Goal: Task Accomplishment & Management: Complete application form

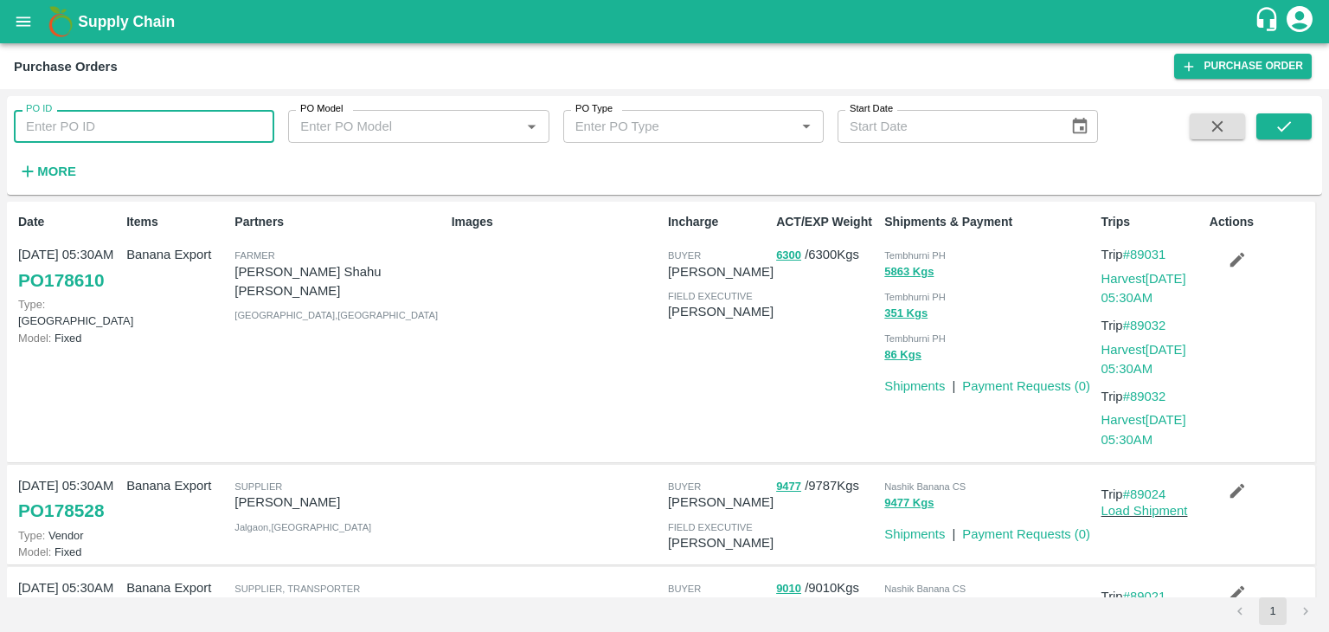
click at [100, 114] on input "PO ID" at bounding box center [144, 126] width 260 height 33
paste input "178517"
type input "178517"
click at [1286, 124] on icon "submit" at bounding box center [1284, 126] width 19 height 19
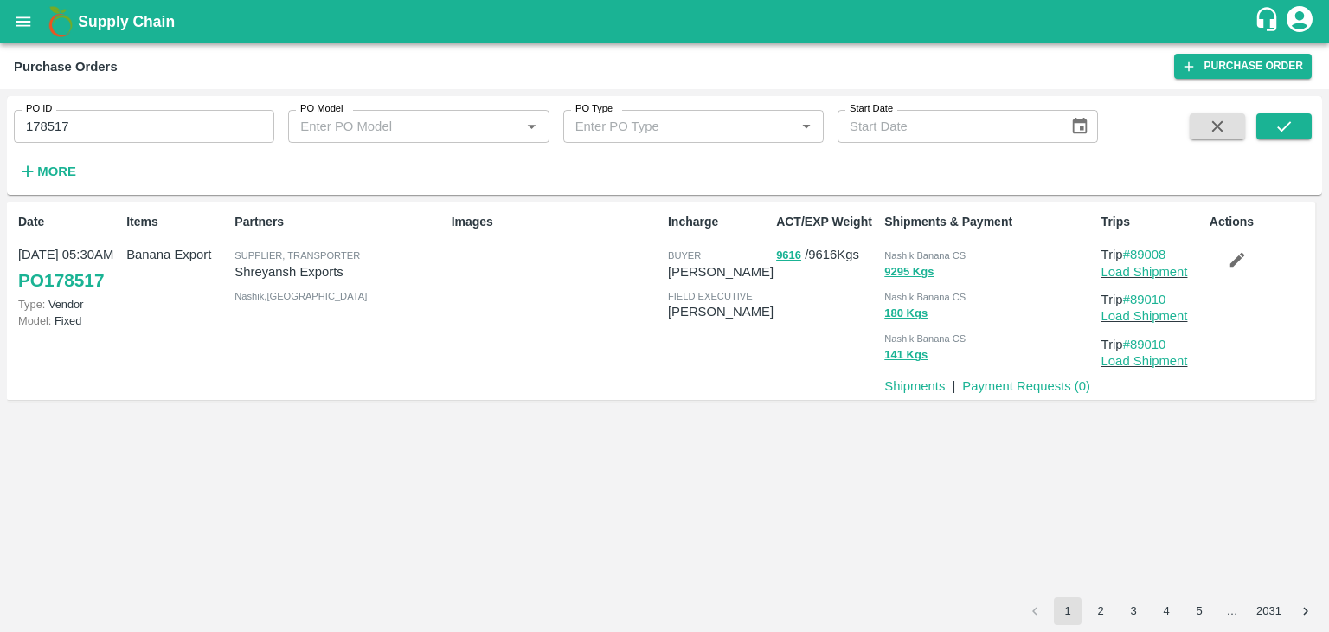
click at [106, 135] on input "178517" at bounding box center [144, 126] width 260 height 33
click at [1272, 126] on button "submit" at bounding box center [1283, 126] width 55 height 26
click at [198, 125] on input "178517" at bounding box center [144, 126] width 260 height 33
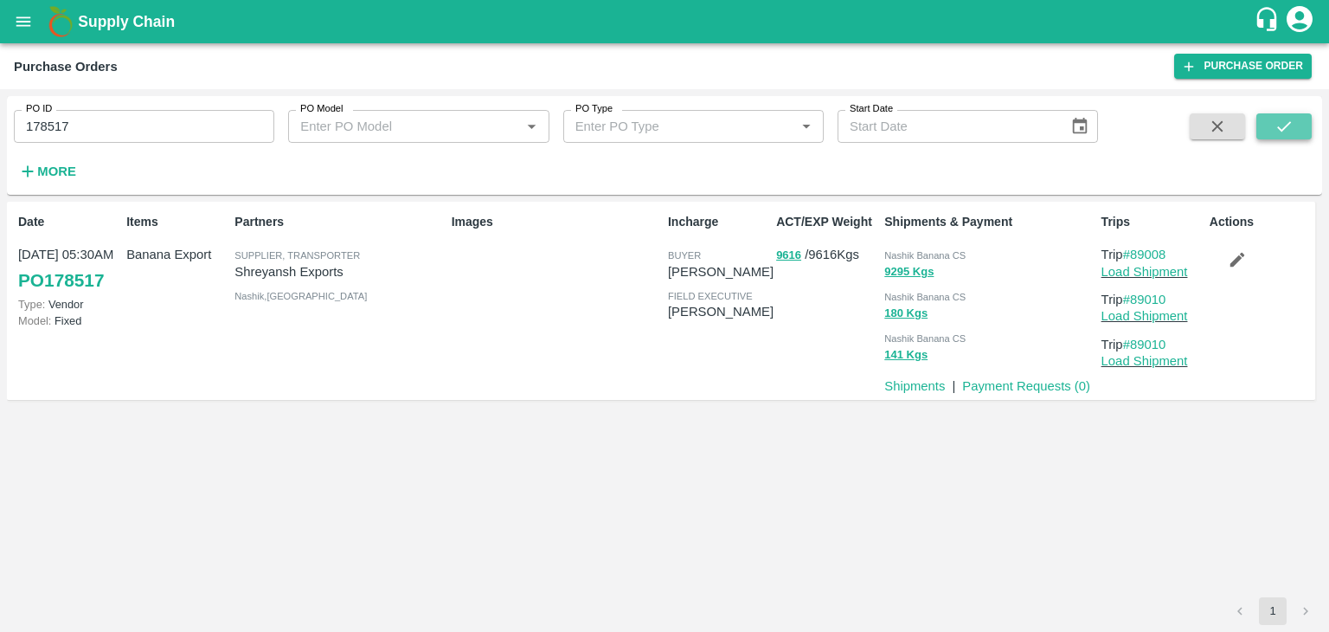
click at [1287, 128] on icon "submit" at bounding box center [1284, 126] width 19 height 19
click at [1173, 274] on link "Load Shipment" at bounding box center [1145, 272] width 87 height 14
click at [1239, 263] on icon "button" at bounding box center [1237, 259] width 19 height 19
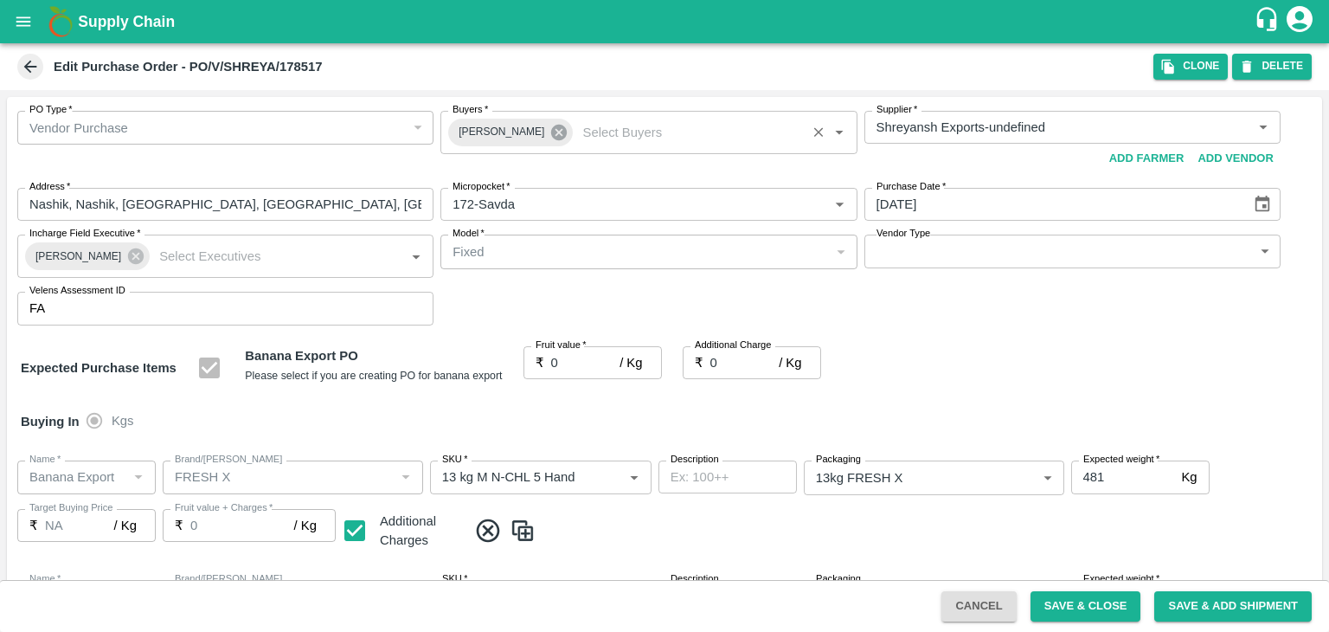
click at [551, 136] on icon at bounding box center [559, 133] width 16 height 16
click at [549, 136] on input "Buyers   *" at bounding box center [634, 127] width 377 height 22
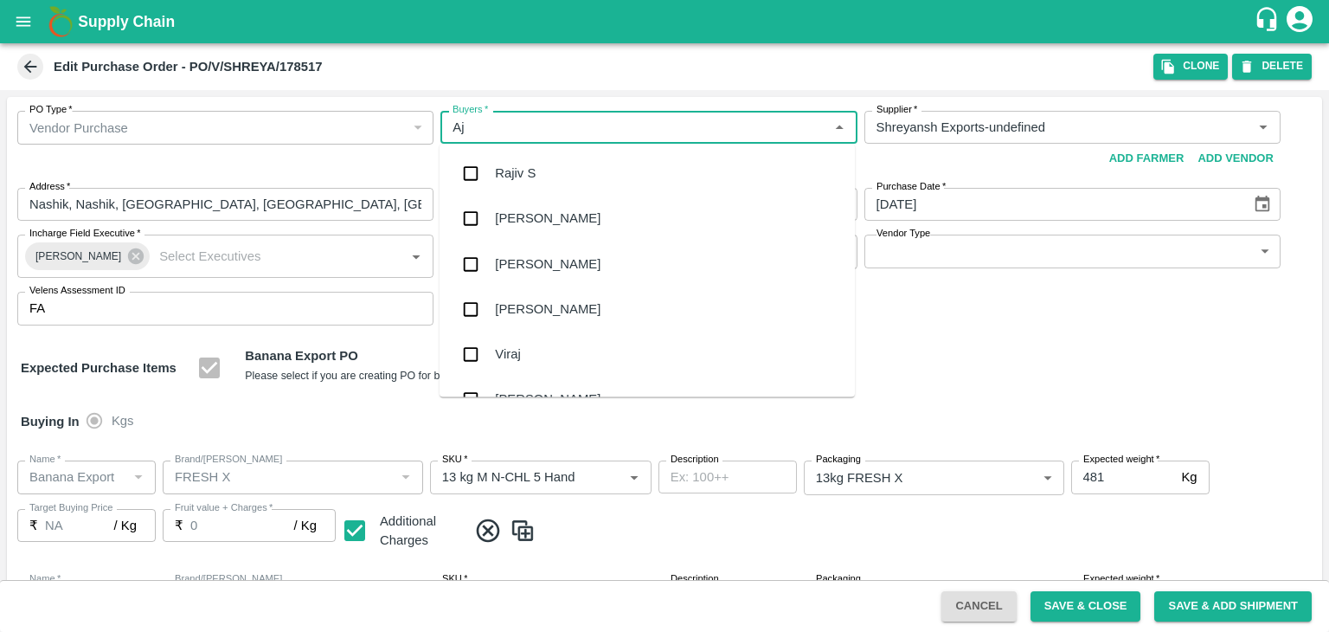
type input "Aji"
click at [546, 222] on div "Ajit Otari" at bounding box center [647, 218] width 415 height 45
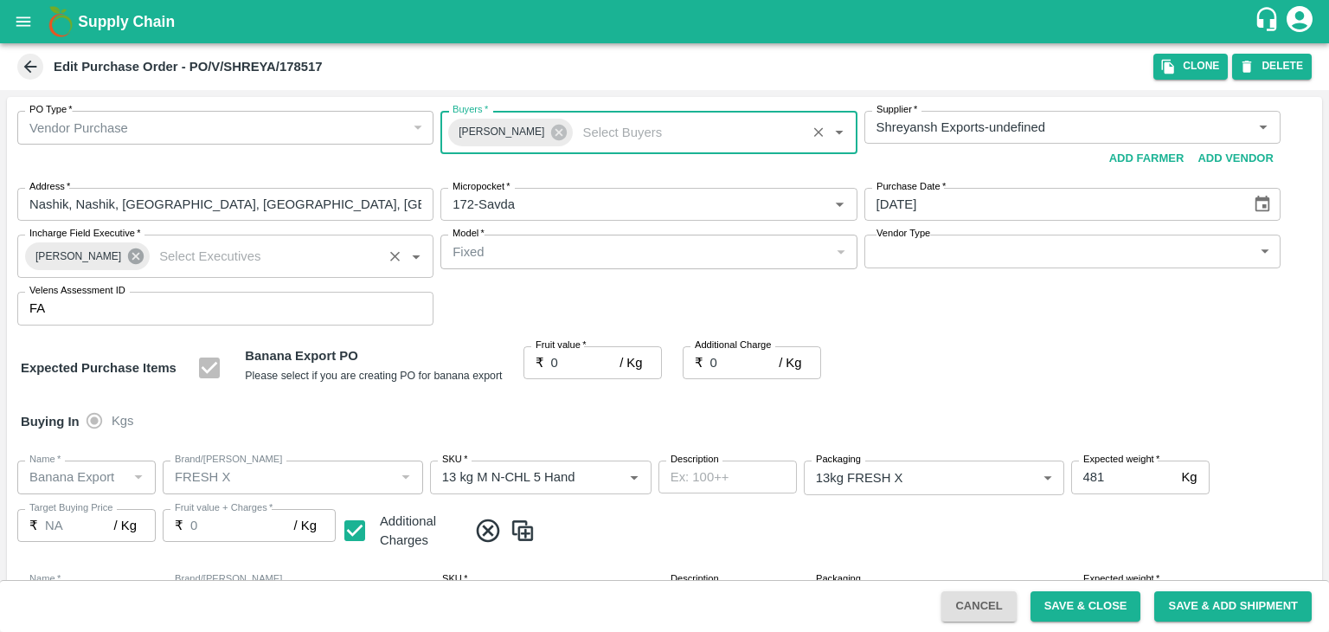
click at [128, 254] on icon at bounding box center [136, 256] width 16 height 16
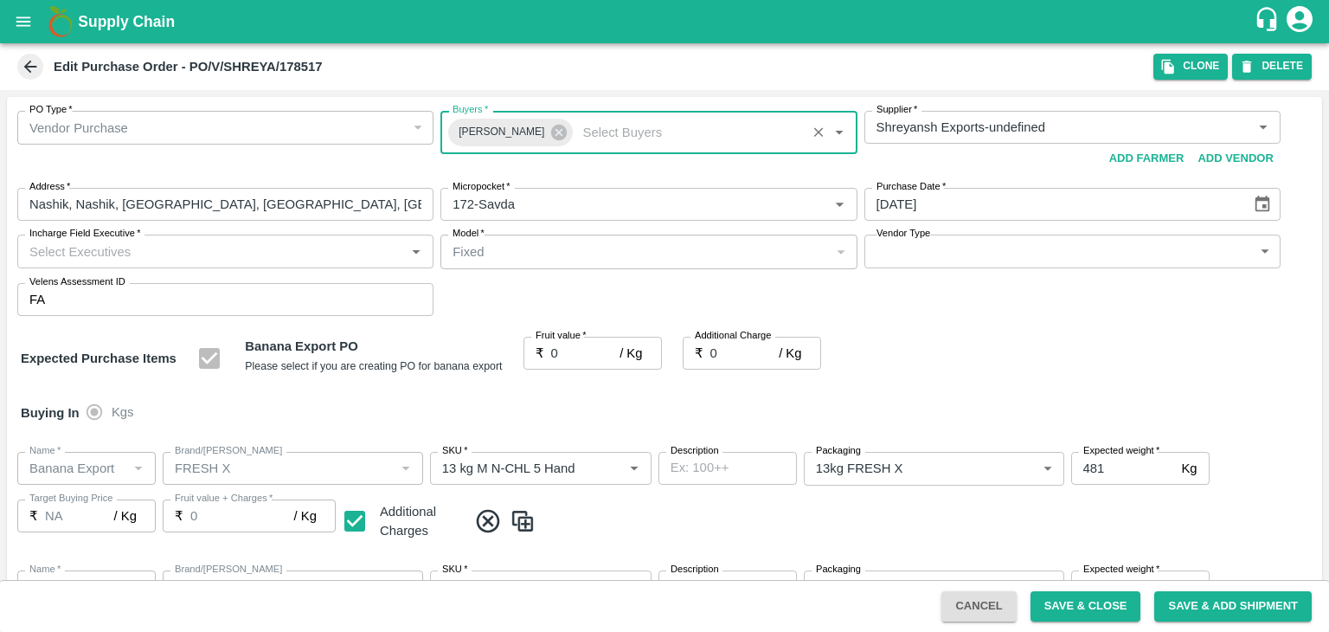
click at [163, 254] on input "Incharge Field Executive   *" at bounding box center [210, 251] width 377 height 22
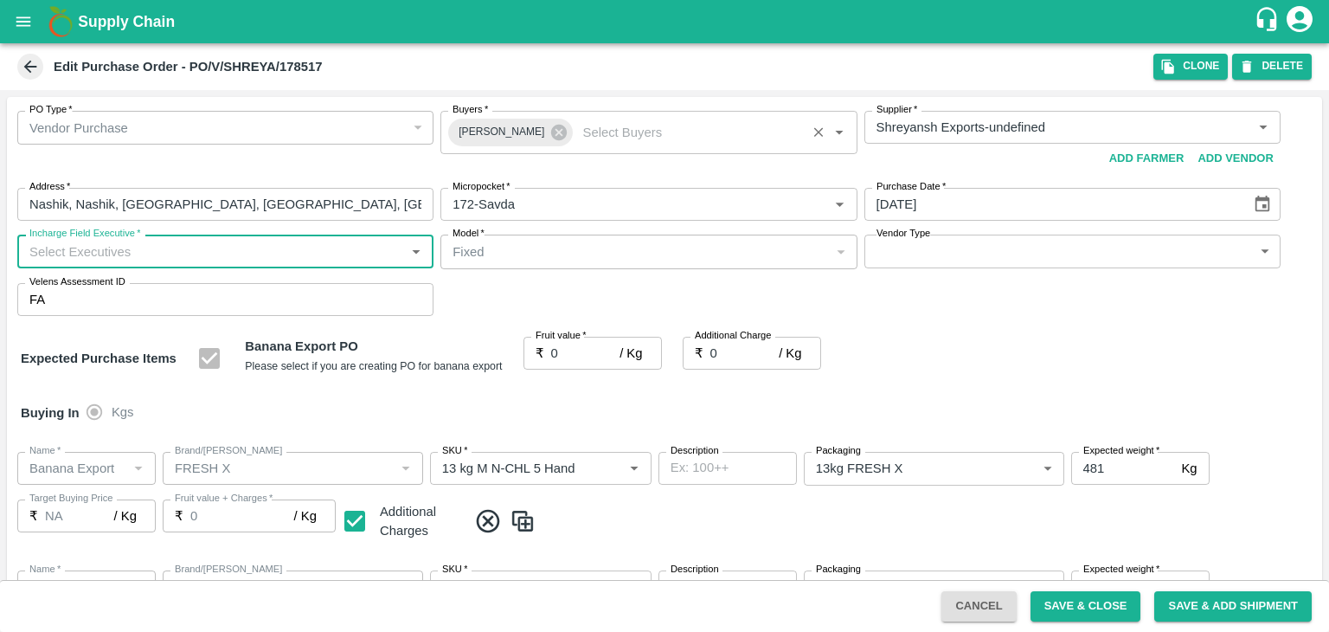
click at [163, 254] on input "Incharge Field Executive   *" at bounding box center [210, 251] width 377 height 22
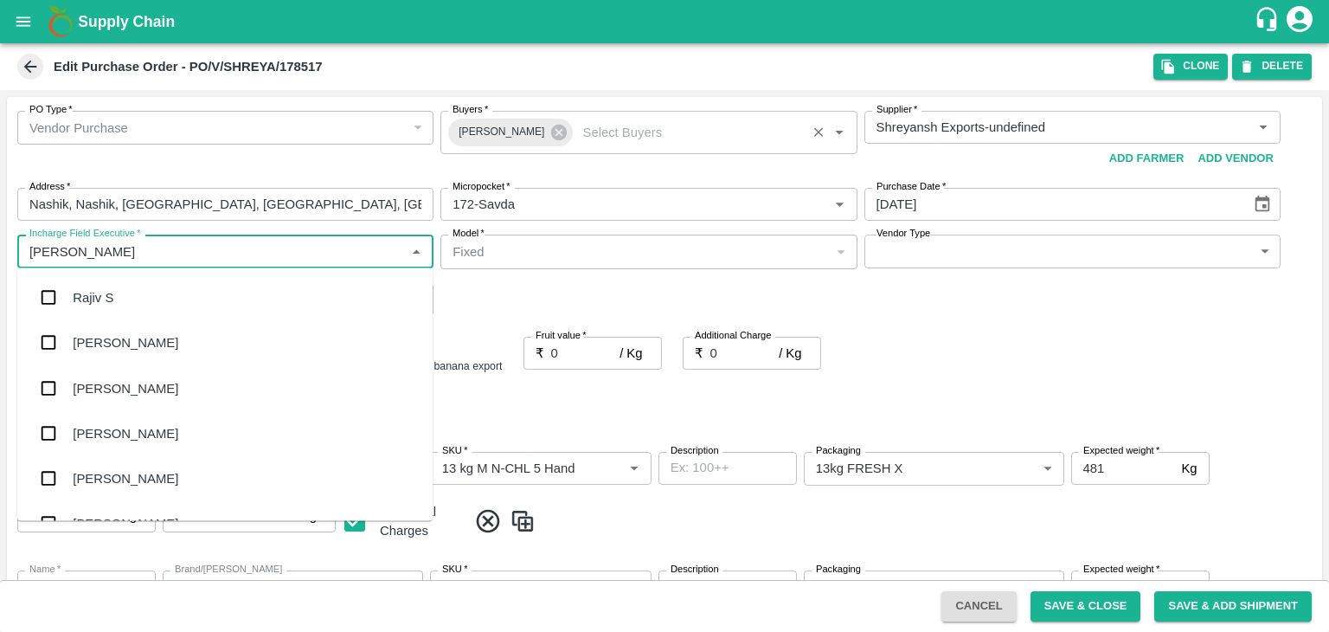
type input "Jay"
click at [127, 378] on div "jaydip Tale" at bounding box center [103, 387] width 61 height 19
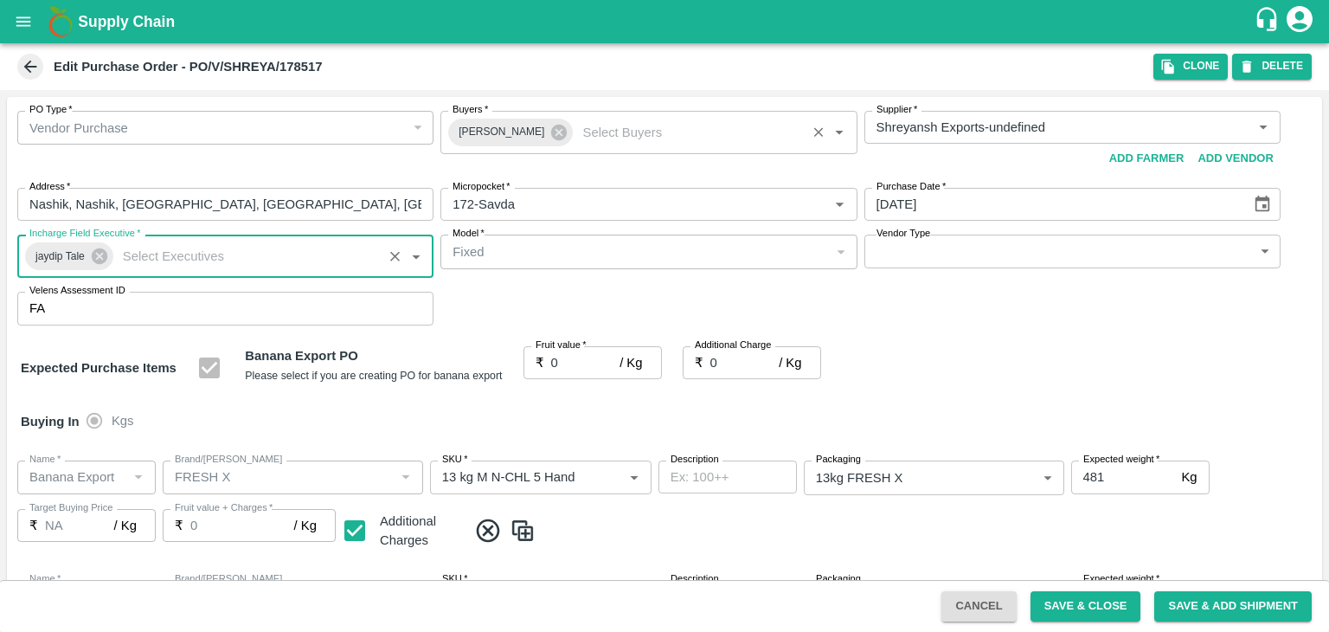
click at [561, 361] on input "0" at bounding box center [585, 362] width 69 height 33
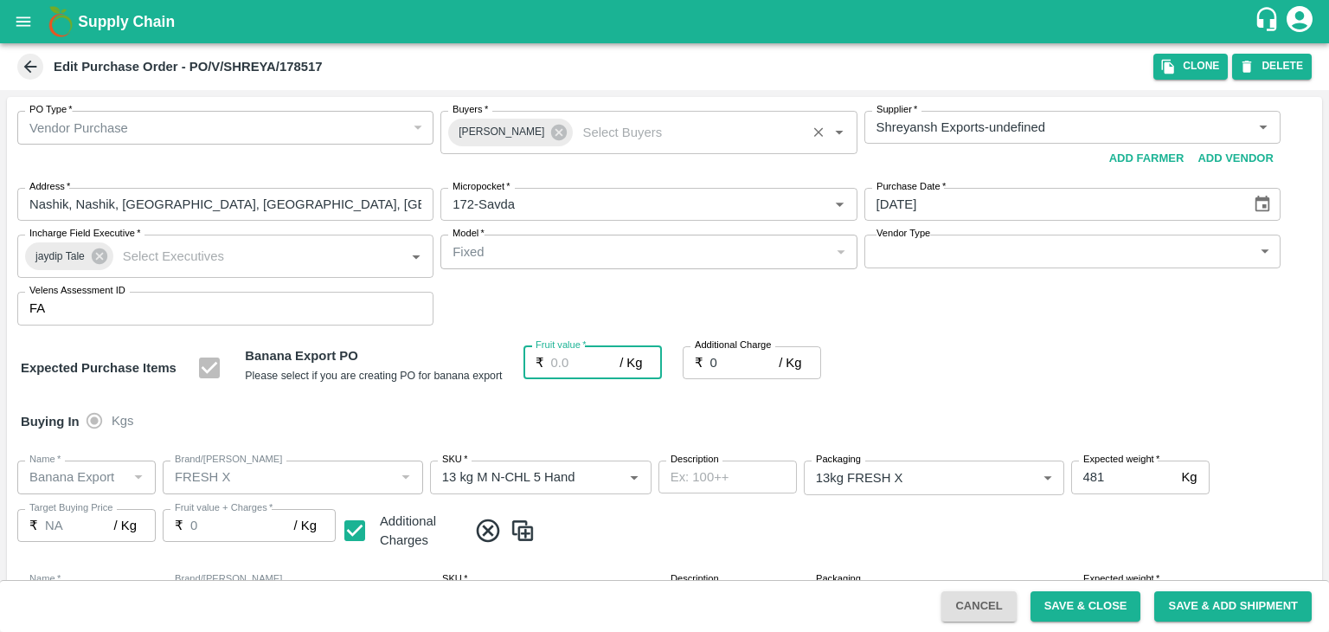
type input "1"
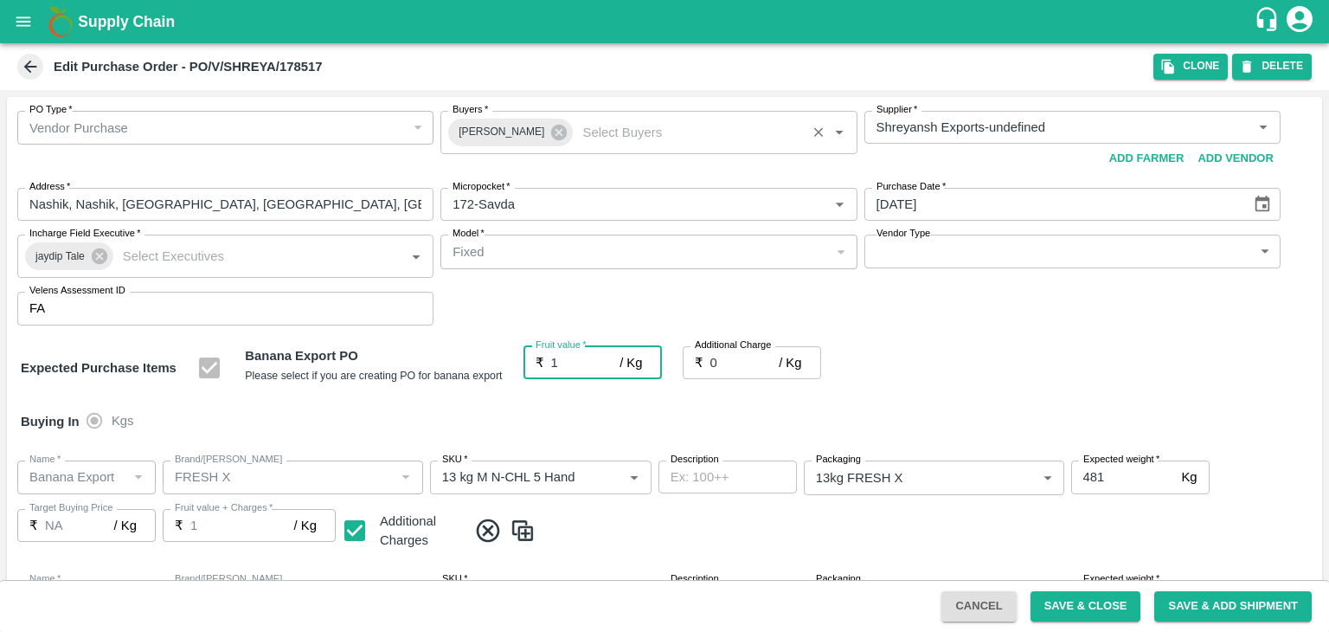
type input "1"
type input "18"
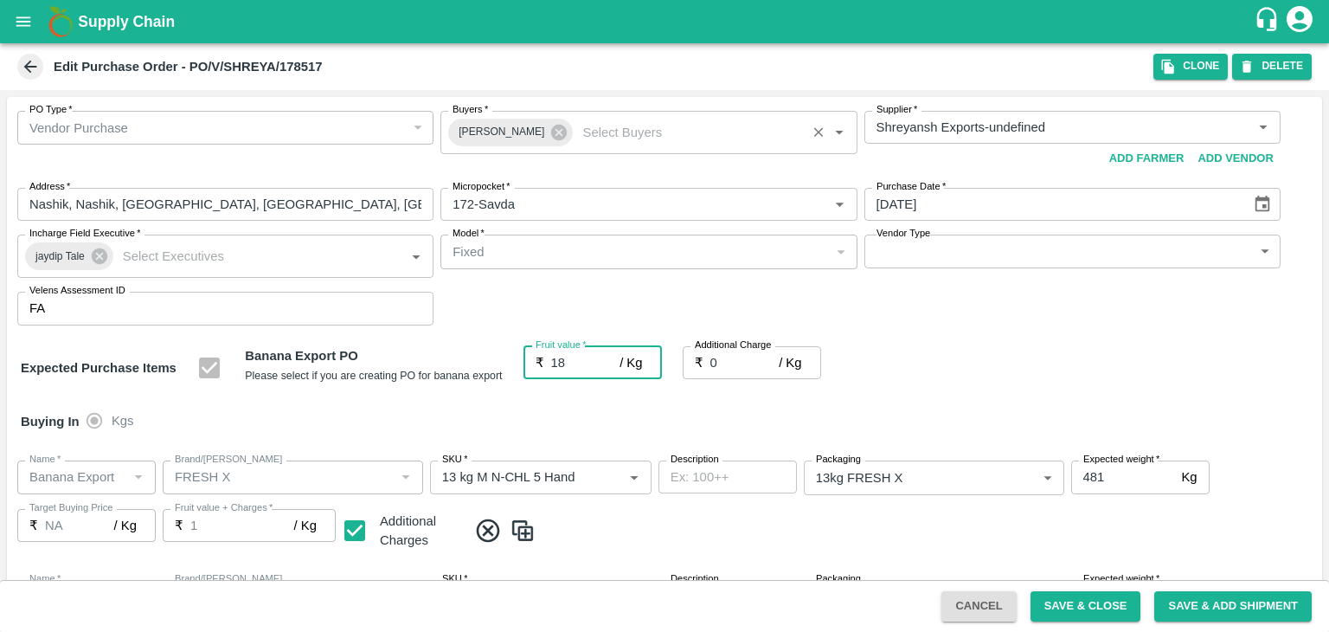
type input "18"
type input "18.5"
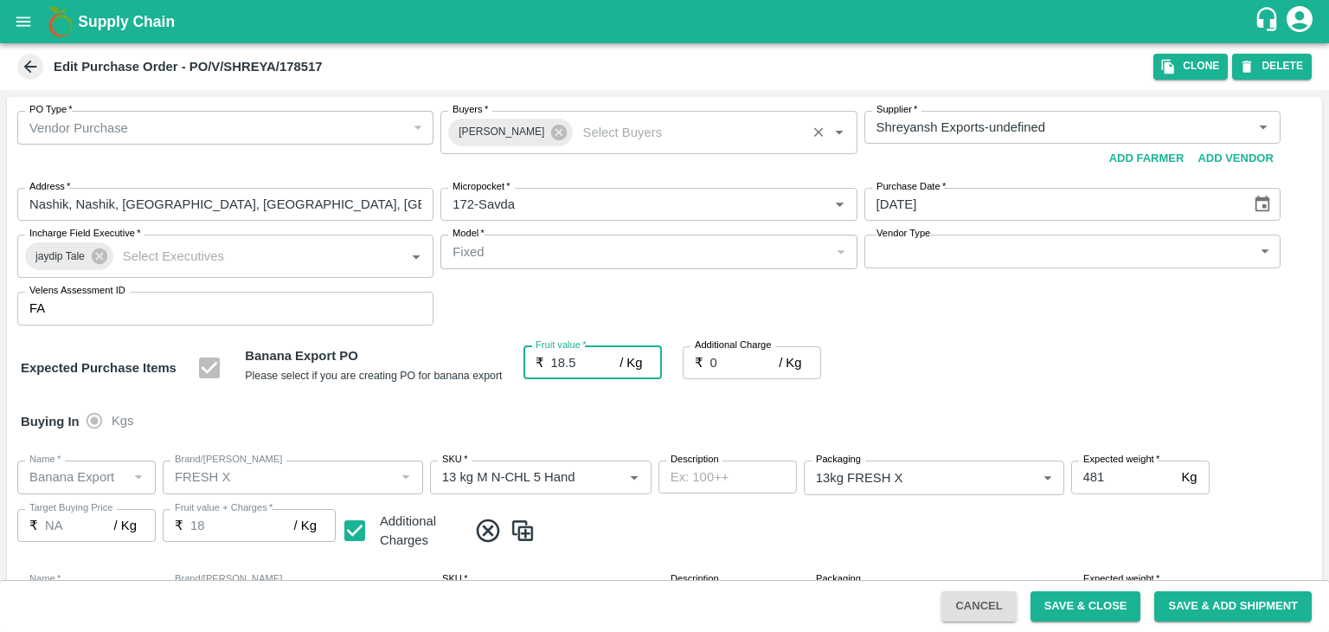
type input "18.5"
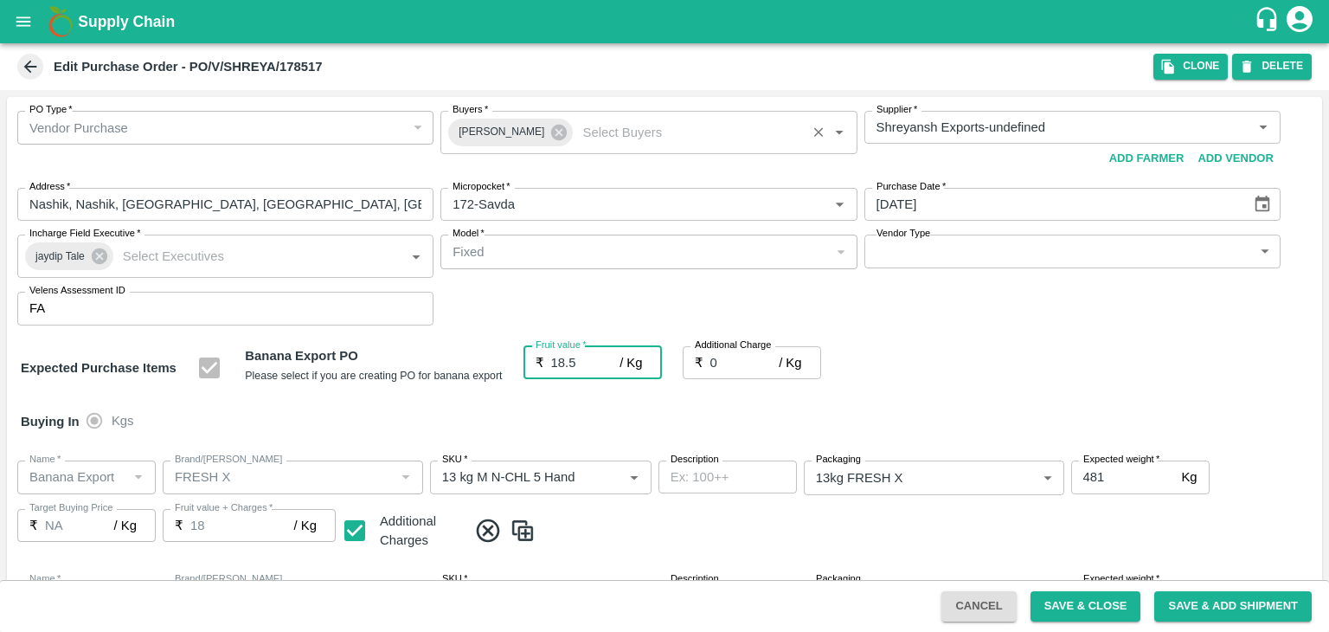
type input "18.5"
type input "2"
type input "20.5"
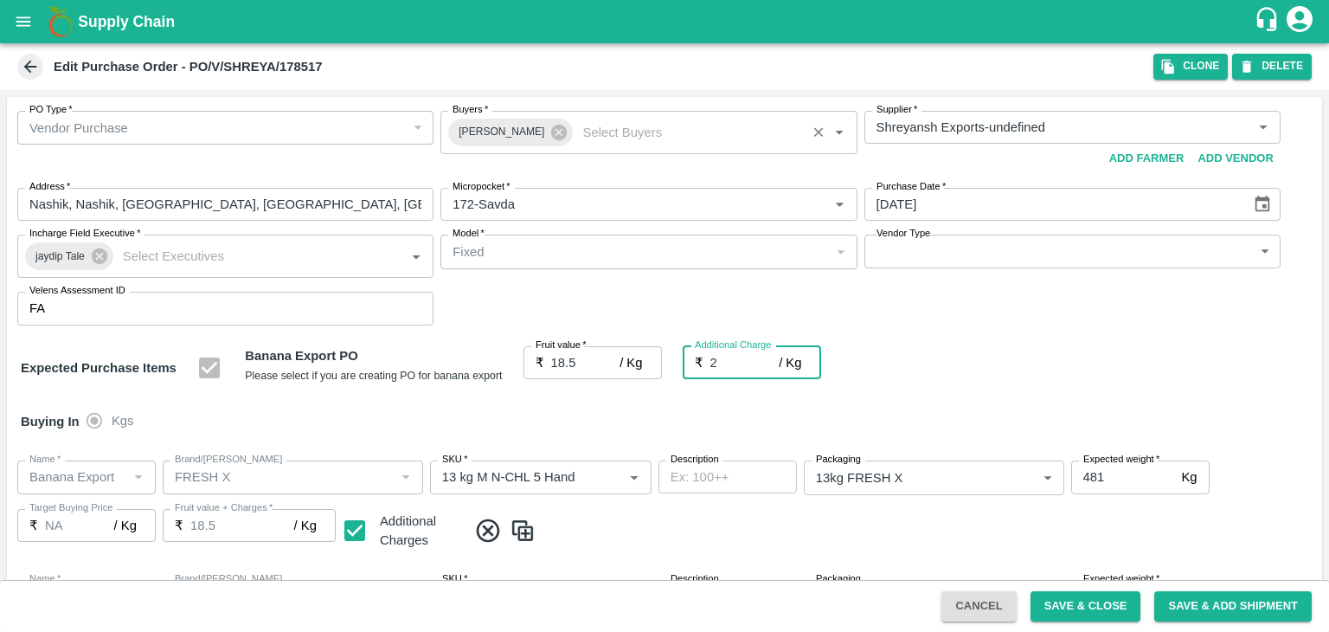
type input "20.5"
type input "2.7"
type input "21.2"
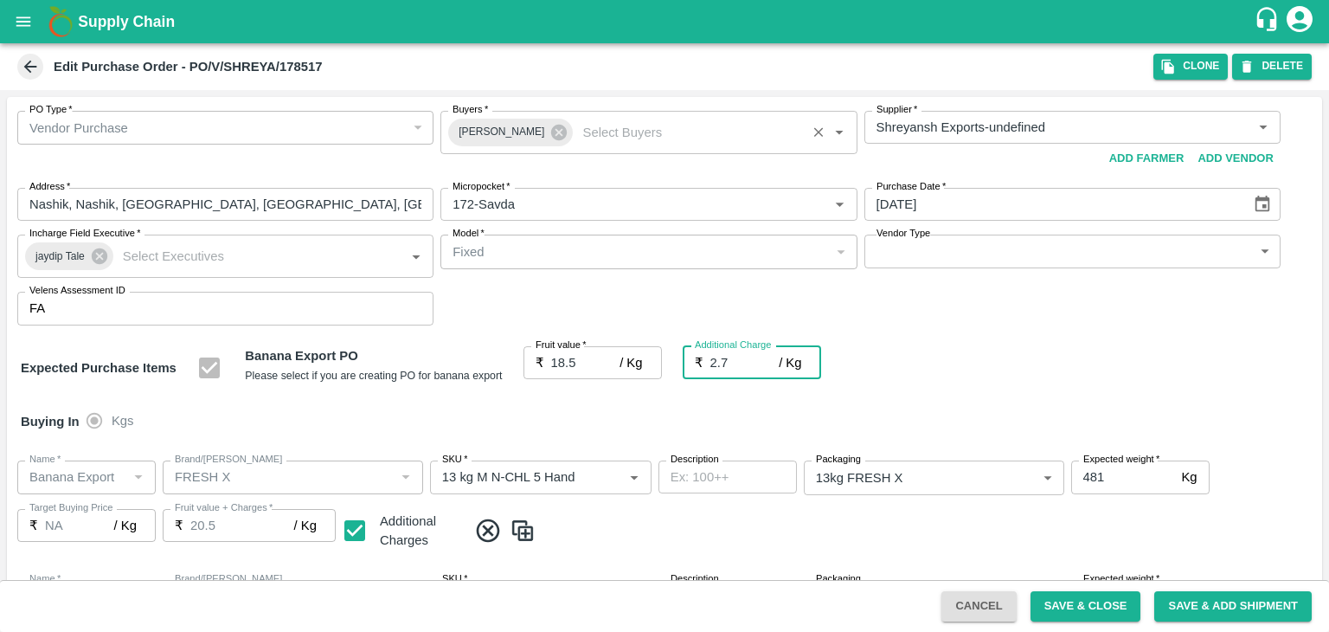
type input "21.2"
type input "2.75"
type input "21.25"
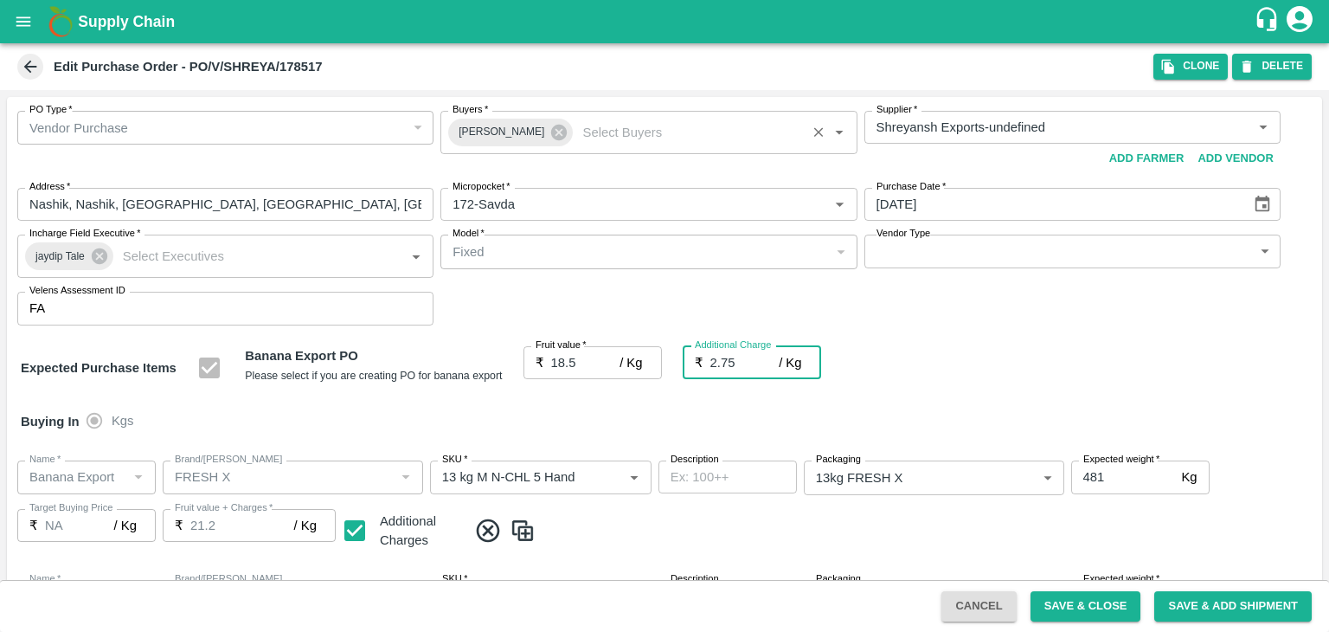
type input "21.25"
type input "2.75"
click at [1101, 607] on button "Save & Close" at bounding box center [1086, 606] width 111 height 30
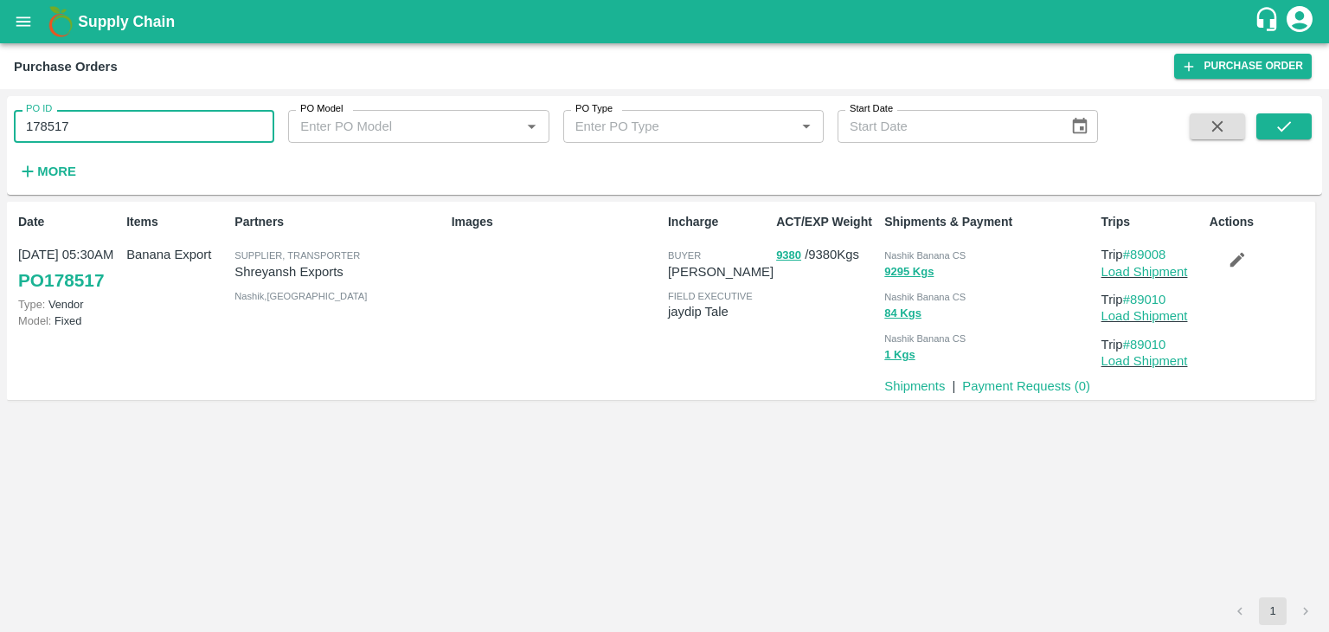
click at [183, 128] on input "178517" at bounding box center [144, 126] width 260 height 33
paste input "text"
type input "178520"
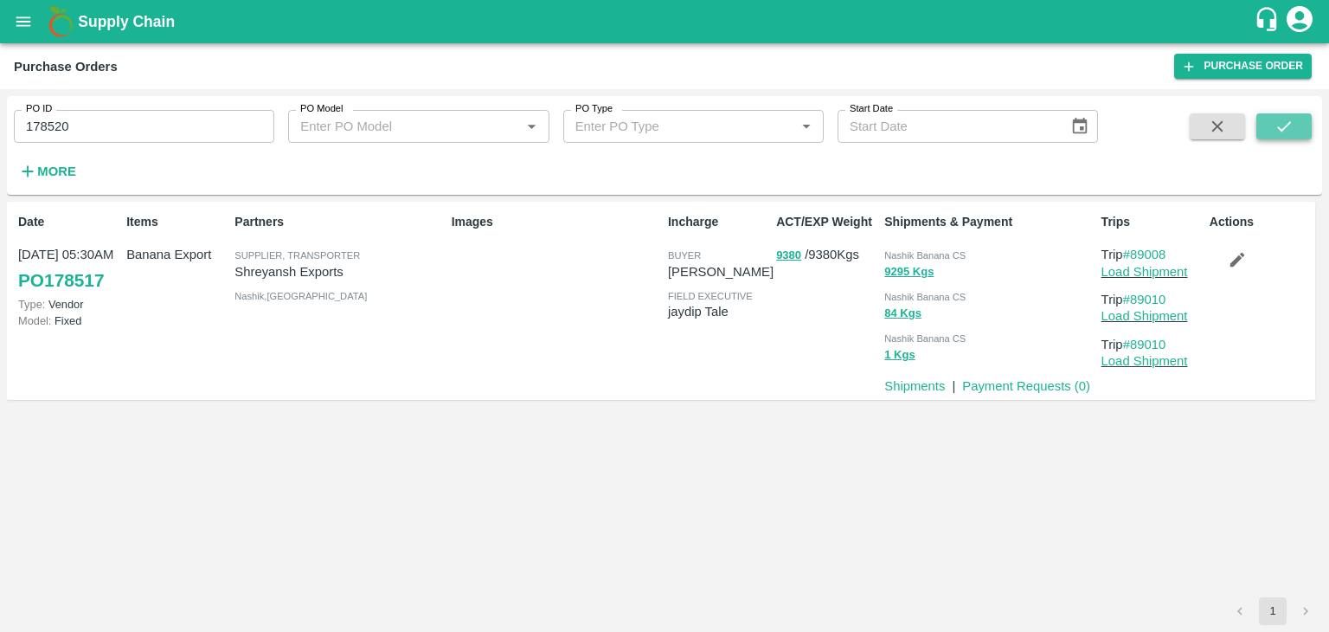
click at [1288, 119] on icon "submit" at bounding box center [1284, 126] width 19 height 19
drag, startPoint x: 1285, startPoint y: 110, endPoint x: 1291, endPoint y: 122, distance: 13.5
click at [1291, 122] on div "PO ID 178520 PO ID PO Model PO Model   * PO Type PO Type   * Start Date Start D…" at bounding box center [664, 145] width 1315 height 85
click at [1291, 122] on icon "submit" at bounding box center [1284, 126] width 14 height 10
click at [1178, 271] on link "Load Shipment" at bounding box center [1145, 272] width 87 height 14
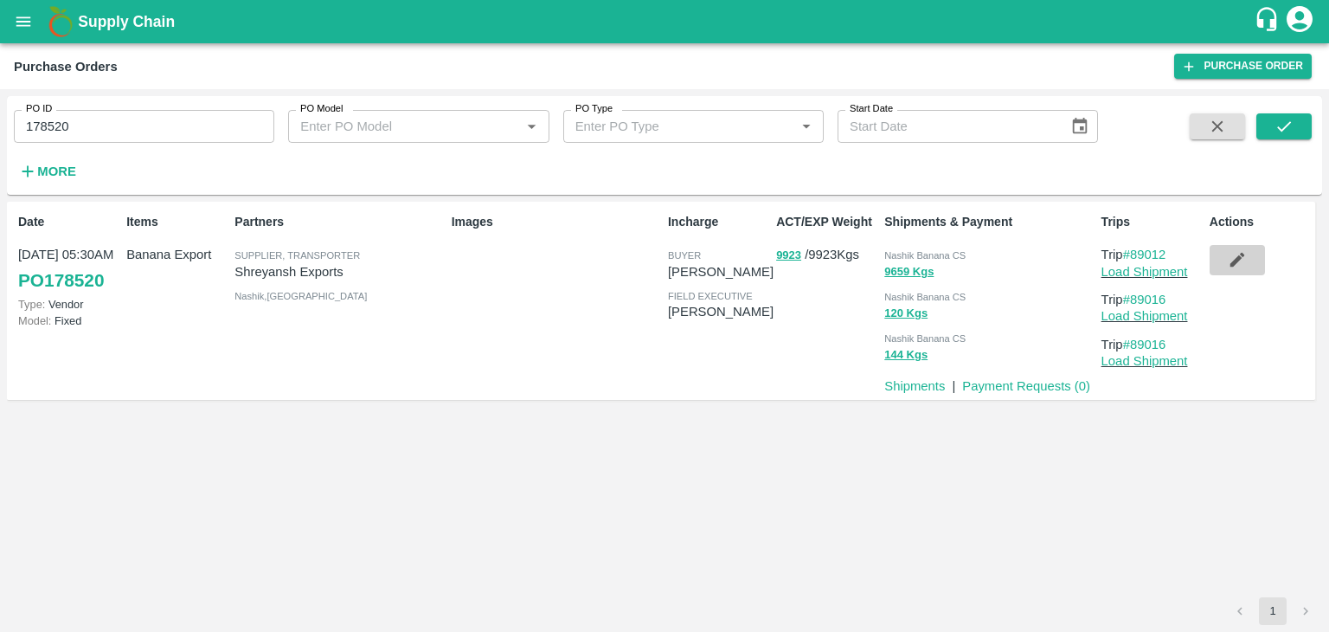
click at [1241, 254] on icon "button" at bounding box center [1237, 260] width 15 height 15
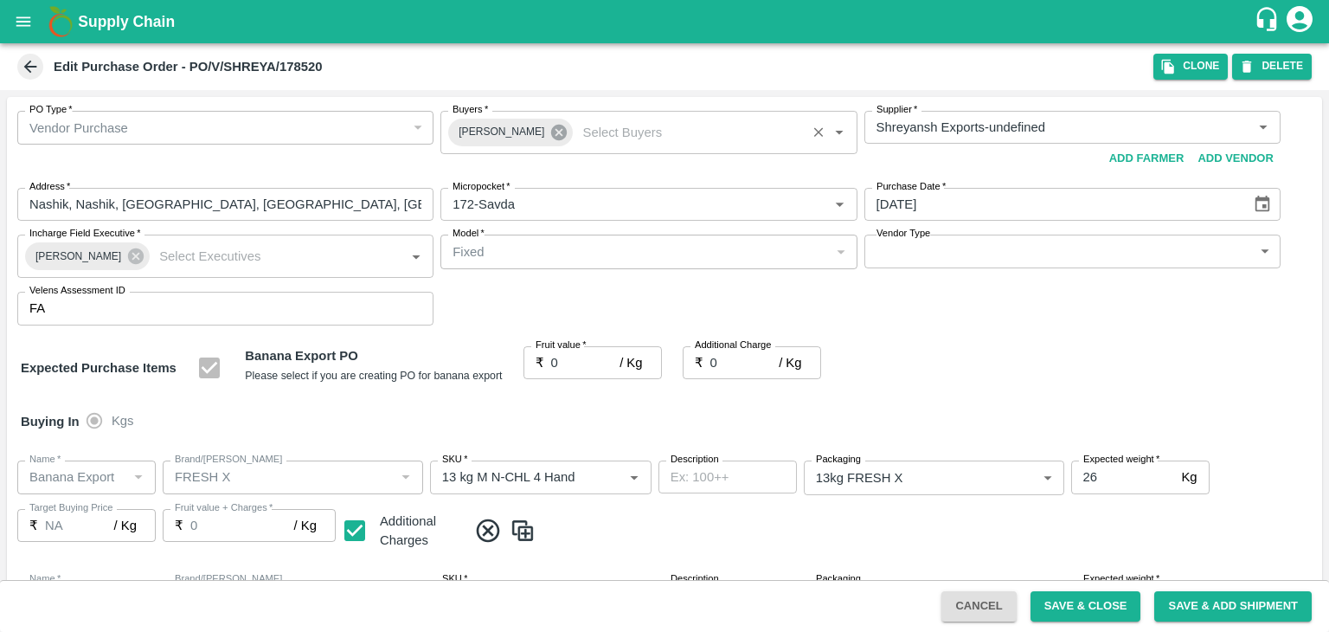
click at [551, 129] on icon at bounding box center [559, 133] width 16 height 16
click at [548, 129] on input "Buyers   *" at bounding box center [634, 127] width 377 height 22
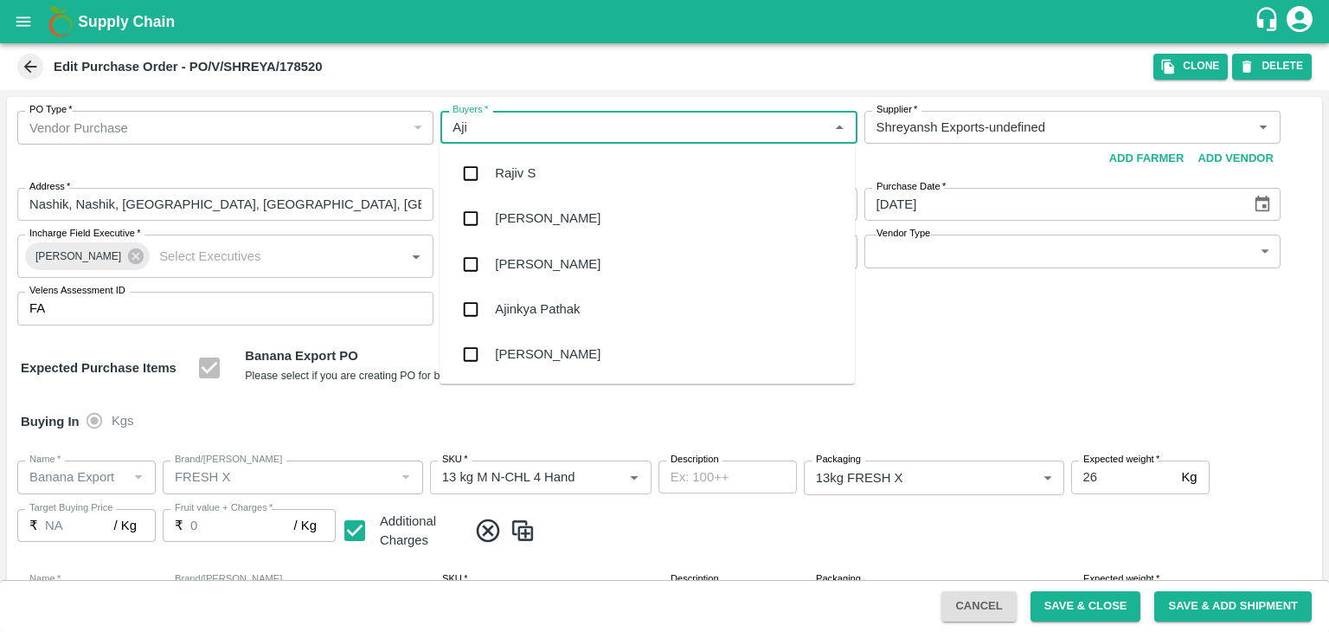
type input "Ajit"
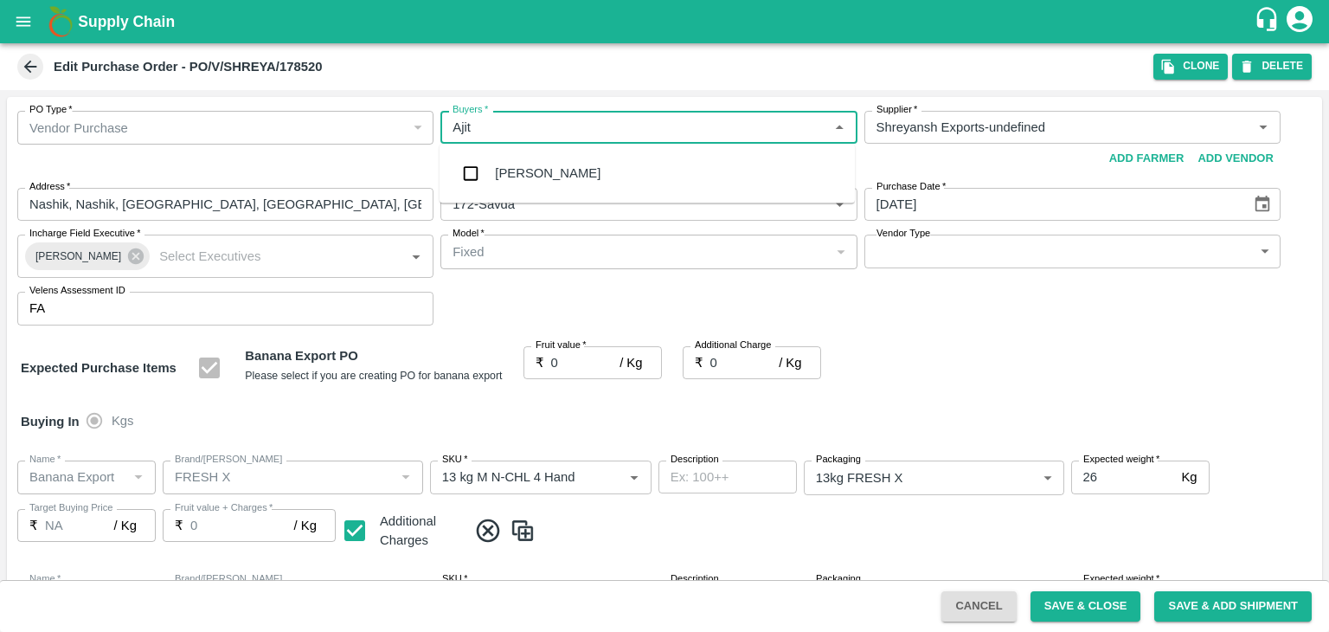
click at [547, 170] on div "Ajit Otari" at bounding box center [647, 173] width 415 height 45
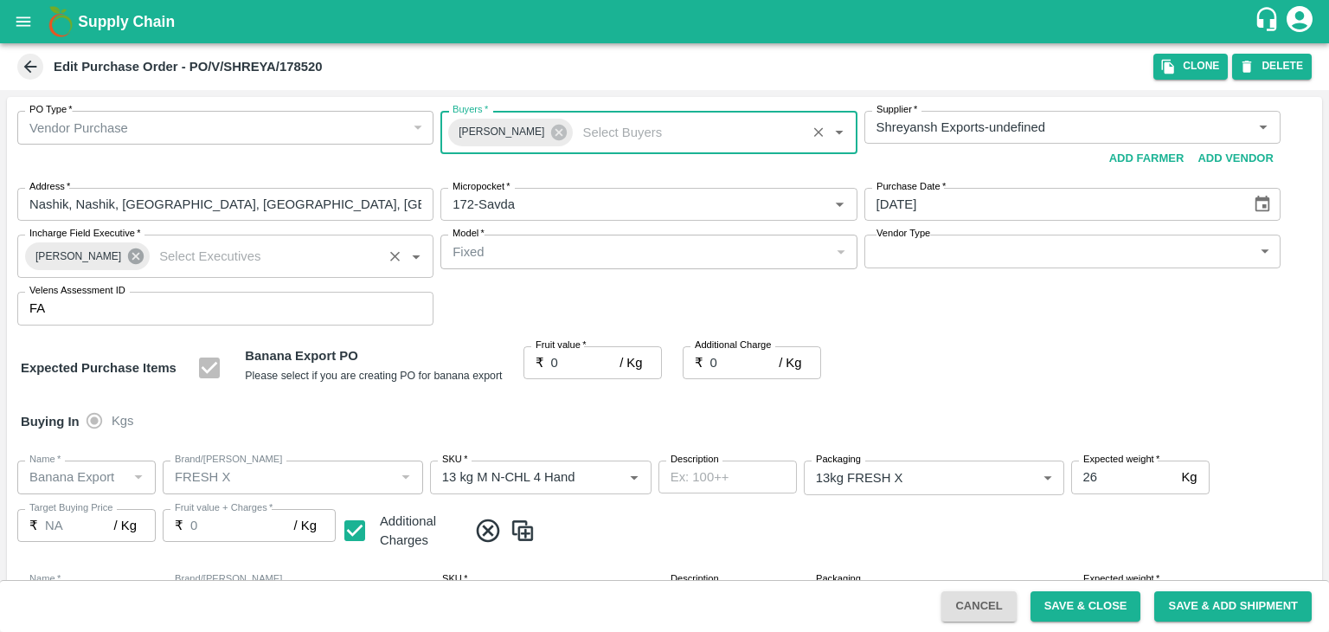
click at [129, 257] on icon at bounding box center [136, 256] width 16 height 16
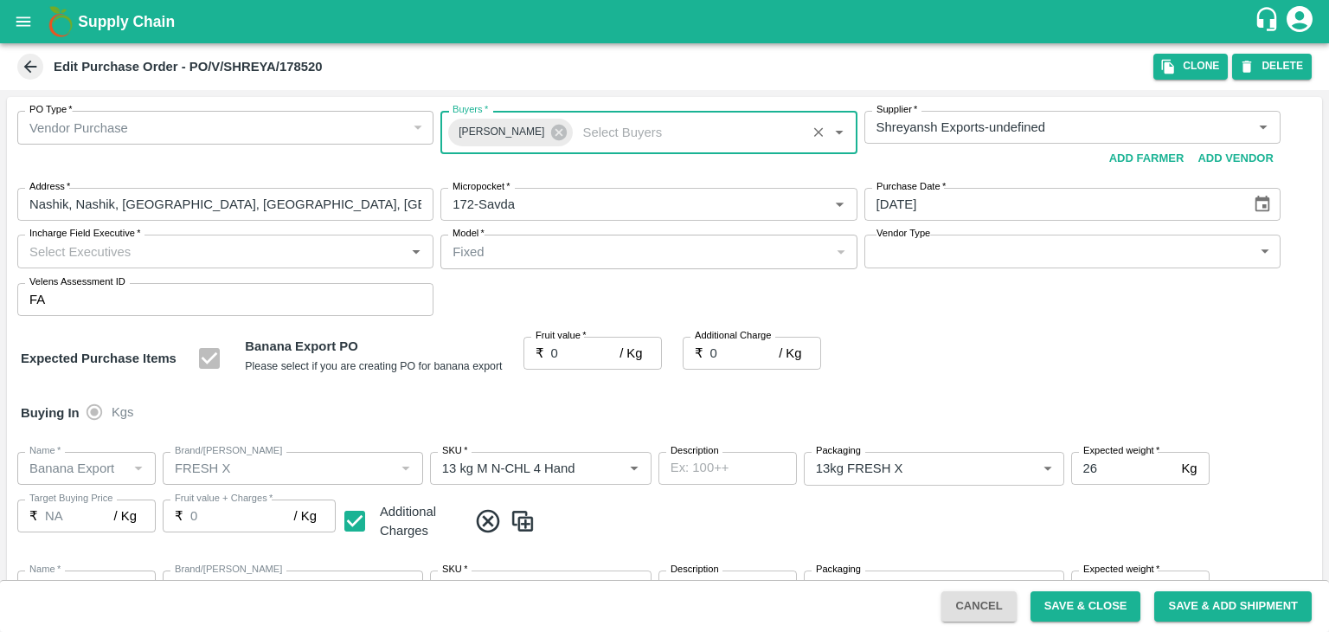
click at [129, 257] on input "Incharge Field Executive   *" at bounding box center [210, 251] width 377 height 22
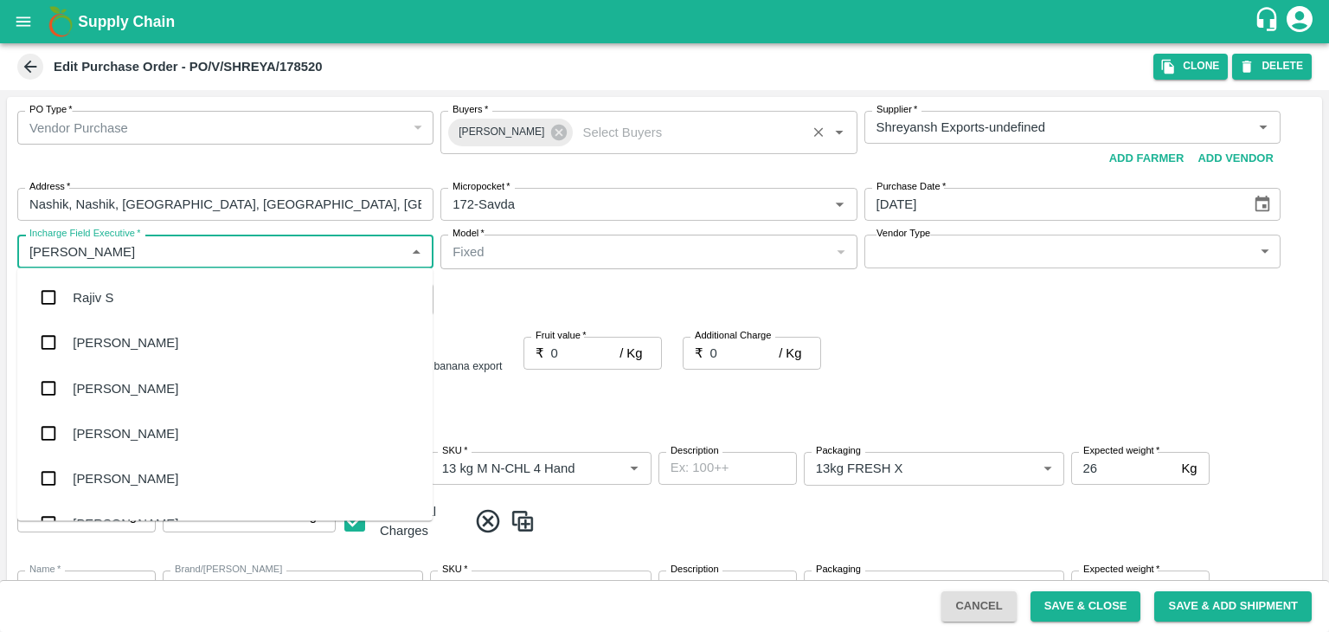
type input "Jay"
click at [115, 399] on div "jaydip Tale" at bounding box center [224, 387] width 415 height 45
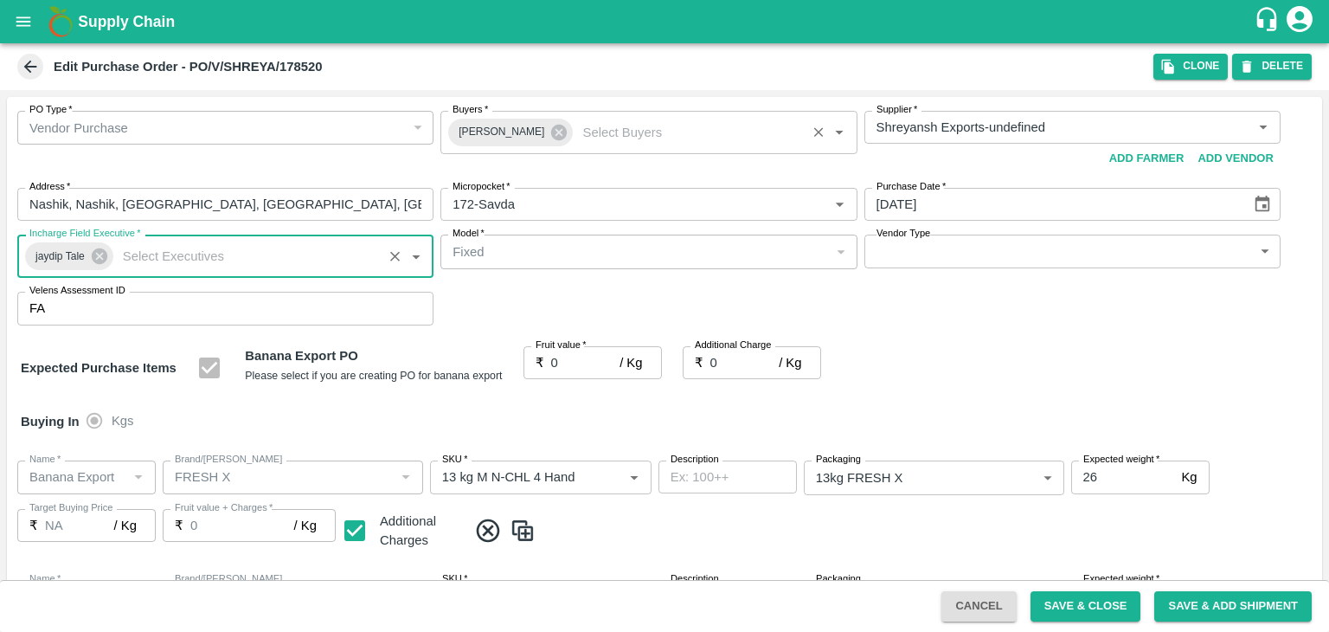
click at [563, 358] on input "0" at bounding box center [585, 362] width 69 height 33
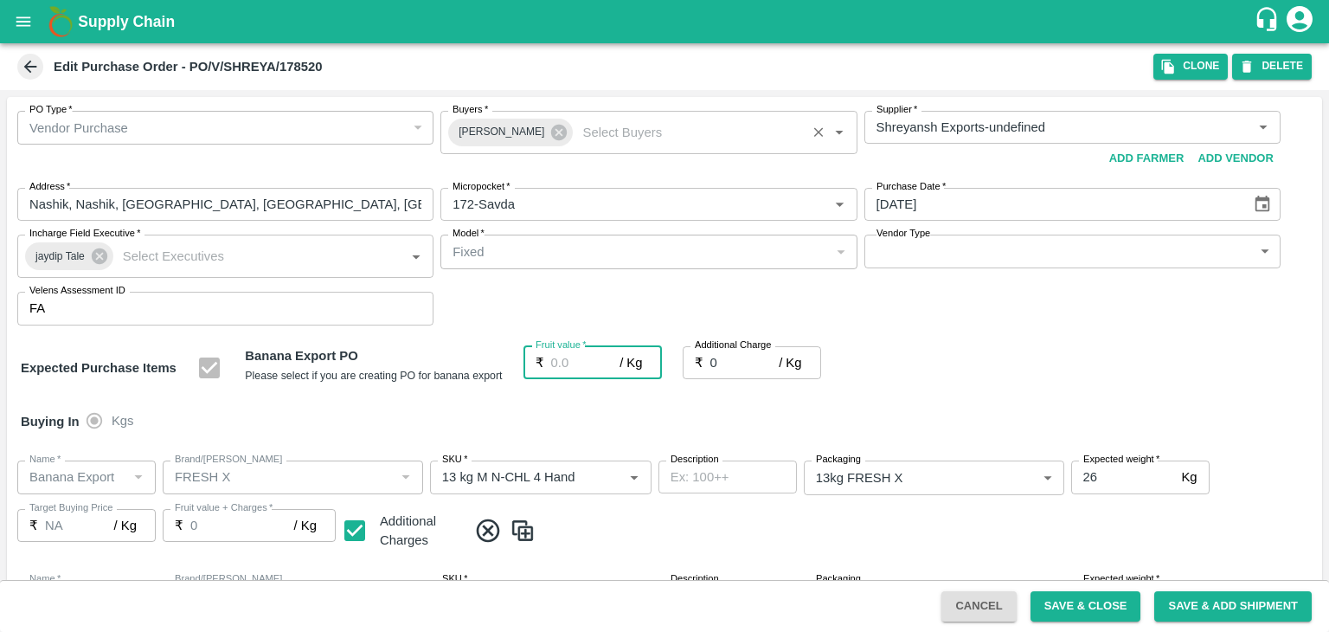
type input "1"
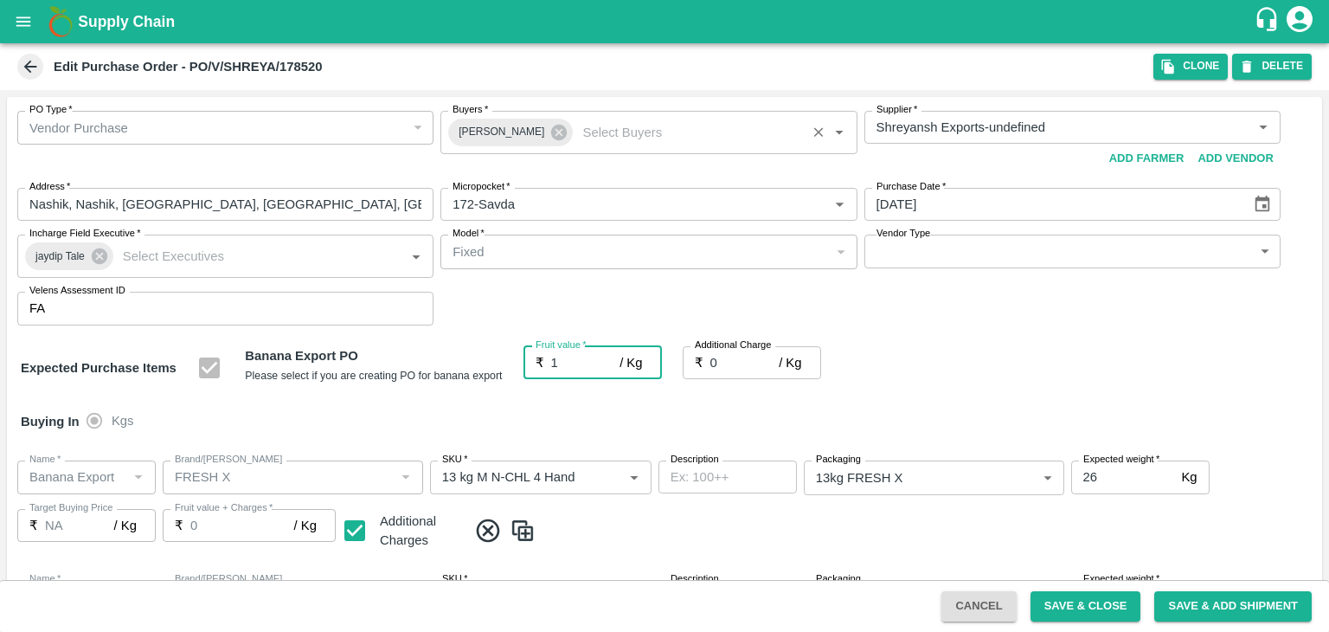
type input "1"
type input "18"
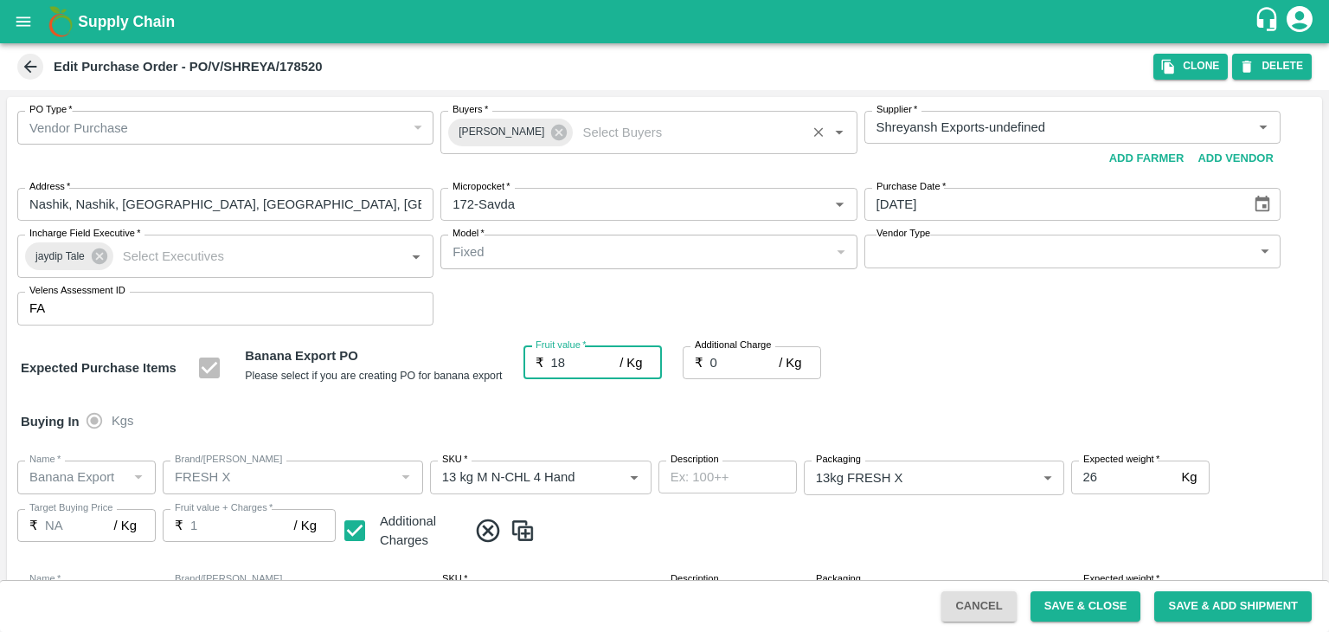
type input "18"
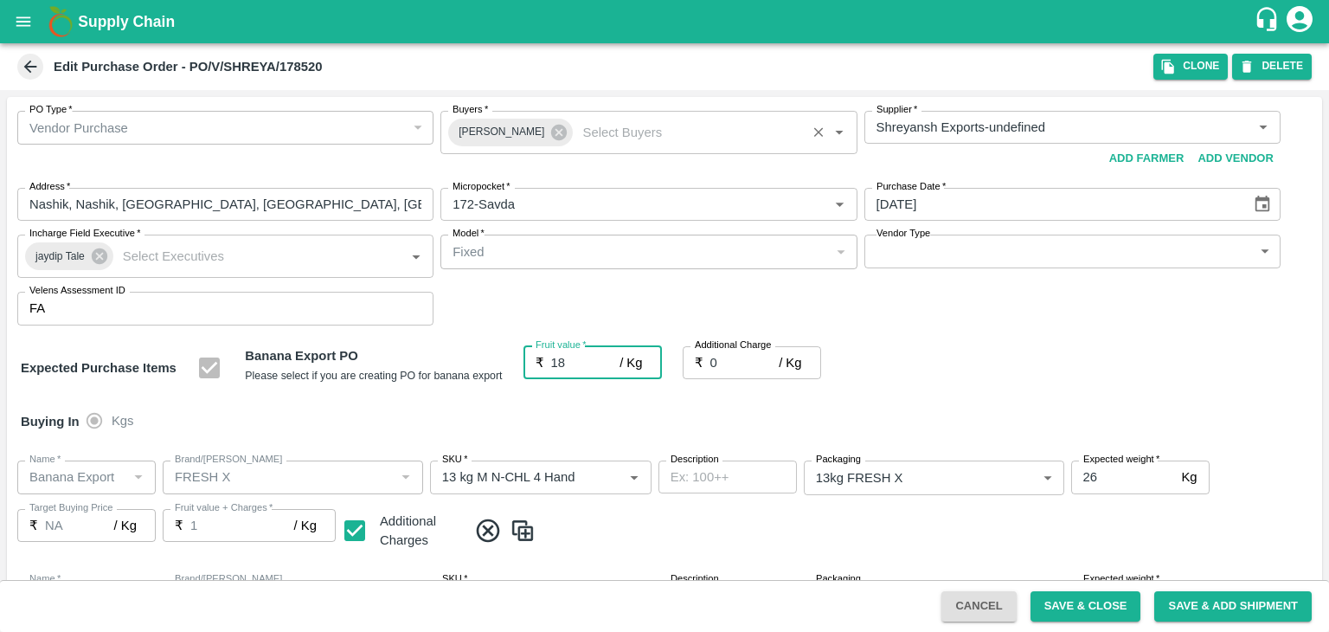
type input "18"
type input "18.5"
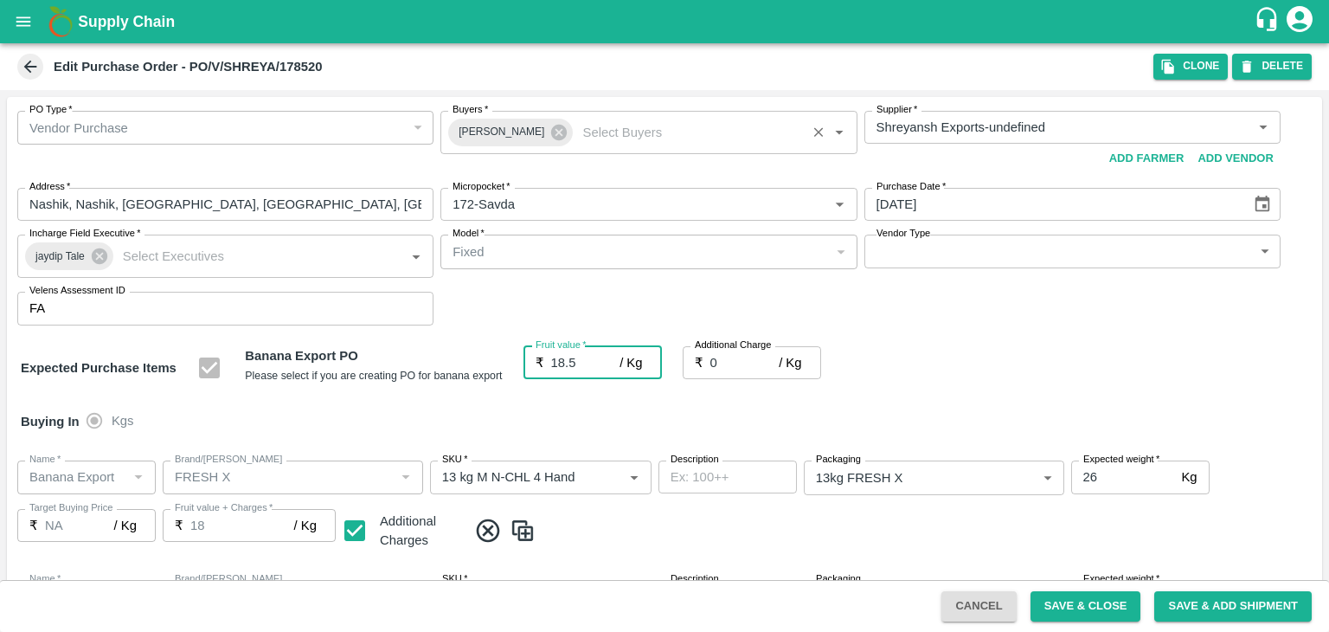
type input "18.5"
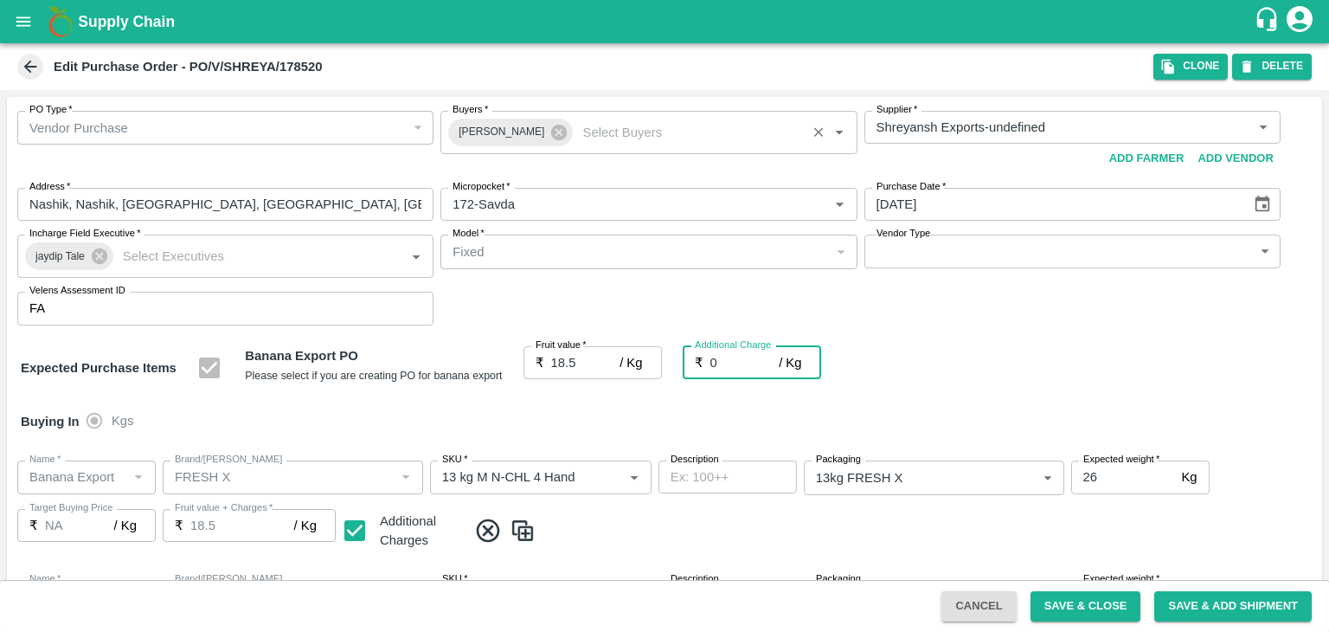
type input "2"
type input "20.5"
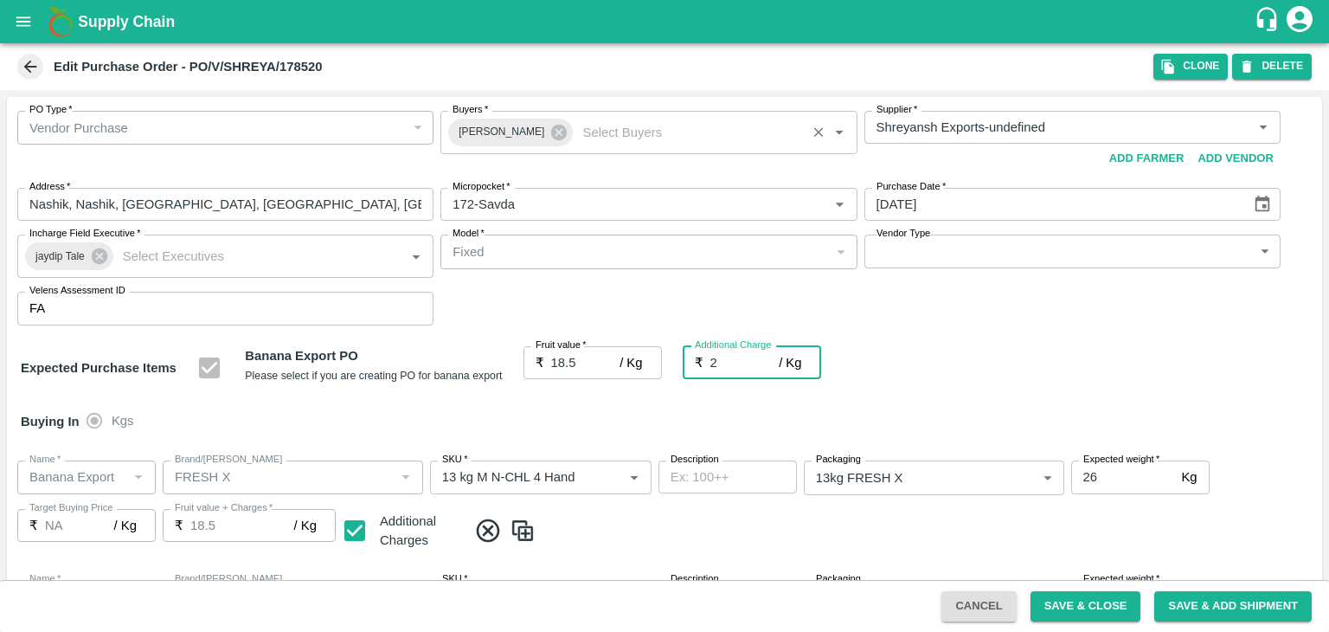
type input "20.5"
type input "2.7"
type input "21.2"
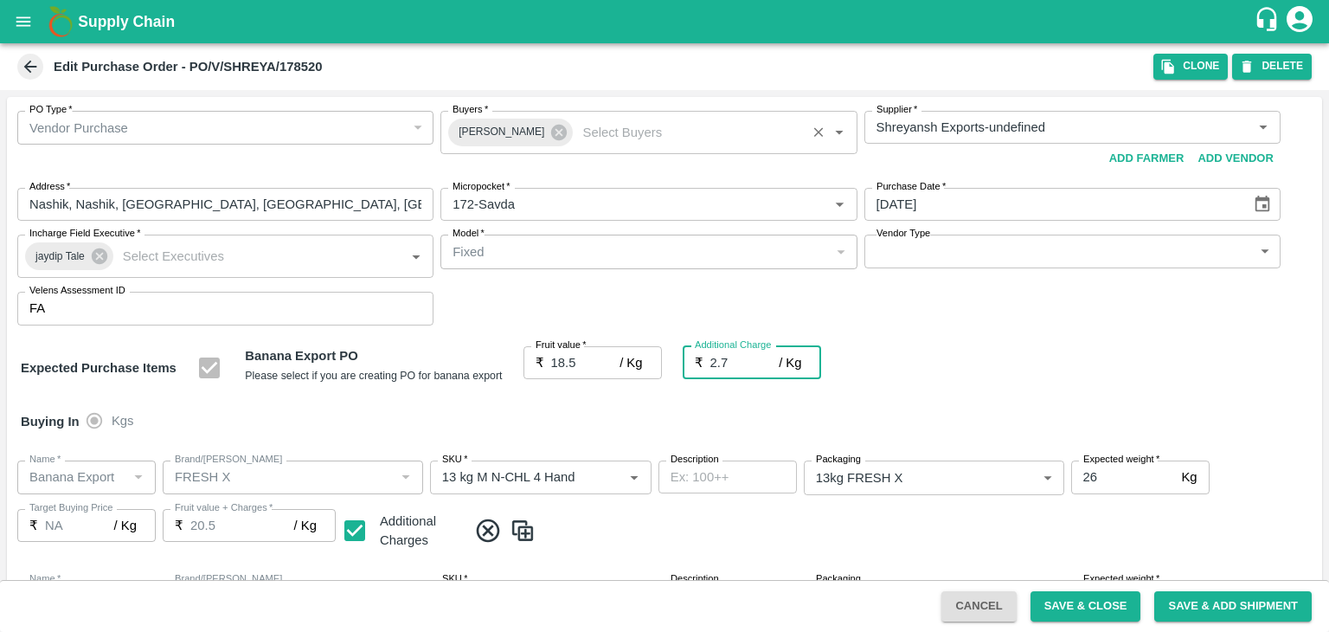
type input "21.2"
type input "2.75"
type input "21.25"
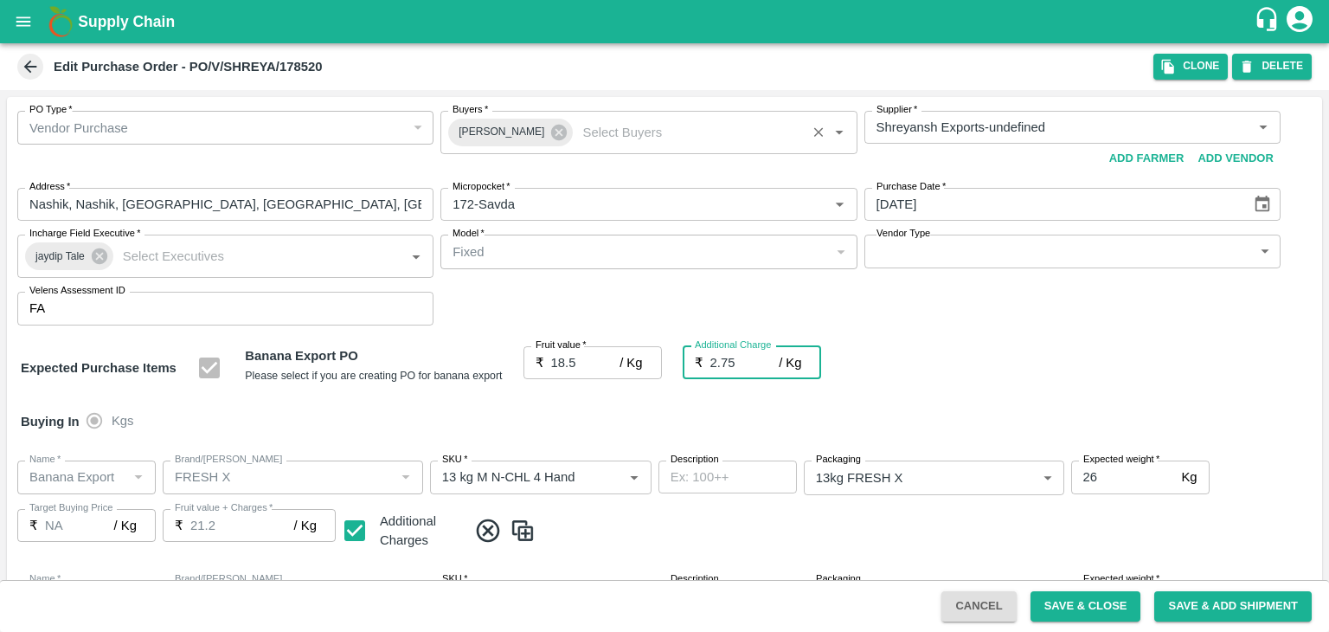
type input "21.25"
type input "2.75"
click at [1089, 607] on button "Save & Close" at bounding box center [1086, 606] width 111 height 30
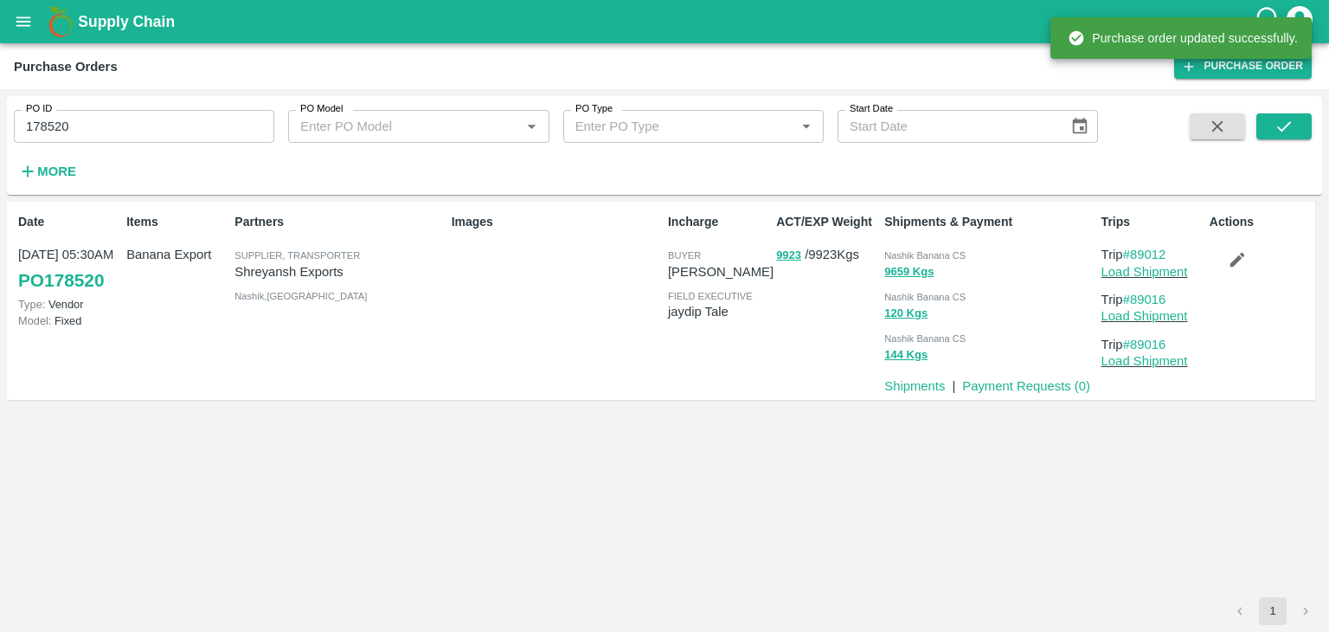
click at [152, 127] on input "178520" at bounding box center [144, 126] width 260 height 33
paste input "text"
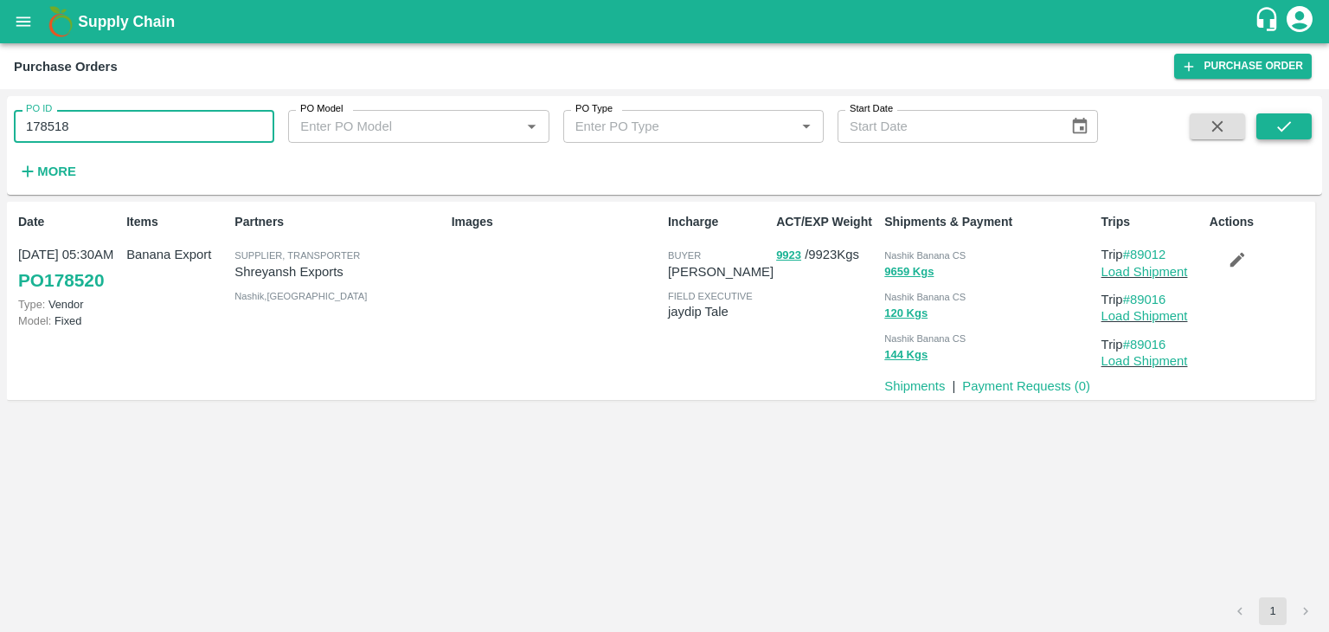
type input "178518"
click at [1275, 129] on icon "submit" at bounding box center [1284, 126] width 19 height 19
click at [1282, 125] on icon "submit" at bounding box center [1284, 126] width 19 height 19
click at [1154, 271] on link "Load Shipment" at bounding box center [1145, 272] width 87 height 14
click at [1249, 249] on button "button" at bounding box center [1237, 259] width 55 height 29
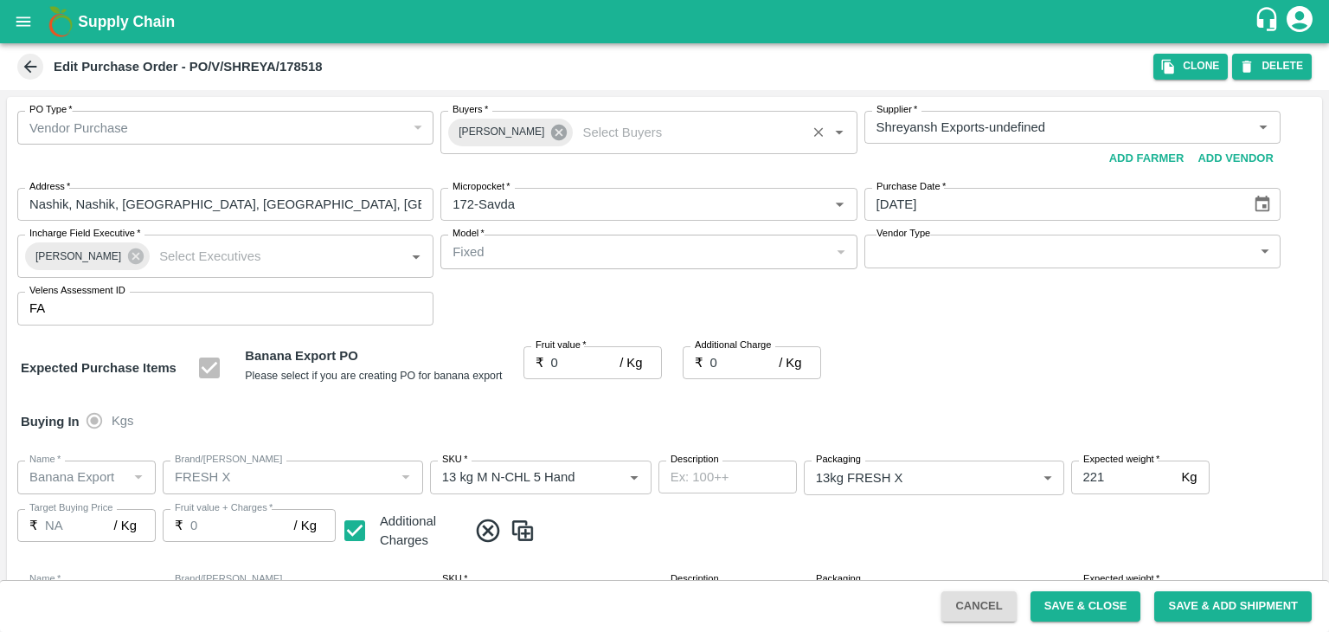
click at [555, 134] on icon at bounding box center [559, 133] width 16 height 16
click at [544, 129] on input "Buyers   *" at bounding box center [634, 127] width 377 height 22
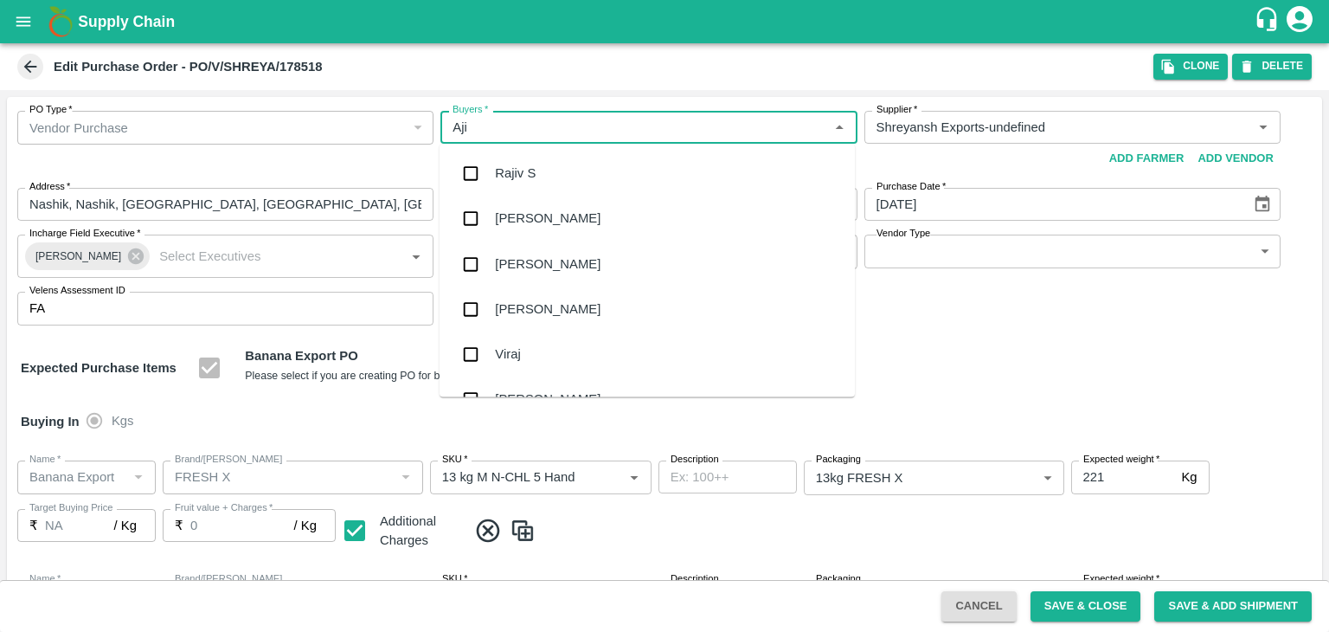
type input "Ajit"
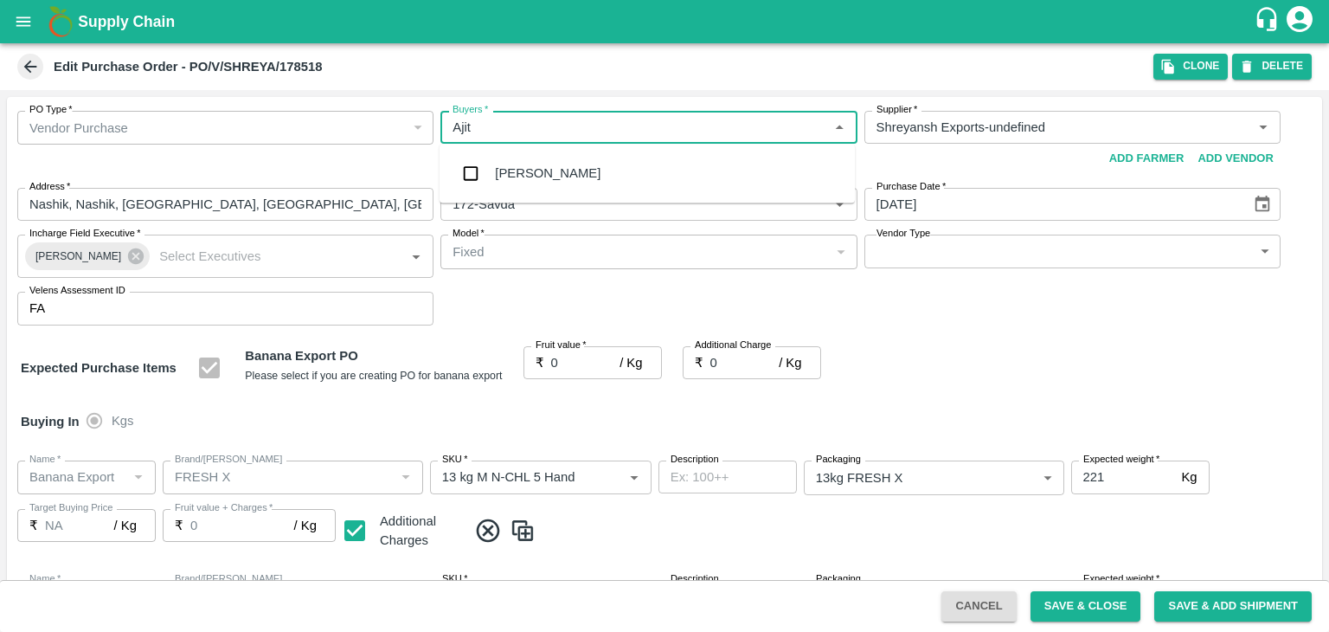
click at [543, 166] on div "Ajit Otari" at bounding box center [548, 173] width 106 height 19
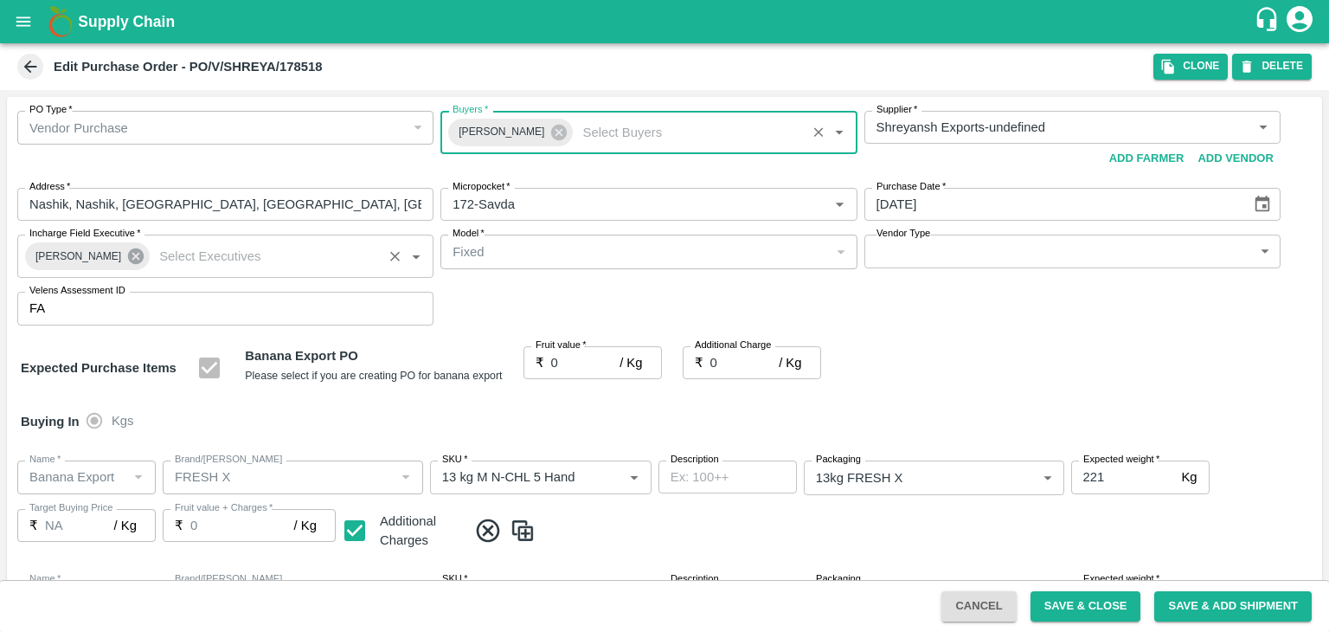
click at [129, 260] on icon at bounding box center [136, 256] width 16 height 16
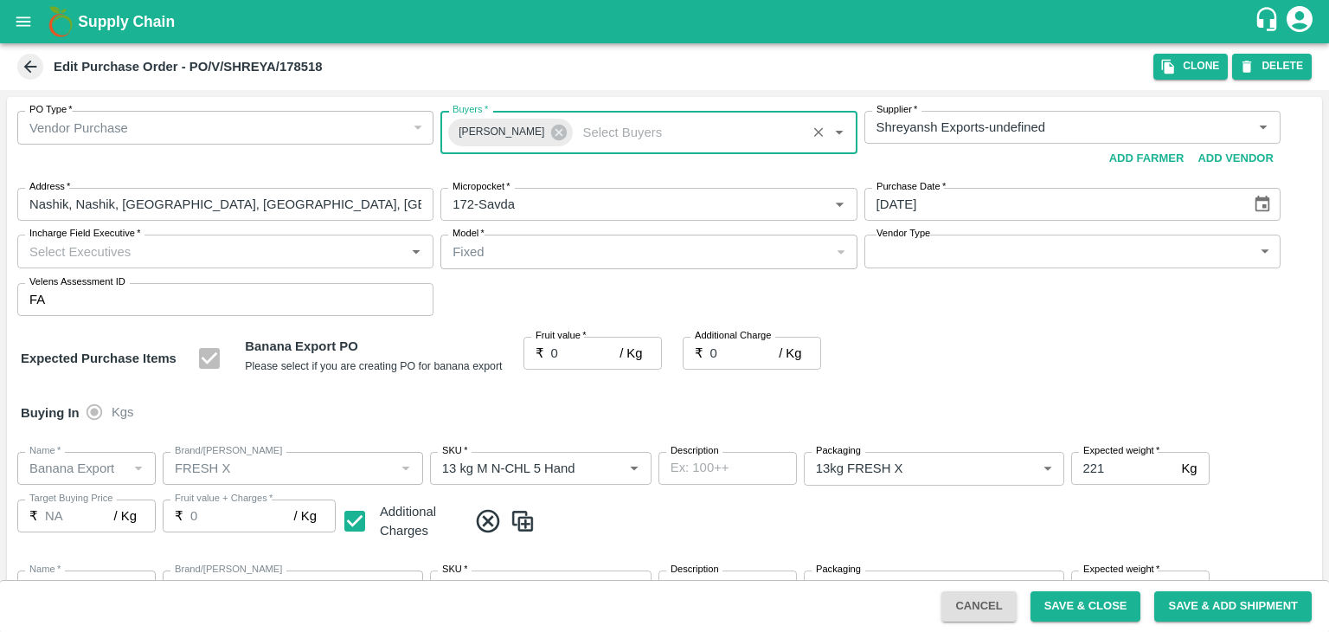
click at [183, 254] on input "Incharge Field Executive   *" at bounding box center [210, 251] width 377 height 22
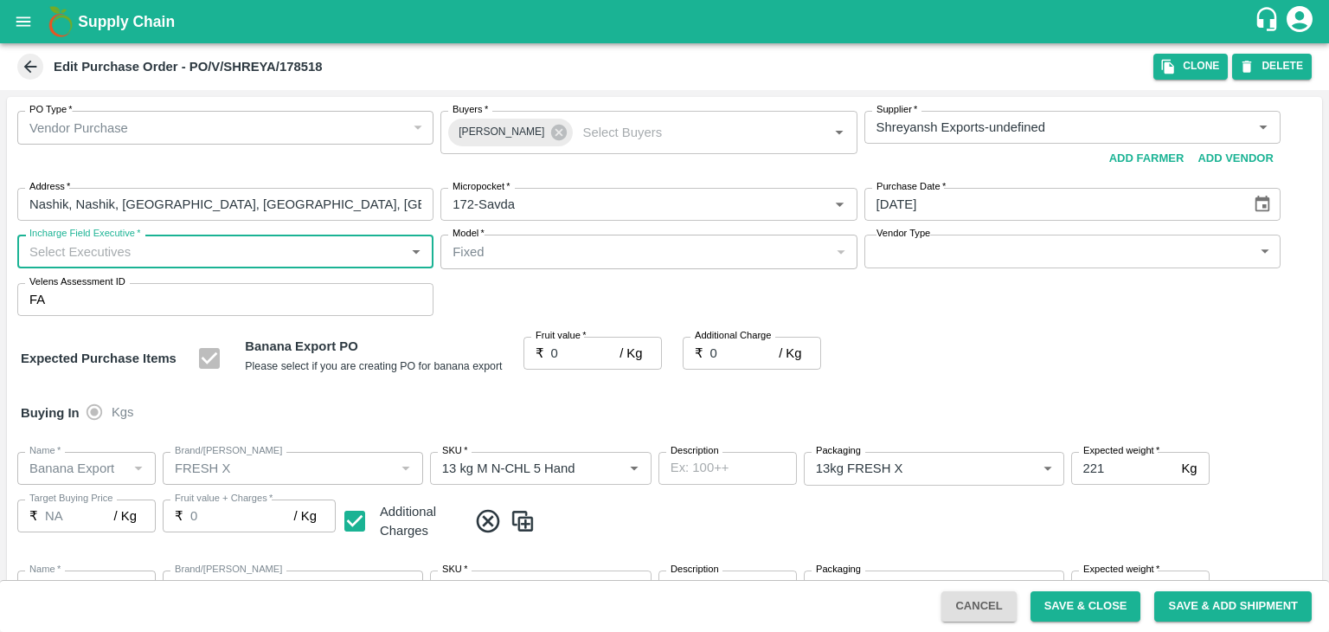
click at [183, 254] on input "Incharge Field Executive   *" at bounding box center [210, 251] width 377 height 22
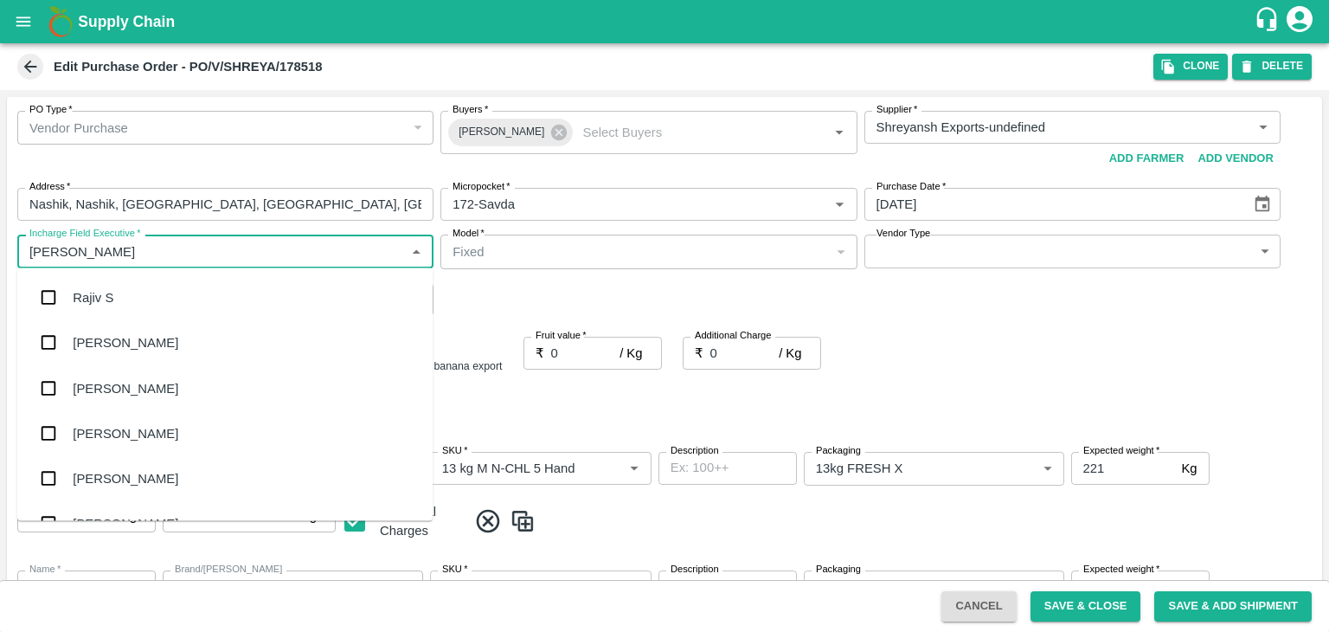
type input "Jay"
click at [152, 372] on div "jaydip Tale" at bounding box center [224, 387] width 415 height 45
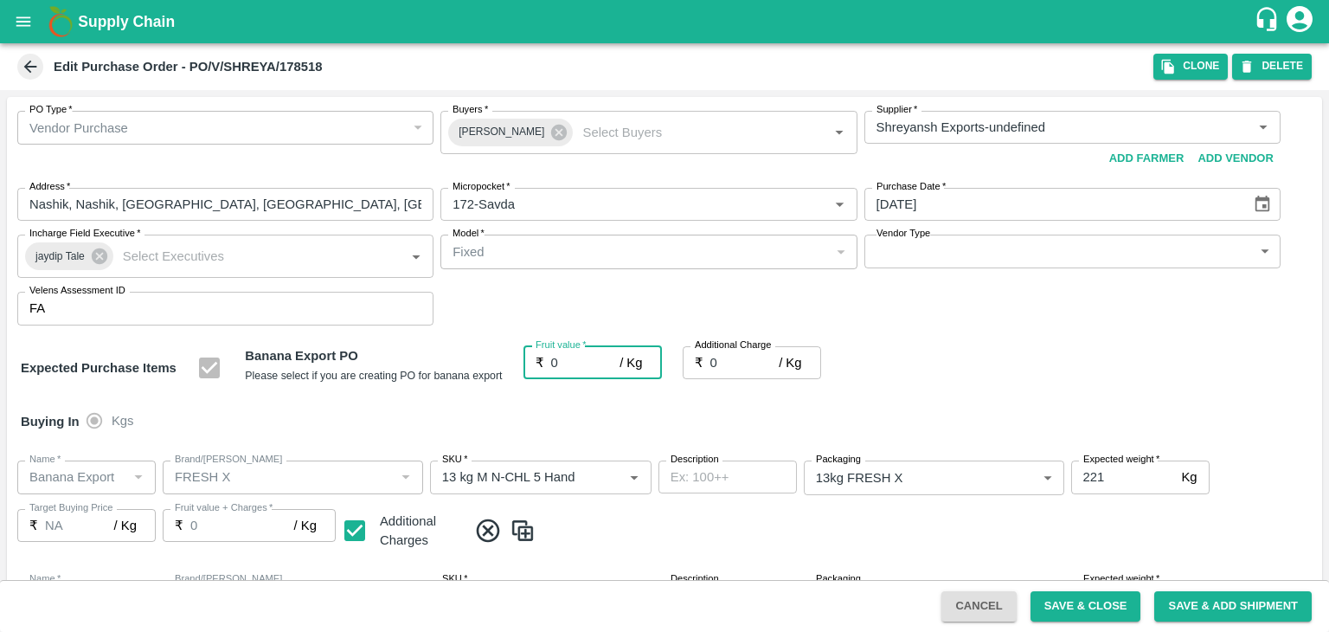
click at [569, 359] on input "0" at bounding box center [585, 362] width 69 height 33
type input "1"
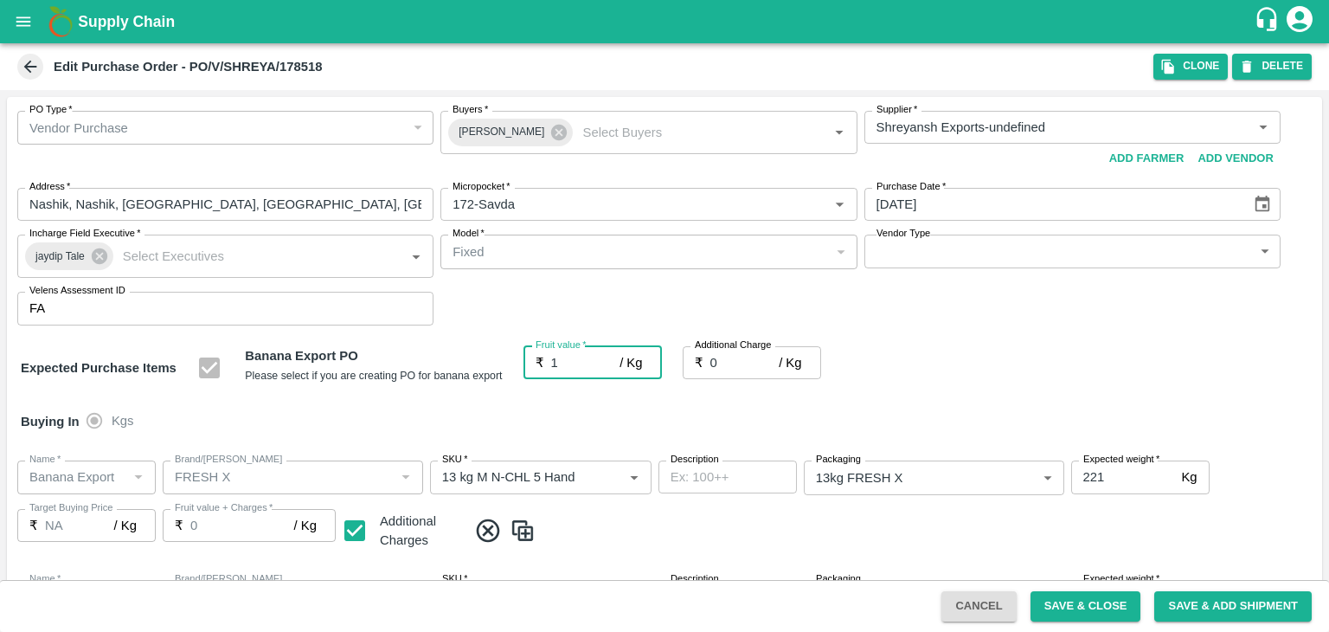
type input "1"
type input "18"
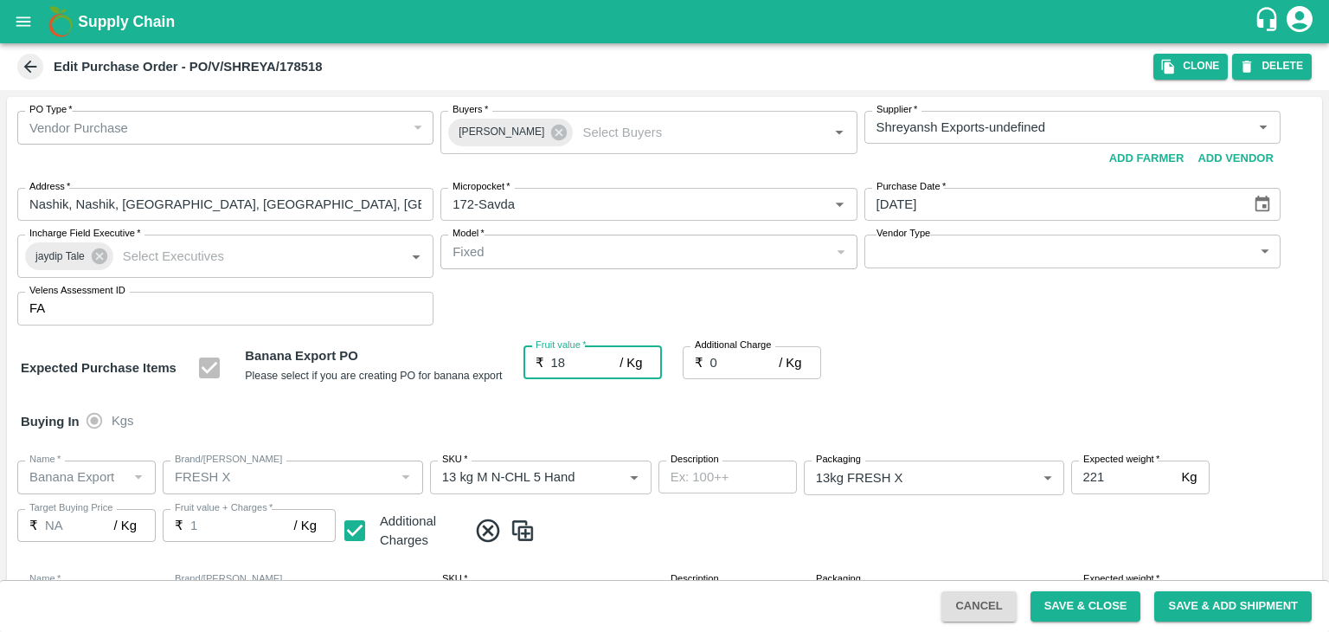
type input "18"
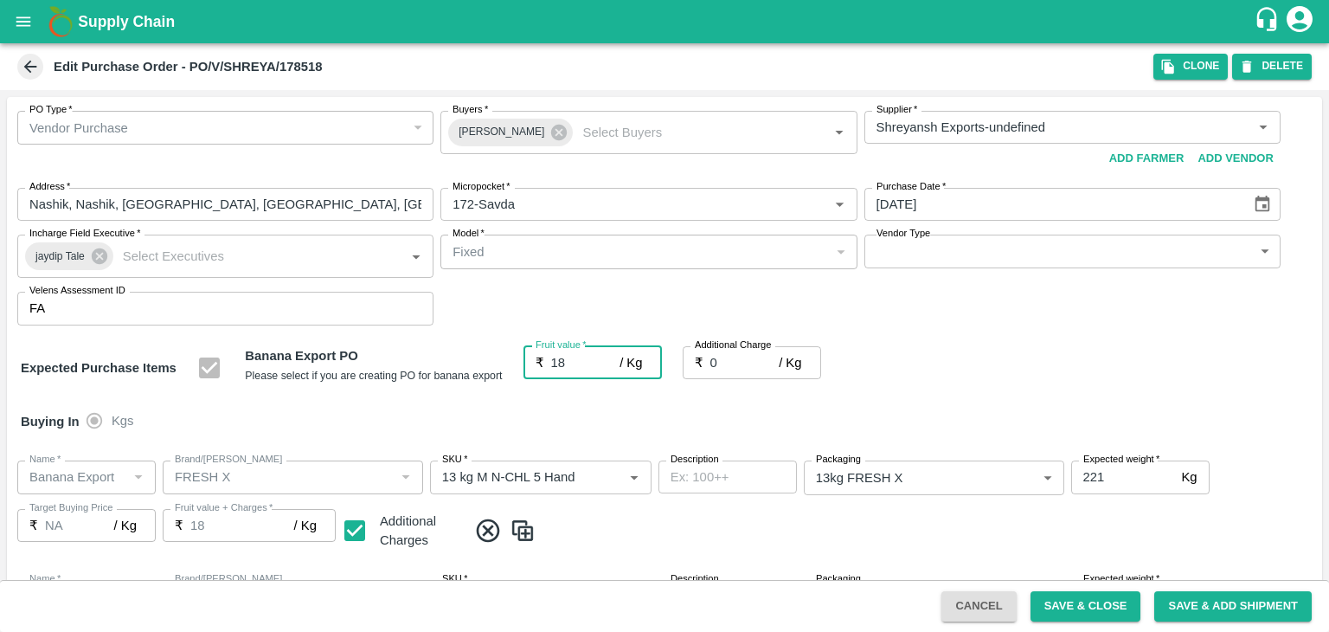
type input "18.5"
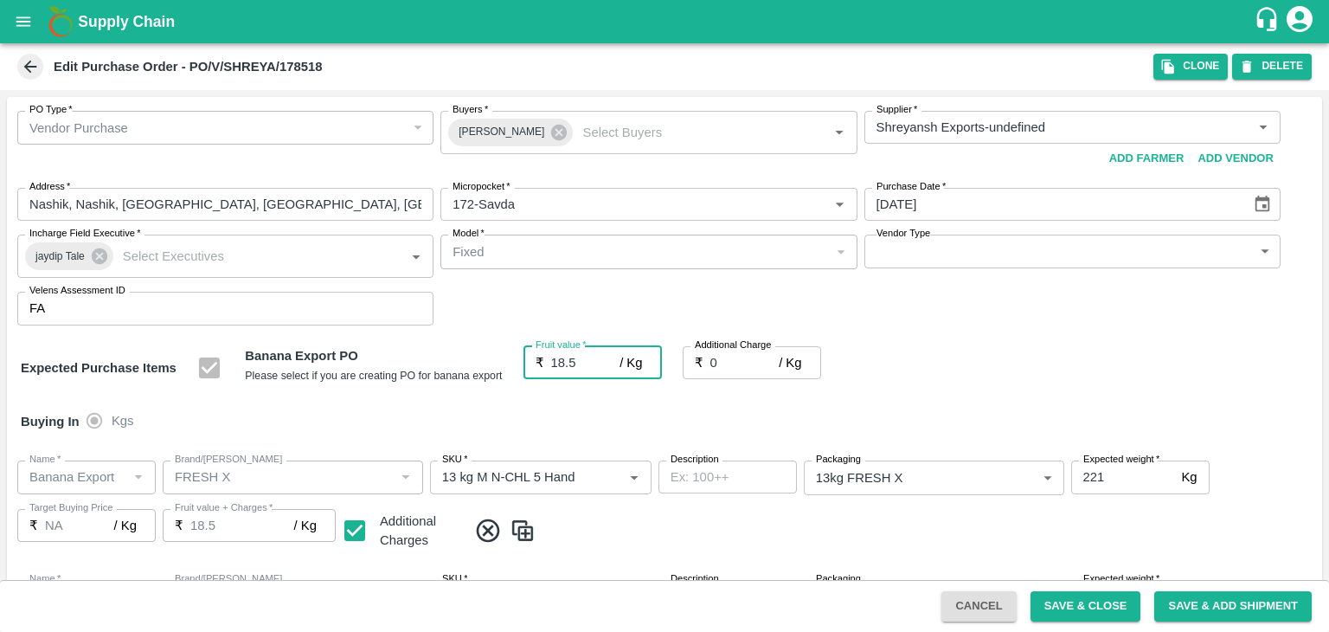
type input "18.5"
type input "2"
type input "20.5"
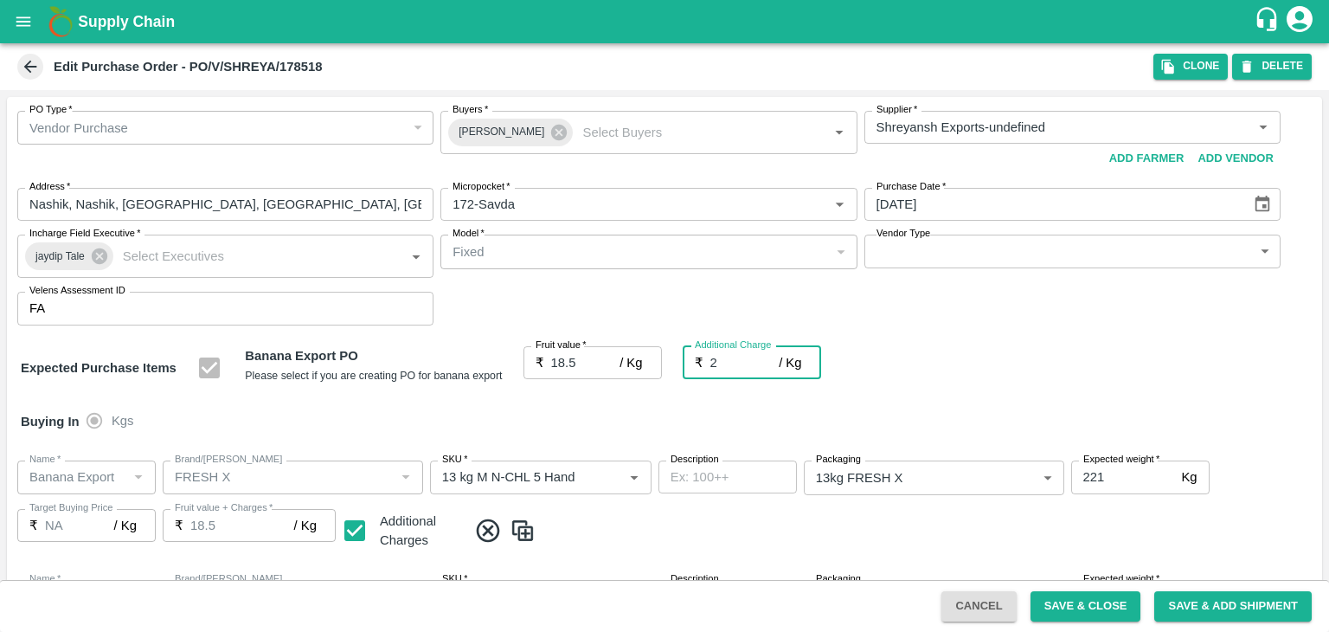
type input "20.5"
type input "2.7"
type input "21.2"
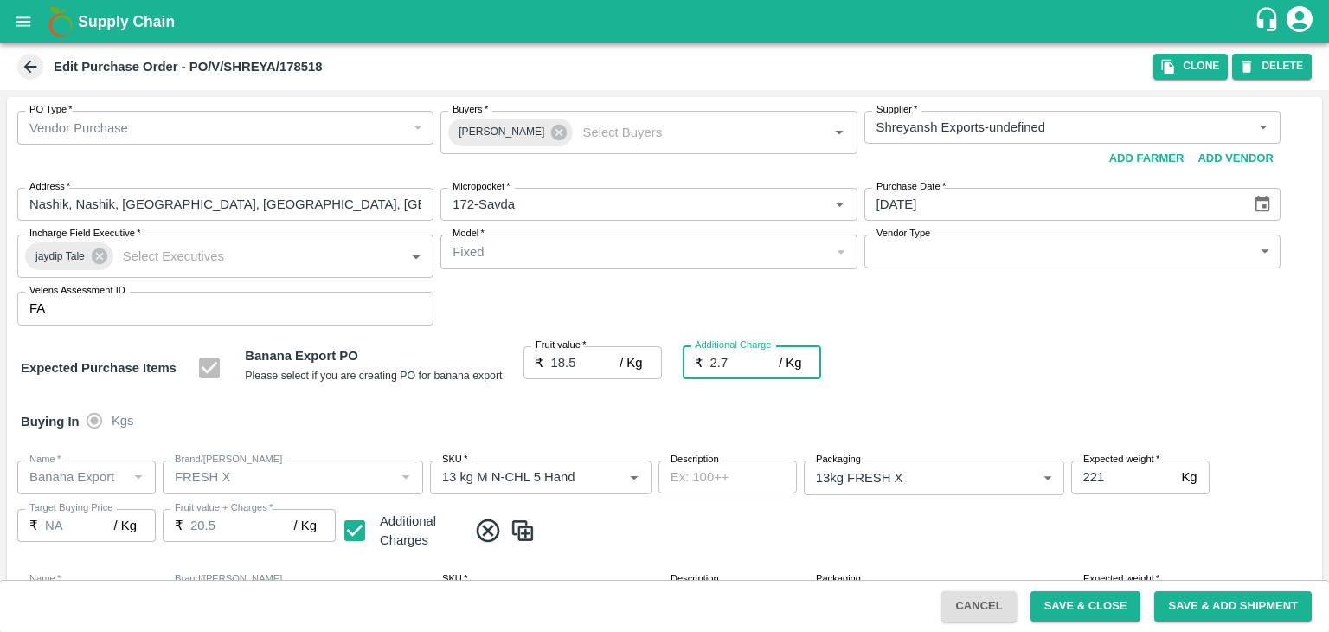
type input "21.2"
type input "2.75"
type input "21.25"
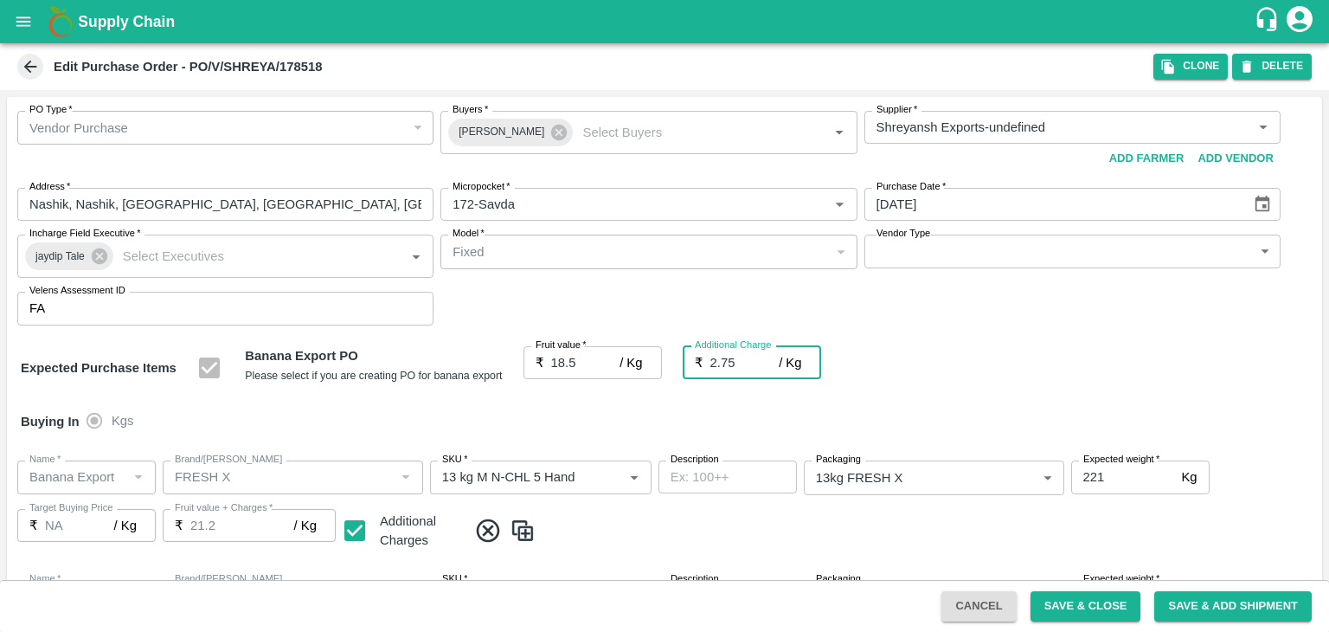
type input "21.25"
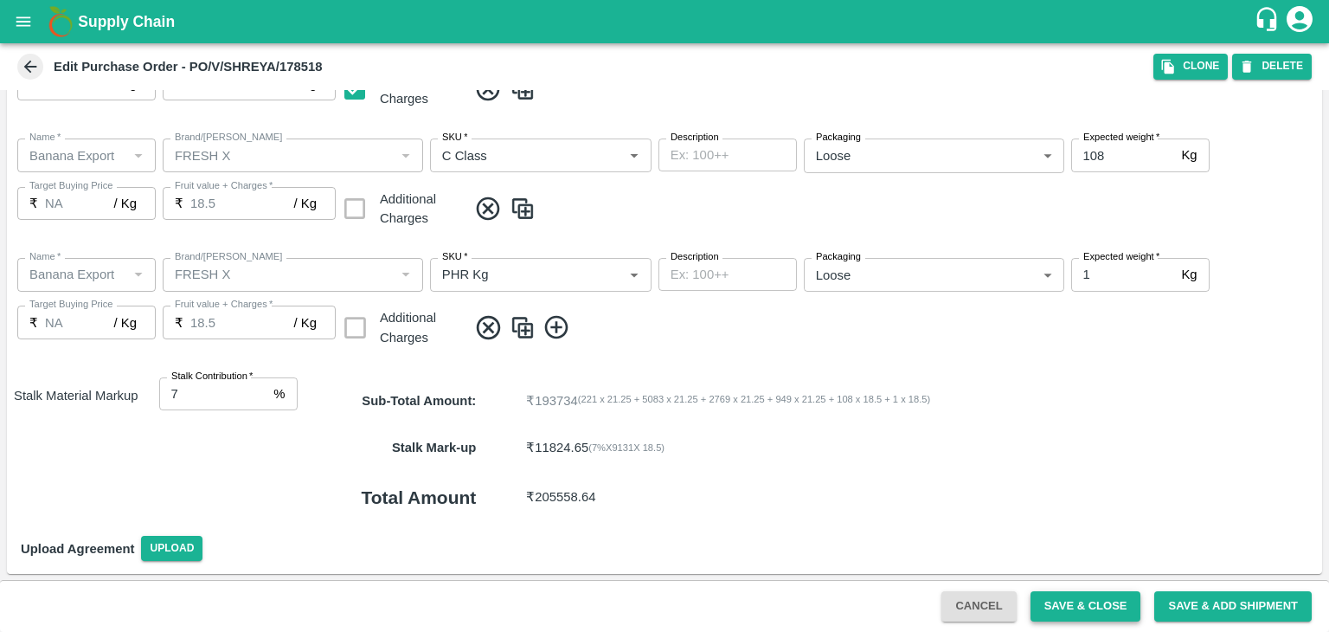
type input "2.75"
click at [1116, 600] on button "Save & Close" at bounding box center [1086, 606] width 111 height 30
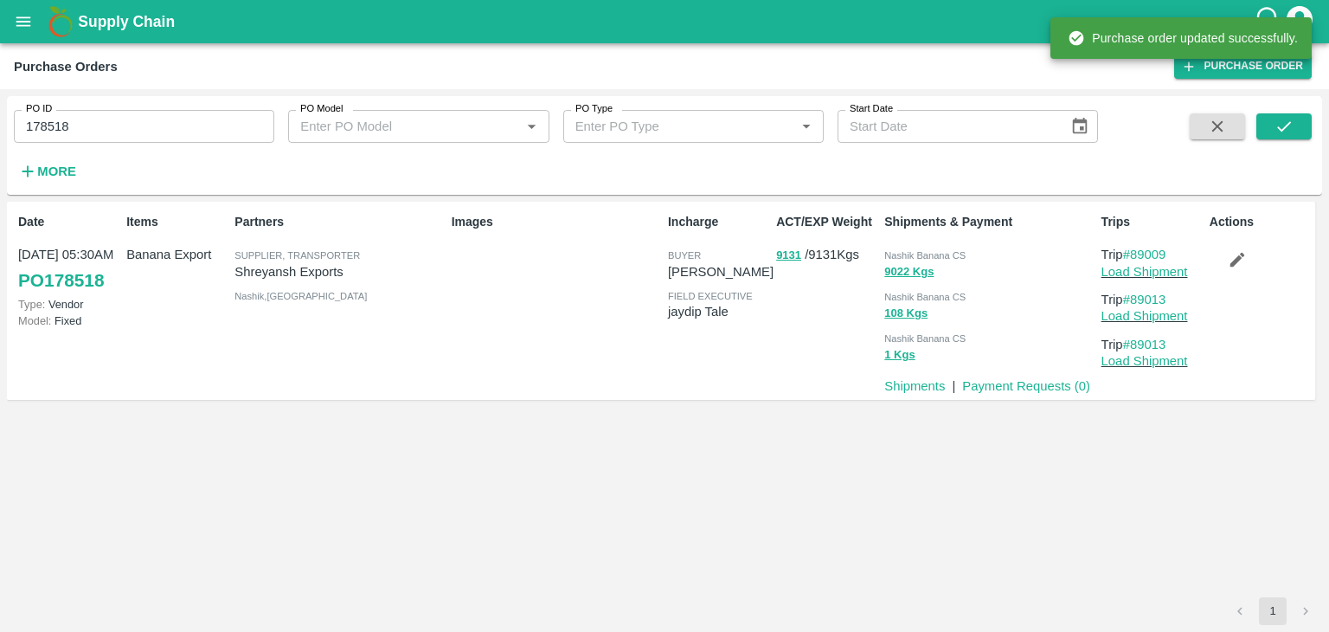
click at [183, 117] on input "178518" at bounding box center [144, 126] width 260 height 33
paste input "text"
click at [183, 117] on input "178518" at bounding box center [144, 126] width 260 height 33
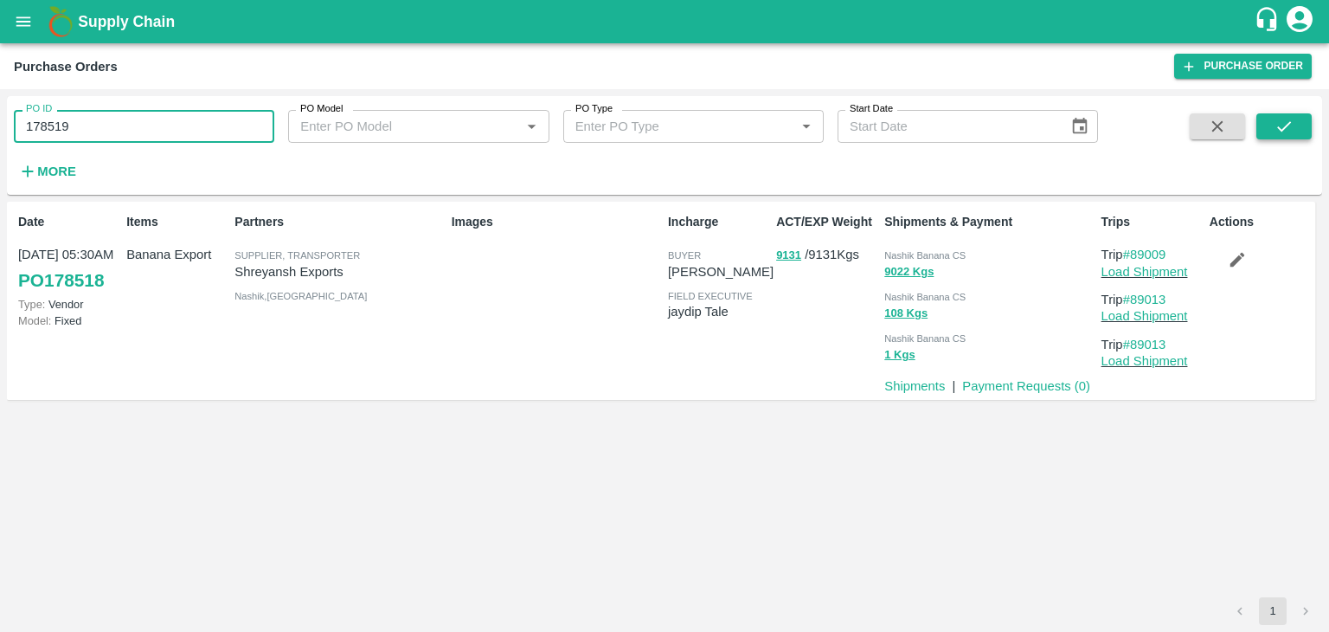
type input "178519"
click at [1270, 125] on button "submit" at bounding box center [1283, 126] width 55 height 26
click at [1280, 129] on icon "submit" at bounding box center [1284, 126] width 14 height 10
click at [1170, 271] on link "Load Shipment" at bounding box center [1145, 272] width 87 height 14
click at [1237, 265] on icon "button" at bounding box center [1237, 259] width 19 height 19
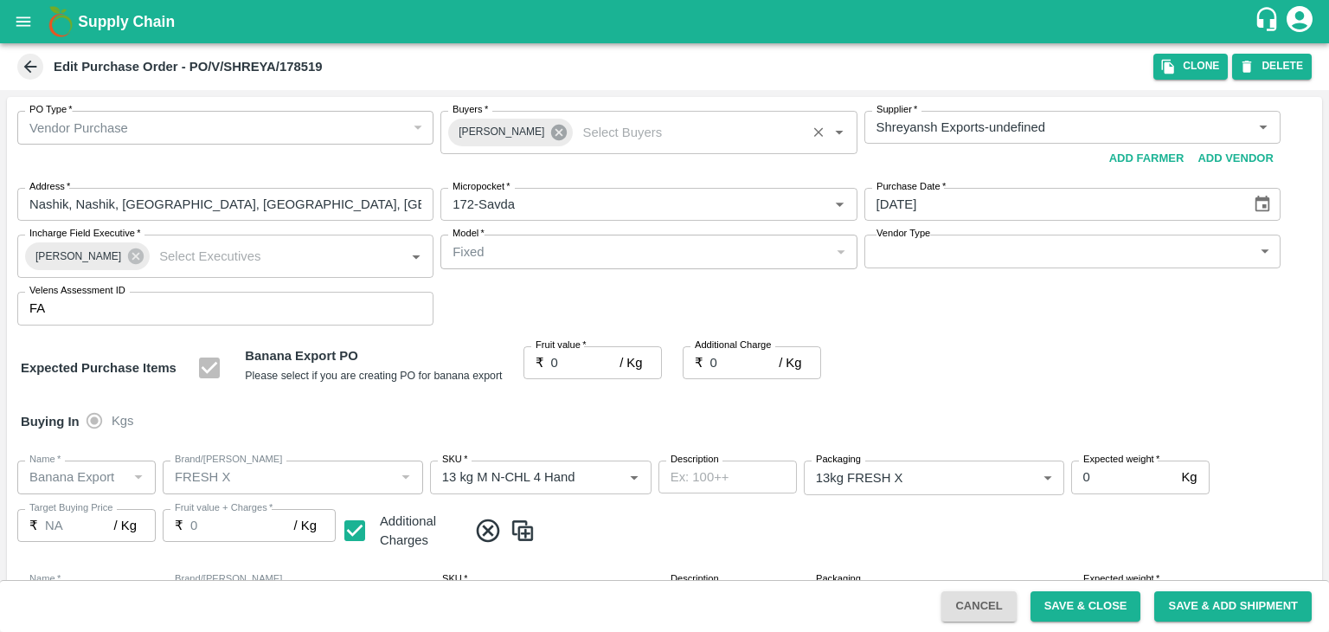
click at [549, 135] on icon at bounding box center [558, 132] width 19 height 19
click at [544, 135] on input "Buyers   *" at bounding box center [634, 127] width 377 height 22
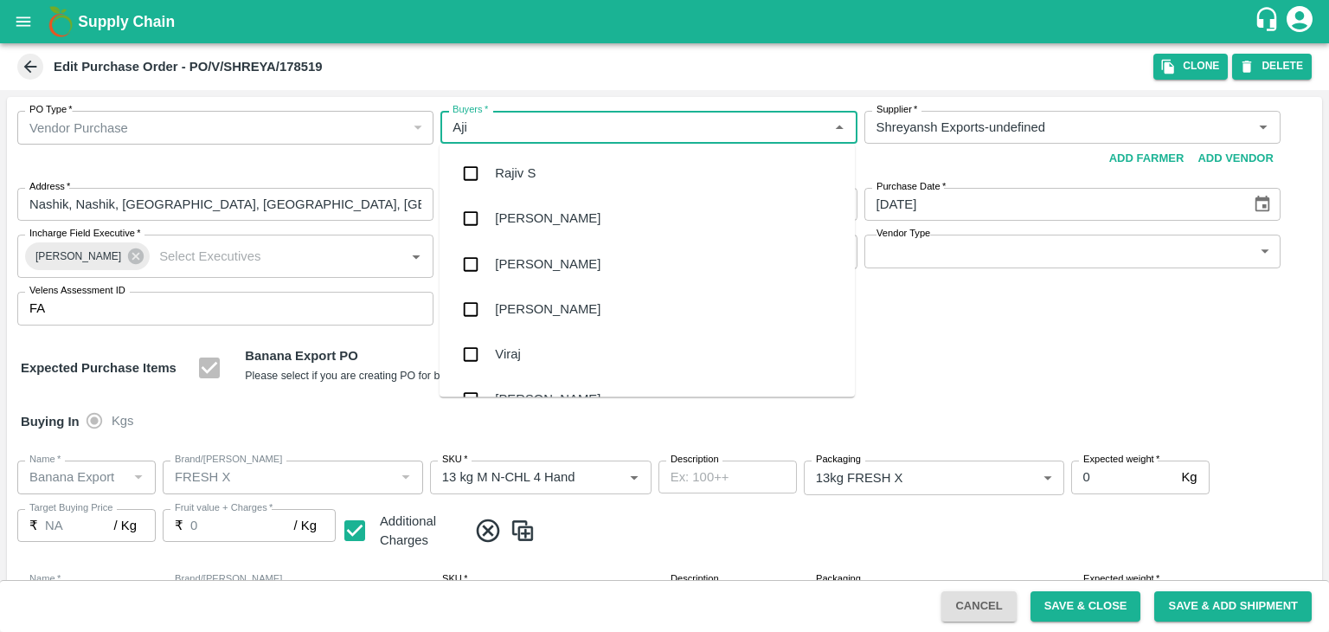
type input "Ajit"
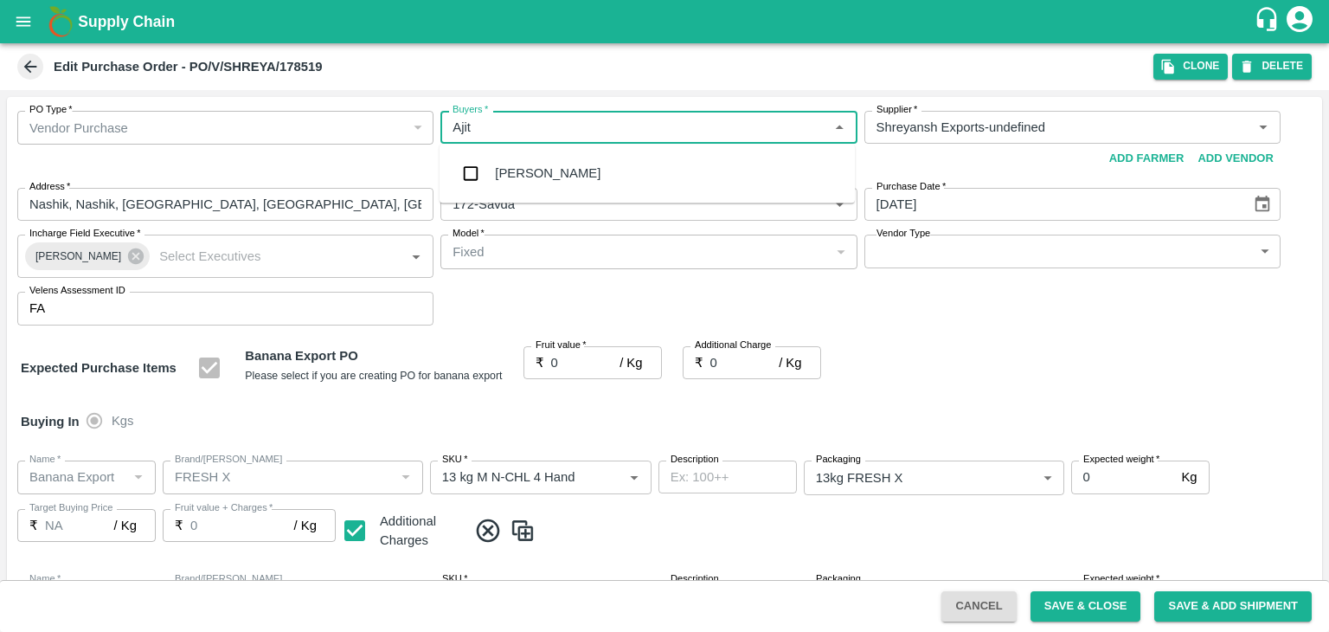
click at [533, 160] on div "Ajit Otari" at bounding box center [647, 173] width 415 height 45
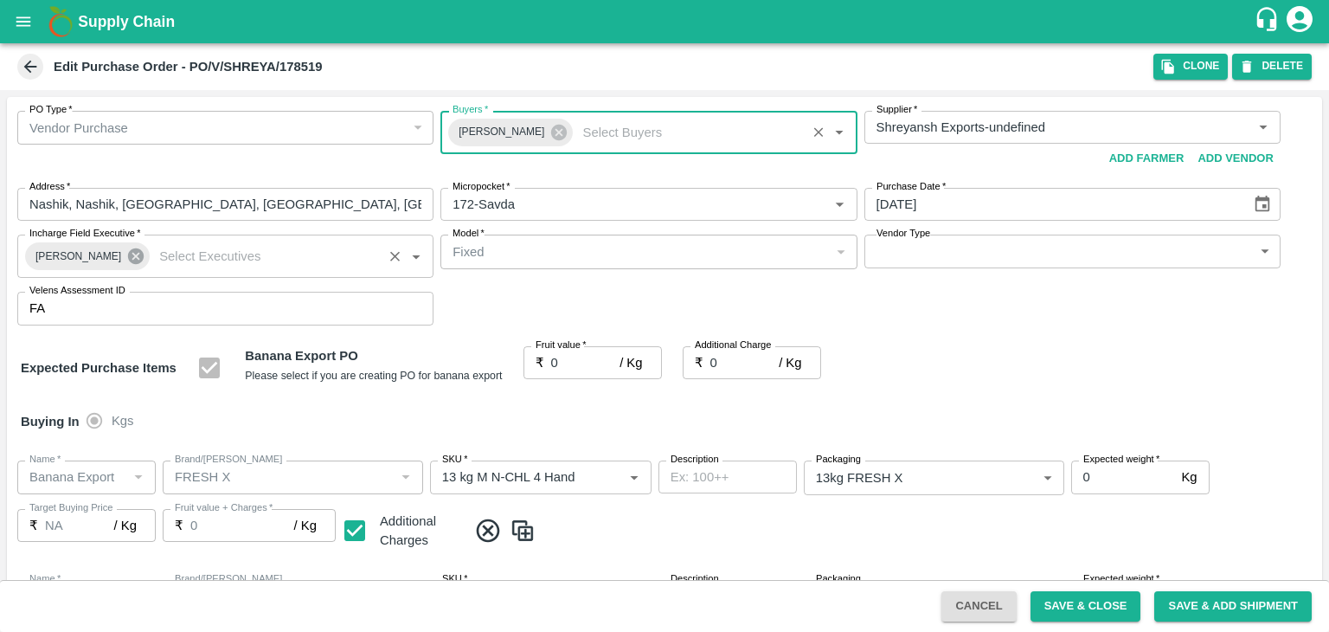
click at [126, 258] on icon at bounding box center [135, 256] width 19 height 19
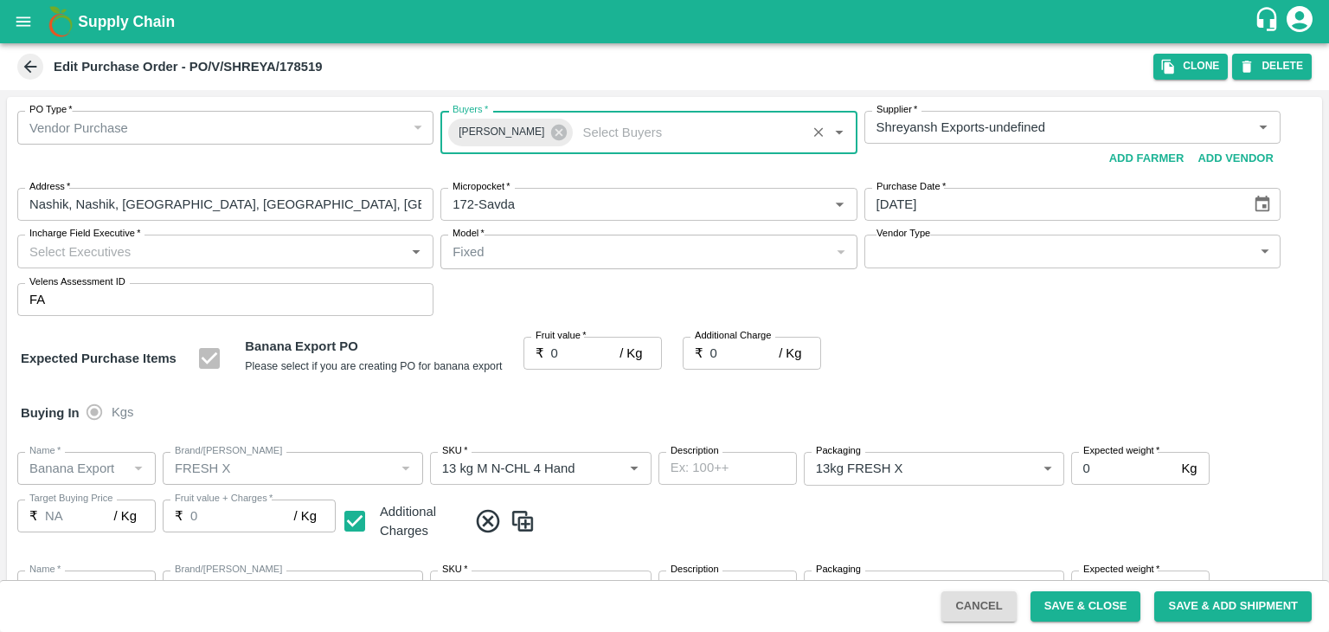
click at [131, 256] on input "Incharge Field Executive   *" at bounding box center [210, 251] width 377 height 22
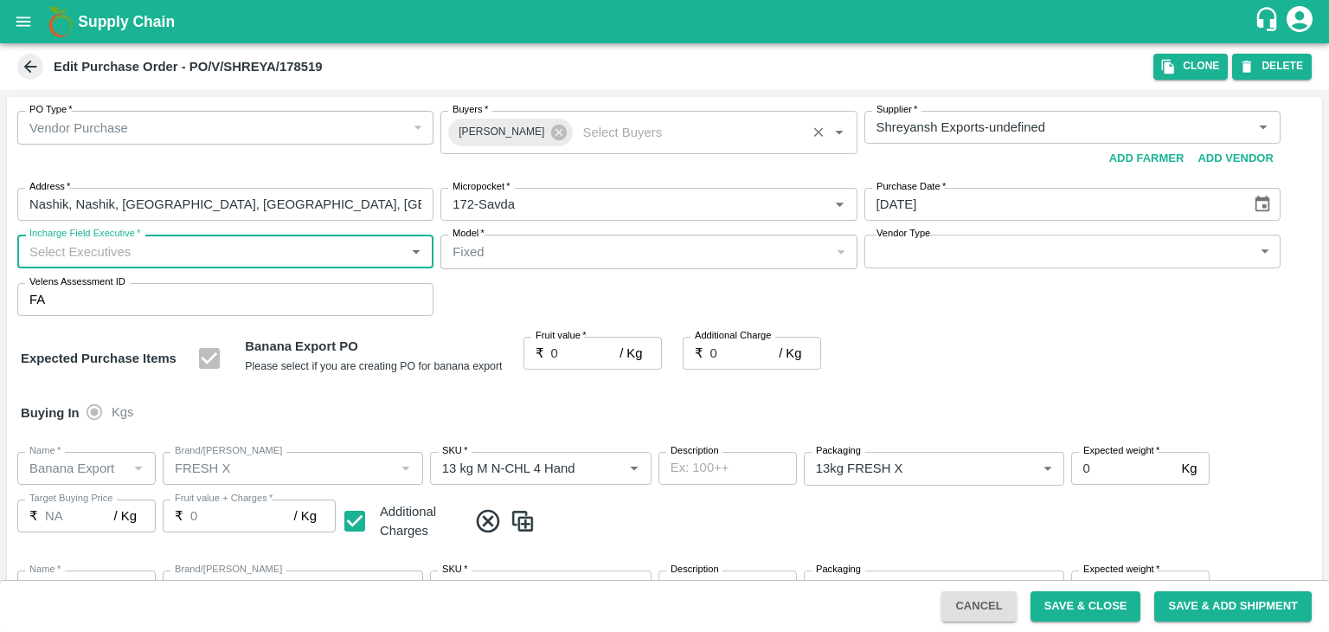
click at [131, 256] on input "Incharge Field Executive   *" at bounding box center [210, 251] width 377 height 22
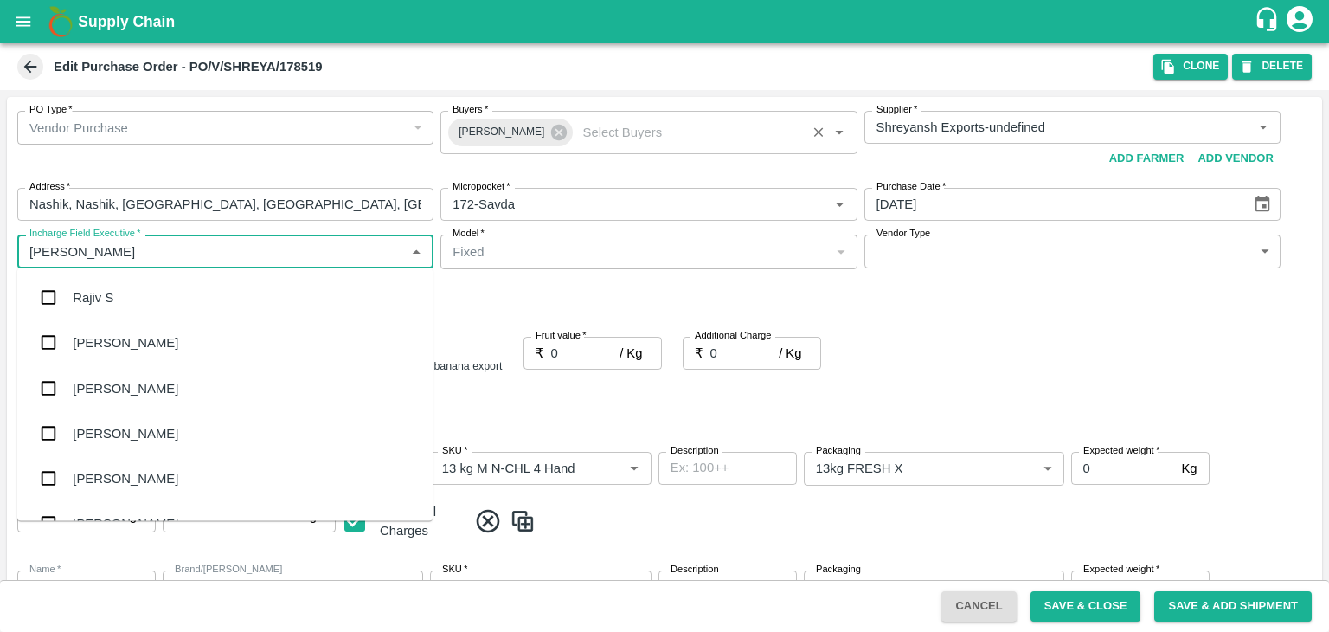
type input "Jay"
click at [123, 382] on div "jaydip Tale" at bounding box center [103, 387] width 61 height 19
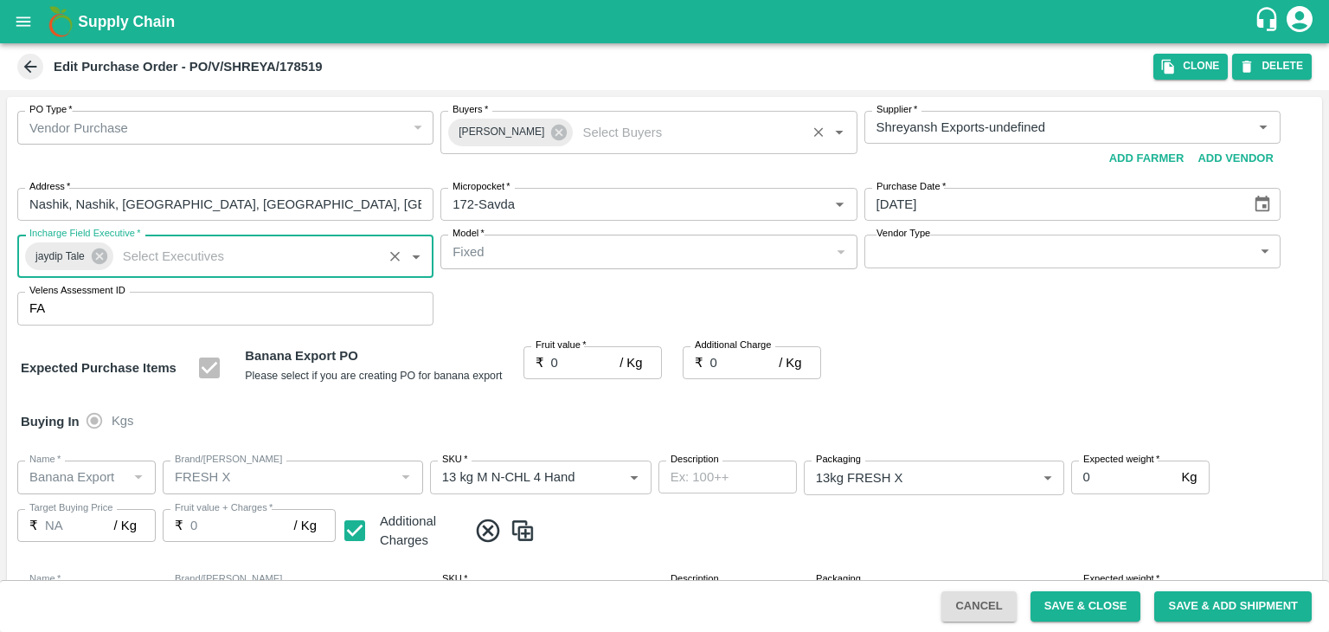
click at [578, 376] on input "0" at bounding box center [585, 362] width 69 height 33
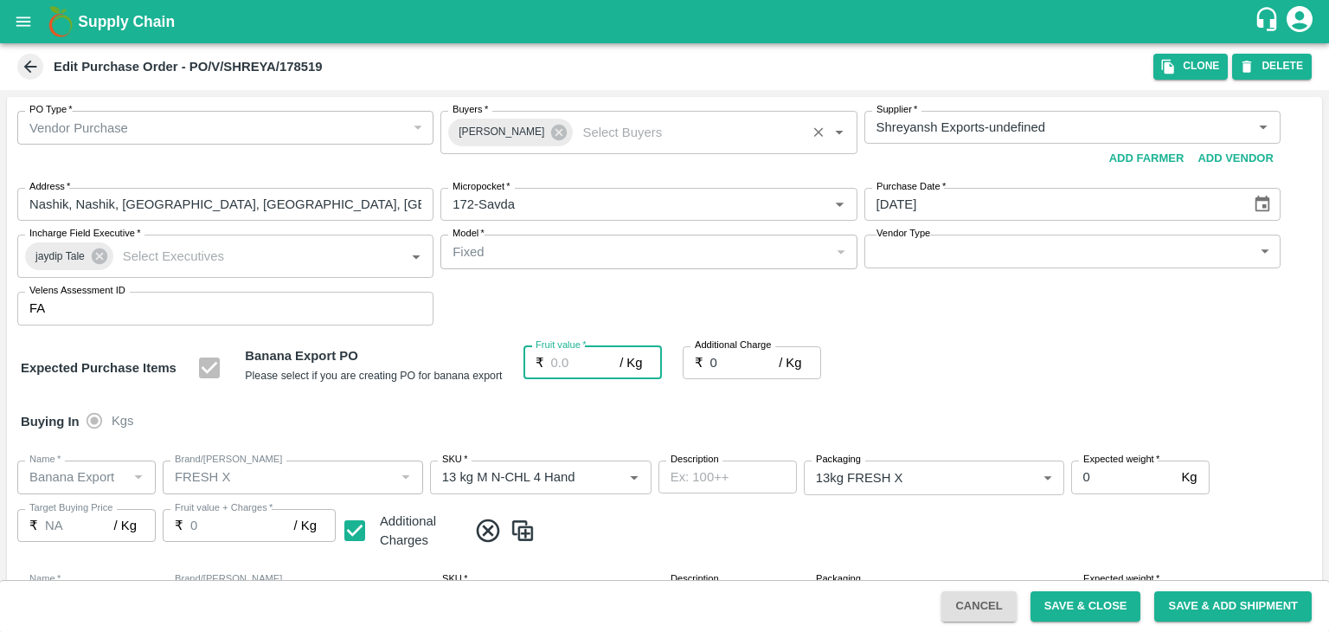
type input "1"
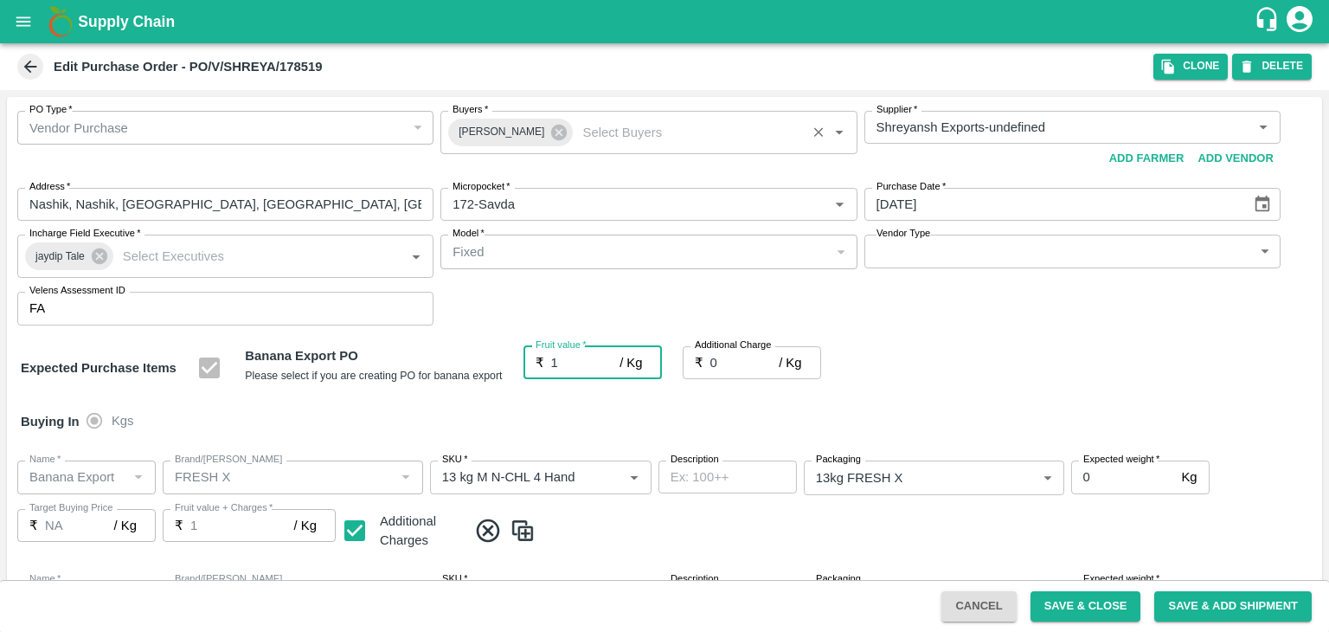
type input "1"
type input "18"
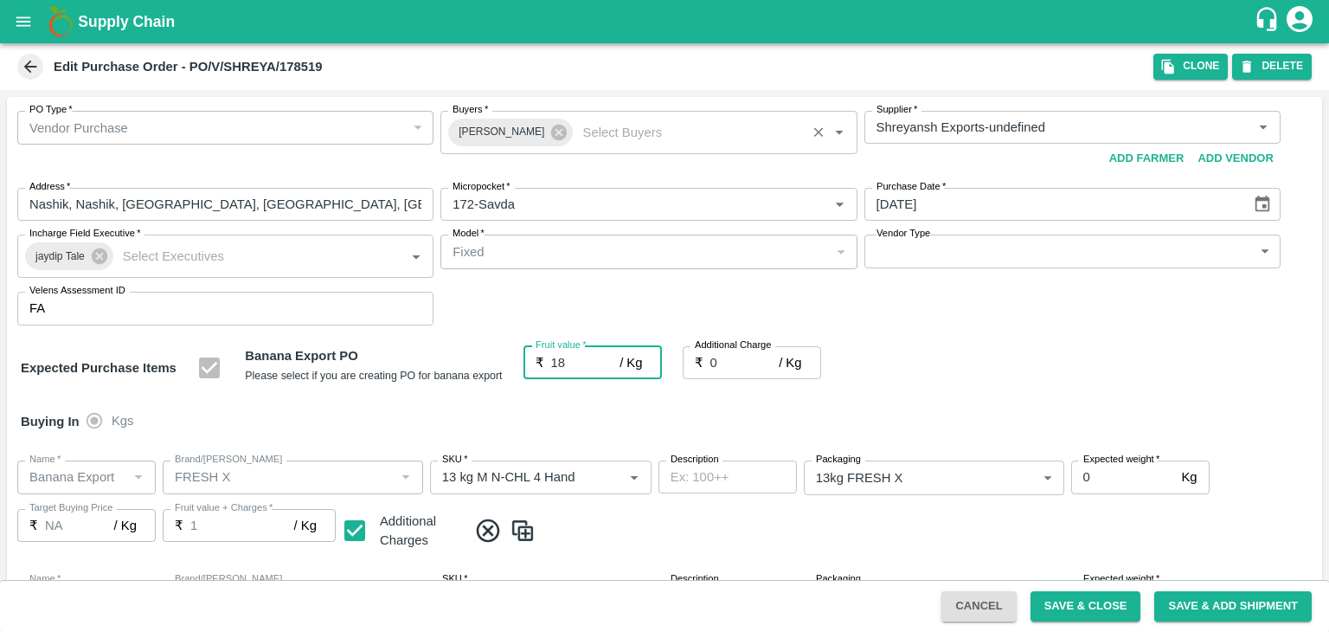
type input "18"
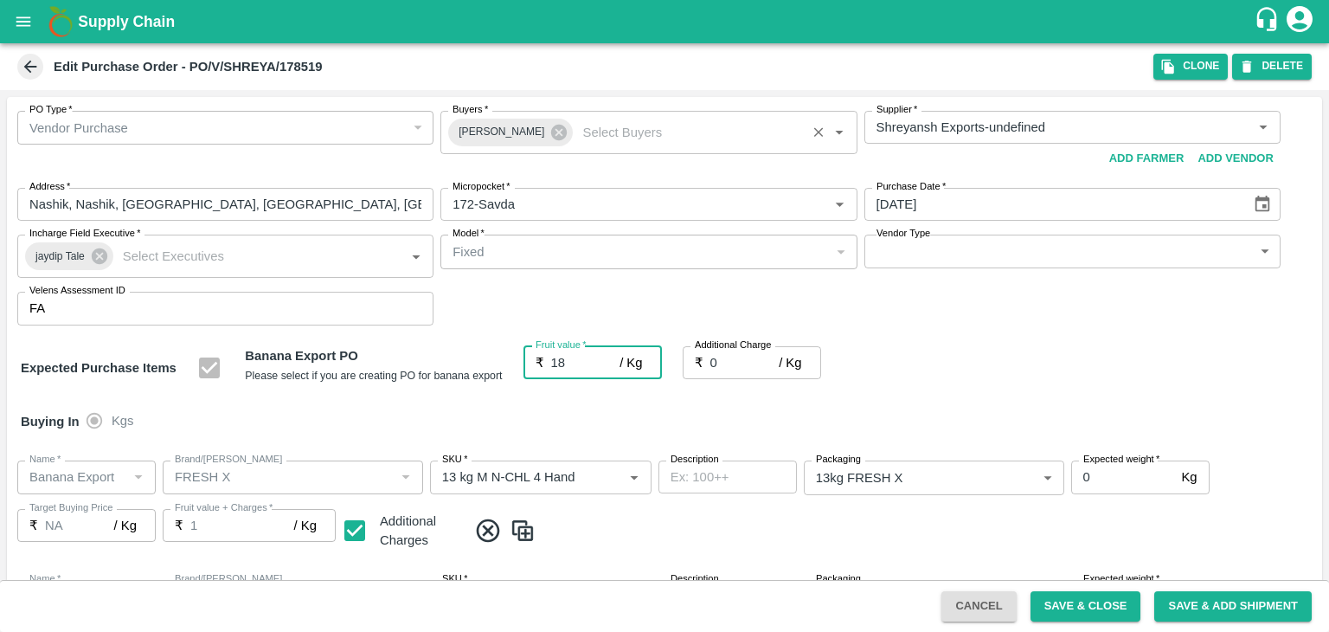
type input "18"
type input "18.5"
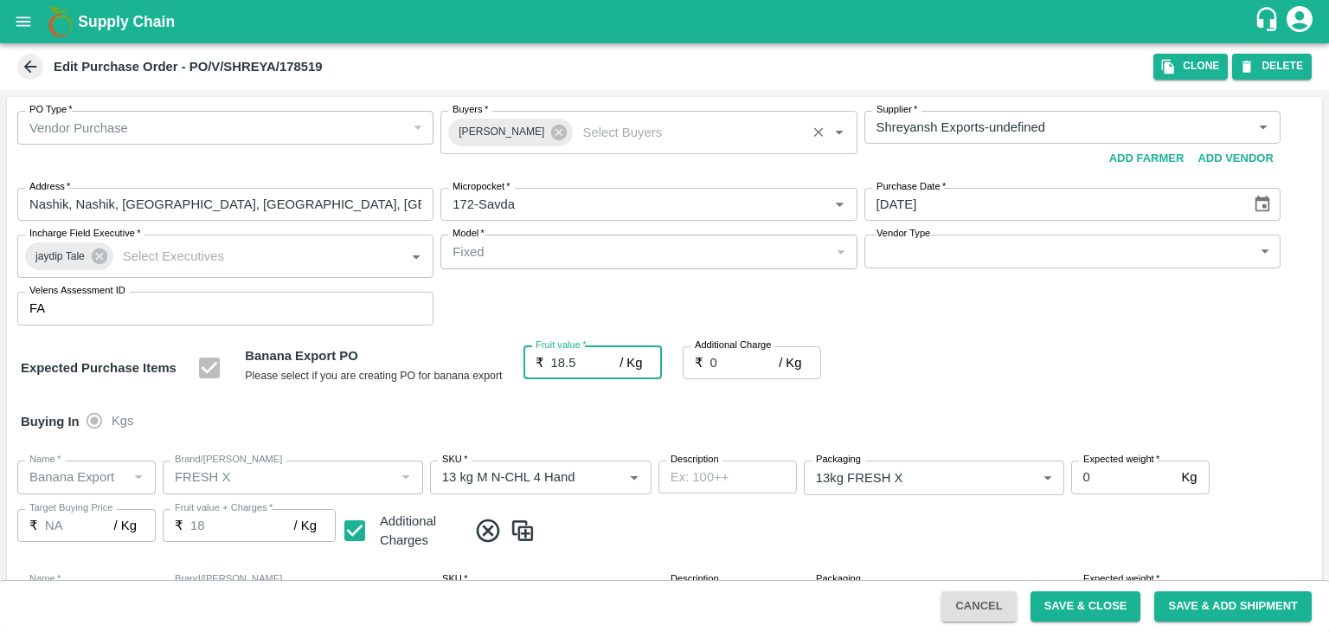
type input "18.5"
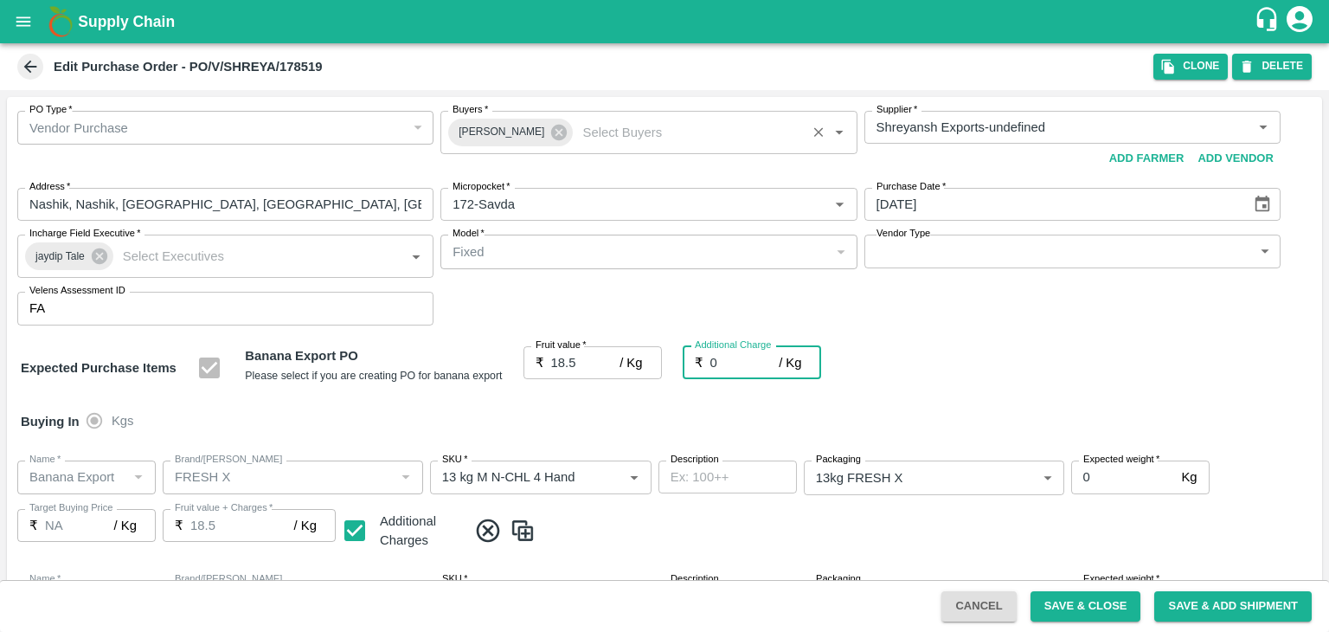
type input "2"
type input "20.5"
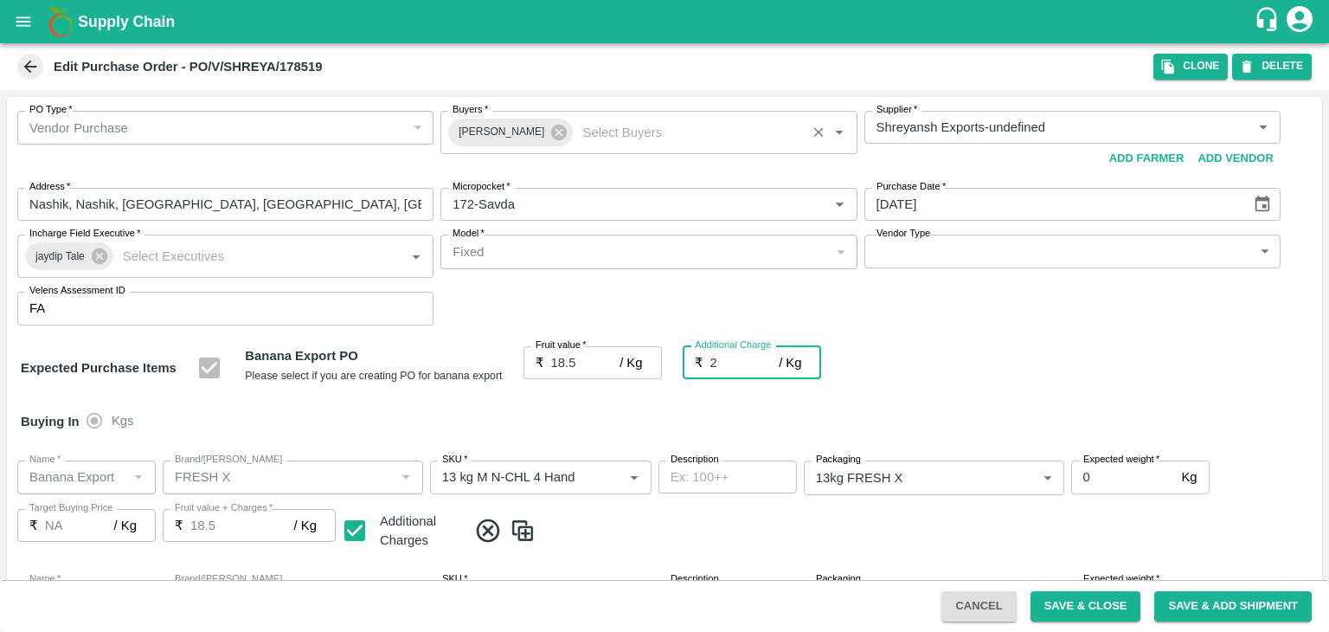
type input "20.5"
type input "2.7"
type input "21.2"
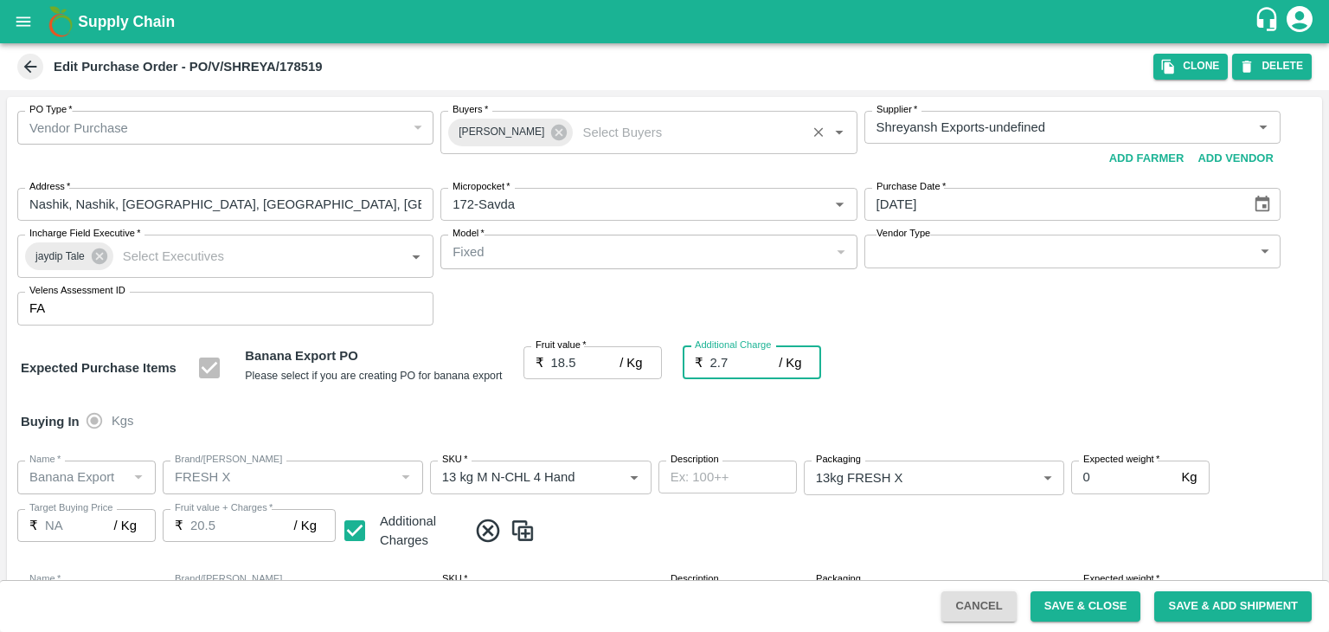
type input "21.2"
type input "2.75"
type input "21.25"
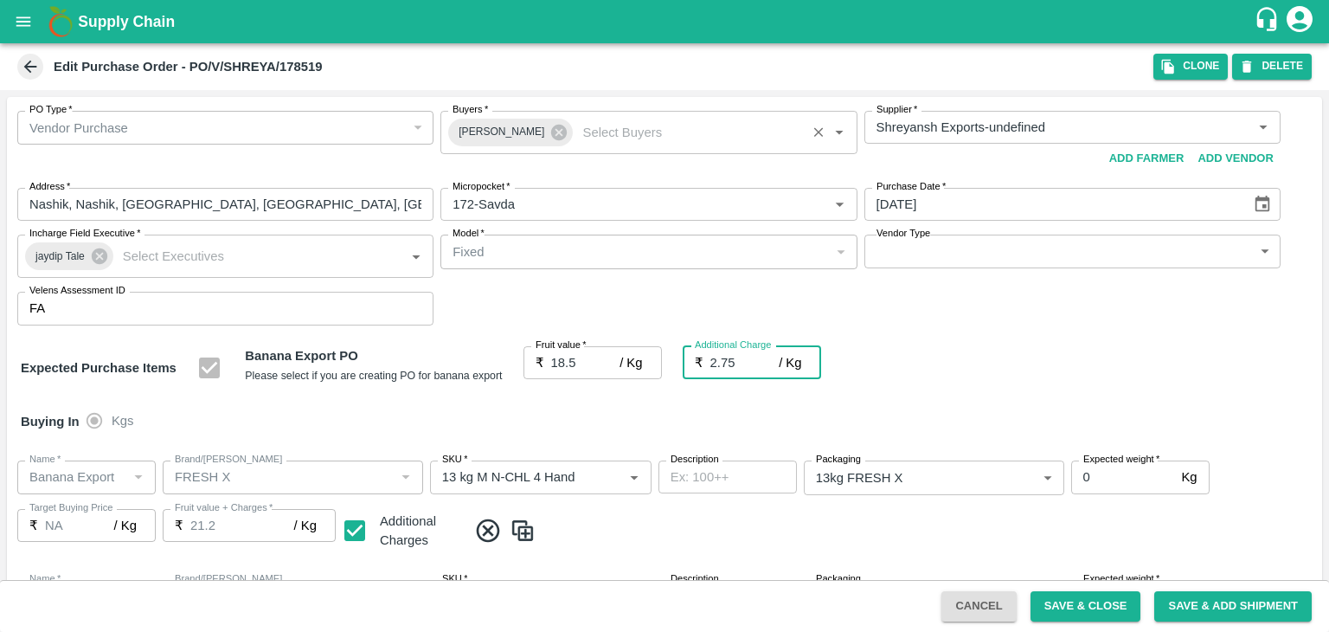
type input "21.25"
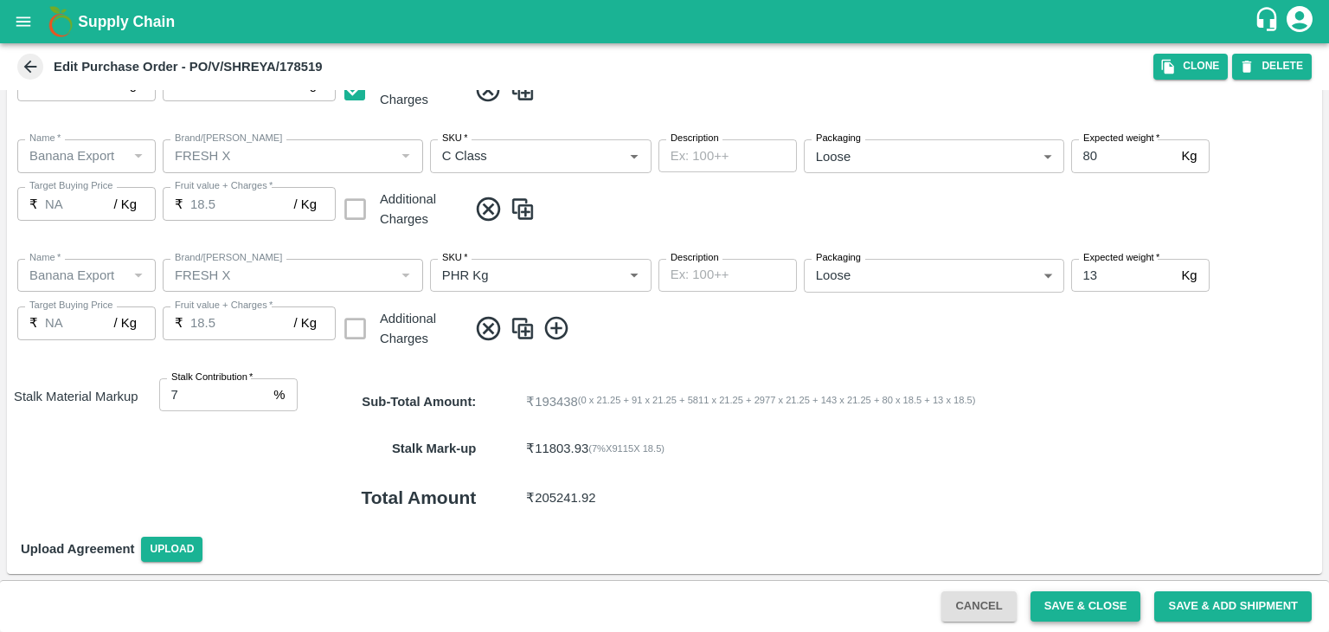
type input "2.75"
click at [1083, 603] on button "Save & Close" at bounding box center [1086, 606] width 111 height 30
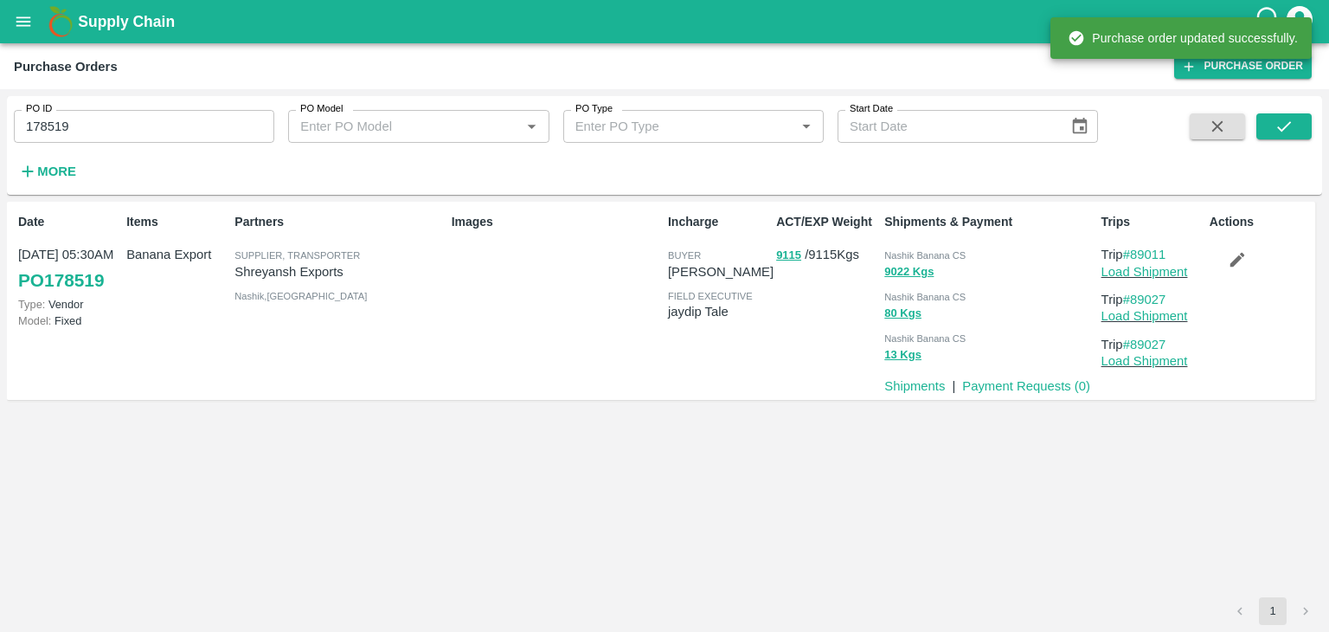
click at [163, 128] on input "178519" at bounding box center [144, 126] width 260 height 33
paste input "text"
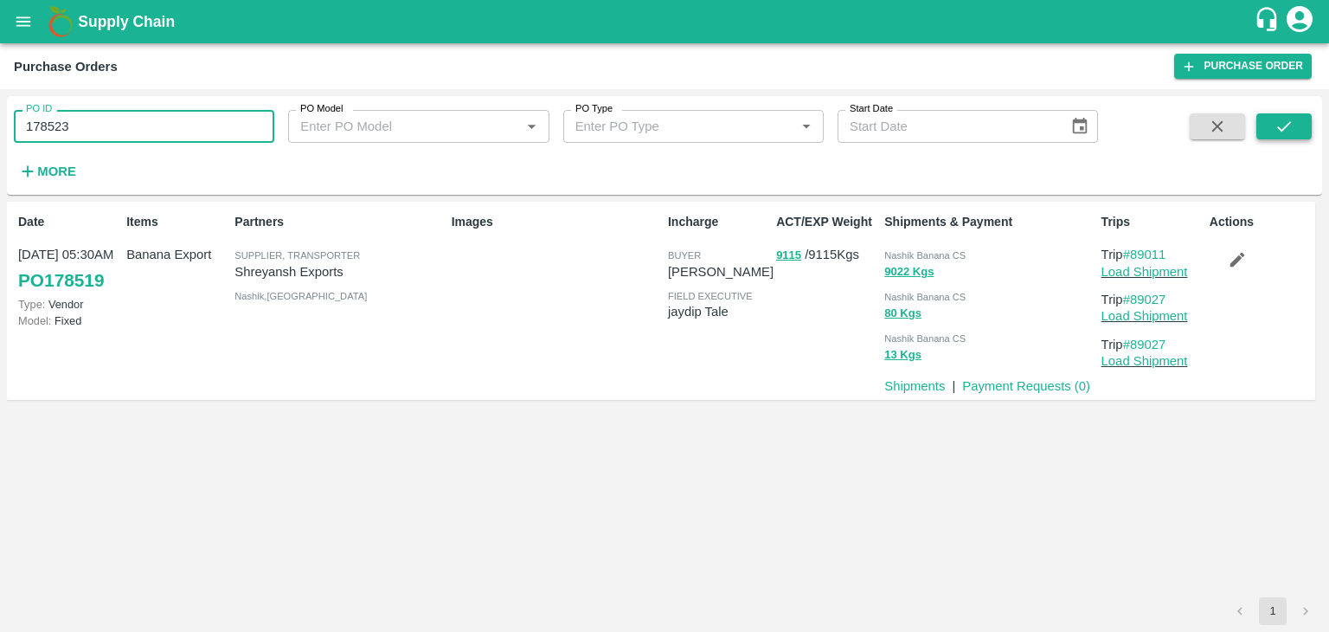
type input "178523"
click at [1289, 129] on icon "submit" at bounding box center [1284, 126] width 19 height 19
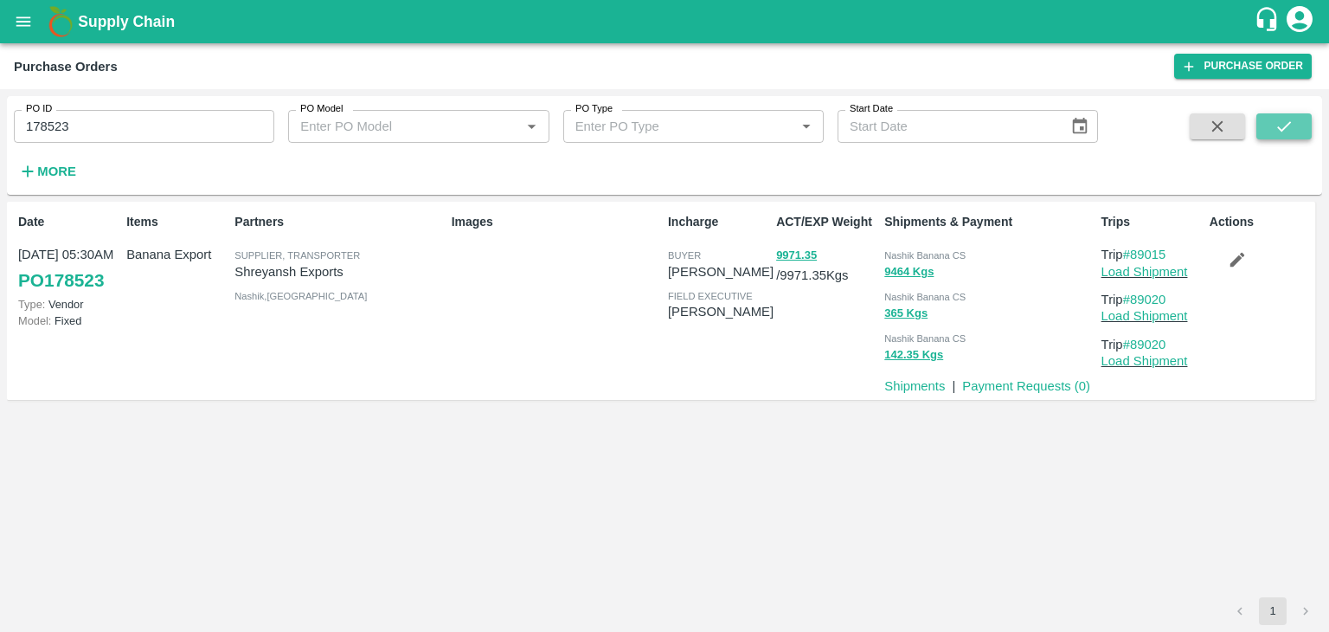
click at [1278, 123] on icon "submit" at bounding box center [1284, 126] width 19 height 19
click at [1133, 280] on p "Load Shipment" at bounding box center [1152, 271] width 101 height 19
click at [1149, 274] on link "Load Shipment" at bounding box center [1145, 272] width 87 height 14
click at [1243, 267] on icon "button" at bounding box center [1237, 259] width 19 height 19
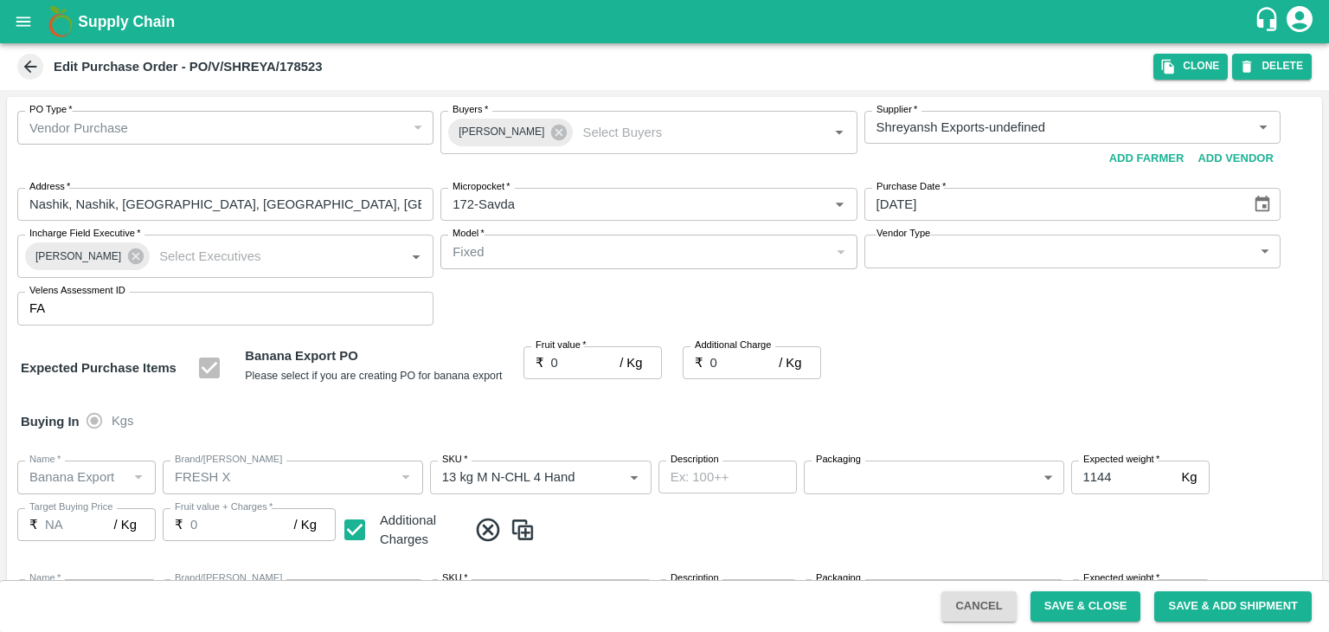
type input "Shreyansh Exports-undefined"
type input "172-Savda"
type input "Banana Export"
type input "FRESH X"
type input "13 kg M N-CHL 4 Hand"
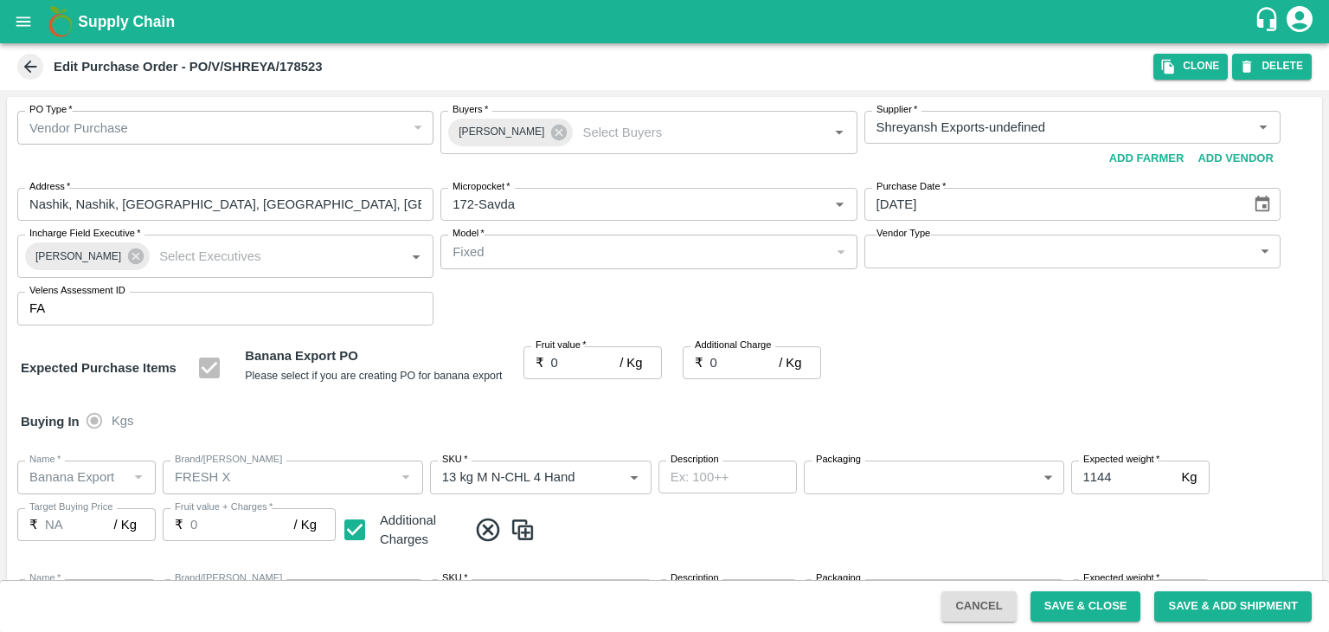
type input "NA"
type input "Banana Export"
type input "FRESH X"
type input "13 kg M N-CHL 5 Hand"
type input "NA"
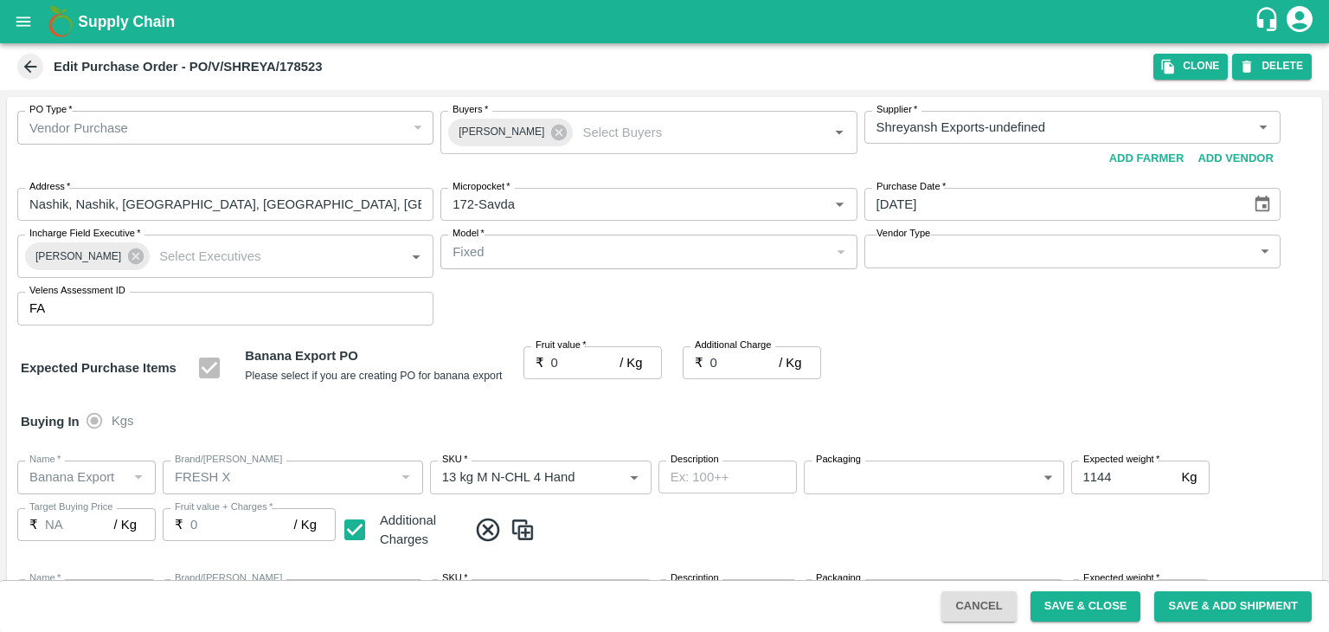
type input "Banana Export"
type input "FRESH X"
type input "13 kg M N-CHL 6 Hand"
type input "NA"
type input "Banana Export"
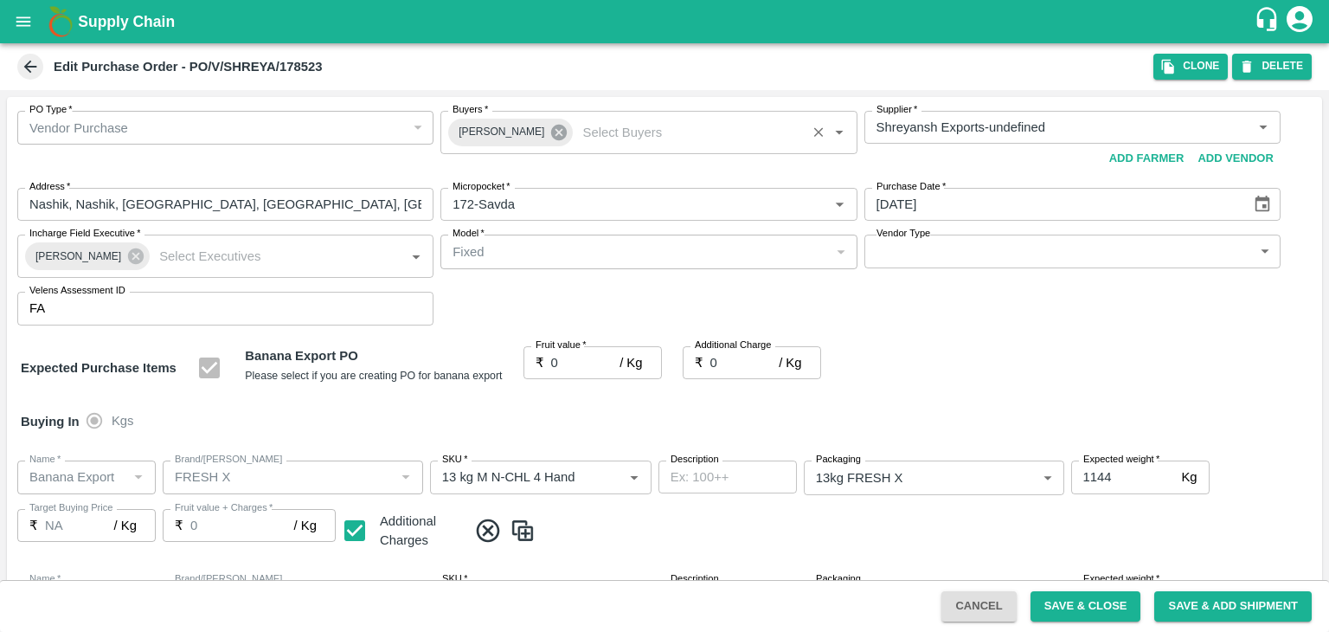
click at [552, 136] on icon at bounding box center [559, 133] width 16 height 16
click at [540, 132] on input "Buyers   *" at bounding box center [634, 127] width 377 height 22
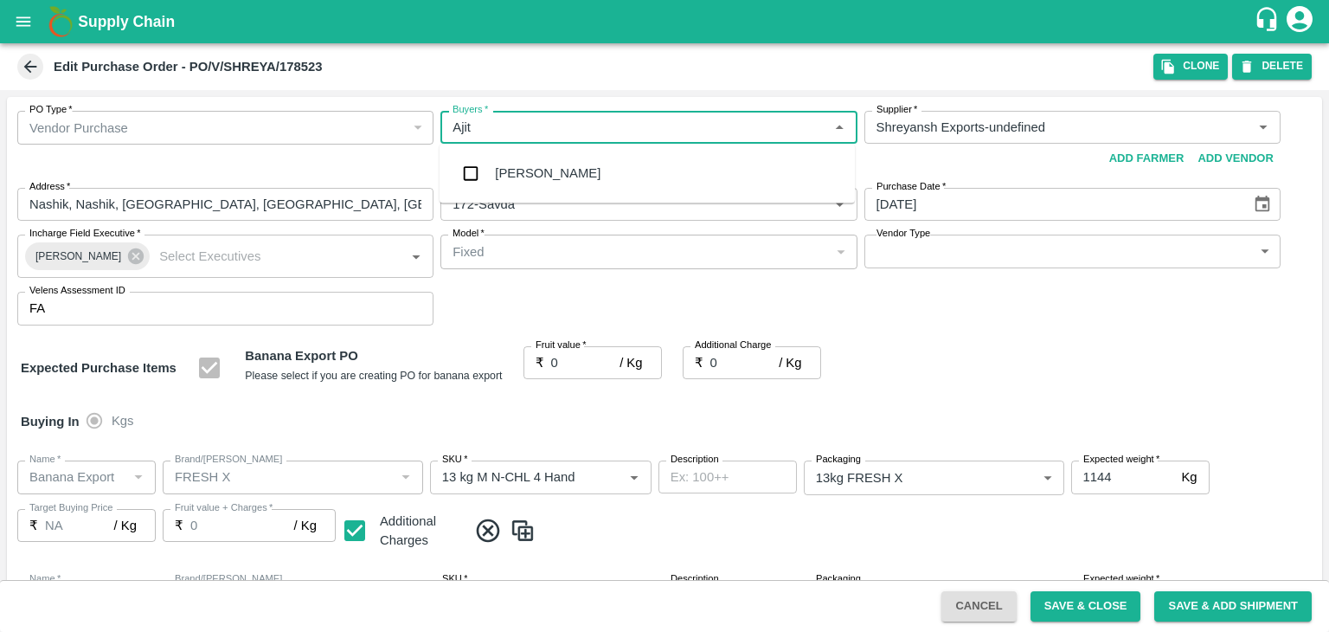
click at [547, 179] on div "[PERSON_NAME]" at bounding box center [647, 173] width 415 height 45
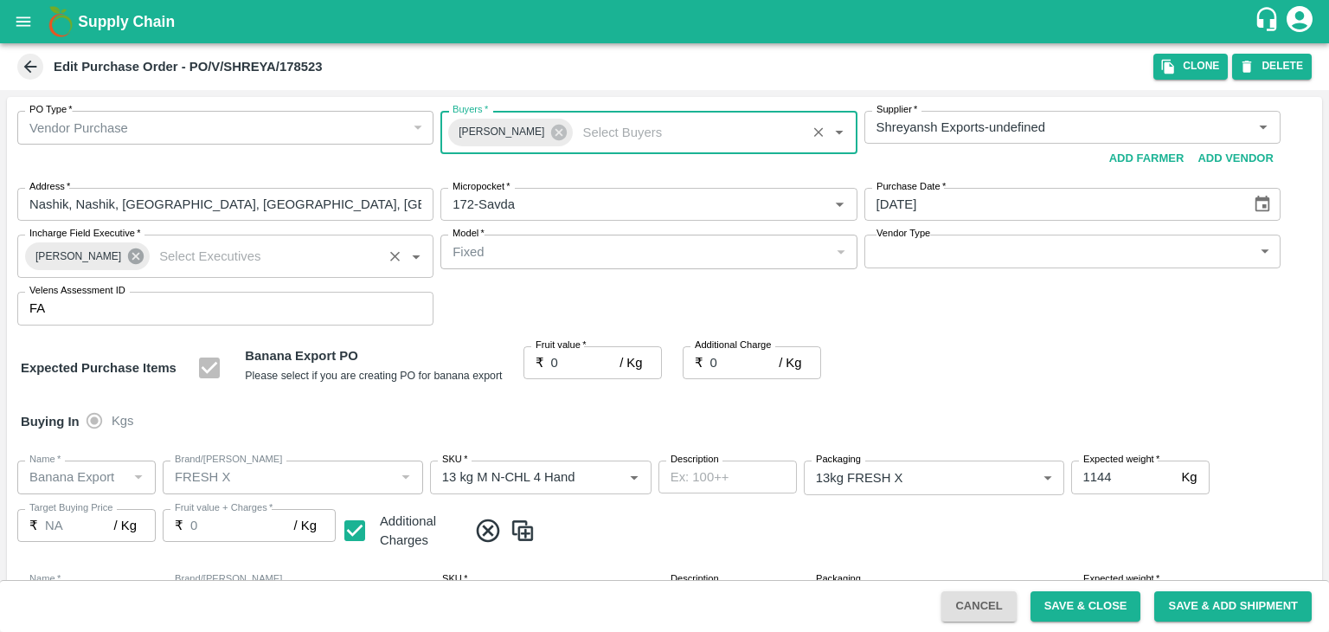
click at [128, 254] on icon at bounding box center [136, 256] width 16 height 16
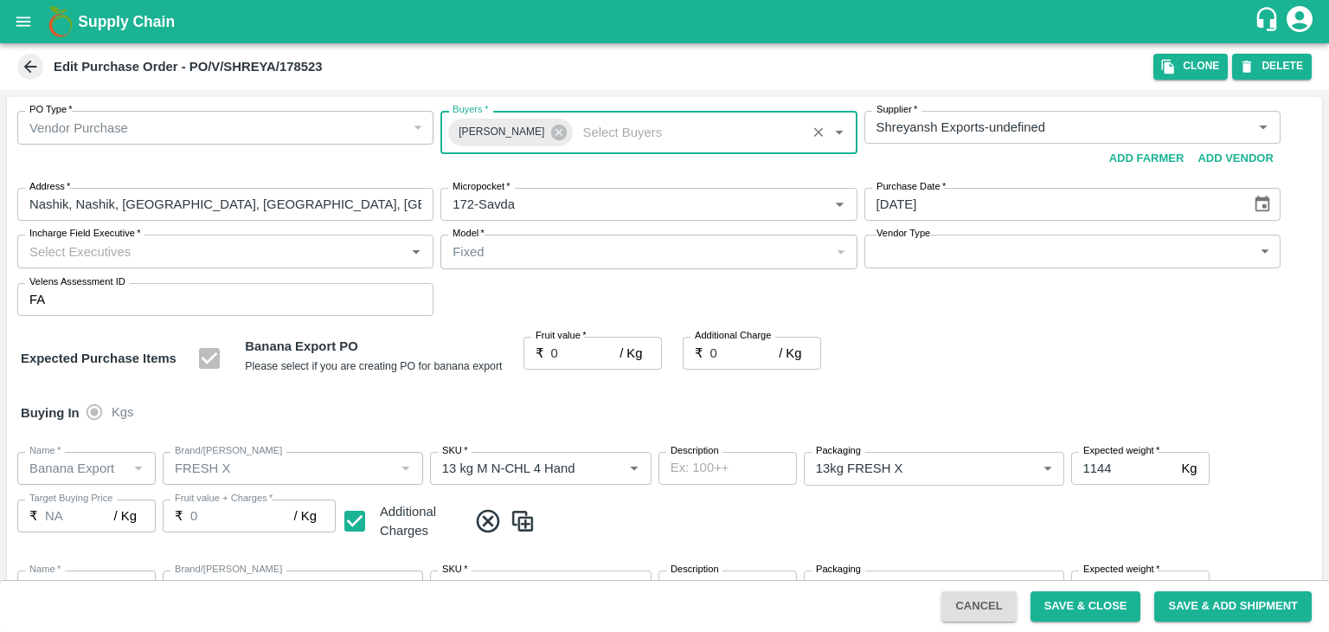
click at [176, 246] on input "Incharge Field Executive   *" at bounding box center [210, 251] width 377 height 22
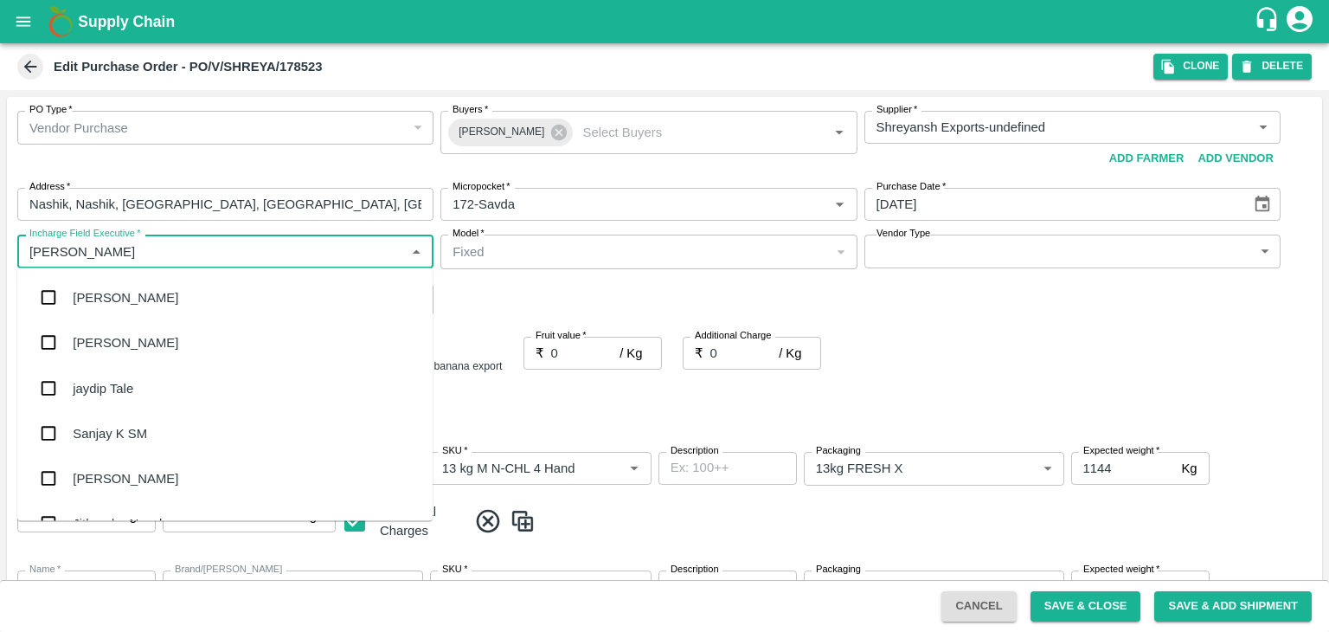
click at [137, 365] on div "jaydip Tale" at bounding box center [224, 387] width 415 height 45
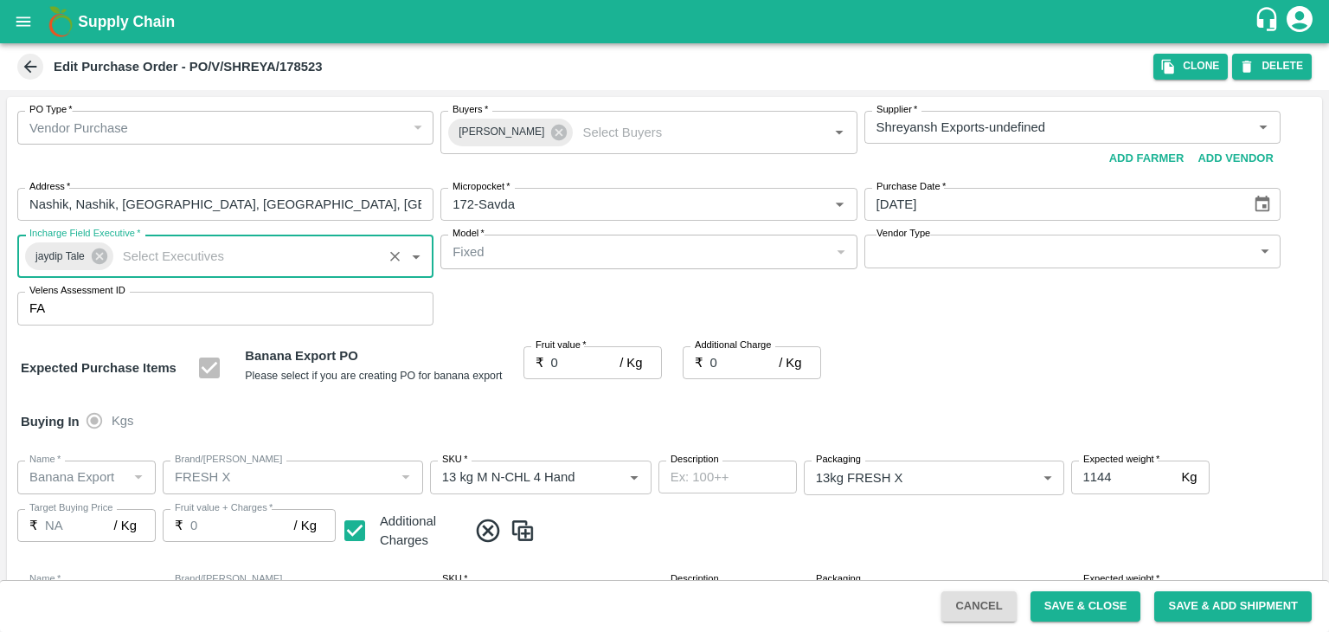
click at [561, 353] on input "0" at bounding box center [585, 362] width 69 height 33
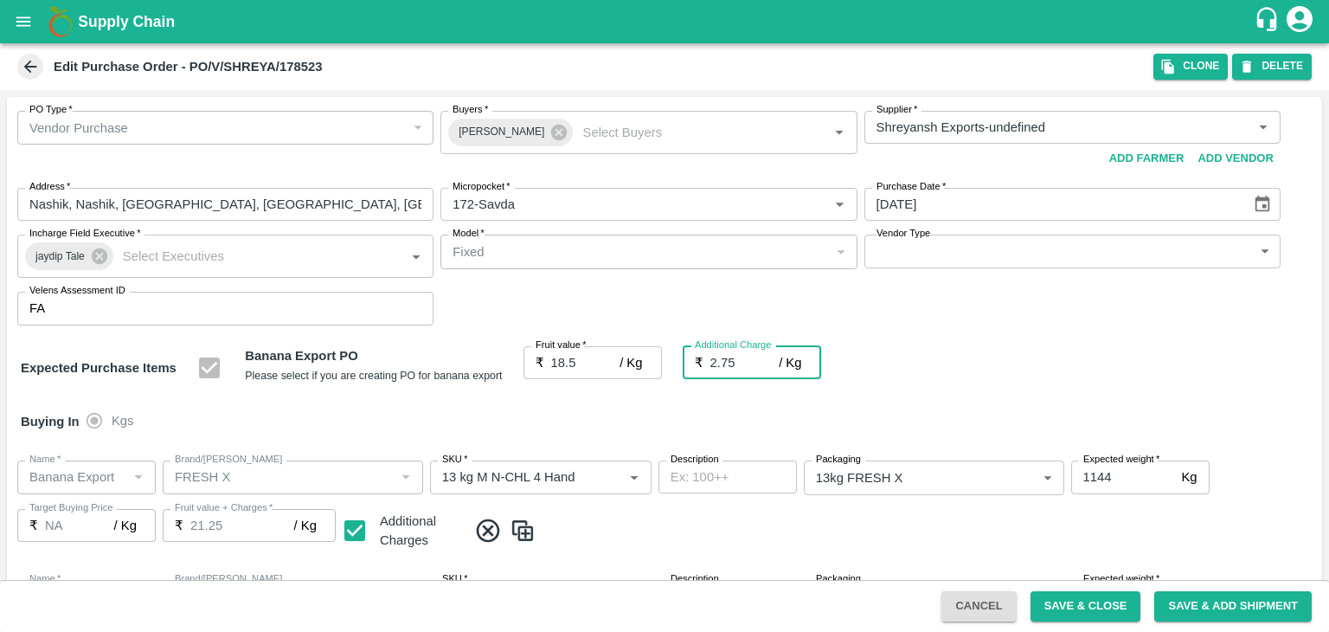
scroll to position [917, 0]
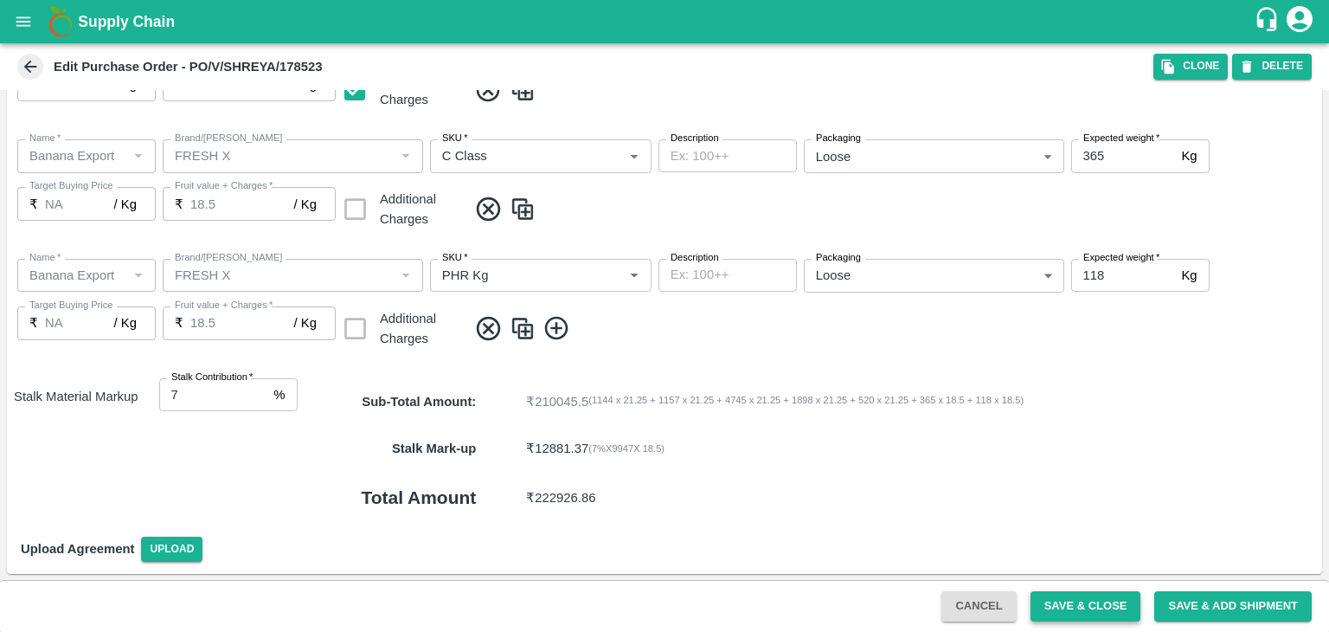
click at [1093, 612] on button "Save & Close" at bounding box center [1086, 606] width 111 height 30
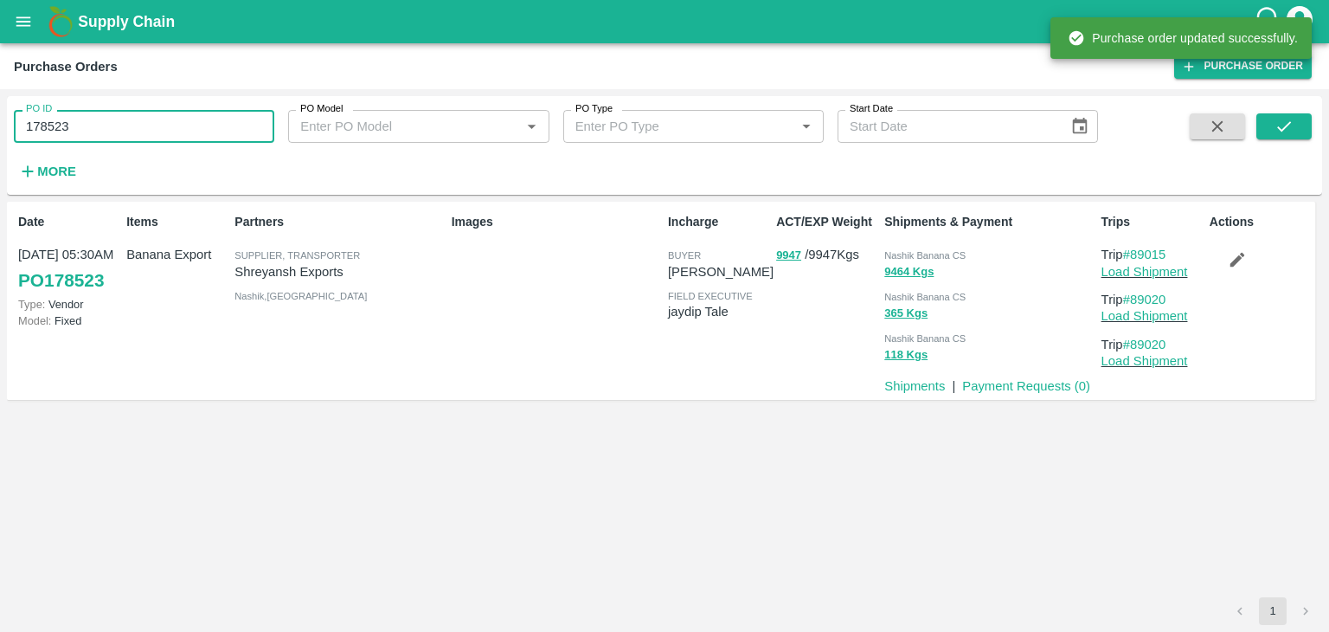
click at [157, 119] on input "178523" at bounding box center [144, 126] width 260 height 33
paste input "text"
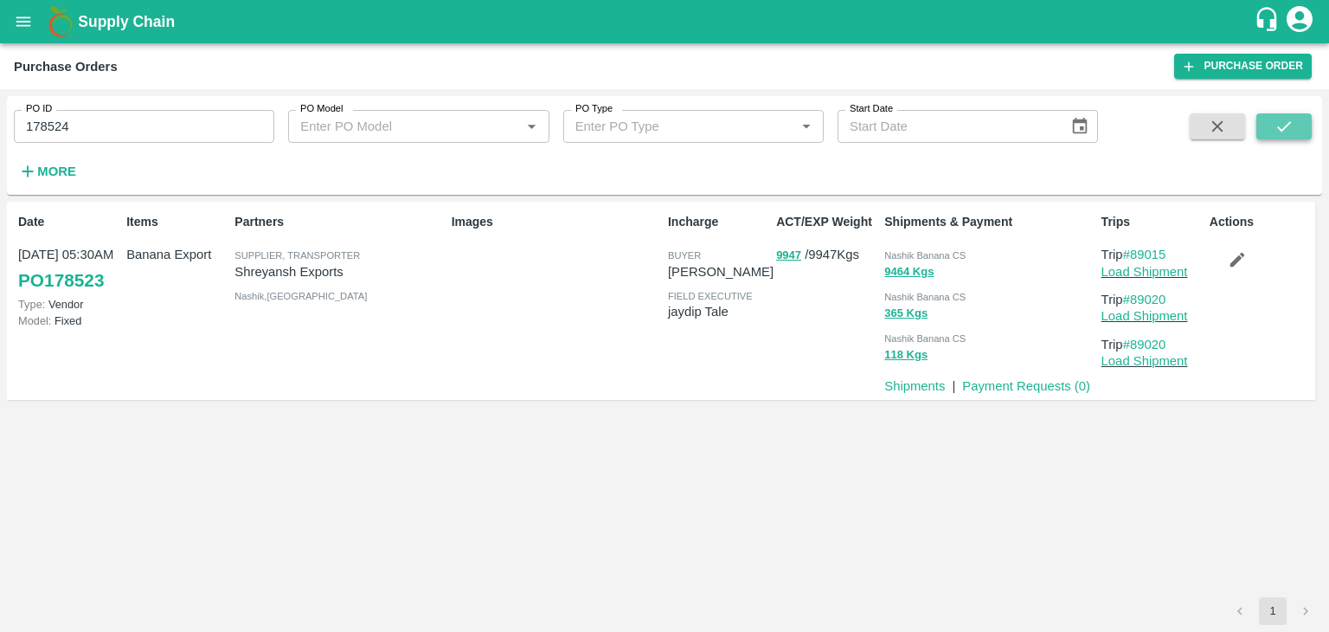
click at [1289, 121] on icon "submit" at bounding box center [1284, 126] width 19 height 19
click at [170, 125] on input "178524" at bounding box center [144, 126] width 260 height 33
click at [1287, 140] on span at bounding box center [1283, 148] width 55 height 71
click at [1297, 132] on button "submit" at bounding box center [1283, 126] width 55 height 26
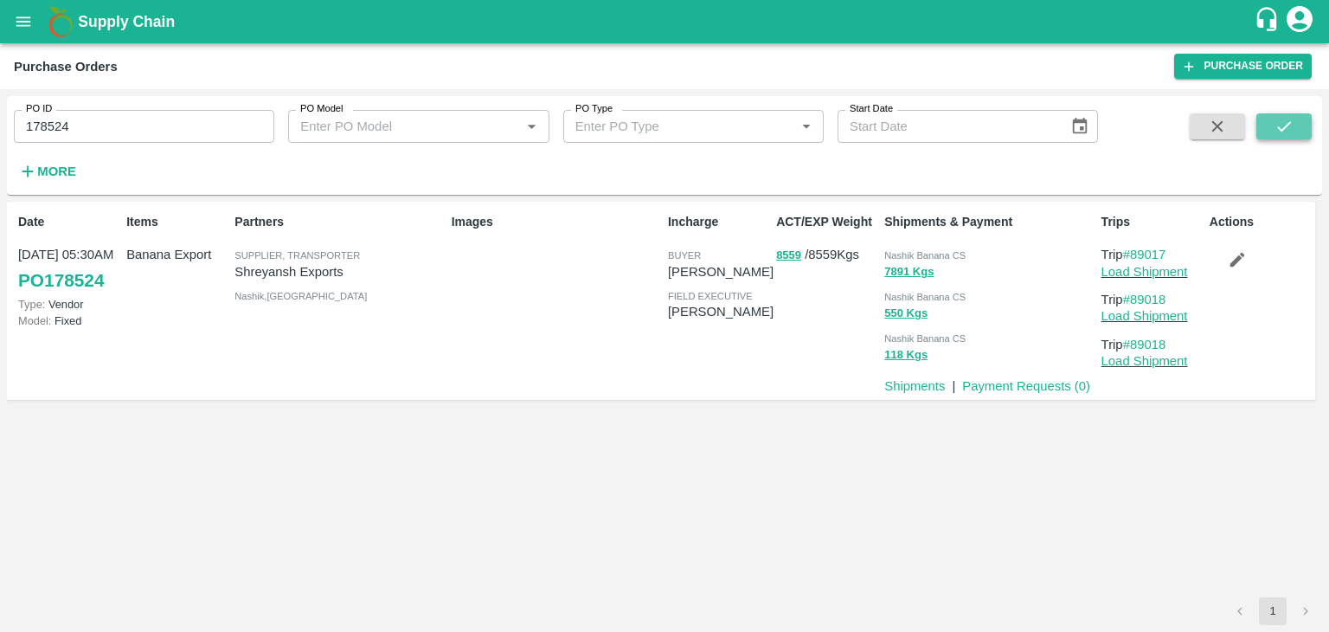
click at [1297, 132] on button "submit" at bounding box center [1283, 126] width 55 height 26
click at [1278, 125] on icon "submit" at bounding box center [1284, 126] width 19 height 19
click at [1295, 131] on button "submit" at bounding box center [1283, 126] width 55 height 26
click at [1155, 274] on link "Load Shipment" at bounding box center [1145, 272] width 87 height 14
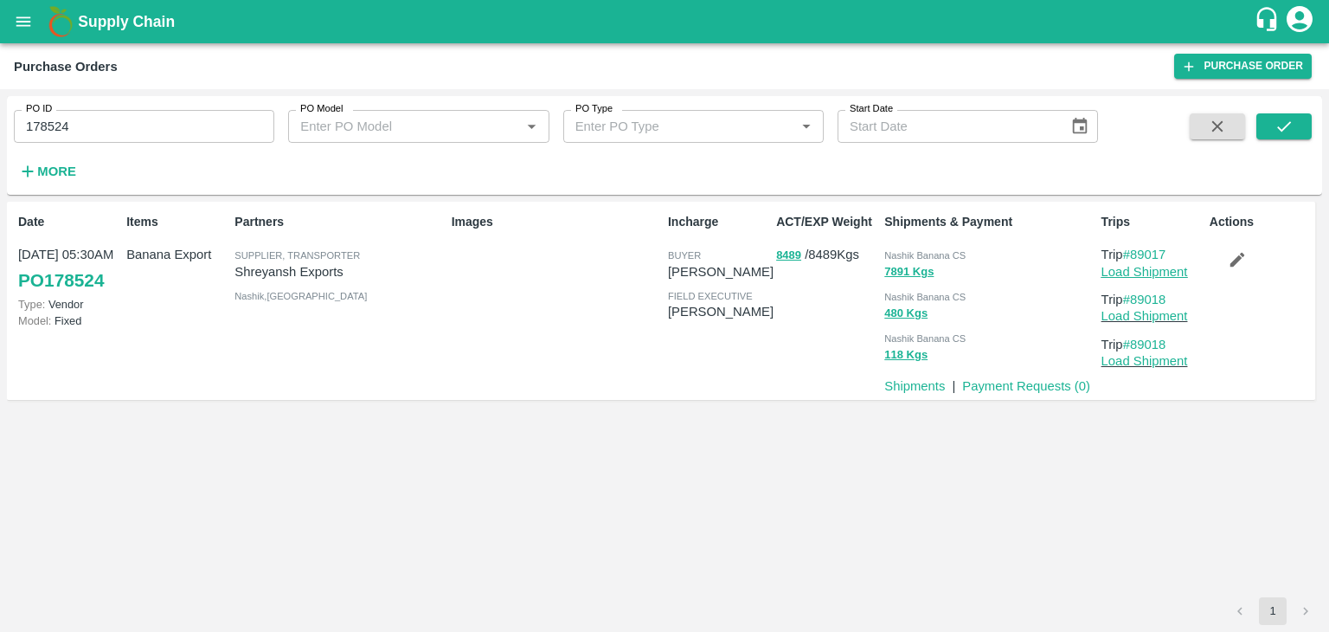
click at [1155, 272] on link "Load Shipment" at bounding box center [1145, 272] width 87 height 14
click at [1244, 263] on icon "button" at bounding box center [1237, 259] width 19 height 19
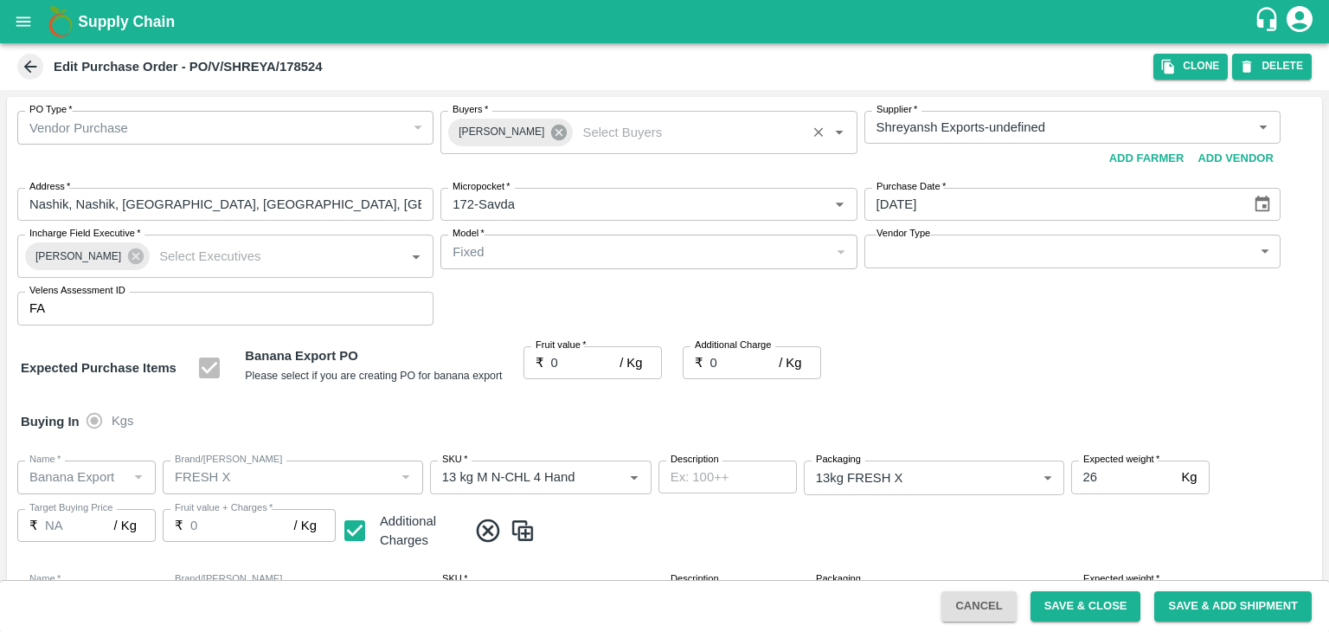
click at [551, 136] on icon at bounding box center [559, 133] width 16 height 16
click at [534, 128] on input "Buyers   *" at bounding box center [634, 127] width 377 height 22
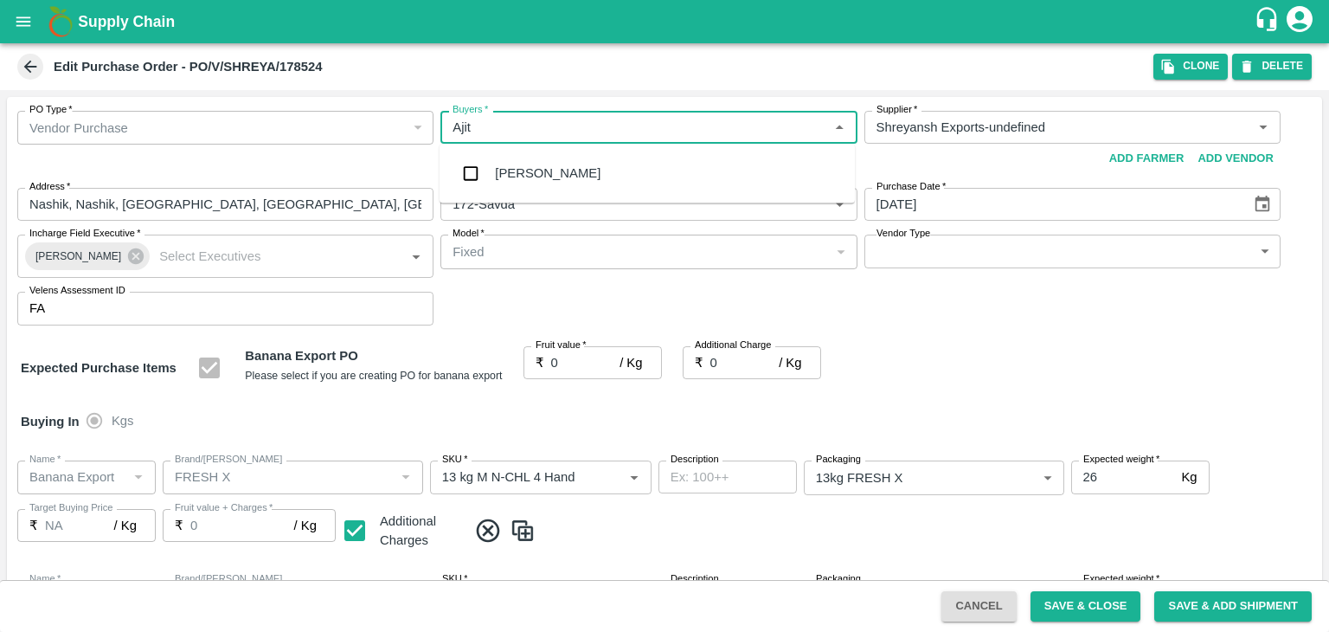
click at [524, 180] on div "[PERSON_NAME]" at bounding box center [548, 173] width 106 height 19
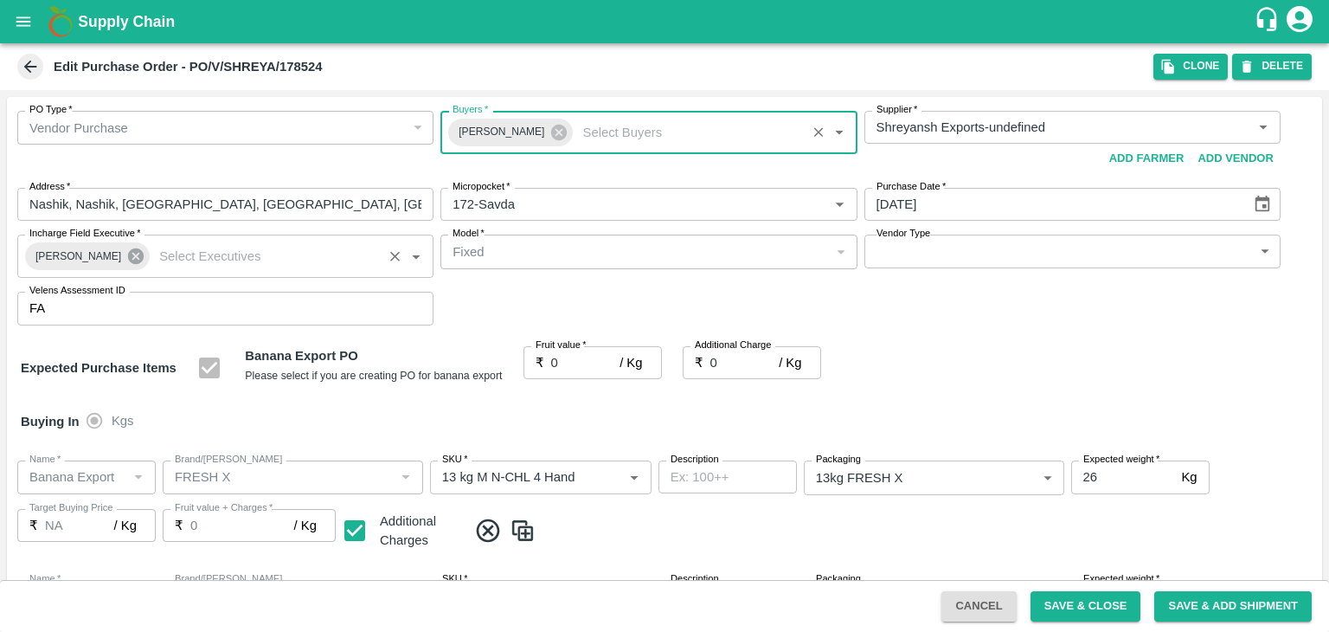
click at [128, 250] on icon at bounding box center [136, 256] width 16 height 16
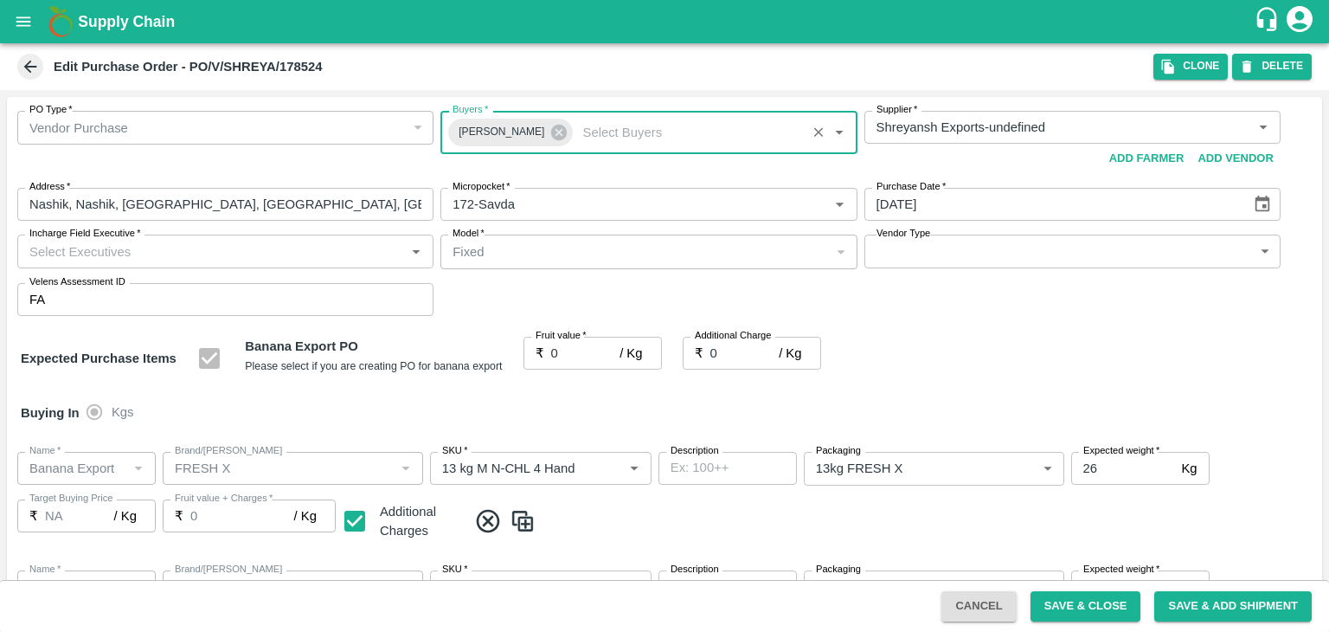
click at [154, 249] on input "Incharge Field Executive   *" at bounding box center [210, 251] width 377 height 22
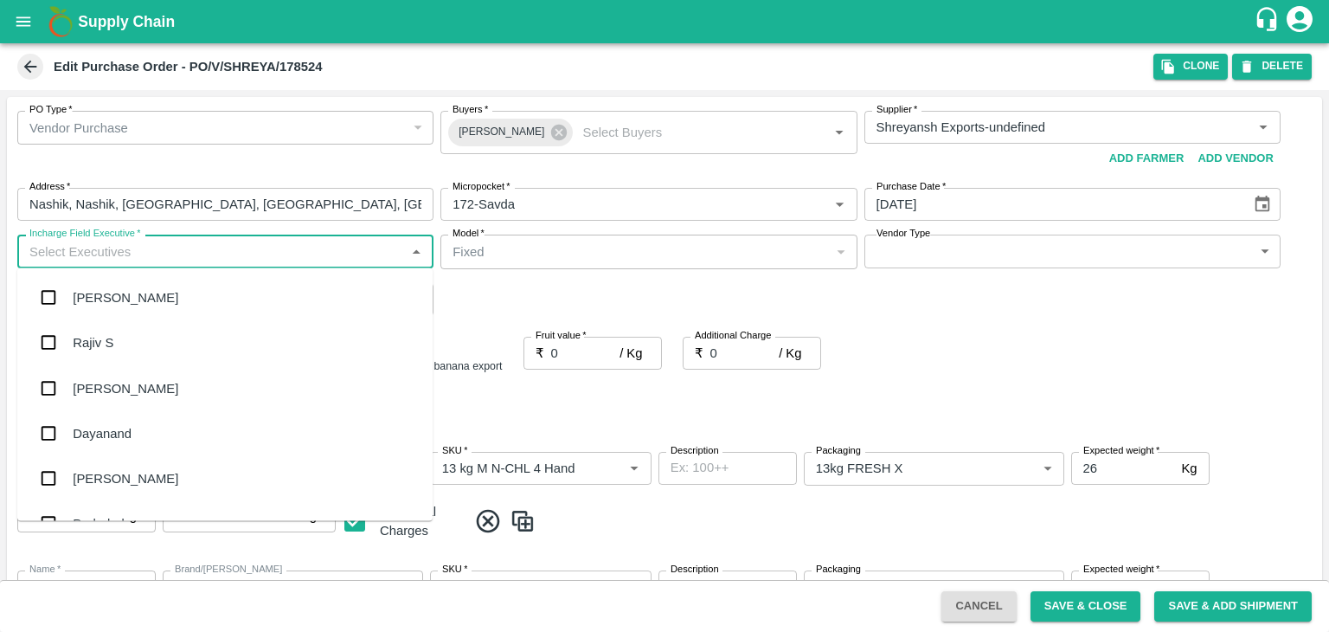
click at [169, 251] on input "Incharge Field Executive   *" at bounding box center [210, 251] width 377 height 22
click at [145, 389] on div "jaydip Tale" at bounding box center [224, 387] width 415 height 45
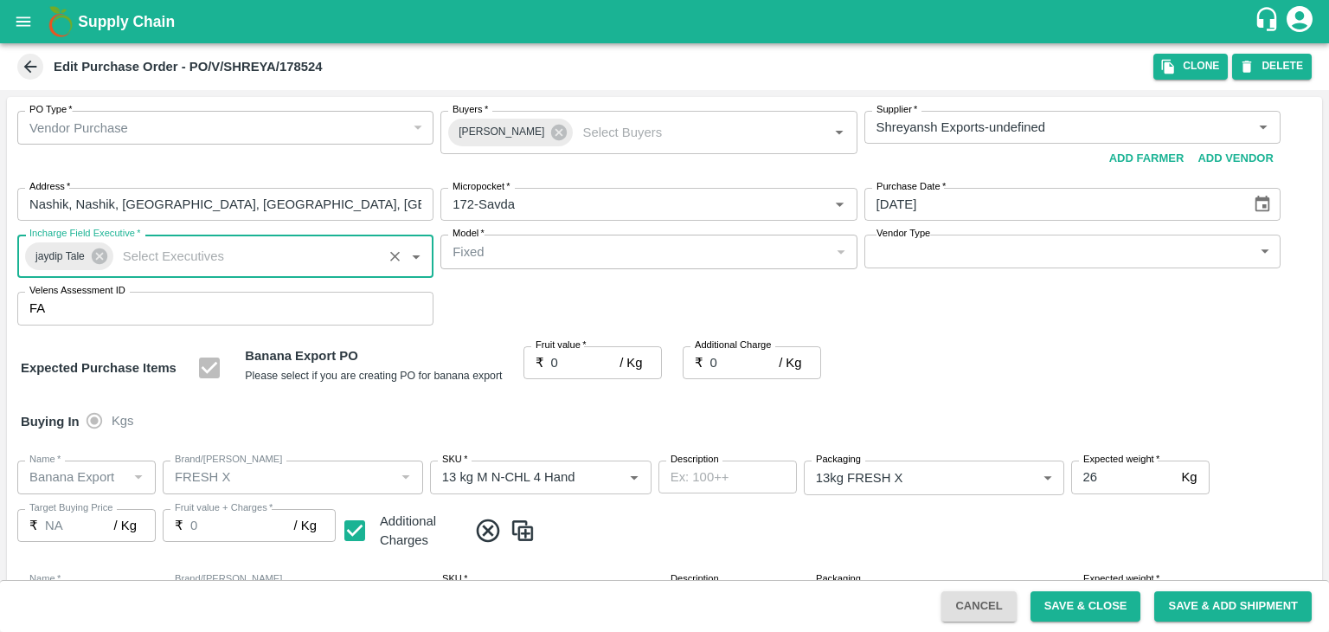
click at [580, 361] on input "0" at bounding box center [585, 362] width 69 height 33
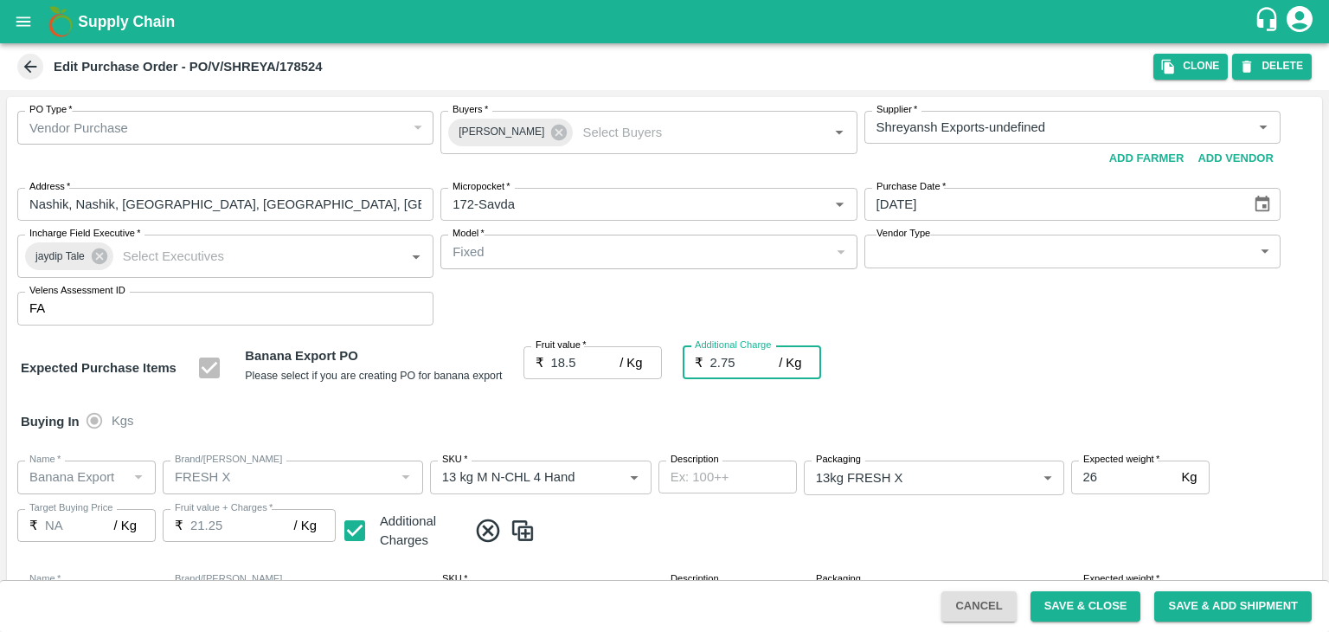
scroll to position [917, 0]
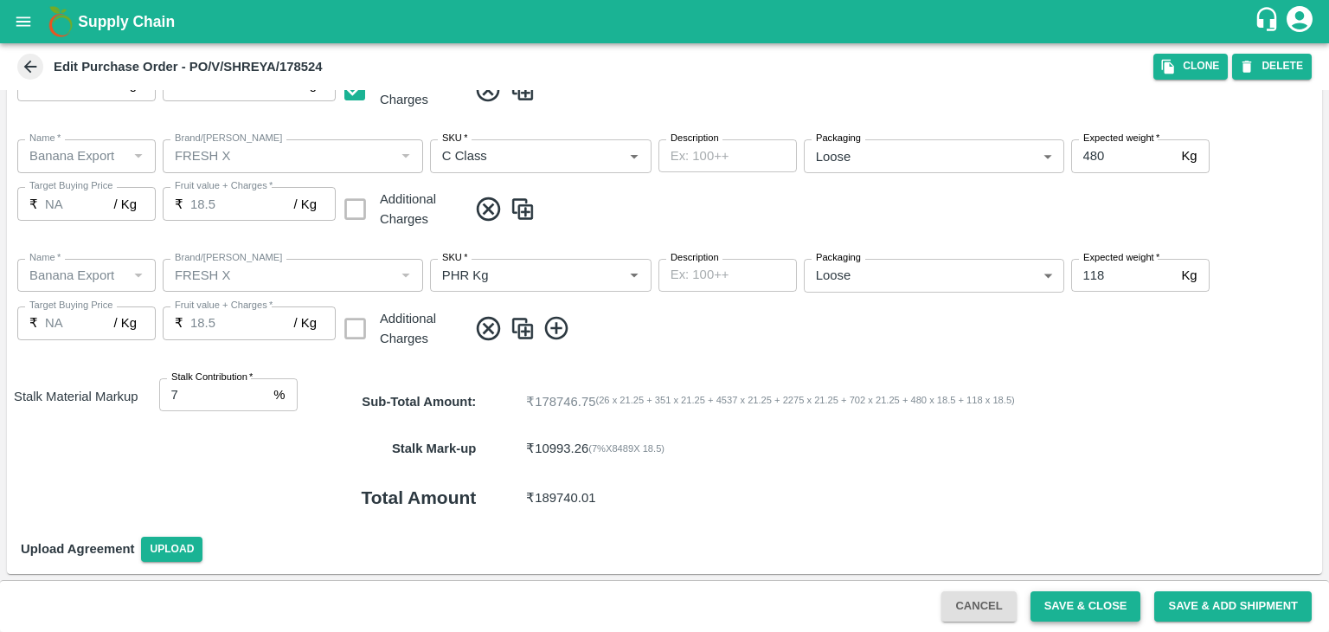
click at [1101, 608] on button "Save & Close" at bounding box center [1086, 606] width 111 height 30
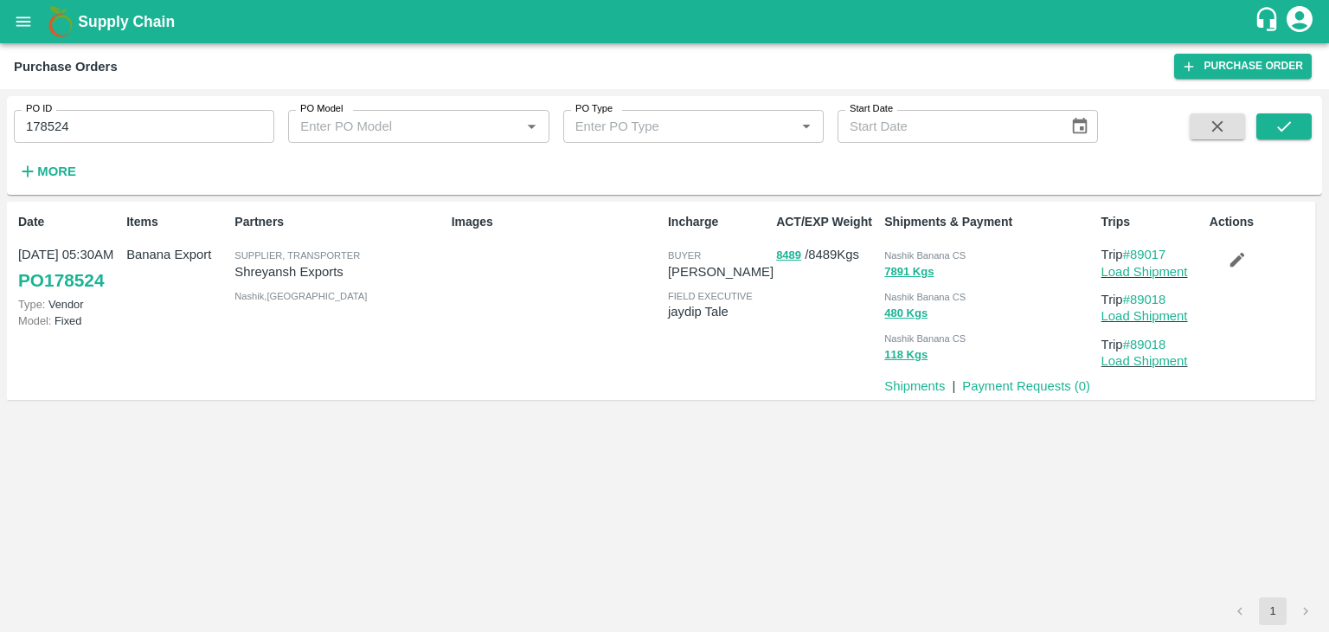
drag, startPoint x: 221, startPoint y: 107, endPoint x: 213, endPoint y: 124, distance: 18.2
click at [213, 124] on div "PO ID 178524 PO ID" at bounding box center [137, 119] width 274 height 47
click at [213, 124] on input "178524" at bounding box center [144, 126] width 260 height 33
paste input "text"
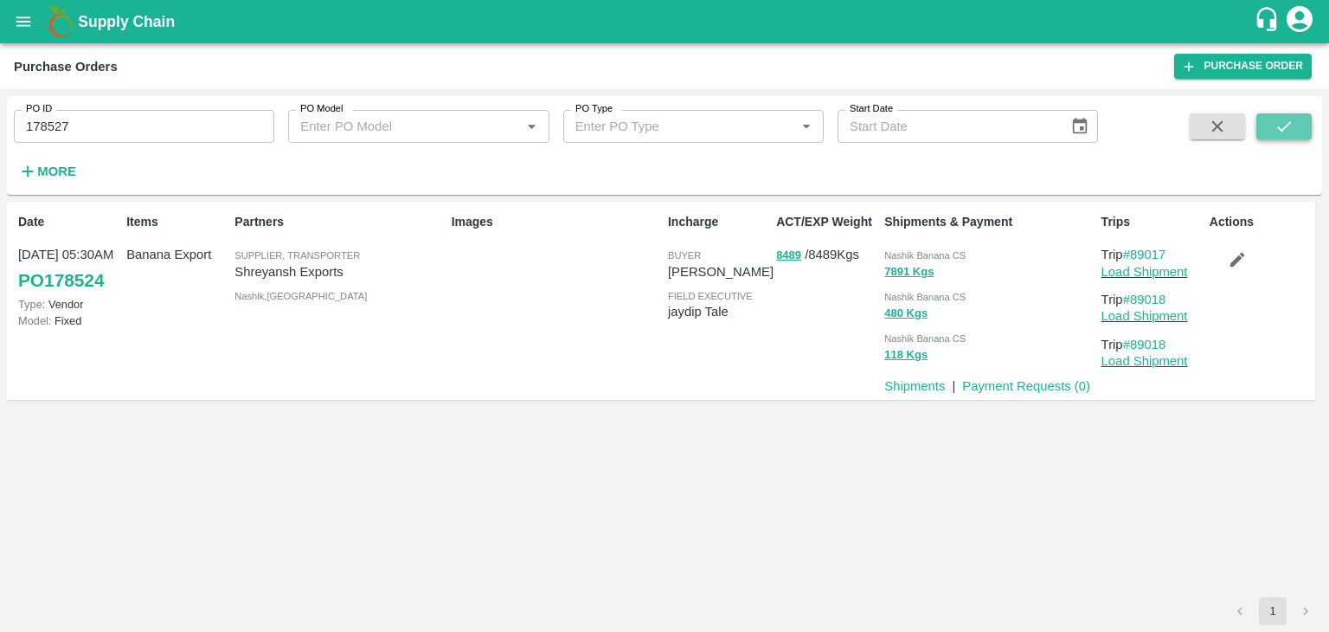
click at [1281, 118] on icon "submit" at bounding box center [1284, 126] width 19 height 19
click at [1154, 273] on link "Load Shipment" at bounding box center [1145, 272] width 87 height 14
click at [1249, 257] on button "button" at bounding box center [1237, 259] width 55 height 29
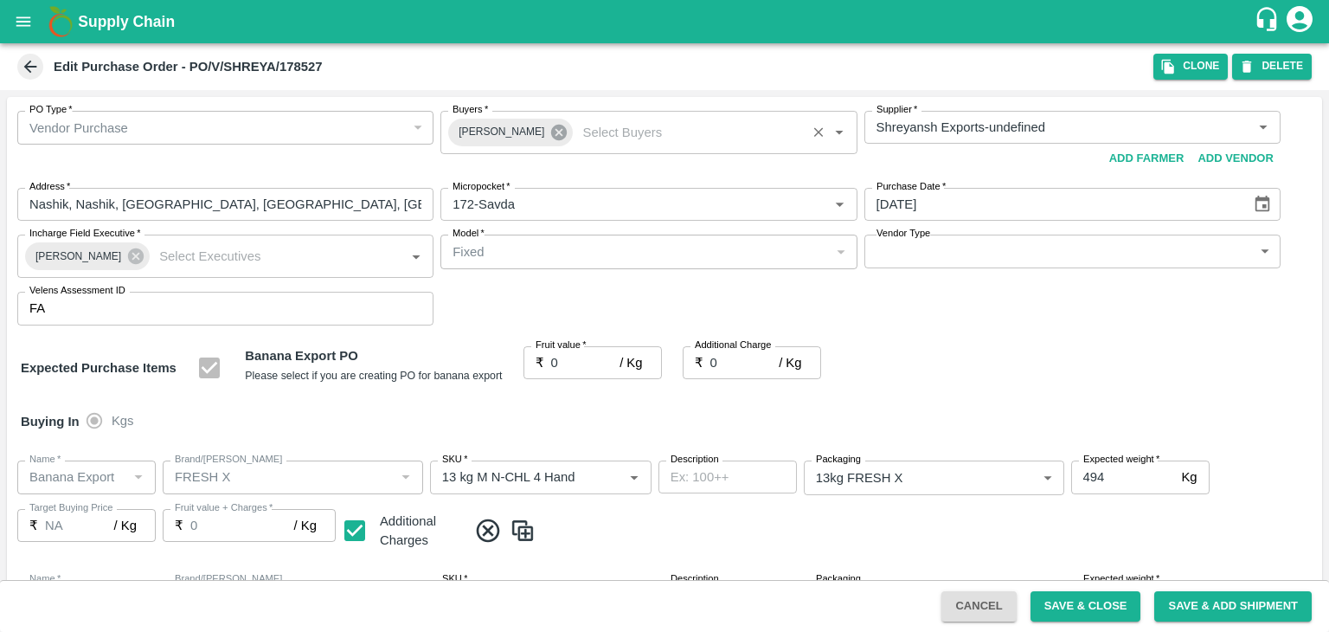
click at [552, 130] on icon at bounding box center [559, 133] width 16 height 16
click at [533, 123] on input "Buyers   *" at bounding box center [634, 127] width 377 height 22
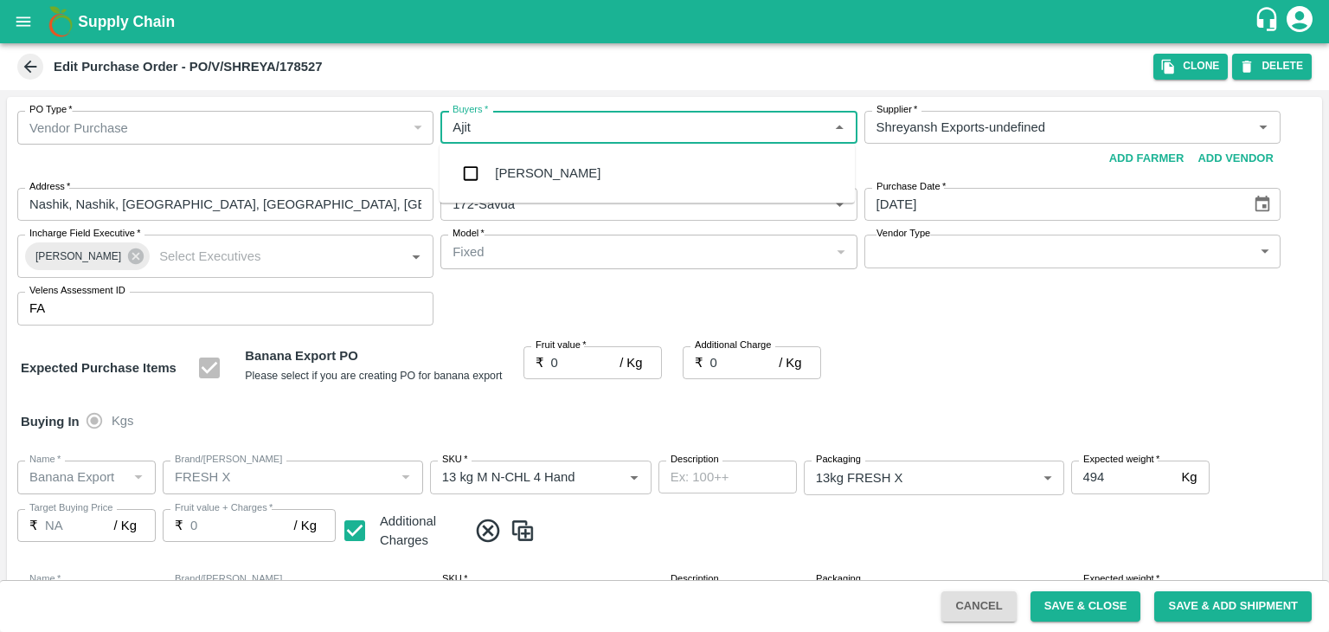
click at [530, 174] on div "[PERSON_NAME]" at bounding box center [548, 173] width 106 height 19
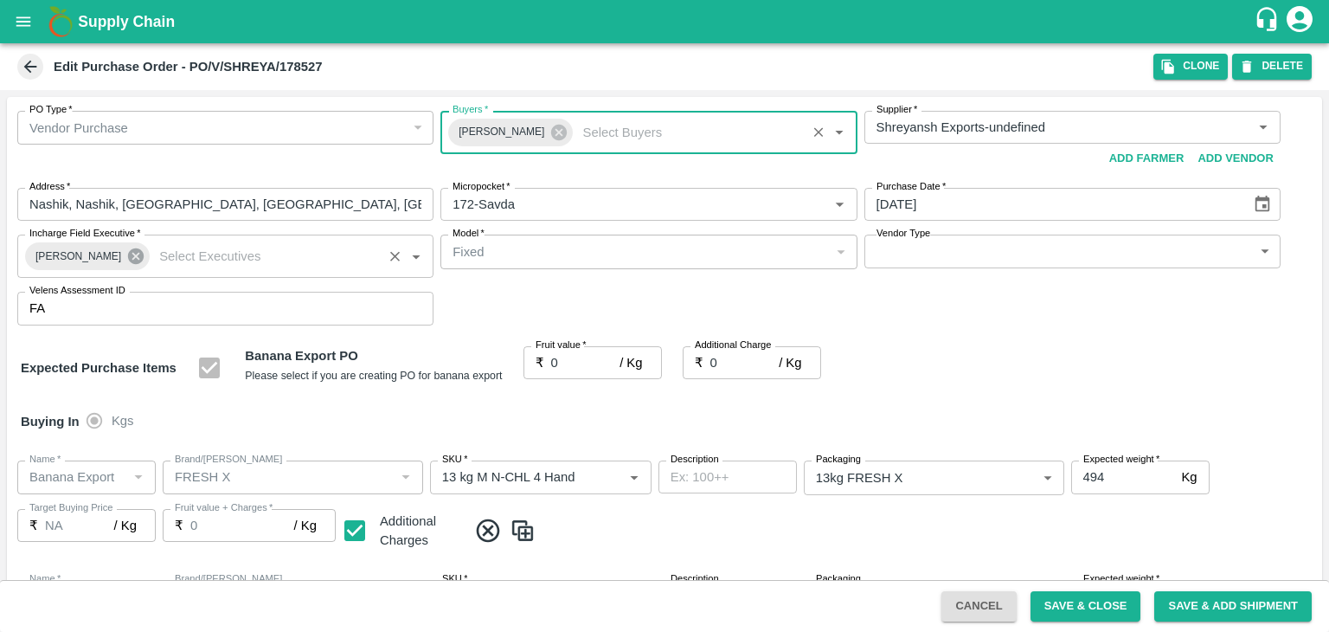
click at [128, 260] on icon at bounding box center [136, 256] width 16 height 16
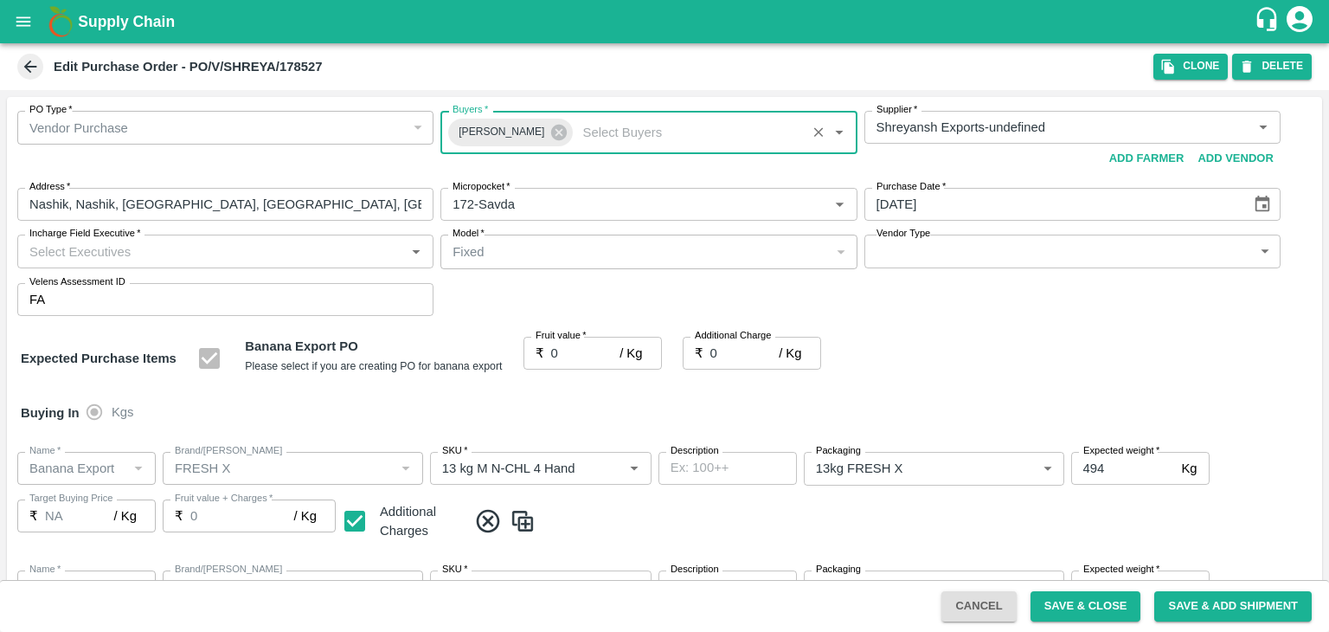
click at [177, 252] on input "Incharge Field Executive   *" at bounding box center [210, 251] width 377 height 22
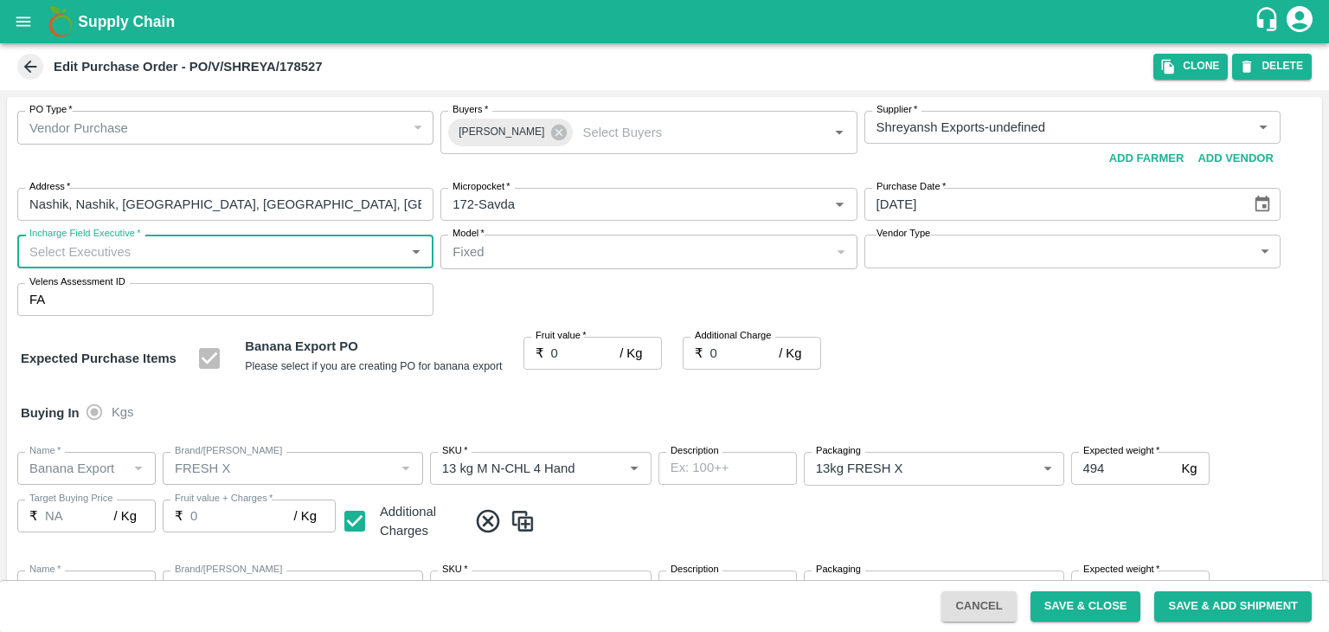
click at [177, 252] on input "Incharge Field Executive   *" at bounding box center [210, 251] width 377 height 22
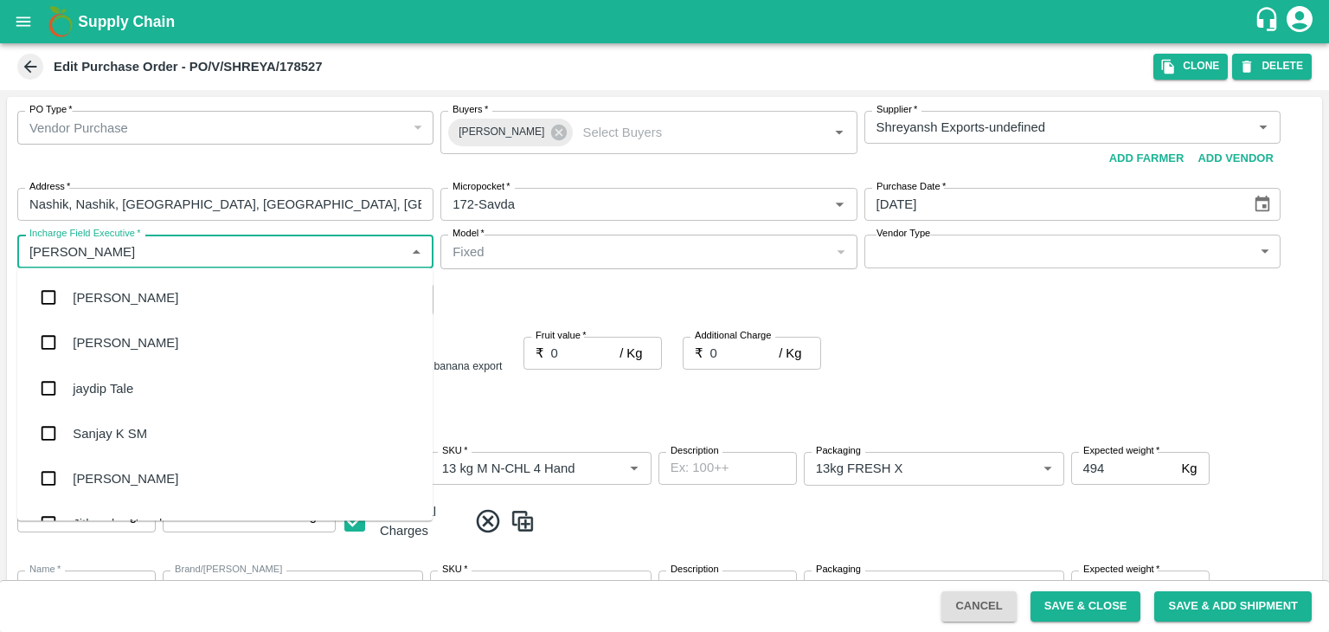
click at [157, 382] on div "jaydip Tale" at bounding box center [224, 387] width 415 height 45
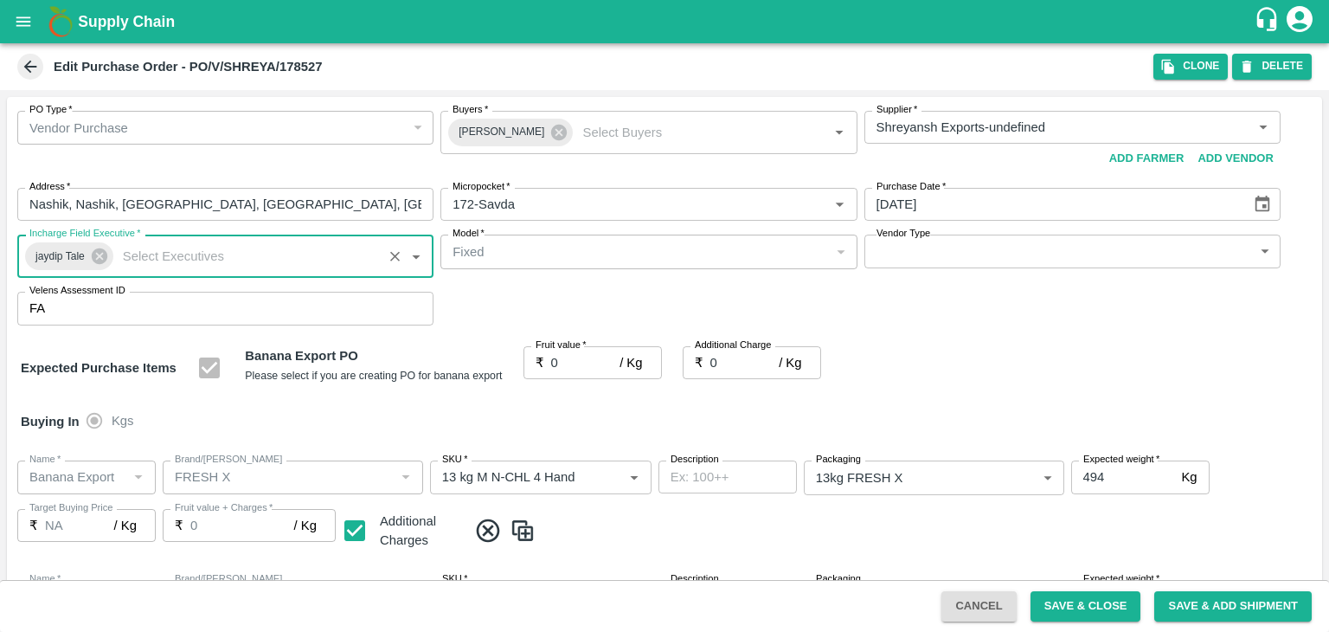
click at [1012, 264] on body "Supply Chain Edit Purchase Order - PO/V/SHREYA/178527 Clone DELETE PO Type   * …" at bounding box center [664, 316] width 1329 height 632
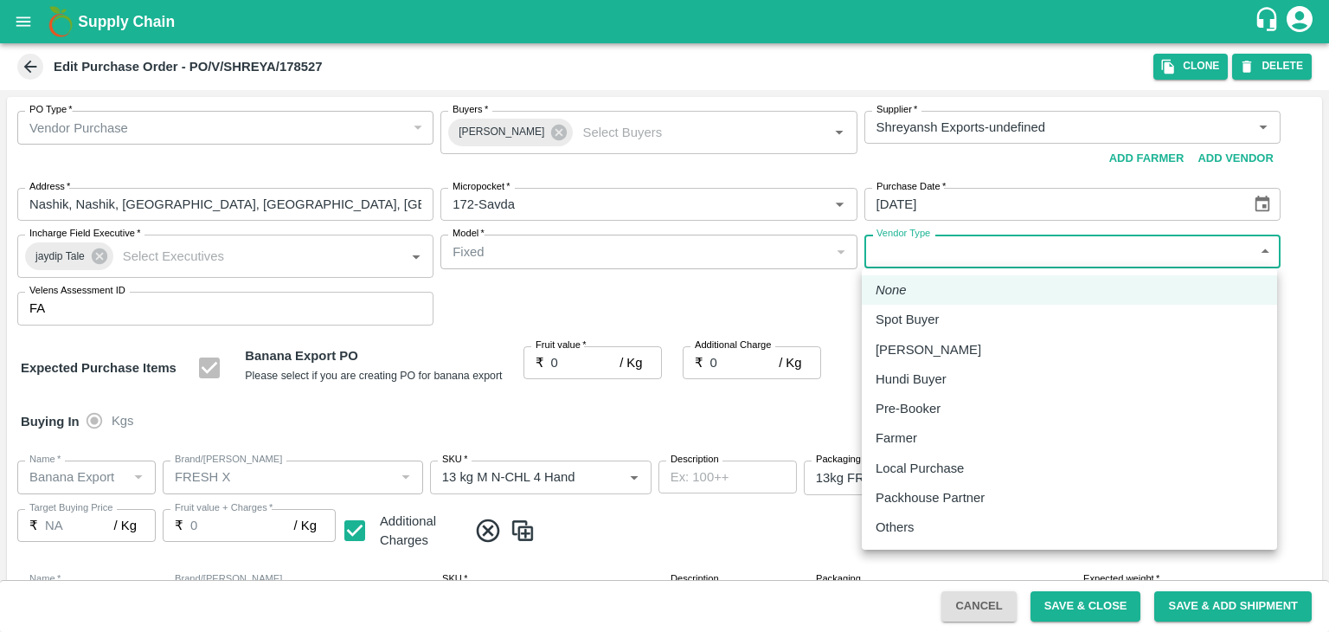
click at [582, 361] on div at bounding box center [664, 316] width 1329 height 632
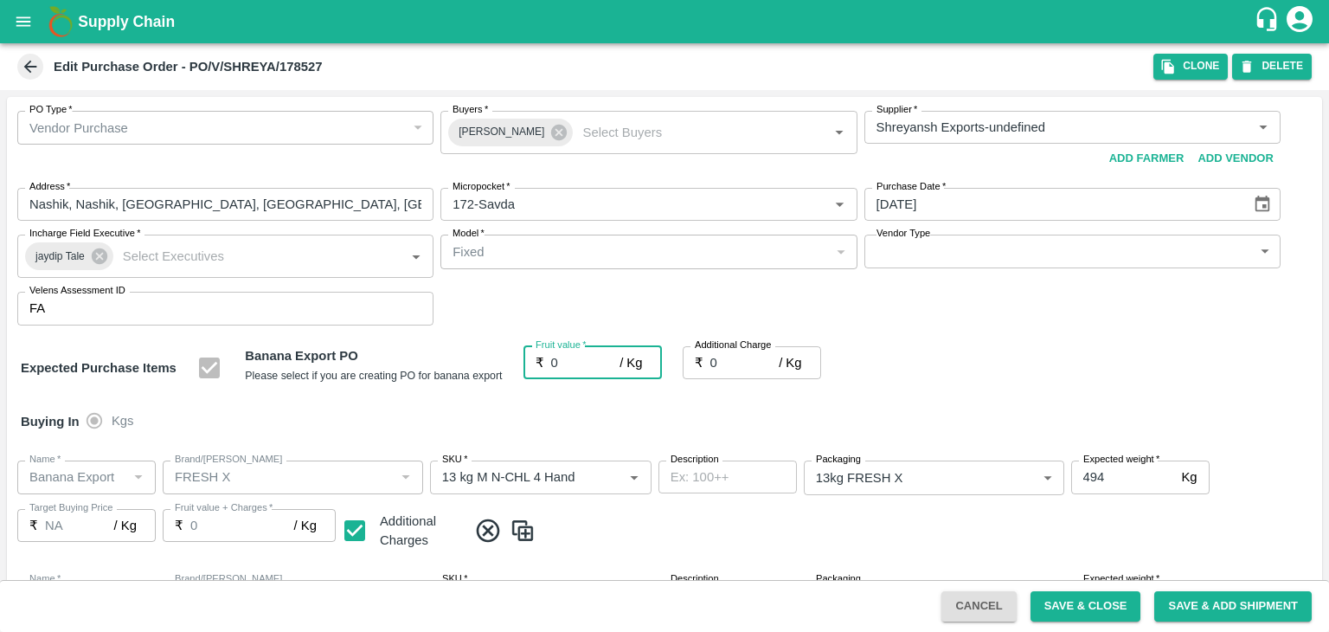
click at [568, 363] on input "0" at bounding box center [585, 362] width 69 height 33
click at [1075, 604] on button "Save & Close" at bounding box center [1086, 606] width 111 height 30
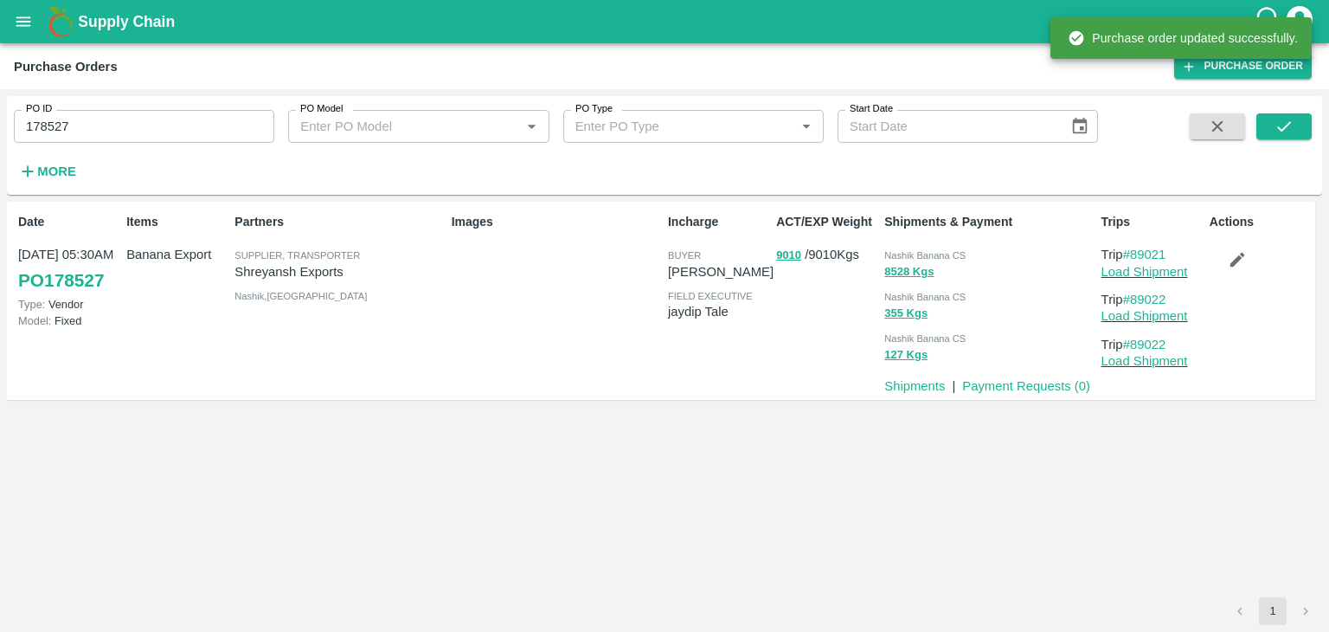
click at [156, 113] on input "178527" at bounding box center [144, 126] width 260 height 33
paste input "text"
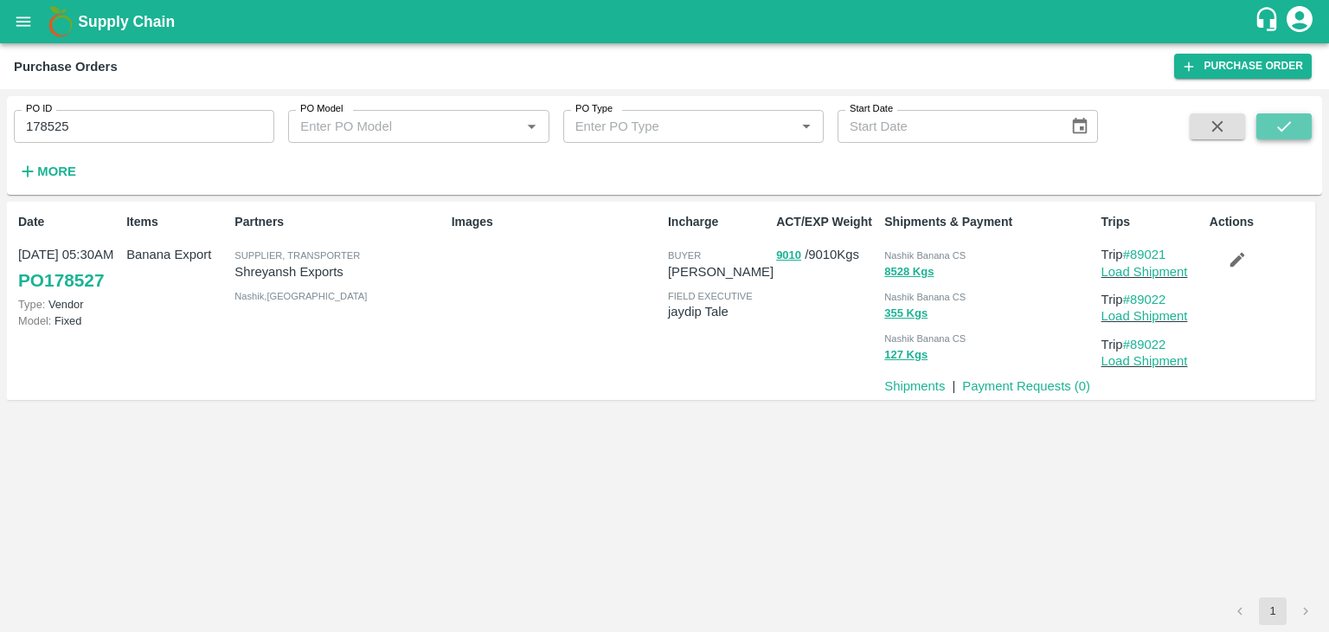
click at [1286, 127] on icon "submit" at bounding box center [1284, 126] width 14 height 10
click at [1303, 132] on button "submit" at bounding box center [1283, 126] width 55 height 26
click at [1176, 277] on link "Load Shipment" at bounding box center [1145, 272] width 87 height 14
click at [1237, 260] on icon "button" at bounding box center [1237, 260] width 15 height 15
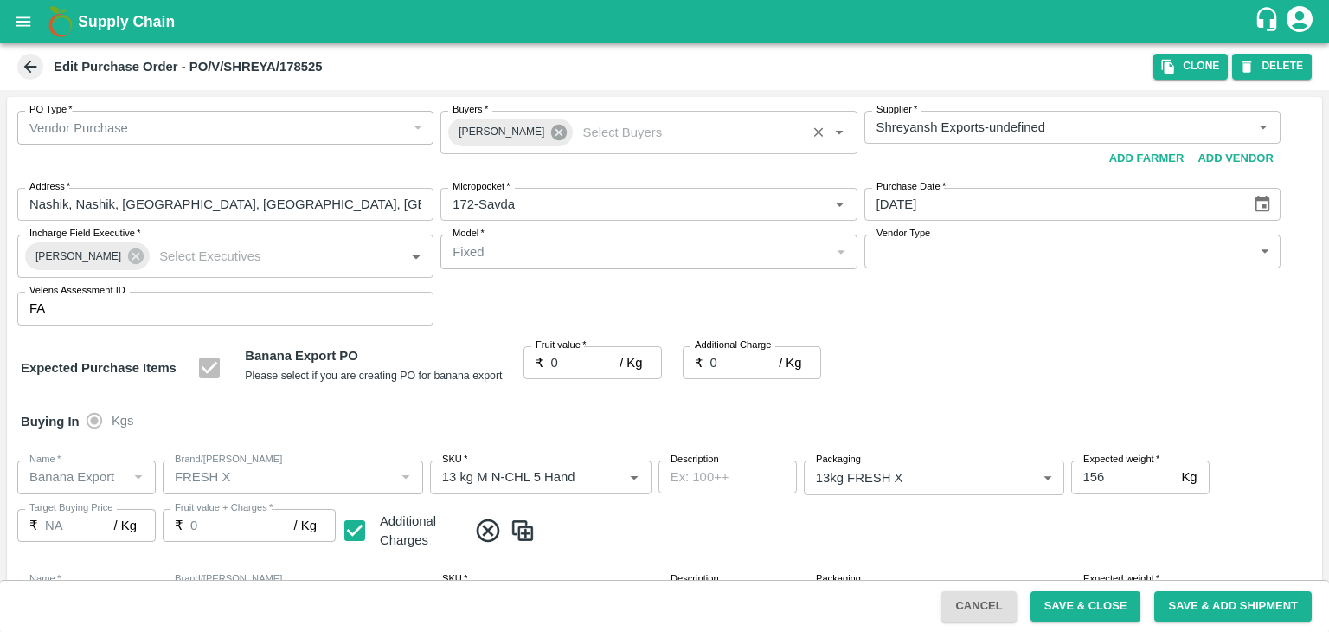
click at [549, 139] on icon at bounding box center [558, 132] width 19 height 19
click at [530, 129] on input "Buyers   *" at bounding box center [634, 127] width 377 height 22
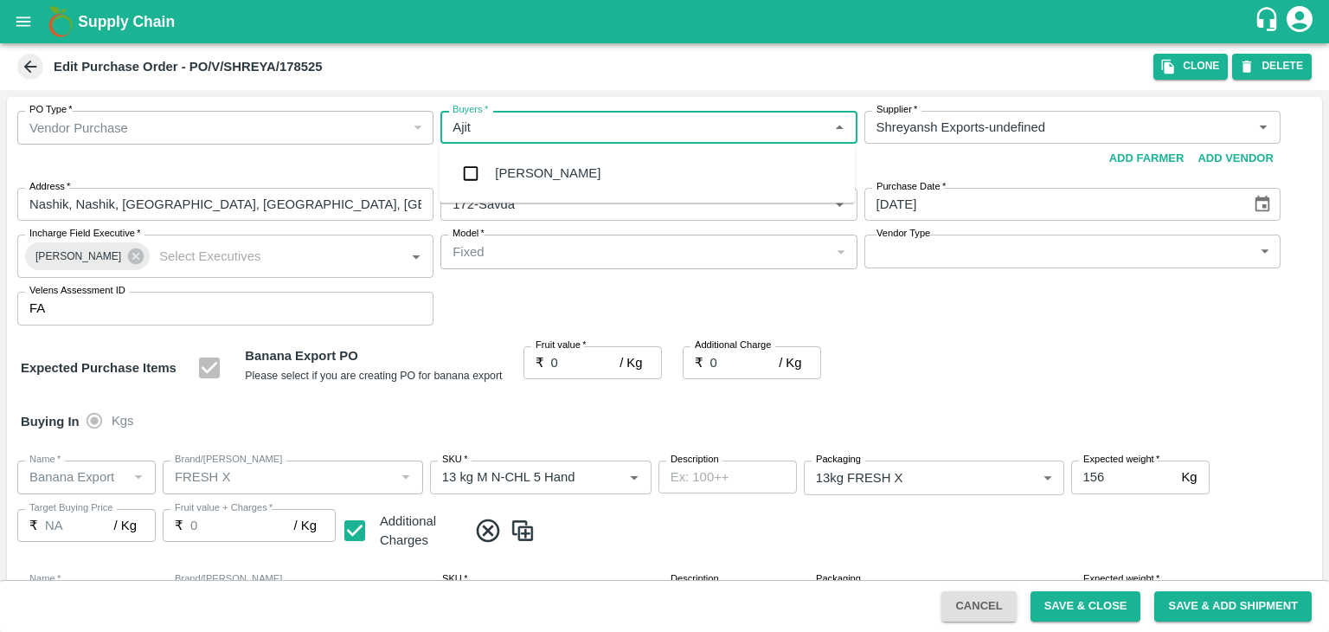
click at [537, 164] on div "[PERSON_NAME]" at bounding box center [548, 173] width 106 height 19
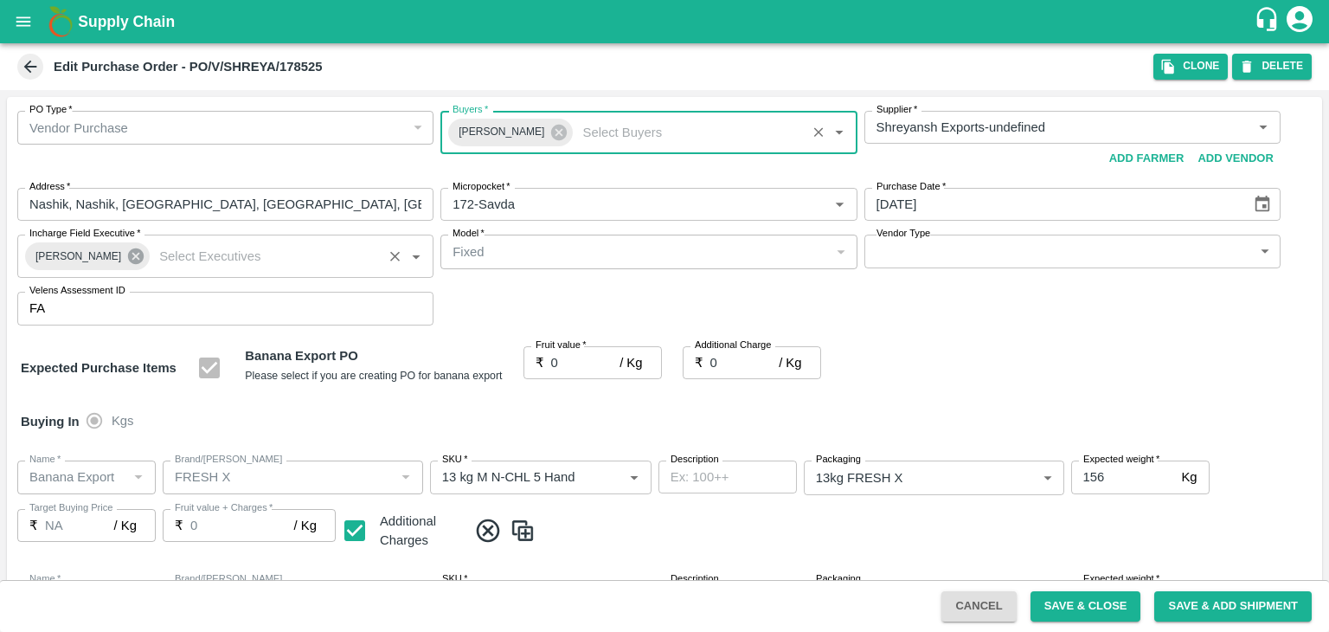
click at [126, 254] on icon at bounding box center [135, 256] width 19 height 19
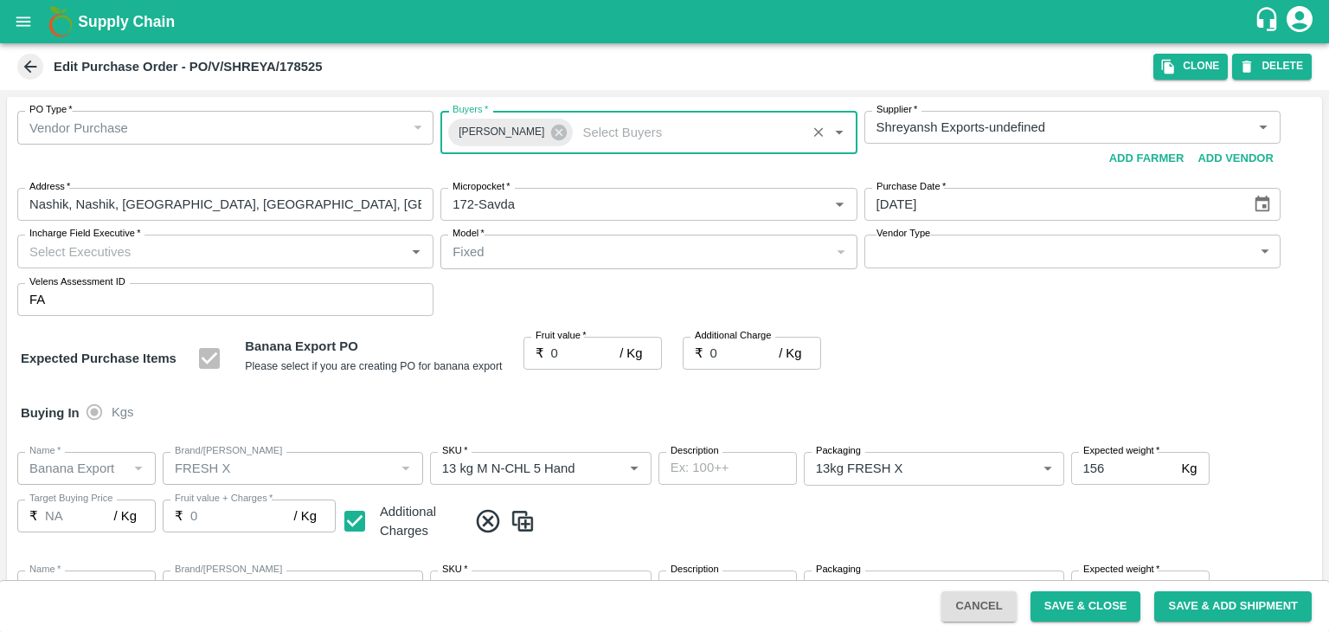
click at [210, 252] on input "Incharge Field Executive   *" at bounding box center [210, 251] width 377 height 22
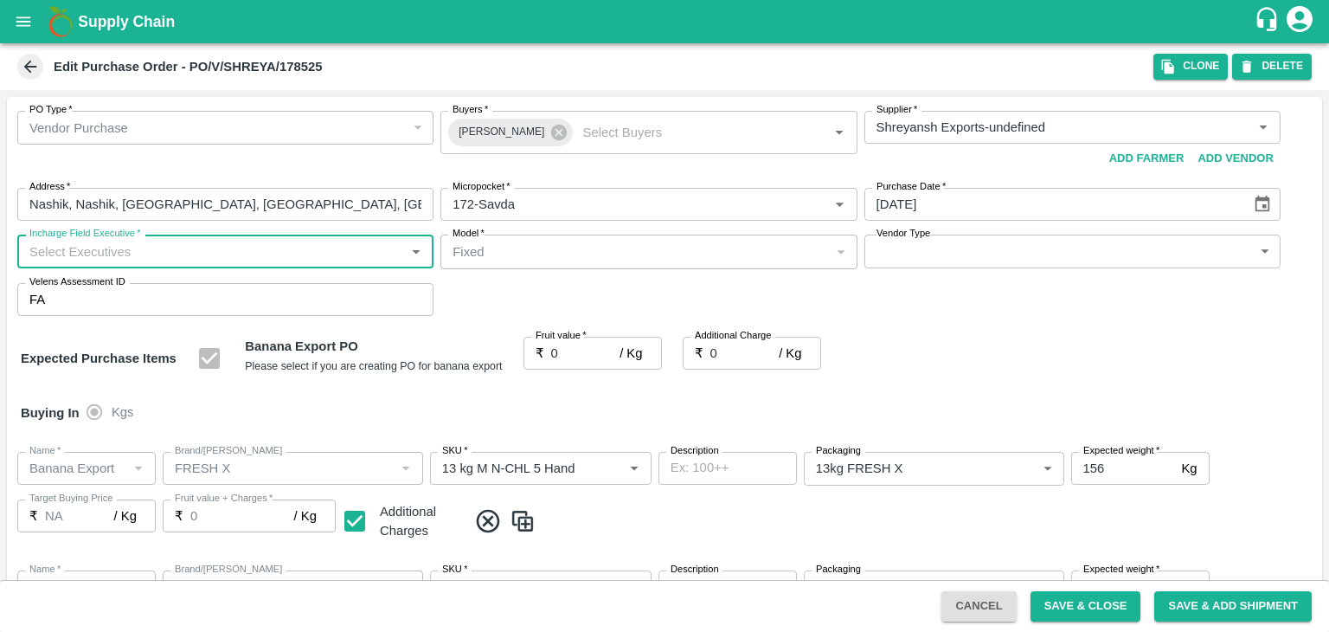
click at [210, 252] on input "Incharge Field Executive   *" at bounding box center [210, 251] width 377 height 22
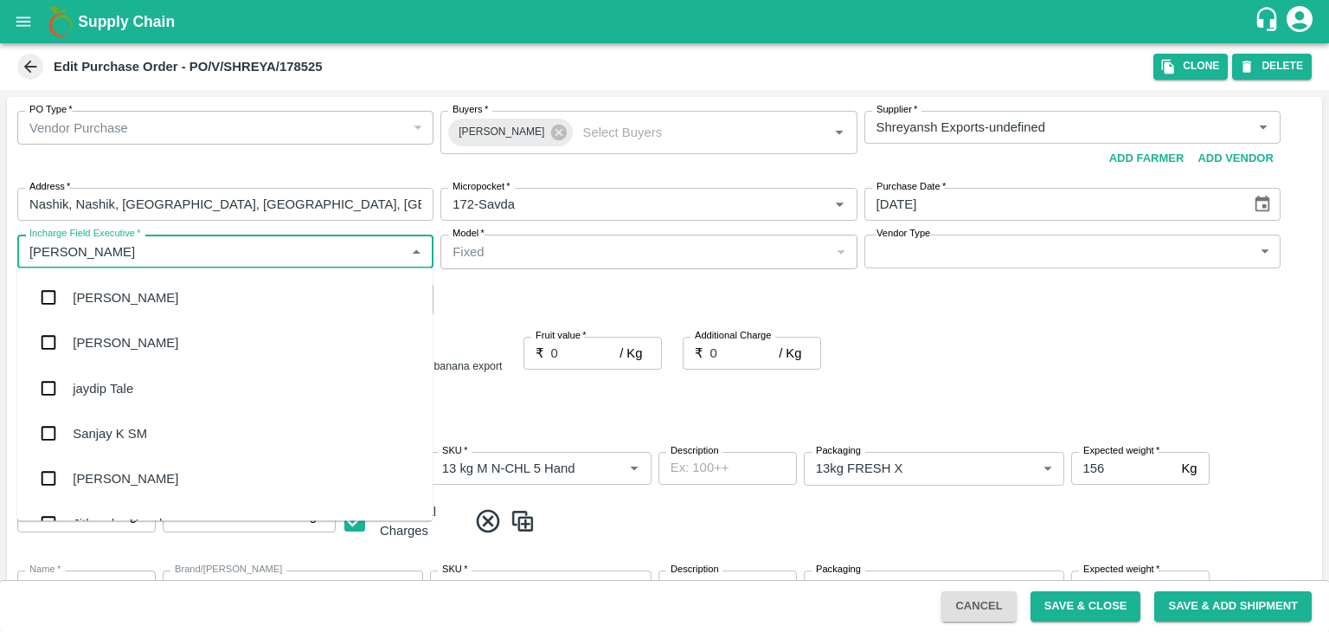
click at [170, 381] on div "jaydip Tale" at bounding box center [224, 387] width 415 height 45
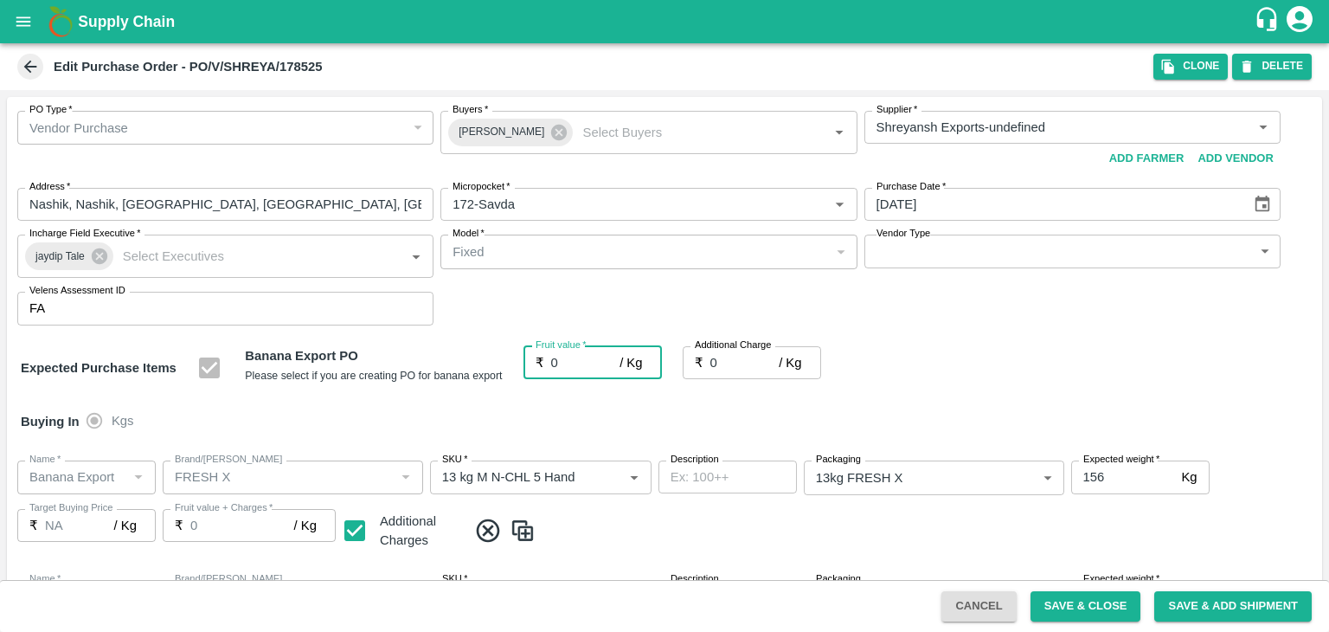
click at [575, 364] on input "0" at bounding box center [585, 362] width 69 height 33
click at [1114, 607] on button "Save & Close" at bounding box center [1086, 606] width 111 height 30
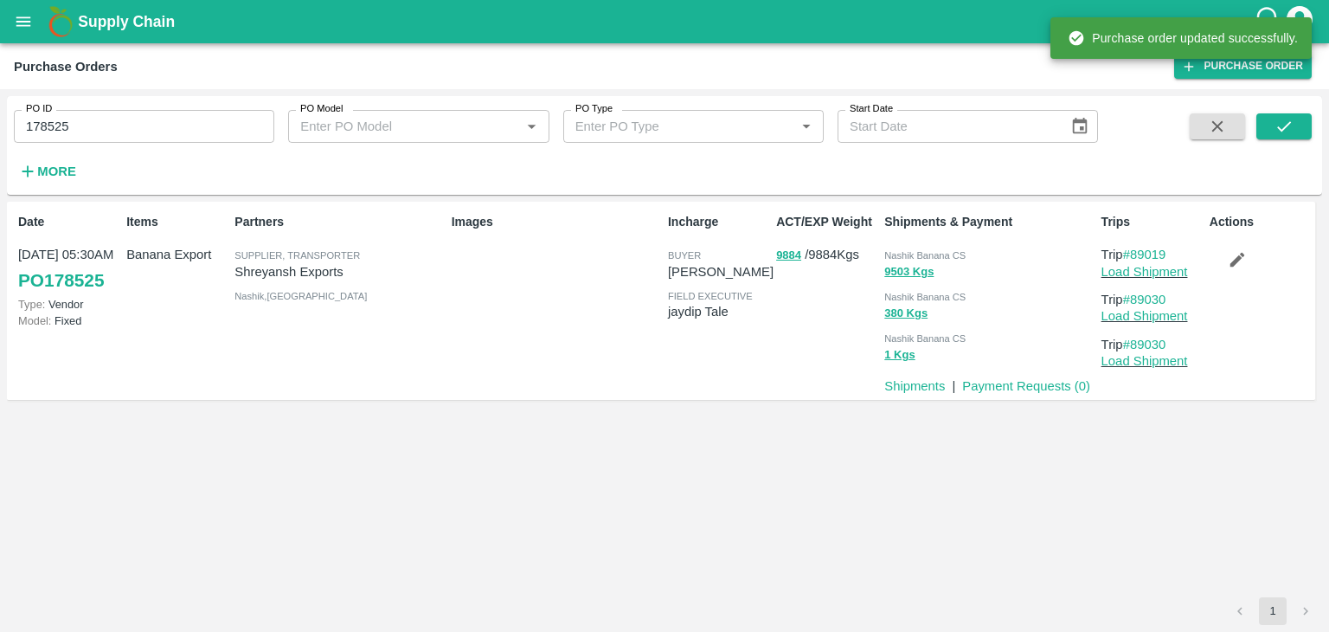
click at [87, 126] on input "178525" at bounding box center [144, 126] width 260 height 33
paste input "text"
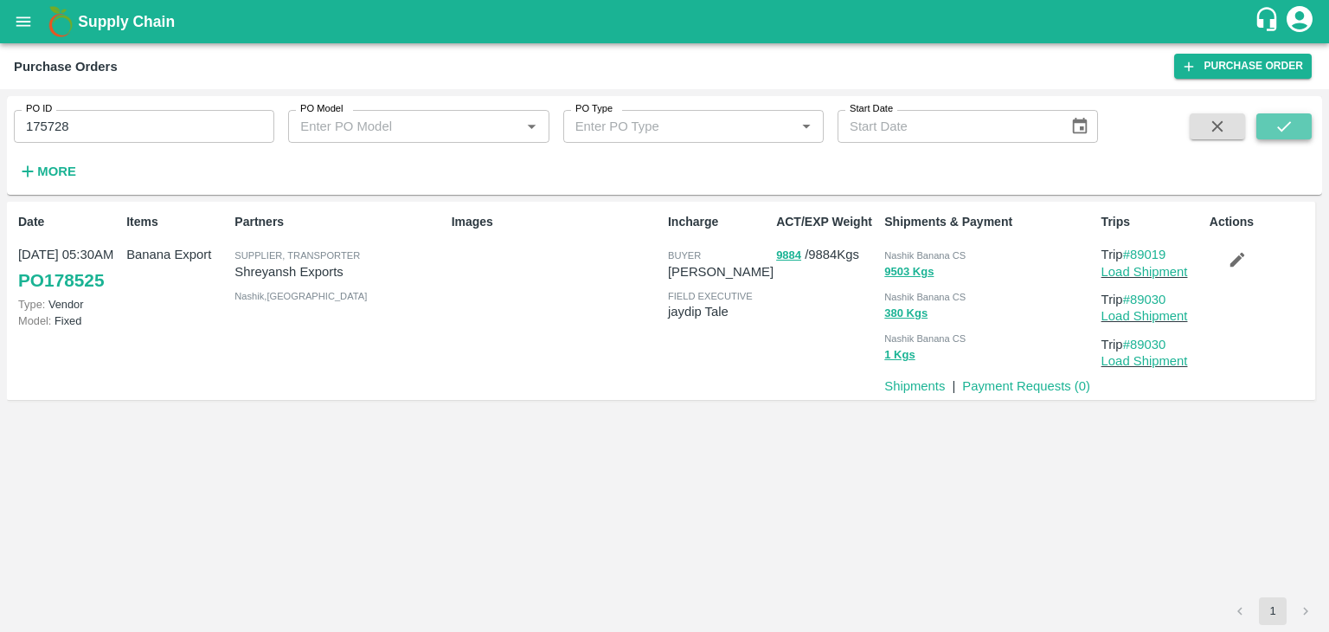
click at [1297, 116] on button "submit" at bounding box center [1283, 126] width 55 height 26
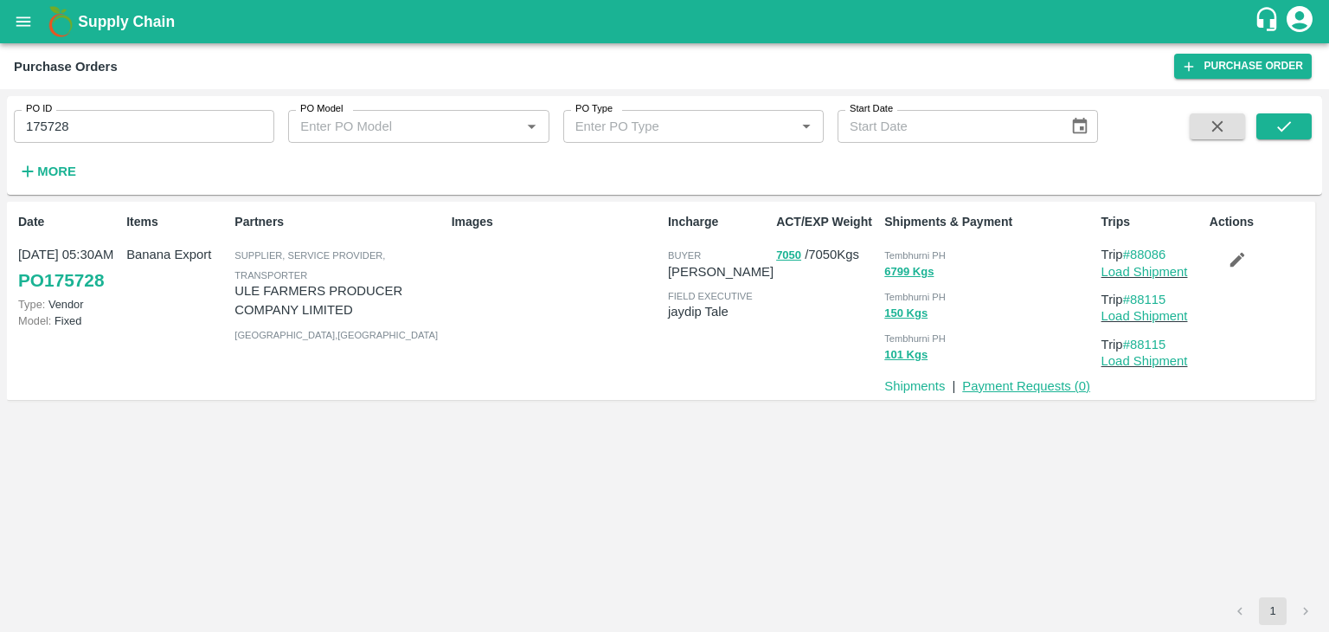
click at [1025, 387] on link "Payment Requests ( 0 )" at bounding box center [1026, 386] width 128 height 14
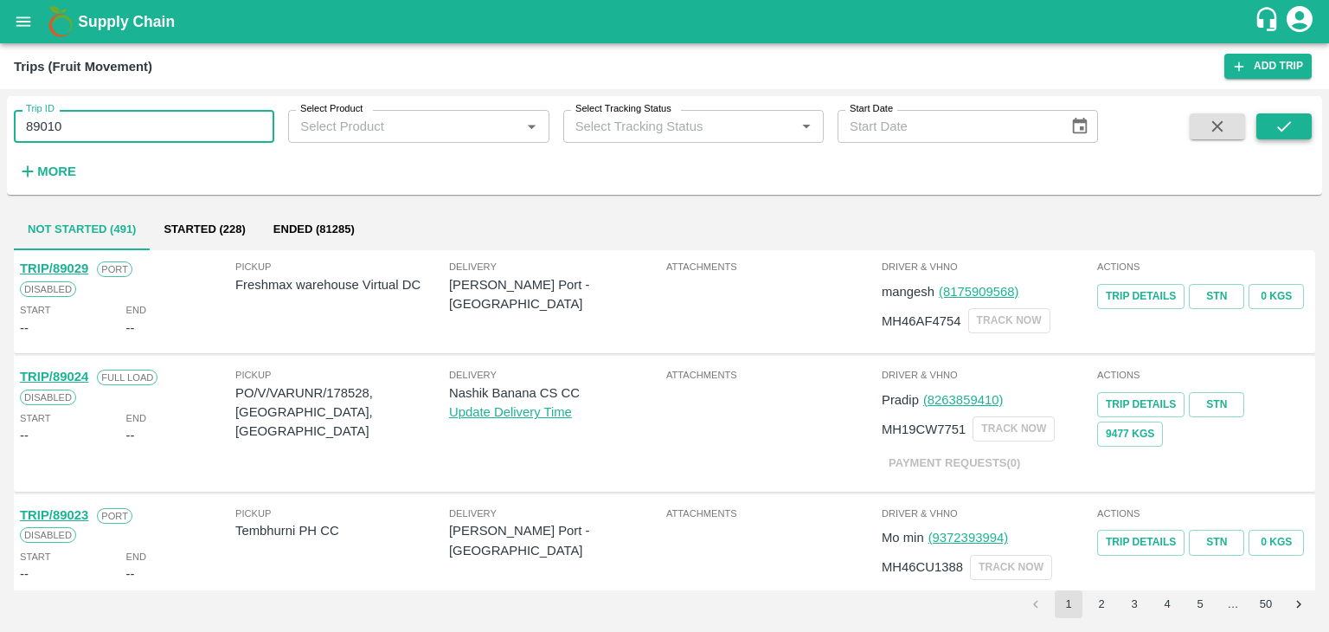
type input "89010"
click at [1295, 137] on button "submit" at bounding box center [1283, 126] width 55 height 26
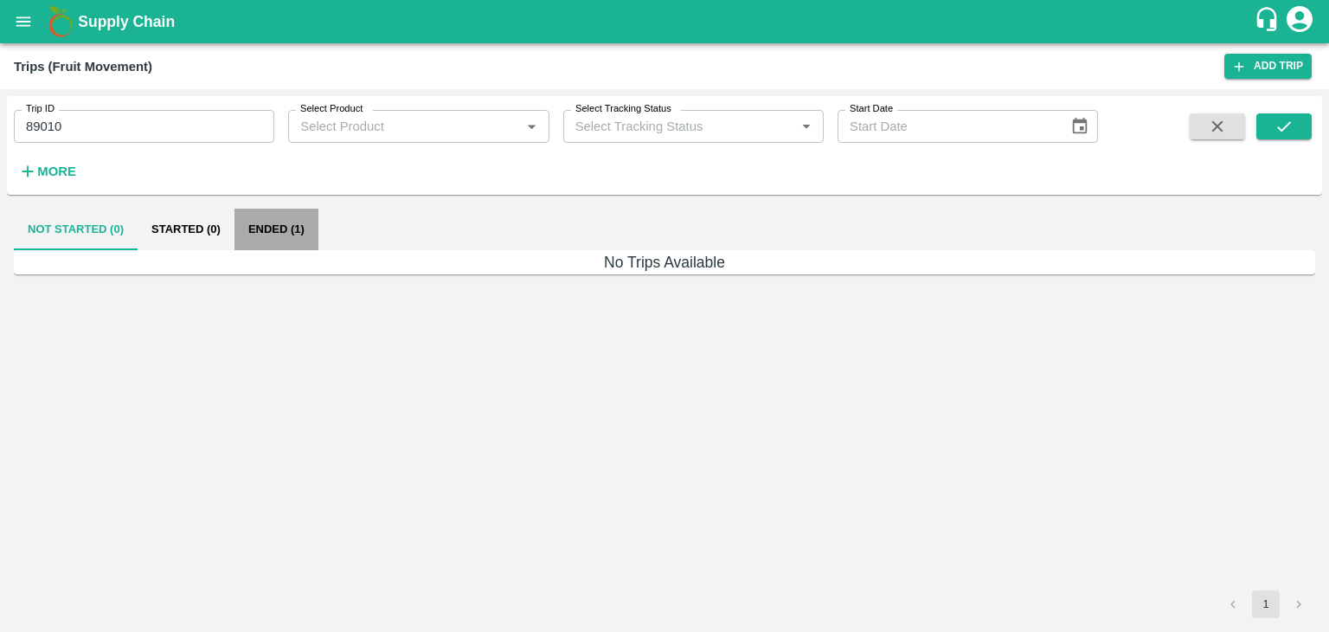
click at [285, 229] on button "Ended (1)" at bounding box center [277, 230] width 84 height 42
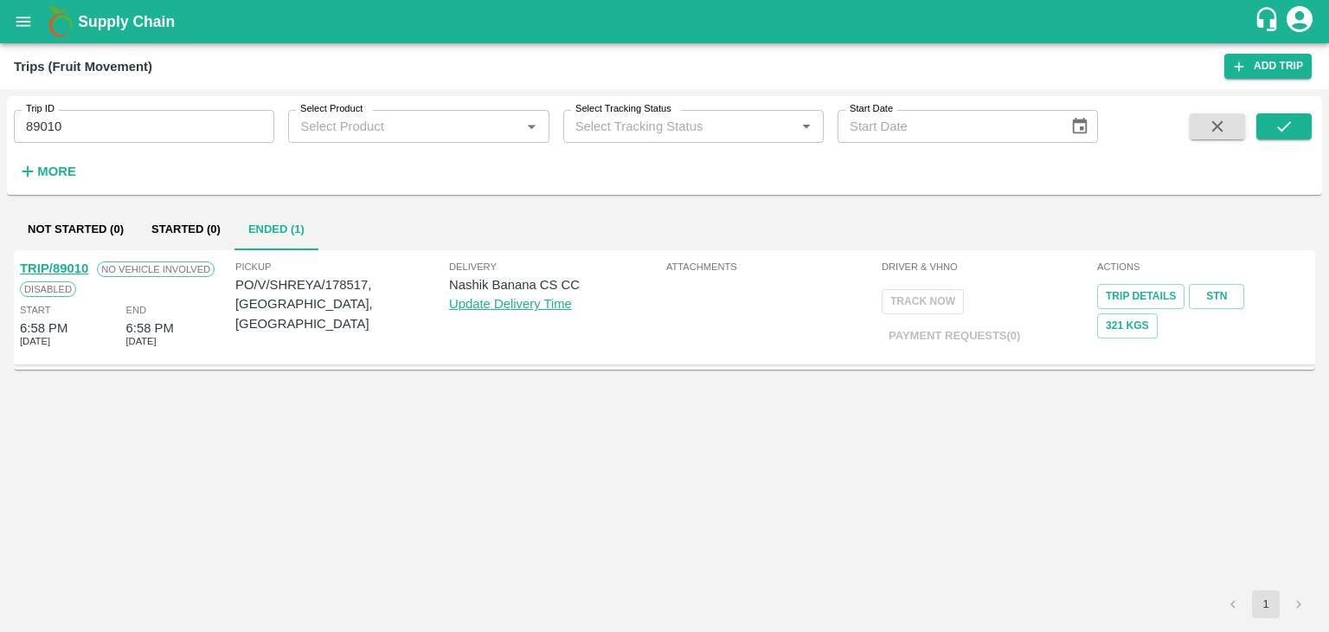
click at [63, 267] on link "TRIP/89010" at bounding box center [54, 268] width 68 height 14
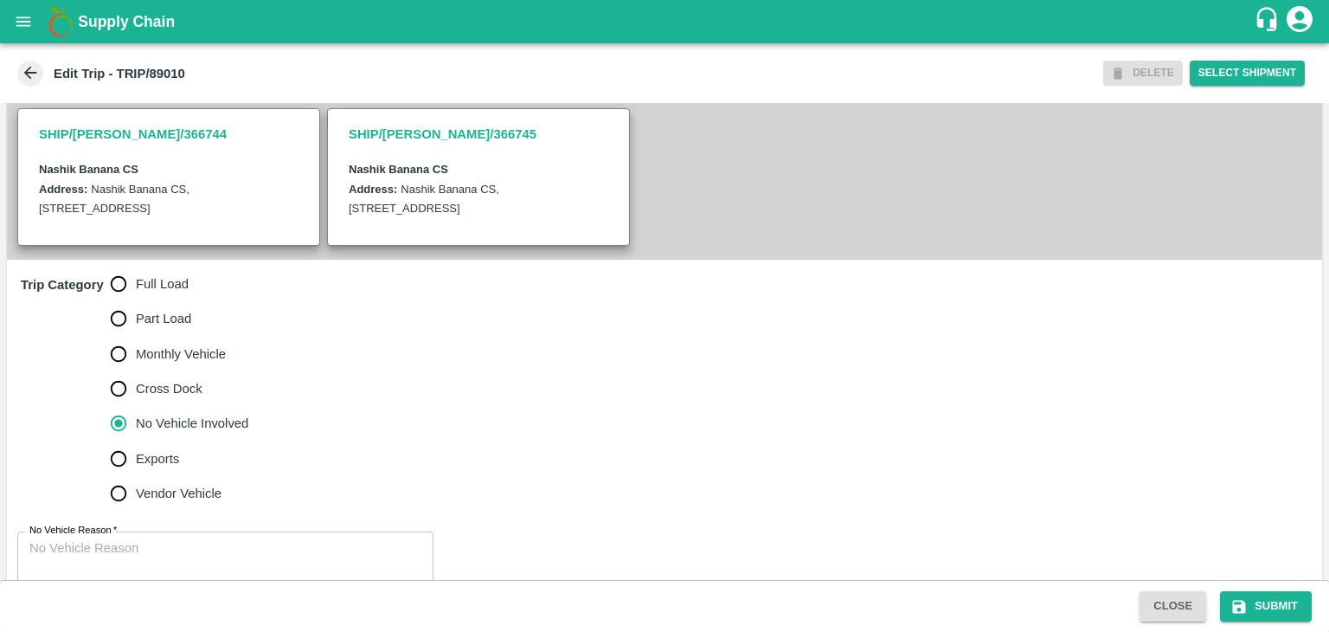
scroll to position [425, 0]
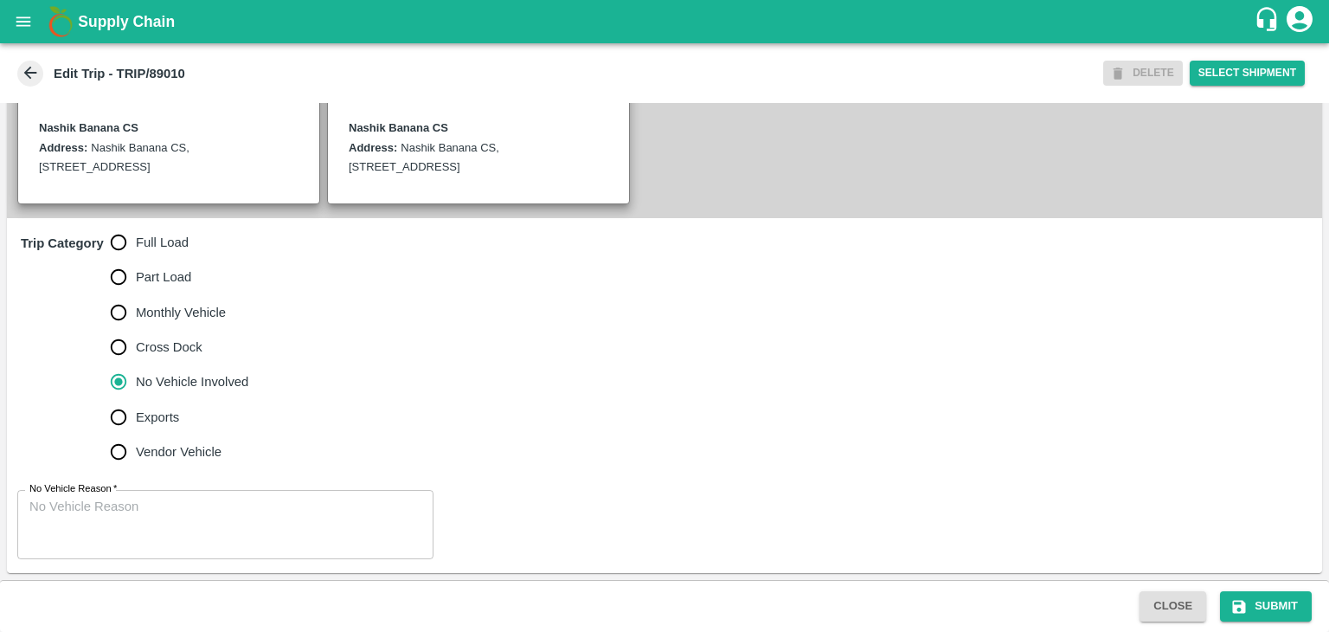
click at [166, 247] on span "Full Load" at bounding box center [162, 242] width 53 height 19
click at [136, 247] on input "Full Load" at bounding box center [118, 242] width 35 height 35
radio input "true"
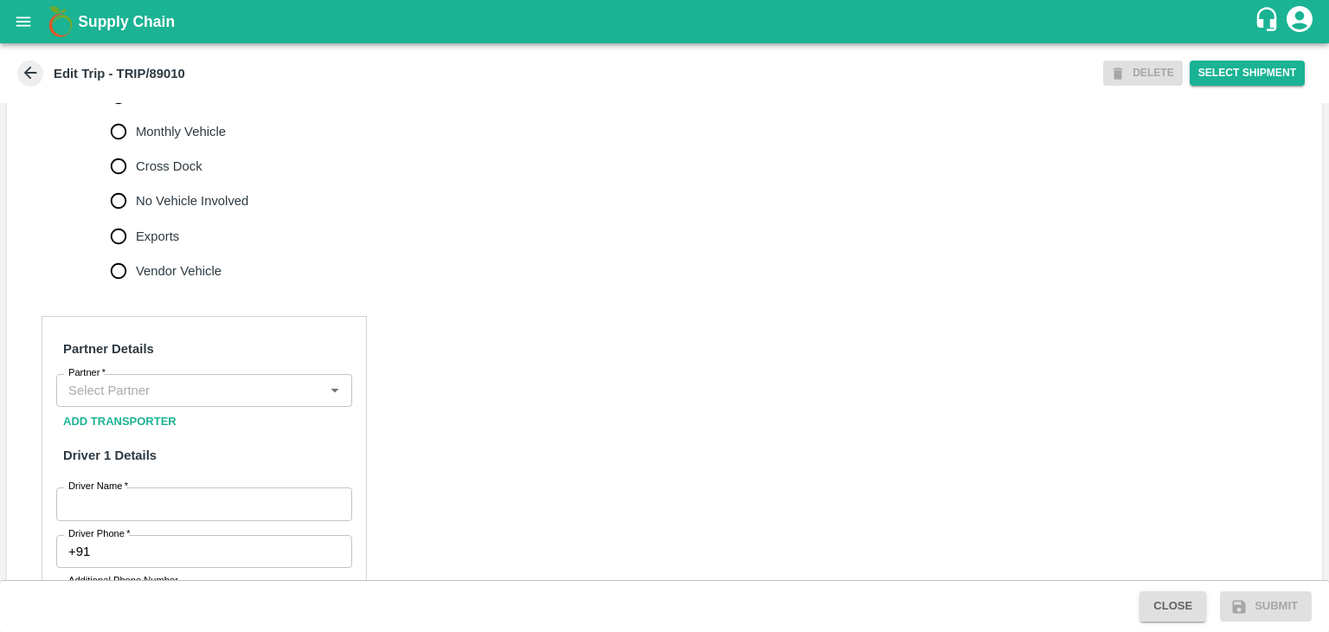
scroll to position [598, 0]
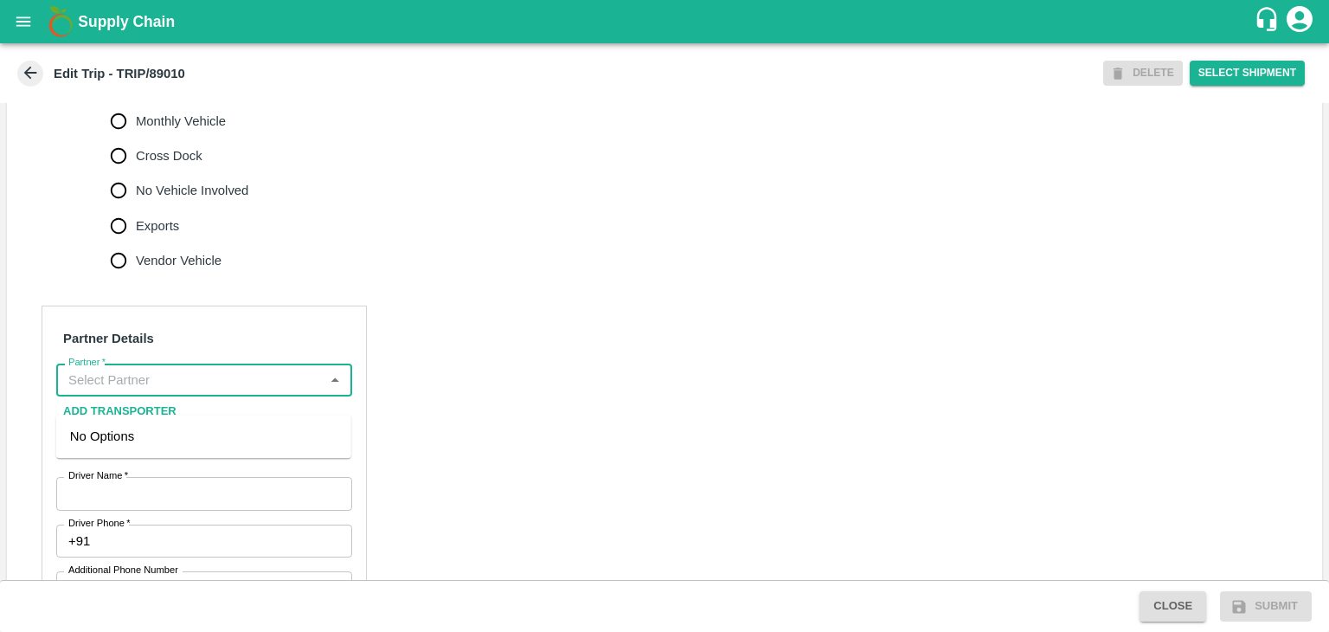
click at [201, 391] on input "Partner   *" at bounding box center [189, 380] width 257 height 22
click at [177, 434] on div "Nitin Rasal ( Bhairavnath Transport )-Deulgaon, Pune-9860466997(Transporter)" at bounding box center [203, 456] width 267 height 58
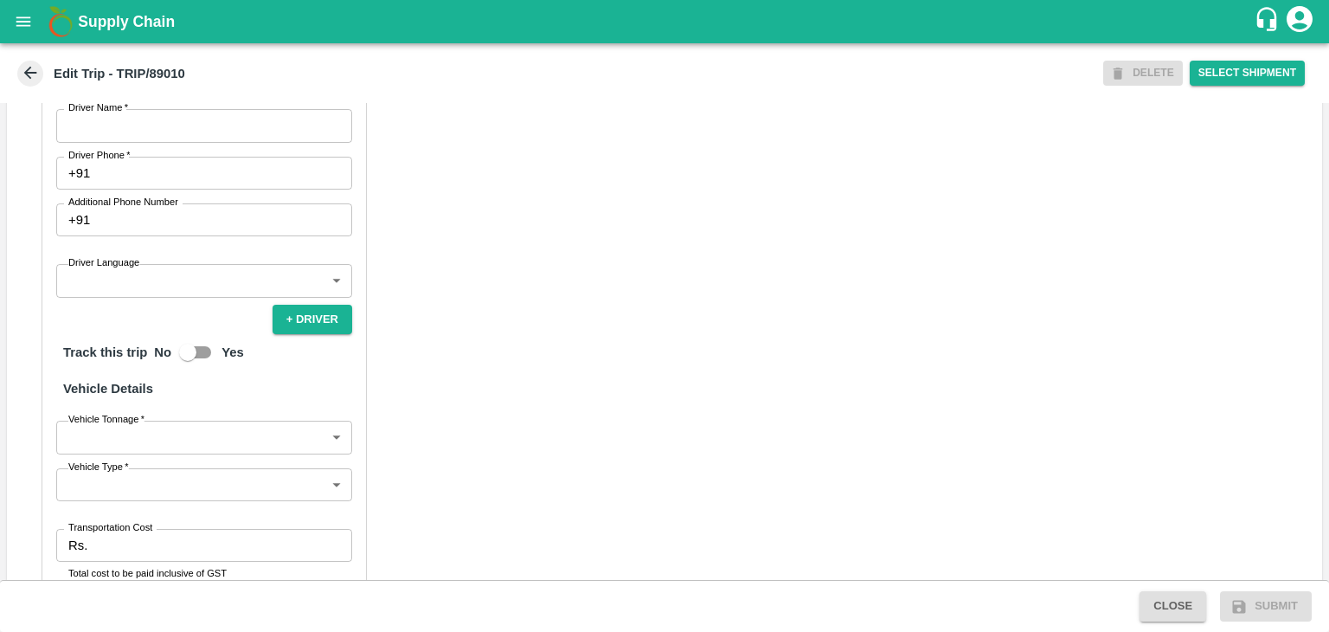
scroll to position [958, 0]
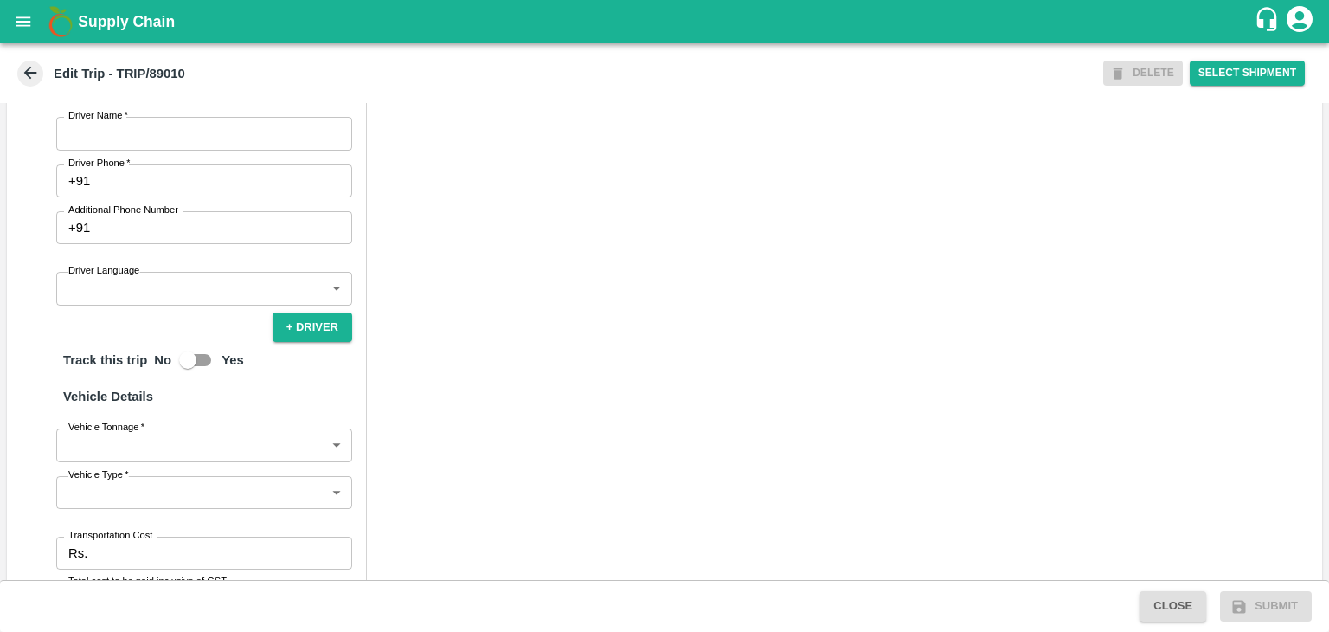
type input "Nitin Rasal ( Bhairavnath Transport )-Deulgaon, Pune-9860466997(Transporter)"
click at [164, 150] on input "Driver Name   *" at bounding box center [204, 133] width 296 height 33
type input "Godase"
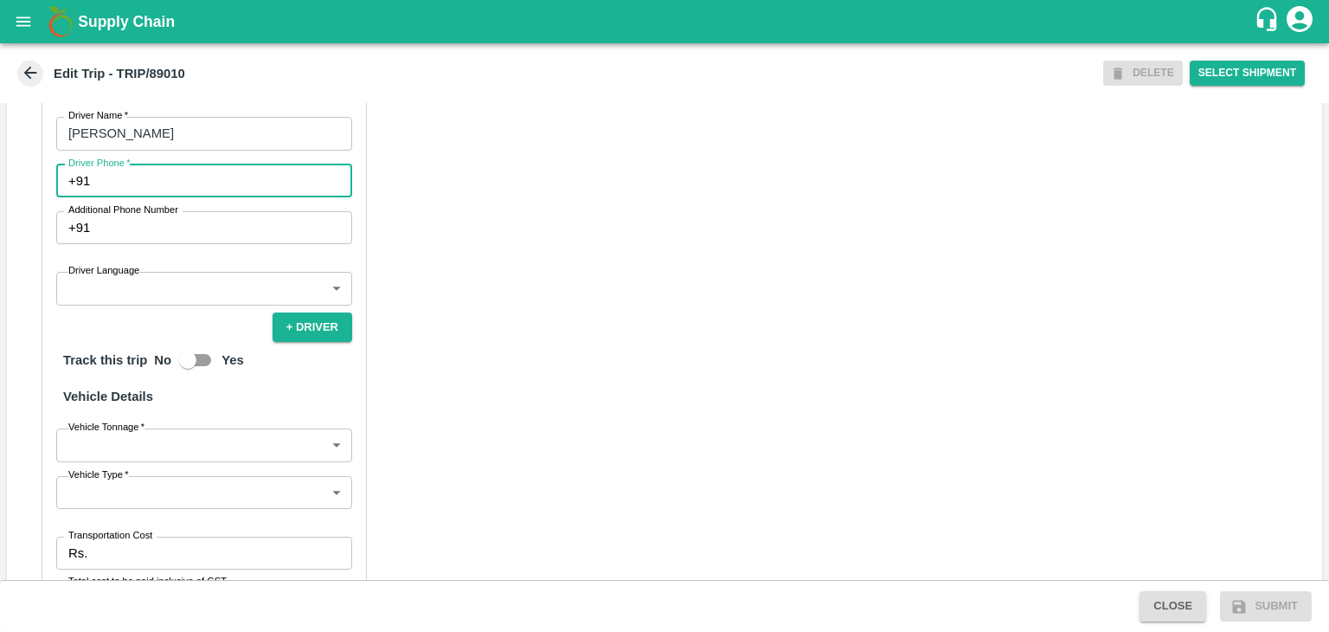
click at [173, 197] on input "Driver Phone   *" at bounding box center [224, 180] width 255 height 33
type input "9975280177"
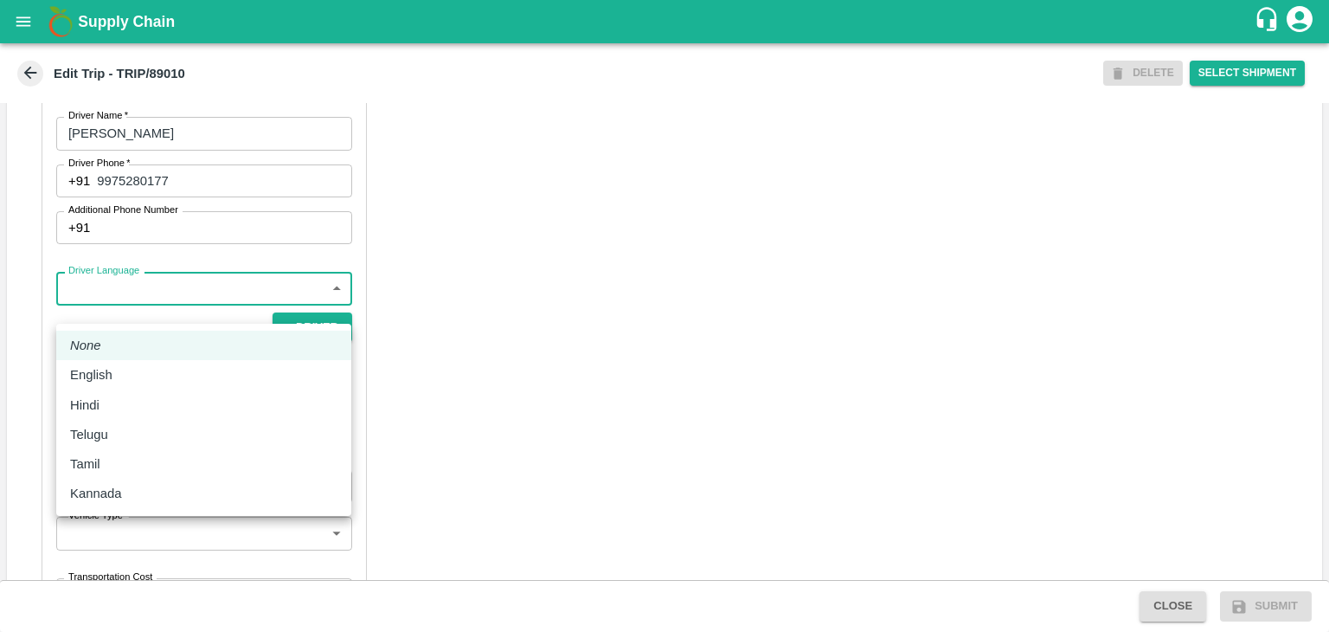
click at [150, 307] on body "Supply Chain Edit Trip - TRIP/89010 DELETE Select Shipment Trip Details Trip Ty…" at bounding box center [664, 316] width 1329 height 632
click at [135, 401] on div "Hindi" at bounding box center [203, 404] width 267 height 19
type input "hi"
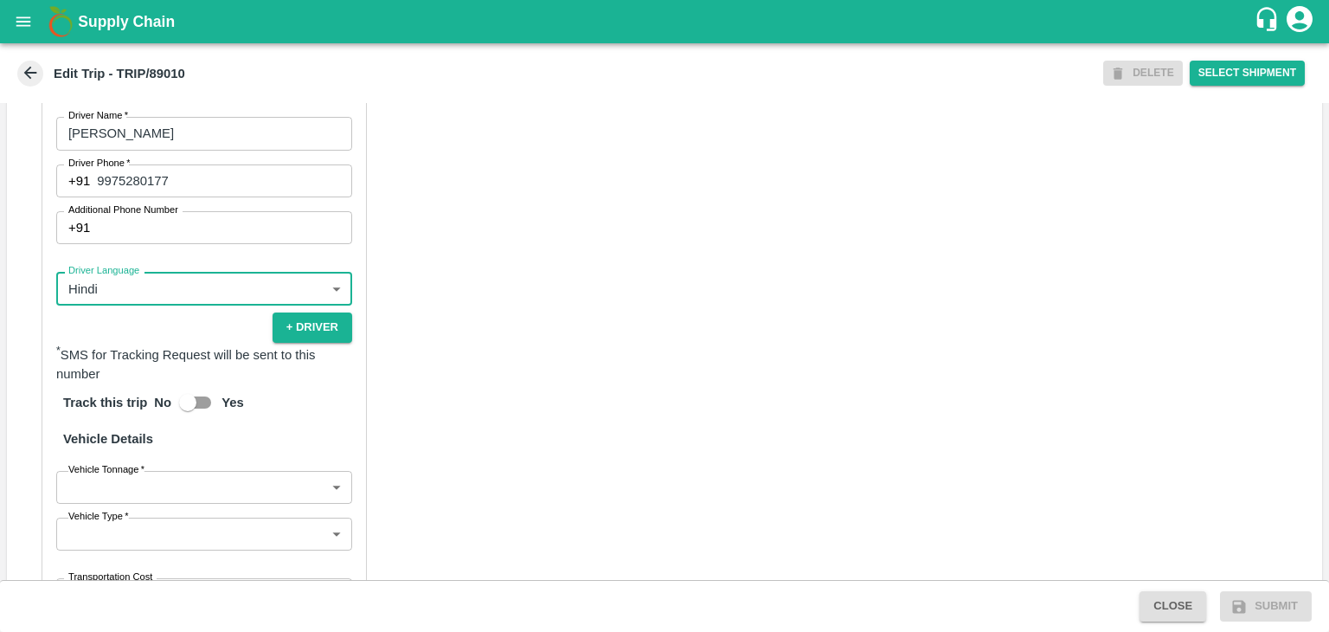
scroll to position [1198, 0]
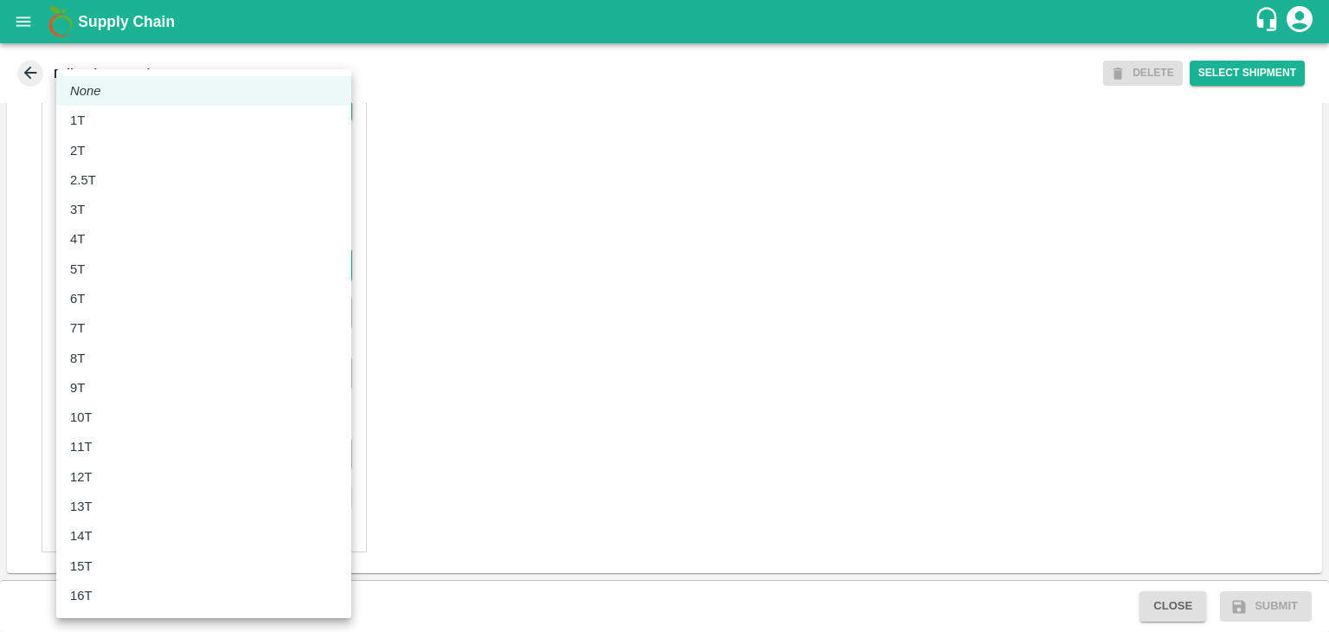
click at [136, 270] on body "Supply Chain Edit Trip - TRIP/89010 DELETE Select Shipment Trip Details Trip Ty…" at bounding box center [664, 316] width 1329 height 632
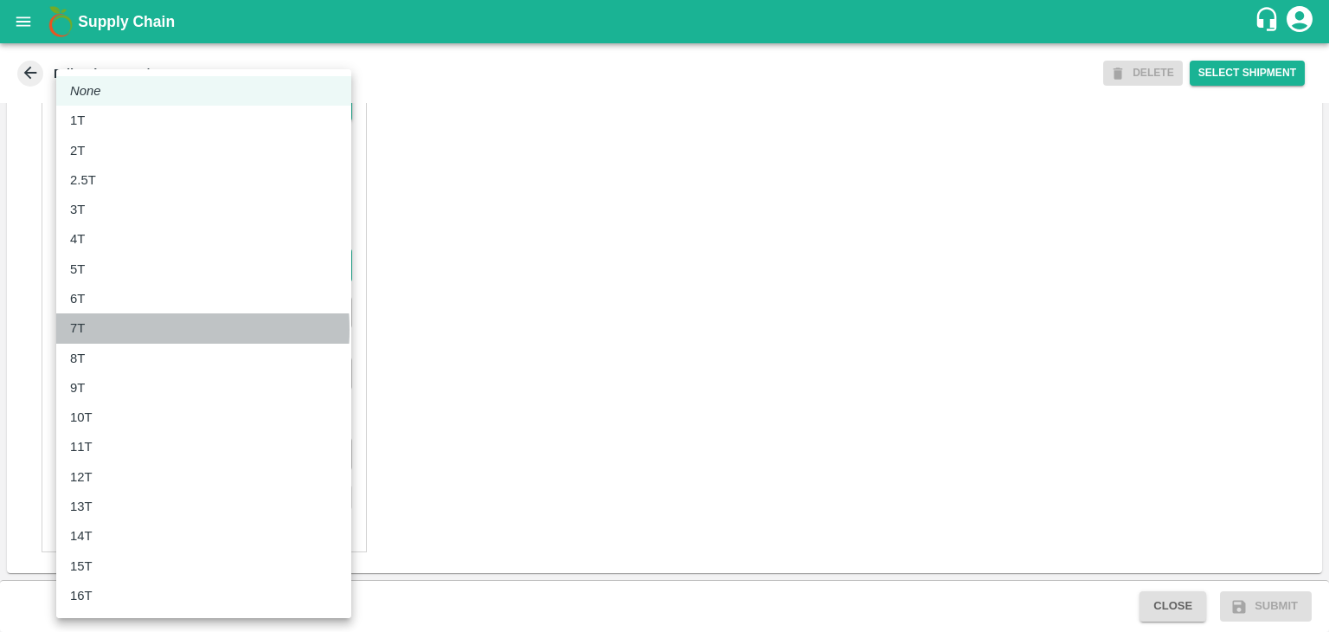
click at [128, 329] on div "7T" at bounding box center [203, 327] width 267 height 19
type input "7000"
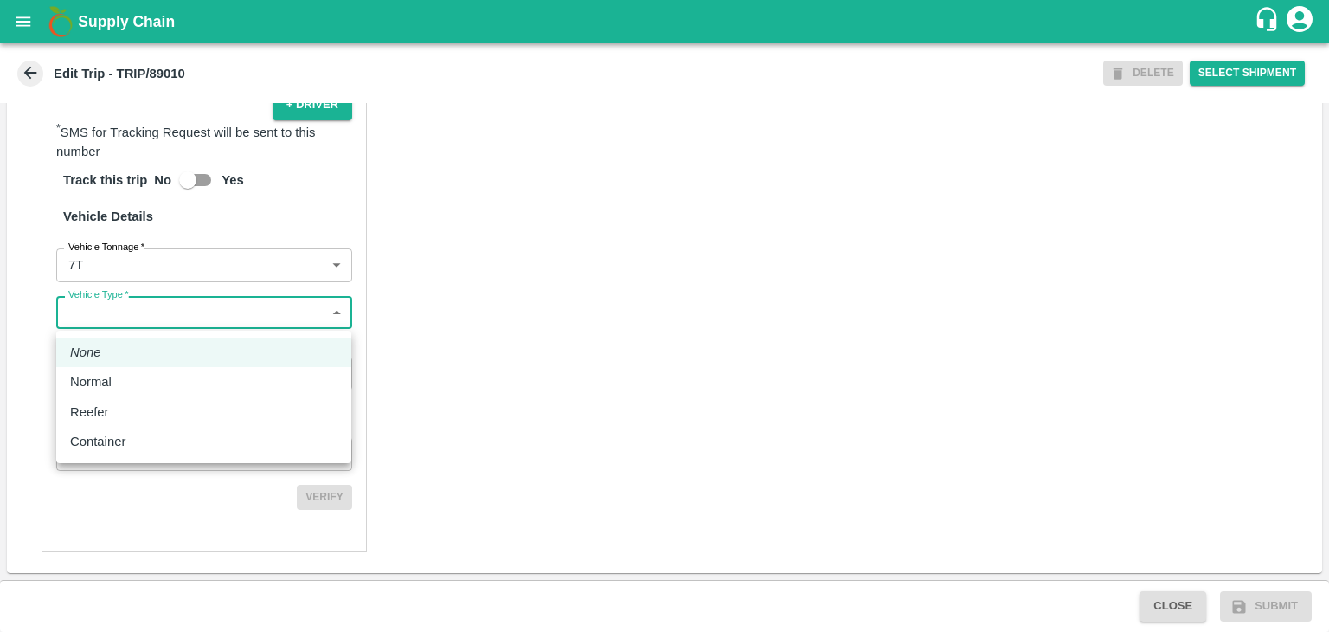
click at [167, 329] on body "Supply Chain Edit Trip - TRIP/89010 DELETE Select Shipment Trip Details Trip Ty…" at bounding box center [664, 316] width 1329 height 632
click at [146, 389] on div "Normal" at bounding box center [203, 381] width 267 height 19
type input "Normal"
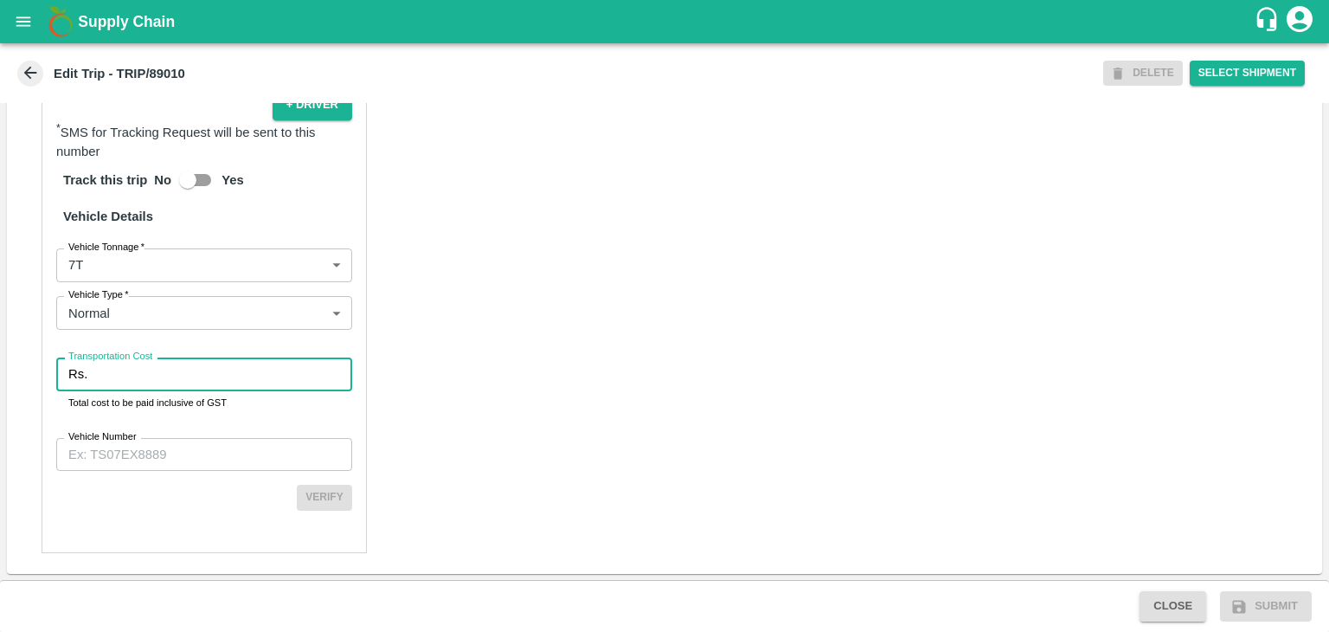
click at [193, 372] on input "Transportation Cost" at bounding box center [223, 373] width 258 height 33
type input "1"
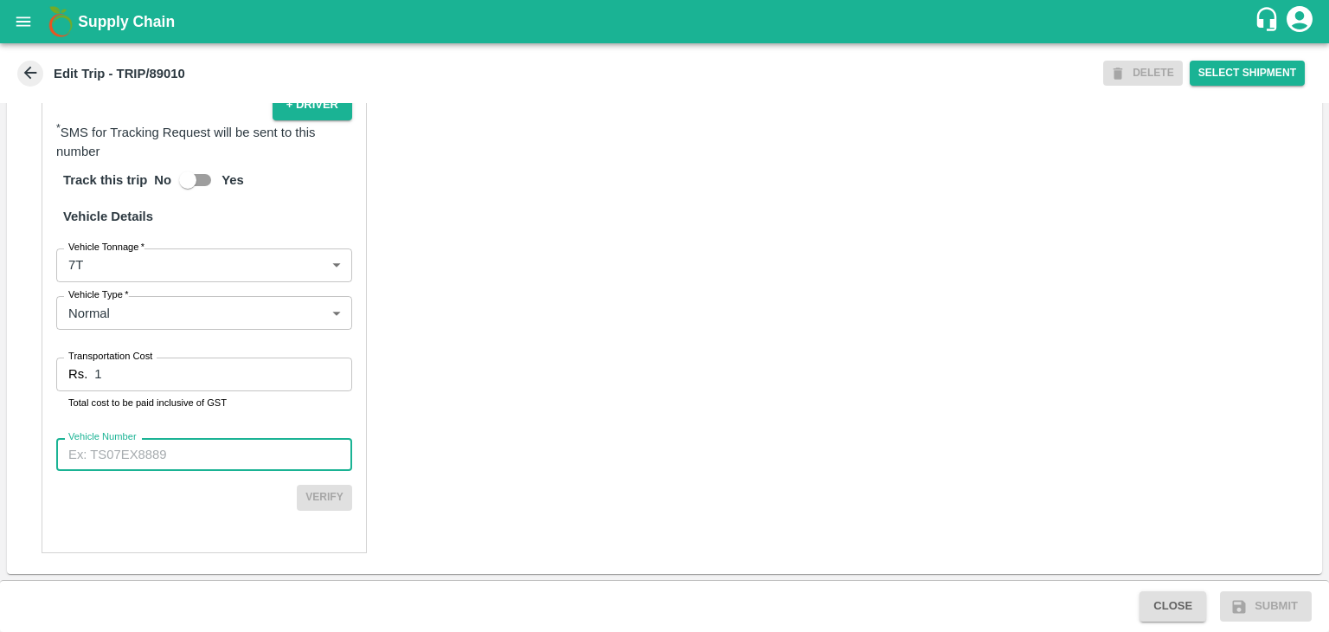
click at [201, 453] on input "Vehicle Number" at bounding box center [204, 454] width 296 height 33
type input "MH12HD0431"
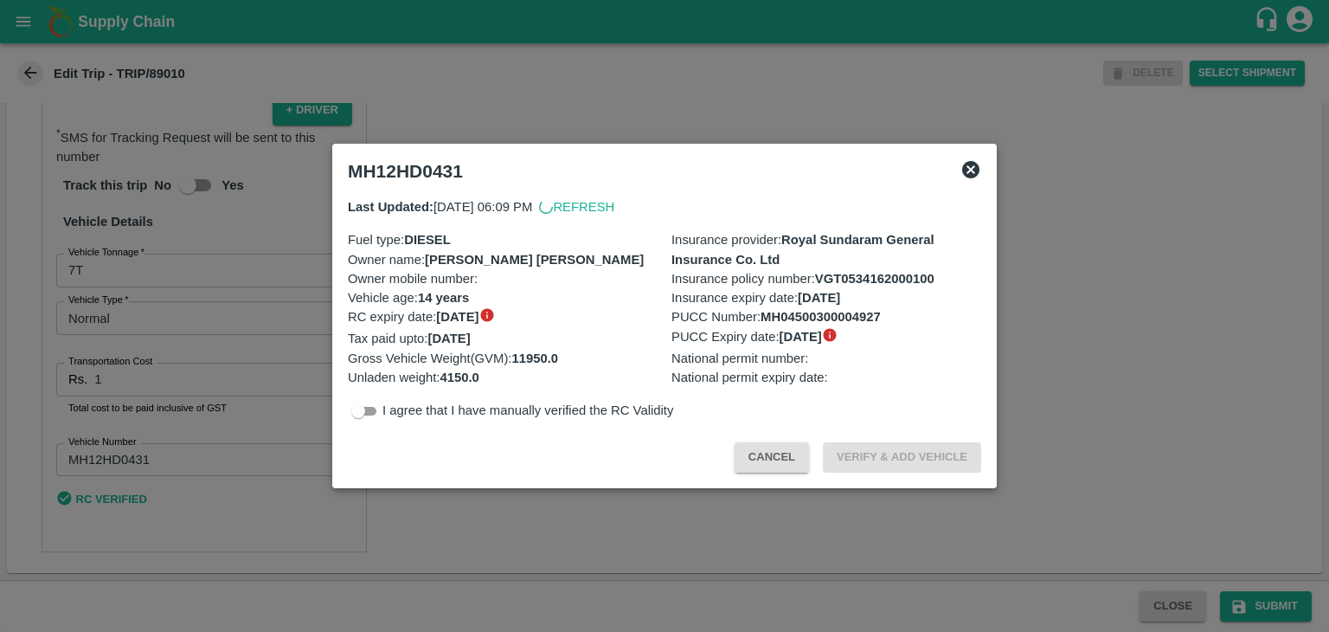
scroll to position [1193, 0]
click at [1280, 610] on div at bounding box center [664, 316] width 1329 height 632
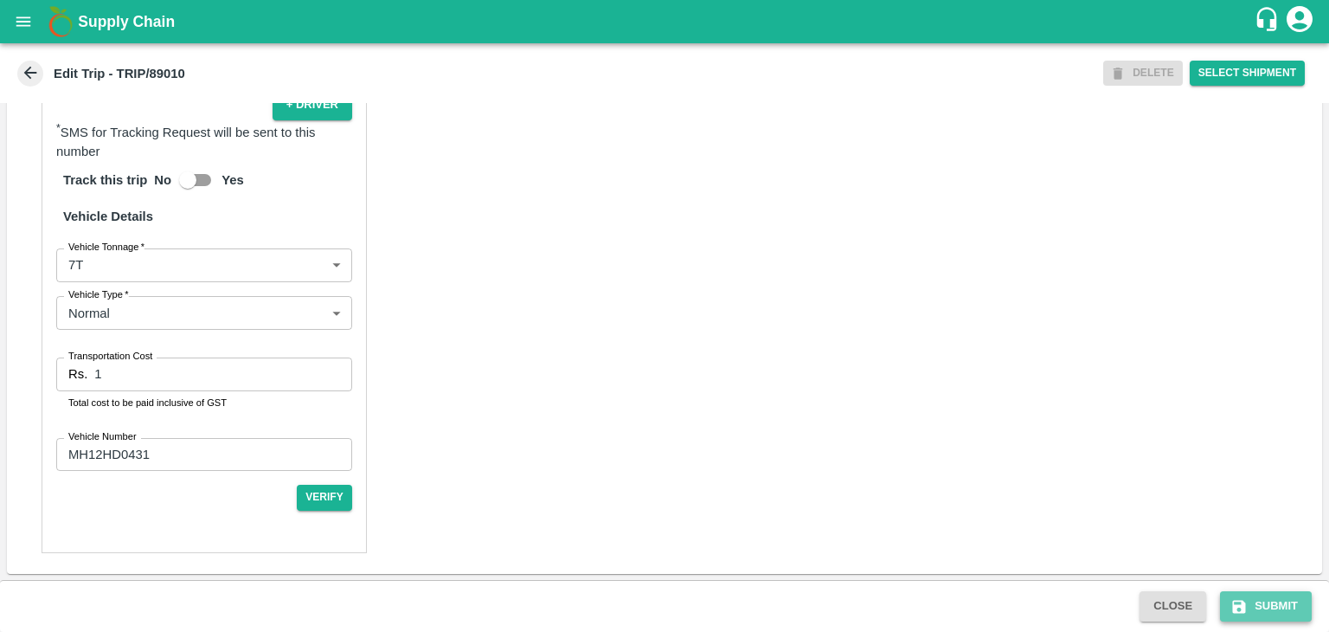
click at [1291, 601] on button "Submit" at bounding box center [1266, 606] width 92 height 30
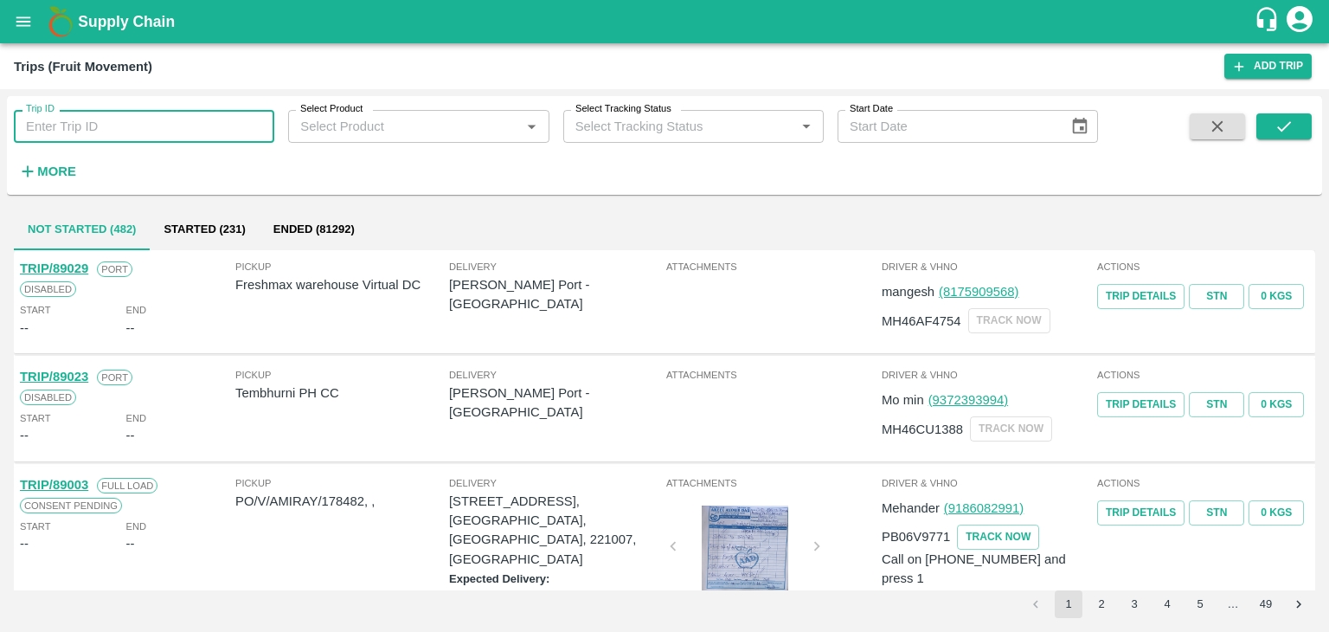
click at [152, 132] on input "Trip ID" at bounding box center [144, 126] width 260 height 33
type input "89010"
click at [1263, 125] on button "submit" at bounding box center [1283, 126] width 55 height 26
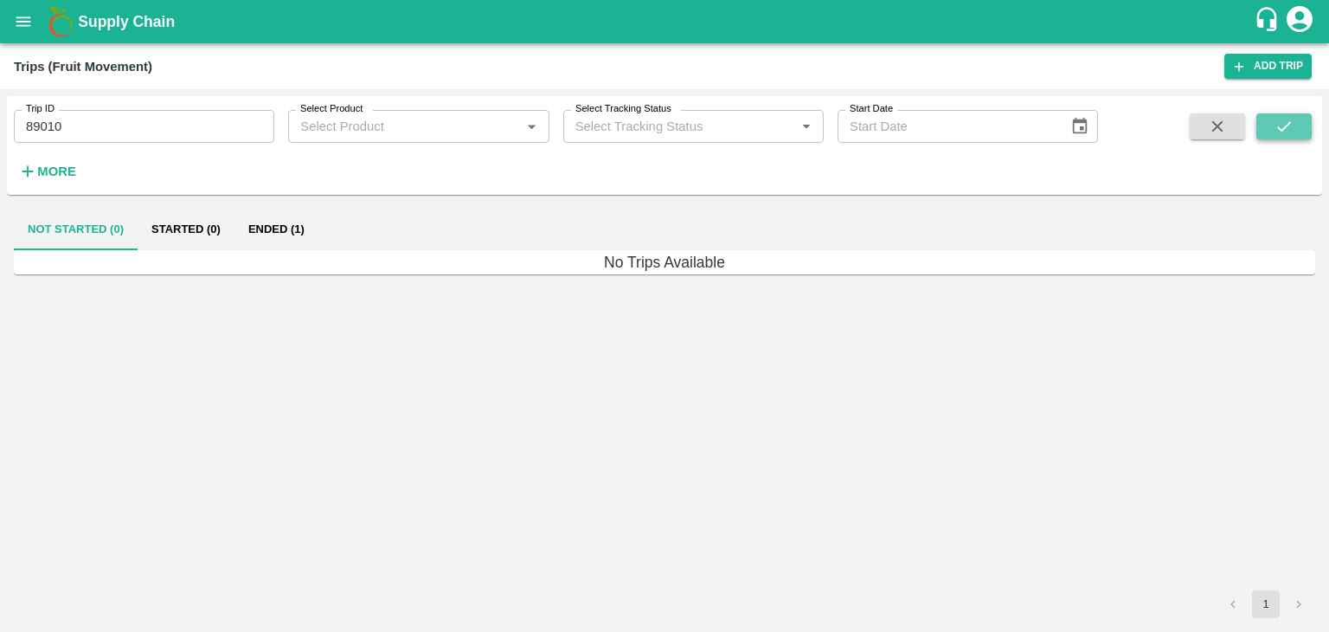
click at [1263, 125] on button "submit" at bounding box center [1283, 126] width 55 height 26
click at [293, 226] on button "Ended (1)" at bounding box center [277, 230] width 84 height 42
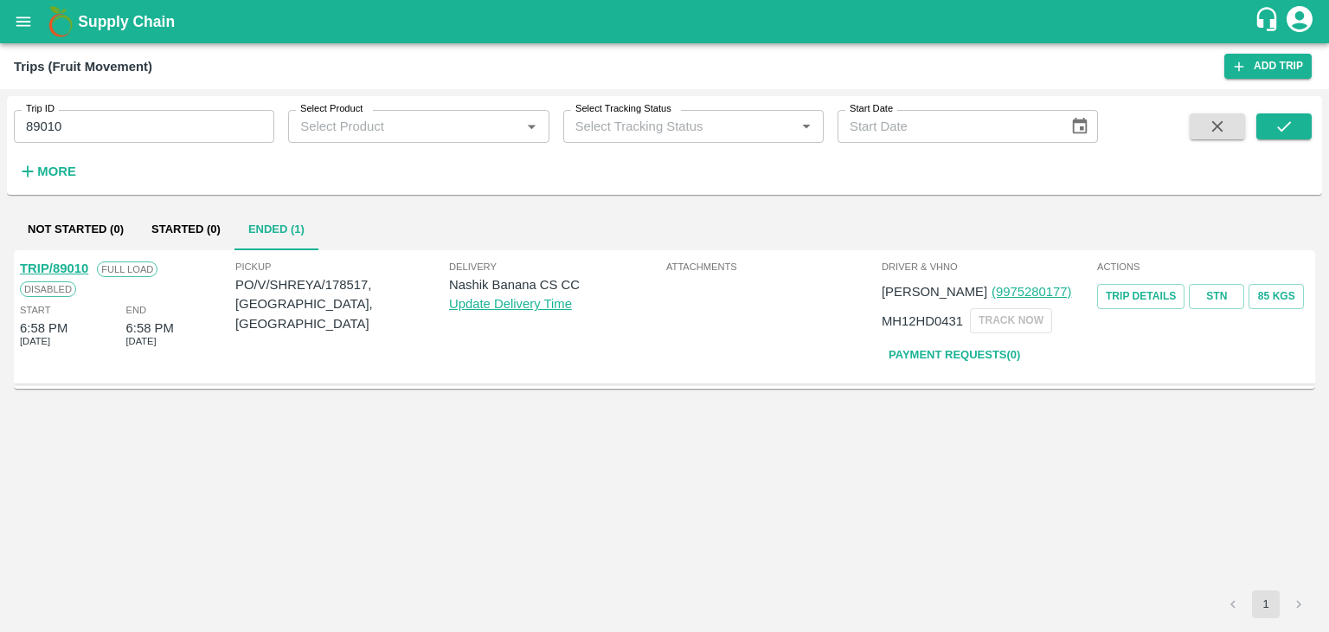
click at [61, 264] on link "TRIP/89010" at bounding box center [54, 268] width 68 height 14
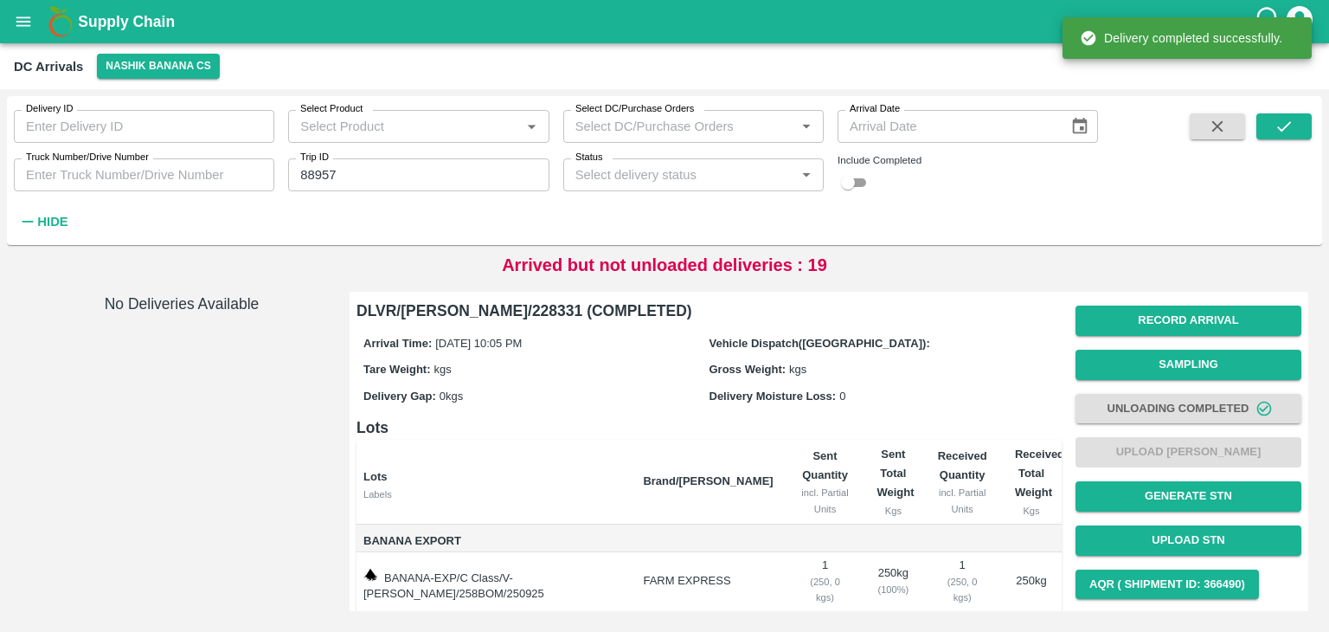
scroll to position [107, 0]
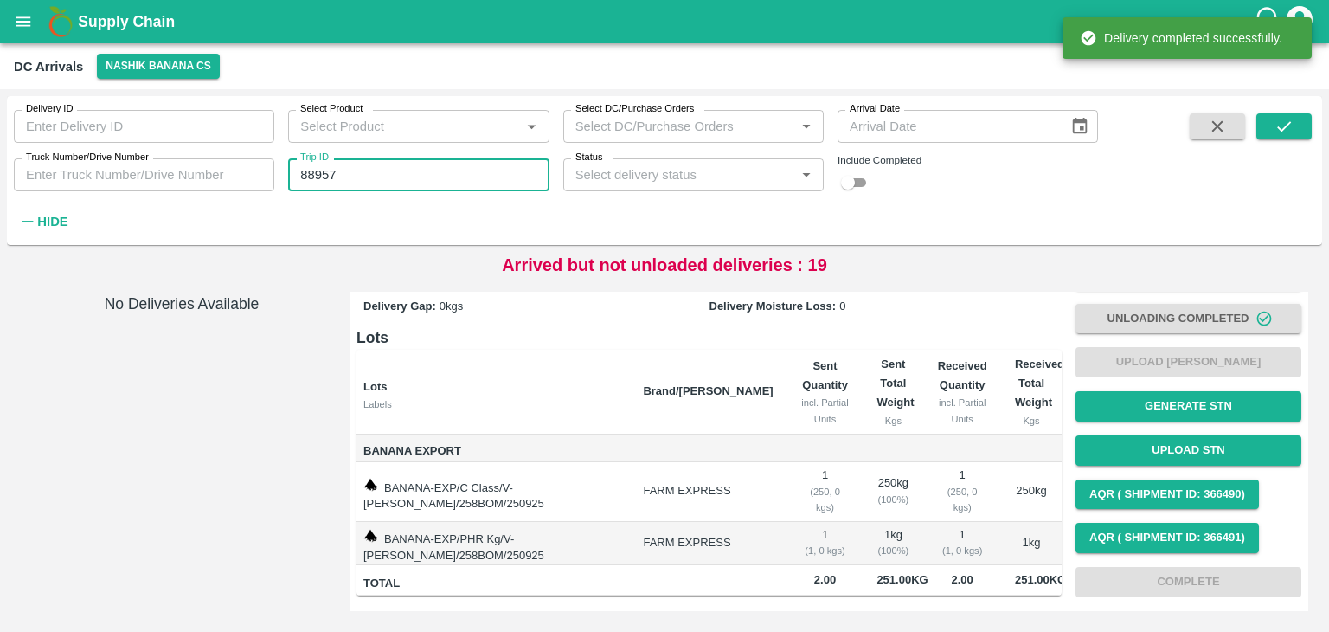
click at [390, 186] on input "88957" at bounding box center [418, 174] width 260 height 33
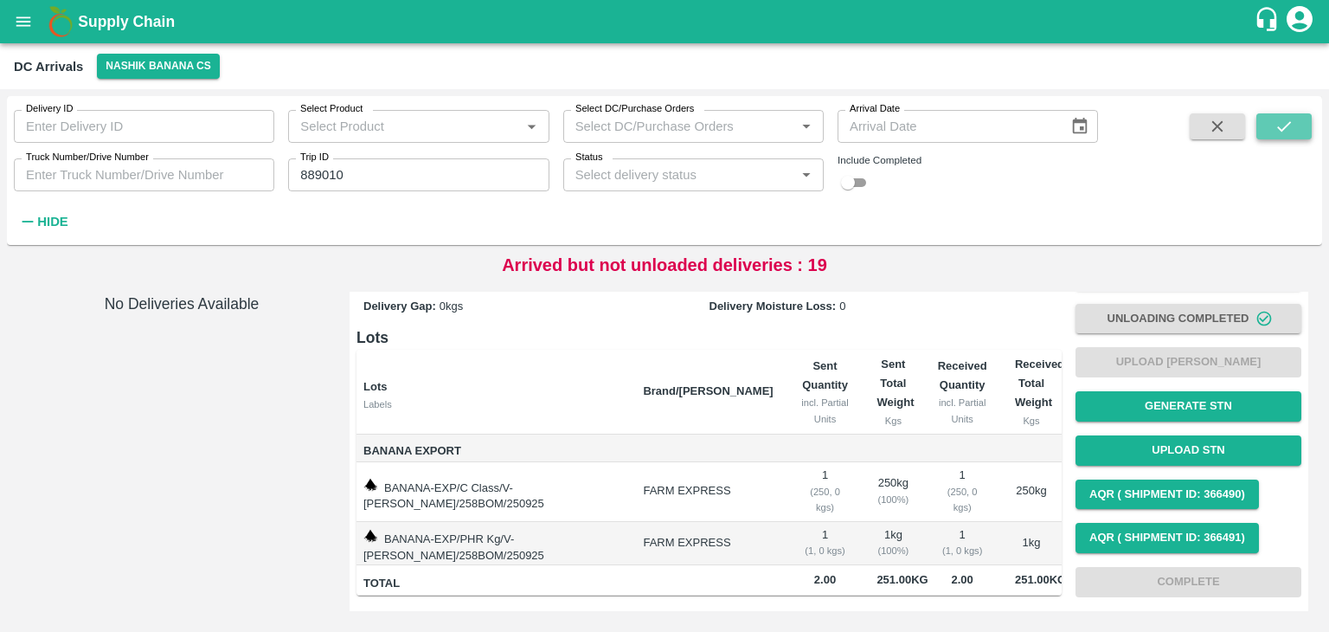
click at [1300, 130] on button "submit" at bounding box center [1283, 126] width 55 height 26
click at [1291, 118] on icon "submit" at bounding box center [1284, 126] width 19 height 19
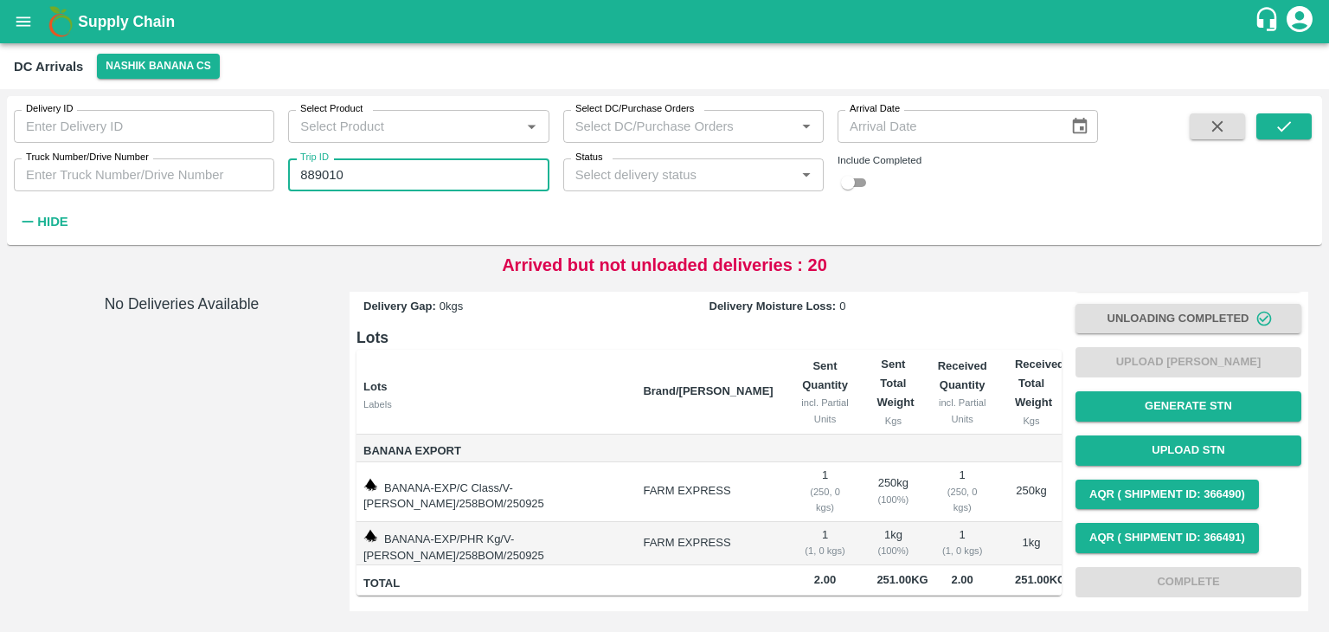
click at [388, 171] on input "889010" at bounding box center [418, 174] width 260 height 33
type input "89010"
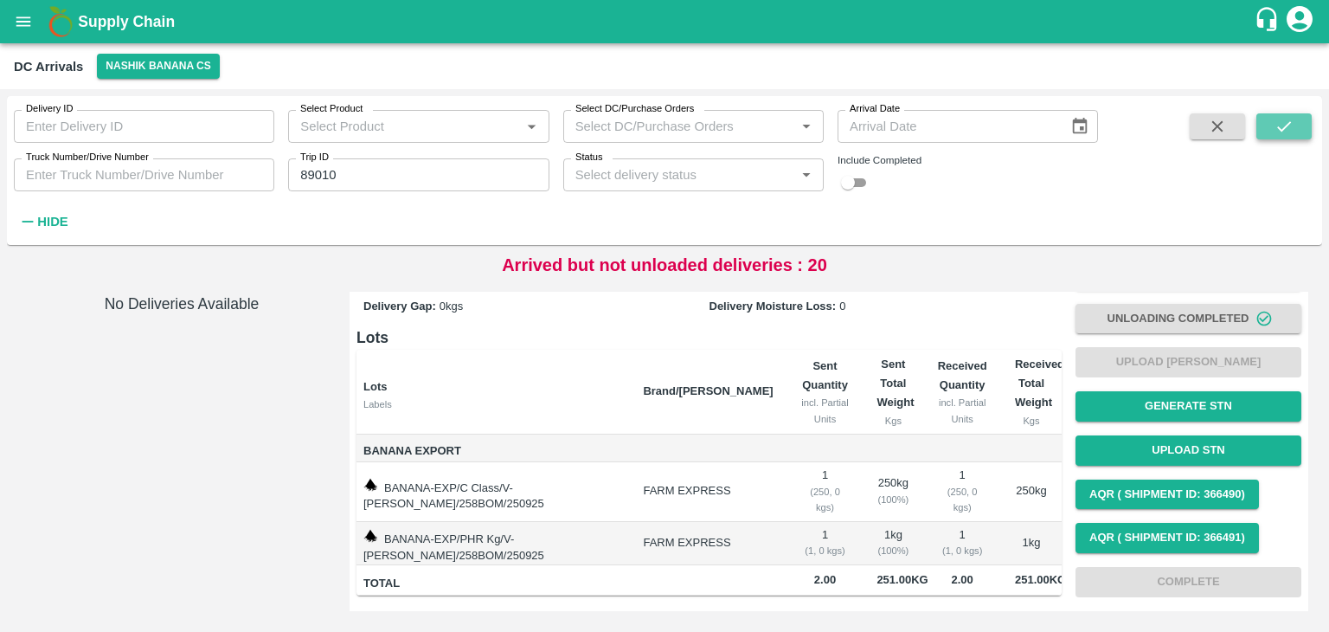
click at [1292, 134] on icon "submit" at bounding box center [1284, 126] width 19 height 19
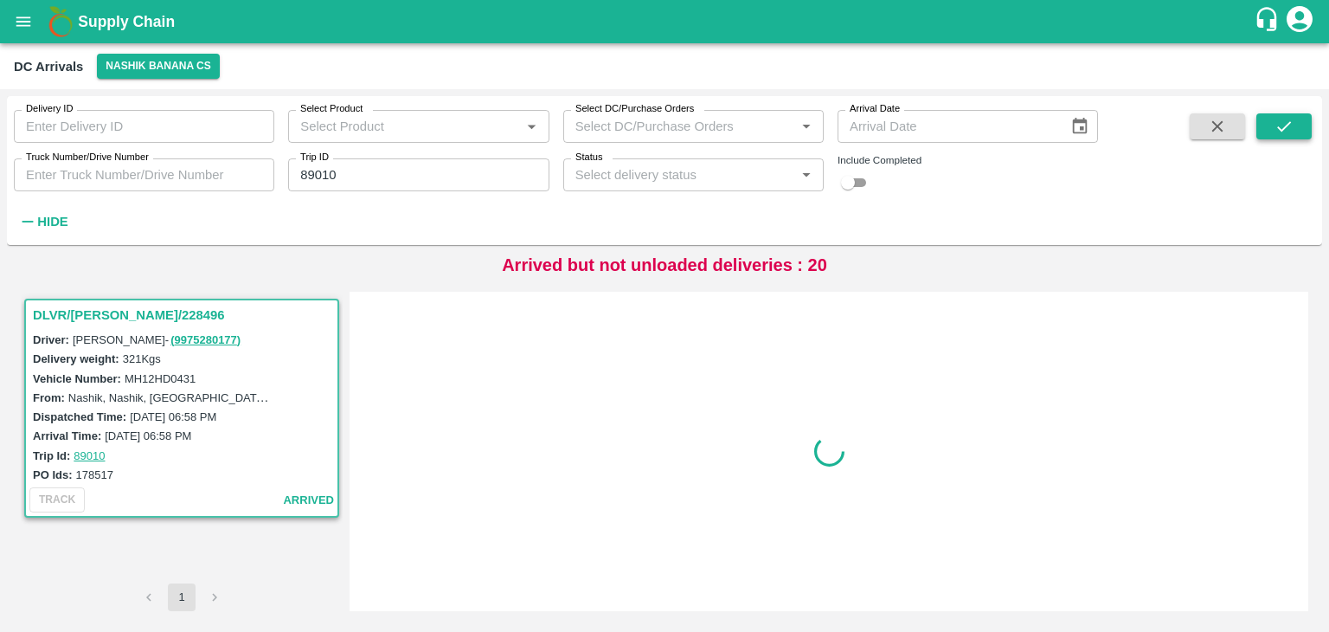
click at [1292, 134] on icon "submit" at bounding box center [1284, 126] width 19 height 19
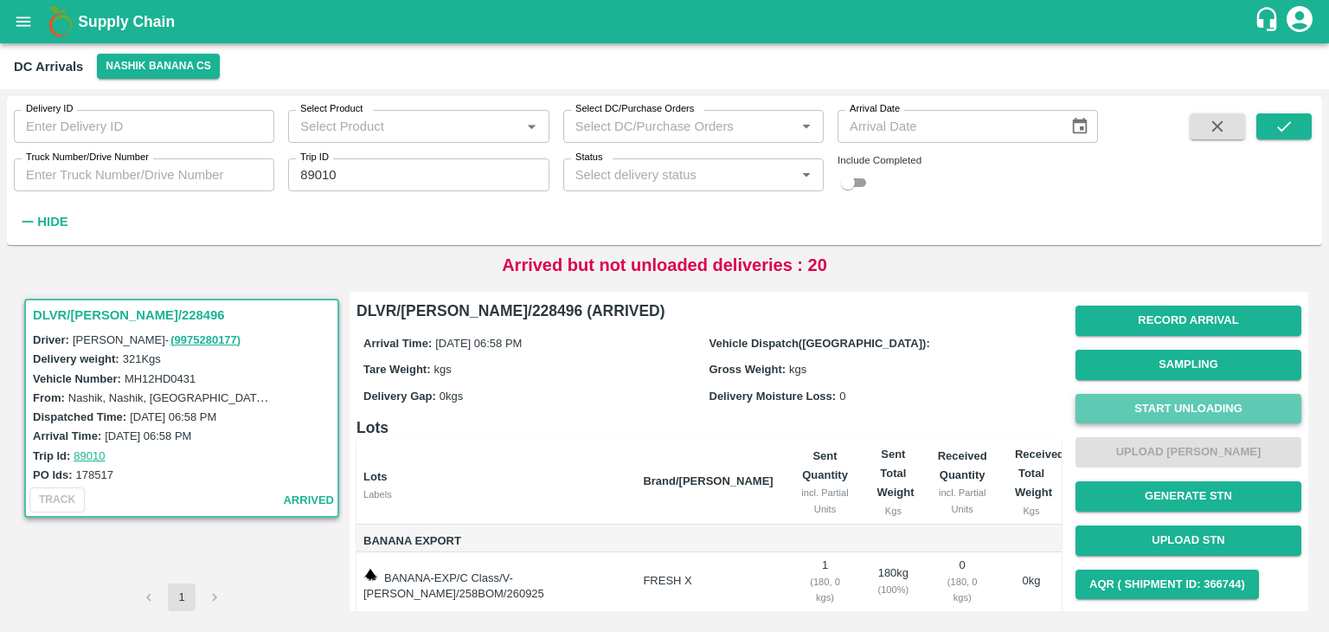
click at [1153, 413] on button "Start Unloading" at bounding box center [1189, 409] width 226 height 30
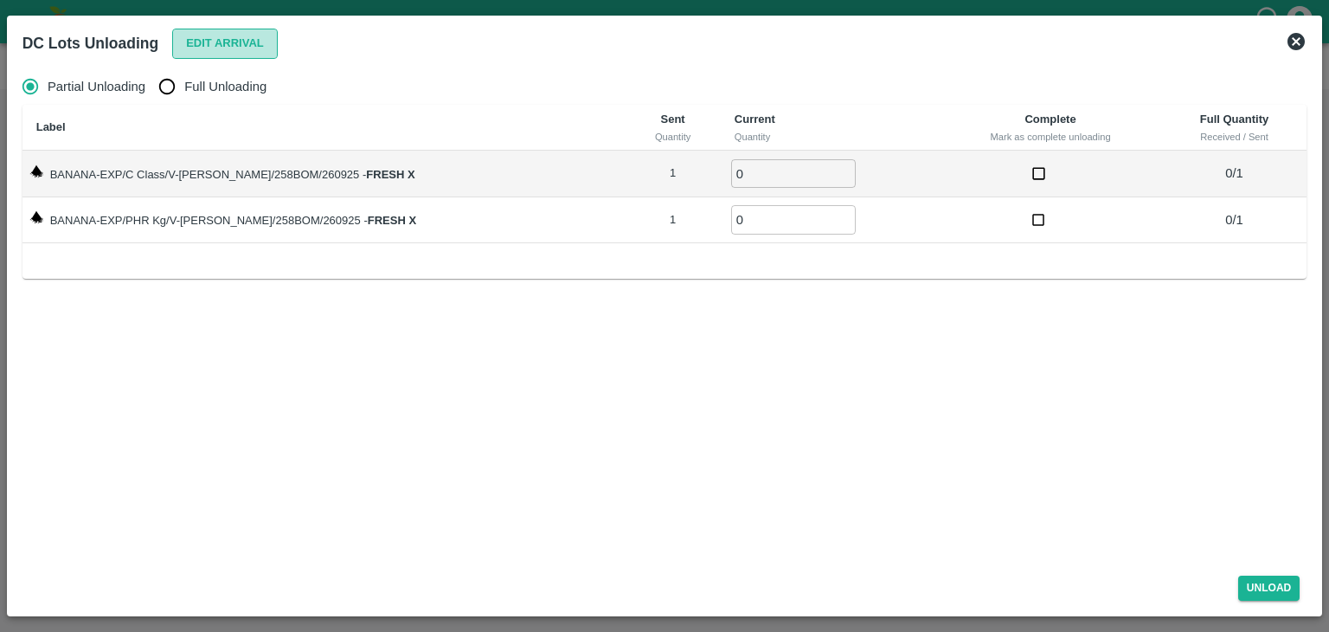
click at [249, 39] on button "Edit Arrival" at bounding box center [225, 44] width 106 height 30
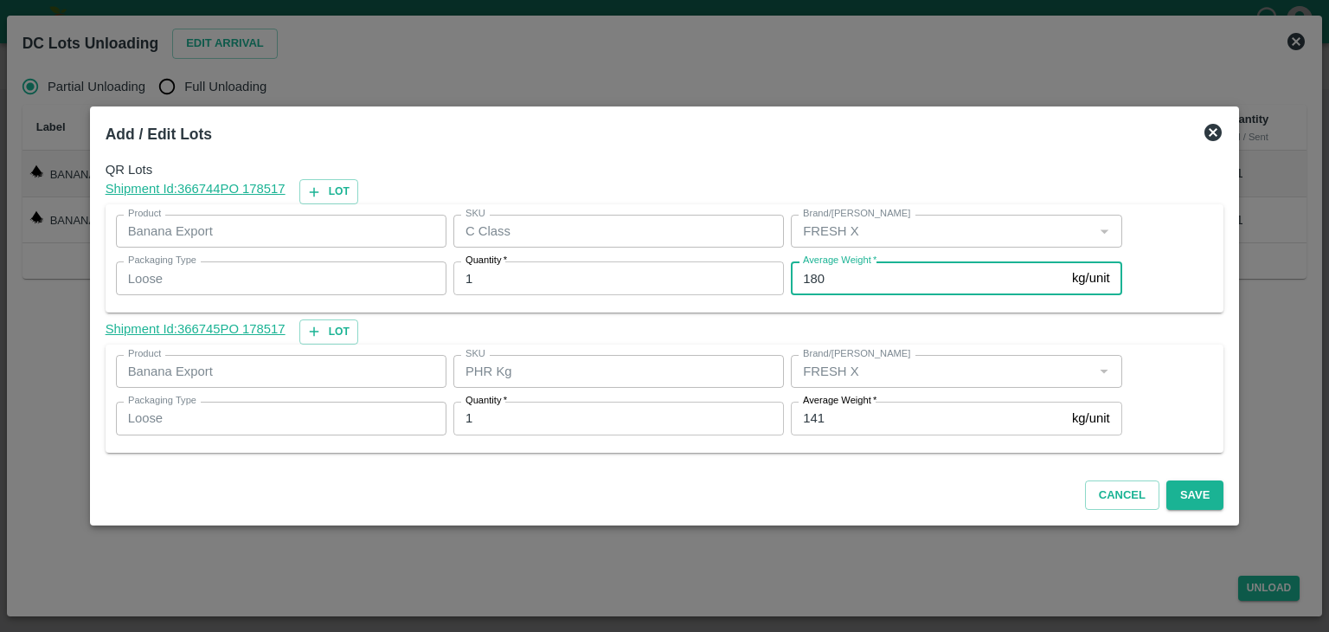
click at [857, 281] on input "180" at bounding box center [928, 277] width 274 height 33
click at [868, 281] on input "180" at bounding box center [928, 277] width 274 height 33
type input "1"
type input "84"
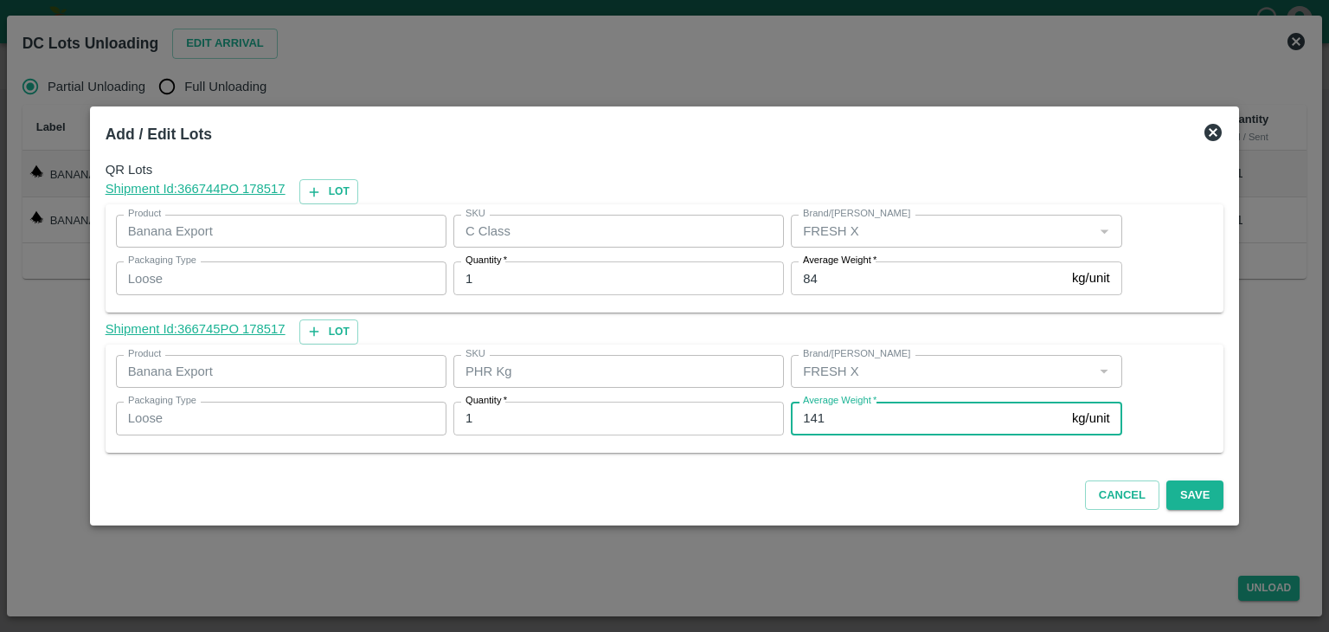
click at [858, 413] on input "141" at bounding box center [928, 418] width 274 height 33
type input "1"
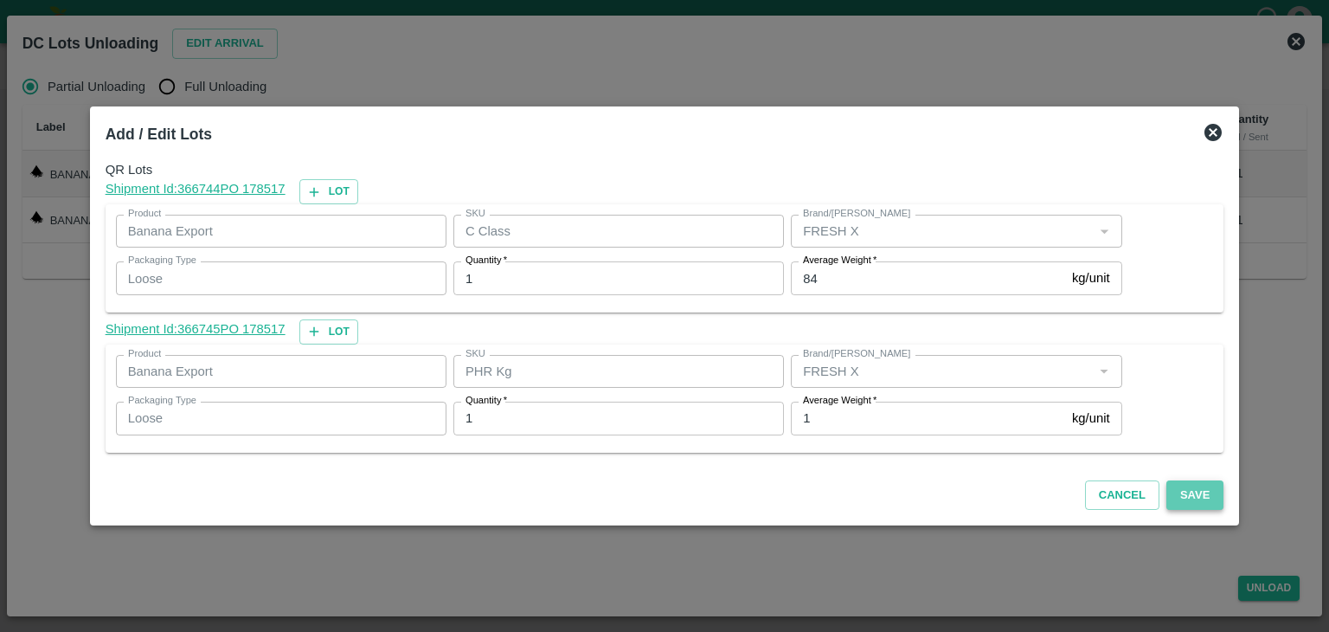
click at [1175, 492] on button "Save" at bounding box center [1194, 495] width 57 height 30
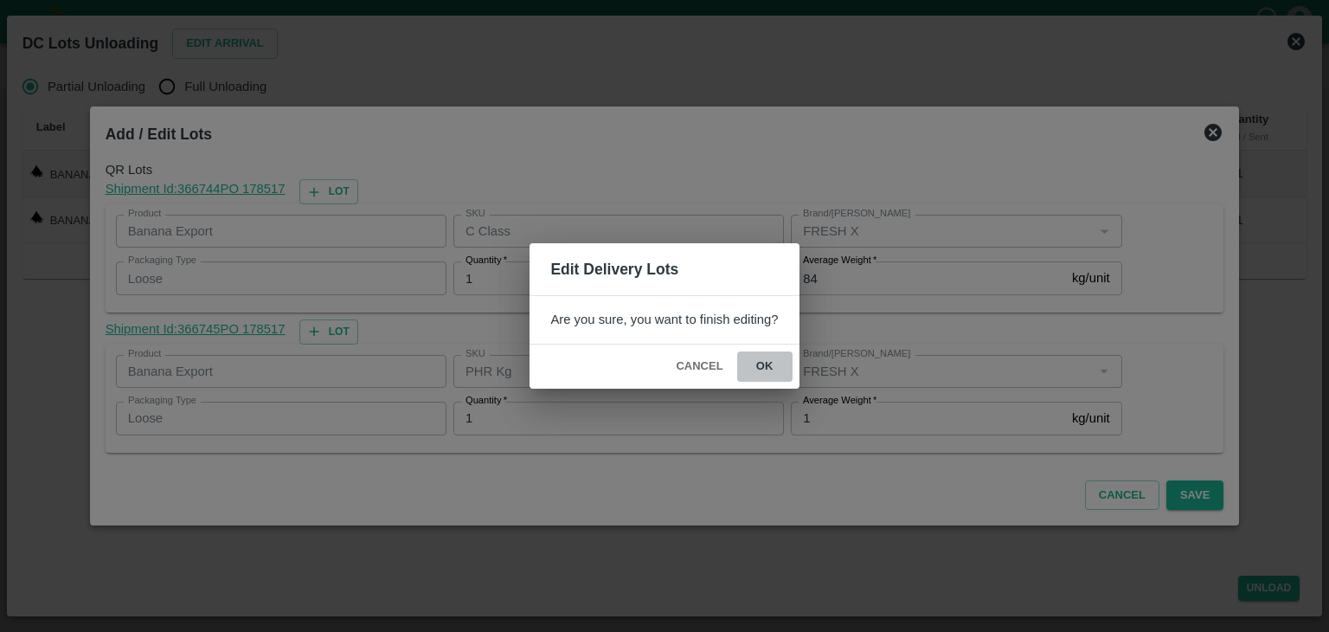
click at [769, 366] on button "ok" at bounding box center [764, 366] width 55 height 30
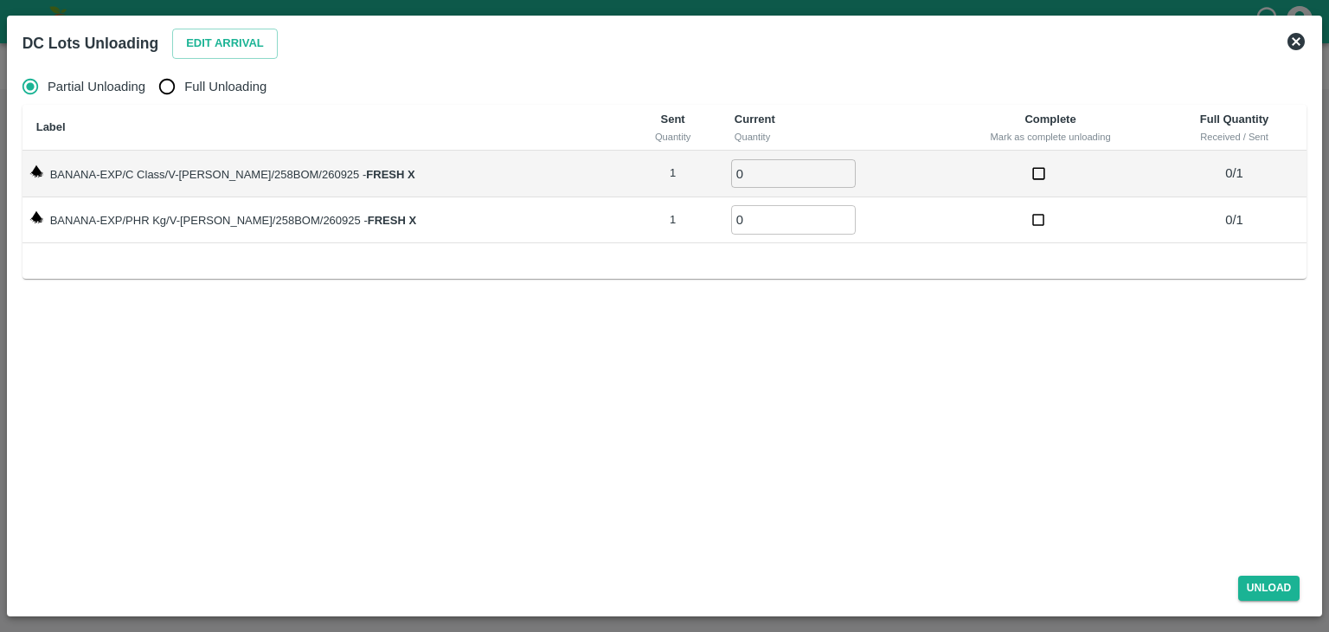
click at [1293, 49] on icon at bounding box center [1296, 41] width 17 height 17
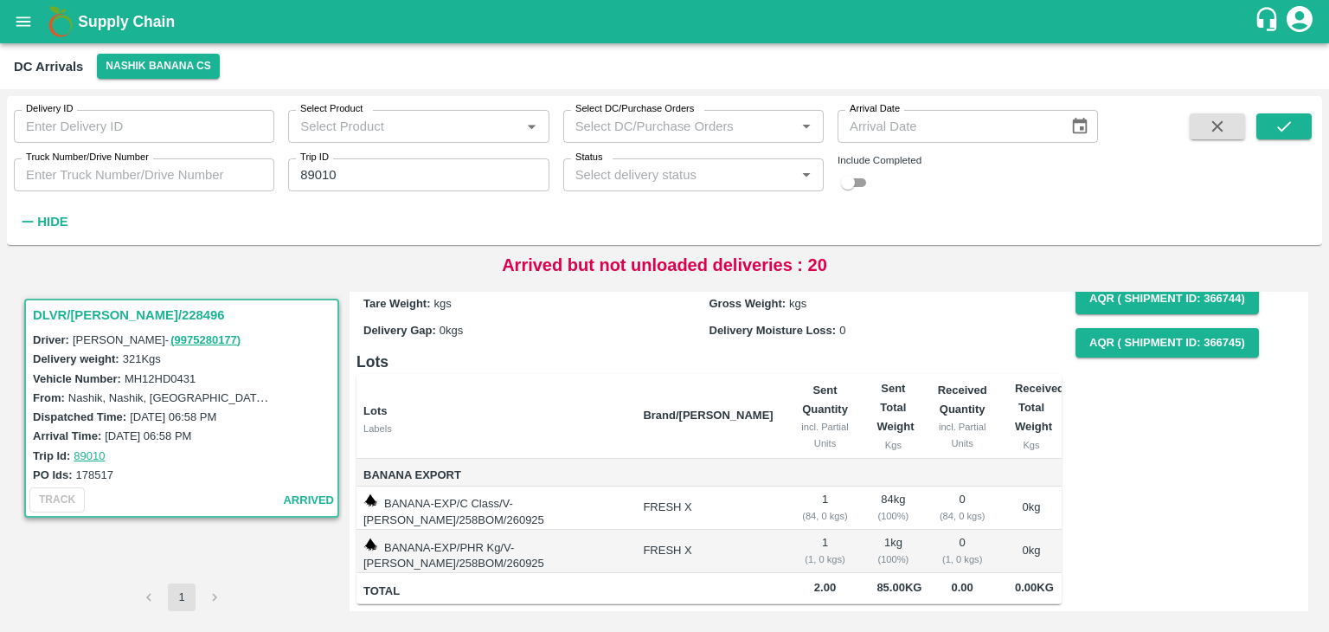
scroll to position [84, 0]
click at [370, 181] on input "89010" at bounding box center [418, 174] width 260 height 33
type input "89016"
click at [1299, 132] on button "submit" at bounding box center [1283, 126] width 55 height 26
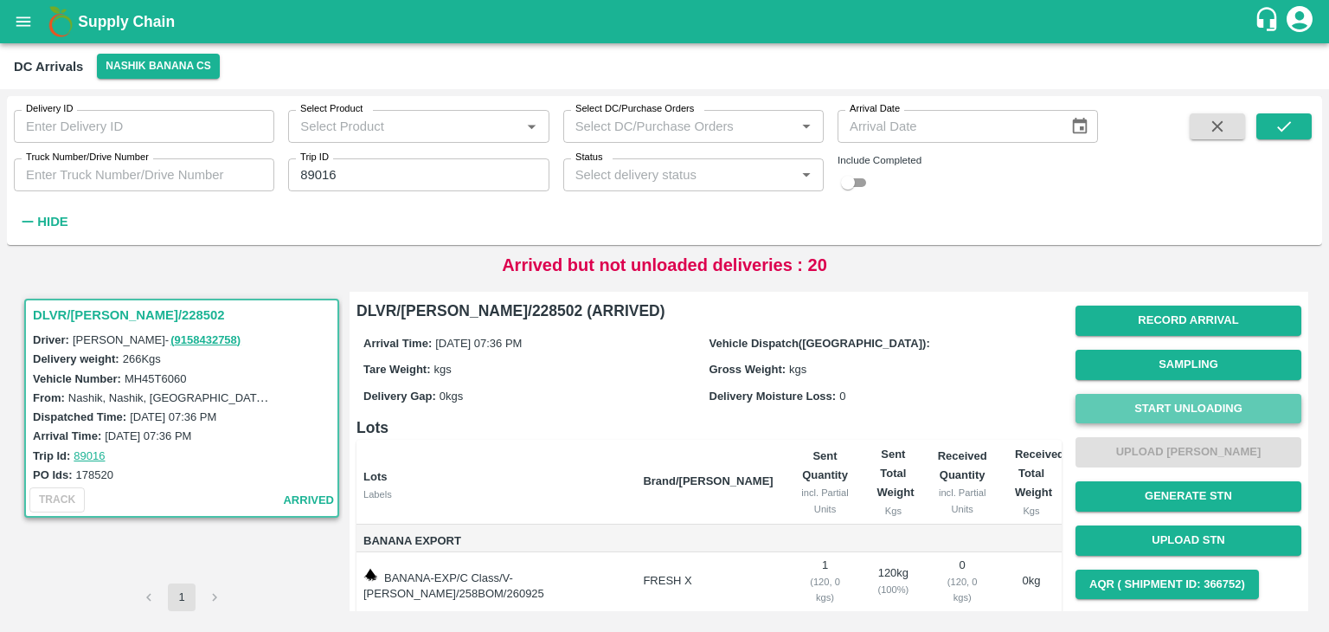
click at [1166, 407] on button "Start Unloading" at bounding box center [1189, 409] width 226 height 30
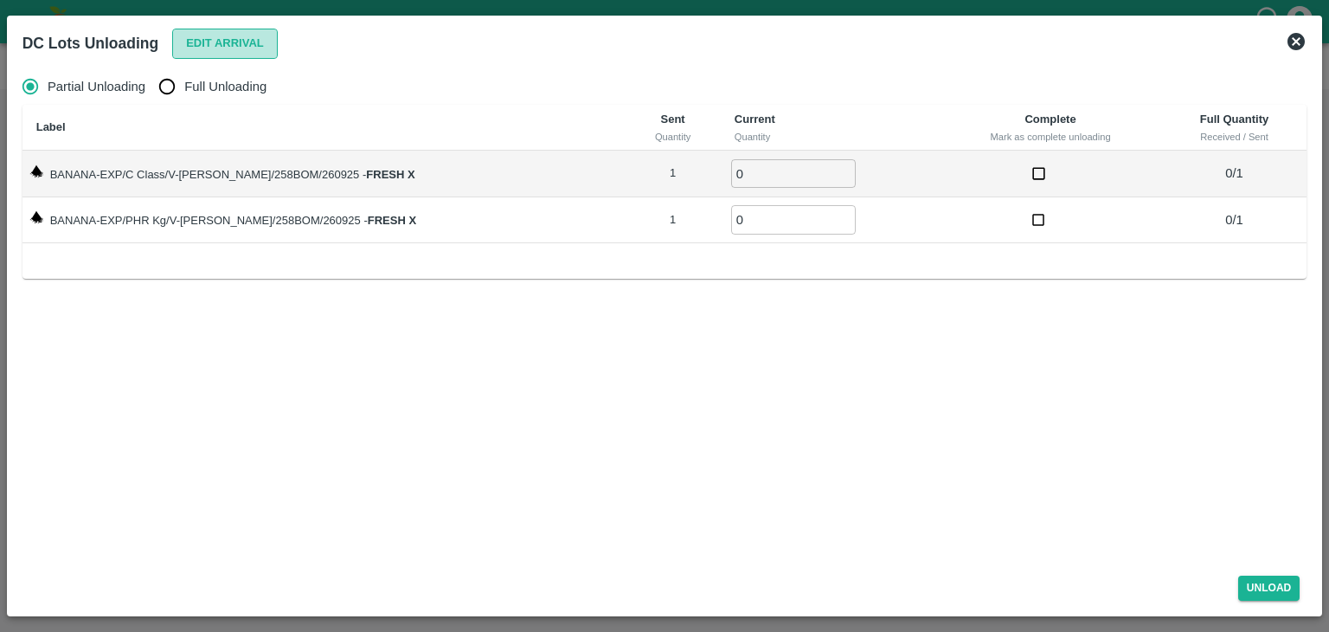
click at [246, 37] on button "Edit Arrival" at bounding box center [225, 44] width 106 height 30
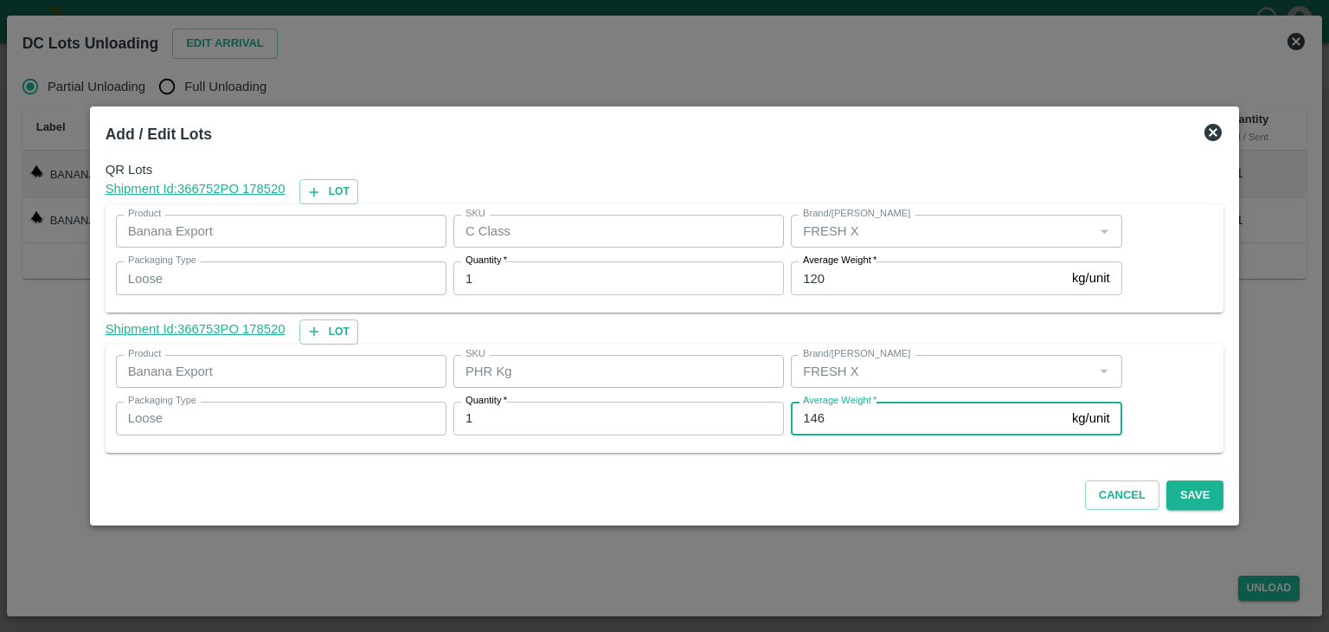
click at [859, 427] on input "146" at bounding box center [928, 418] width 274 height 33
type input "144"
click at [1190, 495] on button "Save" at bounding box center [1194, 495] width 57 height 30
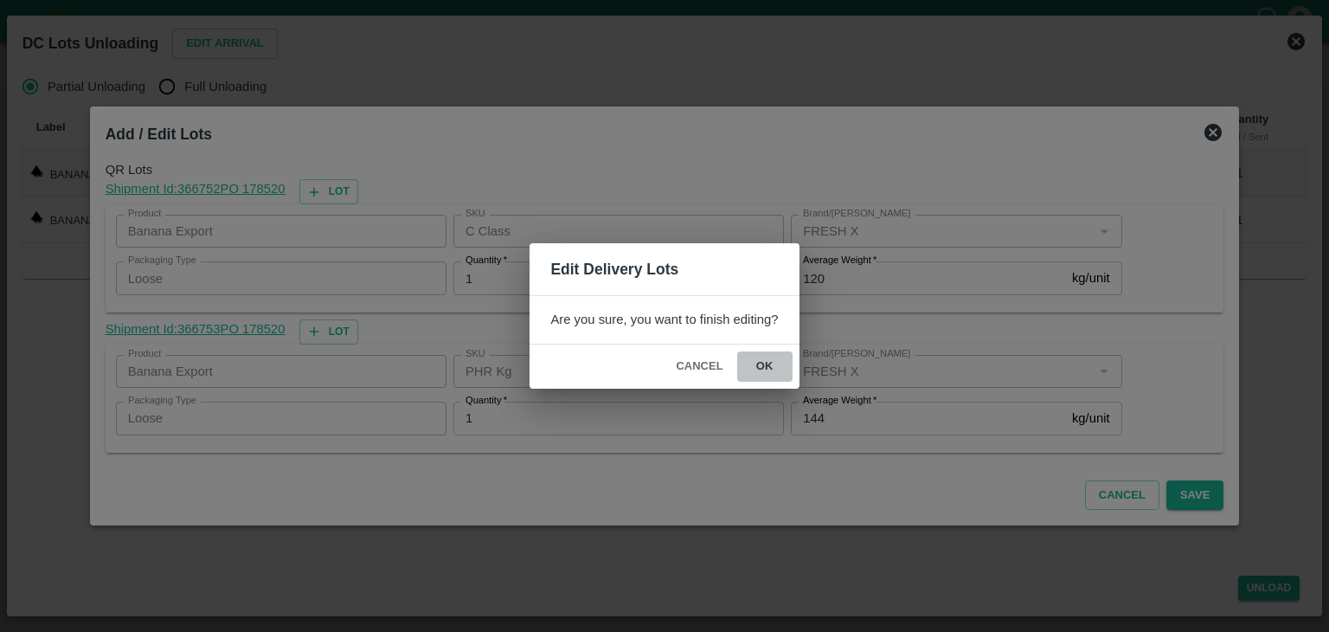
click at [767, 358] on button "ok" at bounding box center [764, 366] width 55 height 30
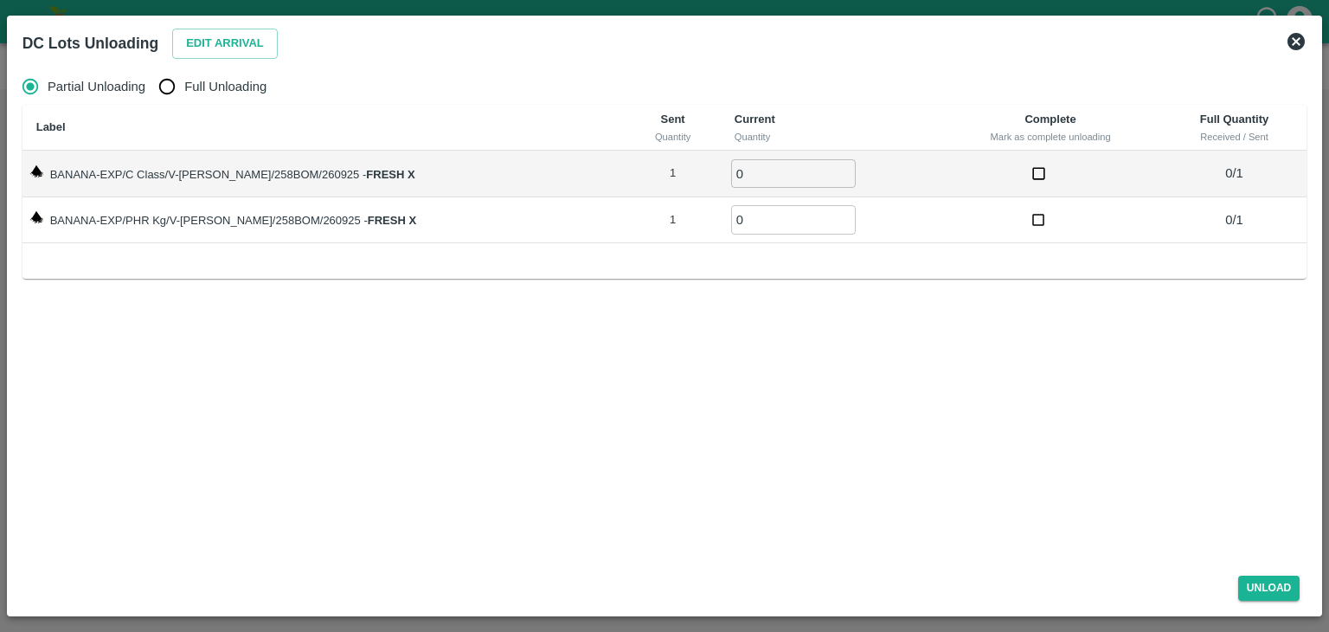
click at [1297, 35] on icon at bounding box center [1296, 41] width 17 height 17
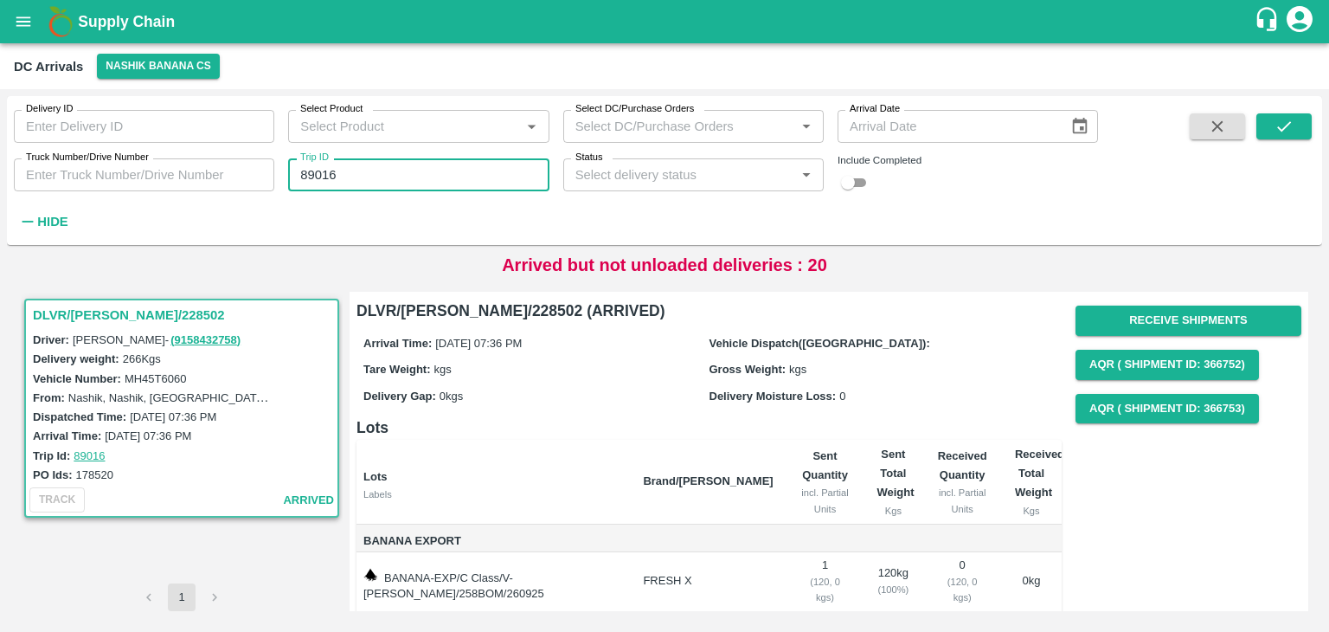
click at [401, 175] on input "89016" at bounding box center [418, 174] width 260 height 33
type input "89013"
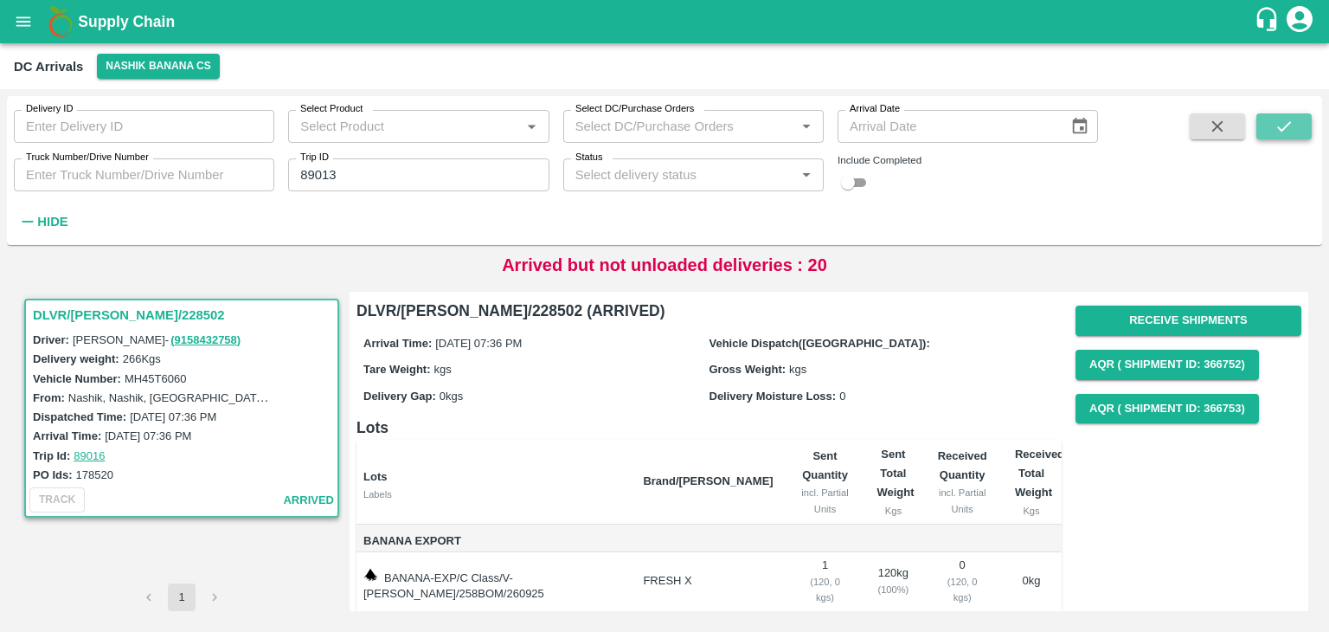
click at [1276, 130] on icon "submit" at bounding box center [1284, 126] width 19 height 19
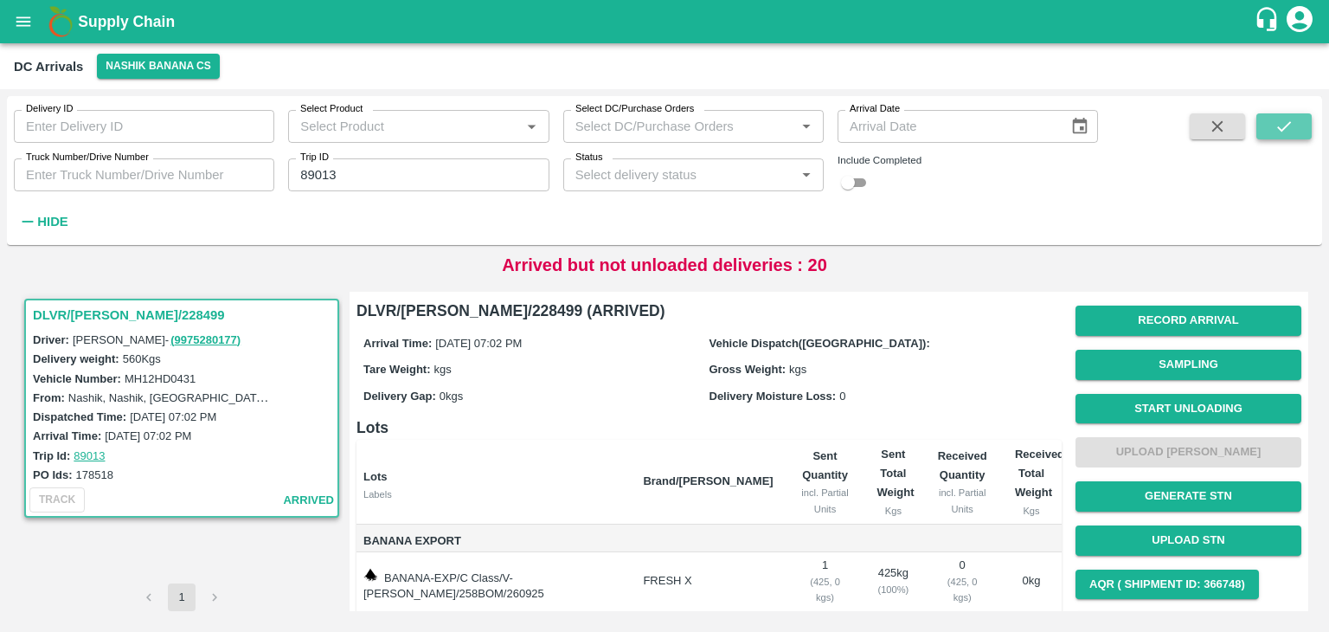
click at [1276, 130] on icon "submit" at bounding box center [1284, 126] width 19 height 19
click at [1135, 402] on button "Start Unloading" at bounding box center [1189, 409] width 226 height 30
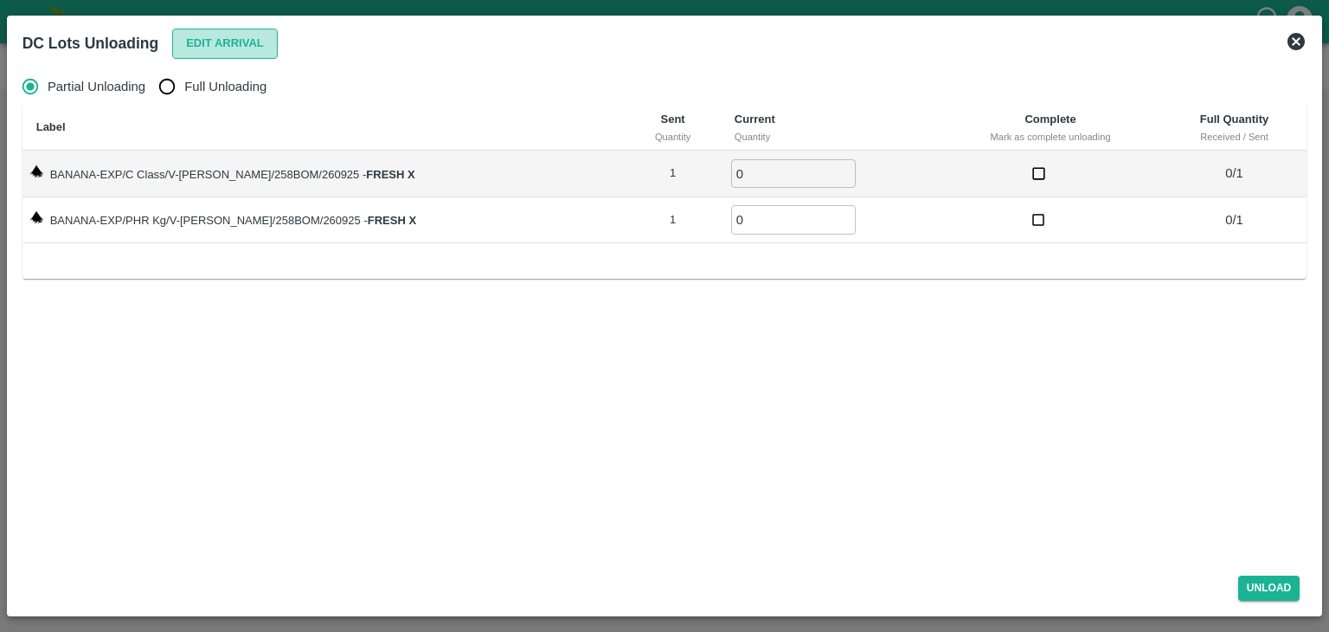
click at [241, 49] on button "Edit Arrival" at bounding box center [225, 44] width 106 height 30
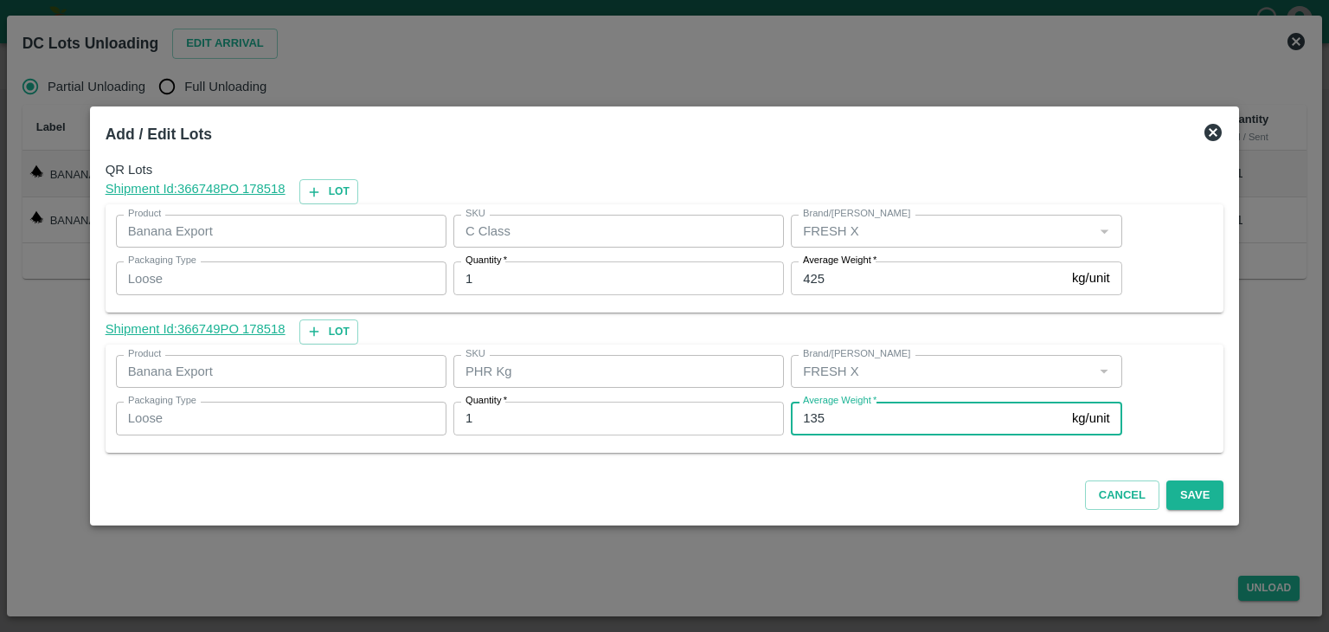
click at [886, 425] on input "135" at bounding box center [928, 418] width 274 height 33
type input "1"
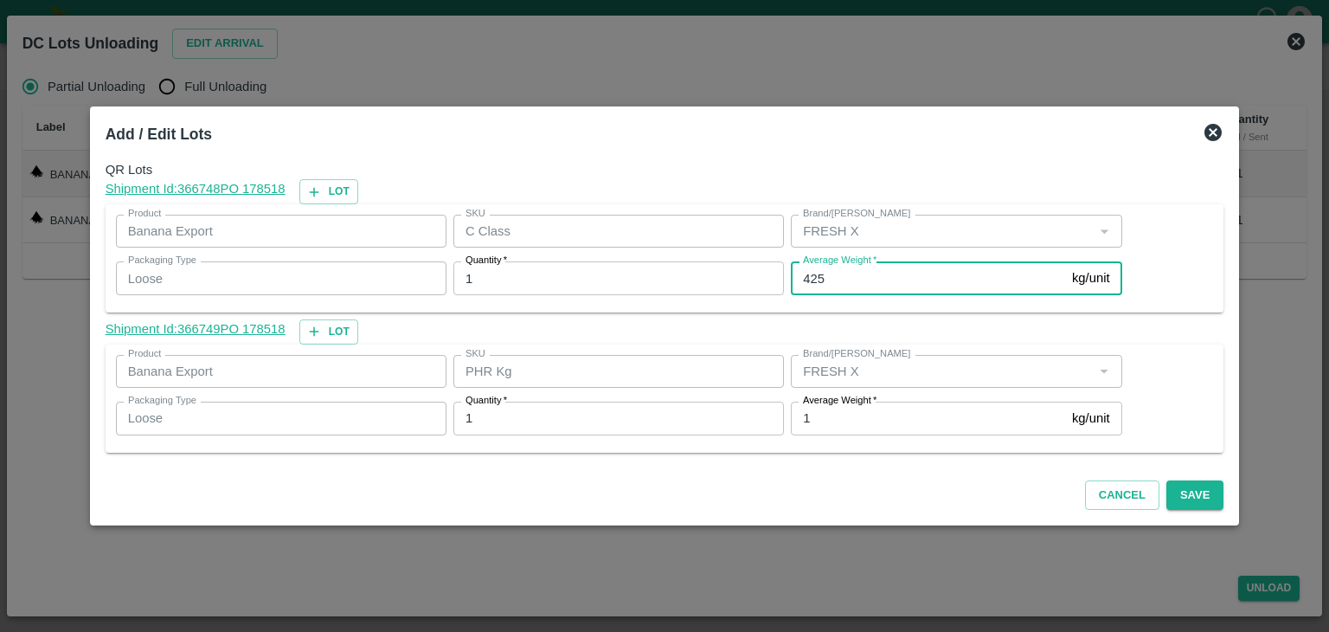
click at [851, 273] on input "425" at bounding box center [928, 277] width 274 height 33
click at [851, 277] on input "425" at bounding box center [928, 277] width 274 height 33
type input "4"
type input "108"
click at [1190, 483] on button "Save" at bounding box center [1194, 495] width 57 height 30
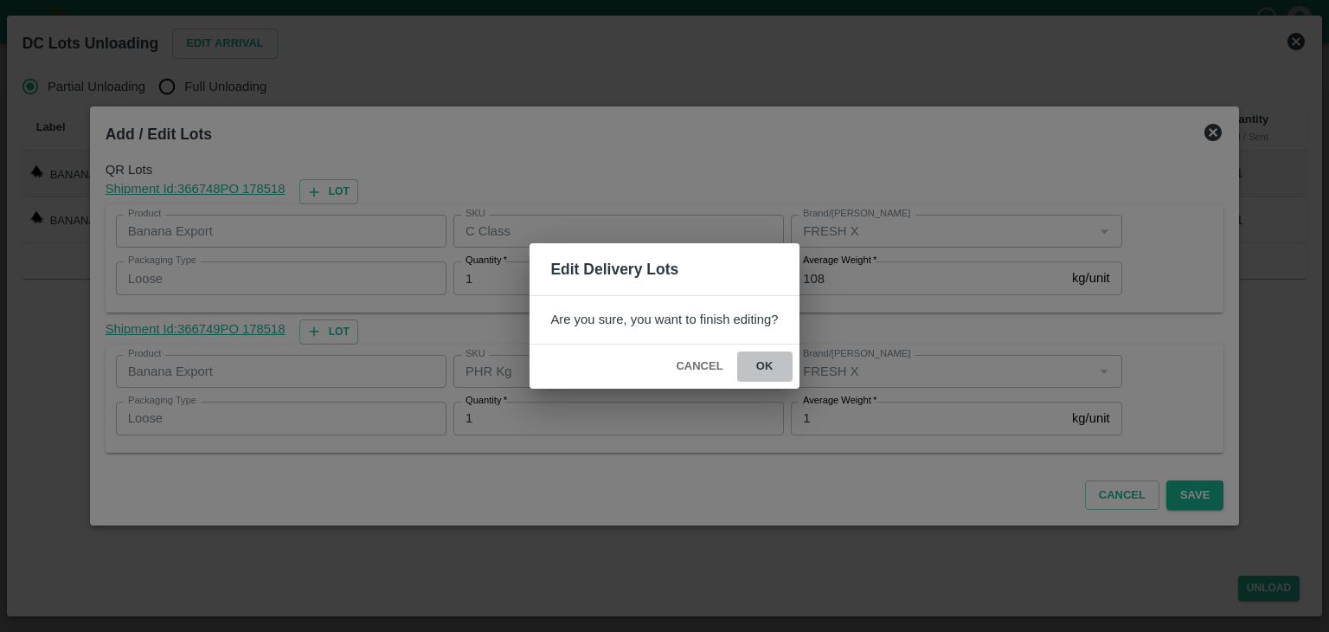
click at [751, 368] on button "ok" at bounding box center [764, 366] width 55 height 30
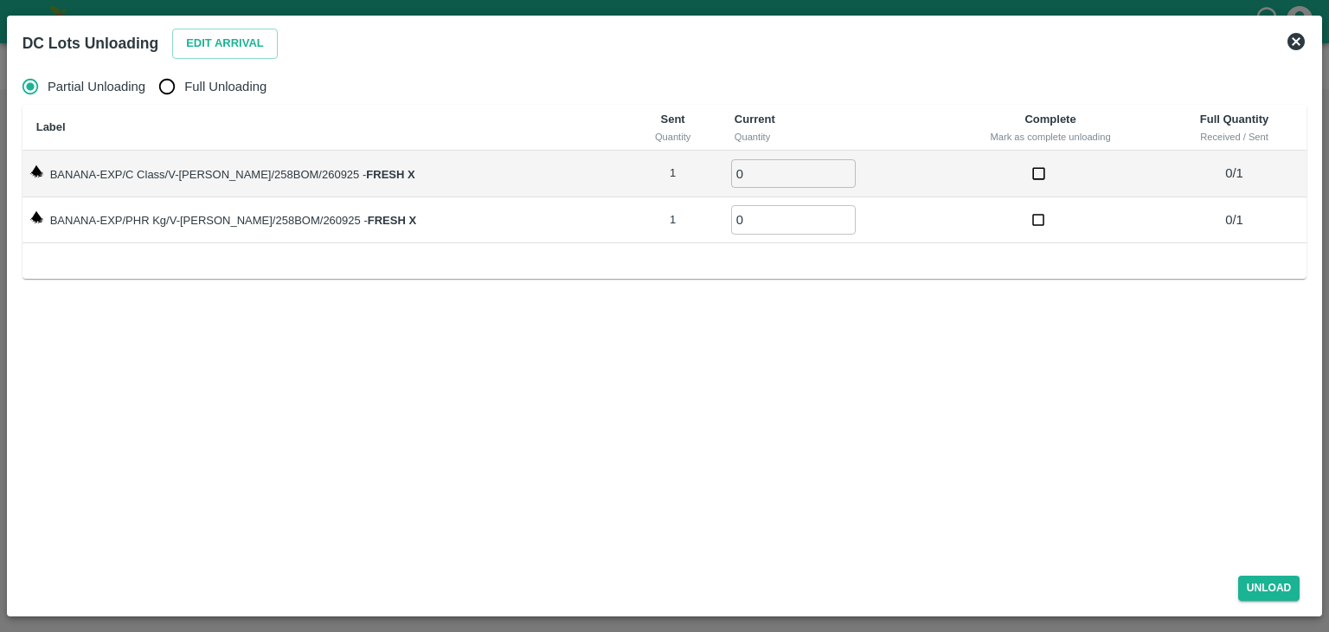
click at [1308, 41] on div "DC Lots Unloading Edit Arrival" at bounding box center [665, 43] width 1299 height 38
click at [1299, 41] on icon at bounding box center [1296, 41] width 17 height 17
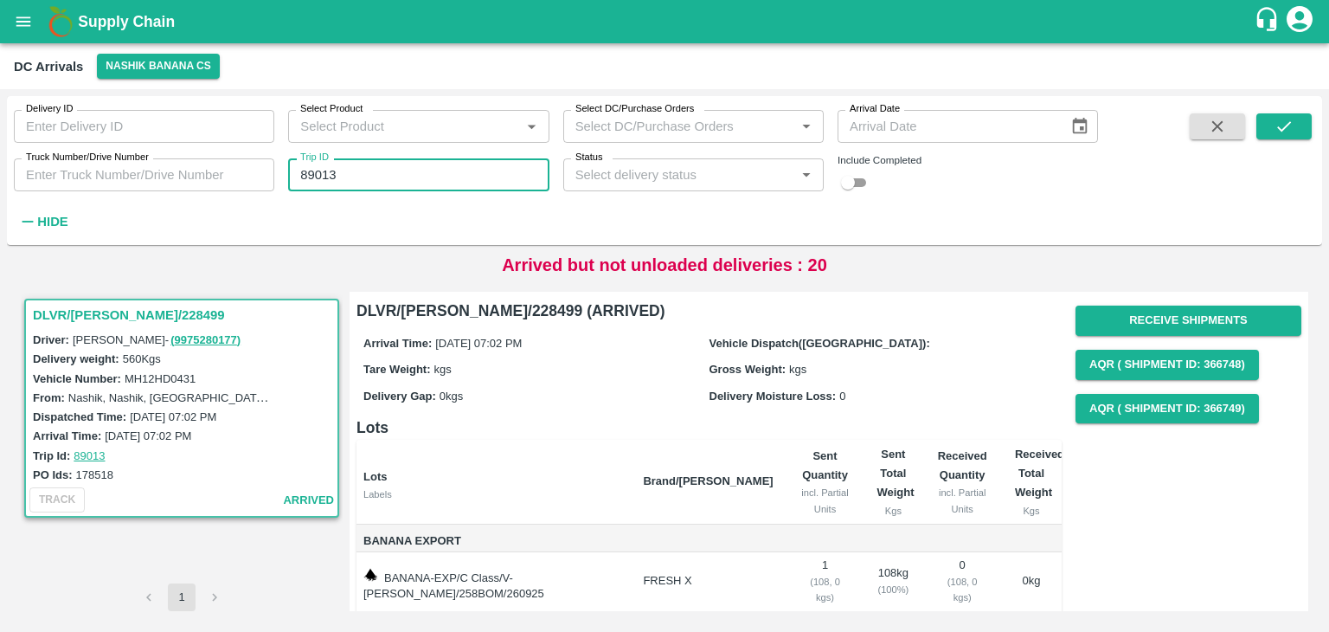
click at [415, 170] on input "89013" at bounding box center [418, 174] width 260 height 33
type input "89027"
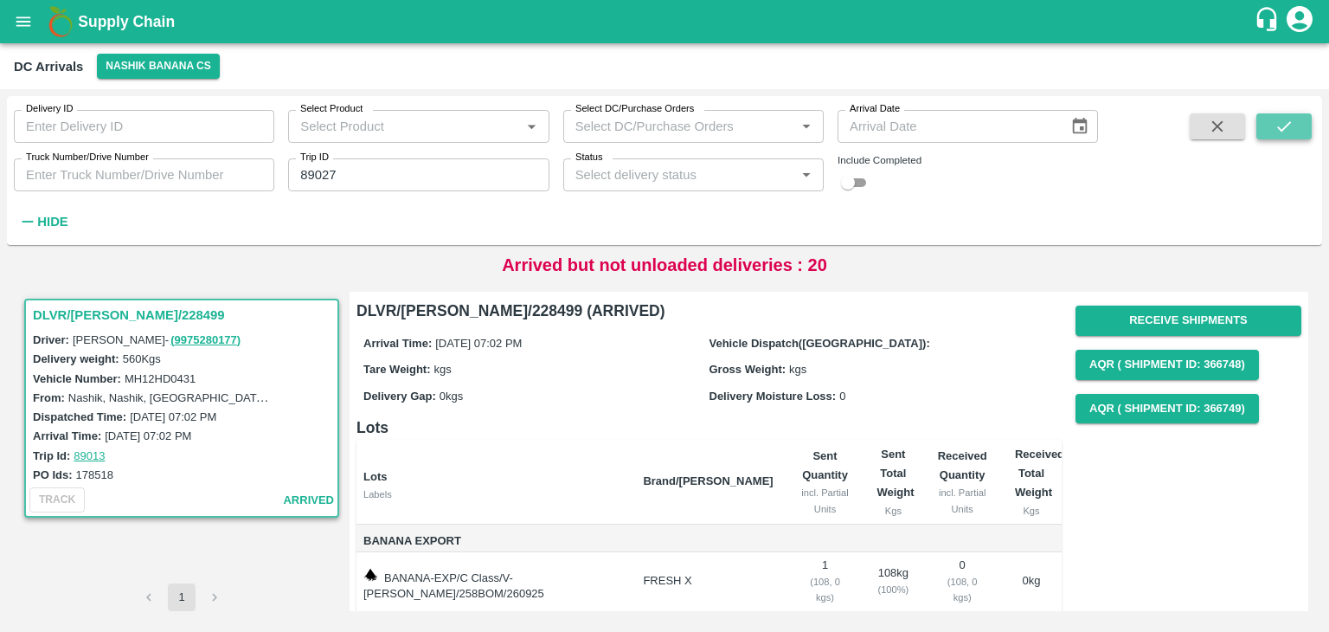
click at [1298, 122] on button "submit" at bounding box center [1283, 126] width 55 height 26
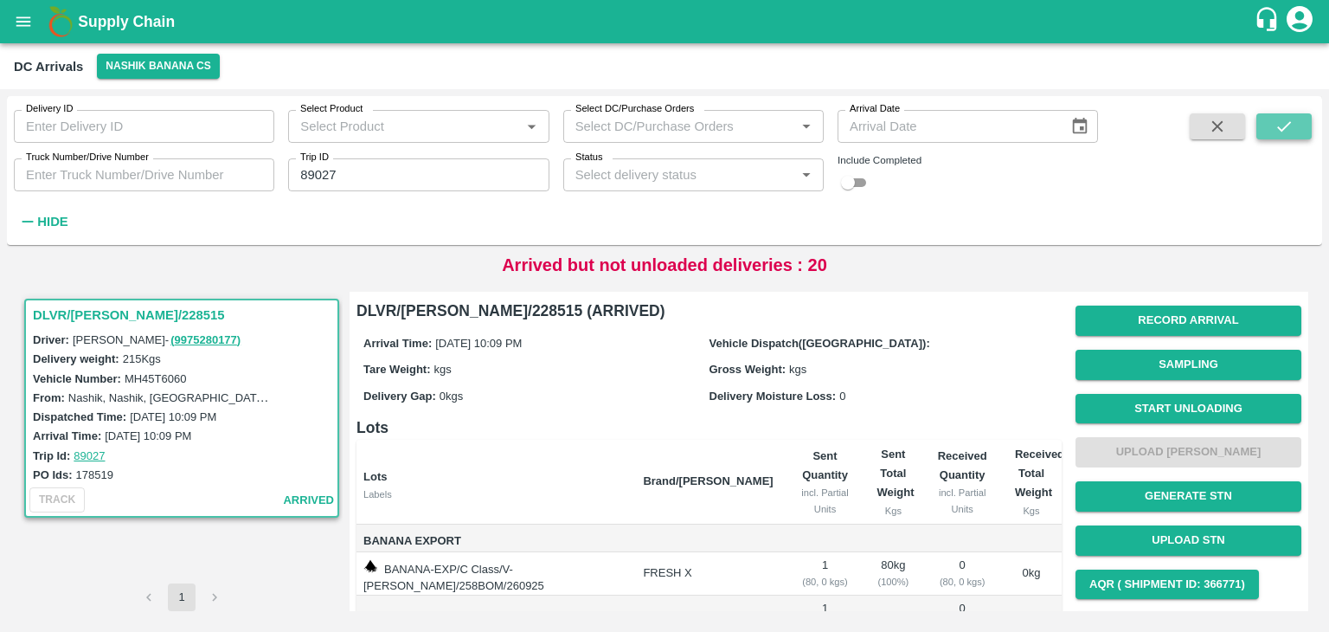
click at [1298, 122] on button "submit" at bounding box center [1283, 126] width 55 height 26
click at [1160, 399] on button "Start Unloading" at bounding box center [1189, 409] width 226 height 30
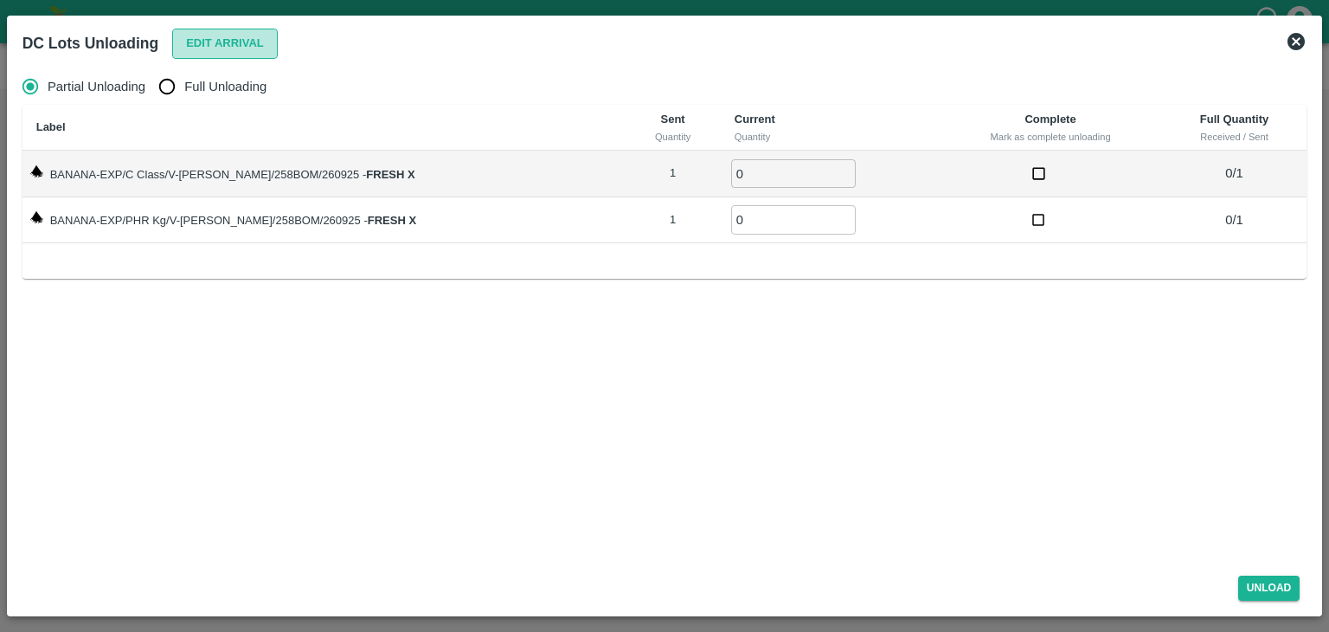
click at [250, 42] on button "Edit Arrival" at bounding box center [225, 44] width 106 height 30
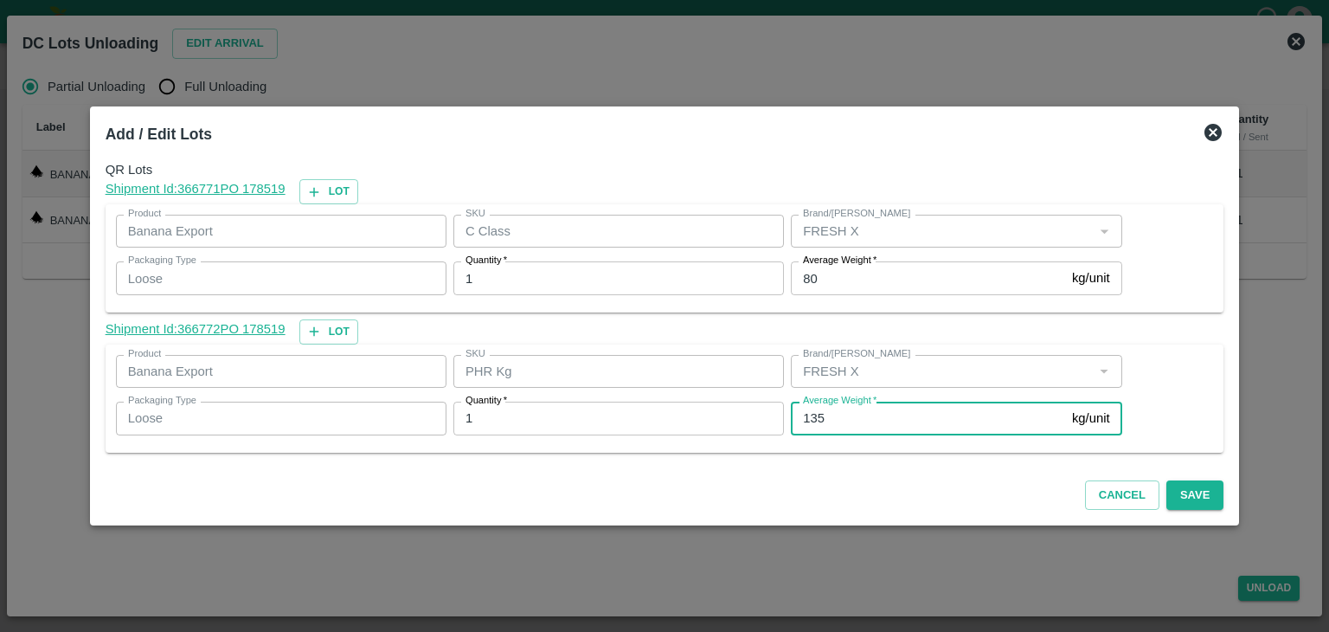
click at [839, 418] on input "135" at bounding box center [928, 418] width 274 height 33
type input "13"
click at [1168, 505] on button "Save" at bounding box center [1194, 495] width 57 height 30
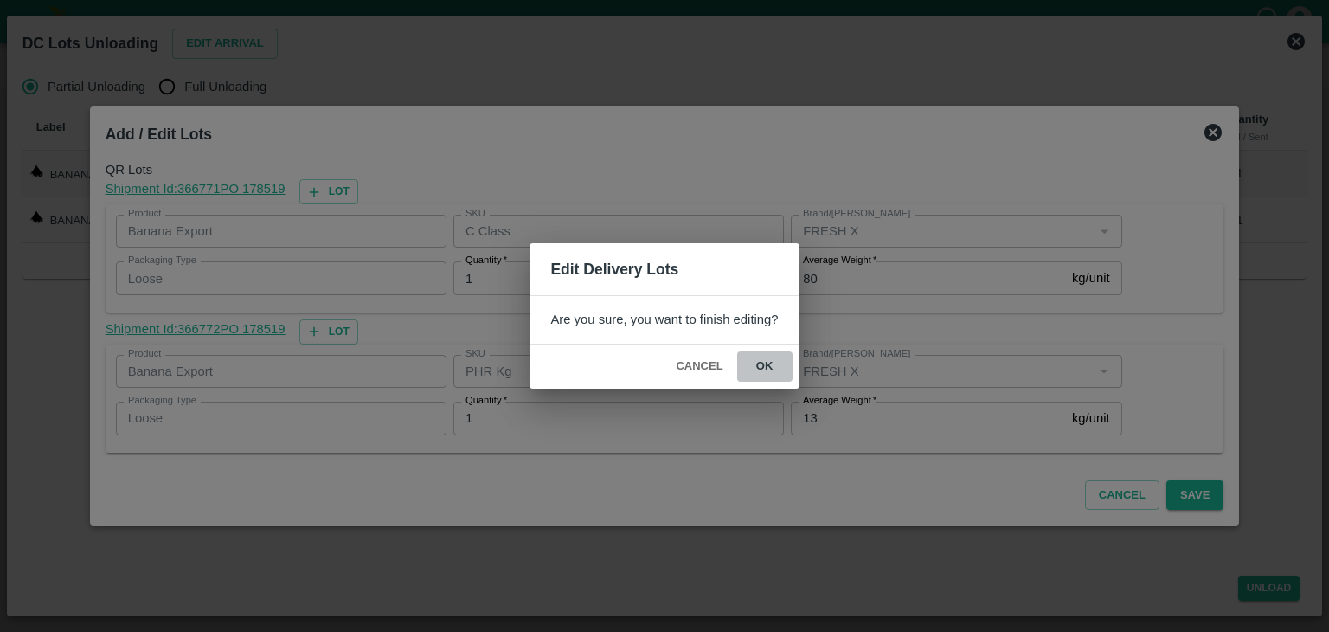
click at [768, 355] on button "ok" at bounding box center [764, 366] width 55 height 30
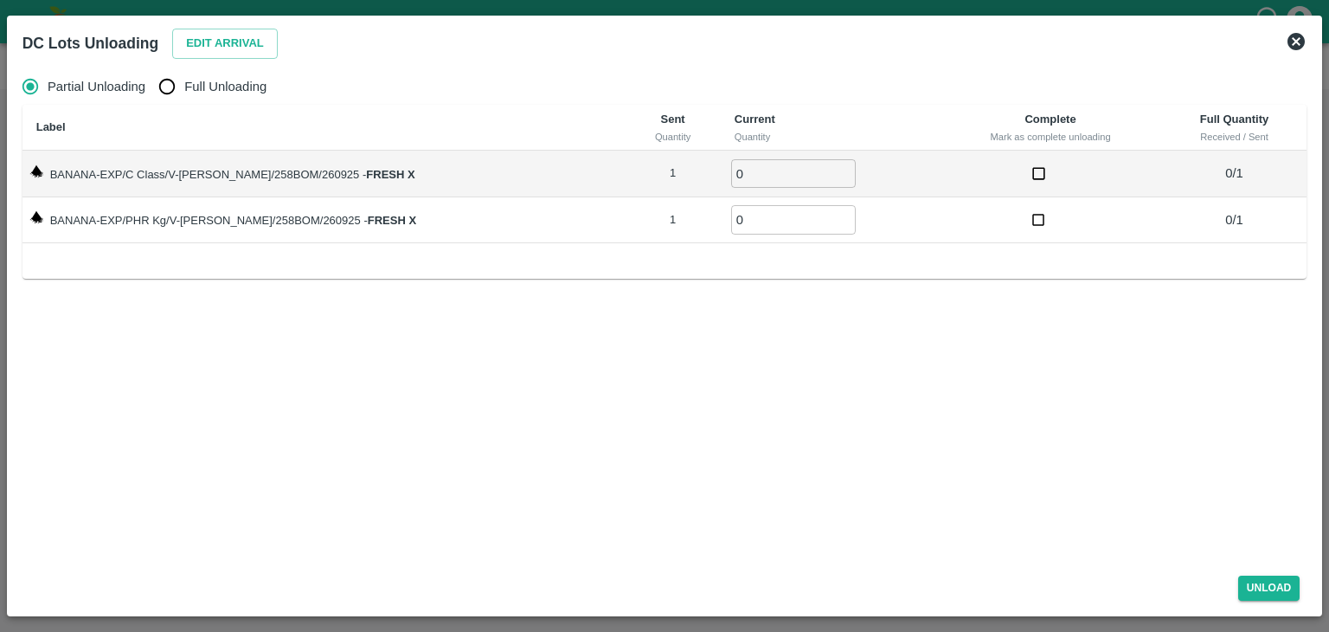
click at [1295, 42] on icon at bounding box center [1296, 41] width 17 height 17
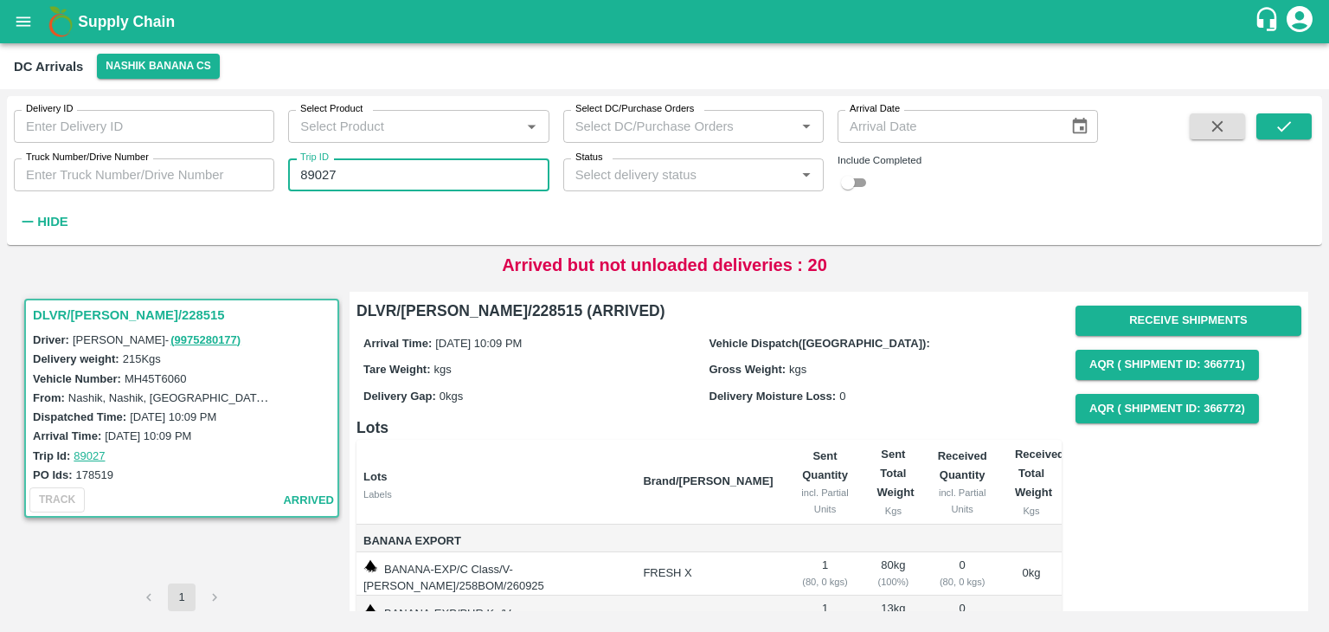
click at [405, 191] on input "89027" at bounding box center [418, 174] width 260 height 33
type input "89020"
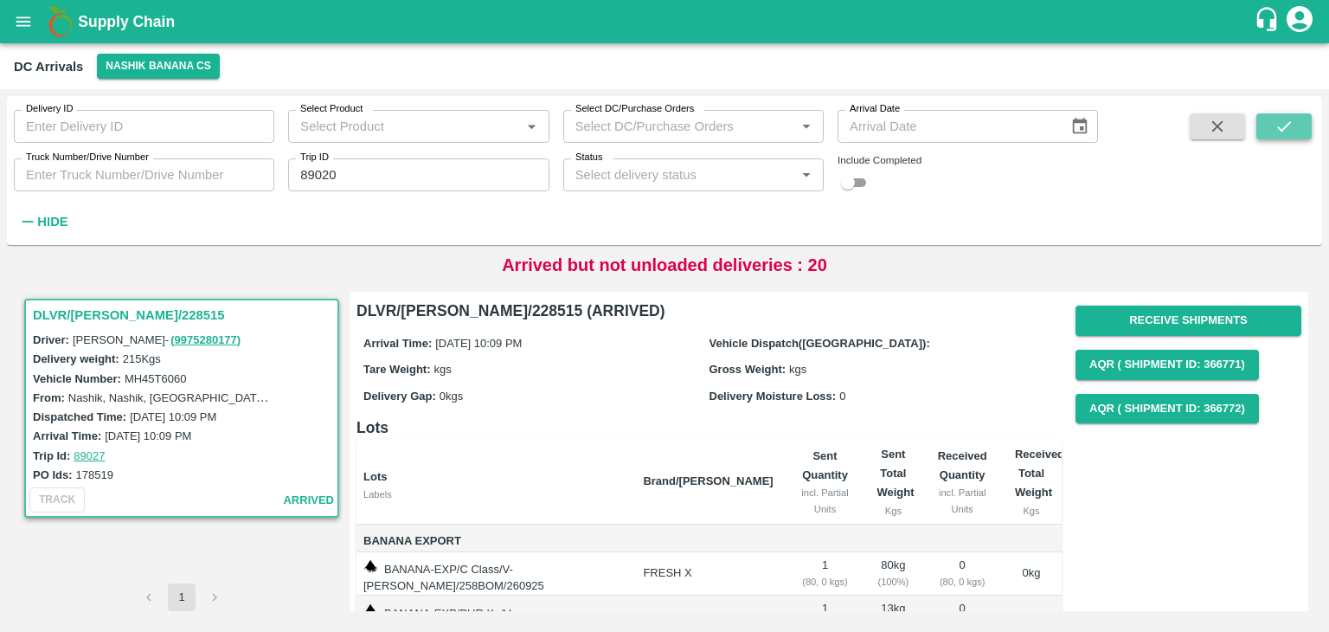
click at [1287, 122] on icon "submit" at bounding box center [1284, 126] width 19 height 19
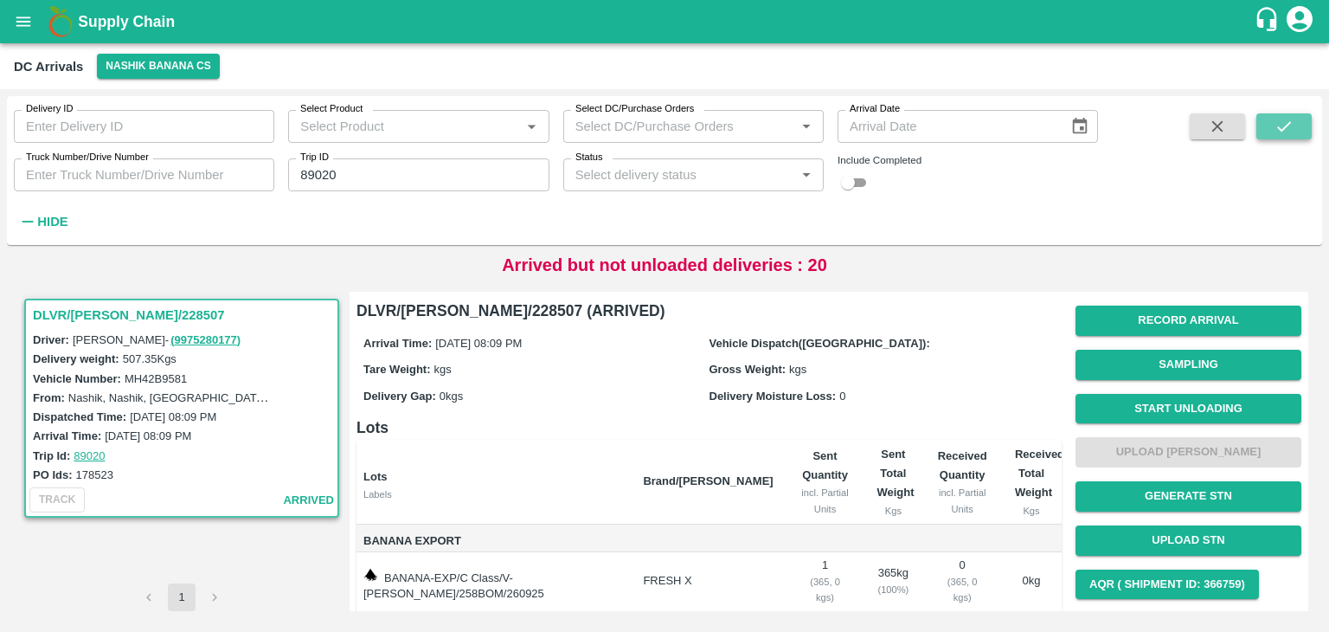
click at [1287, 122] on icon "submit" at bounding box center [1284, 126] width 19 height 19
click at [1156, 408] on button "Start Unloading" at bounding box center [1189, 409] width 226 height 30
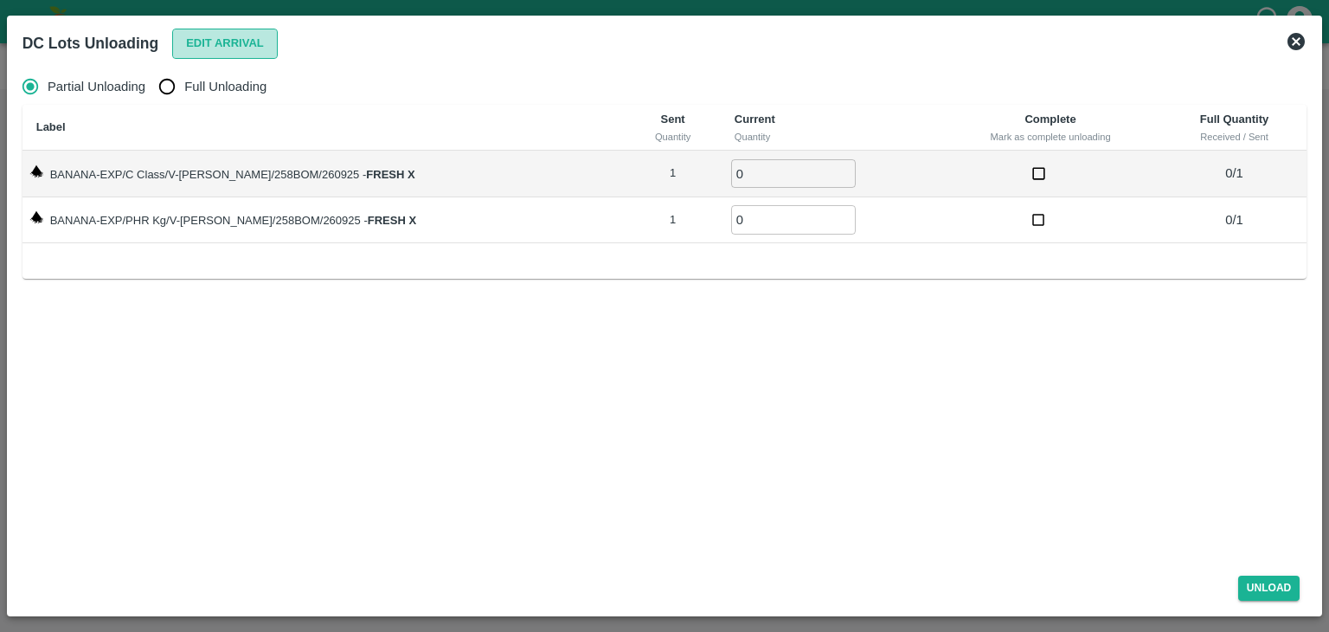
click at [237, 54] on button "Edit Arrival" at bounding box center [225, 44] width 106 height 30
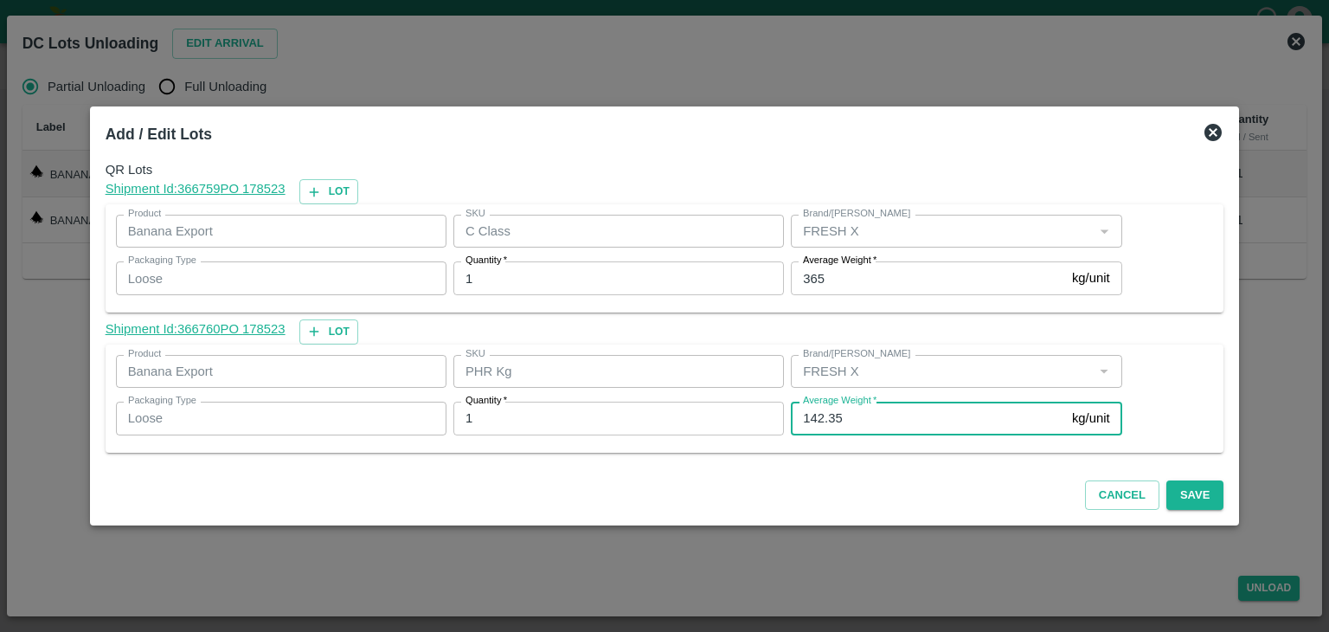
click at [893, 423] on input "142.35" at bounding box center [928, 418] width 274 height 33
type input "118"
click at [1180, 498] on button "Save" at bounding box center [1194, 495] width 57 height 30
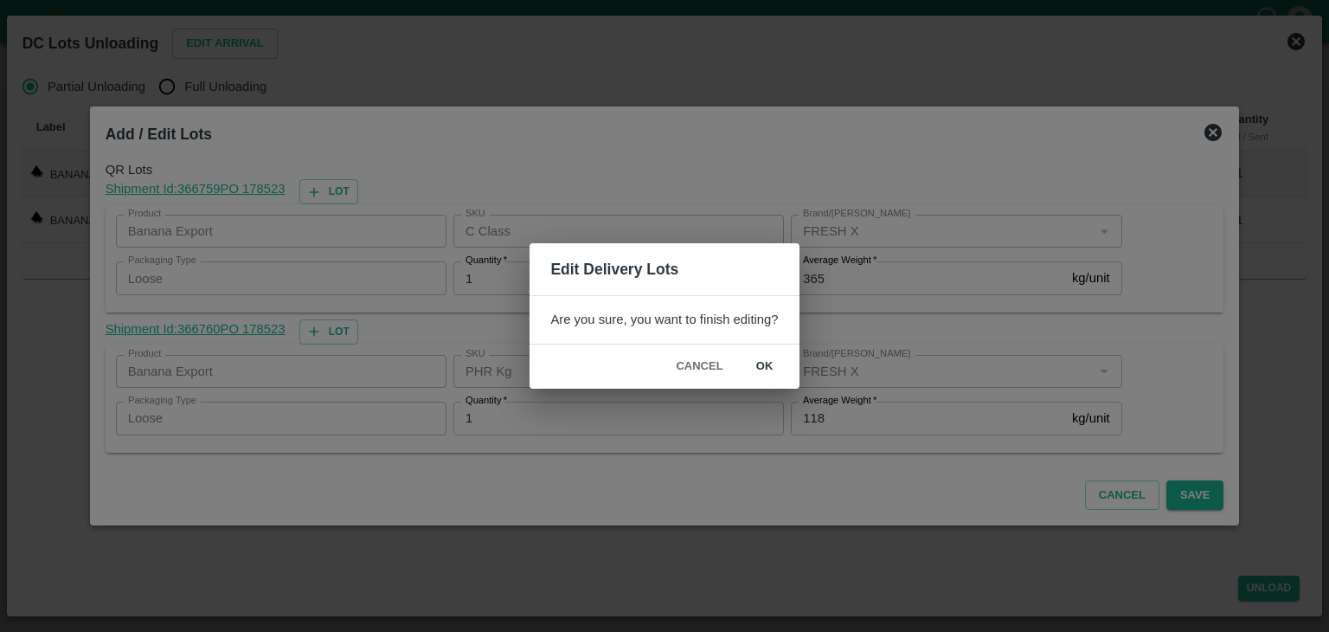
click at [772, 364] on button "ok" at bounding box center [764, 366] width 55 height 30
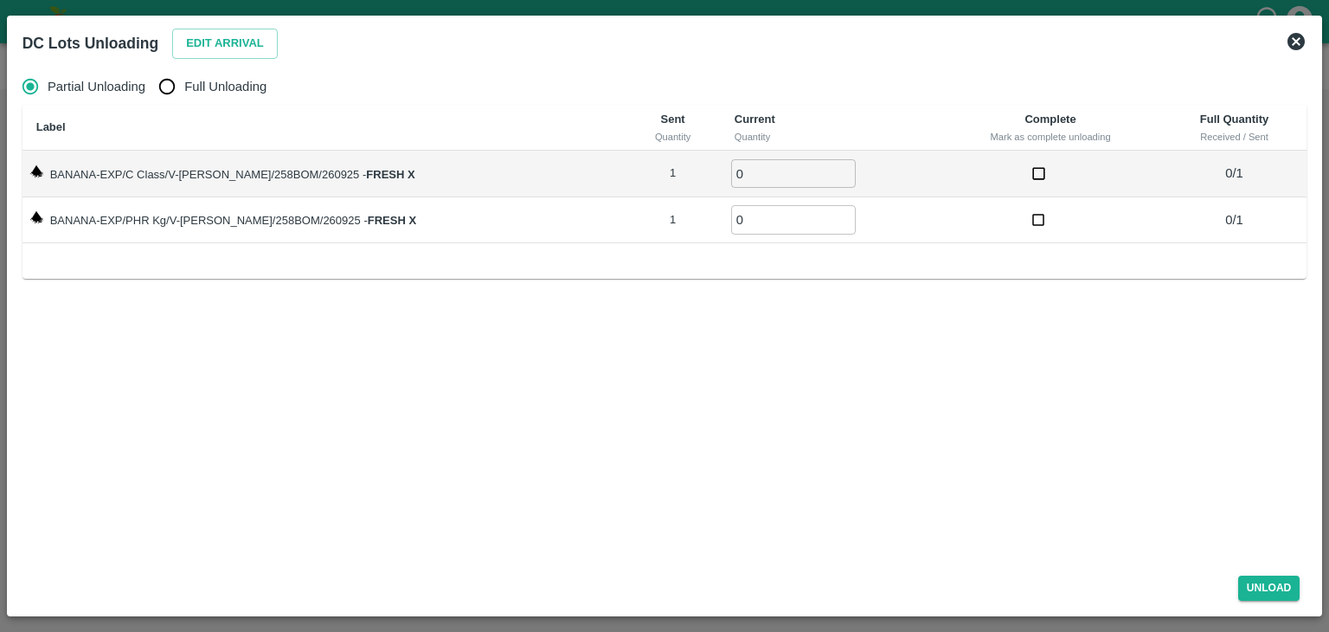
click at [1303, 46] on icon at bounding box center [1296, 41] width 17 height 17
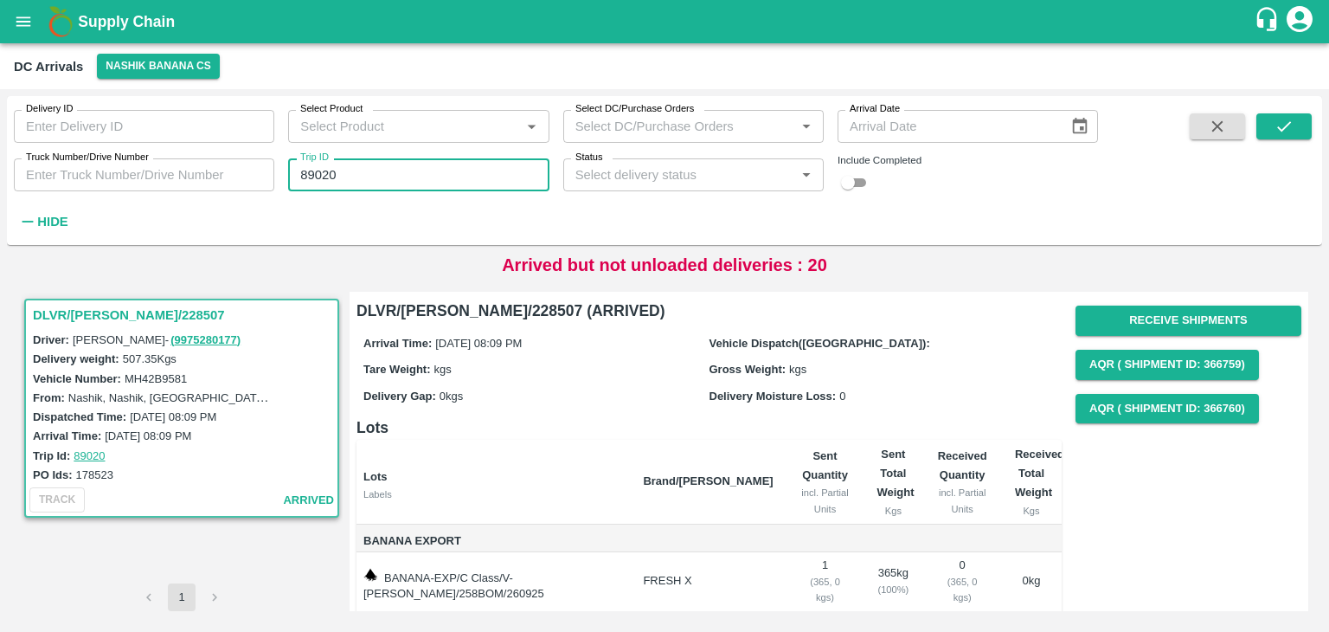
click at [375, 181] on input "89020" at bounding box center [418, 174] width 260 height 33
type input "89018"
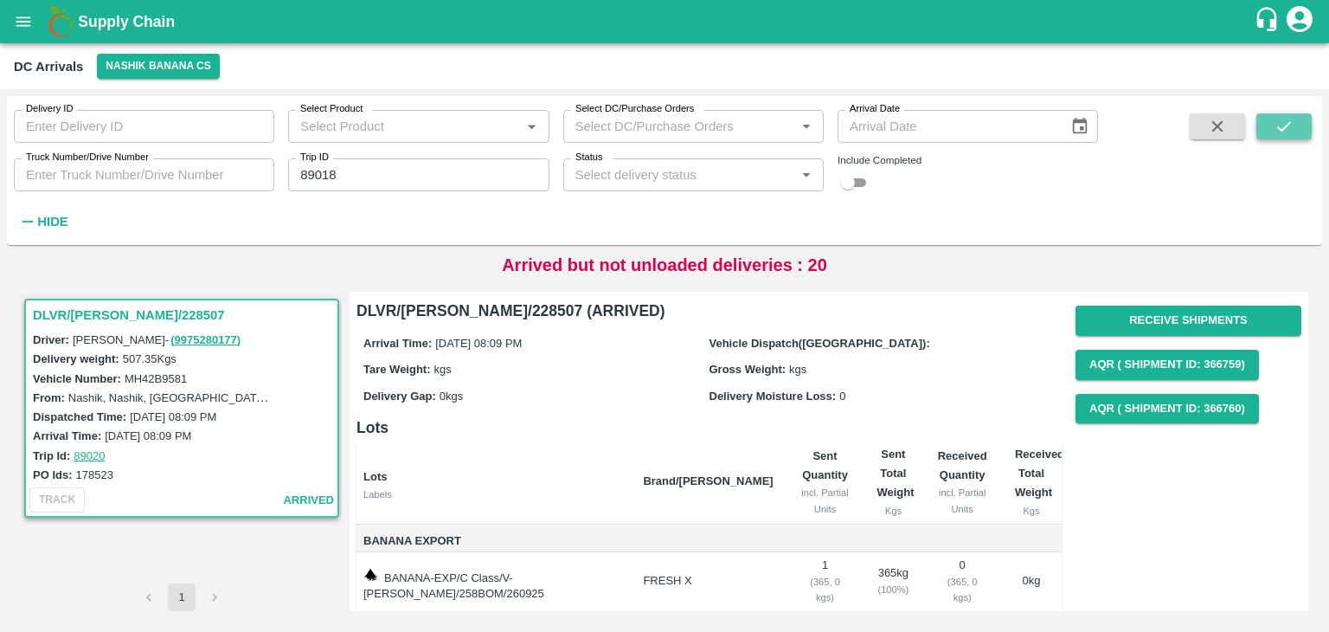
click at [1298, 138] on button "submit" at bounding box center [1283, 126] width 55 height 26
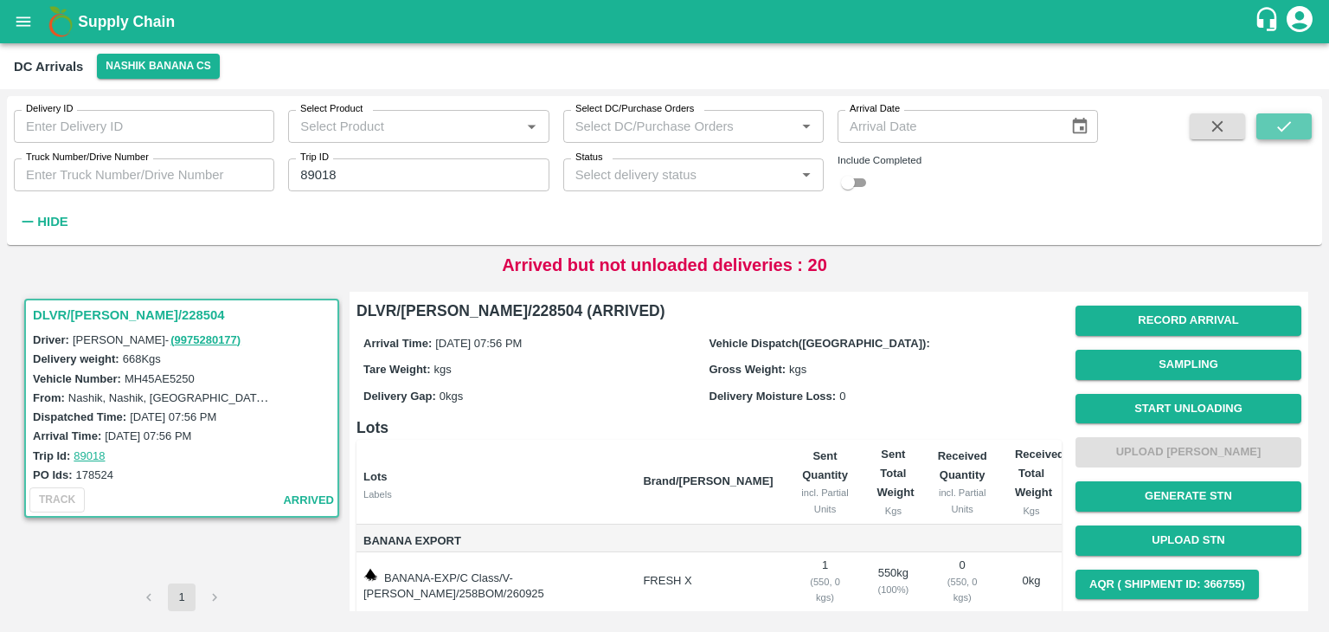
click at [1298, 138] on button "submit" at bounding box center [1283, 126] width 55 height 26
click at [1184, 412] on button "Start Unloading" at bounding box center [1189, 409] width 226 height 30
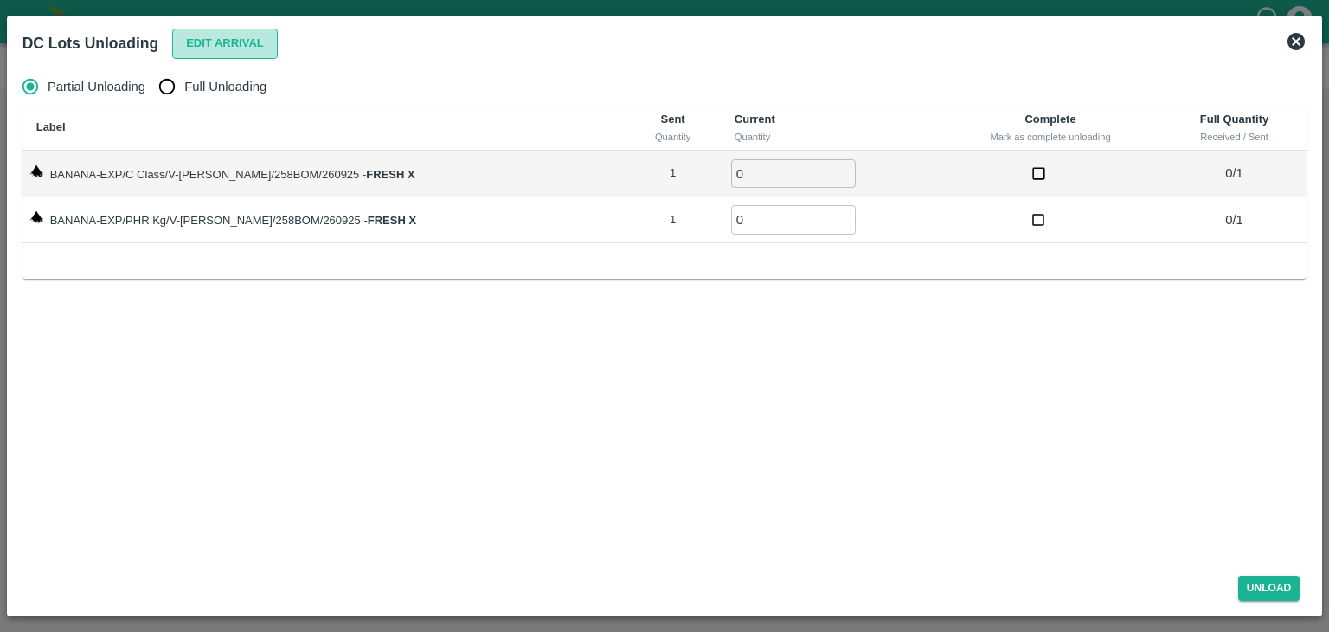
click at [254, 48] on button "Edit Arrival" at bounding box center [225, 44] width 106 height 30
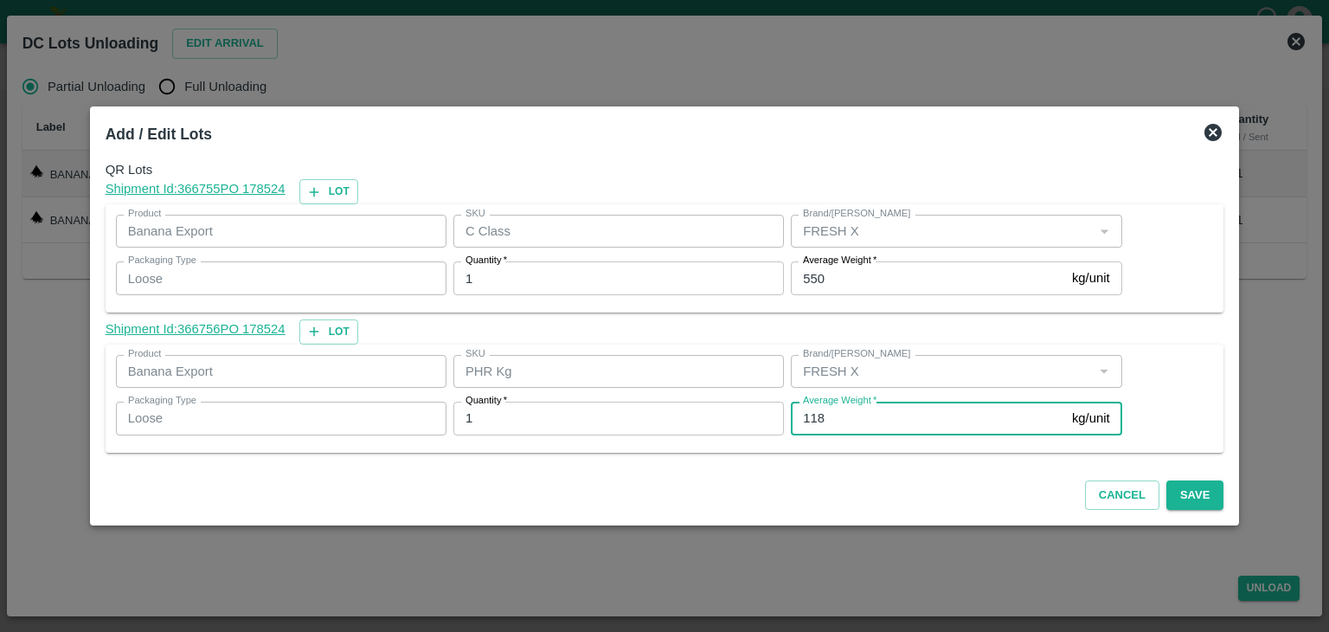
click at [873, 416] on input "118" at bounding box center [928, 418] width 274 height 33
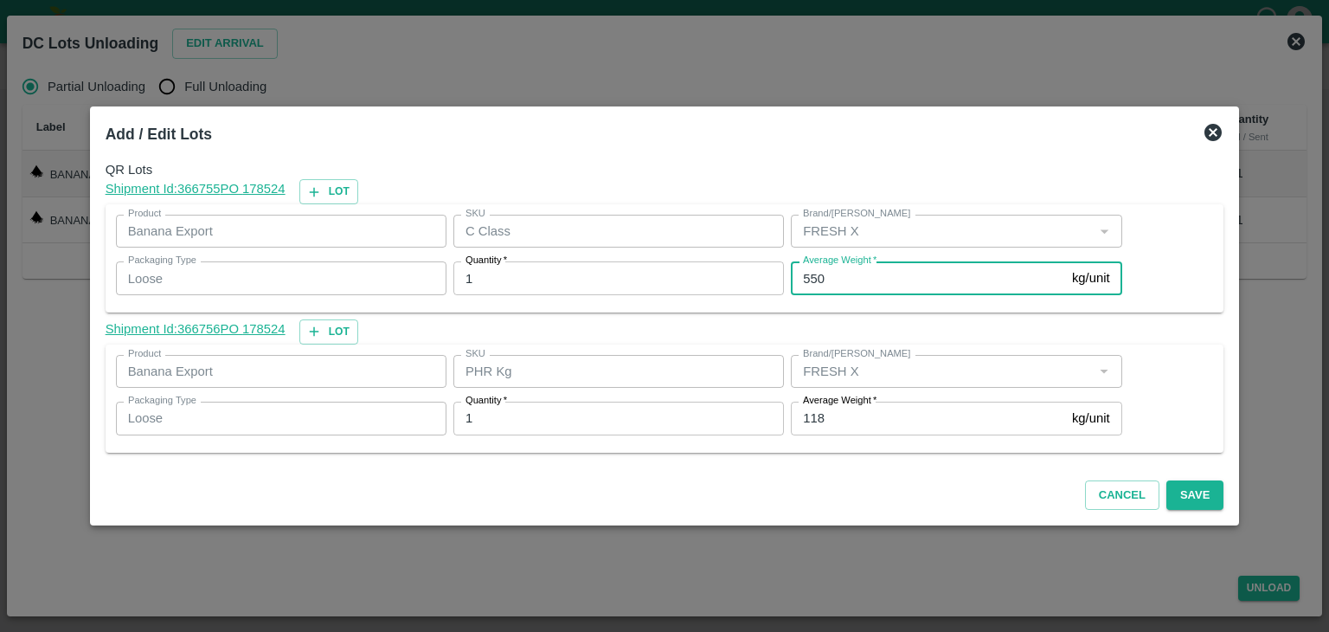
click at [845, 280] on input "550" at bounding box center [928, 277] width 274 height 33
type input "5"
type input "480"
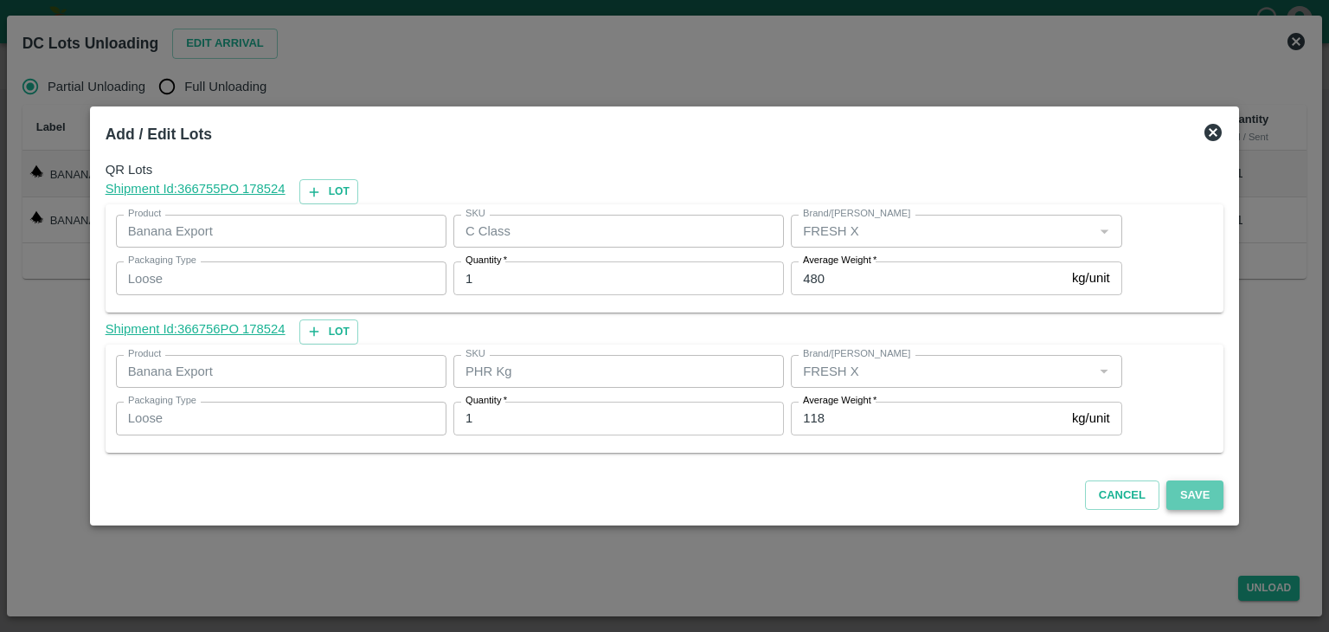
click at [1170, 498] on button "Save" at bounding box center [1194, 495] width 57 height 30
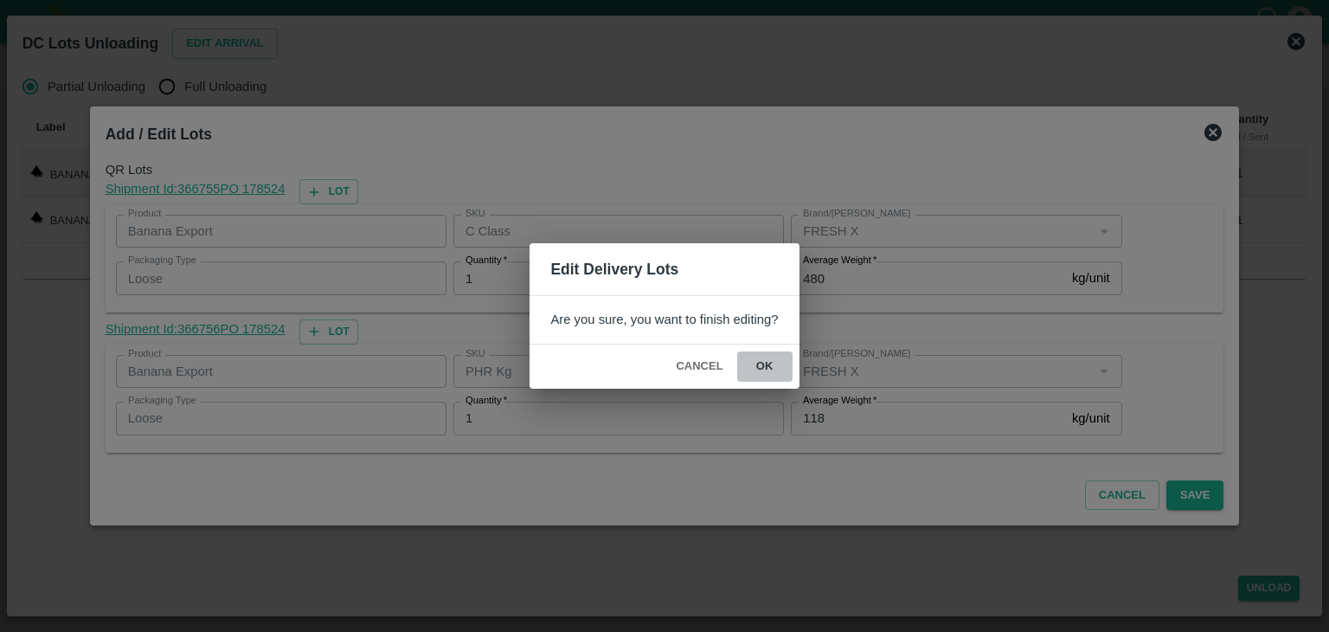
click at [762, 361] on button "ok" at bounding box center [764, 366] width 55 height 30
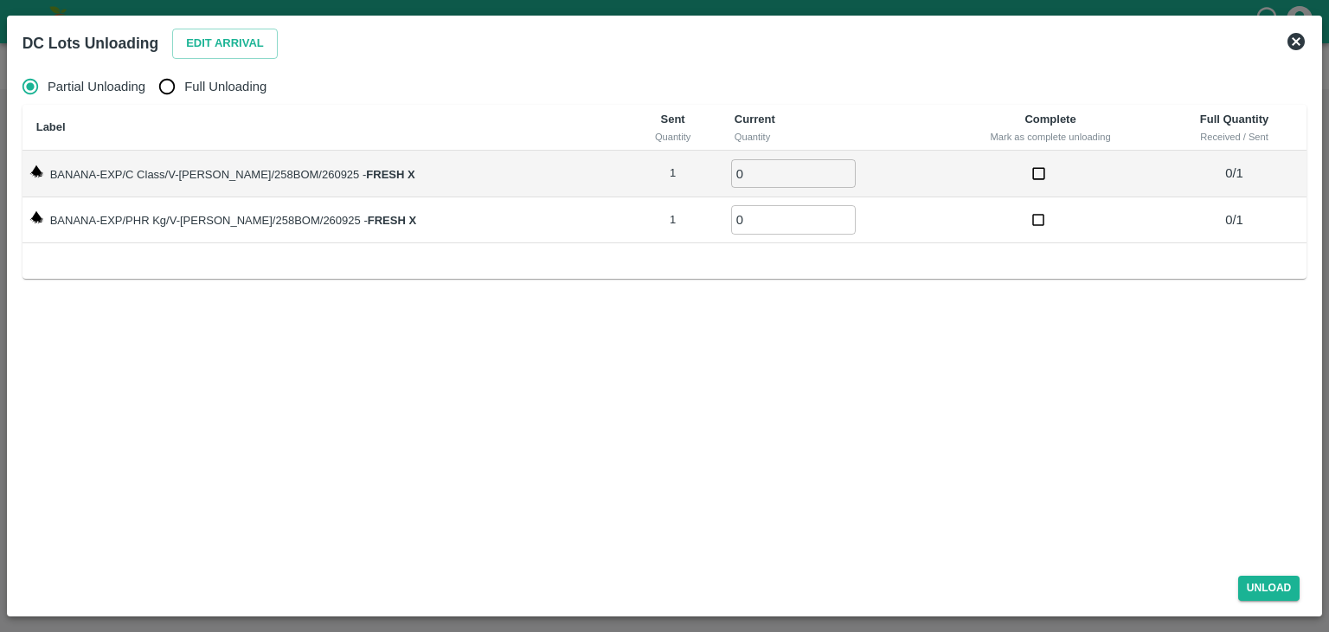
click at [1301, 39] on icon at bounding box center [1296, 41] width 17 height 17
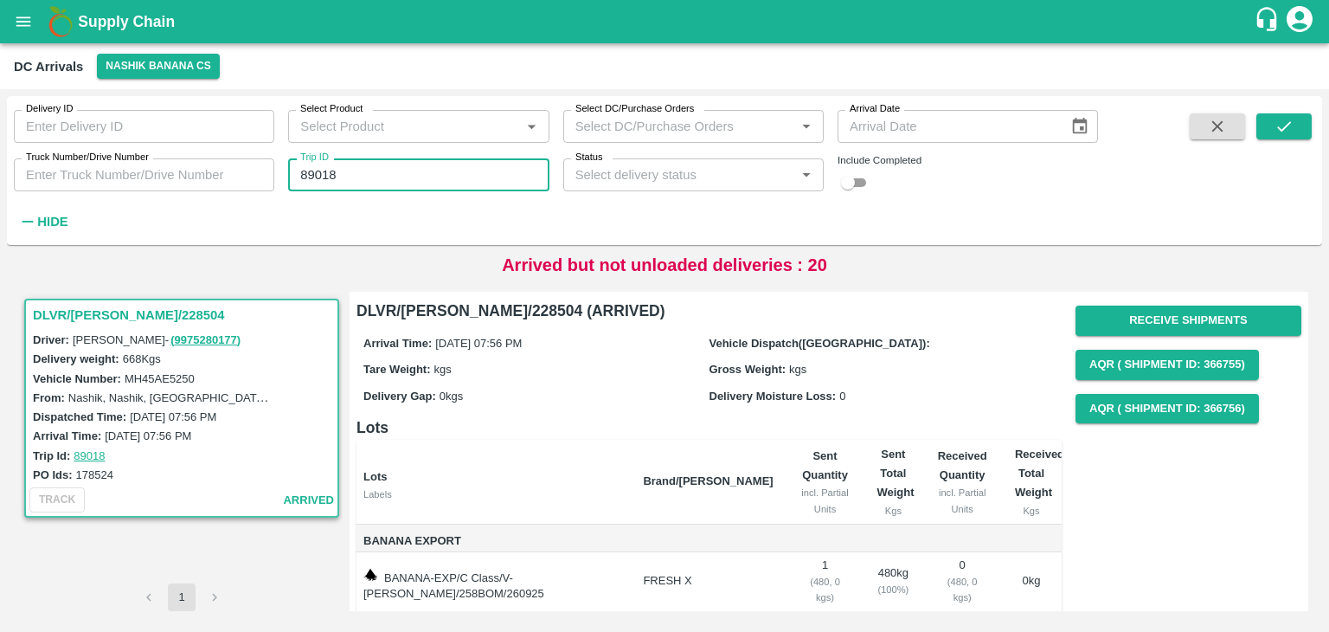
click at [362, 176] on input "89018" at bounding box center [418, 174] width 260 height 33
type input "89030"
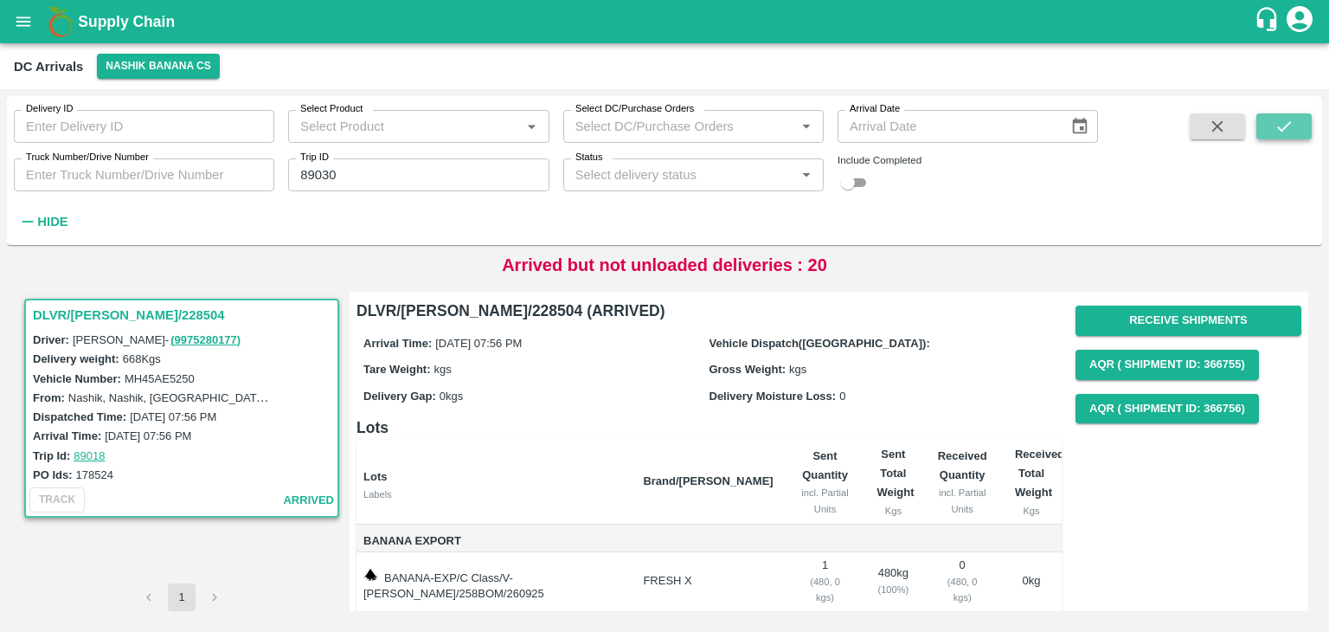
click at [1277, 125] on icon "submit" at bounding box center [1284, 126] width 19 height 19
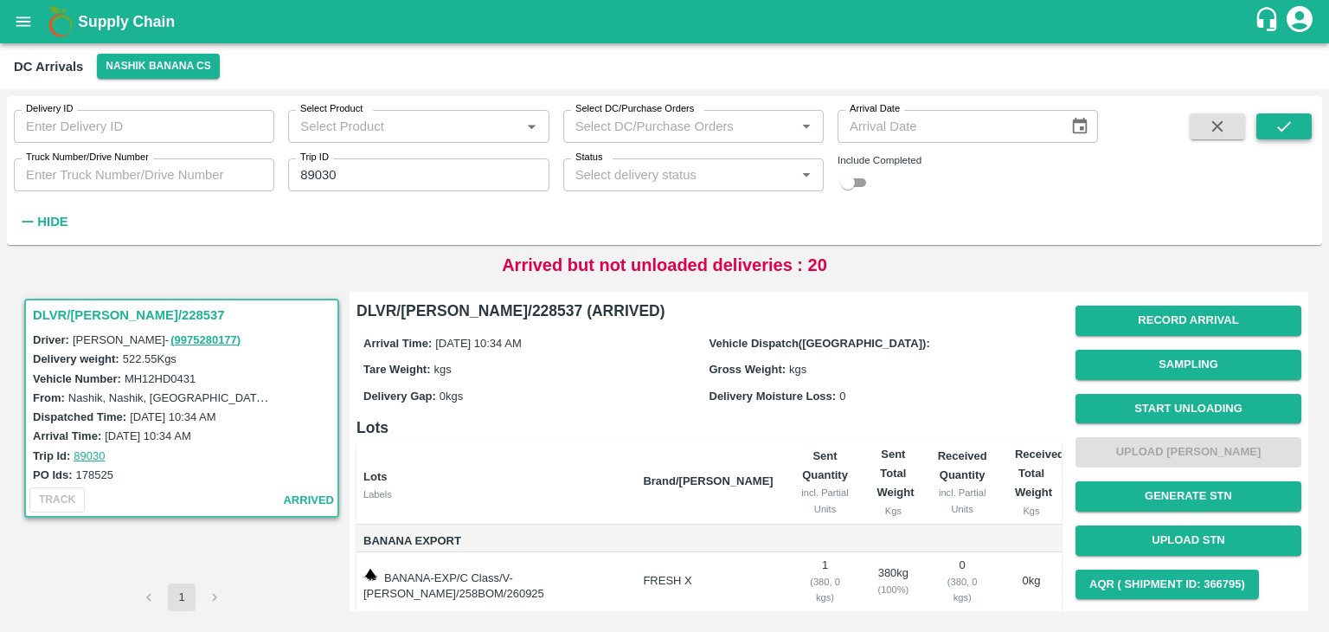
click at [1277, 125] on icon "submit" at bounding box center [1284, 126] width 19 height 19
click at [1203, 406] on button "Start Unloading" at bounding box center [1189, 409] width 226 height 30
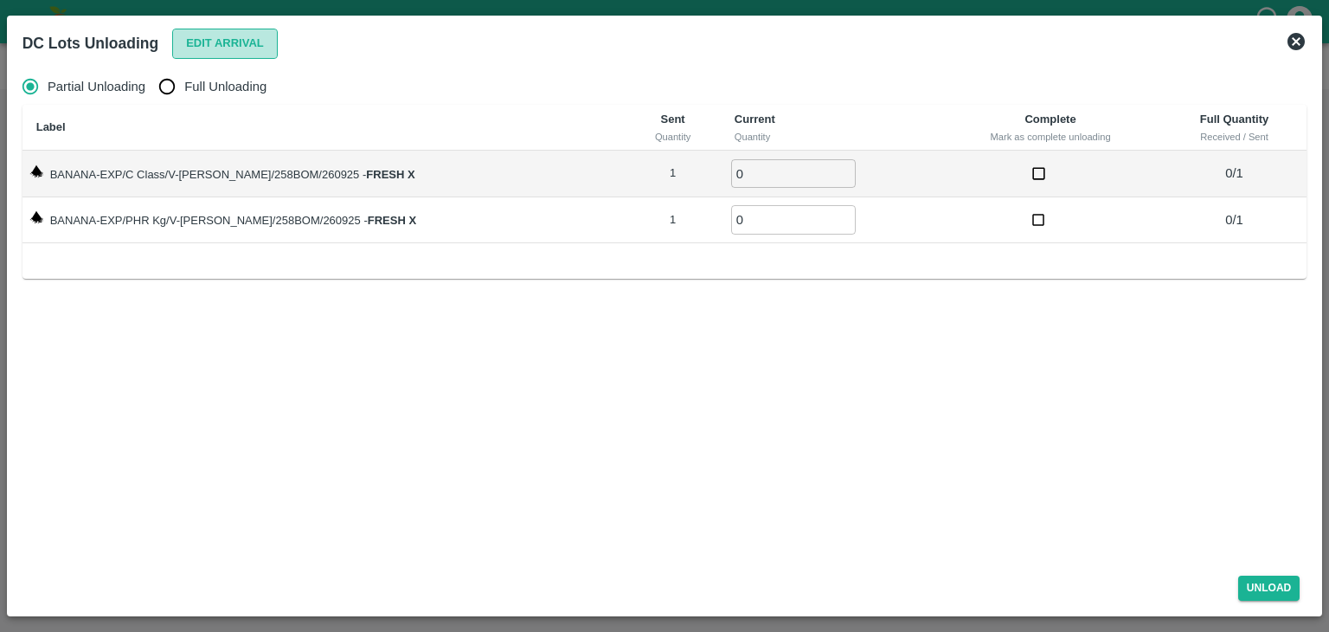
click at [209, 34] on button "Edit Arrival" at bounding box center [225, 44] width 106 height 30
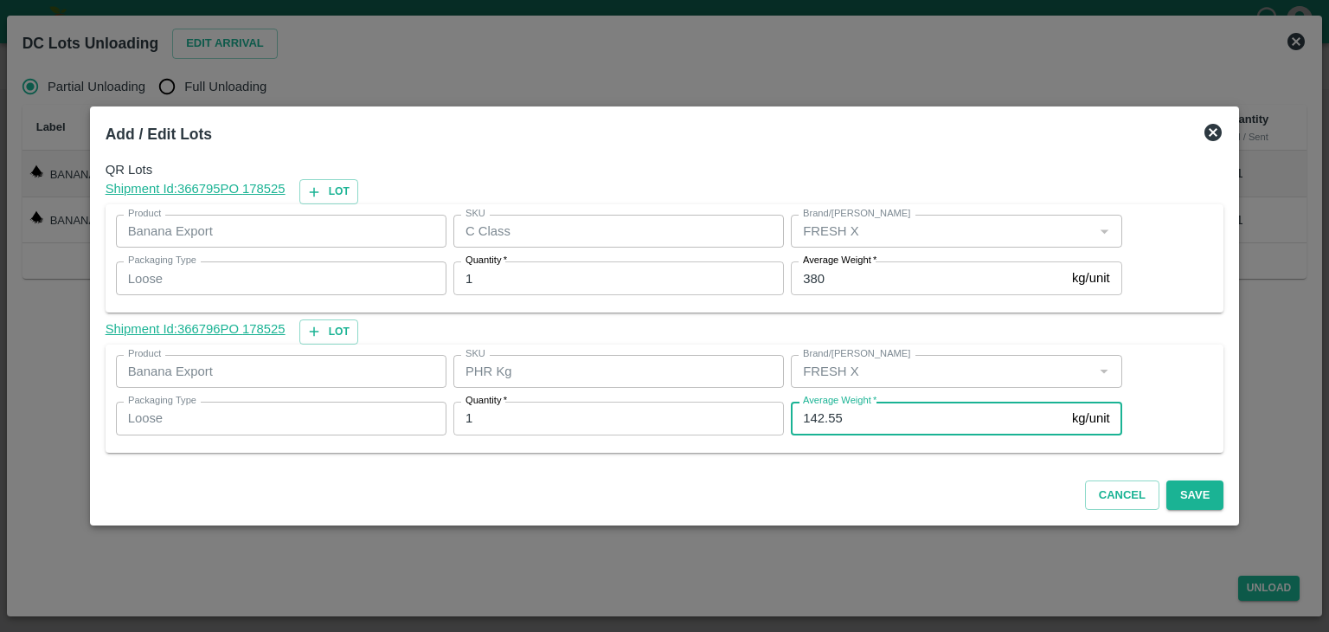
click at [866, 420] on input "142.55" at bounding box center [928, 418] width 274 height 33
type input "1"
click at [1210, 499] on div "Cancel Save" at bounding box center [665, 491] width 1133 height 51
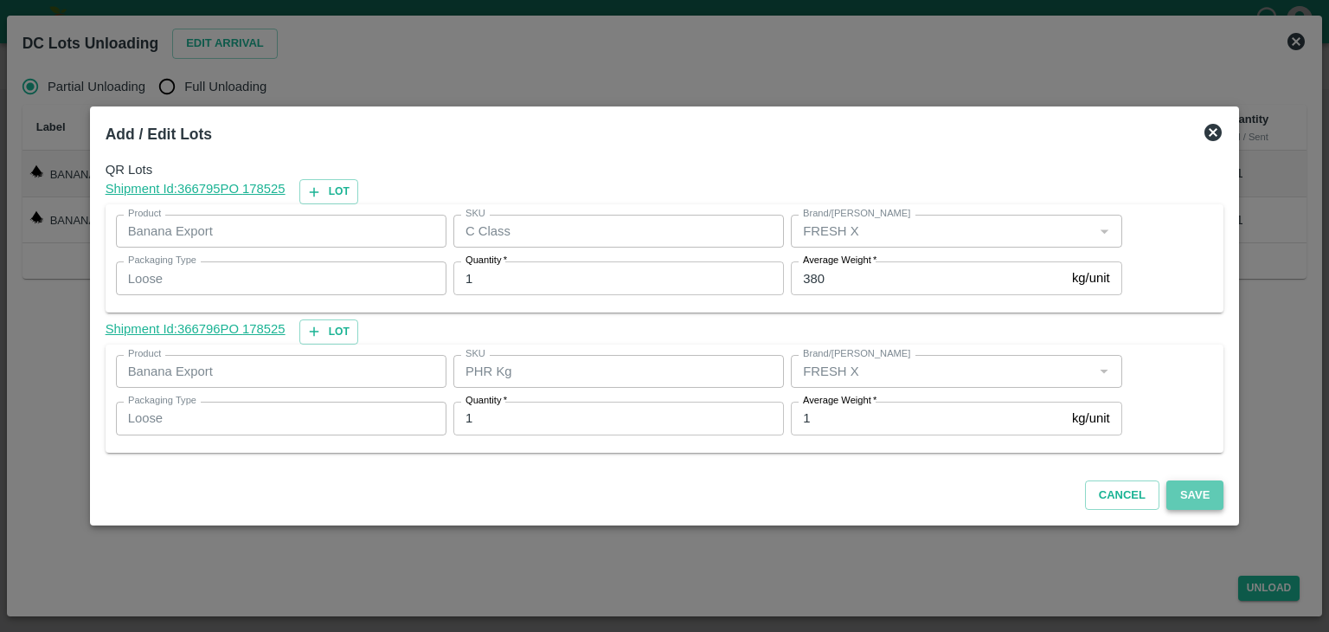
click at [1187, 498] on button "Save" at bounding box center [1194, 495] width 57 height 30
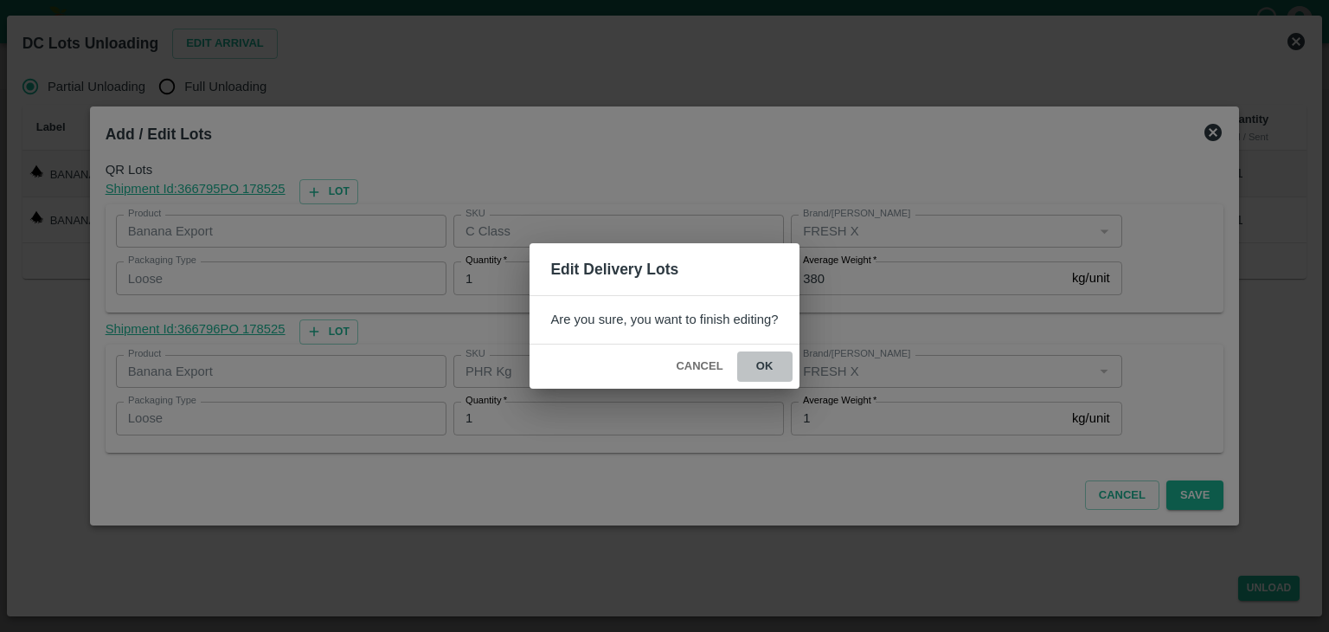
click at [768, 367] on button "ok" at bounding box center [764, 366] width 55 height 30
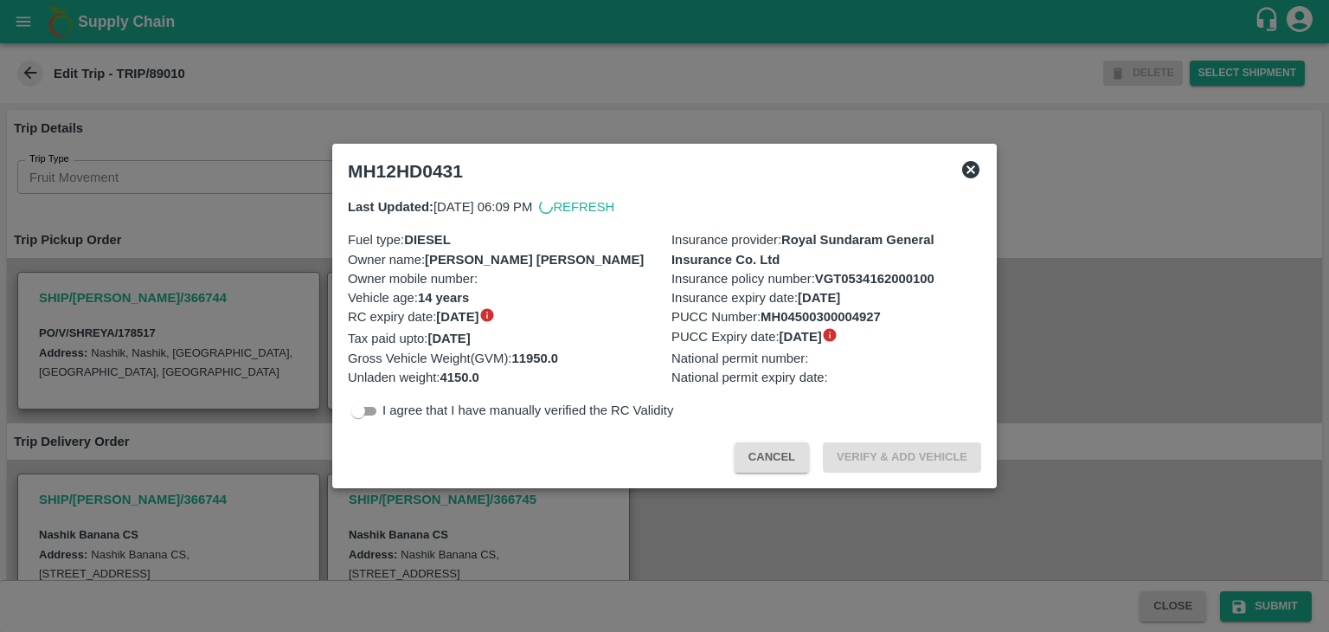
scroll to position [395, 0]
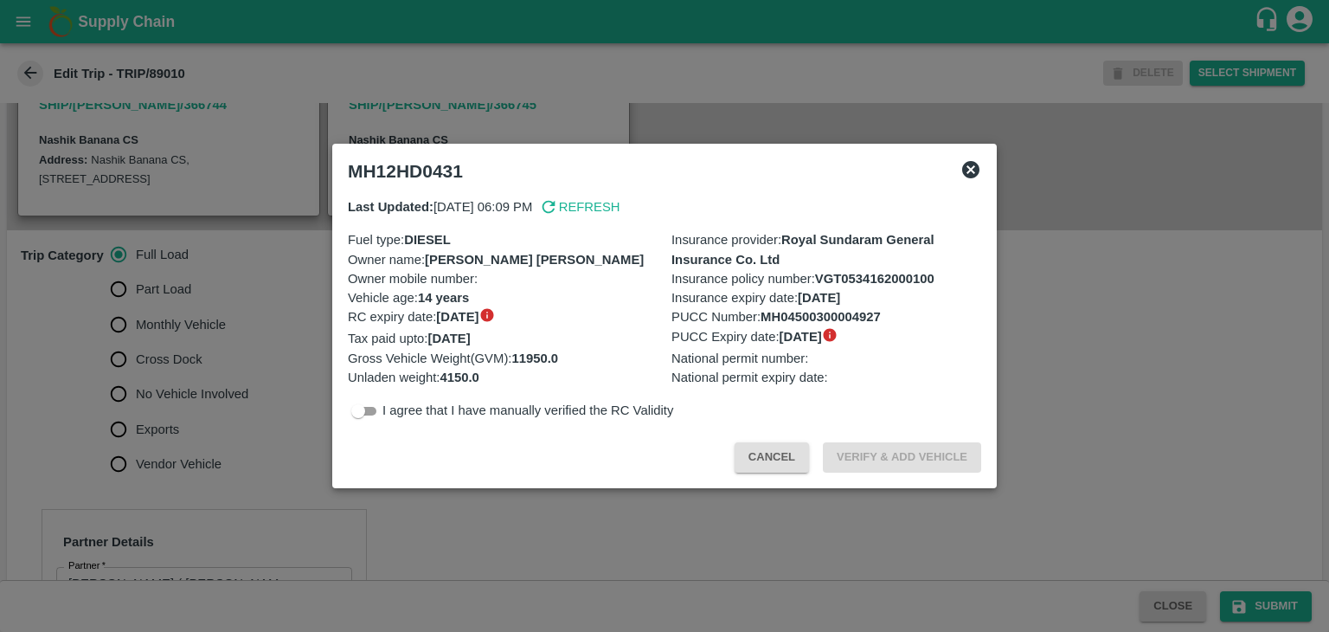
click at [204, 413] on div at bounding box center [664, 316] width 1329 height 632
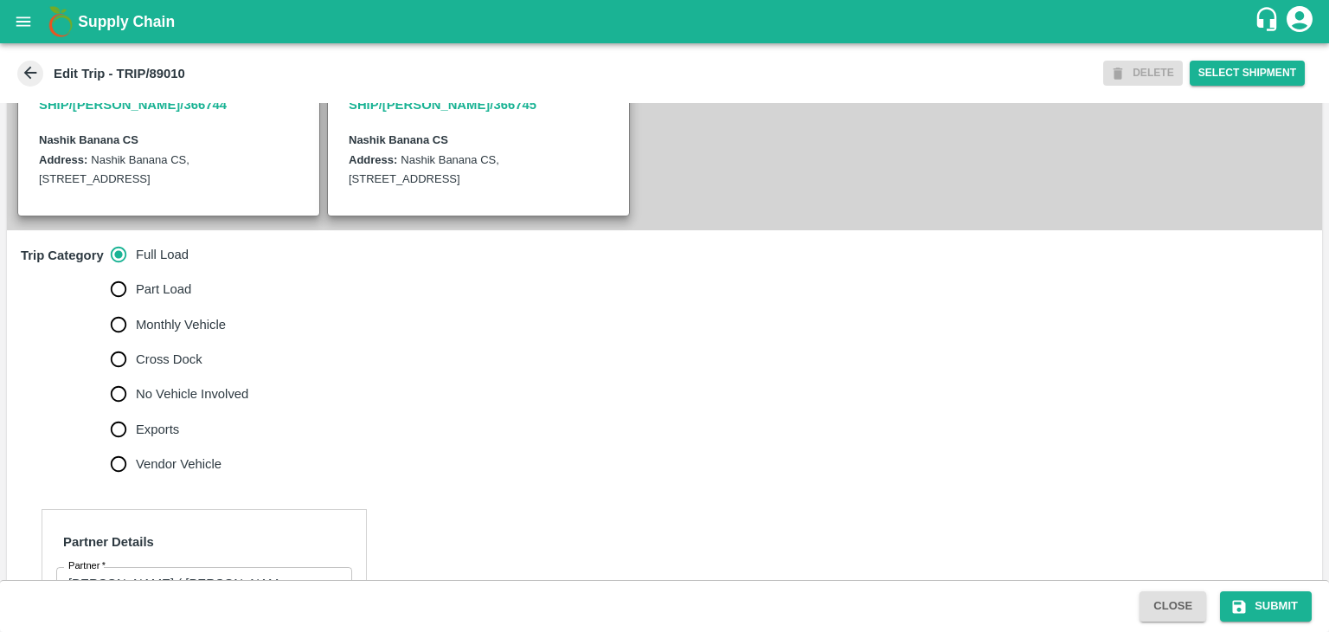
click at [204, 403] on span "No Vehicle Involved" at bounding box center [192, 393] width 112 height 19
click at [136, 411] on input "No Vehicle Involved" at bounding box center [118, 393] width 35 height 35
radio input "true"
click at [217, 527] on div "x No Vehicle Reason" at bounding box center [225, 536] width 416 height 69
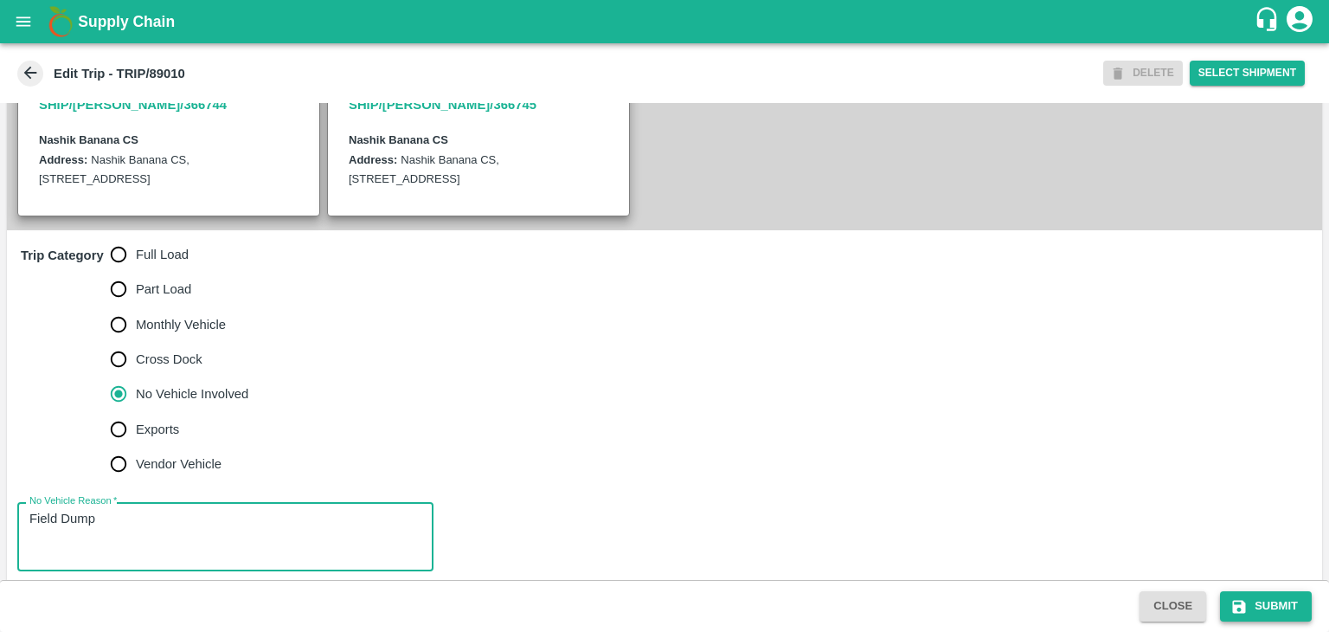
type textarea "Field Dump"
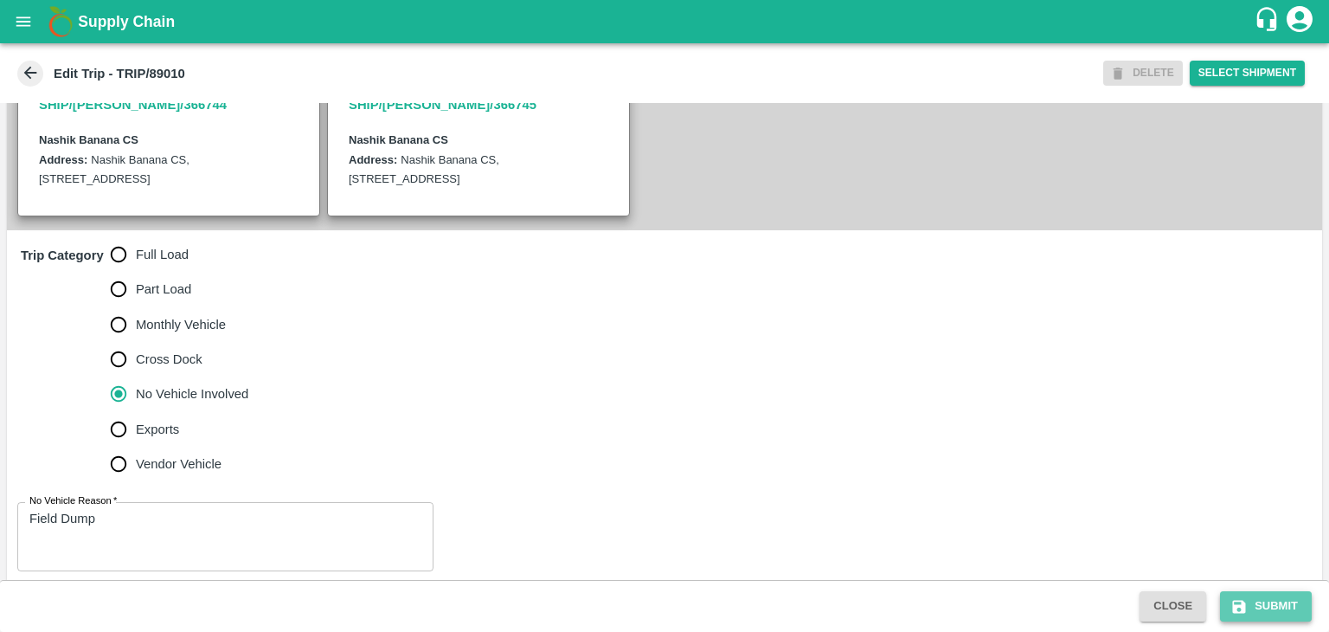
click at [1269, 601] on button "Submit" at bounding box center [1266, 606] width 92 height 30
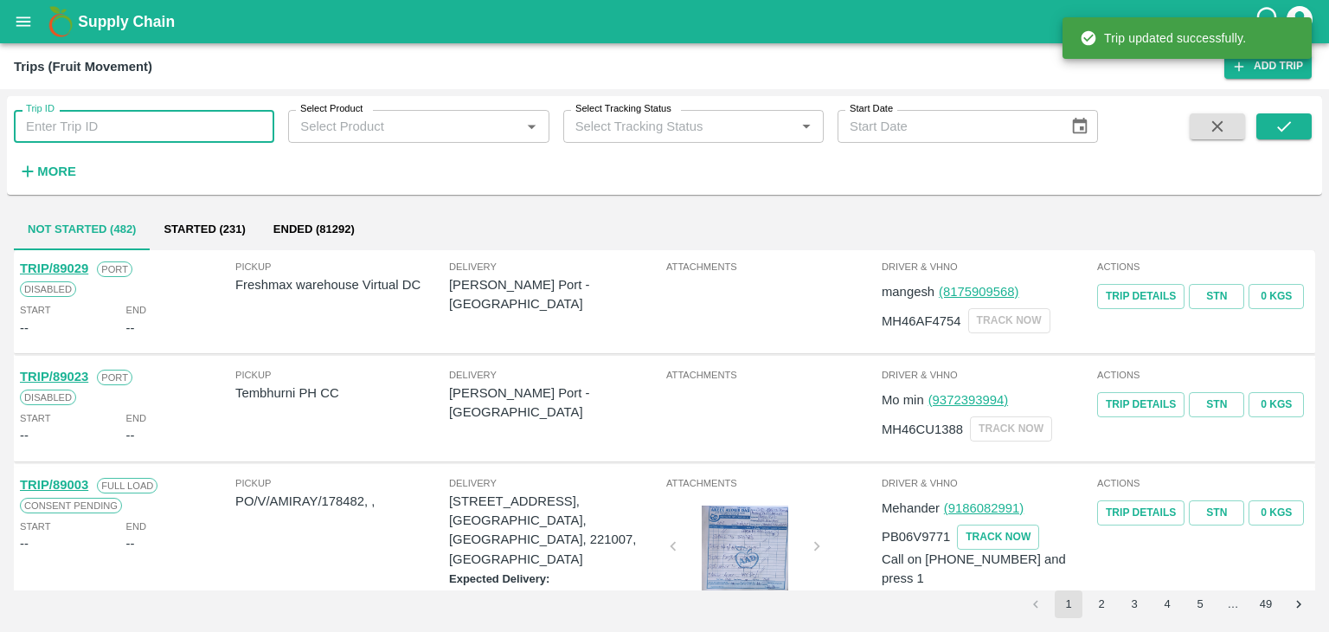
click at [170, 122] on input "Trip ID" at bounding box center [144, 126] width 260 height 33
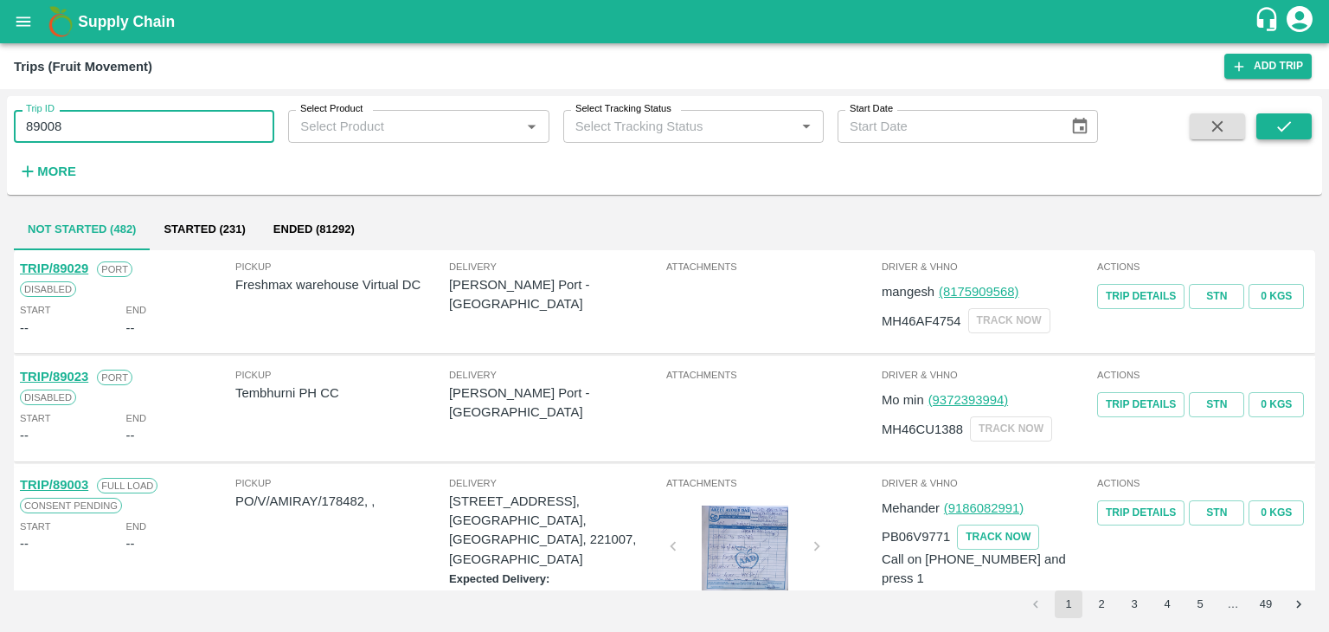
type input "89008"
click at [1288, 127] on icon "submit" at bounding box center [1284, 126] width 19 height 19
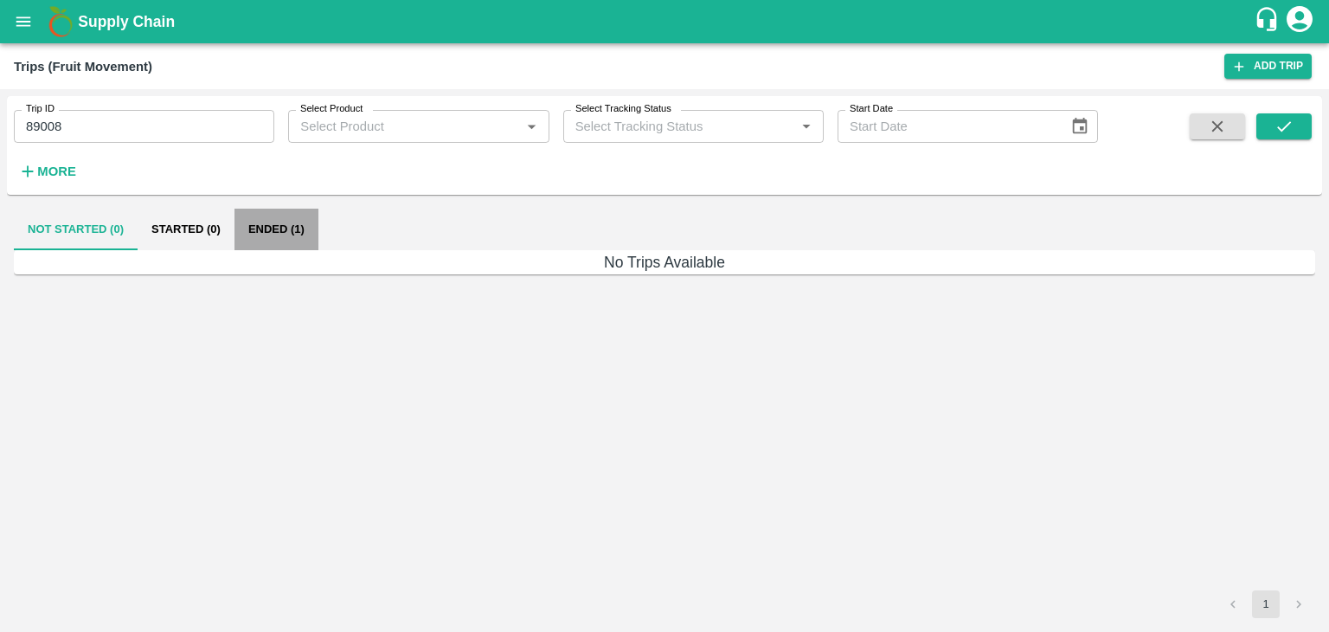
click at [272, 229] on button "Ended (1)" at bounding box center [277, 230] width 84 height 42
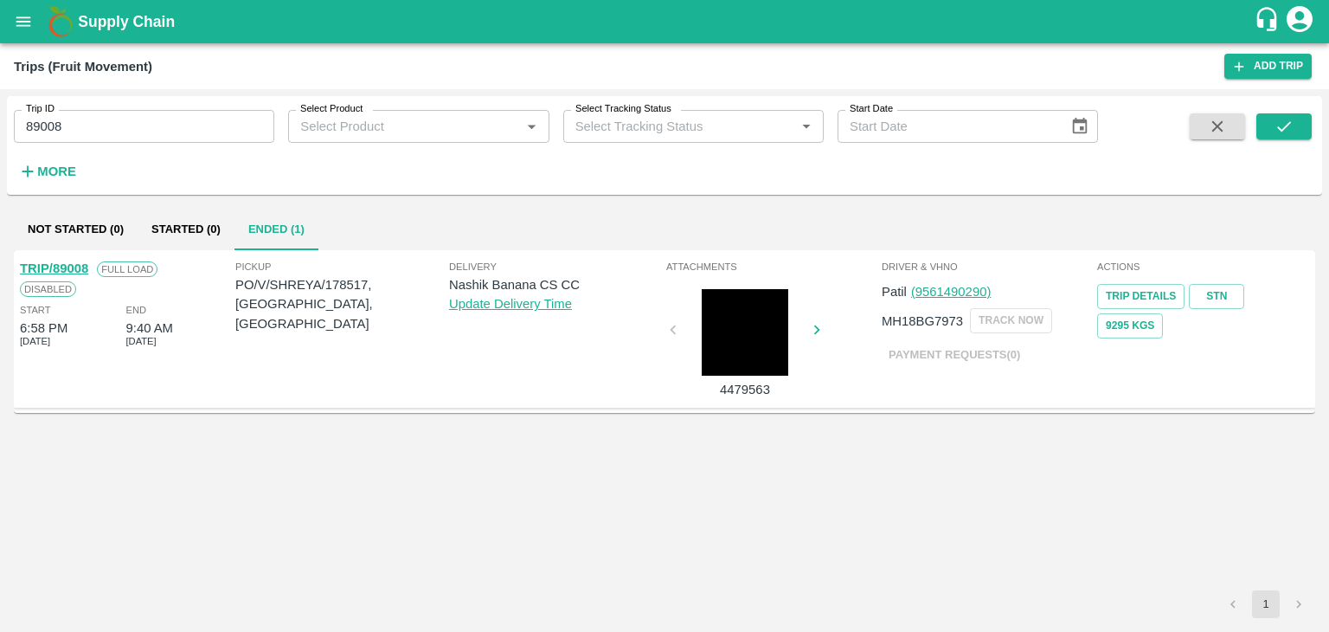
click at [69, 261] on link "TRIP/89008" at bounding box center [54, 268] width 68 height 14
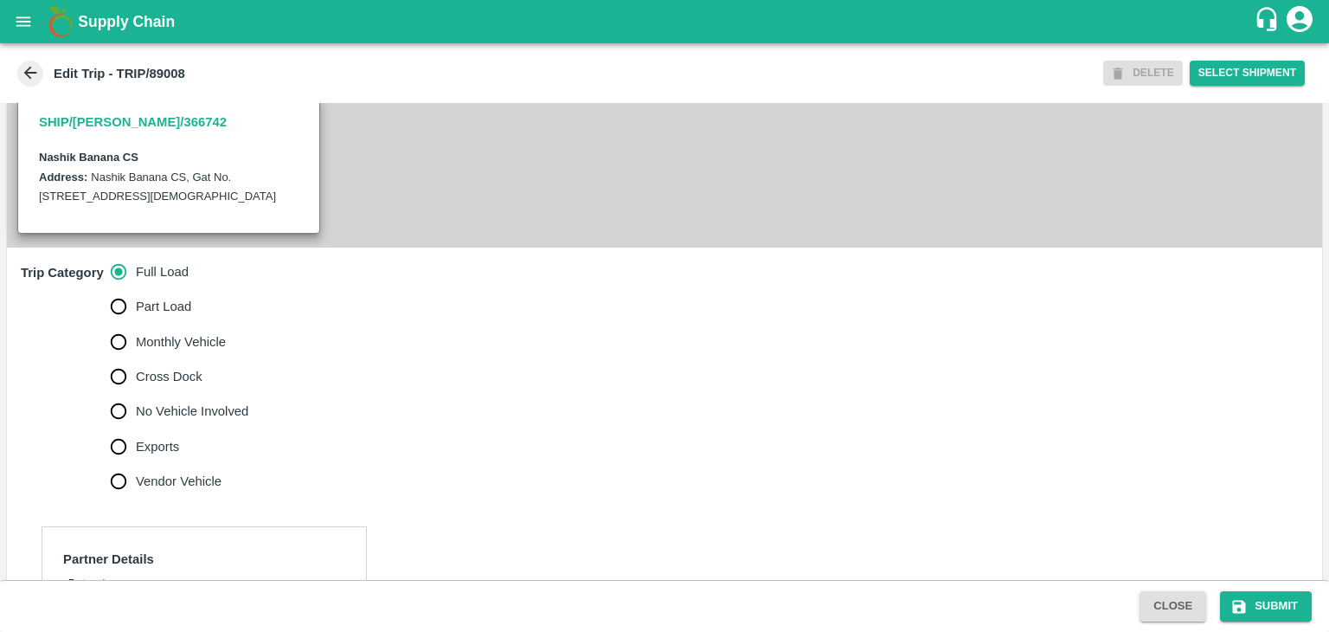
scroll to position [715, 0]
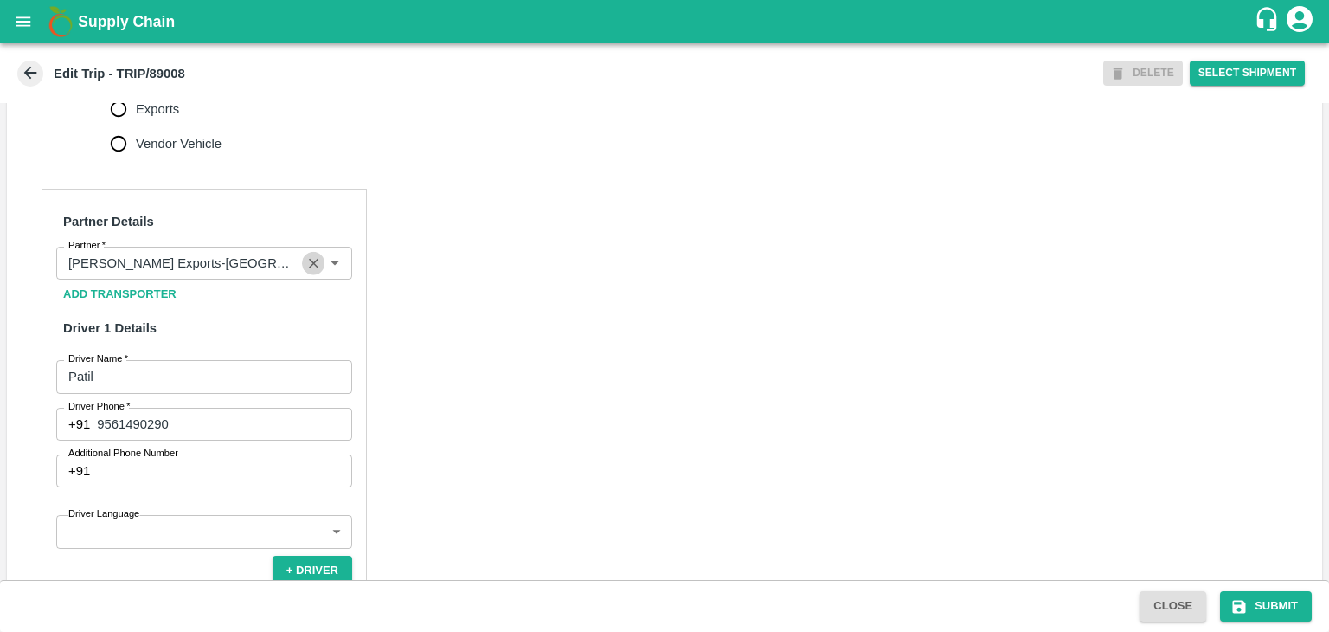
click at [306, 272] on icon "Clear" at bounding box center [313, 263] width 16 height 16
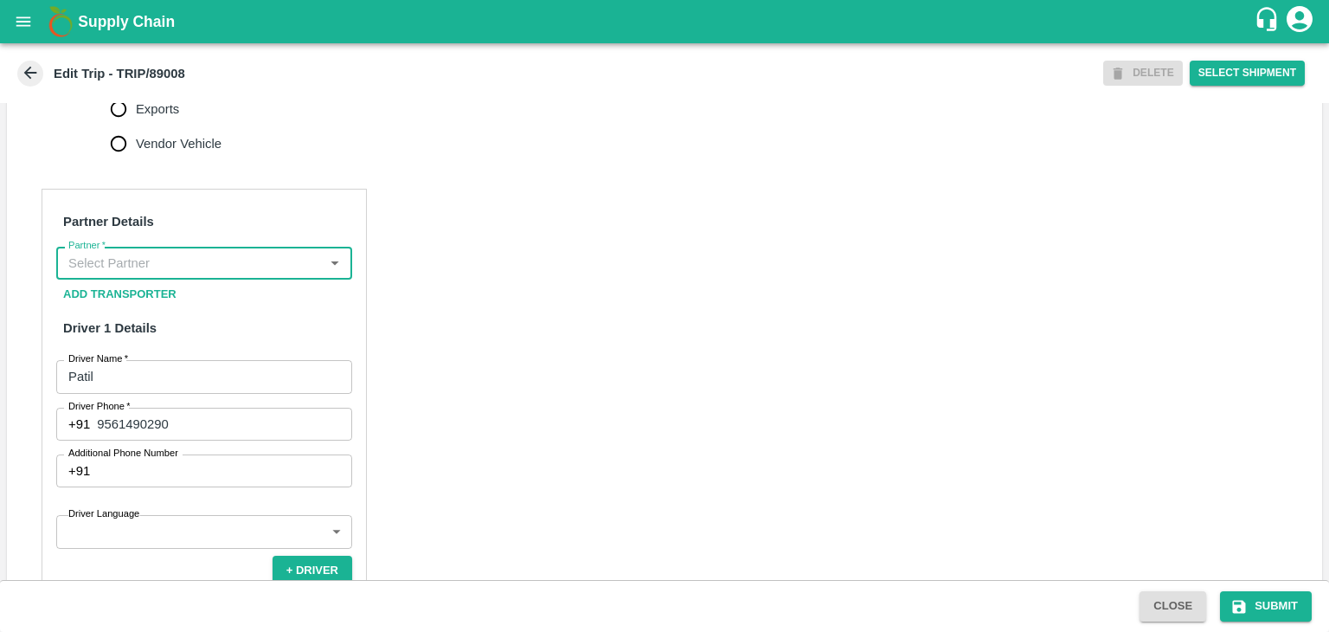
scroll to position [0, 0]
click at [263, 274] on input "Partner   *" at bounding box center [189, 263] width 257 height 22
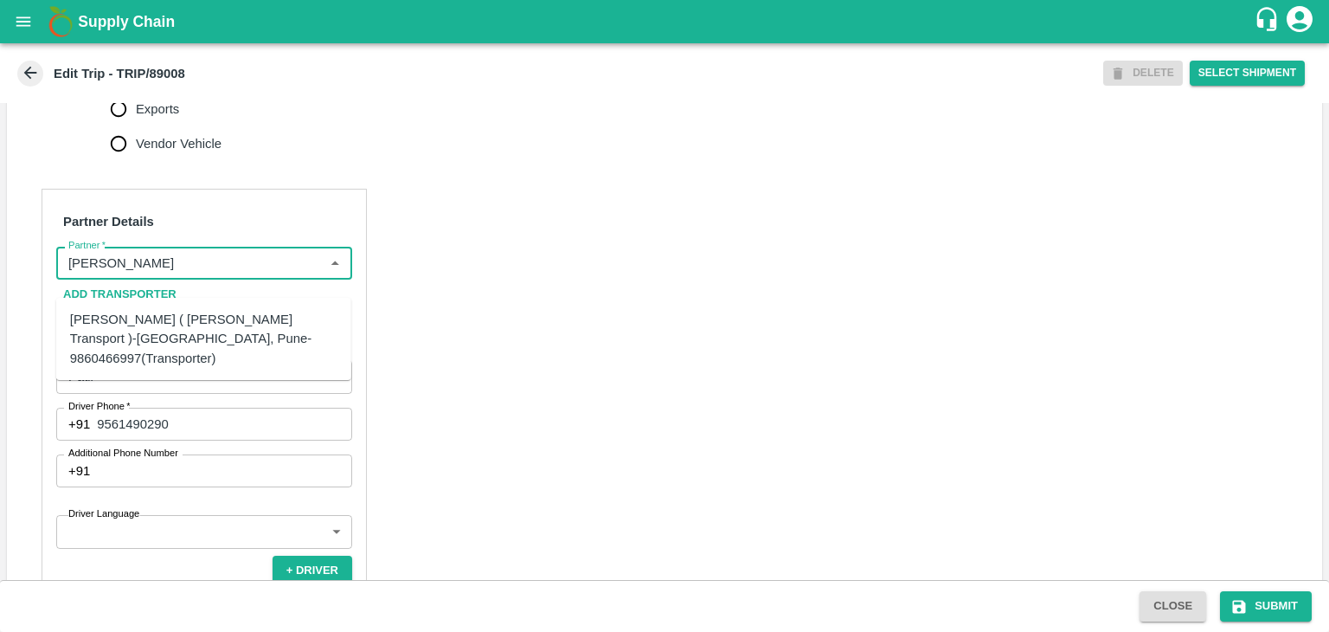
click at [204, 326] on div "[PERSON_NAME] ( [PERSON_NAME] Transport )-[GEOGRAPHIC_DATA], Pune-9860466997(Tr…" at bounding box center [203, 339] width 267 height 58
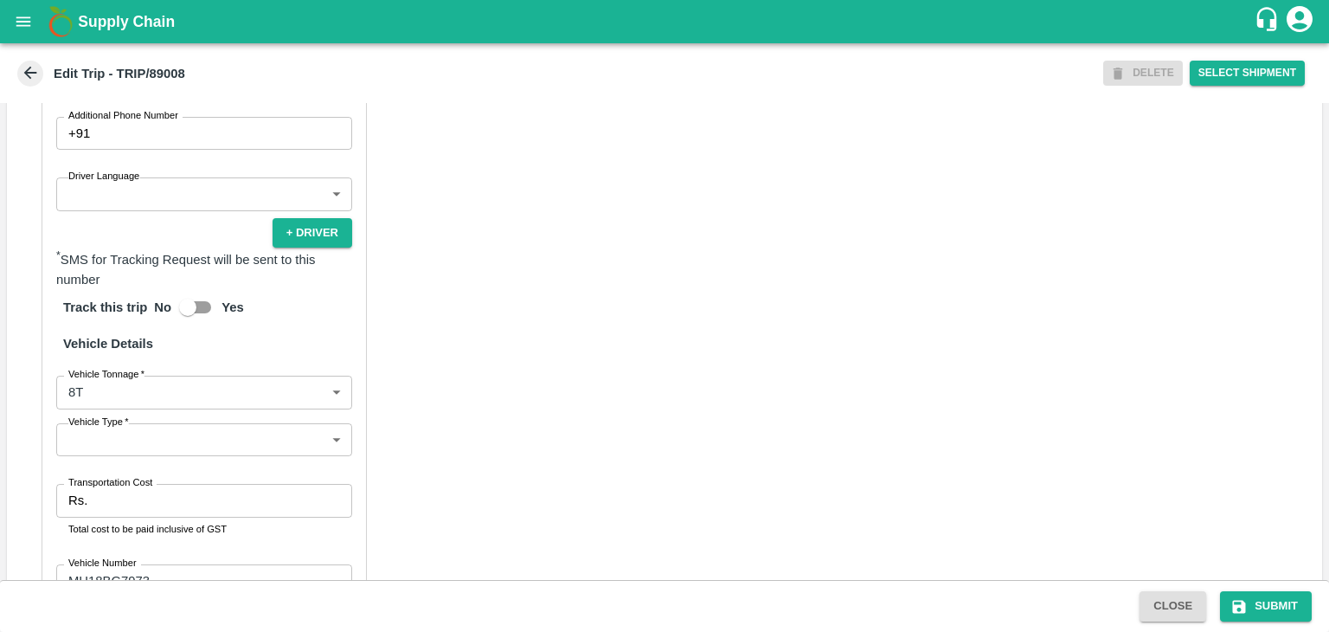
scroll to position [1052, 0]
type input "[PERSON_NAME] ( [PERSON_NAME] Transport )-[GEOGRAPHIC_DATA], Pune-9860466997(Tr…"
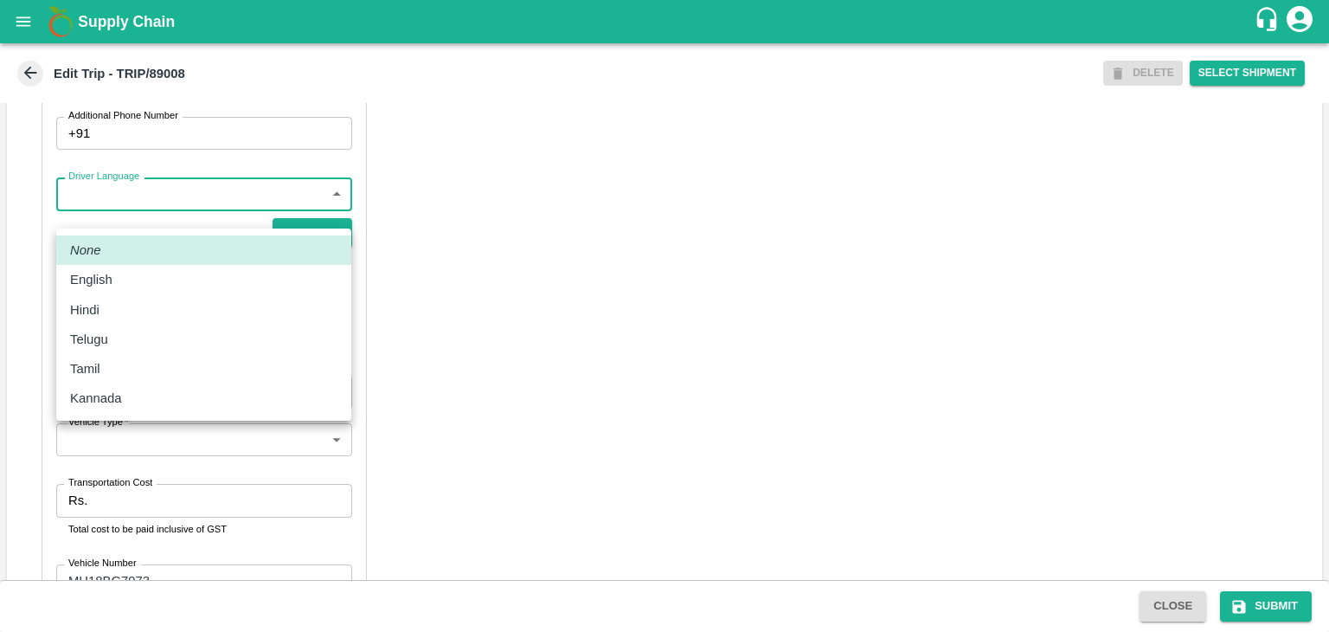
click at [86, 212] on body "Supply Chain Edit Trip - TRIP/89008 DELETE Select Shipment Trip Details Trip Ty…" at bounding box center [664, 316] width 1329 height 632
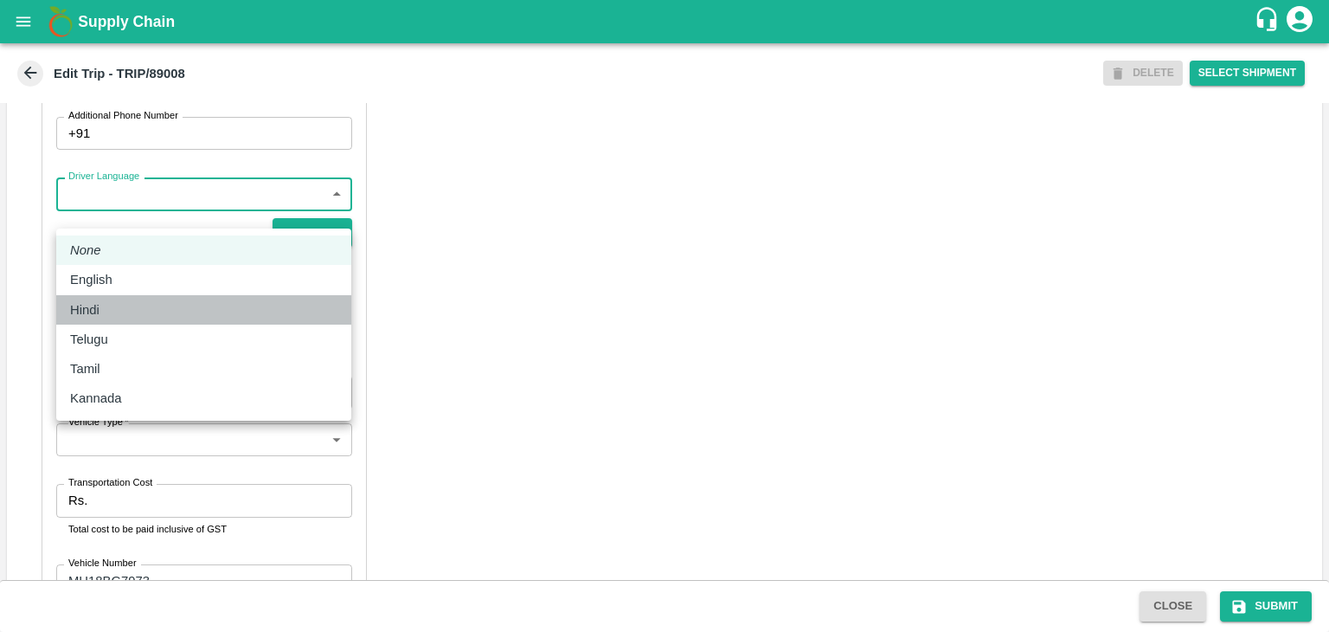
click at [99, 299] on li "Hindi" at bounding box center [203, 309] width 295 height 29
type input "hi"
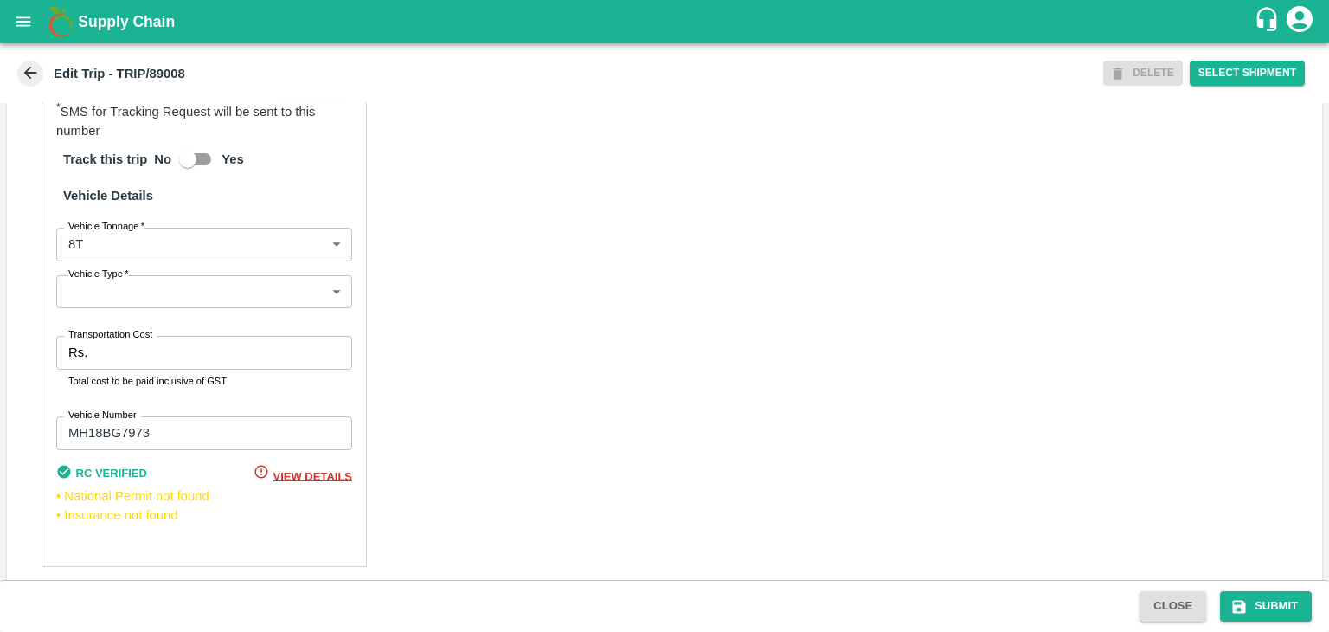
scroll to position [1233, 0]
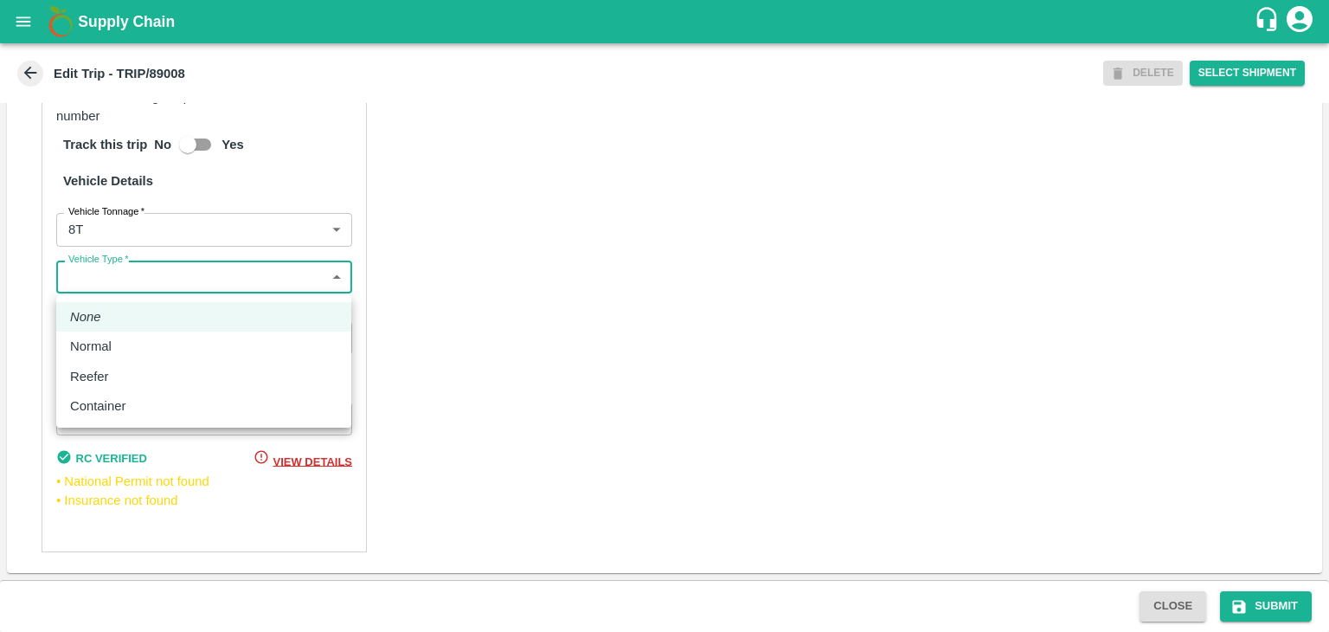
click at [215, 286] on body "Supply Chain Edit Trip - TRIP/89008 DELETE Select Shipment Trip Details Trip Ty…" at bounding box center [664, 316] width 1329 height 632
click at [152, 341] on div "Normal" at bounding box center [203, 346] width 267 height 19
type input "Normal"
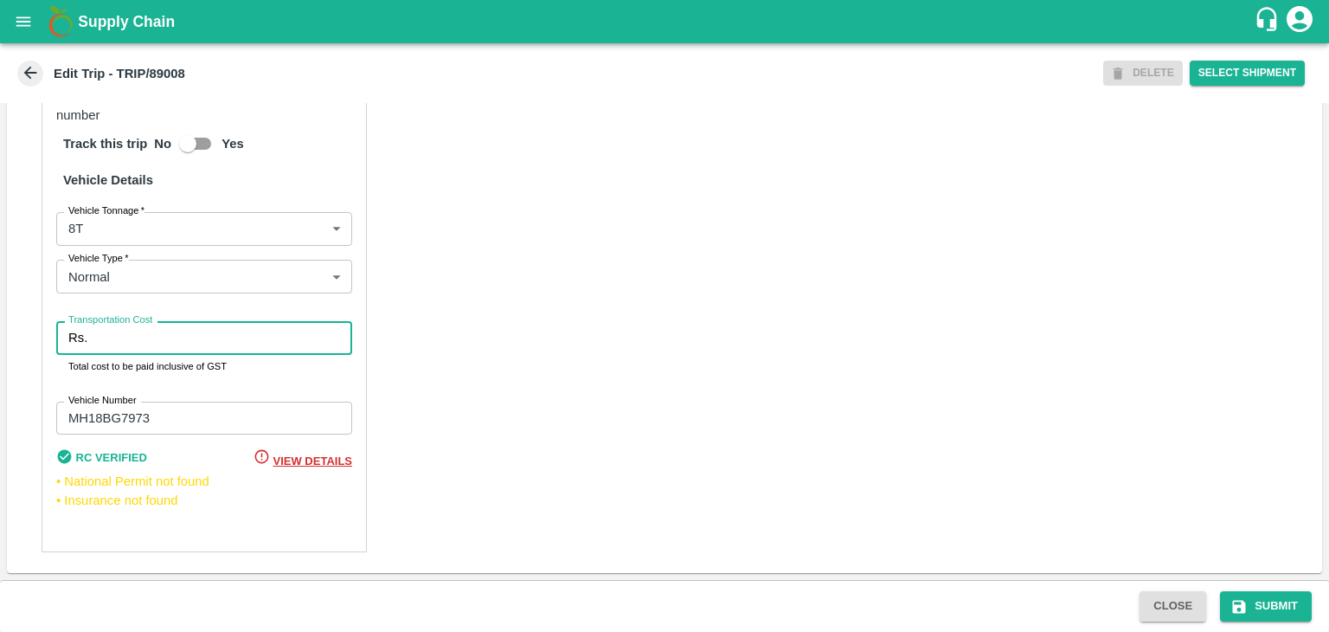
click at [177, 344] on input "Transportation Cost" at bounding box center [223, 337] width 258 height 33
type input "10000"
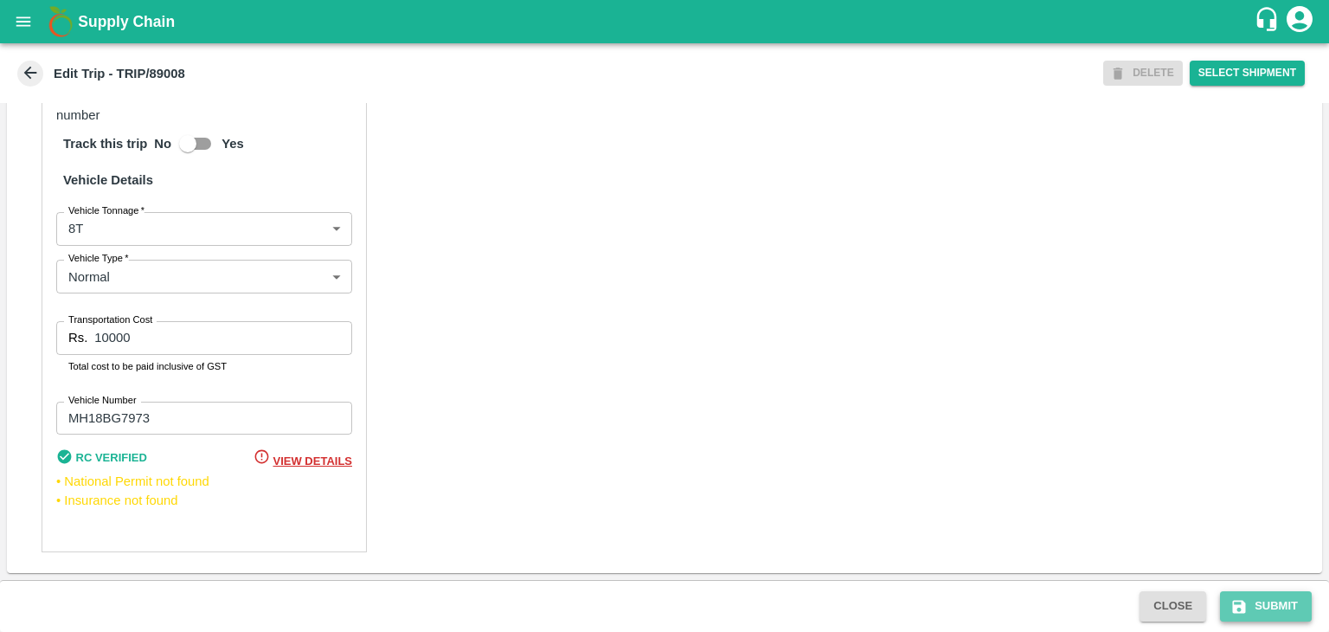
click at [1297, 602] on button "Submit" at bounding box center [1266, 606] width 92 height 30
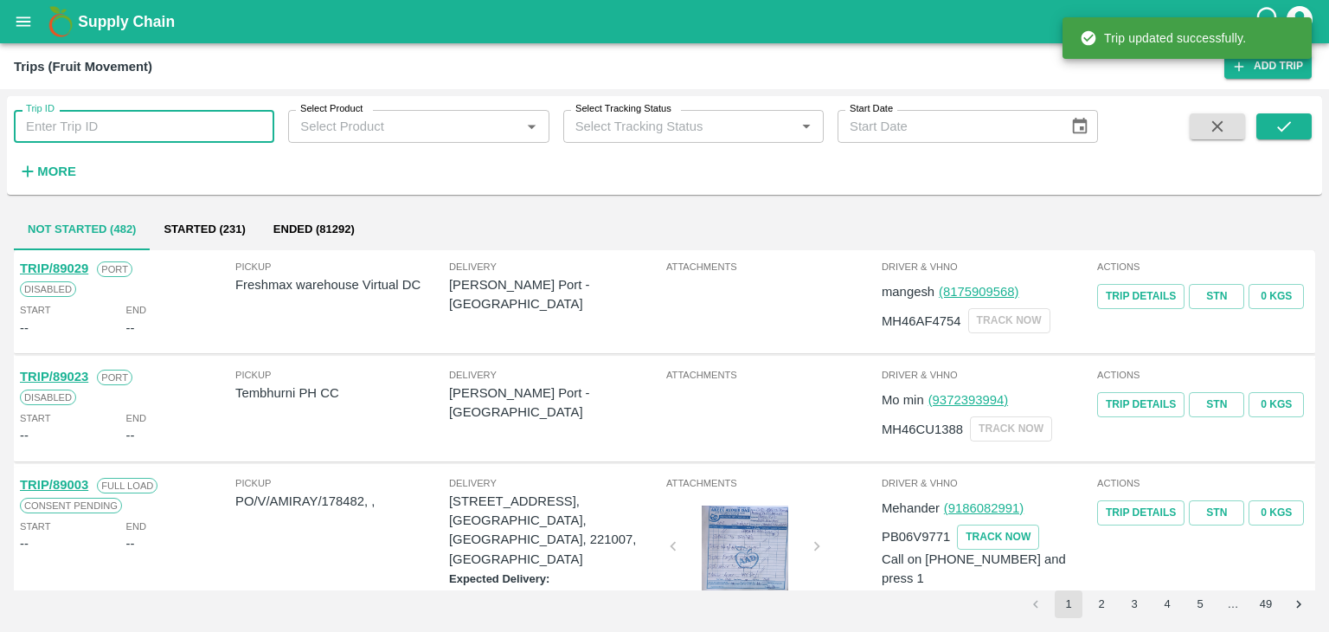
click at [159, 122] on input "Trip ID" at bounding box center [144, 126] width 260 height 33
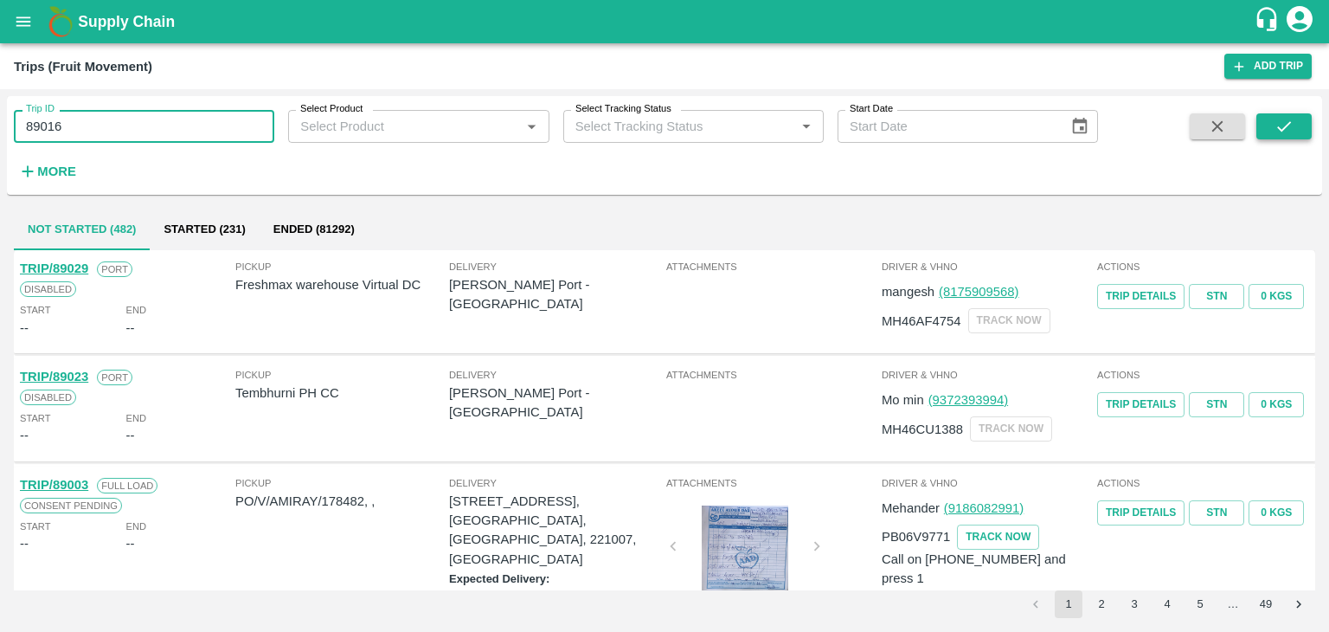
type input "89016"
click at [1291, 126] on icon "submit" at bounding box center [1284, 126] width 19 height 19
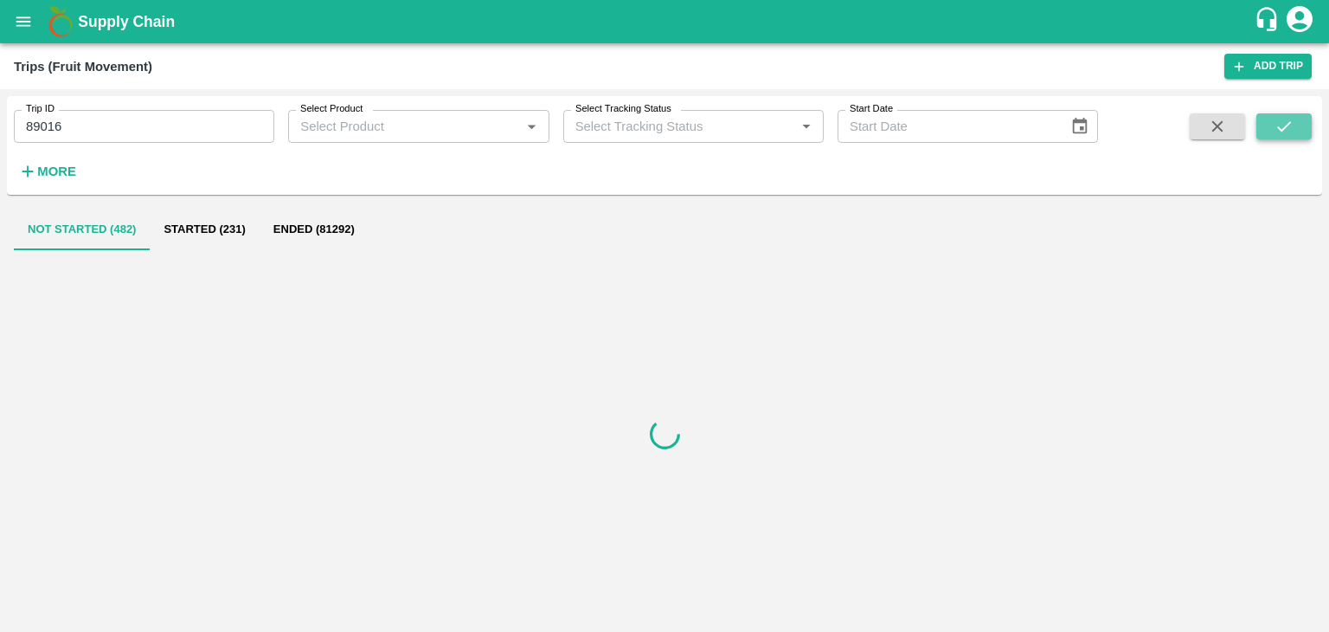
click at [1291, 126] on icon "submit" at bounding box center [1284, 126] width 19 height 19
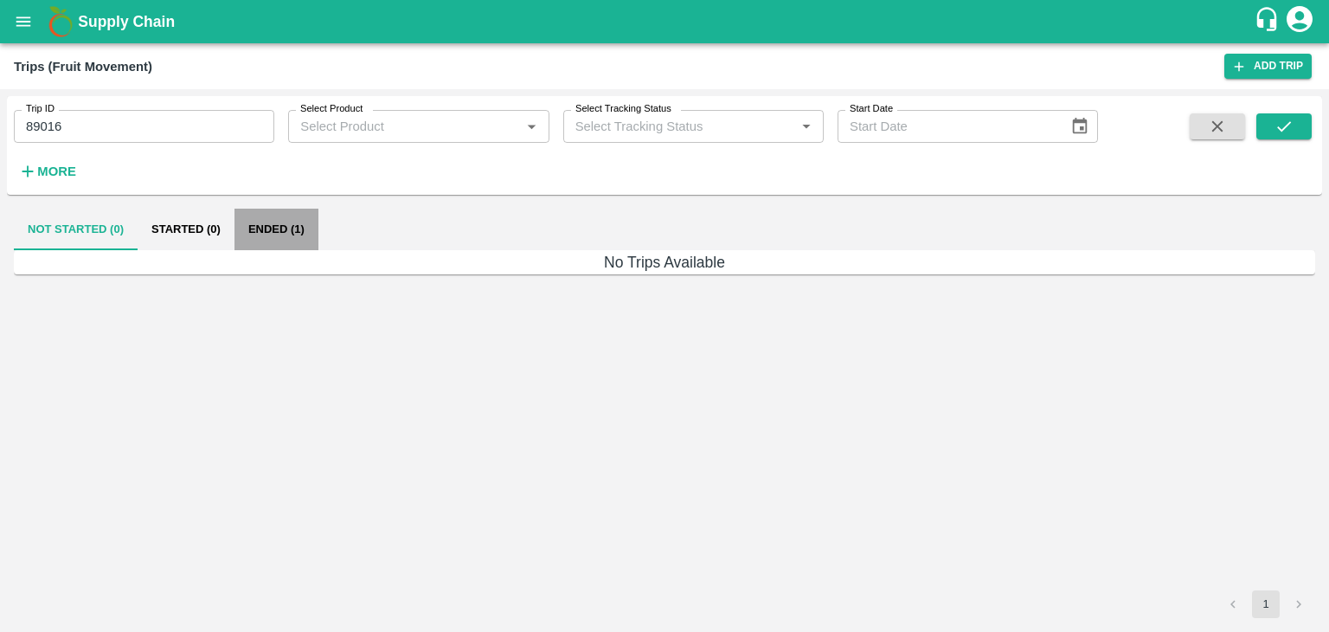
click at [285, 238] on button "Ended (1)" at bounding box center [277, 230] width 84 height 42
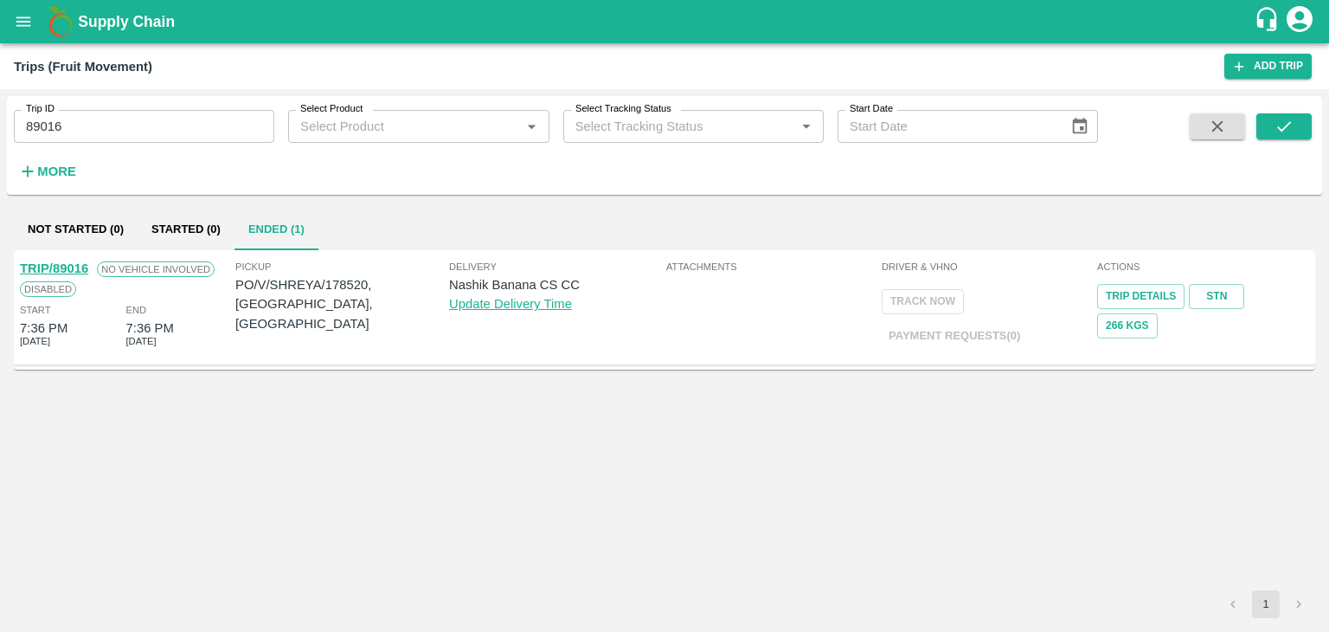
click at [65, 261] on link "TRIP/89016" at bounding box center [54, 268] width 68 height 14
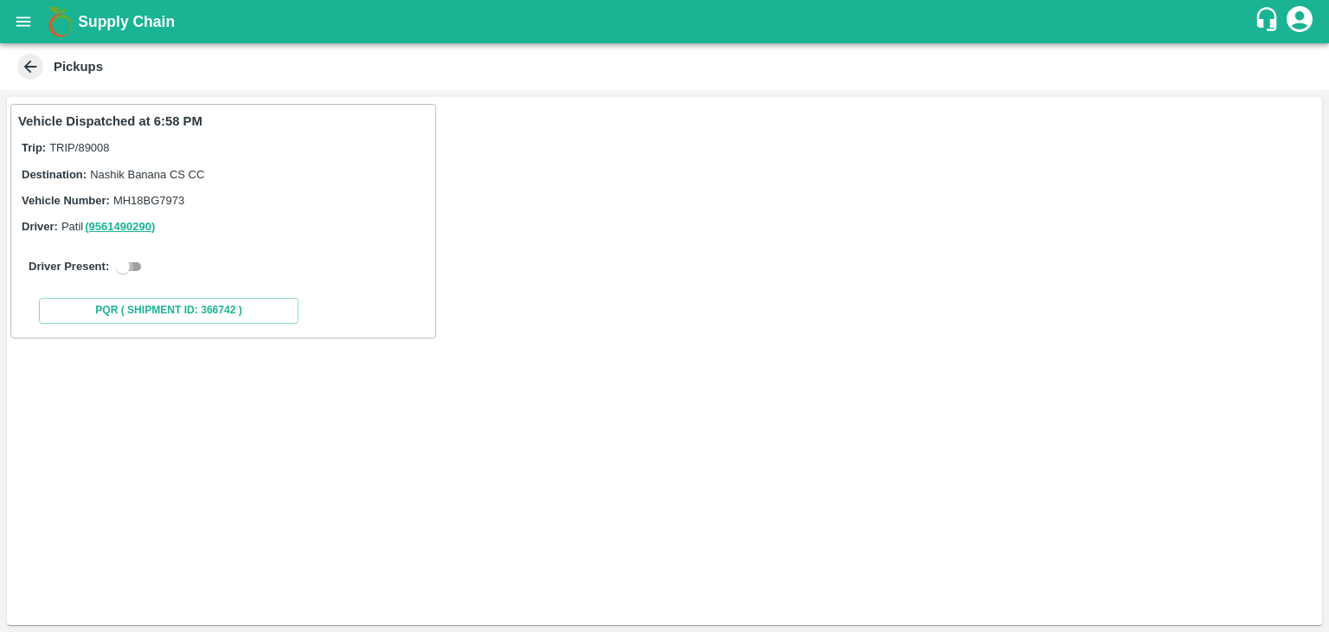
click at [132, 263] on input "checkbox" at bounding box center [123, 266] width 62 height 21
checkbox input "true"
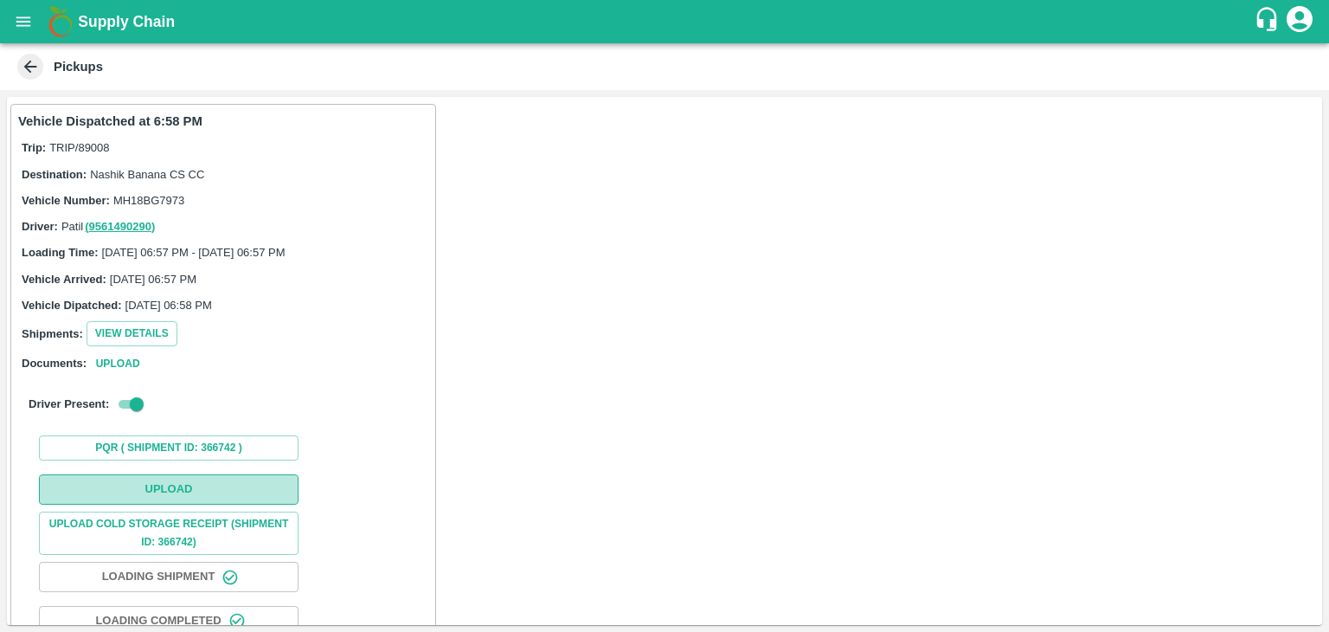
click at [223, 487] on button "Upload" at bounding box center [169, 489] width 260 height 30
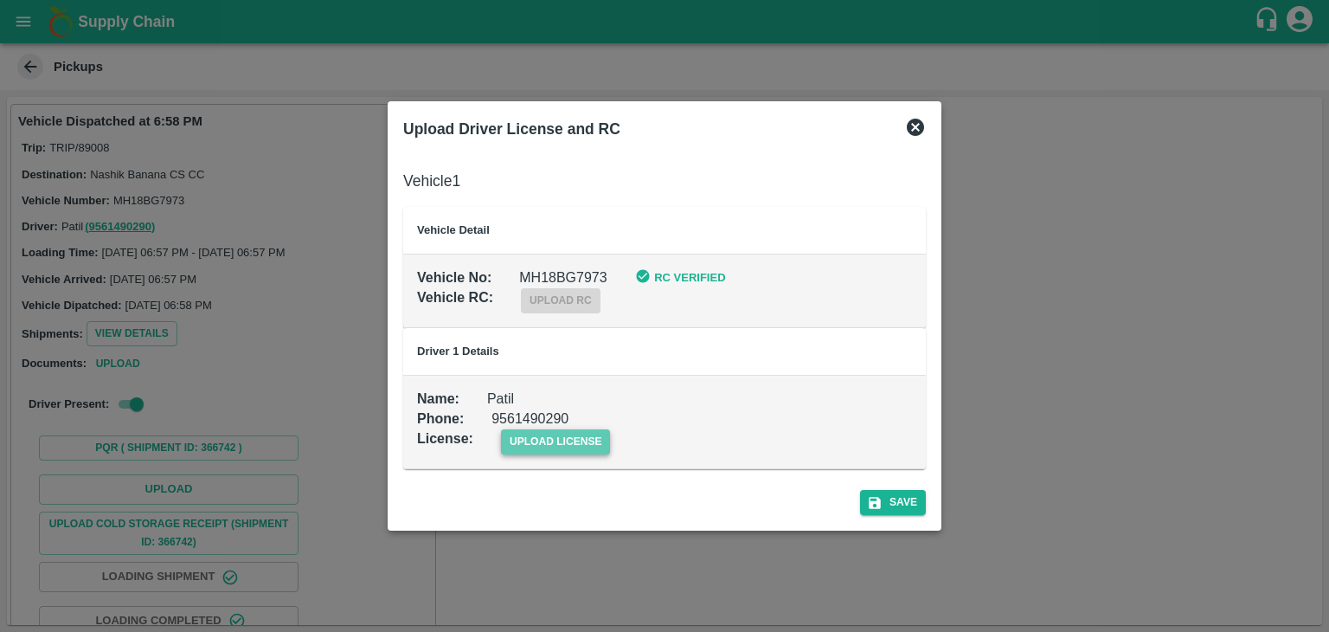
click at [592, 445] on span "upload license" at bounding box center [556, 441] width 110 height 25
click at [0, 0] on input "upload license" at bounding box center [0, 0] width 0 height 0
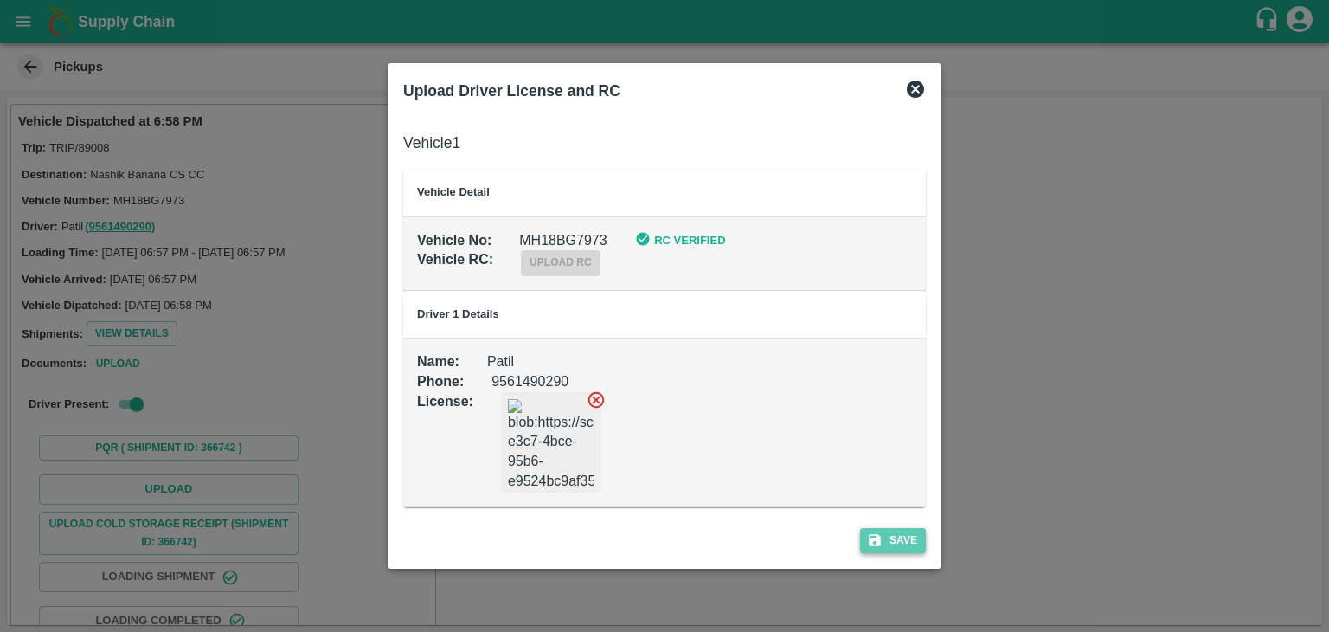
click at [911, 548] on button "Save" at bounding box center [893, 540] width 66 height 25
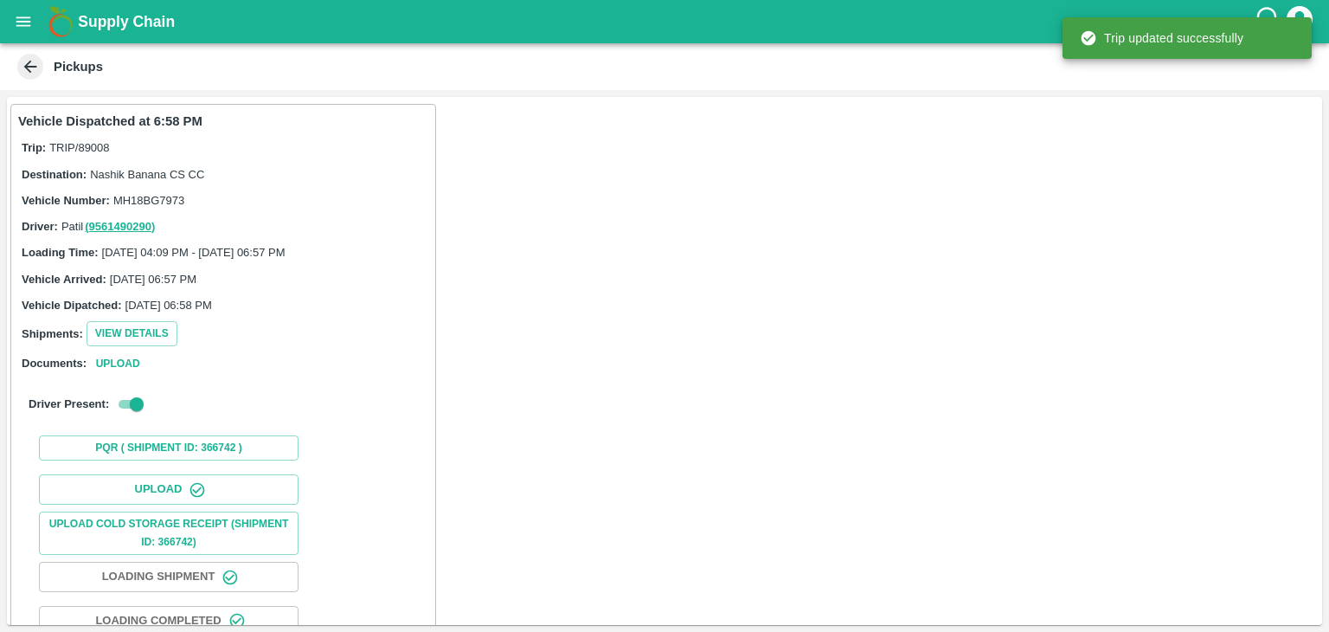
scroll to position [181, 0]
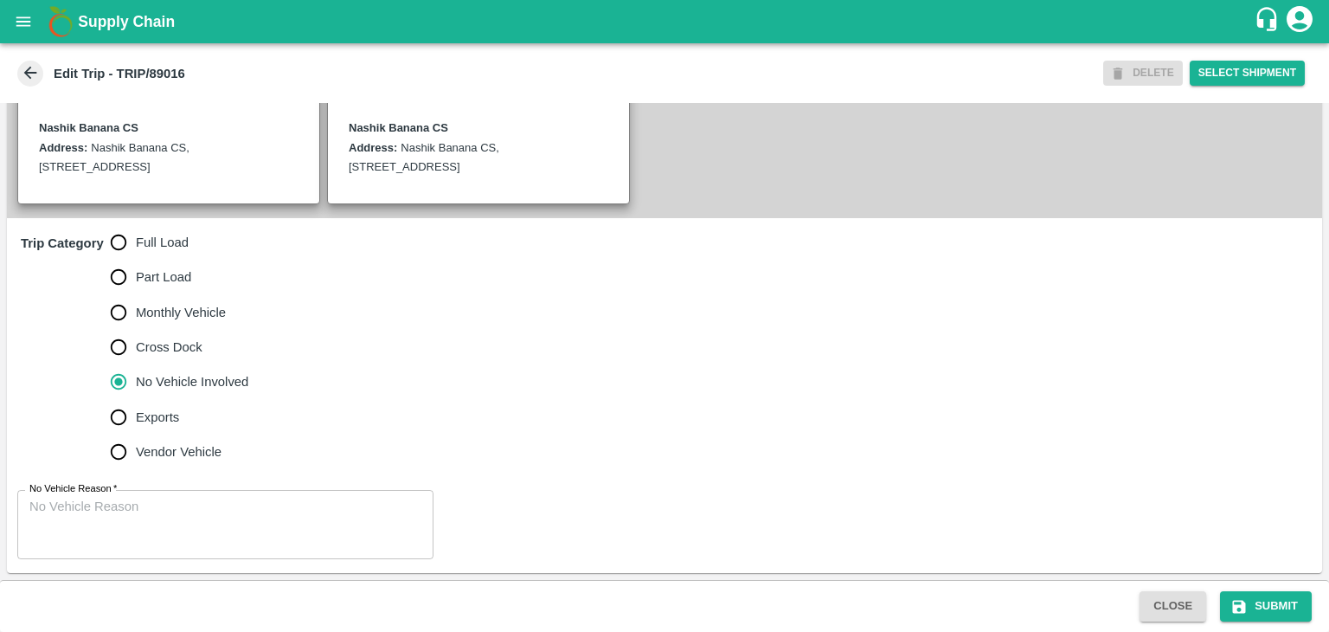
scroll to position [425, 0]
click at [149, 238] on span "Full Load" at bounding box center [162, 242] width 53 height 19
click at [136, 238] on input "Full Load" at bounding box center [118, 242] width 35 height 35
radio input "true"
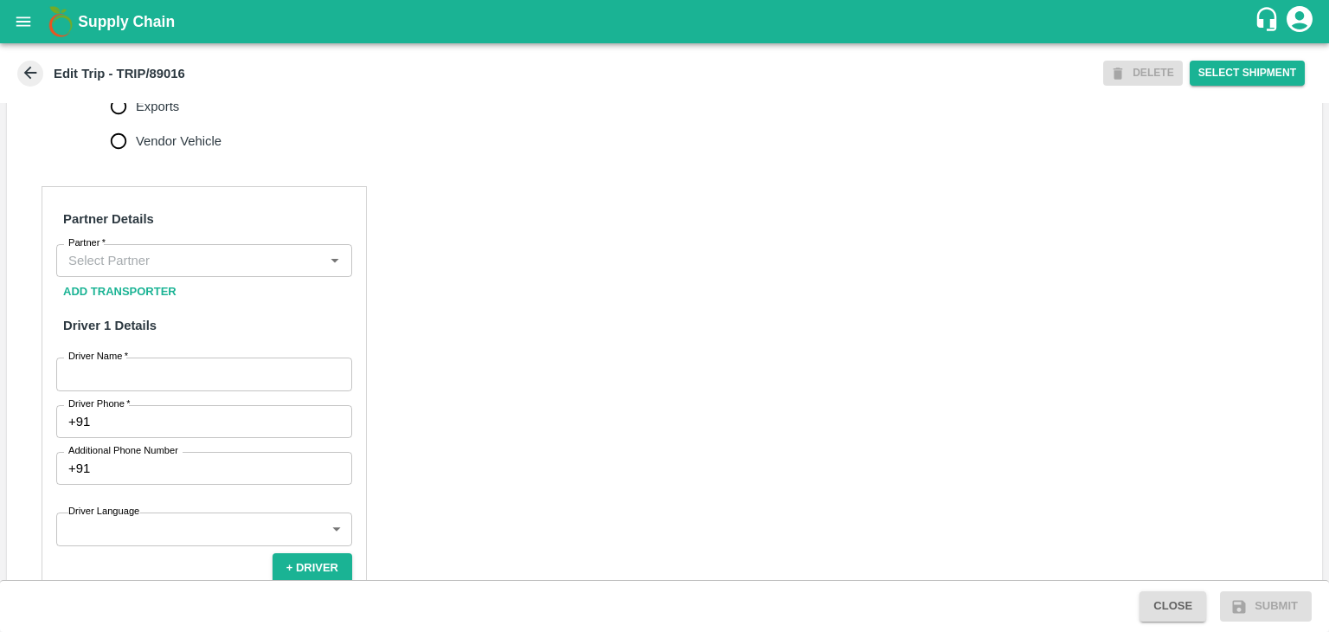
scroll to position [719, 0]
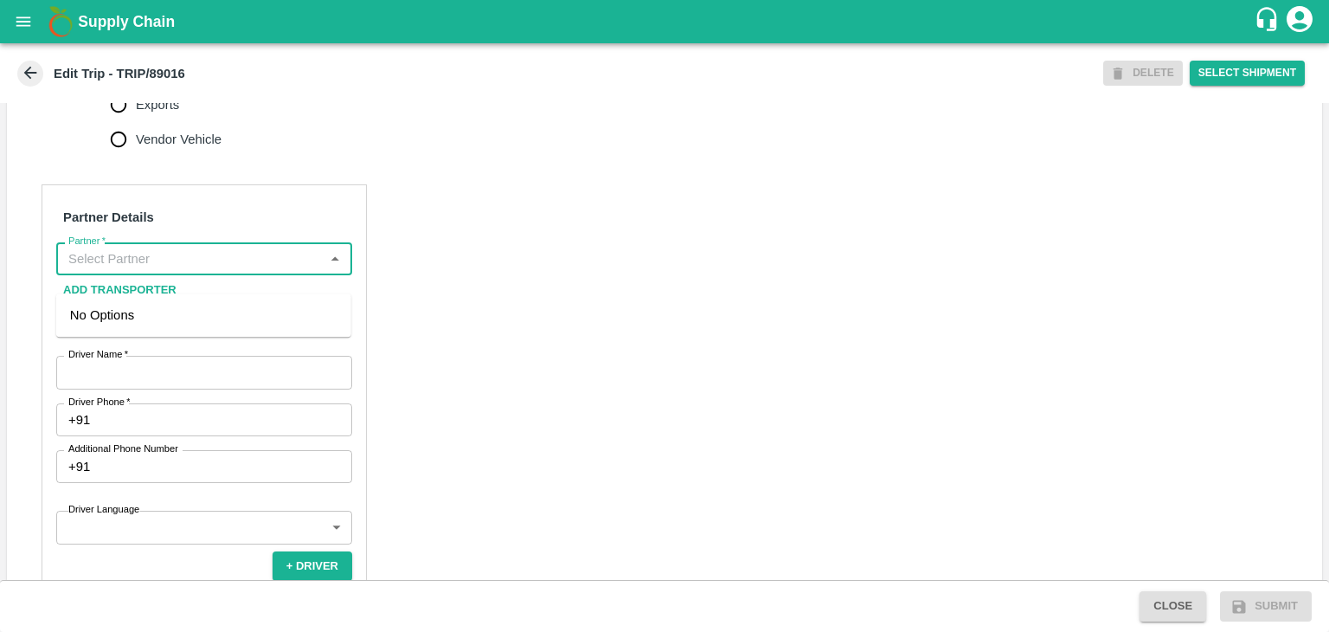
click at [183, 267] on input "Partner   *" at bounding box center [189, 258] width 257 height 22
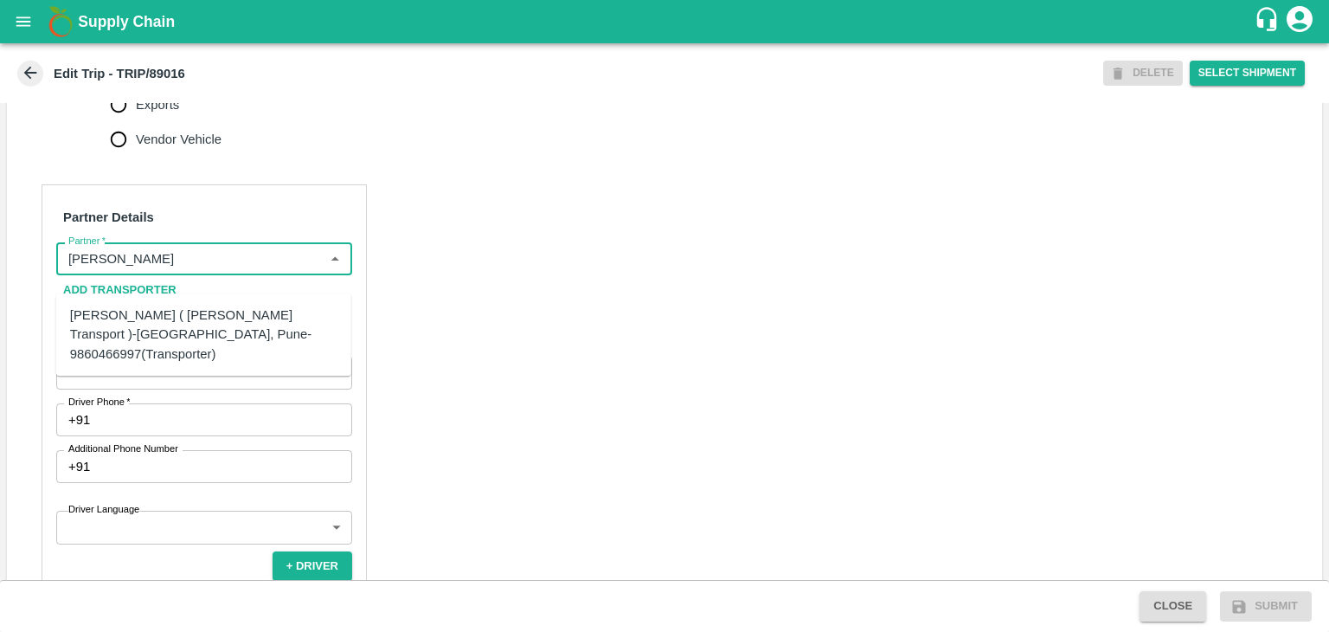
click at [222, 312] on div "[PERSON_NAME] ( [PERSON_NAME] Transport )-[GEOGRAPHIC_DATA], Pune-9860466997(Tr…" at bounding box center [203, 334] width 267 height 58
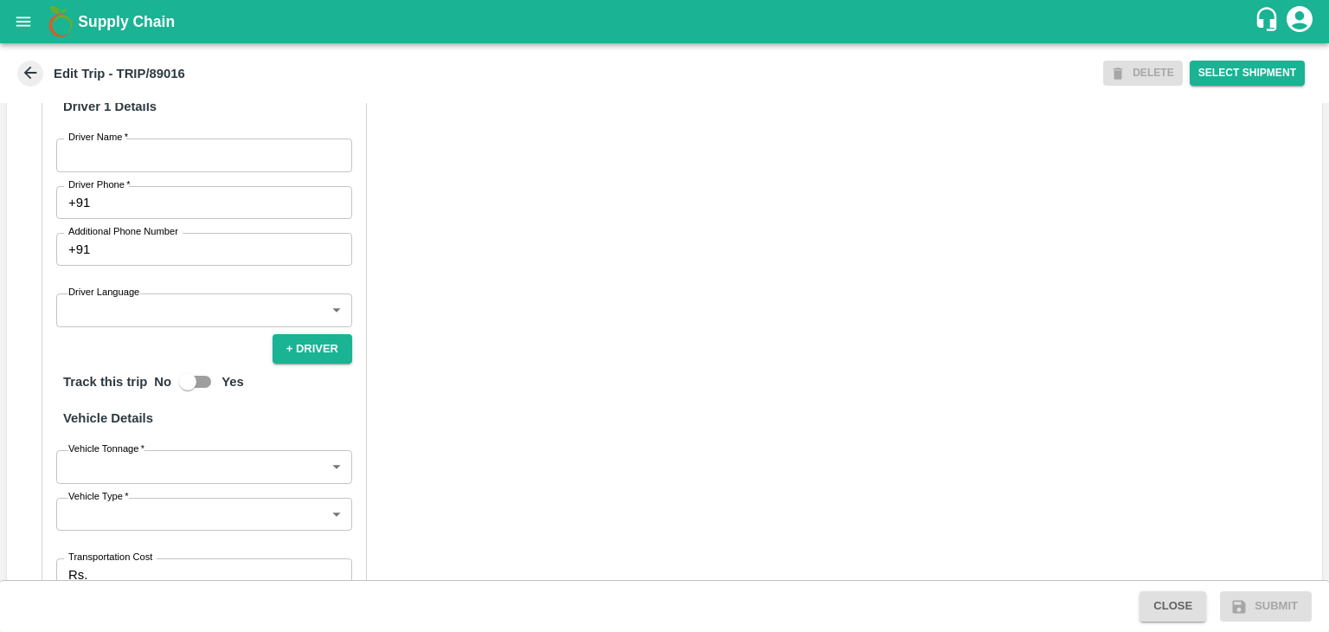
scroll to position [941, 0]
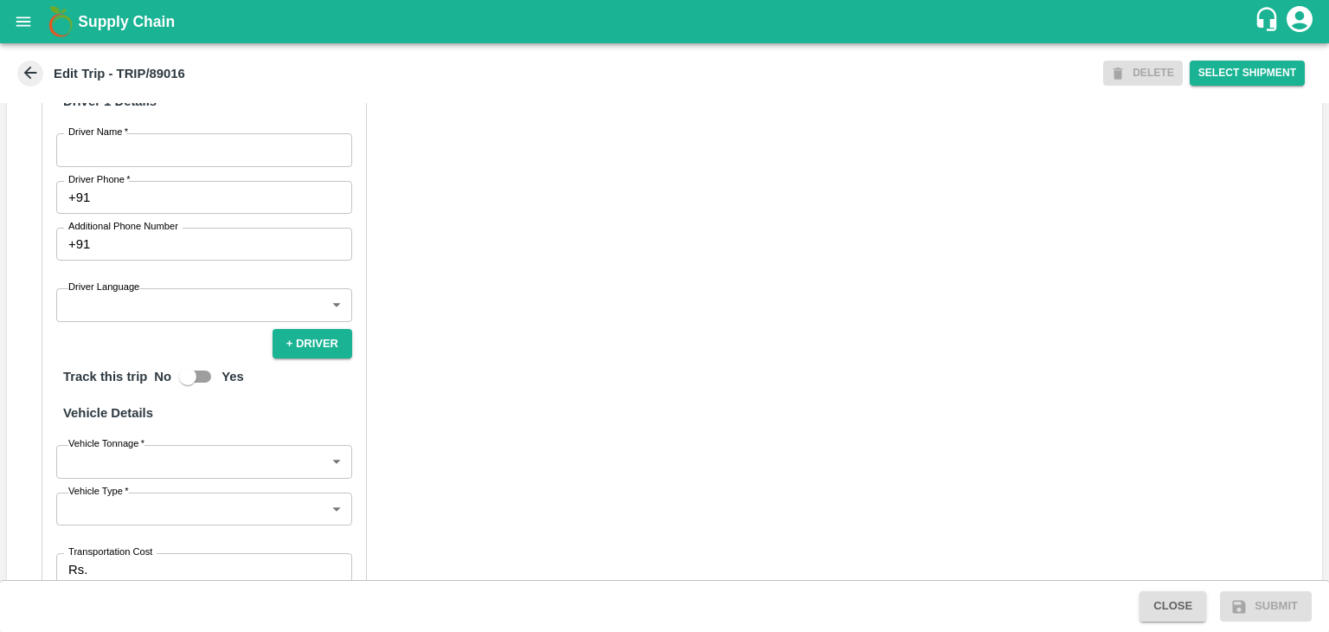
type input "[PERSON_NAME] ( [PERSON_NAME] Transport )-[GEOGRAPHIC_DATA], Pune-9860466997(Tr…"
click at [146, 166] on input "Driver Name   *" at bounding box center [204, 149] width 296 height 33
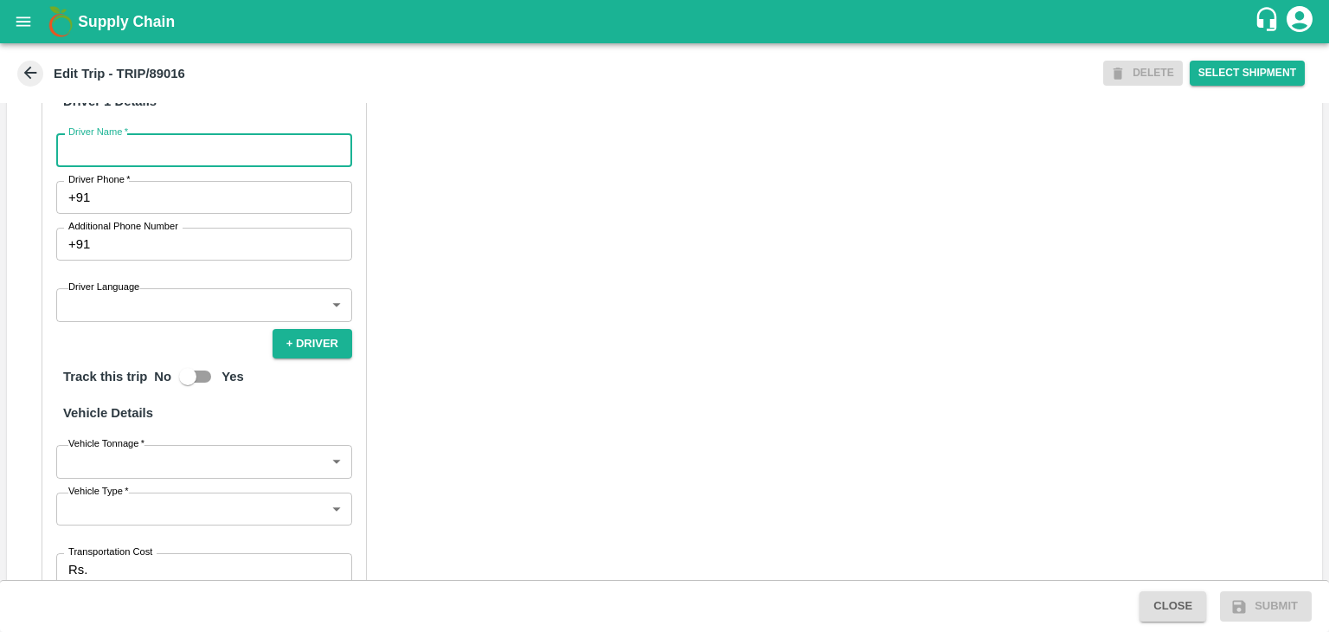
type input "[PERSON_NAME]"
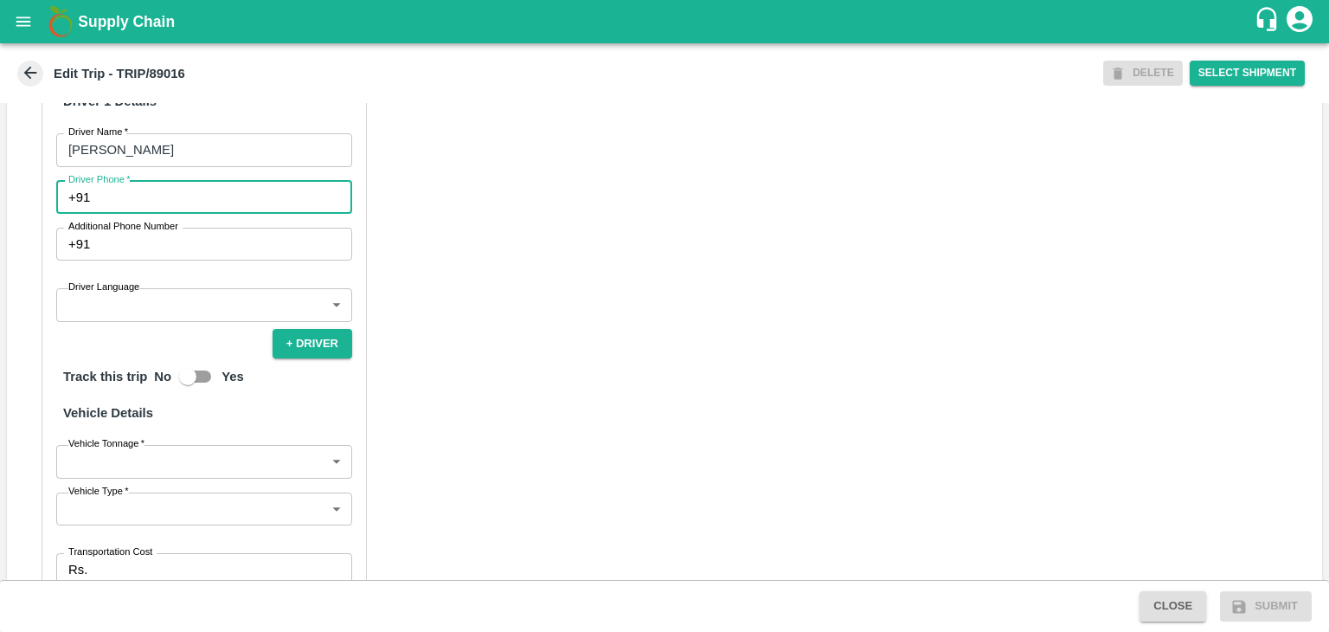
click at [171, 213] on input "Driver Phone   *" at bounding box center [224, 197] width 255 height 33
type input "9158432758"
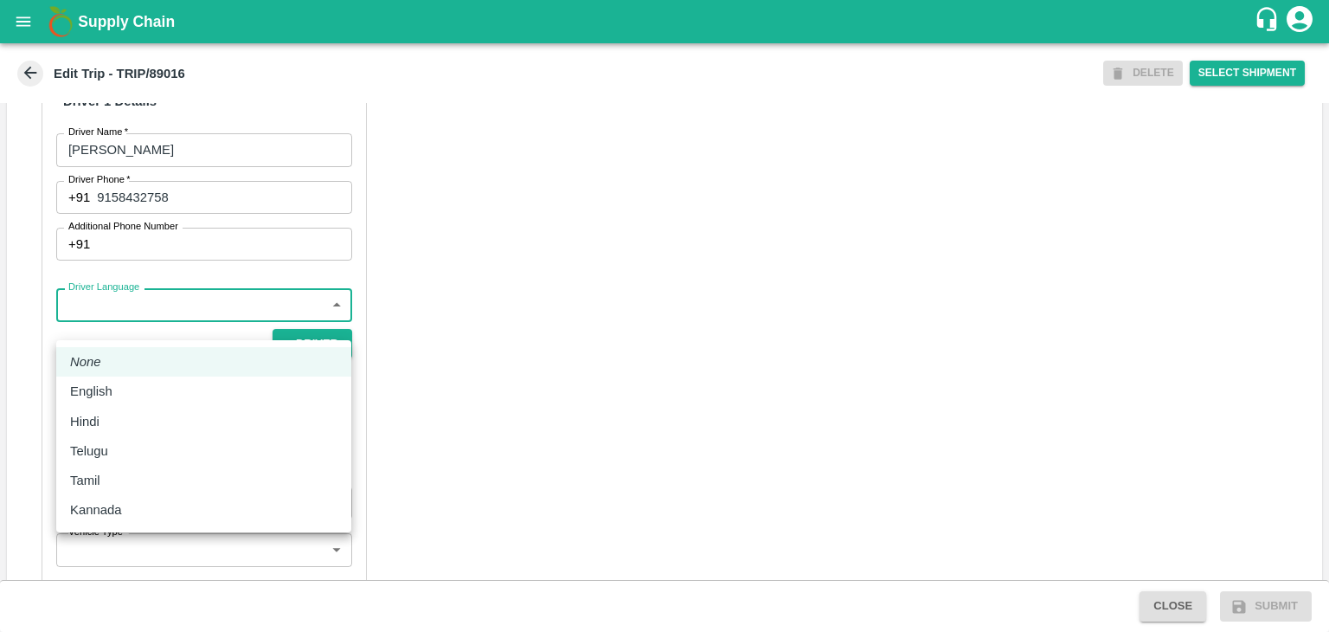
click at [168, 314] on body "Supply Chain Edit Trip - TRIP/89016 DELETE Select Shipment Trip Details Trip Ty…" at bounding box center [664, 316] width 1329 height 632
click at [155, 378] on li "English" at bounding box center [203, 390] width 295 height 29
type input "en"
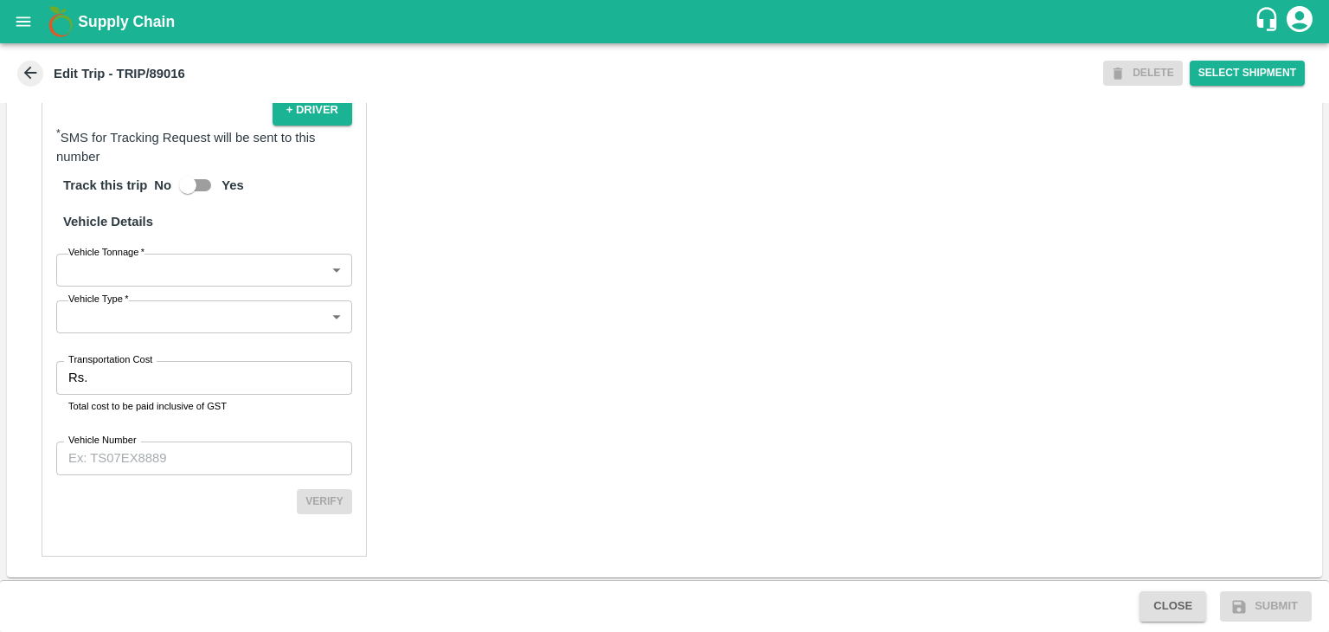
scroll to position [1198, 0]
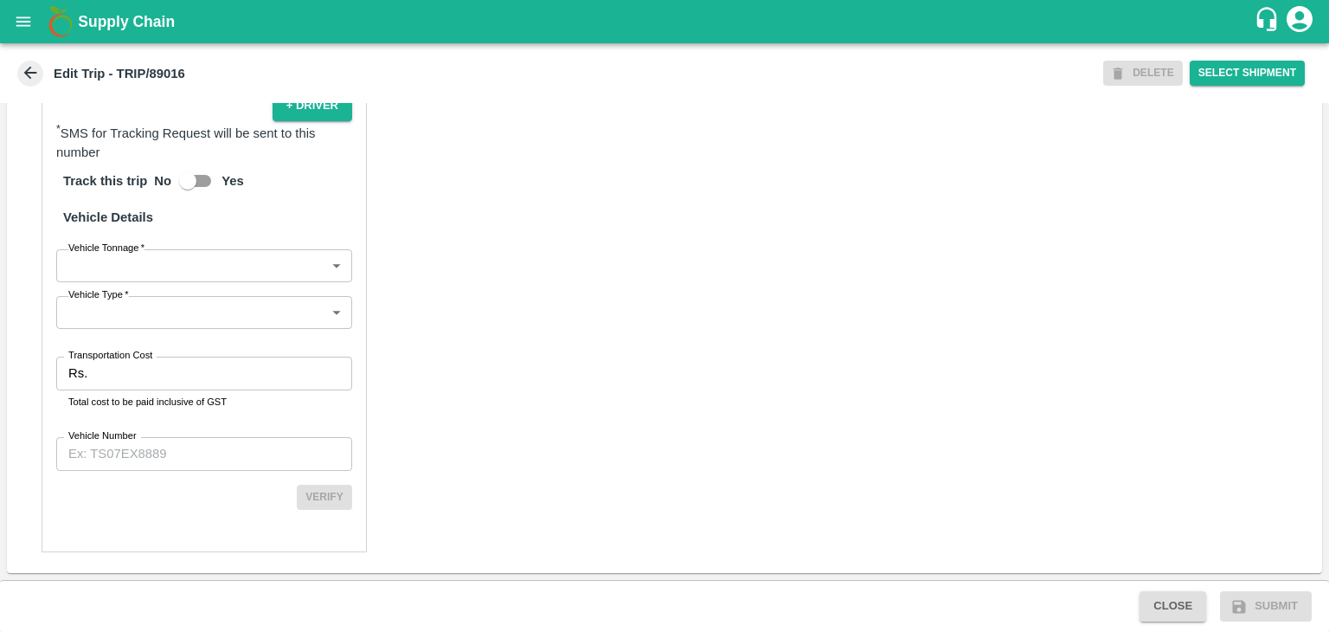
click at [142, 263] on body "Supply Chain Edit Trip - TRIP/89016 DELETE Select Shipment Trip Details Trip Ty…" at bounding box center [664, 316] width 1329 height 632
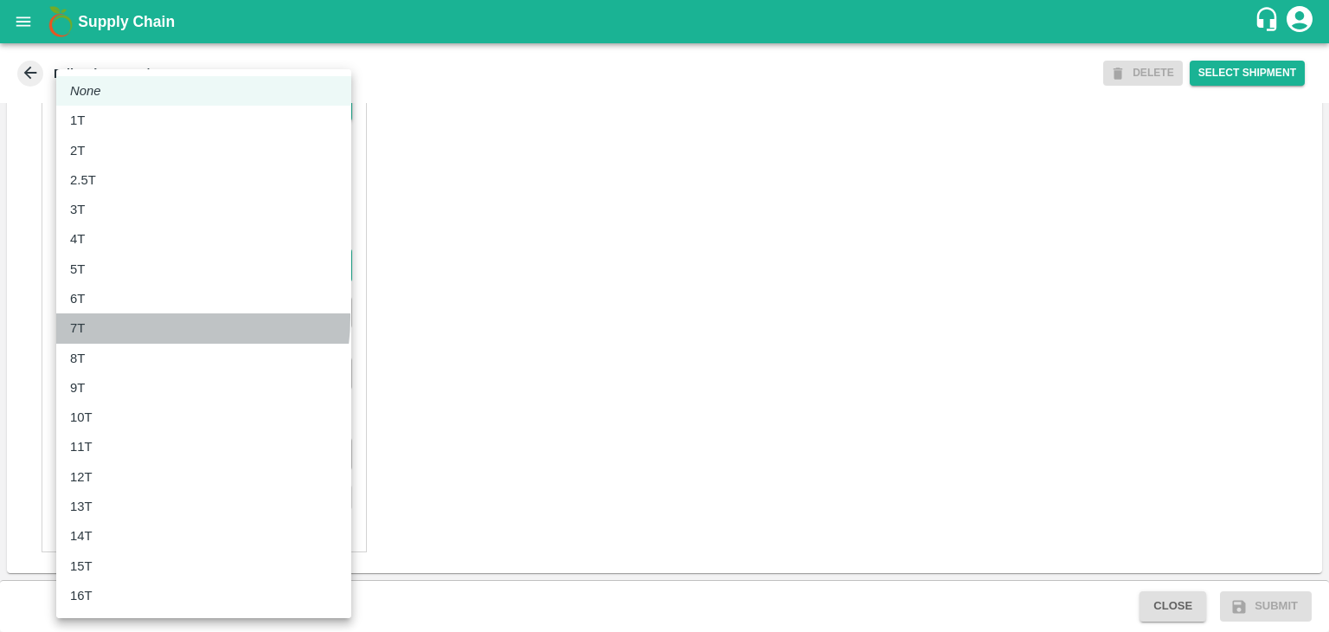
click at [126, 317] on li "7T" at bounding box center [203, 327] width 295 height 29
type input "7000"
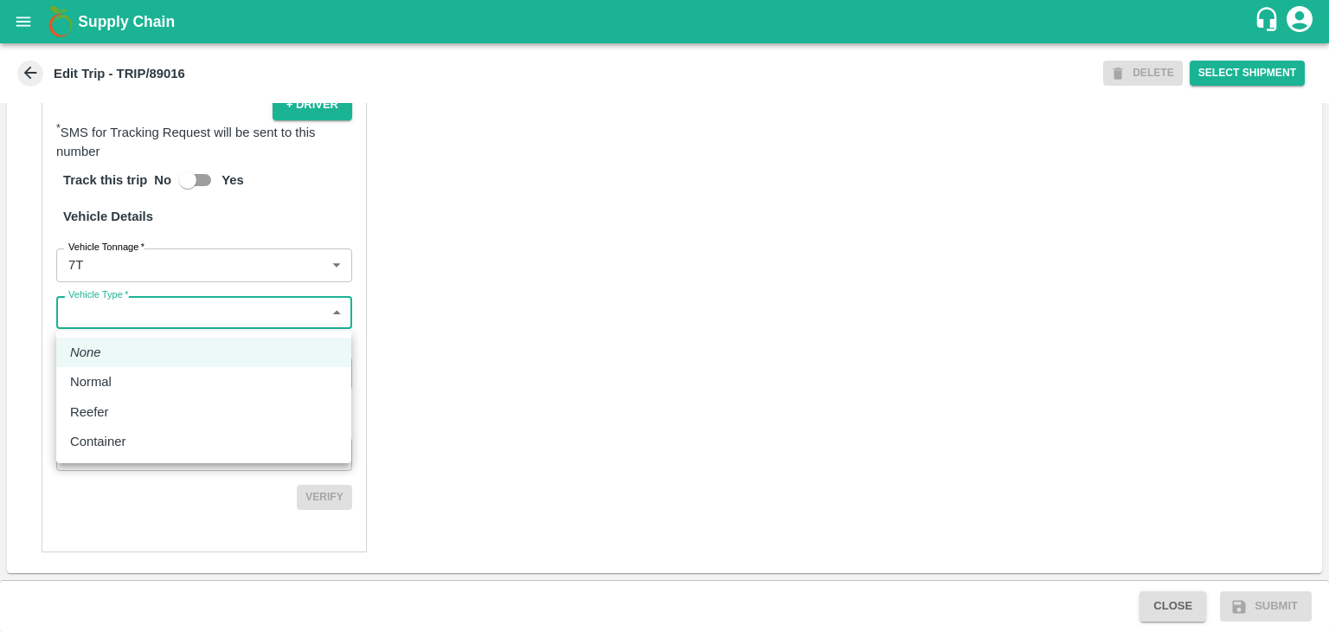
click at [132, 326] on body "Supply Chain Edit Trip - TRIP/89016 DELETE Select Shipment Trip Details Trip Ty…" at bounding box center [664, 316] width 1329 height 632
click at [132, 371] on li "Normal" at bounding box center [203, 381] width 295 height 29
type input "Normal"
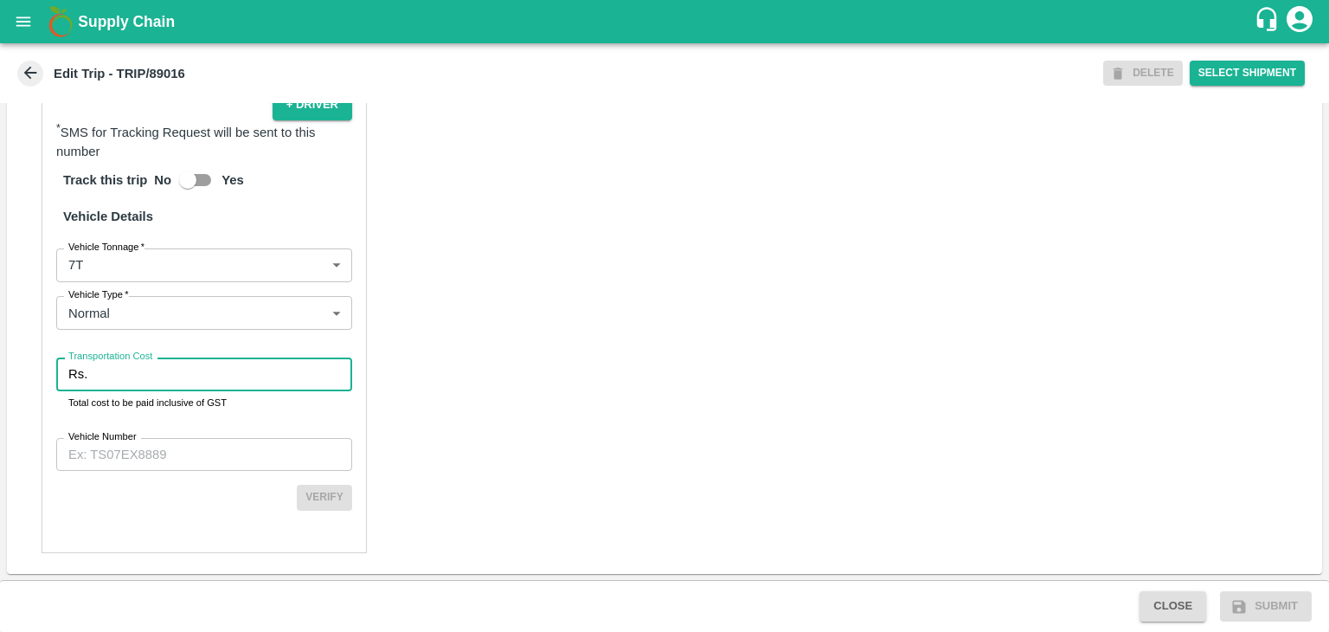
click at [149, 371] on input "Transportation Cost" at bounding box center [223, 373] width 258 height 33
type input "1"
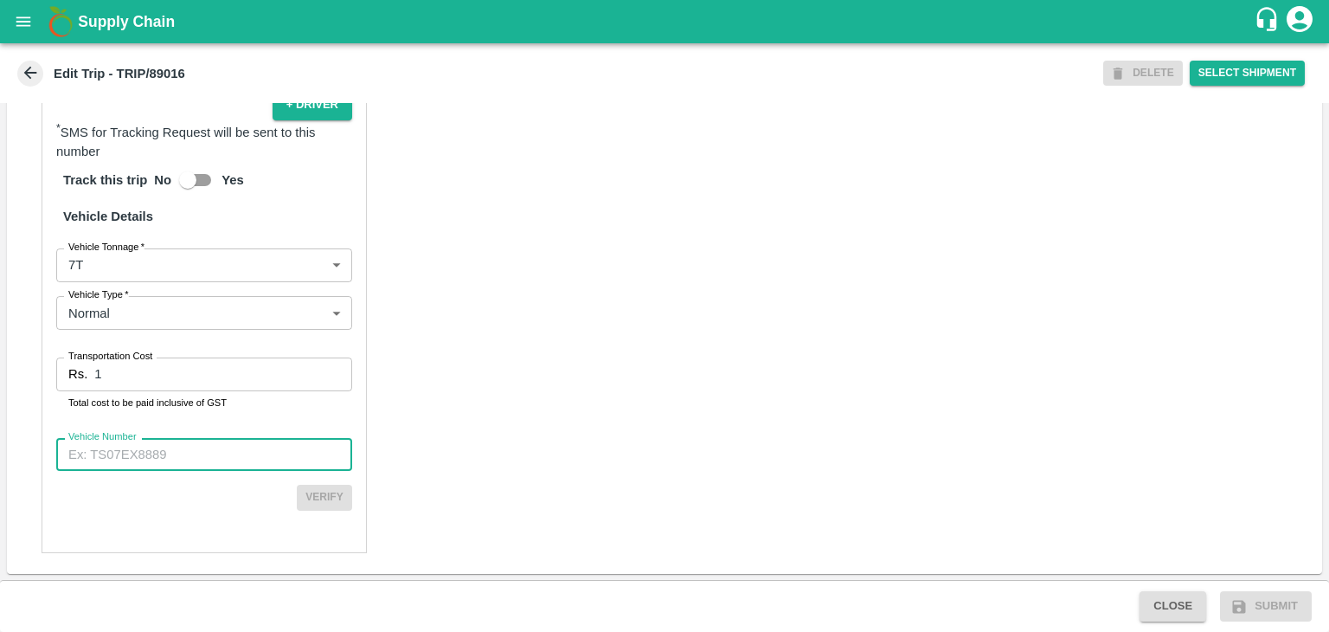
click at [193, 451] on input "Vehicle Number" at bounding box center [204, 454] width 296 height 33
type input "MH45T6060"
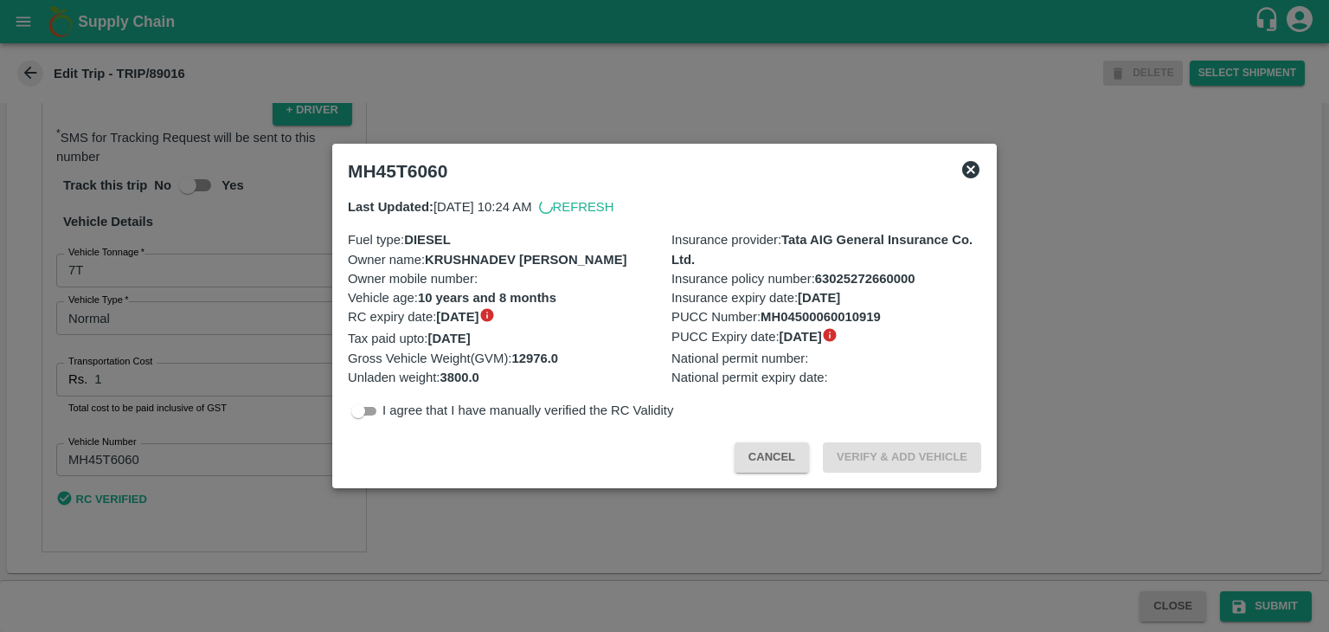
scroll to position [1193, 0]
drag, startPoint x: 1258, startPoint y: 587, endPoint x: 1280, endPoint y: 606, distance: 28.8
click at [1280, 606] on div at bounding box center [664, 316] width 1329 height 632
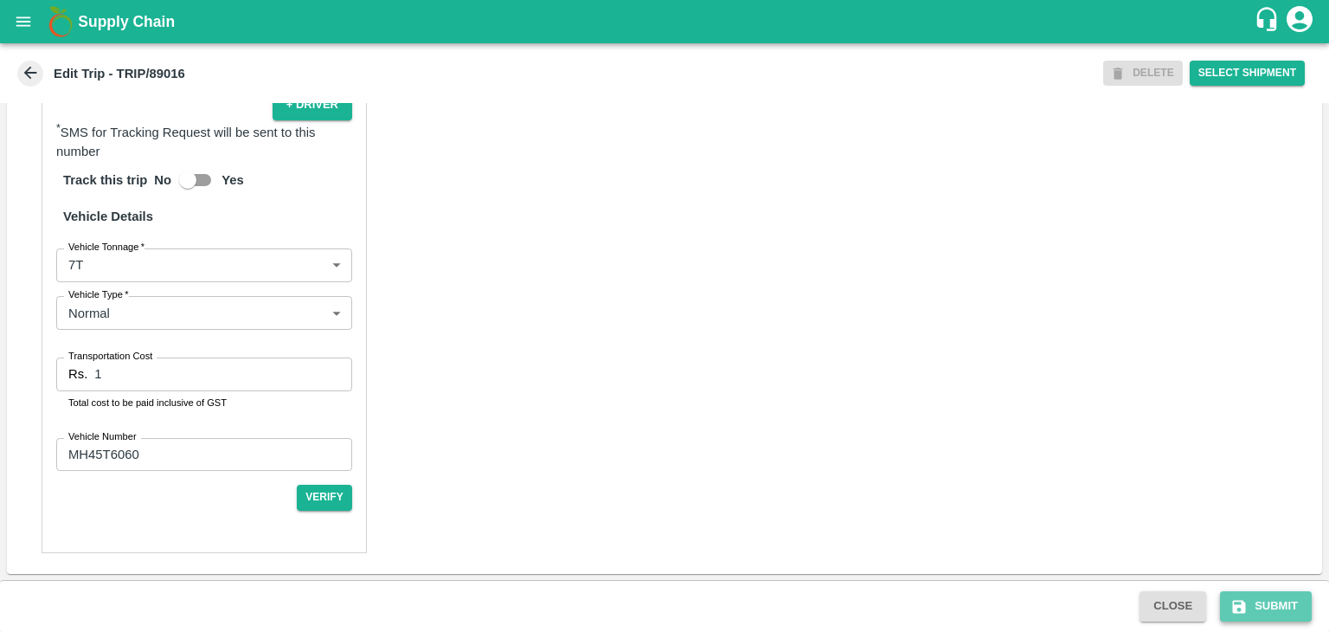
click at [1280, 606] on button "Submit" at bounding box center [1266, 606] width 92 height 30
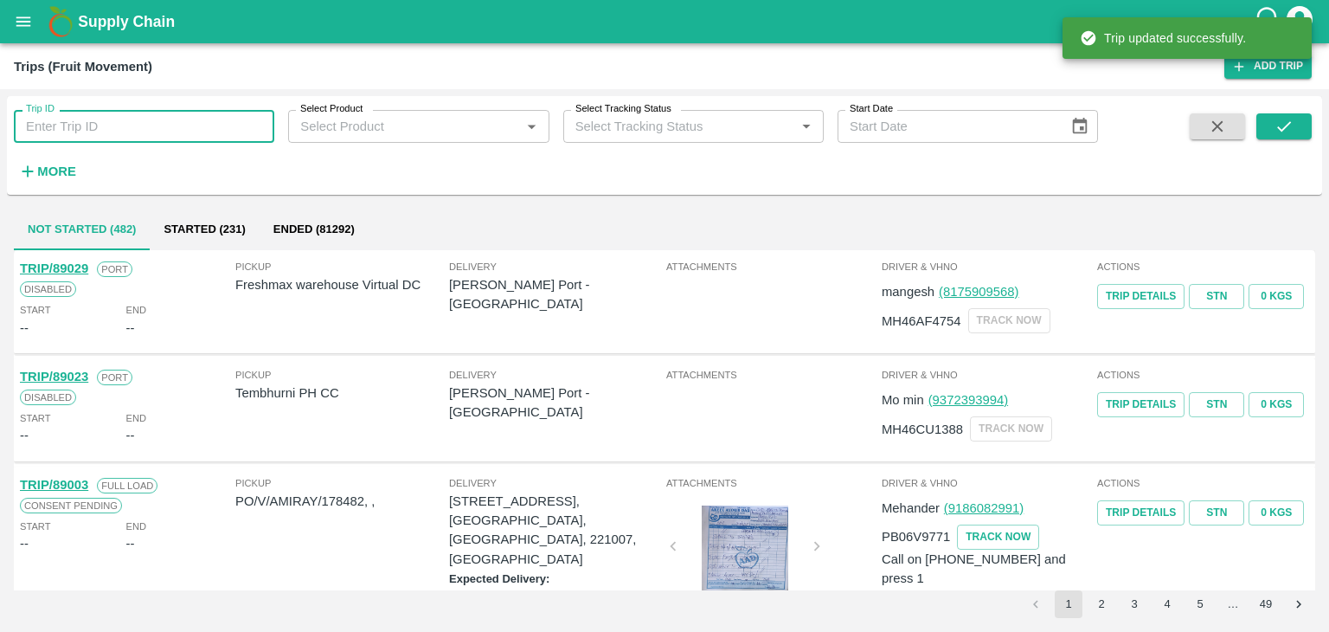
click at [170, 113] on input "Trip ID" at bounding box center [144, 126] width 260 height 33
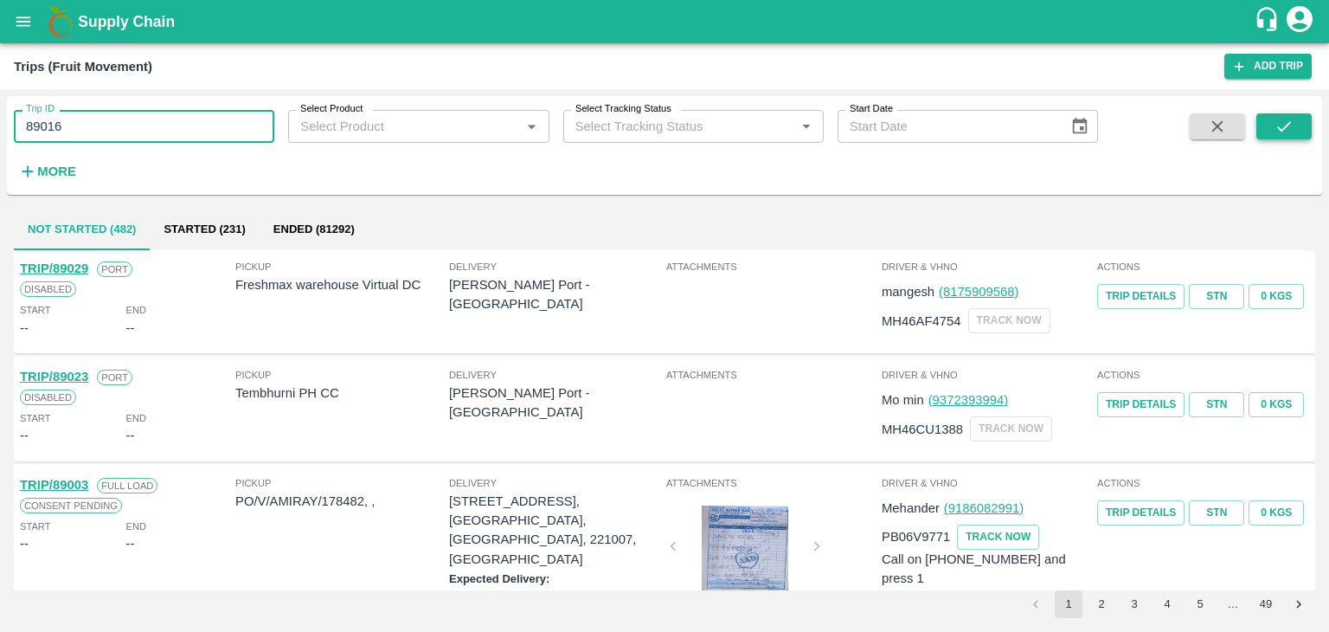
type input "89016"
click at [1284, 125] on icon "submit" at bounding box center [1284, 126] width 19 height 19
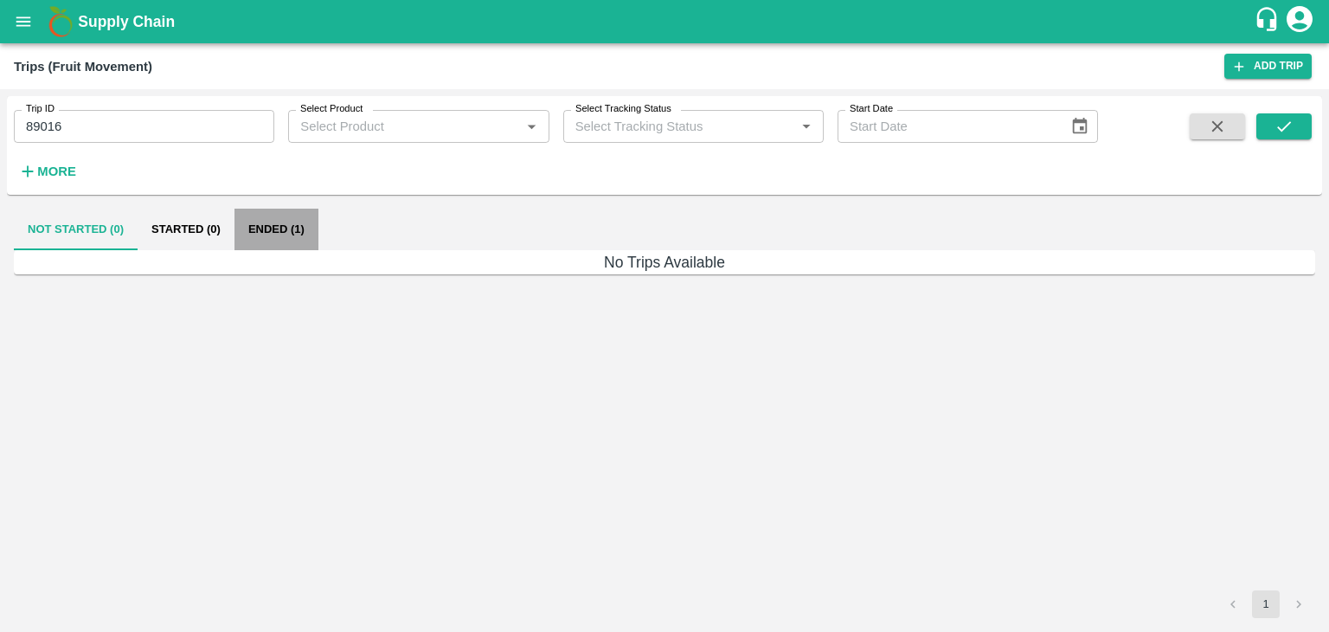
click at [285, 217] on button "Ended (1)" at bounding box center [277, 230] width 84 height 42
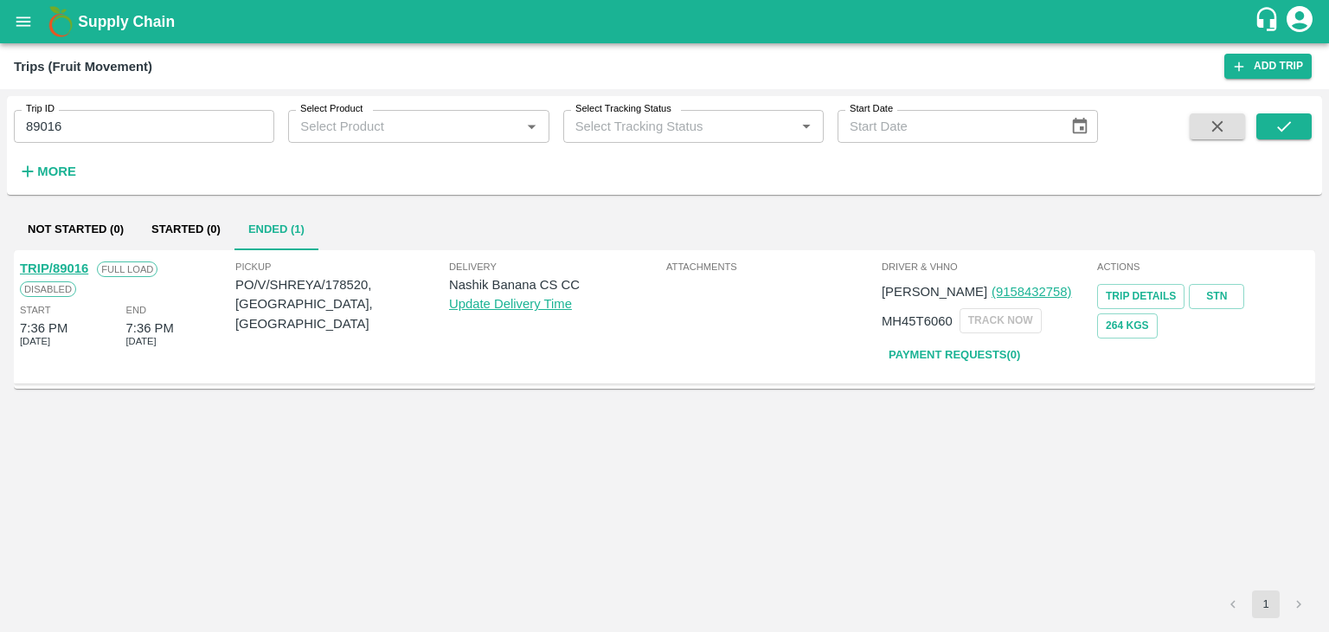
click at [72, 259] on div "TRIP/89016" at bounding box center [54, 268] width 68 height 19
click at [62, 264] on link "TRIP/89016" at bounding box center [54, 268] width 68 height 14
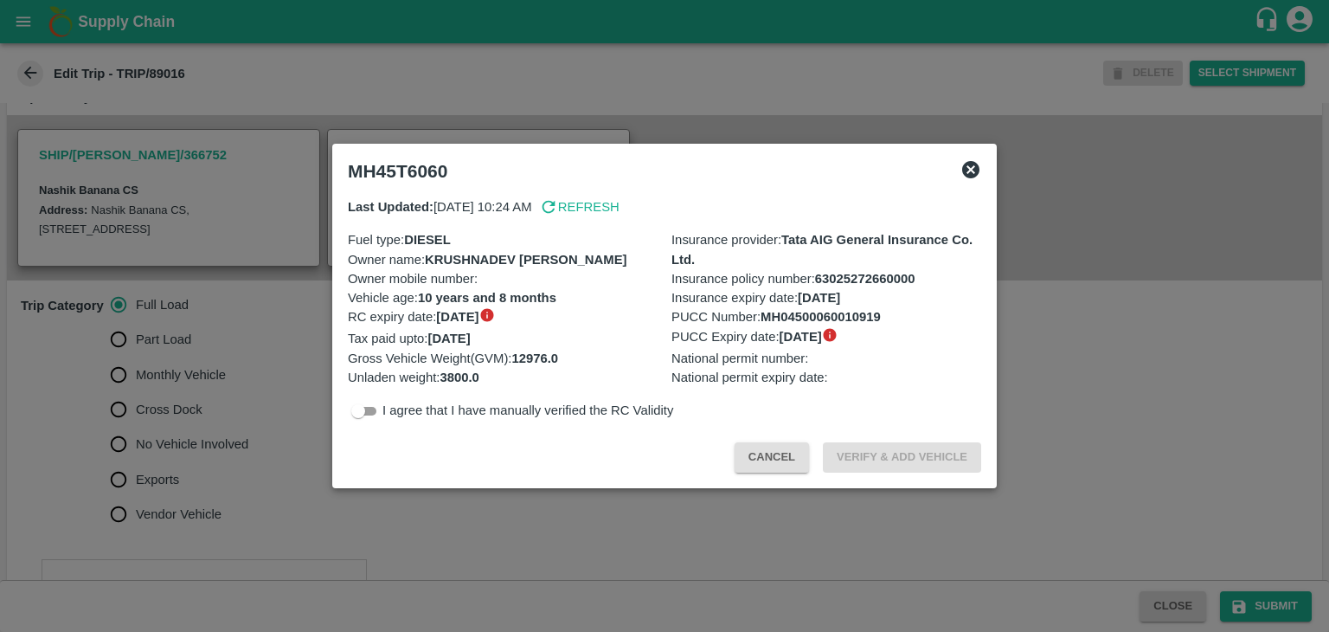
scroll to position [398, 0]
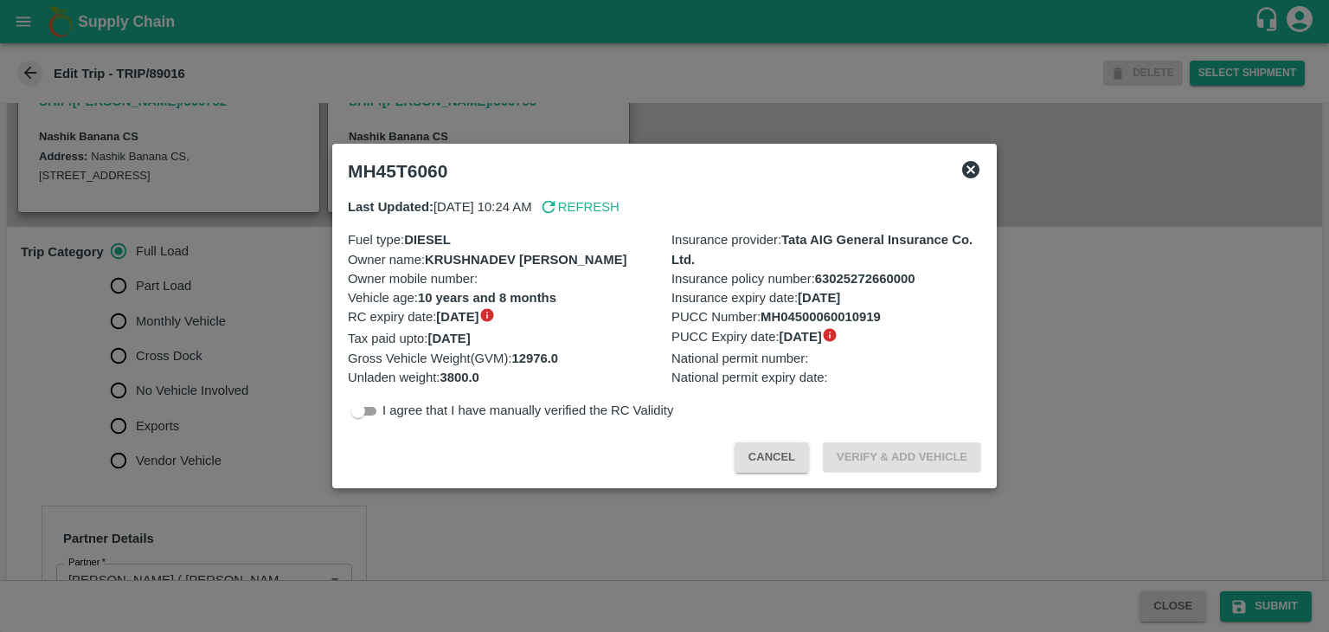
click at [228, 402] on div at bounding box center [664, 316] width 1329 height 632
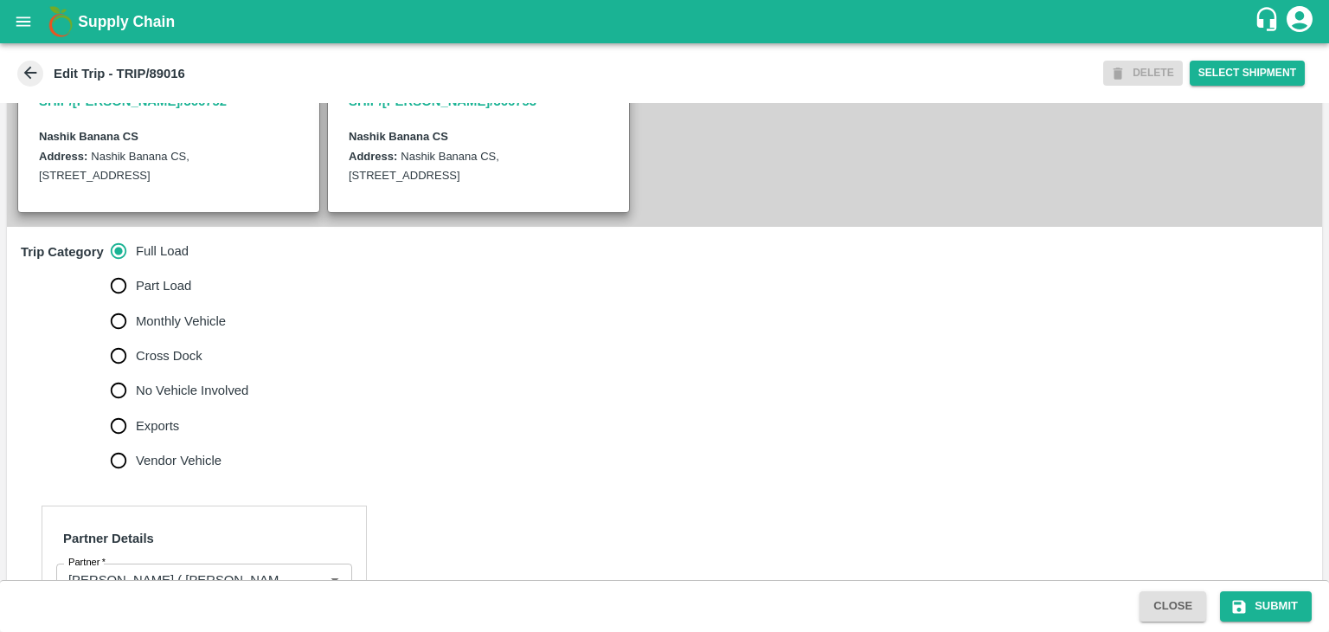
click at [195, 400] on span "No Vehicle Involved" at bounding box center [192, 390] width 112 height 19
click at [136, 406] on input "No Vehicle Involved" at bounding box center [118, 390] width 35 height 35
radio input "true"
drag, startPoint x: 210, startPoint y: 519, endPoint x: 215, endPoint y: 536, distance: 17.0
click at [215, 536] on div "x No Vehicle Reason" at bounding box center [225, 532] width 416 height 69
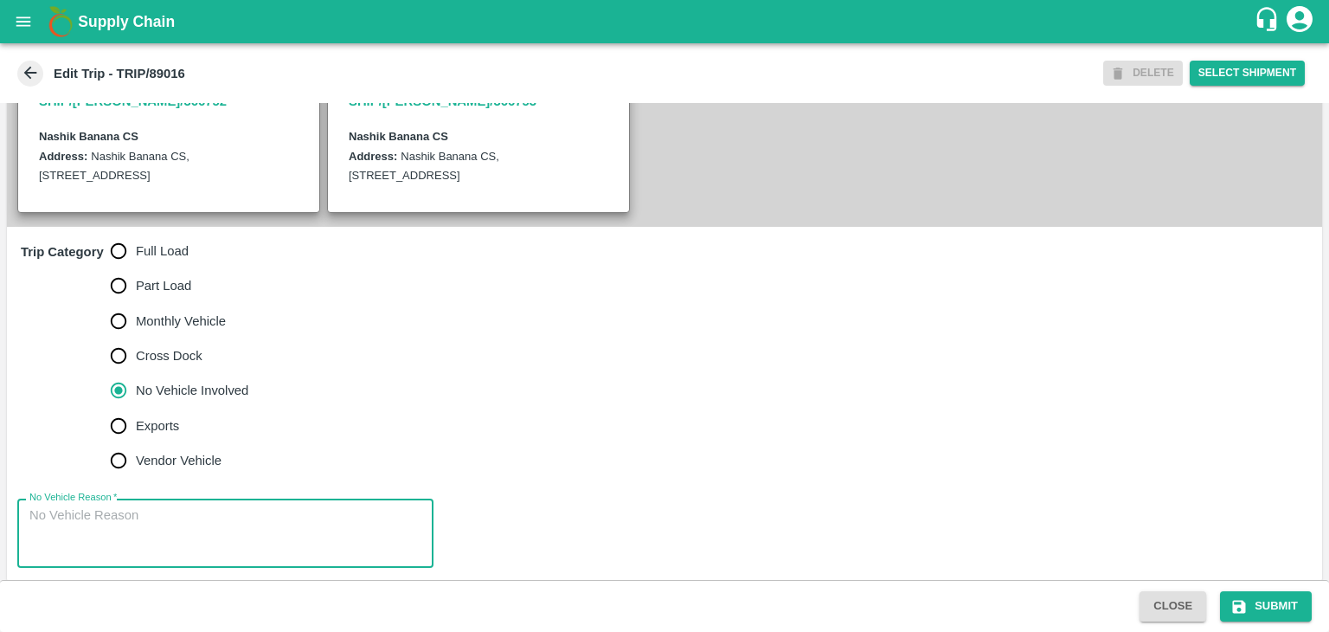
click at [215, 536] on textarea "No Vehicle Reason   *" at bounding box center [225, 533] width 392 height 55
type textarea "Field Dump"
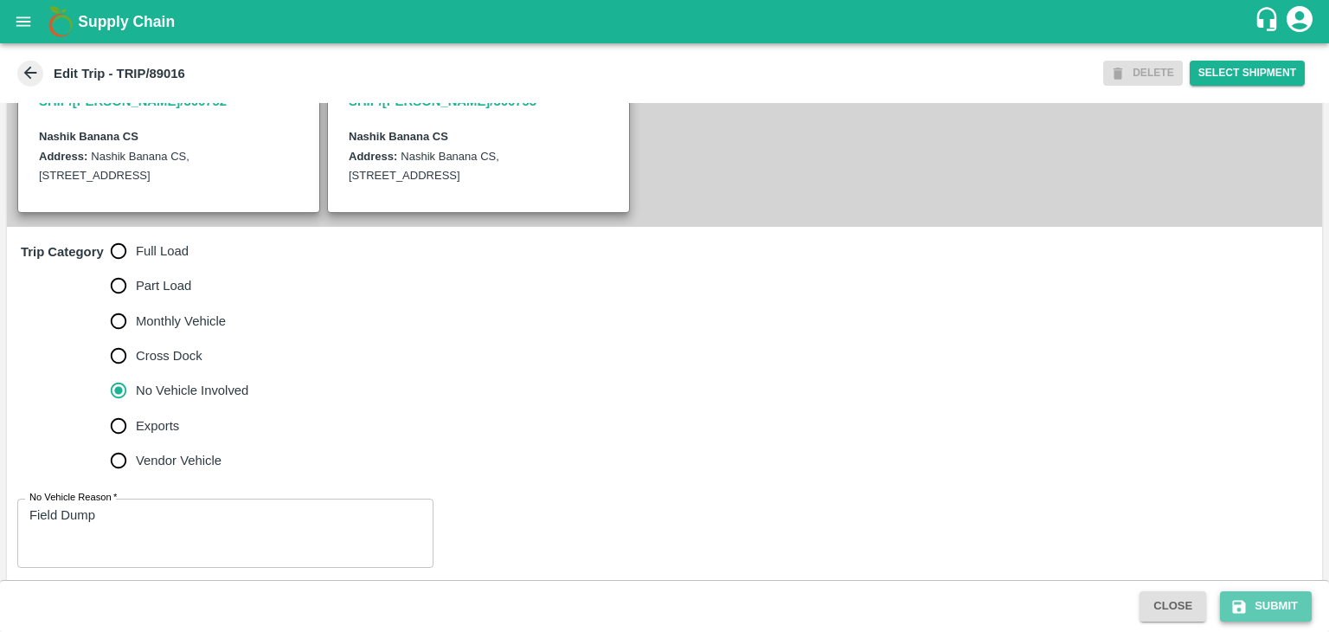
click at [1240, 600] on icon "submit" at bounding box center [1239, 606] width 13 height 13
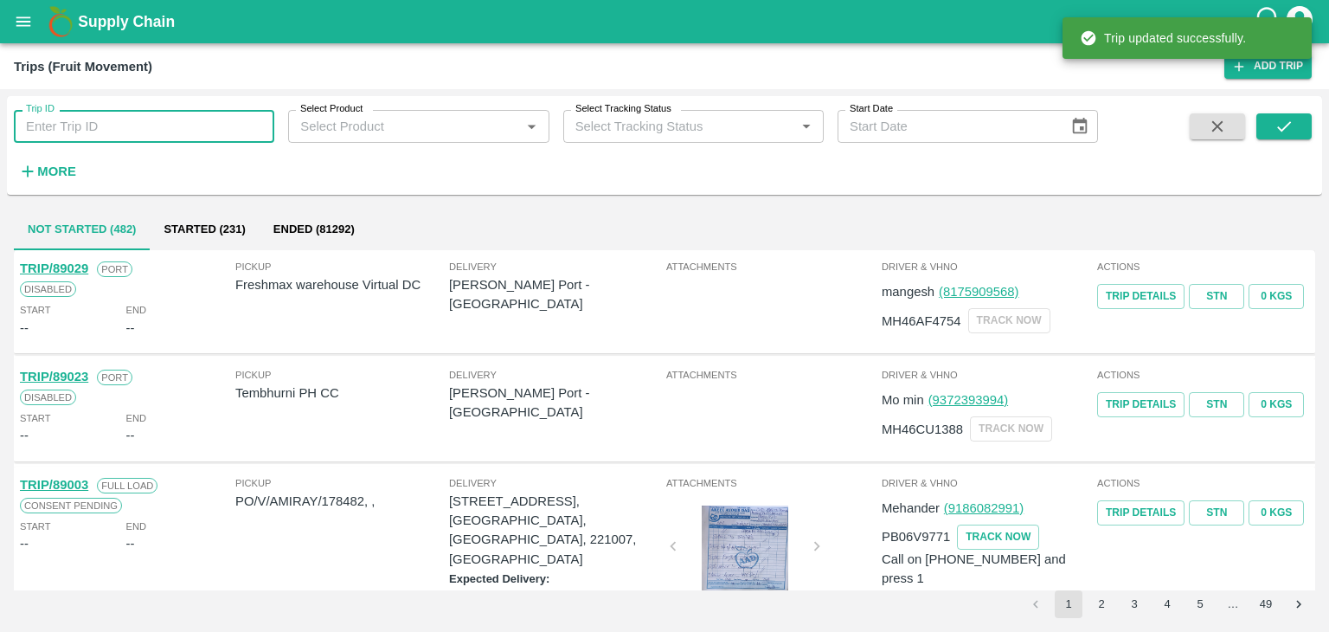
click at [190, 120] on input "Trip ID" at bounding box center [144, 126] width 260 height 33
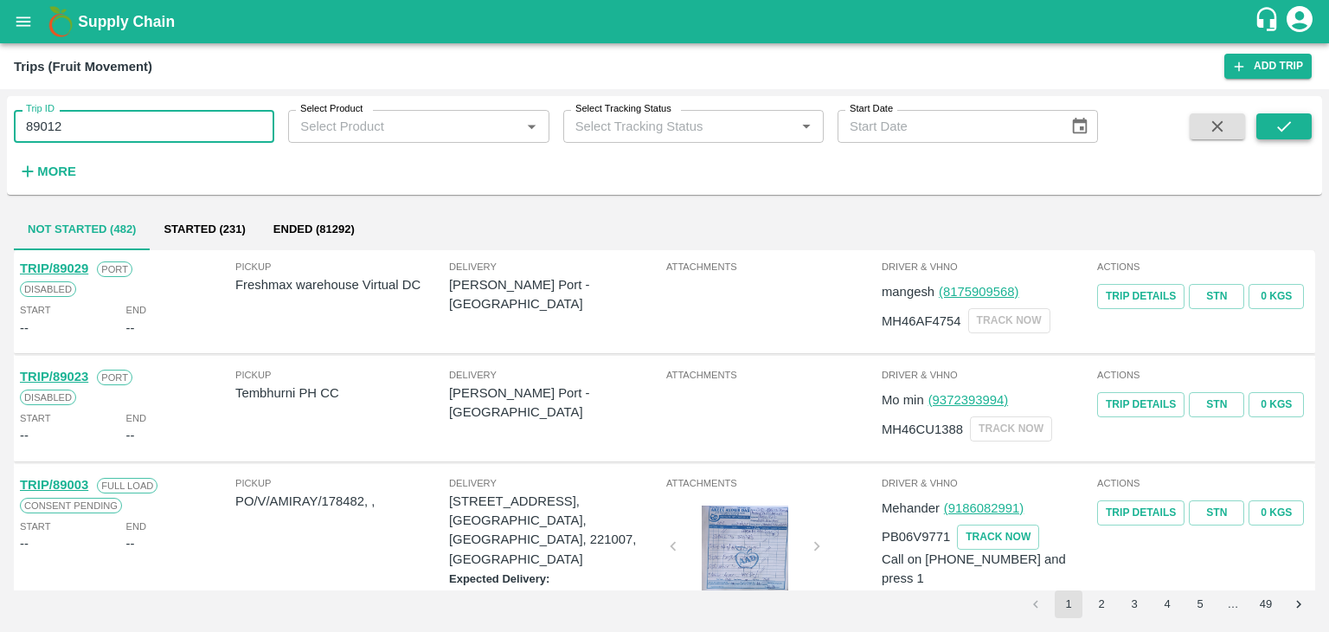
type input "89012"
click at [1270, 131] on button "submit" at bounding box center [1283, 126] width 55 height 26
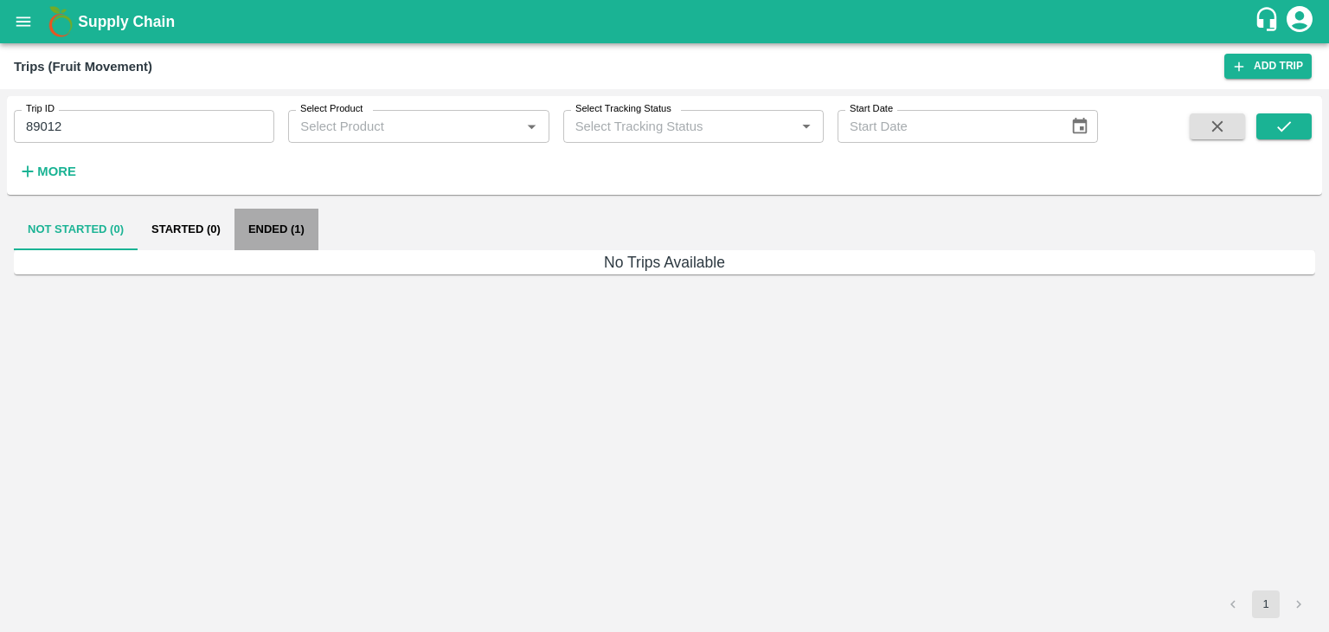
click at [296, 238] on button "Ended (1)" at bounding box center [277, 230] width 84 height 42
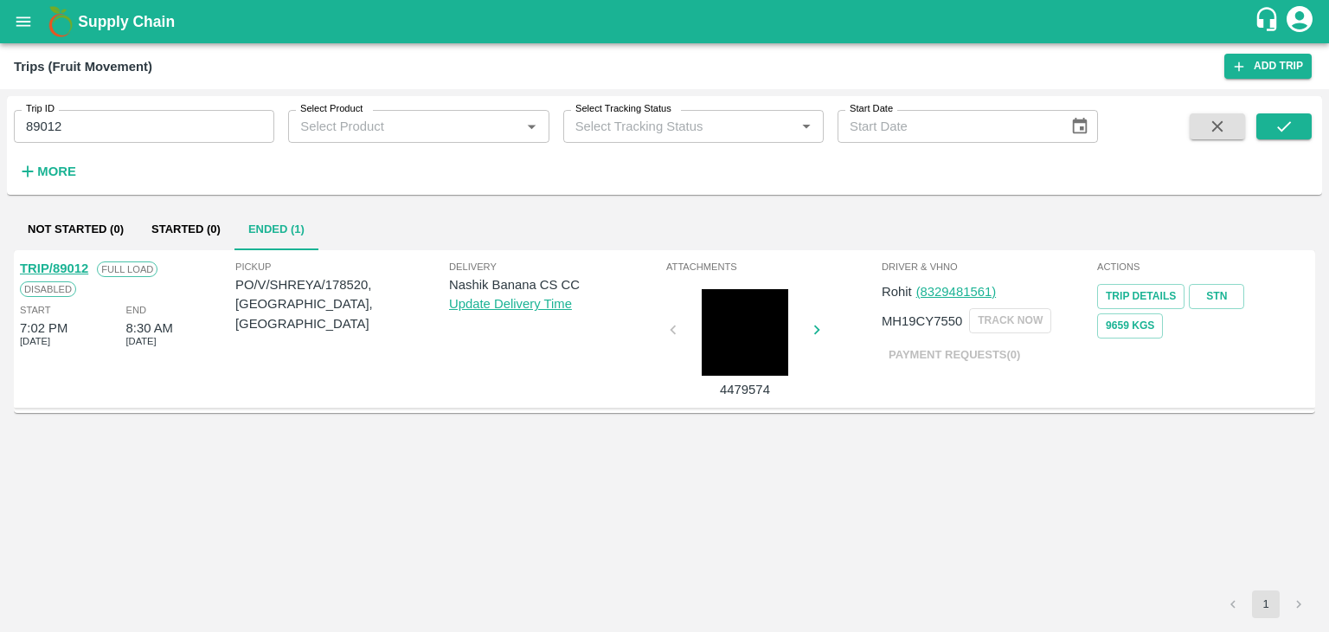
click at [73, 264] on link "TRIP/89012" at bounding box center [54, 268] width 68 height 14
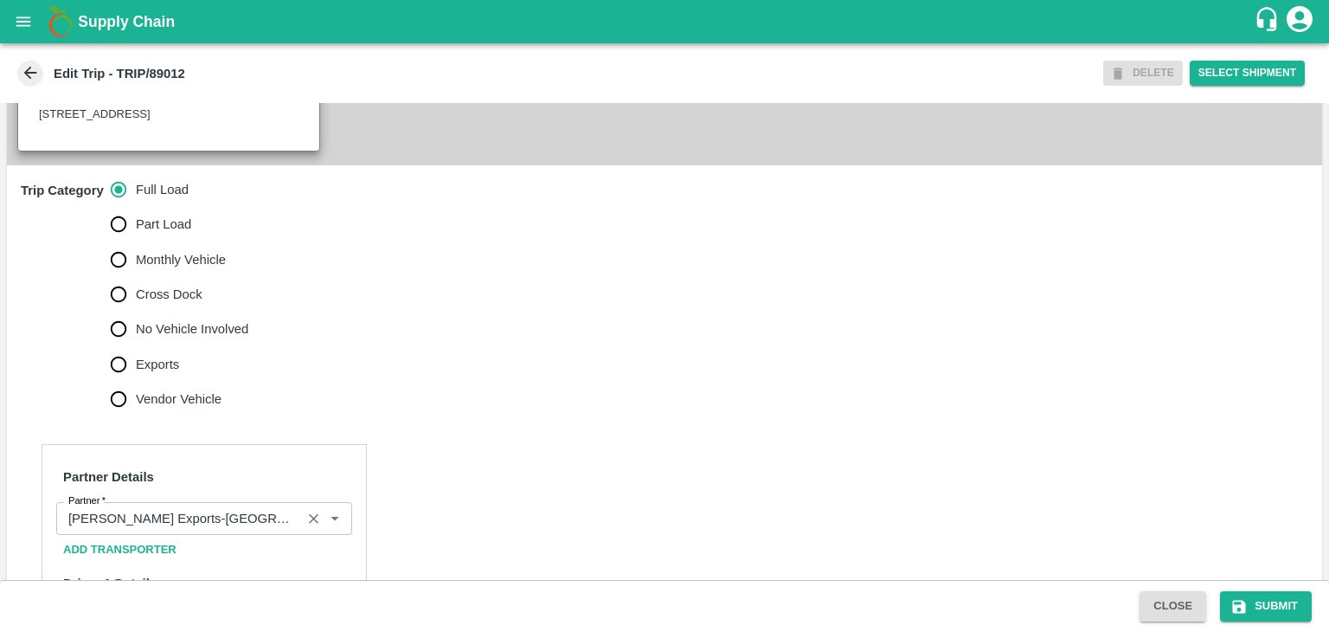
scroll to position [460, 0]
click at [307, 526] on icon "Clear" at bounding box center [313, 518] width 16 height 16
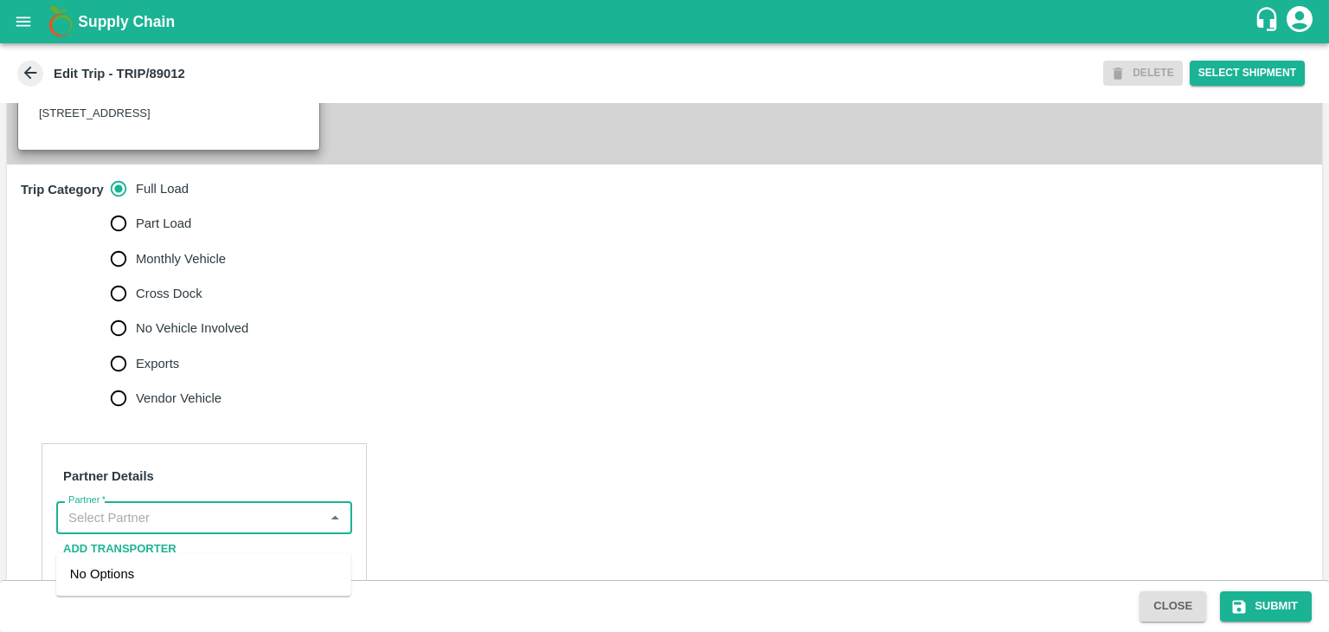
click at [282, 529] on input "Partner   *" at bounding box center [189, 517] width 257 height 22
click at [225, 572] on div "[PERSON_NAME] ( [PERSON_NAME] Transport )-[GEOGRAPHIC_DATA], Pune-9860466997(Tr…" at bounding box center [203, 593] width 267 height 58
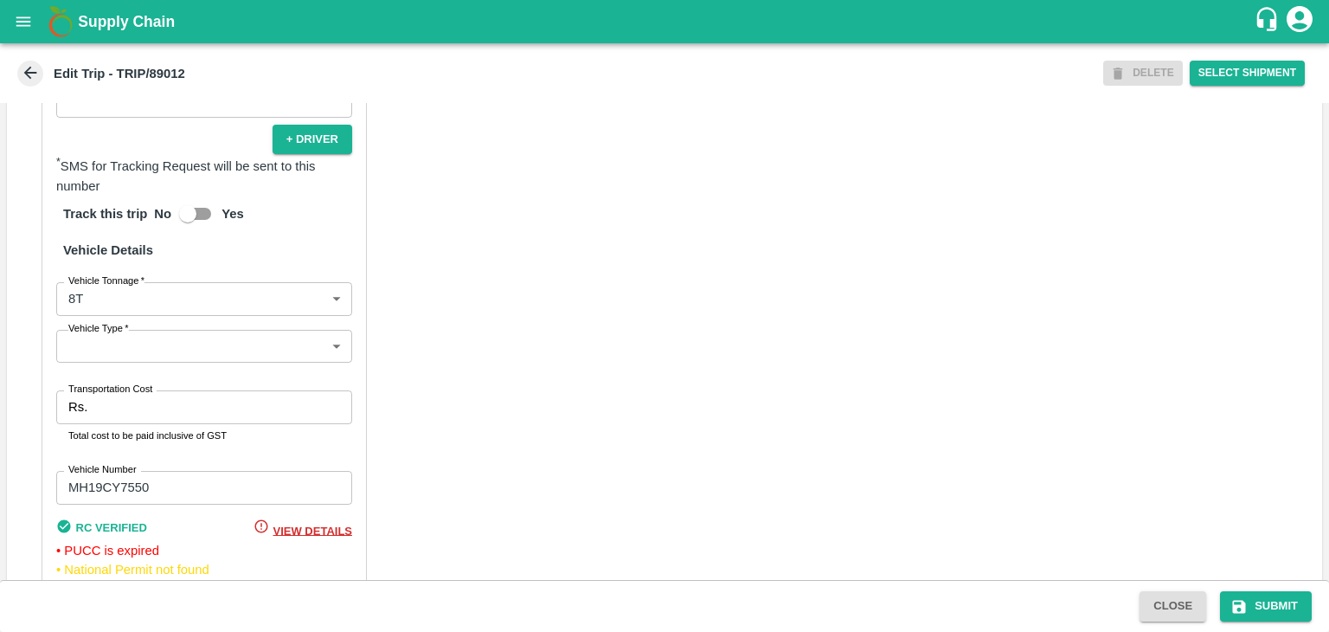
type input "[PERSON_NAME] ( [PERSON_NAME] Transport )-[GEOGRAPHIC_DATA], Pune-9860466997(Tr…"
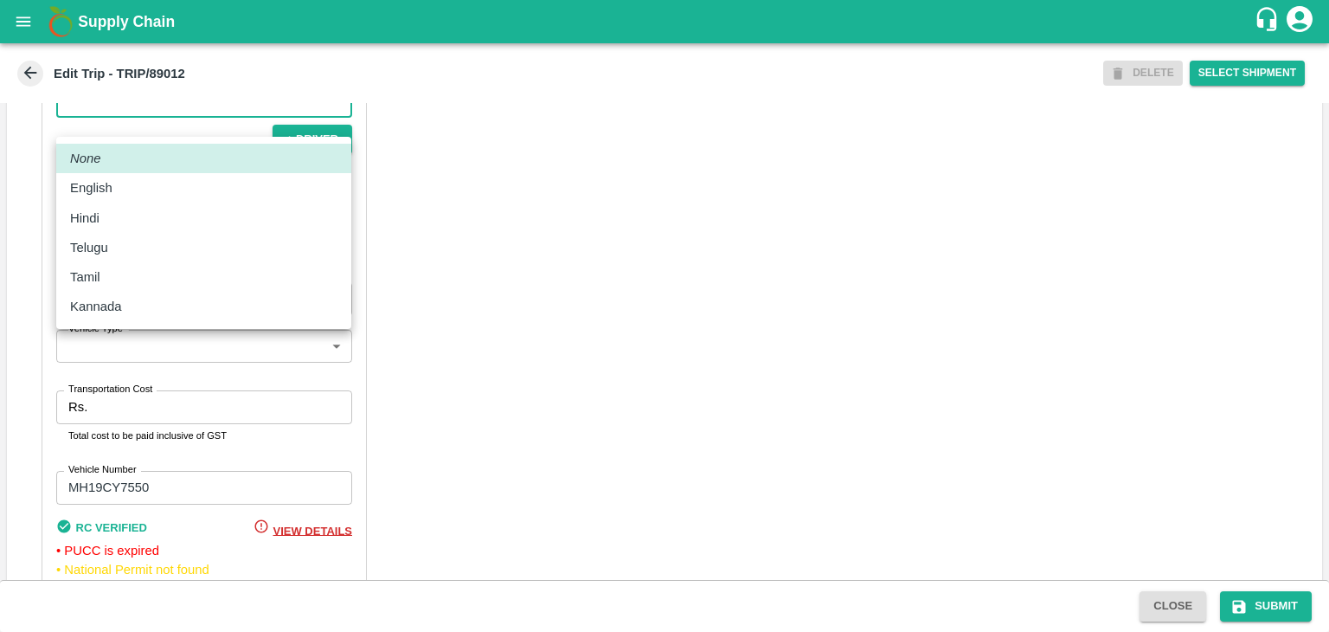
scroll to position [1145, 0]
drag, startPoint x: 116, startPoint y: 120, endPoint x: 111, endPoint y: 212, distance: 91.9
click at [111, 212] on body "Supply Chain Edit Trip - TRIP/89012 DELETE Select Shipment Trip Details Trip Ty…" at bounding box center [664, 316] width 1329 height 632
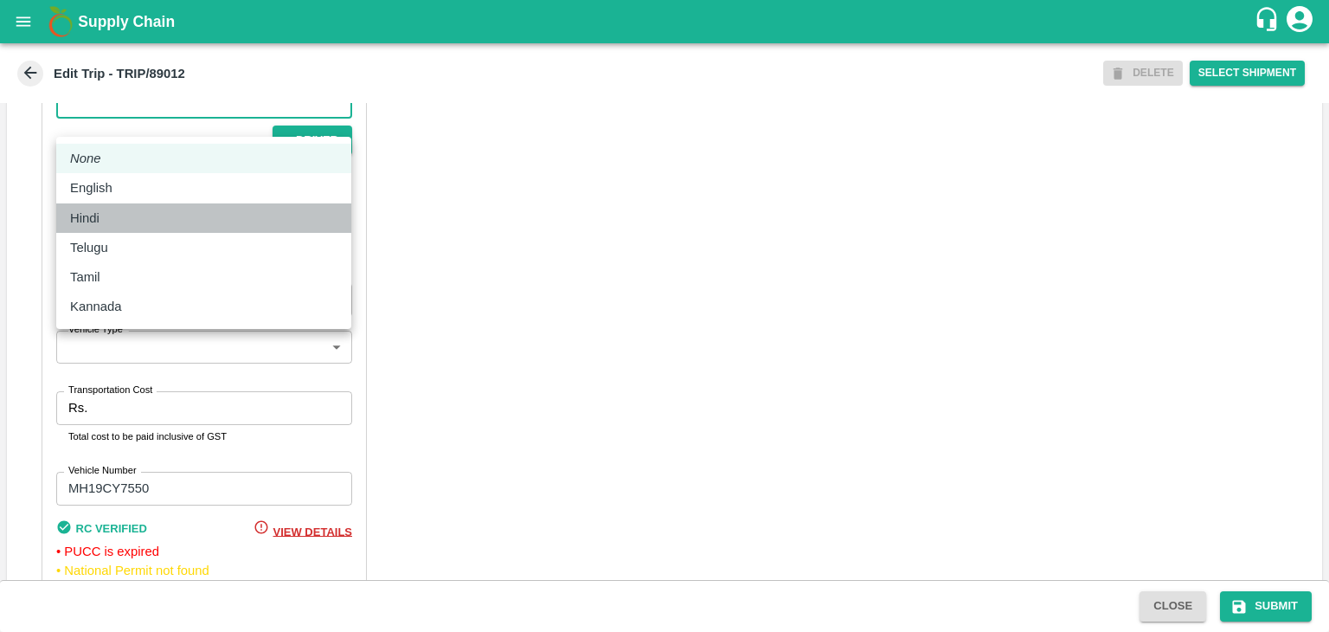
click at [111, 212] on div "Hindi" at bounding box center [203, 218] width 267 height 19
type input "hi"
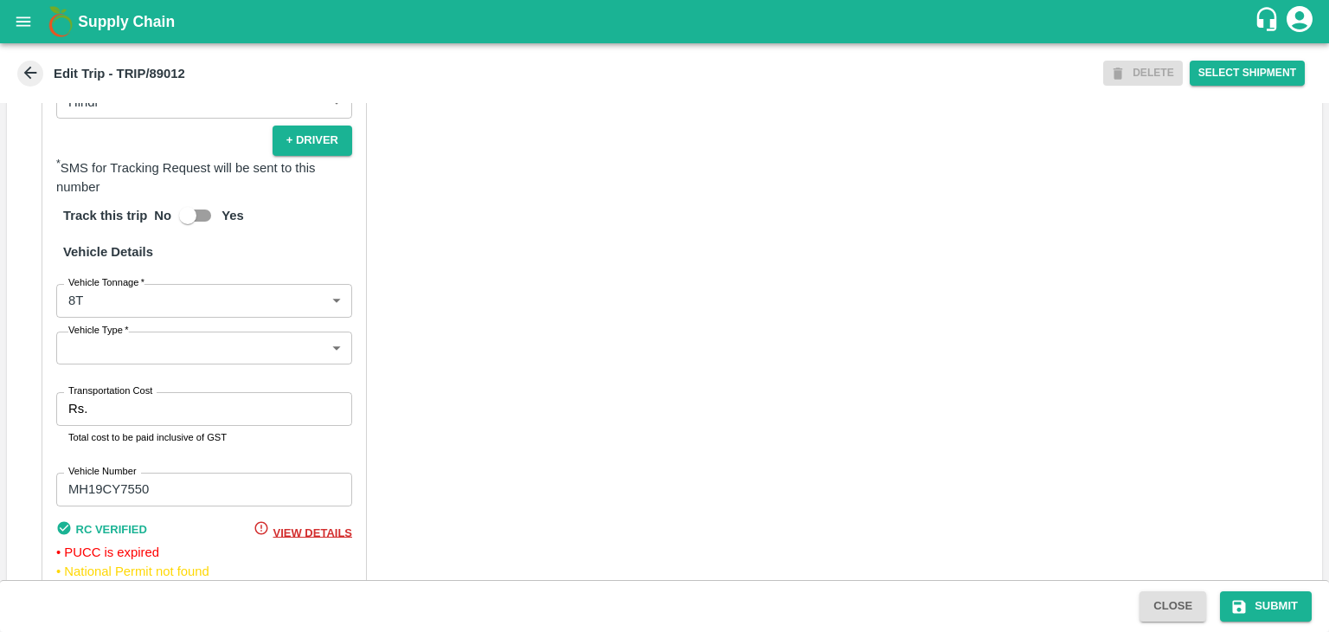
drag, startPoint x: 121, startPoint y: 383, endPoint x: 138, endPoint y: 367, distance: 23.3
click at [138, 367] on div "Partner Details Partner   * Partner Add Transporter Driver 1 Details Driver Nam…" at bounding box center [204, 191] width 325 height 864
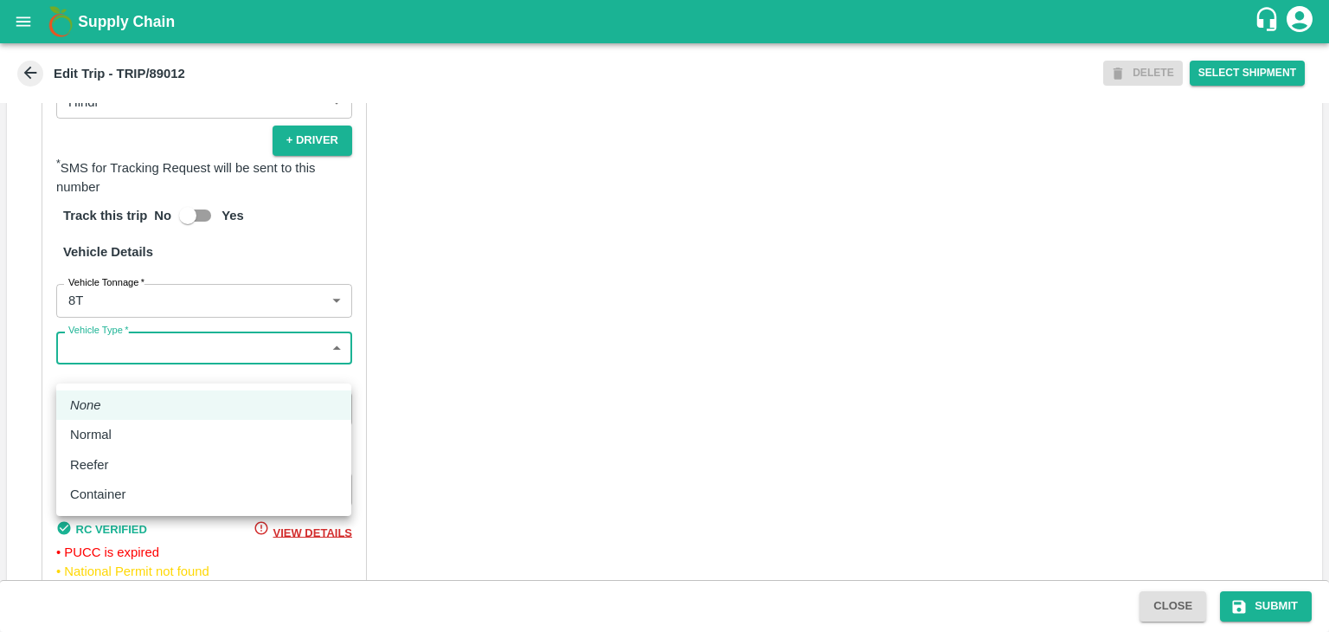
drag, startPoint x: 138, startPoint y: 367, endPoint x: 120, endPoint y: 445, distance: 79.8
click at [120, 445] on body "Supply Chain Edit Trip - TRIP/89012 DELETE Select Shipment Trip Details Trip Ty…" at bounding box center [664, 316] width 1329 height 632
click at [120, 445] on li "Normal" at bounding box center [203, 434] width 295 height 29
type input "Normal"
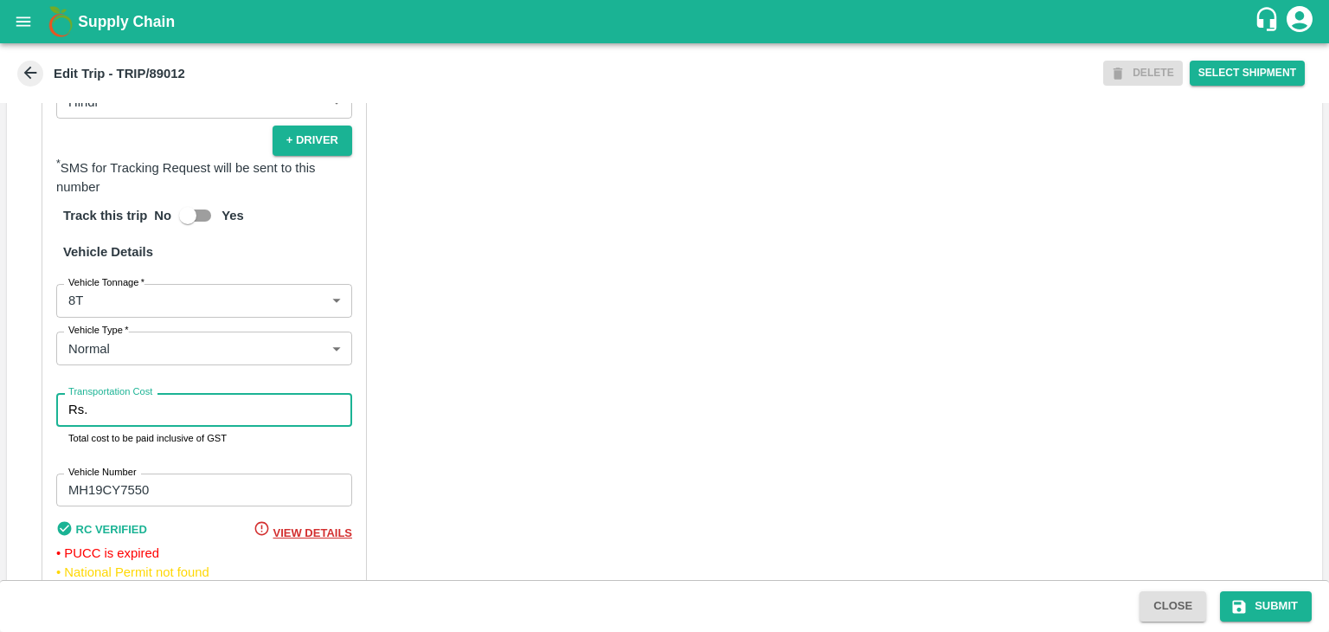
click at [156, 425] on input "Transportation Cost" at bounding box center [223, 409] width 258 height 33
type input "10000"
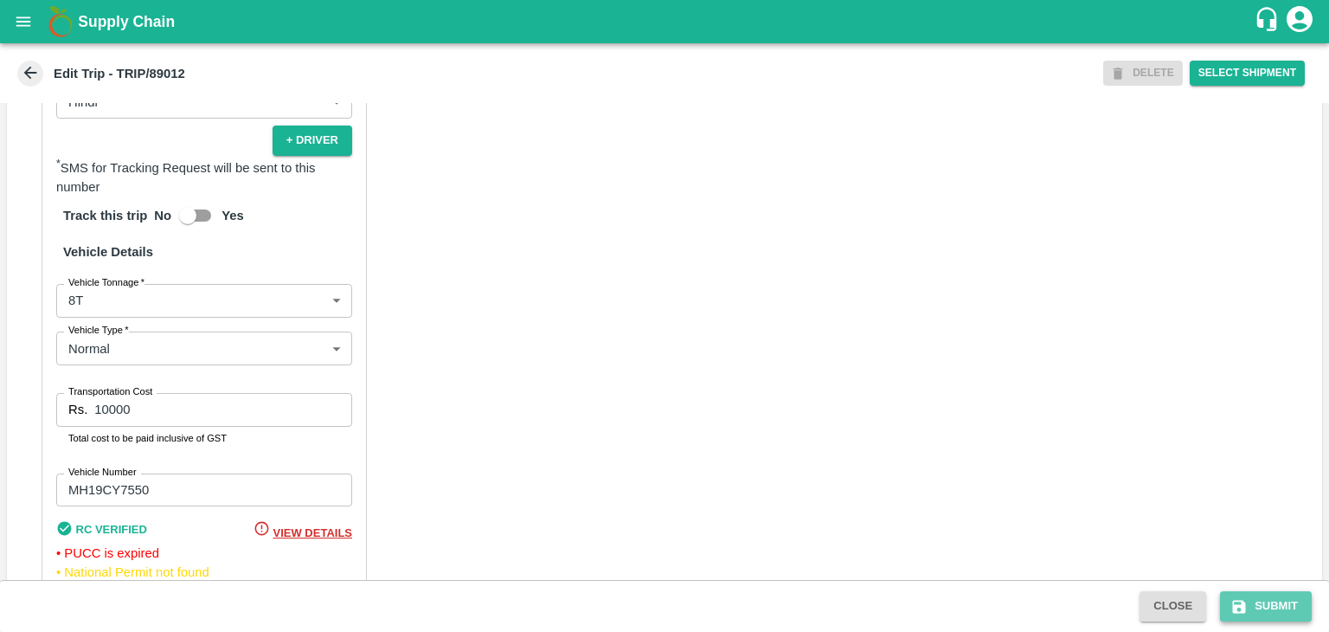
click at [1256, 606] on button "Submit" at bounding box center [1266, 606] width 92 height 30
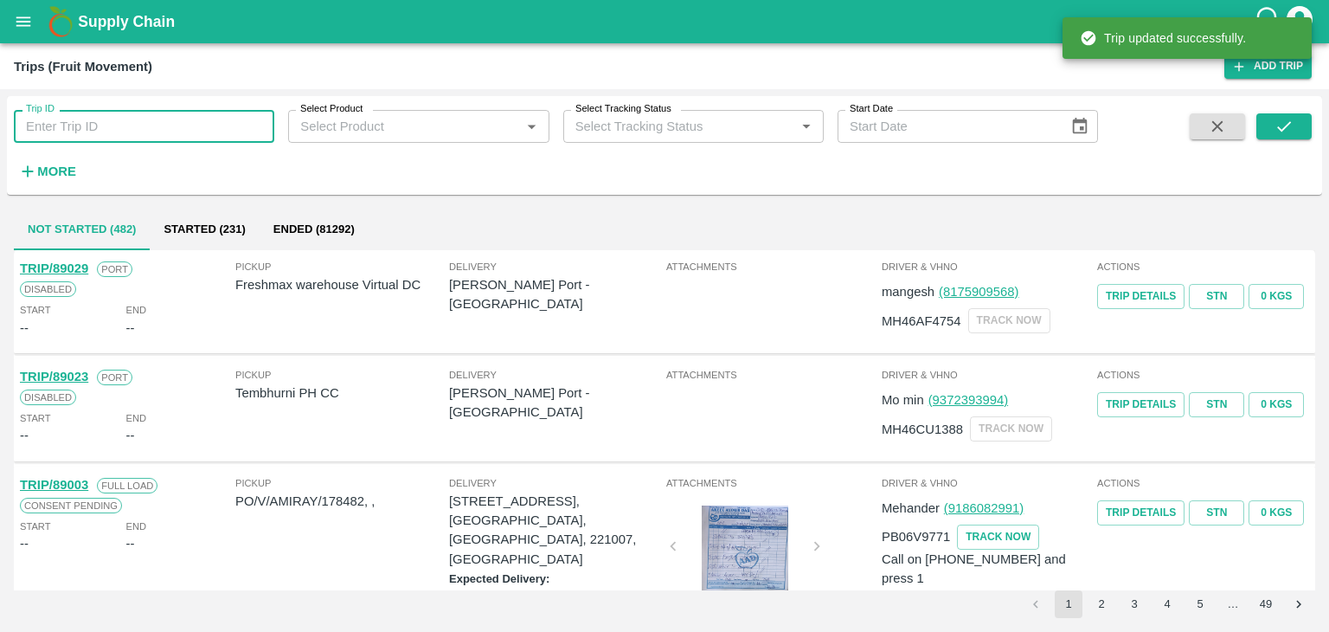
click at [172, 135] on input "Trip ID" at bounding box center [144, 126] width 260 height 33
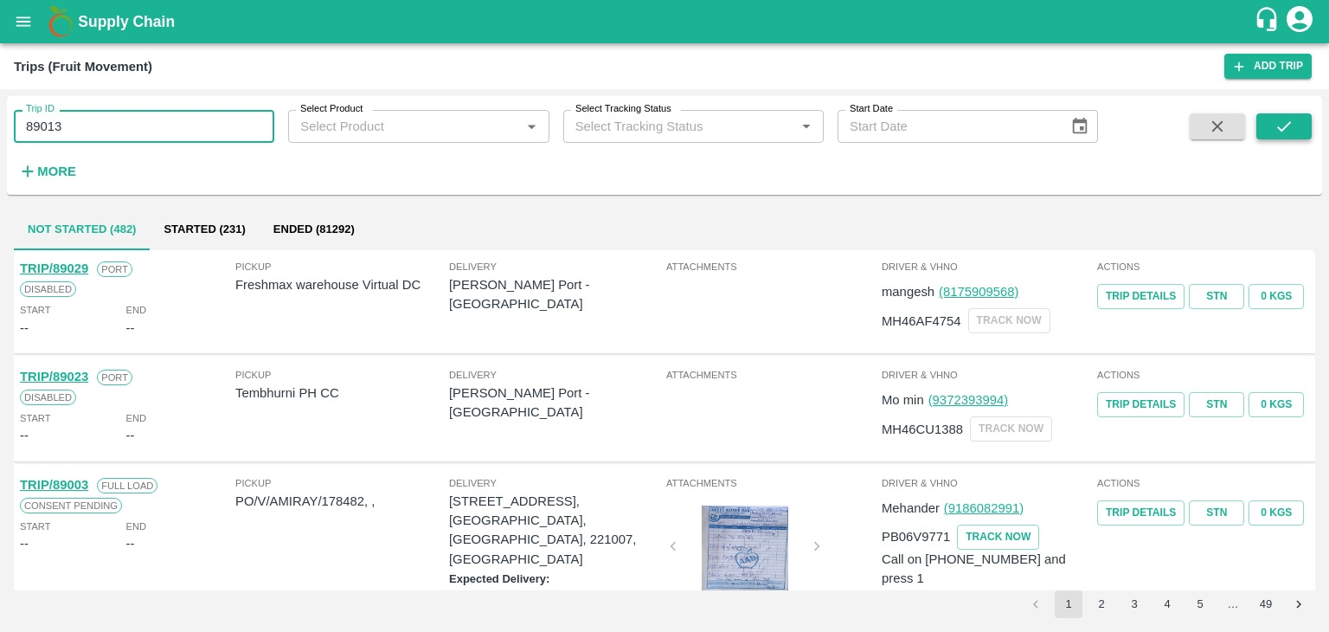
type input "89013"
click at [1296, 131] on button "submit" at bounding box center [1283, 126] width 55 height 26
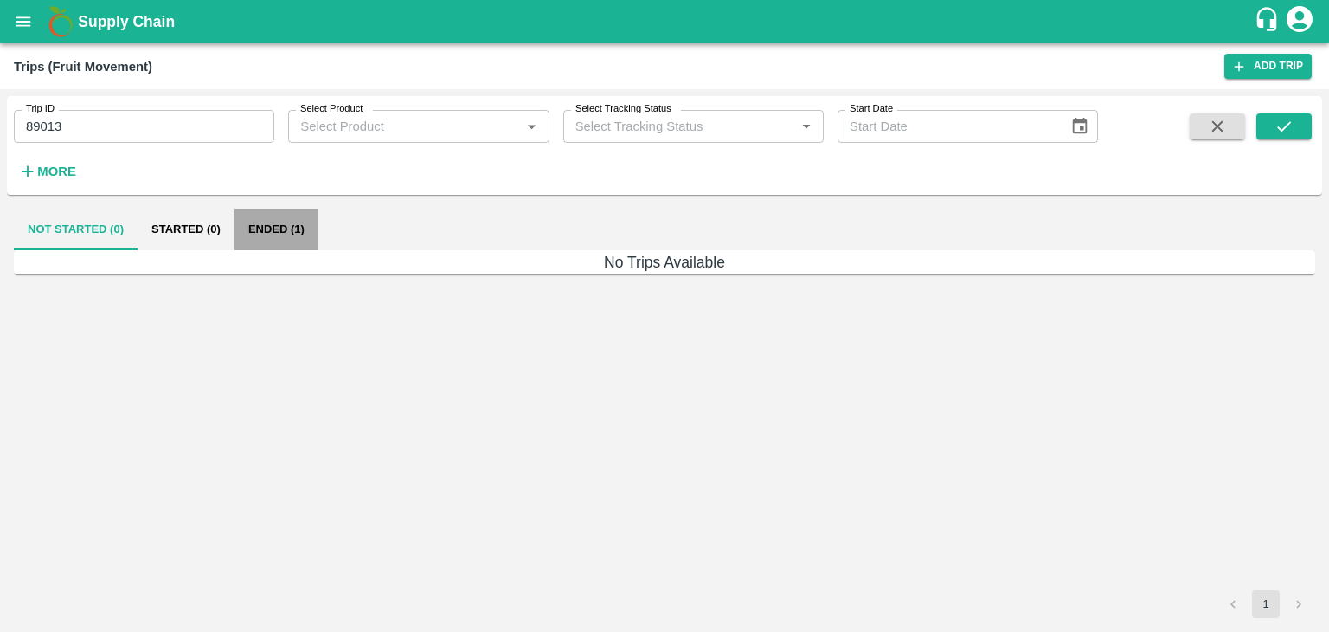
click at [287, 236] on button "Ended (1)" at bounding box center [277, 230] width 84 height 42
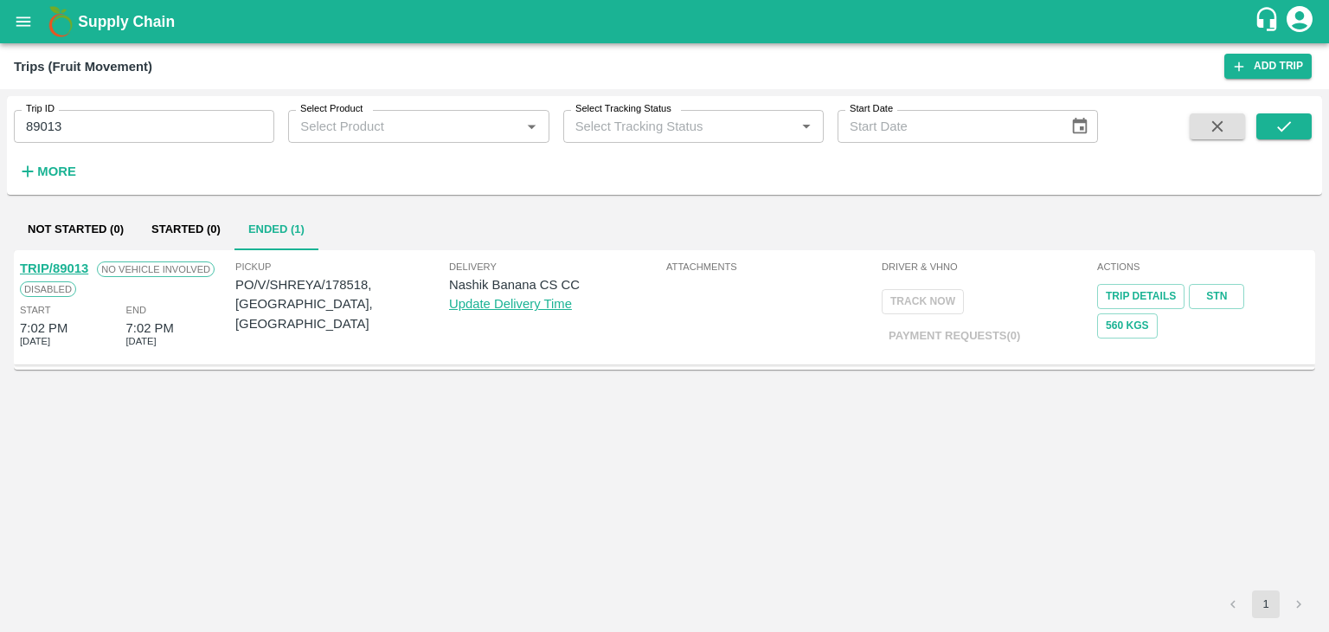
click at [60, 265] on link "TRIP/89013" at bounding box center [54, 268] width 68 height 14
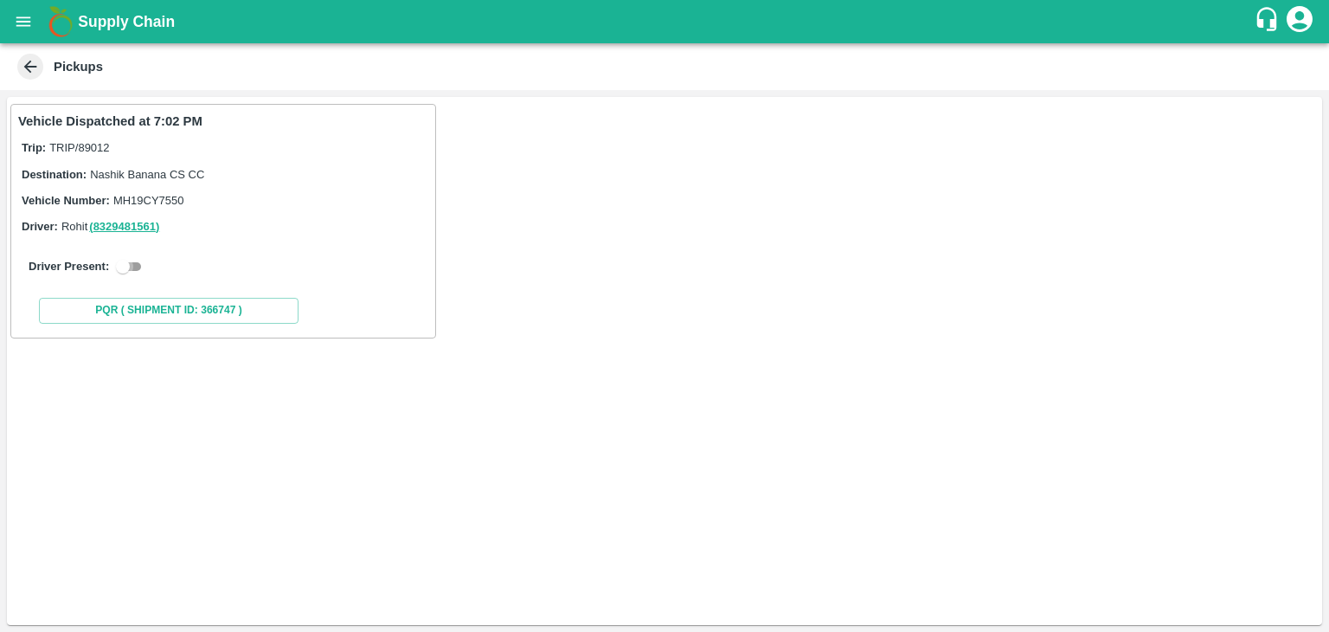
click at [140, 273] on input "checkbox" at bounding box center [123, 266] width 62 height 21
checkbox input "true"
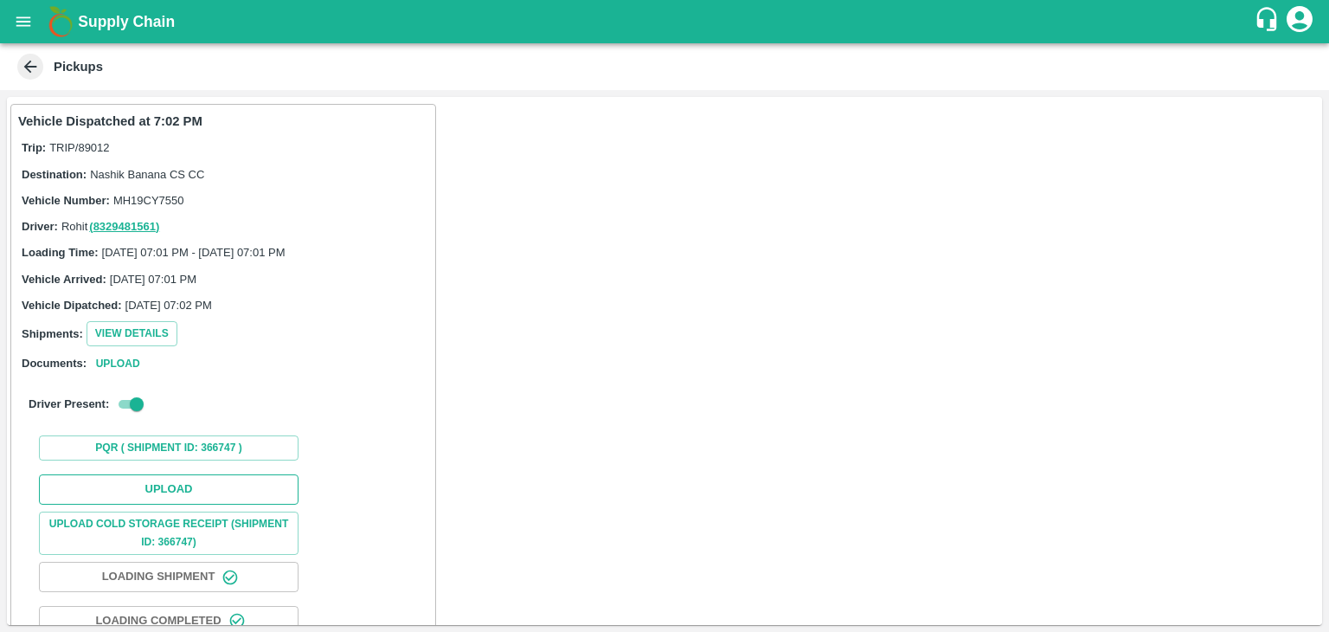
drag, startPoint x: 164, startPoint y: 472, endPoint x: 177, endPoint y: 481, distance: 15.4
click at [177, 481] on div "Upload Upload Cold Storage Receipt (SHIPMENT ID: 366747) Loading Shipment Loadi…" at bounding box center [223, 598] width 410 height 263
click at [177, 481] on button "Upload" at bounding box center [169, 489] width 260 height 30
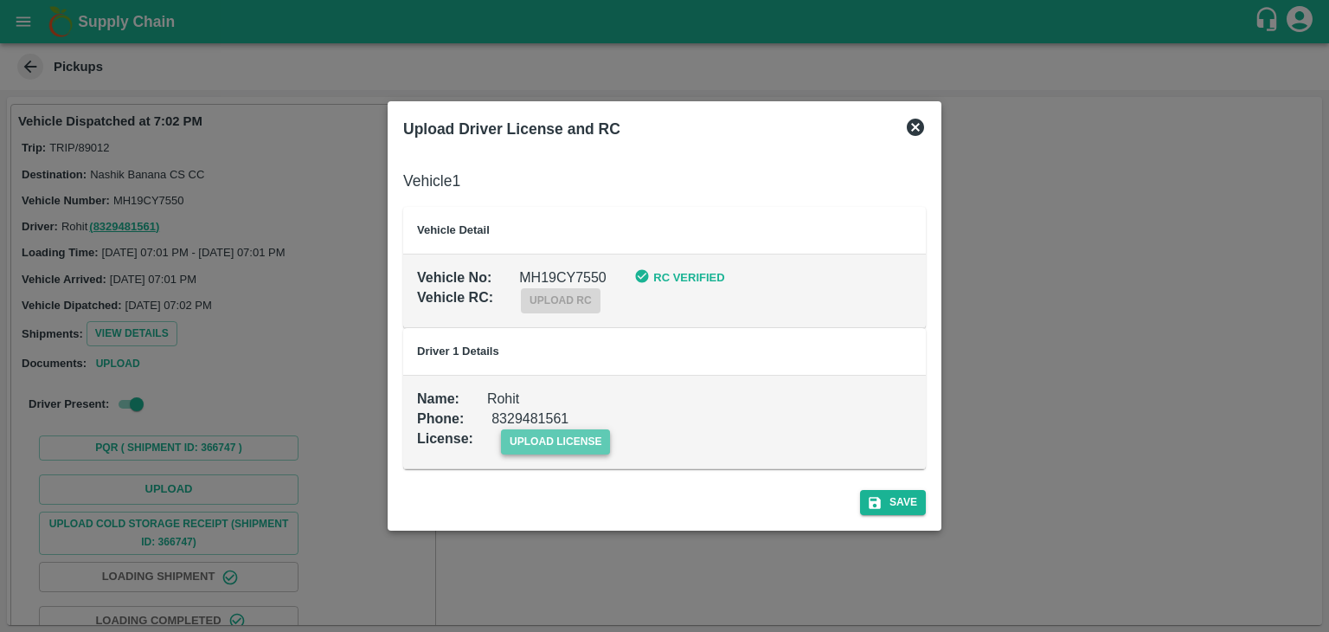
click at [576, 441] on span "upload license" at bounding box center [556, 441] width 110 height 25
click at [0, 0] on input "upload license" at bounding box center [0, 0] width 0 height 0
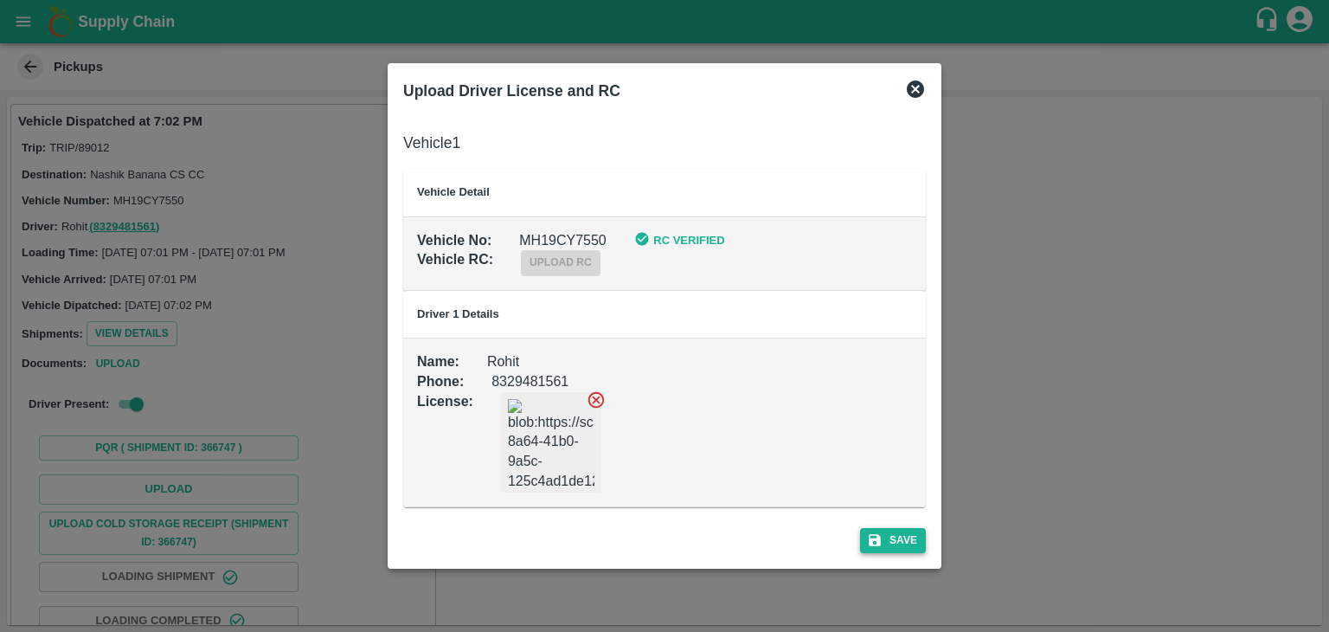
click at [882, 529] on button "Save" at bounding box center [893, 540] width 66 height 25
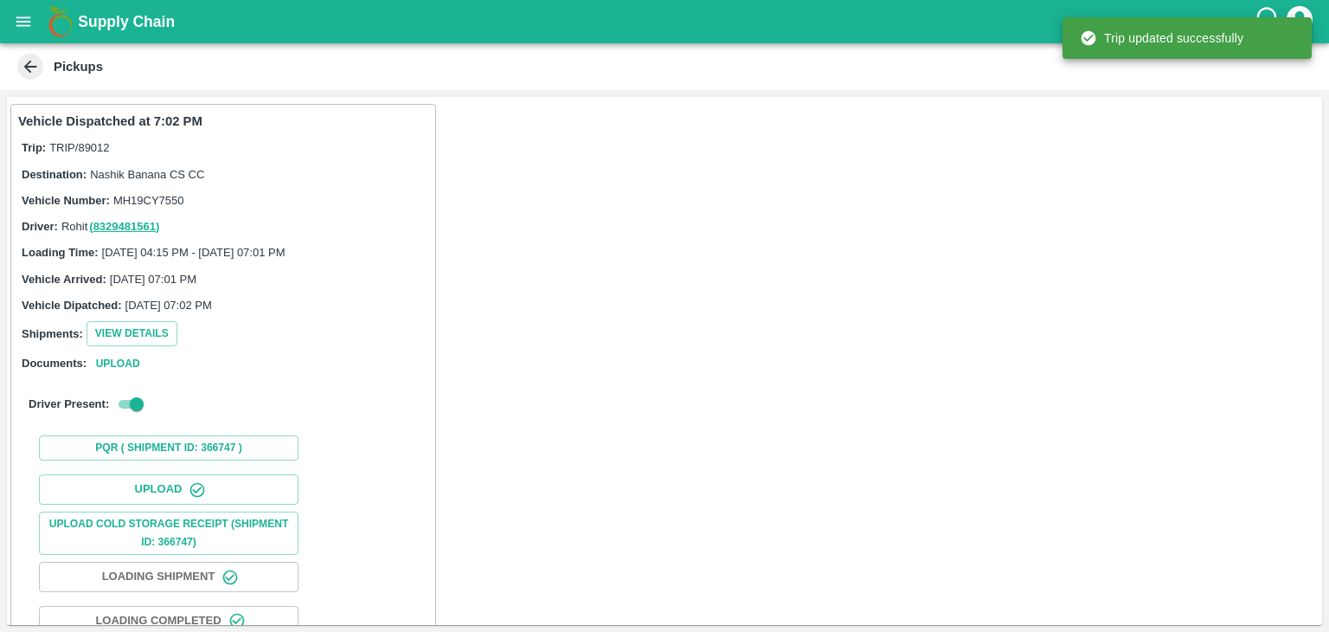
scroll to position [181, 0]
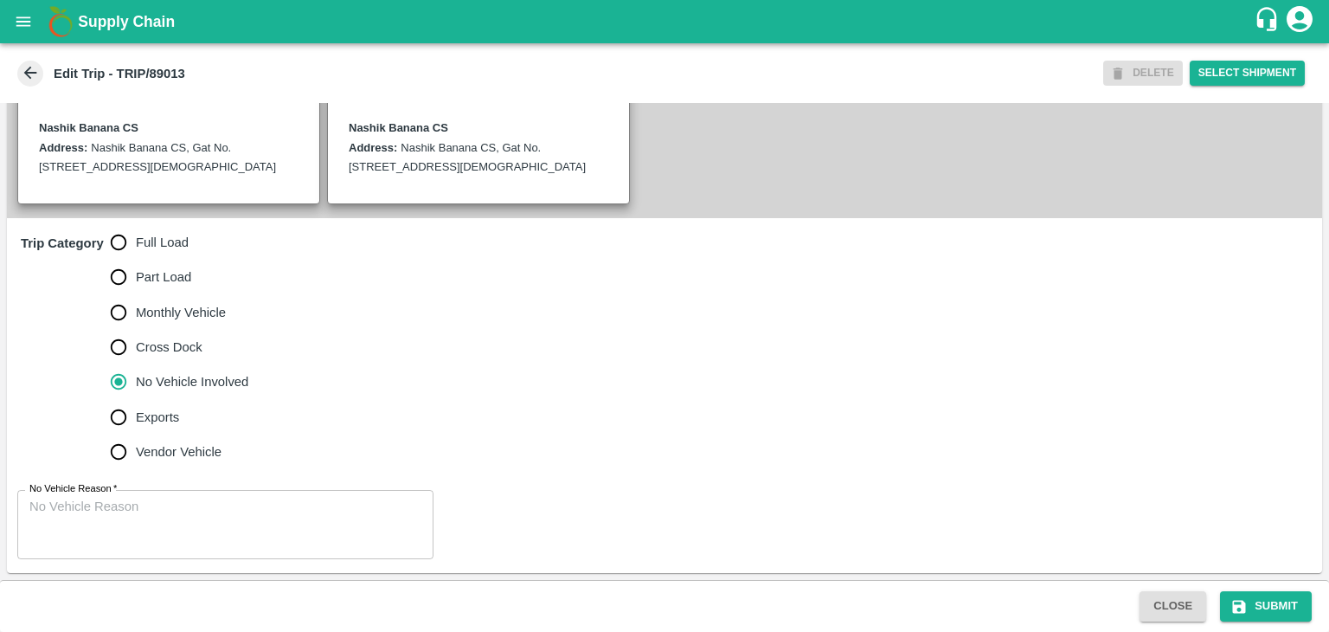
scroll to position [414, 0]
click at [128, 241] on input "Full Load" at bounding box center [118, 242] width 35 height 35
radio input "true"
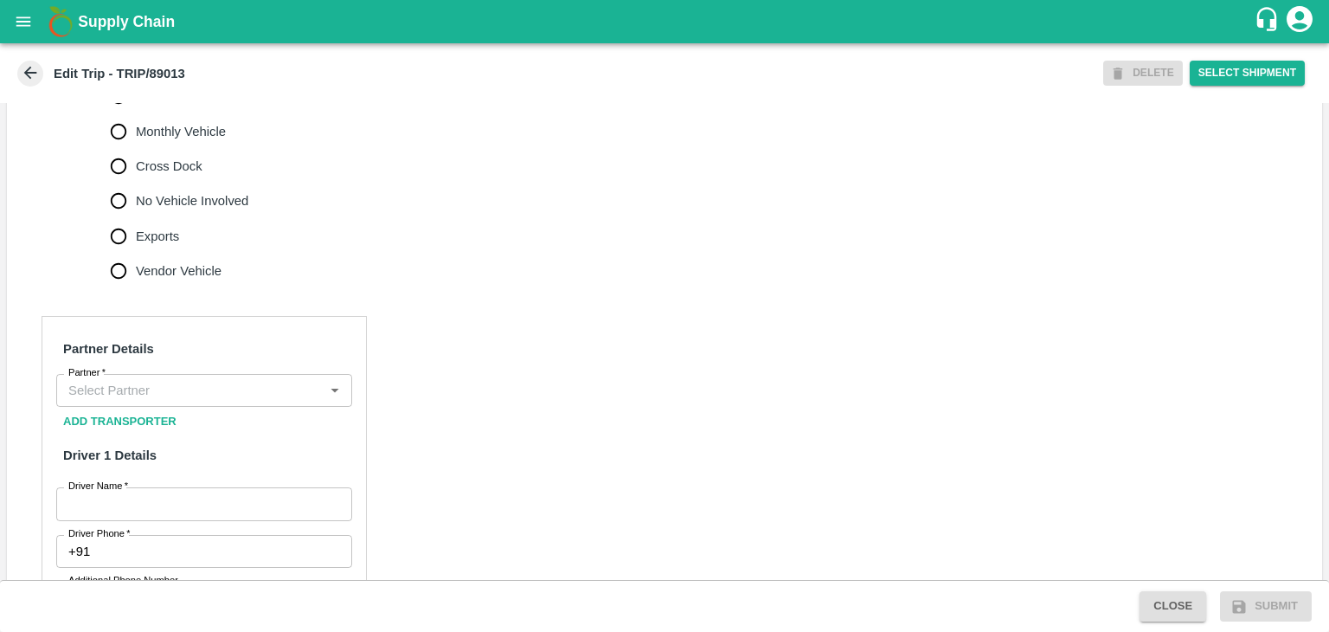
scroll to position [588, 0]
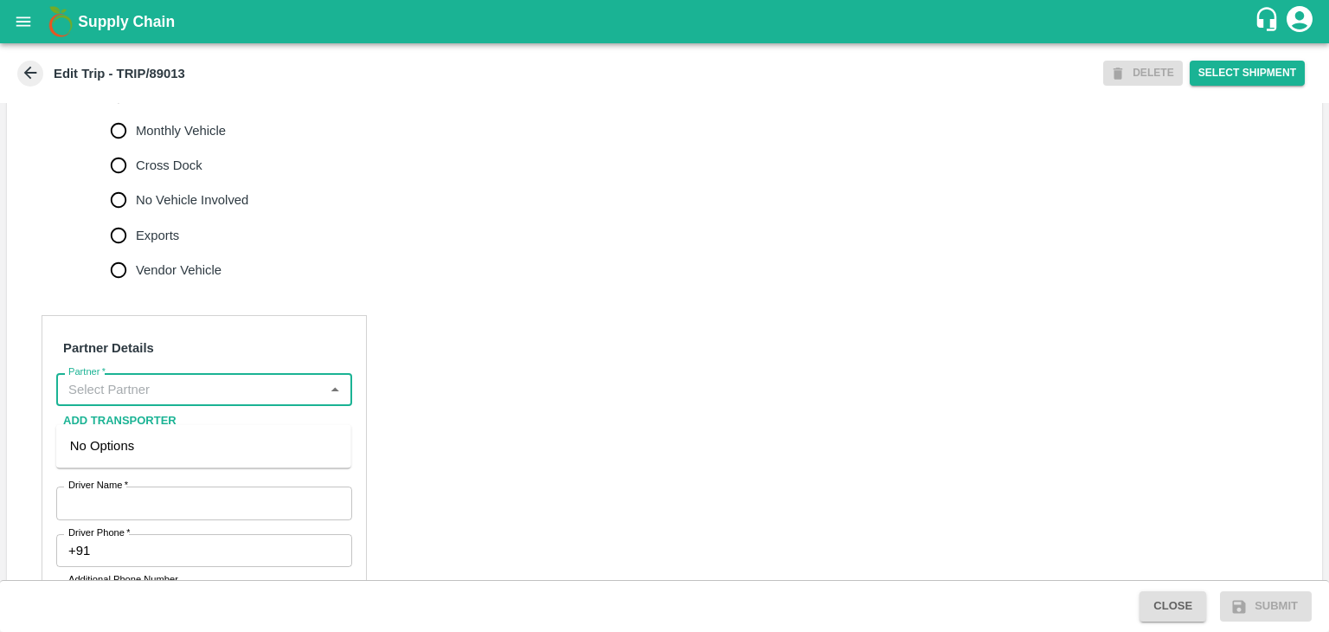
click at [203, 401] on input "Partner   *" at bounding box center [189, 389] width 257 height 22
click at [182, 454] on div "[PERSON_NAME] ( [PERSON_NAME] Transport )-[GEOGRAPHIC_DATA], Pune-9860466997(Tr…" at bounding box center [203, 465] width 267 height 58
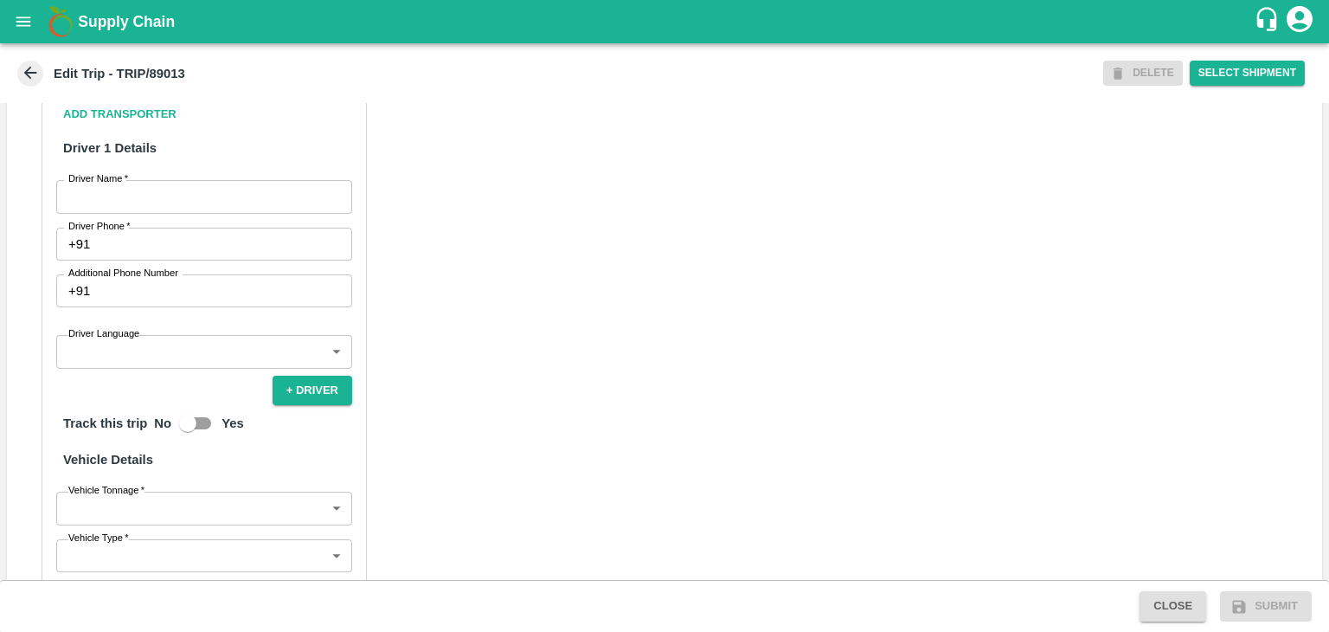
scroll to position [903, 0]
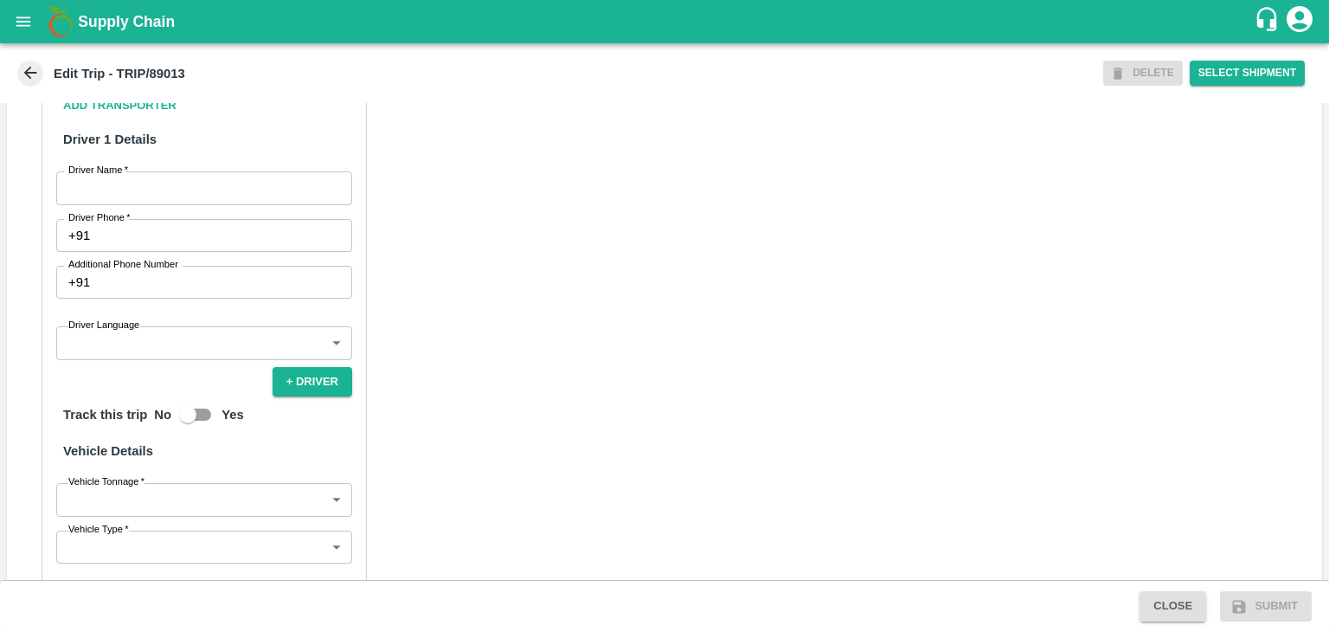
type input "[PERSON_NAME] ( [PERSON_NAME] Transport )-[GEOGRAPHIC_DATA], Pune-9860466997(Tr…"
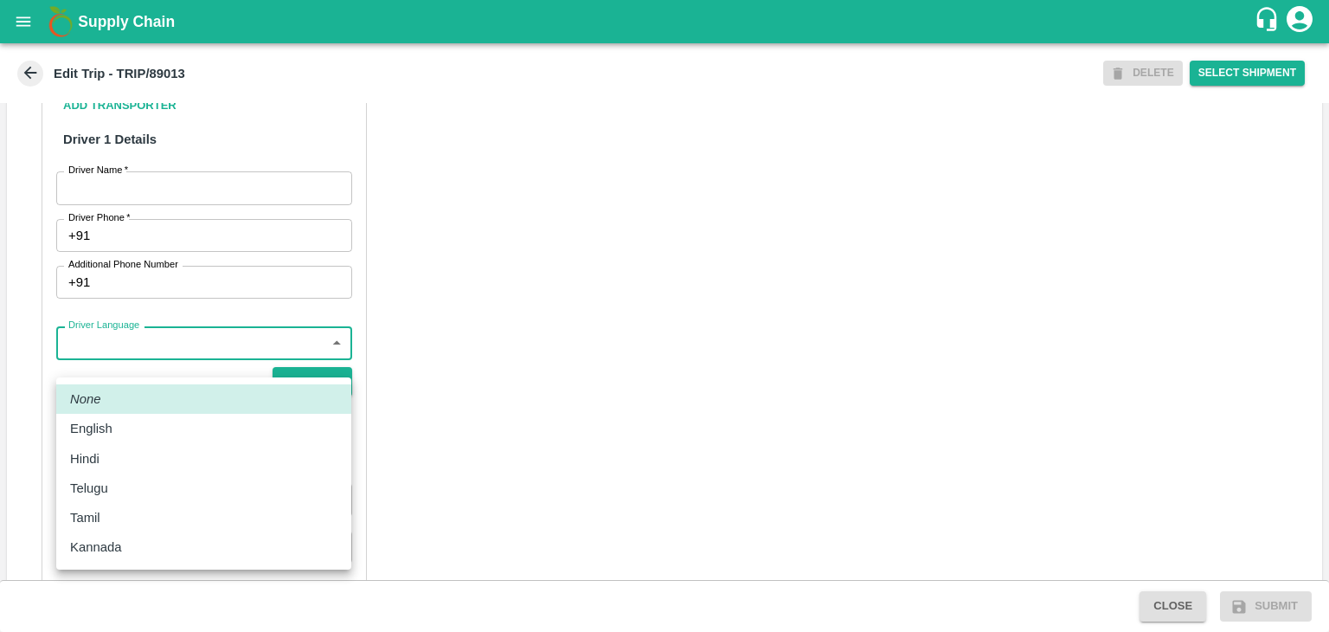
click at [126, 363] on body "Supply Chain Edit Trip - TRIP/89013 DELETE Select Shipment Trip Details Trip Ty…" at bounding box center [664, 316] width 1329 height 632
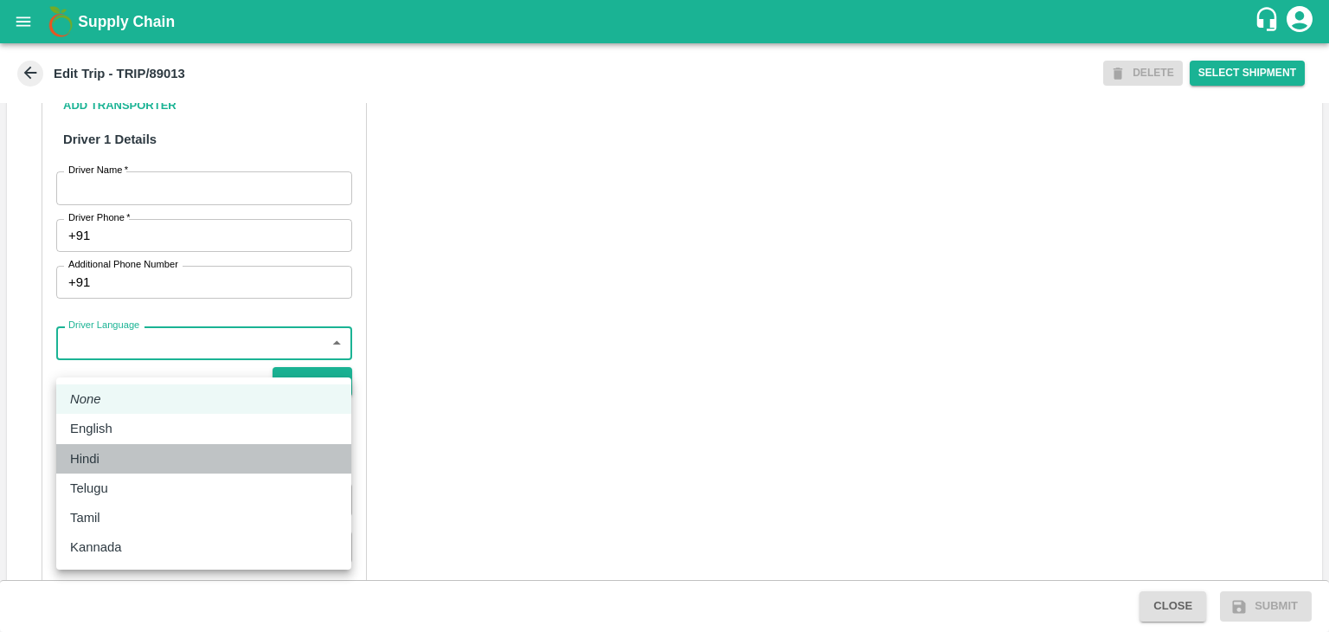
click at [100, 444] on li "Hindi" at bounding box center [203, 458] width 295 height 29
type input "hi"
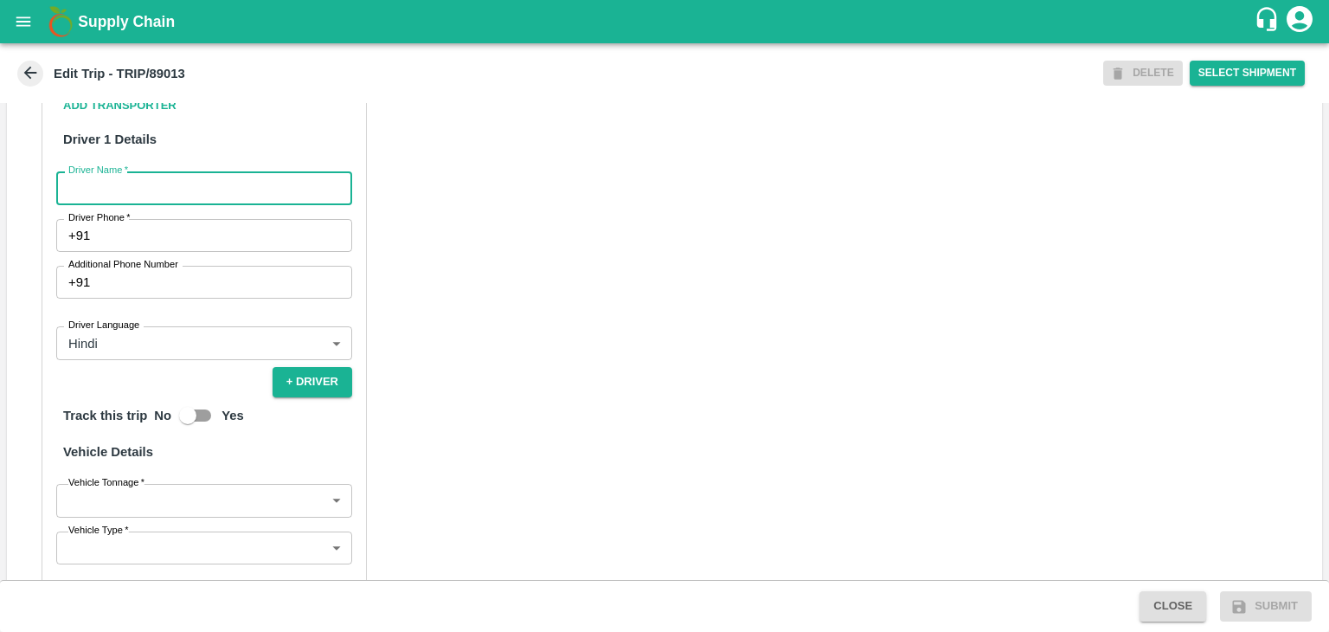
click at [190, 204] on input "Driver Name   *" at bounding box center [204, 187] width 296 height 33
type input "[PERSON_NAME]"
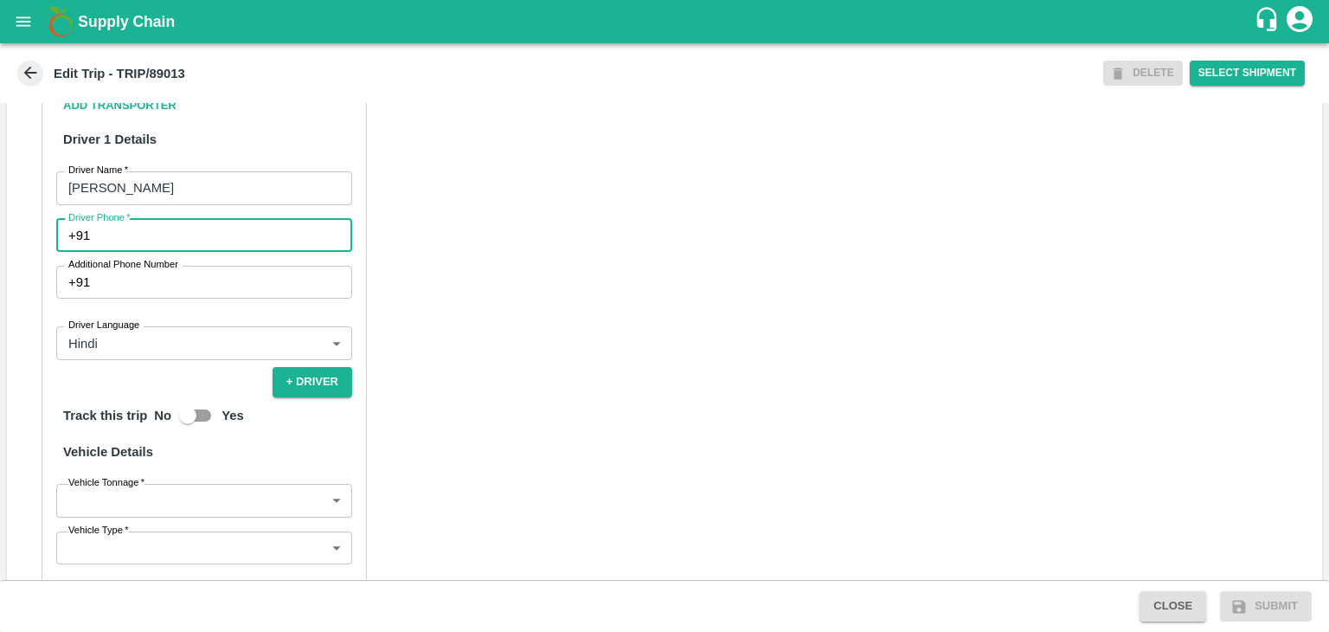
drag, startPoint x: 175, startPoint y: 254, endPoint x: 201, endPoint y: 294, distance: 47.5
click at [201, 294] on div "Partner Details Partner   * Partner Add Transporter Driver 1 Details Driver Nam…" at bounding box center [204, 393] width 325 height 787
type input "9975280177"
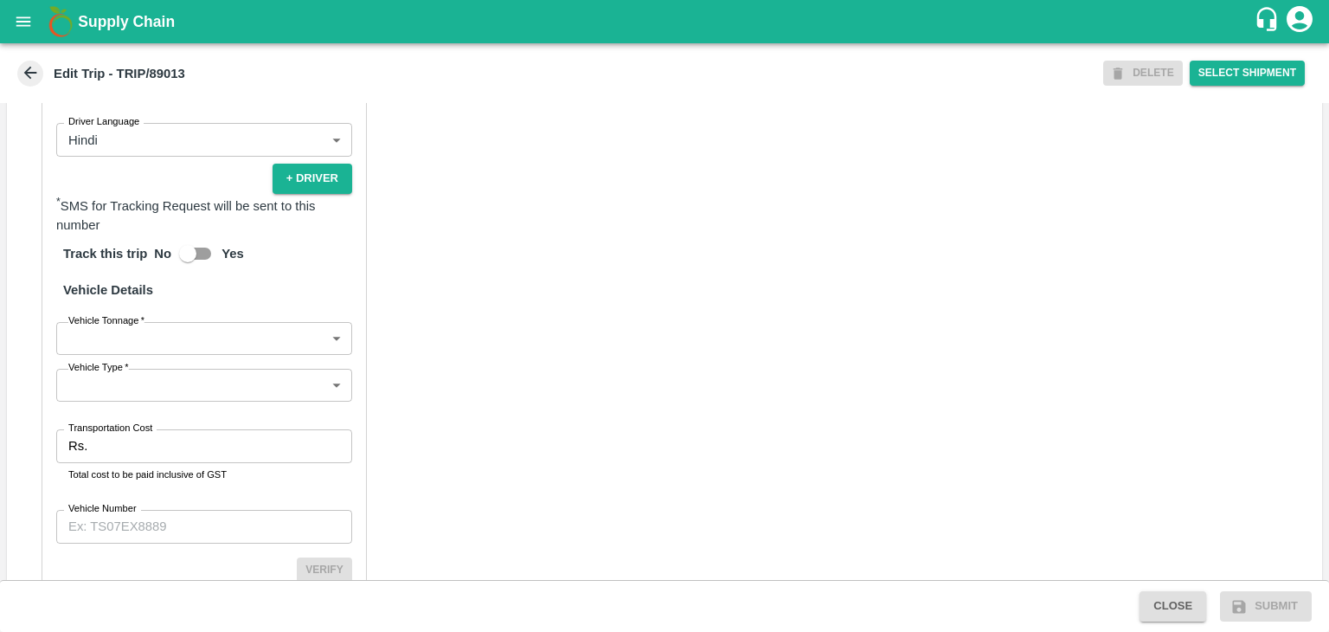
scroll to position [1109, 0]
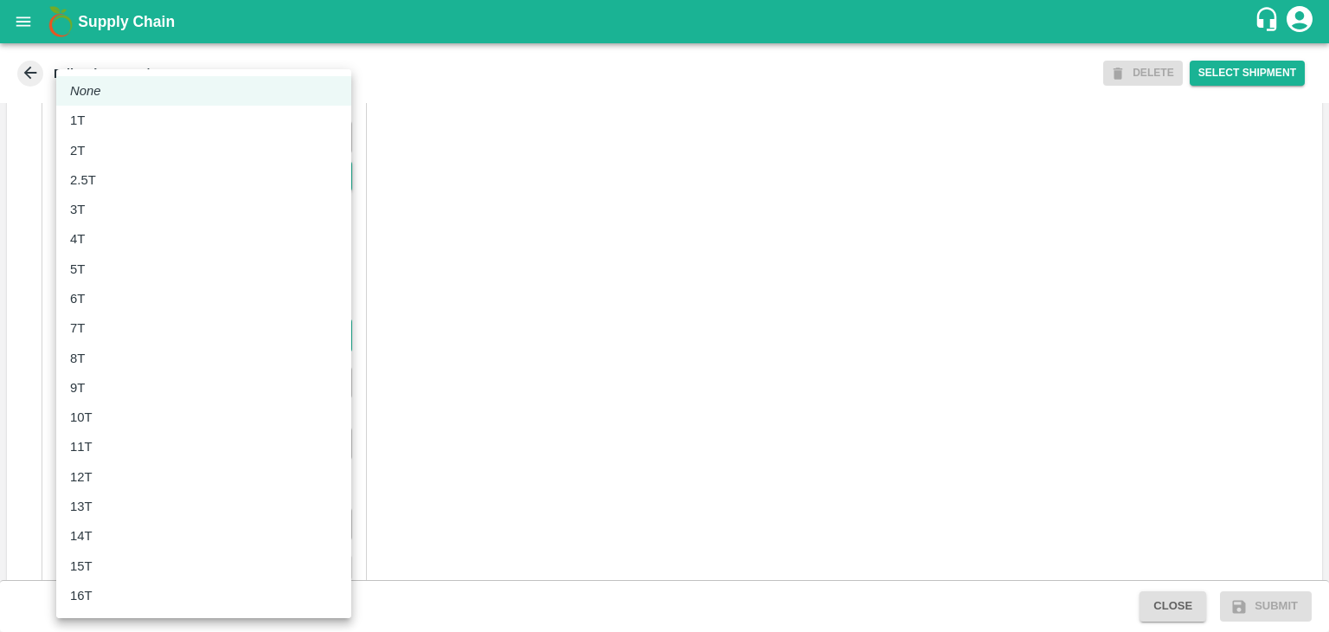
click at [121, 357] on body "Supply Chain Edit Trip - TRIP/89013 DELETE Select Shipment Trip Details Trip Ty…" at bounding box center [664, 316] width 1329 height 632
click at [107, 389] on div "9T" at bounding box center [203, 387] width 267 height 19
type input "9000"
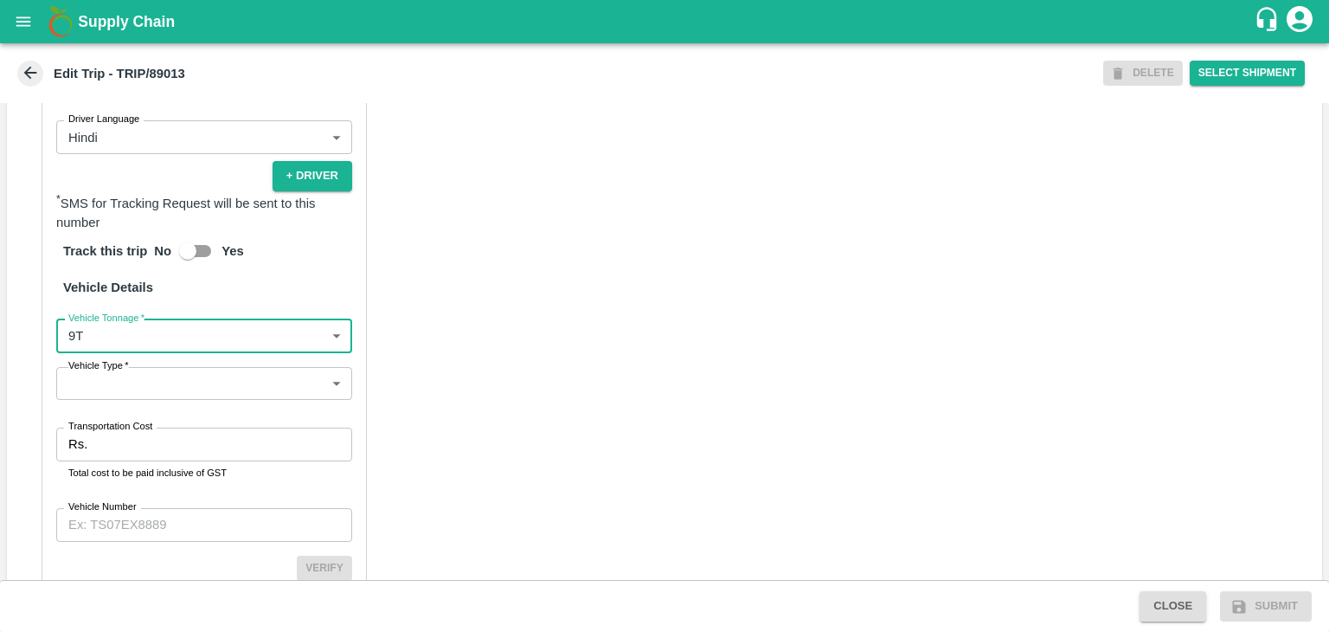
scroll to position [1198, 0]
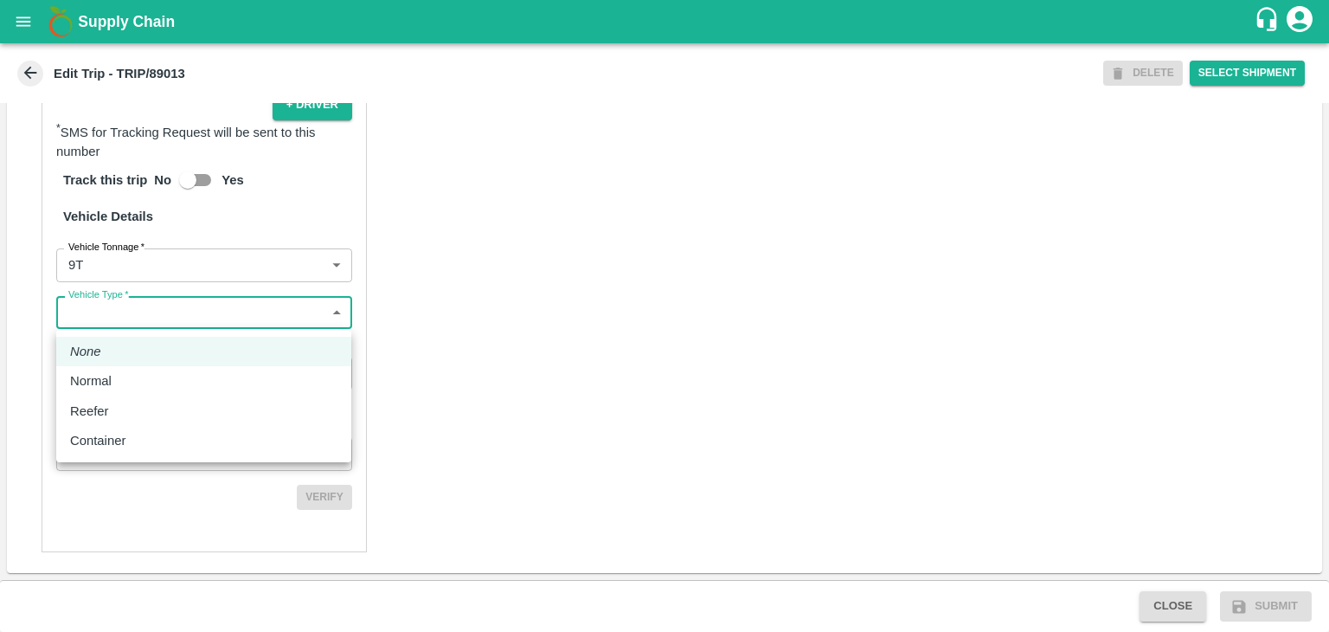
drag, startPoint x: 117, startPoint y: 314, endPoint x: 107, endPoint y: 379, distance: 65.6
click at [107, 379] on body "Supply Chain Edit Trip - TRIP/89013 DELETE Select Shipment Trip Details Trip Ty…" at bounding box center [664, 316] width 1329 height 632
click at [107, 379] on p "Normal" at bounding box center [91, 380] width 42 height 19
type input "Normal"
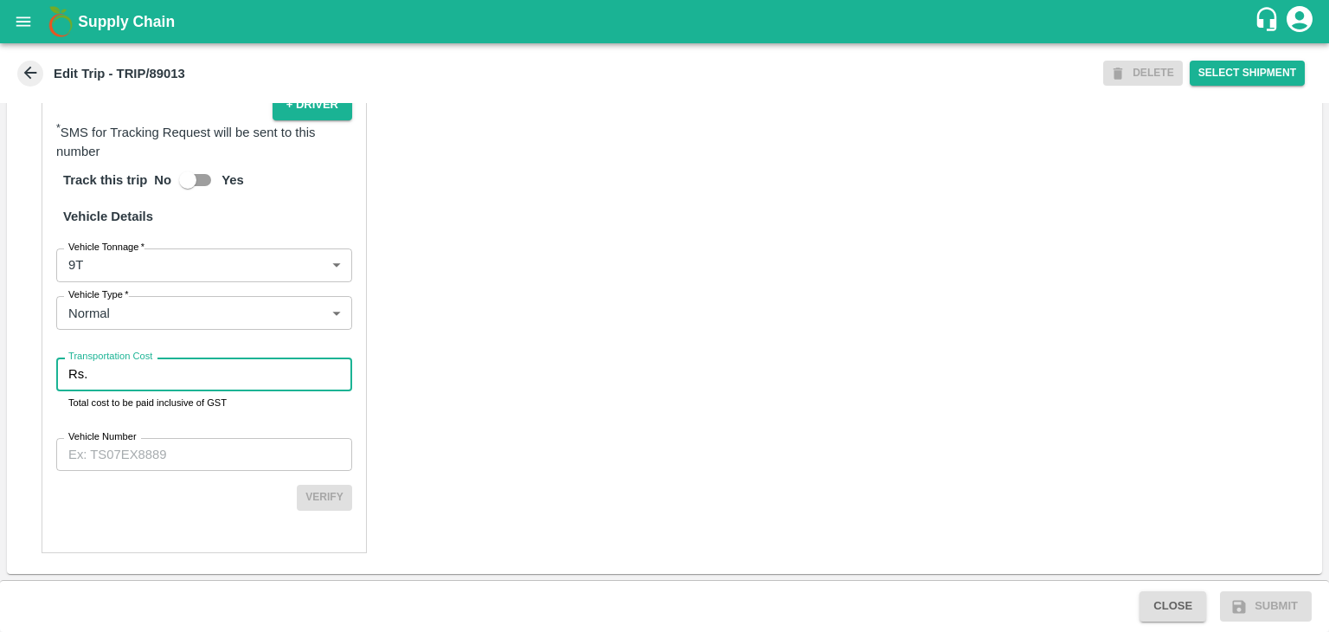
click at [133, 375] on input "Transportation Cost" at bounding box center [223, 373] width 258 height 33
type input "10"
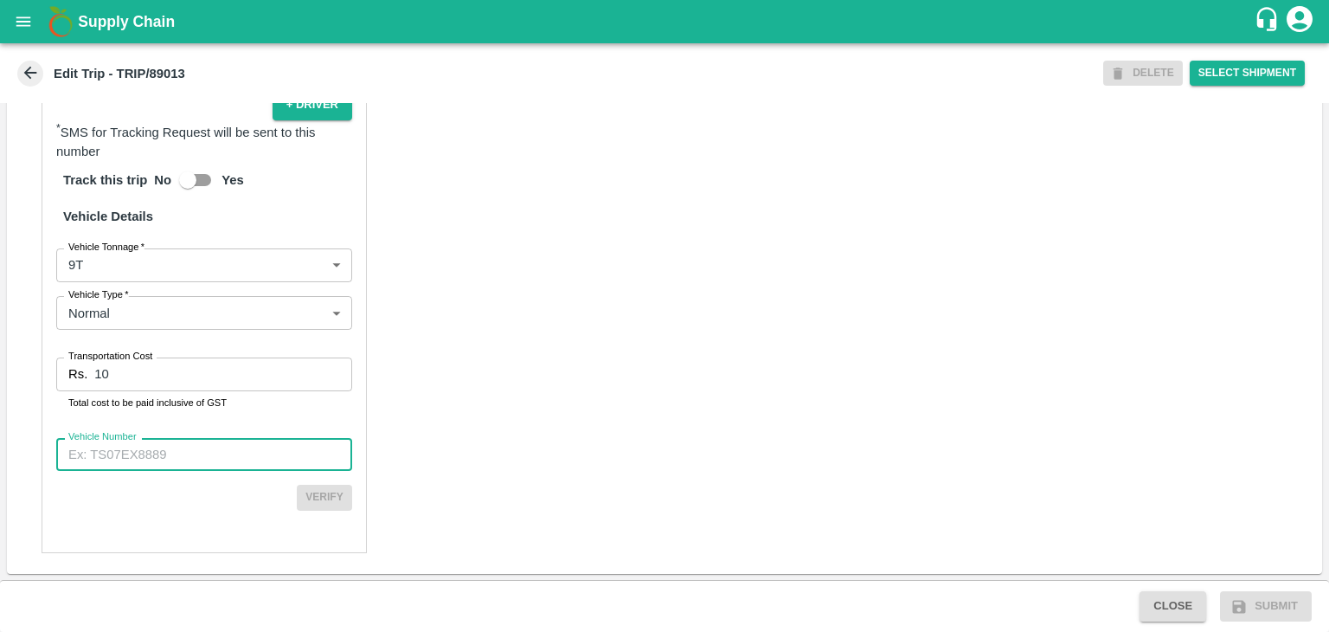
click at [162, 456] on input "Vehicle Number" at bounding box center [204, 454] width 296 height 33
type input "MH12HD0431"
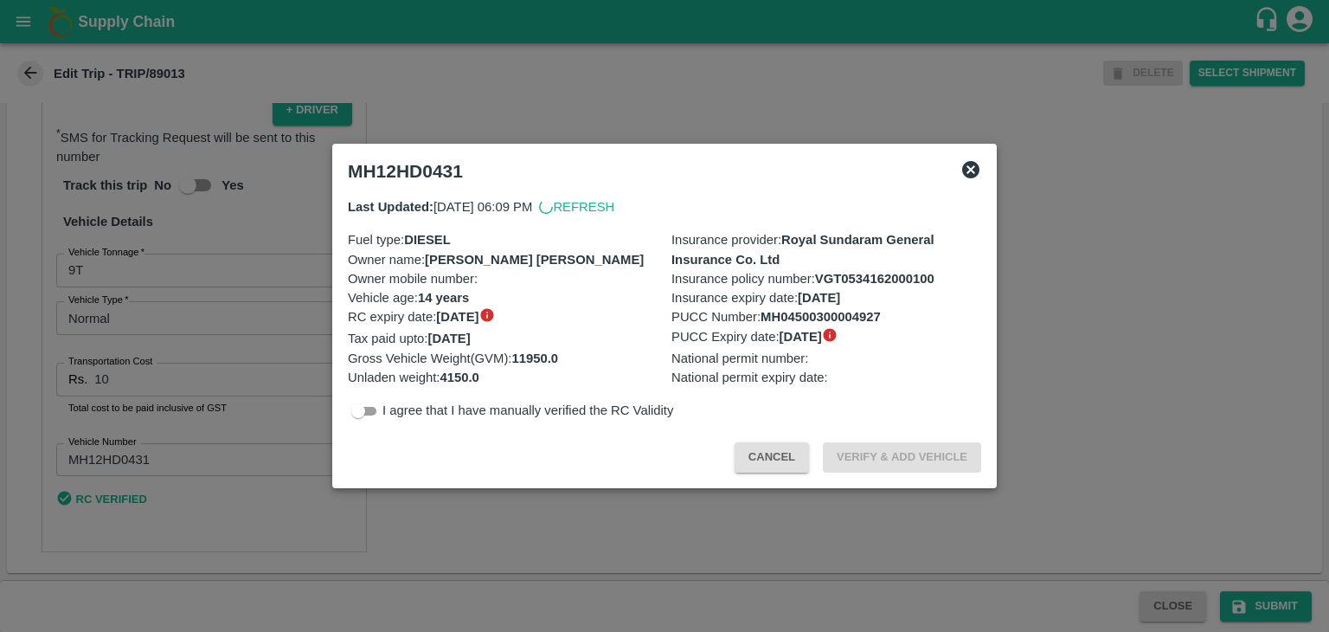
scroll to position [1193, 0]
click at [1264, 593] on div at bounding box center [664, 316] width 1329 height 632
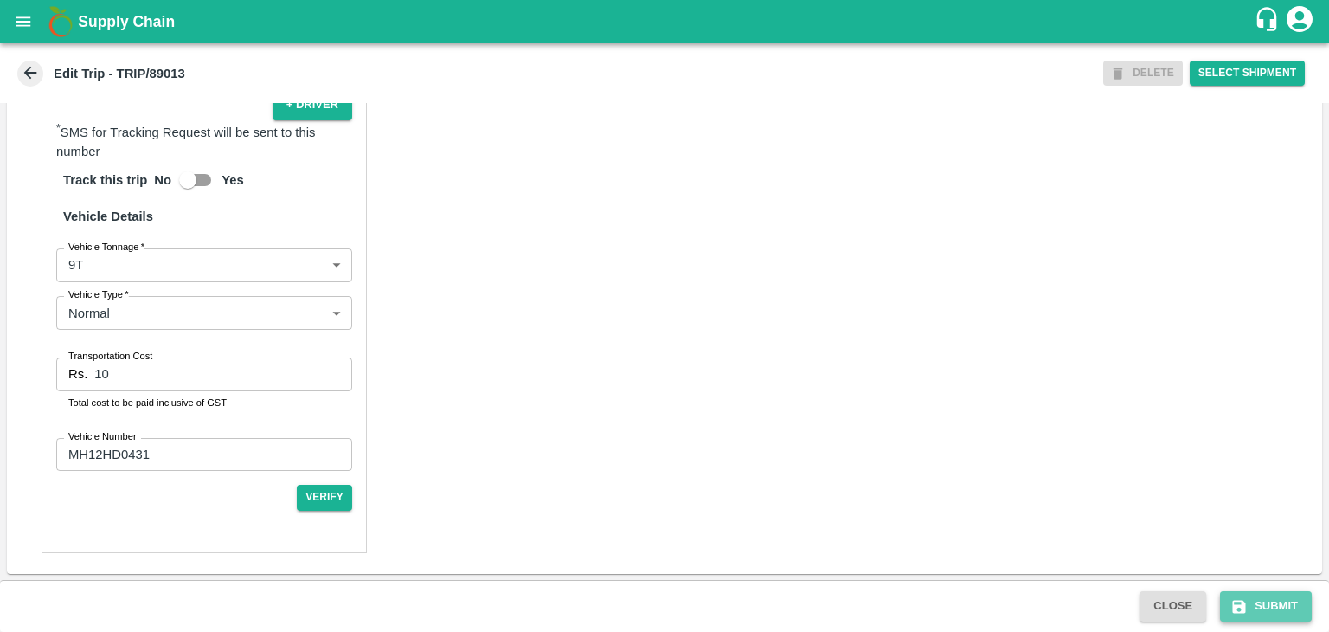
click at [1281, 603] on button "Submit" at bounding box center [1266, 606] width 92 height 30
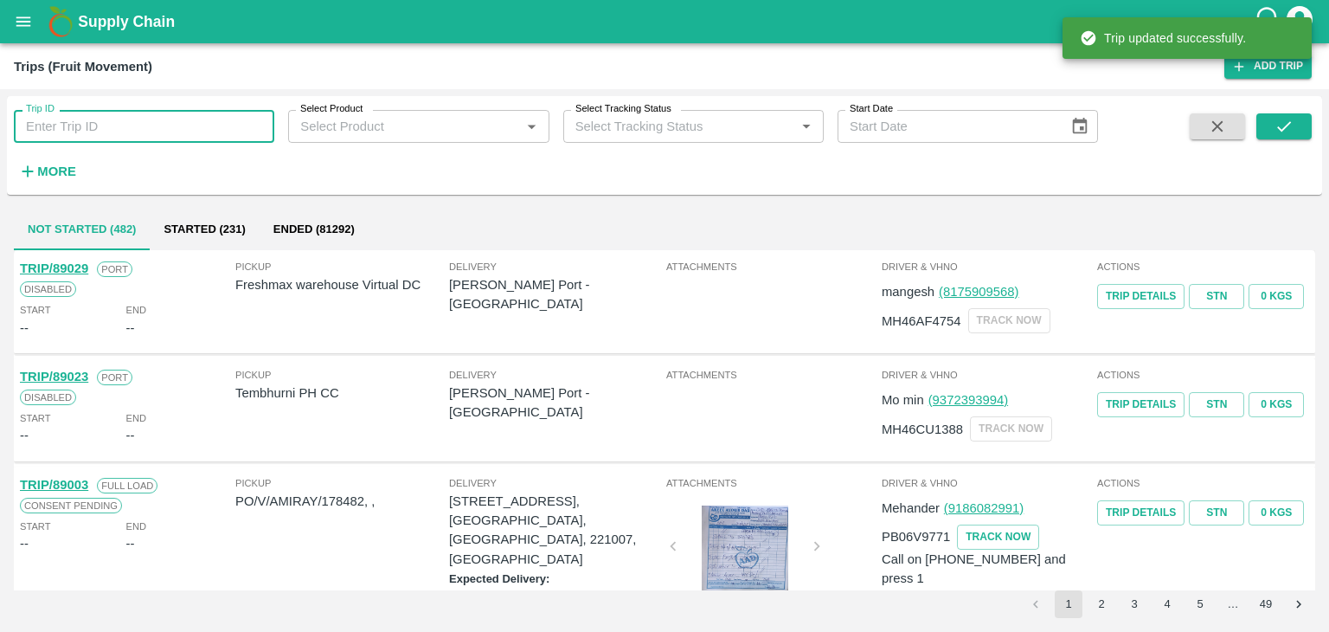
click at [137, 125] on input "Trip ID" at bounding box center [144, 126] width 260 height 33
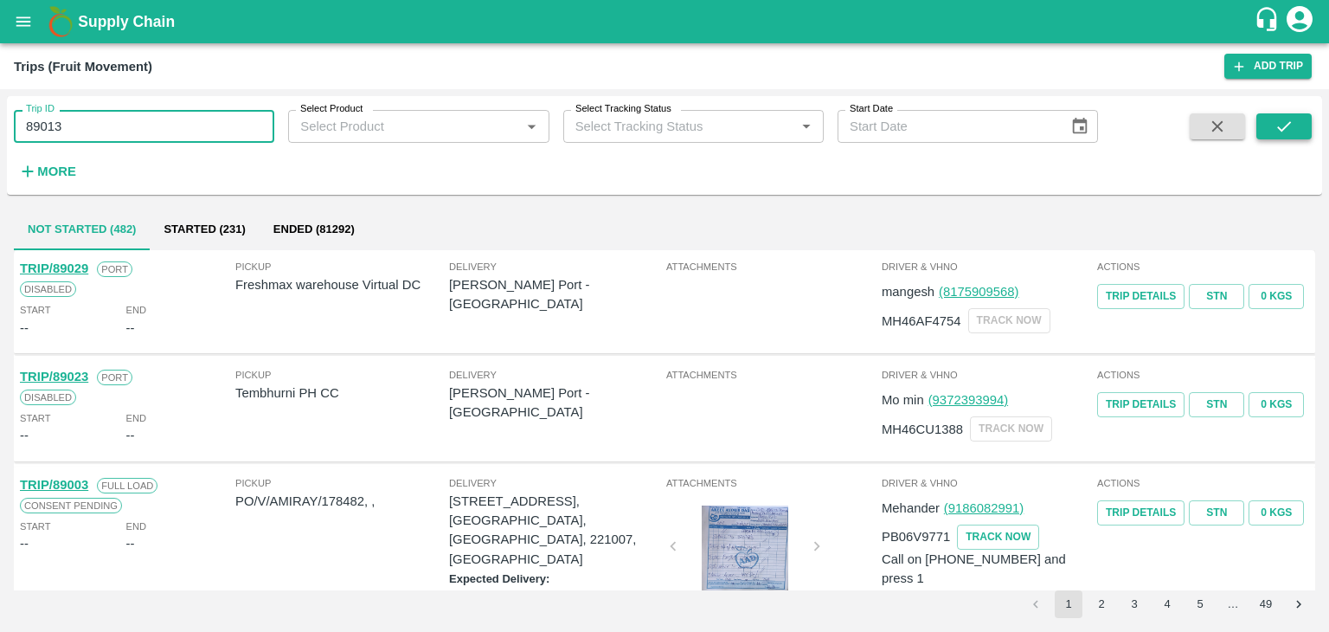
type input "89013"
click at [1299, 113] on button "submit" at bounding box center [1283, 126] width 55 height 26
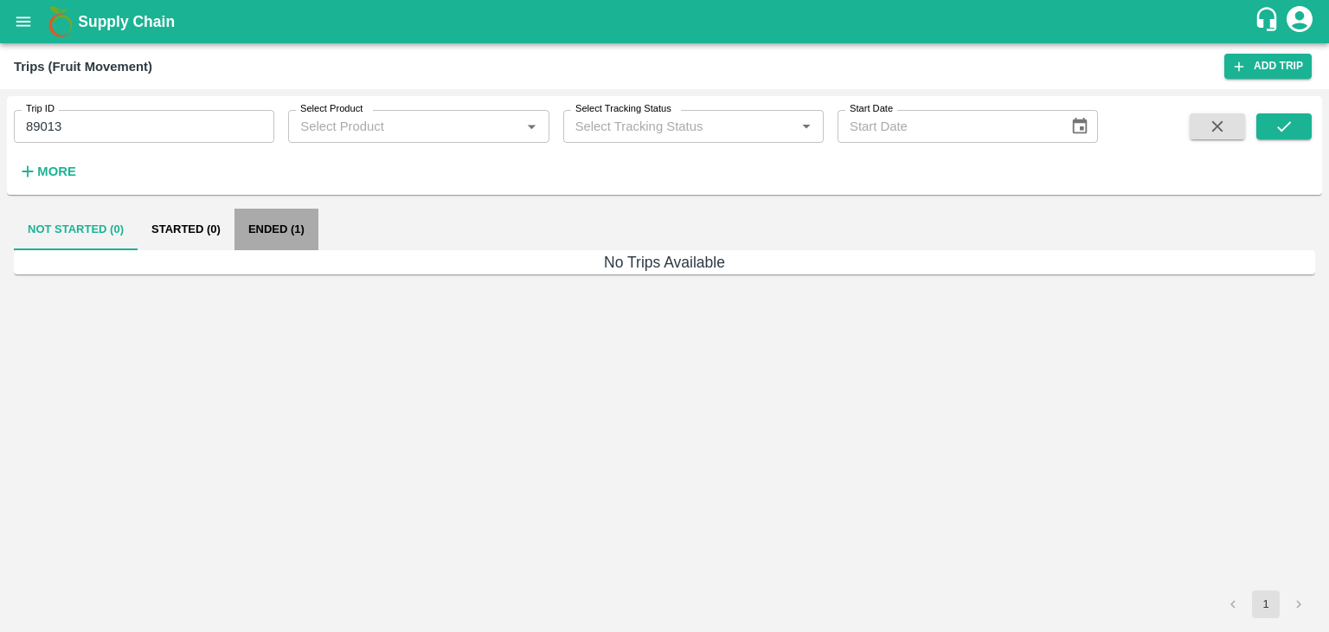
click at [285, 222] on button "Ended (1)" at bounding box center [277, 230] width 84 height 42
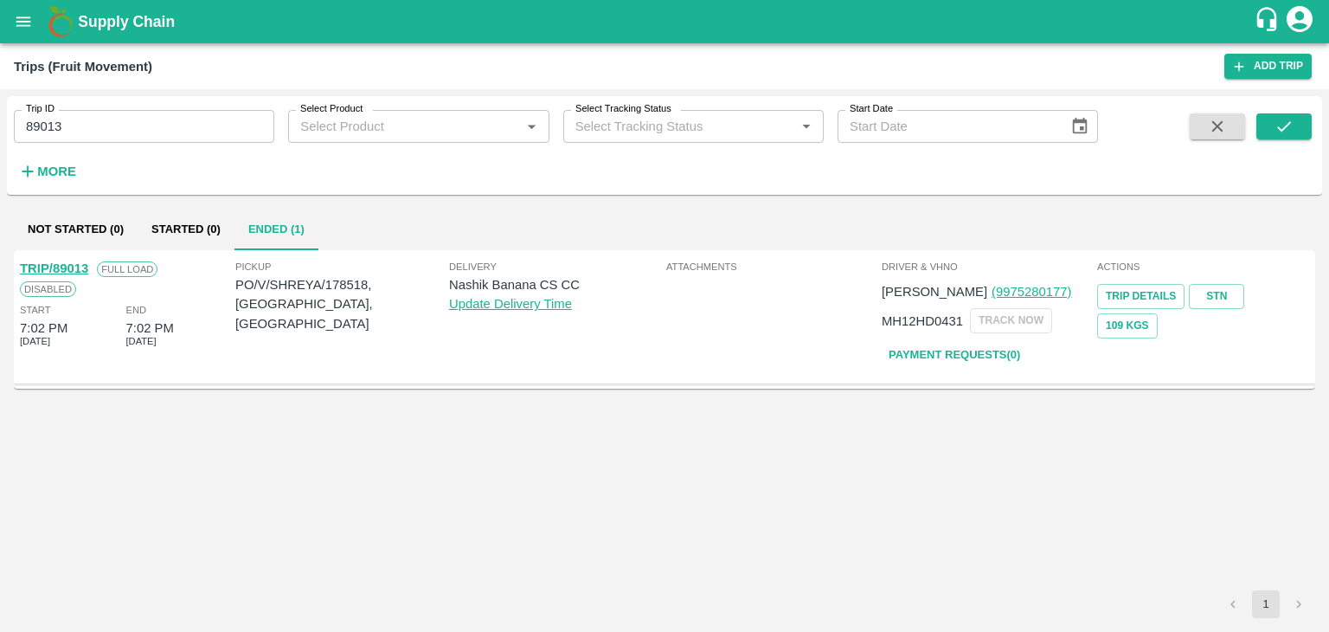
click at [55, 263] on link "TRIP/89013" at bounding box center [54, 268] width 68 height 14
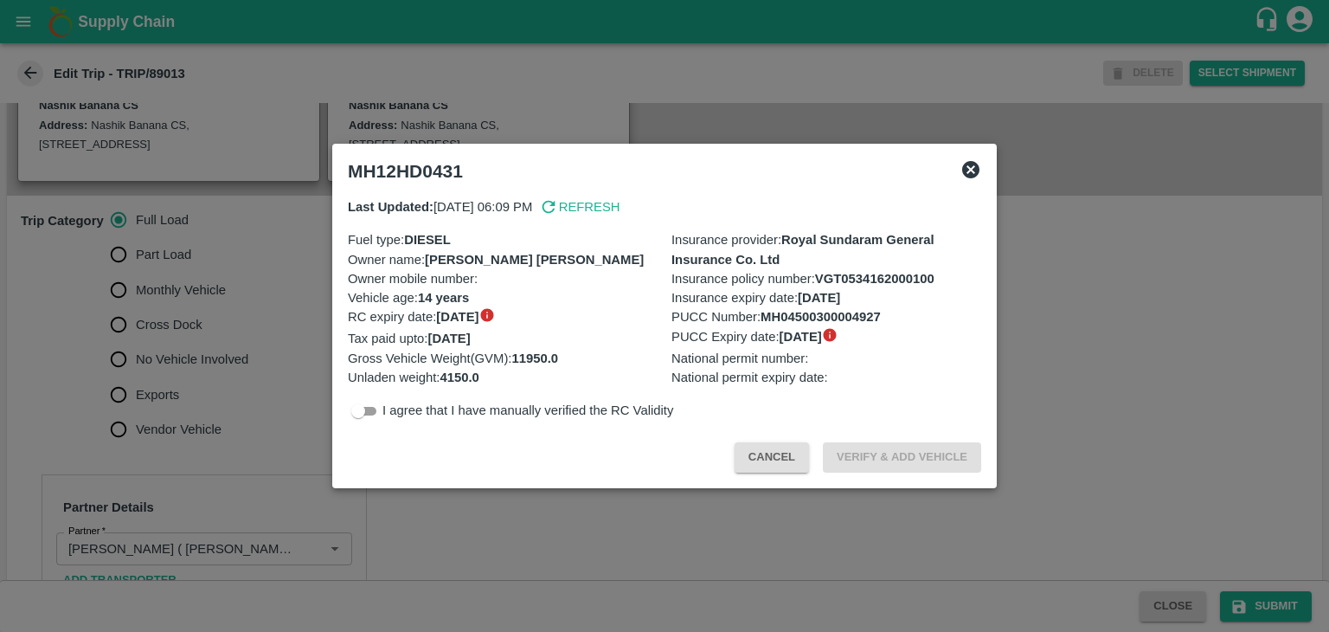
scroll to position [431, 0]
click at [170, 376] on div at bounding box center [664, 316] width 1329 height 632
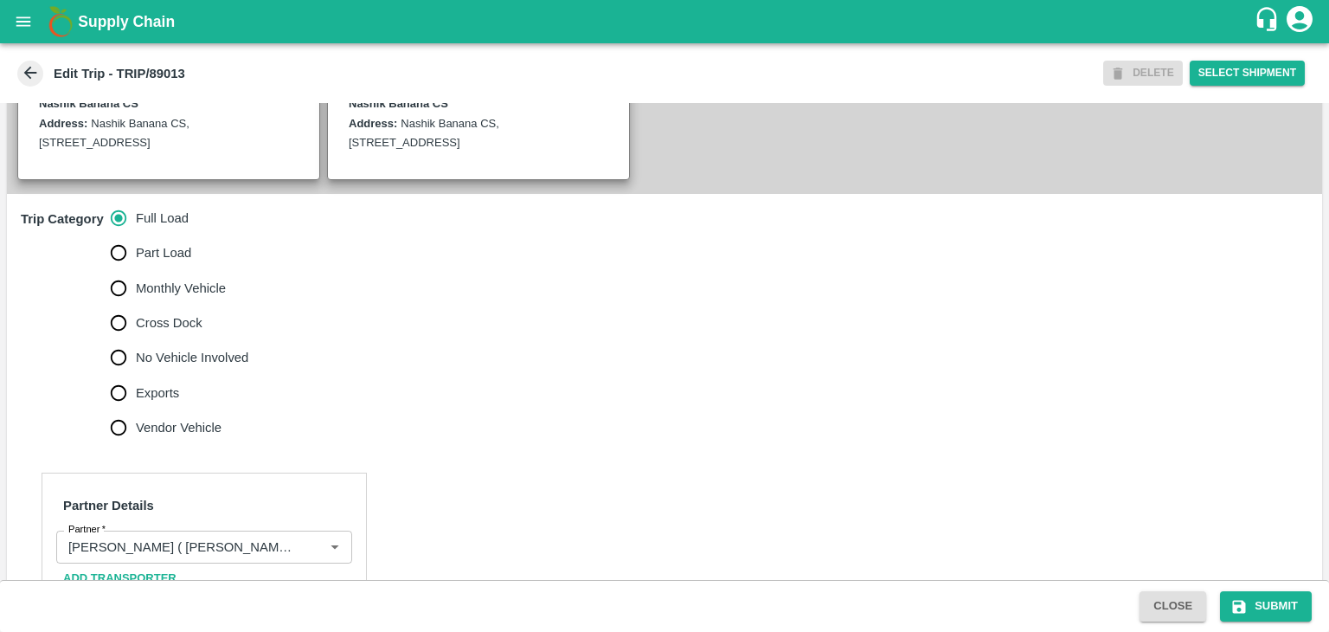
click at [170, 367] on span "No Vehicle Involved" at bounding box center [192, 357] width 112 height 19
click at [136, 375] on input "No Vehicle Involved" at bounding box center [118, 357] width 35 height 35
radio input "true"
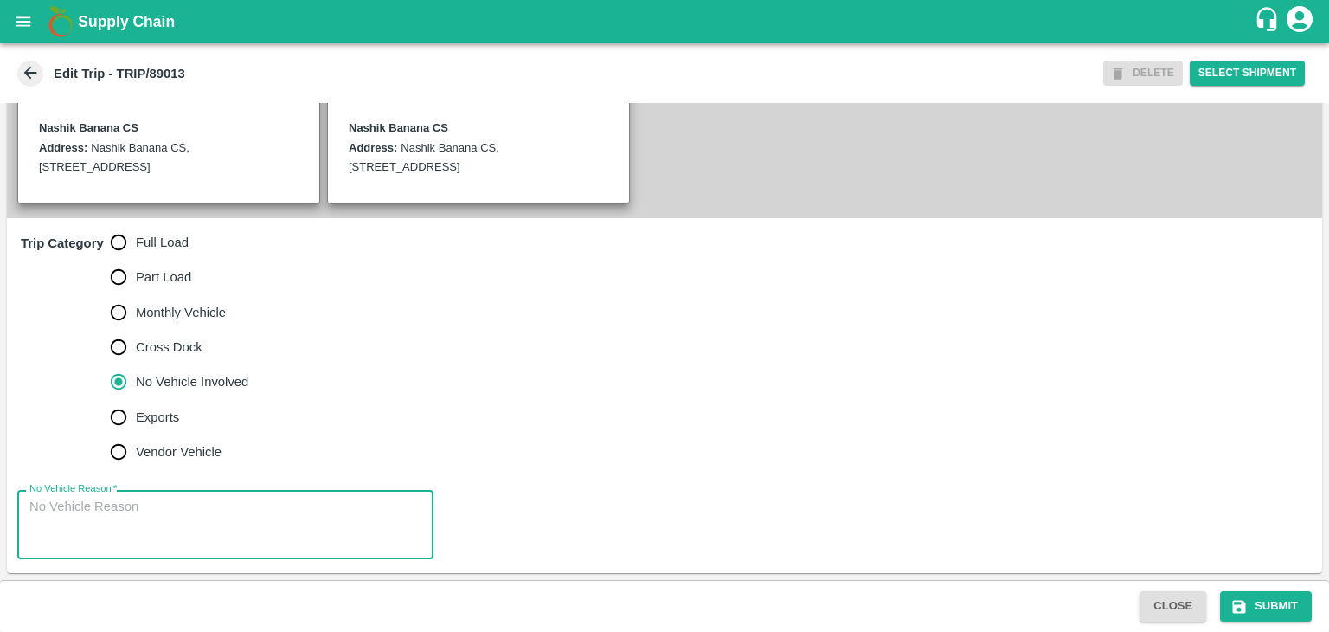
click at [202, 517] on textarea "No Vehicle Reason   *" at bounding box center [225, 525] width 392 height 55
type textarea "Field Dump"
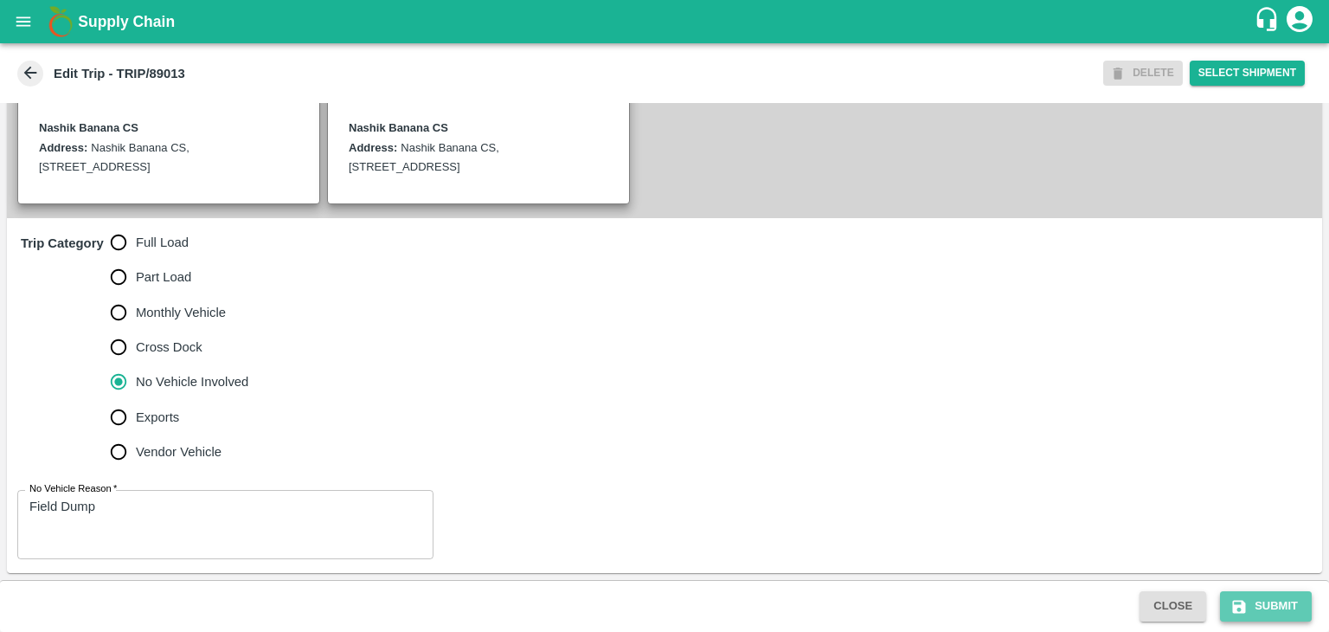
click at [1288, 607] on button "Submit" at bounding box center [1266, 606] width 92 height 30
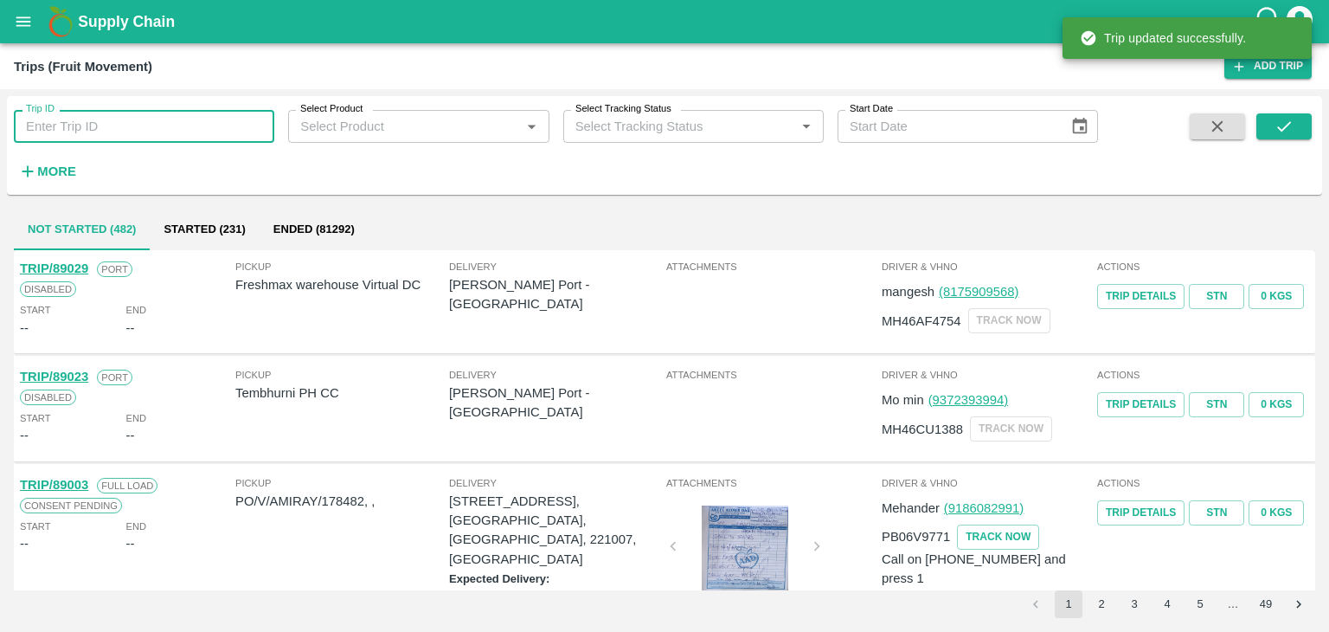
click at [133, 127] on input "Trip ID" at bounding box center [144, 126] width 260 height 33
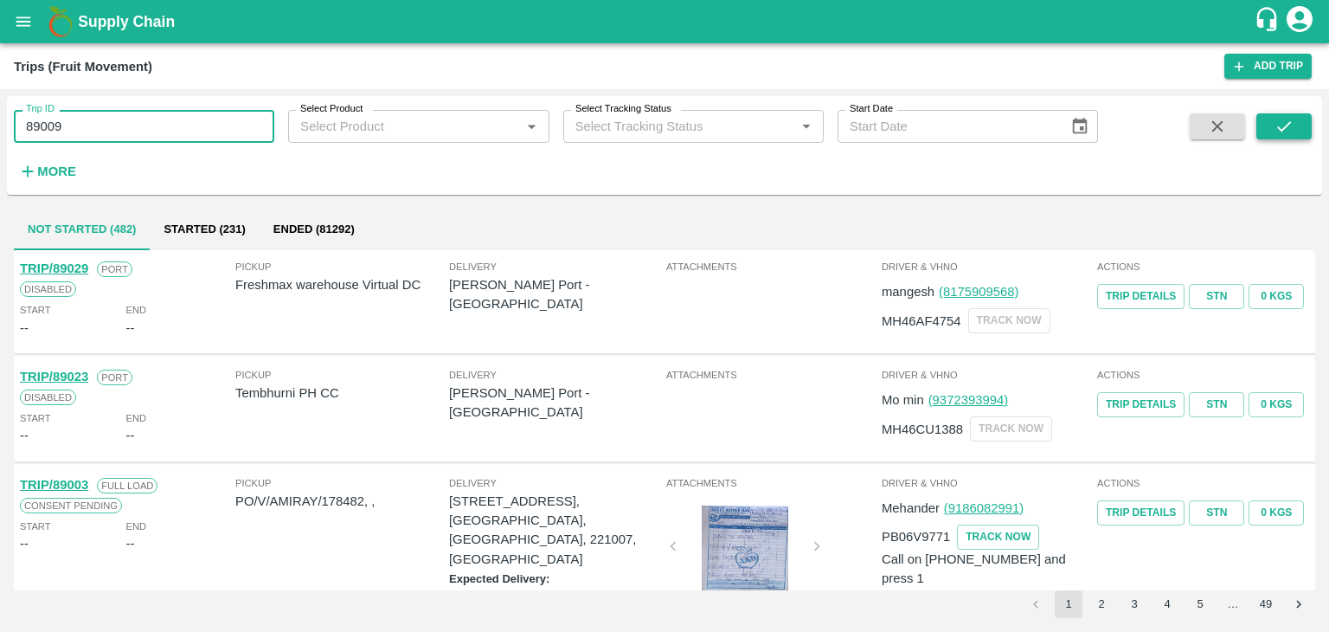
type input "89009"
click at [1290, 135] on icon "submit" at bounding box center [1284, 126] width 19 height 19
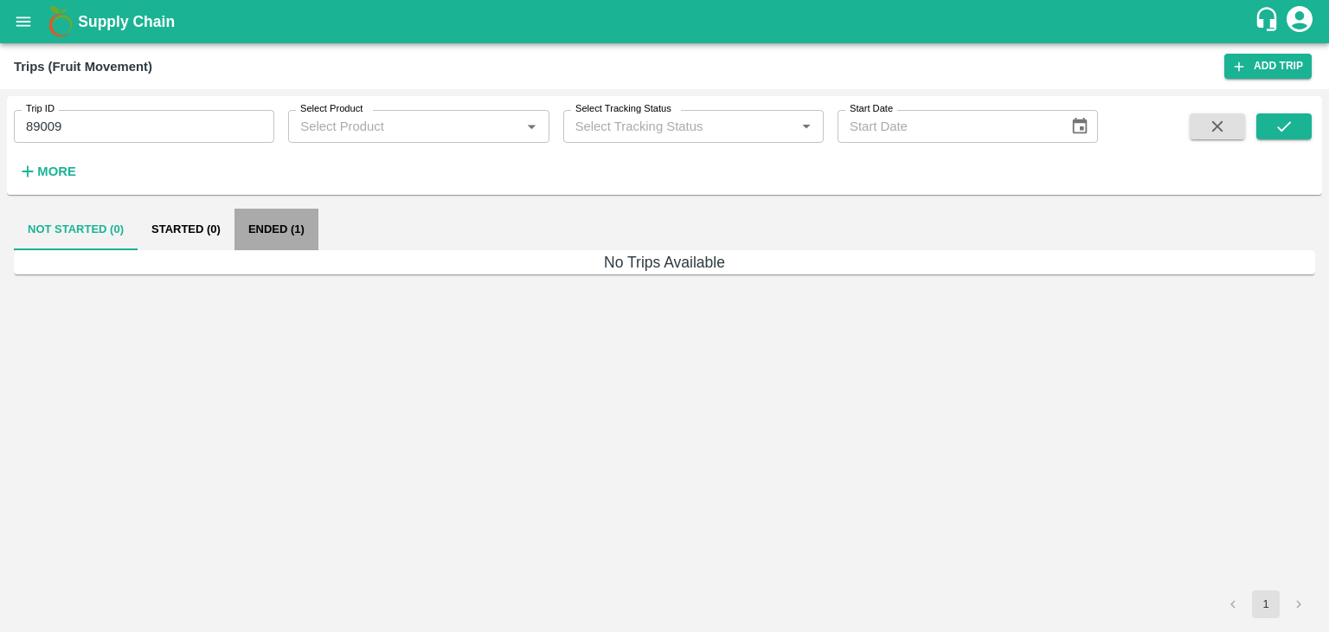
click at [247, 228] on button "Ended (1)" at bounding box center [277, 230] width 84 height 42
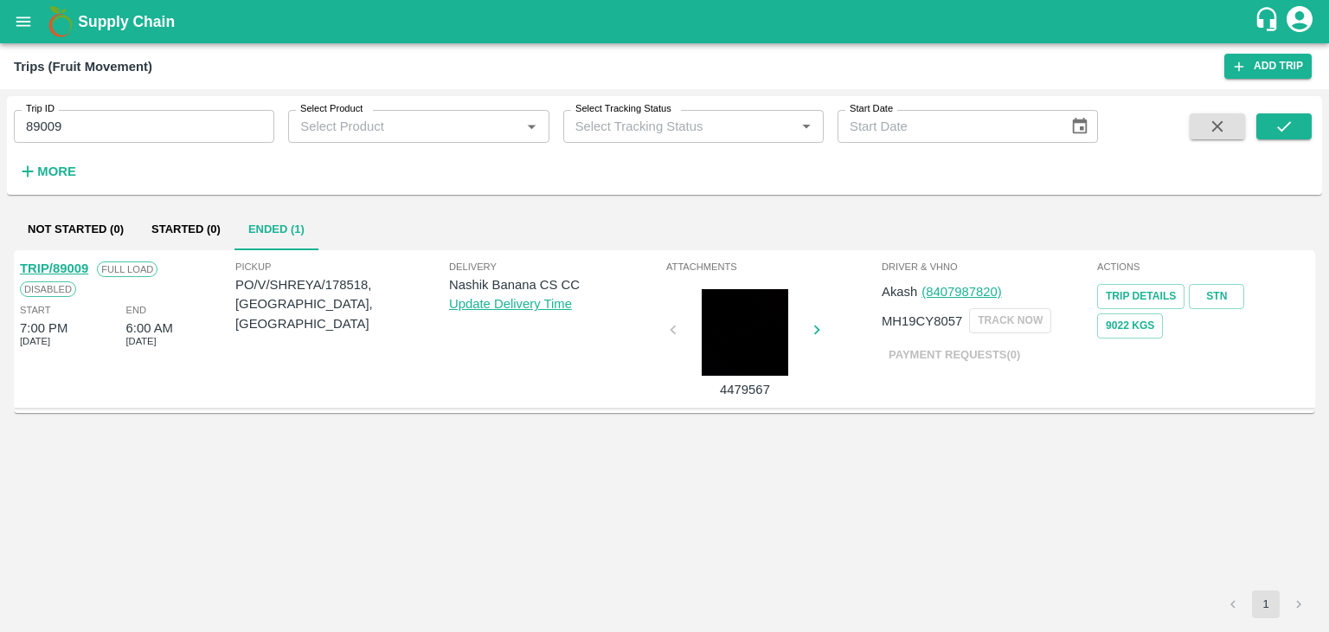
click at [52, 261] on link "TRIP/89009" at bounding box center [54, 268] width 68 height 14
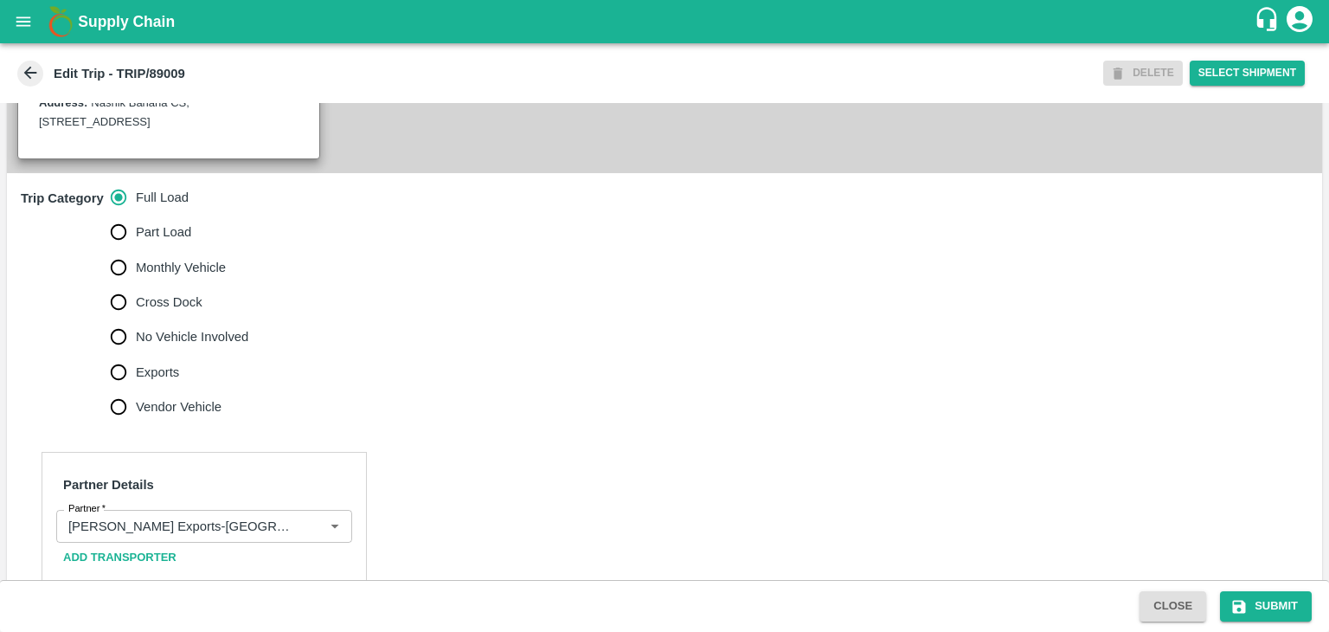
scroll to position [701, 0]
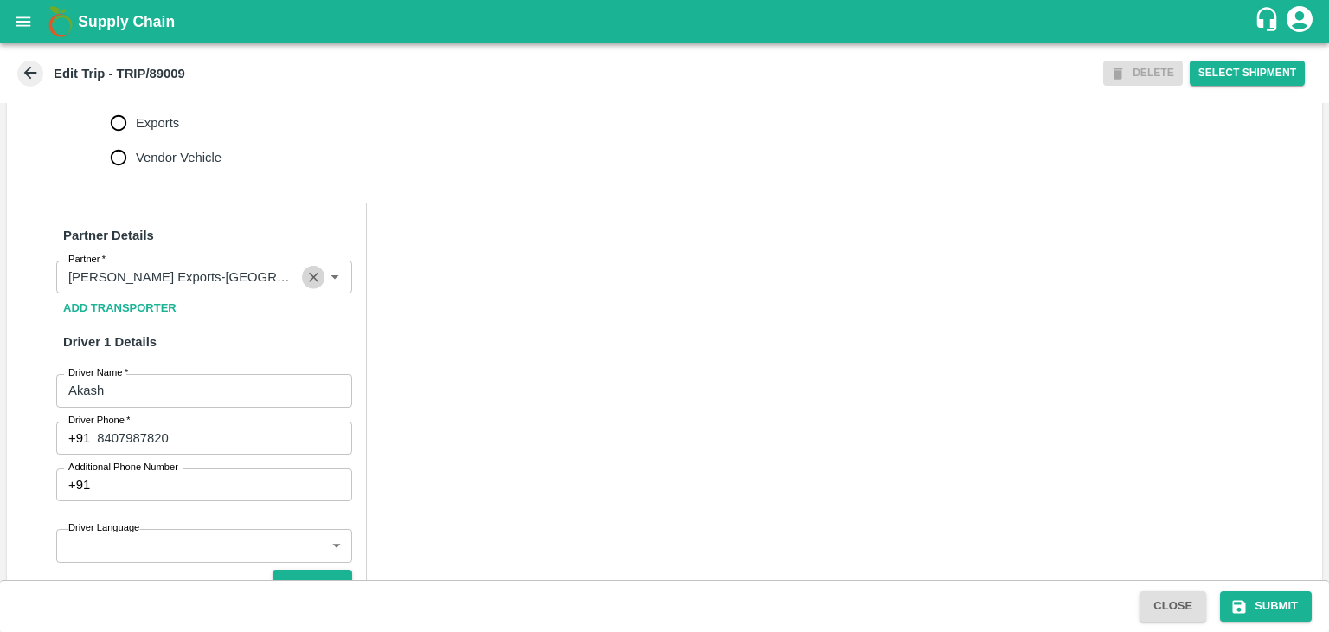
click at [313, 286] on icon "Clear" at bounding box center [313, 277] width 16 height 16
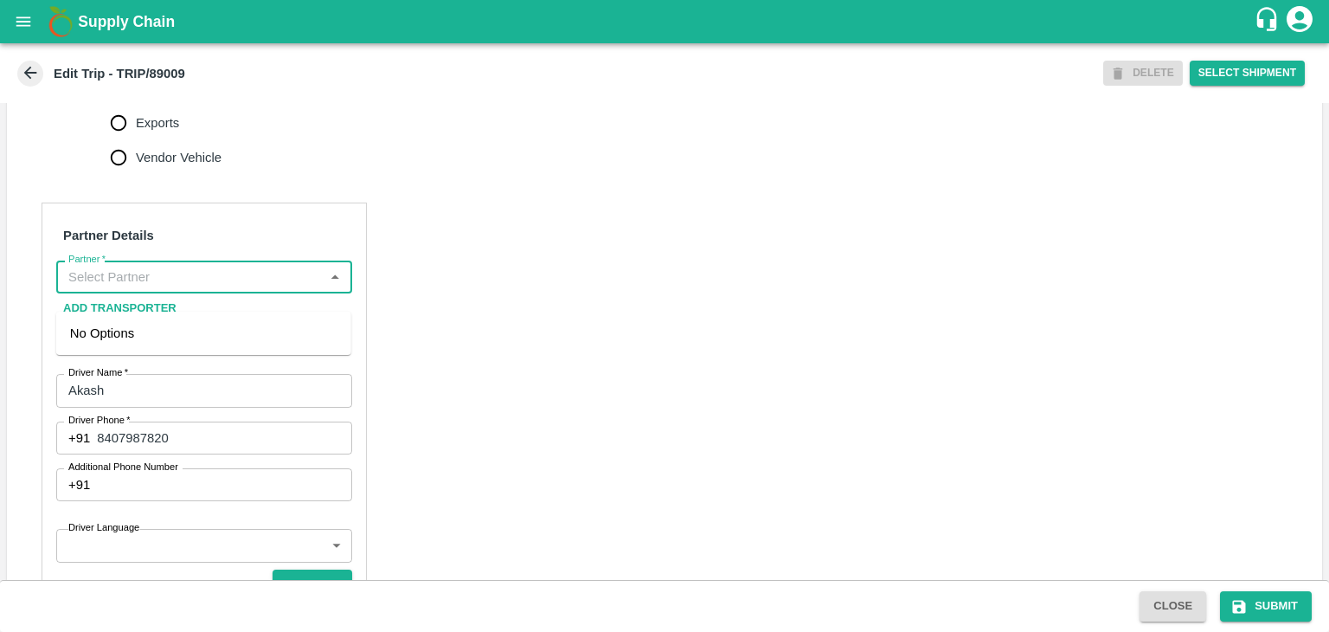
click at [287, 288] on input "Partner   *" at bounding box center [189, 277] width 257 height 22
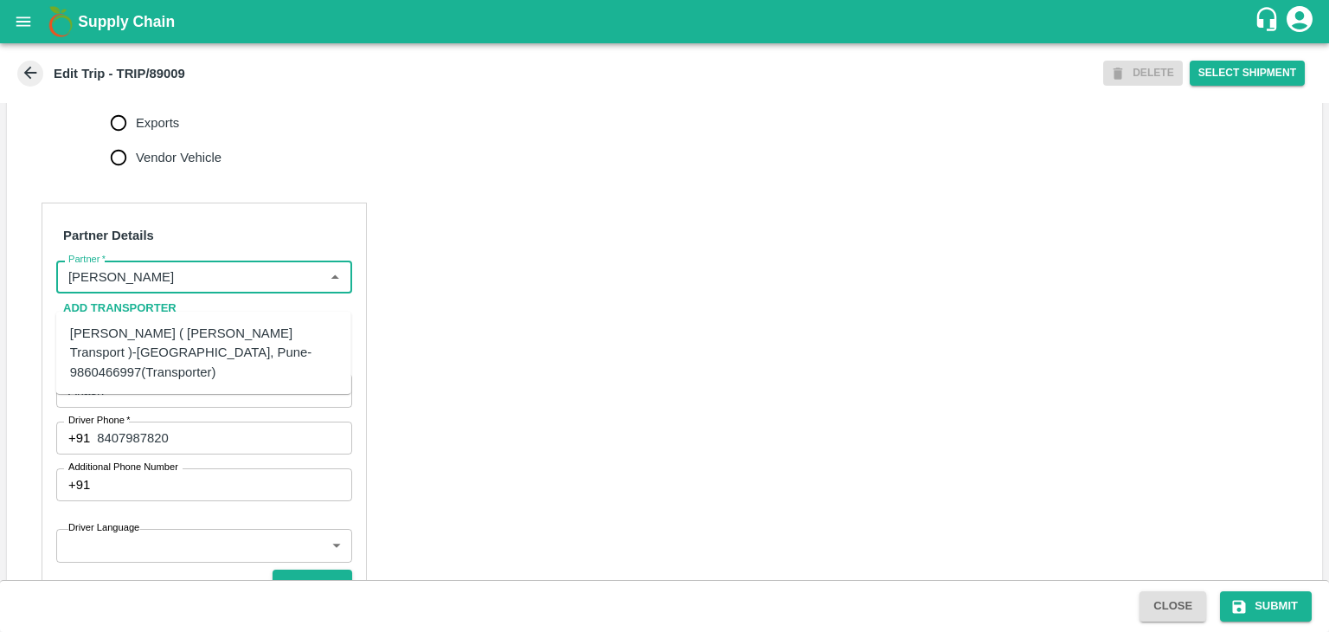
click at [200, 347] on div "[PERSON_NAME] ( [PERSON_NAME] Transport )-[GEOGRAPHIC_DATA], Pune-9860466997(Tr…" at bounding box center [203, 353] width 267 height 58
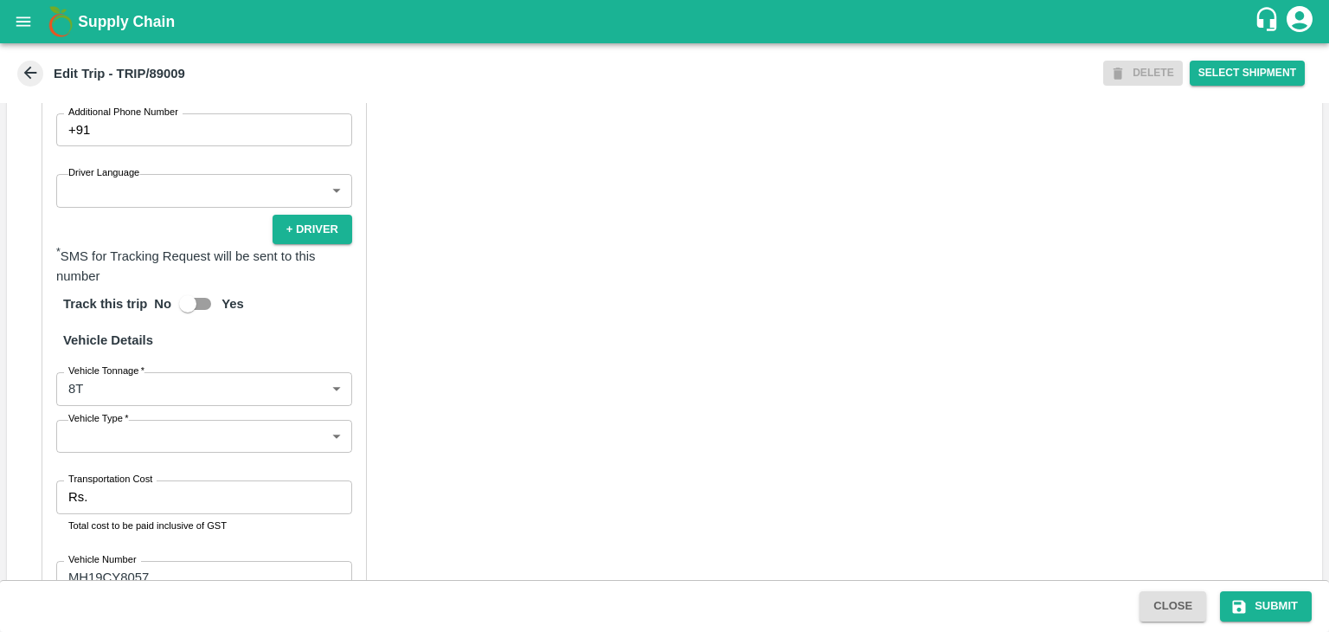
scroll to position [1070, 0]
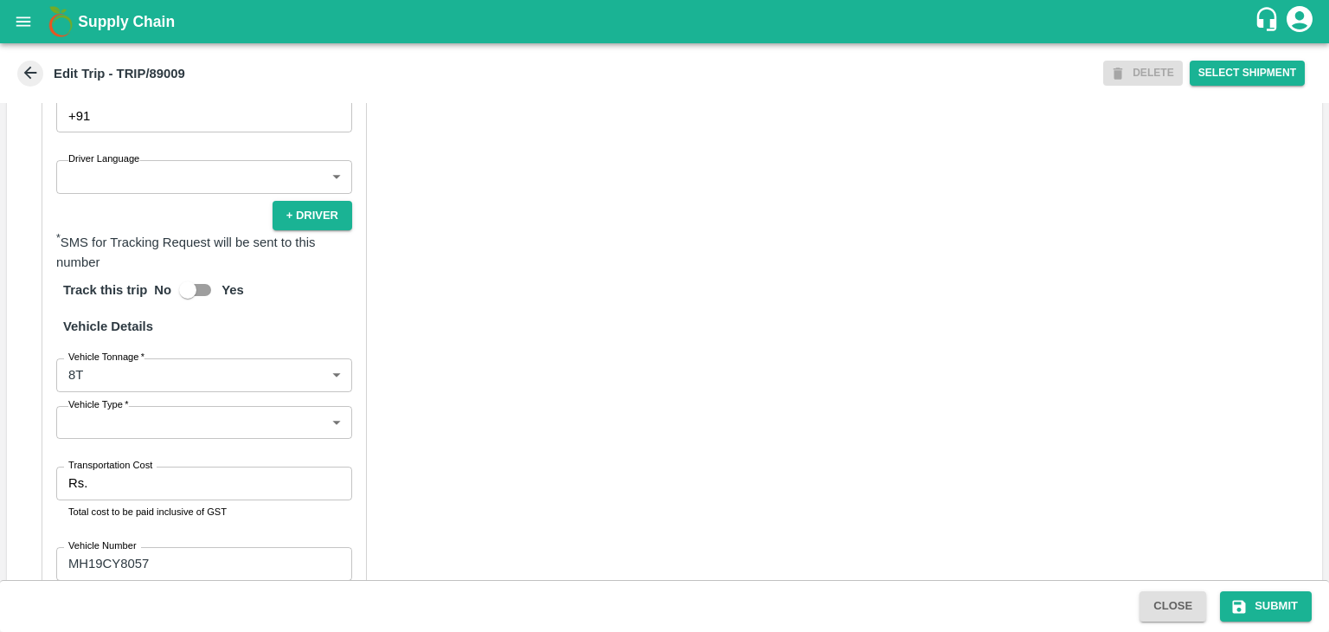
type input "[PERSON_NAME] ( [PERSON_NAME] Transport )-[GEOGRAPHIC_DATA], Pune-9860466997(Tr…"
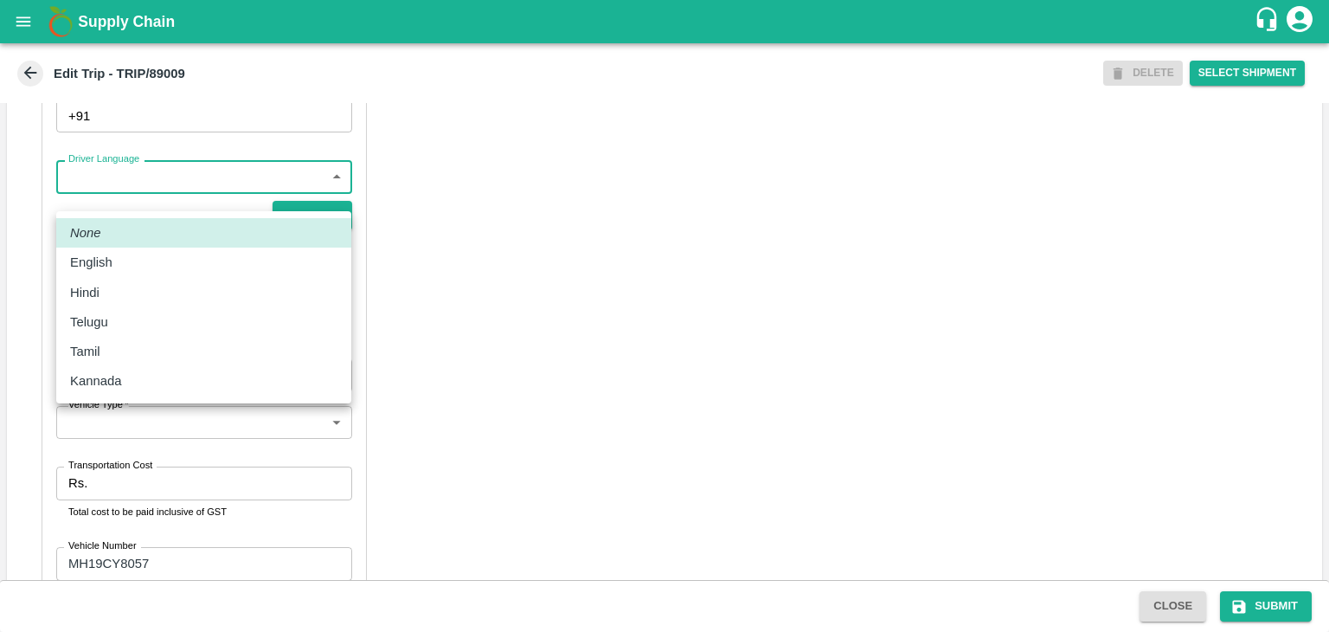
click at [111, 197] on body "Supply Chain Edit Trip - TRIP/89009 DELETE Select Shipment Trip Details Trip Ty…" at bounding box center [664, 316] width 1329 height 632
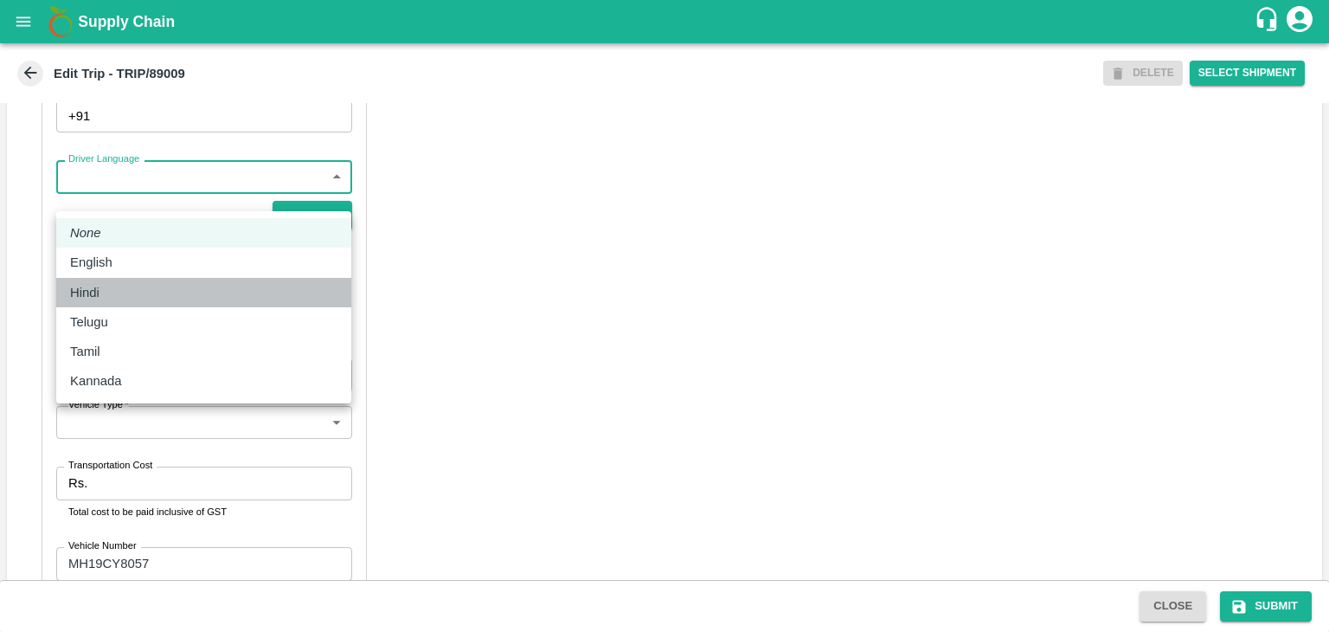
click at [110, 290] on div "Hindi" at bounding box center [203, 292] width 267 height 19
type input "hi"
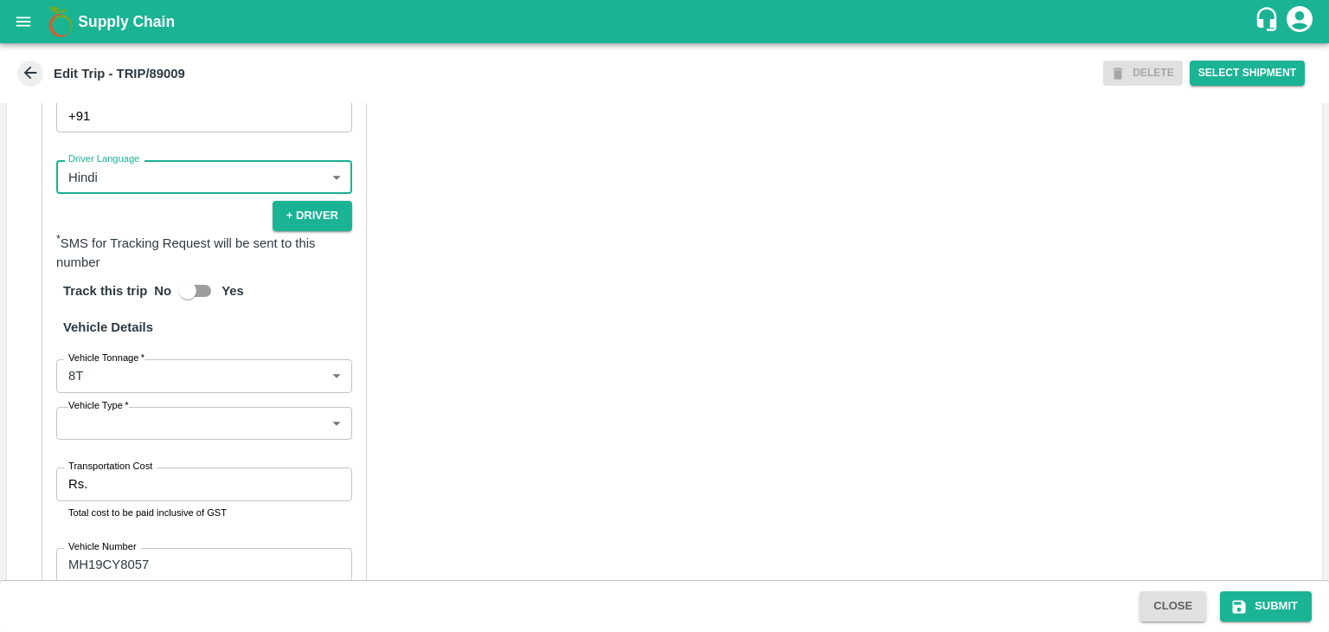
scroll to position [1214, 0]
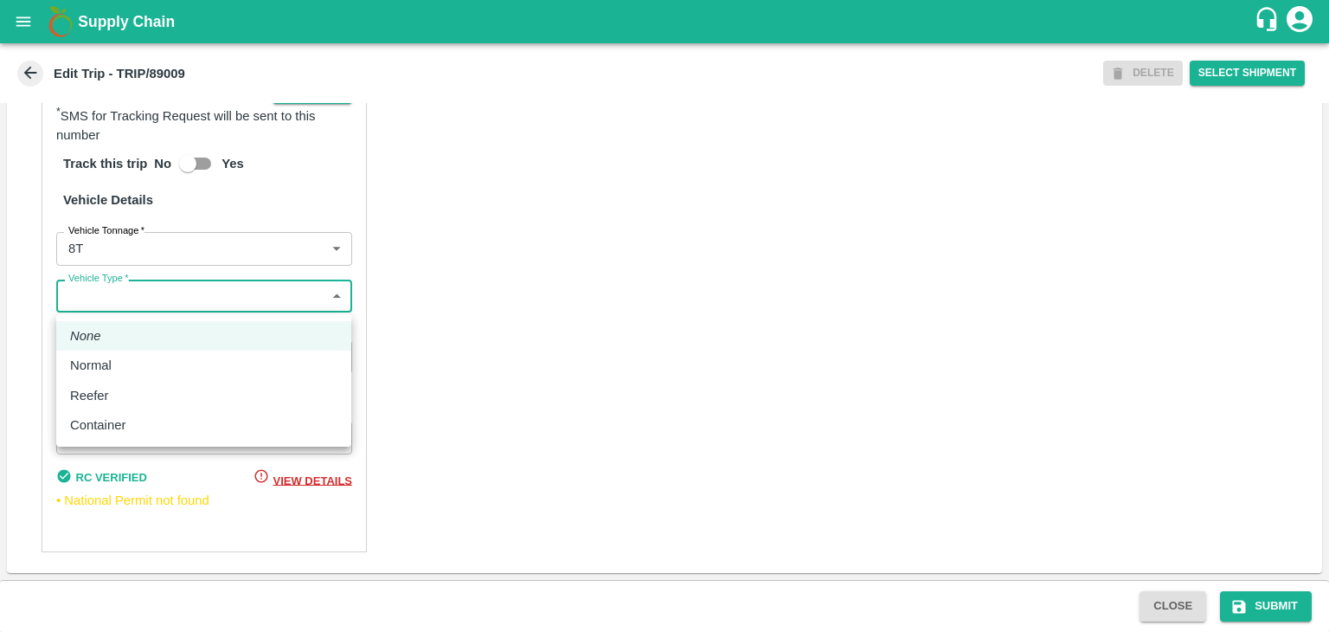
click at [124, 305] on body "Supply Chain Edit Trip - TRIP/89009 DELETE Select Shipment Trip Details Trip Ty…" at bounding box center [664, 316] width 1329 height 632
click at [122, 350] on li "Normal" at bounding box center [203, 364] width 295 height 29
type input "Normal"
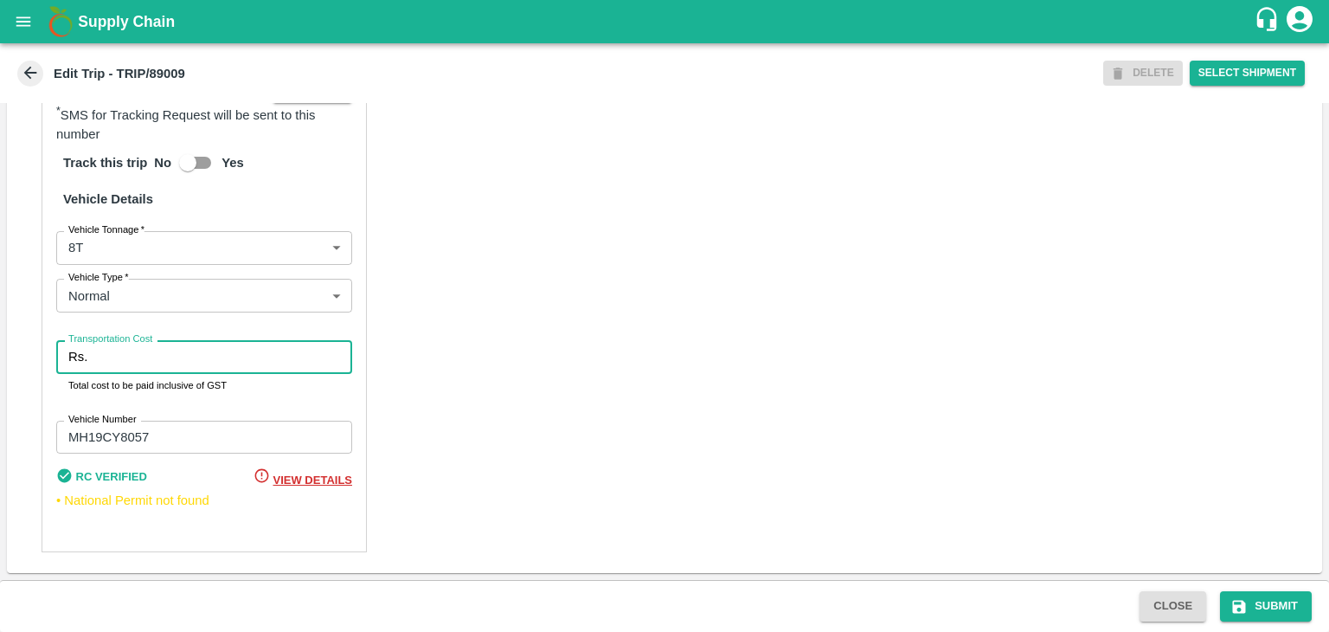
click at [147, 360] on input "Transportation Cost" at bounding box center [223, 356] width 258 height 33
type input "10000"
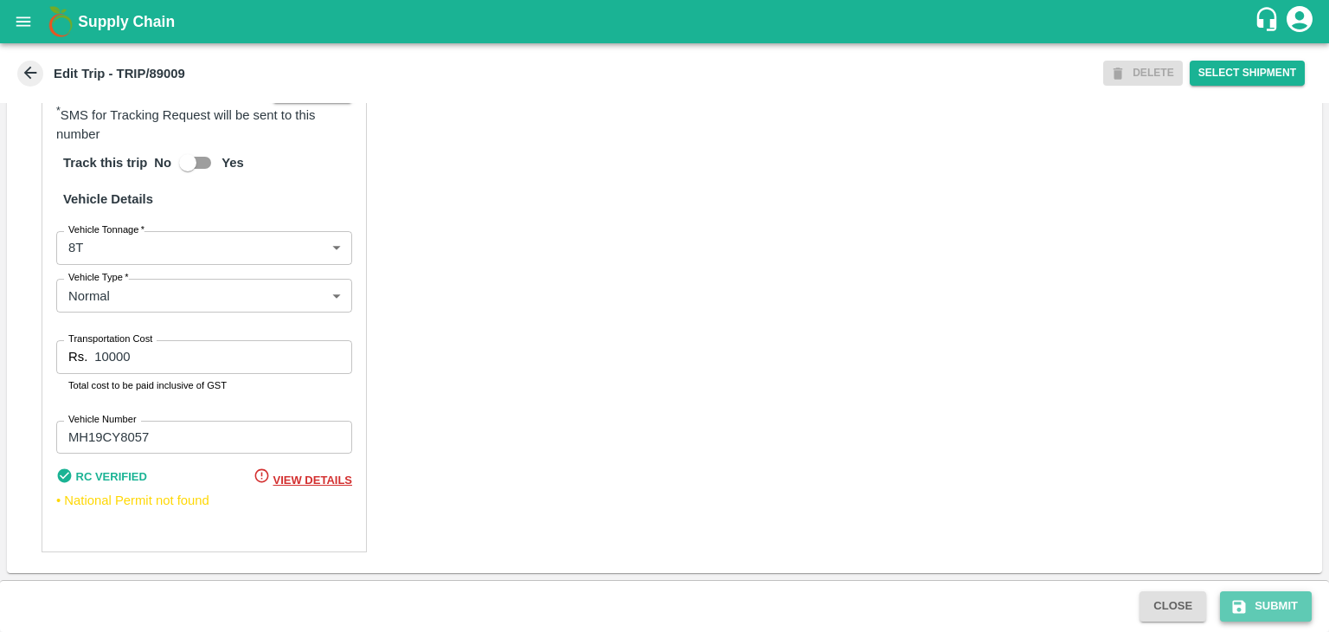
click at [1251, 603] on button "Submit" at bounding box center [1266, 606] width 92 height 30
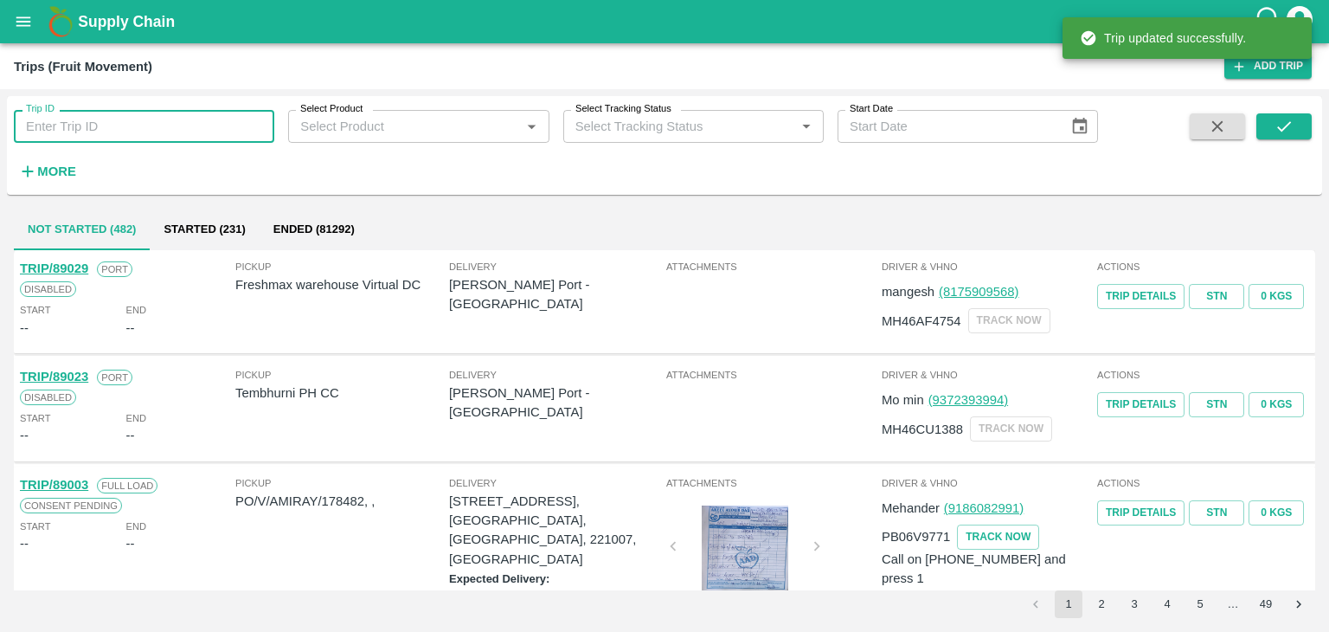
click at [143, 119] on input "Trip ID" at bounding box center [144, 126] width 260 height 33
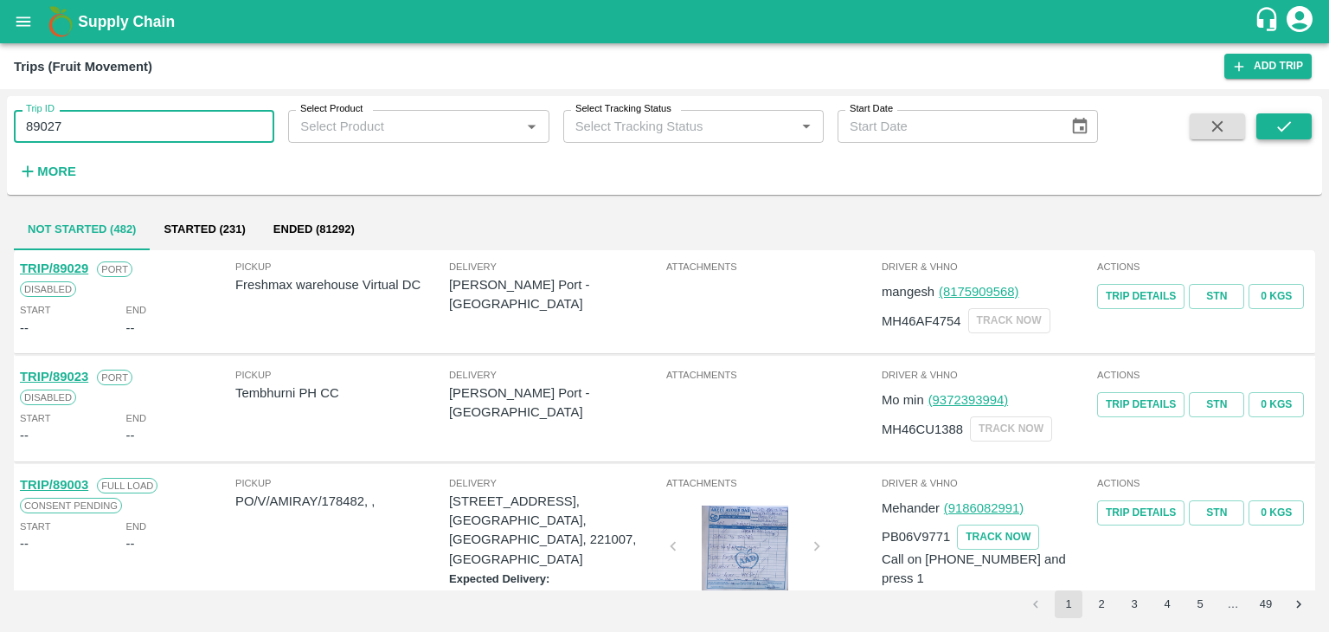
type input "89027"
click at [1289, 124] on icon "submit" at bounding box center [1284, 126] width 14 height 10
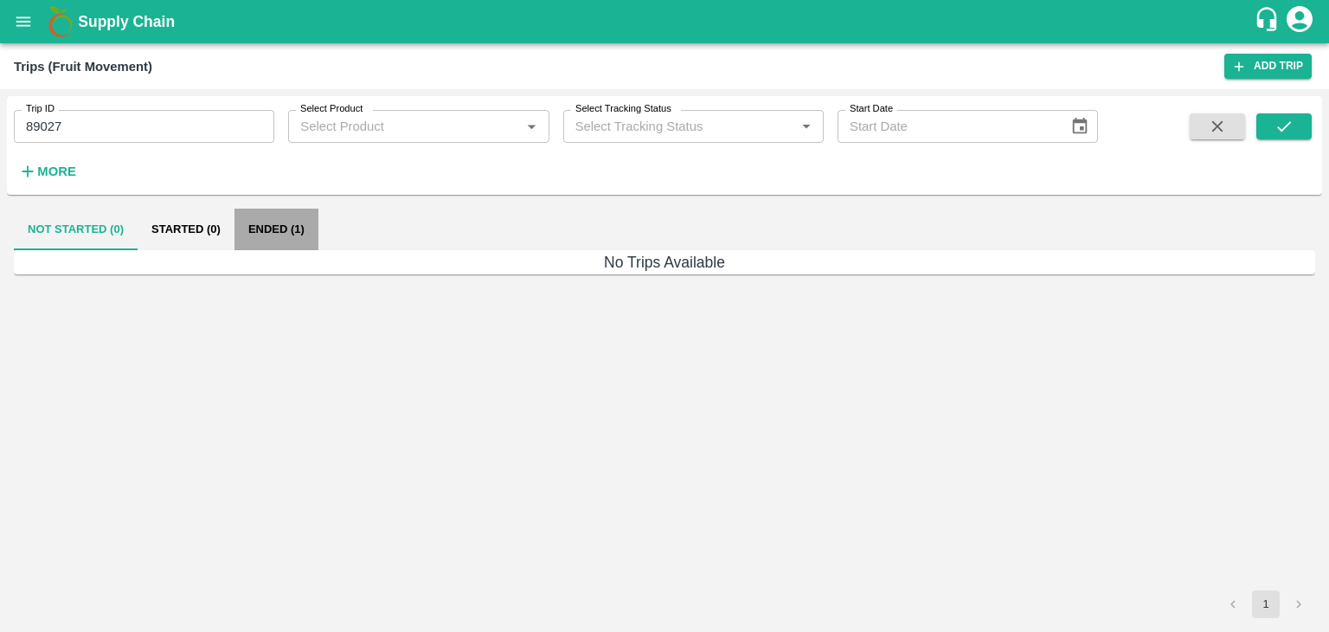
click at [289, 227] on button "Ended (1)" at bounding box center [277, 230] width 84 height 42
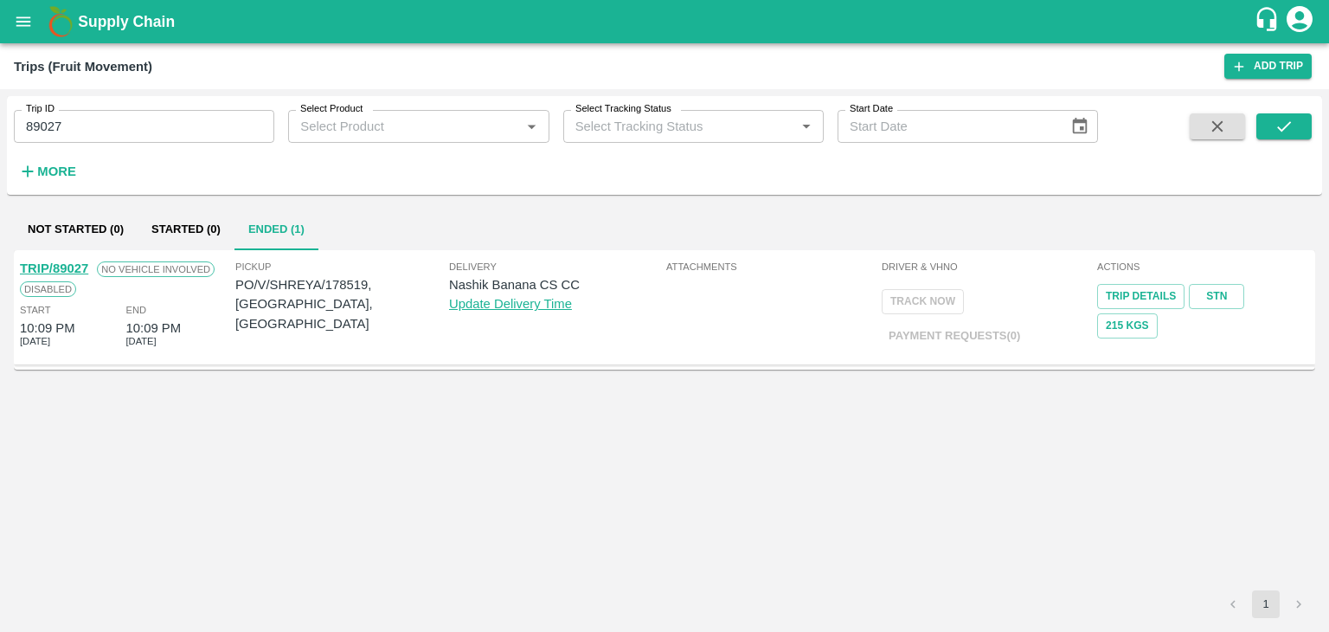
click at [67, 261] on link "TRIP/89027" at bounding box center [54, 268] width 68 height 14
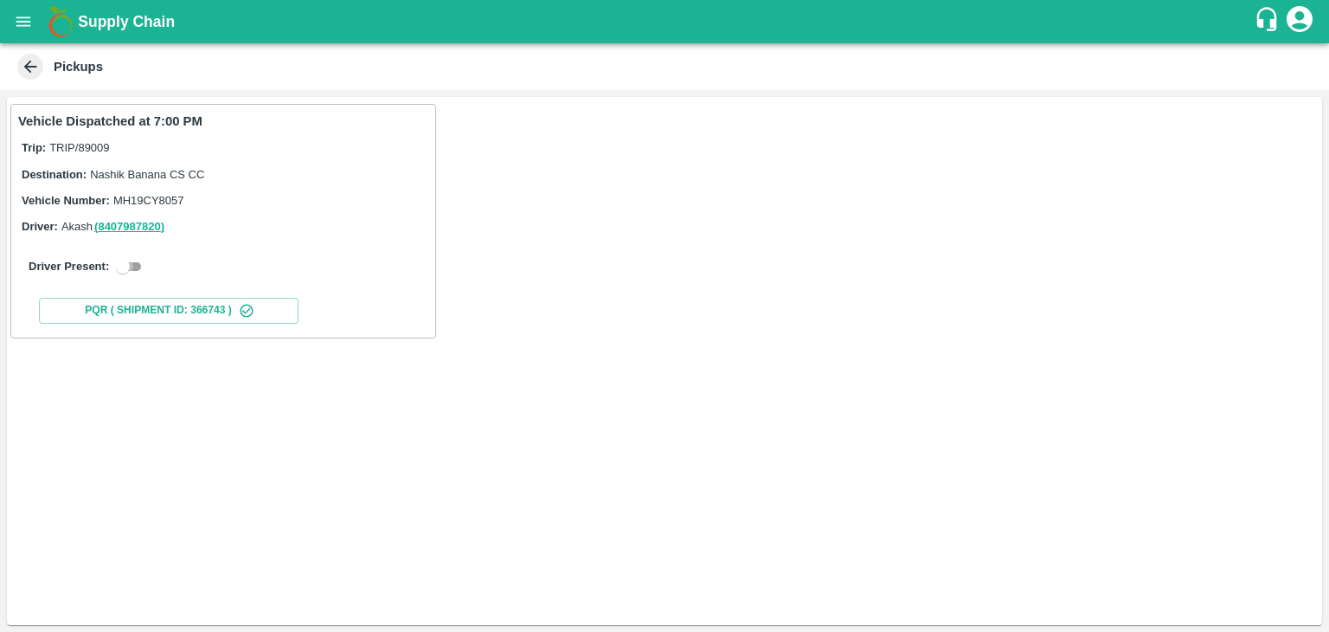
click at [121, 264] on input "checkbox" at bounding box center [123, 266] width 62 height 21
checkbox input "true"
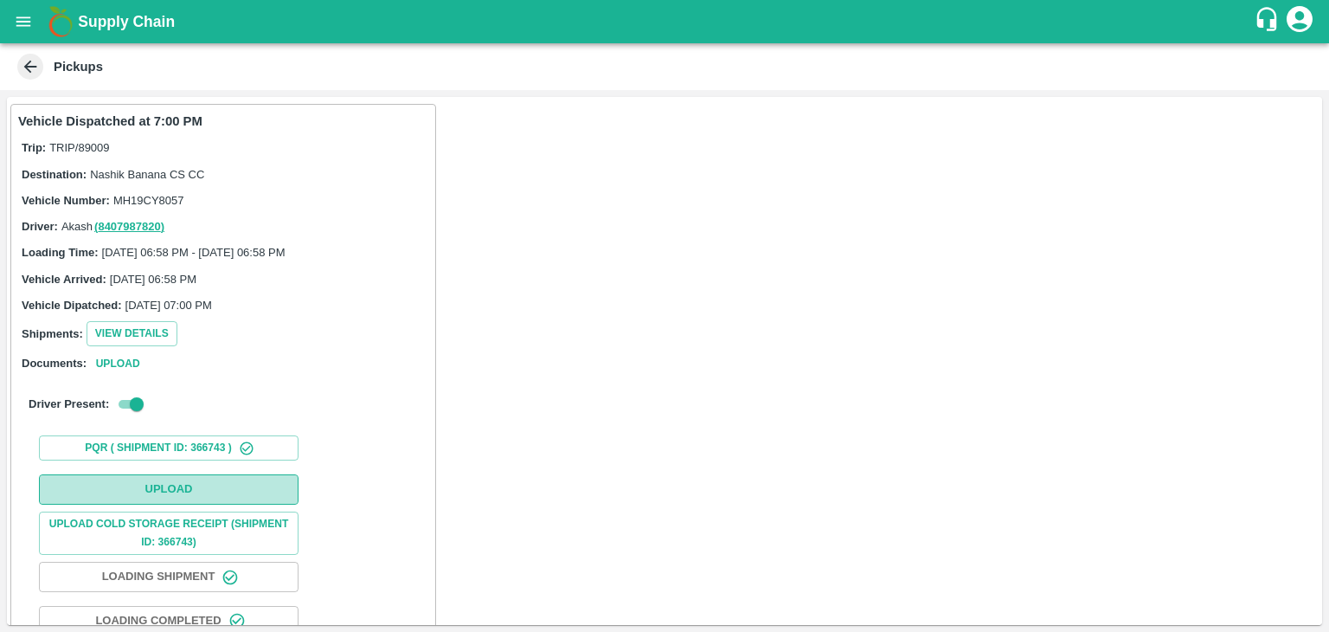
click at [239, 492] on button "Upload" at bounding box center [169, 489] width 260 height 30
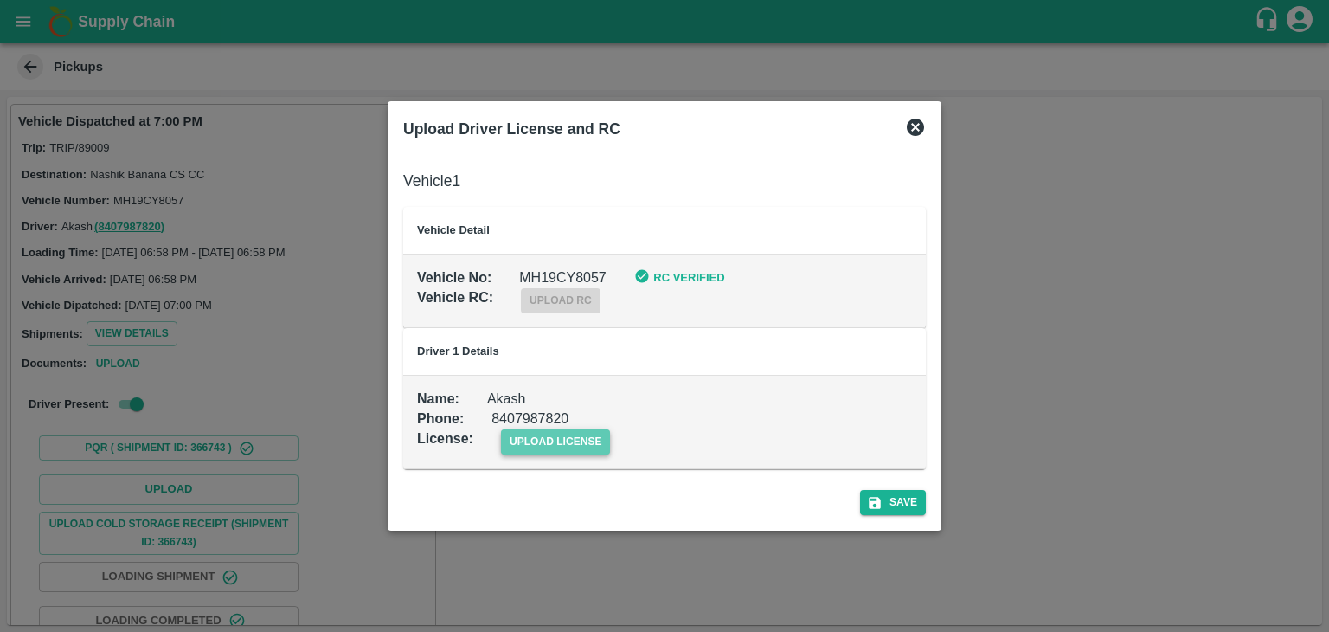
click at [589, 439] on span "upload license" at bounding box center [556, 441] width 110 height 25
click at [0, 0] on input "upload license" at bounding box center [0, 0] width 0 height 0
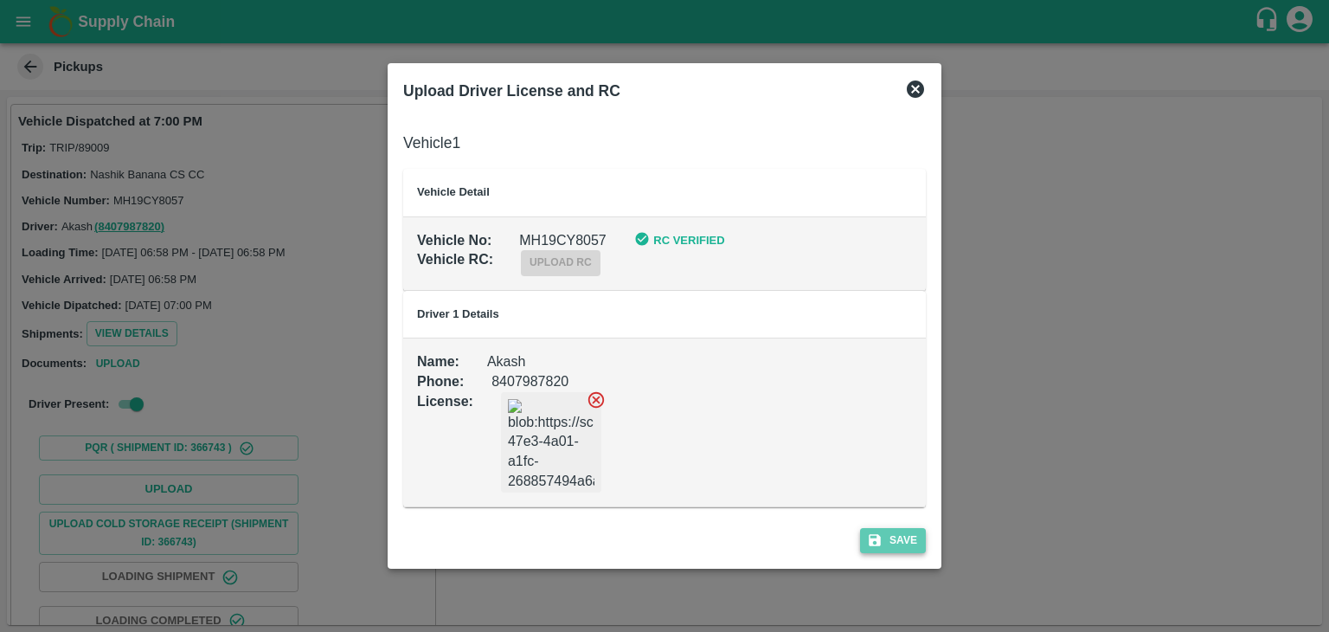
click at [903, 544] on button "Save" at bounding box center [893, 540] width 66 height 25
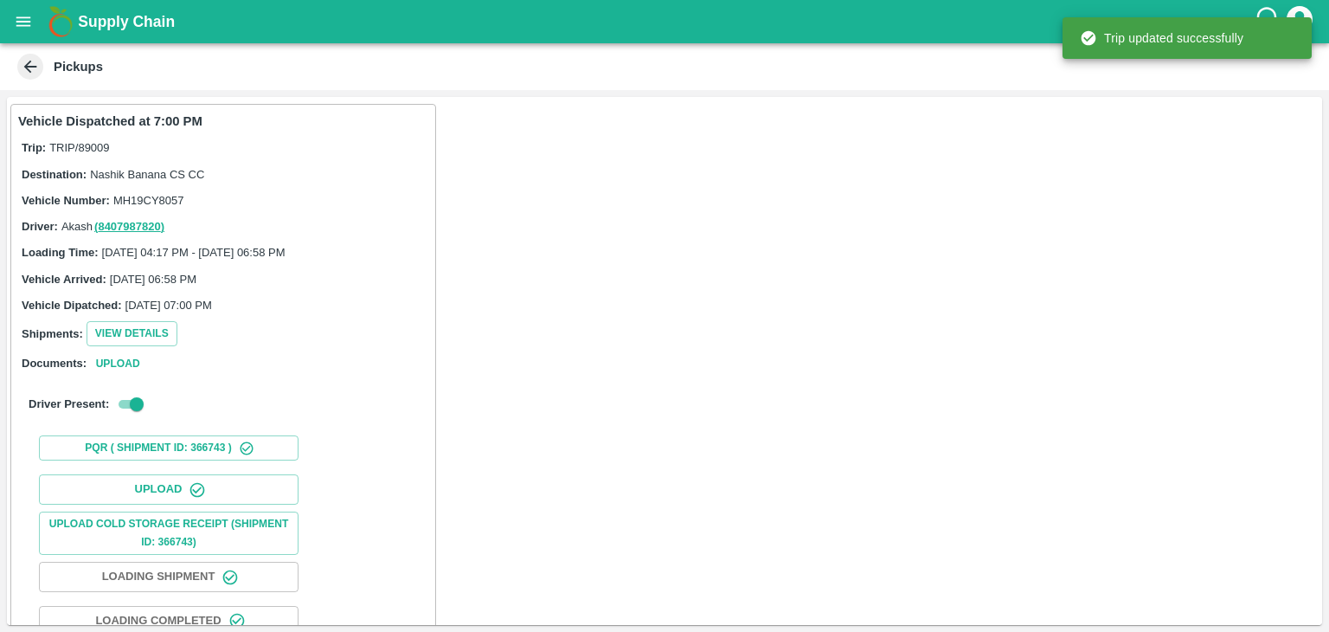
scroll to position [181, 0]
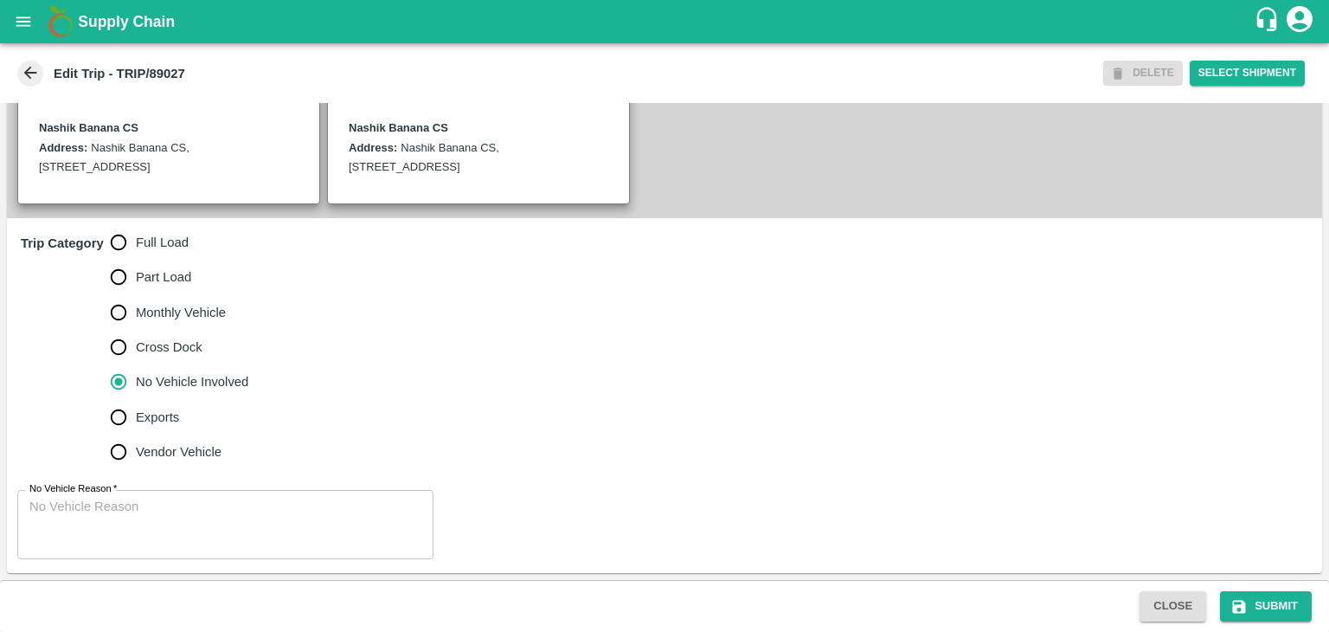
scroll to position [425, 0]
click at [160, 236] on span "Full Load" at bounding box center [162, 242] width 53 height 19
click at [136, 236] on input "Full Load" at bounding box center [118, 242] width 35 height 35
radio input "true"
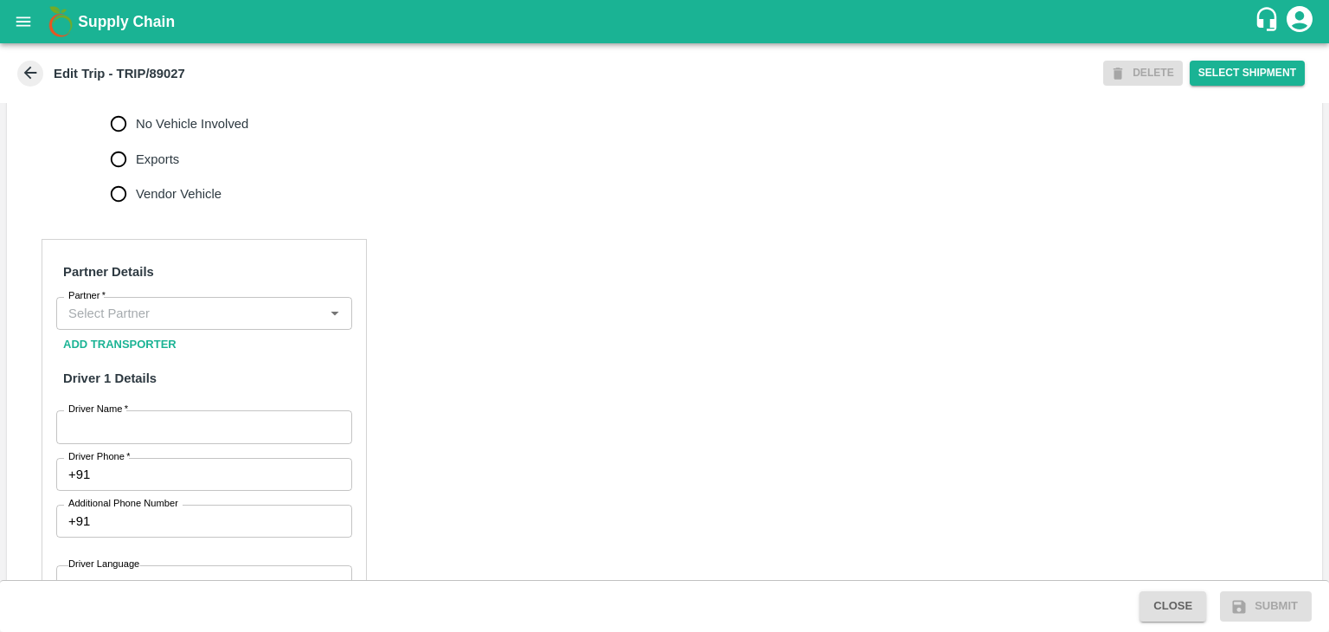
scroll to position [665, 0]
click at [190, 314] on div "Partner" at bounding box center [204, 312] width 296 height 33
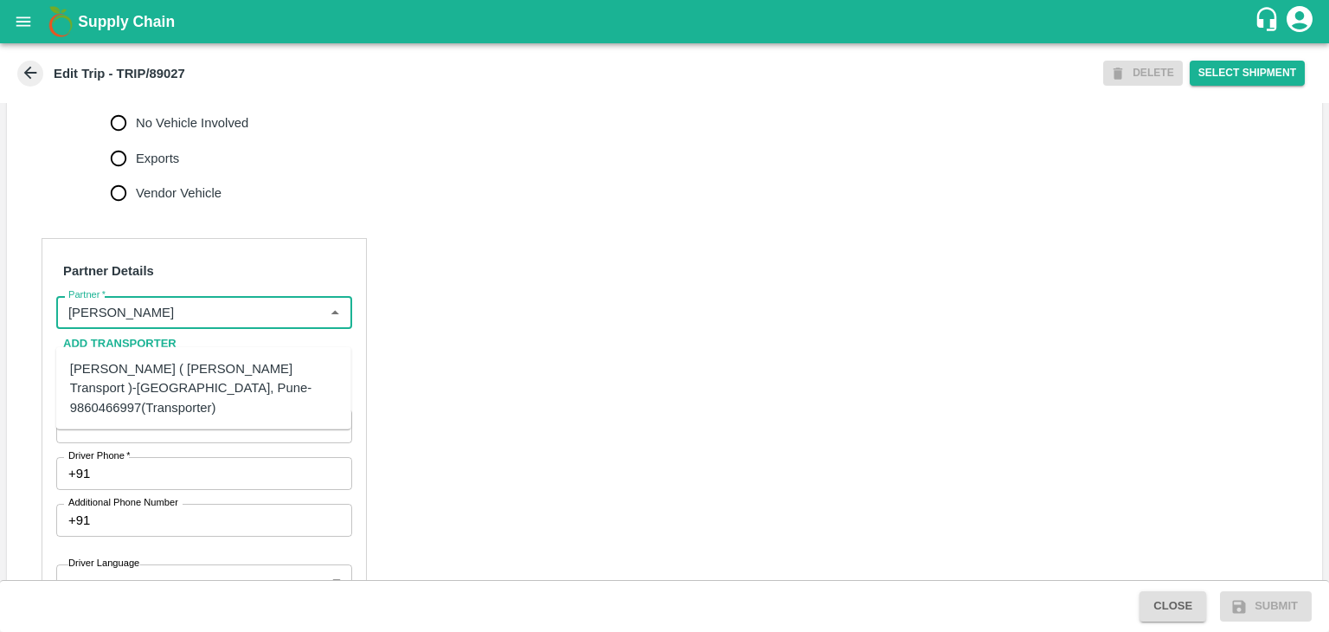
click at [188, 368] on div "[PERSON_NAME] ( [PERSON_NAME] Transport )-[GEOGRAPHIC_DATA], Pune-9860466997(Tr…" at bounding box center [203, 388] width 267 height 58
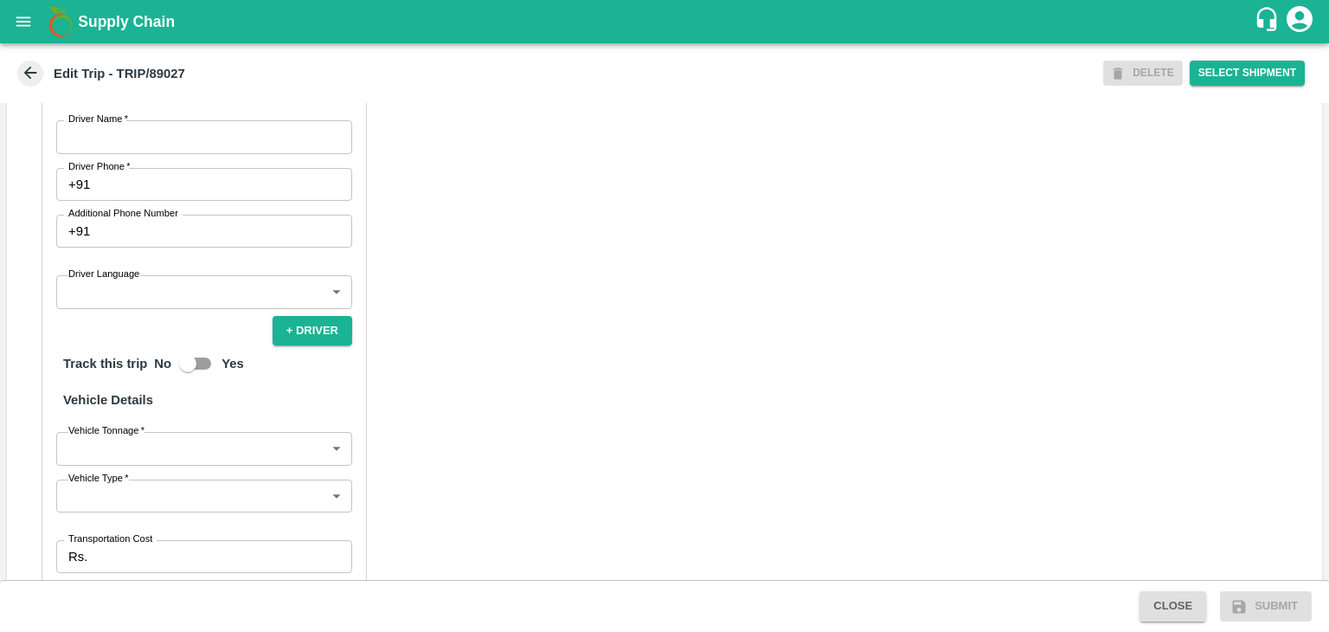
scroll to position [944, 0]
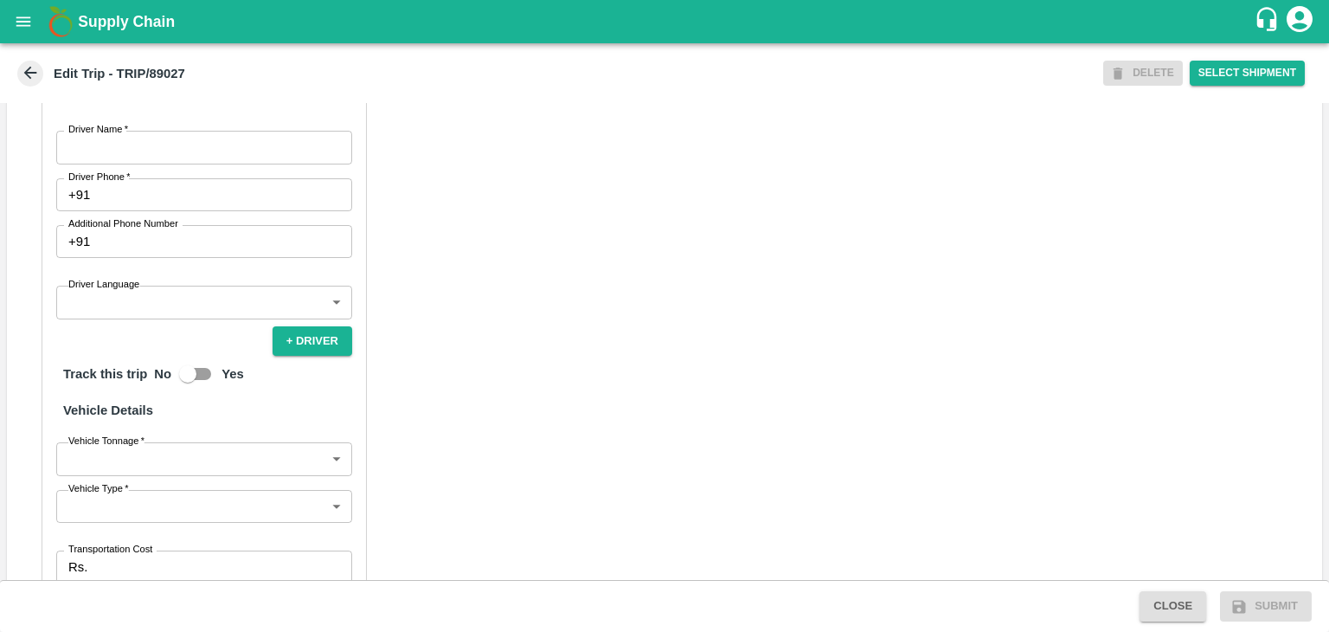
type input "[PERSON_NAME] ( [PERSON_NAME] Transport )-[GEOGRAPHIC_DATA], Pune-9860466997(Tr…"
click at [145, 164] on input "Driver Name   *" at bounding box center [204, 147] width 296 height 33
type input "[PERSON_NAME]"
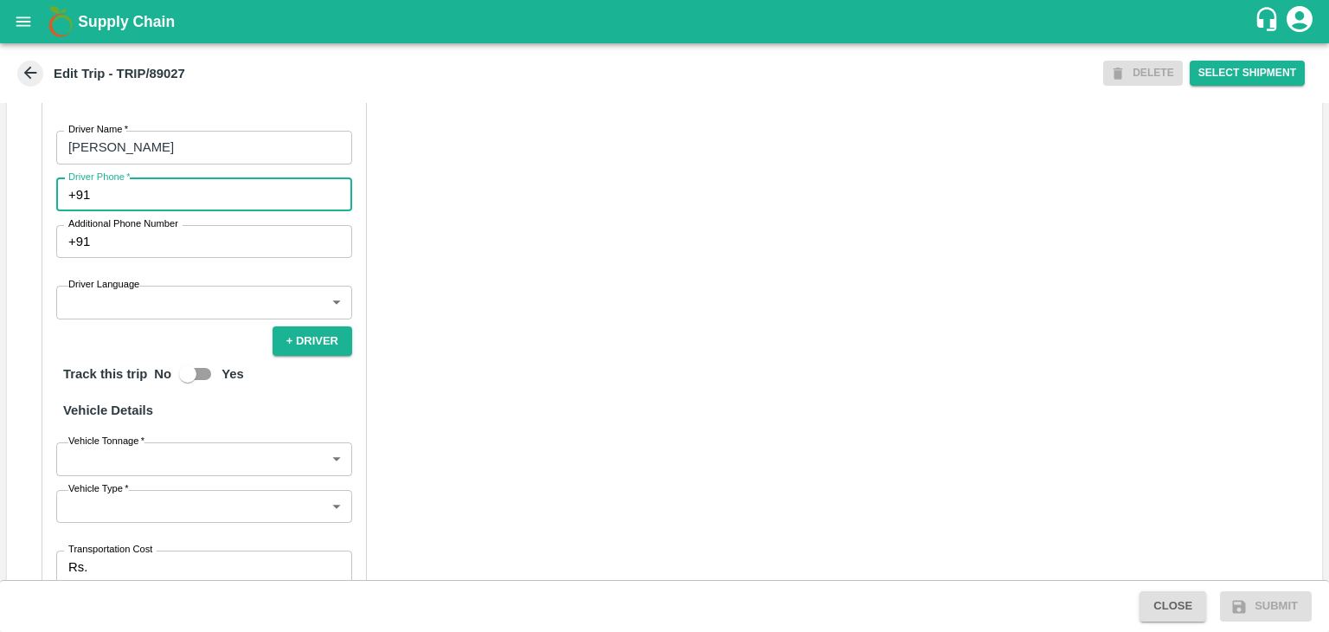
click at [180, 211] on input "Driver Phone   *" at bounding box center [224, 194] width 255 height 33
type input "9975280177"
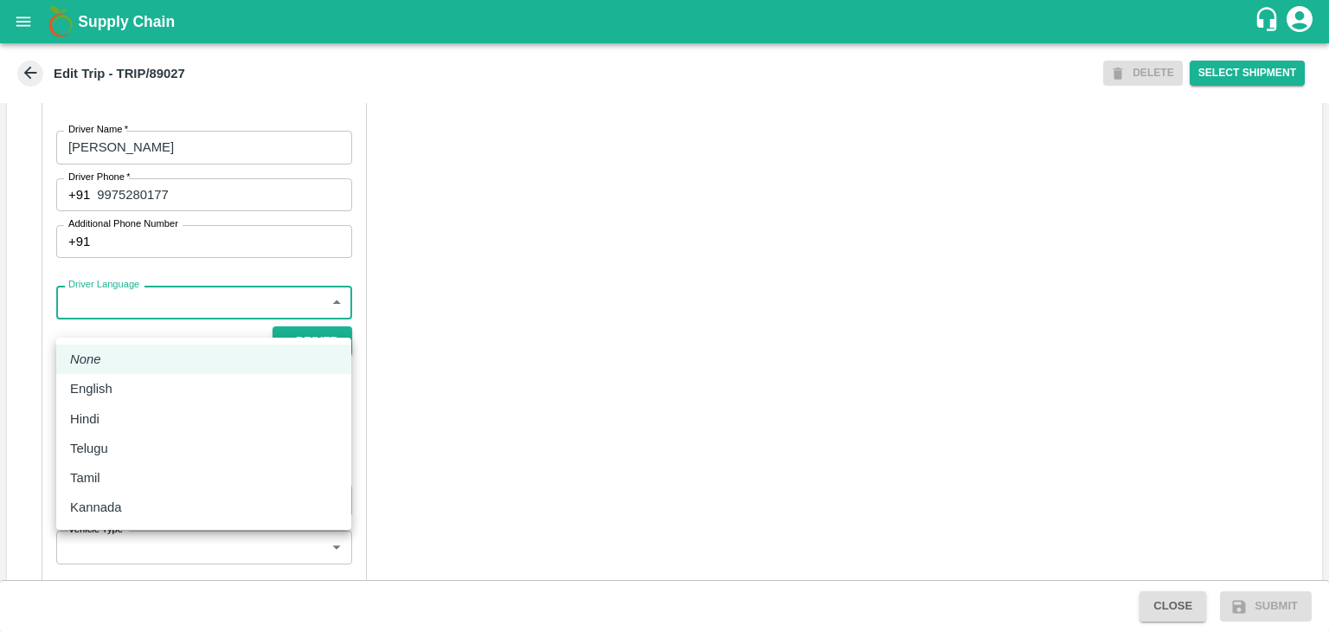
click at [158, 316] on body "Supply Chain Edit Trip - TRIP/89027 DELETE Select Shipment Trip Details Trip Ty…" at bounding box center [664, 316] width 1329 height 632
click at [138, 387] on div "English" at bounding box center [203, 388] width 267 height 19
type input "en"
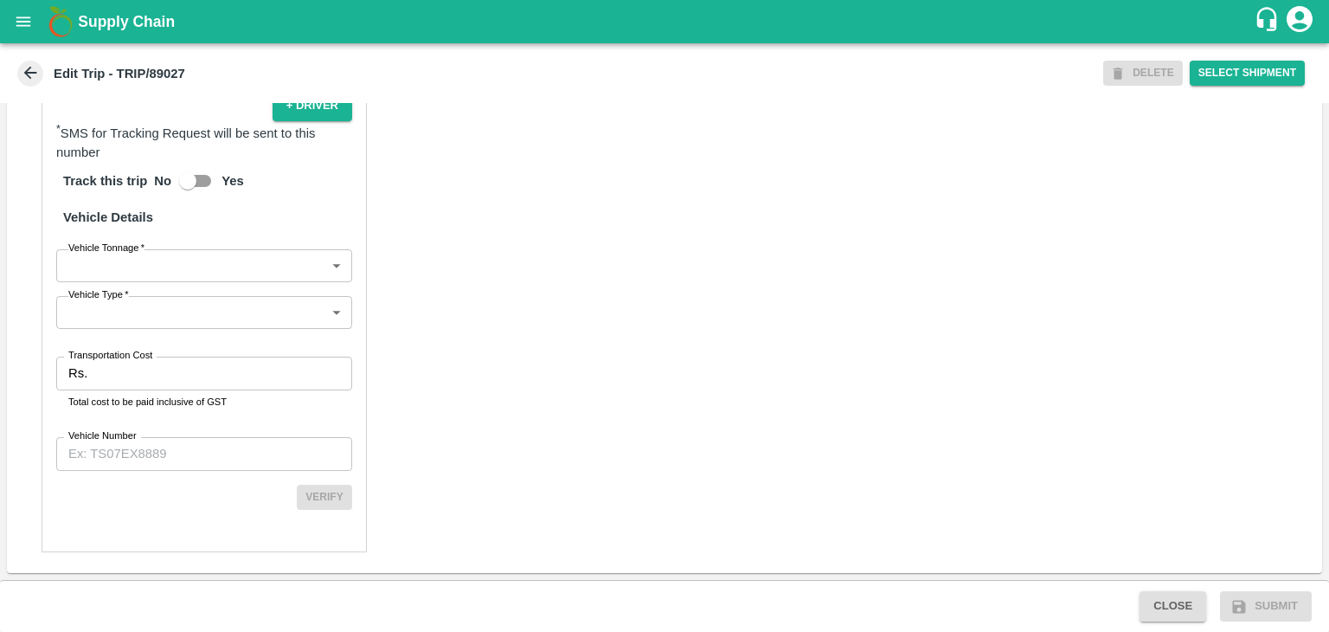
scroll to position [1198, 0]
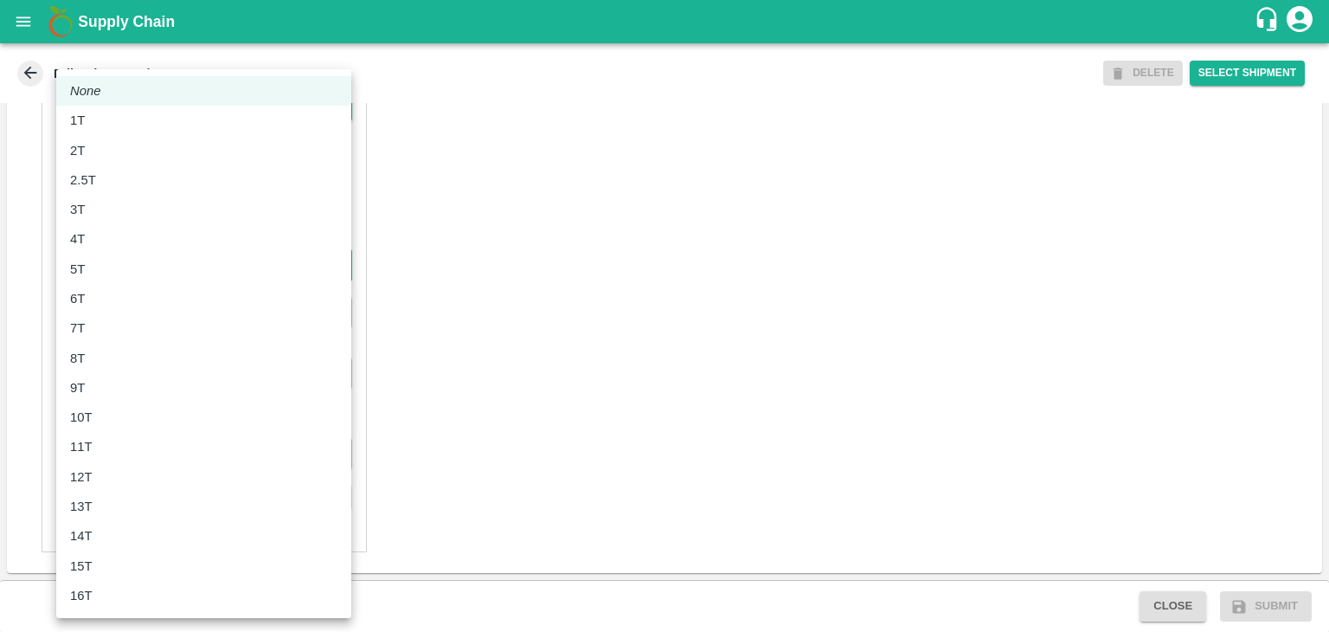
click at [135, 270] on body "Supply Chain Edit Trip - TRIP/89027 DELETE Select Shipment Trip Details Trip Ty…" at bounding box center [664, 316] width 1329 height 632
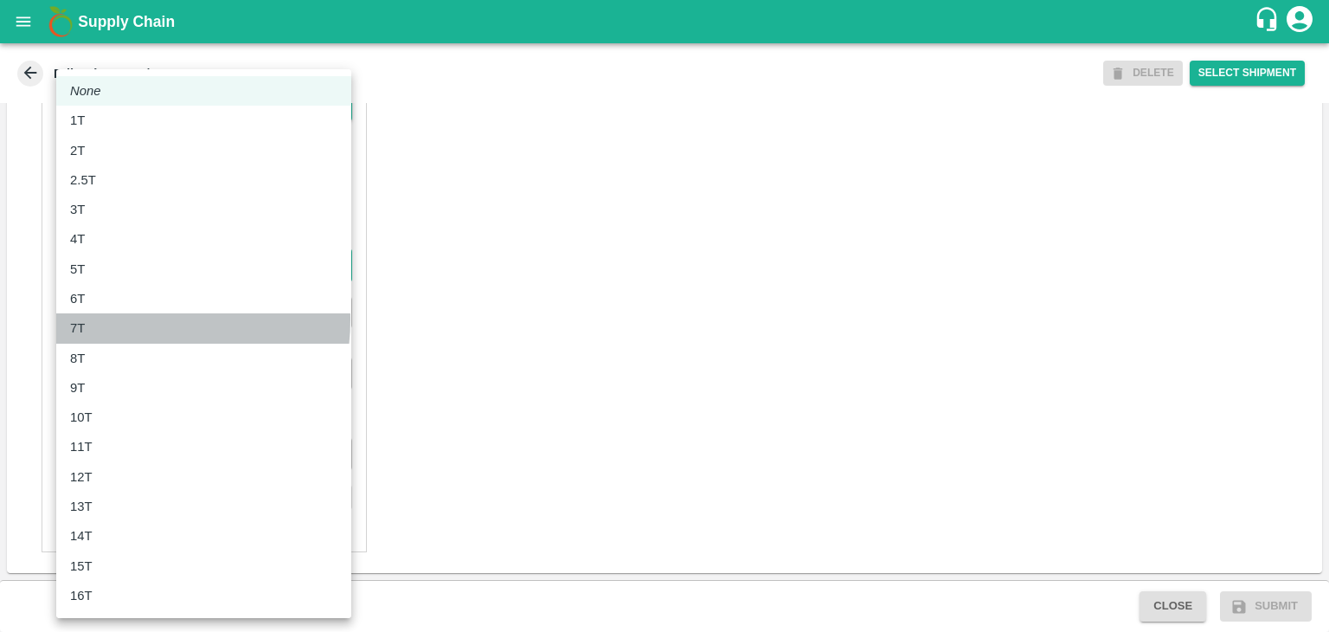
click at [128, 319] on div "7T" at bounding box center [203, 327] width 267 height 19
type input "7000"
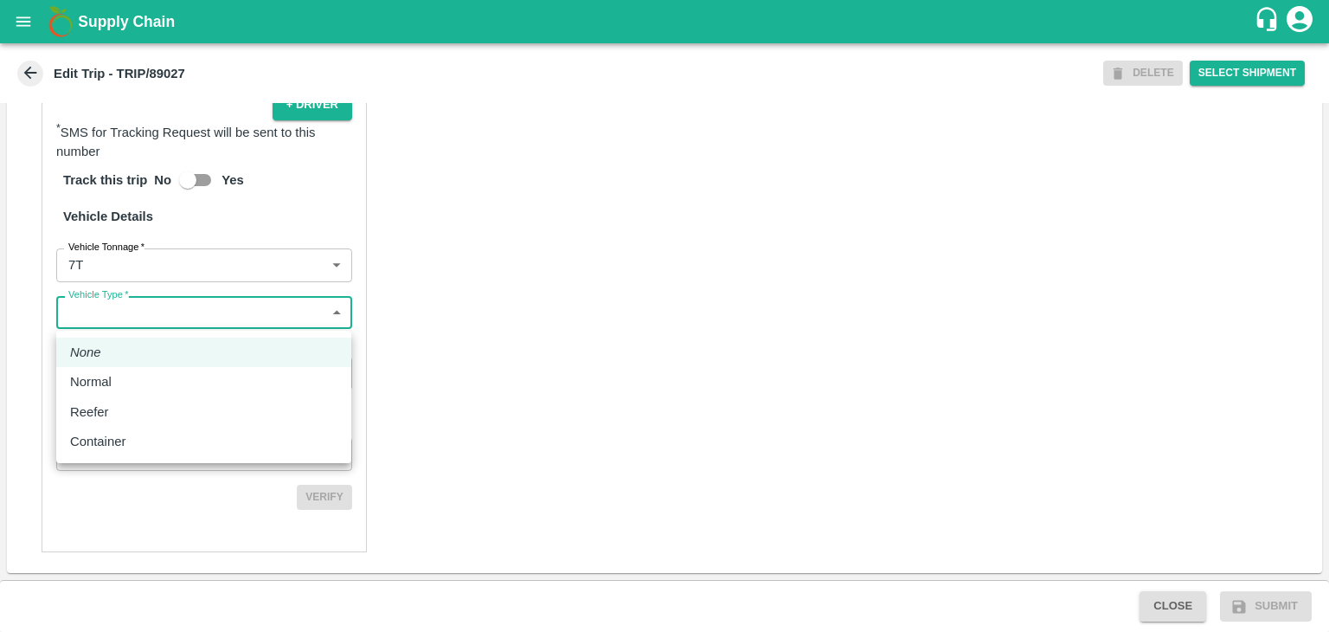
click at [160, 319] on body "Supply Chain Edit Trip - TRIP/89027 DELETE Select Shipment Trip Details Trip Ty…" at bounding box center [664, 316] width 1329 height 632
click at [151, 375] on div "Normal" at bounding box center [203, 381] width 267 height 19
type input "Normal"
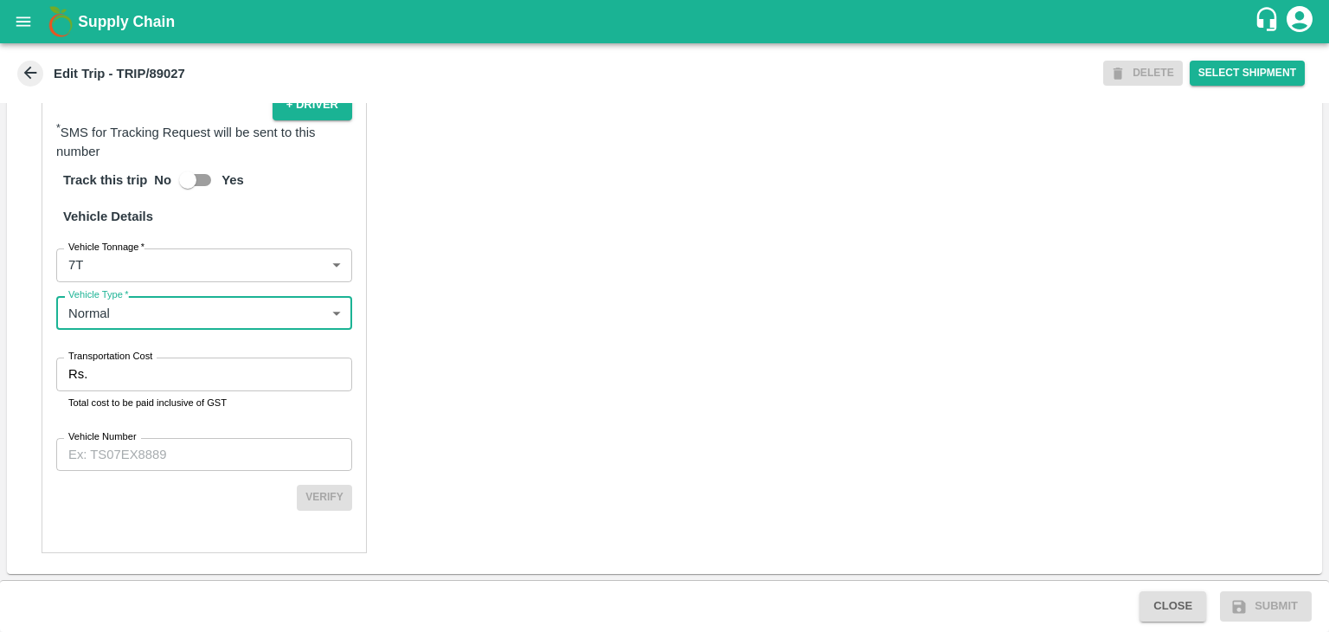
click at [171, 378] on input "Transportation Cost" at bounding box center [223, 373] width 258 height 33
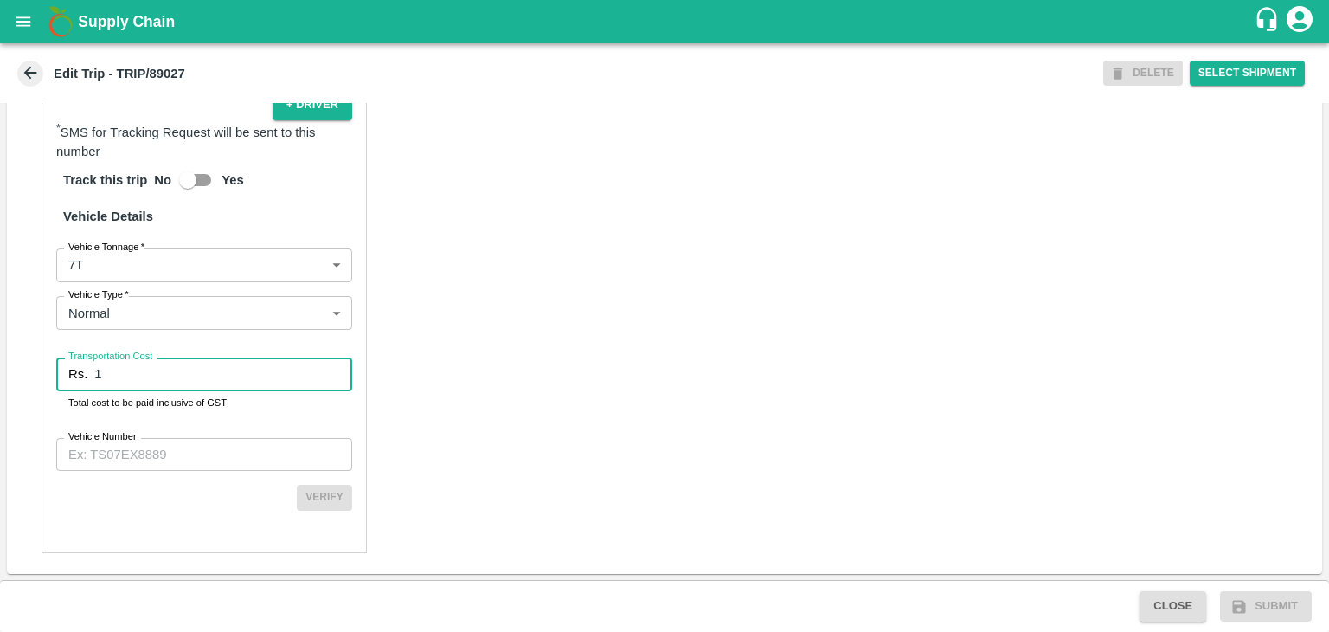
type input "1"
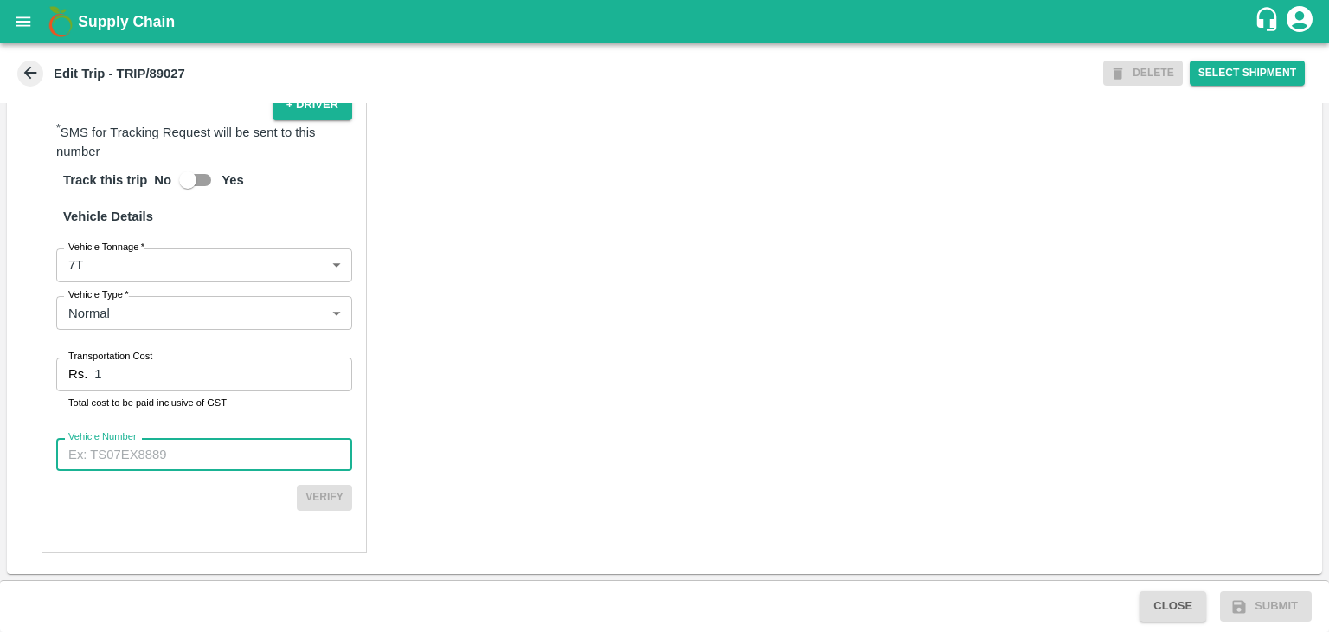
click at [211, 466] on input "Vehicle Number" at bounding box center [204, 454] width 296 height 33
type input "MH45T6060"
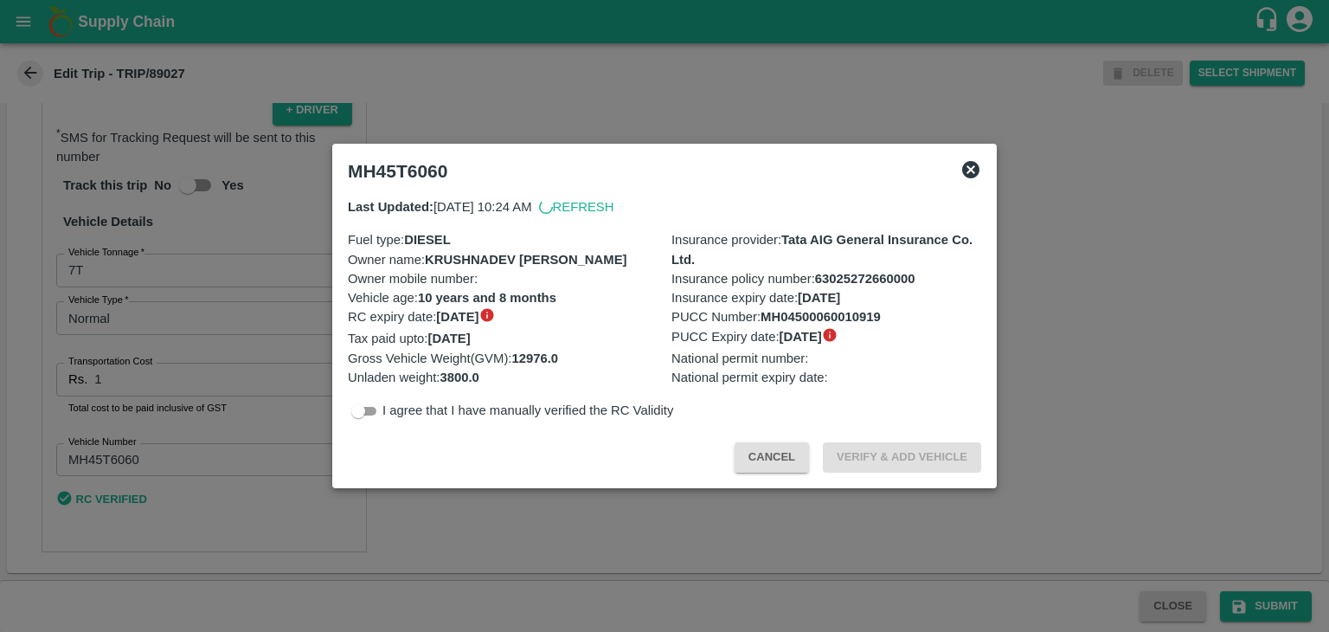
scroll to position [1193, 0]
click at [1282, 605] on div at bounding box center [664, 316] width 1329 height 632
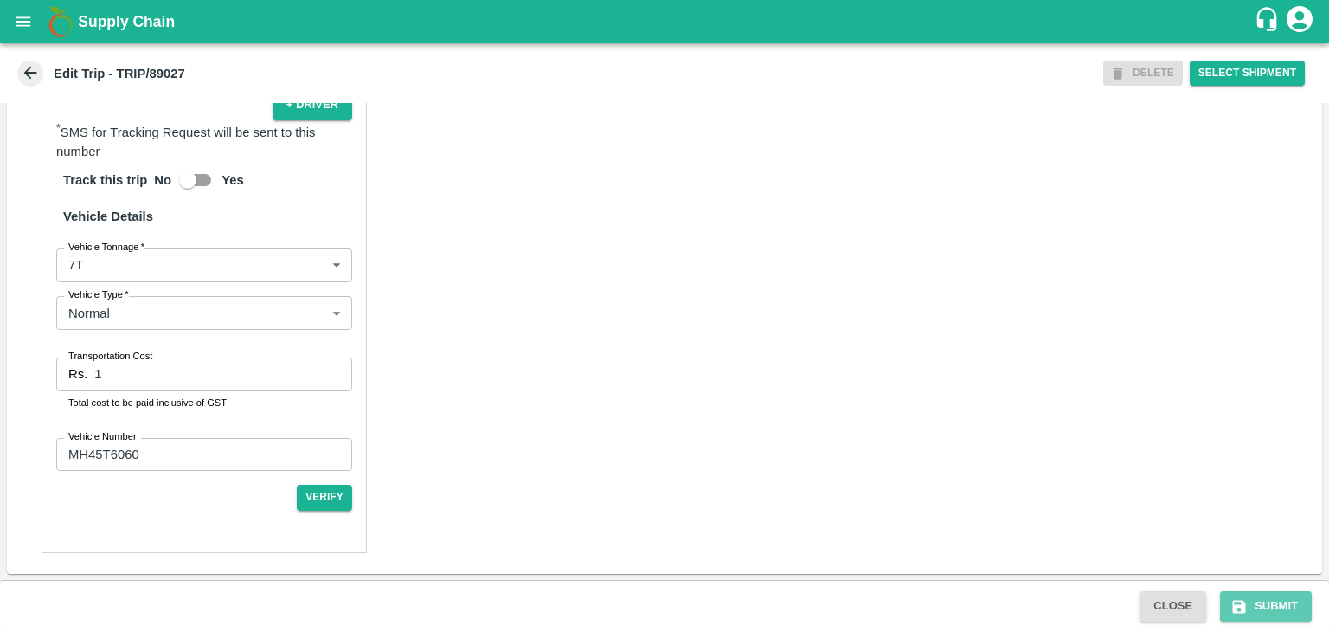
click at [1282, 605] on button "Submit" at bounding box center [1266, 606] width 92 height 30
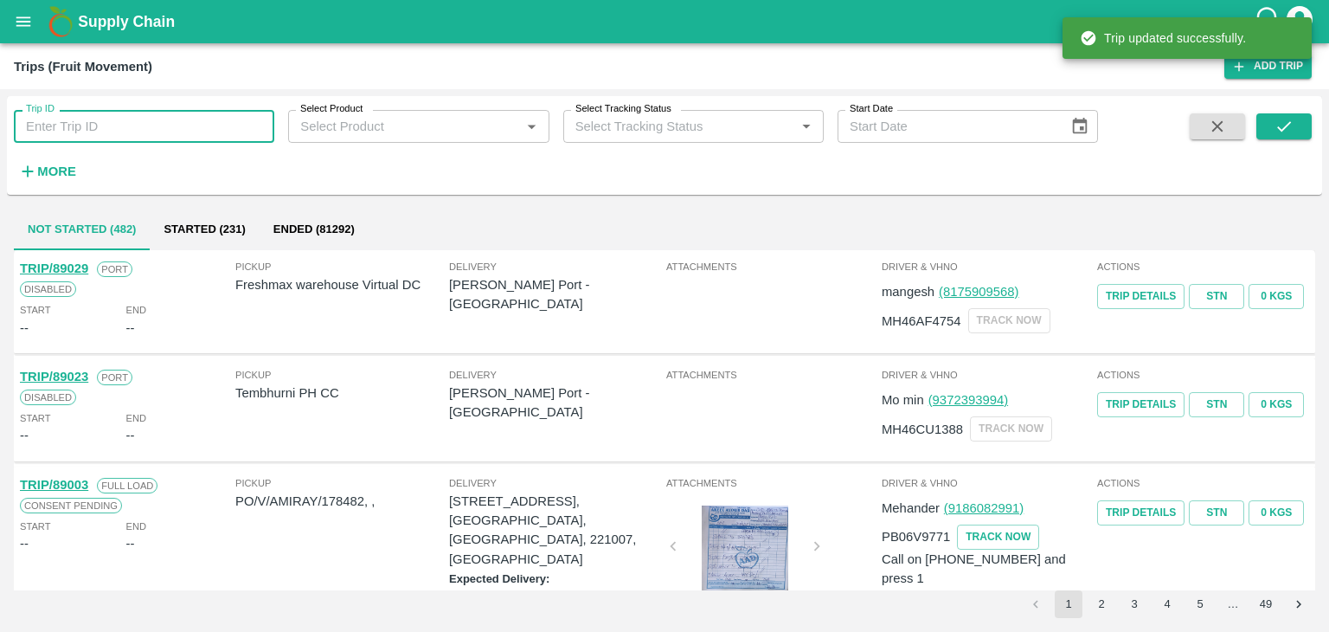
click at [125, 129] on input "Trip ID" at bounding box center [144, 126] width 260 height 33
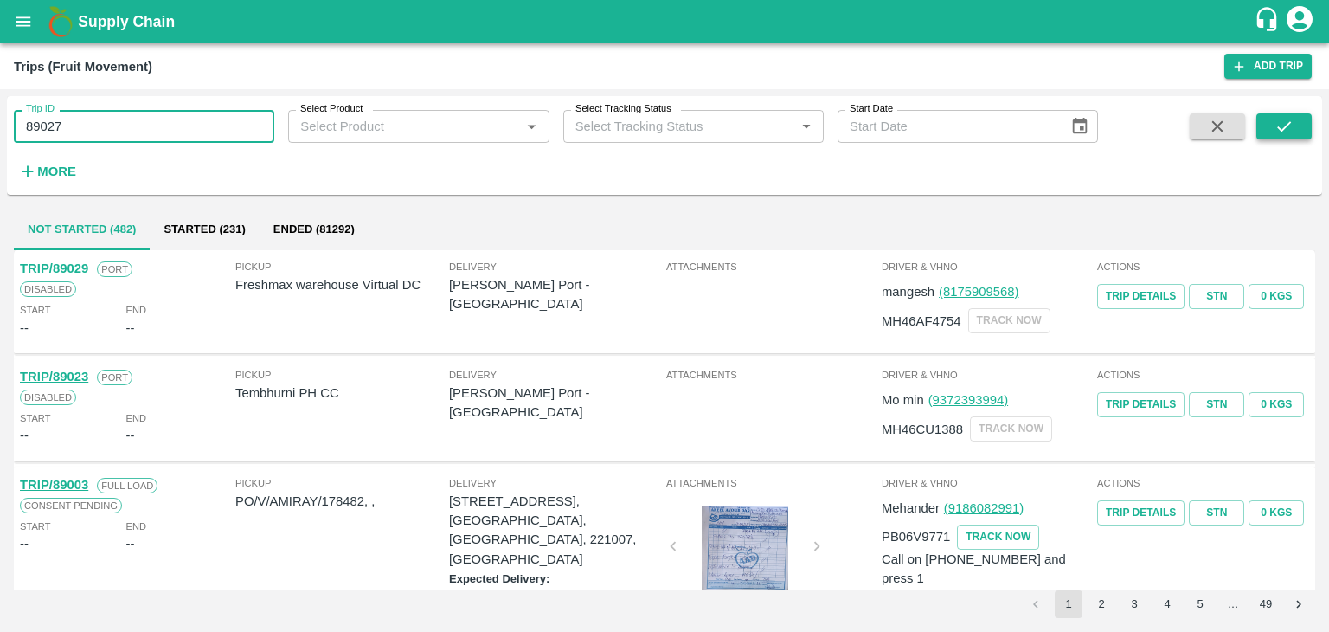
type input "89027"
click at [1287, 123] on icon "submit" at bounding box center [1284, 126] width 19 height 19
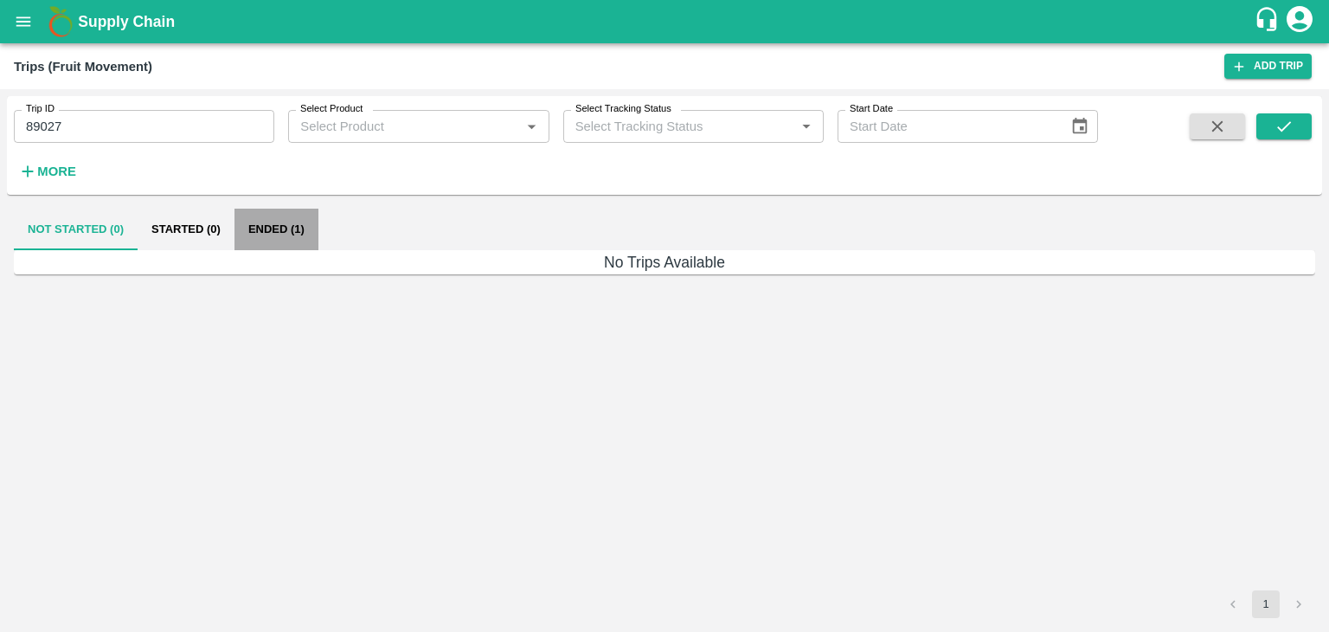
click at [286, 225] on button "Ended (1)" at bounding box center [277, 230] width 84 height 42
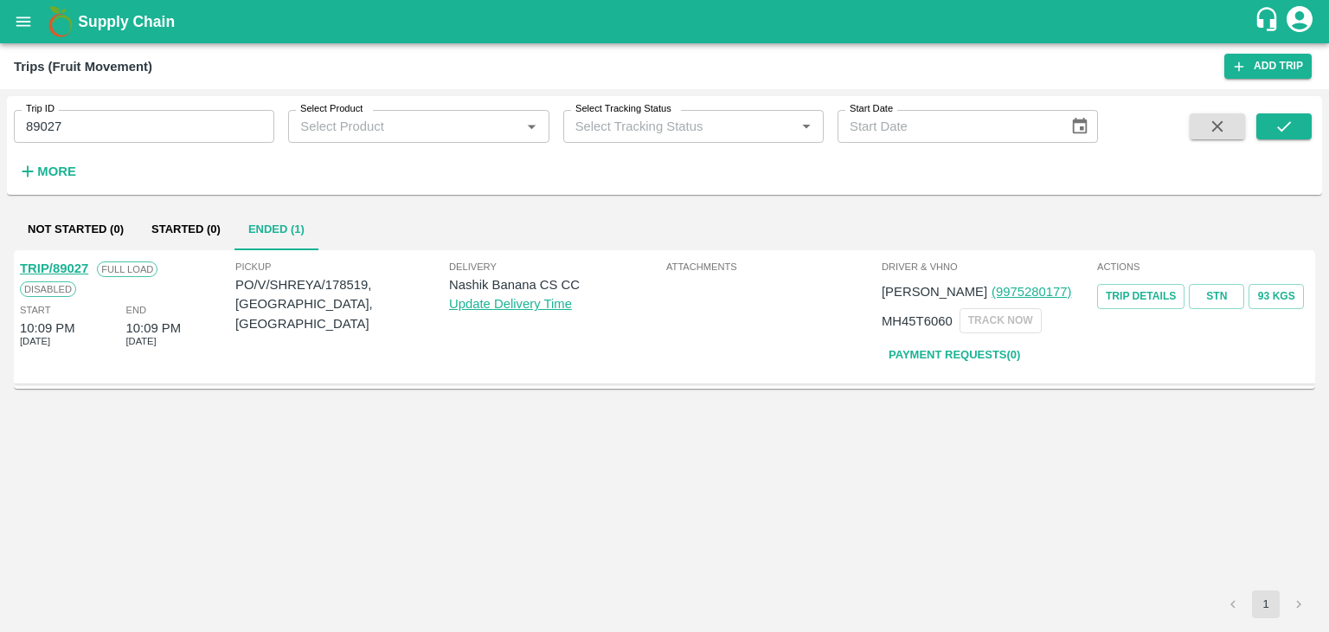
click at [60, 266] on link "TRIP/89027" at bounding box center [54, 268] width 68 height 14
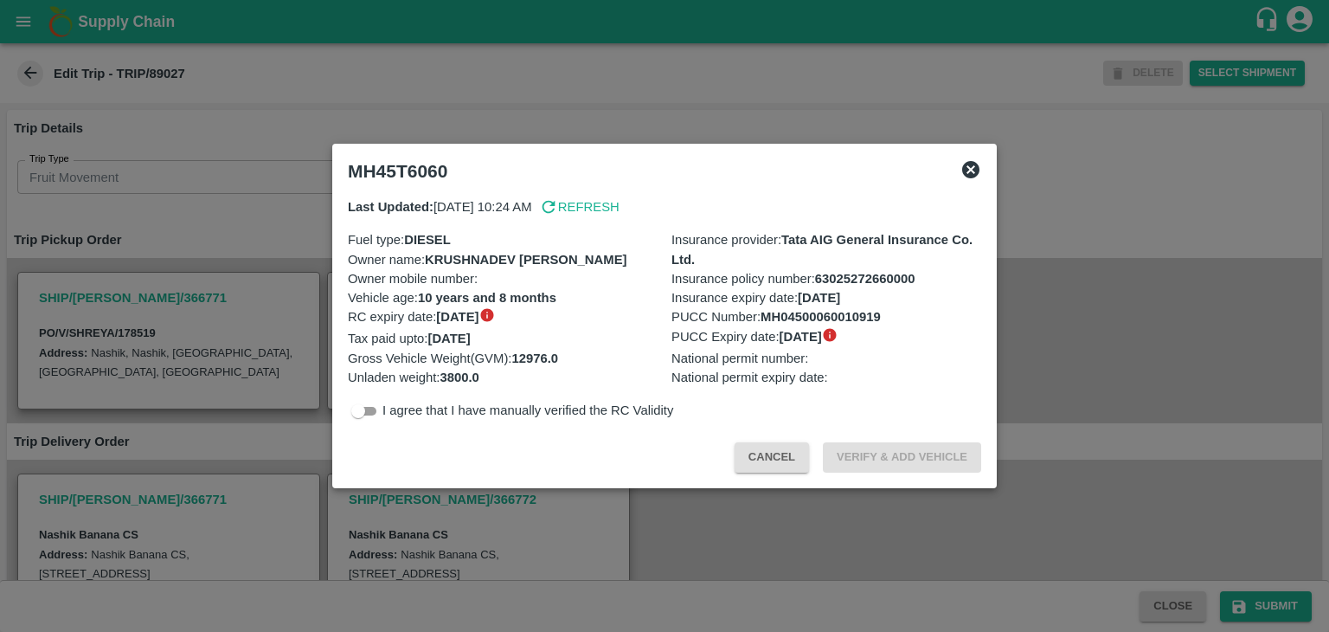
click at [419, 495] on div at bounding box center [664, 316] width 1329 height 632
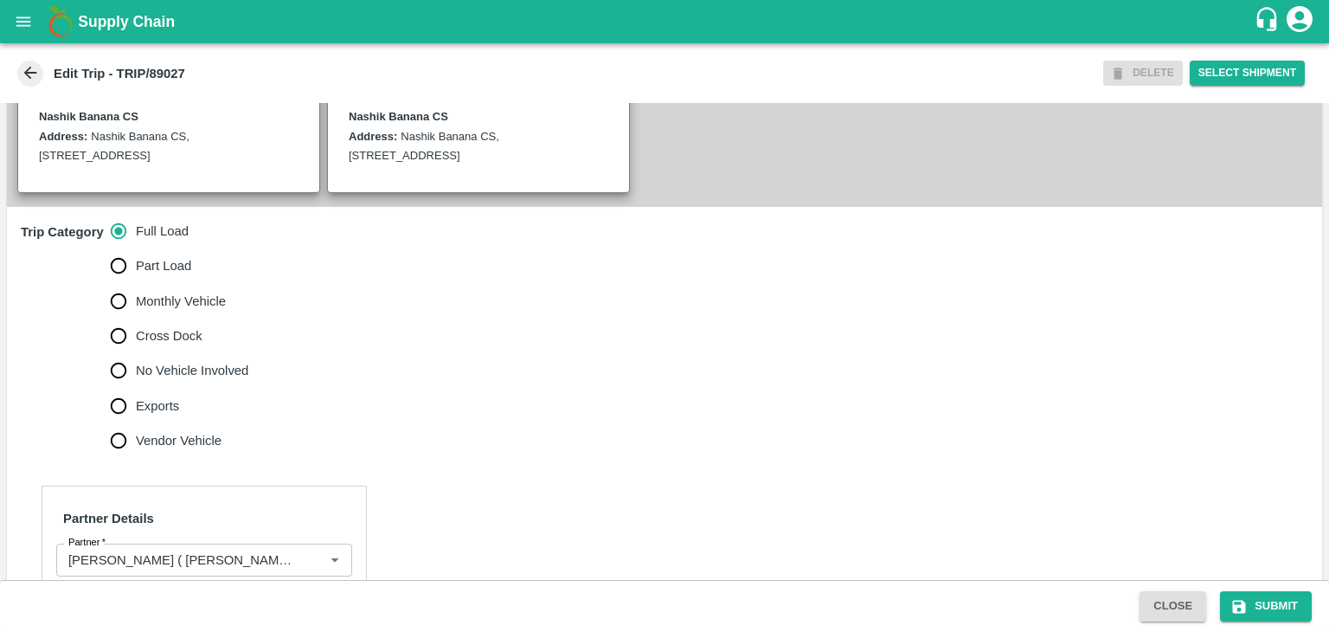
scroll to position [419, 0]
click at [138, 379] on span "No Vehicle Involved" at bounding box center [192, 369] width 112 height 19
click at [136, 382] on input "No Vehicle Involved" at bounding box center [118, 369] width 35 height 35
radio input "true"
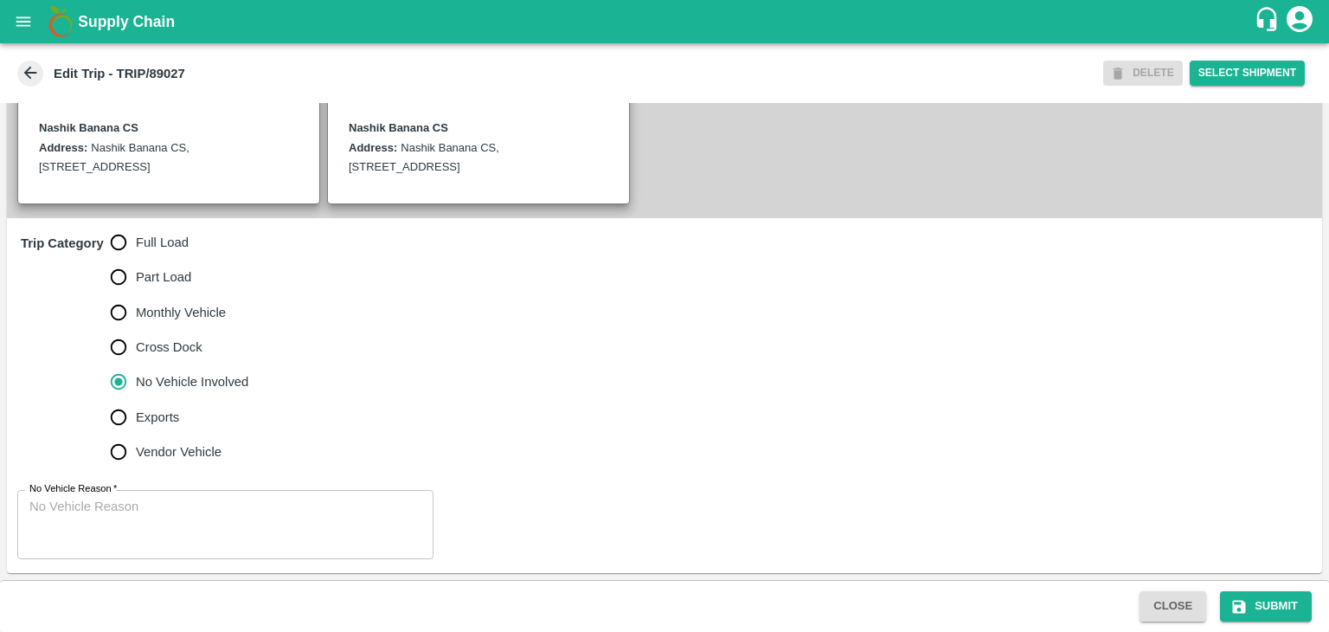
scroll to position [425, 0]
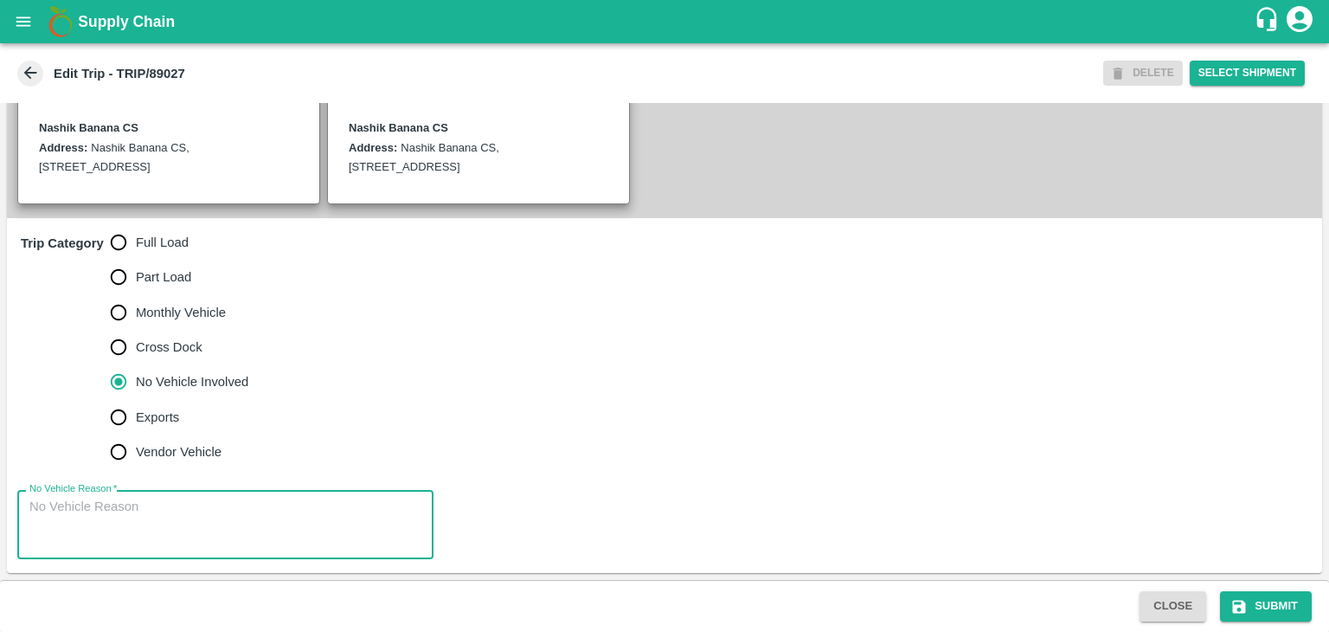
click at [203, 518] on textarea "No Vehicle Reason   *" at bounding box center [225, 525] width 392 height 55
type textarea "Field Dump"
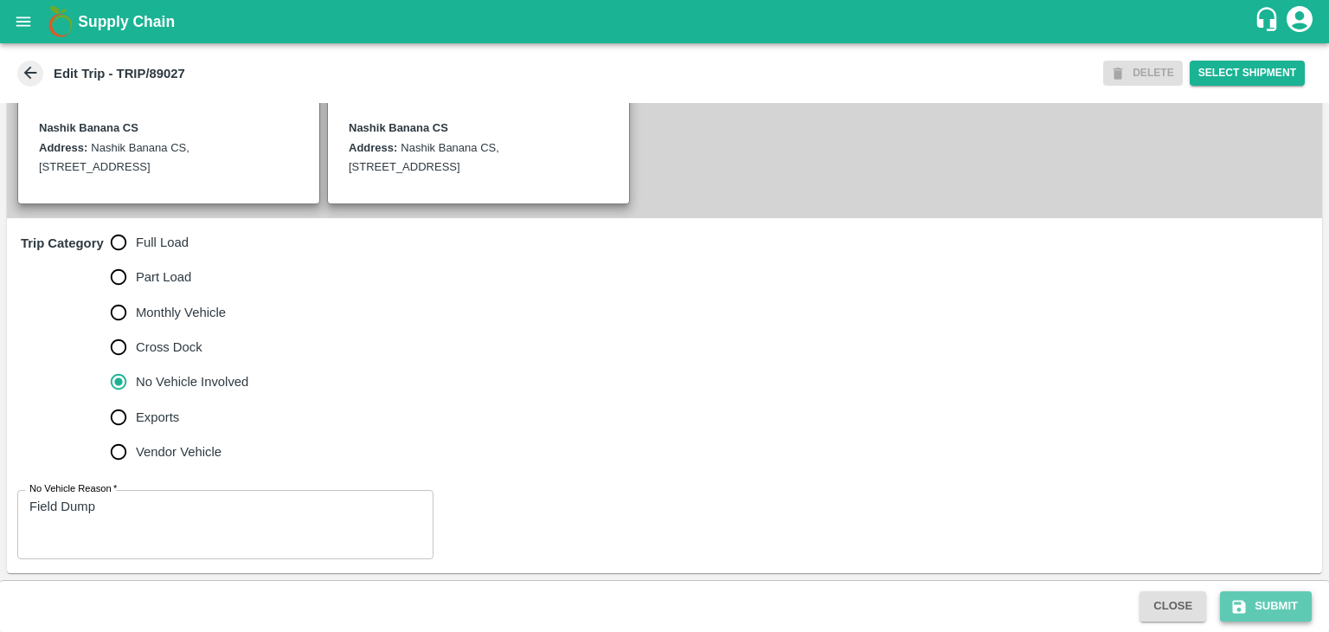
click at [1256, 610] on button "Submit" at bounding box center [1266, 606] width 92 height 30
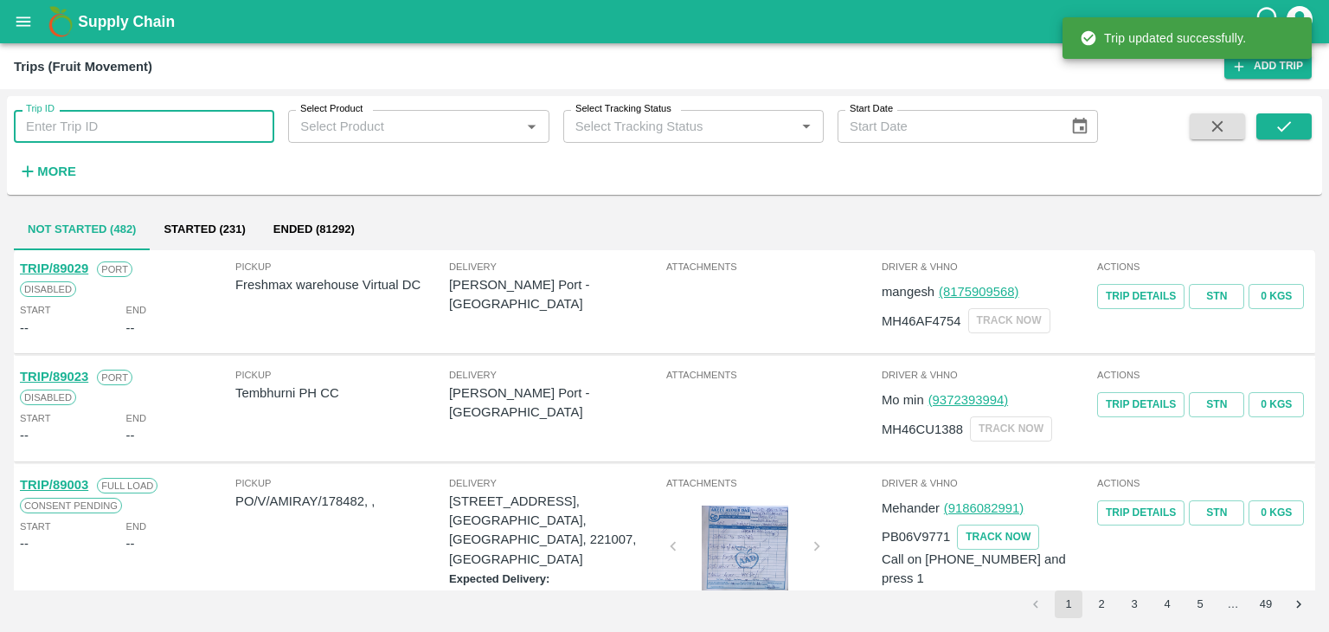
click at [149, 118] on input "Trip ID" at bounding box center [144, 126] width 260 height 33
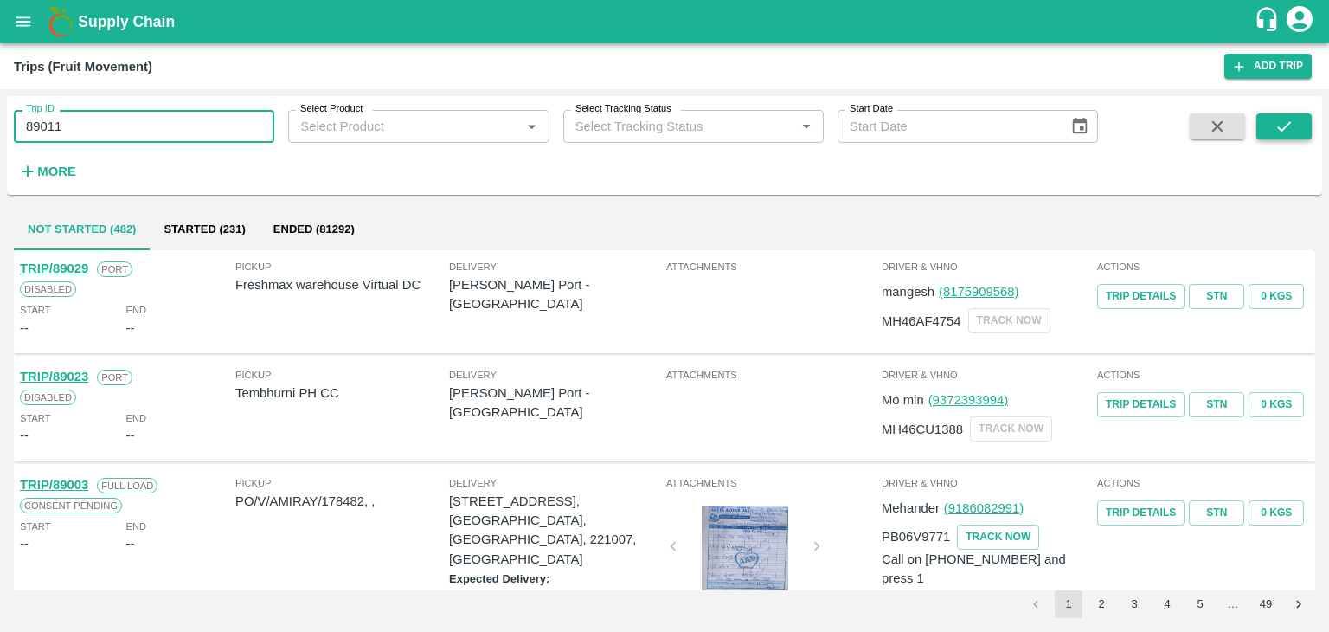
type input "89011"
click at [1291, 119] on icon "submit" at bounding box center [1284, 126] width 19 height 19
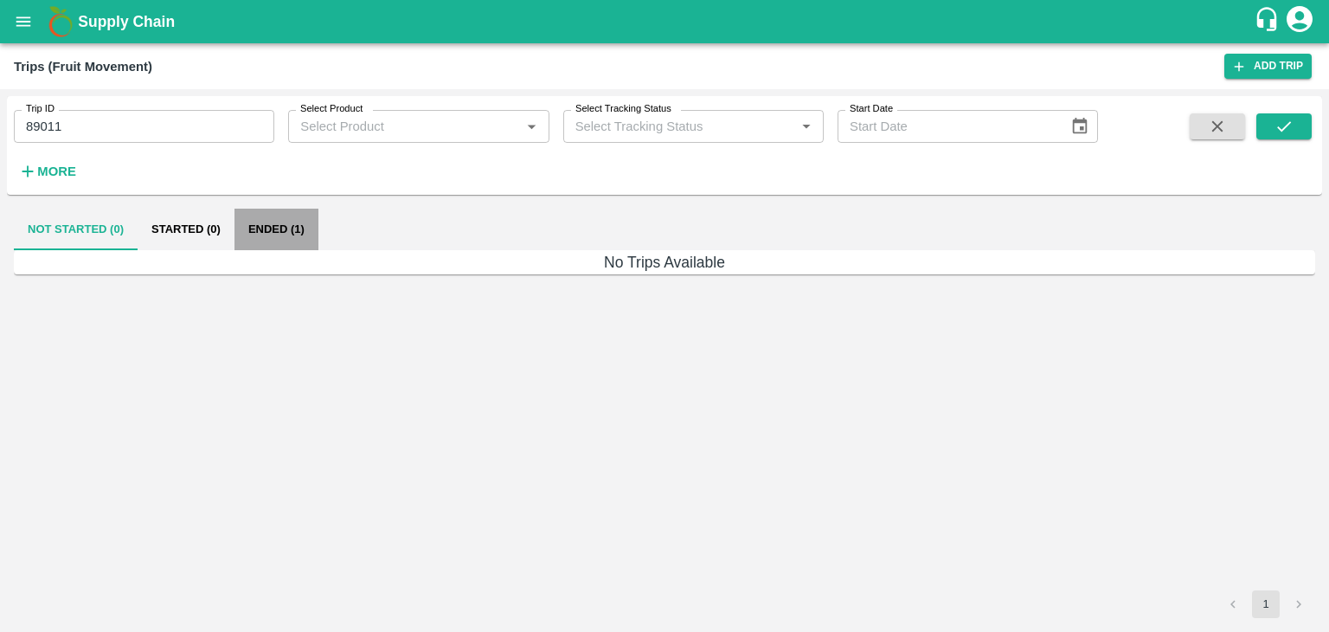
click at [286, 221] on button "Ended (1)" at bounding box center [277, 230] width 84 height 42
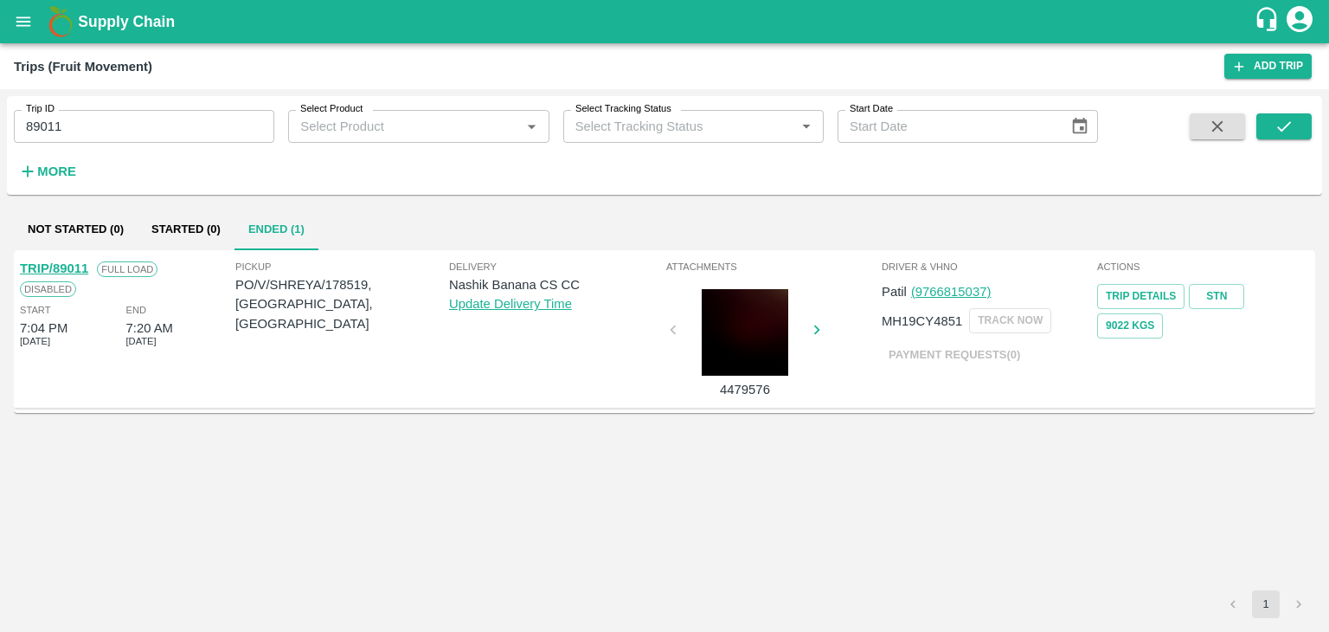
click at [66, 265] on link "TRIP/89011" at bounding box center [54, 268] width 68 height 14
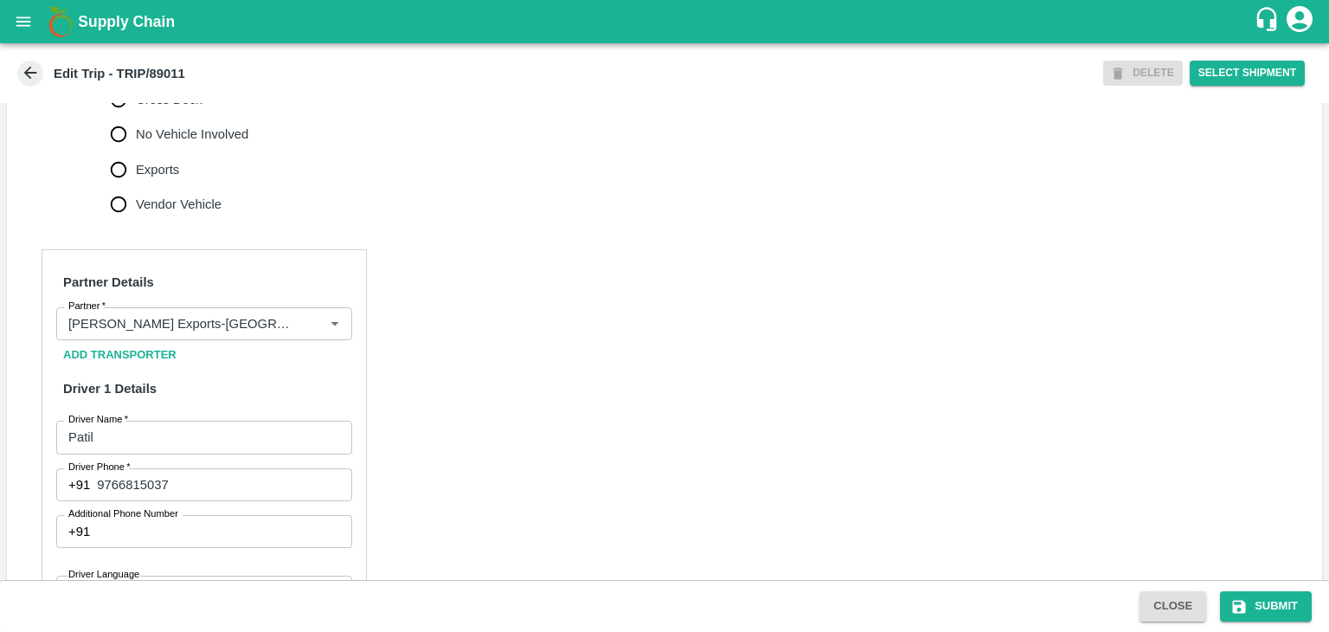
scroll to position [661, 0]
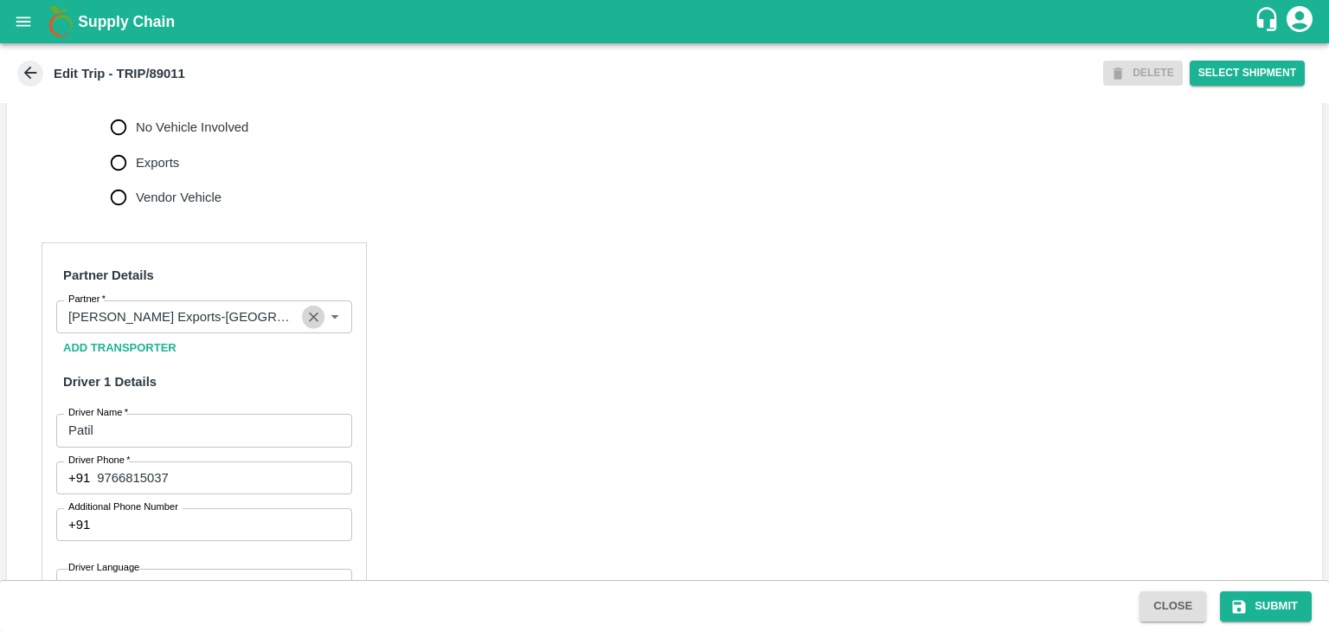
click at [311, 322] on icon "Clear" at bounding box center [314, 317] width 10 height 10
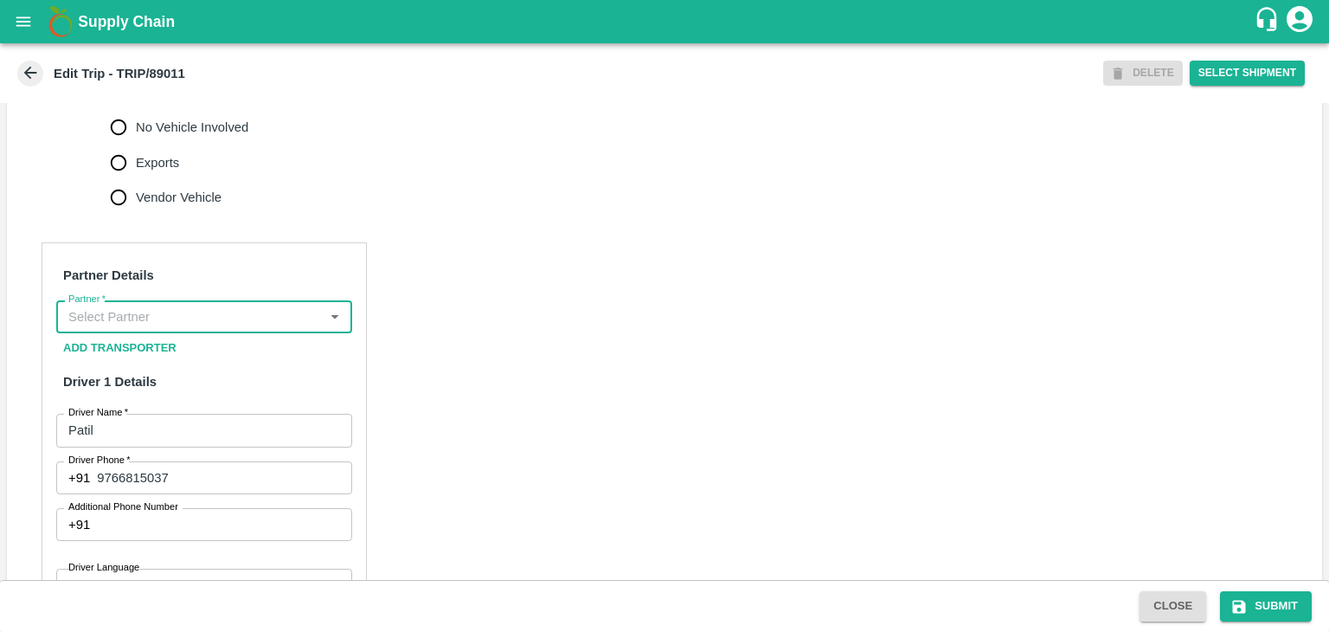
scroll to position [0, 0]
click at [291, 328] on input "Partner   *" at bounding box center [189, 316] width 257 height 22
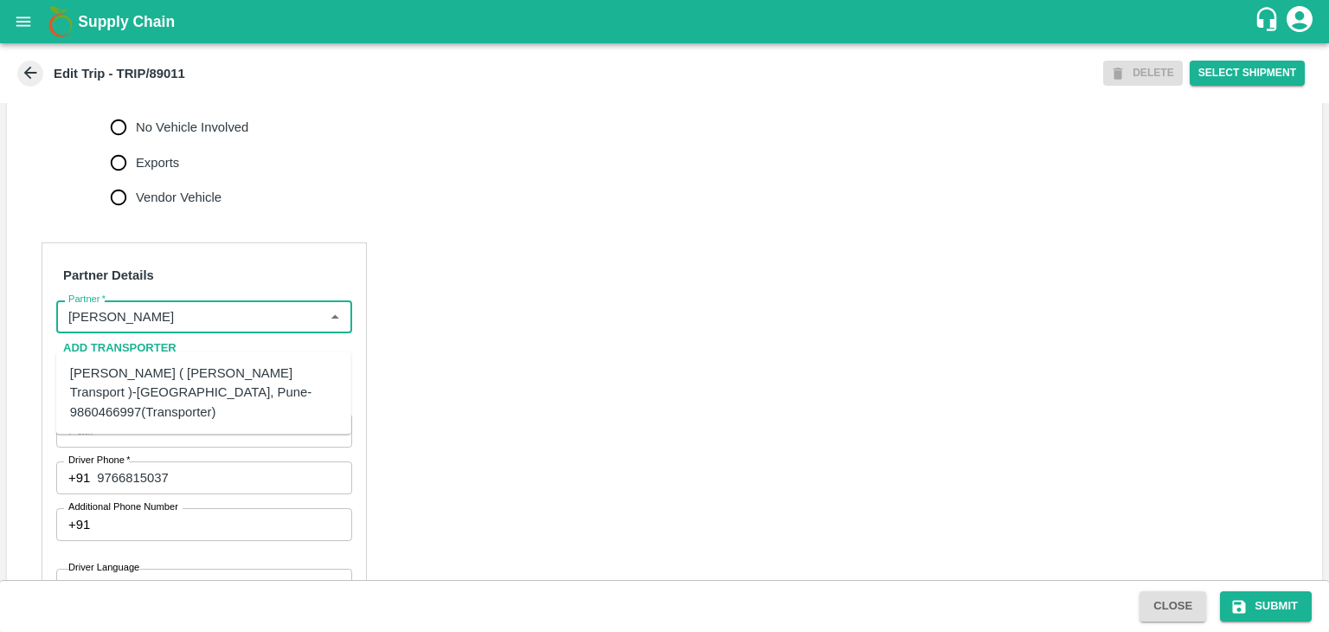
click at [202, 386] on div "[PERSON_NAME] ( [PERSON_NAME] Transport )-[GEOGRAPHIC_DATA], Pune-9860466997(Tr…" at bounding box center [203, 392] width 267 height 58
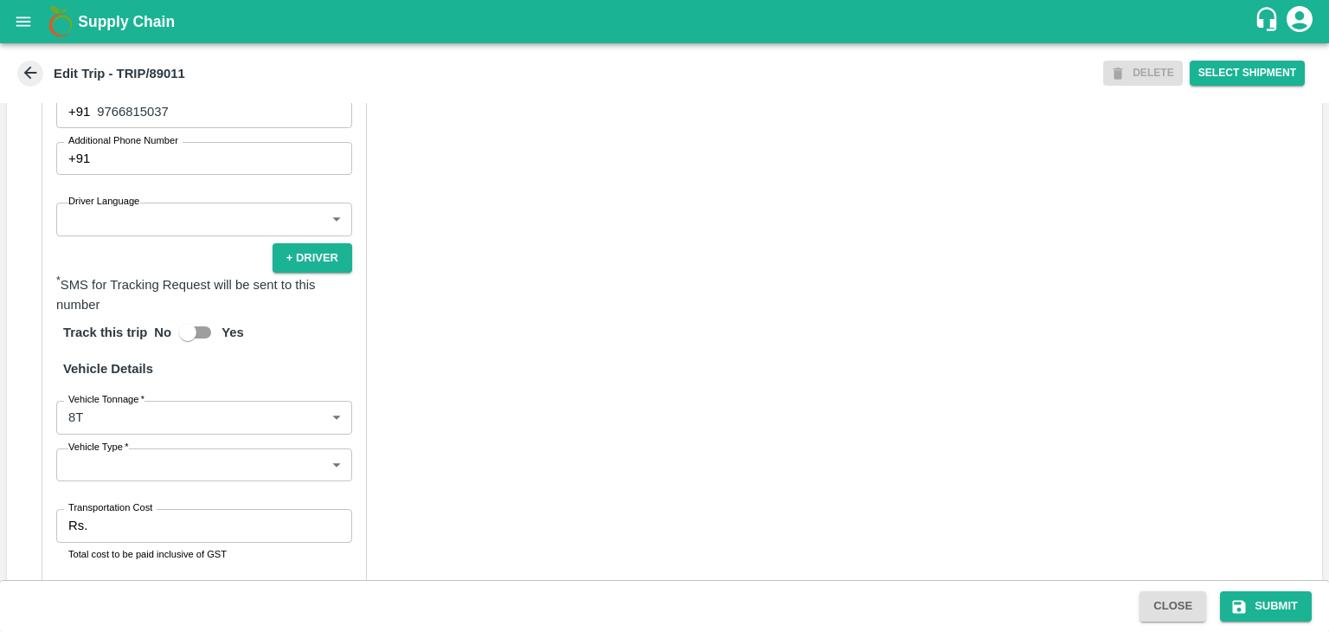
scroll to position [1031, 0]
type input "[PERSON_NAME] ( [PERSON_NAME] Transport )-[GEOGRAPHIC_DATA], Pune-9860466997(Tr…"
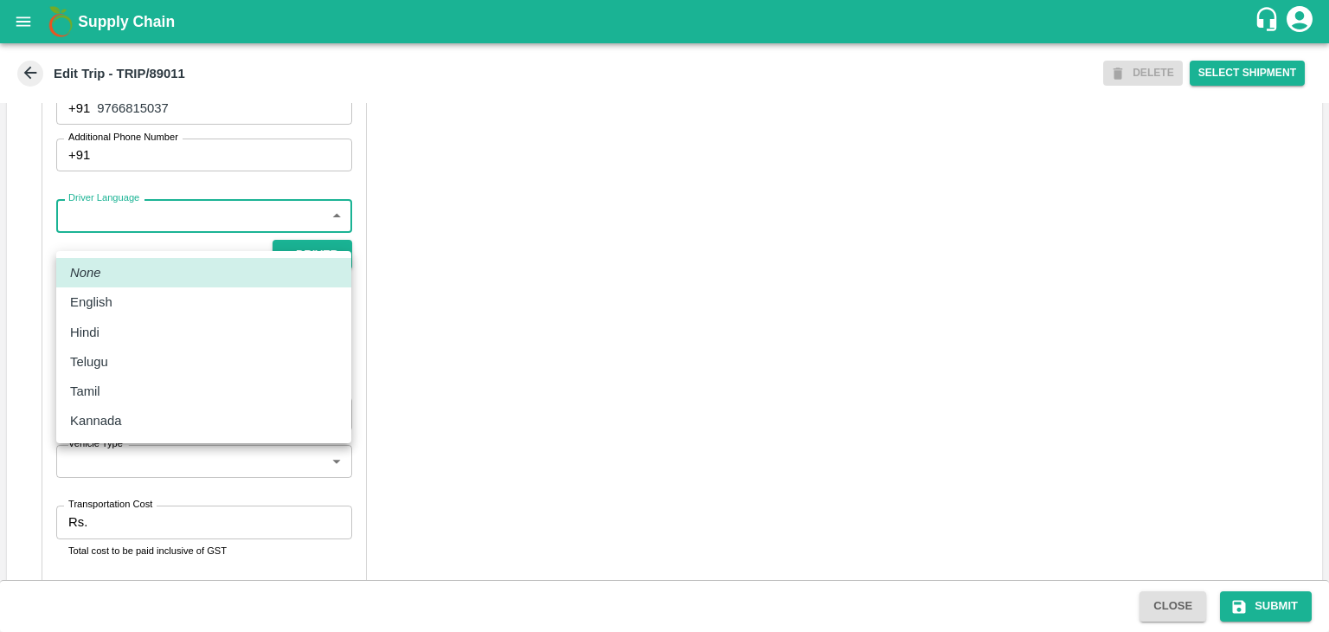
click at [151, 228] on body "Supply Chain Edit Trip - TRIP/89011 DELETE Select Shipment Trip Details Trip Ty…" at bounding box center [664, 316] width 1329 height 632
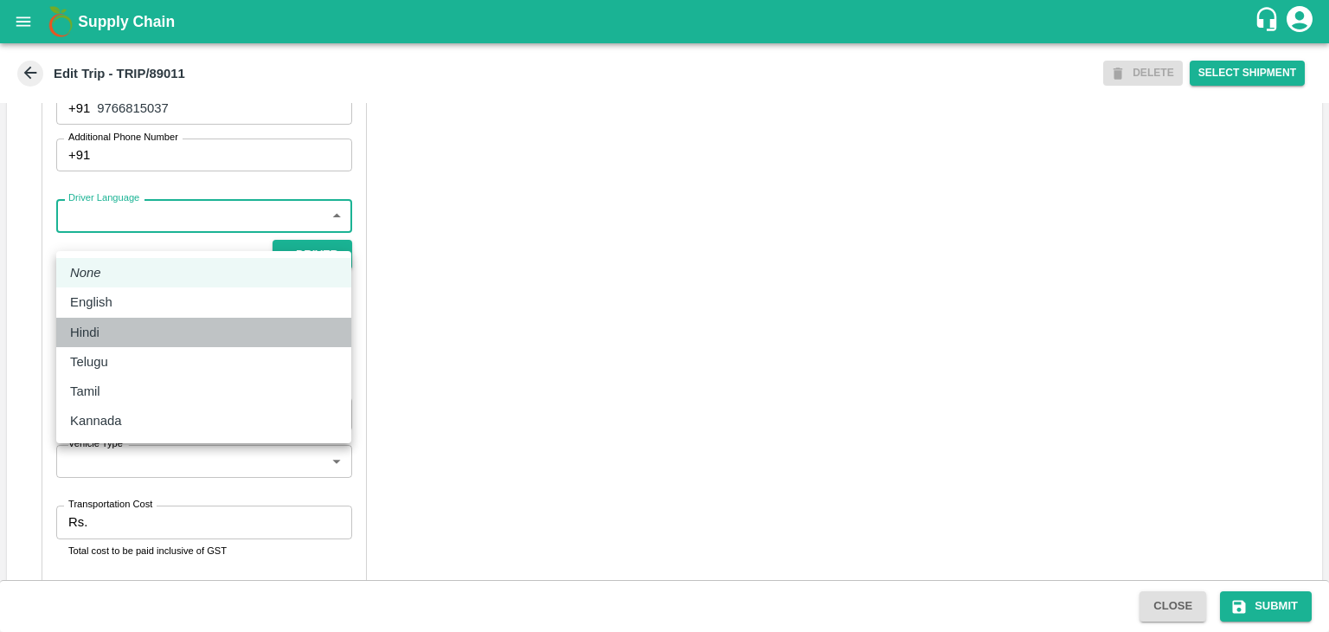
click at [115, 321] on li "Hindi" at bounding box center [203, 332] width 295 height 29
type input "hi"
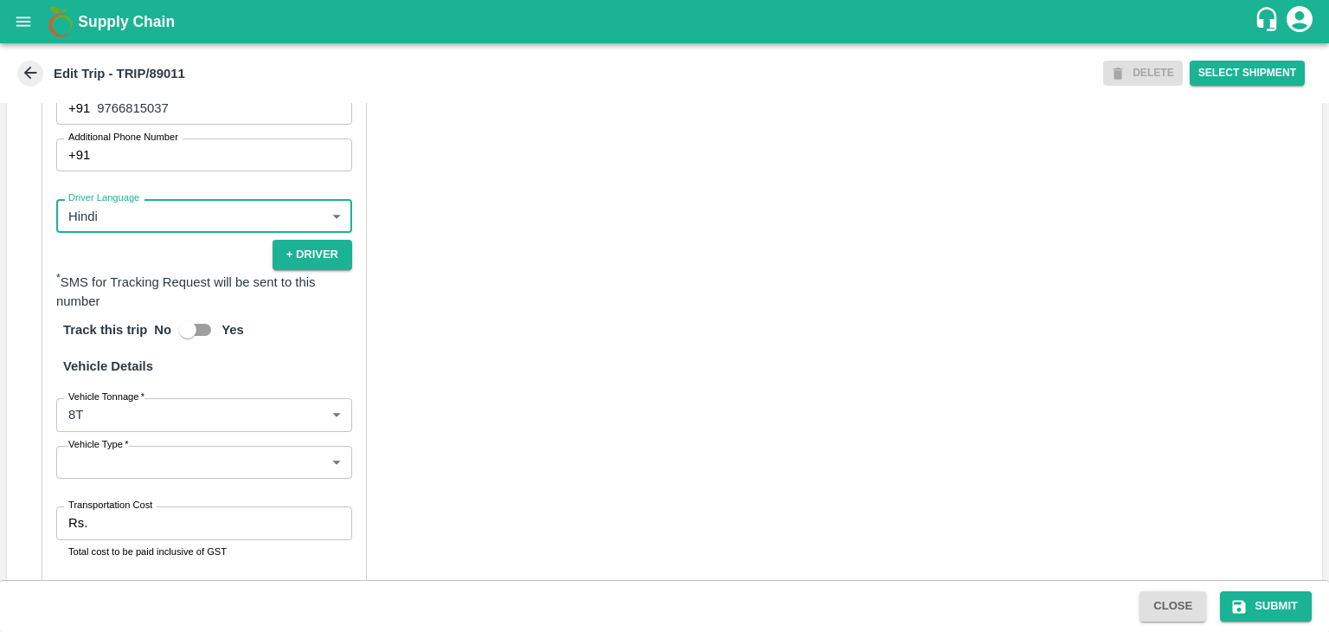
scroll to position [1214, 0]
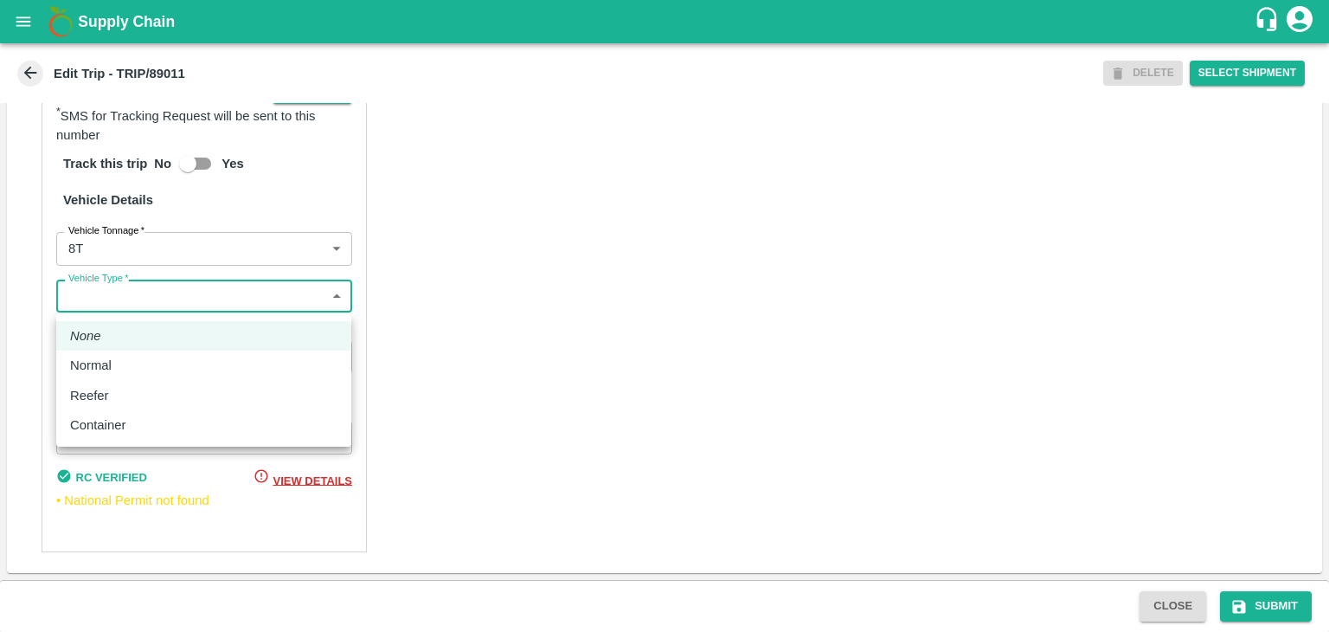
click at [137, 310] on body "Supply Chain Edit Trip - TRIP/89011 DELETE Select Shipment Trip Details Trip Ty…" at bounding box center [664, 316] width 1329 height 632
click at [132, 361] on div "Normal" at bounding box center [203, 365] width 267 height 19
type input "Normal"
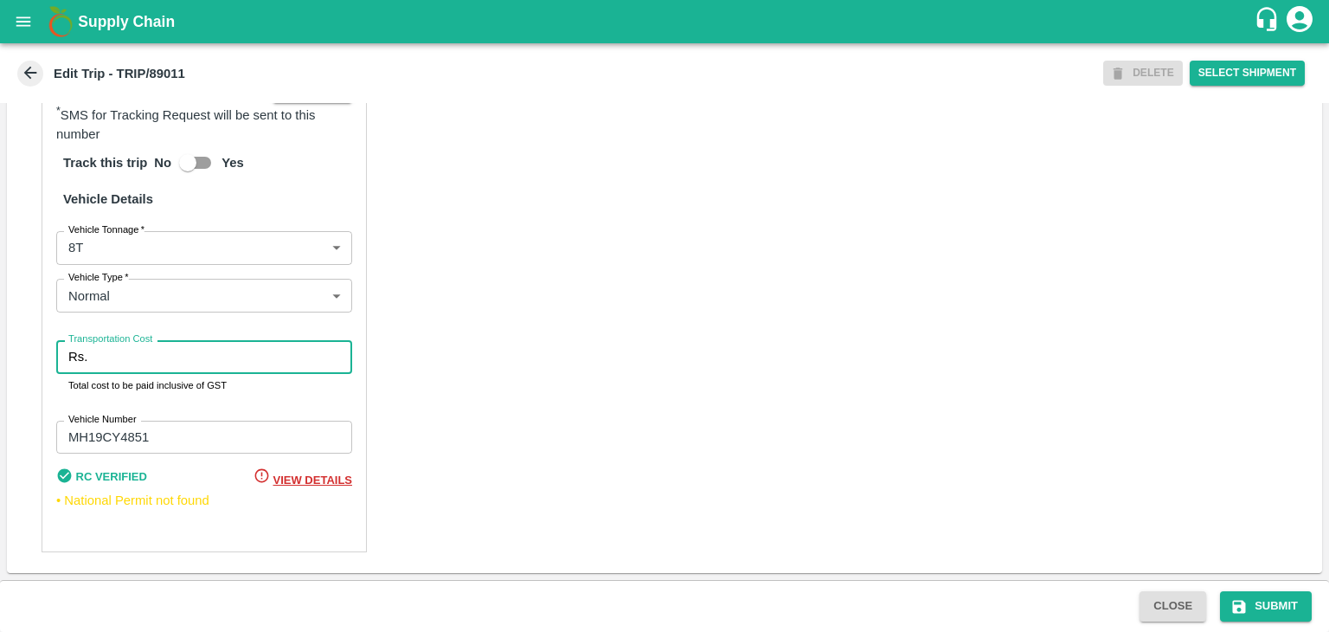
click at [160, 359] on input "Transportation Cost" at bounding box center [223, 356] width 258 height 33
type input "10000"
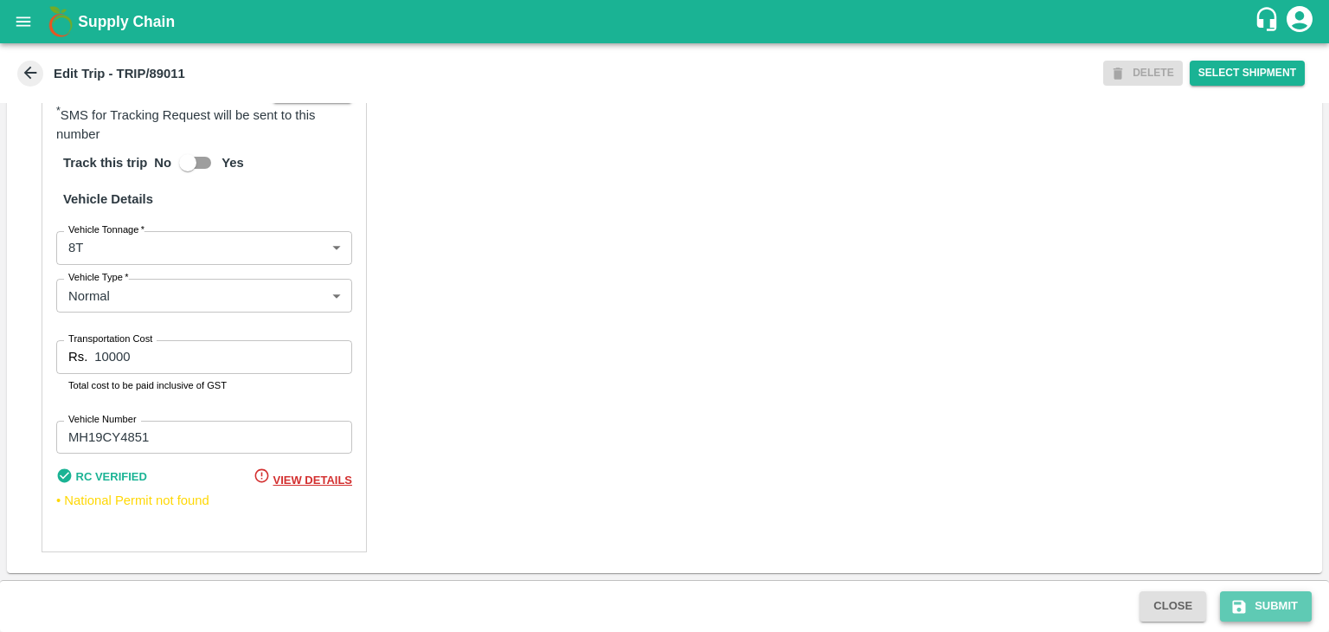
click at [1244, 600] on icon "submit" at bounding box center [1239, 606] width 17 height 17
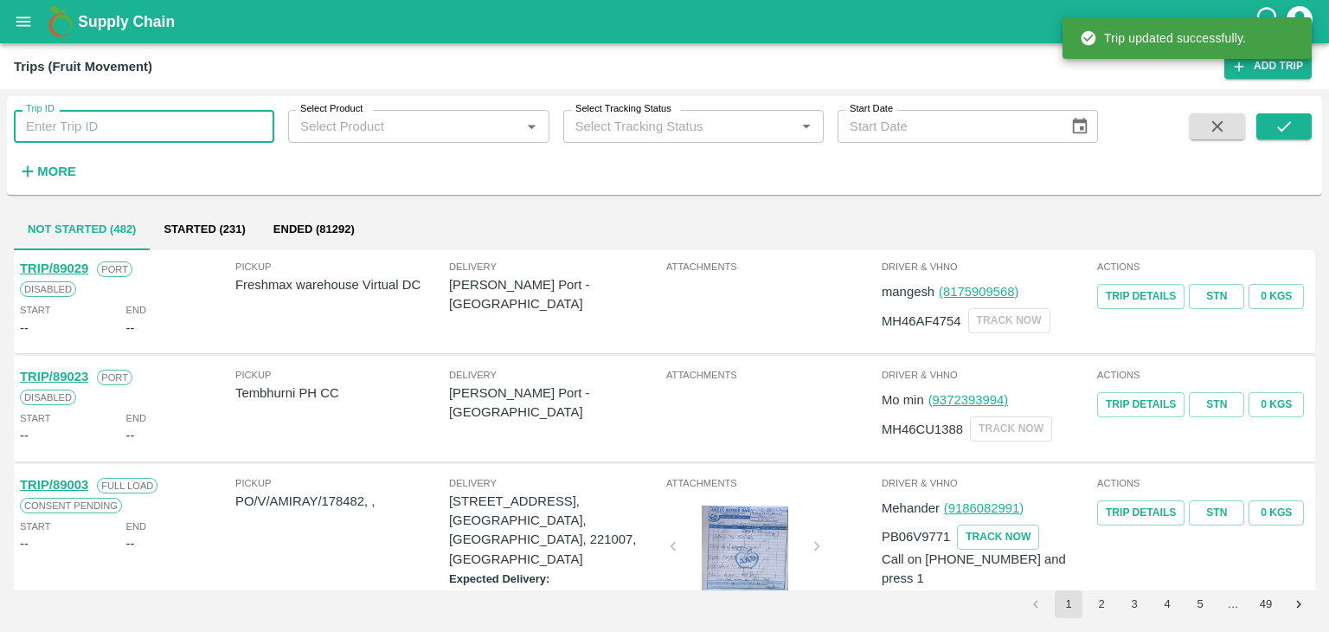
click at [215, 122] on input "Trip ID" at bounding box center [144, 126] width 260 height 33
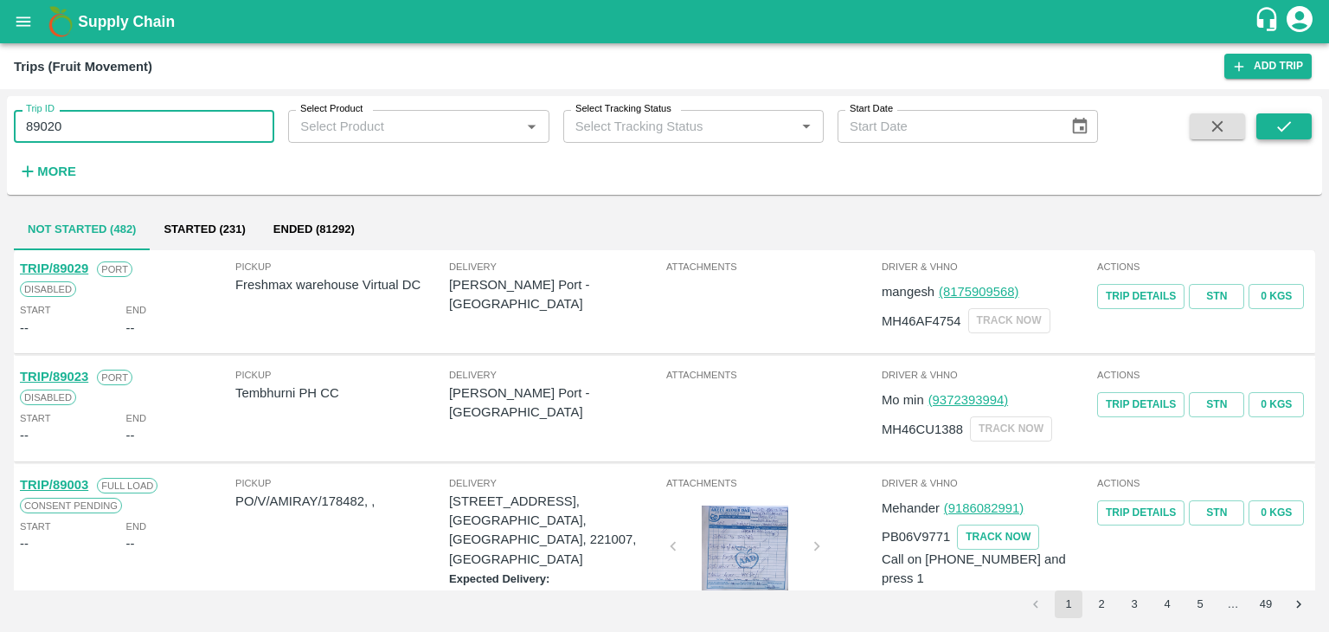
type input "89020"
click at [1291, 124] on icon "submit" at bounding box center [1284, 126] width 19 height 19
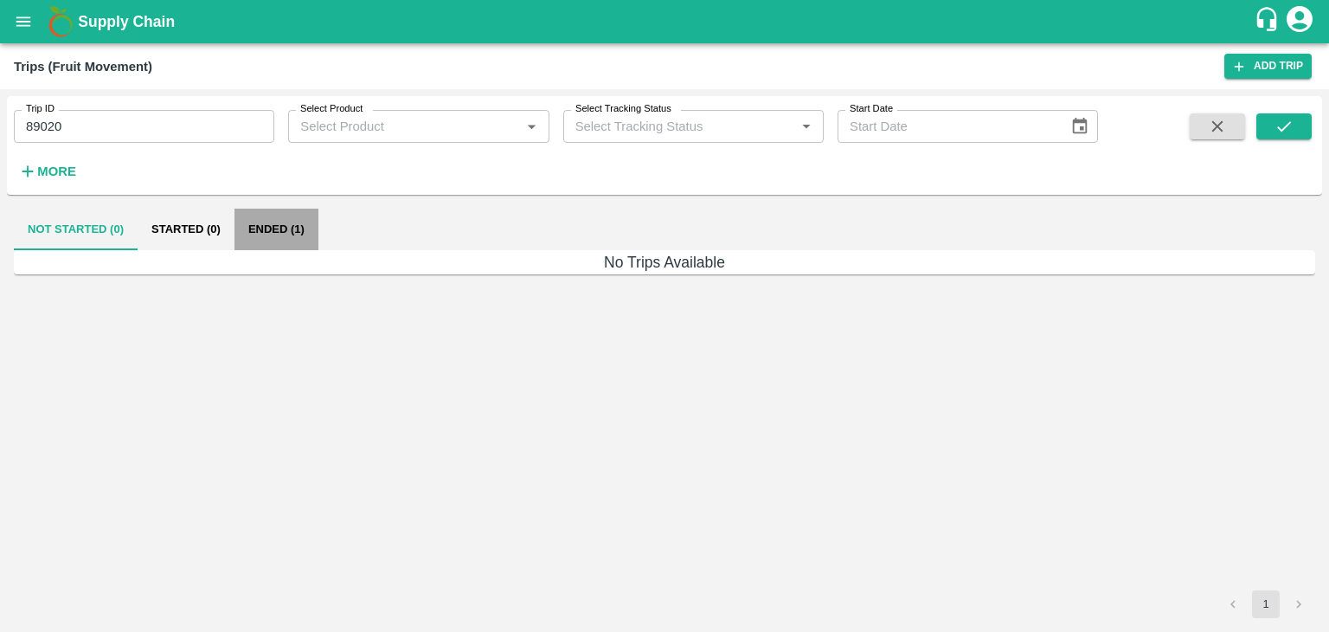
click at [286, 236] on button "Ended (1)" at bounding box center [277, 230] width 84 height 42
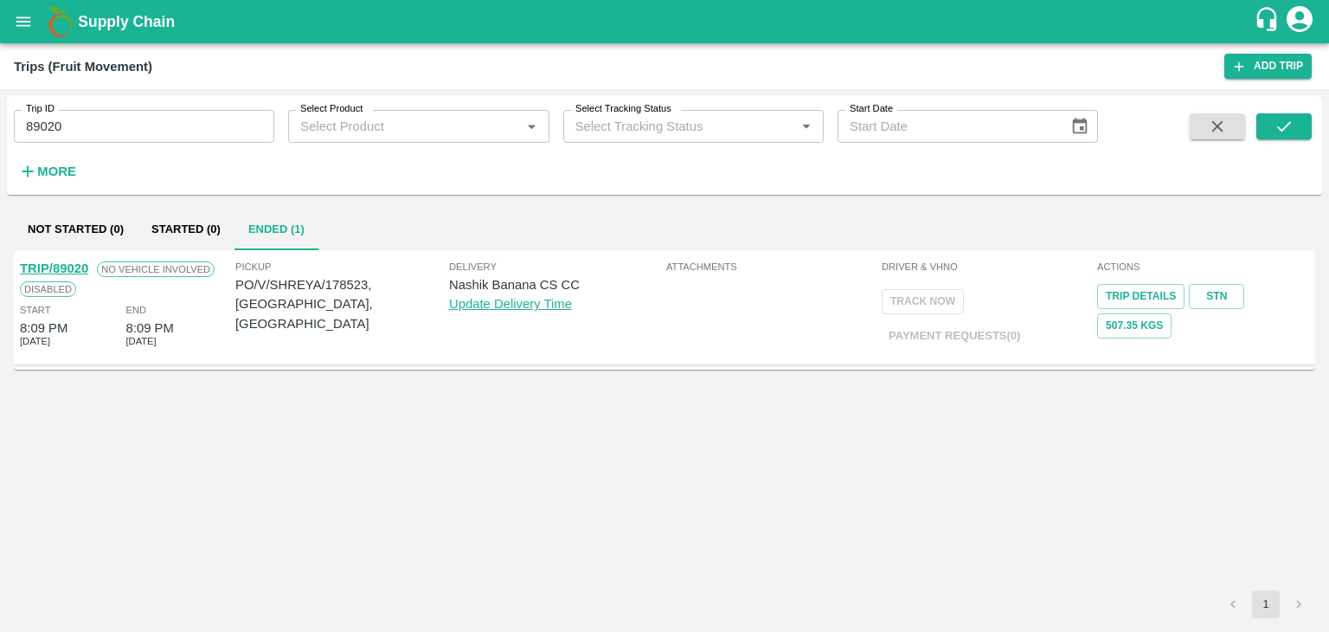
click at [61, 260] on div "TRIP/89020 No Vehicle Involved Disabled Start 8:09 PM 26 Sep 2025 End 8:09 PM 2…" at bounding box center [125, 306] width 215 height 105
click at [61, 260] on div "TRIP/89020" at bounding box center [54, 268] width 68 height 19
click at [69, 267] on link "TRIP/89020" at bounding box center [54, 268] width 68 height 14
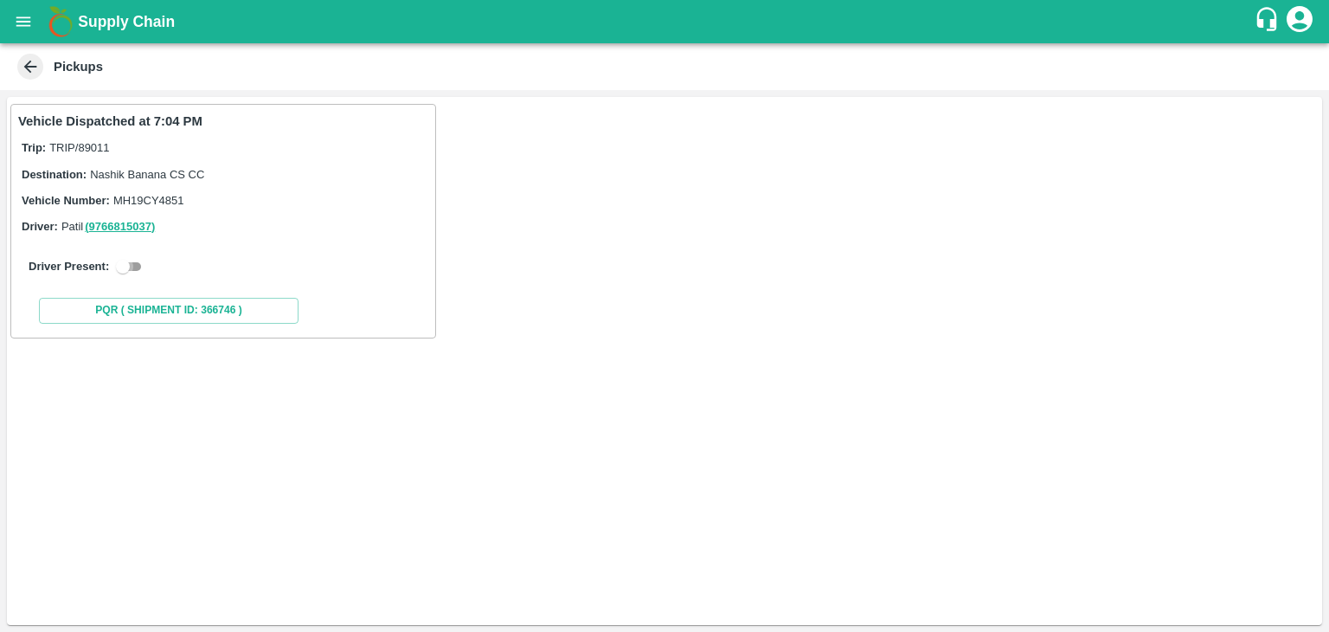
click at [136, 260] on input "checkbox" at bounding box center [123, 266] width 62 height 21
checkbox input "true"
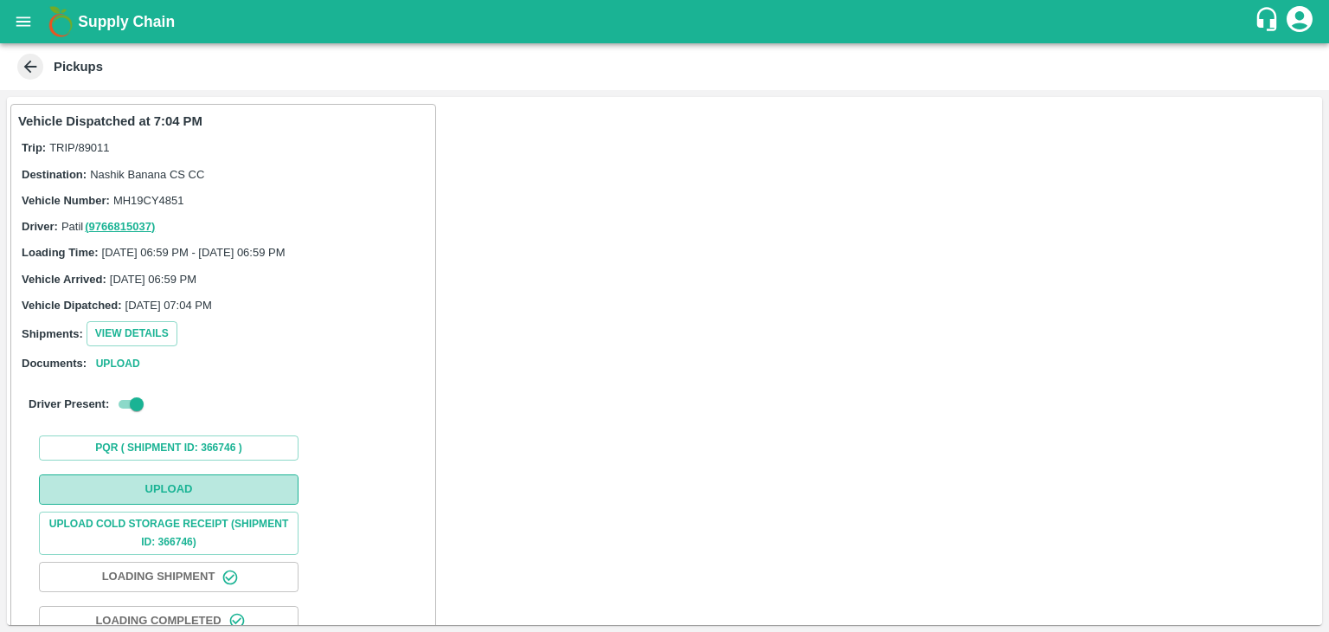
click at [204, 495] on button "Upload" at bounding box center [169, 489] width 260 height 30
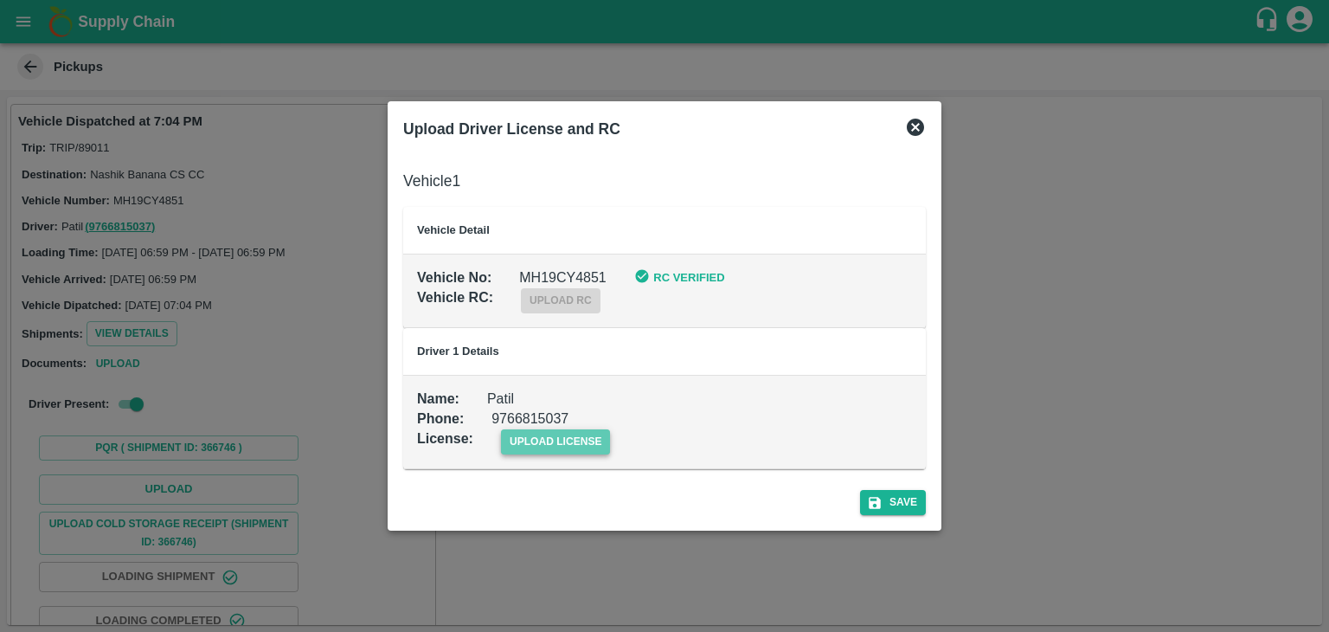
click at [593, 440] on span "upload license" at bounding box center [556, 441] width 110 height 25
click at [0, 0] on input "upload license" at bounding box center [0, 0] width 0 height 0
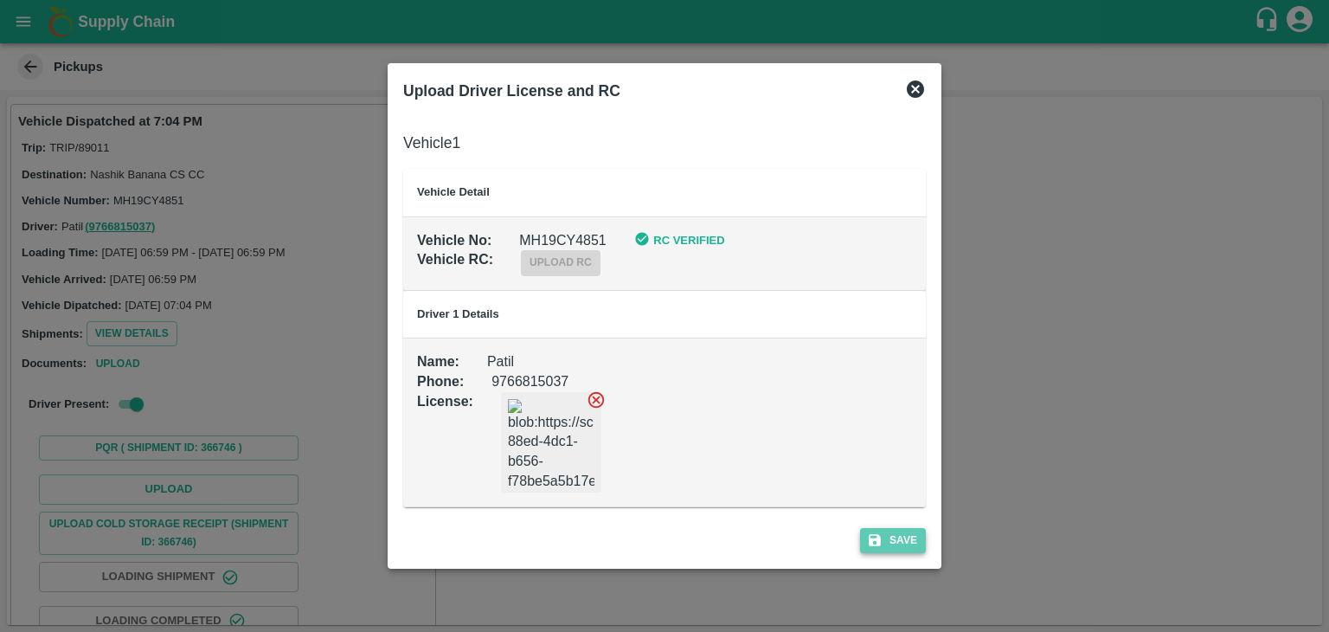
click at [909, 530] on button "Save" at bounding box center [893, 540] width 66 height 25
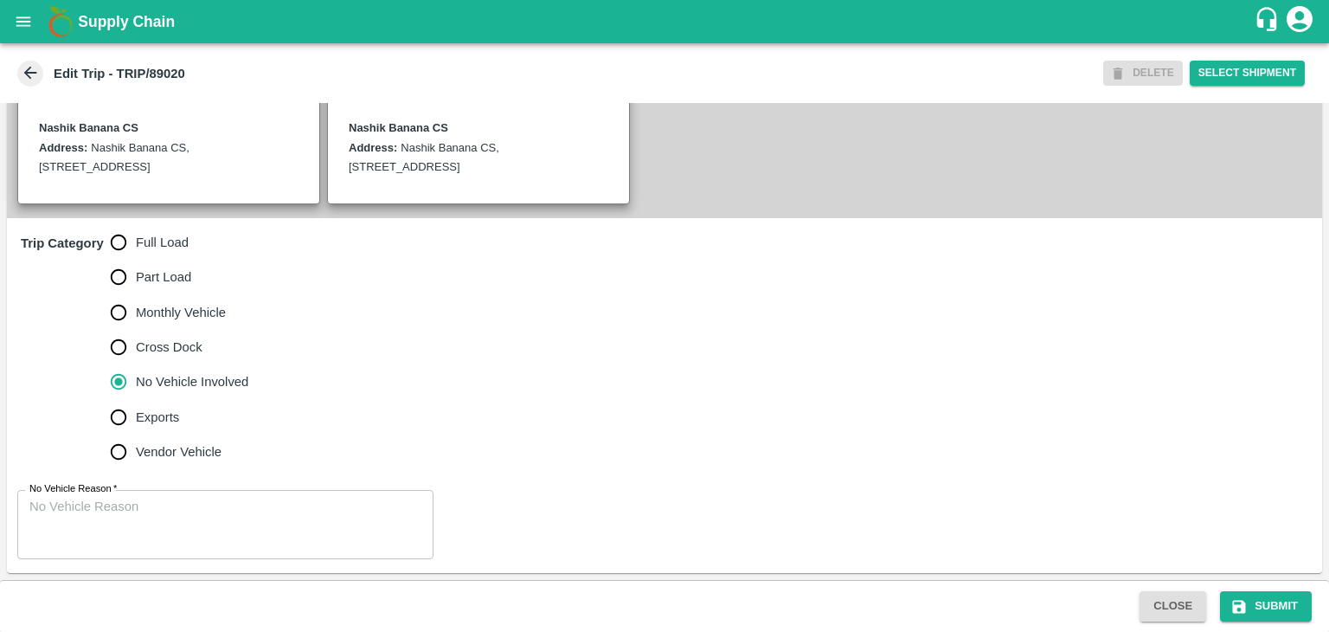
scroll to position [425, 0]
click at [149, 235] on span "Full Load" at bounding box center [162, 242] width 53 height 19
click at [136, 235] on input "Full Load" at bounding box center [118, 242] width 35 height 35
radio input "true"
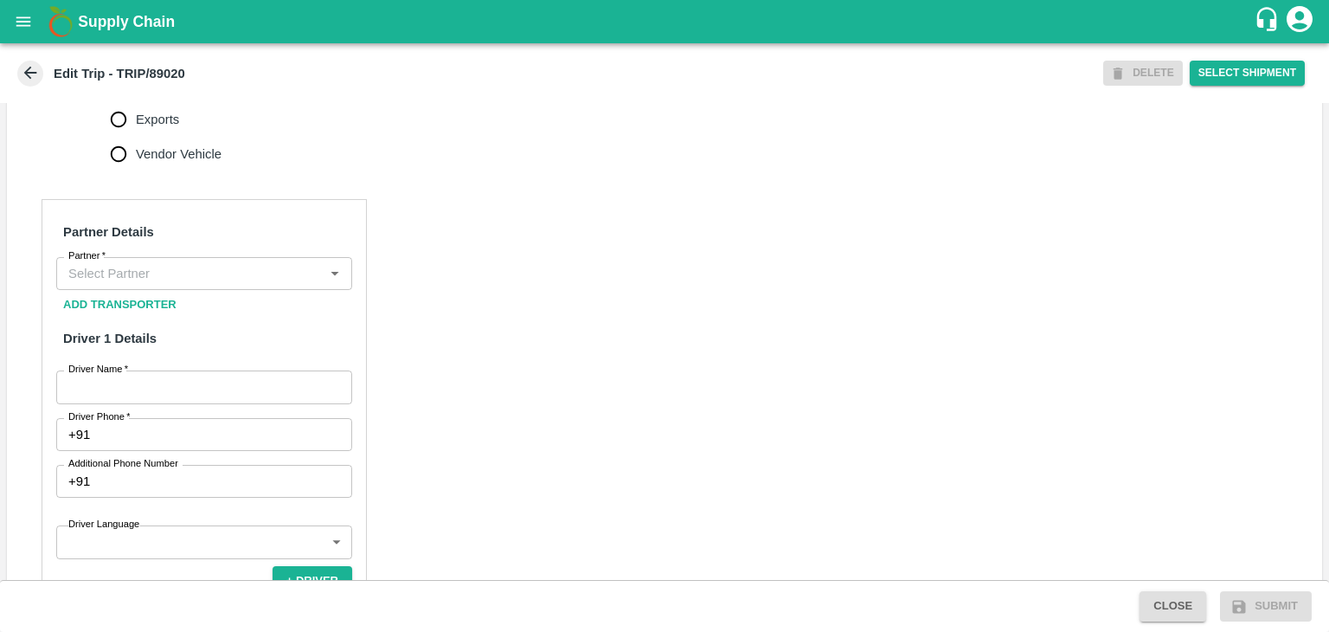
scroll to position [705, 0]
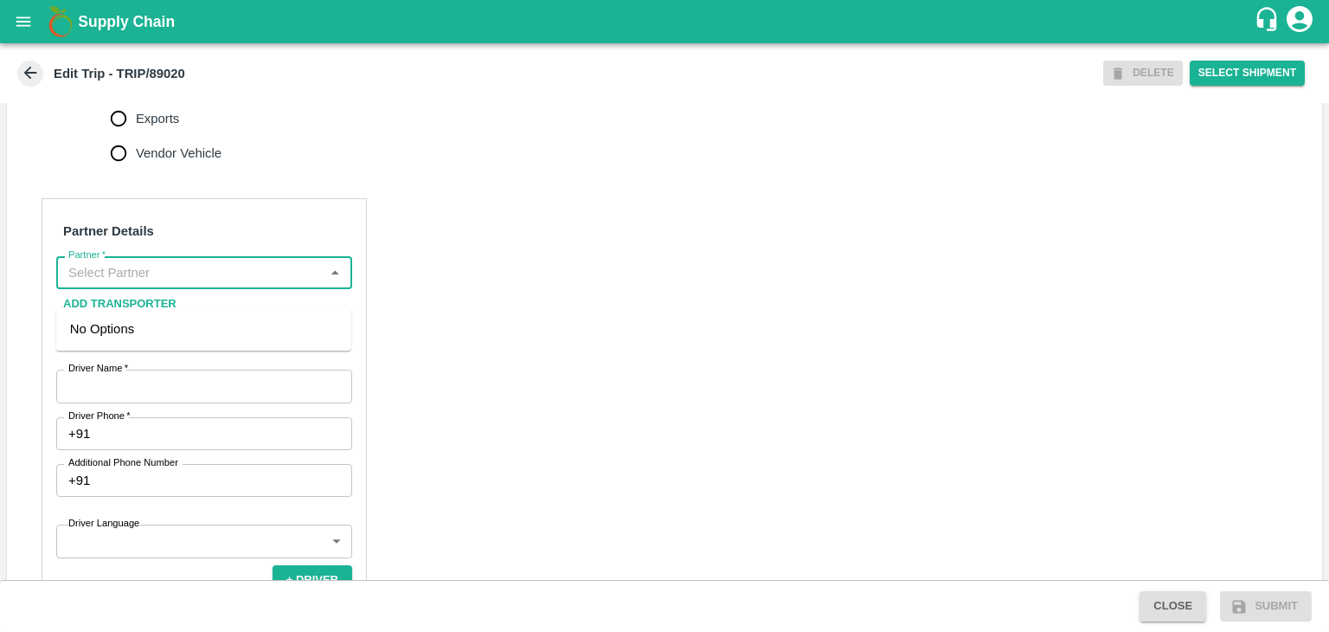
click at [167, 284] on input "Partner   *" at bounding box center [189, 272] width 257 height 22
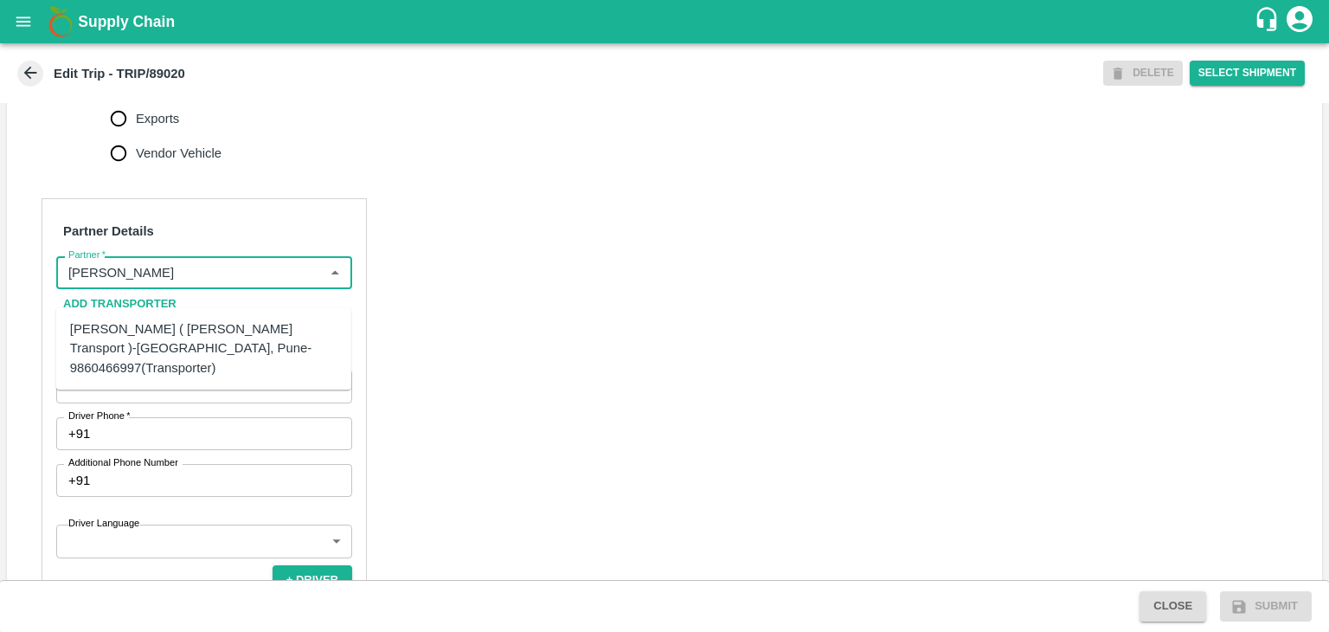
click at [191, 326] on div "[PERSON_NAME] ( [PERSON_NAME] Transport )-[GEOGRAPHIC_DATA], Pune-9860466997(Tr…" at bounding box center [203, 348] width 267 height 58
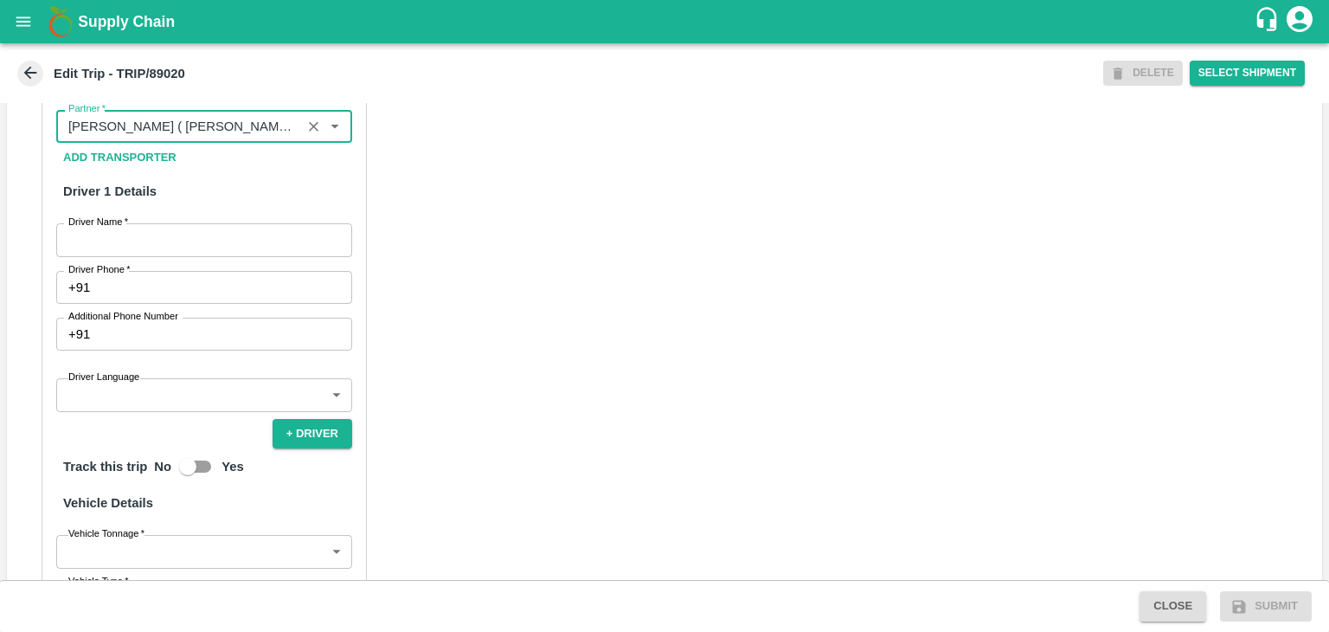
scroll to position [858, 0]
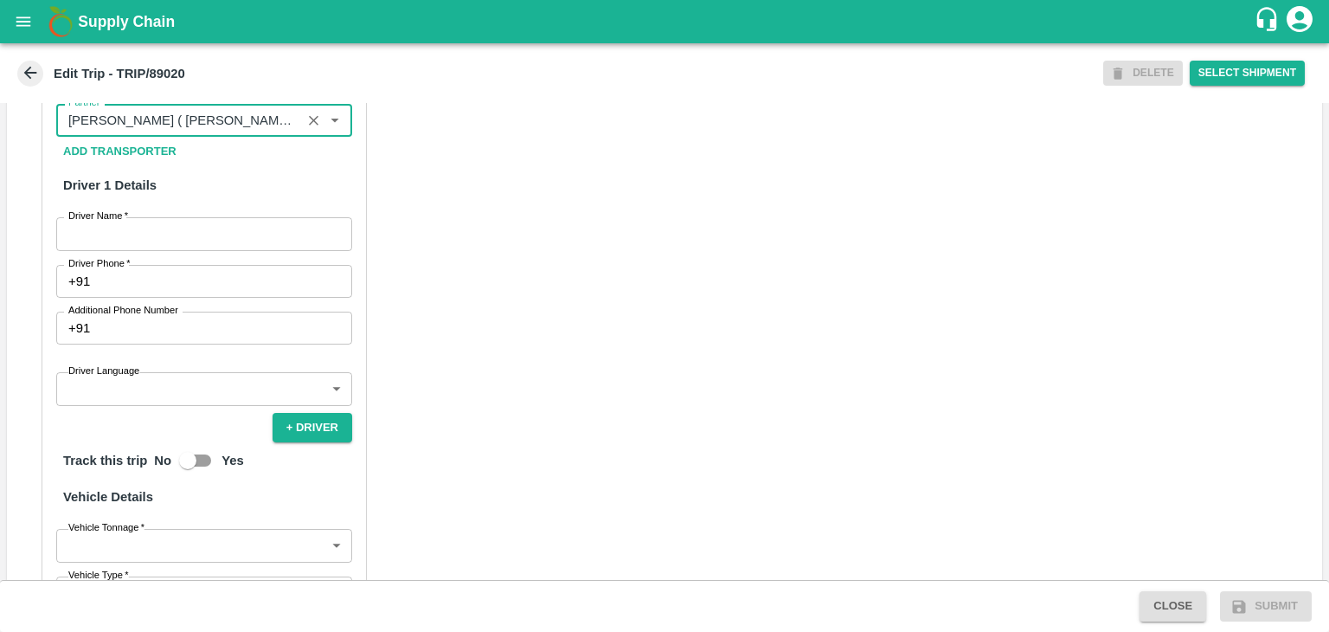
type input "[PERSON_NAME] ( [PERSON_NAME] Transport )-[GEOGRAPHIC_DATA], Pune-9860466997(Tr…"
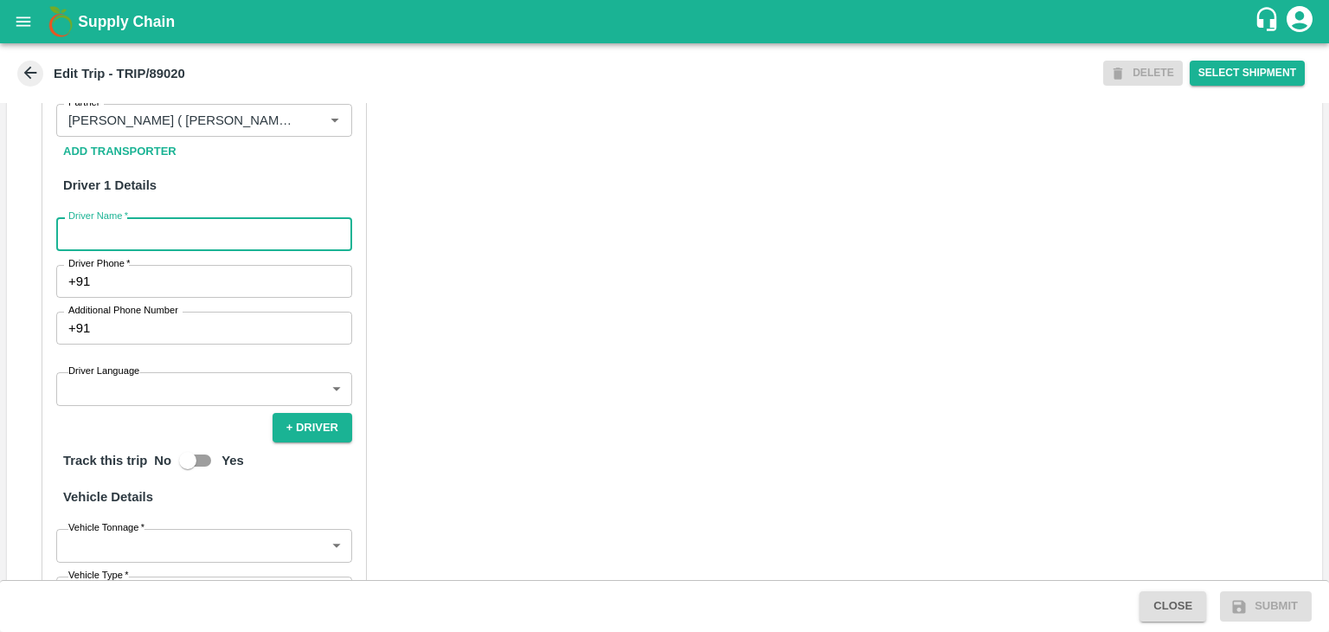
click at [160, 250] on input "Driver Name   *" at bounding box center [204, 233] width 296 height 33
type input "Godase"
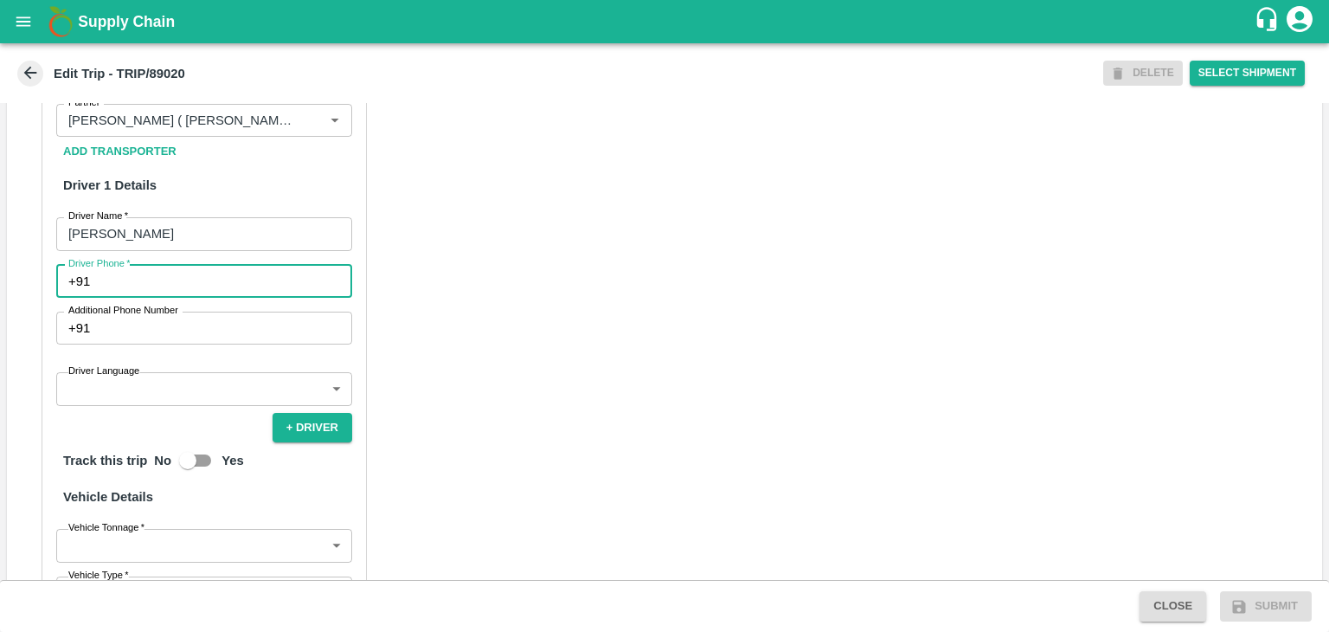
click at [164, 298] on input "Driver Phone   *" at bounding box center [224, 281] width 255 height 33
type input "9975280177"
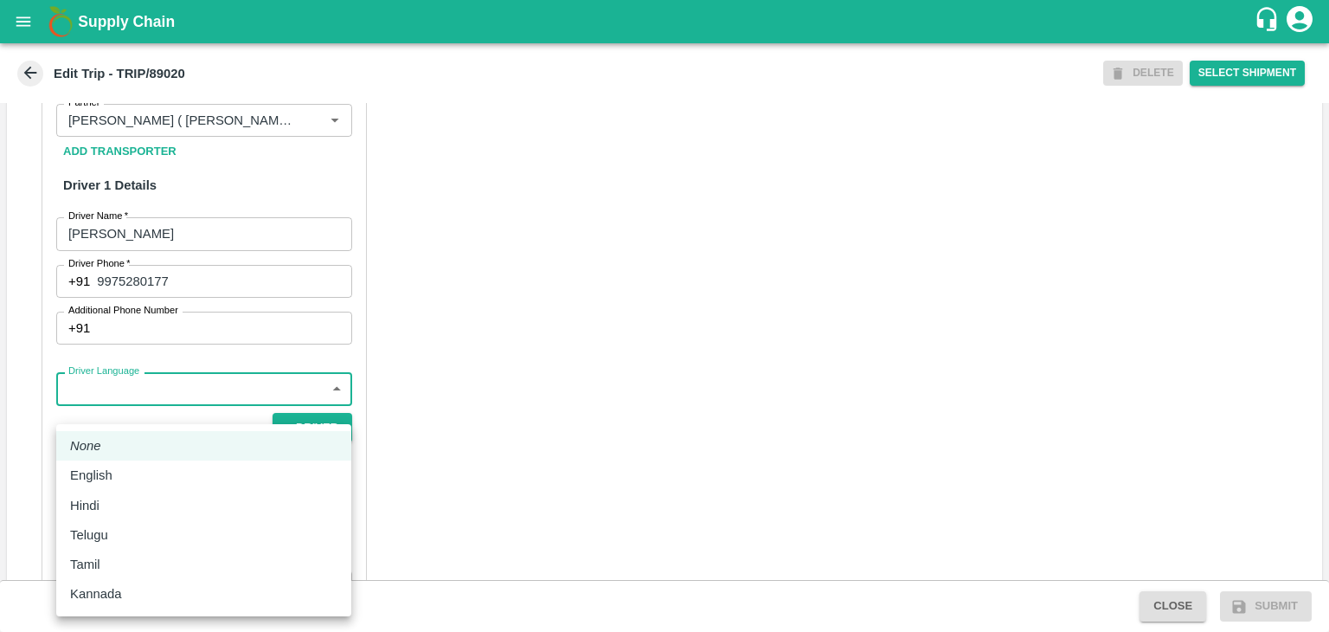
click at [170, 413] on body "Supply Chain Edit Trip - TRIP/89020 DELETE Select Shipment Trip Details Trip Ty…" at bounding box center [664, 316] width 1329 height 632
click at [132, 491] on li "Hindi" at bounding box center [203, 505] width 295 height 29
type input "hi"
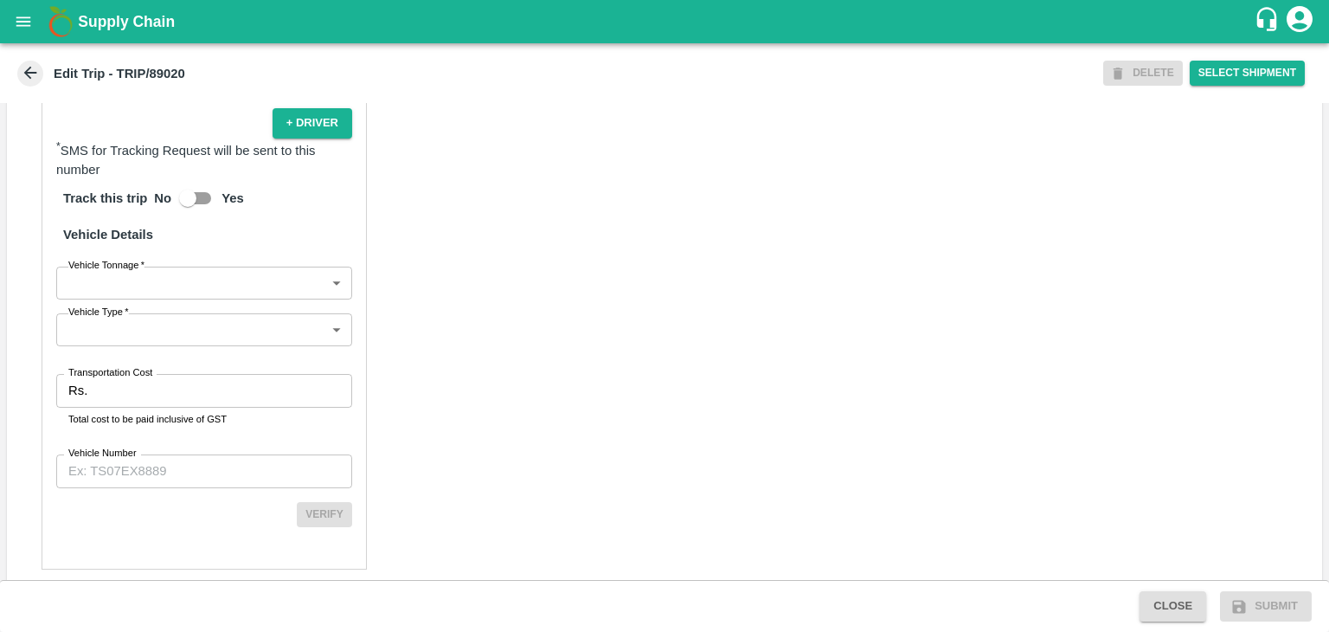
scroll to position [1198, 0]
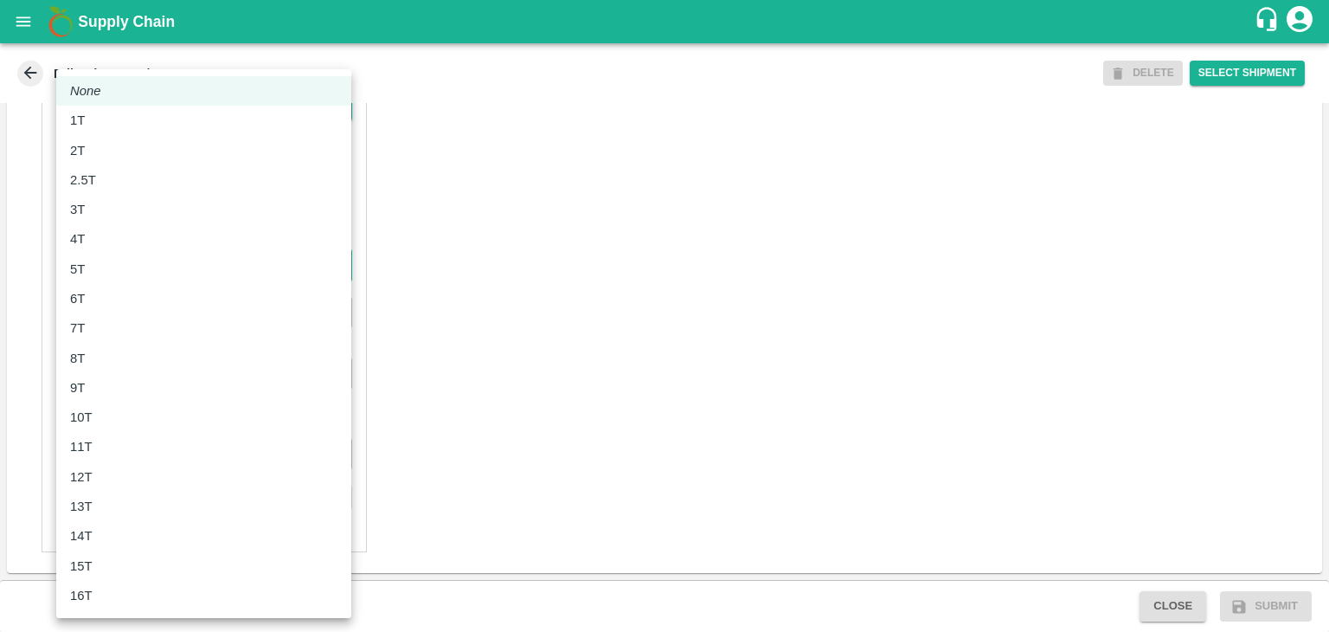
click at [102, 264] on body "Supply Chain Edit Trip - TRIP/89020 DELETE Select Shipment Trip Details Trip Ty…" at bounding box center [664, 316] width 1329 height 632
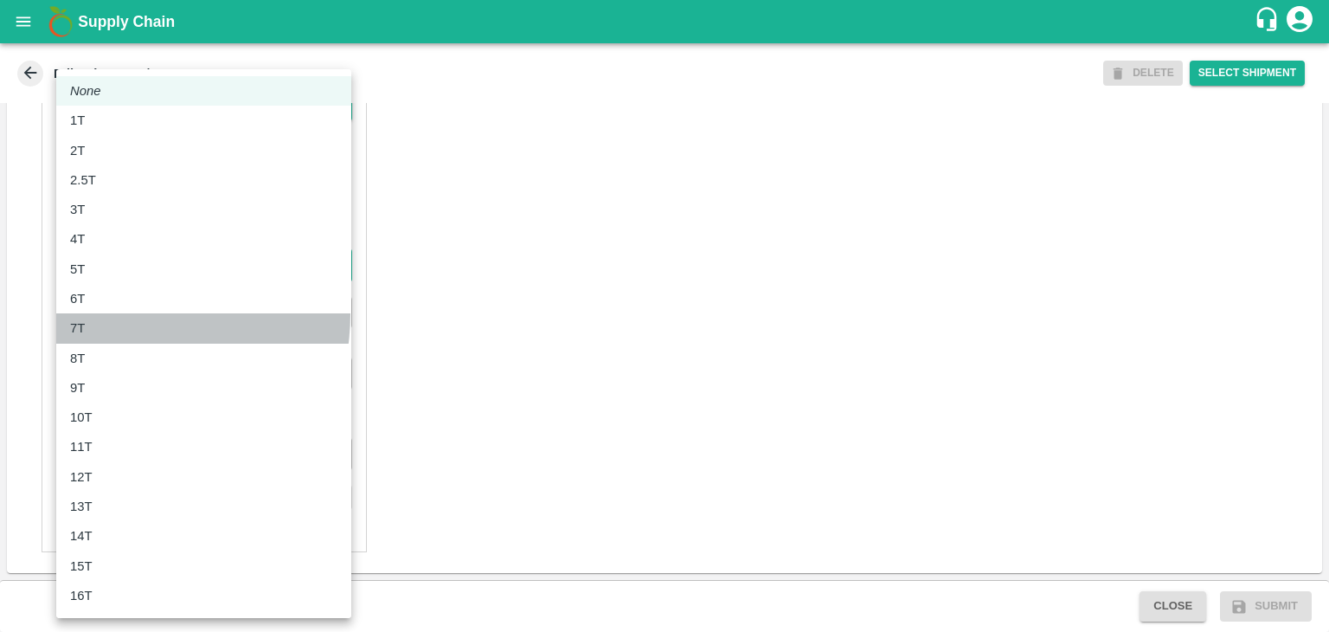
click at [107, 313] on li "7T" at bounding box center [203, 327] width 295 height 29
type input "7000"
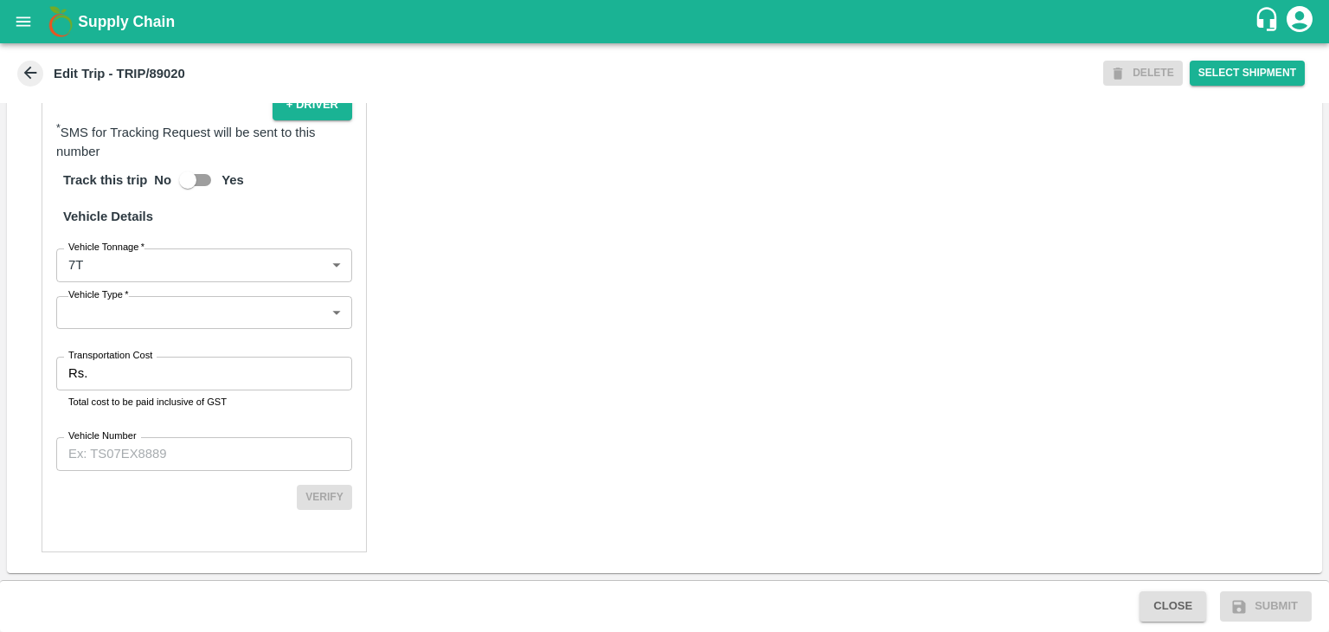
drag, startPoint x: 117, startPoint y: 333, endPoint x: 128, endPoint y: 323, distance: 15.3
click at [128, 323] on div "Partner Details Partner   * Partner Add Transporter Driver 1 Details Driver Nam…" at bounding box center [204, 137] width 325 height 829
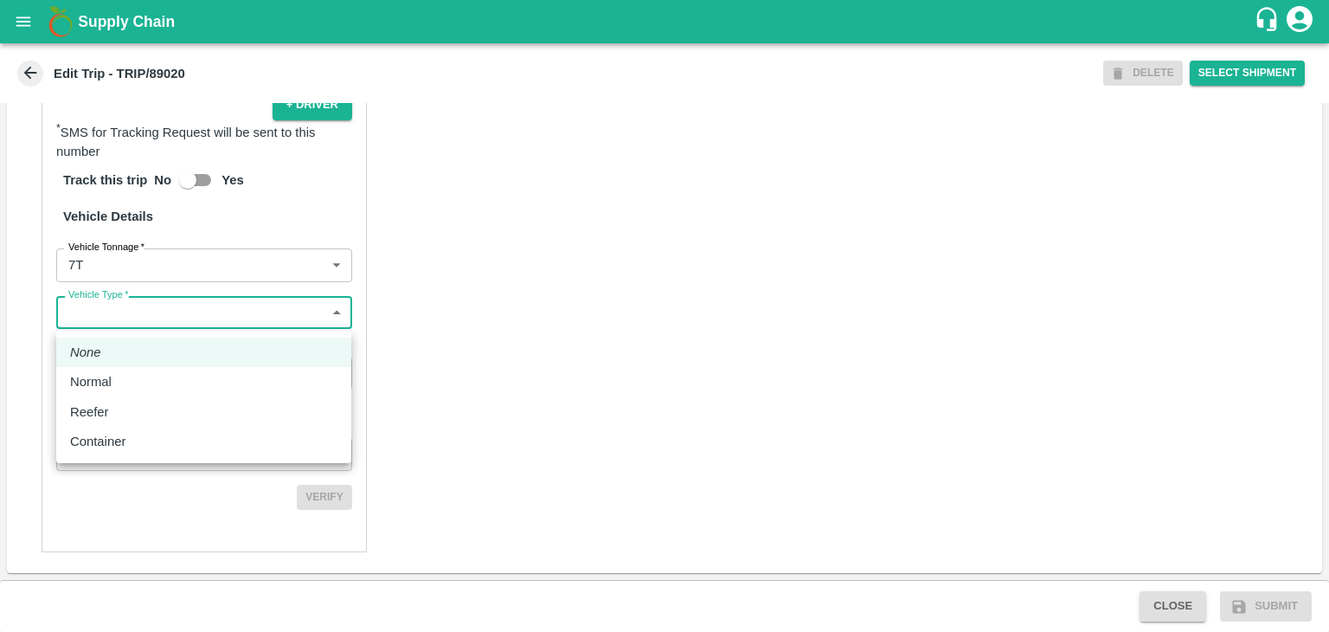
click at [128, 323] on body "Supply Chain Edit Trip - TRIP/89020 DELETE Select Shipment Trip Details Trip Ty…" at bounding box center [664, 316] width 1329 height 632
click at [128, 379] on div "Normal" at bounding box center [203, 381] width 267 height 19
type input "Normal"
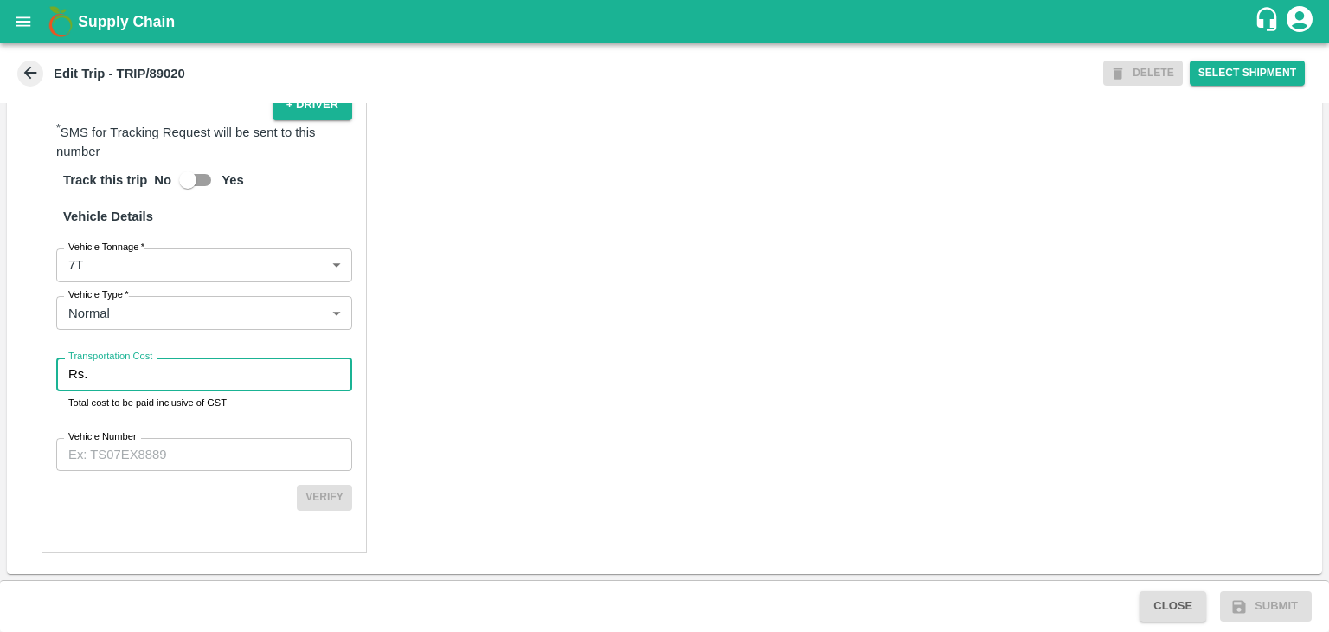
click at [153, 381] on input "Transportation Cost" at bounding box center [223, 373] width 258 height 33
type input "1"
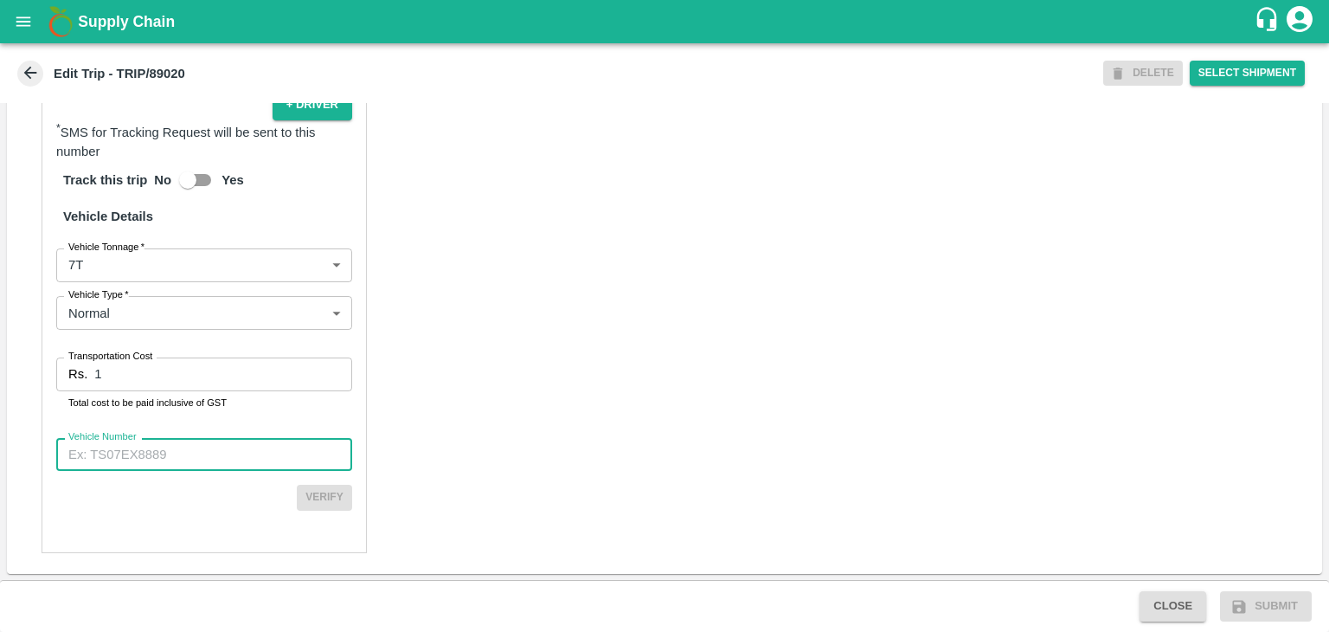
click at [177, 454] on input "Vehicle Number" at bounding box center [204, 454] width 296 height 33
type input "1"
click at [177, 454] on input "1" at bounding box center [204, 454] width 296 height 33
click at [183, 453] on input "Vehicle Number" at bounding box center [204, 454] width 296 height 33
type input "MH42B9581"
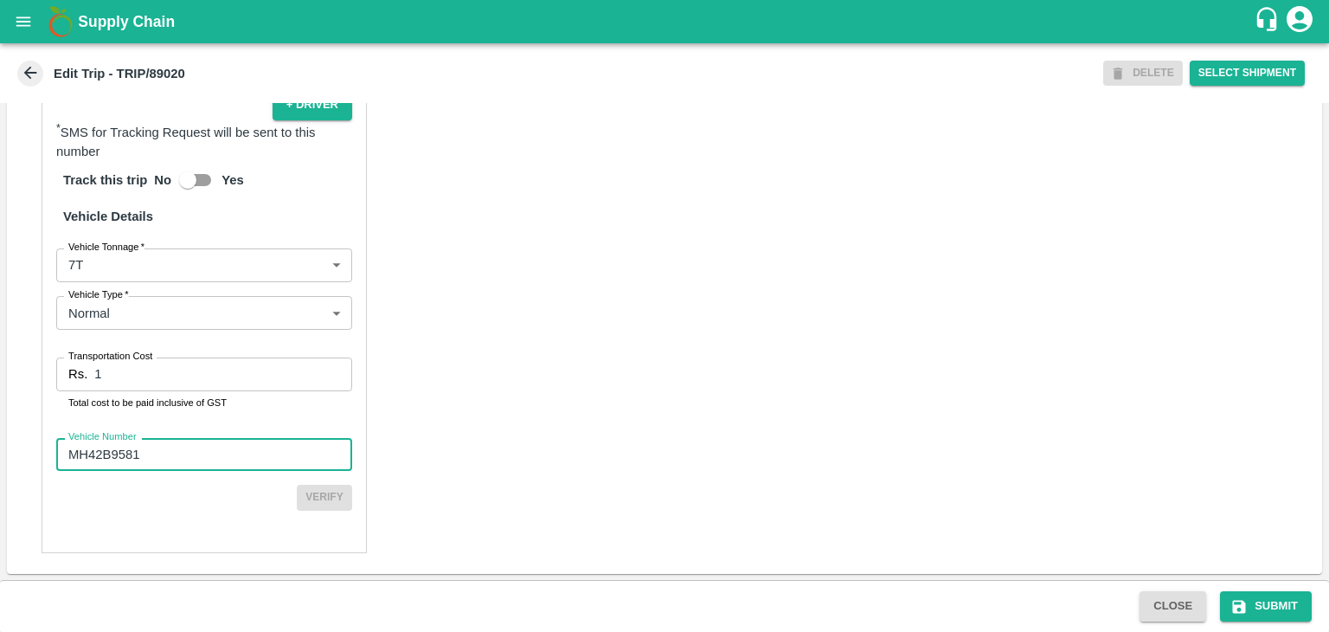
scroll to position [1193, 0]
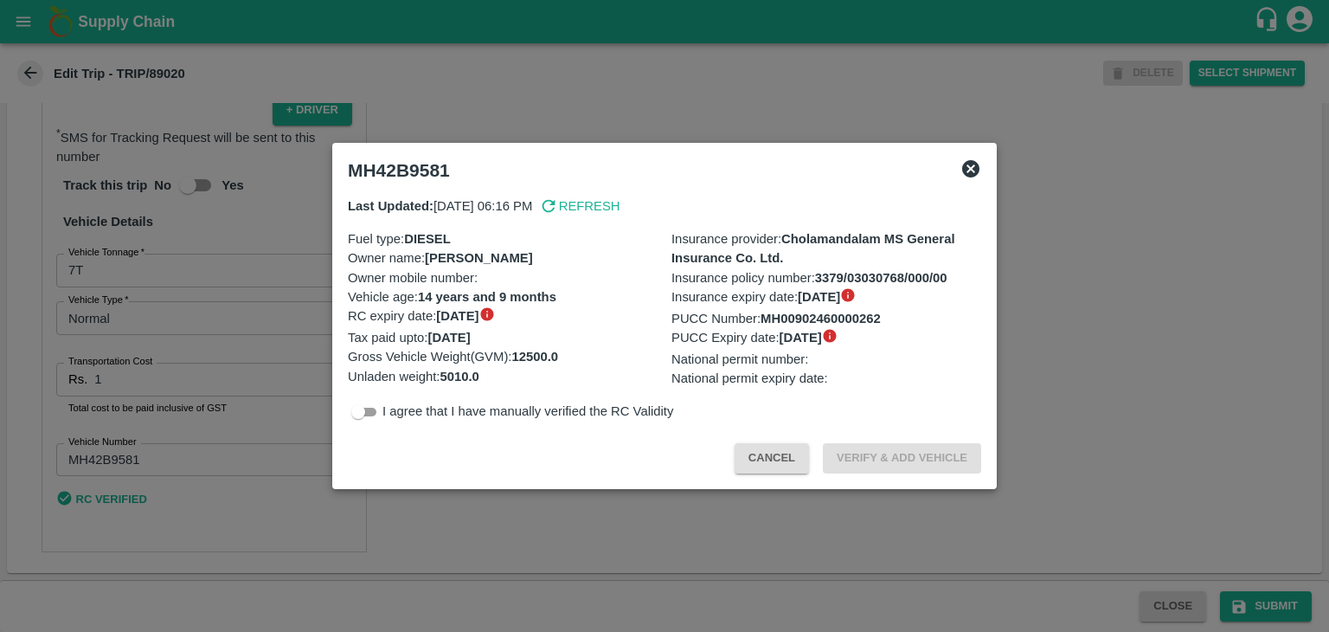
click at [1244, 596] on div at bounding box center [664, 316] width 1329 height 632
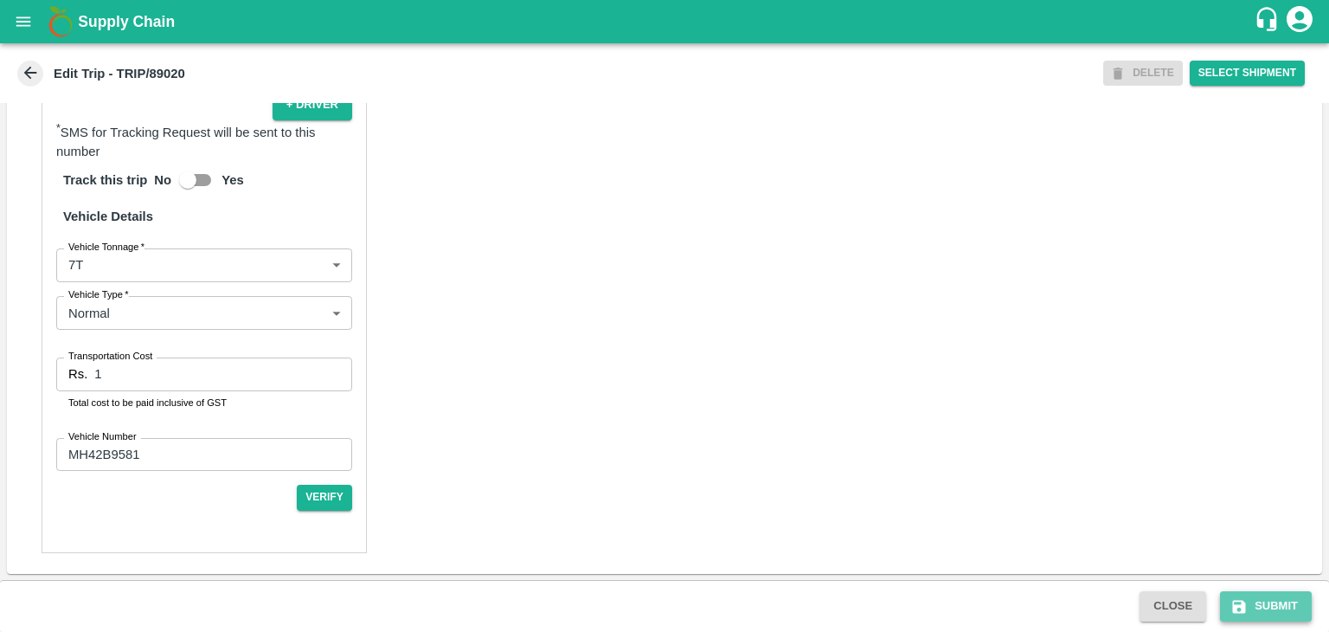
click at [1274, 605] on button "Submit" at bounding box center [1266, 606] width 92 height 30
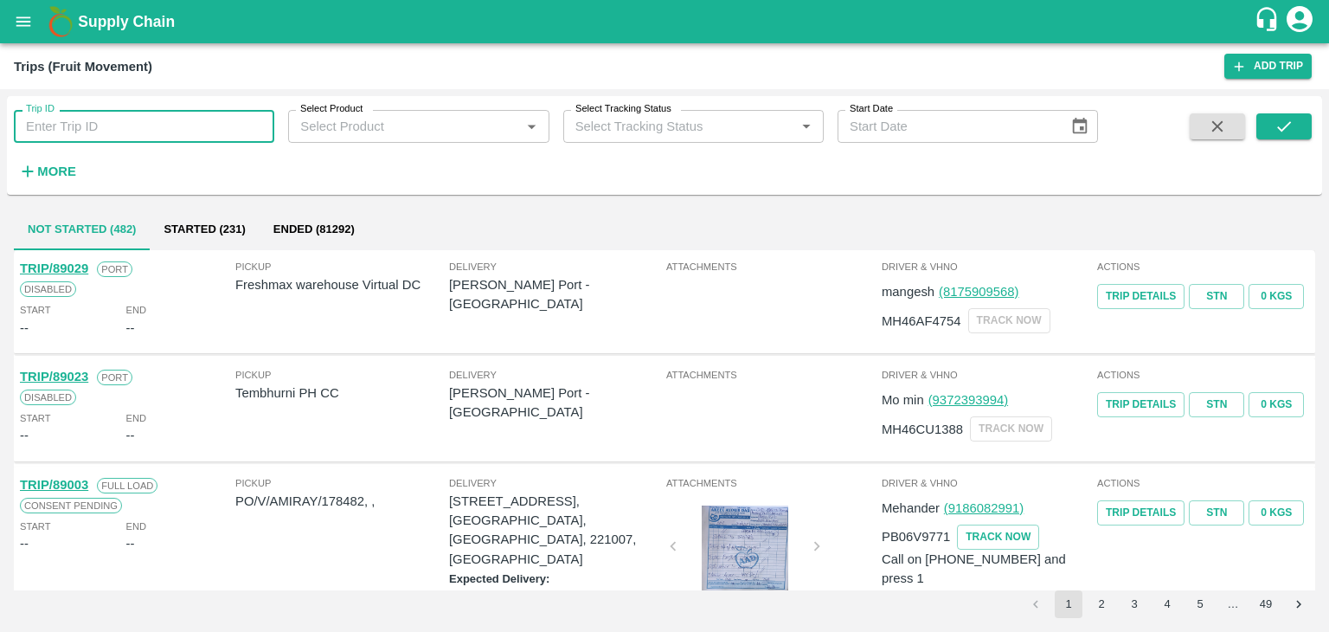
click at [224, 118] on input "Trip ID" at bounding box center [144, 126] width 260 height 33
type input "89020"
click at [1303, 124] on button "submit" at bounding box center [1283, 126] width 55 height 26
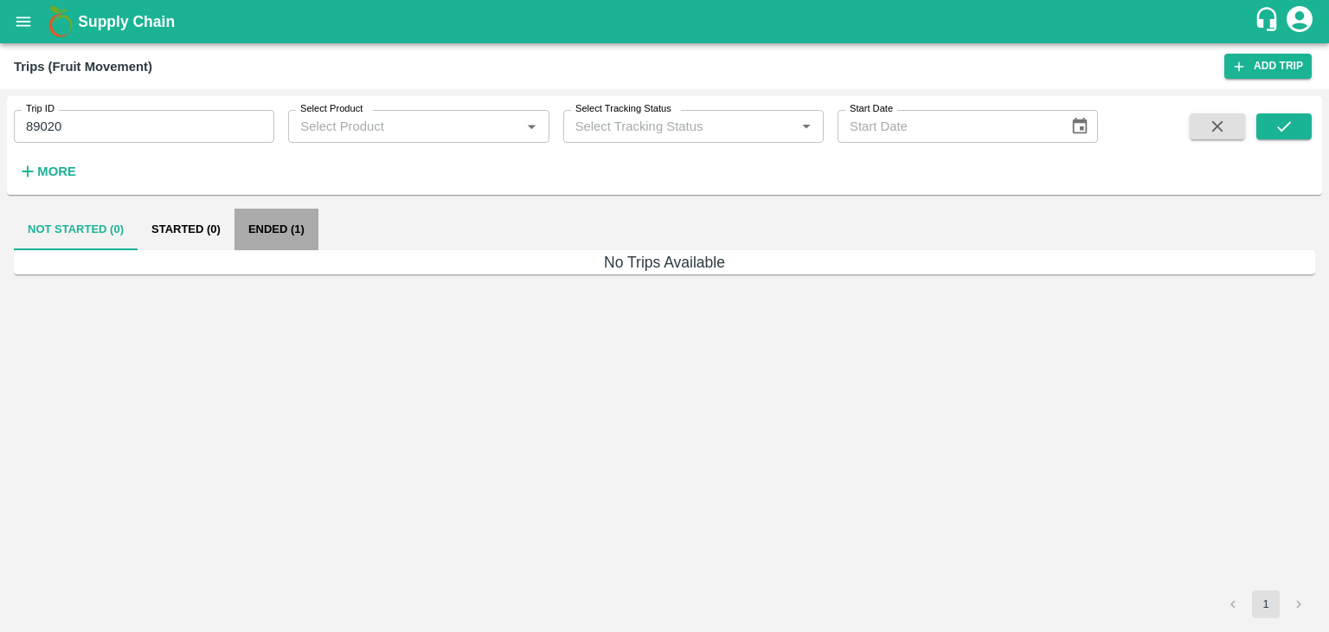
click at [289, 224] on button "Ended (1)" at bounding box center [277, 230] width 84 height 42
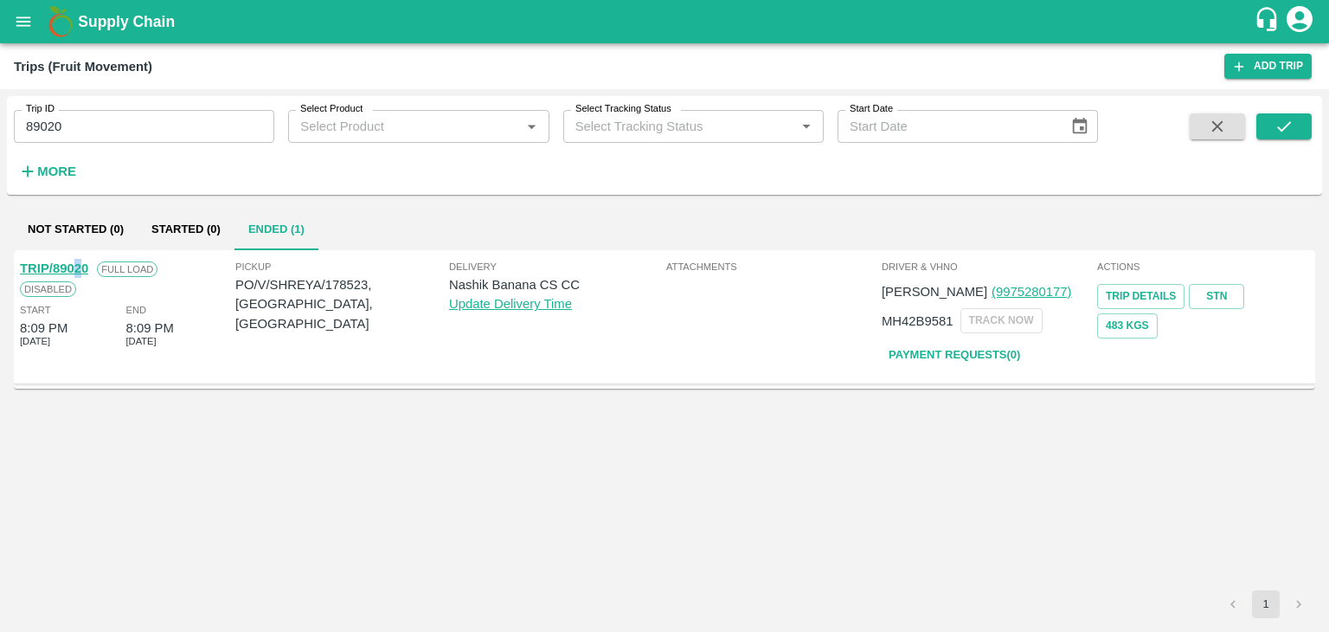
drag, startPoint x: 78, startPoint y: 258, endPoint x: 66, endPoint y: 265, distance: 14.0
click at [66, 265] on div "TRIP/89020 Full Load Disabled Start 8:09 PM 26 Sep 2025 End 8:09 PM 26 Sep 2025" at bounding box center [125, 316] width 215 height 125
click at [66, 265] on link "TRIP/89020" at bounding box center [54, 268] width 68 height 14
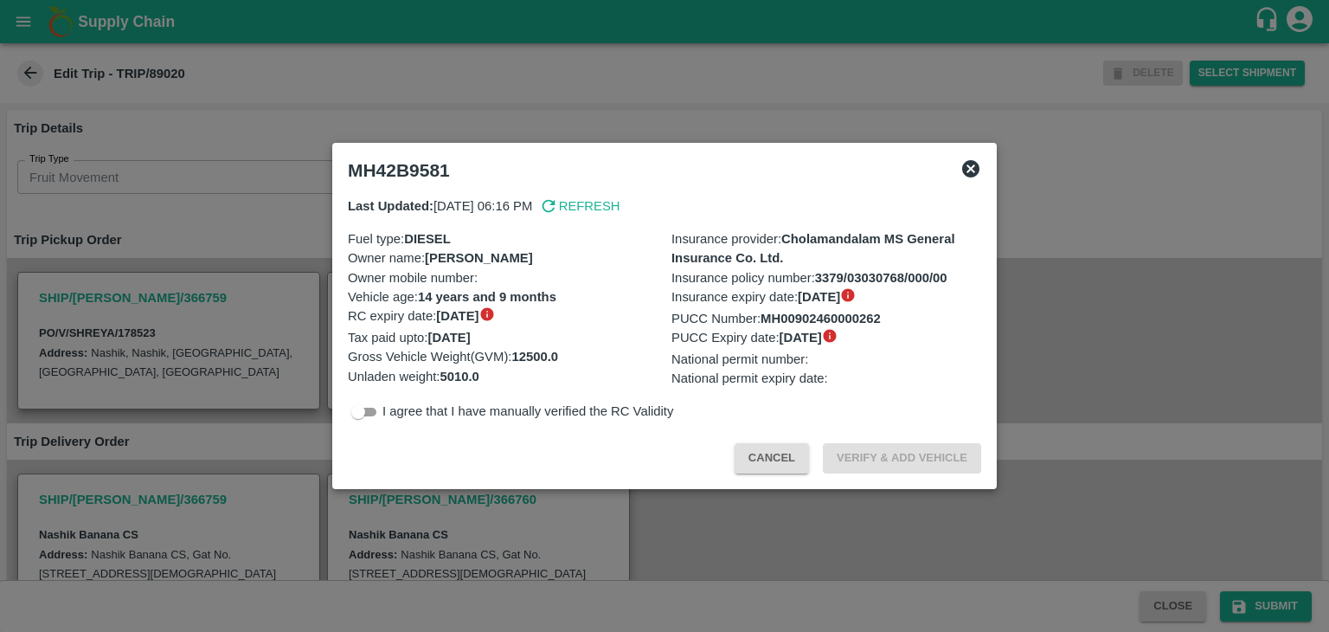
click at [975, 158] on icon at bounding box center [971, 168] width 21 height 21
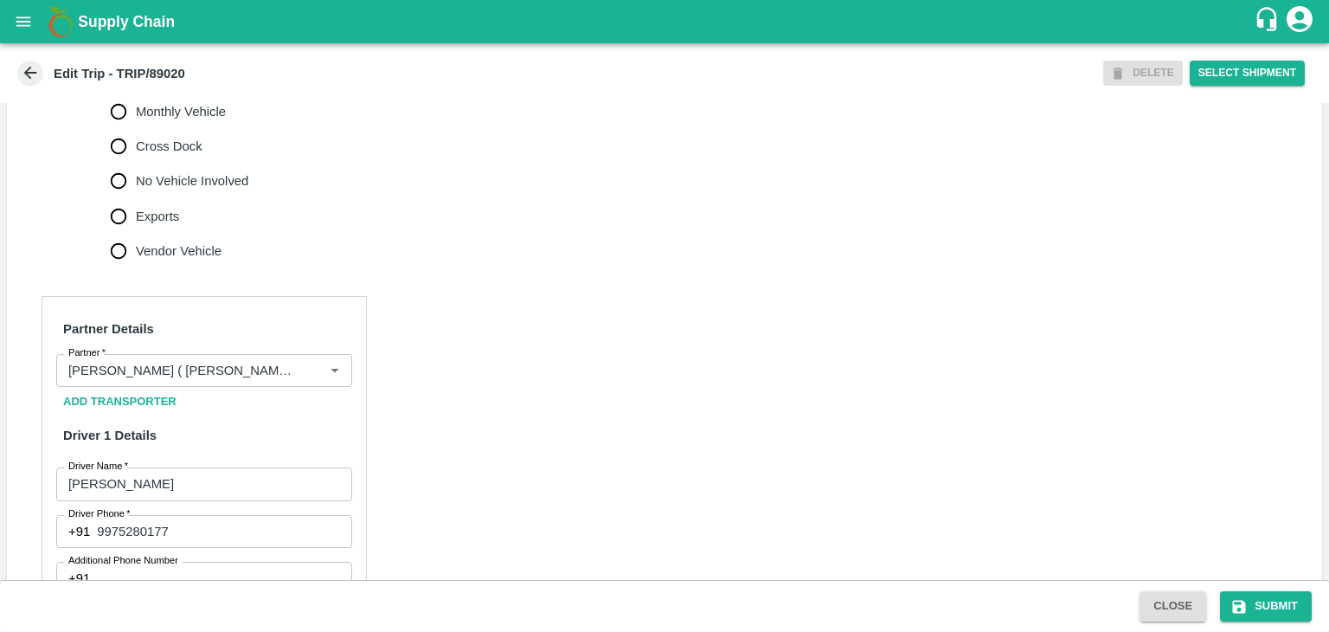
scroll to position [602, 0]
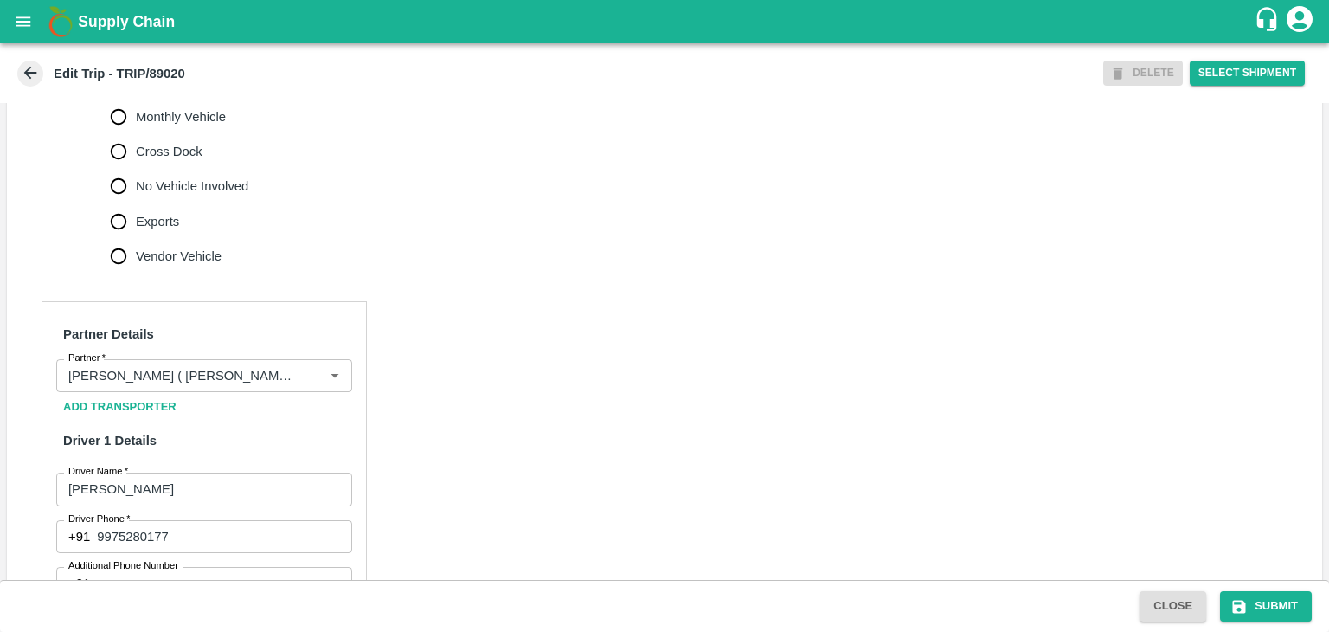
click at [225, 196] on span "No Vehicle Involved" at bounding box center [192, 186] width 112 height 19
click at [136, 203] on input "No Vehicle Involved" at bounding box center [118, 186] width 35 height 35
radio input "true"
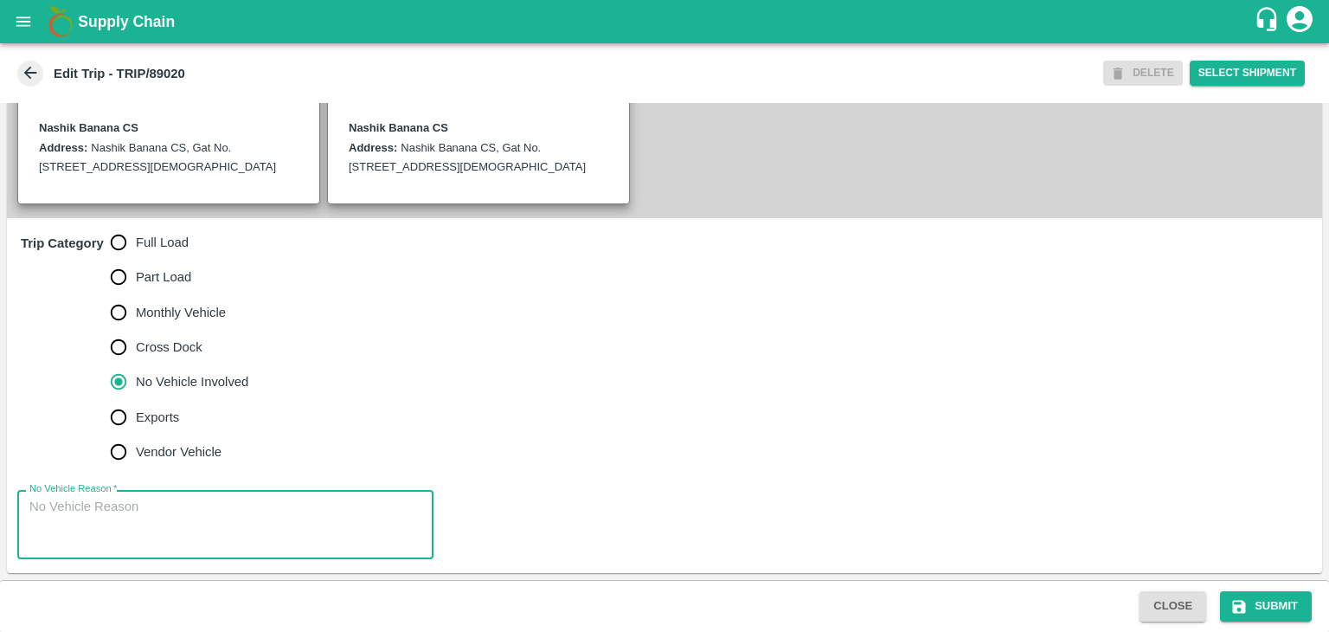
click at [280, 518] on textarea "No Vehicle Reason   *" at bounding box center [225, 525] width 392 height 55
type textarea "Field Dump"
click at [1259, 610] on button "Submit" at bounding box center [1266, 606] width 92 height 30
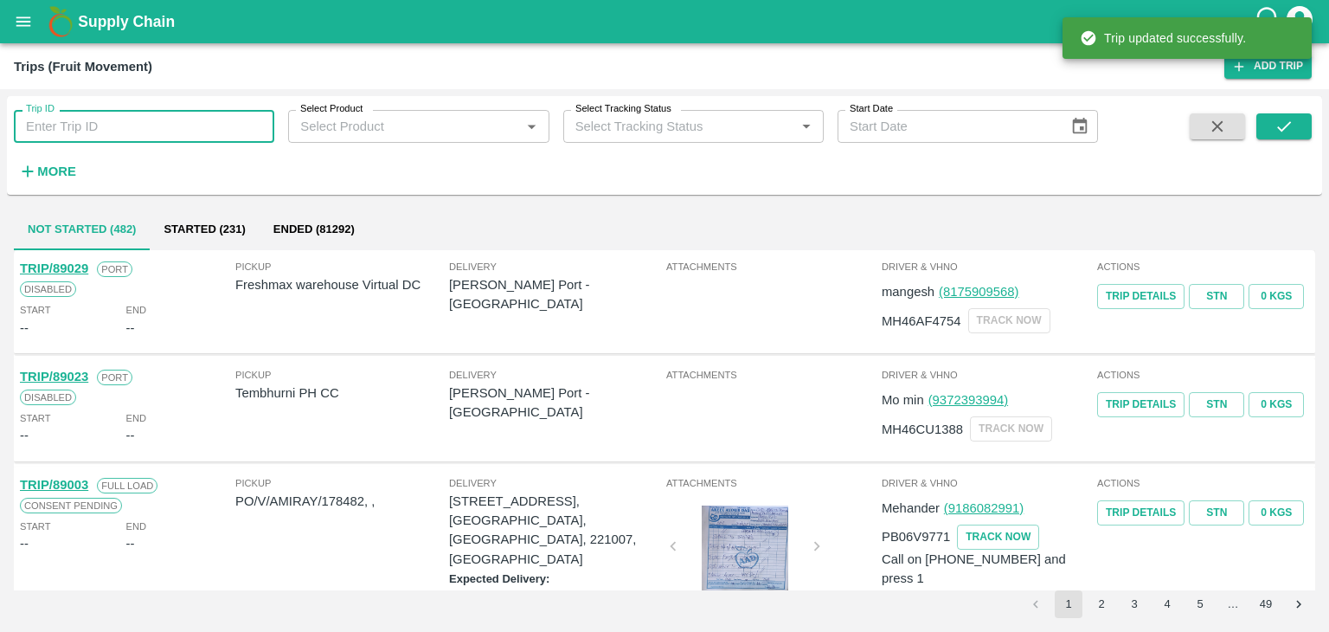
click at [127, 136] on input "Trip ID" at bounding box center [144, 126] width 260 height 33
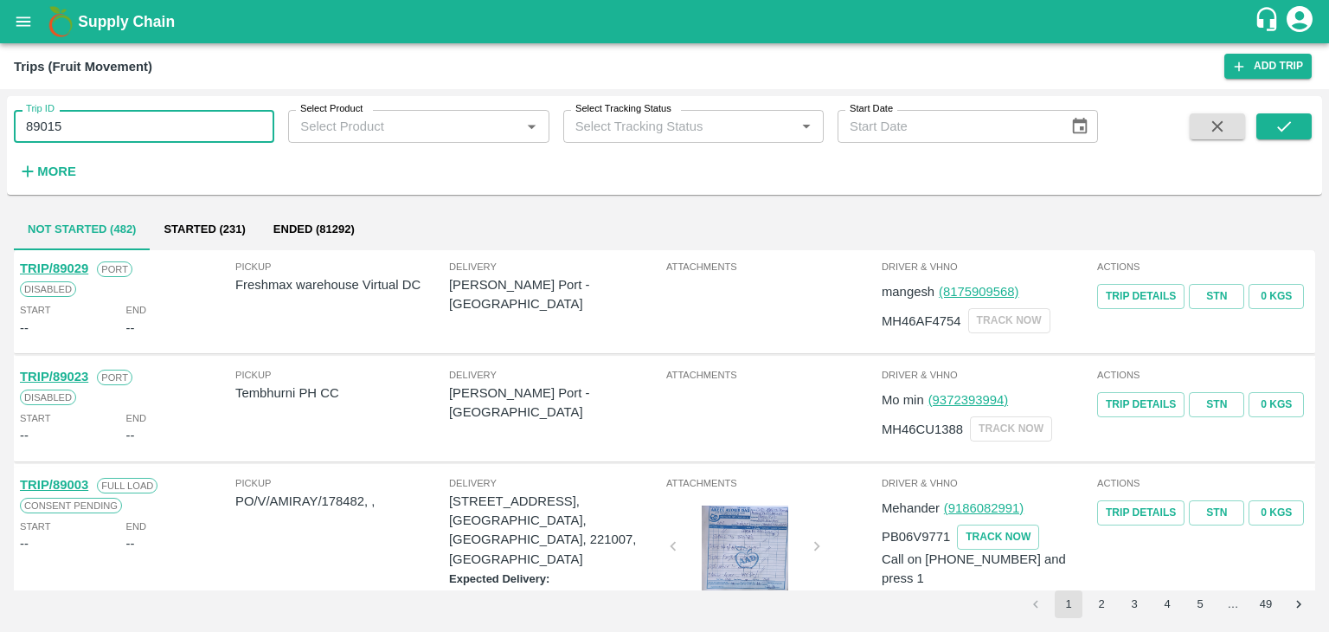
type input "89015"
drag, startPoint x: 1247, startPoint y: 107, endPoint x: 1295, endPoint y: 139, distance: 57.4
click at [1295, 139] on div "Trip ID 89015 Trip ID Select Product Select Product   * Select Tracking Status …" at bounding box center [664, 145] width 1315 height 85
click at [1295, 139] on button "submit" at bounding box center [1283, 126] width 55 height 26
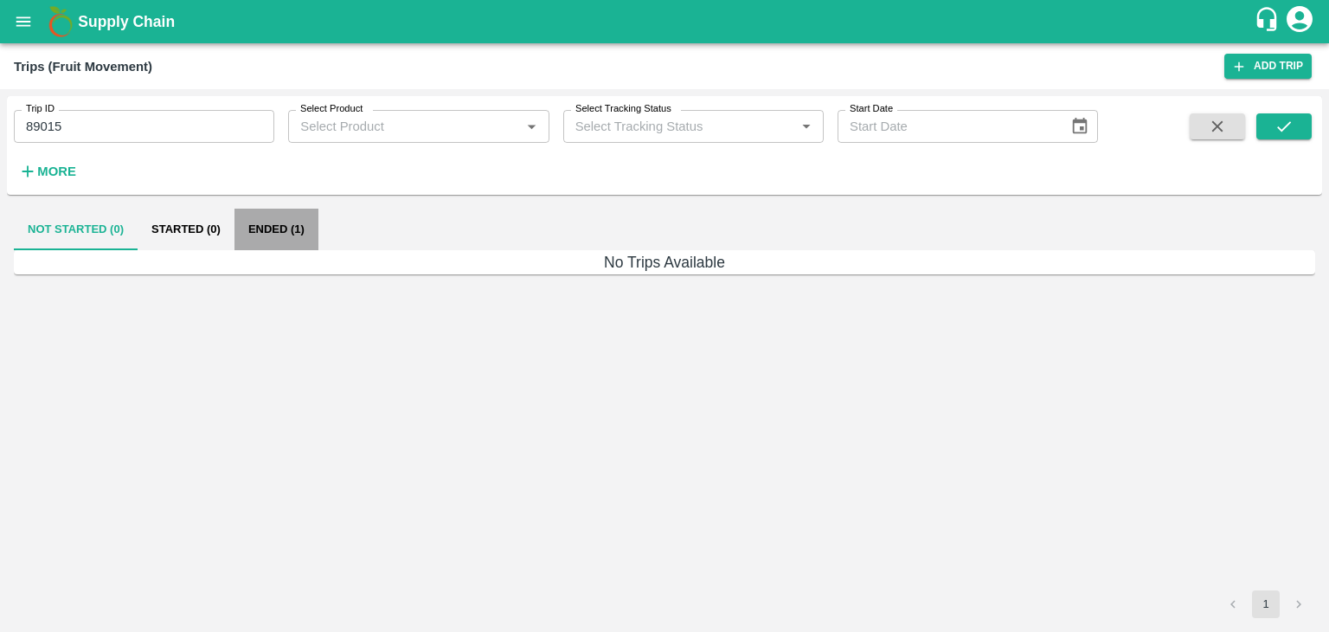
click at [267, 249] on button "Ended (1)" at bounding box center [277, 230] width 84 height 42
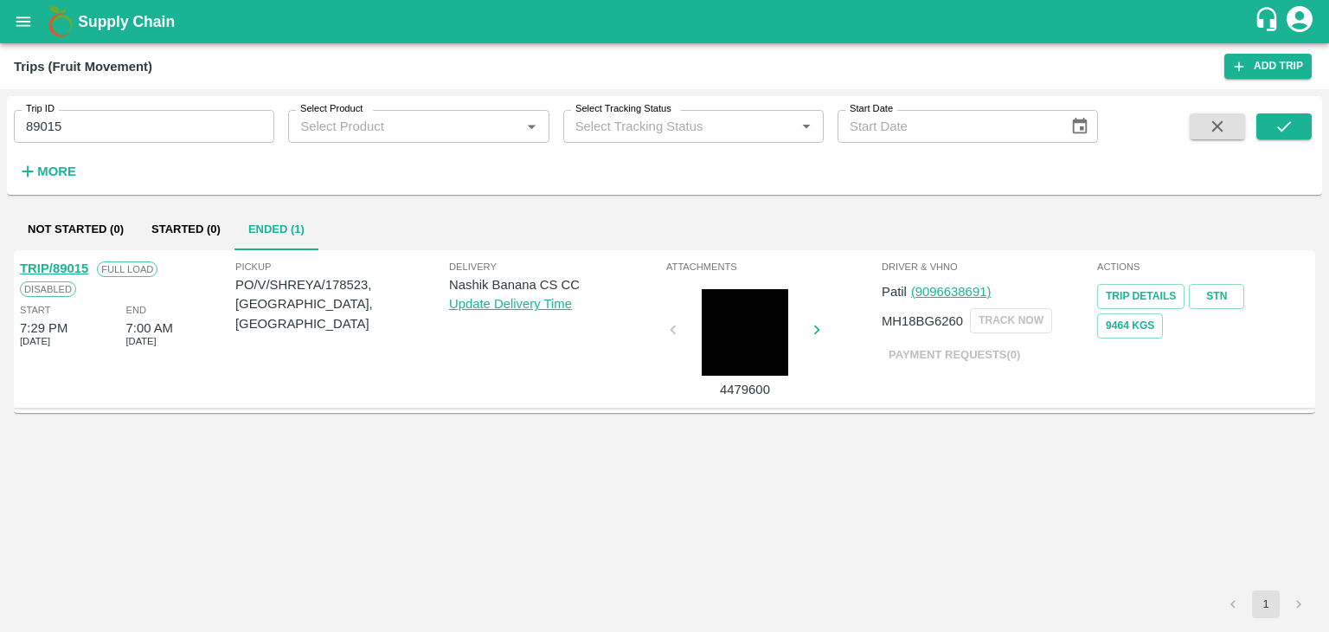
click at [55, 264] on link "TRIP/89015" at bounding box center [54, 268] width 68 height 14
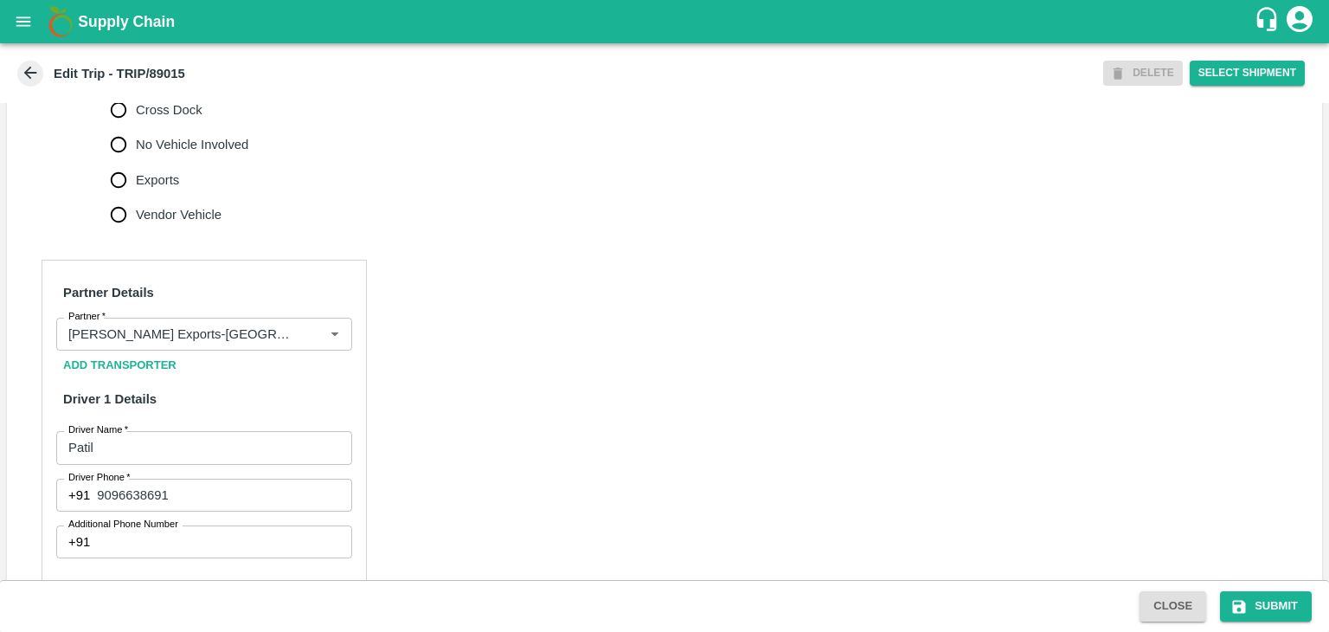
scroll to position [644, 0]
click at [302, 346] on button "Clear" at bounding box center [313, 334] width 23 height 23
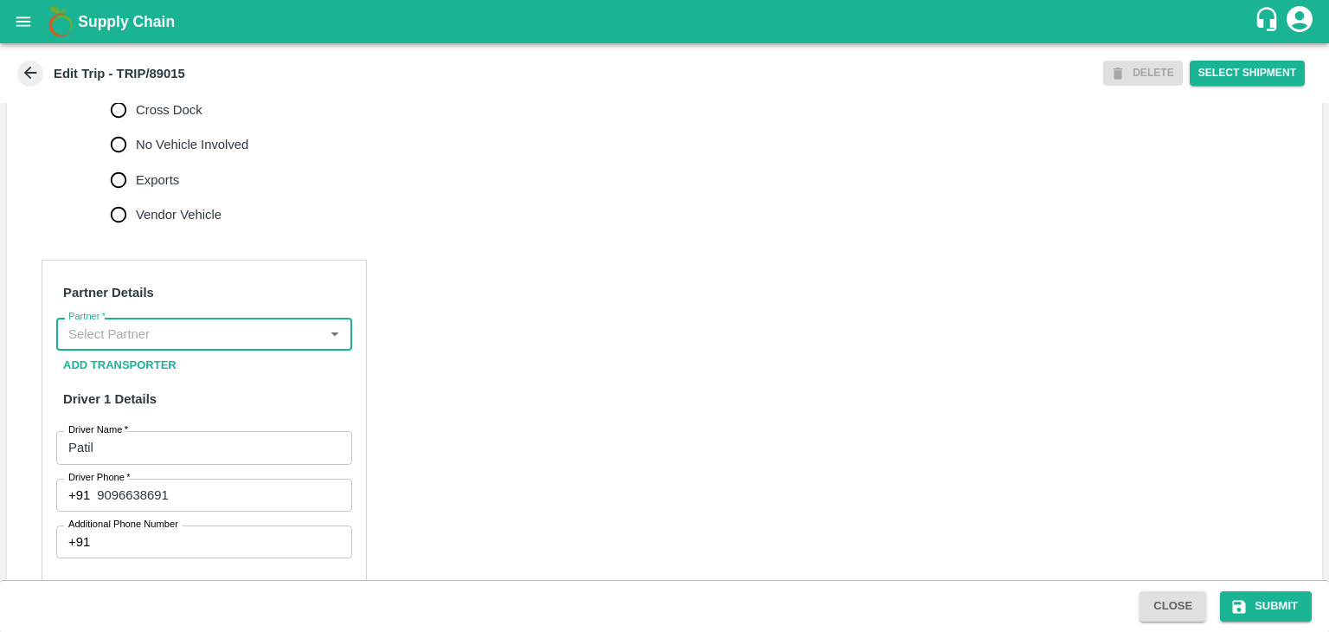
scroll to position [0, 0]
click at [287, 345] on input "Partner   *" at bounding box center [189, 334] width 257 height 22
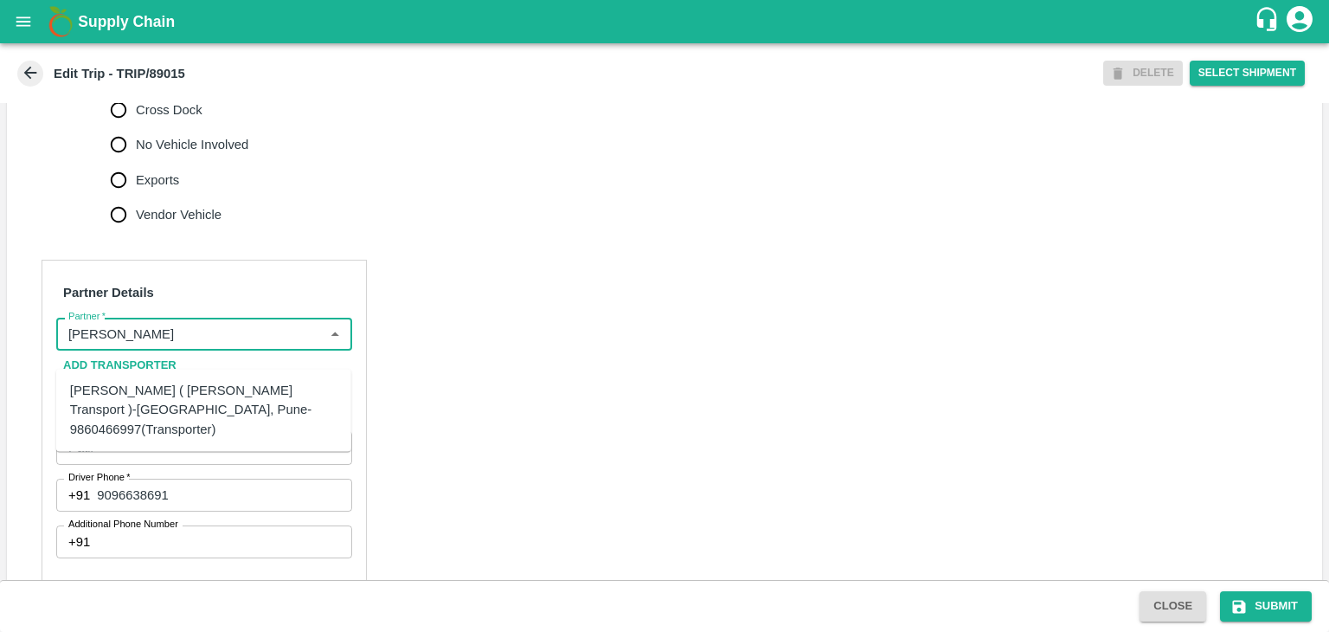
drag, startPoint x: 250, startPoint y: 368, endPoint x: 229, endPoint y: 392, distance: 31.9
click at [229, 392] on body "Supply Chain Edit Trip - TRIP/89015 DELETE Select Shipment Trip Details Trip Ty…" at bounding box center [664, 316] width 1329 height 632
click at [229, 392] on div "[PERSON_NAME] ( [PERSON_NAME] Transport )-[GEOGRAPHIC_DATA], Pune-9860466997(Tr…" at bounding box center [203, 410] width 267 height 58
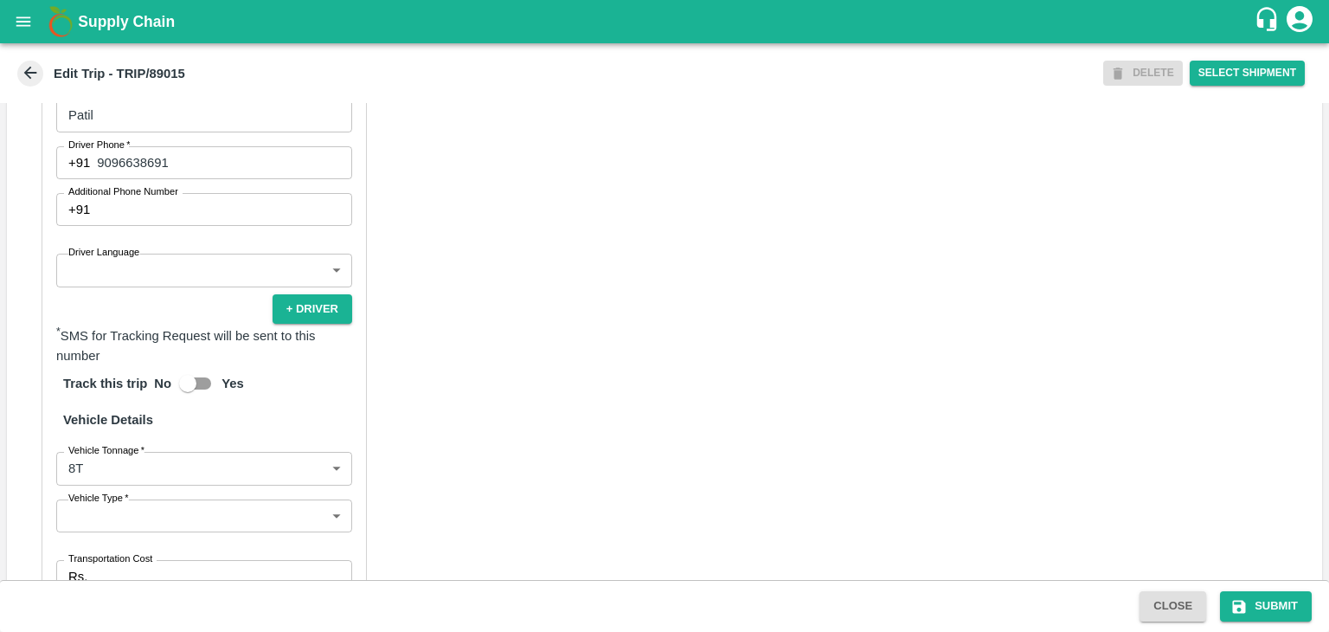
scroll to position [976, 0]
type input "[PERSON_NAME] ( [PERSON_NAME] Transport )-[GEOGRAPHIC_DATA], Pune-9860466997(Tr…"
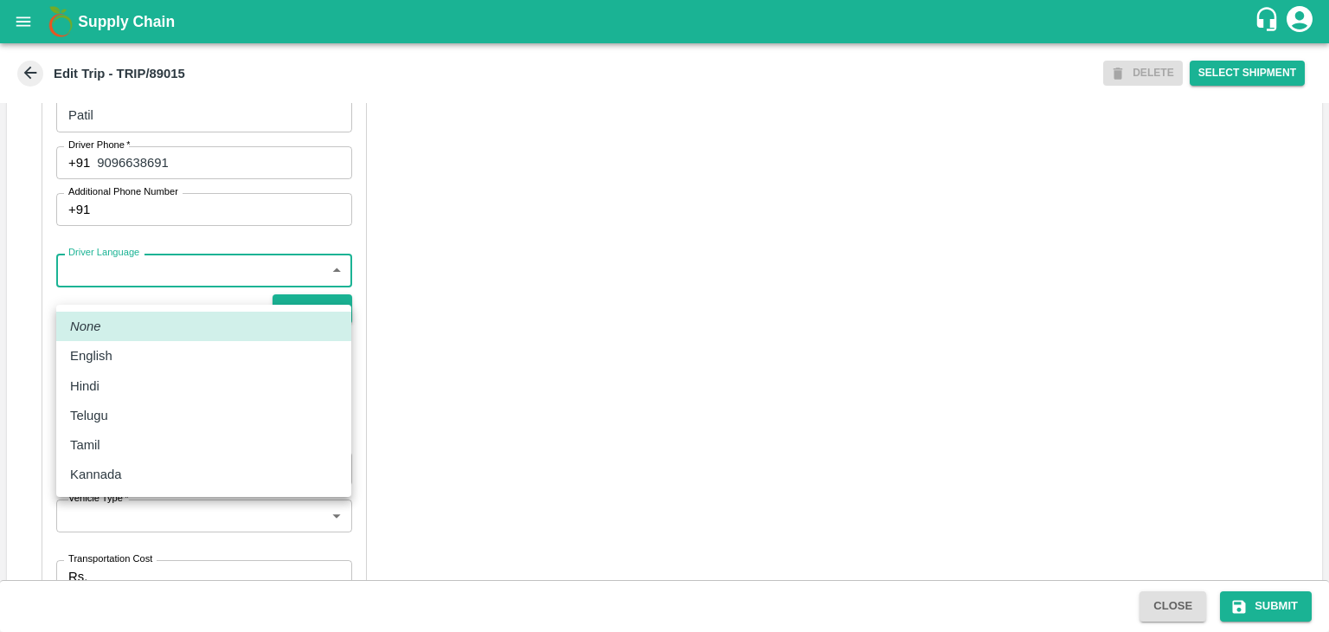
click at [145, 296] on body "Supply Chain Edit Trip - TRIP/89015 DELETE Select Shipment Trip Details Trip Ty…" at bounding box center [664, 316] width 1329 height 632
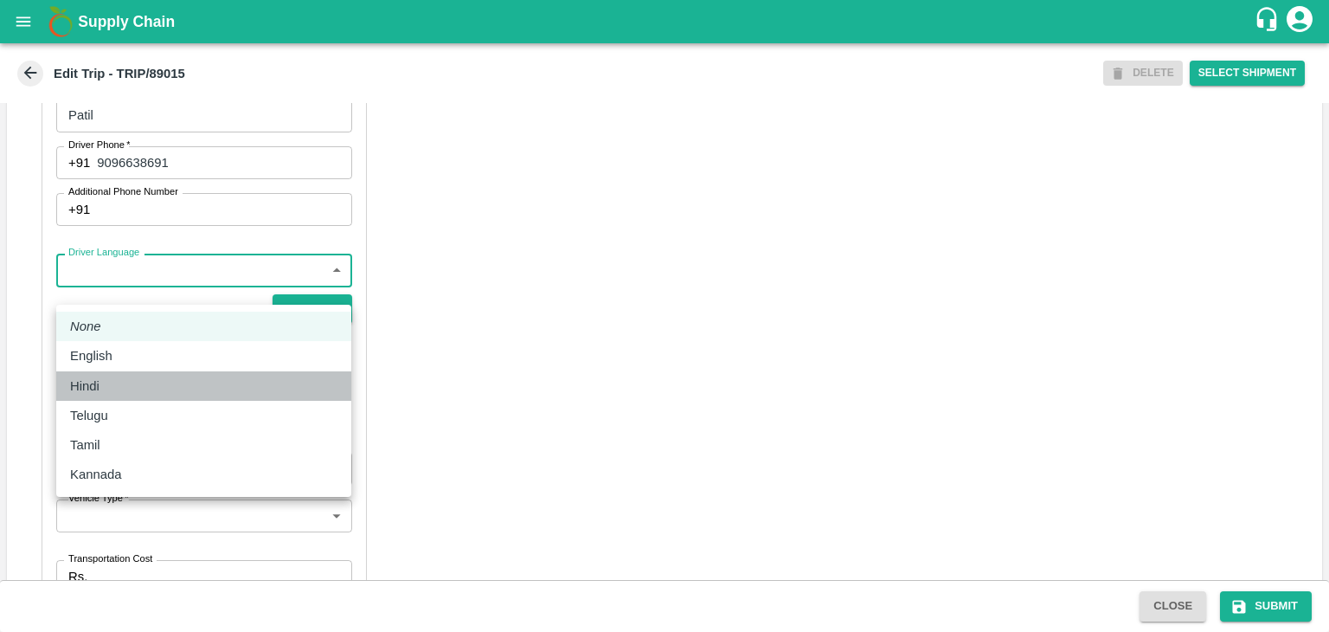
click at [126, 378] on div "Hindi" at bounding box center [203, 385] width 267 height 19
type input "hi"
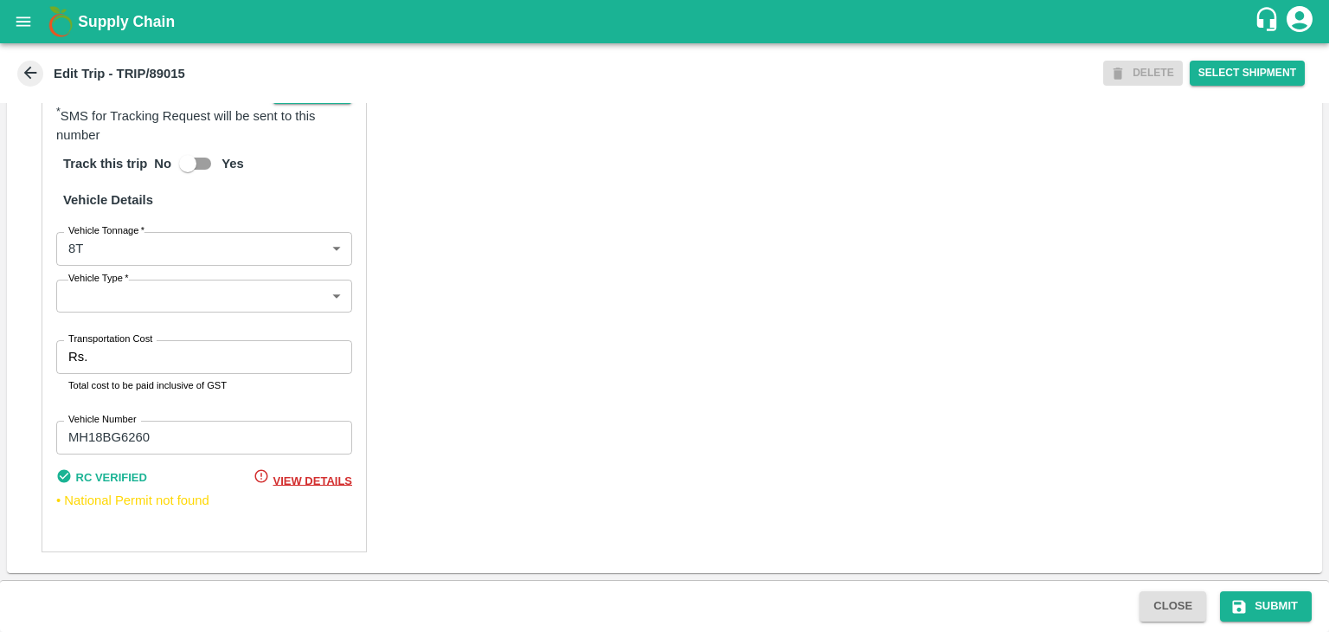
scroll to position [1213, 0]
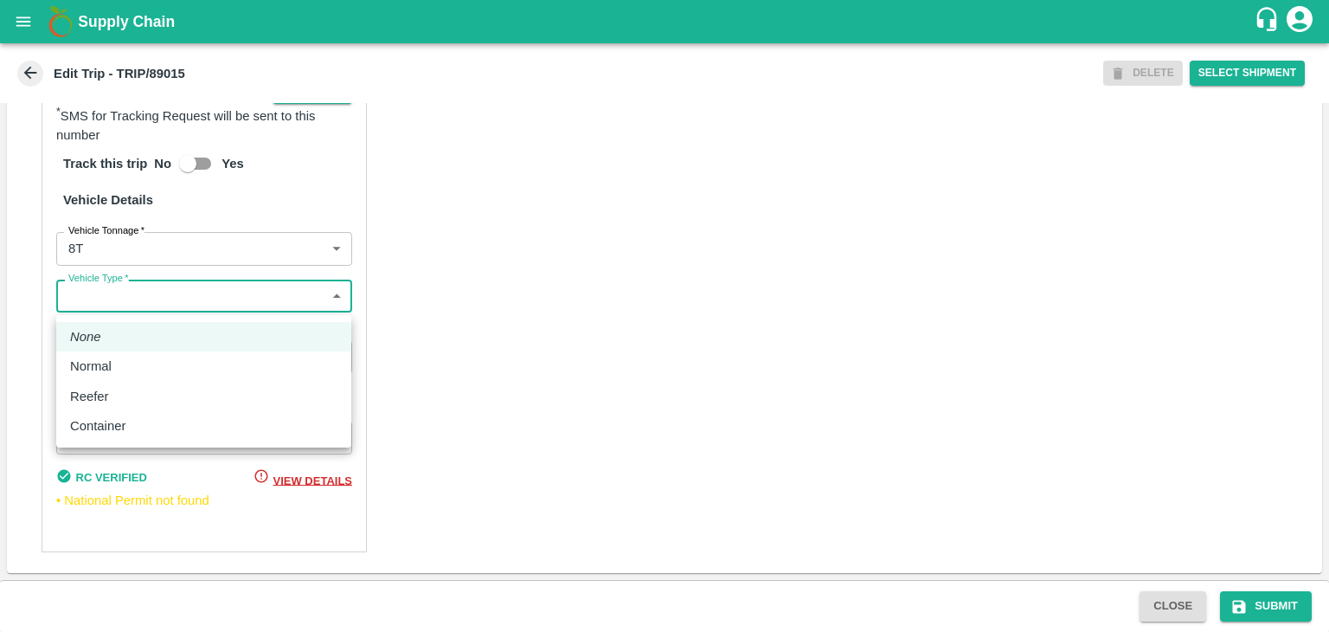
click at [118, 299] on body "Supply Chain Edit Trip - TRIP/89015 DELETE Select Shipment Trip Details Trip Ty…" at bounding box center [664, 316] width 1329 height 632
click at [167, 357] on div "Normal" at bounding box center [203, 366] width 267 height 19
type input "Normal"
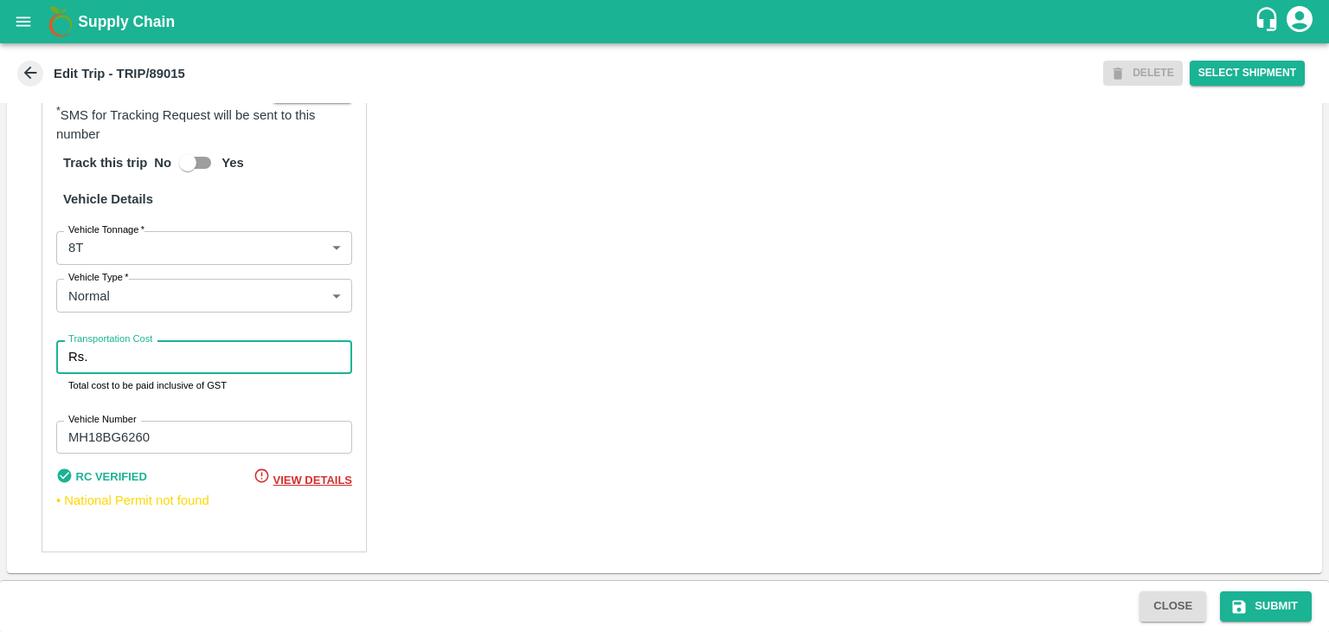
click at [164, 363] on input "Transportation Cost" at bounding box center [223, 356] width 258 height 33
type input "10000"
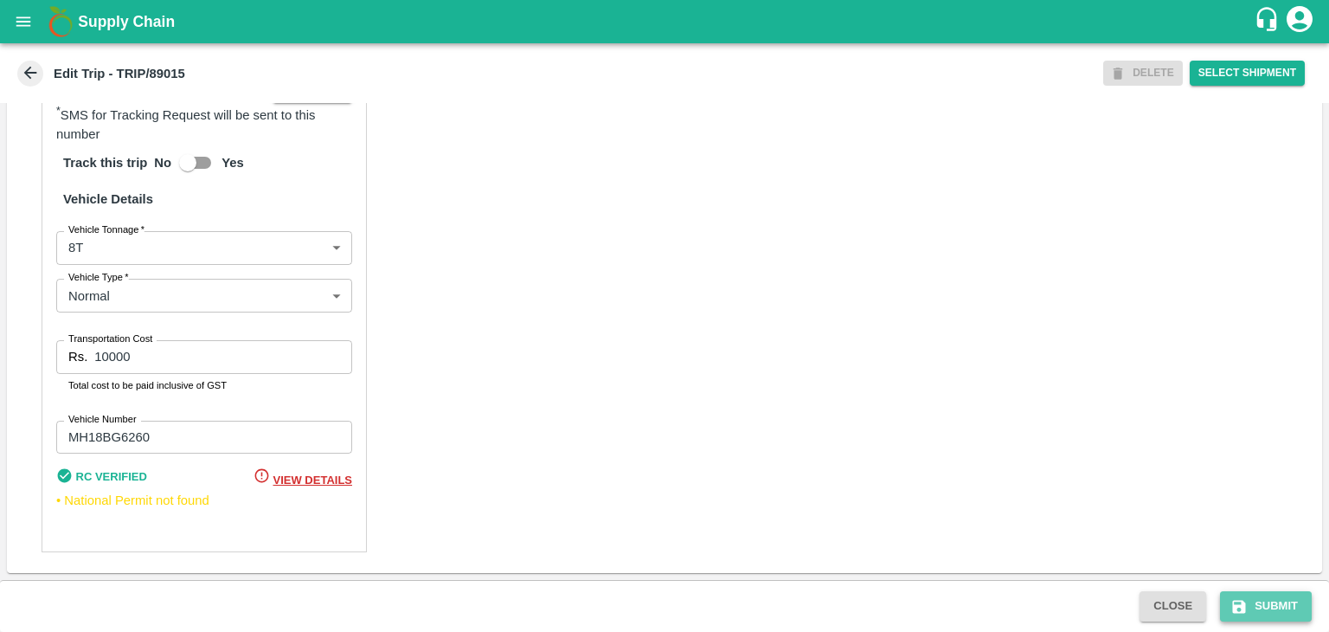
click at [1269, 618] on button "Submit" at bounding box center [1266, 606] width 92 height 30
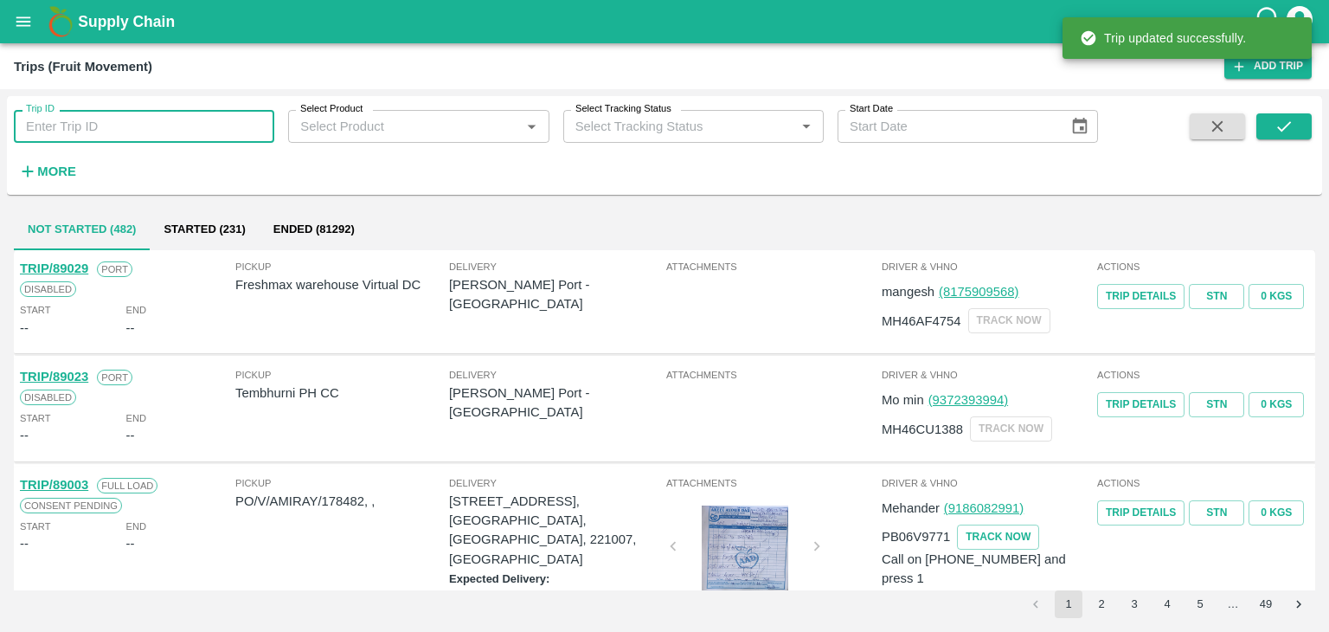
click at [119, 139] on input "Trip ID" at bounding box center [144, 126] width 260 height 33
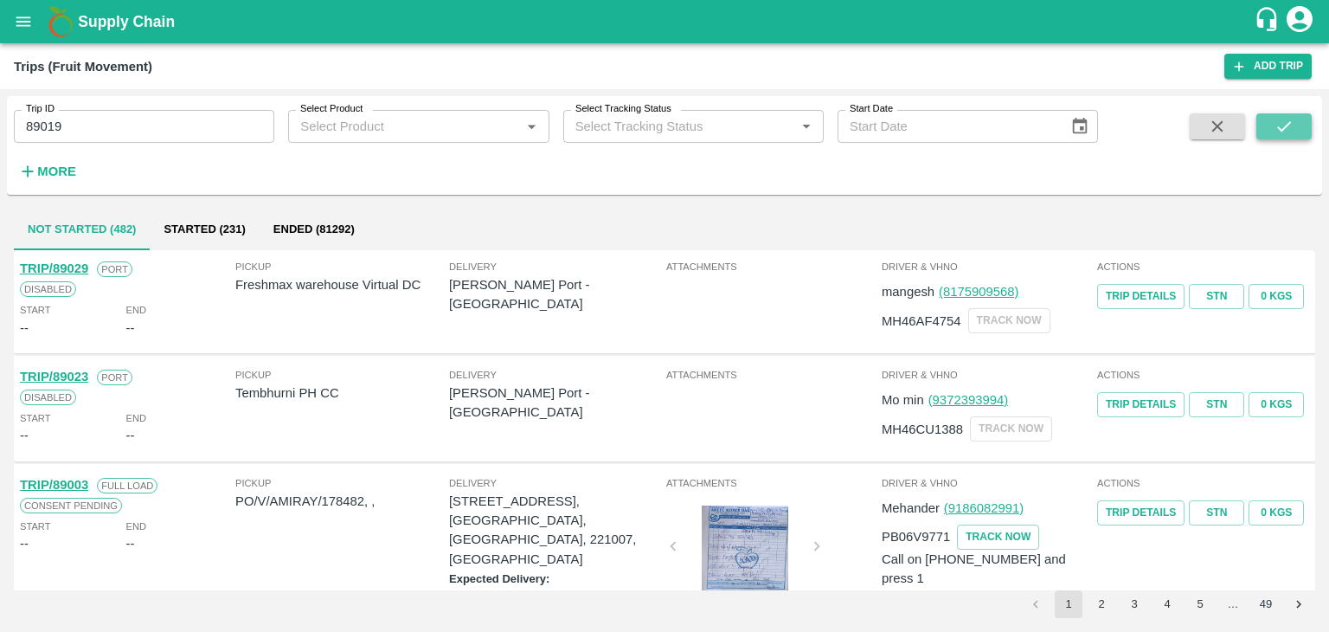
click at [1276, 132] on icon "submit" at bounding box center [1284, 126] width 19 height 19
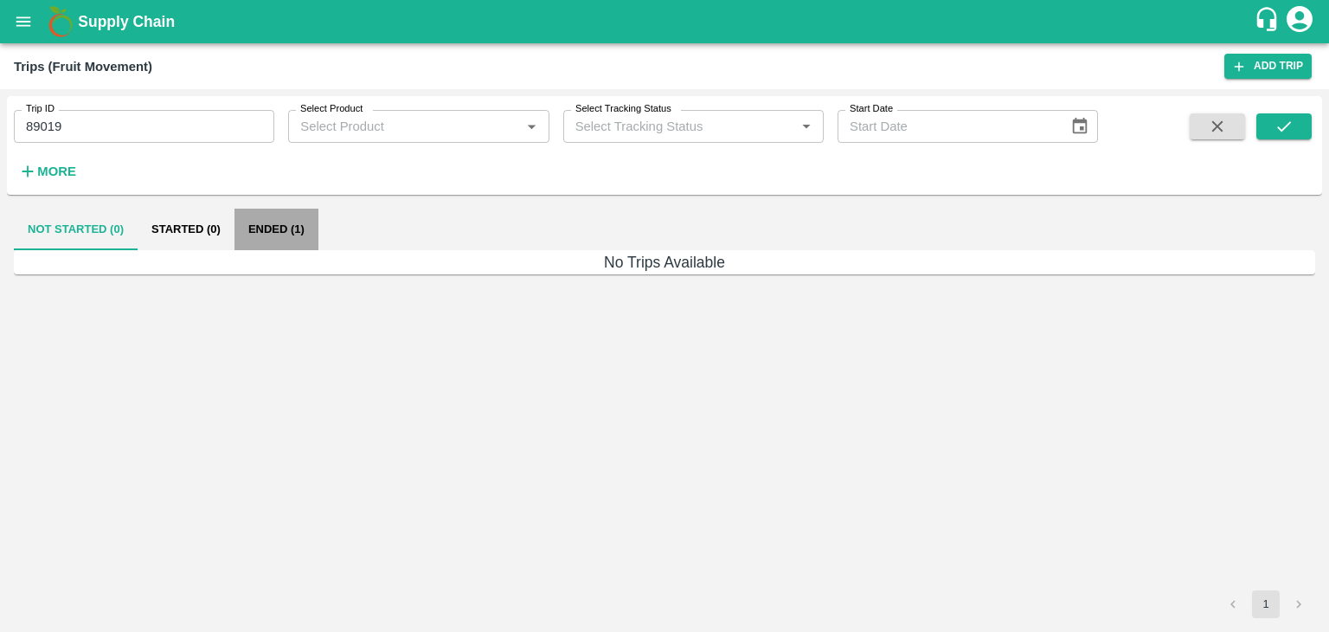
click at [263, 243] on button "Ended (1)" at bounding box center [277, 230] width 84 height 42
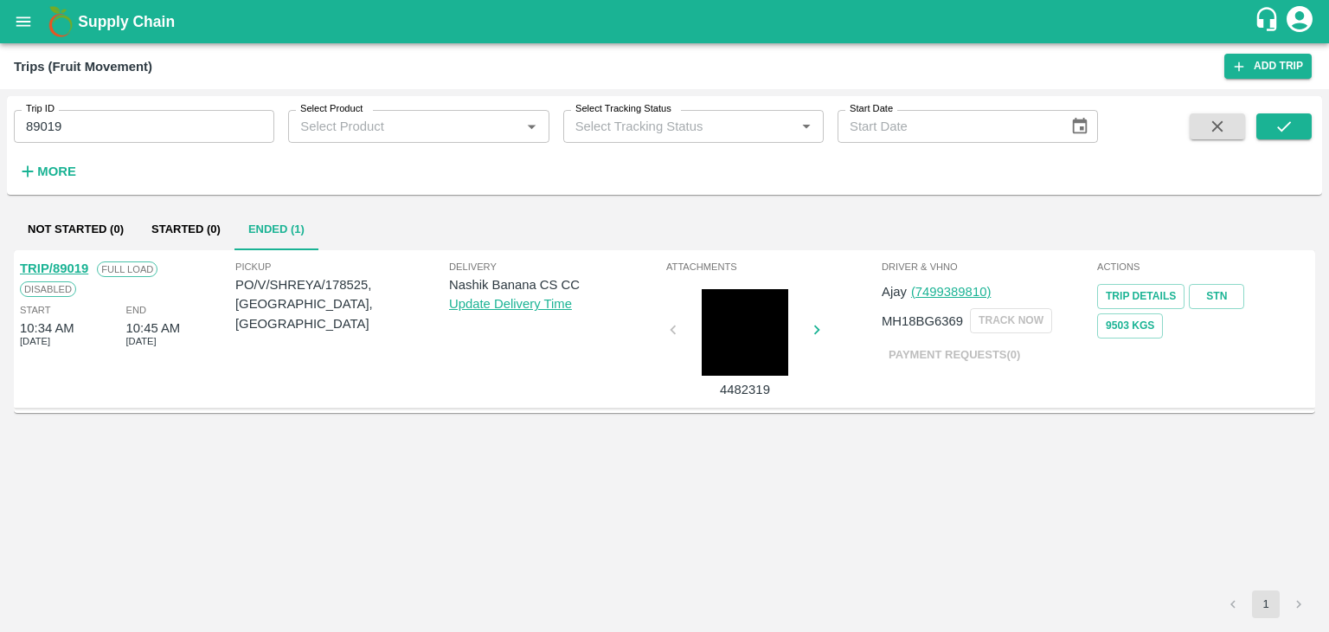
click at [74, 267] on link "TRIP/89019" at bounding box center [54, 268] width 68 height 14
click at [139, 141] on input "89019" at bounding box center [144, 126] width 260 height 33
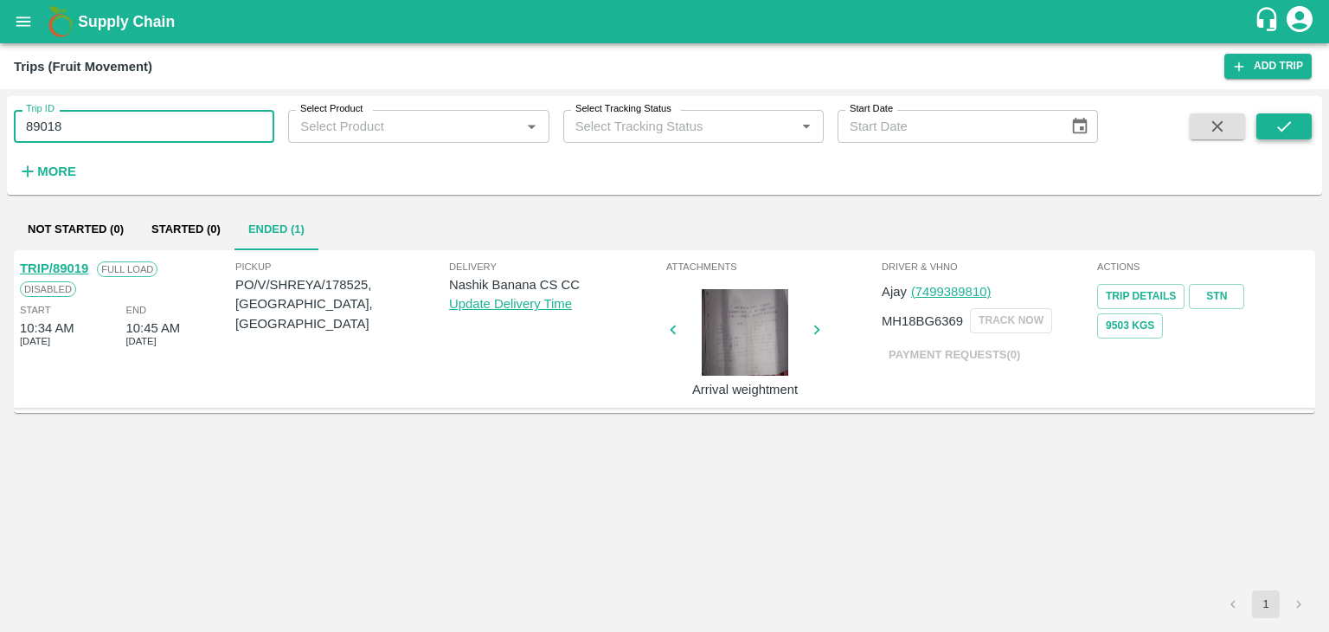
type input "89018"
click at [1288, 122] on icon "submit" at bounding box center [1284, 126] width 14 height 10
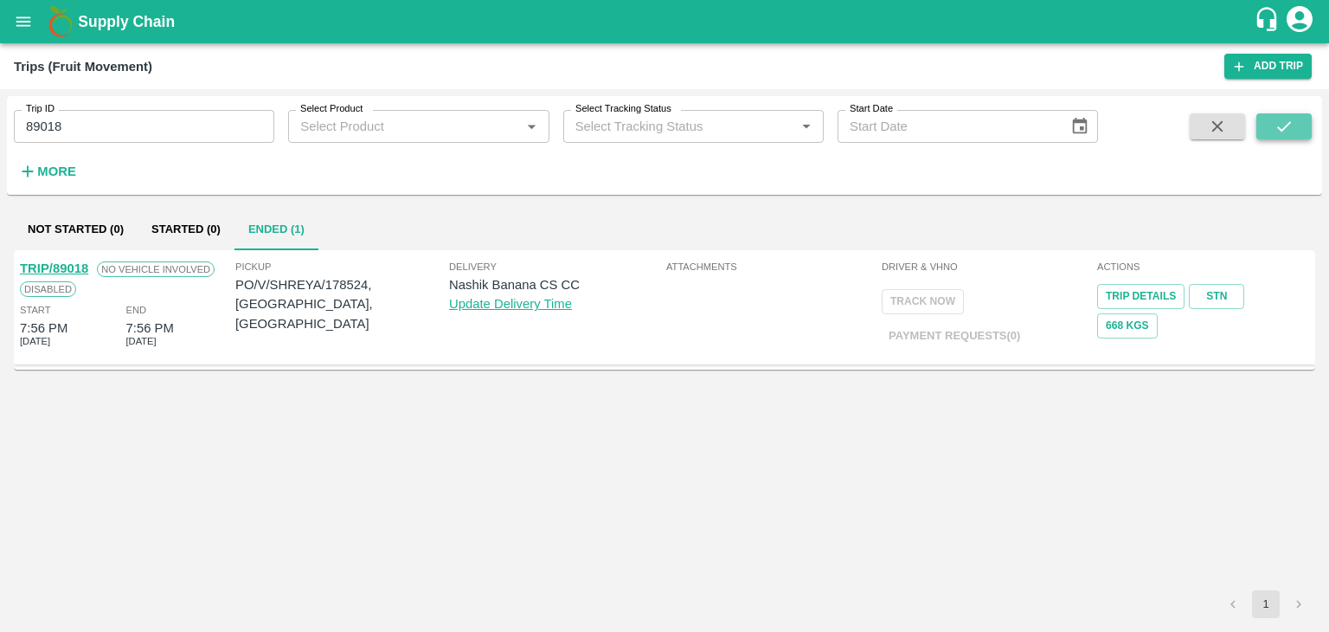
click at [1288, 122] on icon "submit" at bounding box center [1284, 126] width 14 height 10
click at [62, 264] on link "TRIP/89018" at bounding box center [54, 268] width 68 height 14
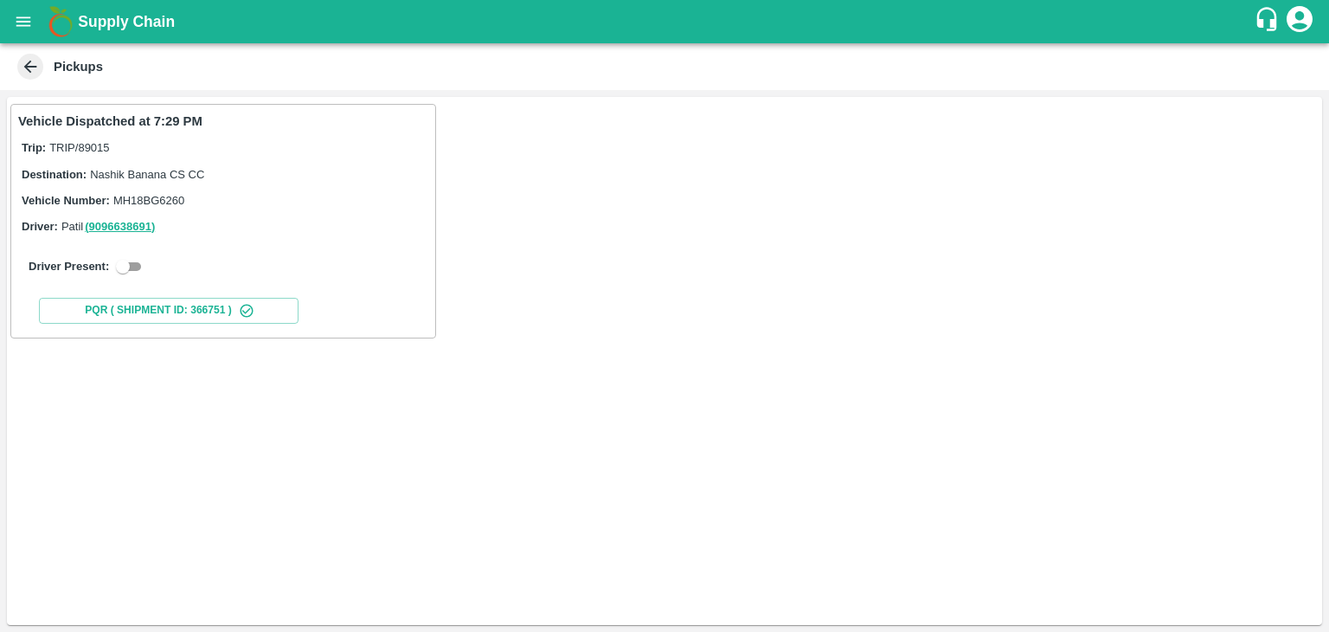
click at [122, 267] on input "checkbox" at bounding box center [123, 266] width 62 height 21
checkbox input "true"
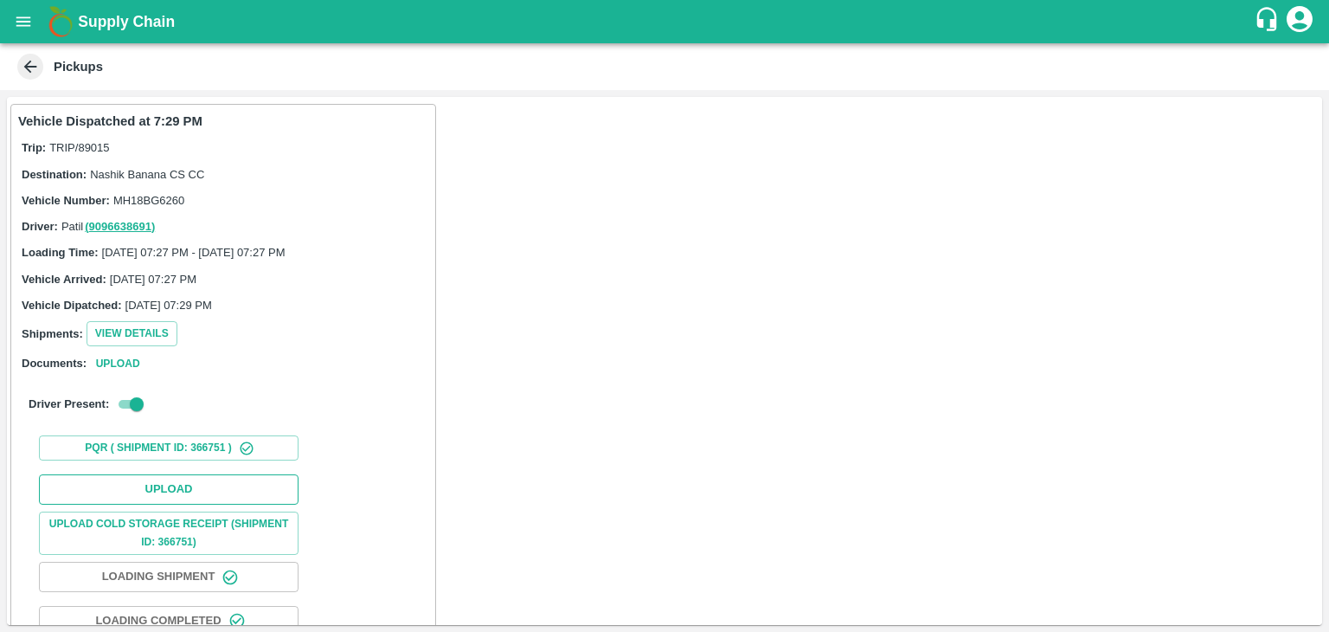
click at [183, 485] on button "Upload" at bounding box center [169, 489] width 260 height 30
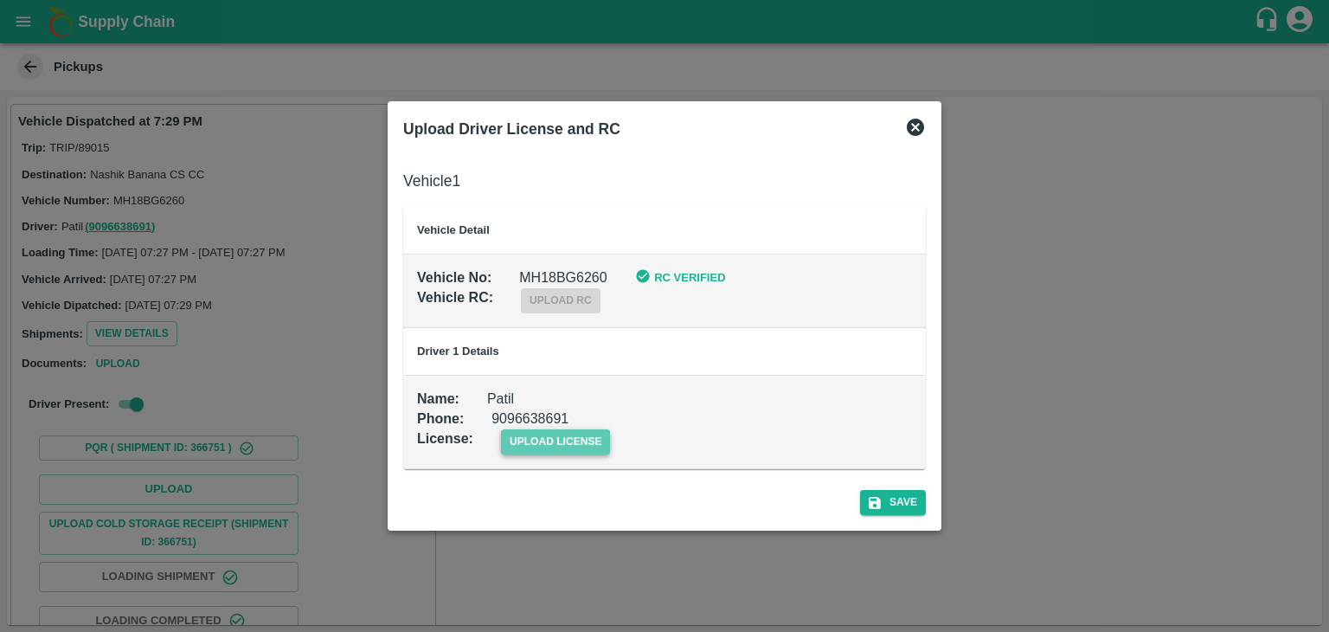
click at [602, 446] on span "upload license" at bounding box center [556, 441] width 110 height 25
click at [0, 0] on input "upload license" at bounding box center [0, 0] width 0 height 0
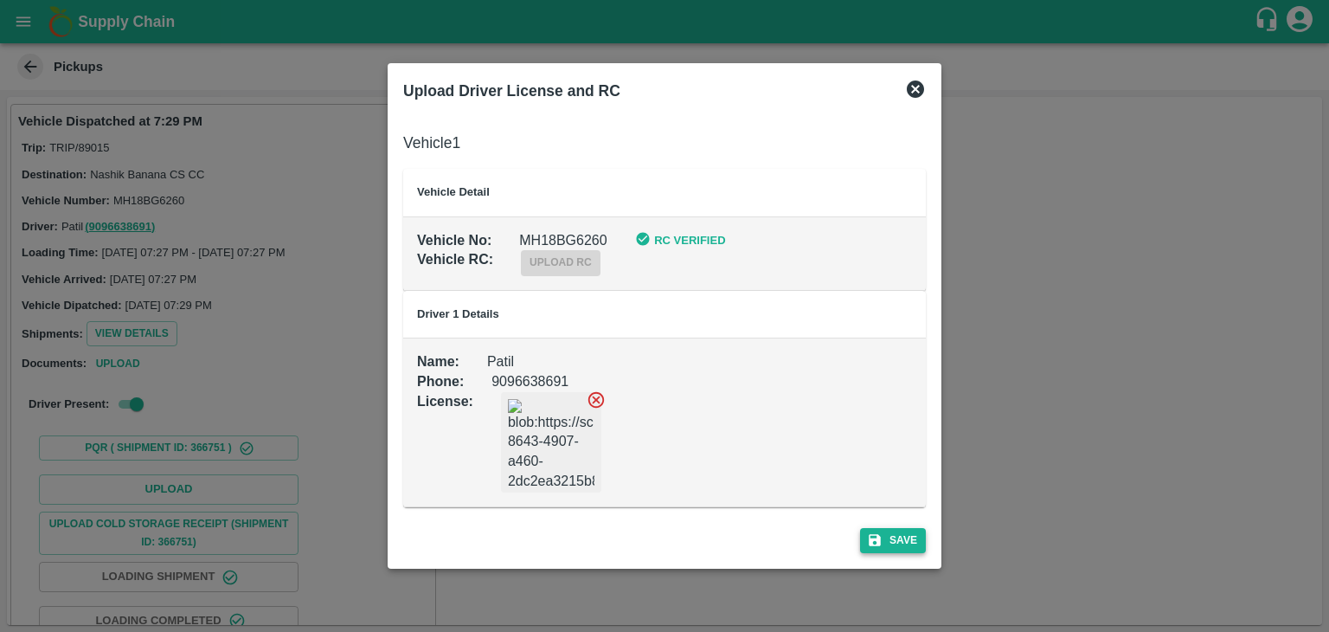
click at [903, 548] on button "Save" at bounding box center [893, 540] width 66 height 25
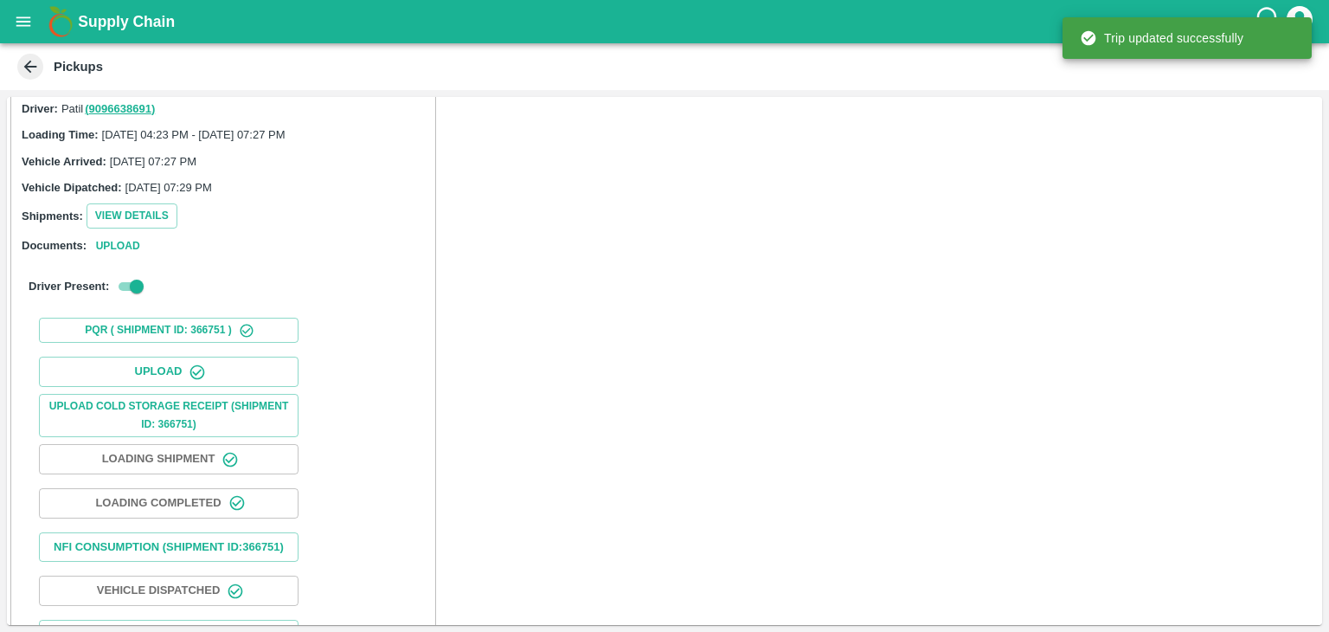
scroll to position [181, 0]
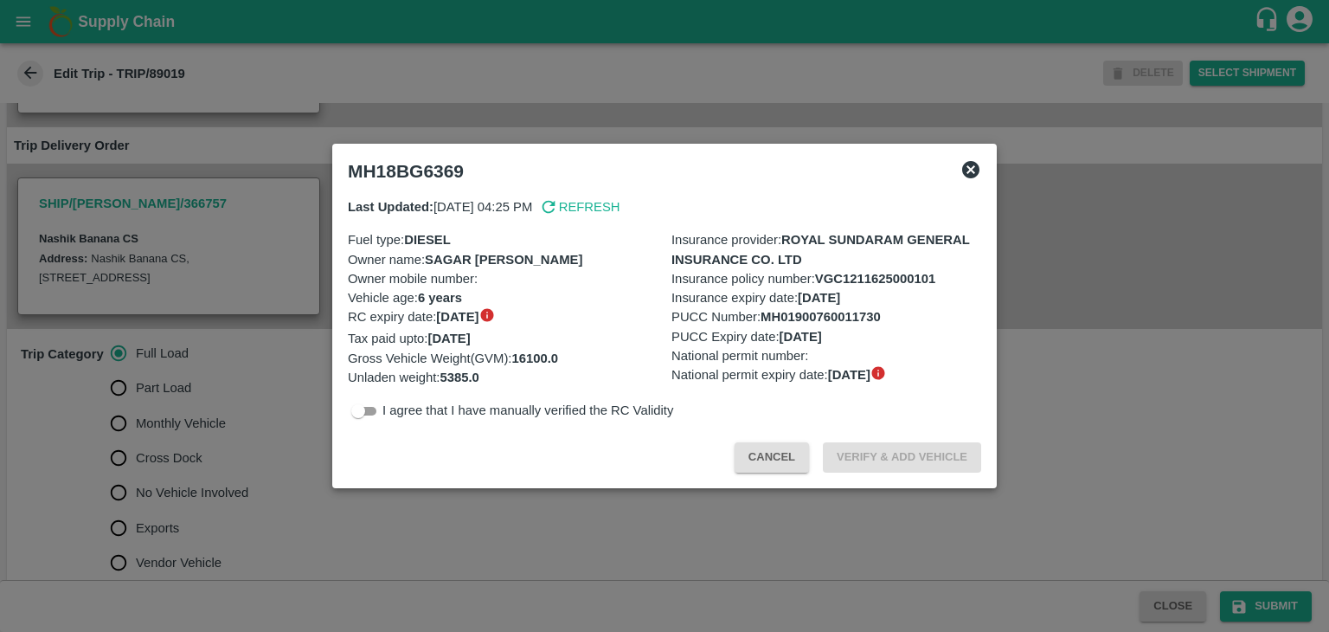
scroll to position [297, 0]
click at [980, 169] on icon at bounding box center [971, 169] width 21 height 21
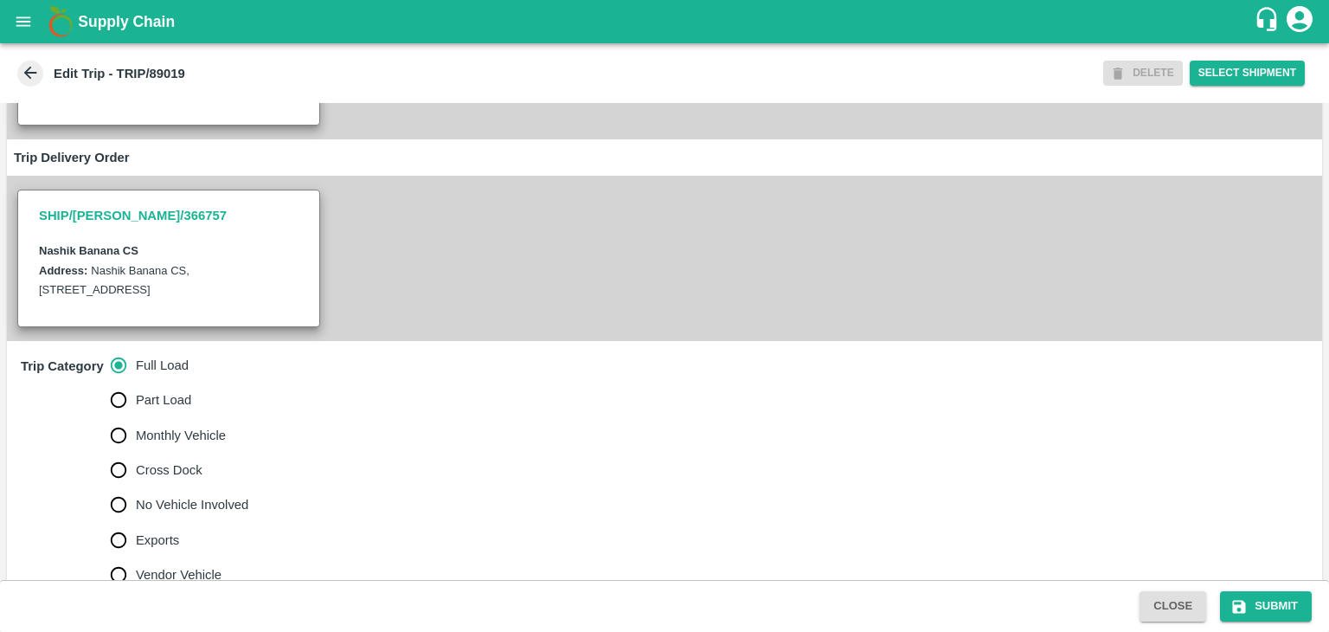
scroll to position [0, 0]
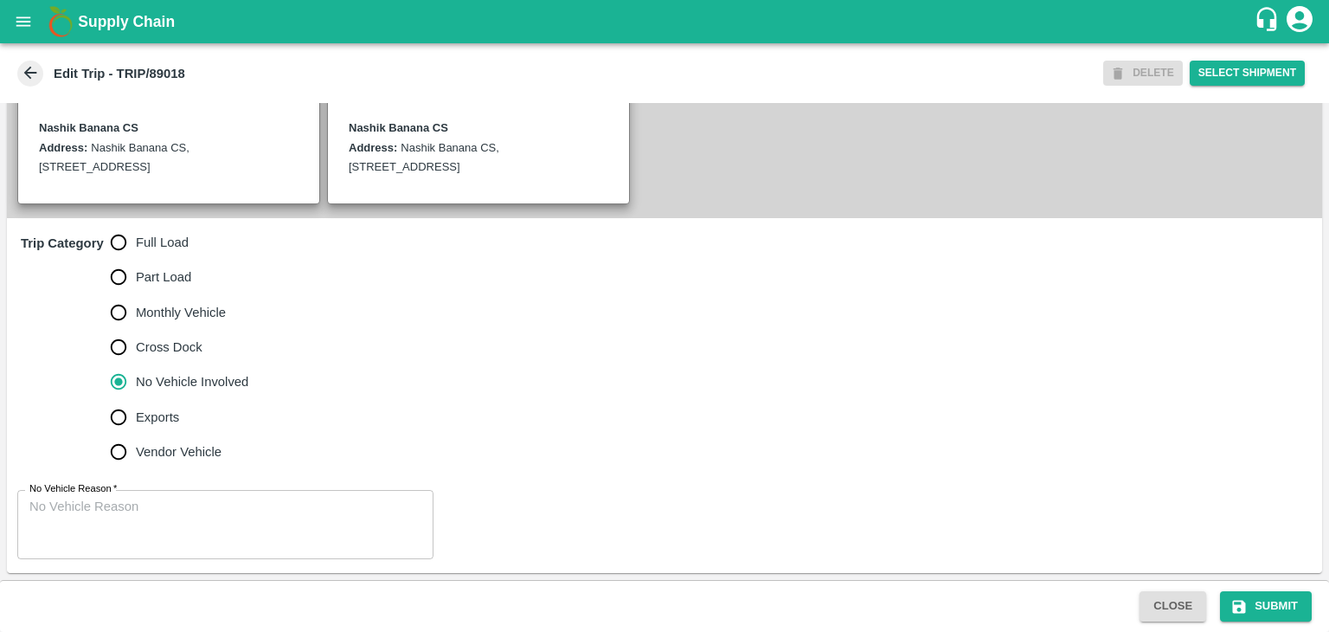
scroll to position [425, 0]
click at [183, 232] on label "Full Load" at bounding box center [175, 242] width 148 height 35
click at [136, 232] on input "Full Load" at bounding box center [118, 242] width 35 height 35
radio input "true"
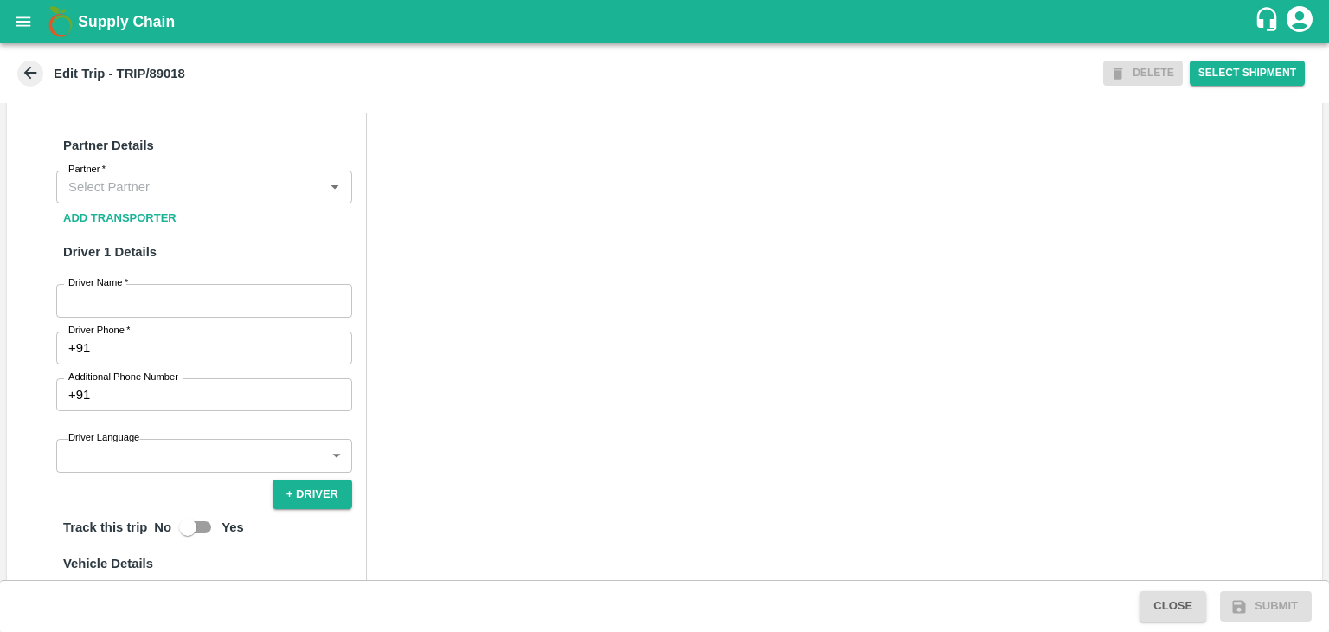
scroll to position [797, 0]
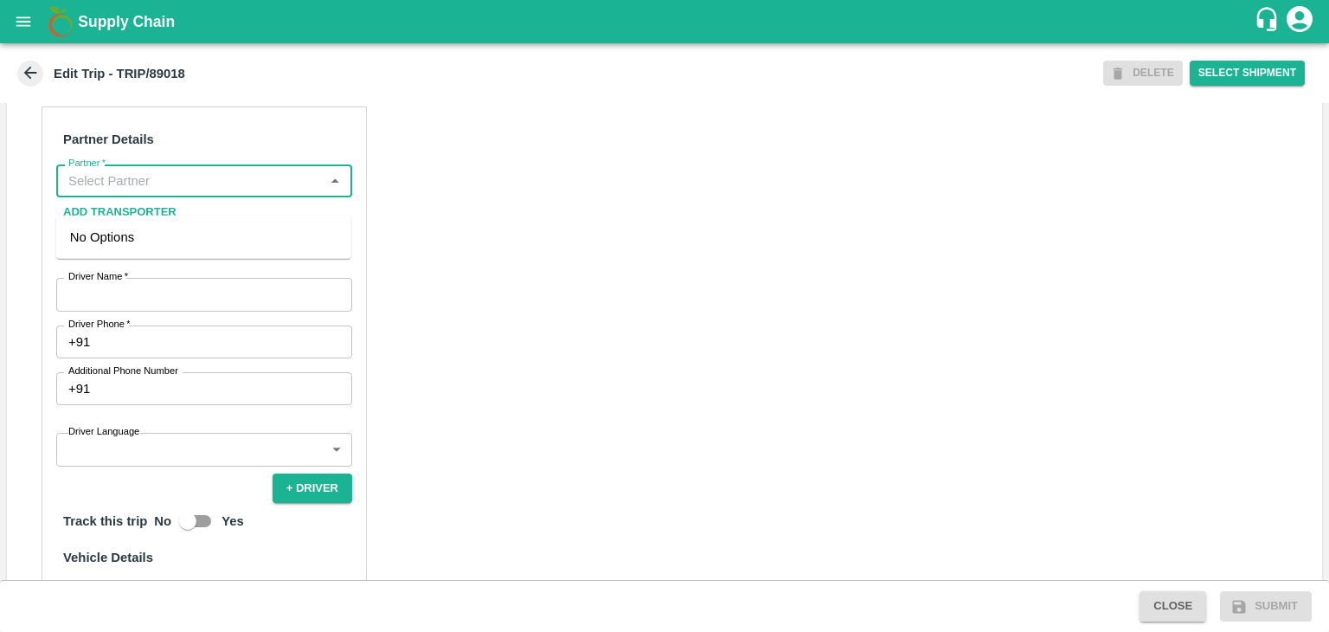
click at [198, 191] on input "Partner   *" at bounding box center [189, 181] width 257 height 22
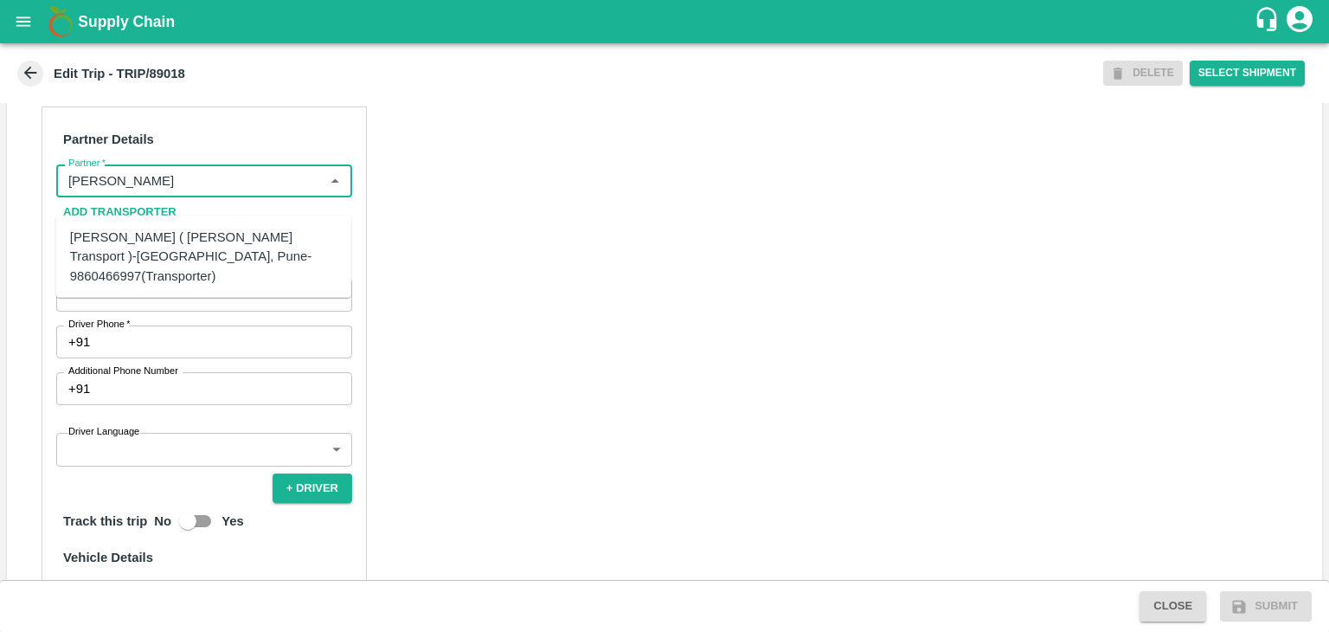
click at [177, 243] on div "[PERSON_NAME] ( [PERSON_NAME] Transport )-[GEOGRAPHIC_DATA], Pune-9860466997(Tr…" at bounding box center [203, 257] width 267 height 58
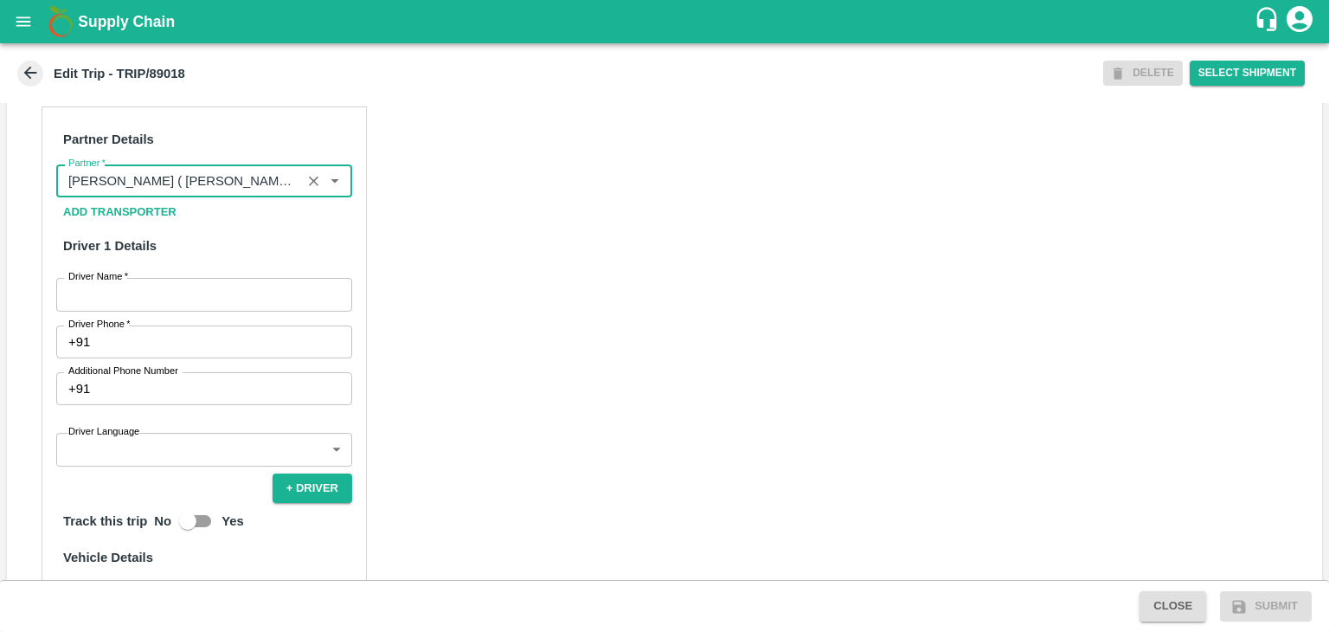
scroll to position [853, 0]
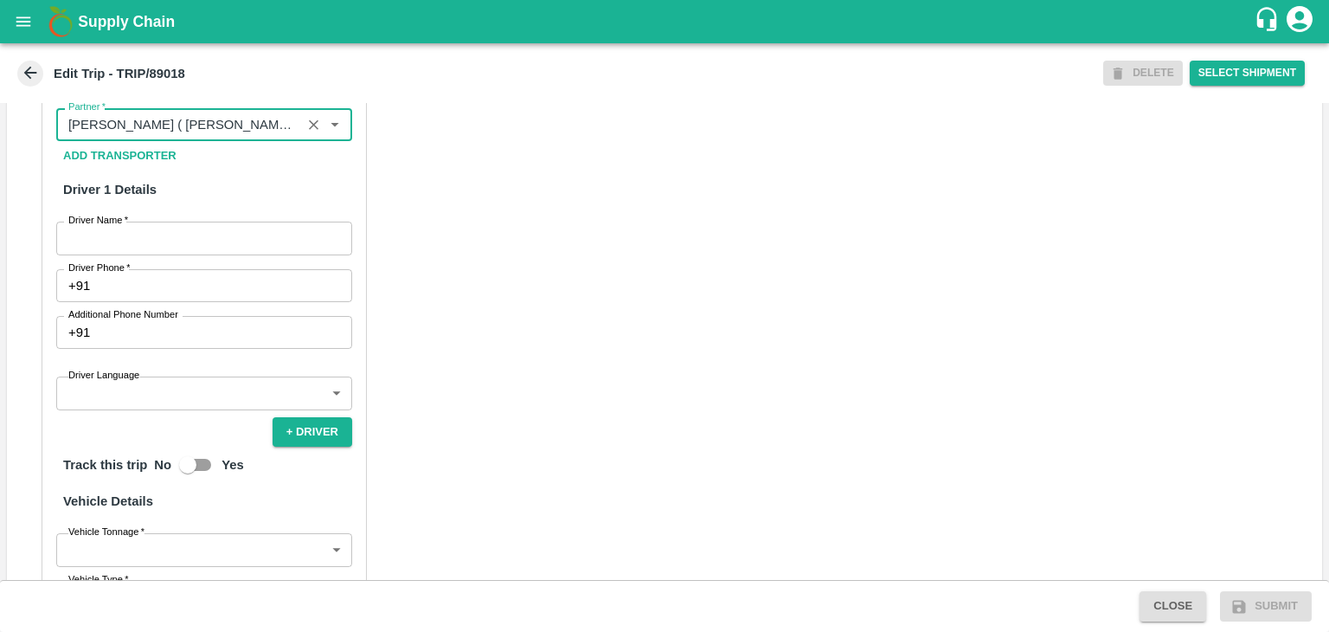
type input "[PERSON_NAME] ( [PERSON_NAME] Transport )-[GEOGRAPHIC_DATA], Pune-9860466997(Tr…"
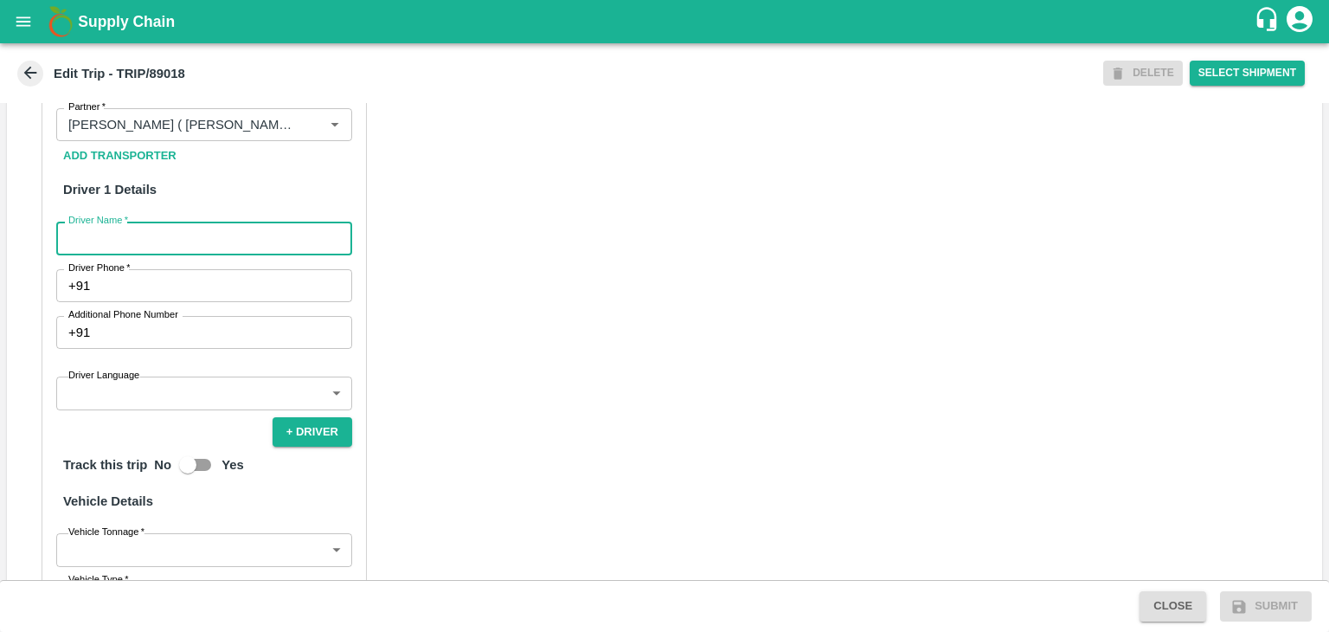
click at [172, 254] on input "Driver Name   *" at bounding box center [204, 238] width 296 height 33
type input "[PERSON_NAME]"
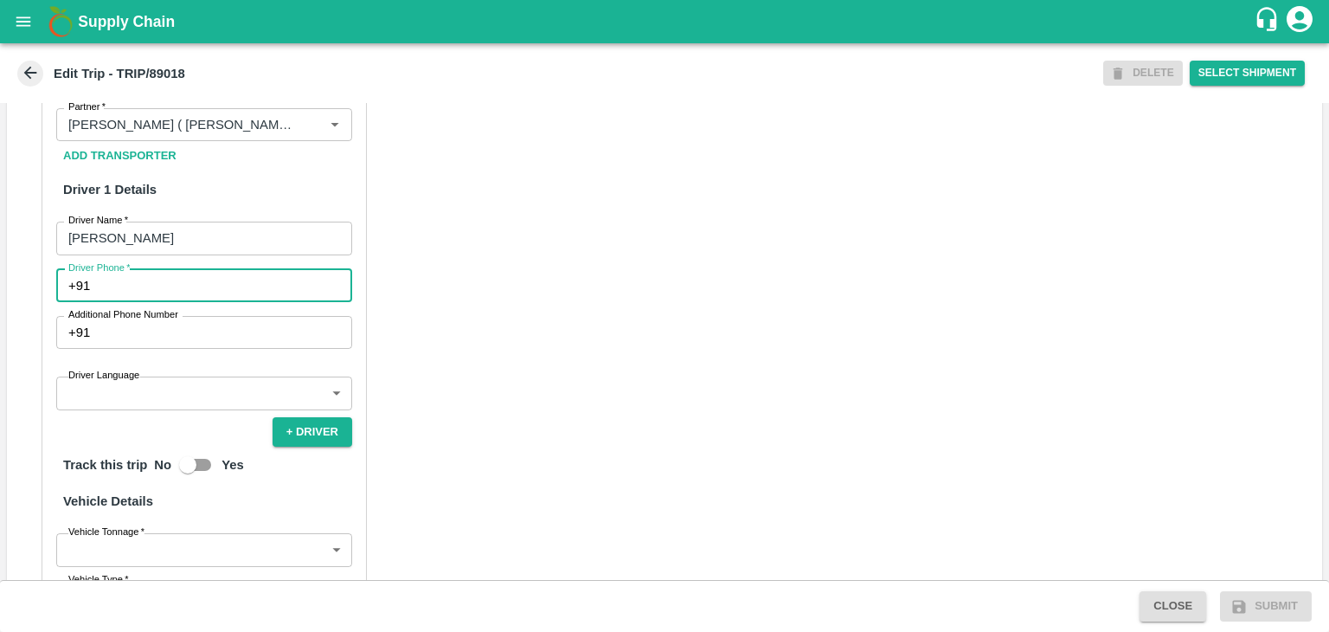
click at [176, 302] on input "Driver Phone   *" at bounding box center [224, 285] width 255 height 33
type input "9975280177"
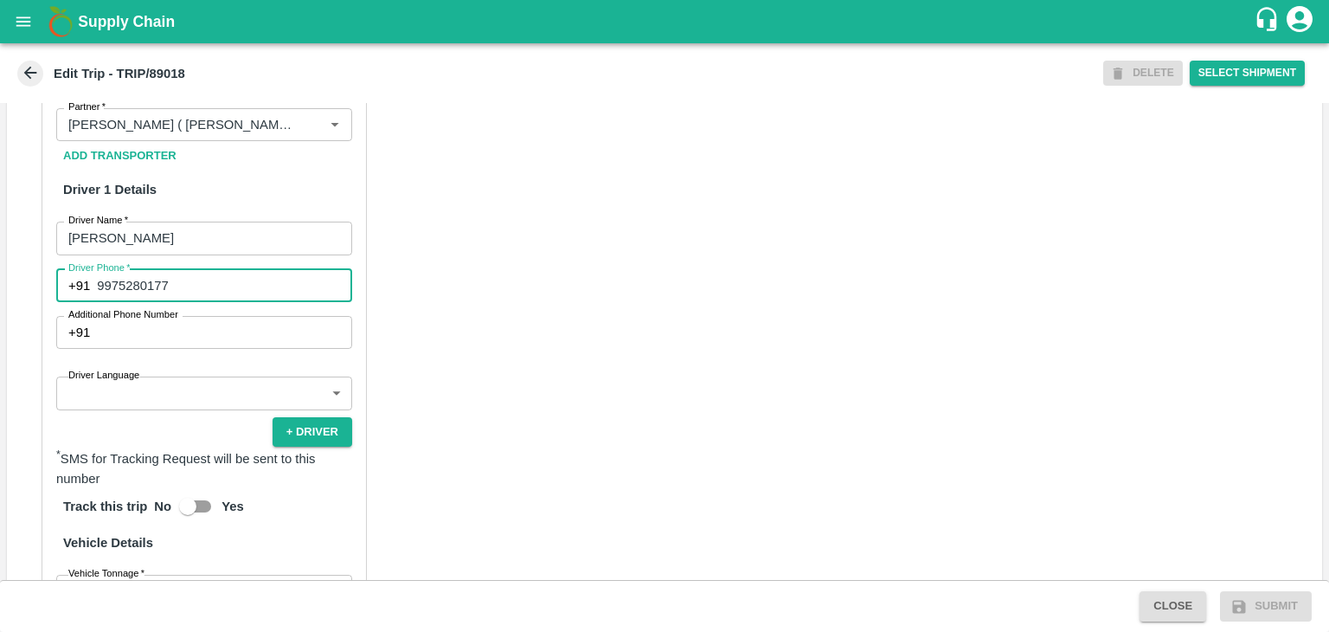
click at [161, 420] on body "Supply Chain Edit Trip - TRIP/89018 DELETE Select Shipment Trip Details Trip Ty…" at bounding box center [664, 316] width 1329 height 632
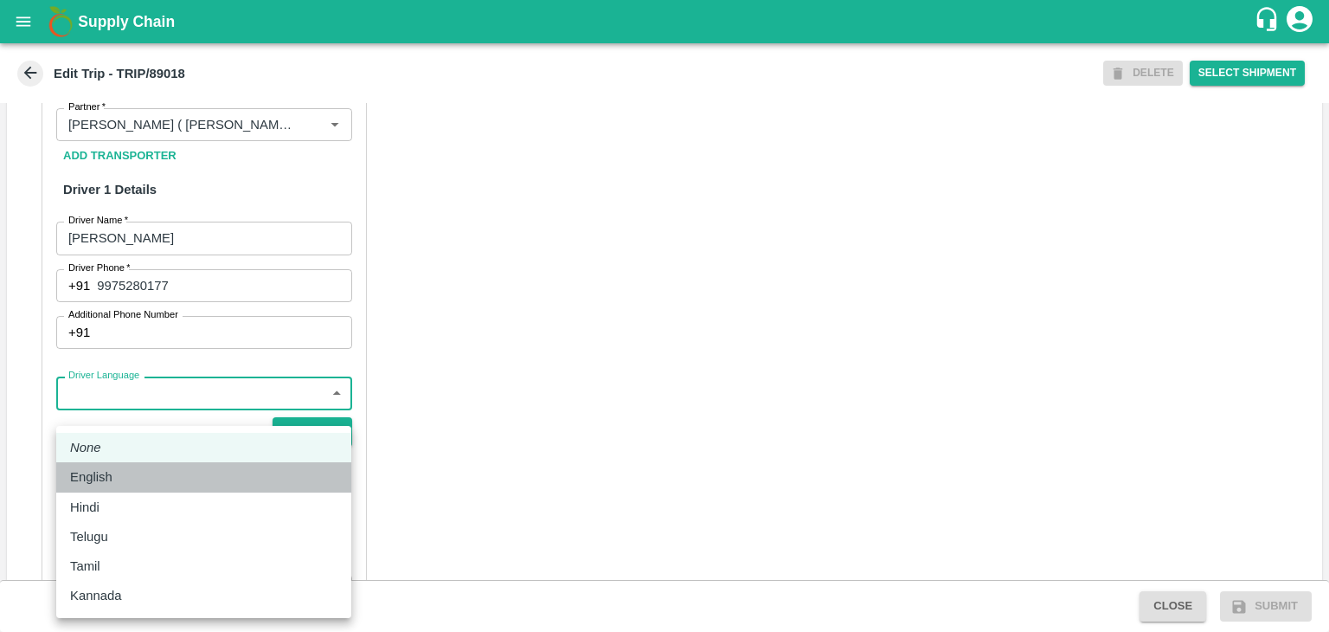
click at [128, 489] on li "English" at bounding box center [203, 476] width 295 height 29
type input "en"
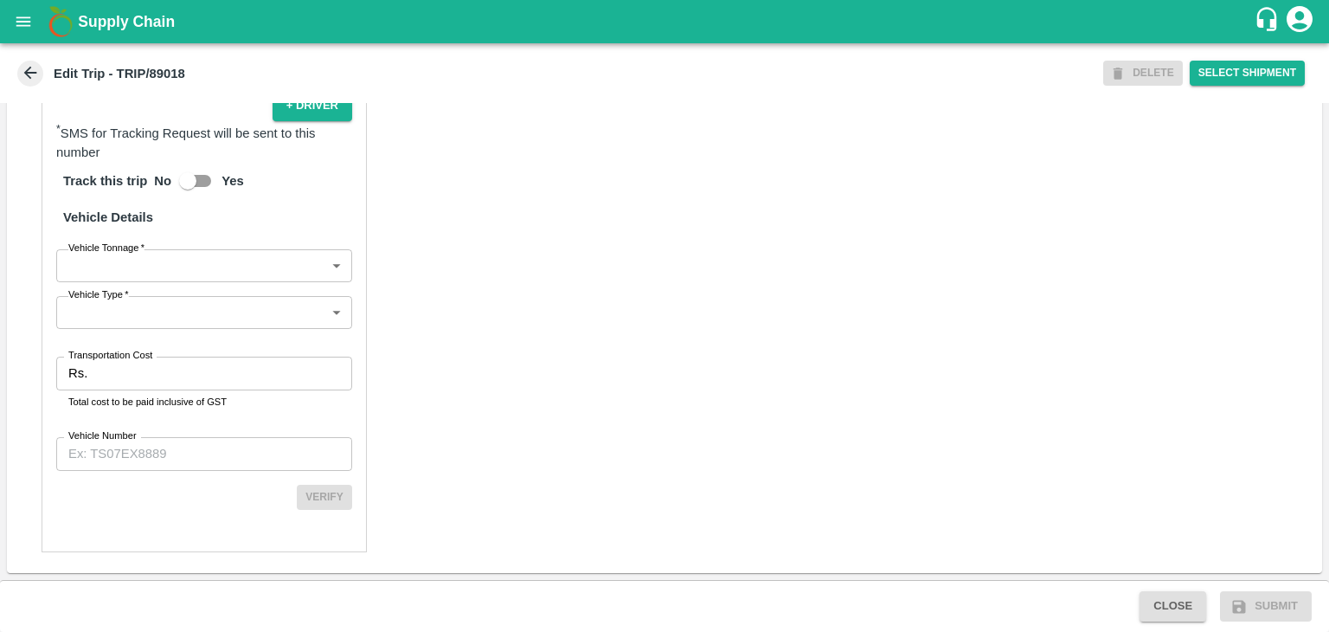
scroll to position [1198, 0]
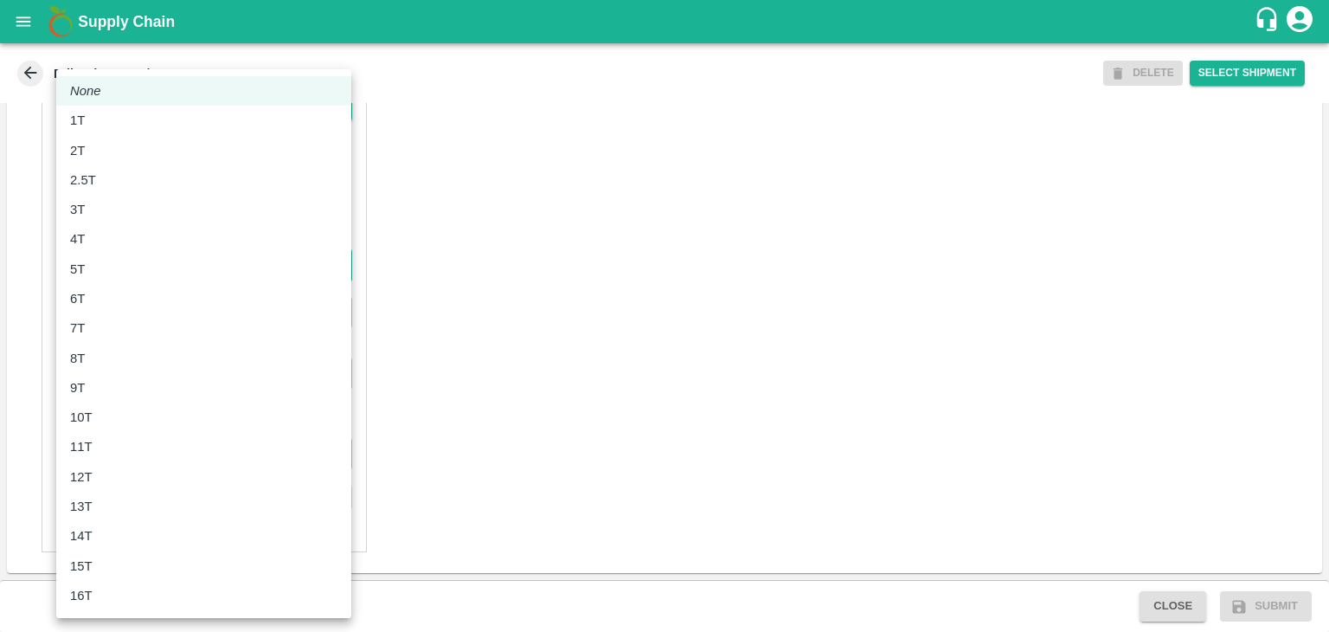
click at [138, 268] on body "Supply Chain Edit Trip - TRIP/89018 DELETE Select Shipment Trip Details Trip Ty…" at bounding box center [664, 316] width 1329 height 632
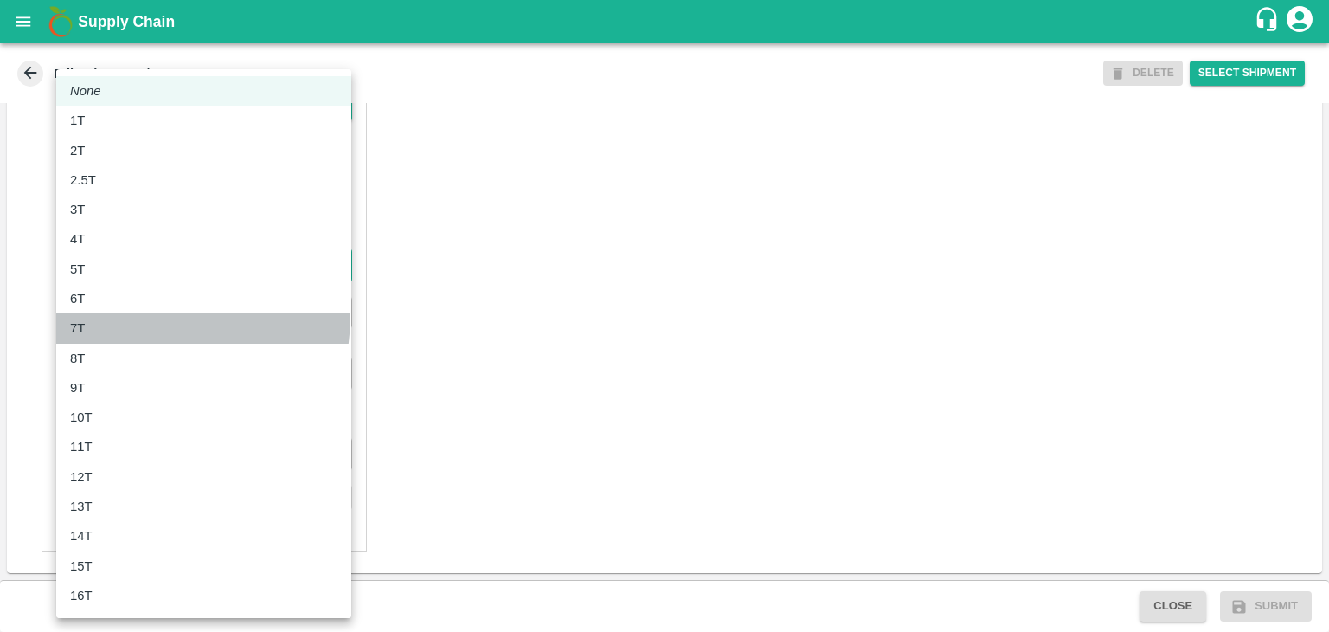
click at [143, 315] on li "7T" at bounding box center [203, 327] width 295 height 29
type input "7000"
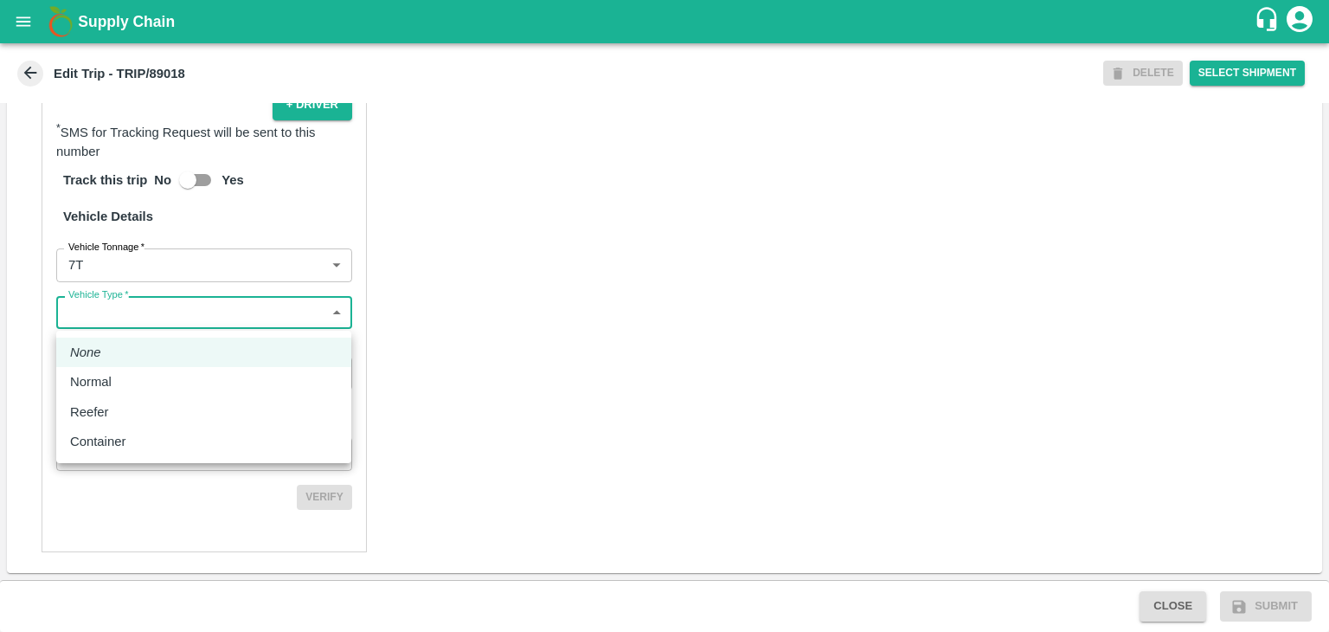
click at [150, 330] on body "Supply Chain Edit Trip - TRIP/89018 DELETE Select Shipment Trip Details Trip Ty…" at bounding box center [664, 316] width 1329 height 632
click at [145, 376] on div "Normal" at bounding box center [203, 381] width 267 height 19
type input "Normal"
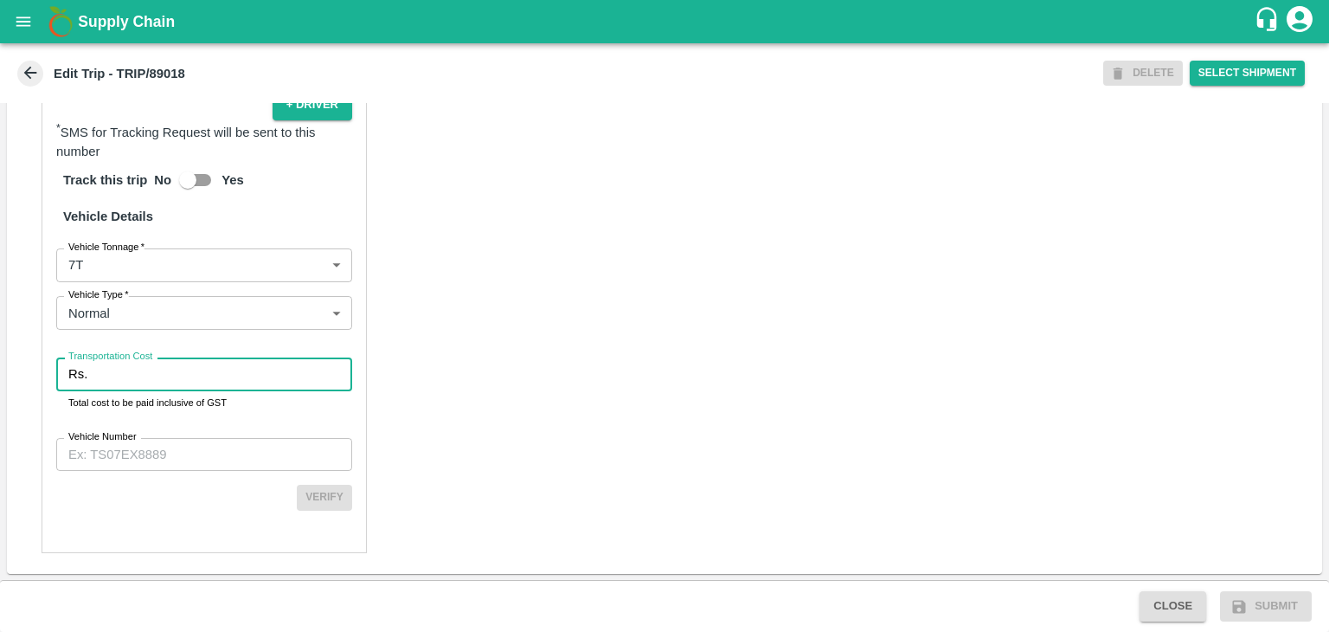
click at [168, 376] on input "Transportation Cost" at bounding box center [223, 373] width 258 height 33
type input "1"
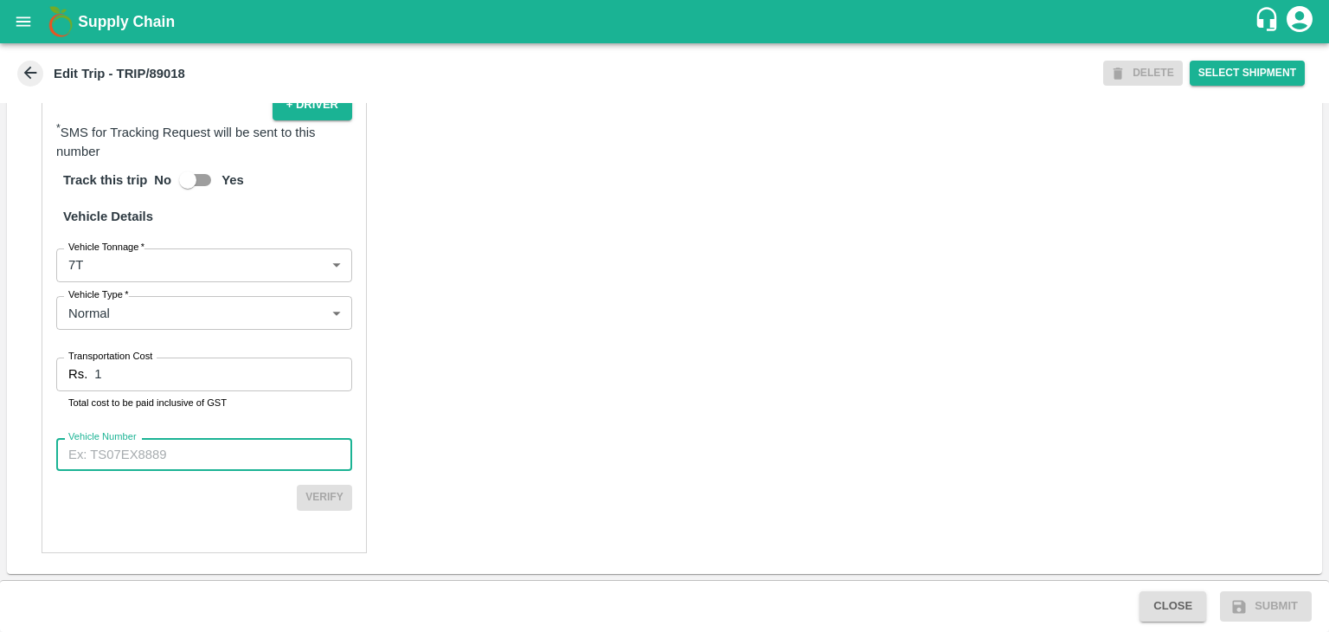
drag, startPoint x: 208, startPoint y: 472, endPoint x: 209, endPoint y: 420, distance: 51.9
click at [209, 420] on div "Partner Details Partner   * Partner Add Transporter Driver 1 Details Driver Nam…" at bounding box center [204, 138] width 325 height 830
type input "MH45AE5250"
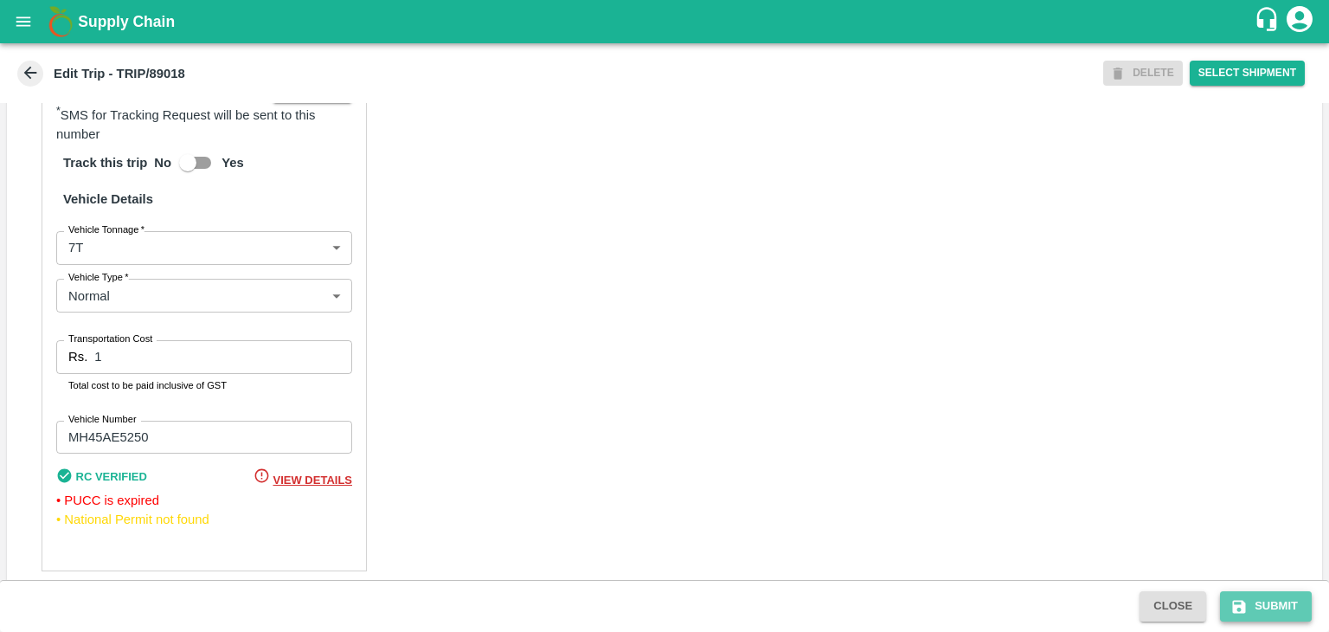
click at [1275, 607] on button "Submit" at bounding box center [1266, 606] width 92 height 30
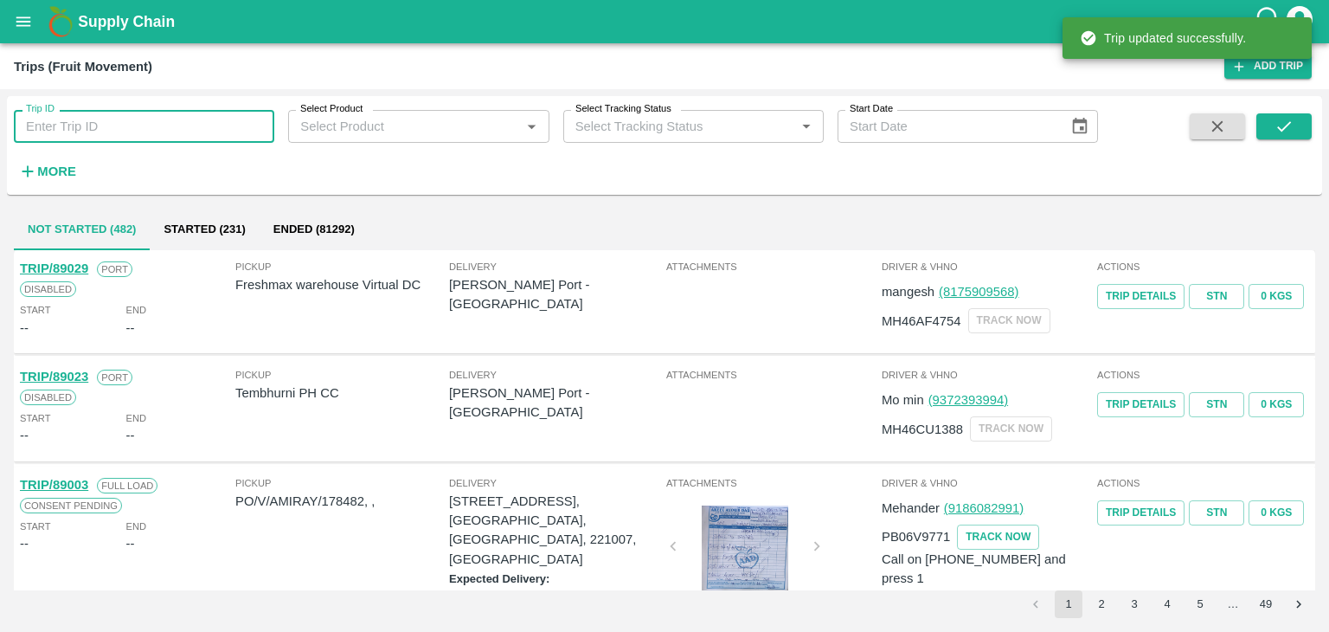
click at [174, 125] on input "Trip ID" at bounding box center [144, 126] width 260 height 33
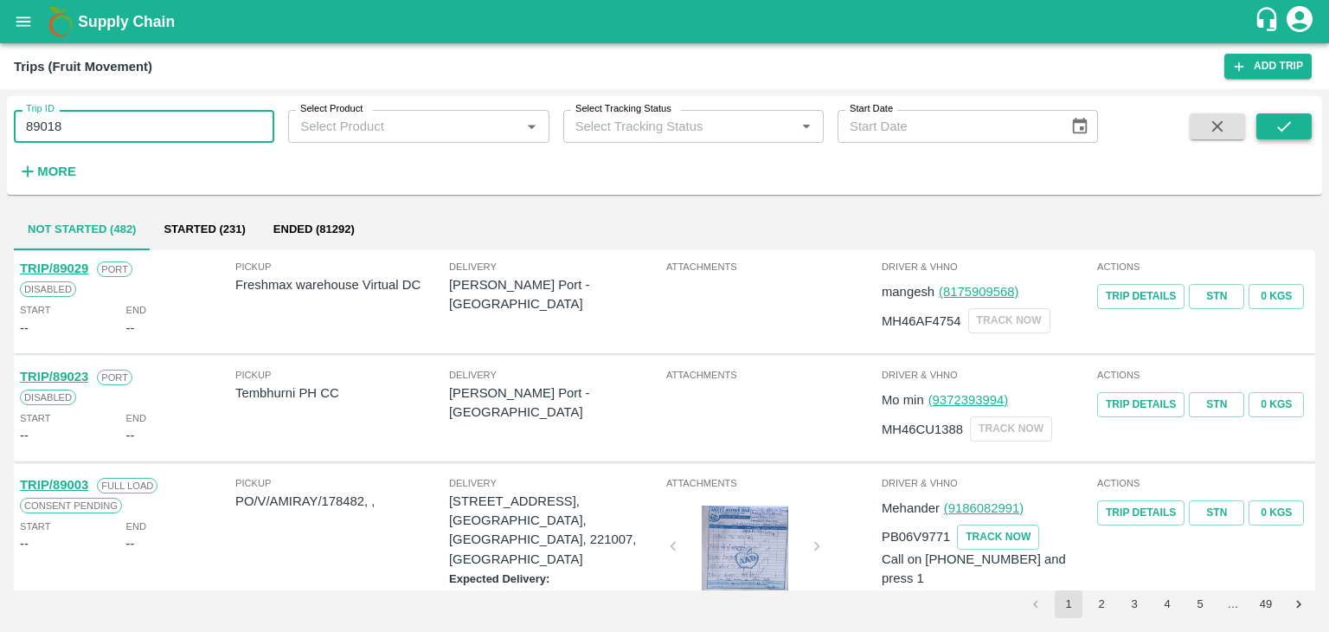
type input "89018"
click at [1274, 122] on button "submit" at bounding box center [1283, 126] width 55 height 26
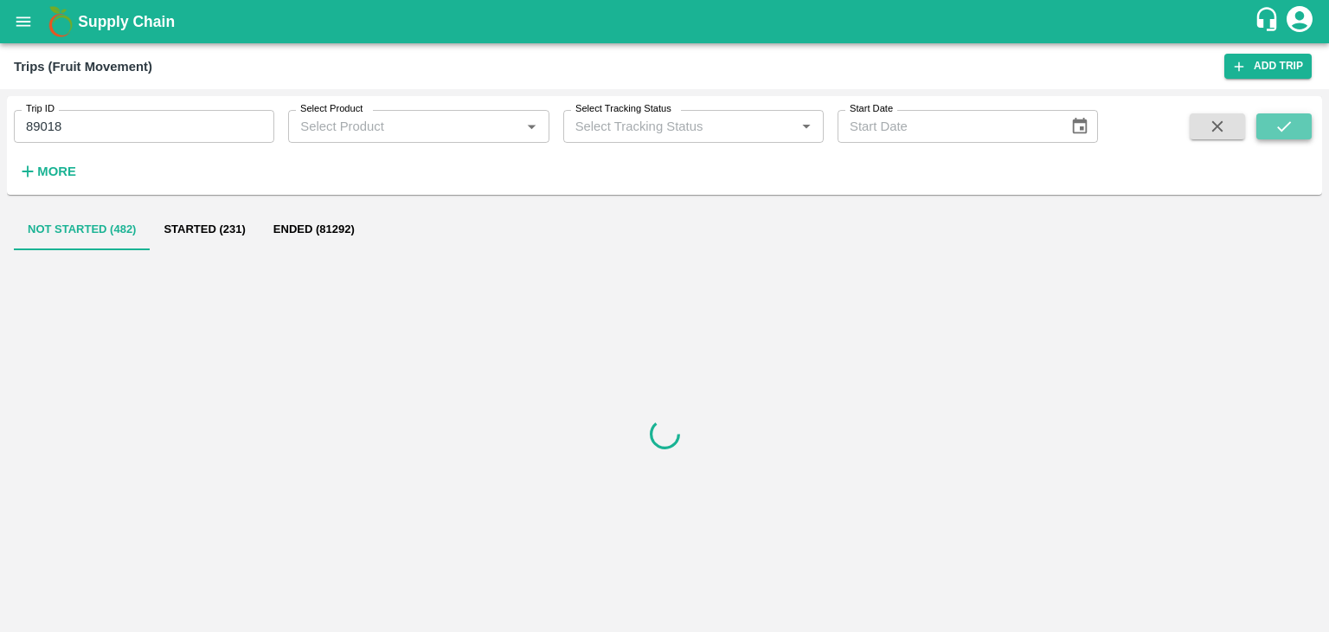
click at [1274, 122] on button "submit" at bounding box center [1283, 126] width 55 height 26
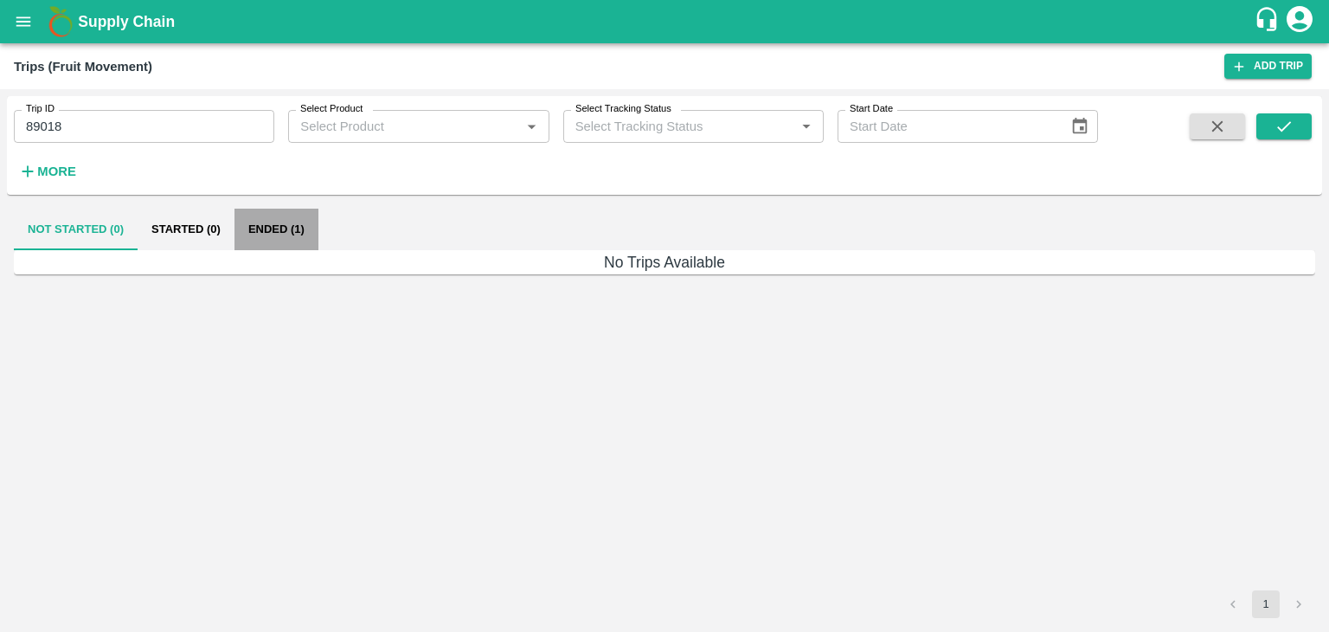
click at [279, 231] on button "Ended (1)" at bounding box center [277, 230] width 84 height 42
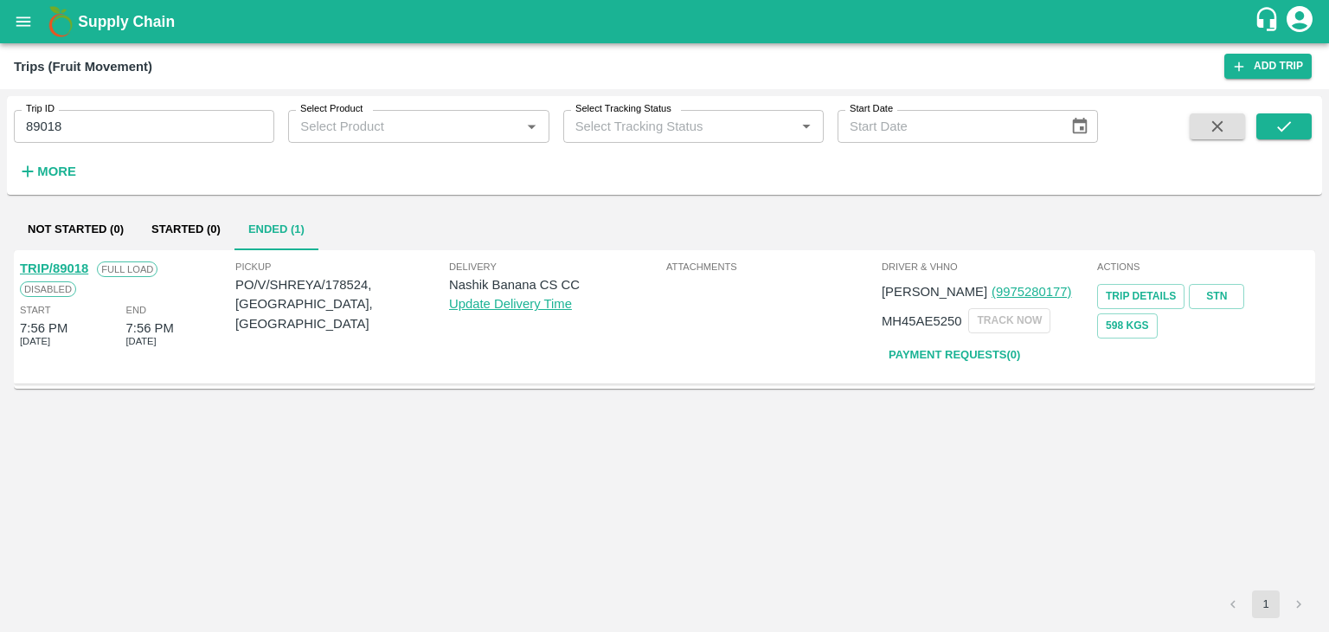
click at [67, 265] on link "TRIP/89018" at bounding box center [54, 268] width 68 height 14
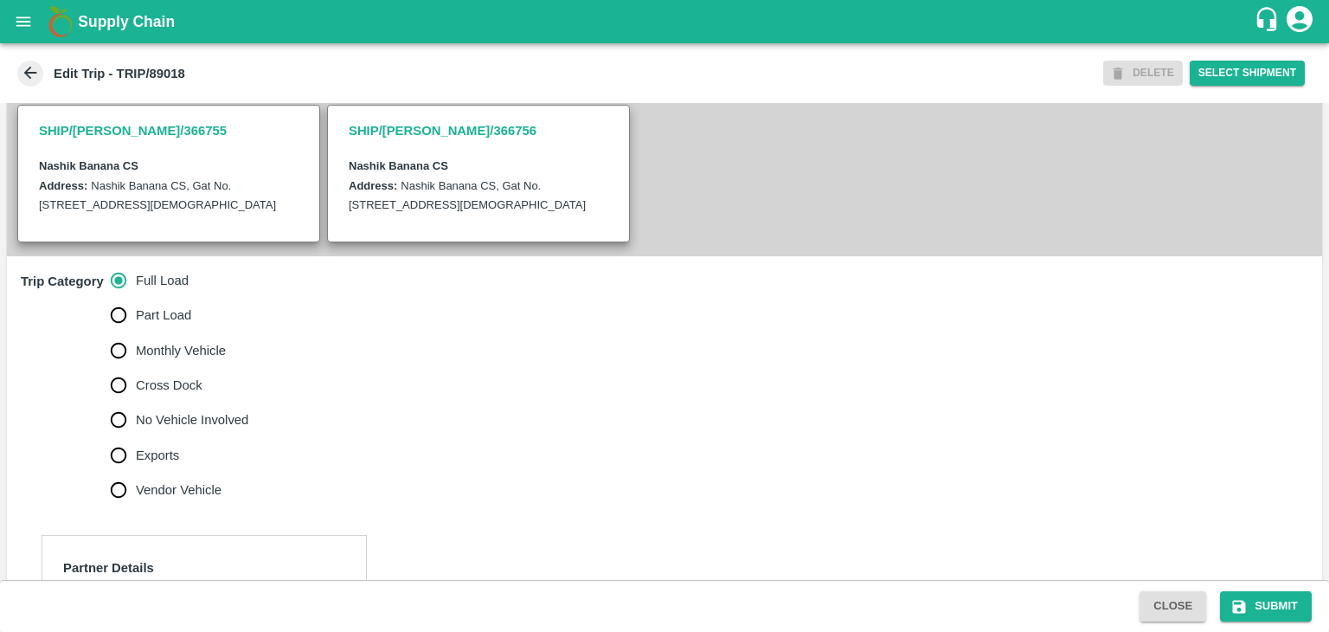
scroll to position [374, 0]
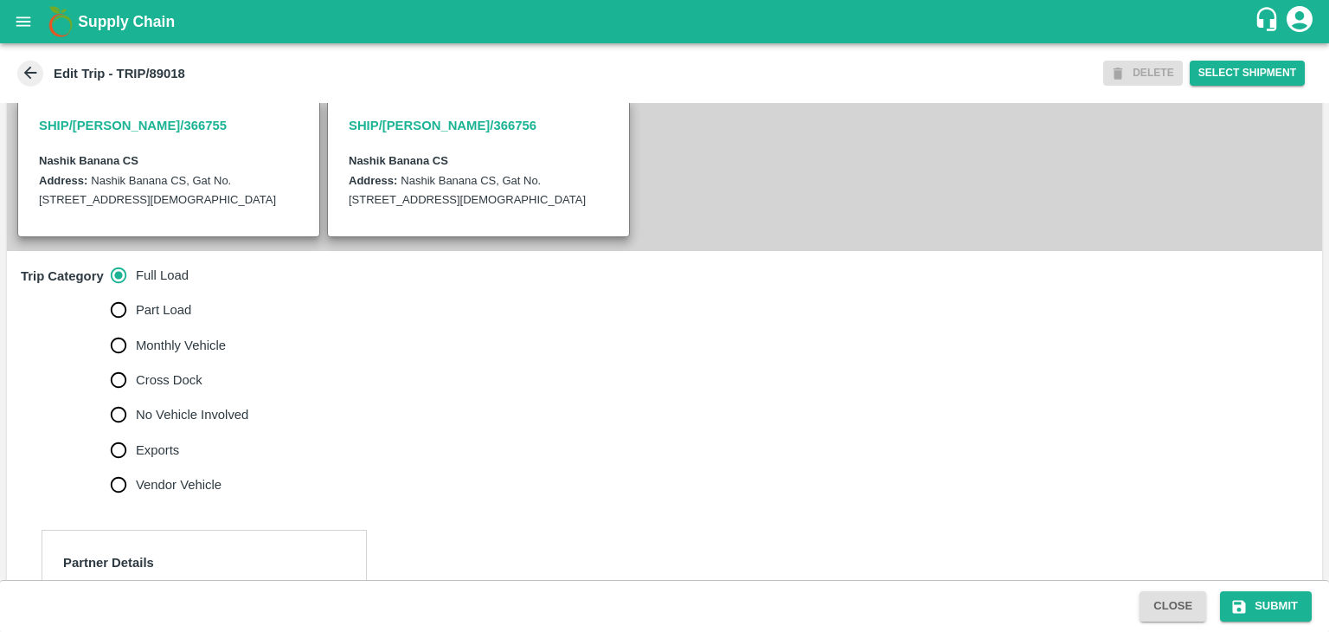
click at [204, 424] on span "No Vehicle Involved" at bounding box center [192, 414] width 112 height 19
click at [136, 427] on input "No Vehicle Involved" at bounding box center [118, 414] width 35 height 35
radio input "true"
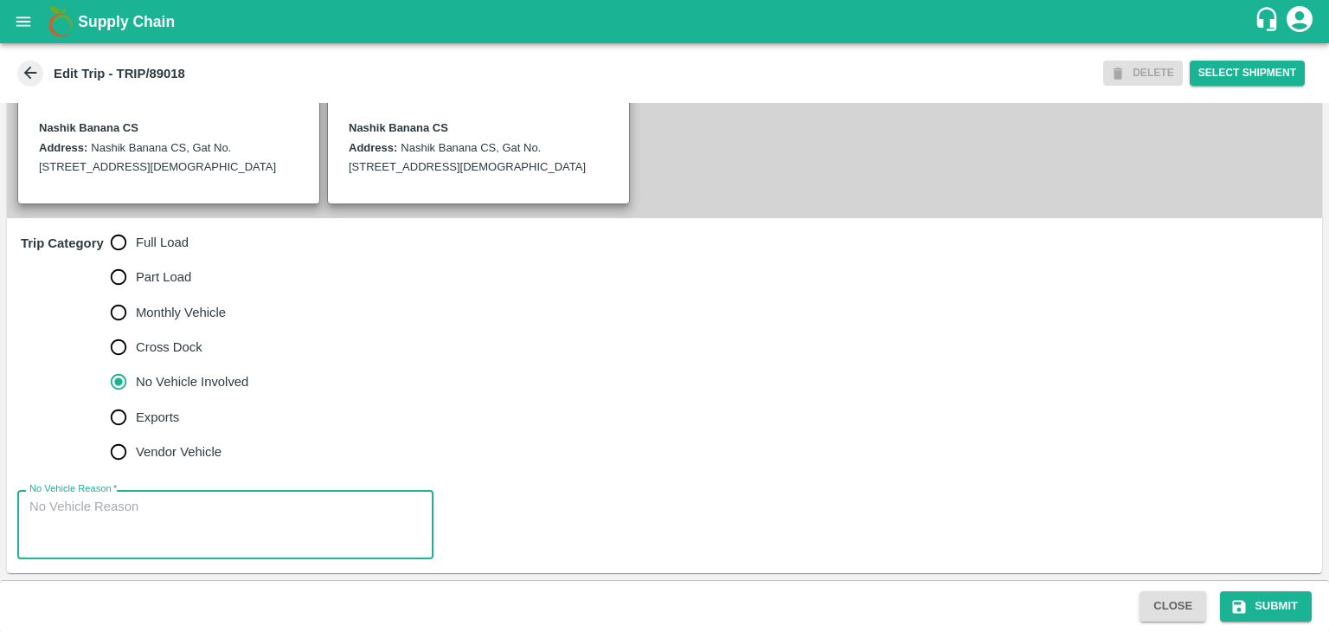
click at [219, 499] on textarea "No Vehicle Reason   *" at bounding box center [225, 525] width 392 height 55
type textarea "Field Dump"
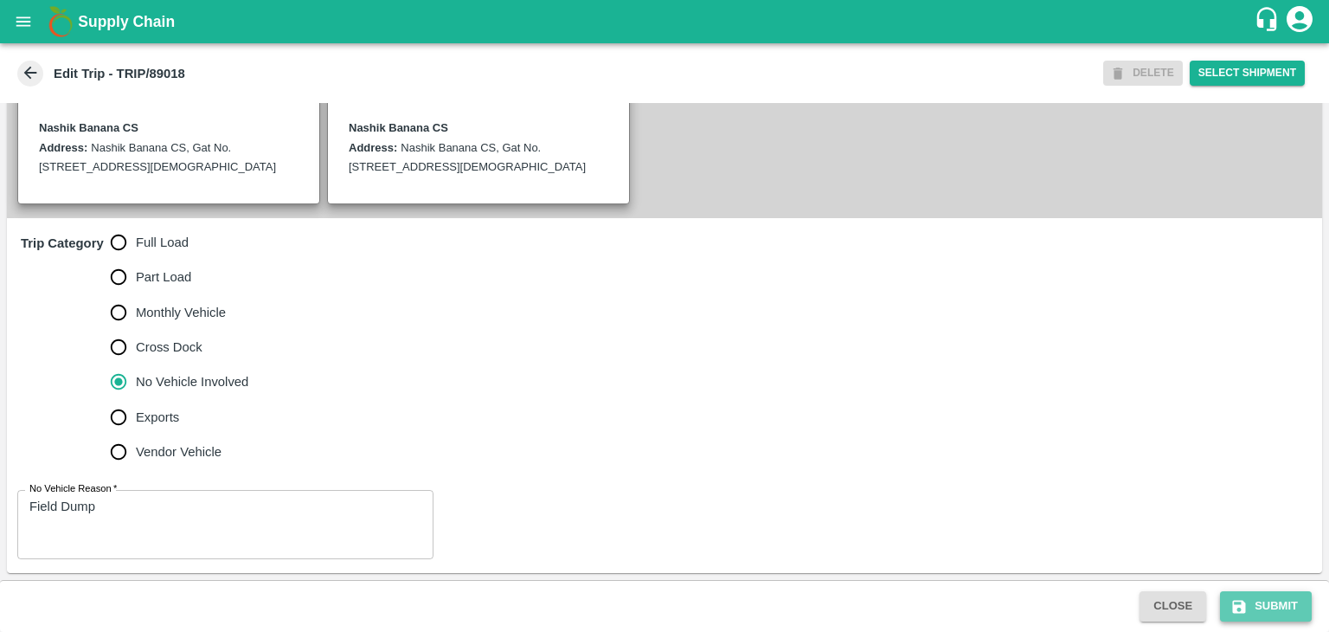
click at [1292, 610] on button "Submit" at bounding box center [1266, 606] width 92 height 30
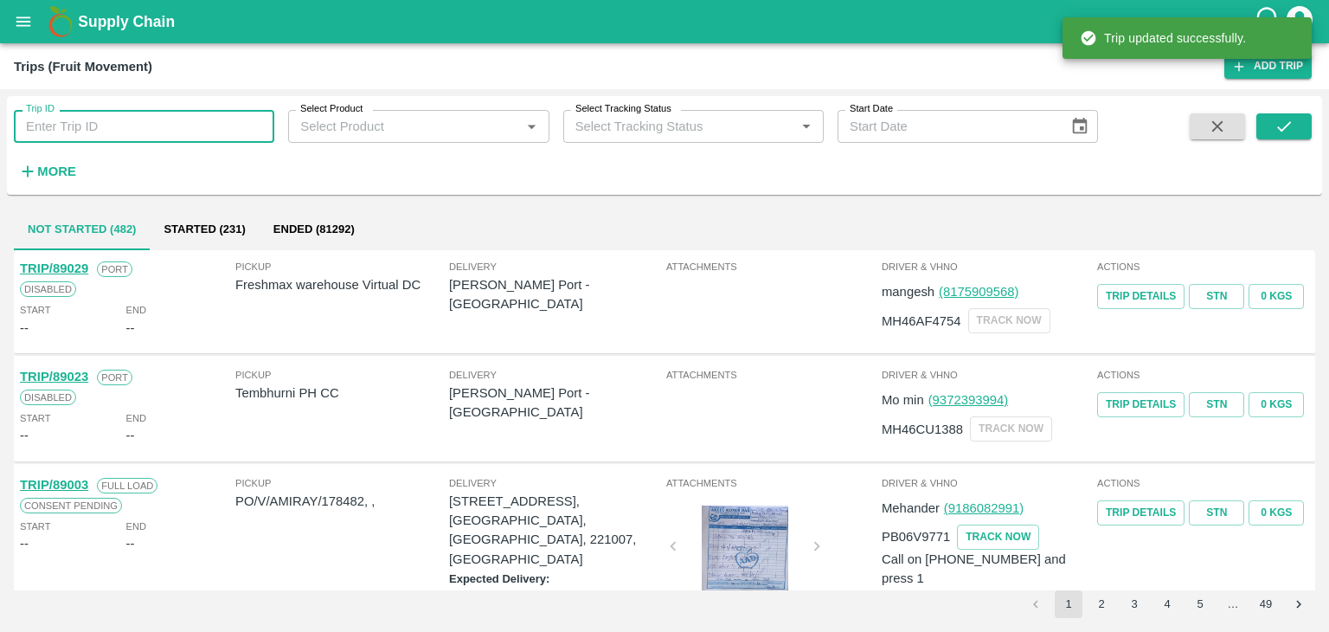
click at [132, 126] on input "Trip ID" at bounding box center [144, 126] width 260 height 33
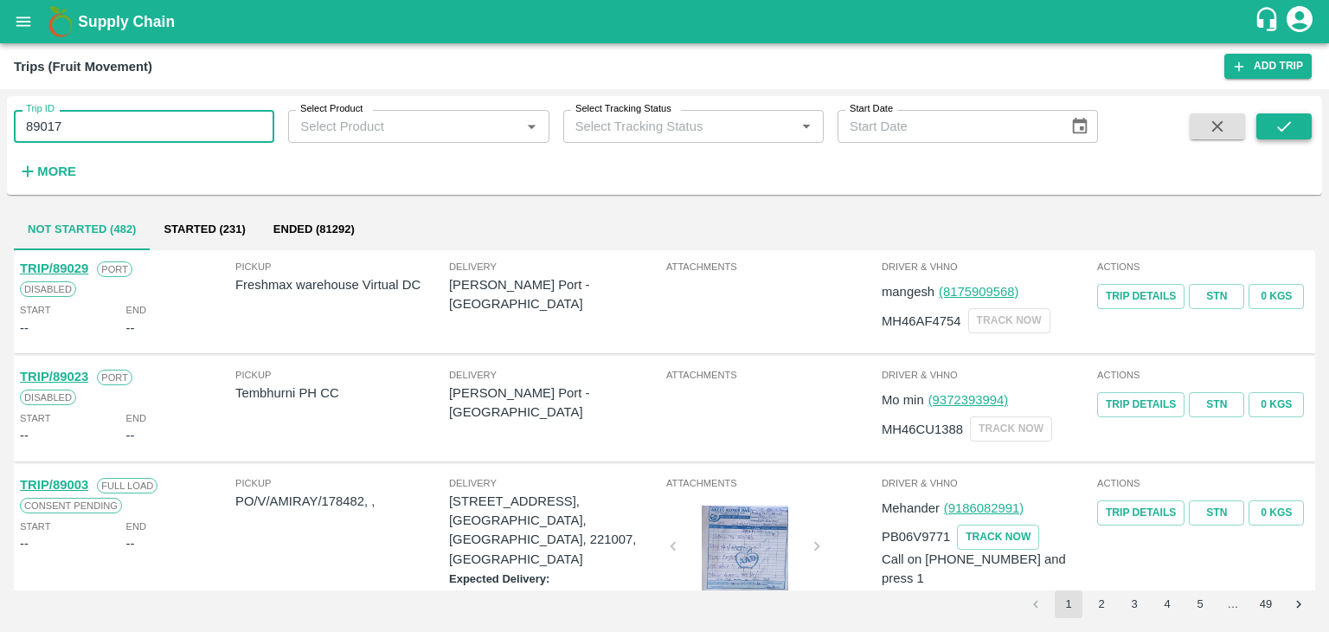
type input "89017"
click at [1277, 136] on icon "submit" at bounding box center [1284, 126] width 19 height 19
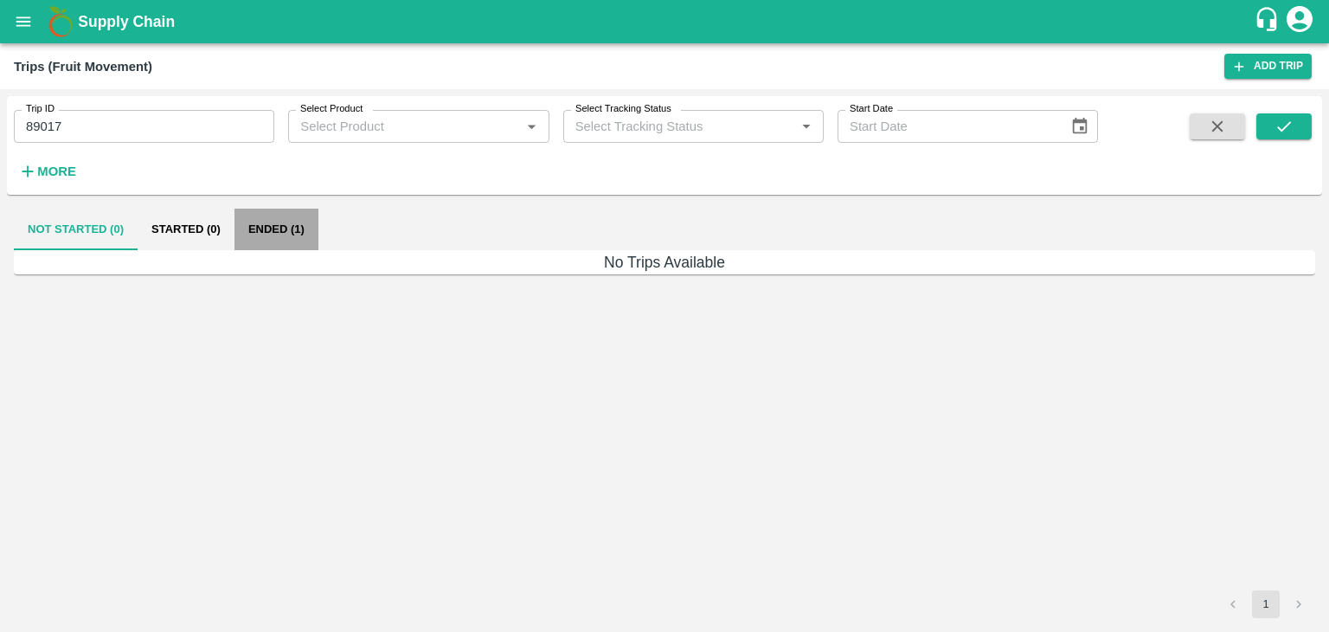
click at [267, 228] on button "Ended (1)" at bounding box center [277, 230] width 84 height 42
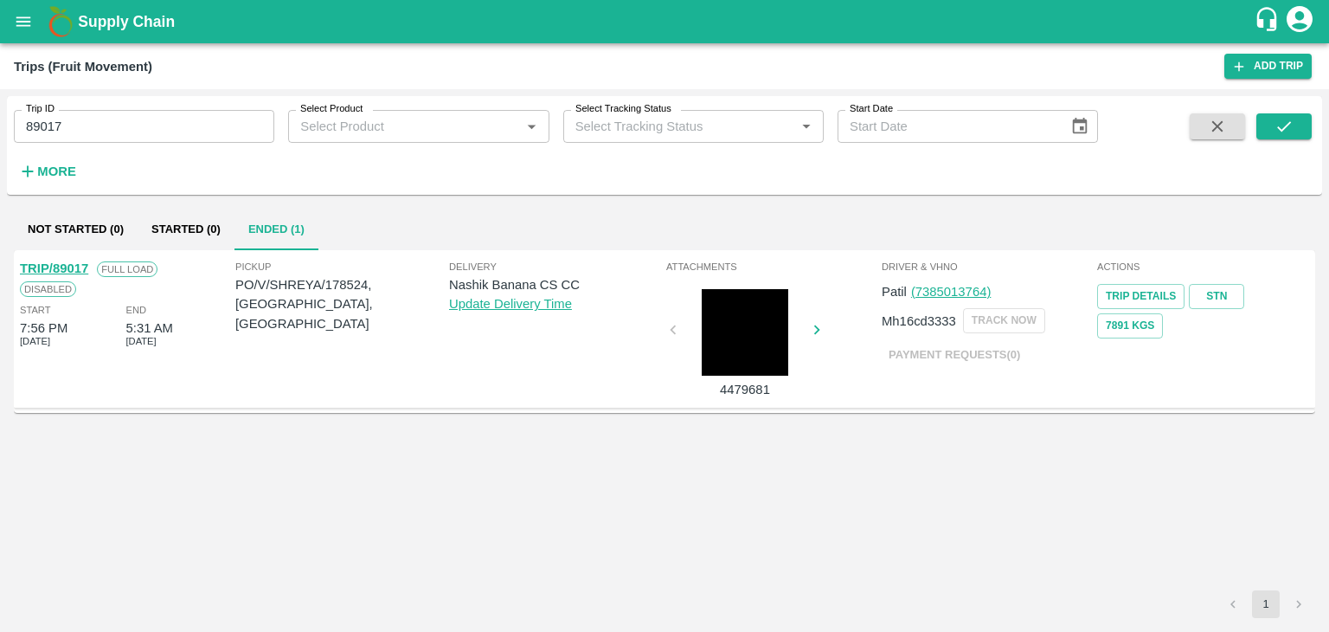
click at [53, 261] on link "TRIP/89017" at bounding box center [54, 268] width 68 height 14
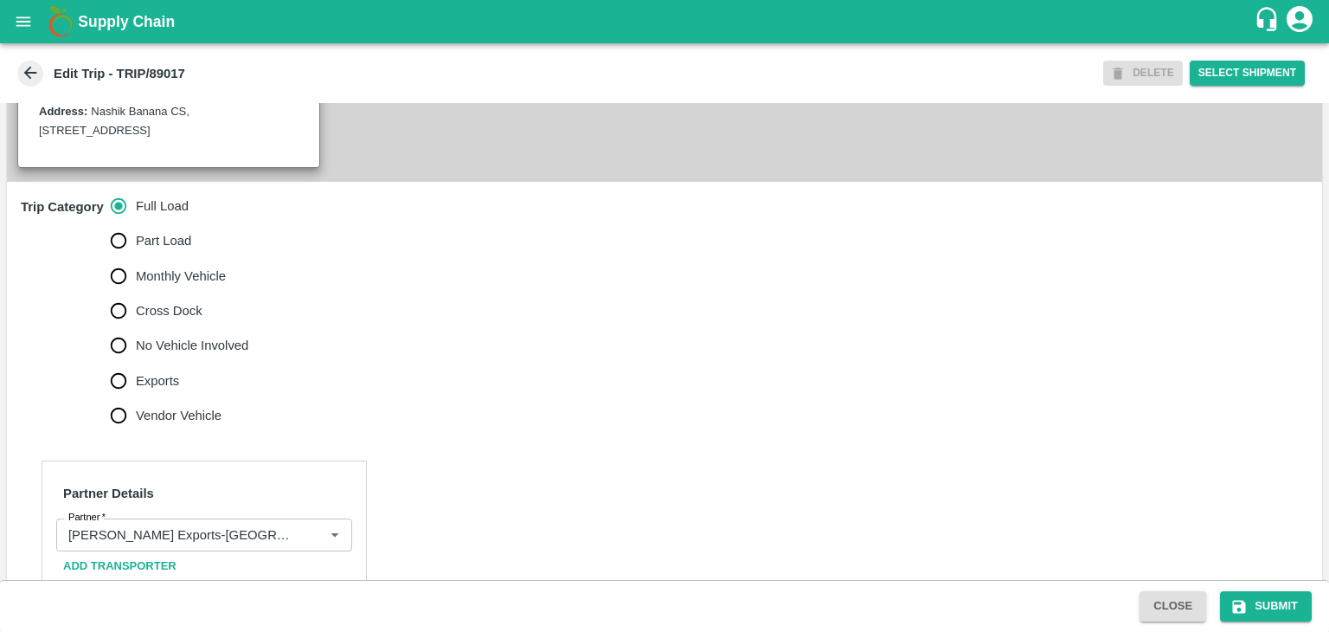
scroll to position [445, 0]
click at [306, 542] on icon "Clear" at bounding box center [313, 533] width 16 height 16
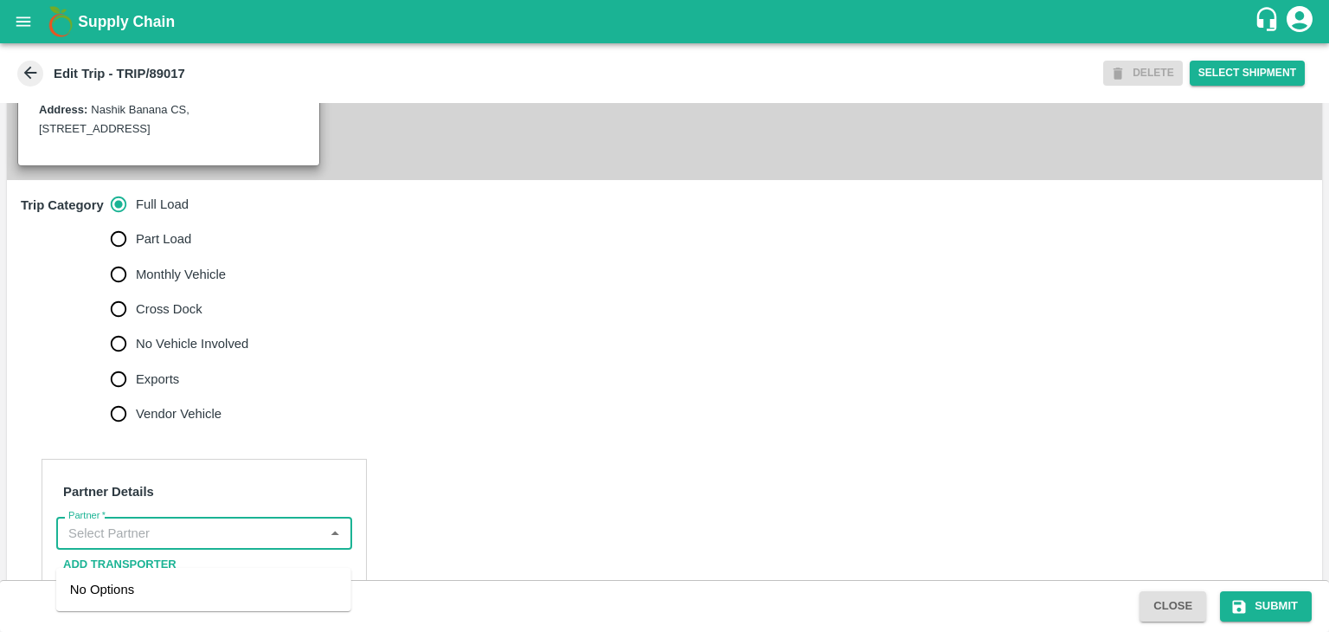
click at [291, 544] on input "Partner   *" at bounding box center [189, 533] width 257 height 22
click at [238, 588] on div "[PERSON_NAME] ( [PERSON_NAME] Transport )-[GEOGRAPHIC_DATA], Pune-9860466997(Tr…" at bounding box center [203, 609] width 267 height 58
type input "[PERSON_NAME] ( [PERSON_NAME] Transport )-[GEOGRAPHIC_DATA], Pune-9860466997(Tr…"
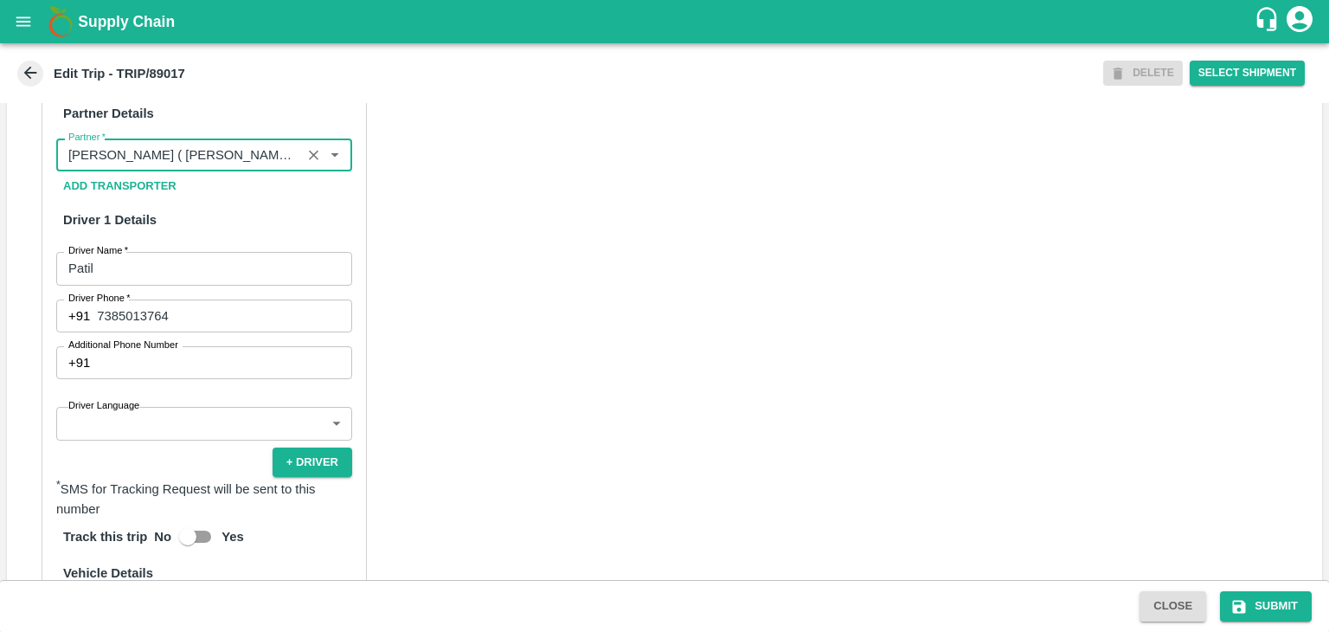
scroll to position [1232, 0]
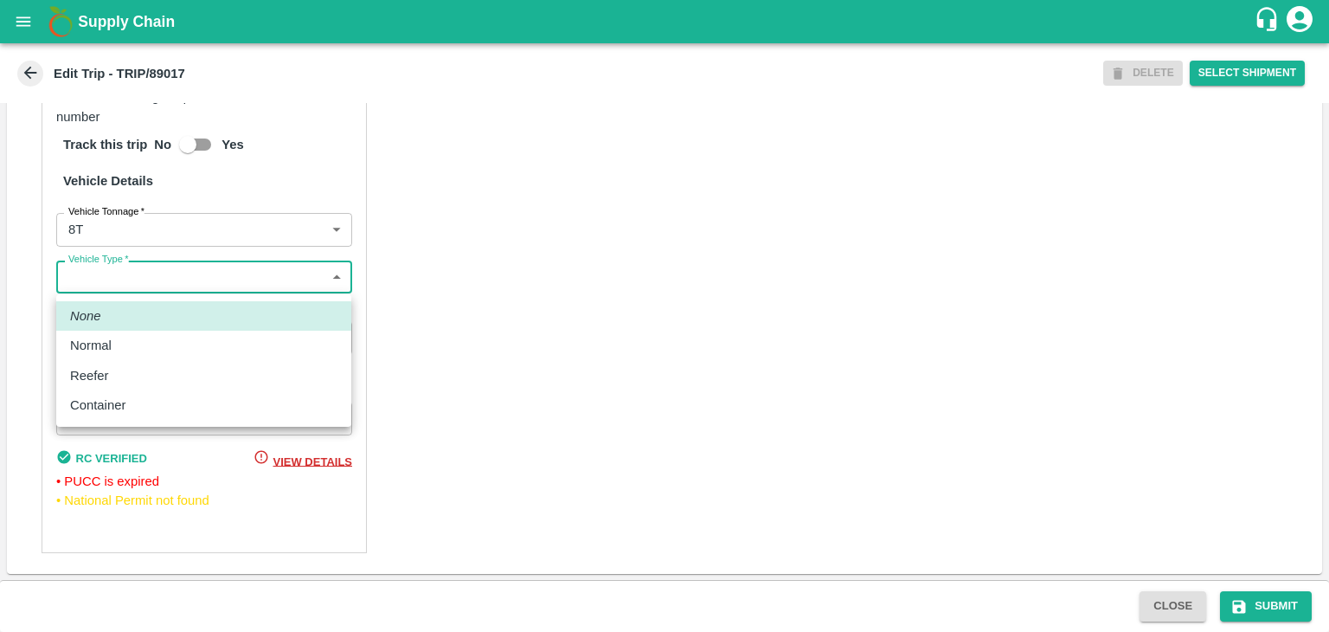
click at [166, 274] on body "Supply Chain Edit Trip - TRIP/89017 DELETE Select Shipment Trip Details Trip Ty…" at bounding box center [664, 316] width 1329 height 632
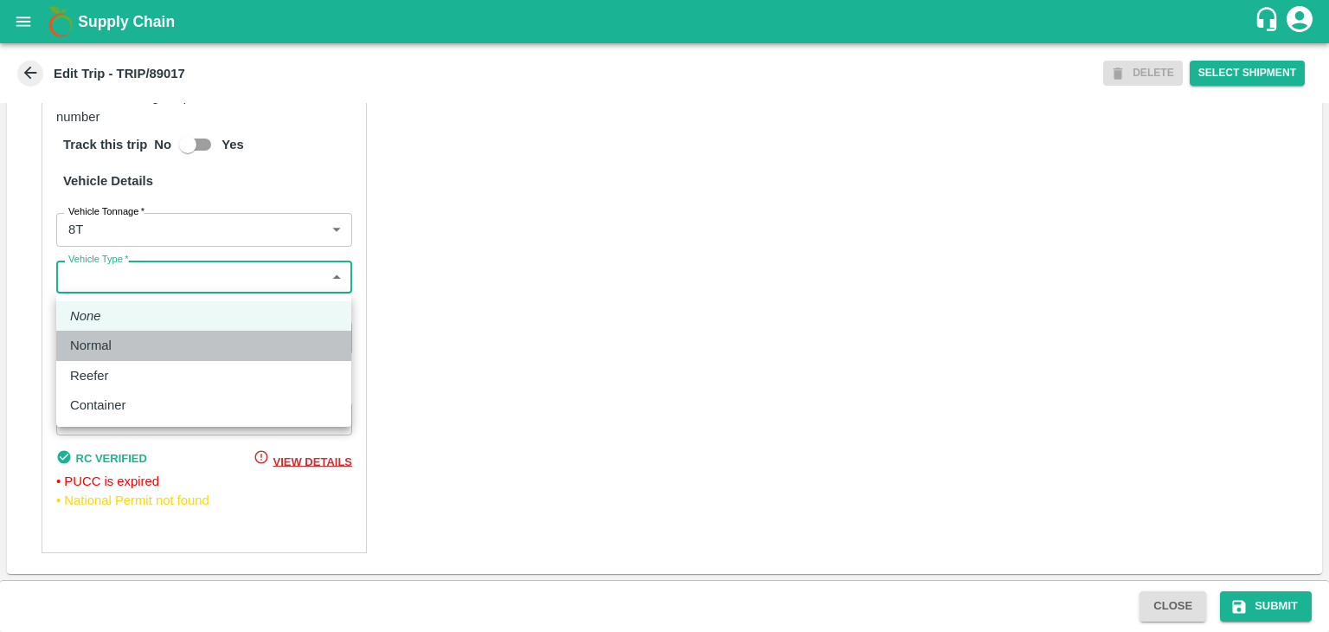
click at [142, 340] on div "Normal" at bounding box center [203, 345] width 267 height 19
type input "Normal"
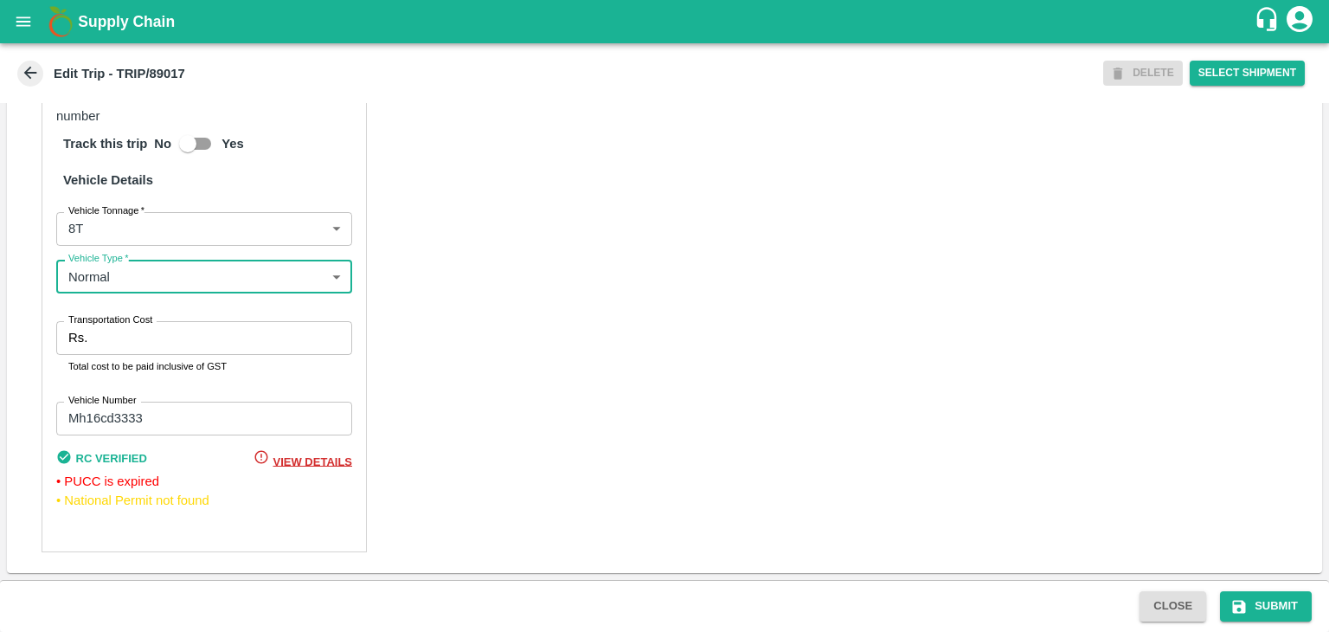
click at [171, 337] on input "Transportation Cost" at bounding box center [223, 337] width 258 height 33
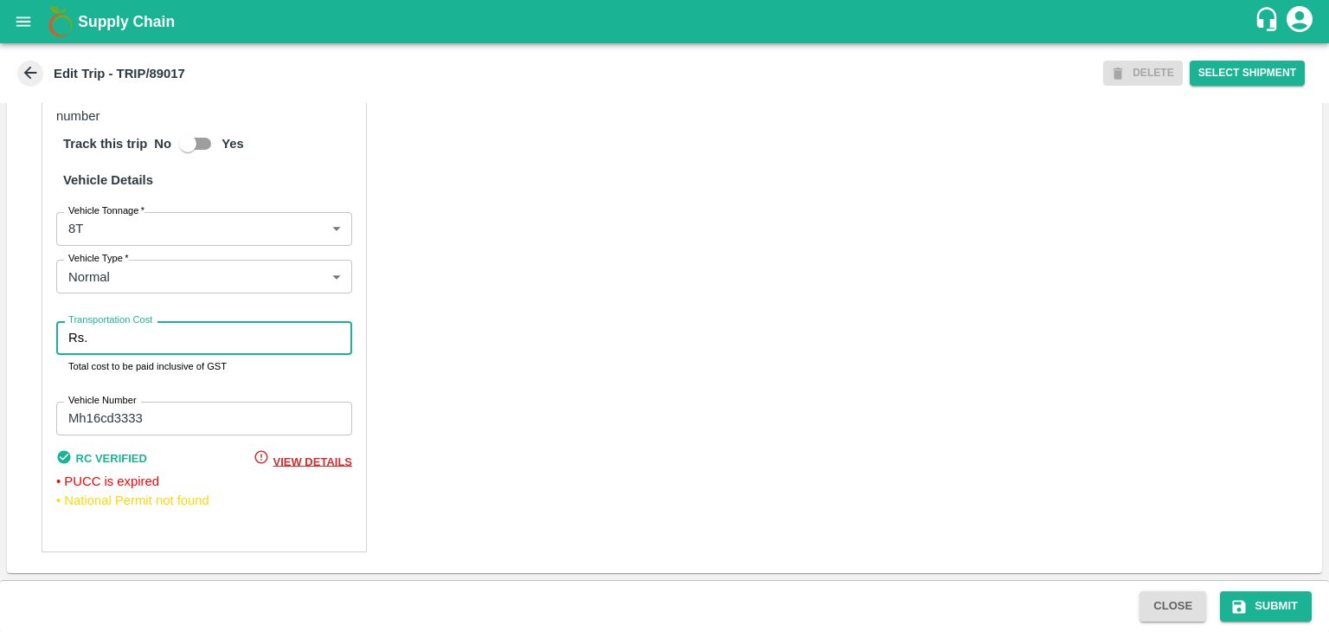
click at [204, 347] on input "Transportation Cost" at bounding box center [223, 337] width 258 height 33
type input "10000"
click at [1263, 593] on button "Submit" at bounding box center [1266, 606] width 92 height 30
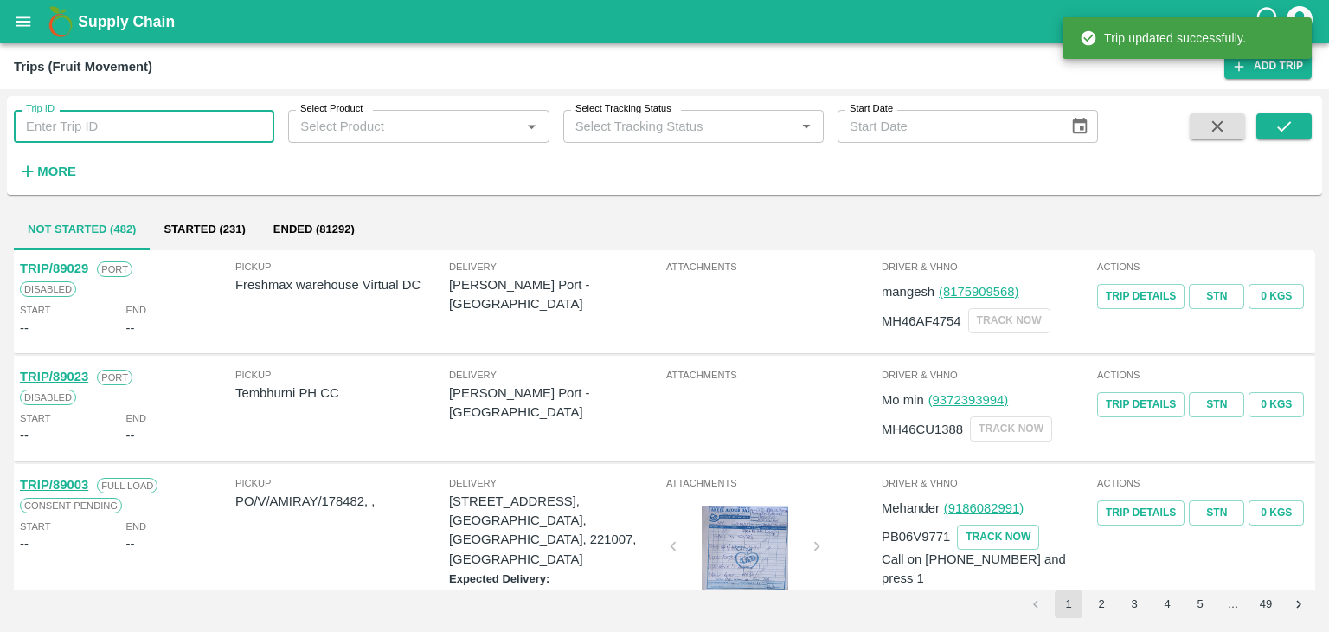
click at [149, 115] on input "Trip ID" at bounding box center [144, 126] width 260 height 33
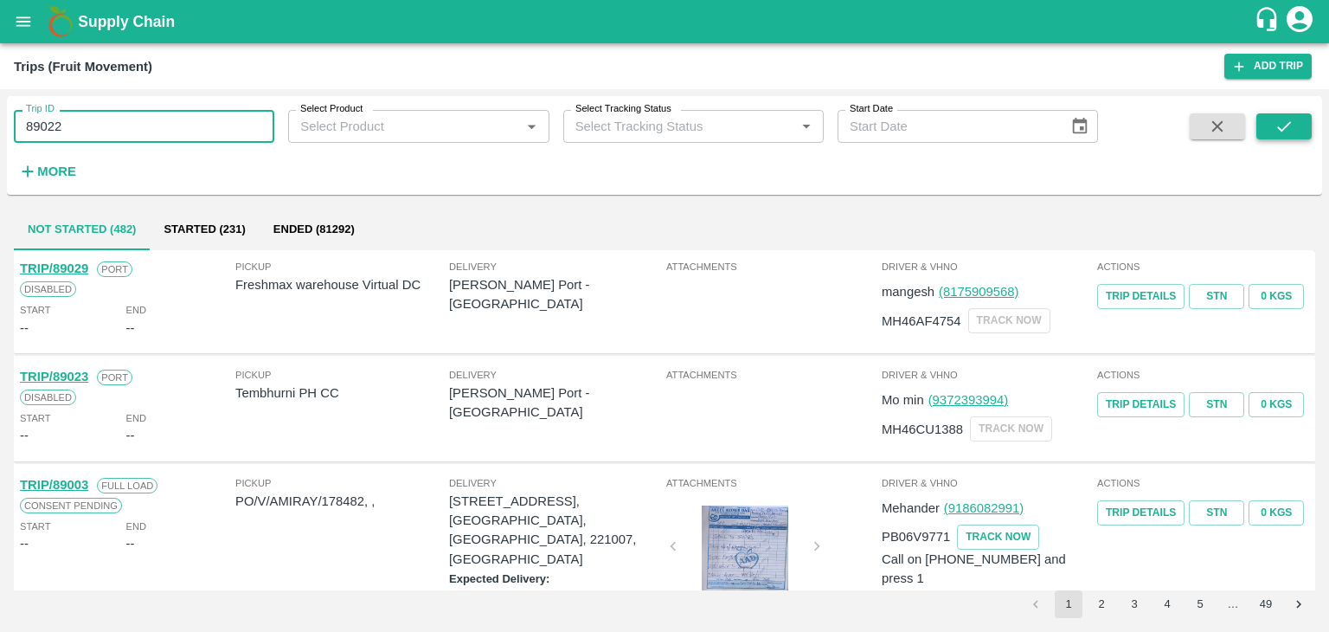
type input "89022"
click at [1300, 115] on button "submit" at bounding box center [1283, 126] width 55 height 26
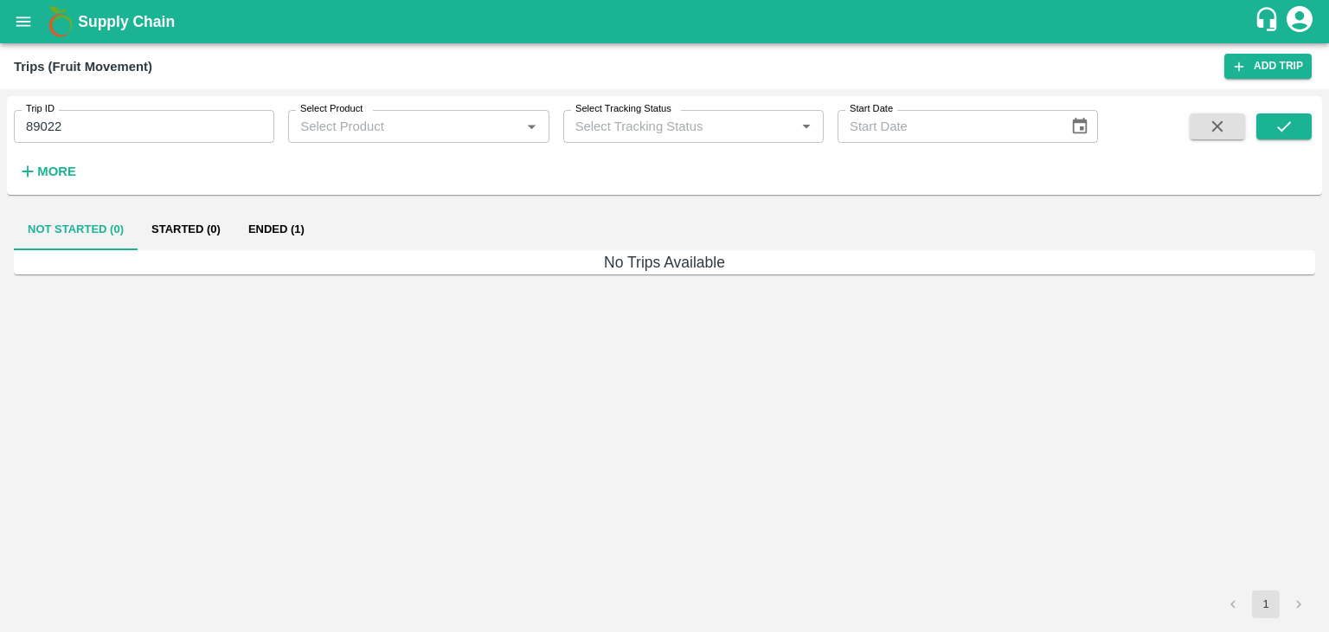
click at [282, 226] on button "Ended (1)" at bounding box center [277, 230] width 84 height 42
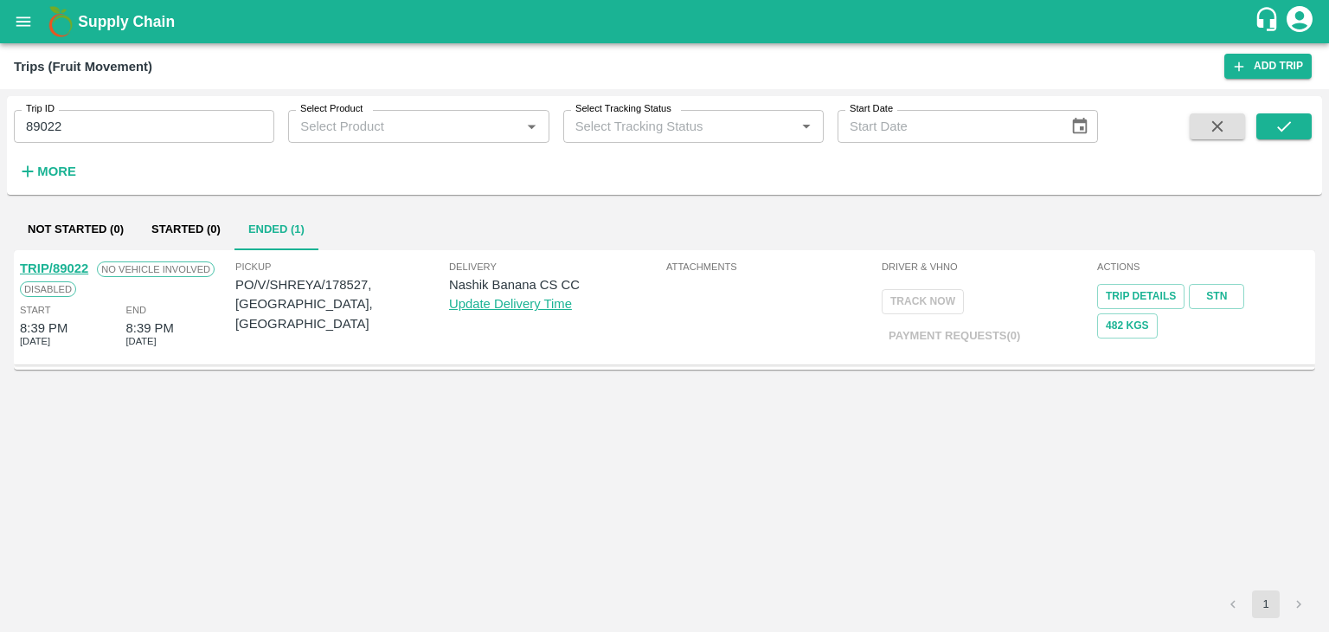
click at [66, 263] on link "TRIP/89022" at bounding box center [54, 268] width 68 height 14
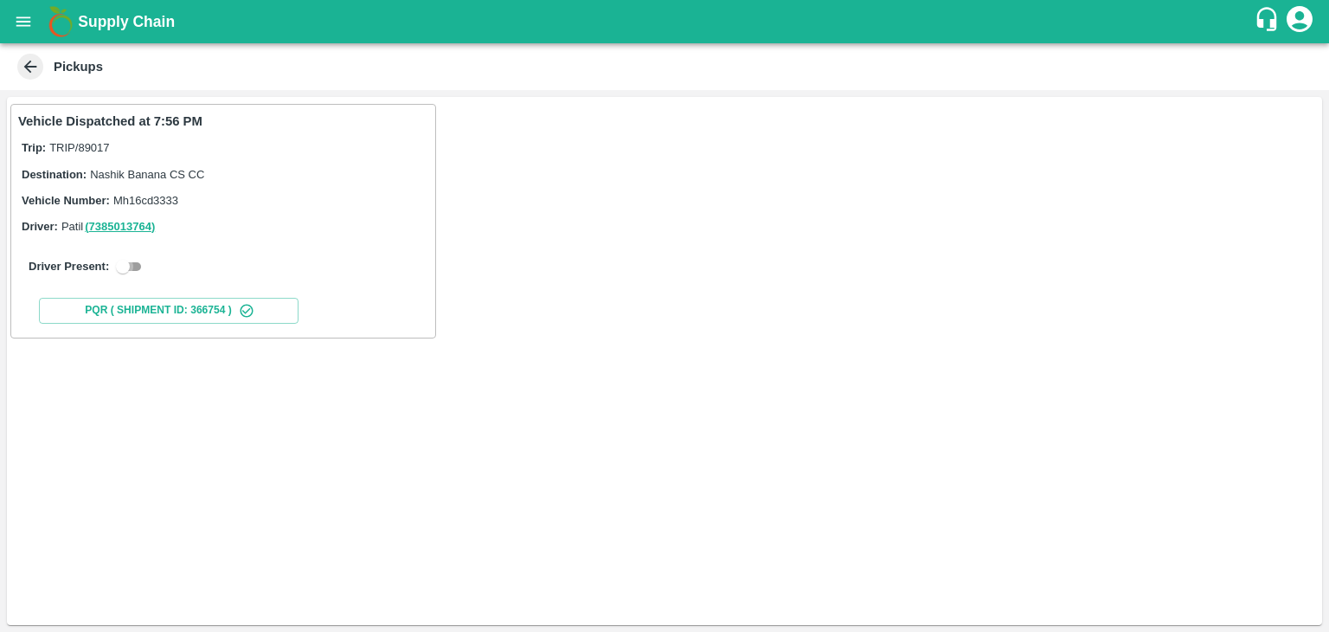
click at [128, 260] on input "checkbox" at bounding box center [123, 266] width 62 height 21
checkbox input "true"
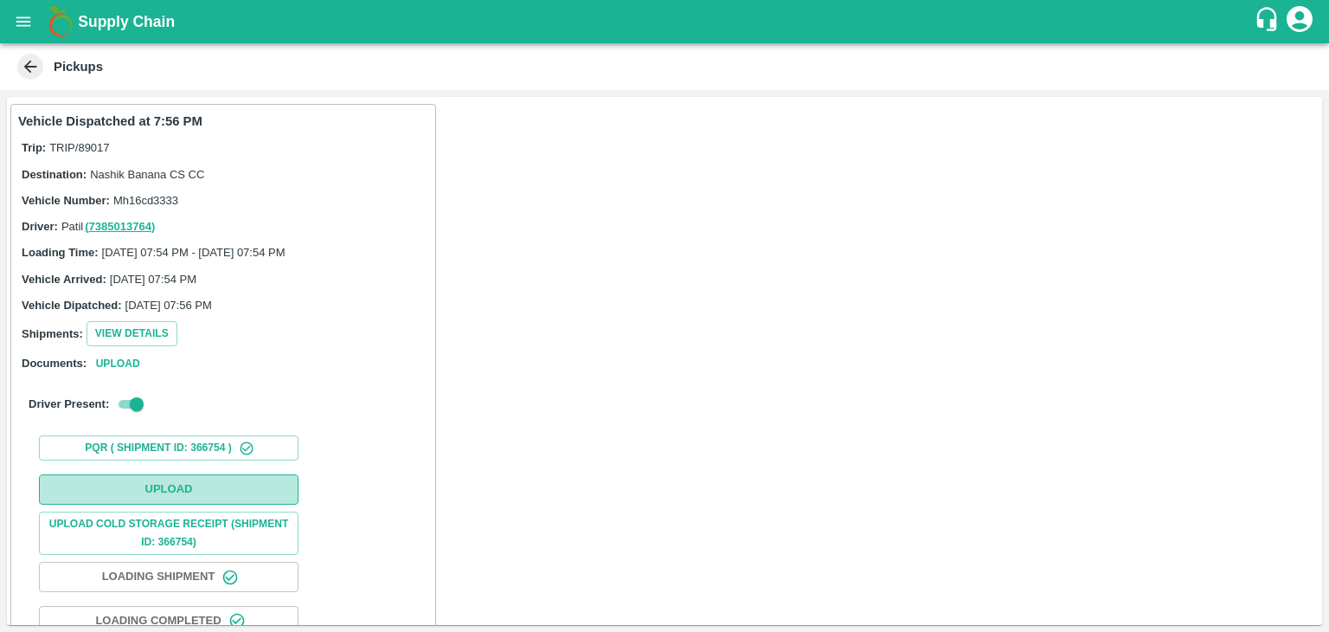
click at [194, 485] on button "Upload" at bounding box center [169, 489] width 260 height 30
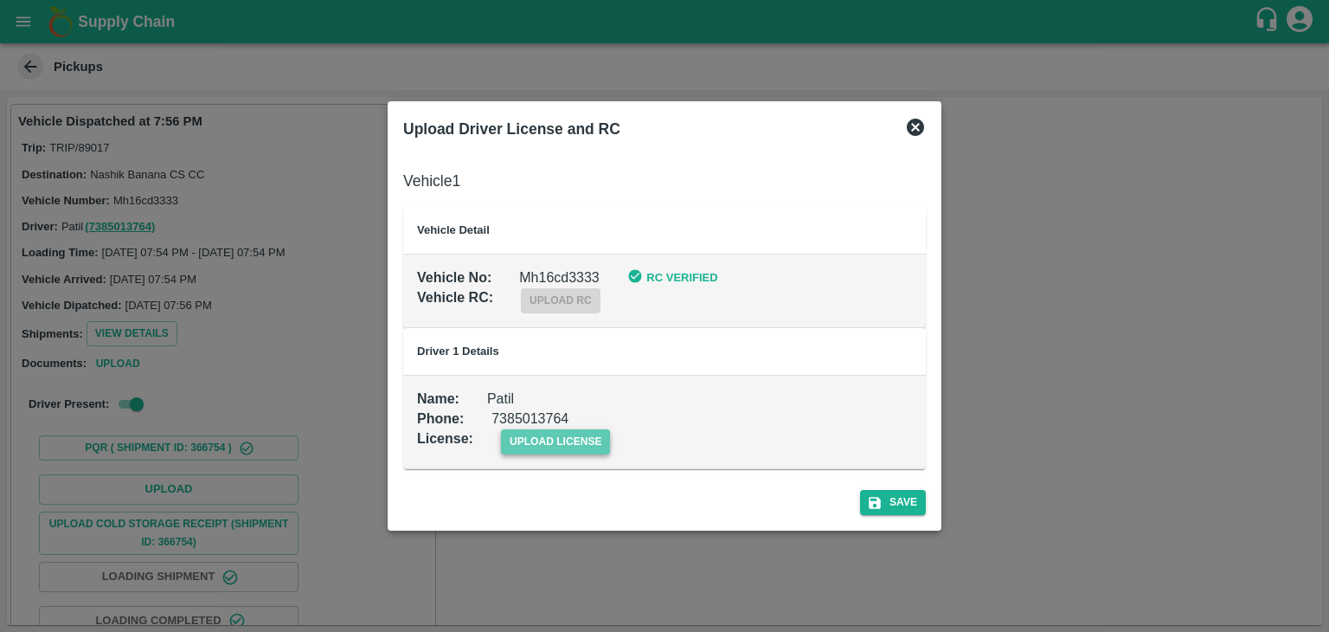
click at [537, 434] on span "upload license" at bounding box center [556, 441] width 110 height 25
click at [0, 0] on input "upload license" at bounding box center [0, 0] width 0 height 0
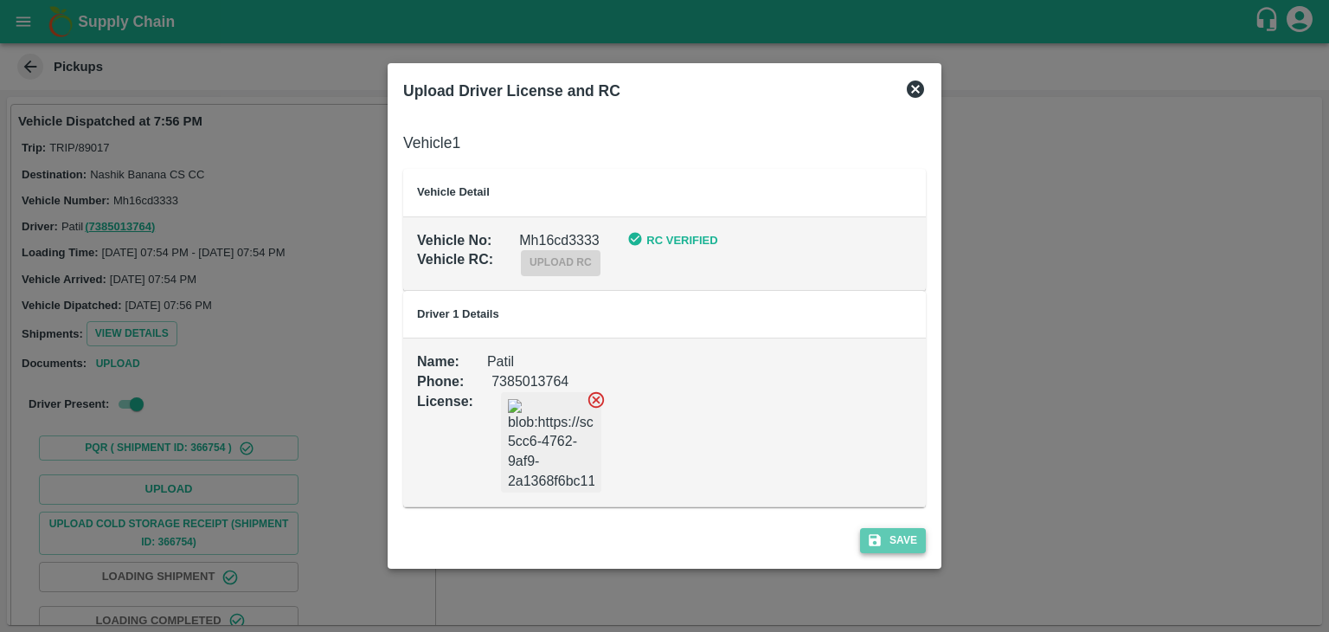
click at [916, 548] on button "Save" at bounding box center [893, 540] width 66 height 25
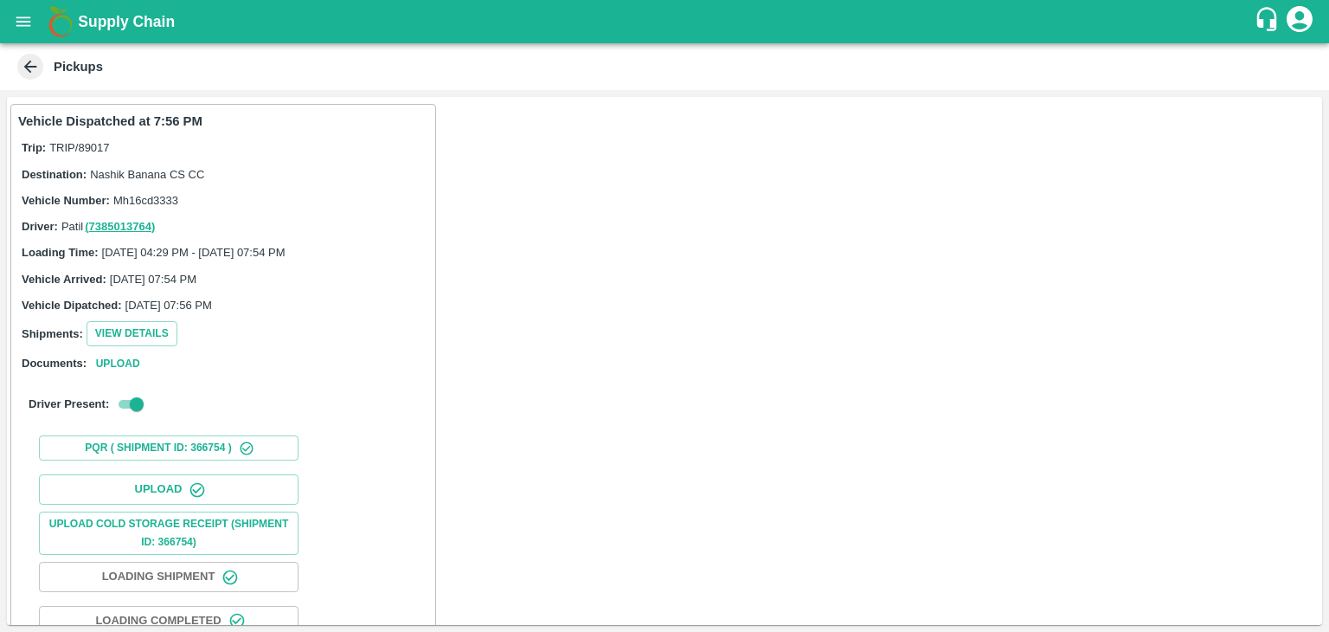
scroll to position [181, 0]
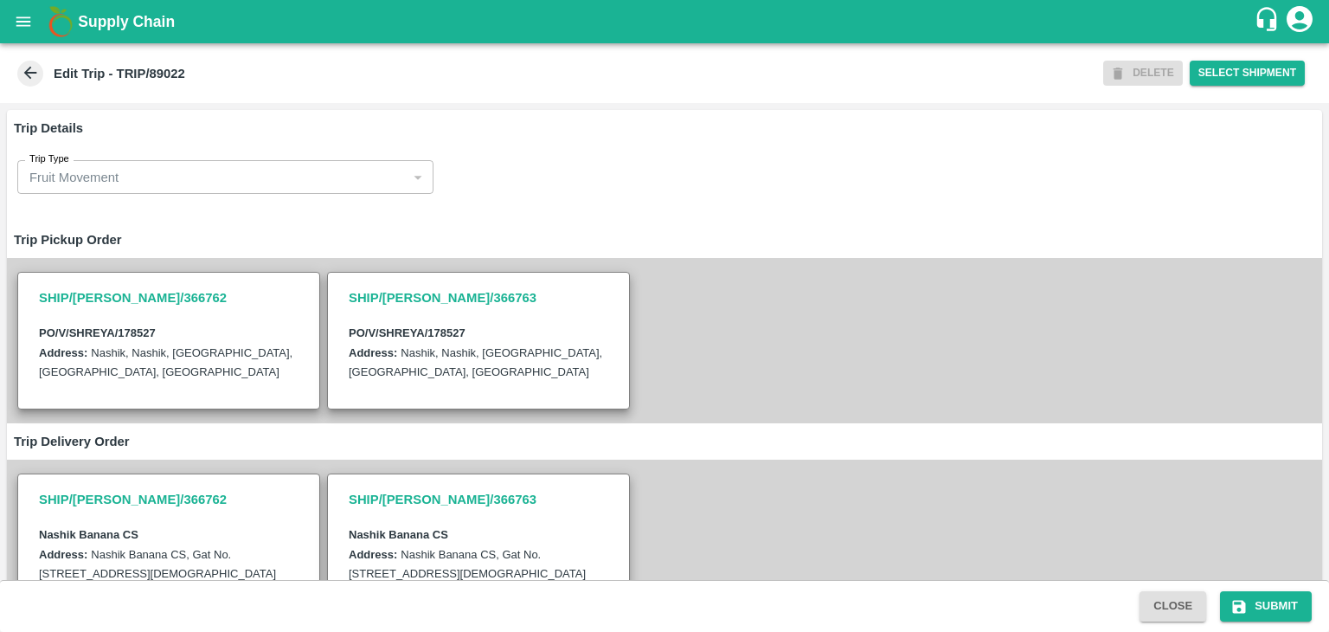
scroll to position [425, 0]
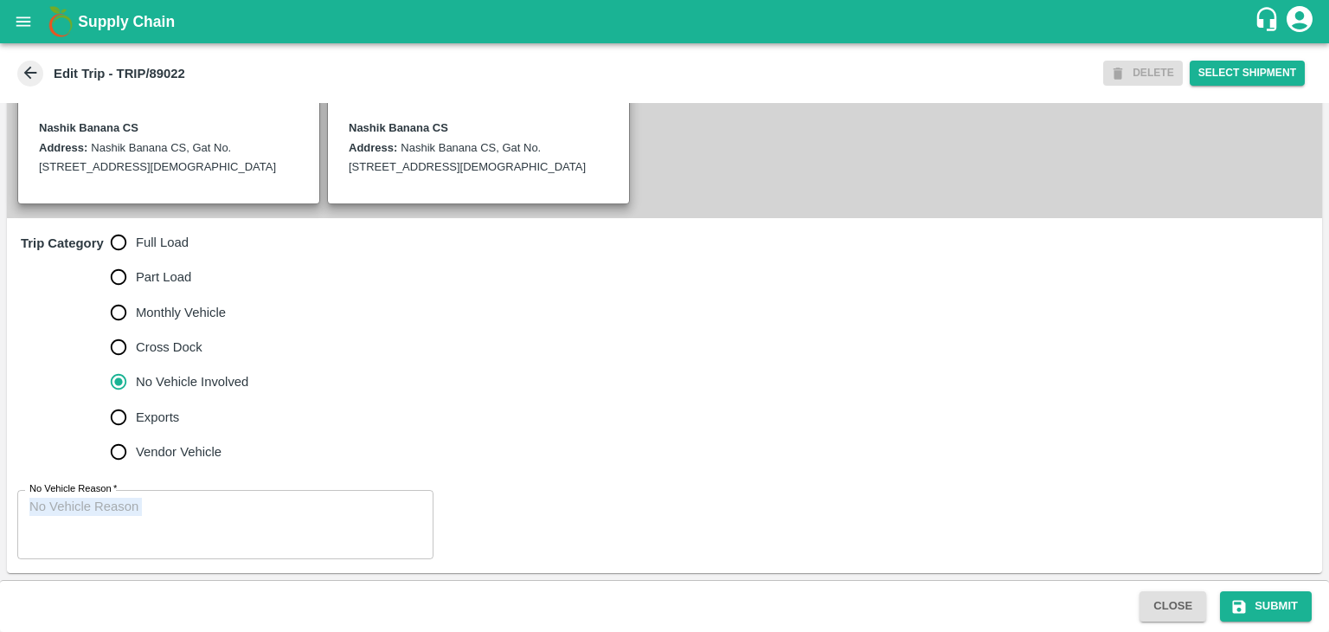
drag, startPoint x: 163, startPoint y: 559, endPoint x: 202, endPoint y: 532, distance: 48.0
click at [202, 532] on div "No Vehicle Reason   * x No Vehicle Reason" at bounding box center [664, 524] width 1315 height 97
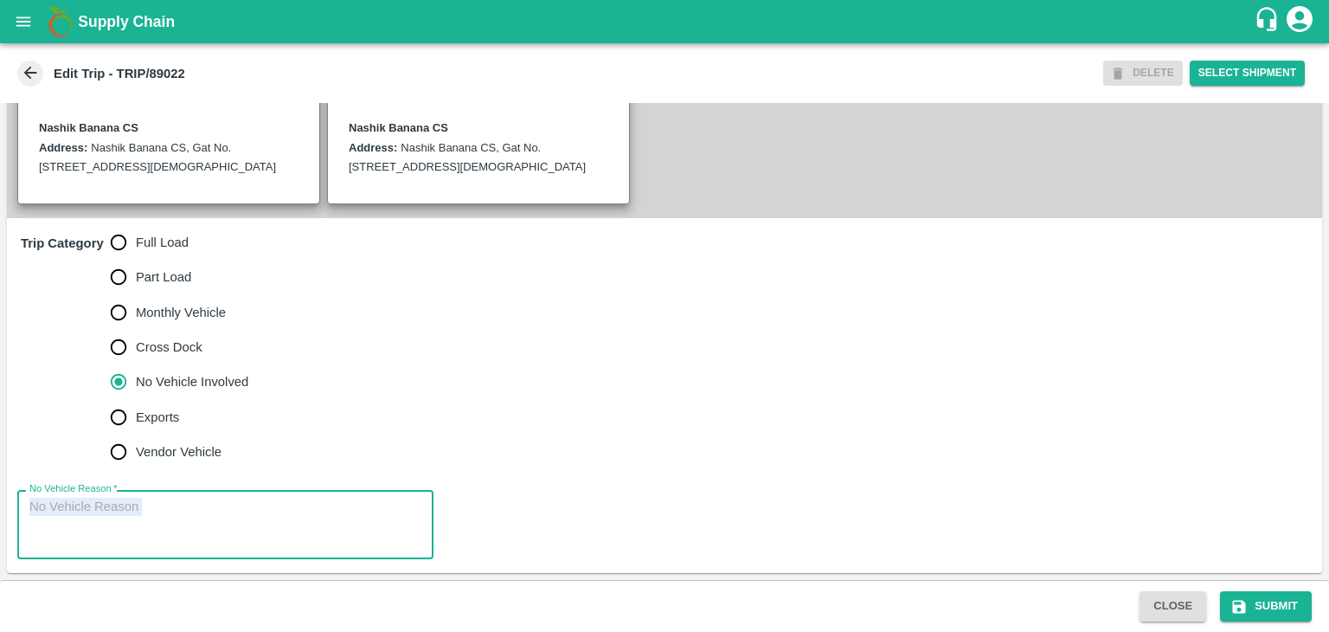
click at [202, 532] on textarea "No Vehicle Reason   *" at bounding box center [225, 525] width 392 height 55
type textarea "Field Dump"
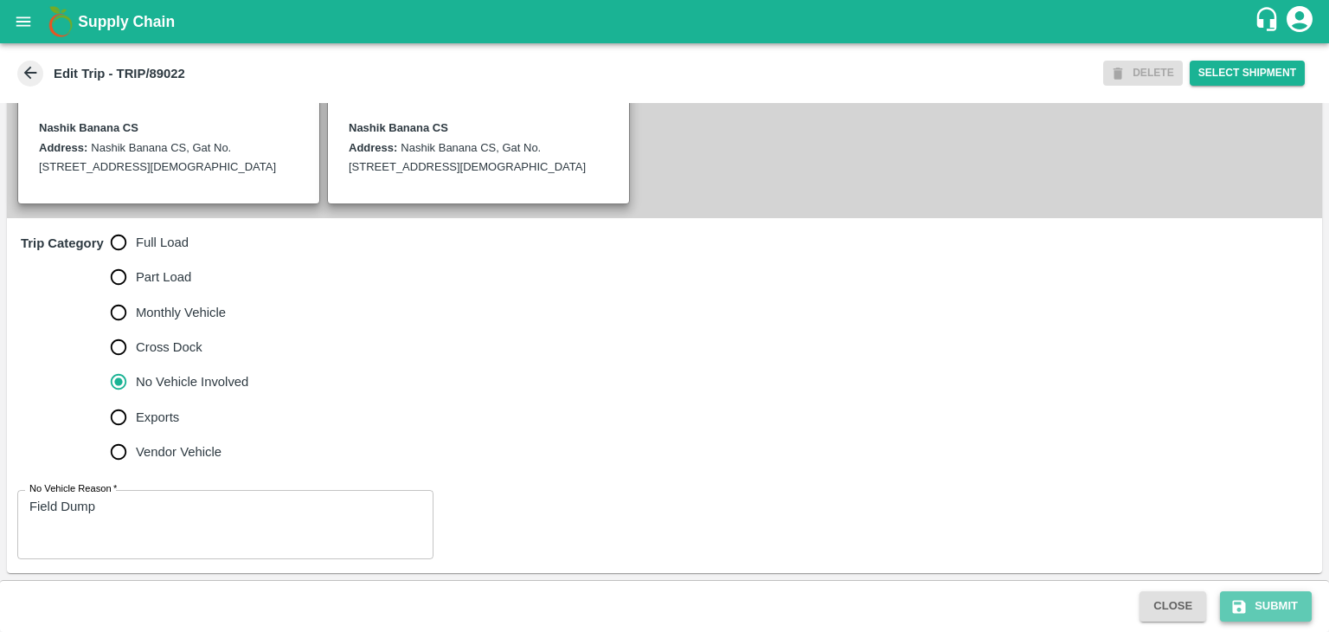
click at [1285, 601] on button "Submit" at bounding box center [1266, 606] width 92 height 30
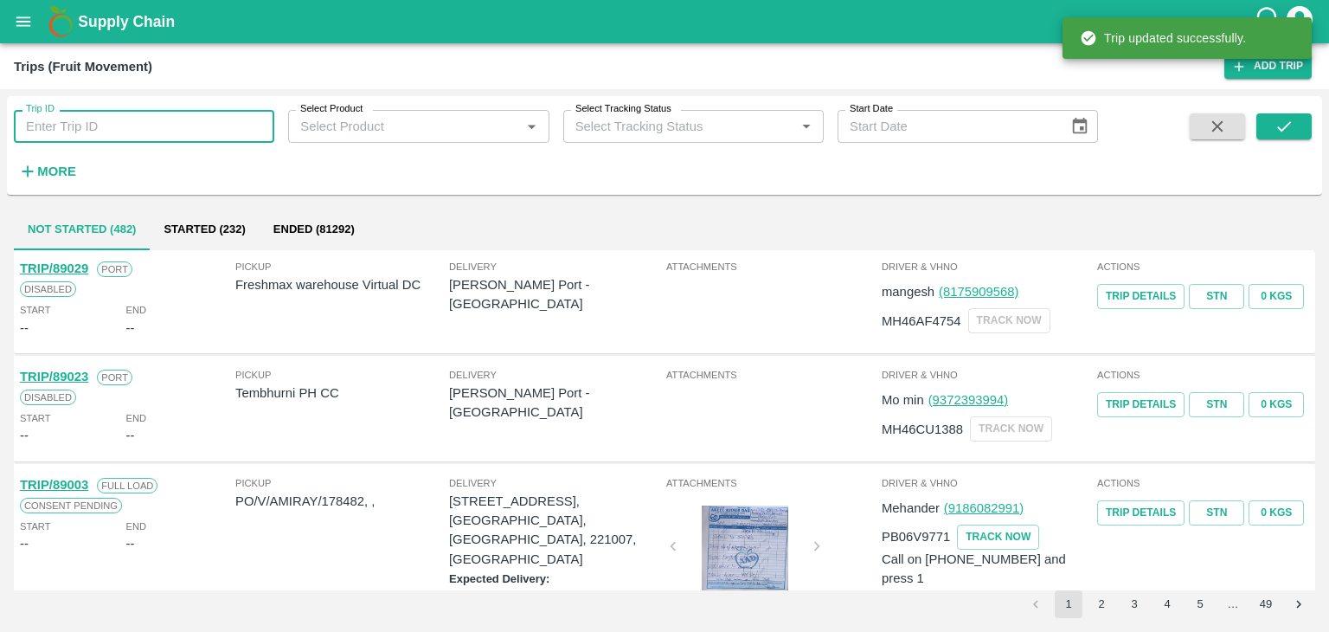
click at [145, 114] on input "Trip ID" at bounding box center [144, 126] width 260 height 33
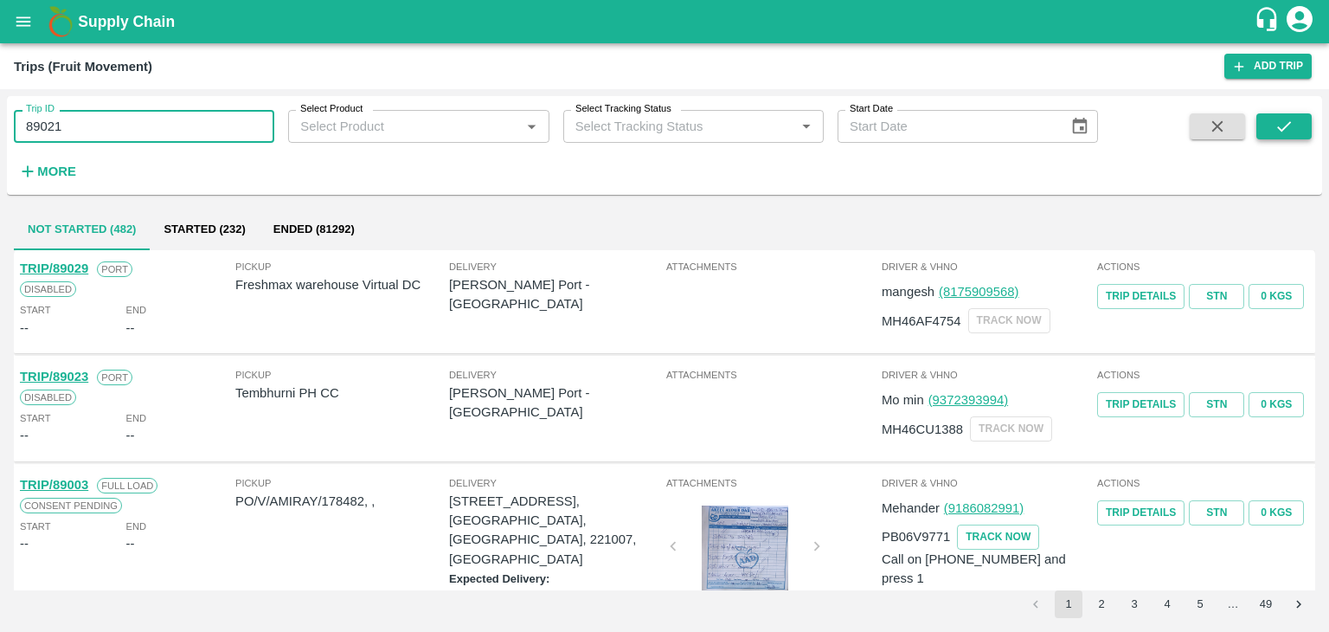
type input "89021"
click at [1288, 119] on icon "submit" at bounding box center [1284, 126] width 19 height 19
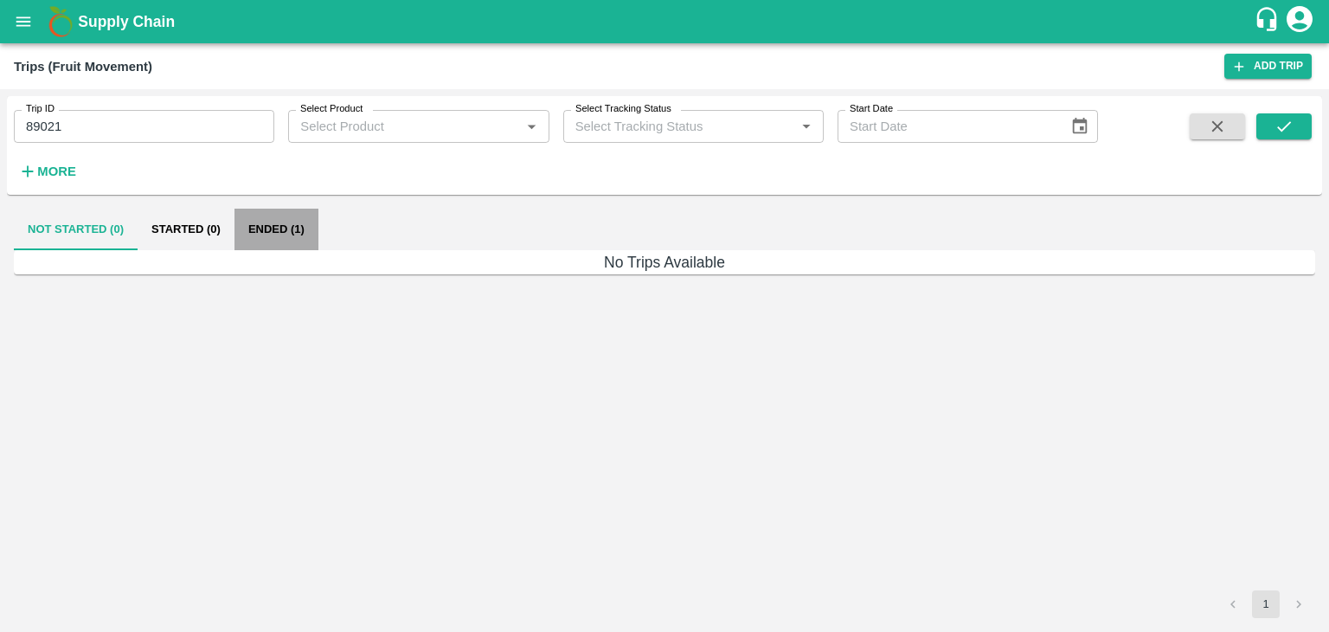
click at [271, 228] on button "Ended (1)" at bounding box center [277, 230] width 84 height 42
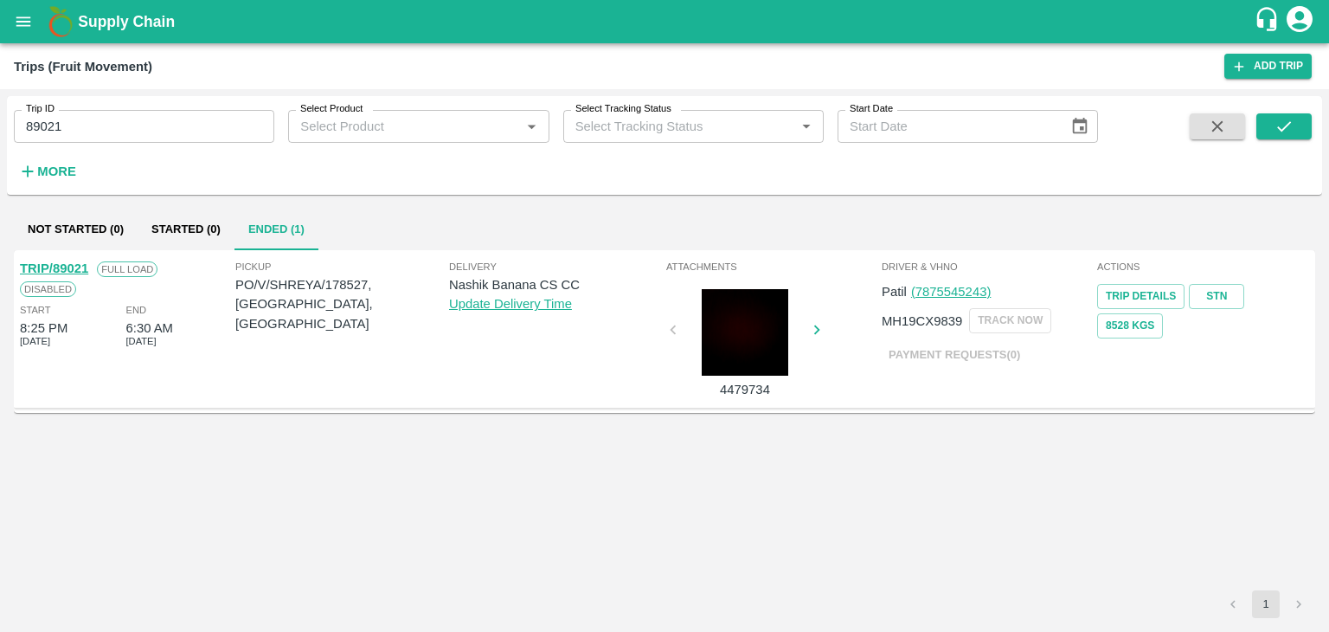
click at [64, 267] on link "TRIP/89021" at bounding box center [54, 268] width 68 height 14
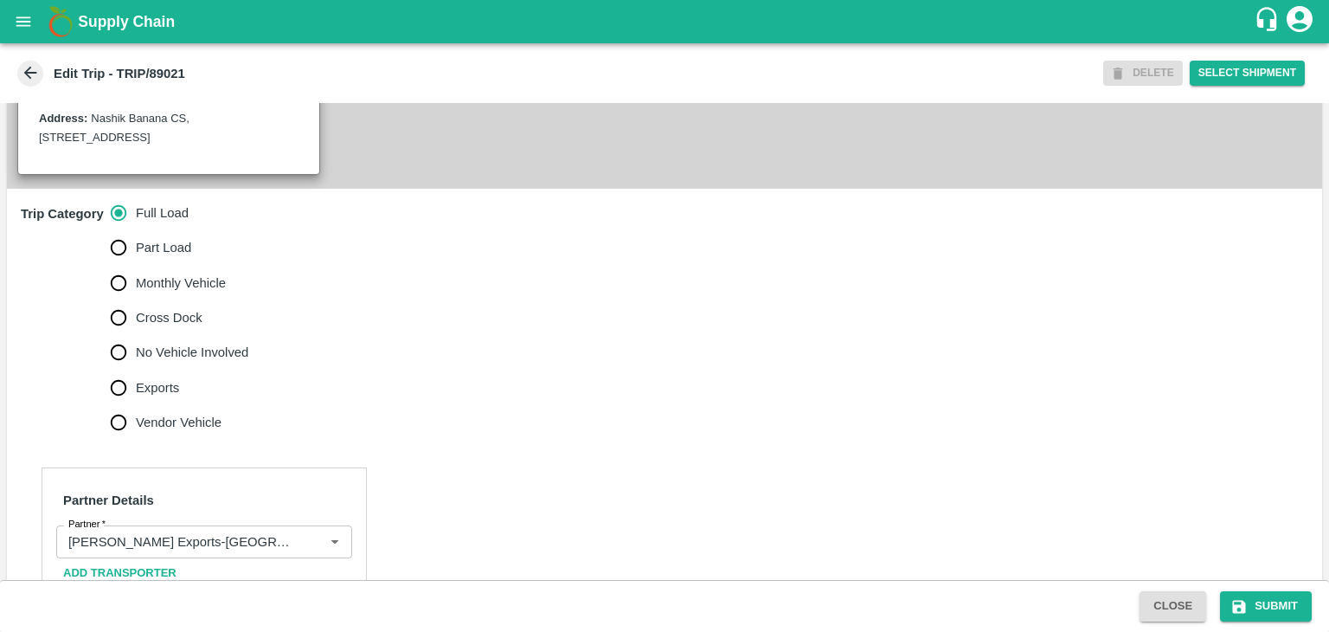
scroll to position [438, 0]
click at [307, 549] on icon "Clear" at bounding box center [313, 540] width 16 height 16
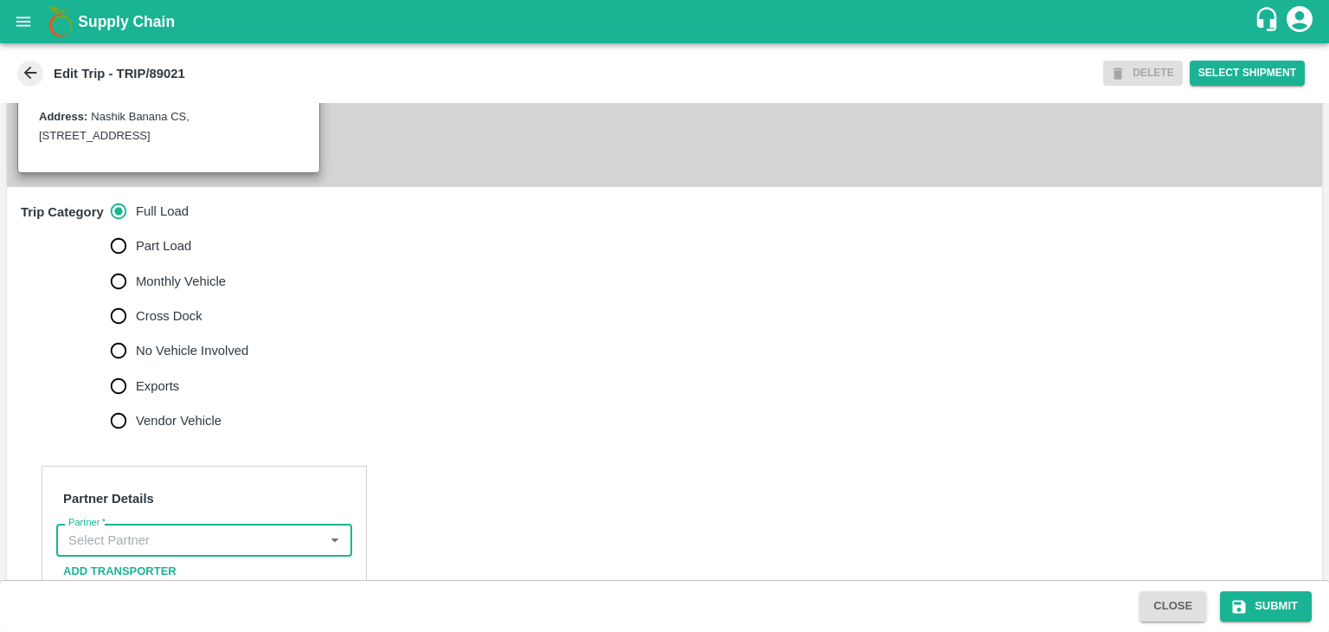
scroll to position [0, 0]
click at [280, 551] on input "Partner   *" at bounding box center [189, 540] width 257 height 22
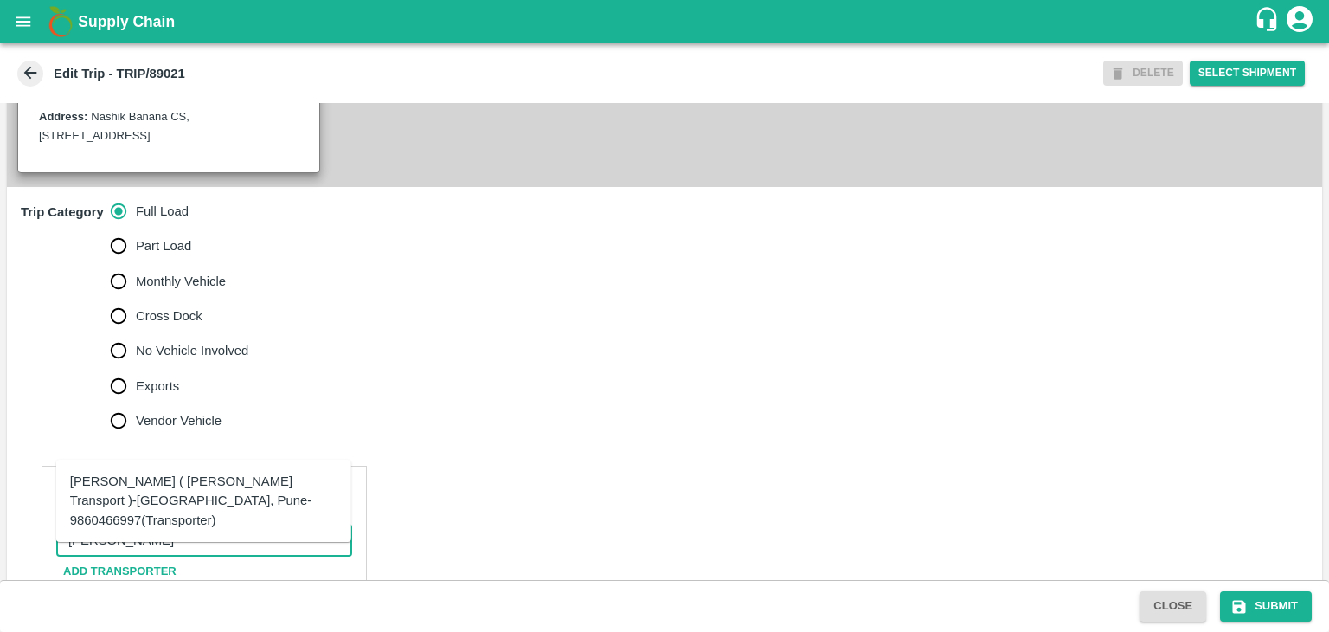
click at [196, 497] on div "[PERSON_NAME] ( [PERSON_NAME] Transport )-[GEOGRAPHIC_DATA], Pune-9860466997(Tr…" at bounding box center [203, 501] width 267 height 58
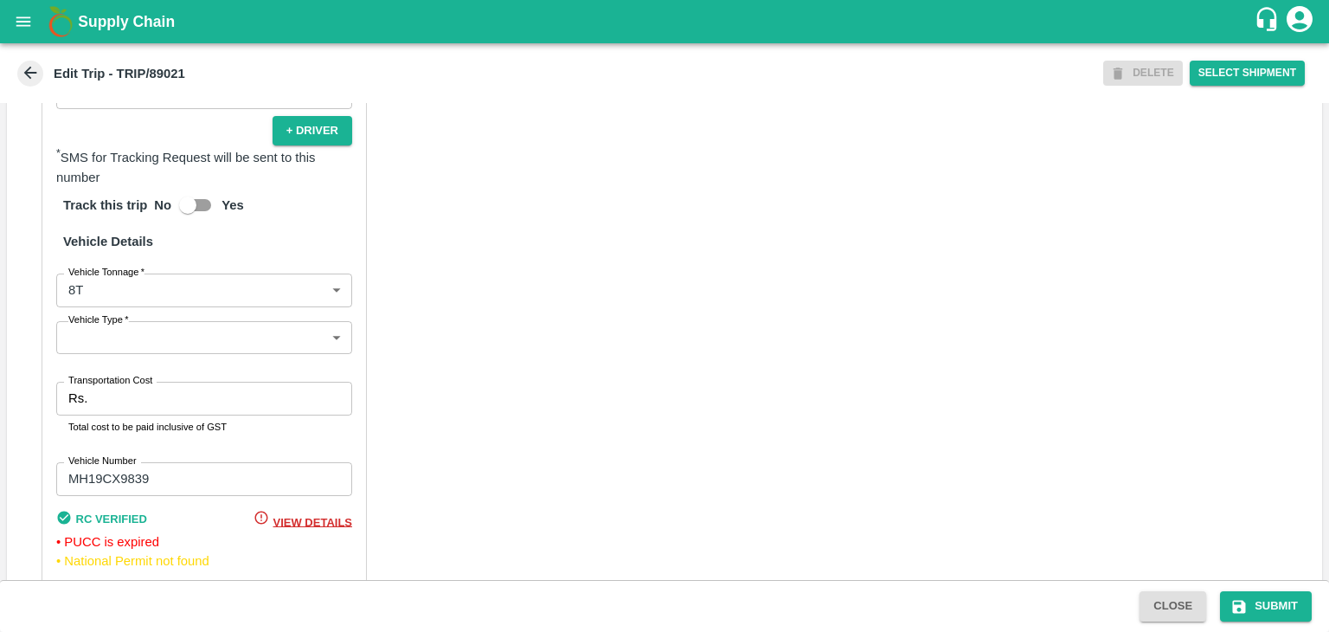
scroll to position [1163, 0]
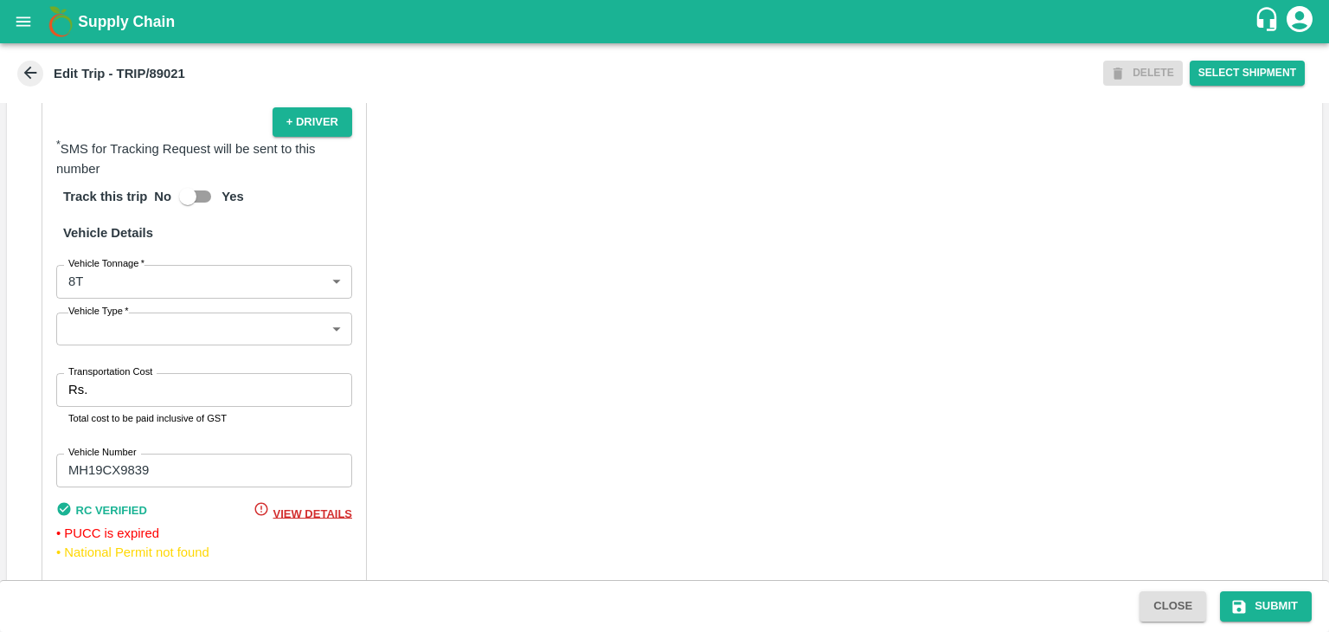
type input "[PERSON_NAME] ( [PERSON_NAME] Transport )-[GEOGRAPHIC_DATA], Pune-9860466997(Tr…"
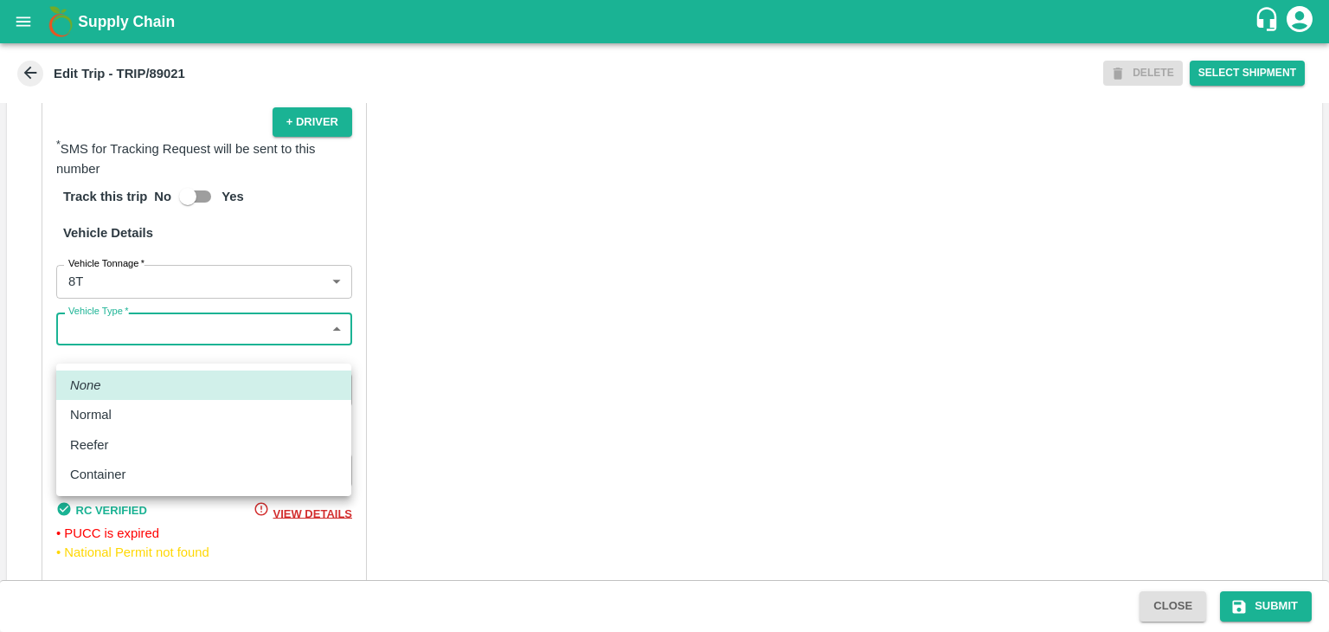
click at [129, 359] on body "Supply Chain Edit Trip - TRIP/89021 DELETE Select Shipment Trip Details Trip Ty…" at bounding box center [664, 316] width 1329 height 632
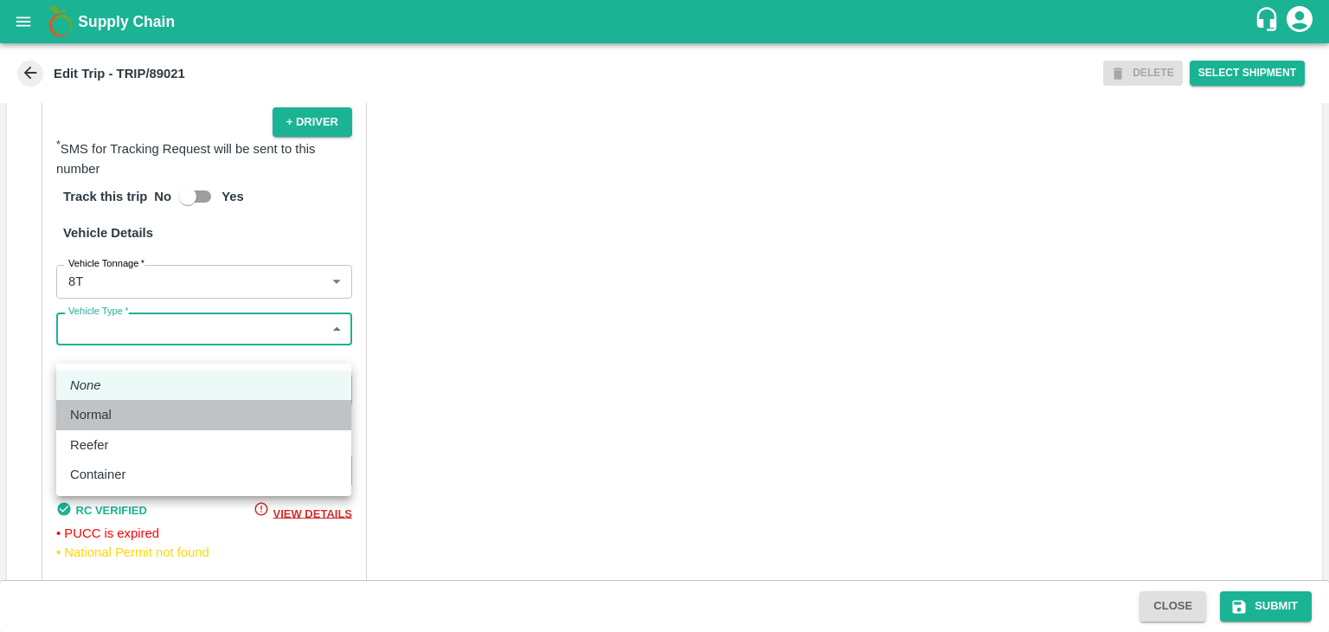
click at [125, 413] on div "Normal" at bounding box center [203, 414] width 267 height 19
type input "Normal"
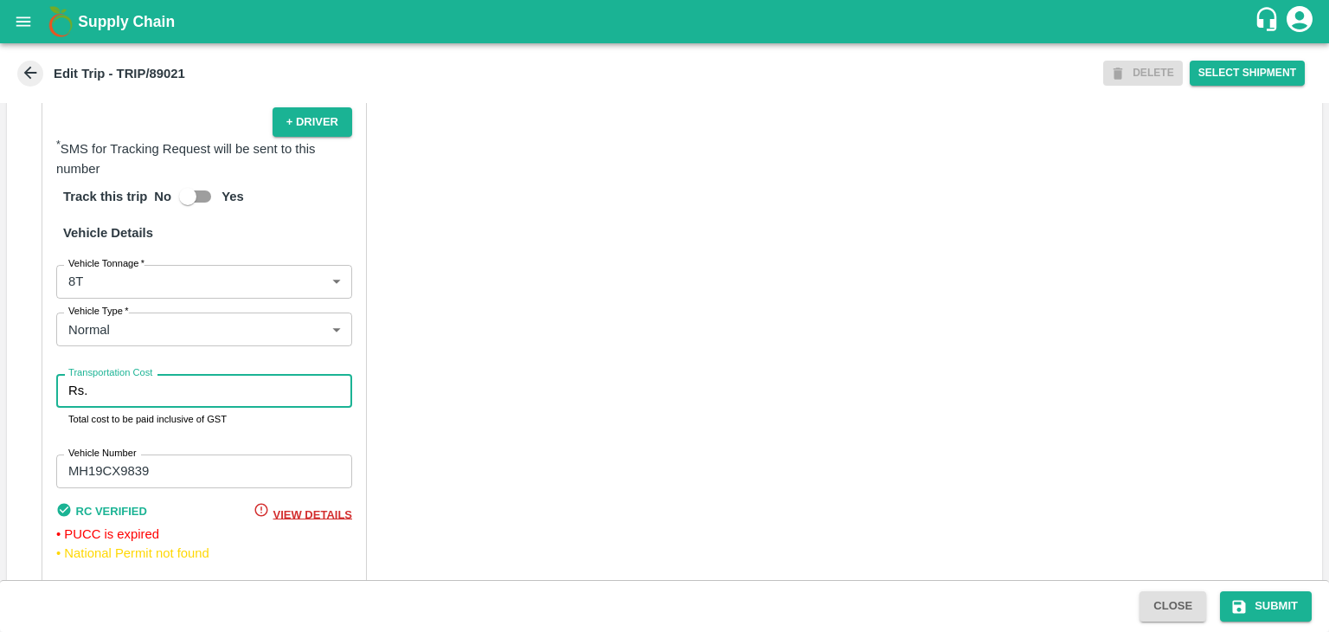
click at [156, 407] on input "Transportation Cost" at bounding box center [223, 390] width 258 height 33
type input "10000"
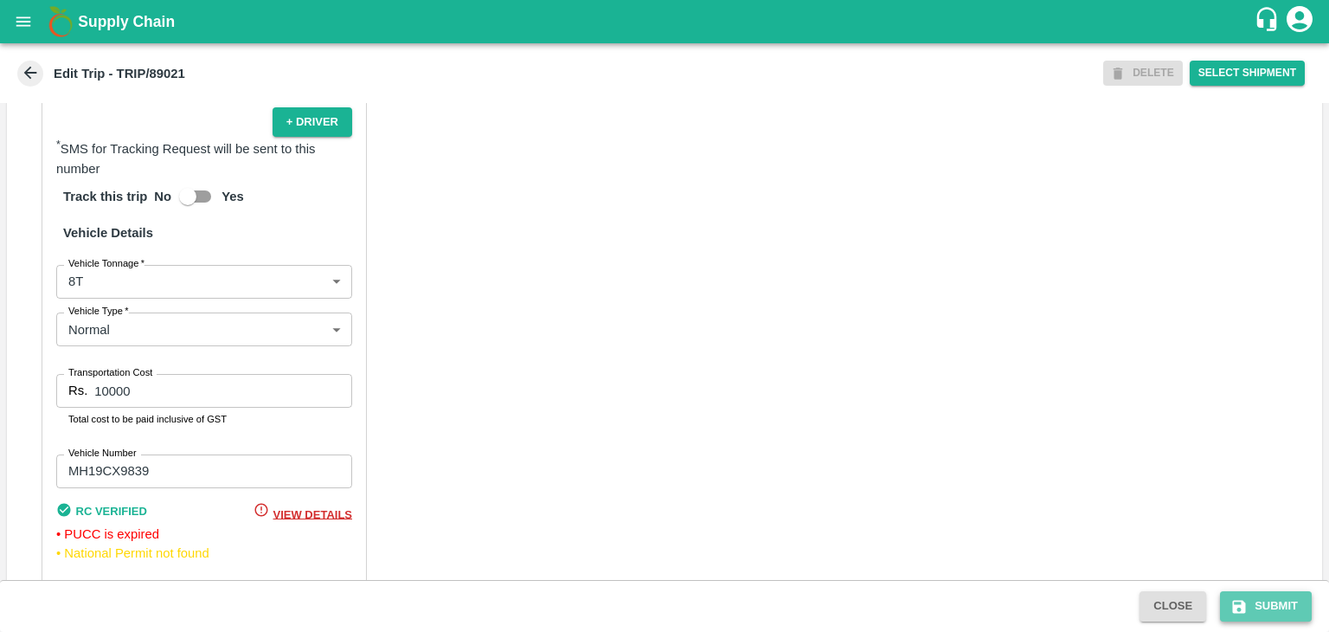
click at [1282, 606] on button "Submit" at bounding box center [1266, 606] width 92 height 30
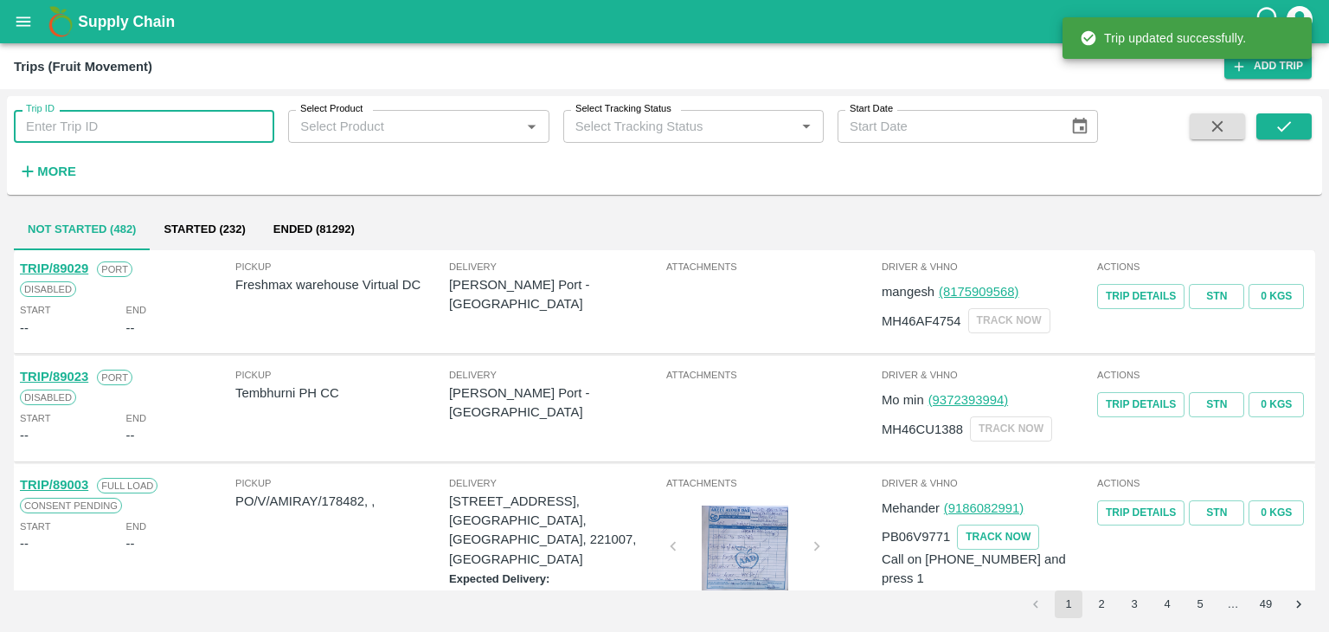
click at [172, 125] on input "Trip ID" at bounding box center [144, 126] width 260 height 33
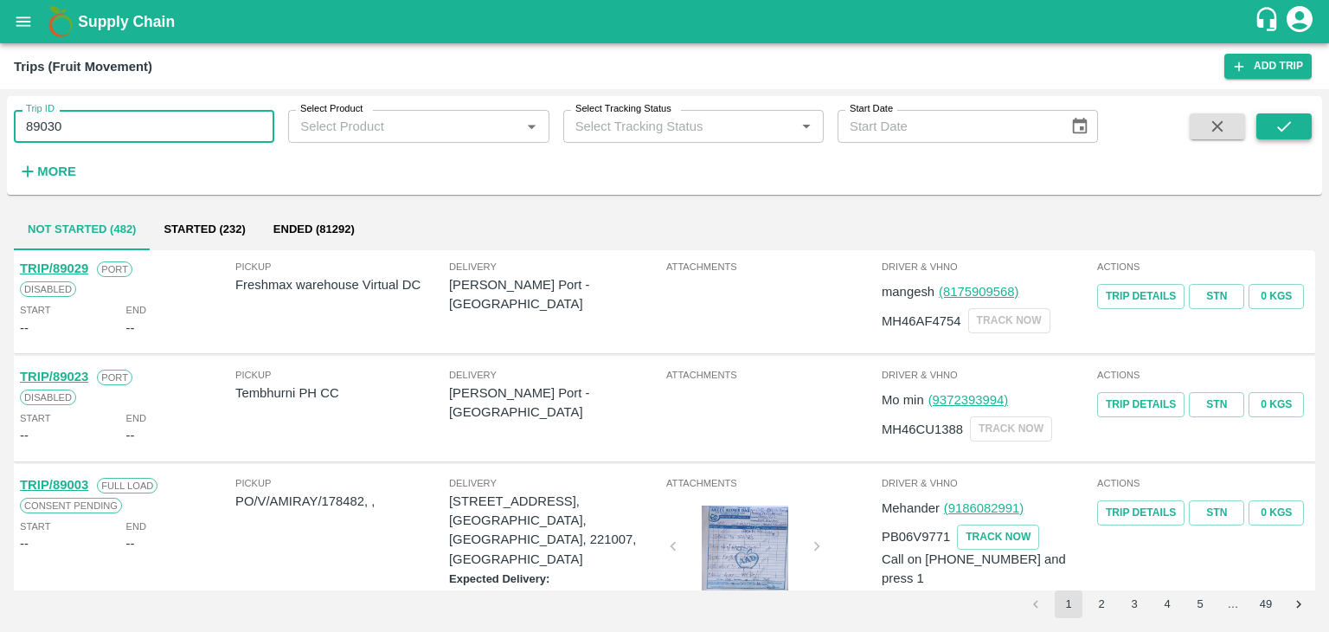
type input "89030"
click at [1298, 125] on button "submit" at bounding box center [1283, 126] width 55 height 26
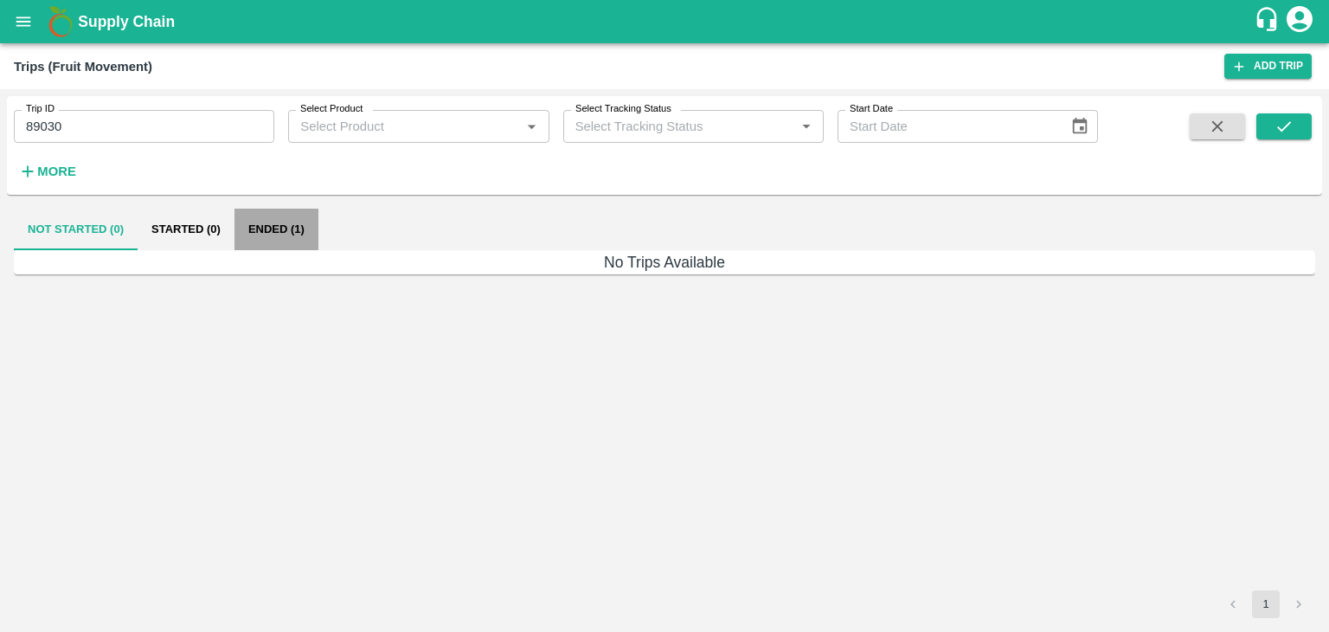
click at [294, 222] on button "Ended (1)" at bounding box center [277, 230] width 84 height 42
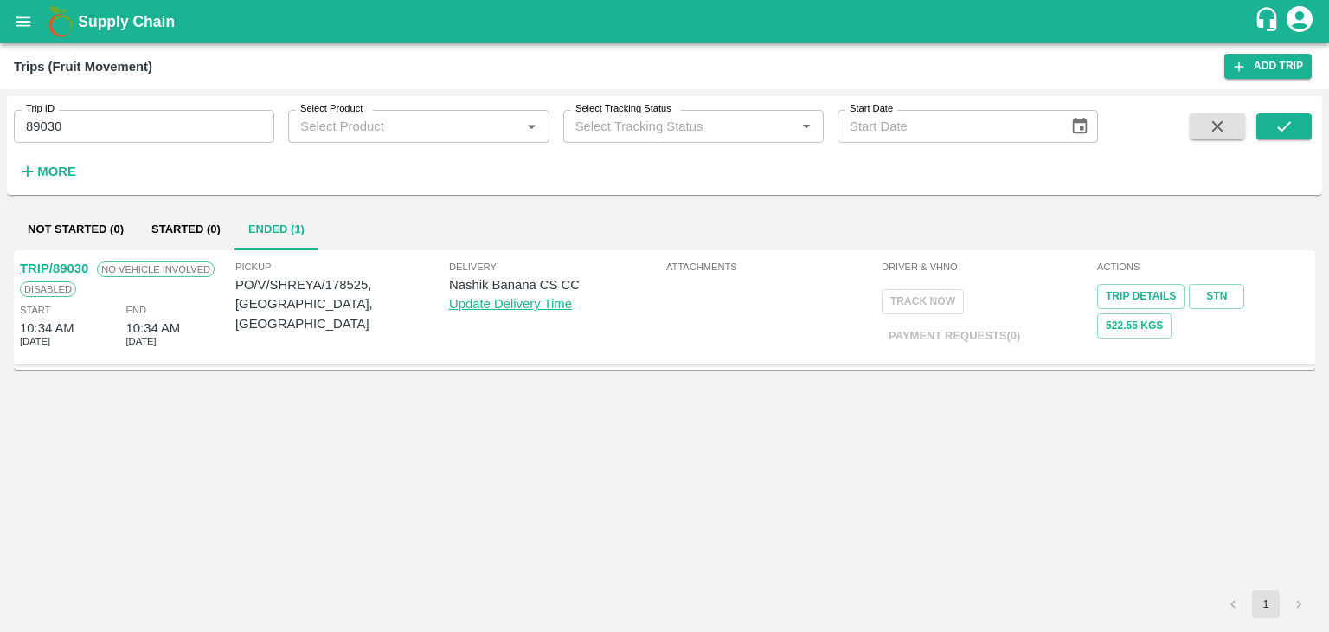
click at [73, 267] on link "TRIP/89030" at bounding box center [54, 268] width 68 height 14
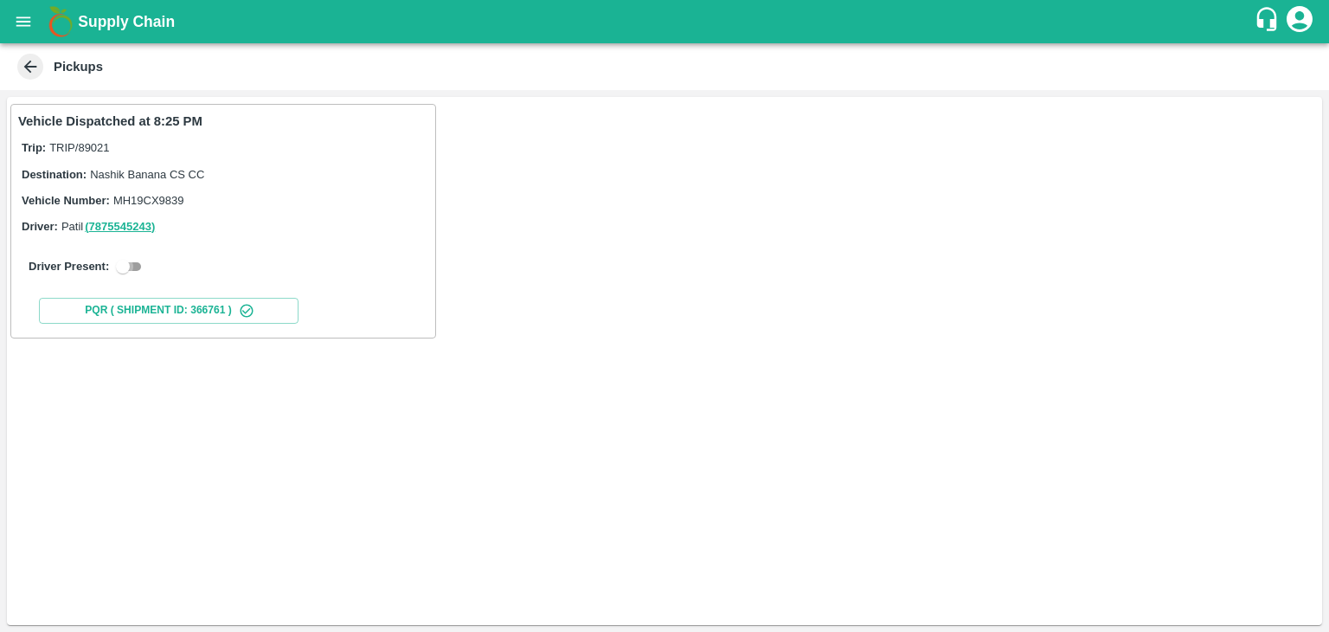
click at [138, 266] on input "checkbox" at bounding box center [123, 266] width 62 height 21
checkbox input "true"
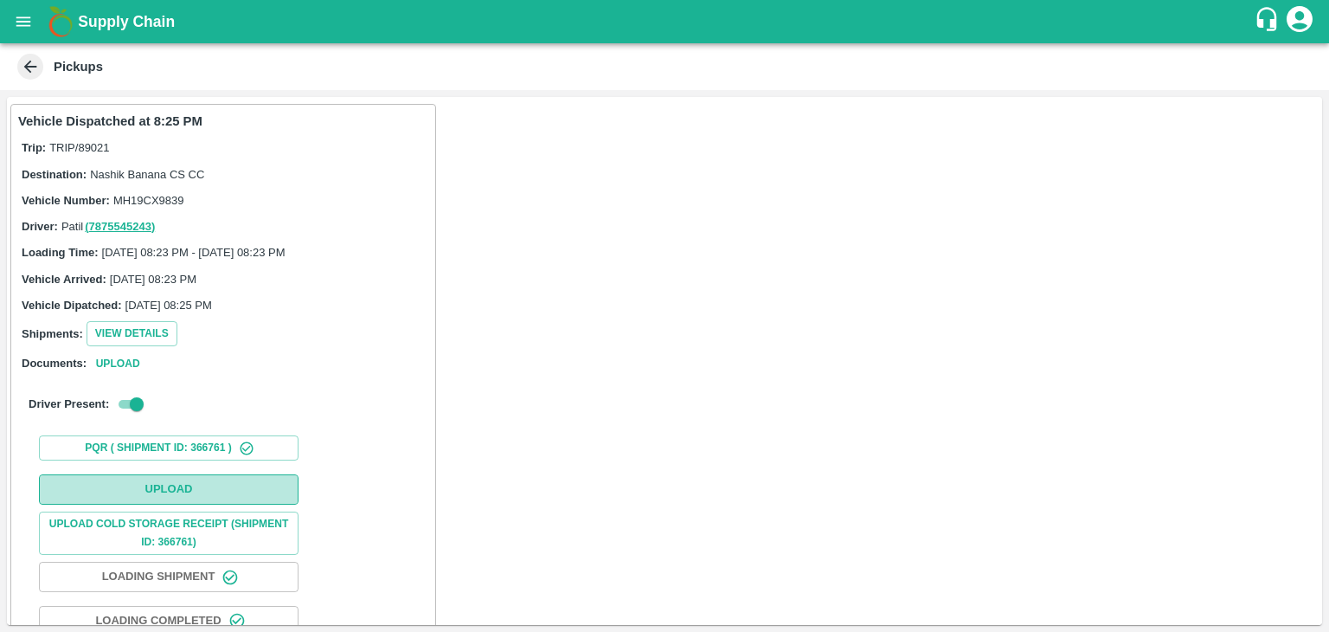
click at [252, 493] on button "Upload" at bounding box center [169, 489] width 260 height 30
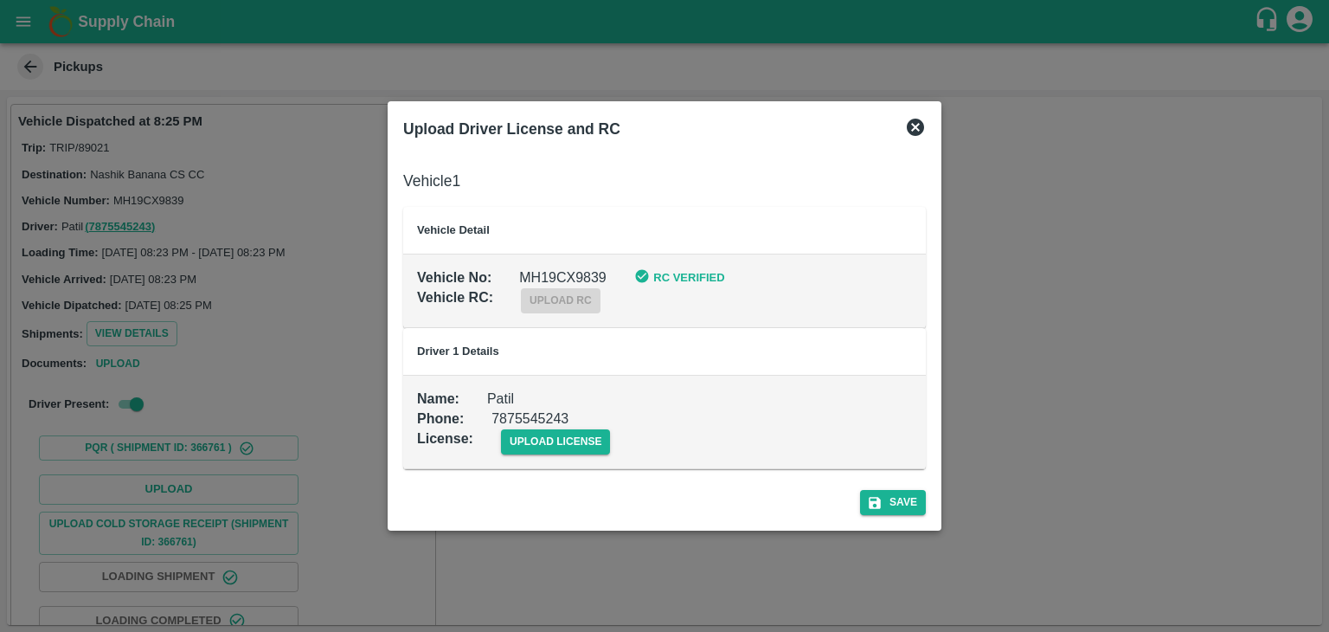
click at [571, 454] on td "Name : Patil Phone : 7875545243 License : upload license" at bounding box center [664, 422] width 523 height 93
click at [582, 446] on span "upload license" at bounding box center [556, 441] width 110 height 25
click at [0, 0] on input "upload license" at bounding box center [0, 0] width 0 height 0
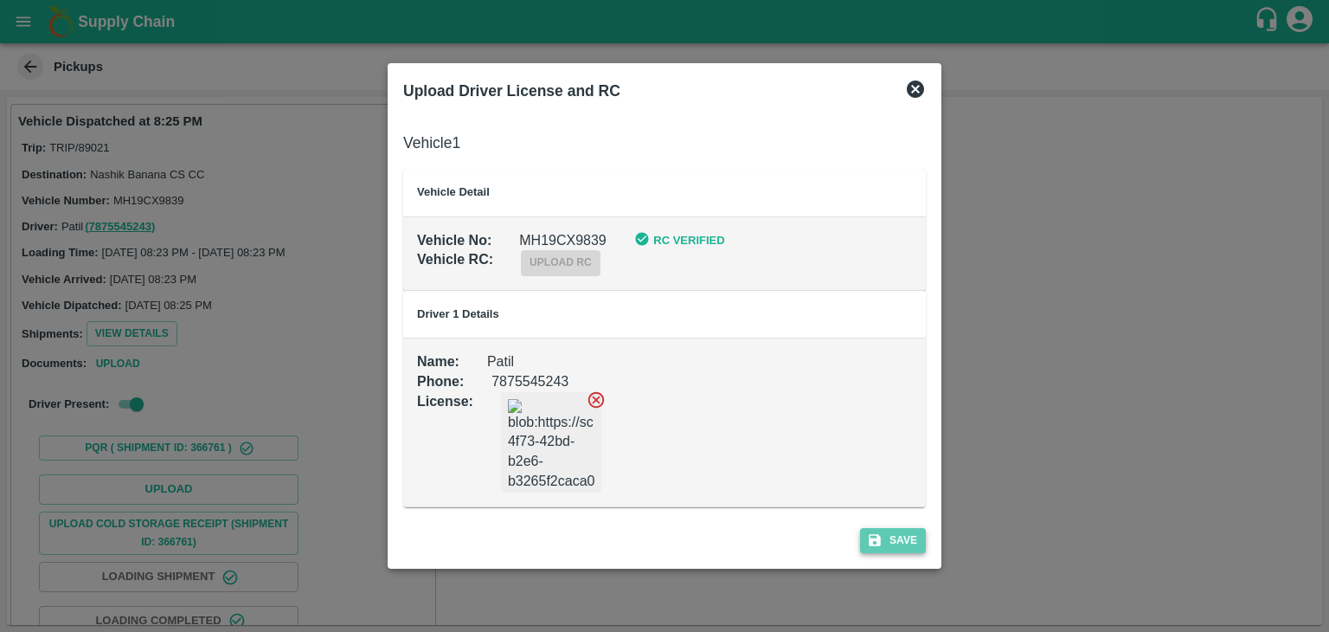
click at [883, 530] on button "Save" at bounding box center [893, 540] width 66 height 25
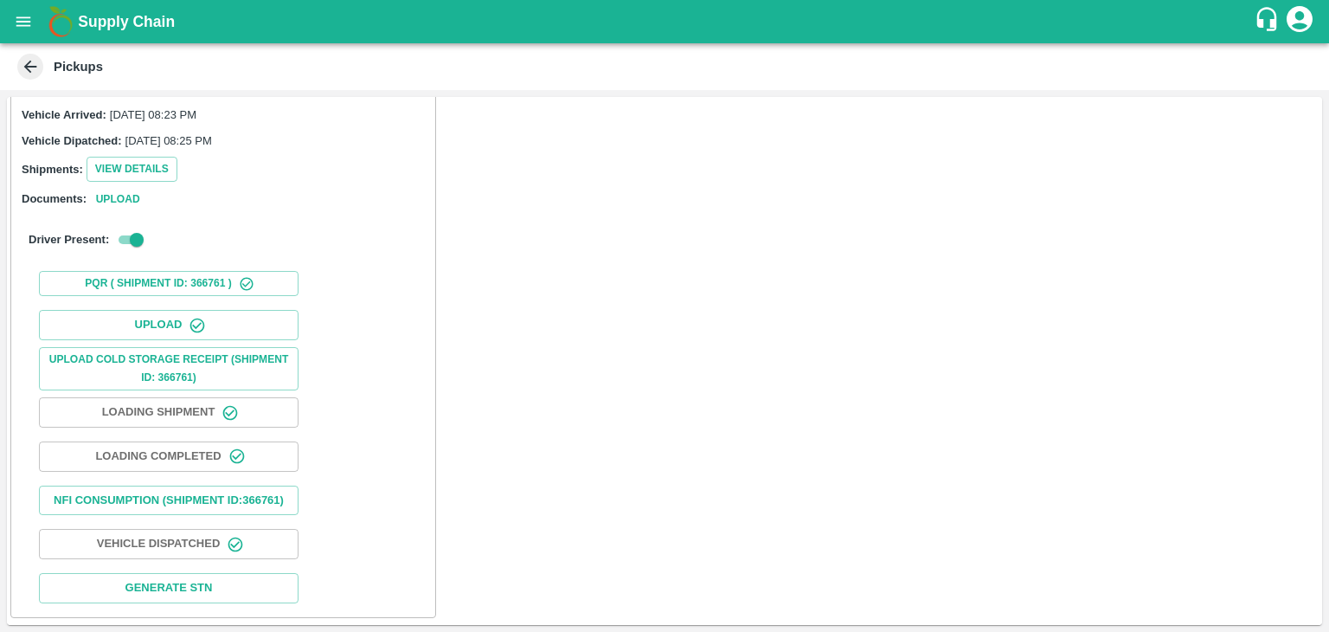
scroll to position [180, 0]
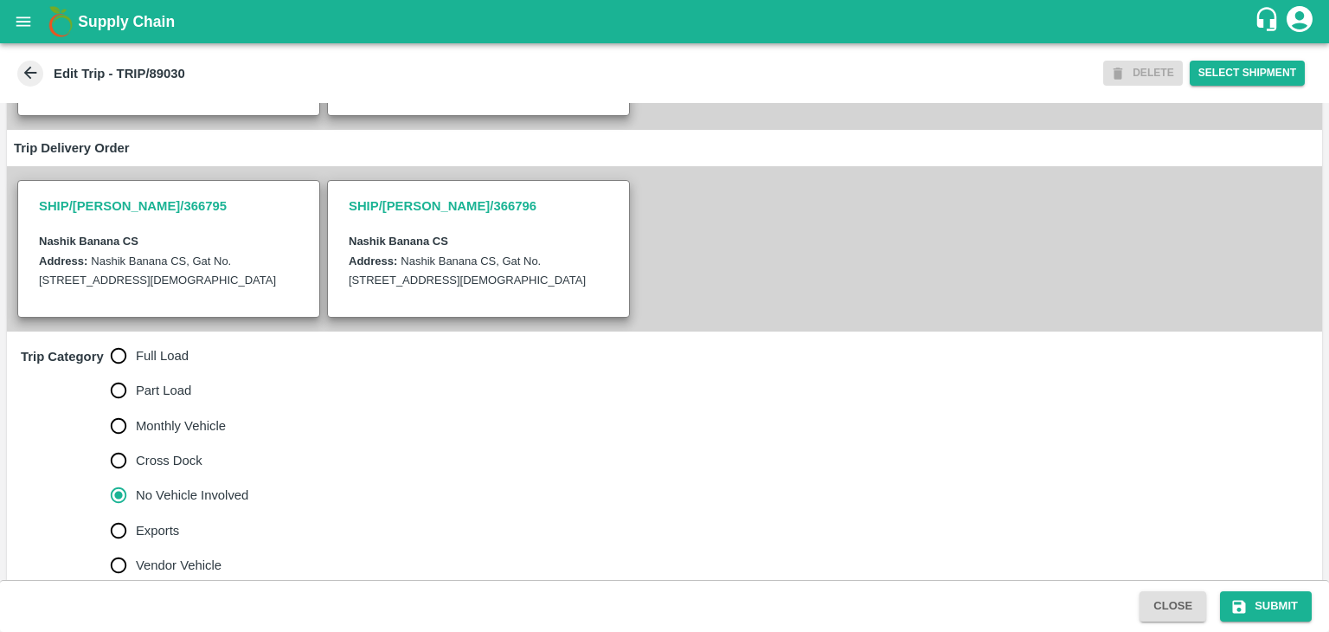
scroll to position [388, 0]
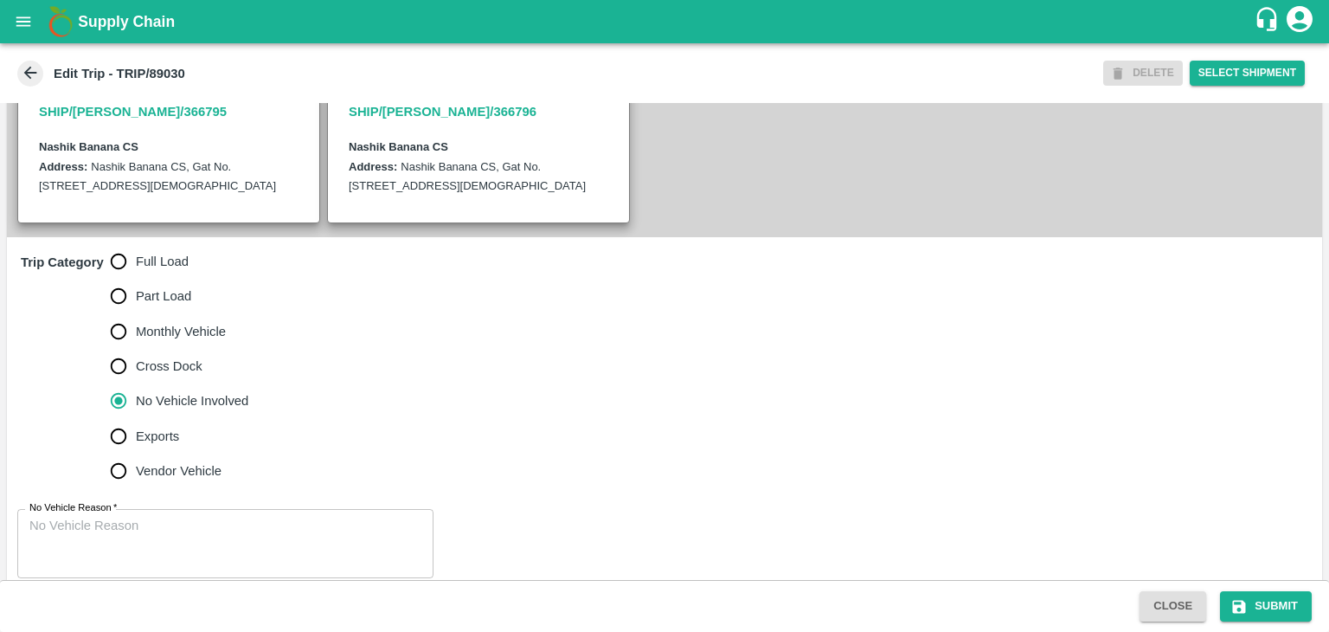
click at [125, 271] on input "Full Load" at bounding box center [118, 261] width 35 height 35
radio input "true"
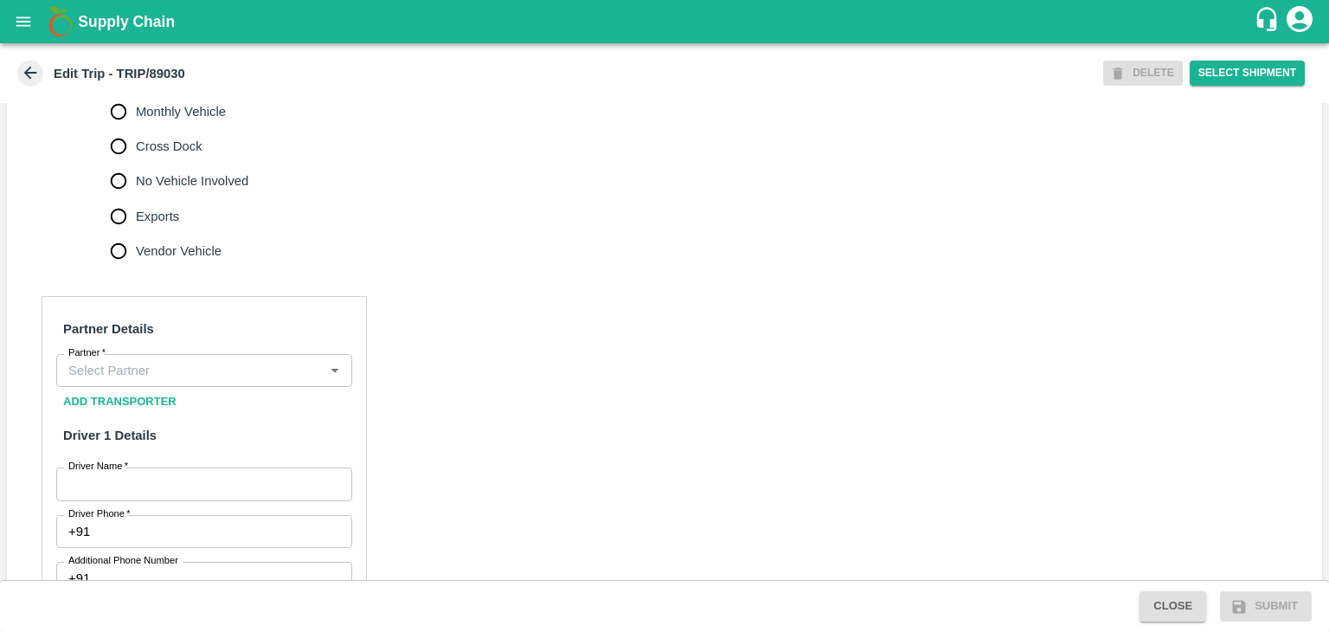
scroll to position [614, 0]
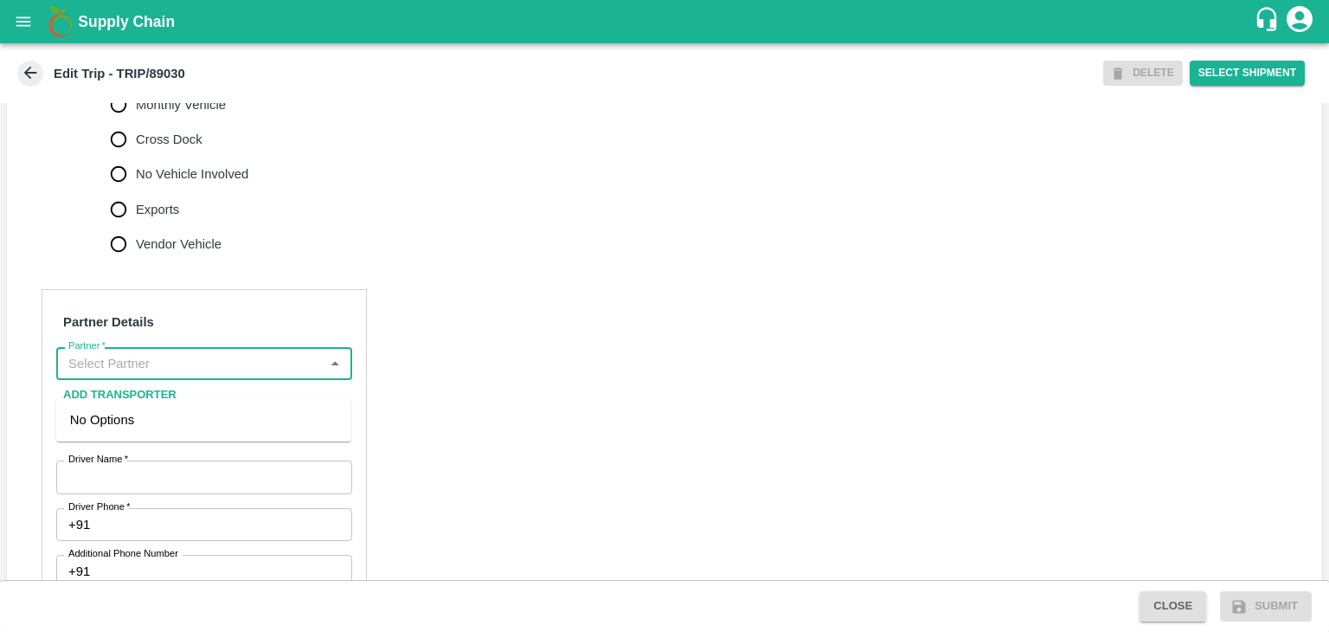
click at [202, 375] on input "Partner   *" at bounding box center [189, 363] width 257 height 22
click at [183, 421] on div "[PERSON_NAME] ( [PERSON_NAME] Transport )-[GEOGRAPHIC_DATA], Pune-9860466997(Tr…" at bounding box center [203, 439] width 267 height 58
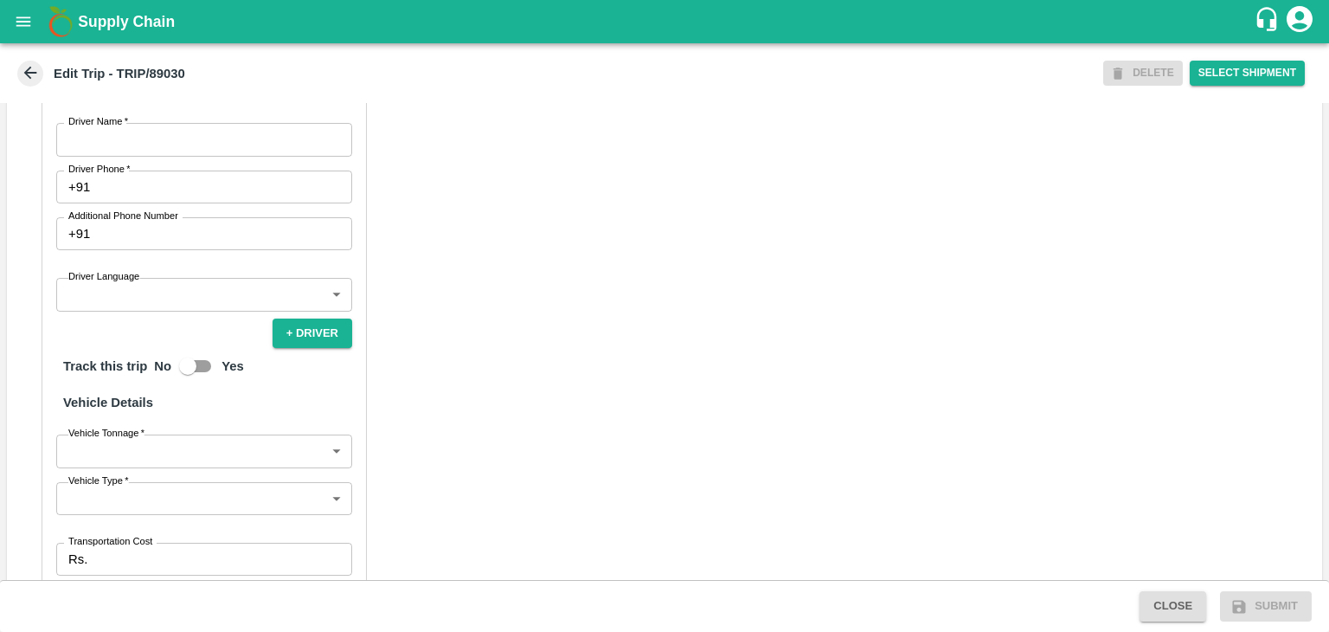
type input "[PERSON_NAME] ( [PERSON_NAME] Transport )-[GEOGRAPHIC_DATA], Pune-9860466997(Tr…"
click at [138, 156] on input "Driver Name   *" at bounding box center [204, 139] width 296 height 33
type input "[PERSON_NAME]"
click at [163, 203] on input "Driver Phone   *" at bounding box center [224, 186] width 255 height 33
type input "9975280177"
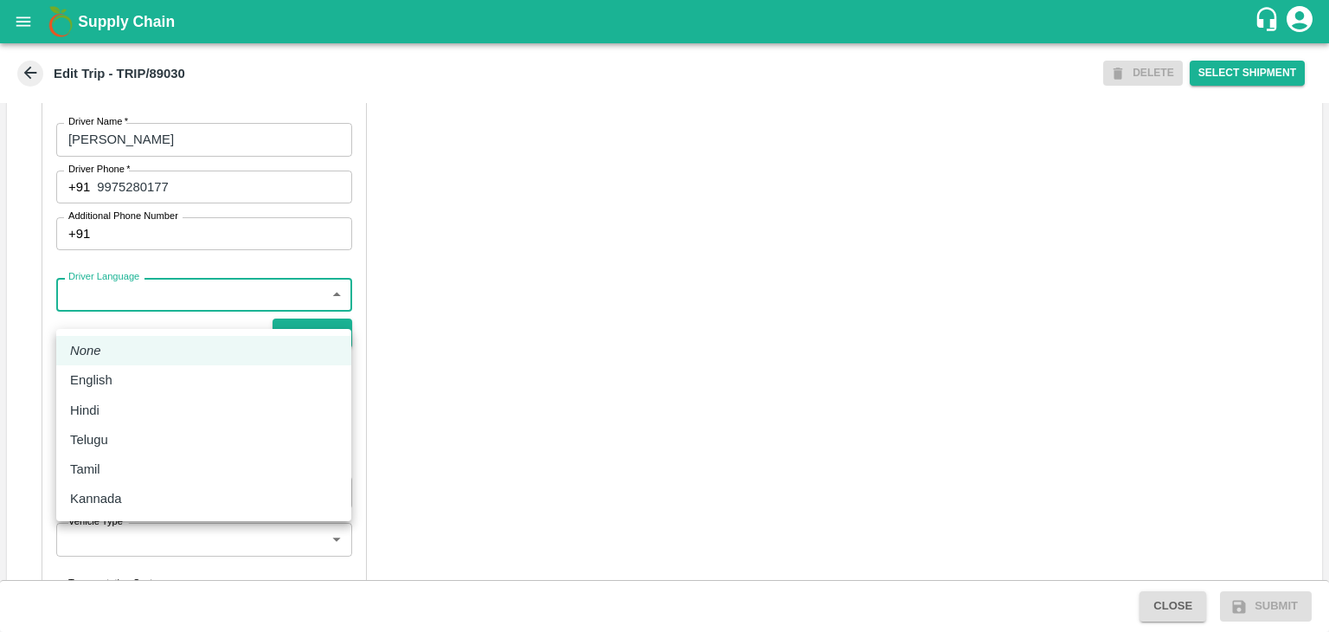
click at [166, 316] on body "Supply Chain Edit Trip - TRIP/89030 DELETE Select Shipment Trip Details Trip Ty…" at bounding box center [664, 316] width 1329 height 632
click at [138, 383] on div "English" at bounding box center [203, 379] width 267 height 19
type input "en"
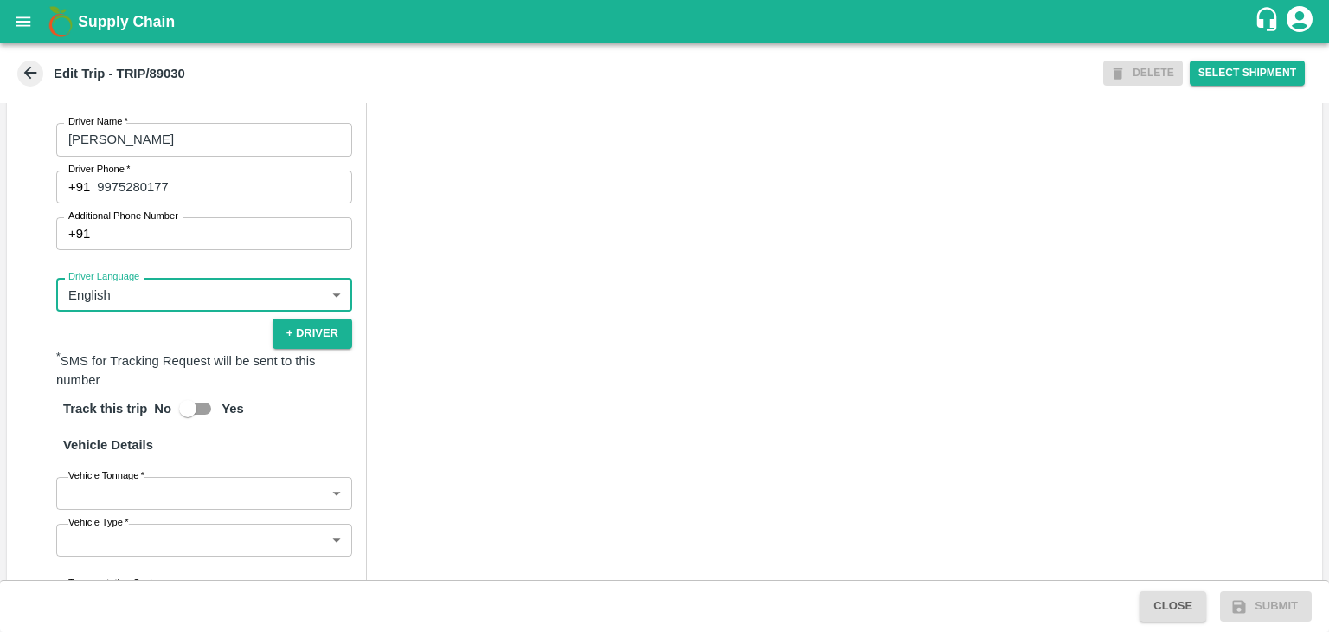
scroll to position [1198, 0]
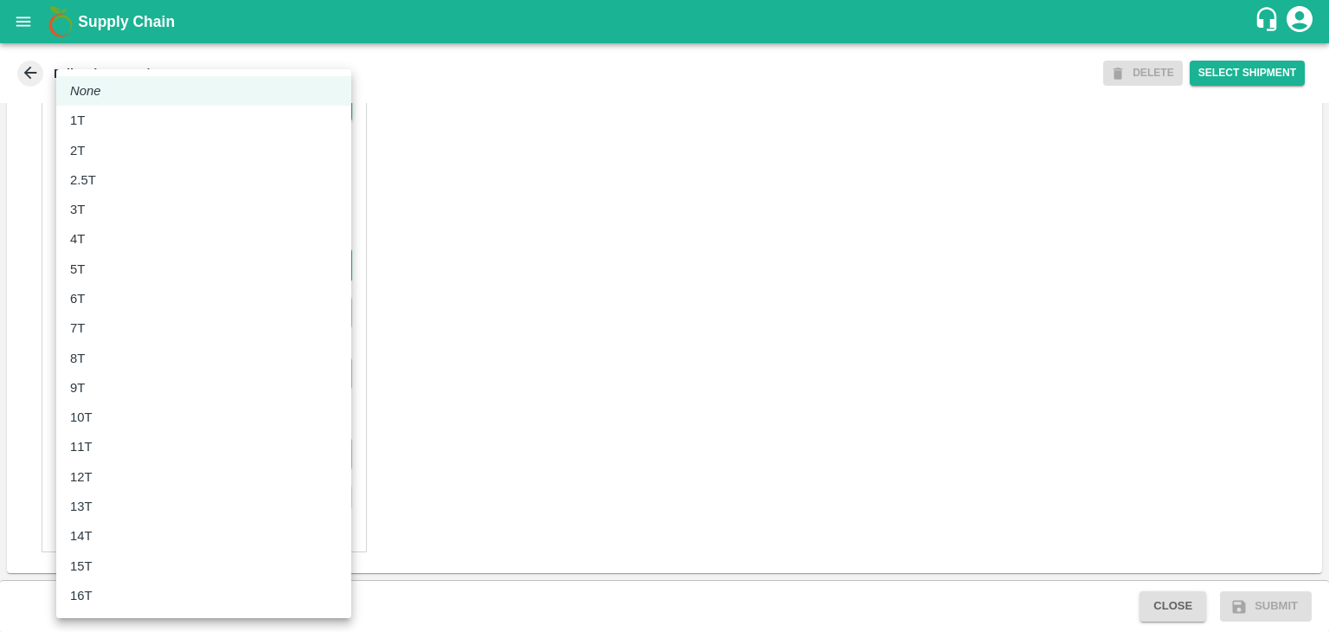
drag, startPoint x: 109, startPoint y: 267, endPoint x: 118, endPoint y: 316, distance: 49.2
click at [118, 316] on body "Supply Chain Edit Trip - TRIP/89030 DELETE Select Shipment Trip Details Trip Ty…" at bounding box center [664, 316] width 1329 height 632
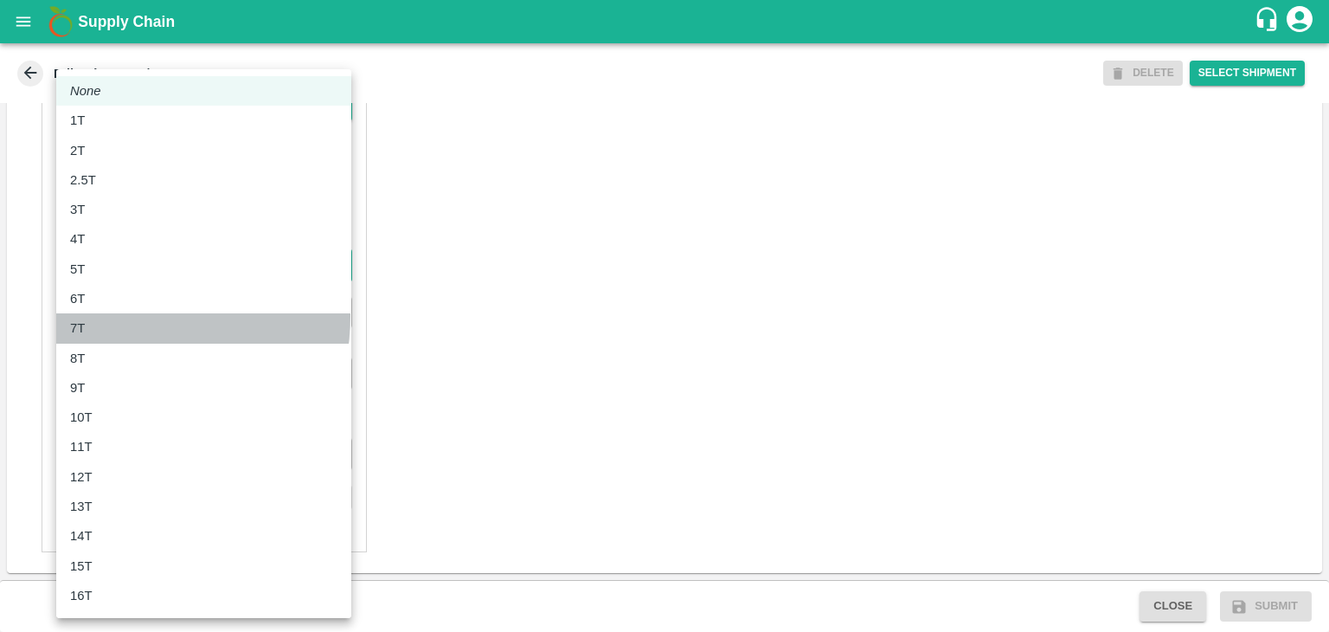
click at [118, 316] on li "7T" at bounding box center [203, 327] width 295 height 29
type input "7000"
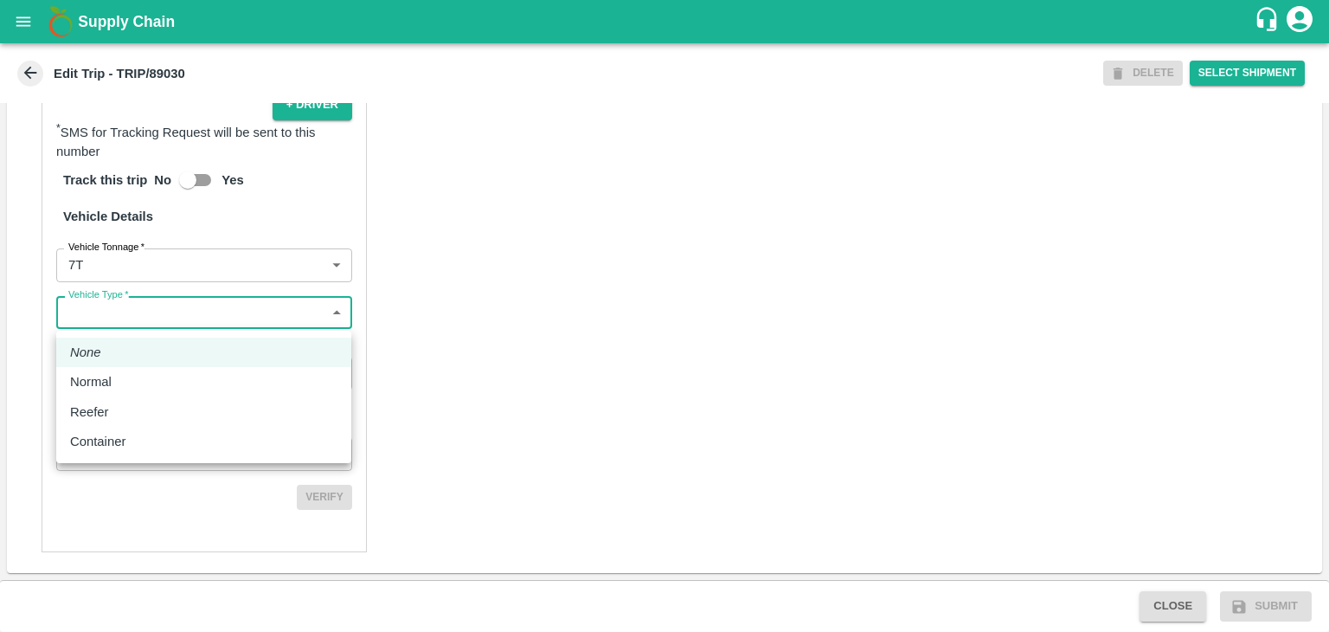
drag, startPoint x: 191, startPoint y: 316, endPoint x: 132, endPoint y: 388, distance: 93.4
click at [132, 388] on body "Supply Chain Edit Trip - TRIP/89030 DELETE Select Shipment Trip Details Trip Ty…" at bounding box center [664, 316] width 1329 height 632
click at [132, 388] on div "Normal" at bounding box center [203, 381] width 267 height 19
type input "Normal"
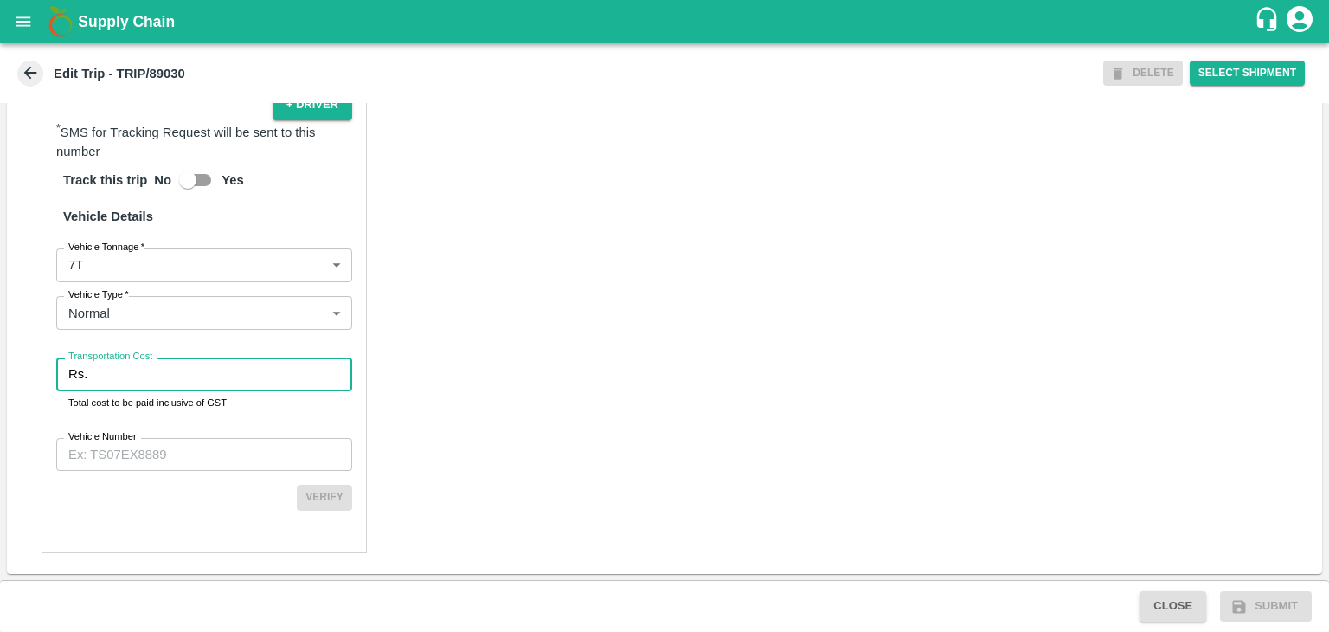
click at [161, 371] on input "Transportation Cost" at bounding box center [223, 373] width 258 height 33
type input "1"
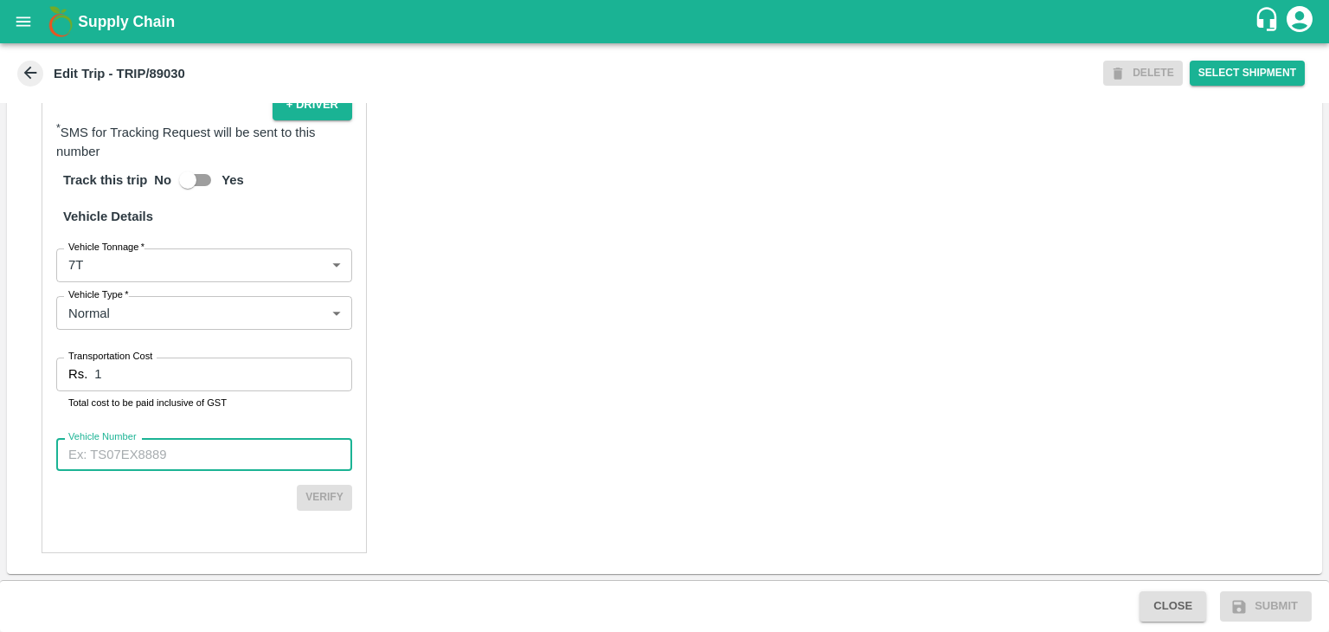
click at [262, 440] on input "Vehicle Number" at bounding box center [204, 454] width 296 height 33
type input "MH12HD0431"
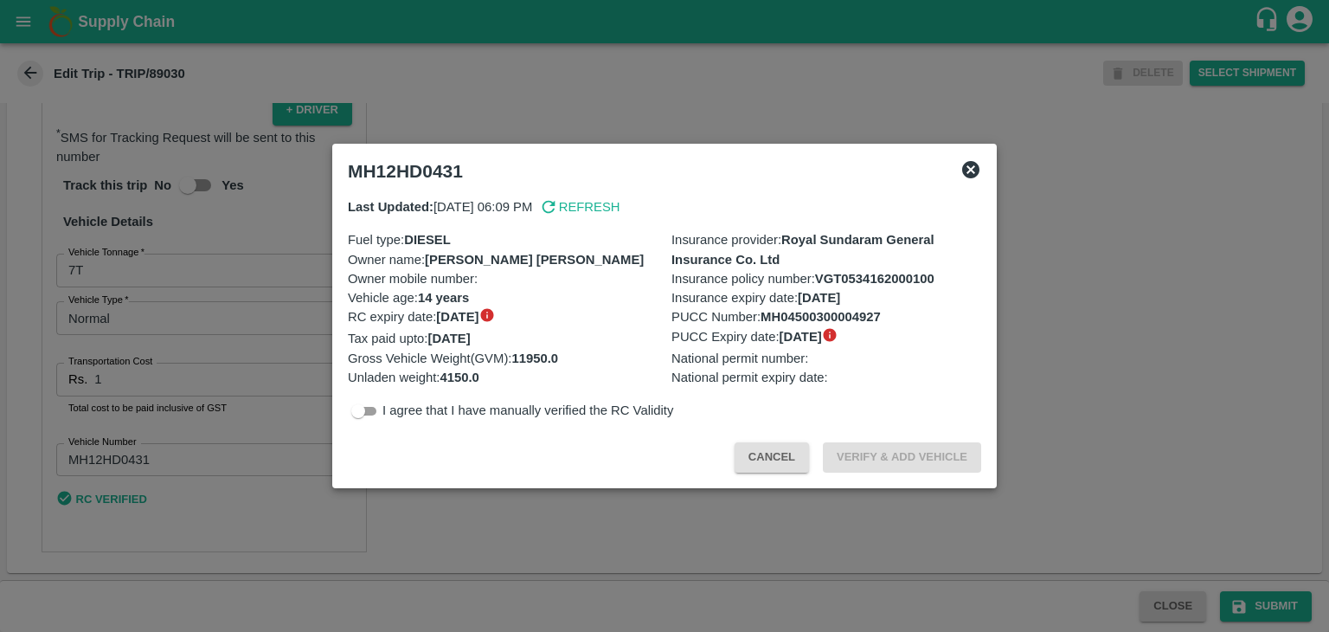
click at [1269, 600] on div at bounding box center [664, 316] width 1329 height 632
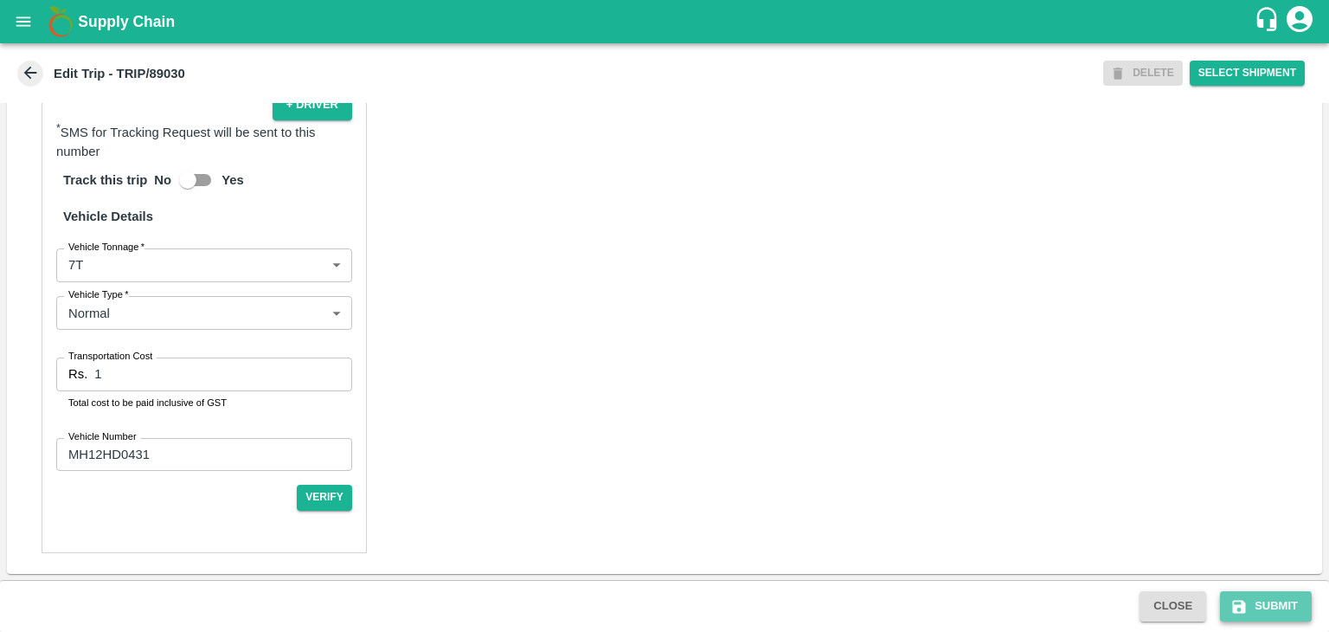
click at [1284, 605] on button "Submit" at bounding box center [1266, 606] width 92 height 30
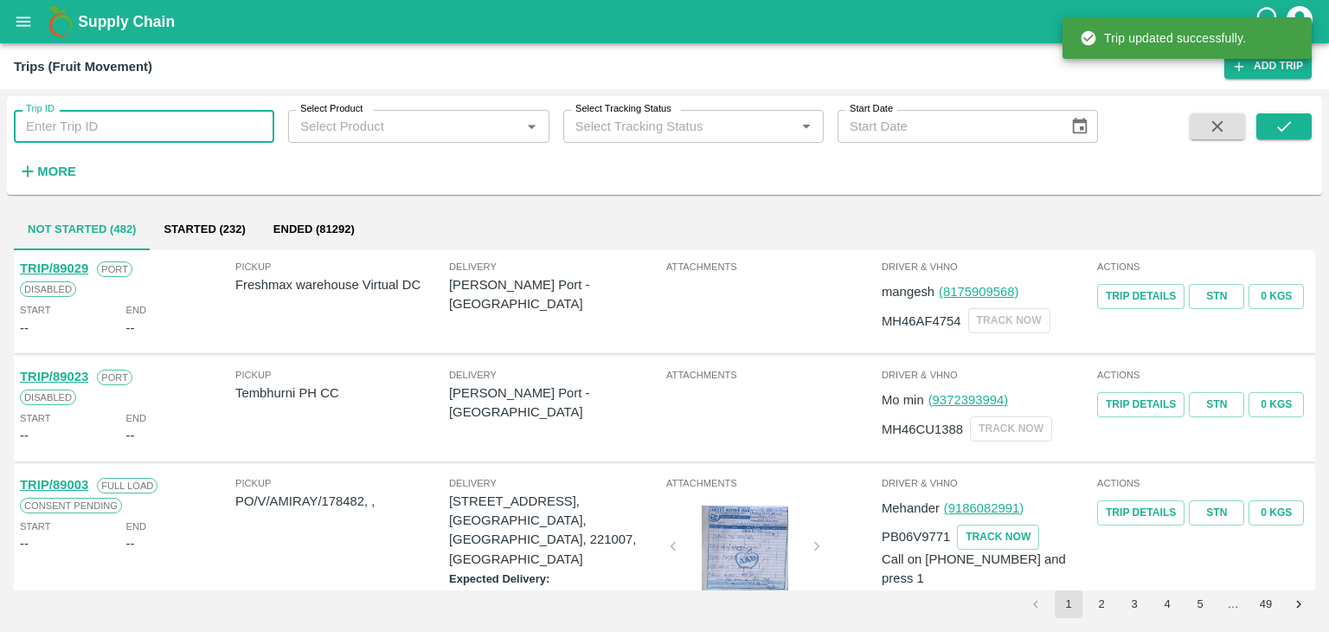
click at [145, 132] on input "Trip ID" at bounding box center [144, 126] width 260 height 33
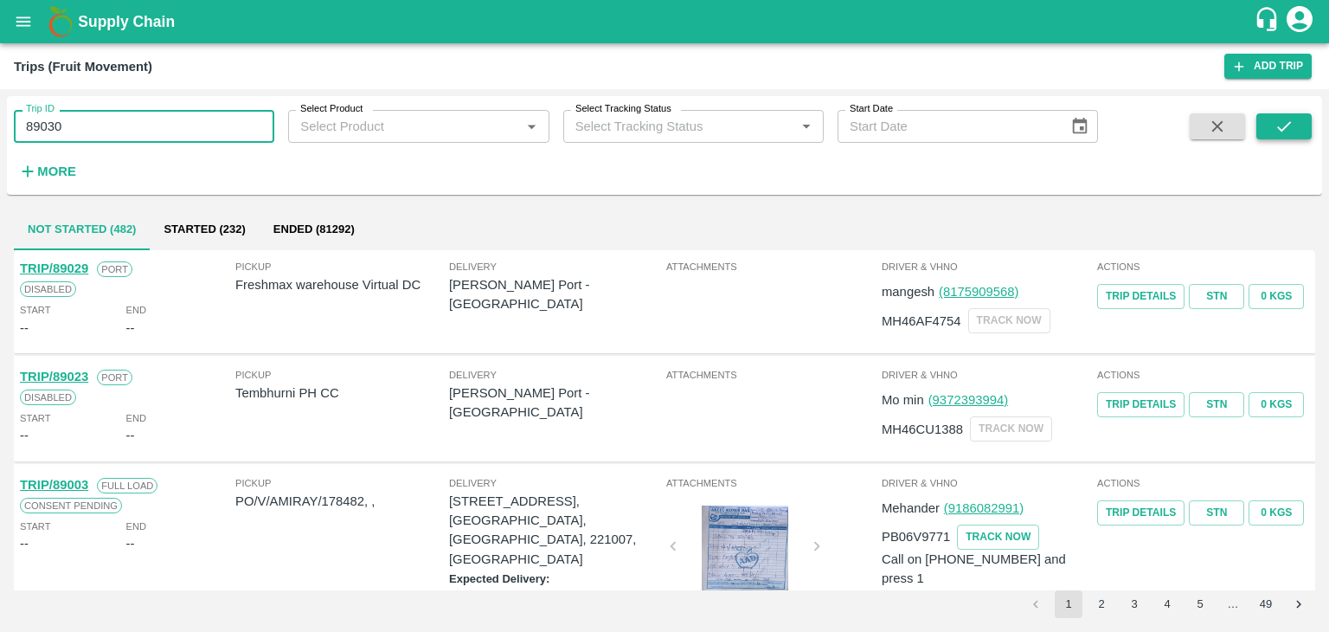
type input "89030"
click at [1308, 121] on button "submit" at bounding box center [1283, 126] width 55 height 26
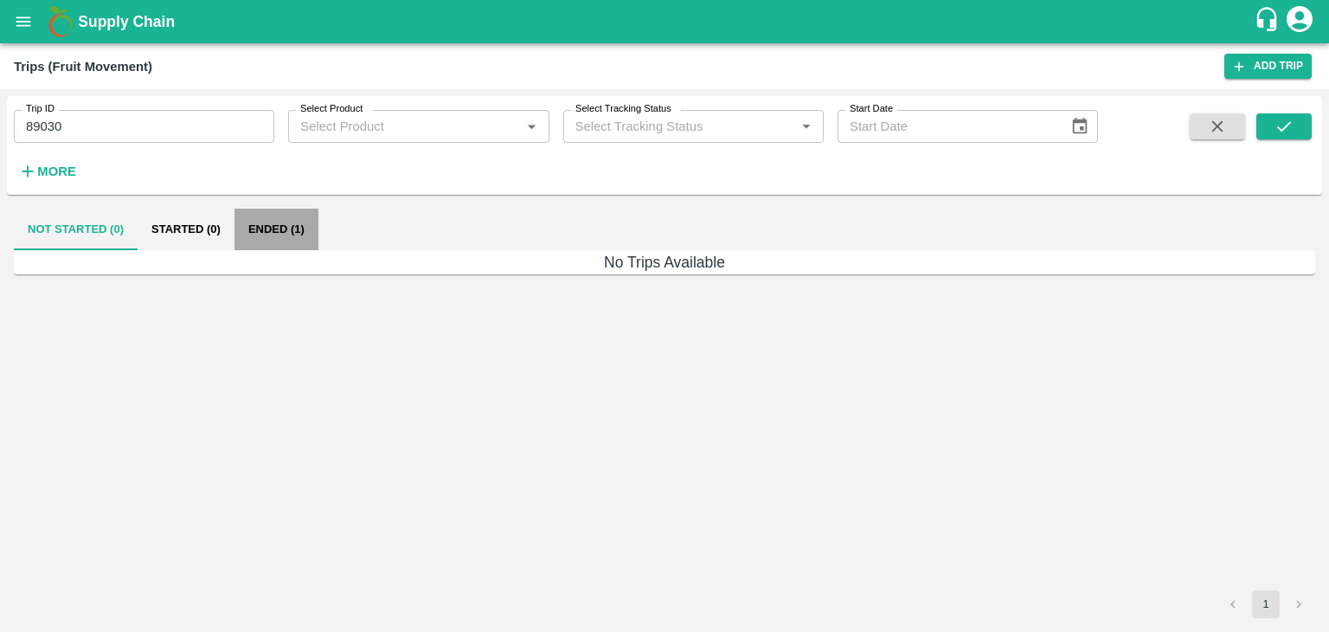
click at [276, 215] on button "Ended (1)" at bounding box center [277, 230] width 84 height 42
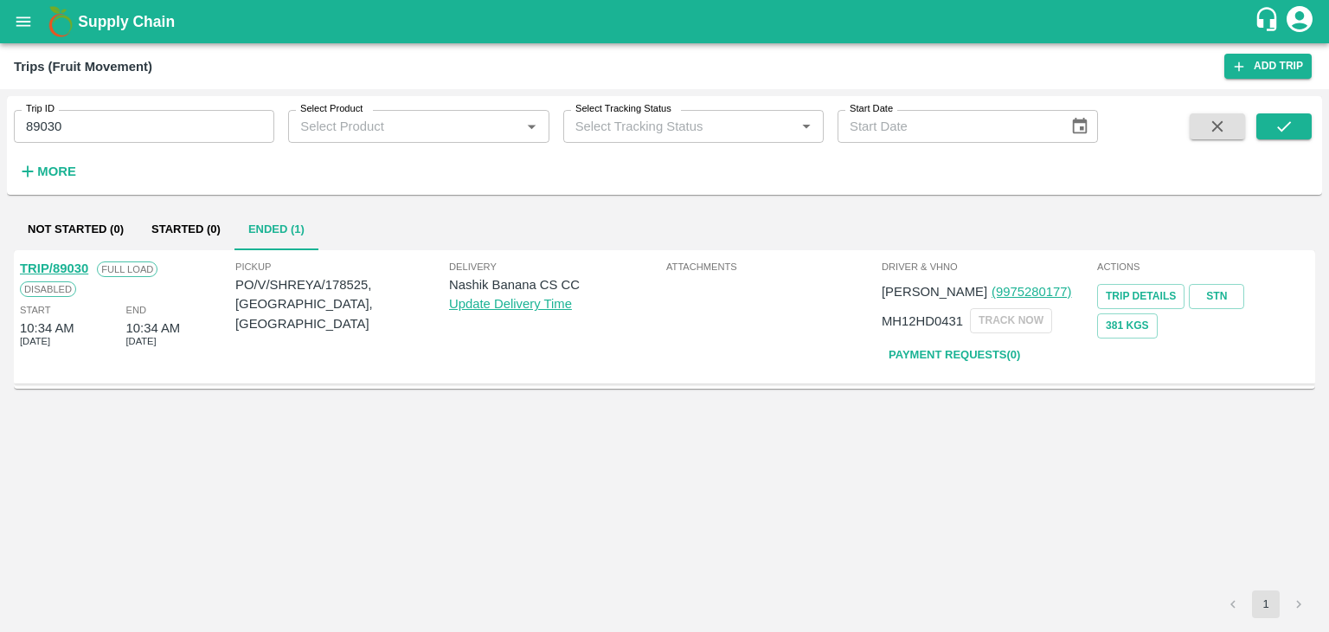
click at [59, 269] on link "TRIP/89030" at bounding box center [54, 268] width 68 height 14
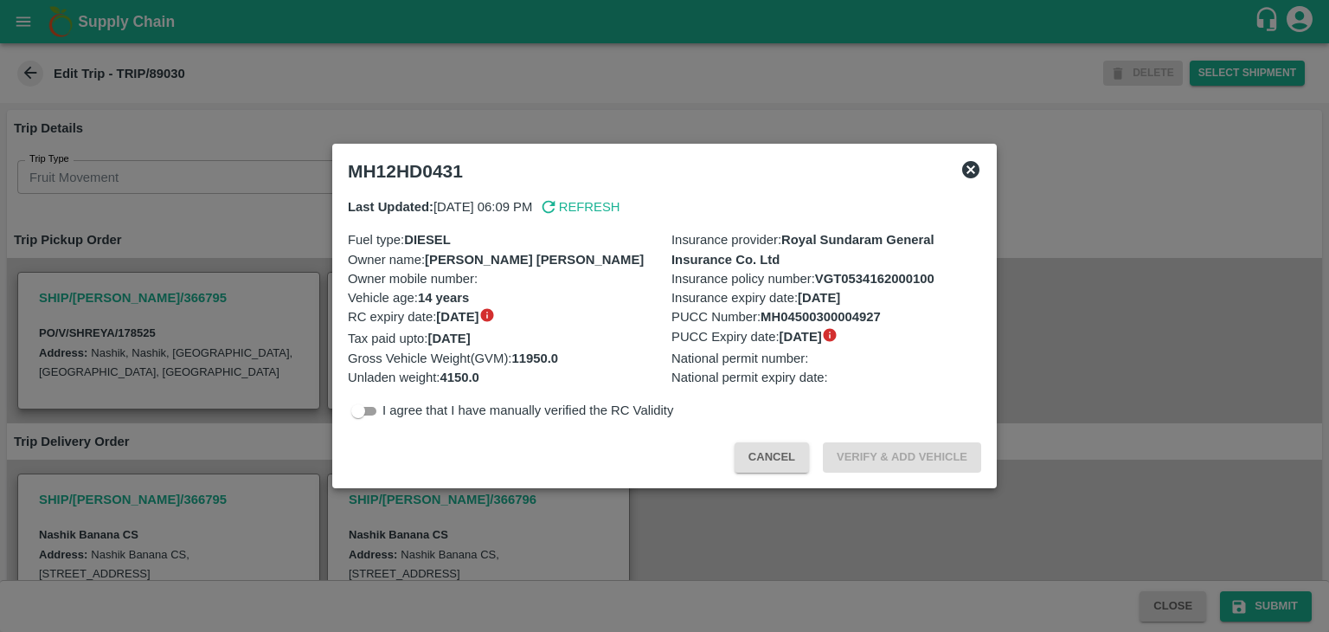
click at [667, 502] on div at bounding box center [664, 316] width 1329 height 632
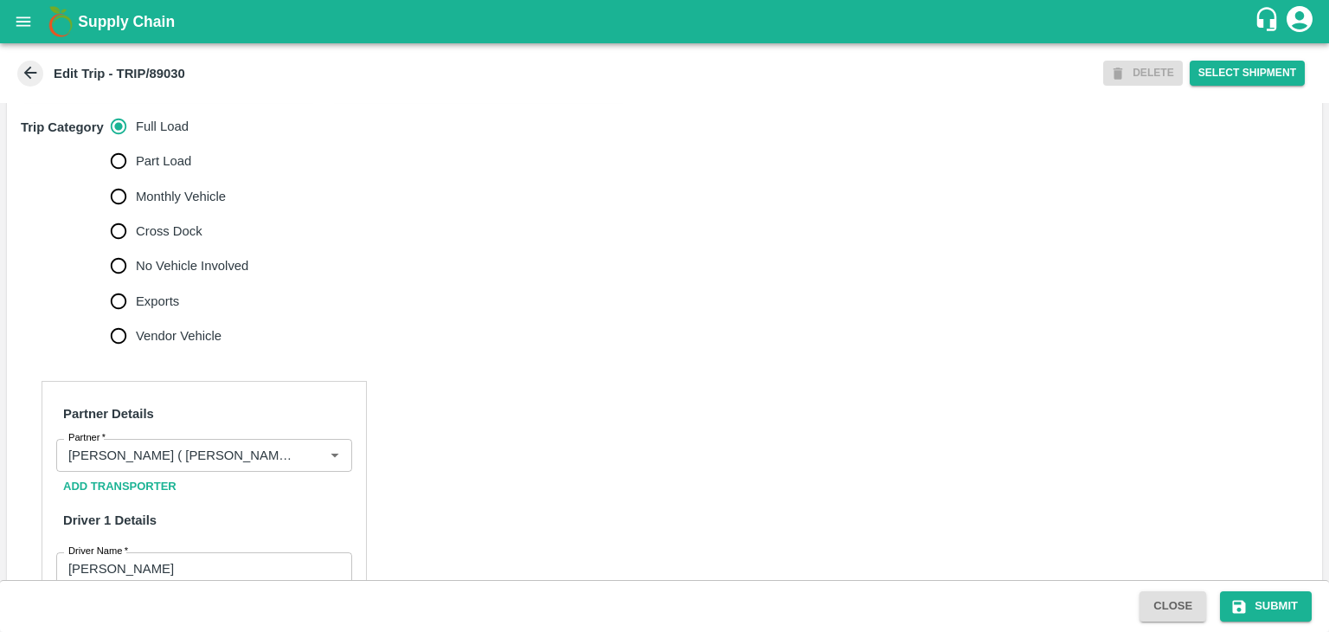
click at [183, 275] on span "No Vehicle Involved" at bounding box center [192, 265] width 112 height 19
click at [136, 283] on input "No Vehicle Involved" at bounding box center [118, 265] width 35 height 35
radio input "true"
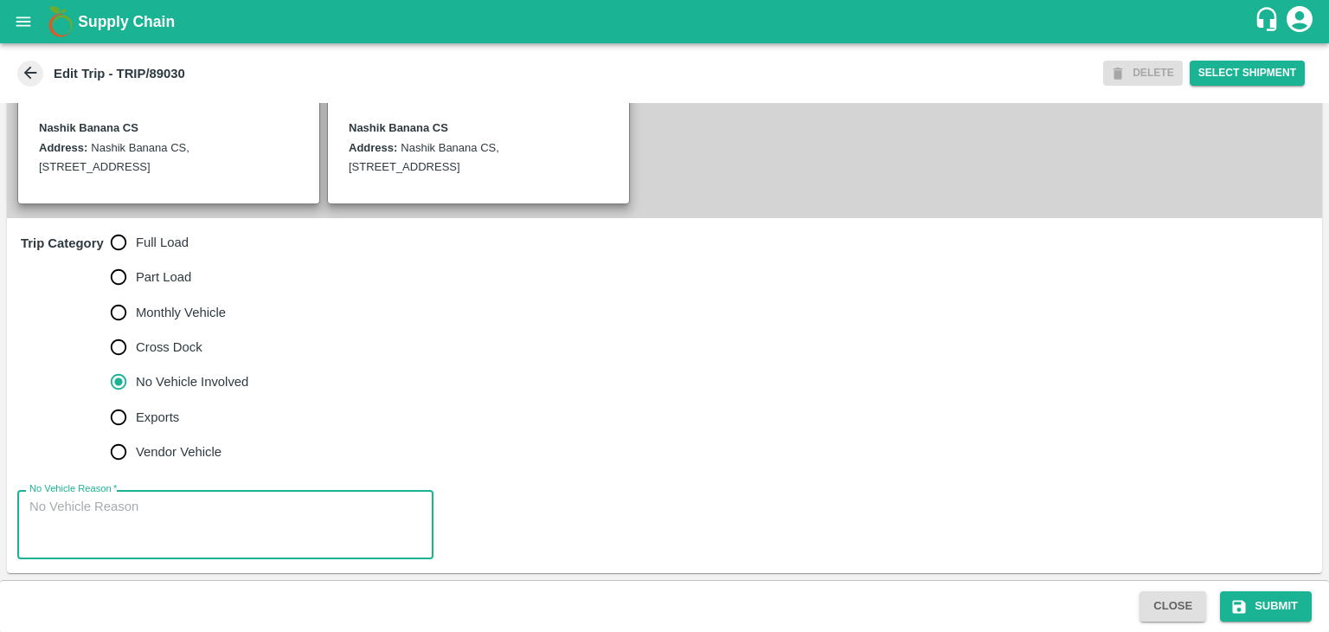
click at [212, 534] on textarea "No Vehicle Reason   *" at bounding box center [225, 525] width 392 height 55
type textarea "Field Dump"
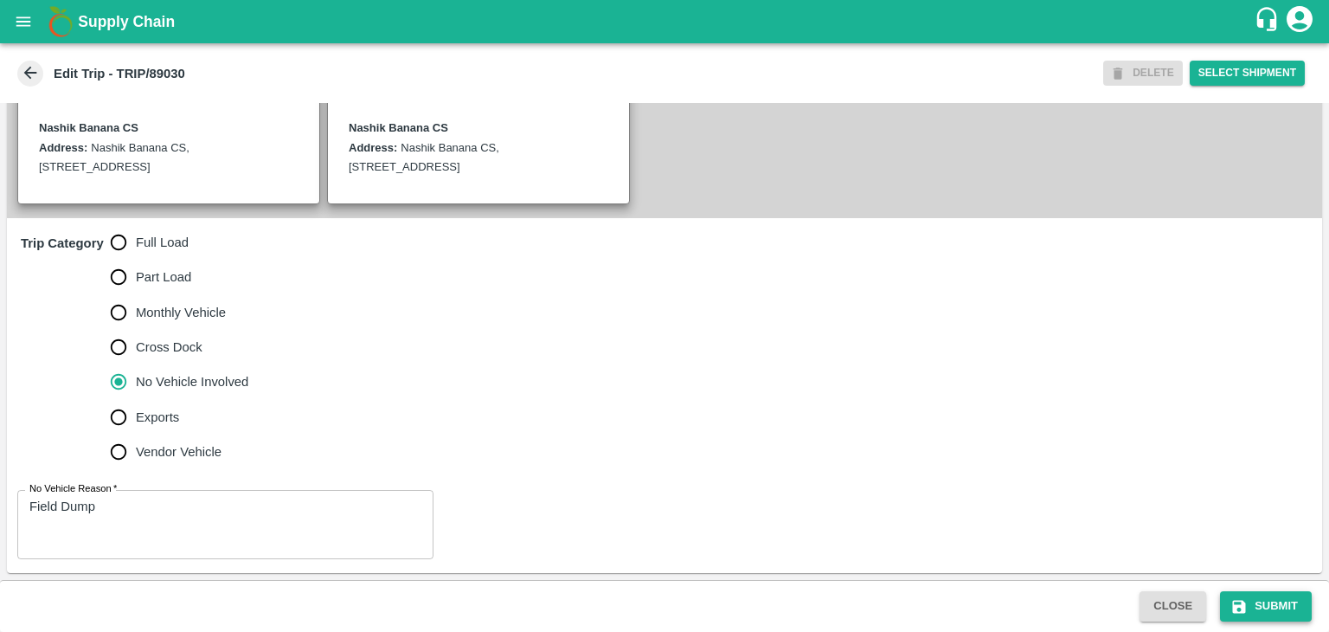
drag, startPoint x: 1265, startPoint y: 588, endPoint x: 1281, endPoint y: 602, distance: 21.4
click at [1281, 602] on div "Close Submit" at bounding box center [664, 606] width 1329 height 52
click at [1281, 602] on button "Submit" at bounding box center [1266, 606] width 92 height 30
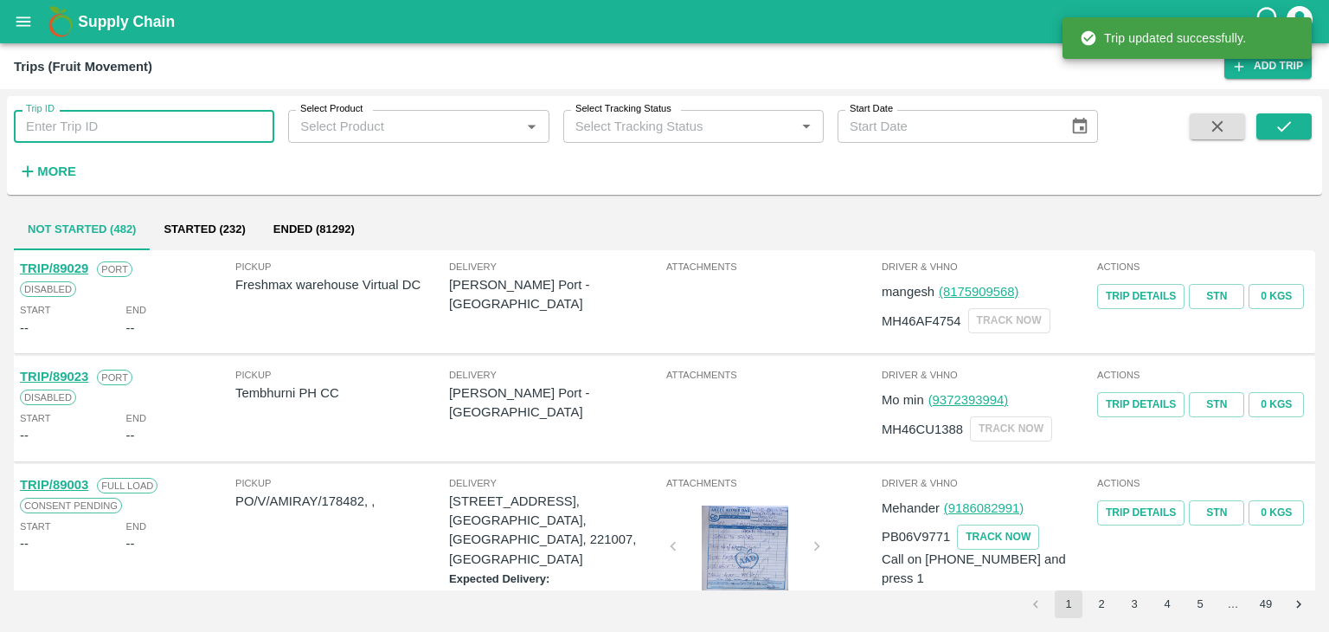
click at [153, 126] on input "Trip ID" at bounding box center [144, 126] width 260 height 33
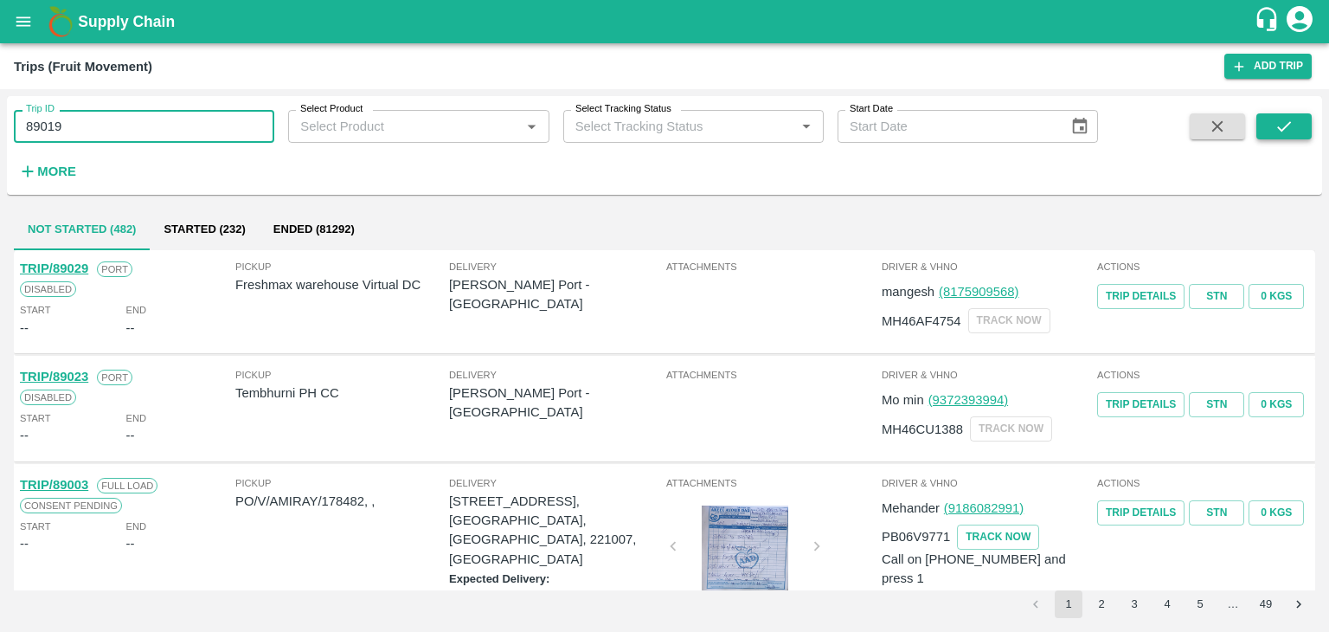
type input "89019"
click at [1264, 119] on button "submit" at bounding box center [1283, 126] width 55 height 26
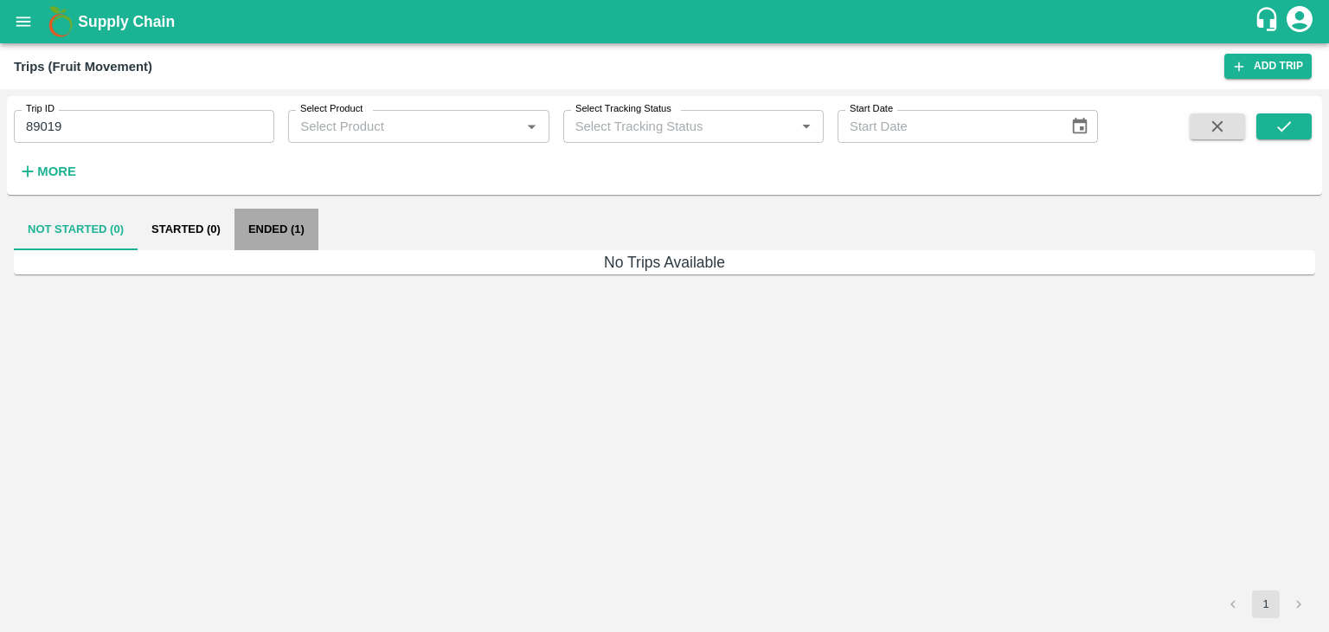
click at [285, 240] on button "Ended (1)" at bounding box center [277, 230] width 84 height 42
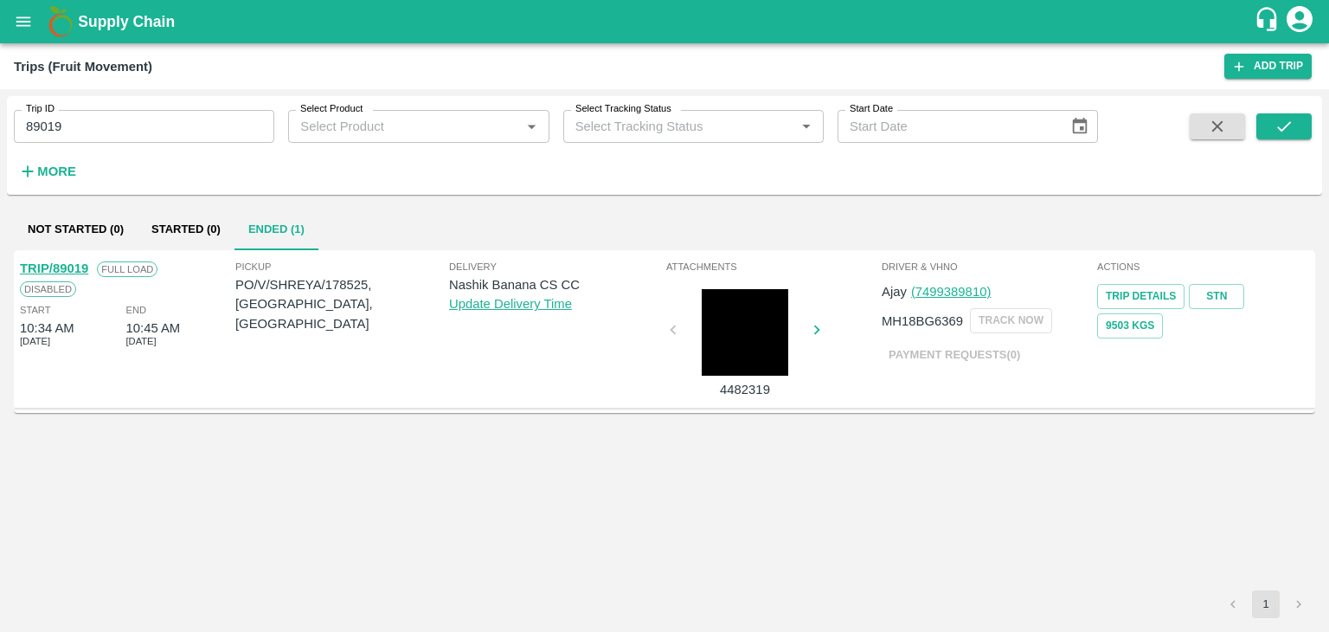
click at [71, 267] on link "TRIP/89019" at bounding box center [54, 268] width 68 height 14
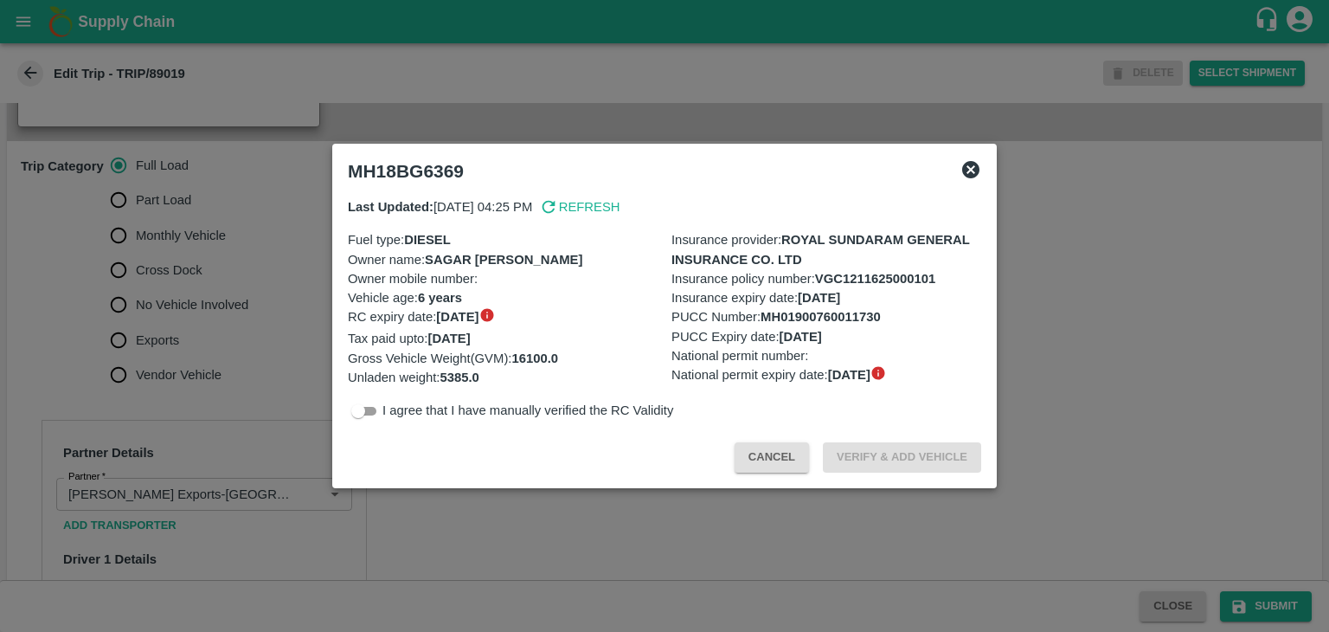
scroll to position [554, 0]
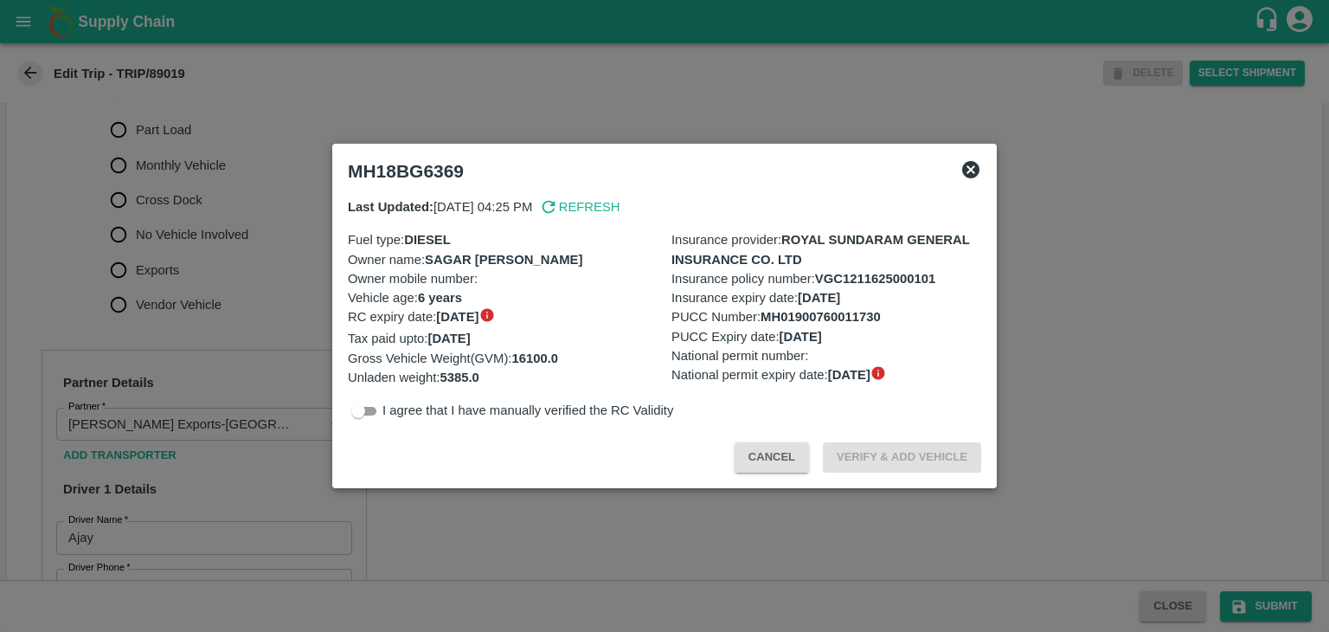
click at [350, 520] on div at bounding box center [664, 316] width 1329 height 632
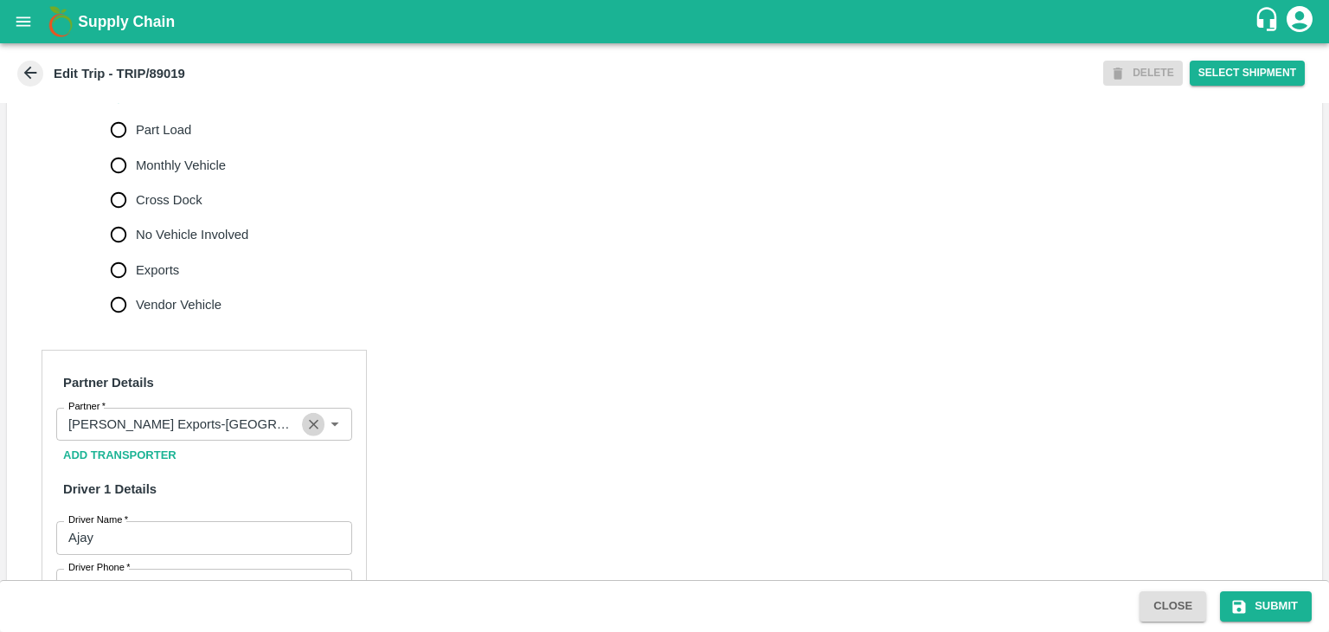
click at [316, 433] on icon "Clear" at bounding box center [313, 424] width 16 height 16
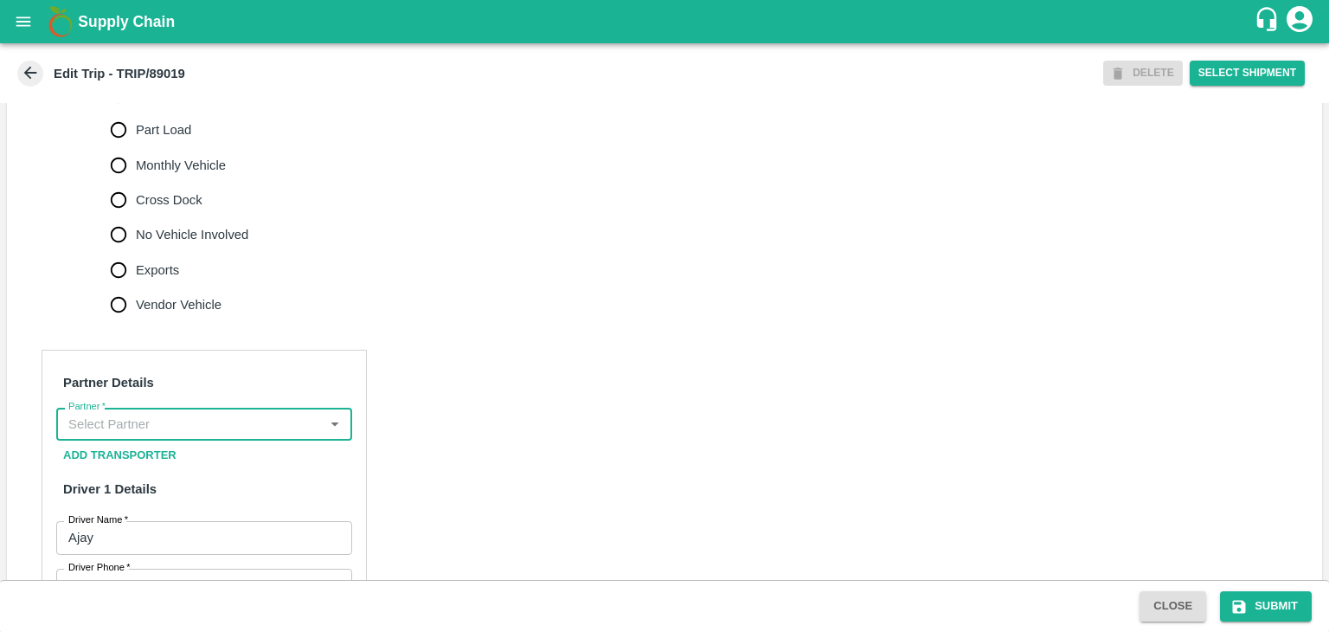
scroll to position [0, 0]
click at [306, 435] on input "Partner   *" at bounding box center [189, 424] width 257 height 22
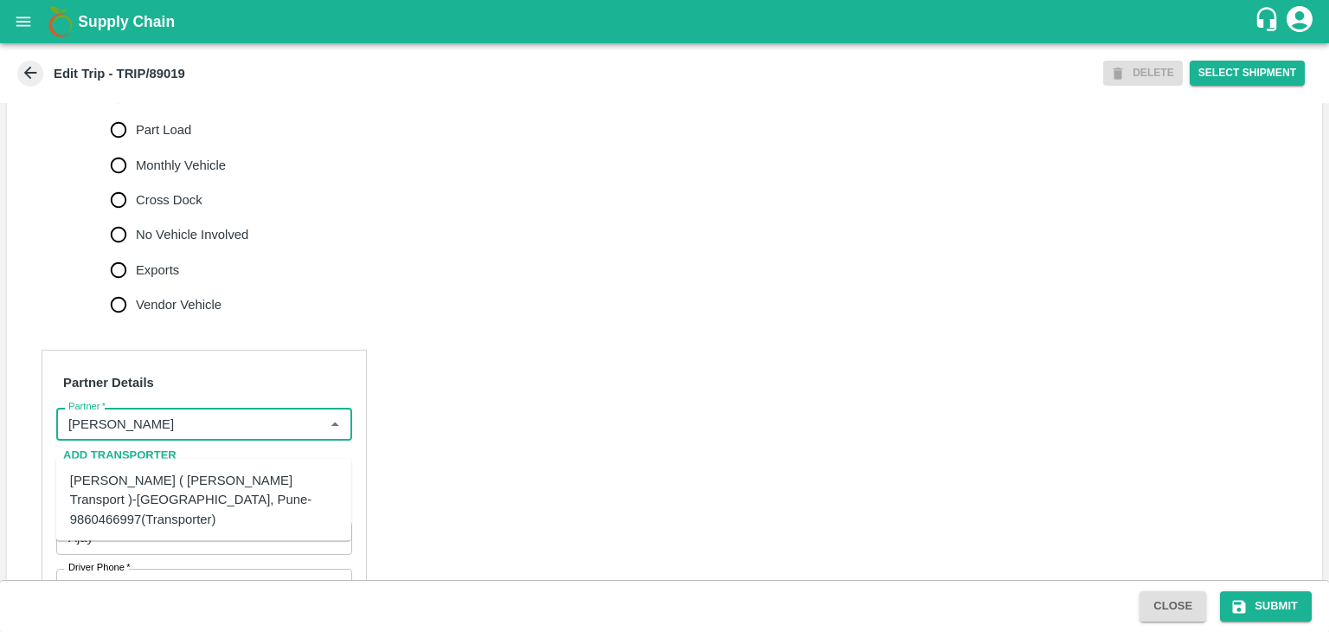
click at [235, 493] on div "Nitin Rasal ( Bhairavnath Transport )-Deulgaon, Pune-9860466997(Transporter)" at bounding box center [203, 500] width 267 height 58
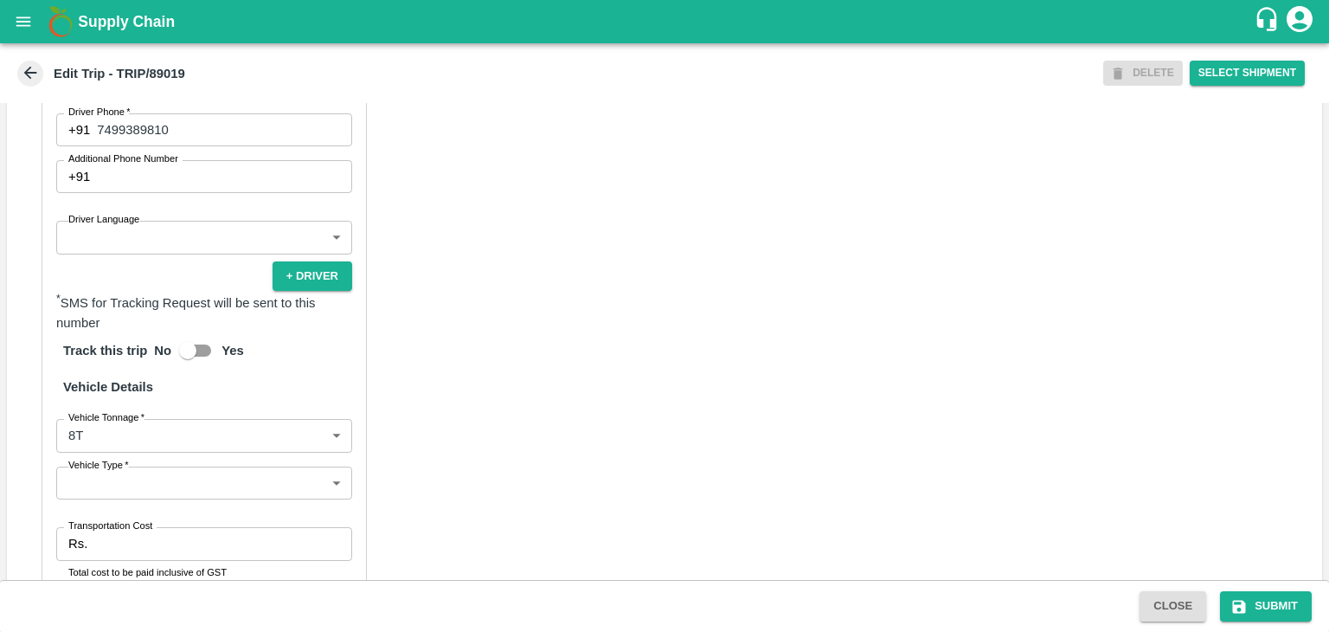
scroll to position [1010, 0]
type input "Nitin Rasal ( Bhairavnath Transport )-Deulgaon, Pune-9860466997(Transporter)"
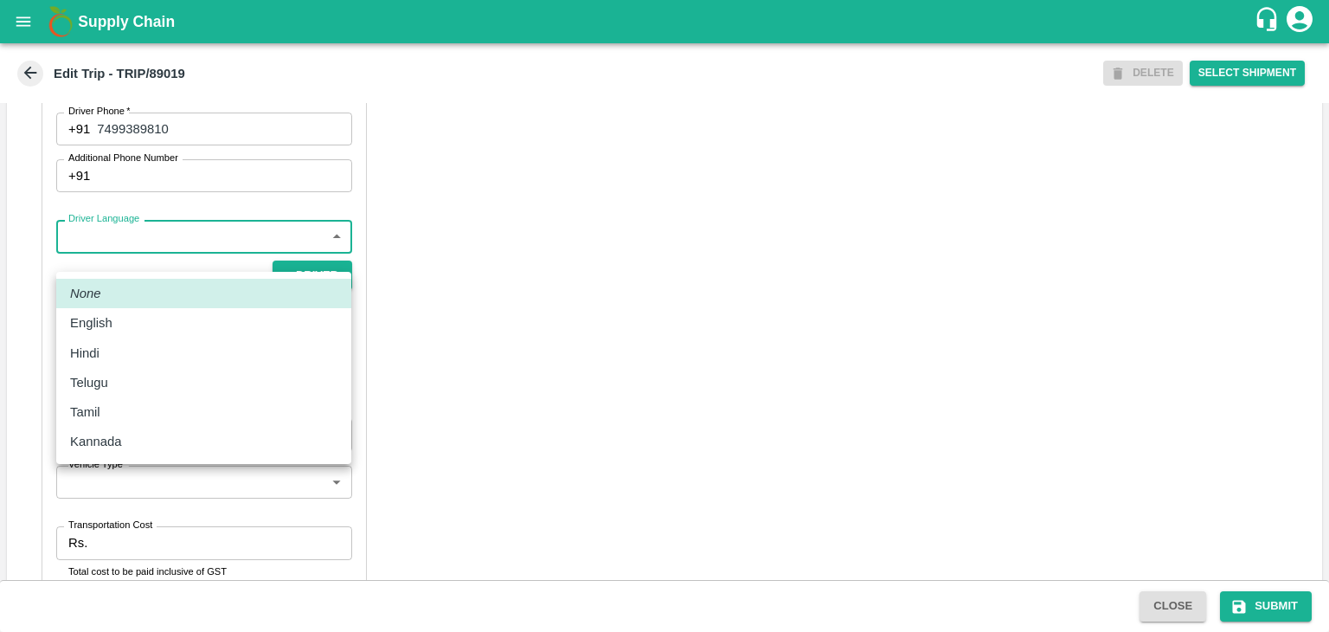
click at [119, 251] on body "Supply Chain Edit Trip - TRIP/89019 DELETE Select Shipment Trip Details Trip Ty…" at bounding box center [664, 316] width 1329 height 632
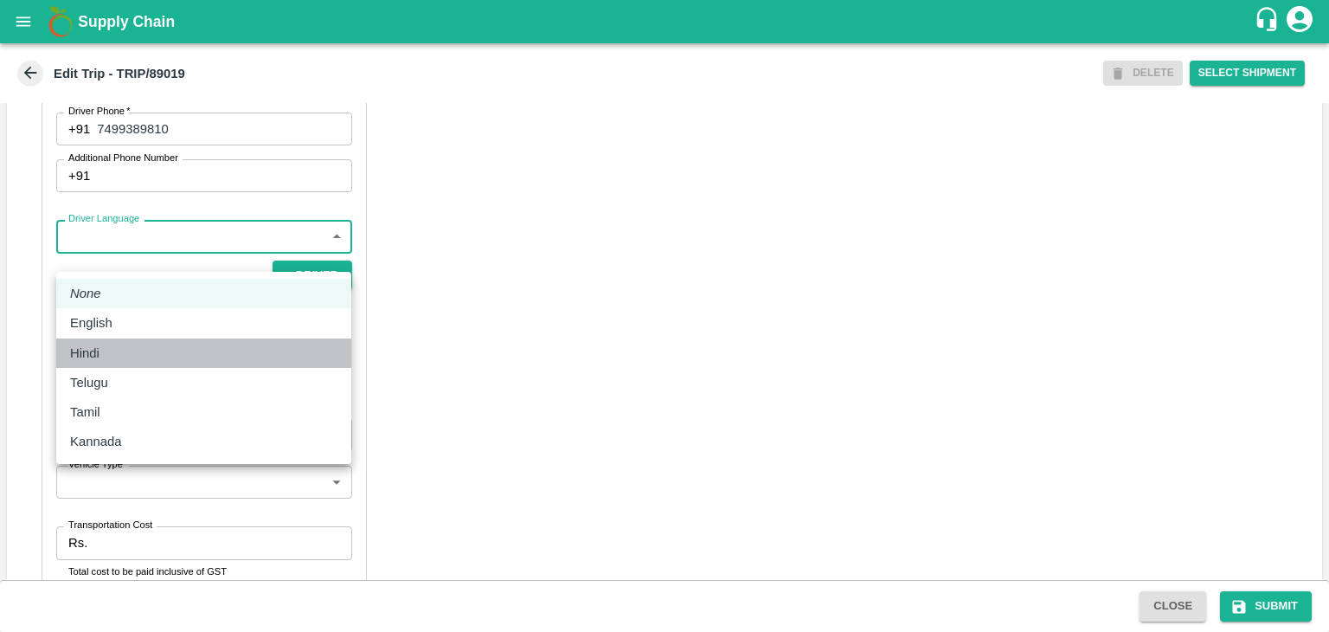
click at [124, 347] on div "Hindi" at bounding box center [203, 353] width 267 height 19
type input "hi"
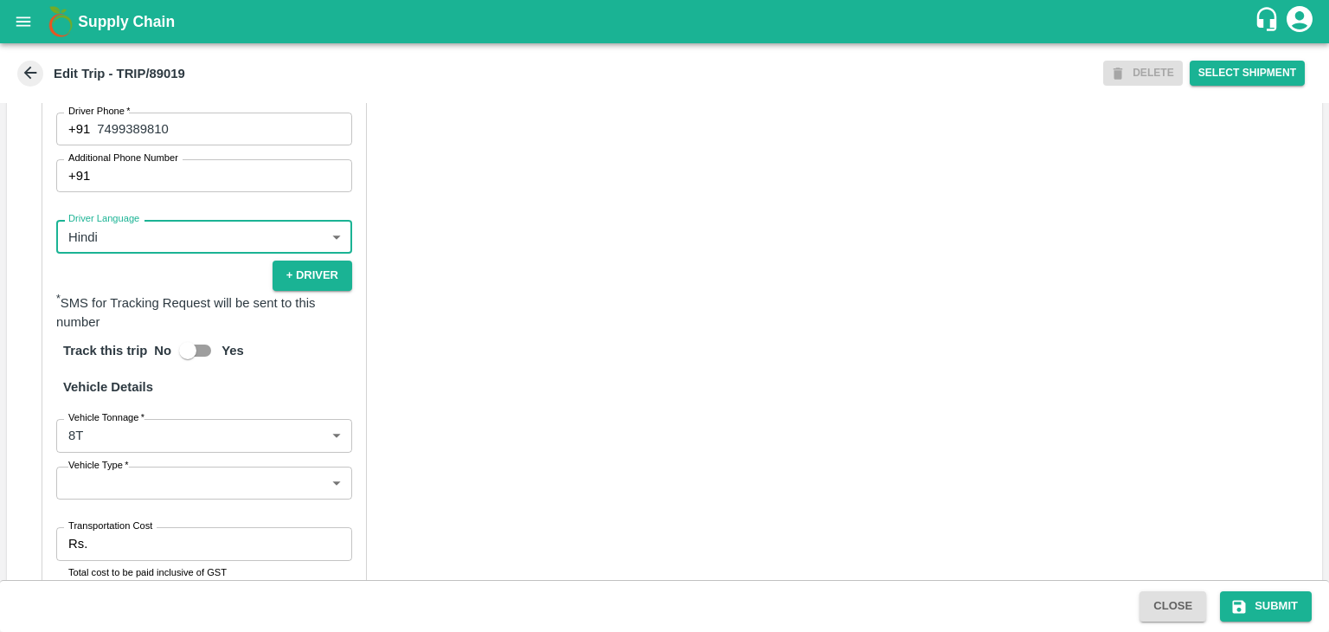
scroll to position [1198, 0]
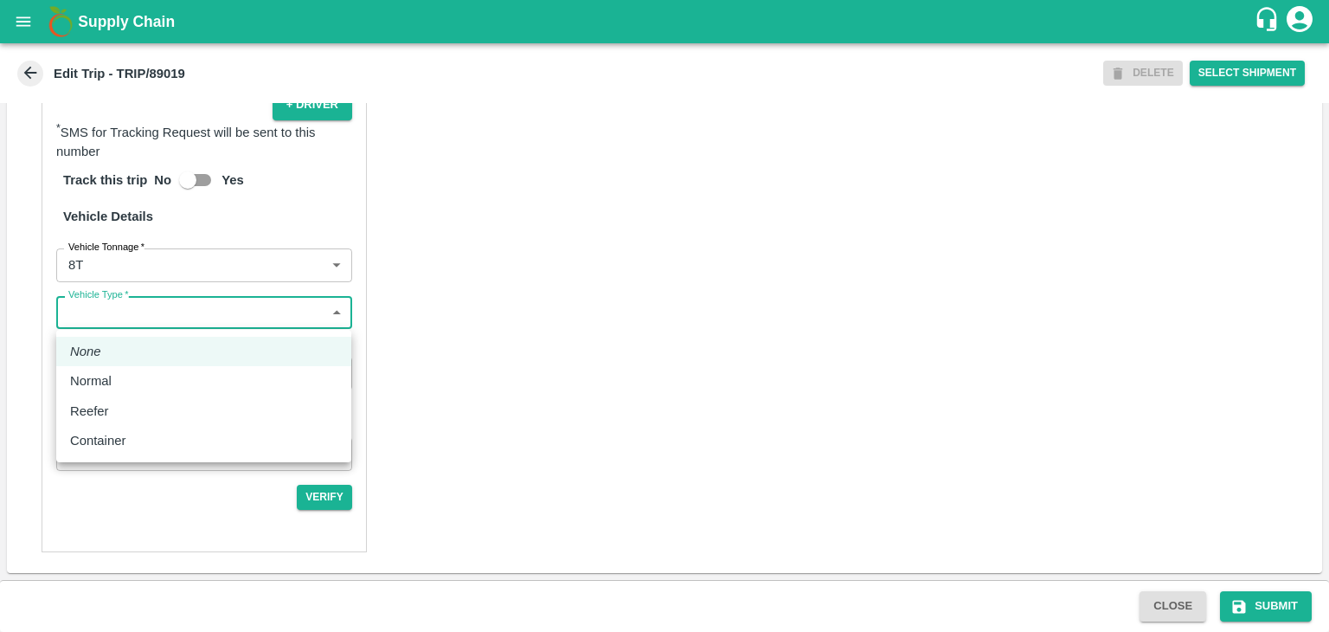
click at [189, 307] on body "Supply Chain Edit Trip - TRIP/89019 DELETE Select Shipment Trip Details Trip Ty…" at bounding box center [664, 316] width 1329 height 632
click at [121, 382] on div "Normal" at bounding box center [203, 380] width 267 height 19
type input "Normal"
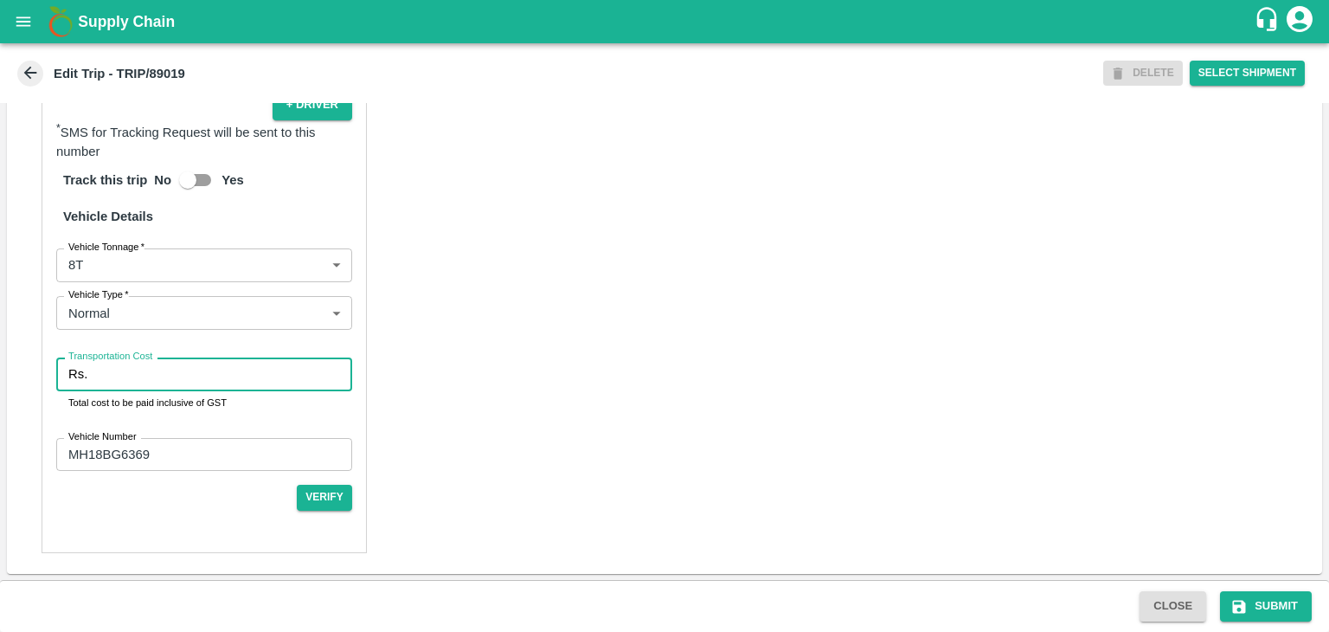
click at [156, 372] on input "Transportation Cost" at bounding box center [223, 373] width 258 height 33
type input "10000"
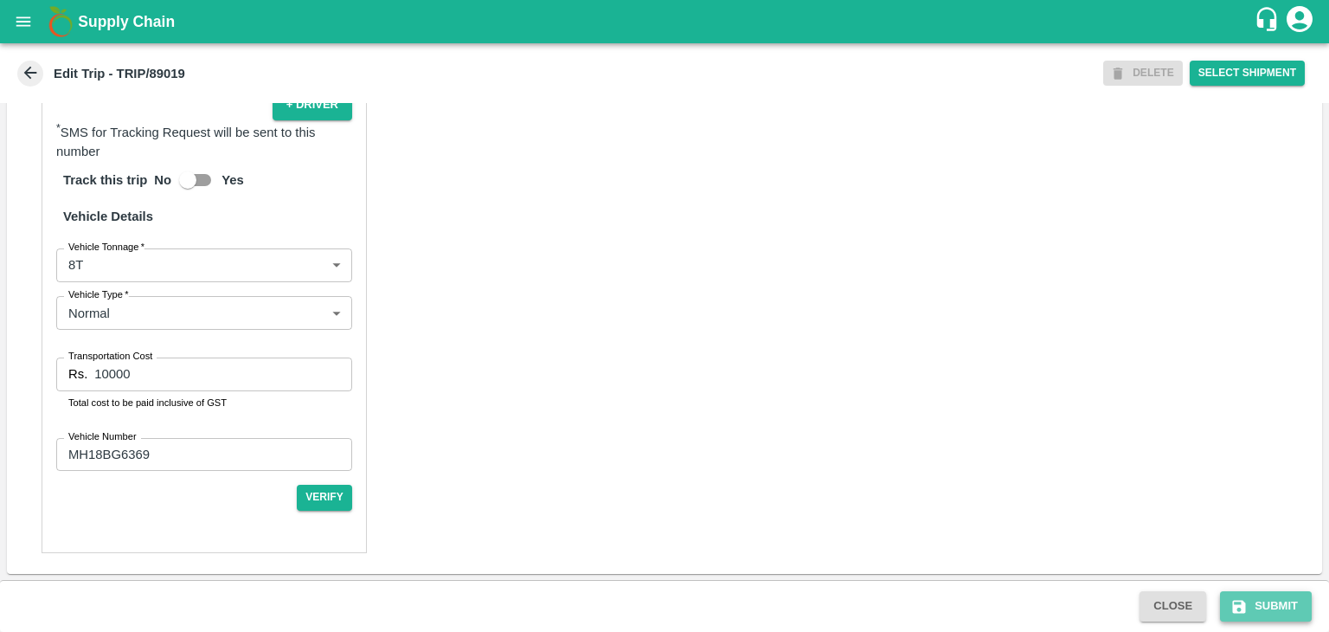
click at [1267, 596] on button "Submit" at bounding box center [1266, 606] width 92 height 30
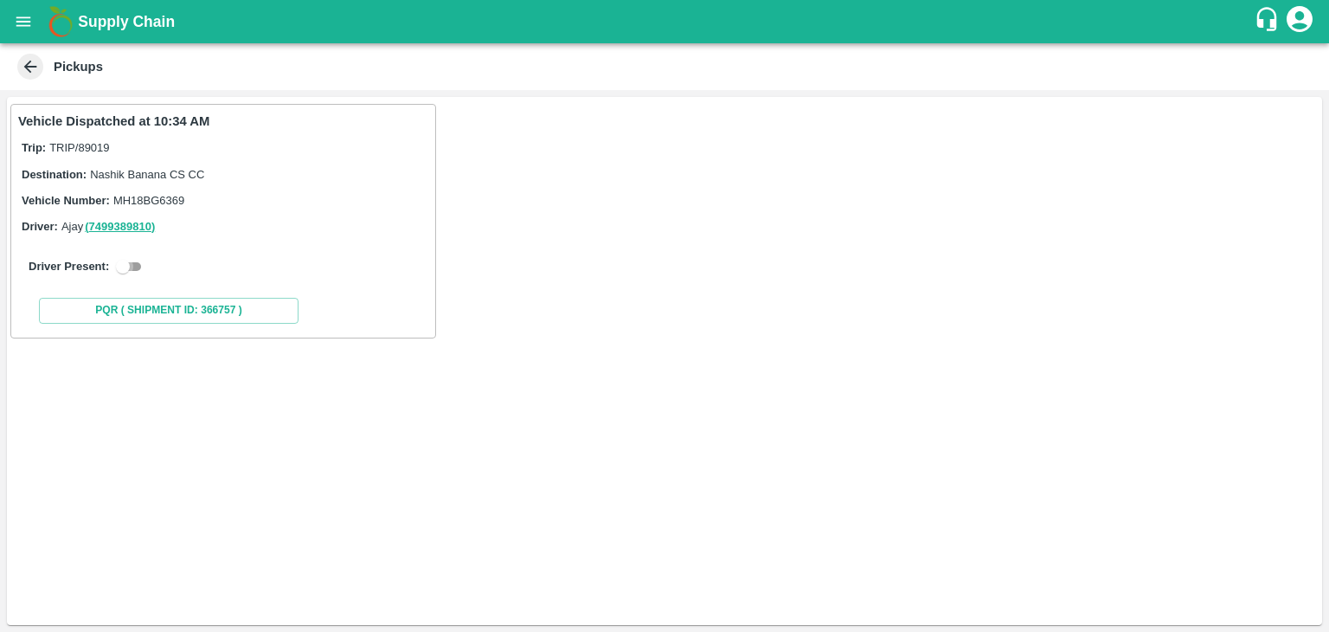
click at [134, 262] on input "checkbox" at bounding box center [123, 266] width 62 height 21
checkbox input "true"
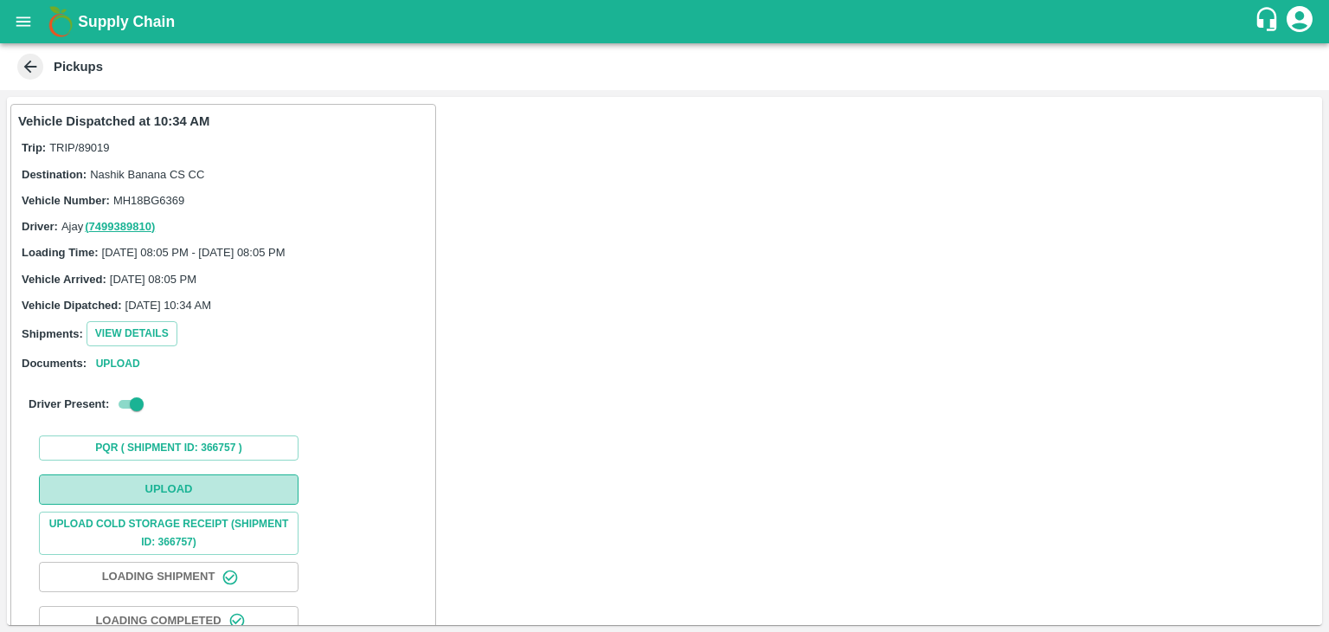
click at [191, 483] on button "Upload" at bounding box center [169, 489] width 260 height 30
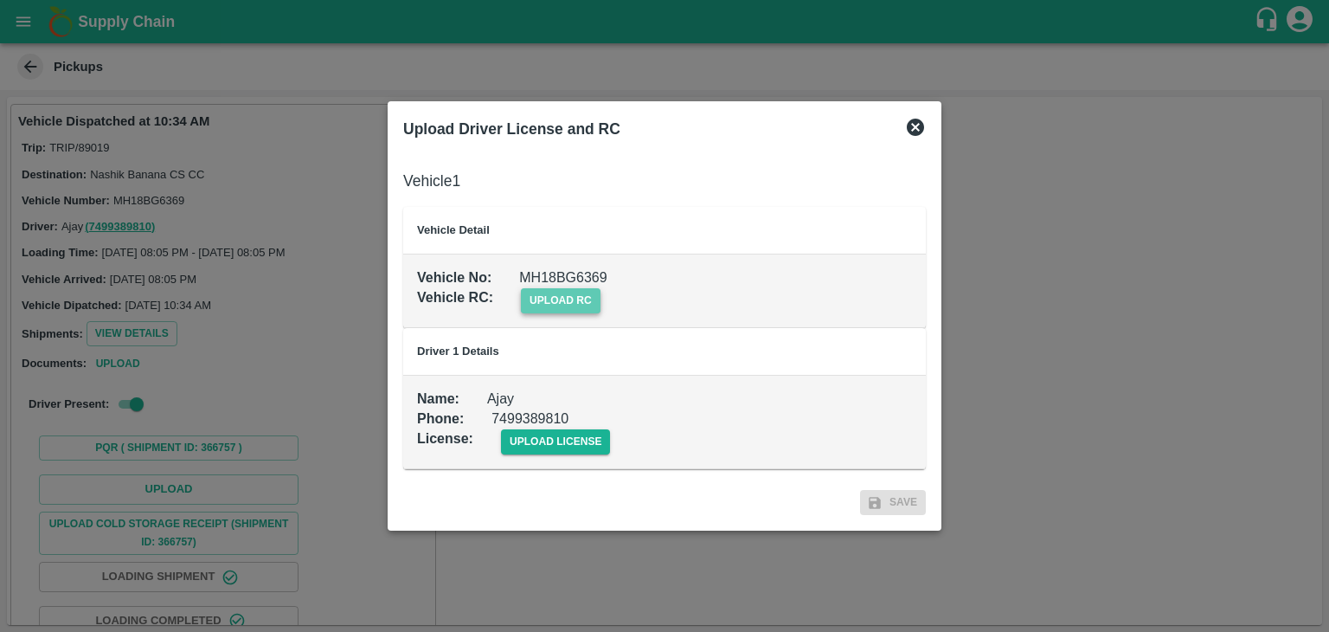
click at [578, 296] on span "upload rc" at bounding box center [561, 300] width 80 height 25
click at [0, 0] on input "upload rc" at bounding box center [0, 0] width 0 height 0
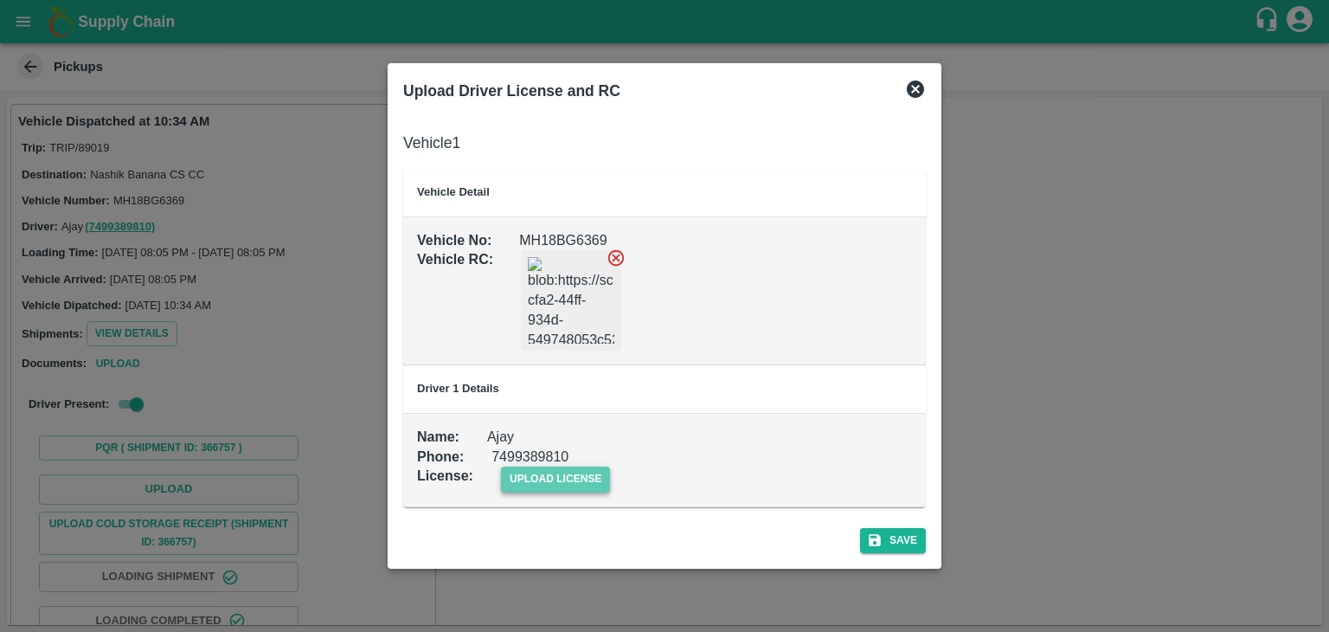
click at [562, 476] on span "upload license" at bounding box center [556, 478] width 110 height 25
click at [0, 0] on input "upload license" at bounding box center [0, 0] width 0 height 0
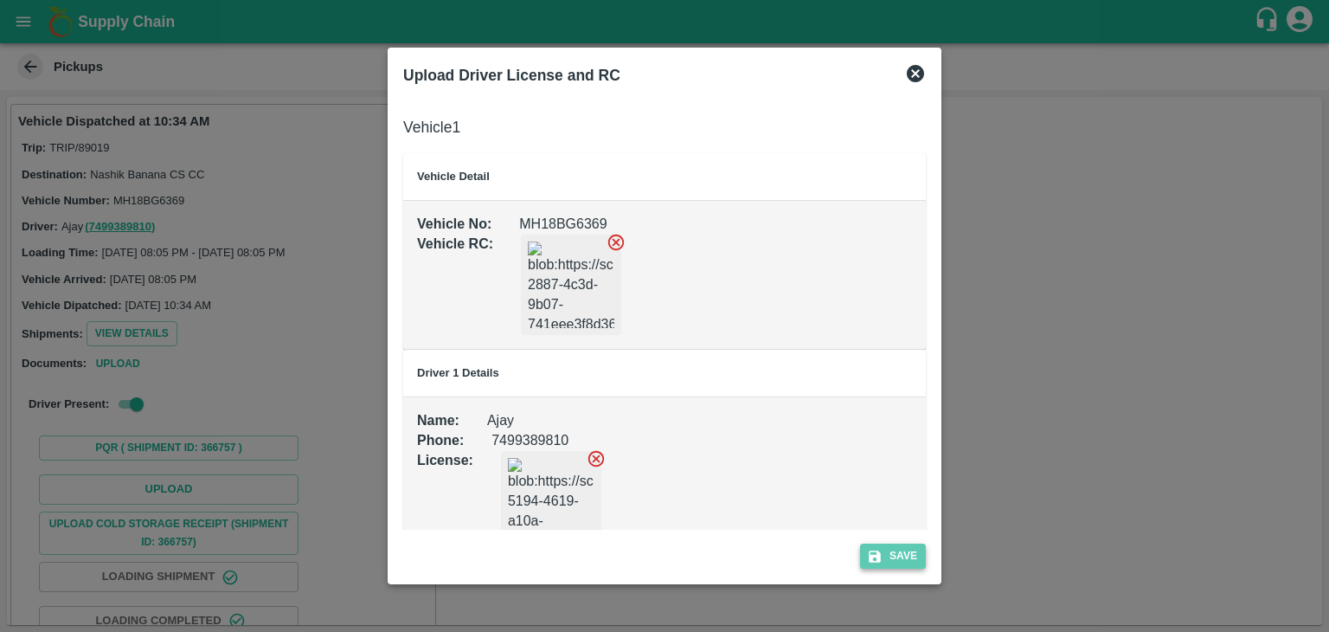
click at [900, 562] on button "Save" at bounding box center [893, 555] width 66 height 25
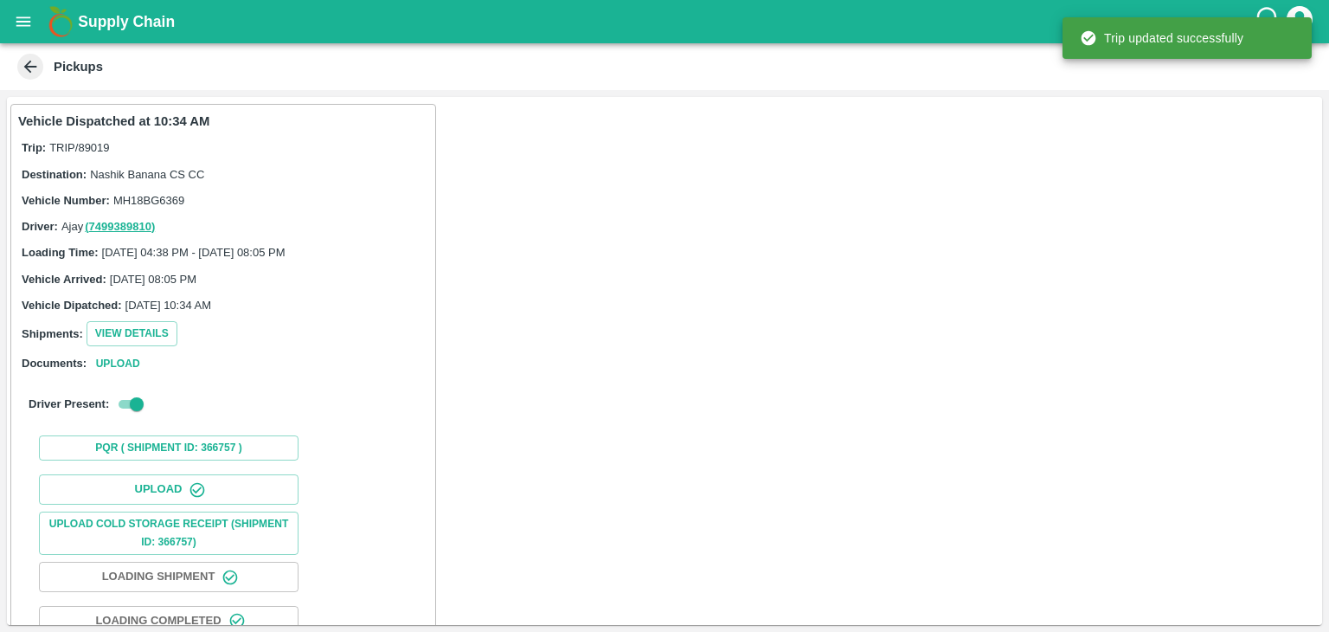
scroll to position [181, 0]
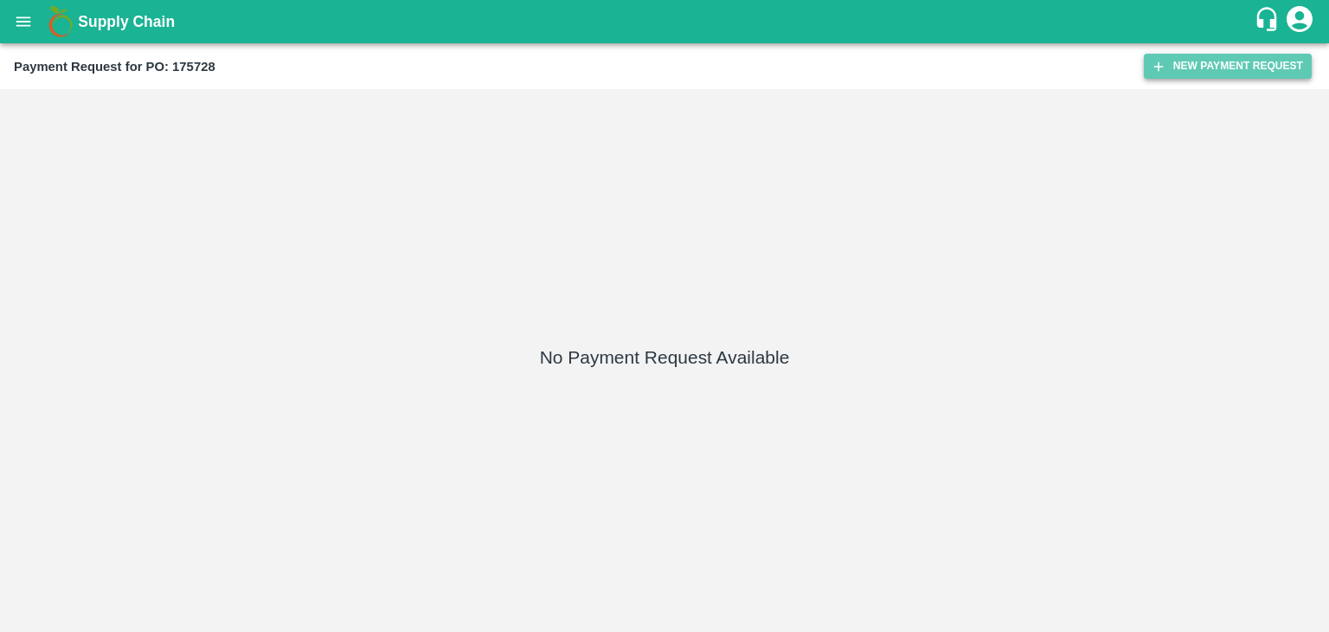
click at [1222, 69] on button "New Payment Request" at bounding box center [1228, 66] width 168 height 25
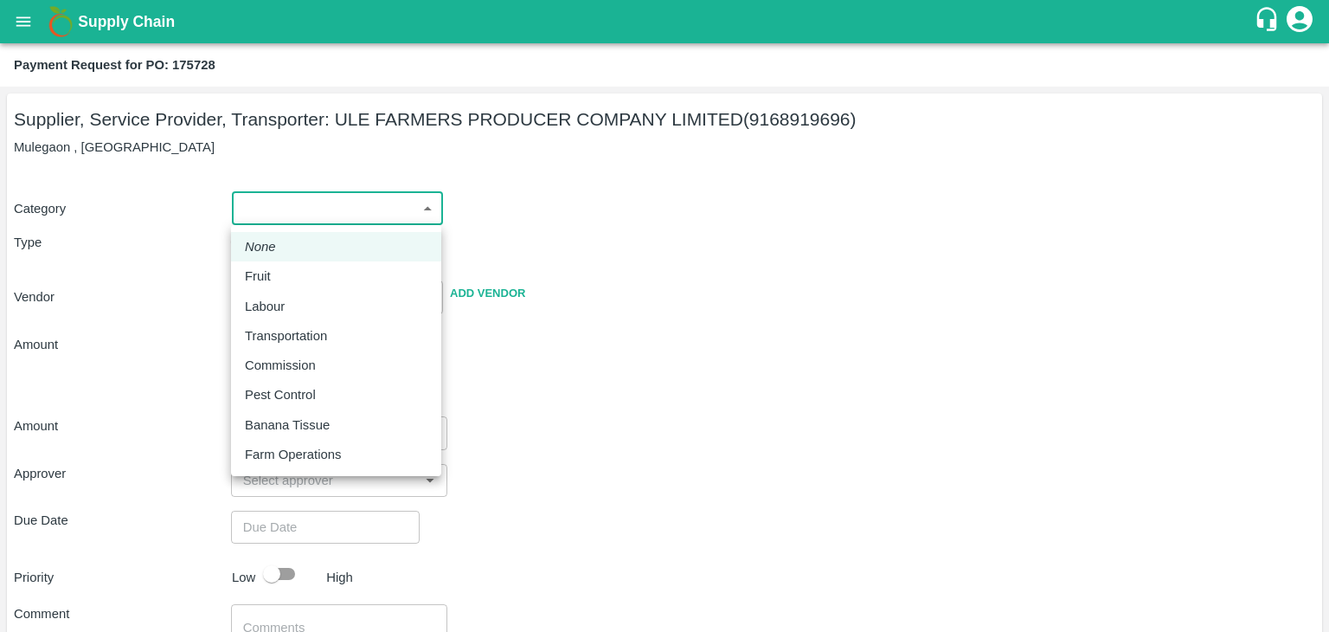
drag, startPoint x: 330, startPoint y: 215, endPoint x: 295, endPoint y: 283, distance: 75.9
click at [295, 283] on body "Supply Chain Payment Request for PO: 175728 Supplier, Service Provider, Transpo…" at bounding box center [664, 316] width 1329 height 632
click at [295, 283] on div "Fruit" at bounding box center [336, 276] width 183 height 19
type input "1"
type input "ULE FARMERS PRODUCER COMPANY LIMITED - 9168919696(Supplier, Service Provider, T…"
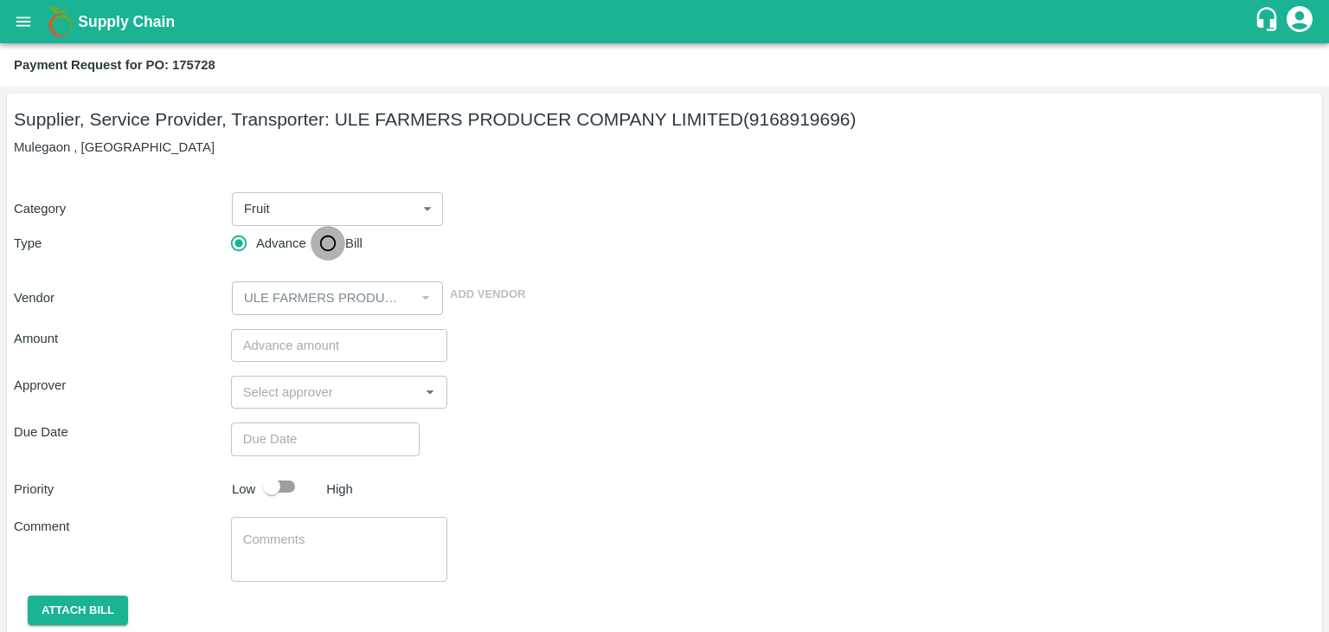
click at [337, 229] on input "Bill" at bounding box center [328, 243] width 35 height 35
radio input "true"
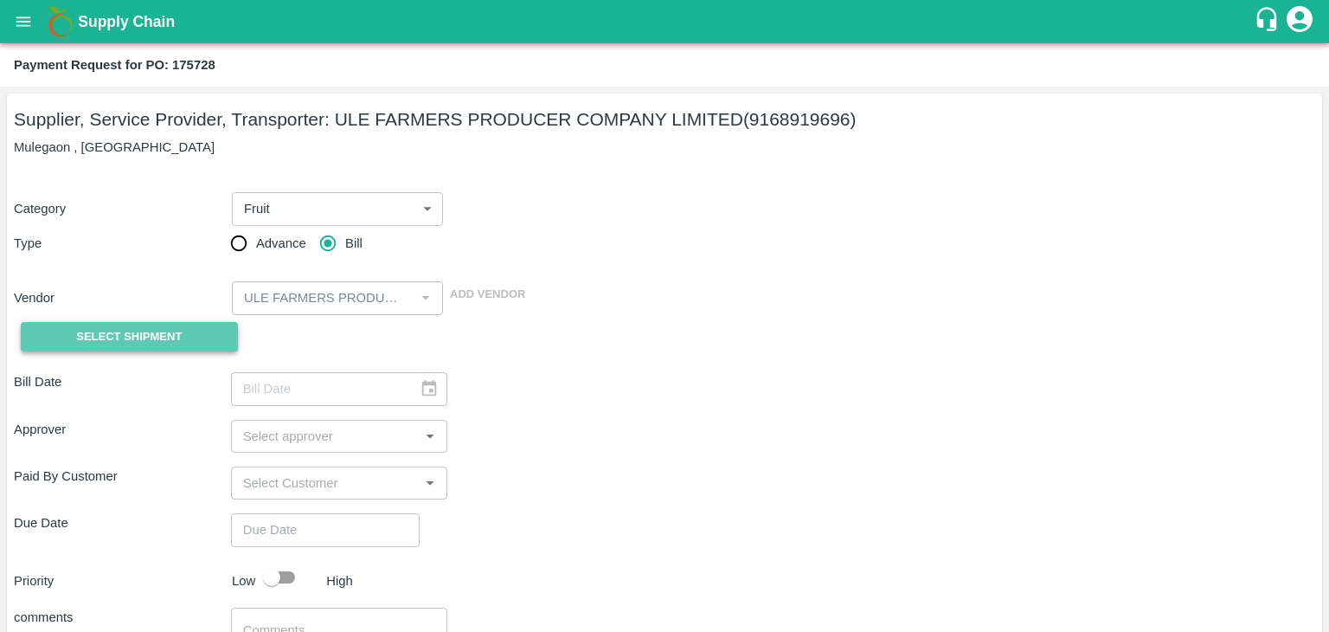
click at [173, 347] on button "Select Shipment" at bounding box center [129, 337] width 217 height 30
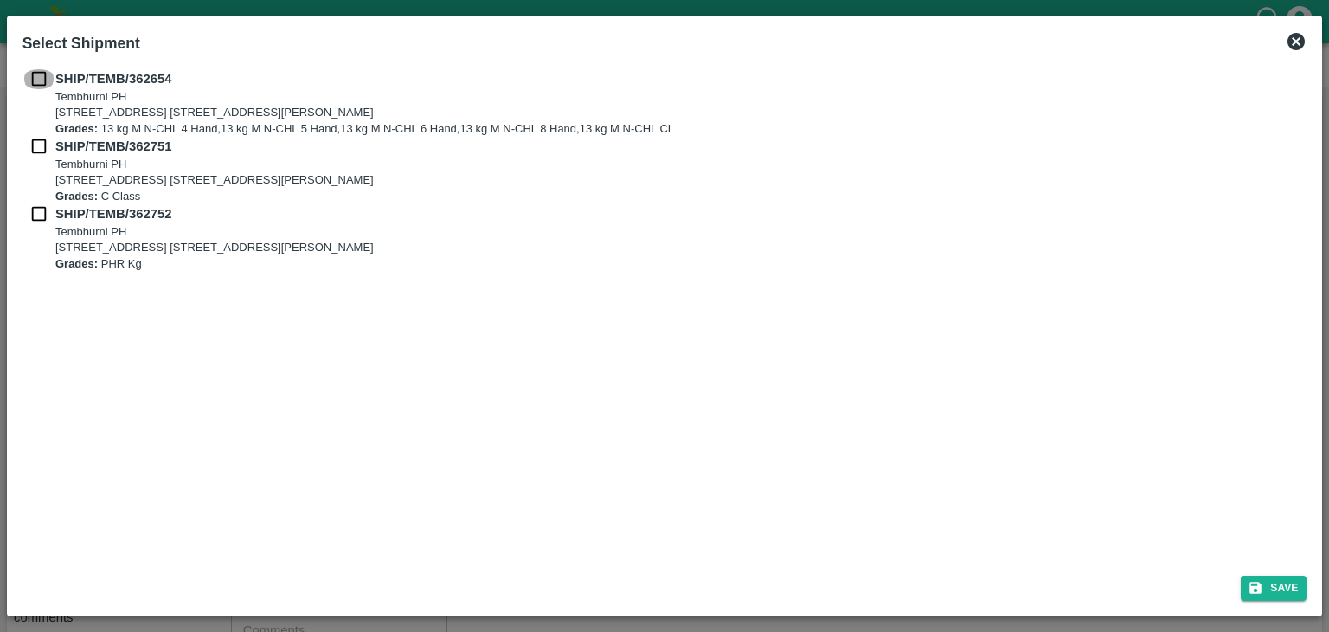
click at [31, 75] on input "checkbox" at bounding box center [38, 78] width 33 height 19
checkbox input "true"
click at [40, 140] on input "checkbox" at bounding box center [38, 146] width 33 height 19
checkbox input "true"
click at [39, 212] on input "checkbox" at bounding box center [38, 213] width 33 height 19
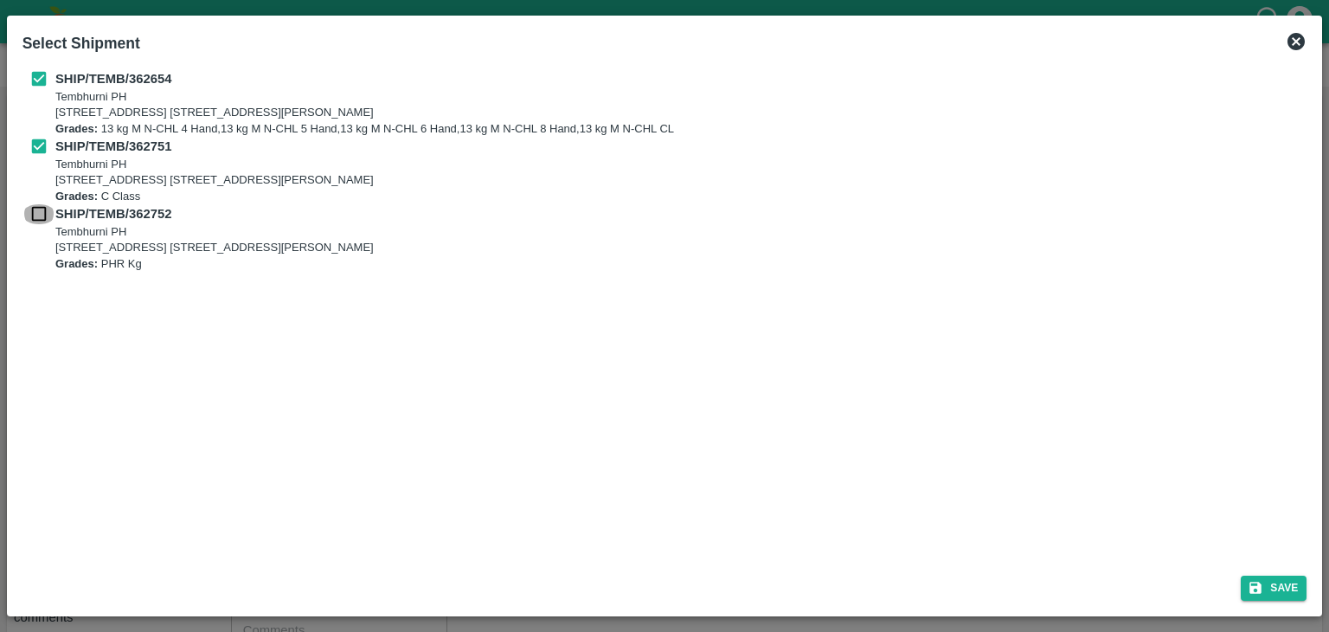
checkbox input "true"
click at [1282, 579] on button "Save" at bounding box center [1274, 587] width 66 height 25
type input "13/09/2025"
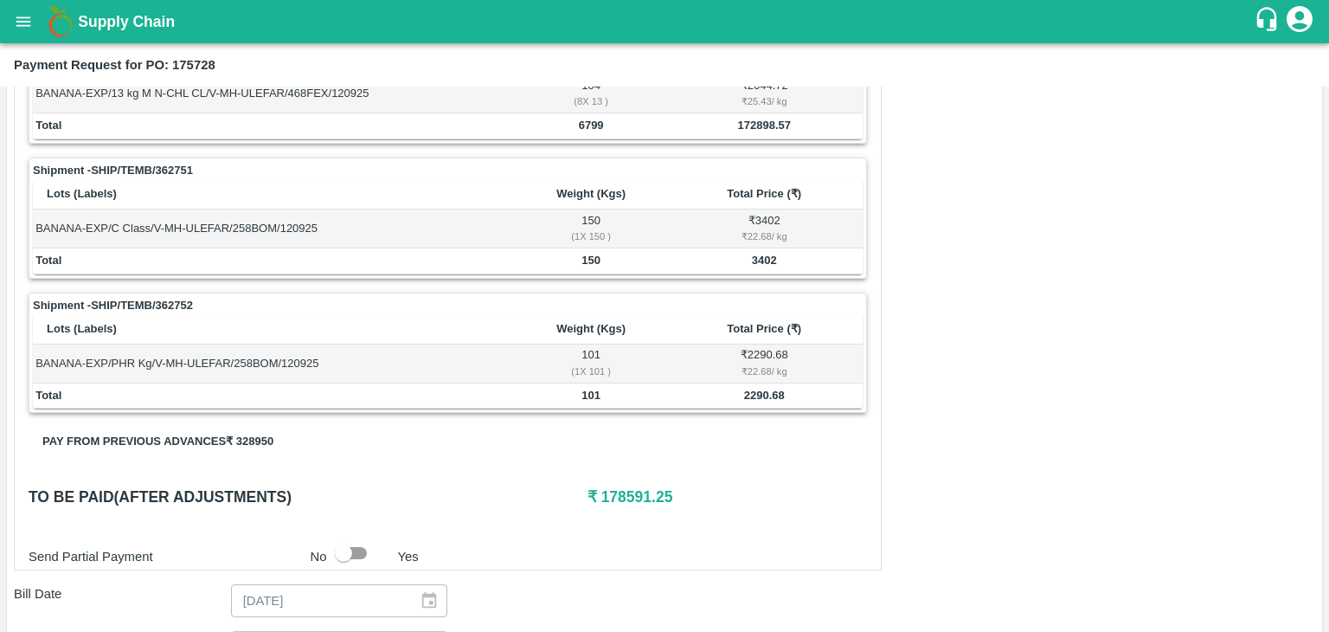
scroll to position [848, 0]
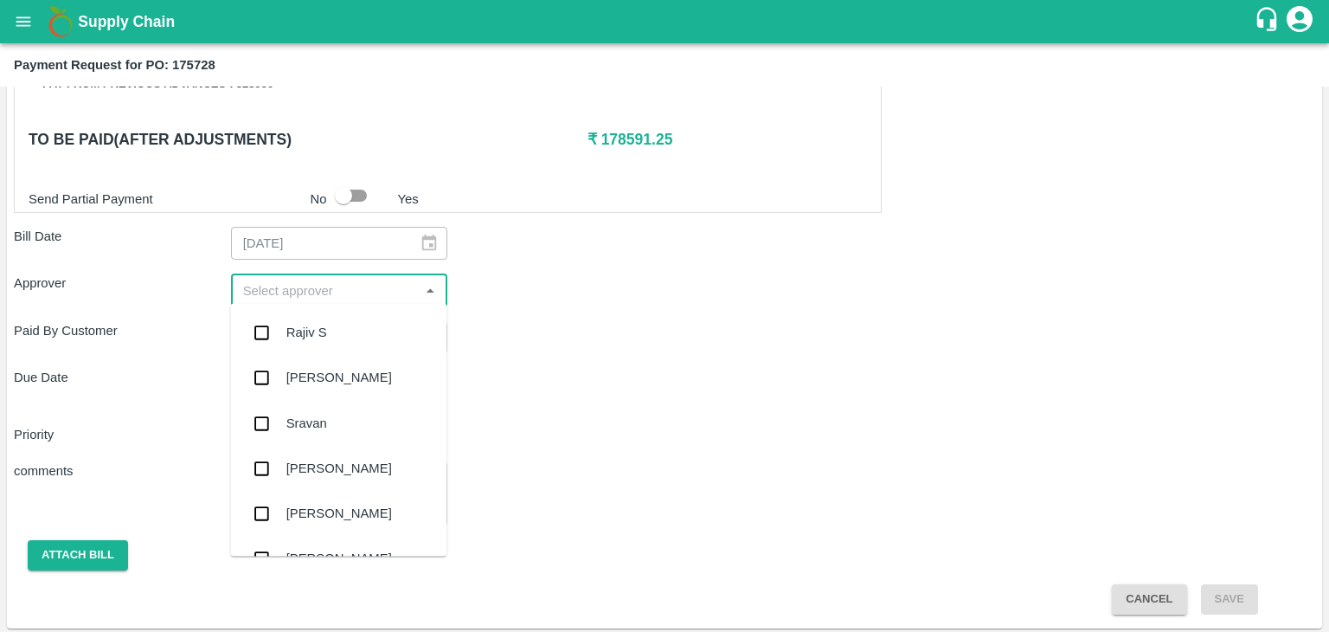
click at [310, 287] on input "input" at bounding box center [325, 290] width 178 height 22
type input "aj"
click at [332, 424] on div "[PERSON_NAME]" at bounding box center [339, 423] width 106 height 19
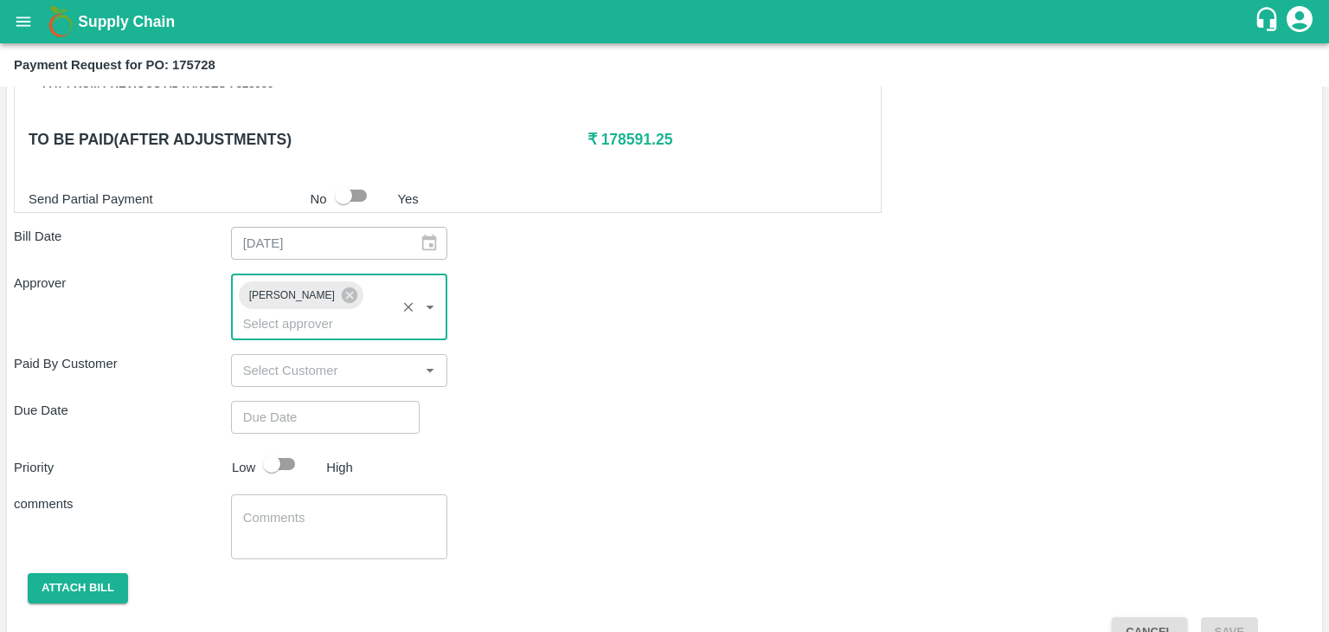
type input "DD/MM/YYYY hh:mm aa"
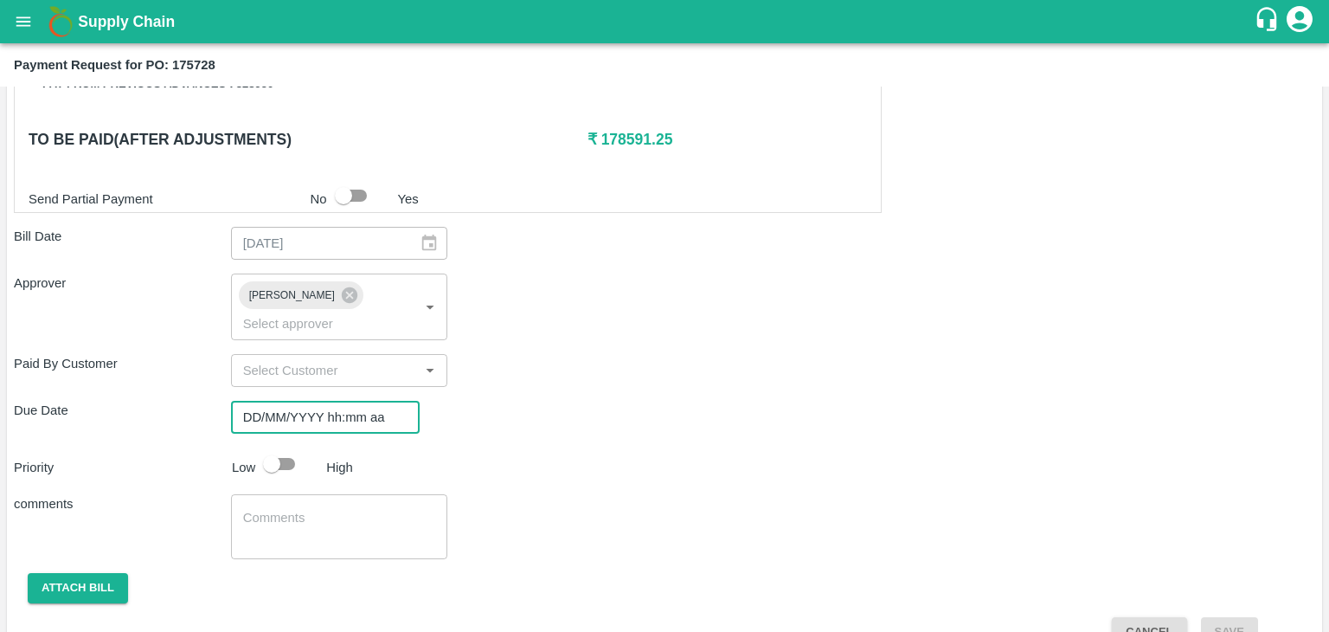
click at [315, 401] on input "DD/MM/YYYY hh:mm aa" at bounding box center [319, 417] width 177 height 33
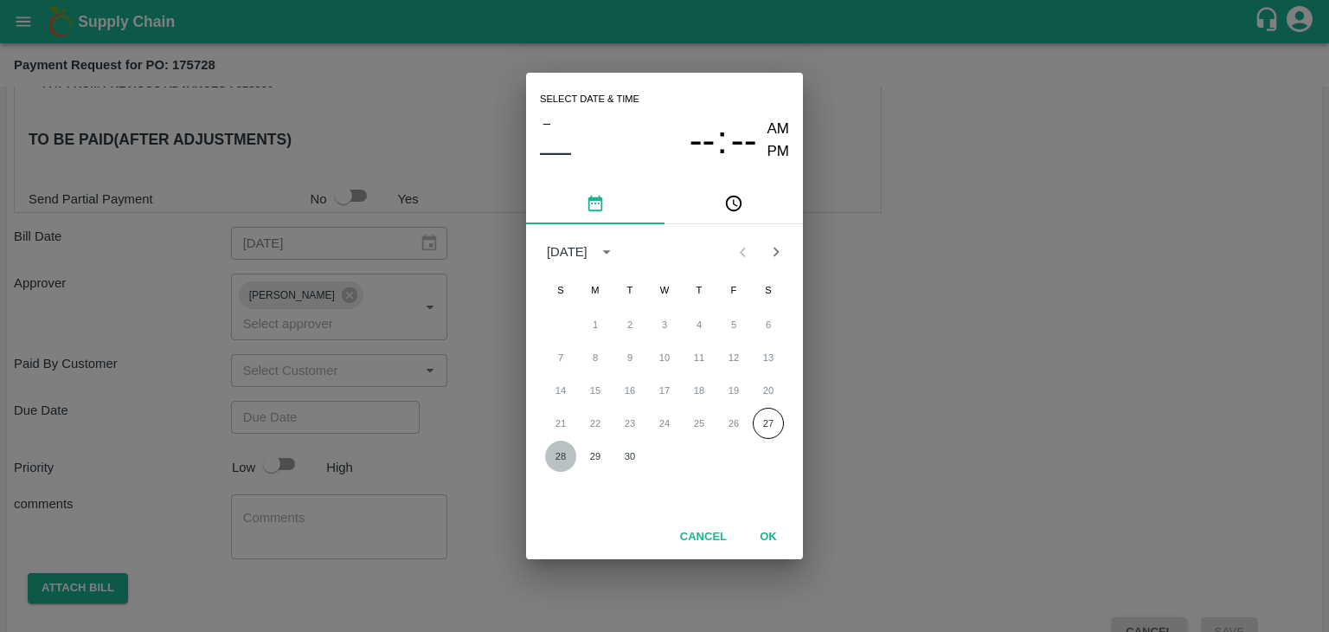
click at [561, 457] on button "28" at bounding box center [560, 455] width 31 height 31
type input "[DATE] 12:00 AM"
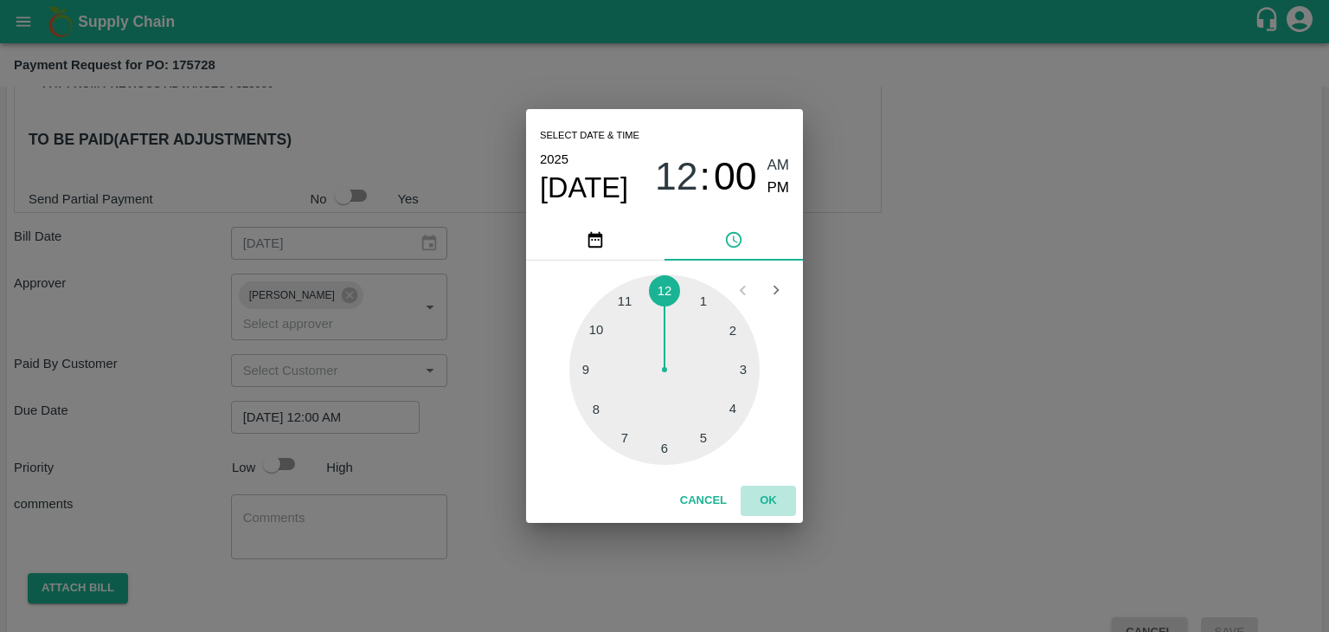
click at [767, 492] on button "OK" at bounding box center [768, 500] width 55 height 30
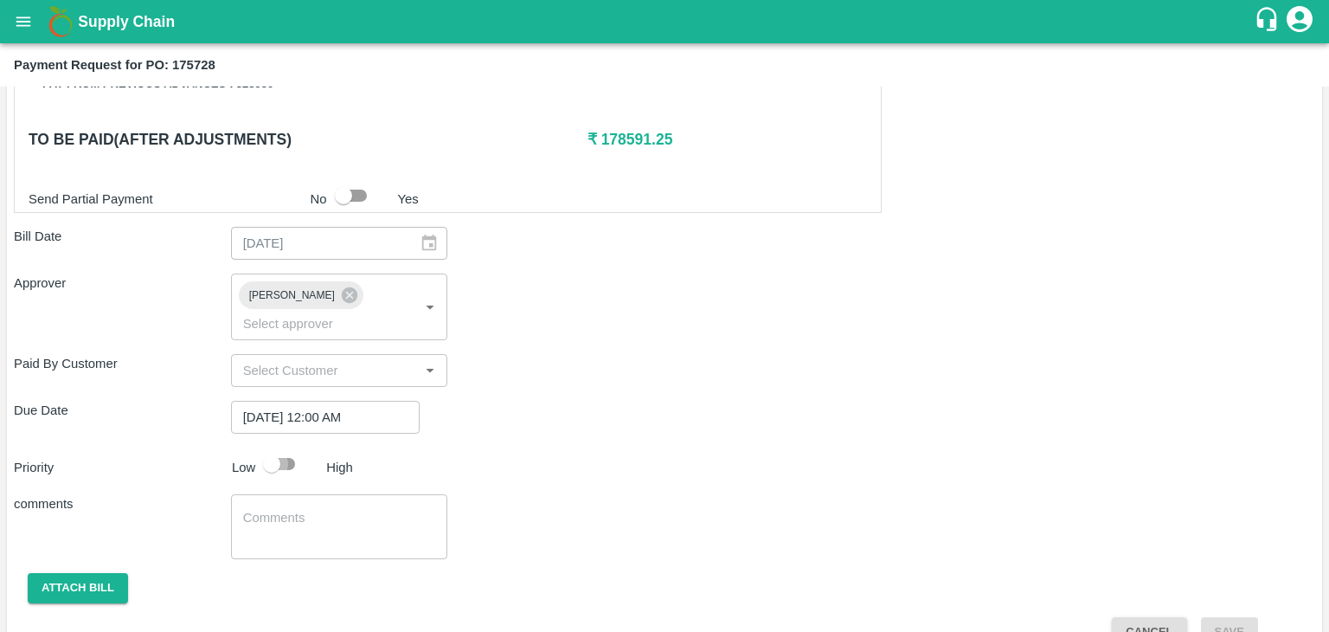
click at [287, 447] on input "checkbox" at bounding box center [271, 463] width 99 height 33
checkbox input "true"
click at [325, 509] on textarea at bounding box center [339, 527] width 193 height 36
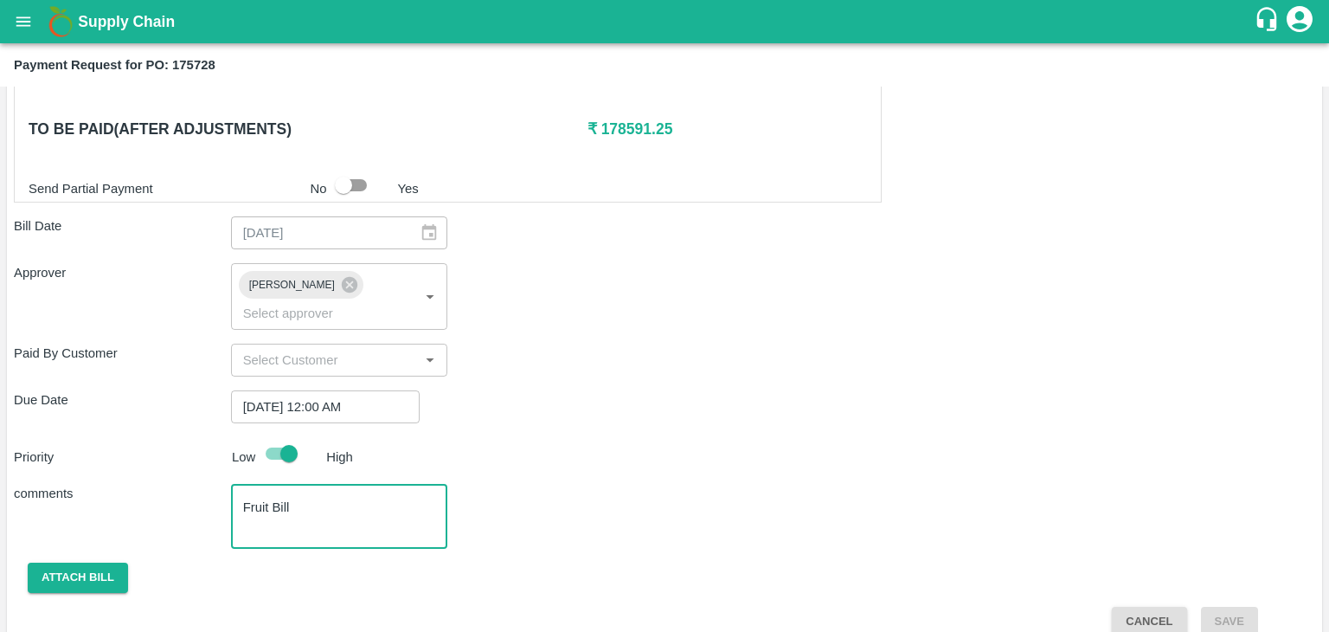
type textarea "Fruit Bill"
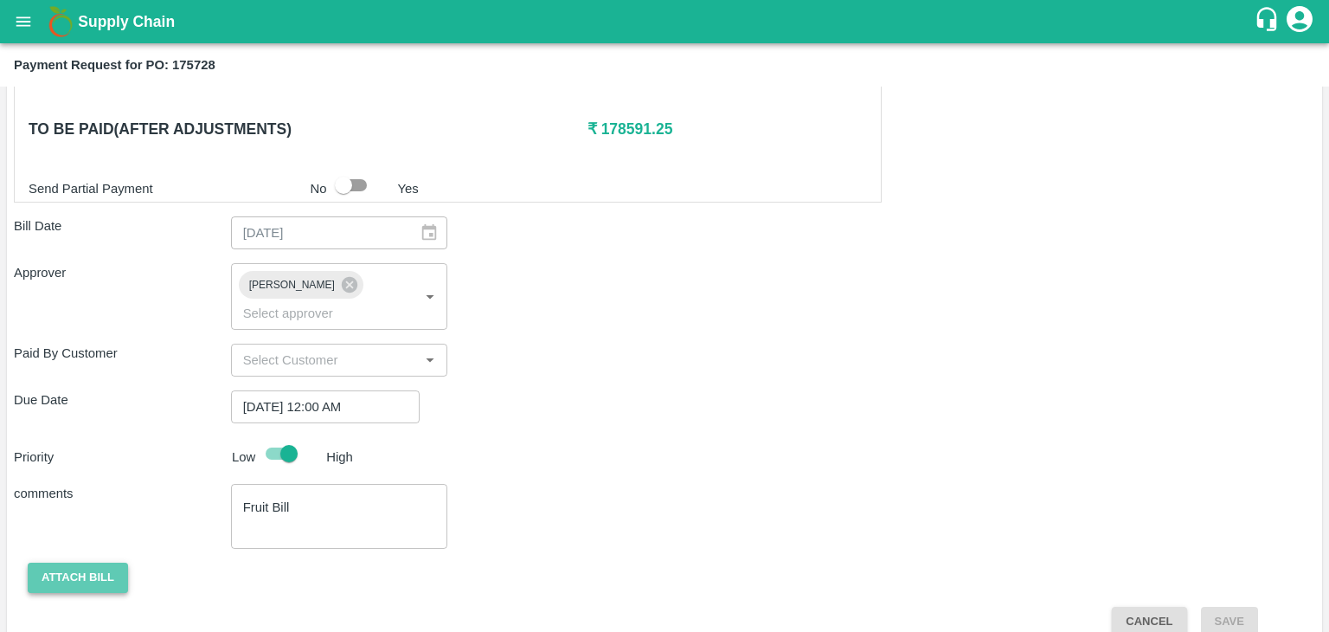
click at [83, 562] on button "Attach bill" at bounding box center [78, 577] width 100 height 30
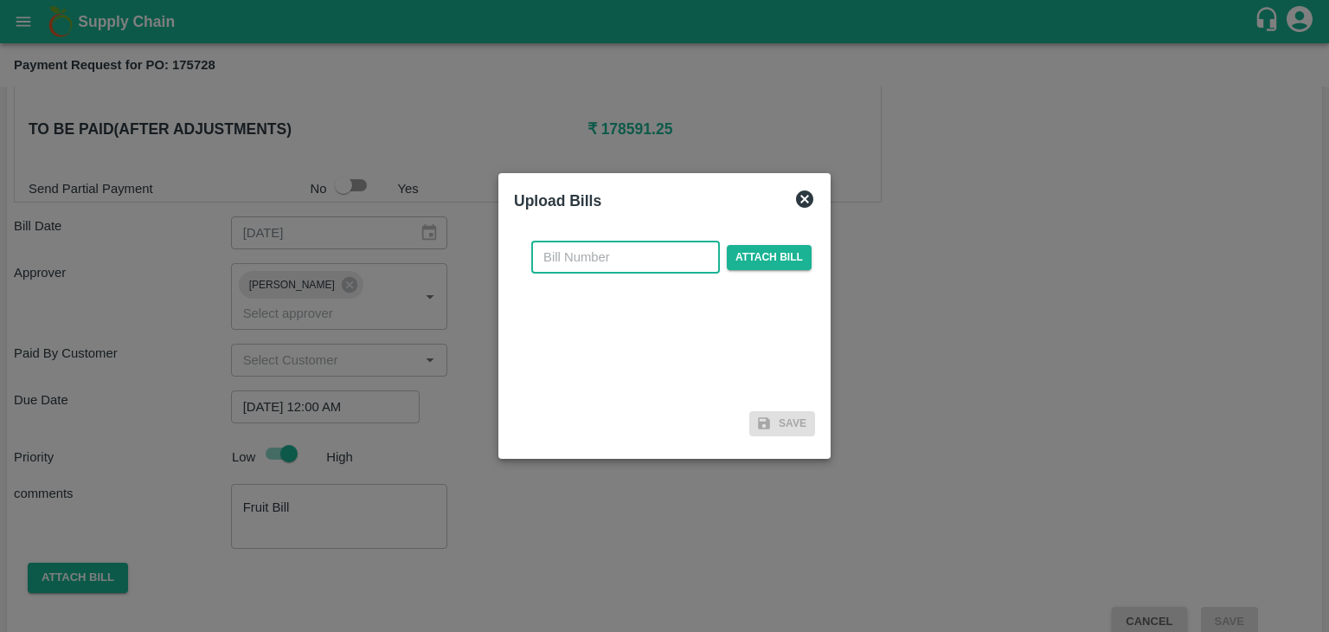
click at [648, 267] on input "text" at bounding box center [625, 257] width 189 height 33
type input "UFPCL/25-26/161"
click at [755, 267] on span "Attach bill" at bounding box center [769, 257] width 85 height 25
click at [0, 0] on input "Attach bill" at bounding box center [0, 0] width 0 height 0
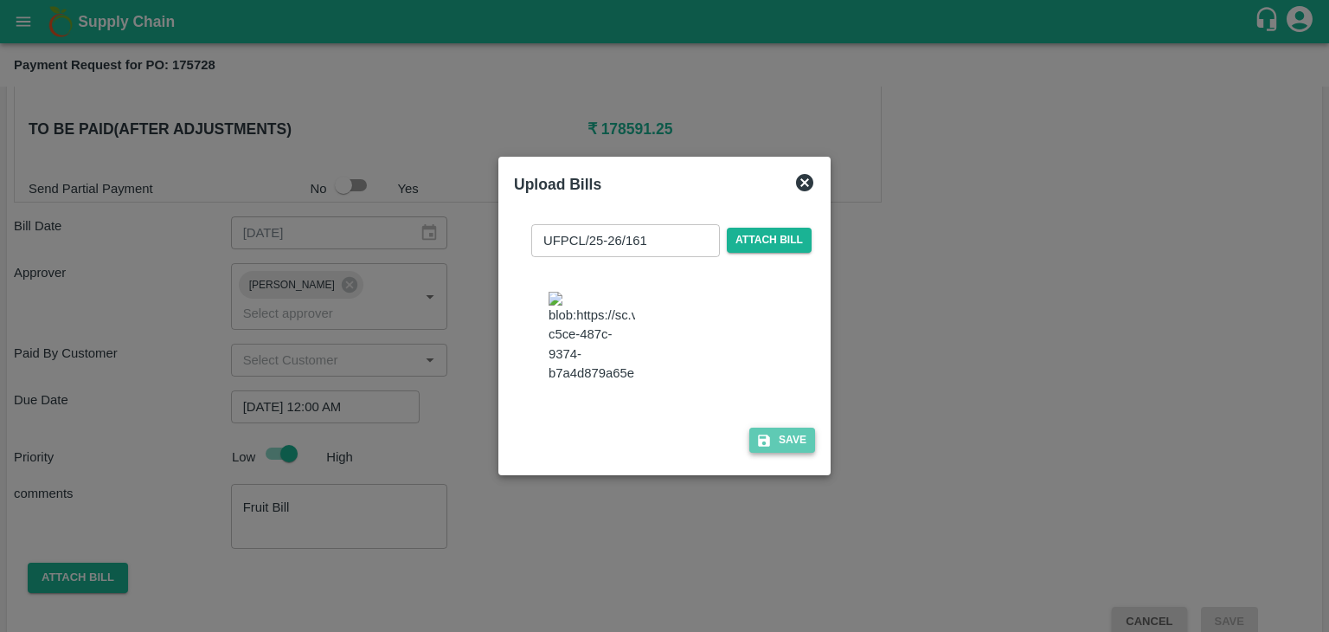
click at [786, 453] on button "Save" at bounding box center [782, 439] width 66 height 25
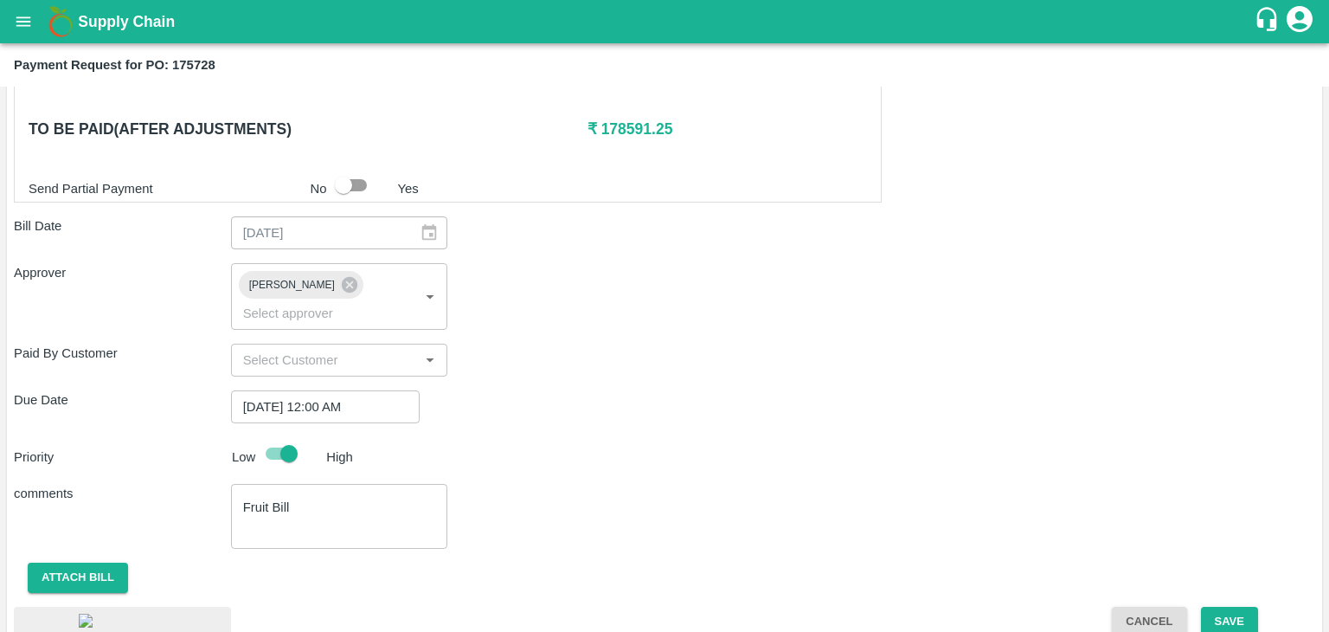
scroll to position [979, 0]
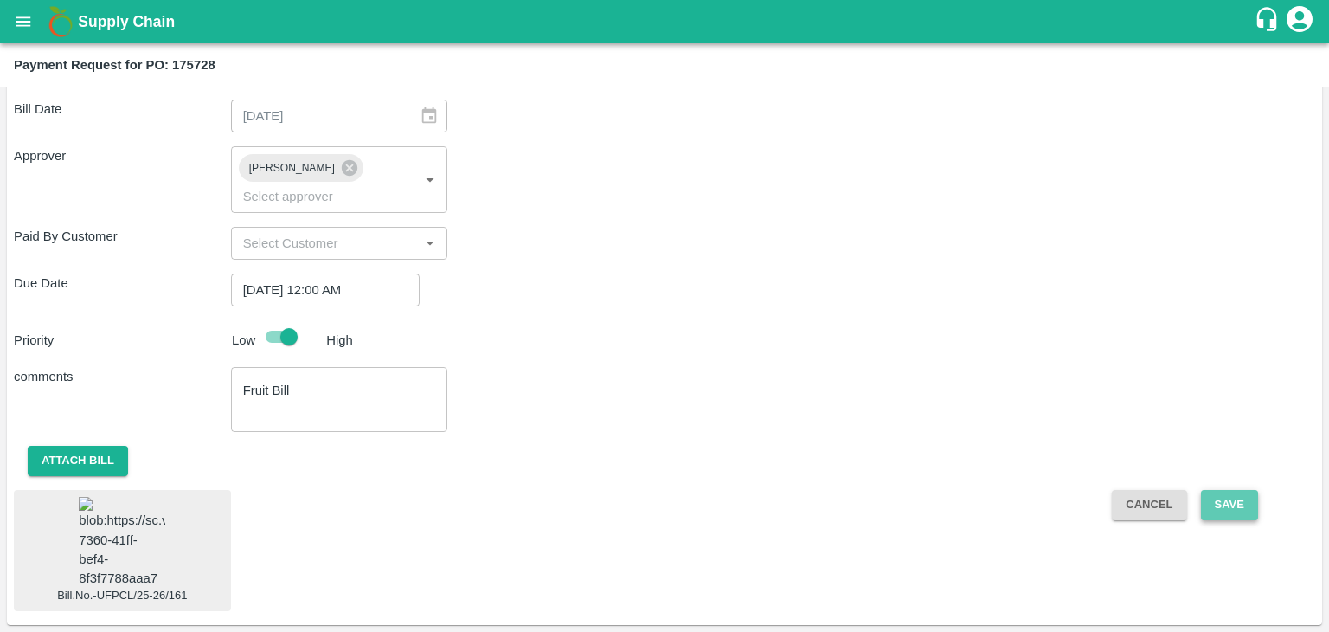
click at [1250, 490] on button "Save" at bounding box center [1229, 505] width 57 height 30
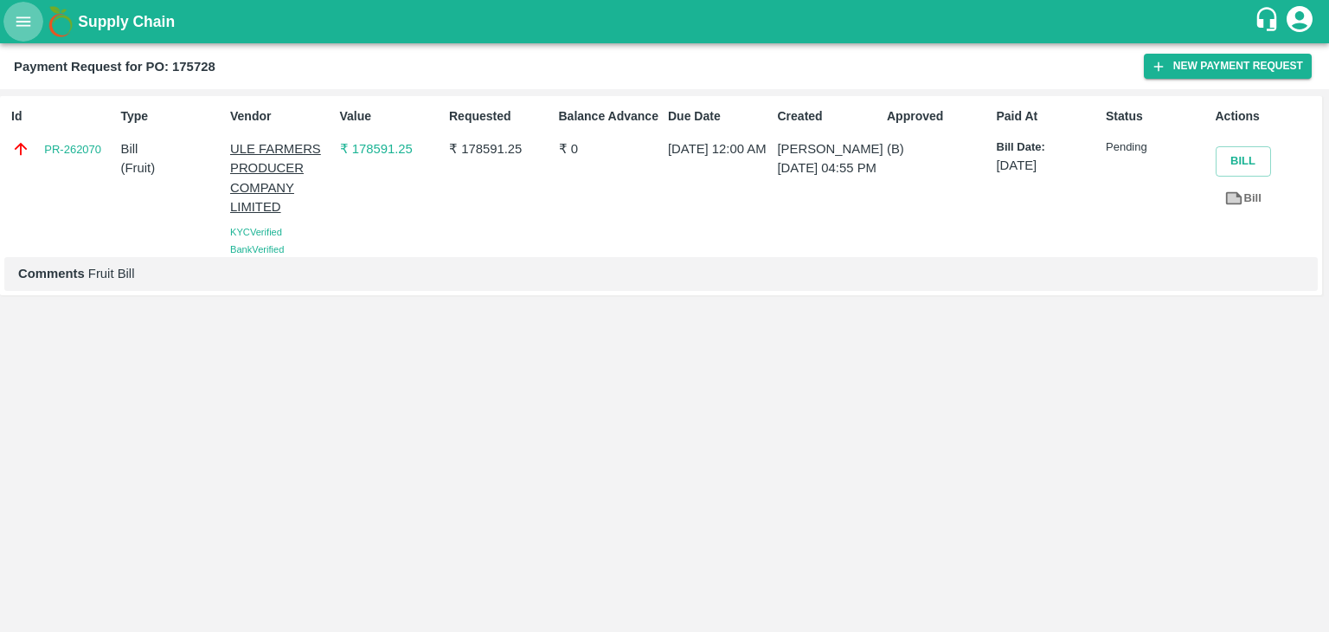
click at [12, 22] on button "open drawer" at bounding box center [23, 22] width 40 height 40
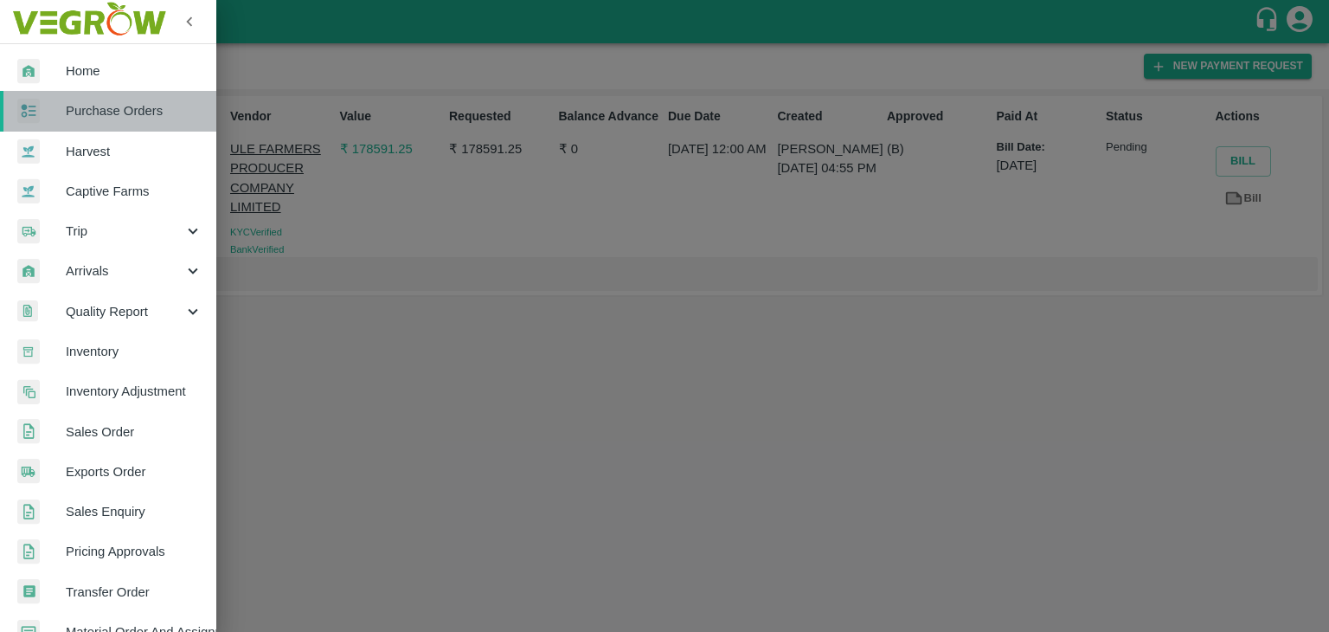
click at [131, 114] on span "Purchase Orders" at bounding box center [134, 110] width 137 height 19
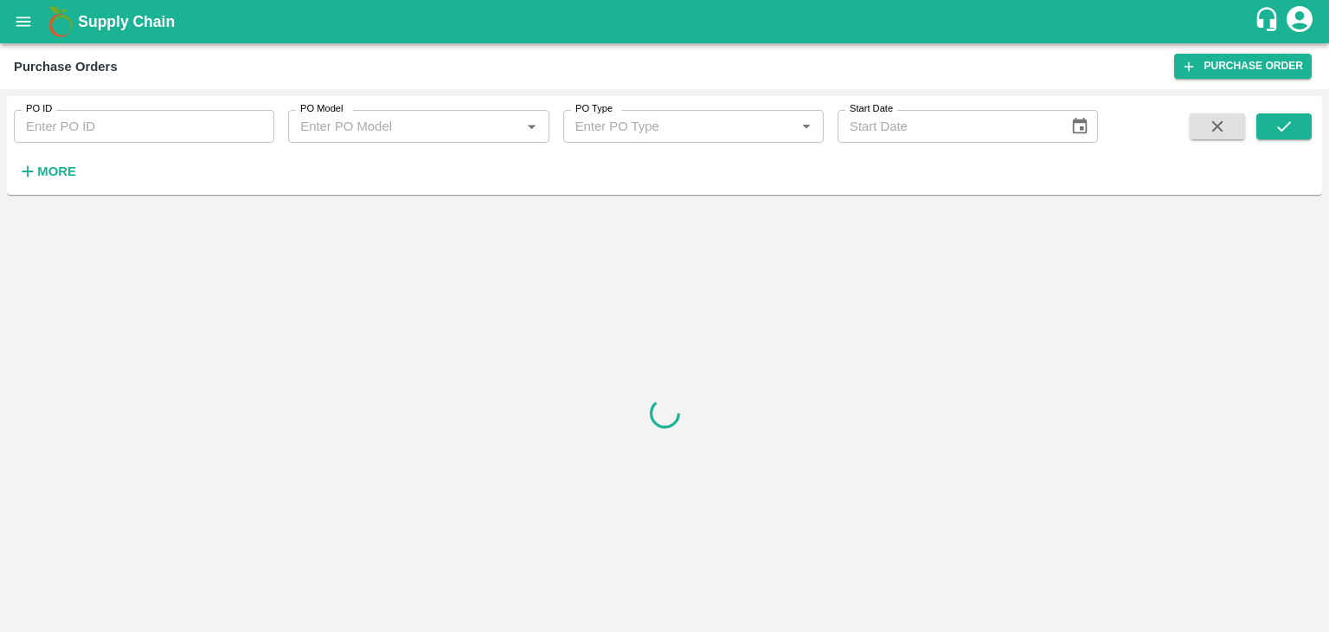
click at [235, 122] on input "PO ID" at bounding box center [144, 126] width 260 height 33
paste input "176035"
type input "176035"
click at [1284, 125] on icon "submit" at bounding box center [1284, 126] width 19 height 19
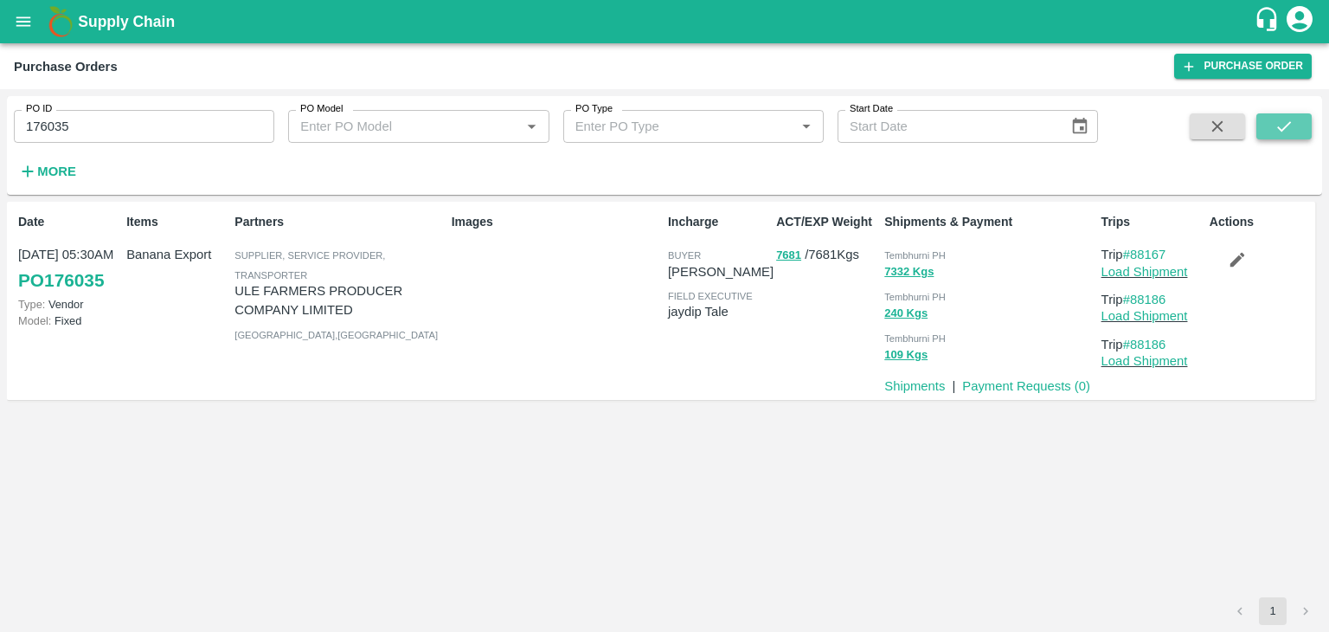
click at [1284, 125] on icon "submit" at bounding box center [1284, 126] width 19 height 19
drag, startPoint x: 999, startPoint y: 398, endPoint x: 1027, endPoint y: 384, distance: 31.7
click at [1027, 384] on div "Date 13 Sep, 05:30AM PO 176035 Type: Vendor Model: Fixed Items Banana Export Pa…" at bounding box center [661, 301] width 1308 height 198
click at [1027, 384] on link "Payment Requests ( 0 )" at bounding box center [1026, 386] width 128 height 14
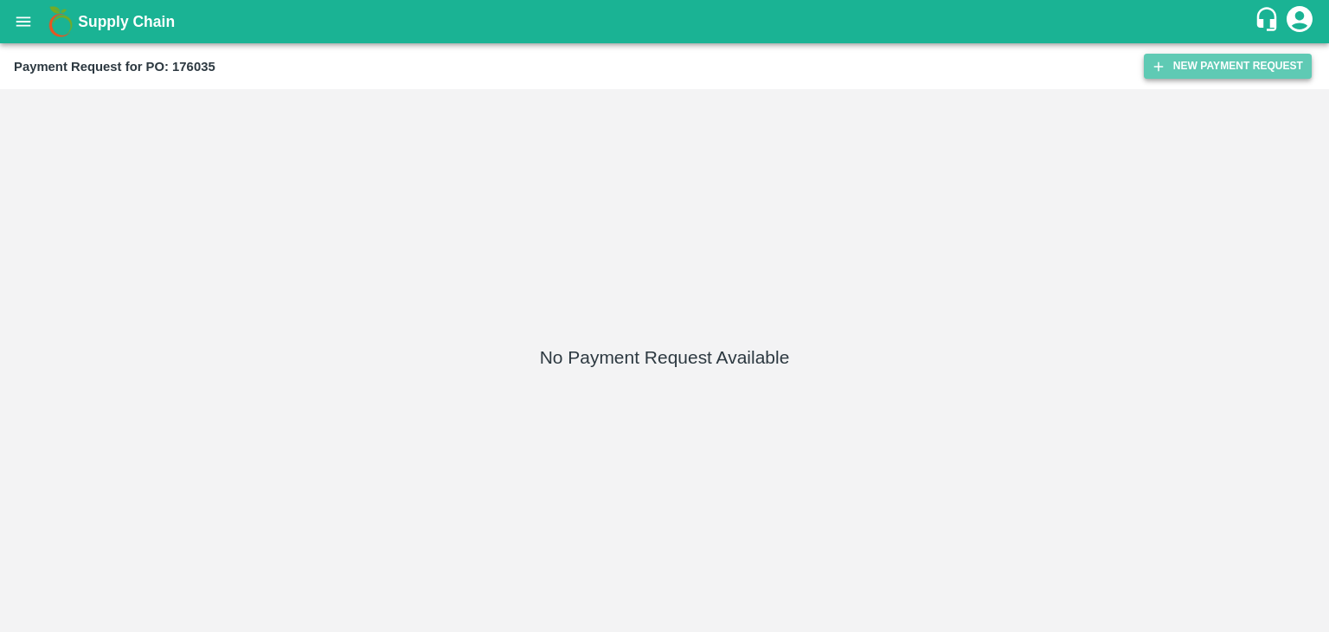
click at [1191, 60] on button "New Payment Request" at bounding box center [1228, 66] width 168 height 25
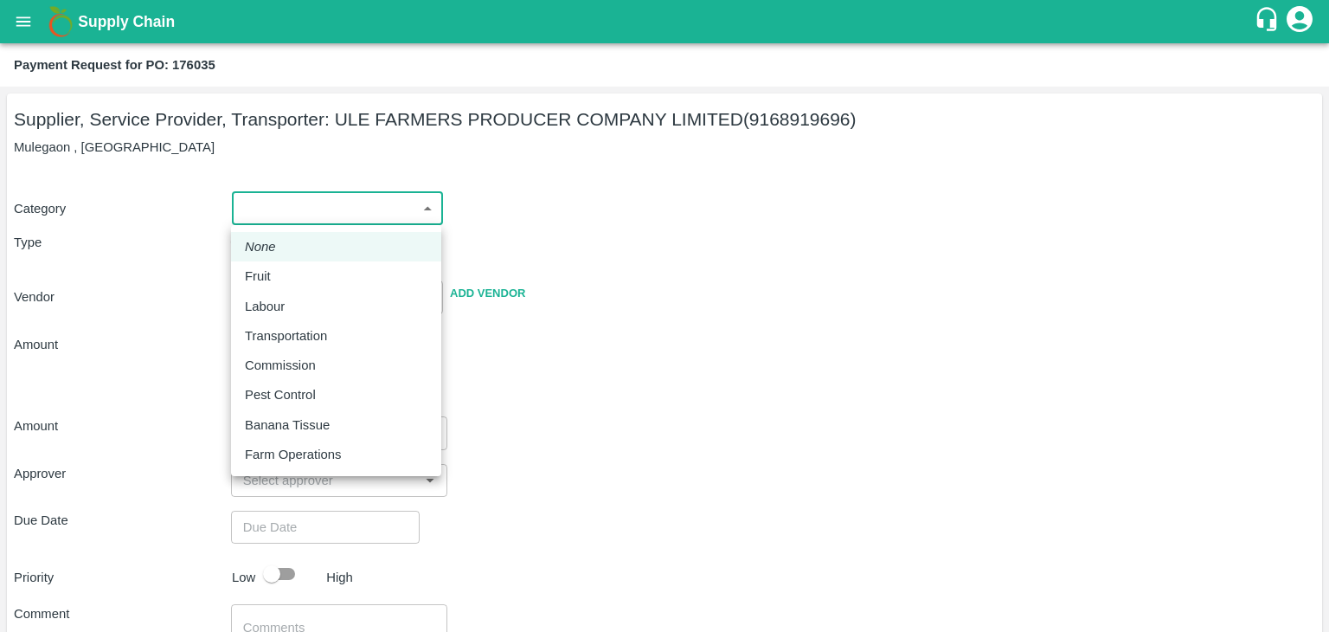
click at [284, 221] on body "Supply Chain Payment Request for PO: 176035 Supplier, Service Provider, Transpo…" at bounding box center [664, 316] width 1329 height 632
click at [305, 270] on div "Fruit" at bounding box center [336, 276] width 183 height 19
type input "1"
type input "ULE FARMERS PRODUCER COMPANY LIMITED - 9168919696(Supplier, Service Provider, T…"
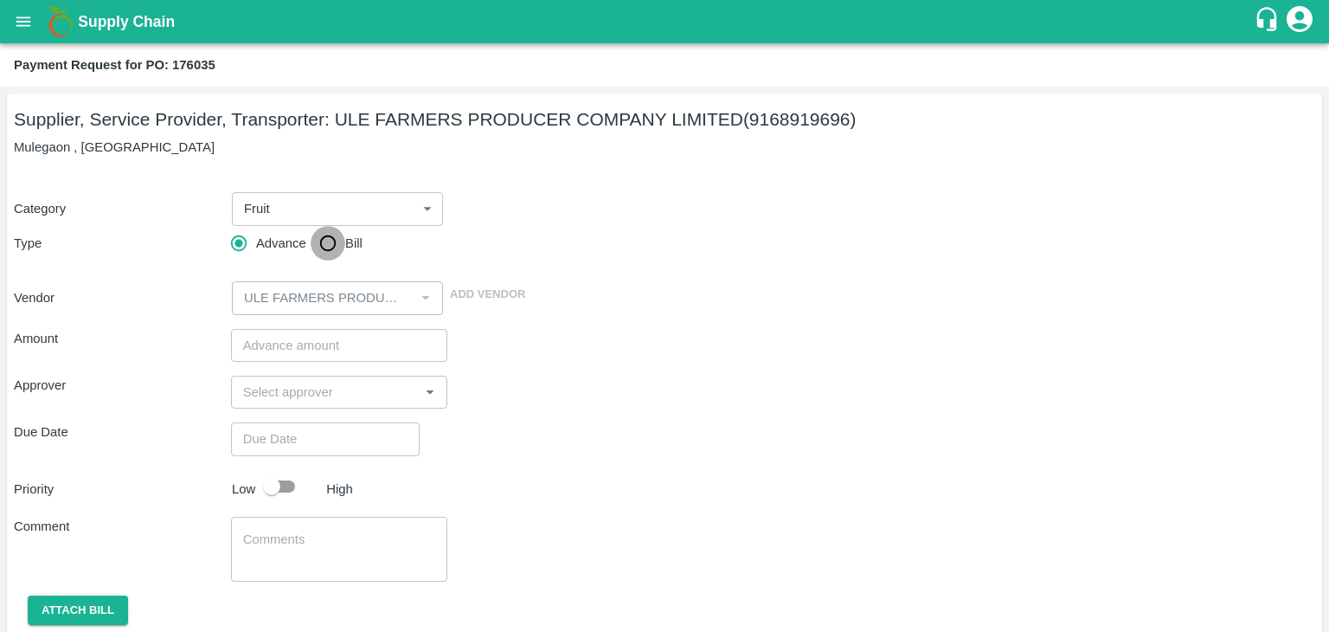
click at [323, 253] on input "Bill" at bounding box center [328, 243] width 35 height 35
radio input "true"
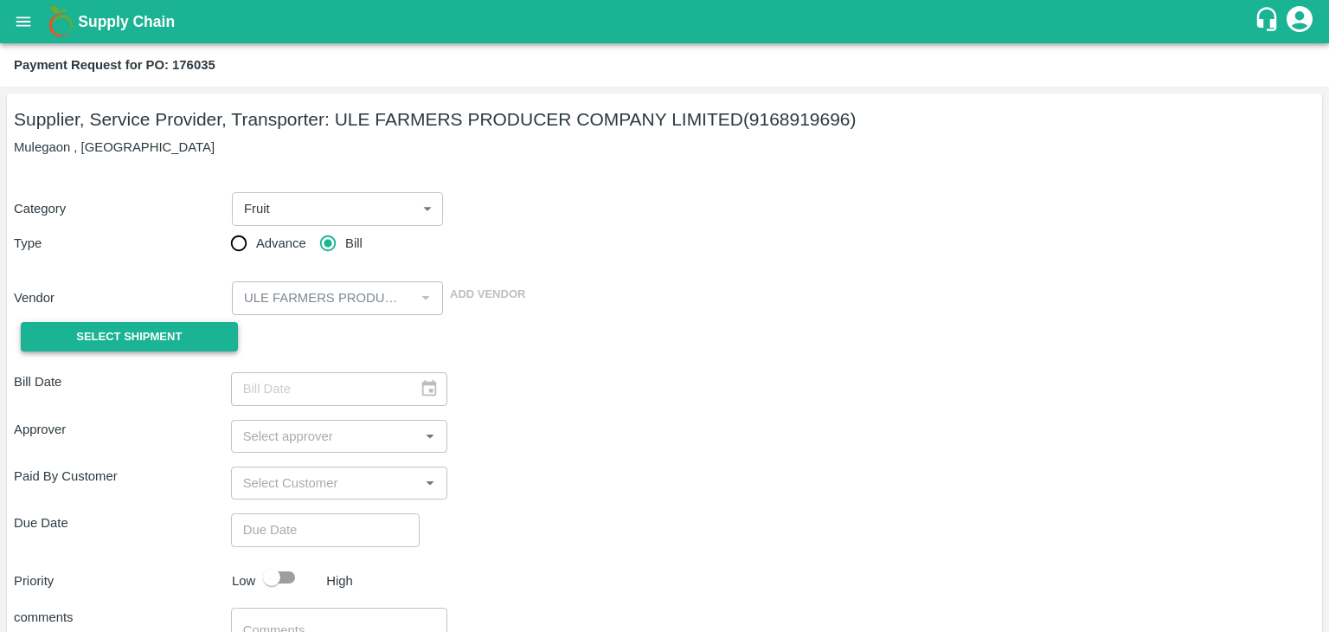
click at [151, 334] on span "Select Shipment" at bounding box center [129, 337] width 106 height 20
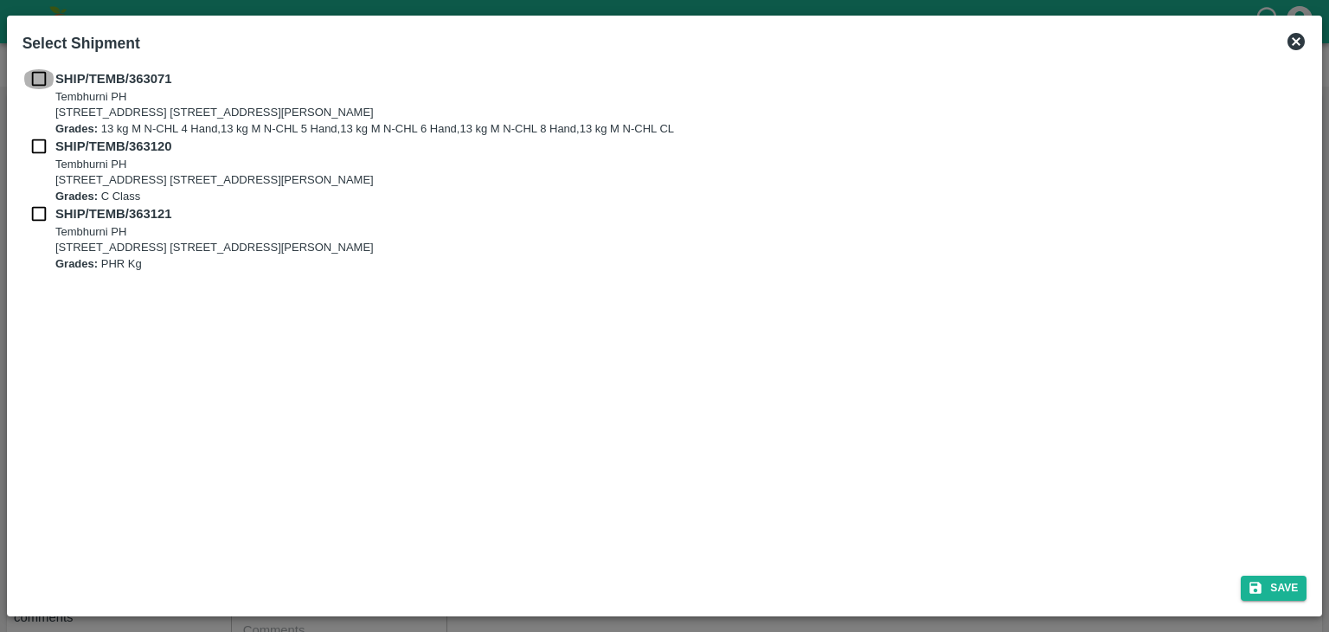
click at [35, 74] on input "checkbox" at bounding box center [38, 78] width 33 height 19
checkbox input "true"
click at [35, 149] on input "checkbox" at bounding box center [38, 146] width 33 height 19
checkbox input "true"
click at [32, 204] on input "checkbox" at bounding box center [38, 213] width 33 height 19
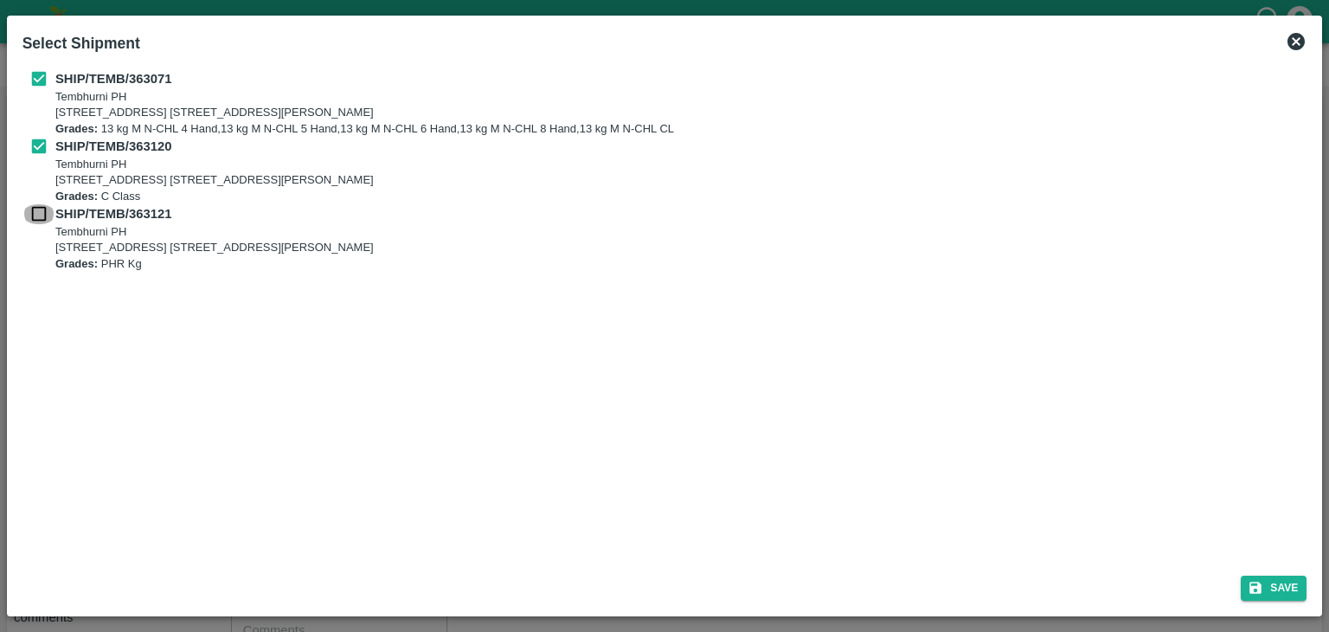
checkbox input "true"
click at [1308, 589] on div "Save" at bounding box center [665, 585] width 1299 height 46
click at [1271, 589] on button "Save" at bounding box center [1274, 587] width 66 height 25
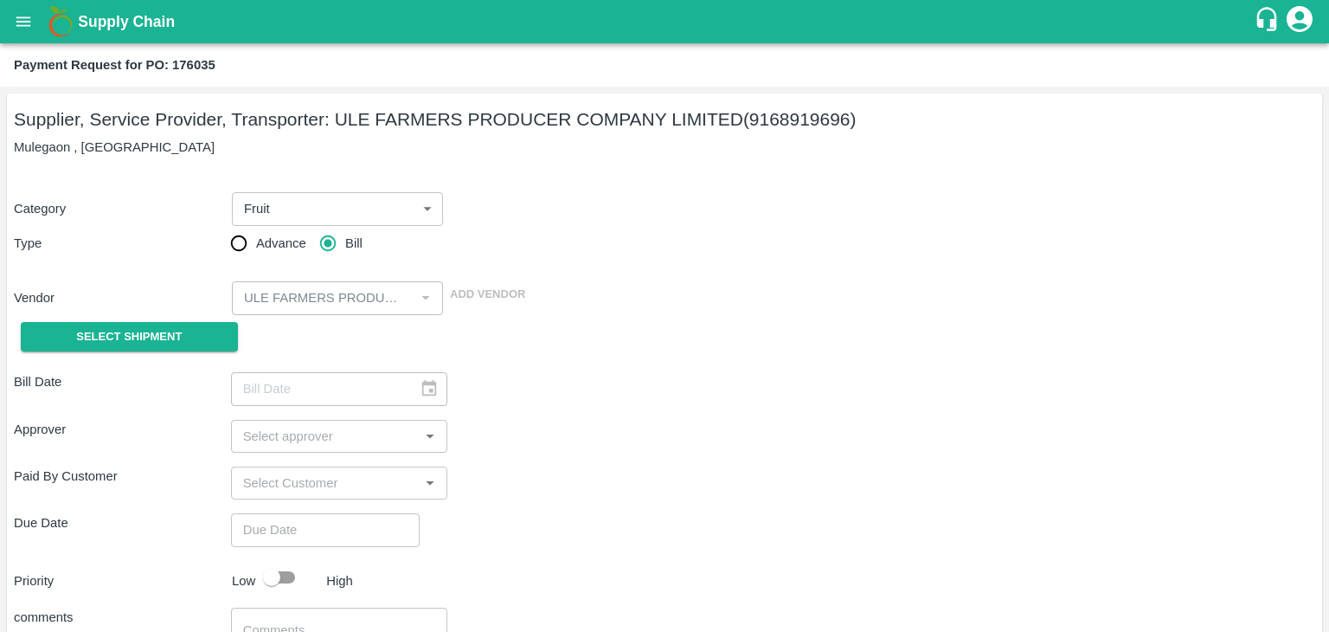
type input "14/09/2025"
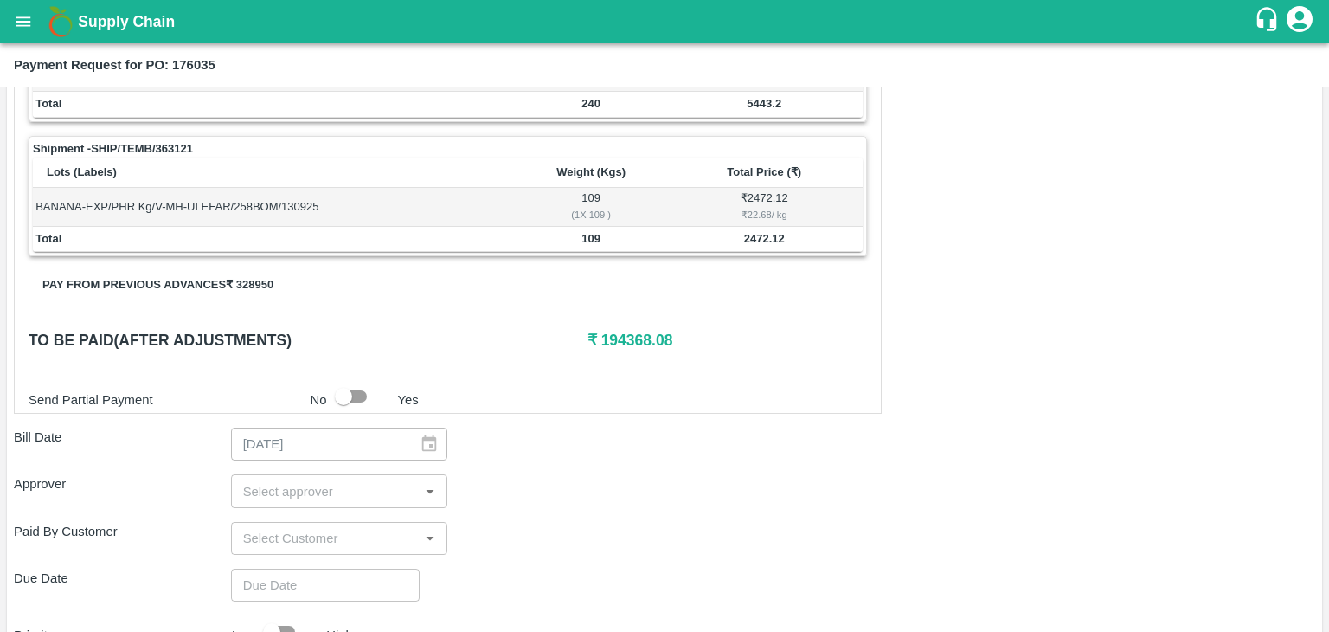
scroll to position [848, 0]
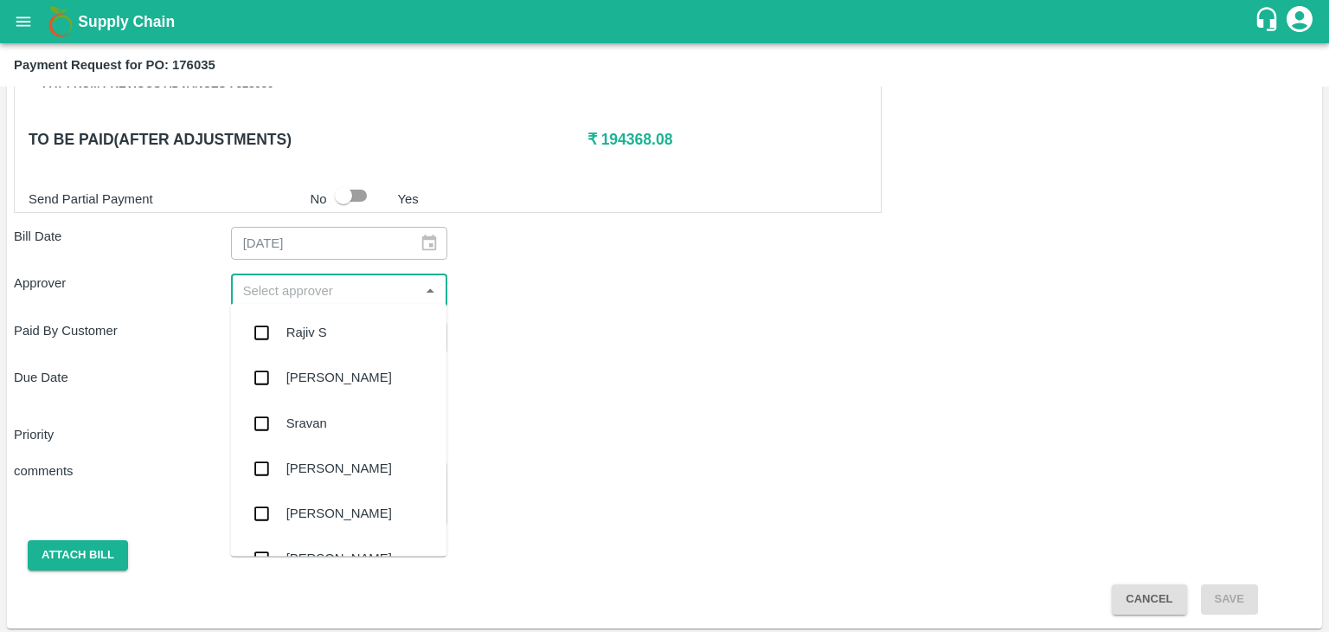
click at [342, 285] on input "input" at bounding box center [325, 290] width 178 height 22
type input "Ajit"
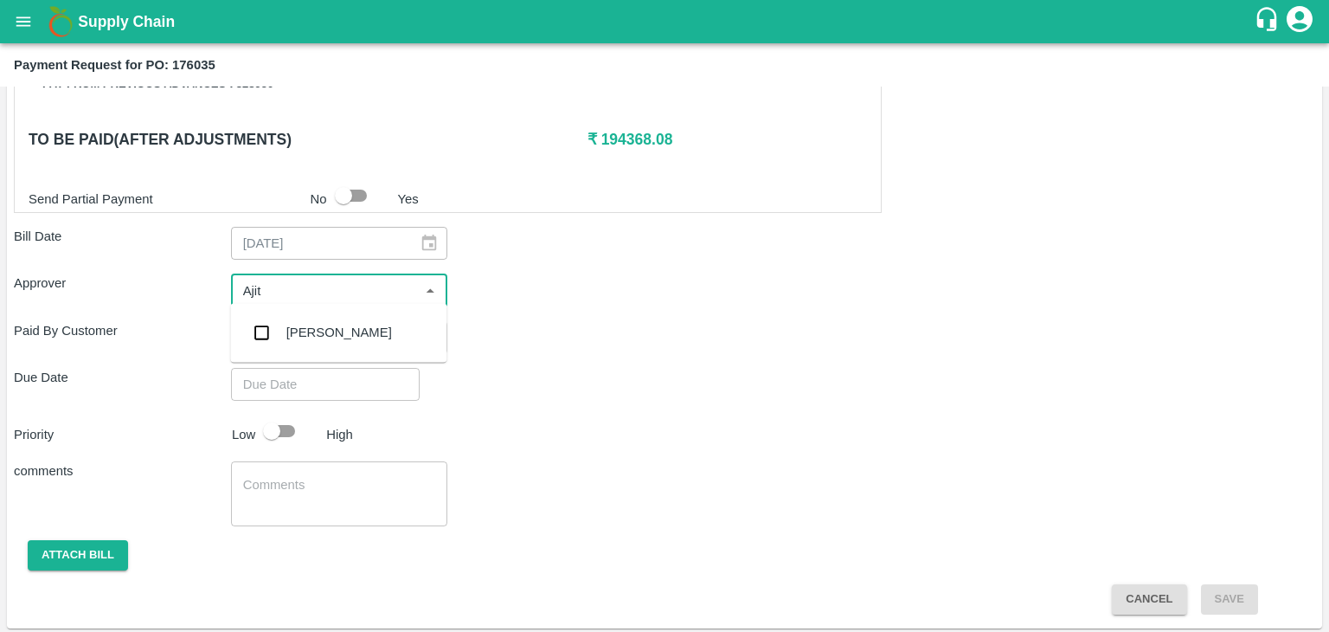
click at [337, 326] on div "[PERSON_NAME]" at bounding box center [338, 332] width 216 height 45
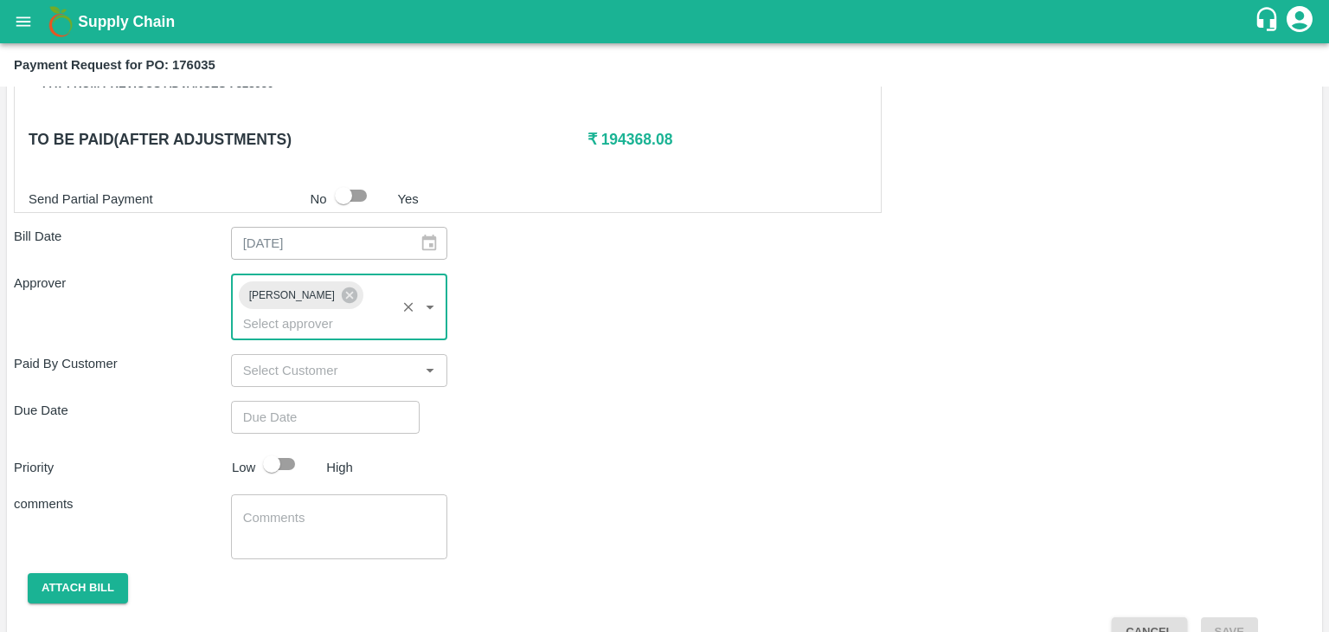
type input "DD/MM/YYYY hh:mm aa"
click at [353, 401] on input "DD/MM/YYYY hh:mm aa" at bounding box center [319, 417] width 177 height 33
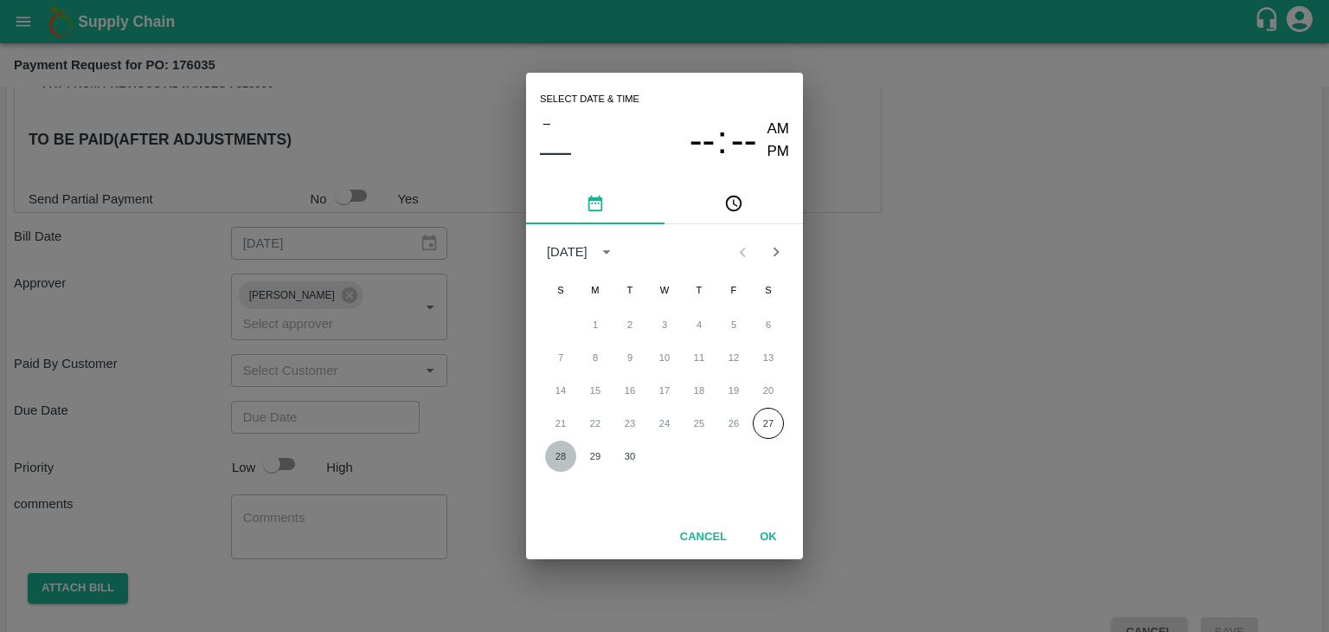
click at [551, 454] on button "28" at bounding box center [560, 455] width 31 height 31
type input "[DATE] 12:00 AM"
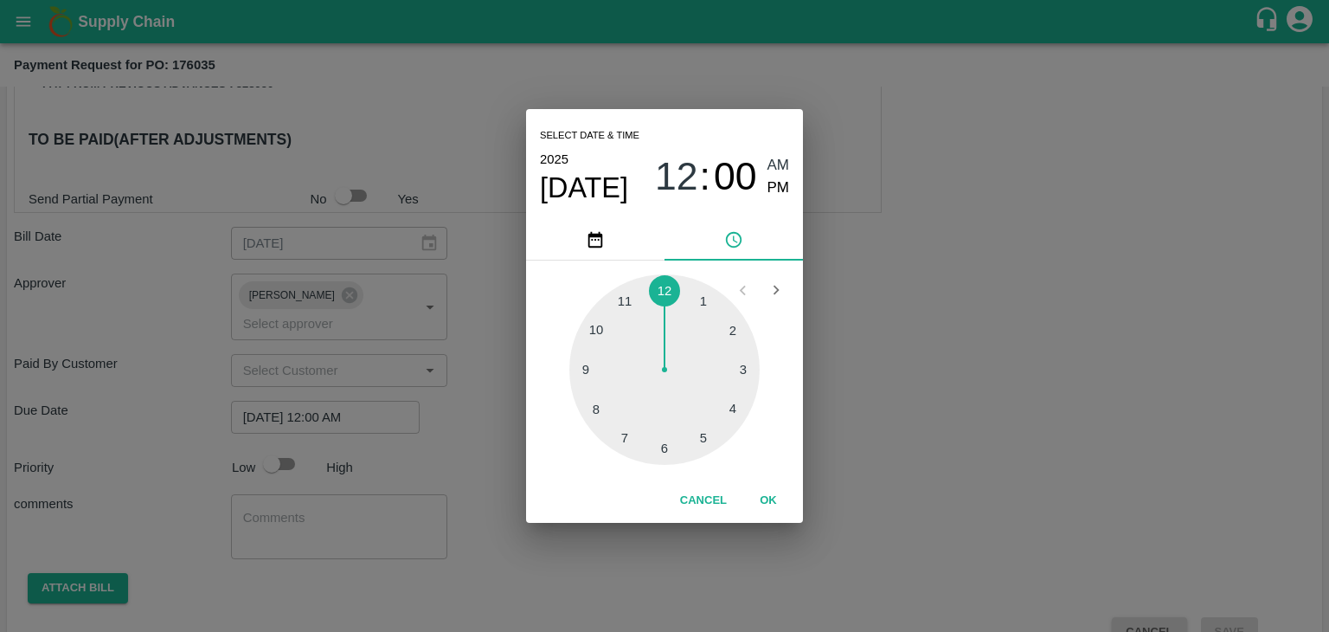
click at [774, 503] on button "OK" at bounding box center [768, 500] width 55 height 30
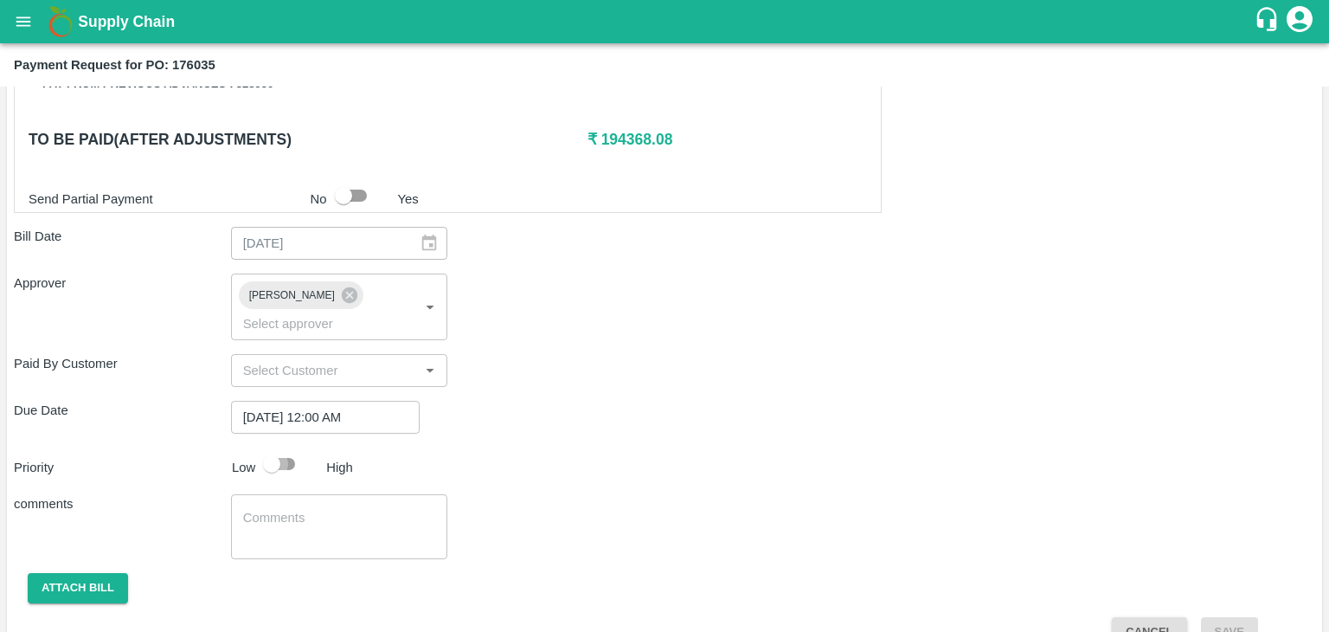
click at [287, 447] on input "checkbox" at bounding box center [271, 463] width 99 height 33
checkbox input "true"
click at [344, 509] on textarea at bounding box center [339, 527] width 193 height 36
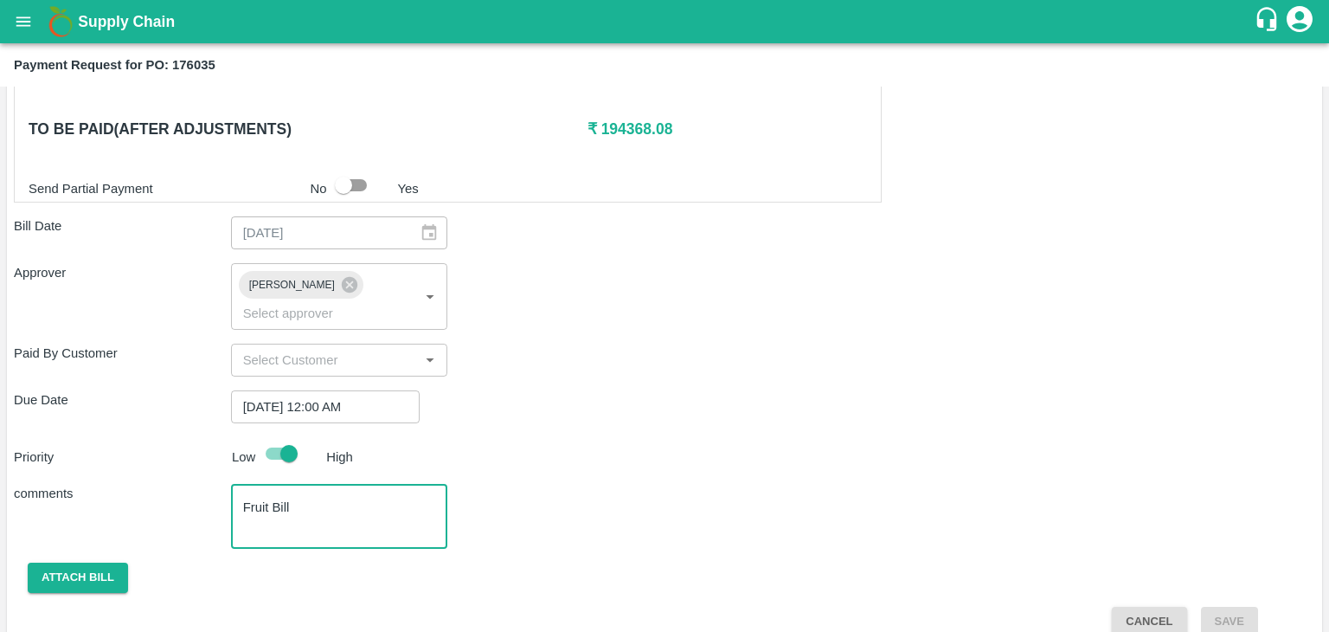
scroll to position [858, 0]
type textarea "Fruit Bill"
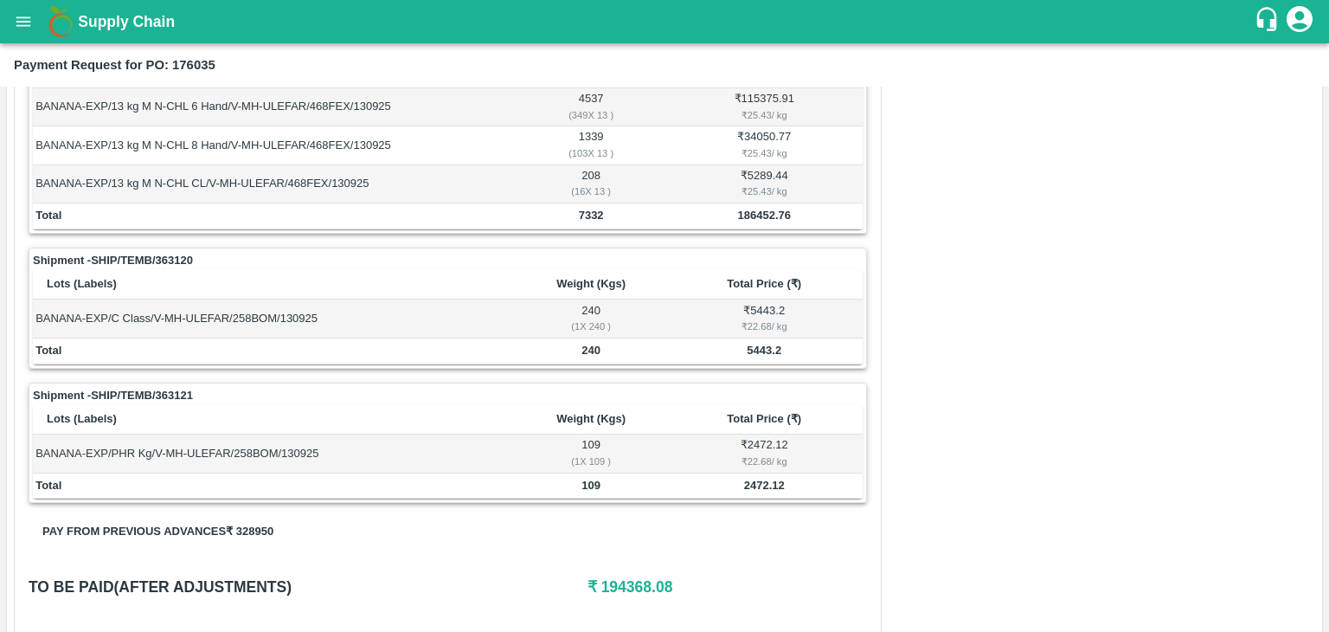
scroll to position [858, 0]
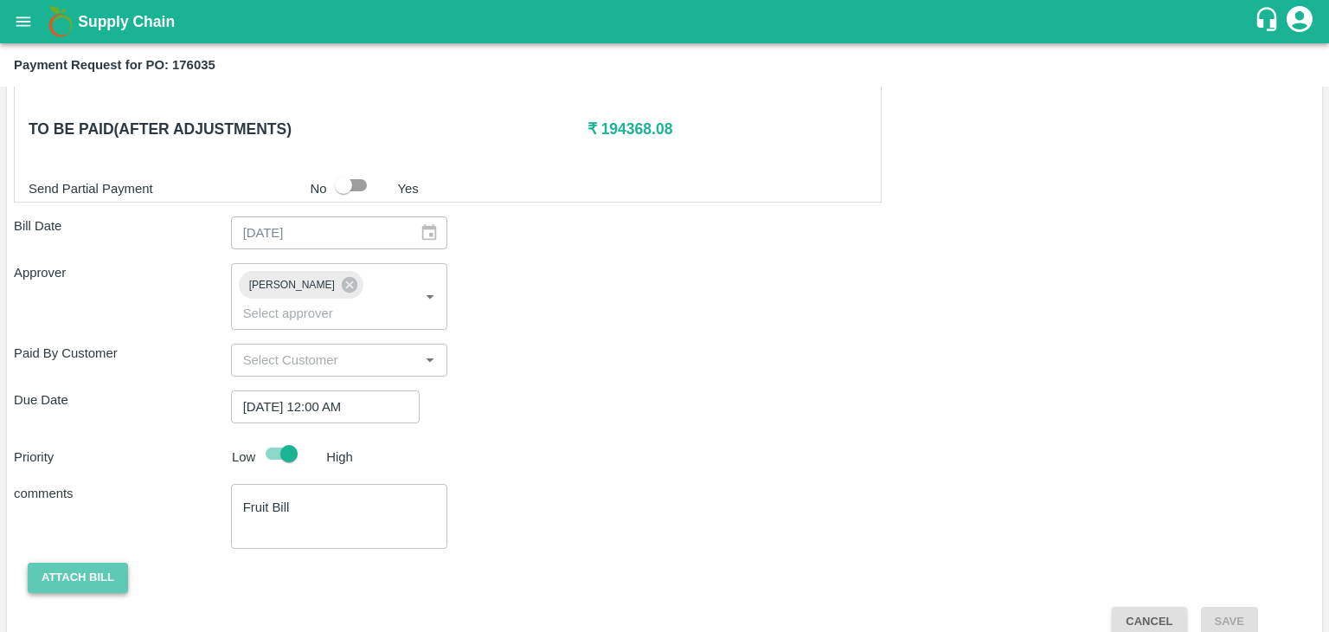
click at [90, 563] on button "Attach bill" at bounding box center [78, 577] width 100 height 30
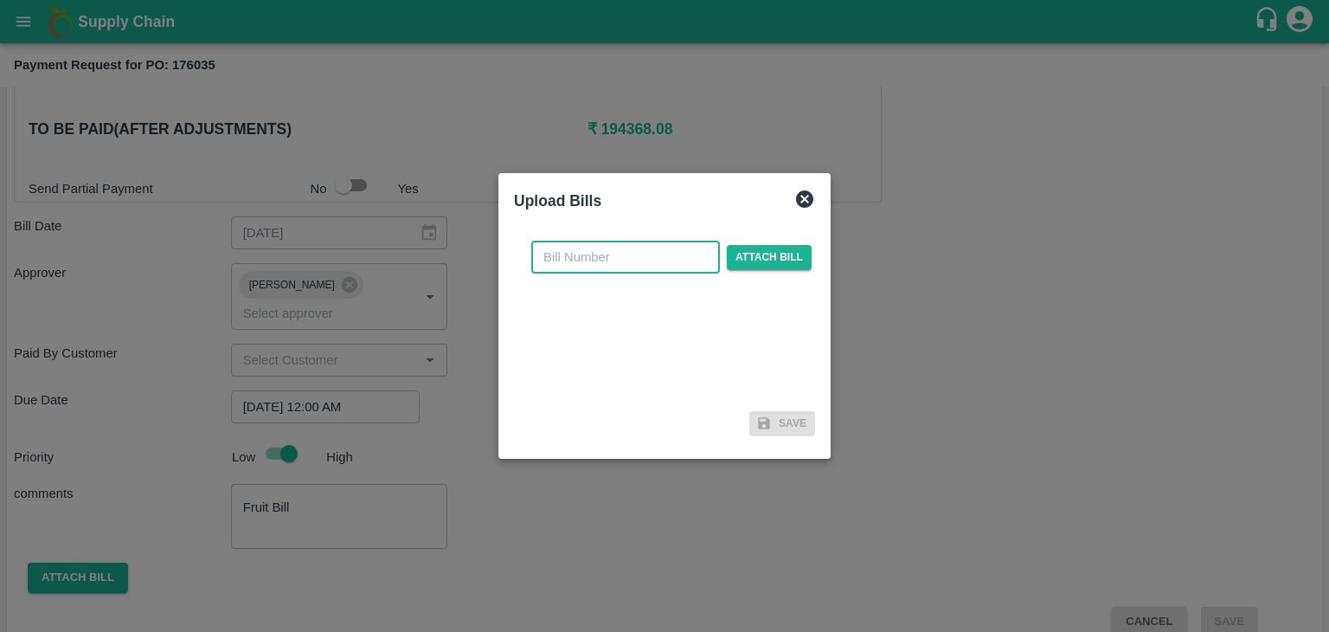
click at [617, 264] on input "text" at bounding box center [625, 257] width 189 height 33
click at [670, 256] on input "UFPCL/25-26/161" at bounding box center [625, 257] width 189 height 33
type input "UFPCL/25-26/162"
click at [774, 251] on span "Attach bill" at bounding box center [769, 257] width 85 height 25
click at [0, 0] on input "Attach bill" at bounding box center [0, 0] width 0 height 0
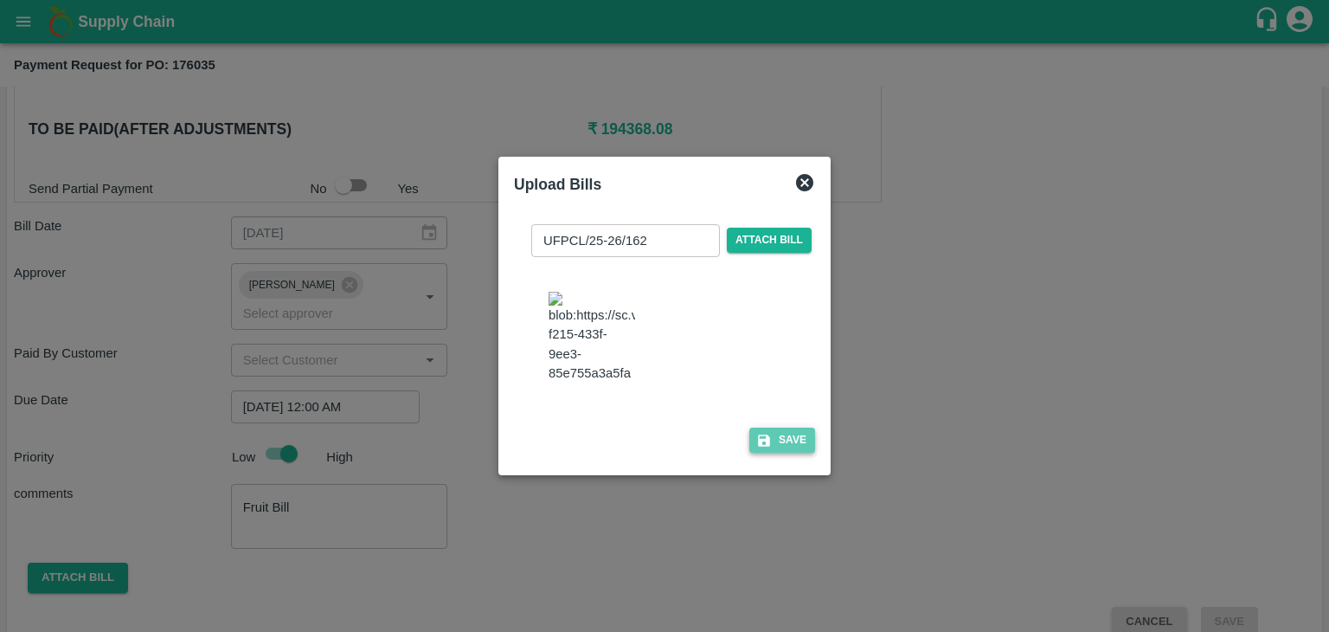
click at [781, 452] on button "Save" at bounding box center [782, 439] width 66 height 25
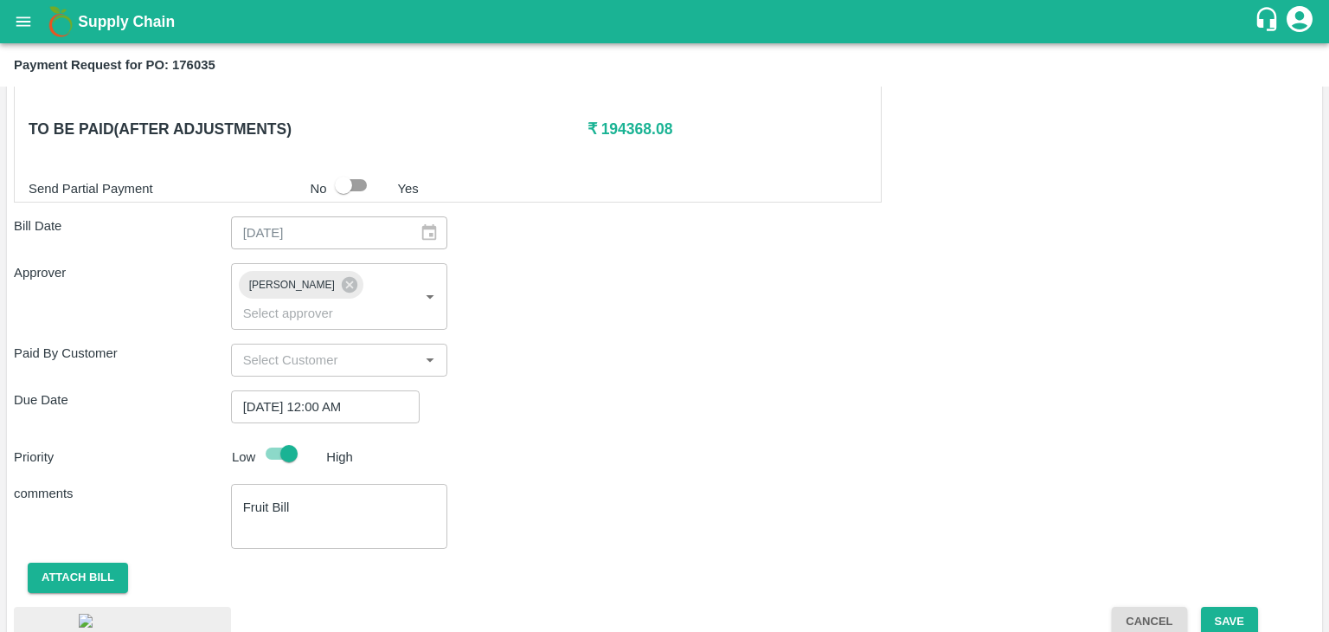
scroll to position [978, 0]
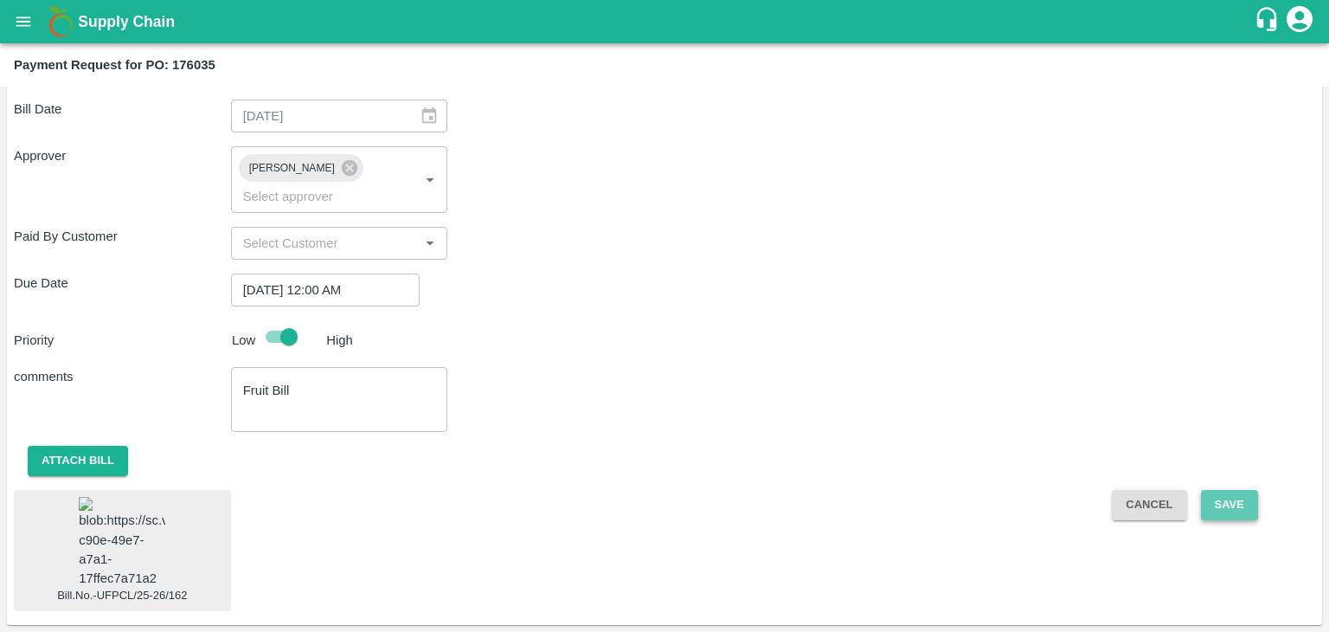
click at [1221, 490] on button "Save" at bounding box center [1229, 505] width 57 height 30
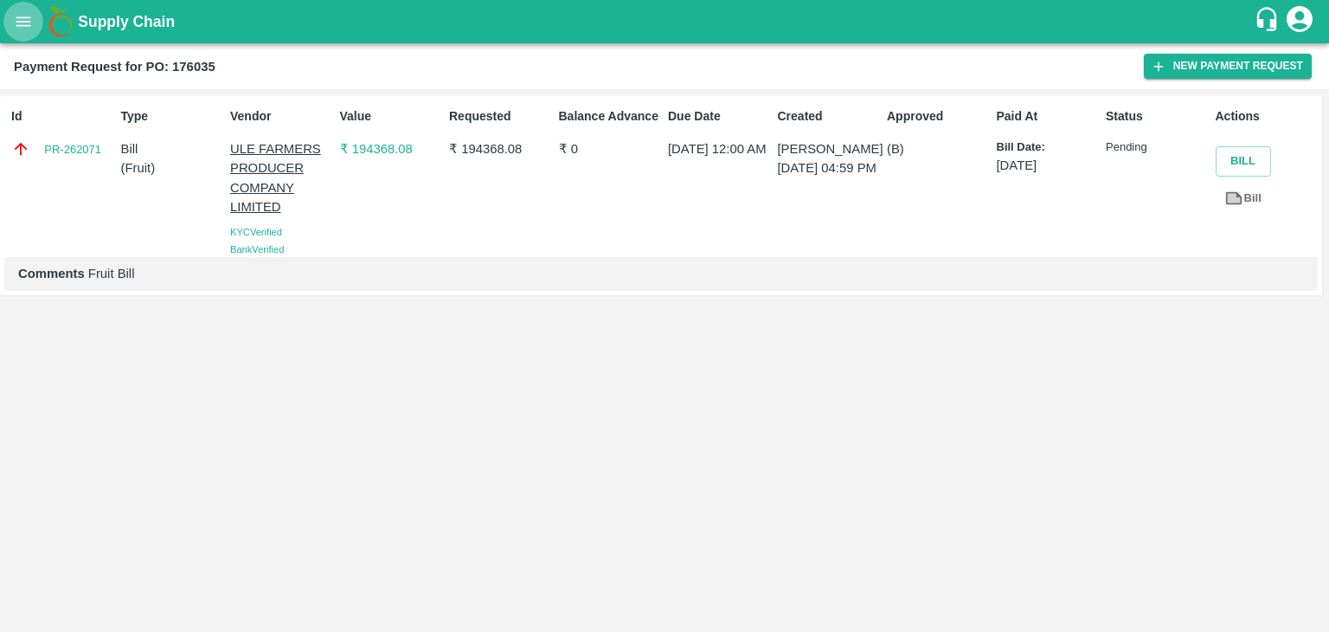
click at [24, 32] on button "open drawer" at bounding box center [23, 22] width 40 height 40
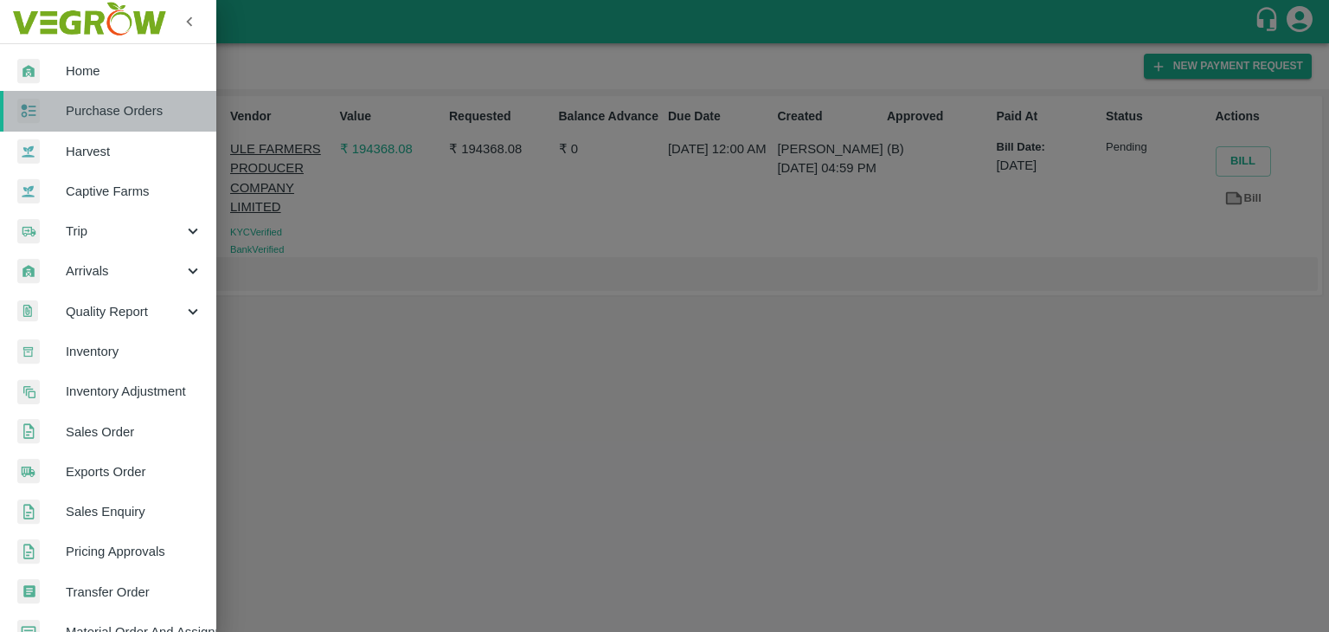
click at [133, 112] on span "Purchase Orders" at bounding box center [134, 110] width 137 height 19
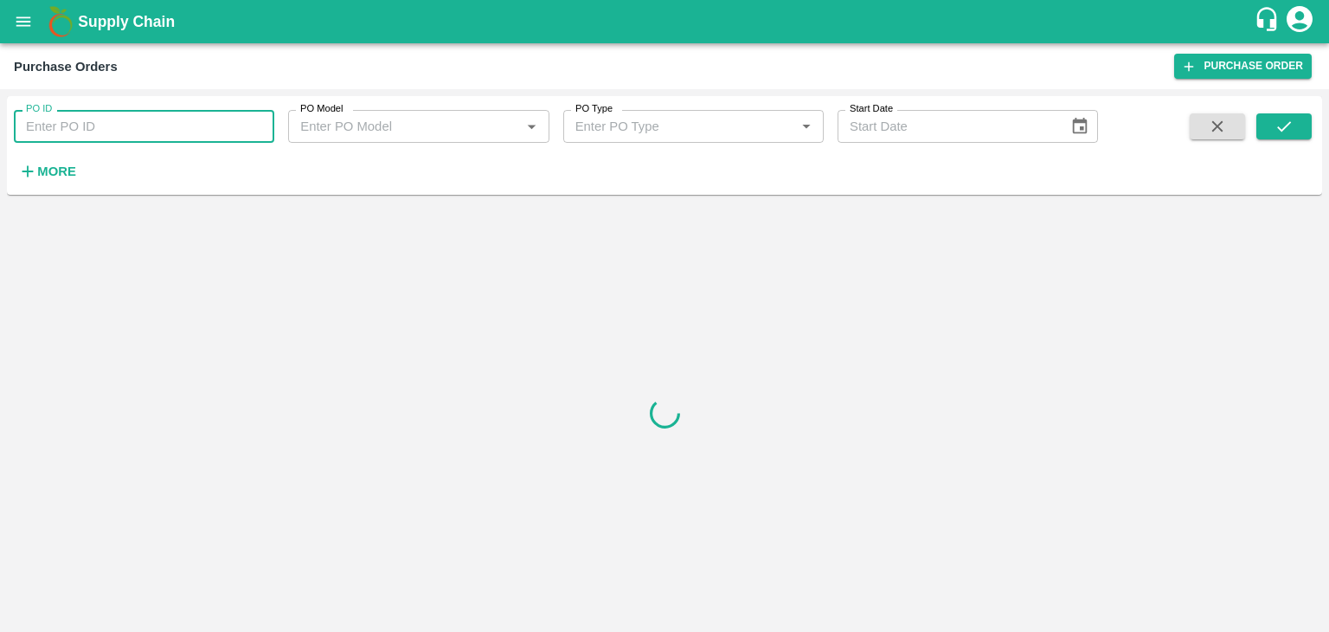
click at [233, 126] on input "PO ID" at bounding box center [144, 126] width 260 height 33
paste input "176070"
type input "176070"
click at [1309, 119] on button "submit" at bounding box center [1283, 126] width 55 height 26
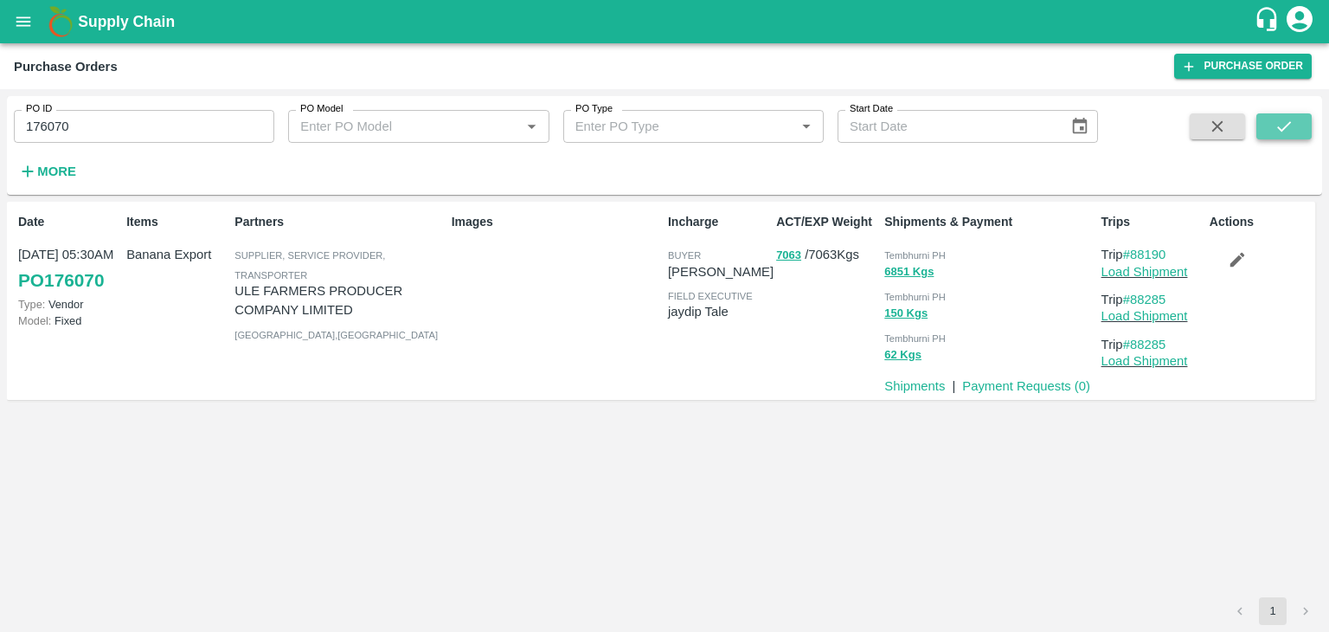
click at [1309, 119] on button "submit" at bounding box center [1283, 126] width 55 height 26
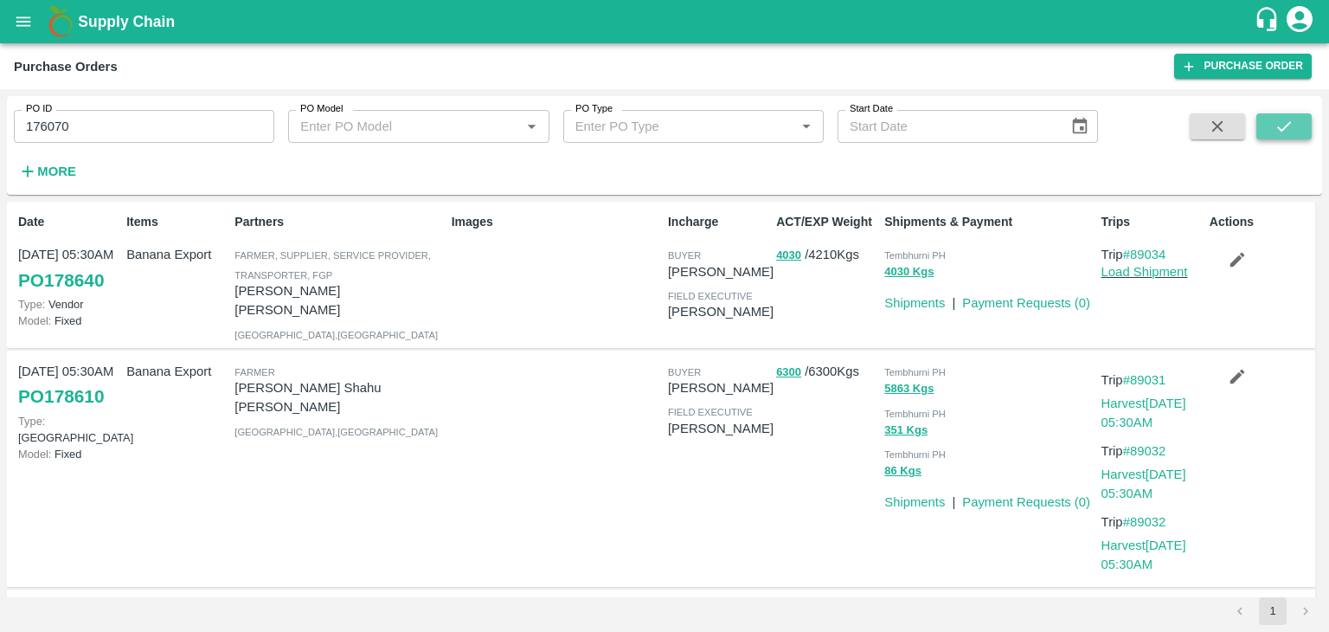
click at [1301, 117] on button "submit" at bounding box center [1283, 126] width 55 height 26
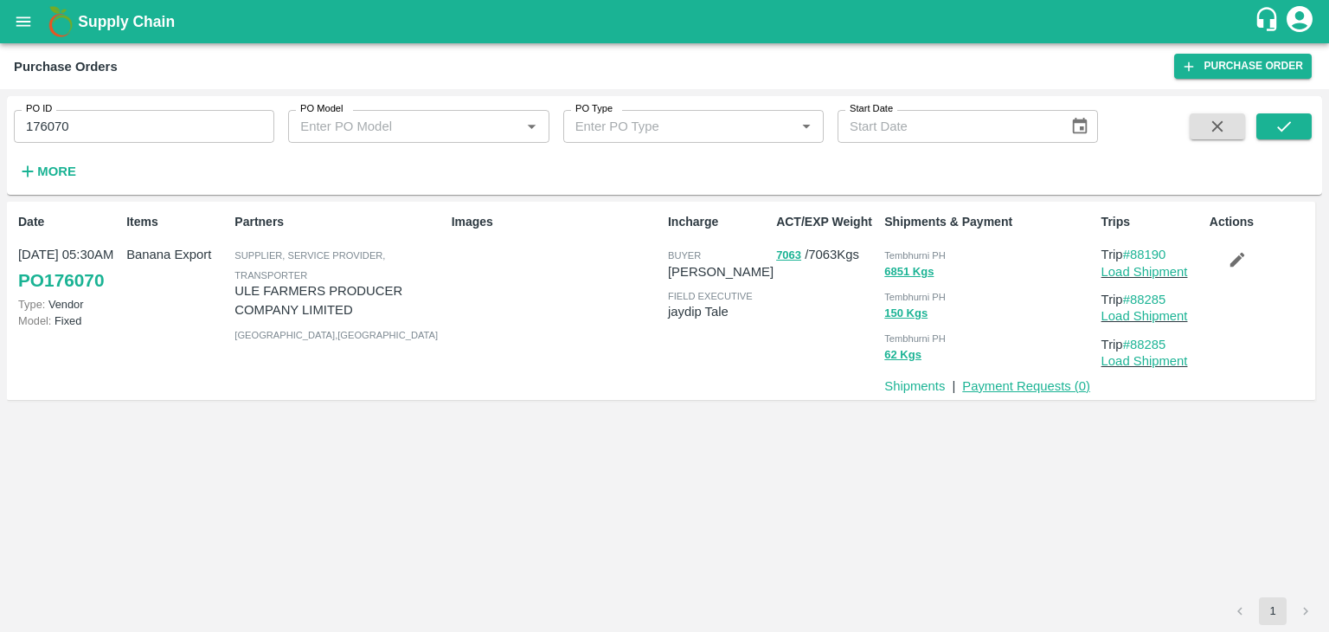
click at [986, 382] on link "Payment Requests ( 0 )" at bounding box center [1026, 386] width 128 height 14
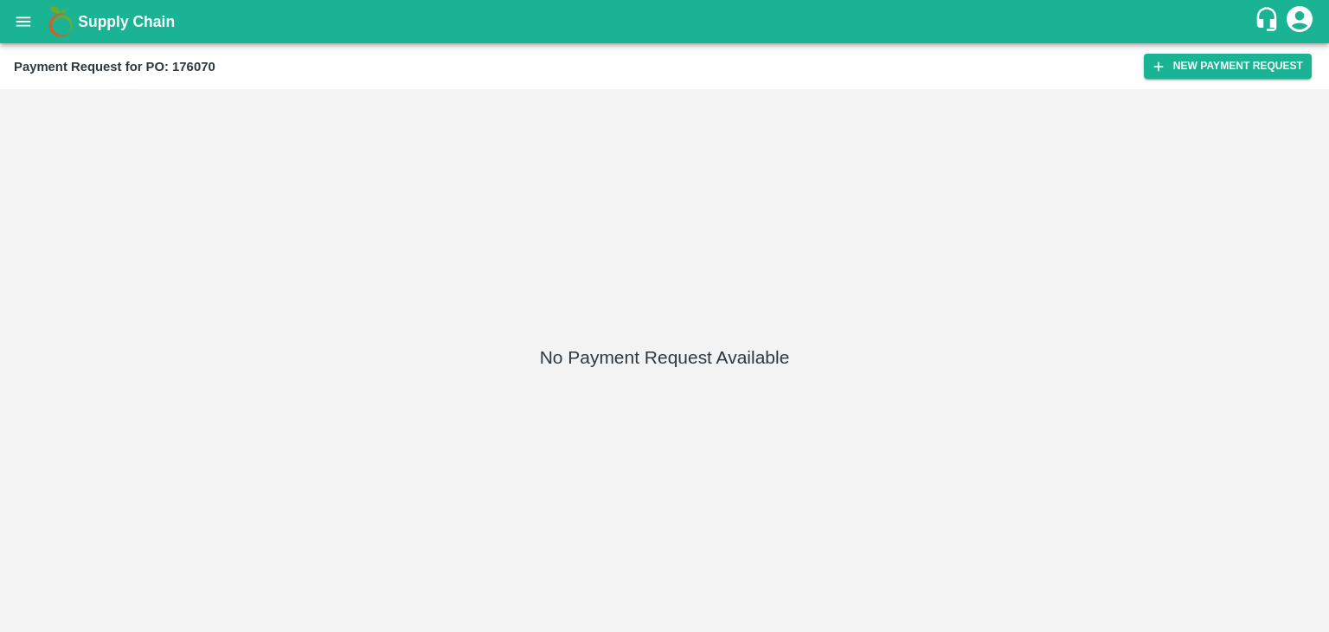
click at [1244, 49] on div "Payment Request for PO: 176070 New Payment Request" at bounding box center [664, 66] width 1329 height 46
click at [1245, 65] on button "New Payment Request" at bounding box center [1228, 66] width 168 height 25
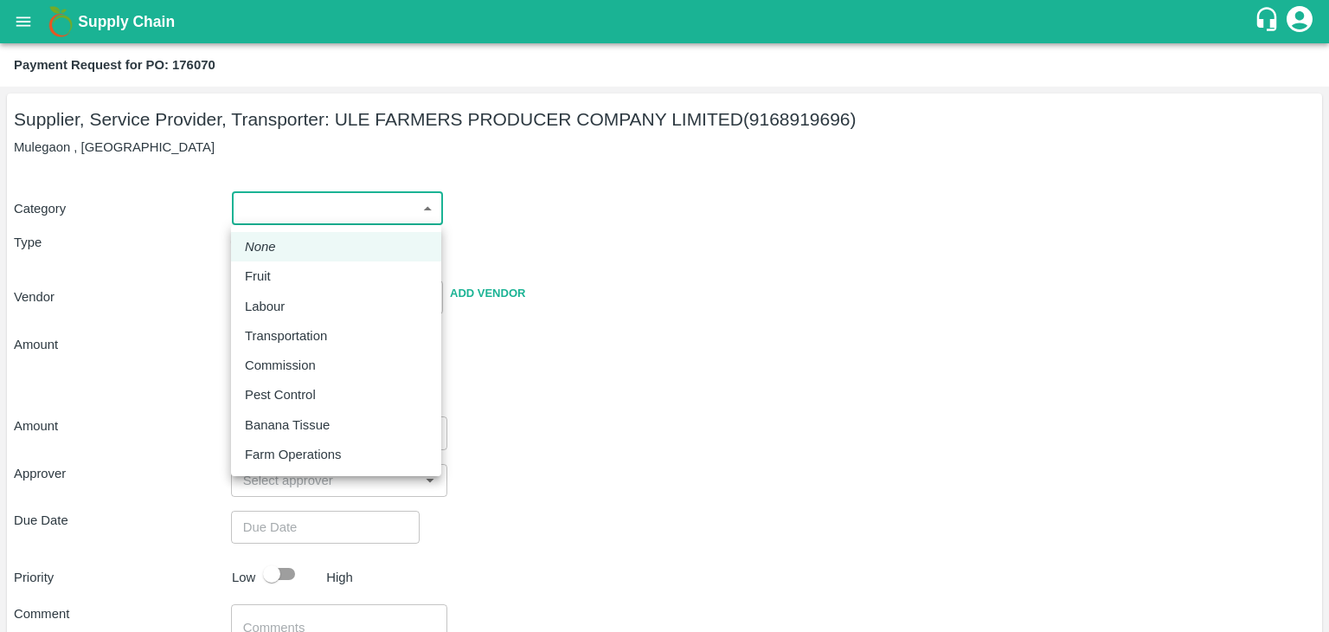
drag, startPoint x: 257, startPoint y: 204, endPoint x: 286, endPoint y: 285, distance: 85.4
click at [286, 285] on body "Supply Chain Payment Request for PO: 176070 Supplier, Service Provider, Transpo…" at bounding box center [664, 316] width 1329 height 632
click at [286, 285] on div "Fruit" at bounding box center [336, 276] width 183 height 19
type input "1"
type input "ULE FARMERS PRODUCER COMPANY LIMITED - 9168919696(Supplier, Service Provider, T…"
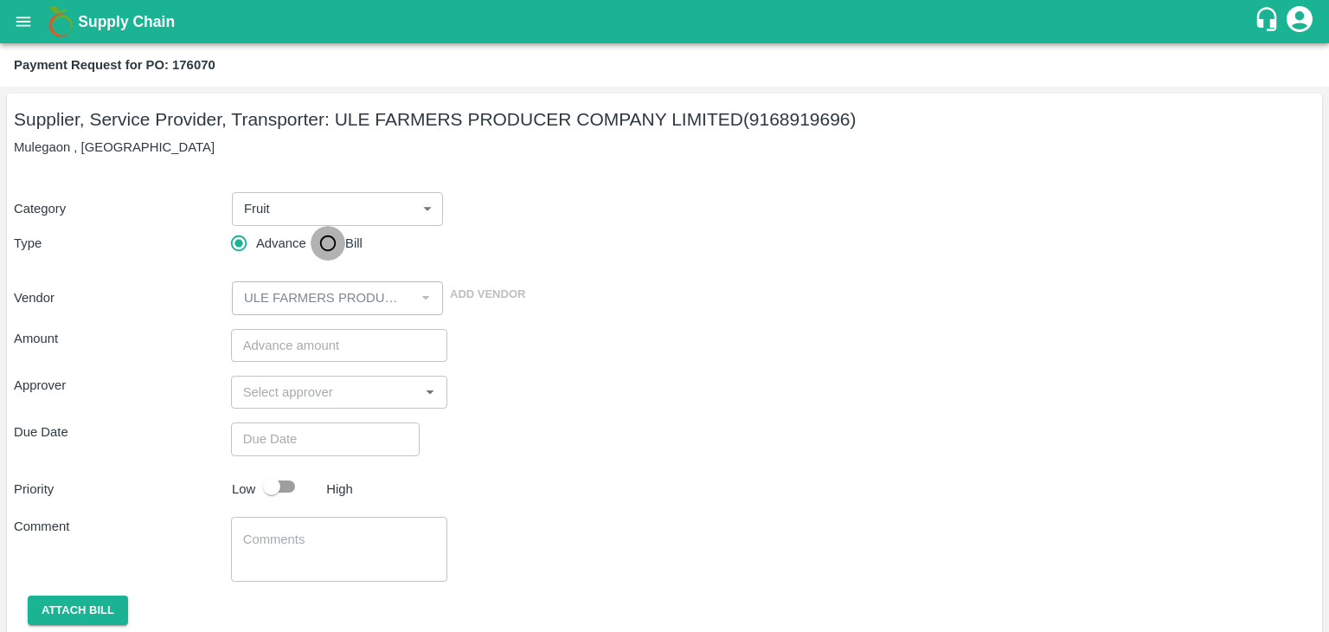
click at [321, 241] on input "Bill" at bounding box center [328, 243] width 35 height 35
radio input "true"
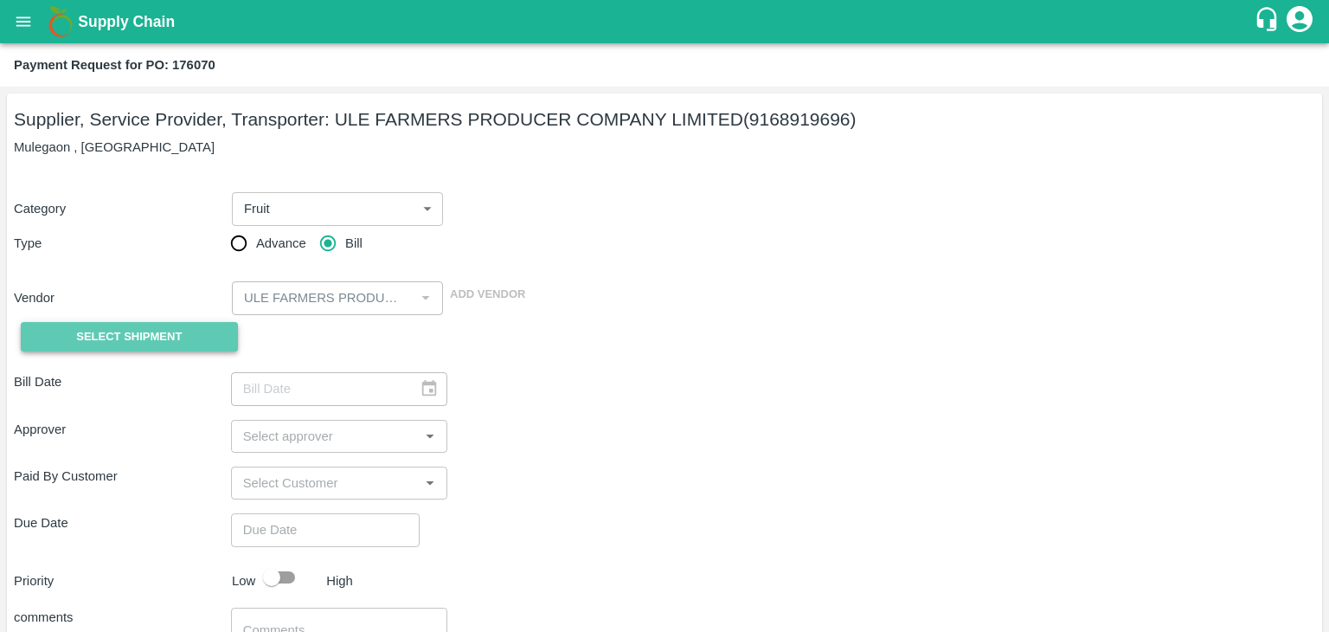
click at [138, 327] on span "Select Shipment" at bounding box center [129, 337] width 106 height 20
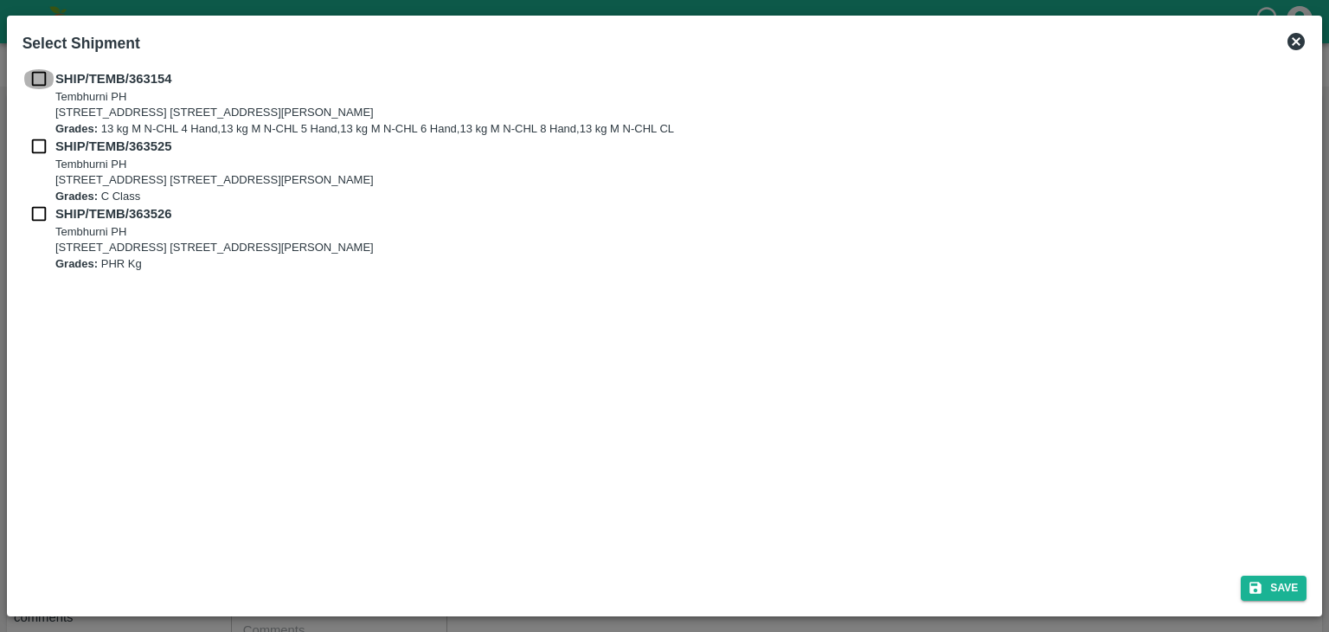
click at [35, 77] on input "checkbox" at bounding box center [38, 78] width 33 height 19
checkbox input "true"
click at [35, 149] on input "checkbox" at bounding box center [38, 146] width 33 height 19
checkbox input "true"
click at [35, 217] on input "checkbox" at bounding box center [38, 213] width 33 height 19
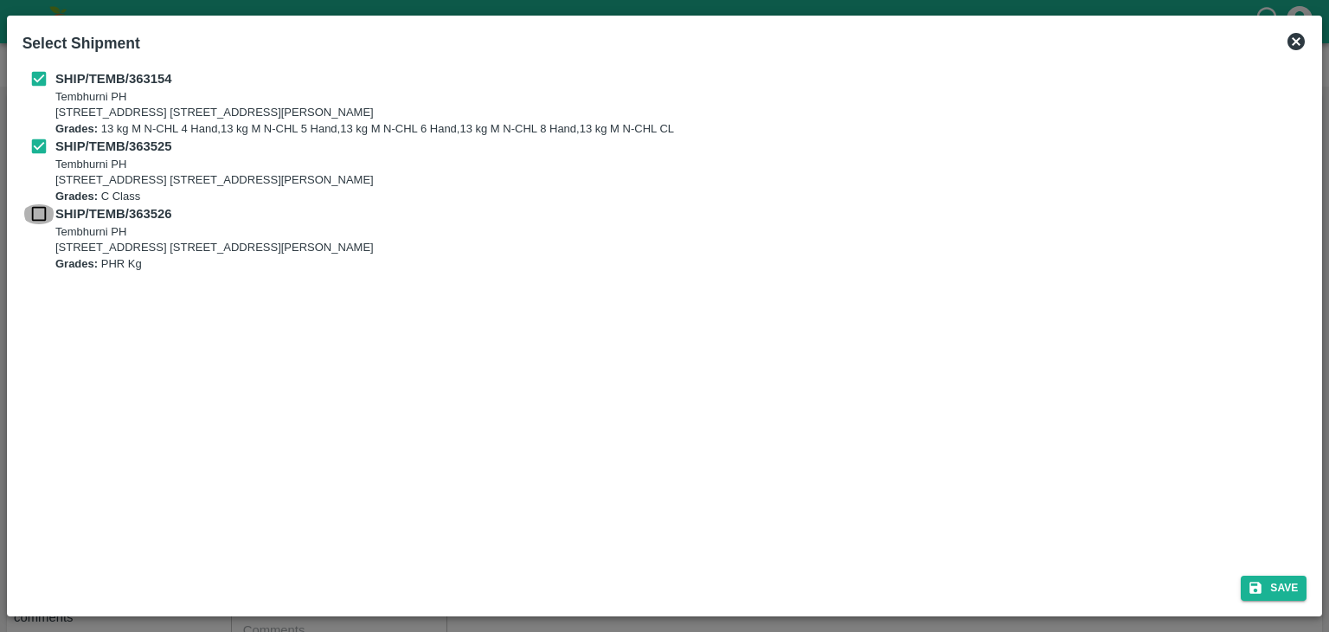
checkbox input "true"
click at [1265, 576] on button "Save" at bounding box center [1274, 587] width 66 height 25
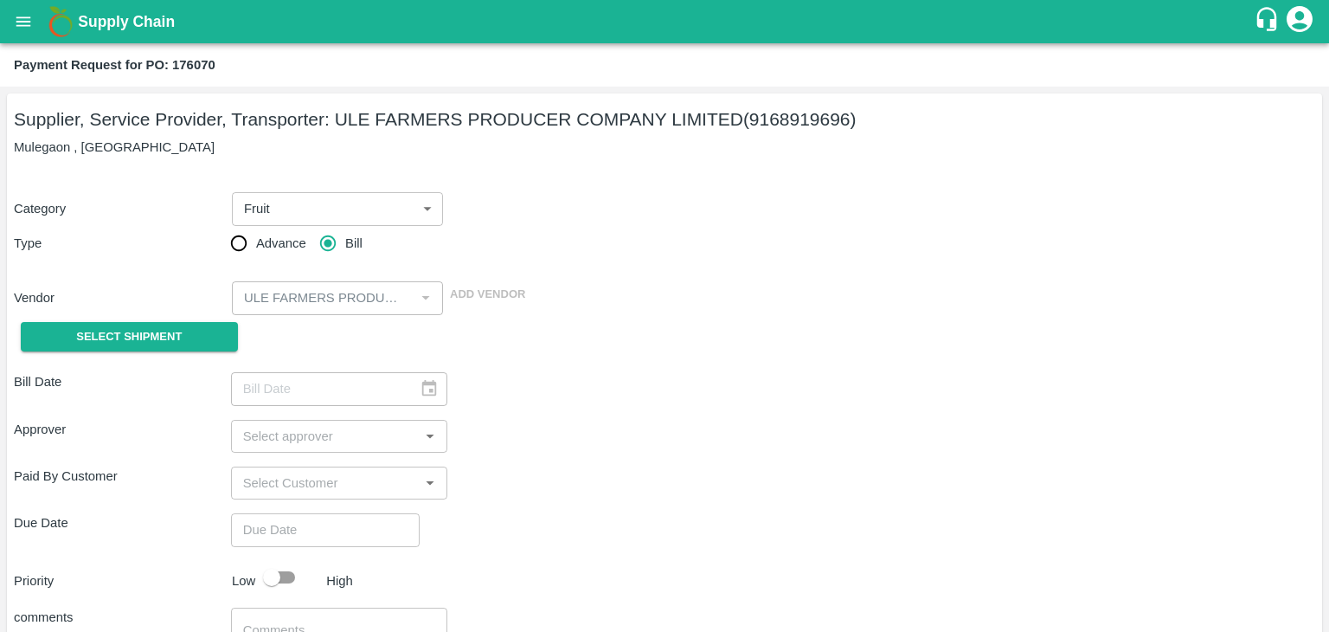
type input "[DATE]"
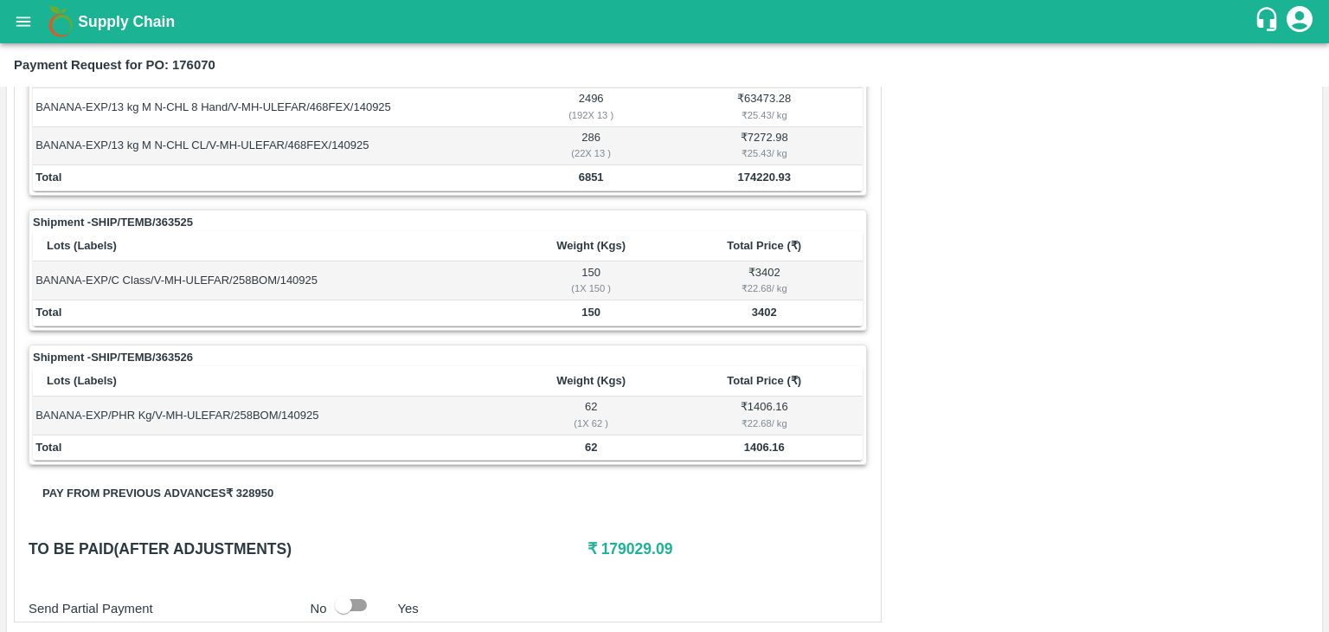
scroll to position [848, 0]
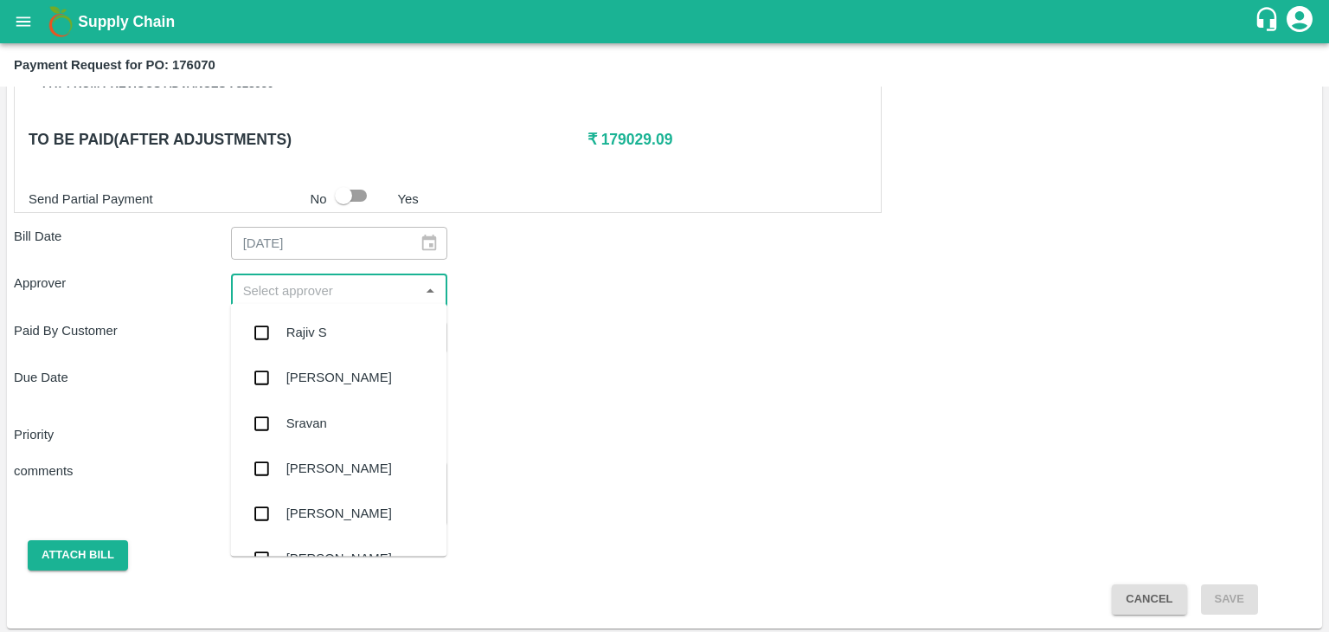
click at [323, 286] on input "input" at bounding box center [325, 290] width 178 height 22
type input "Ajit"
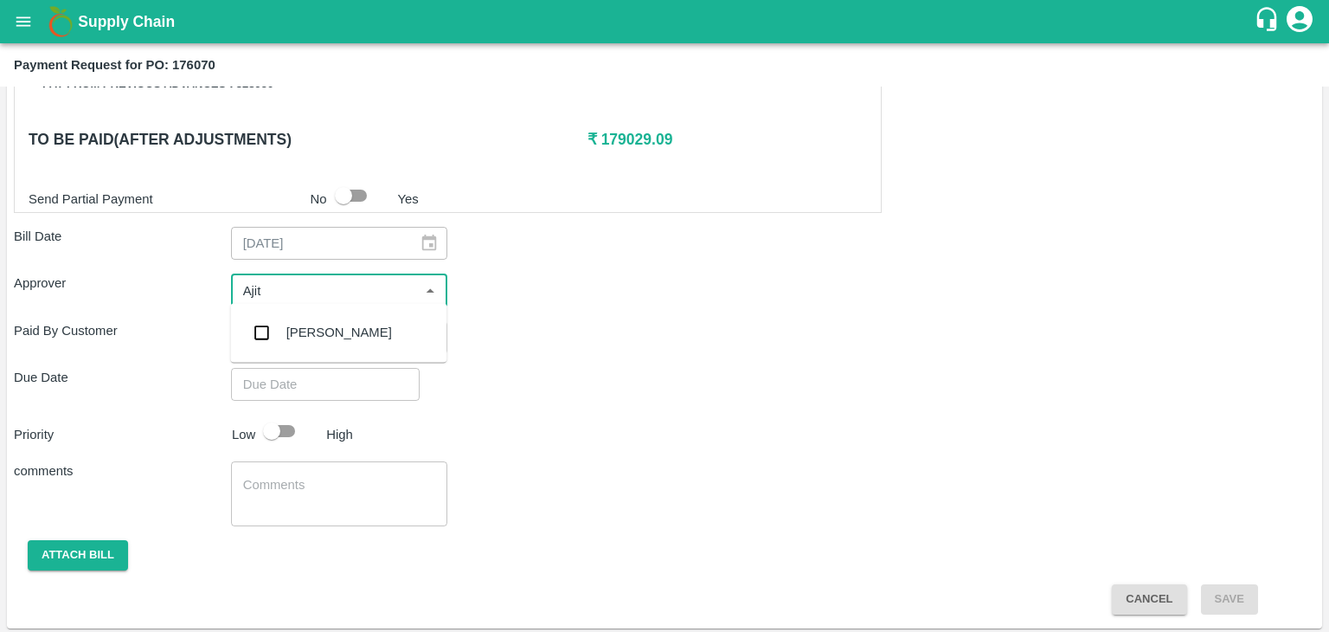
click at [335, 331] on div "[PERSON_NAME]" at bounding box center [339, 332] width 106 height 19
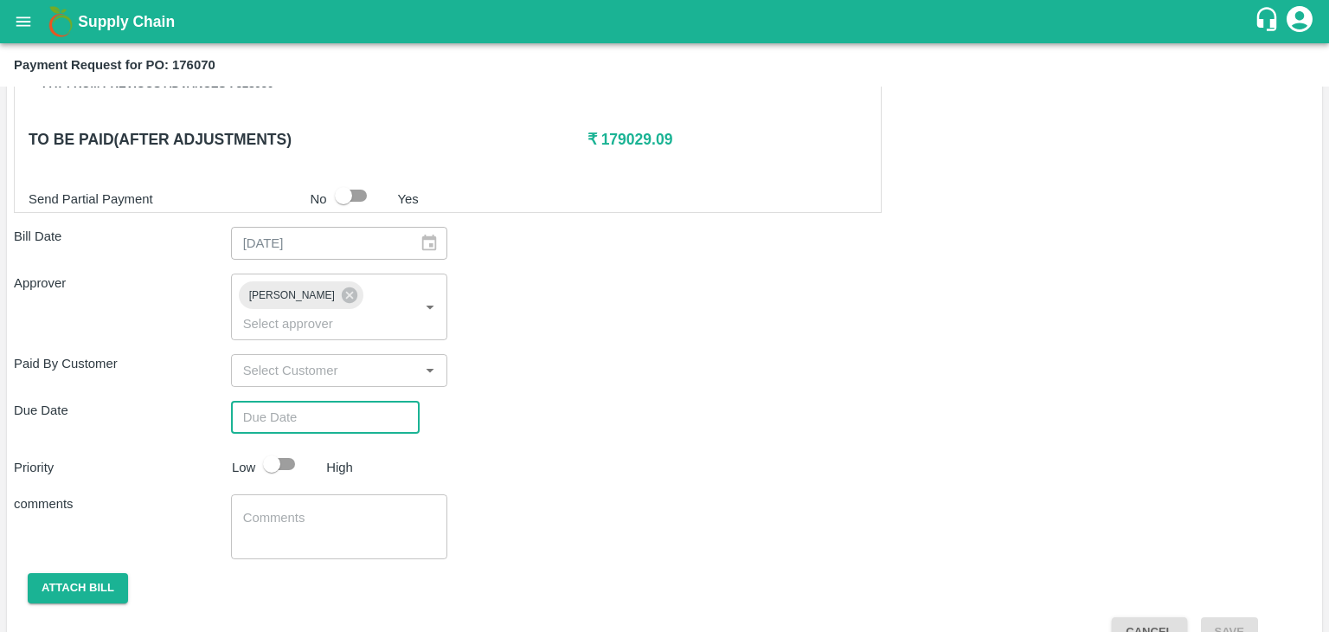
type input "DD/MM/YYYY hh:mm aa"
click at [367, 401] on input "DD/MM/YYYY hh:mm aa" at bounding box center [319, 417] width 177 height 33
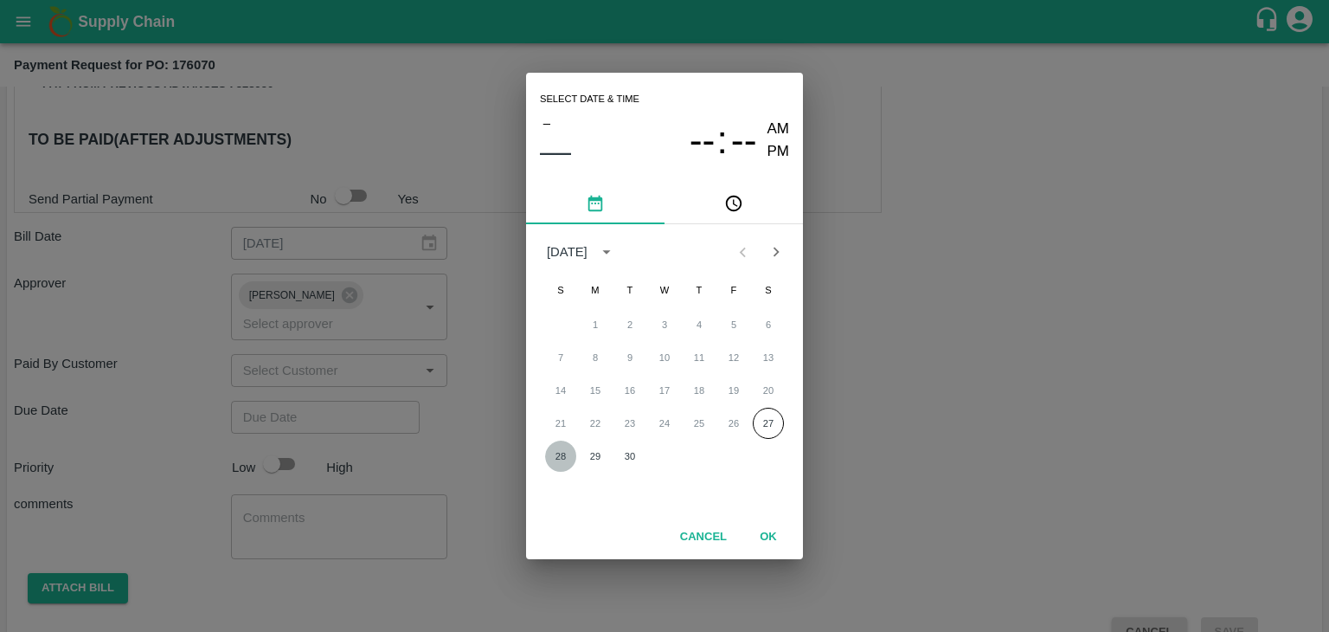
click at [549, 447] on button "28" at bounding box center [560, 455] width 31 height 31
type input "[DATE] 12:00 AM"
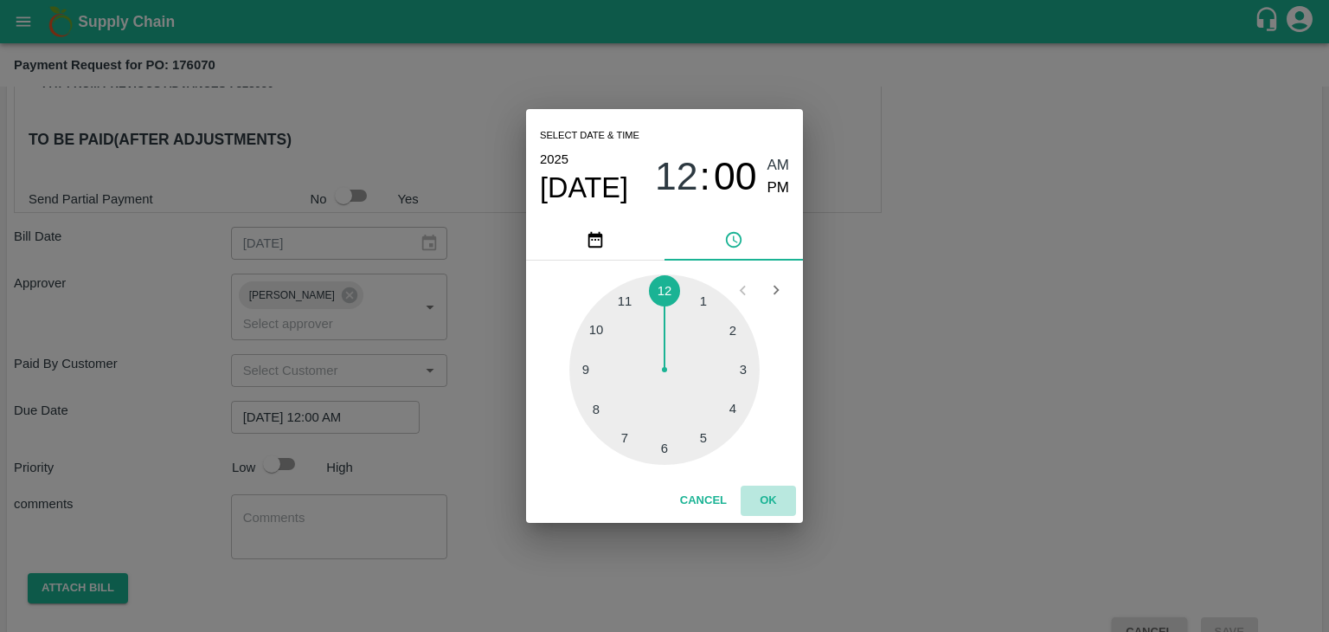
click at [762, 505] on button "OK" at bounding box center [768, 500] width 55 height 30
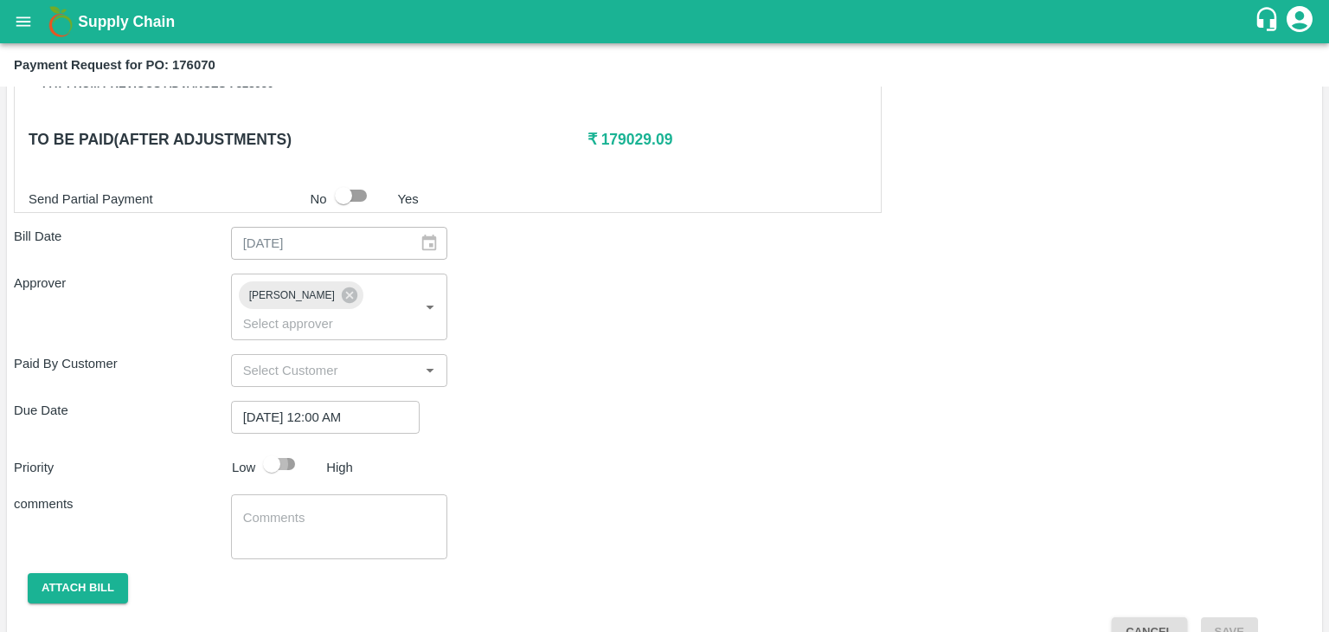
click at [274, 447] on input "checkbox" at bounding box center [271, 463] width 99 height 33
checkbox input "true"
click at [358, 509] on textarea at bounding box center [339, 527] width 193 height 36
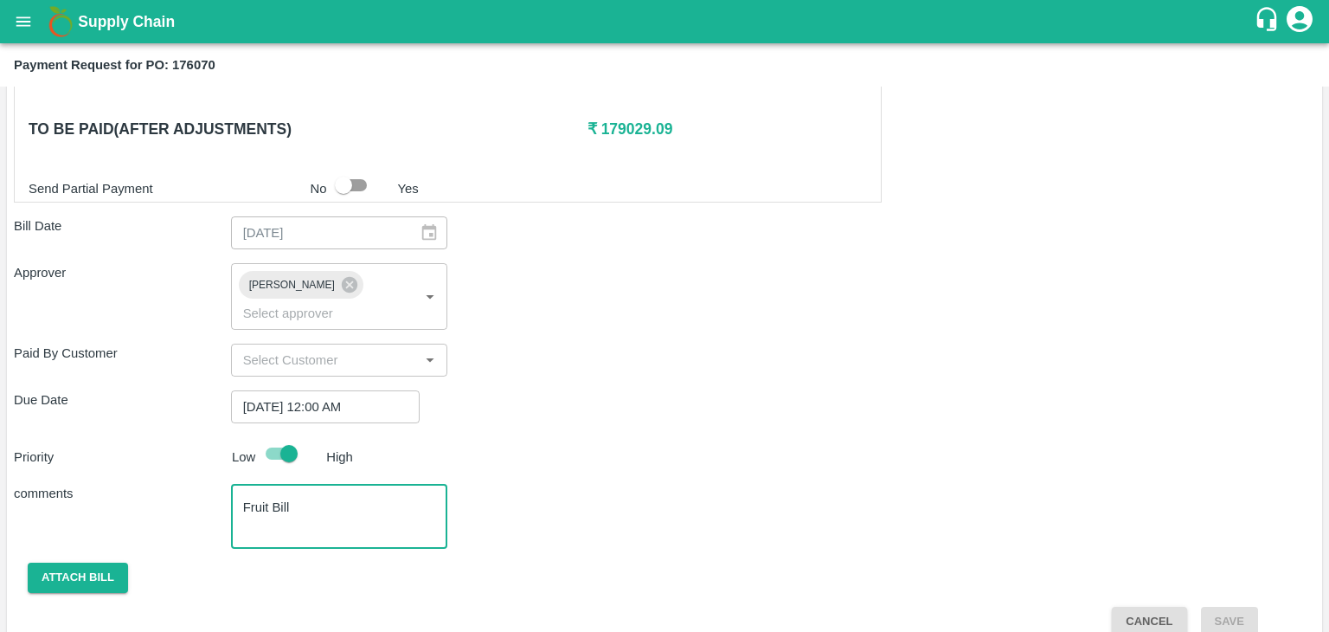
type textarea "Fruit Bill"
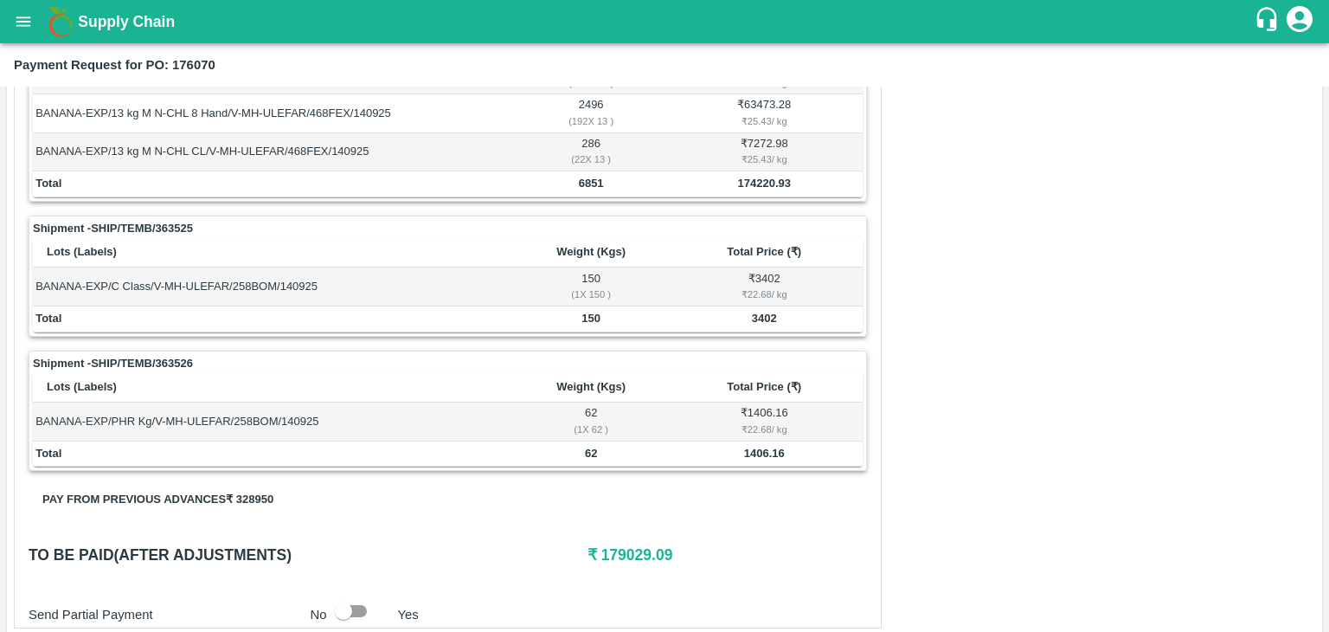
scroll to position [433, 0]
checkbox input "false"
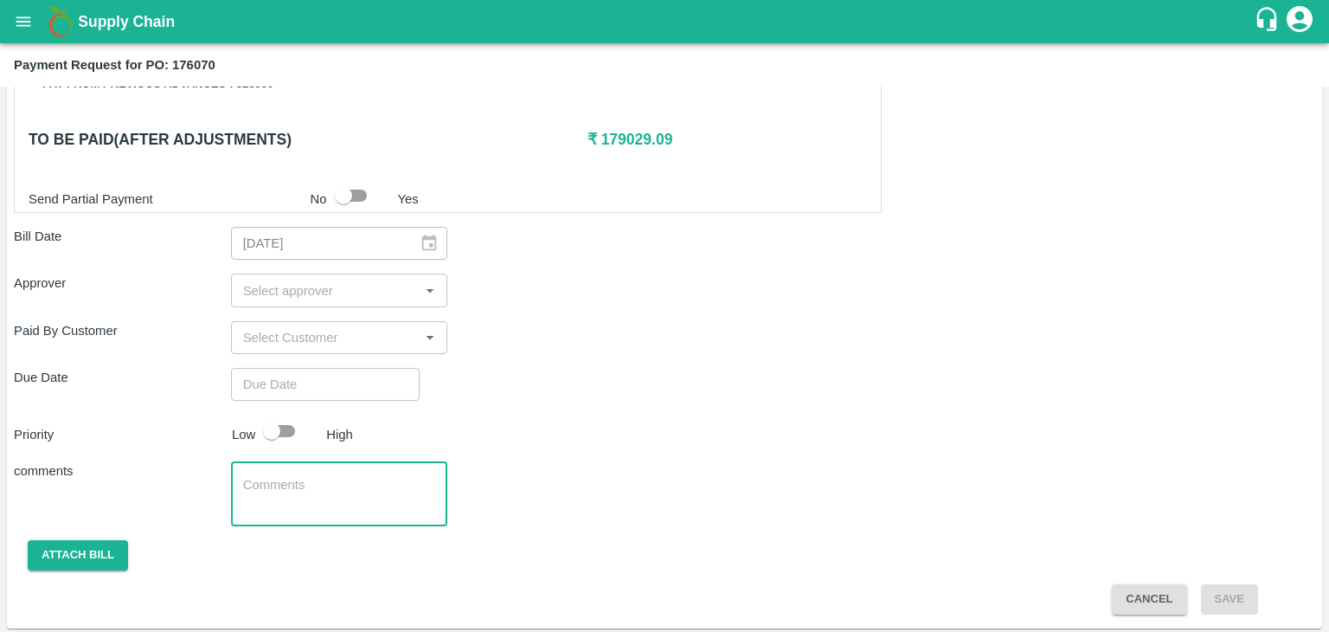
click at [320, 292] on input "input" at bounding box center [325, 290] width 178 height 22
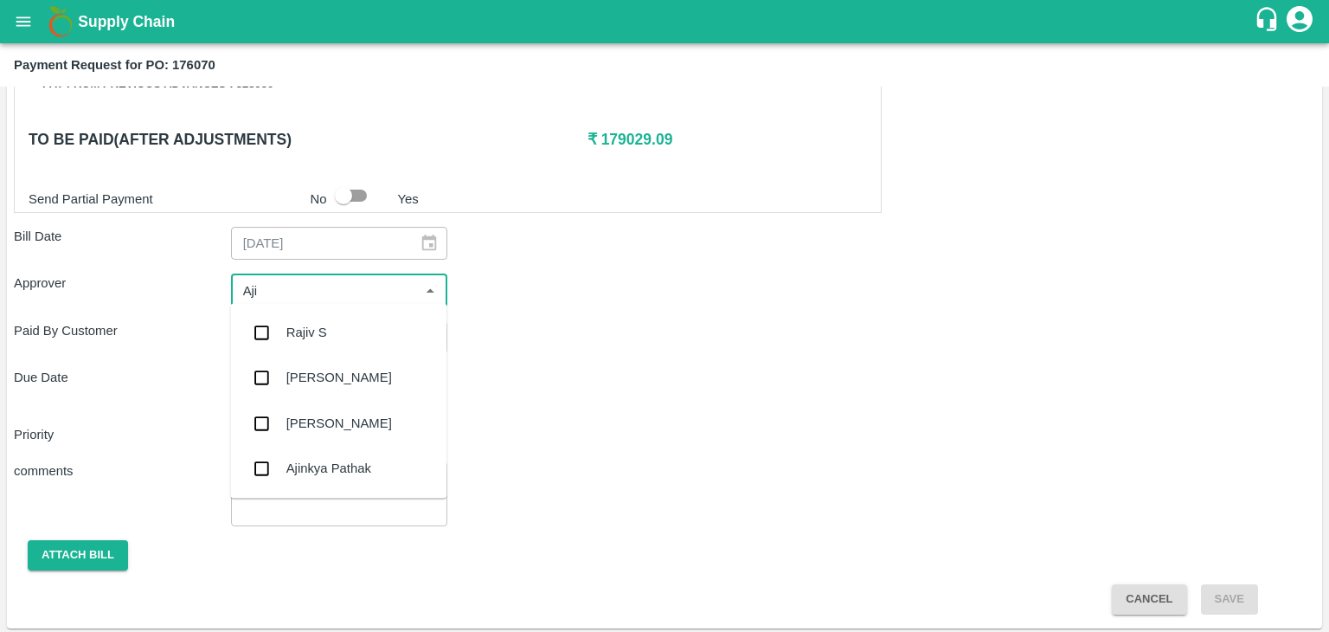
type input "Ajit"
click at [325, 337] on div "[PERSON_NAME]" at bounding box center [339, 332] width 106 height 19
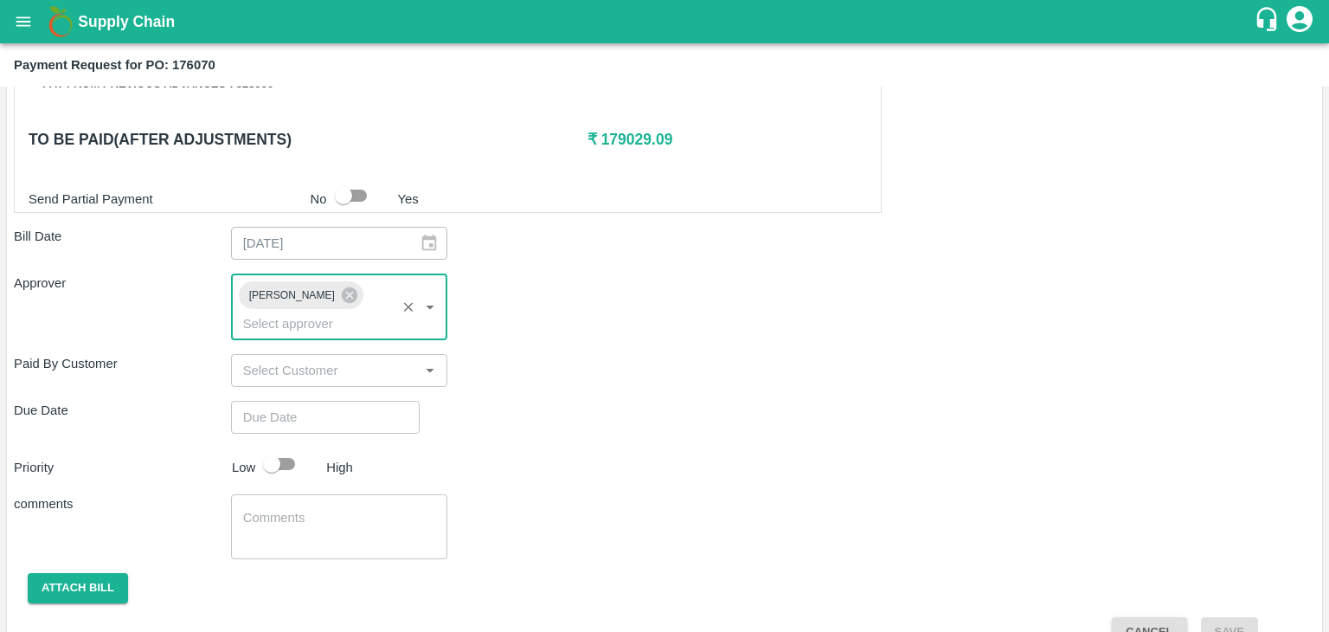
type input "DD/MM/YYYY hh:mm aa"
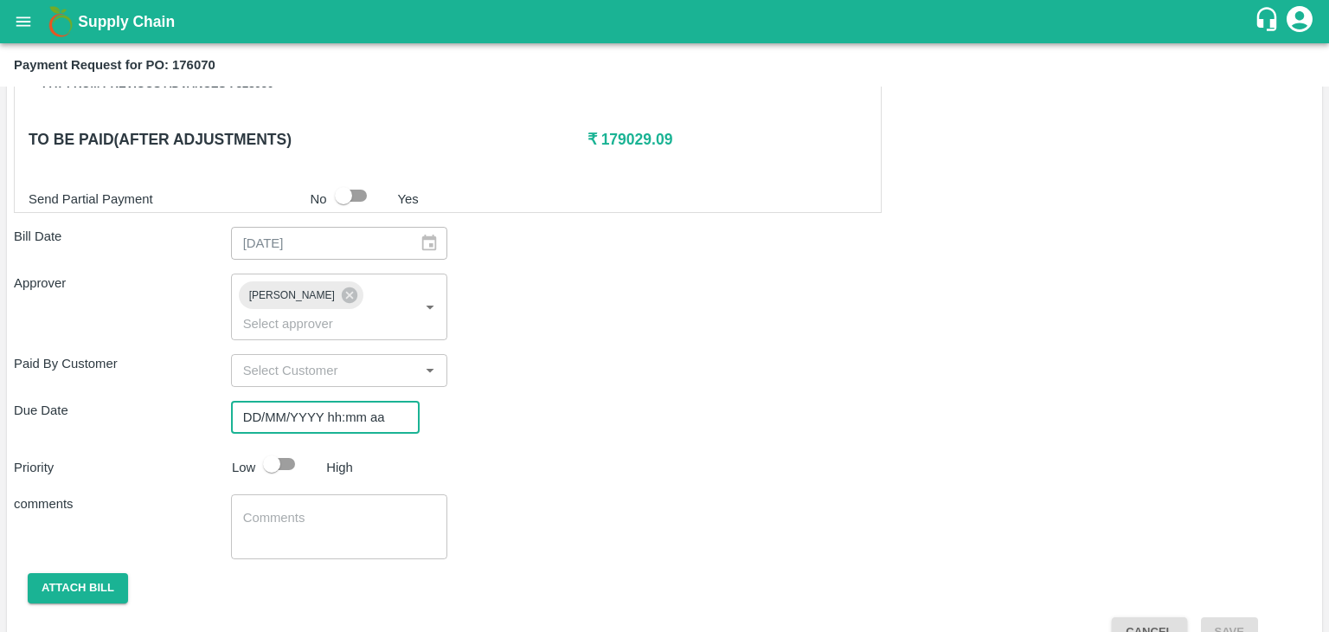
click at [361, 401] on input "DD/MM/YYYY hh:mm aa" at bounding box center [319, 417] width 177 height 33
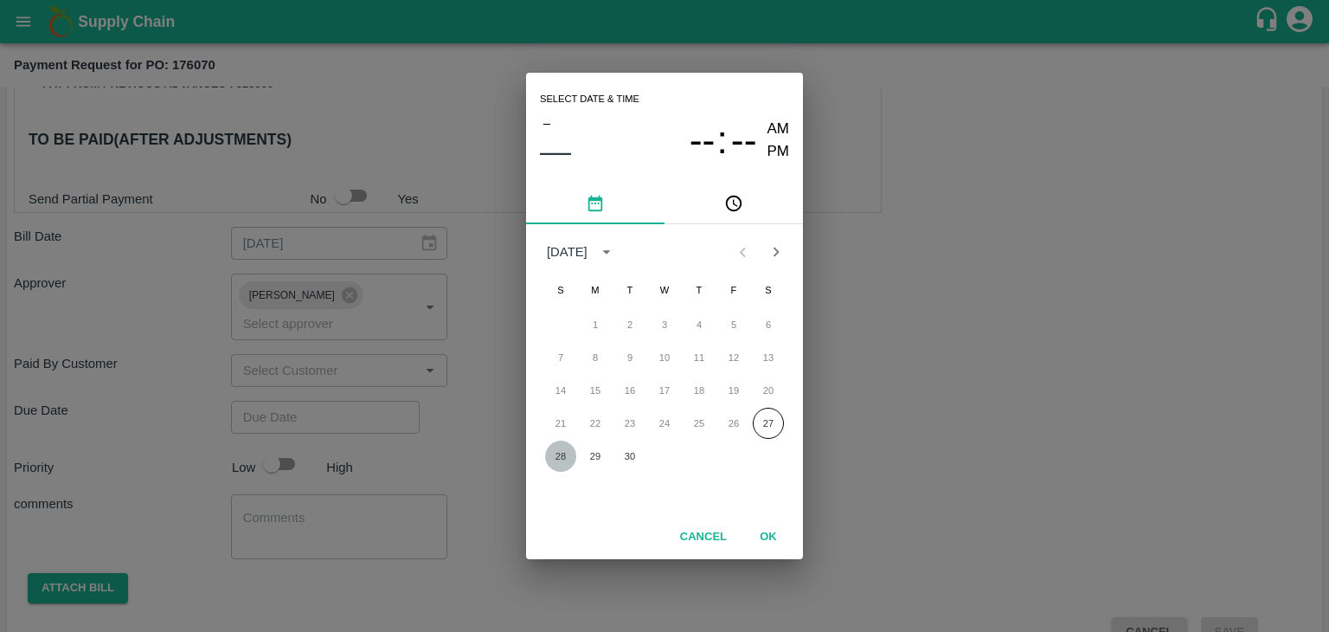
click at [551, 455] on button "28" at bounding box center [560, 455] width 31 height 31
type input "[DATE] 12:00 AM"
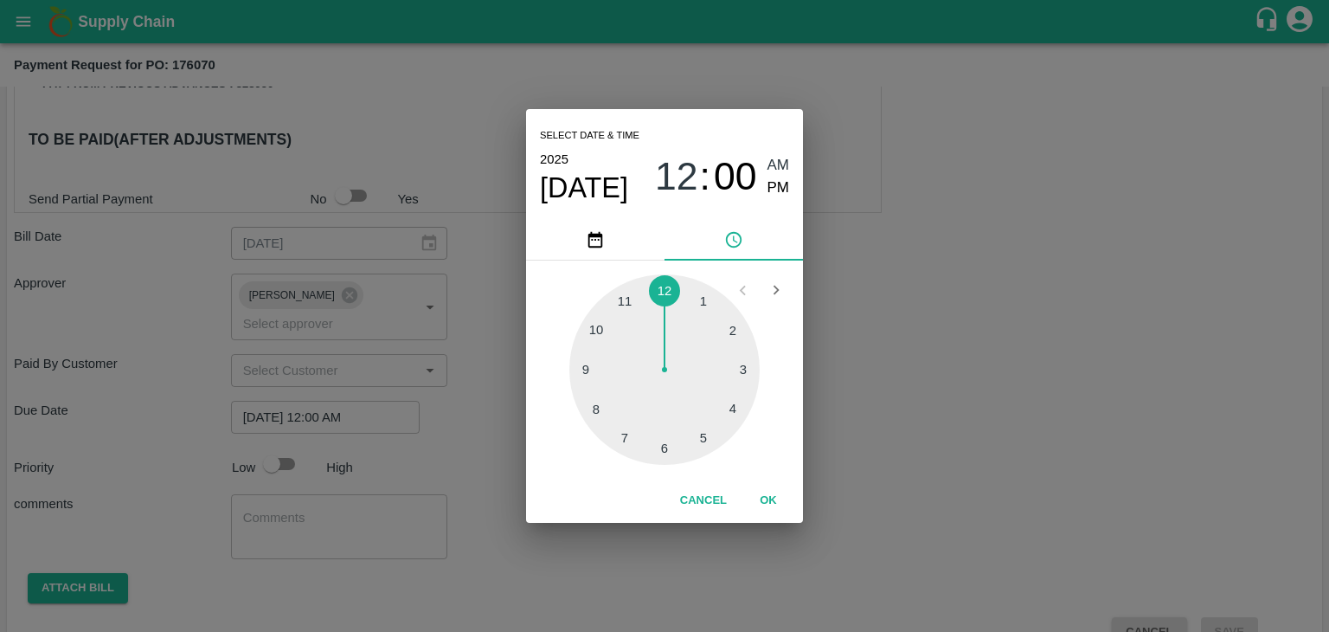
click at [290, 440] on div "Select date & time [DATE] 12 : 00 AM PM 1 2 3 4 5 6 7 8 9 10 11 12 Cancel OK" at bounding box center [664, 316] width 1329 height 632
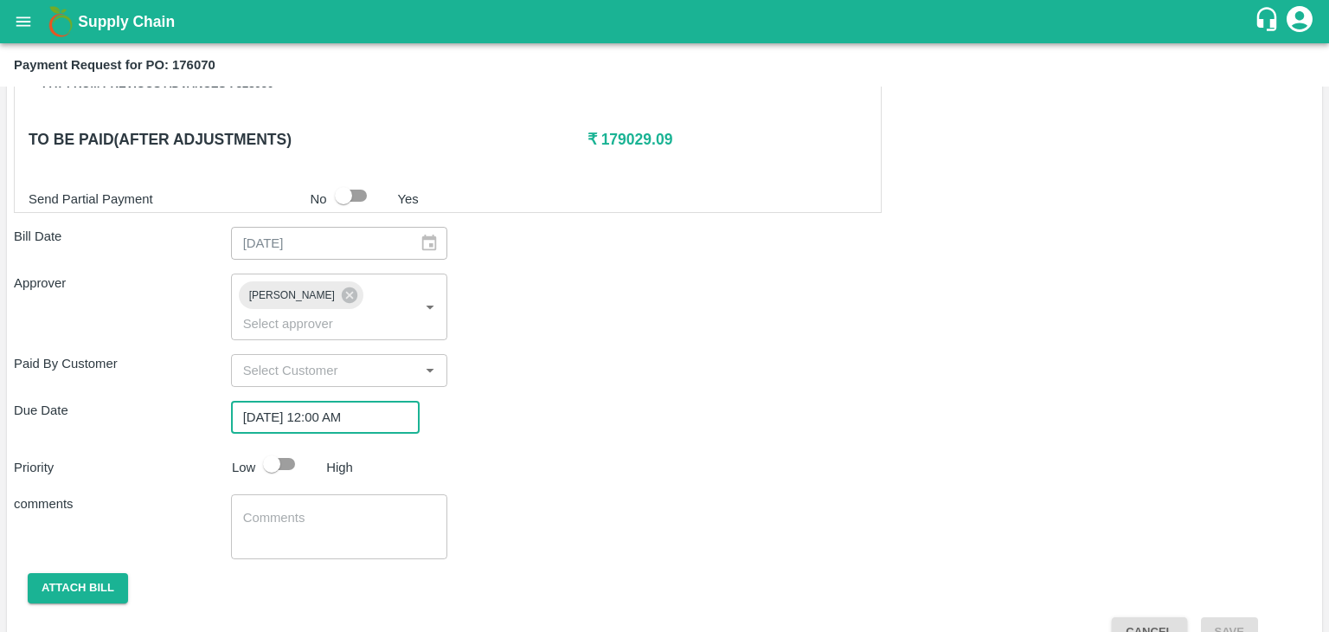
click at [286, 447] on input "checkbox" at bounding box center [271, 463] width 99 height 33
checkbox input "true"
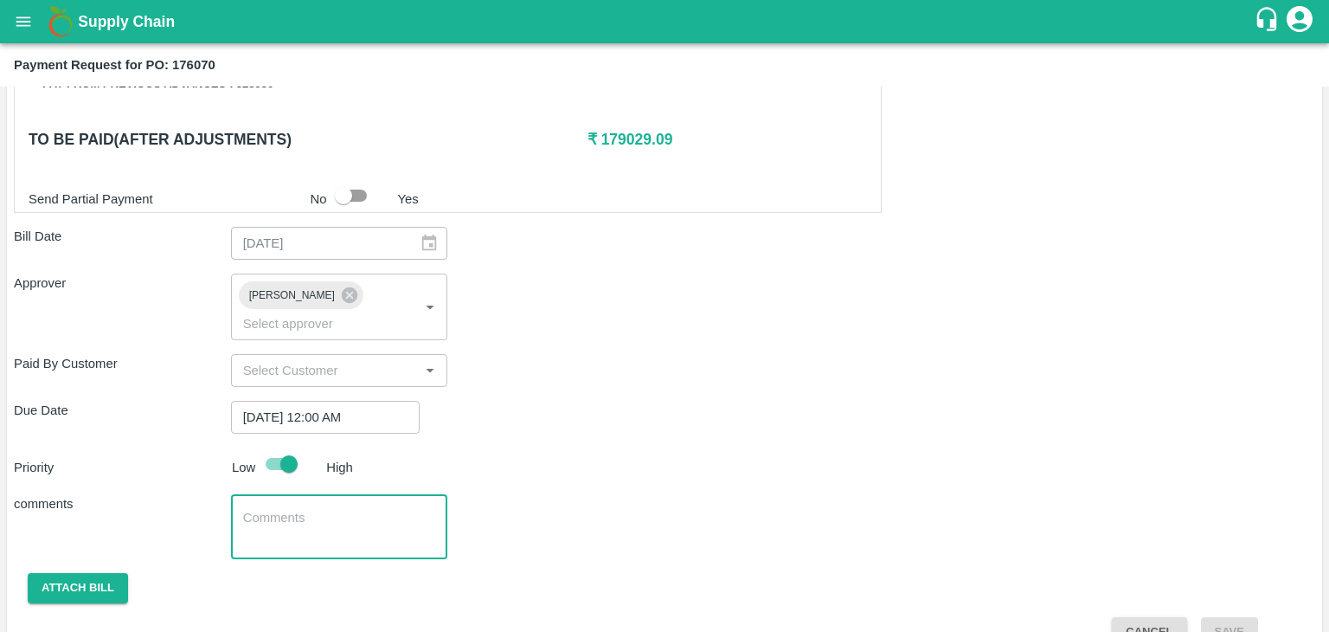
click at [357, 515] on textarea at bounding box center [339, 527] width 193 height 36
type textarea "Fruit Bill"
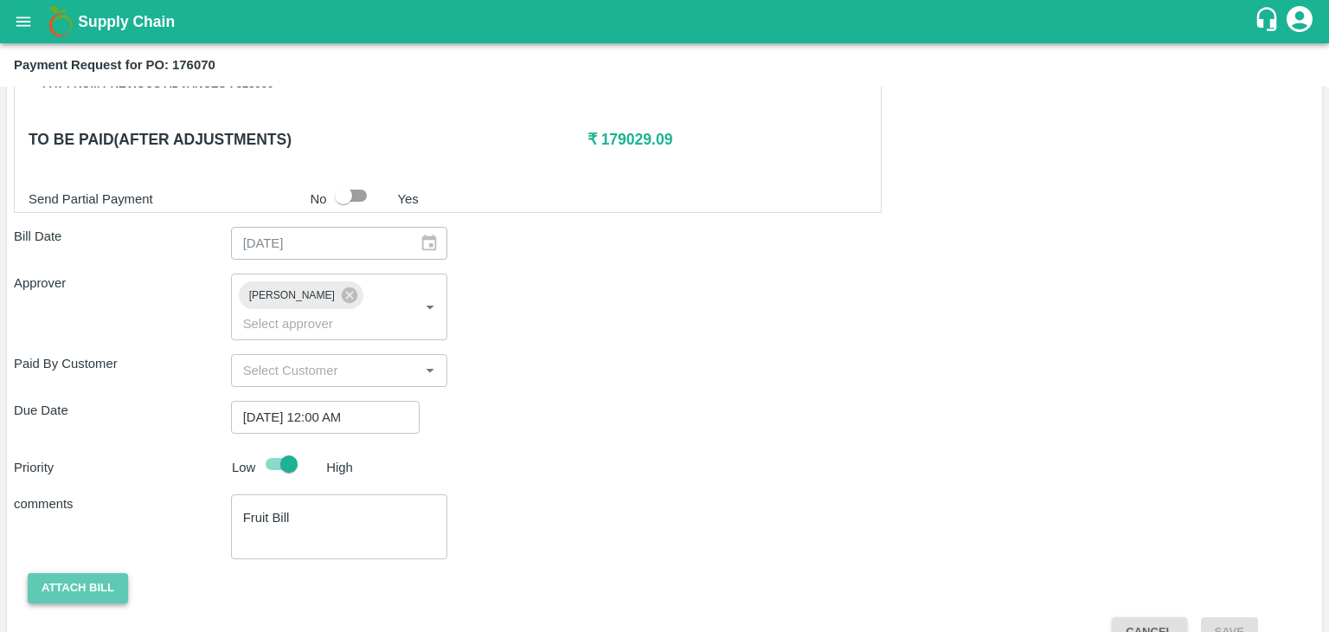
click at [80, 575] on button "Attach bill" at bounding box center [78, 588] width 100 height 30
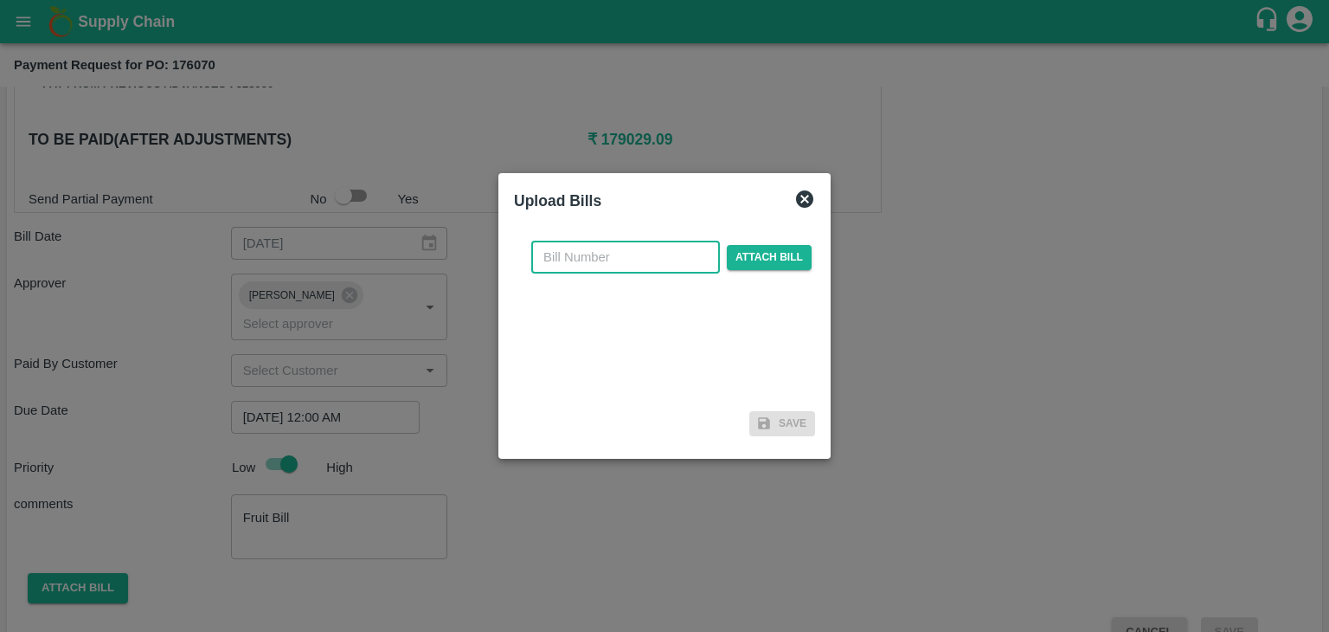
click at [659, 254] on input "text" at bounding box center [625, 257] width 189 height 33
click at [668, 262] on input "UFPCL/25-26/161" at bounding box center [625, 257] width 189 height 33
type input "UFPCL/25-26/163"
checkbox input "false"
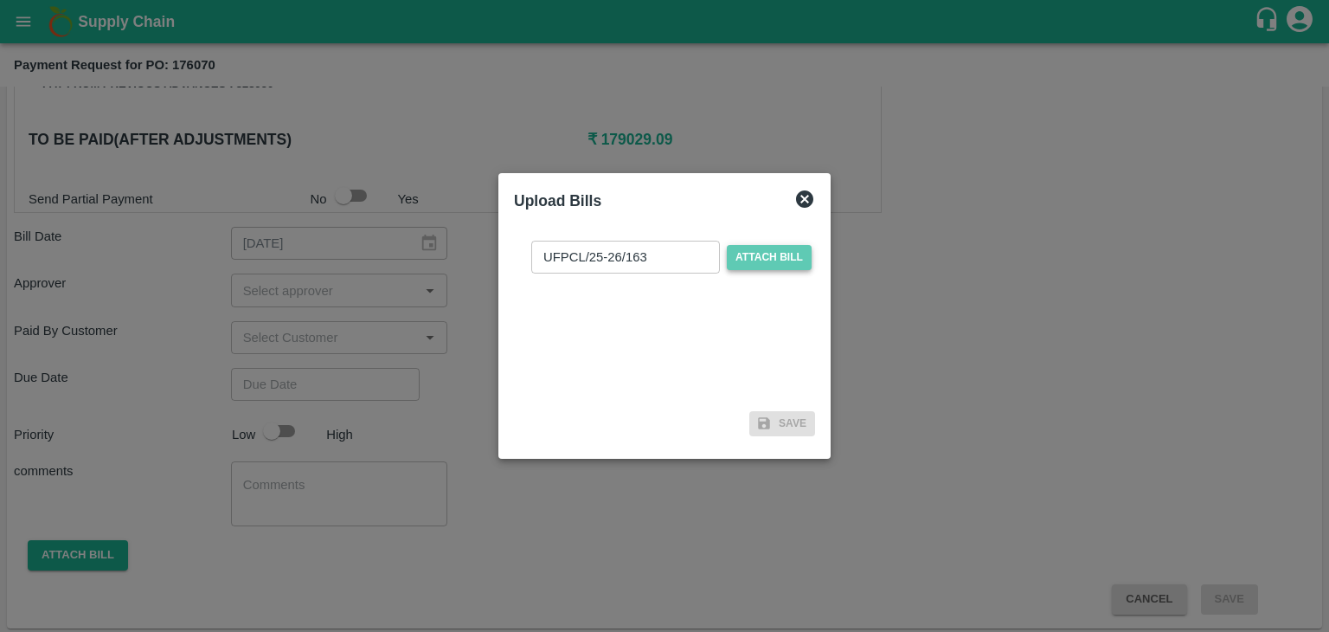
click at [788, 254] on span "Attach bill" at bounding box center [769, 257] width 85 height 25
click at [0, 0] on input "Attach bill" at bounding box center [0, 0] width 0 height 0
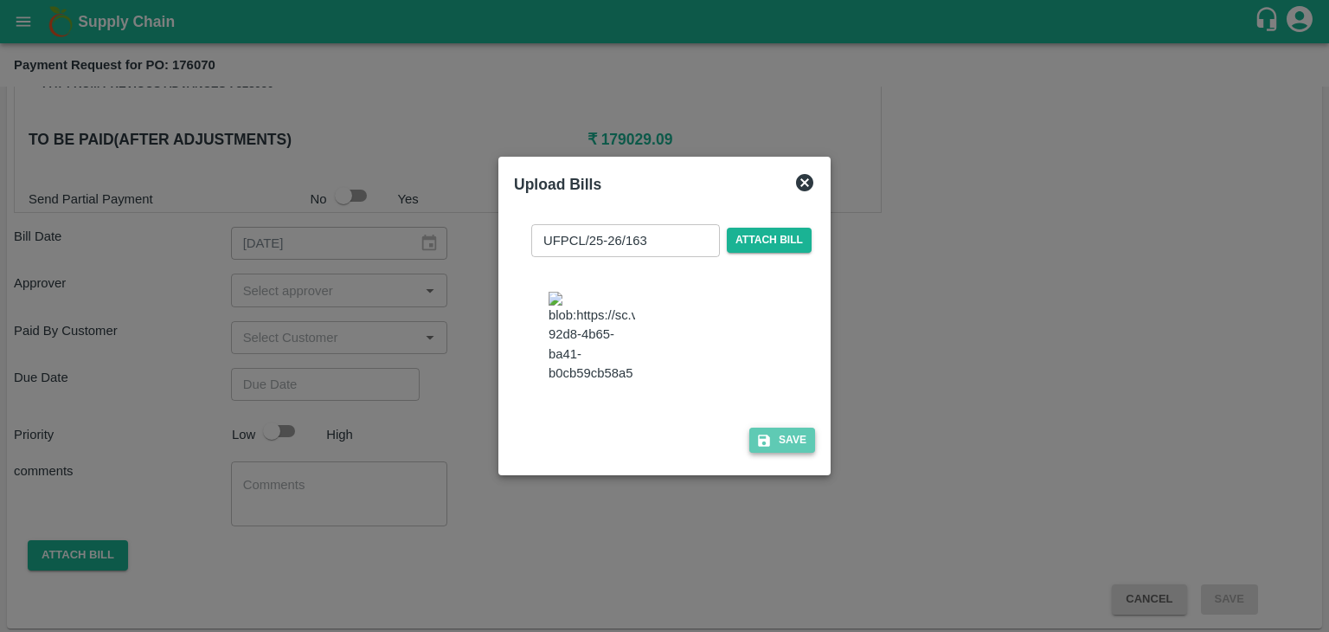
click at [804, 453] on button "Save" at bounding box center [782, 439] width 66 height 25
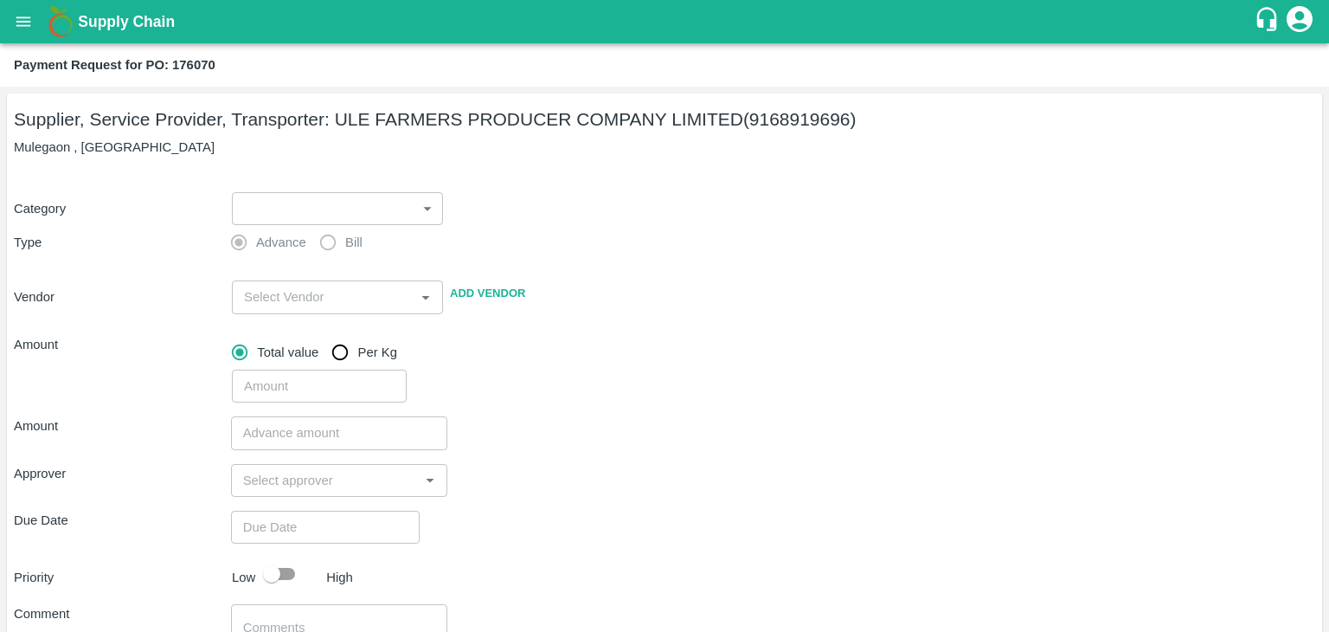
drag, startPoint x: 237, startPoint y: 183, endPoint x: 263, endPoint y: 209, distance: 36.1
click at [263, 209] on div "Category ​ ​ Type Advance Bill Vendor ​ Add Vendor Amount Total value Per Kg ​" at bounding box center [664, 287] width 1301 height 232
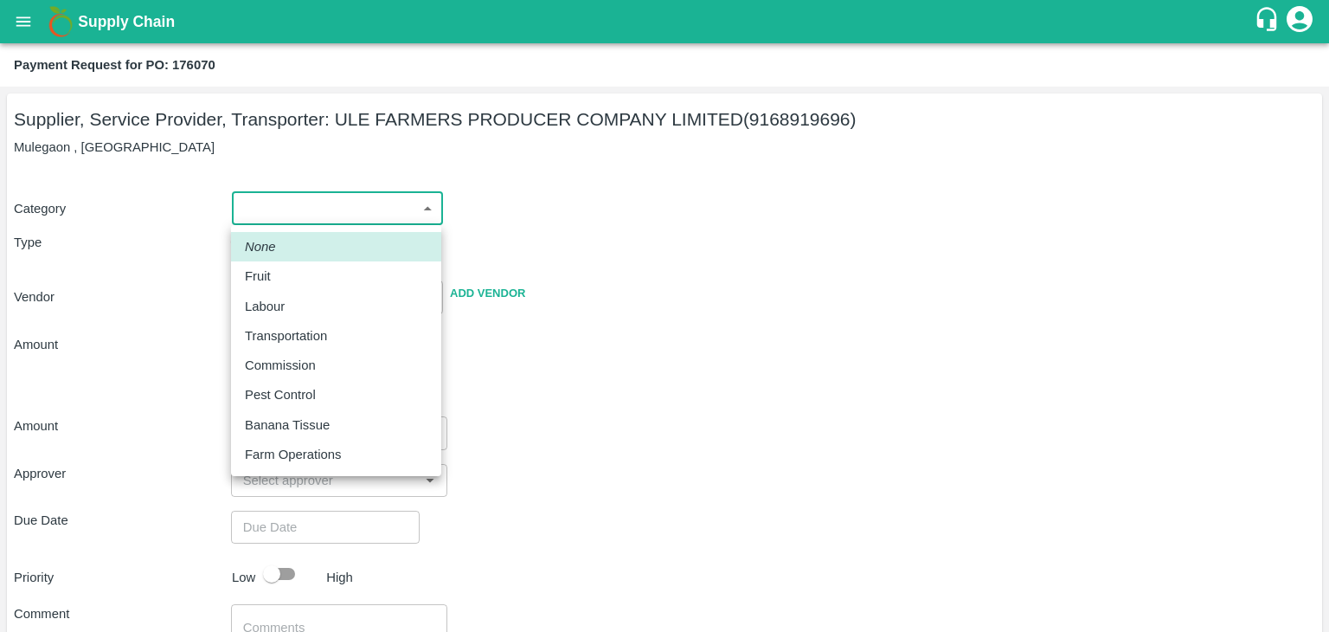
click at [263, 209] on body "Supply Chain Payment Request for PO: 176070 Supplier, Service Provider, Transpo…" at bounding box center [664, 316] width 1329 height 632
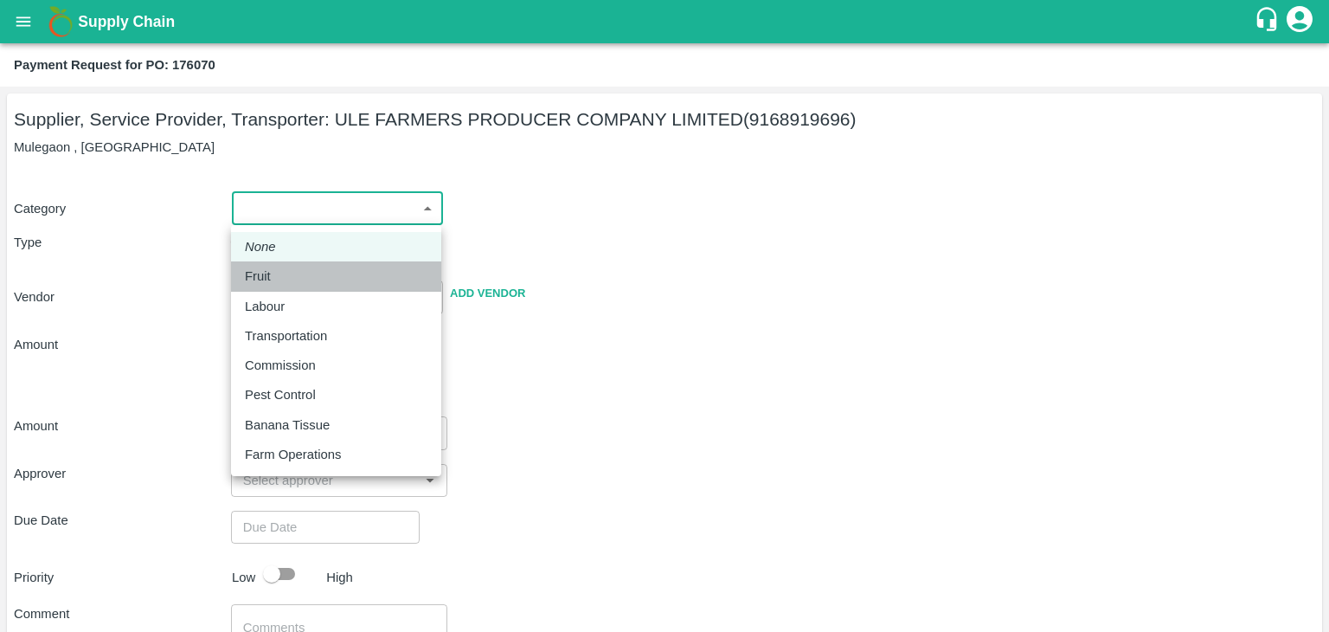
click at [279, 274] on div "Fruit" at bounding box center [262, 276] width 35 height 19
type input "1"
type input "ULE FARMERS PRODUCER COMPANY LIMITED - 9168919696(Supplier, Service Provider, T…"
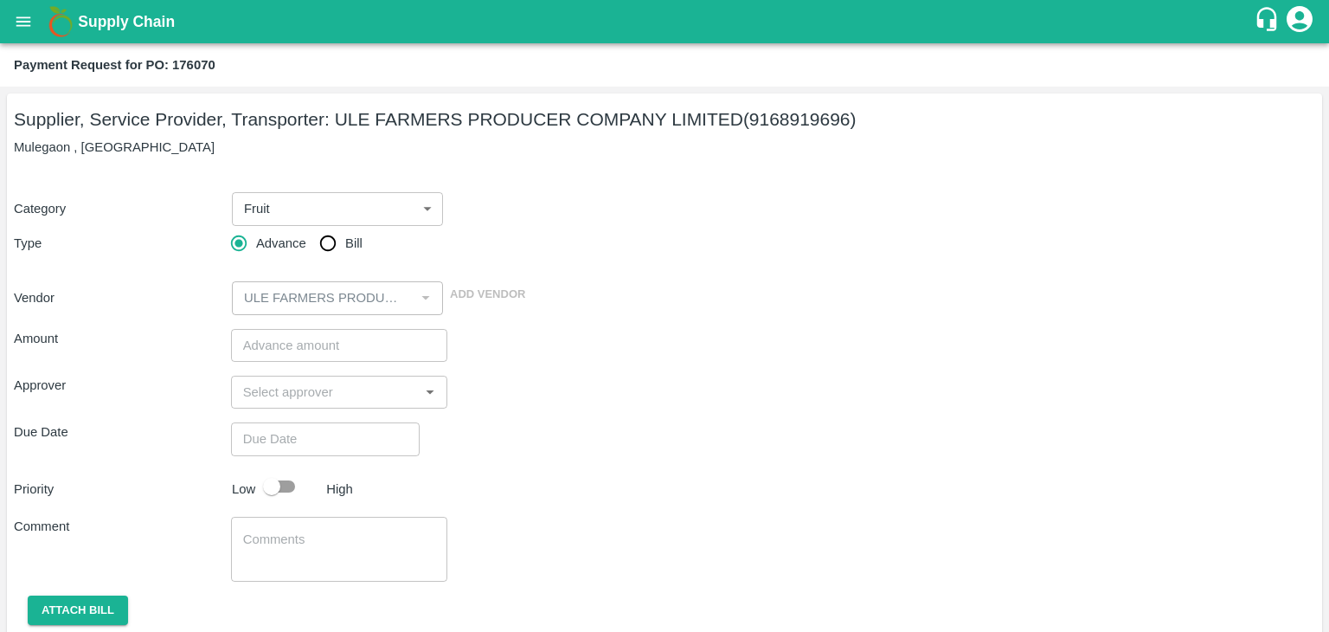
click at [302, 256] on label "Advance" at bounding box center [264, 243] width 85 height 35
click at [256, 256] on input "Advance" at bounding box center [239, 243] width 35 height 35
click at [325, 244] on input "Bill" at bounding box center [328, 243] width 35 height 35
radio input "true"
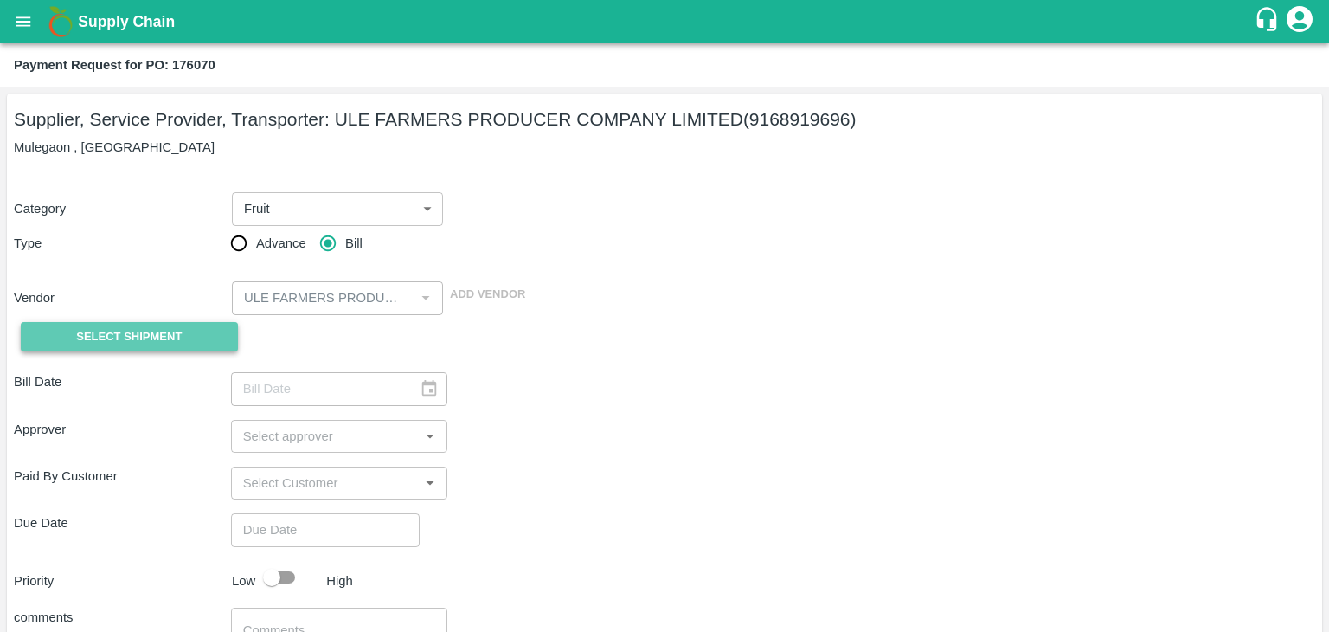
click at [132, 336] on span "Select Shipment" at bounding box center [129, 337] width 106 height 20
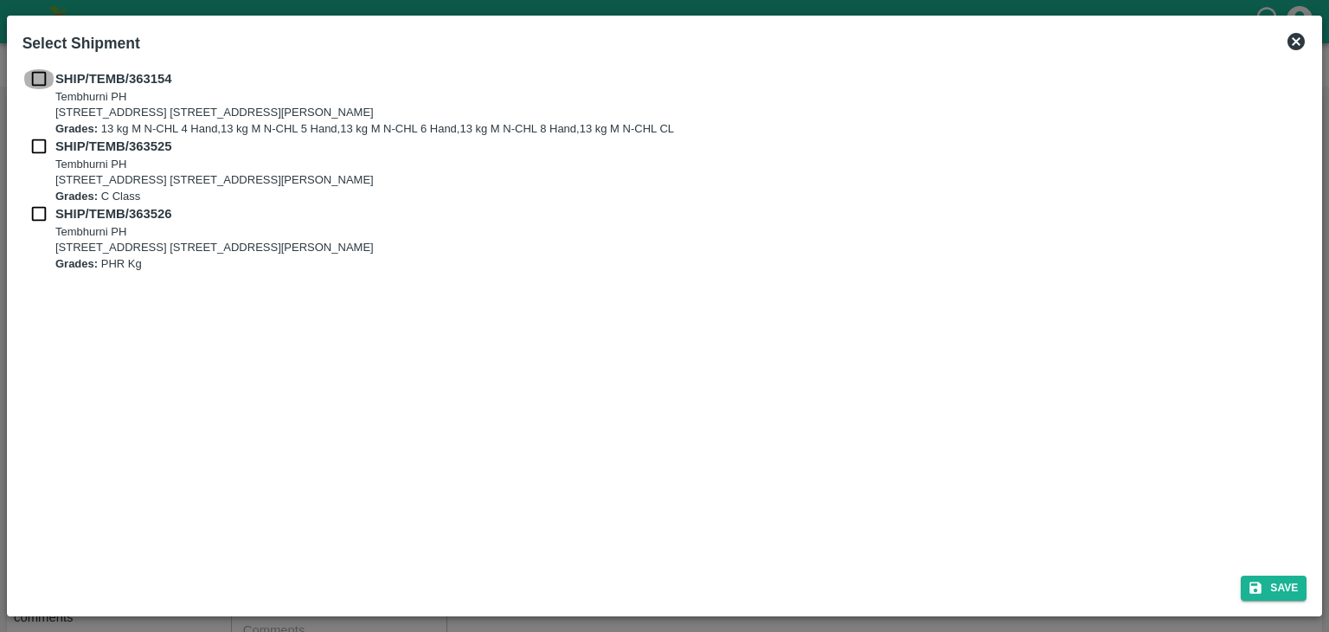
click at [35, 69] on input "checkbox" at bounding box center [38, 78] width 33 height 19
checkbox input "true"
click at [31, 145] on input "checkbox" at bounding box center [38, 146] width 33 height 19
checkbox input "true"
click at [35, 205] on input "checkbox" at bounding box center [38, 213] width 33 height 19
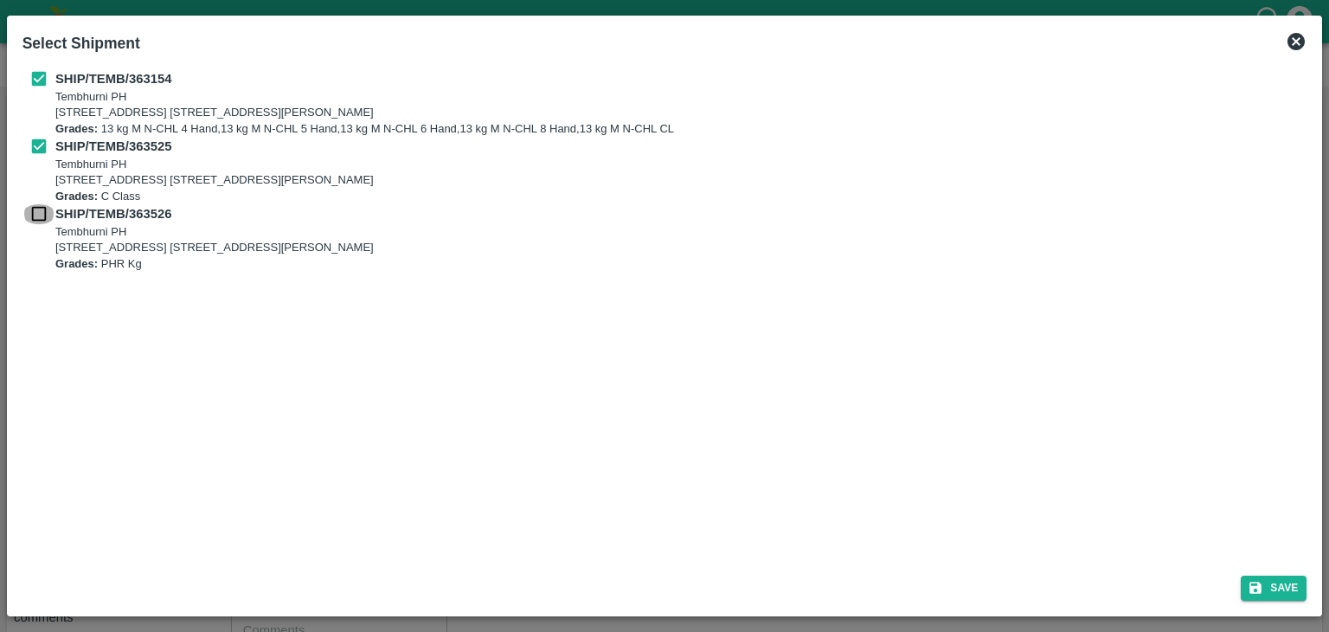
checkbox input "true"
click at [1273, 594] on button "Save" at bounding box center [1274, 587] width 66 height 25
type input "[DATE]"
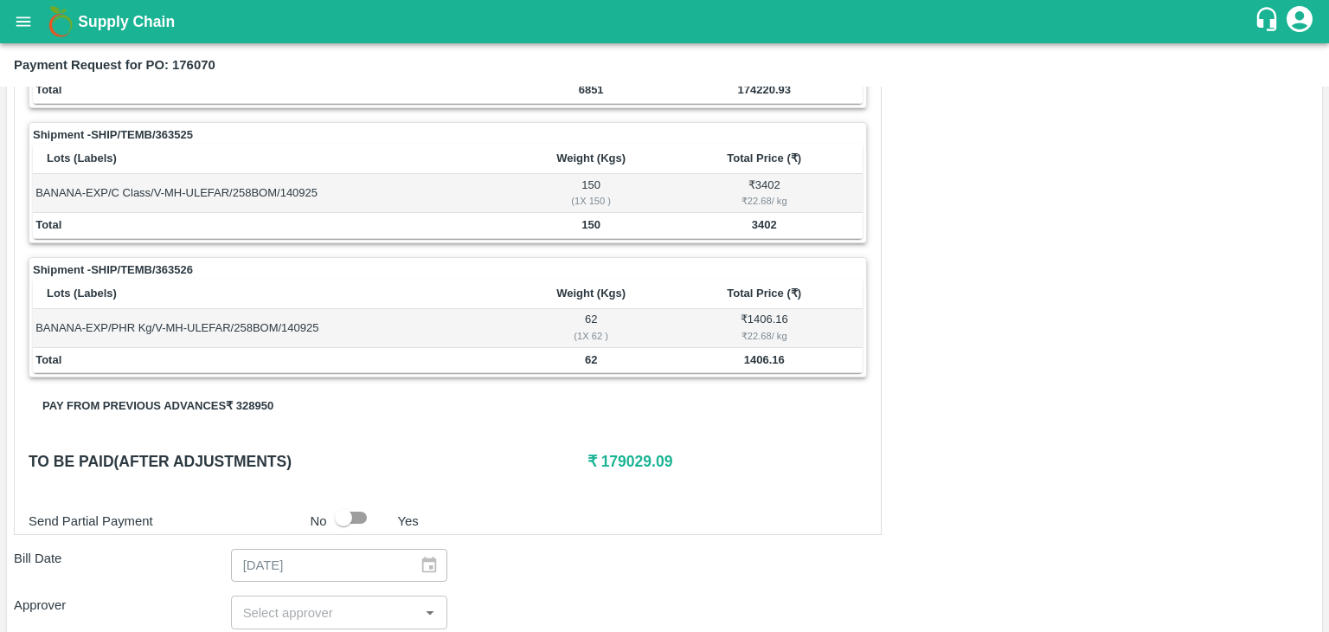
scroll to position [848, 0]
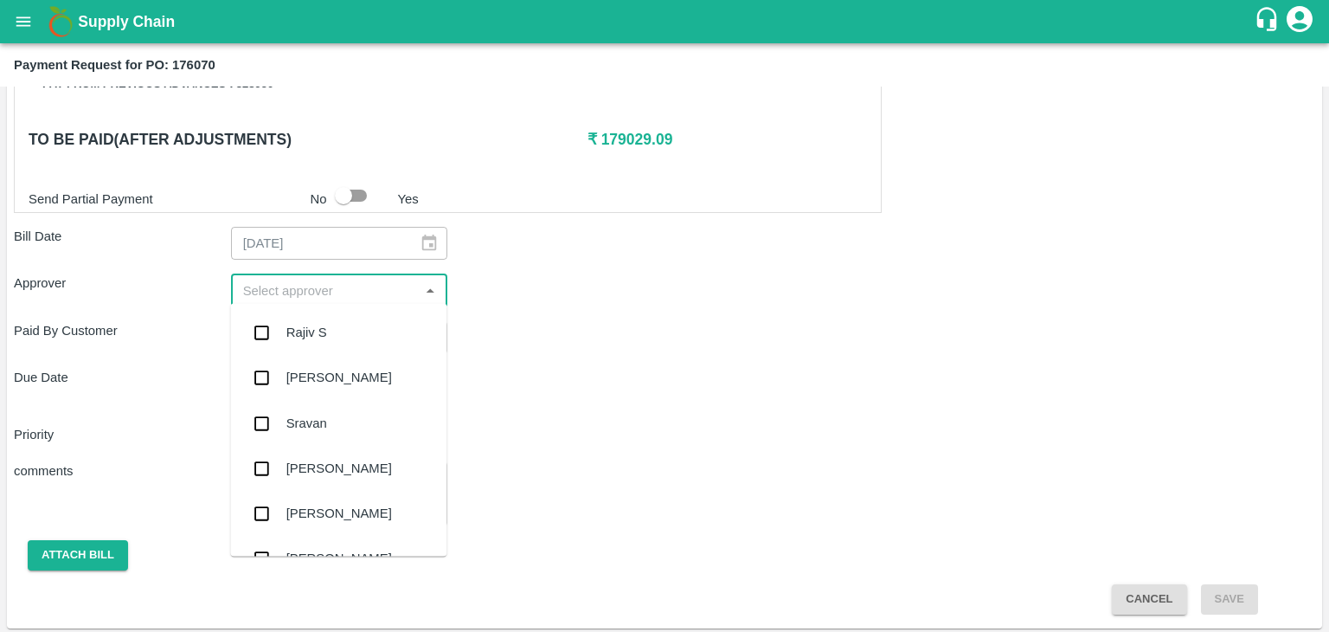
click at [315, 284] on input "input" at bounding box center [325, 290] width 178 height 22
type input "Ajit"
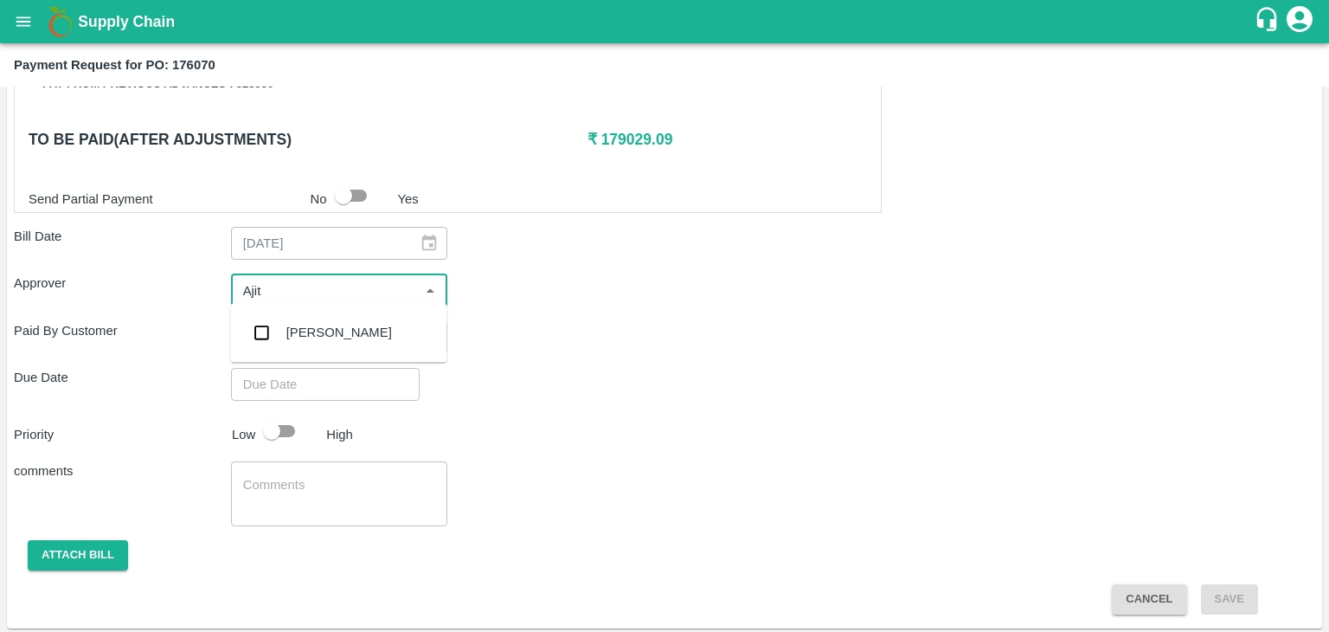
click at [318, 335] on div "[PERSON_NAME]" at bounding box center [339, 332] width 106 height 19
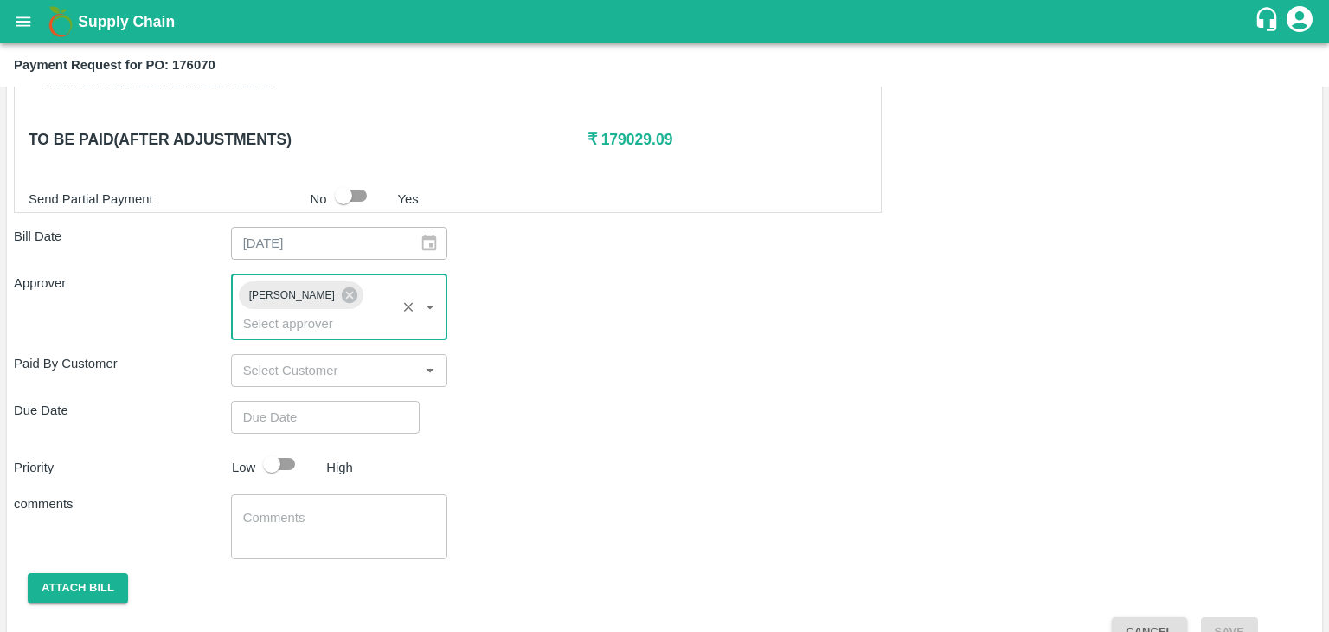
type input "DD/MM/YYYY hh:mm aa"
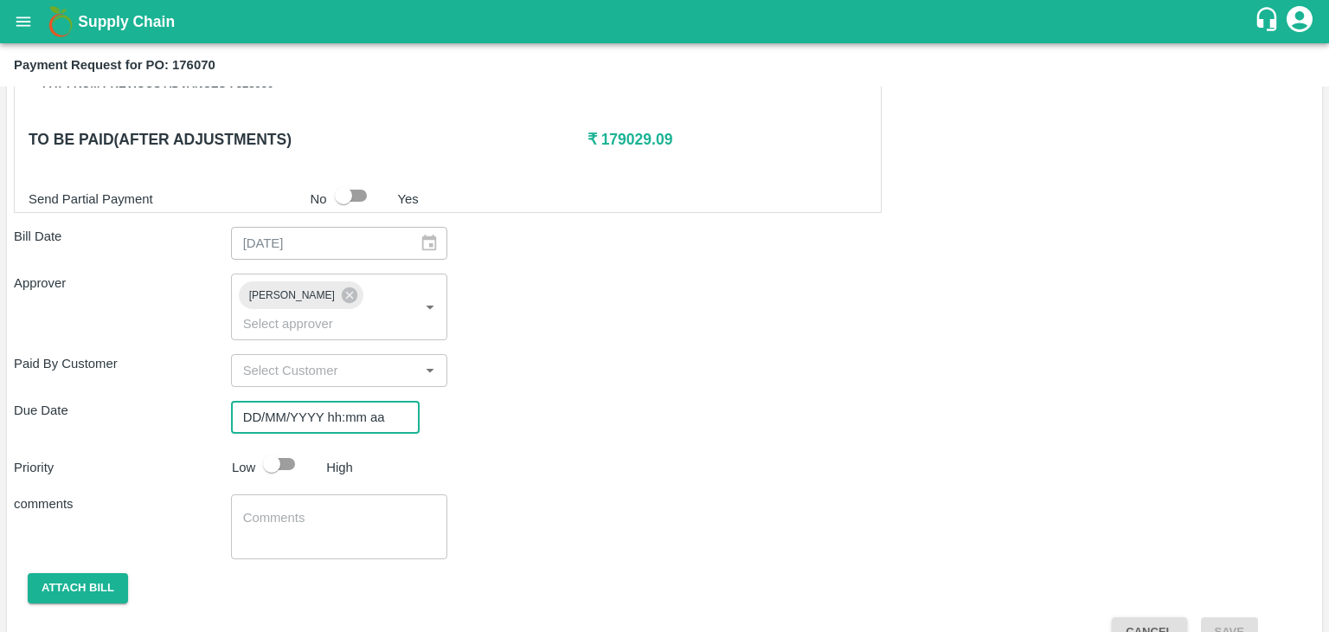
click at [357, 401] on input "DD/MM/YYYY hh:mm aa" at bounding box center [319, 417] width 177 height 33
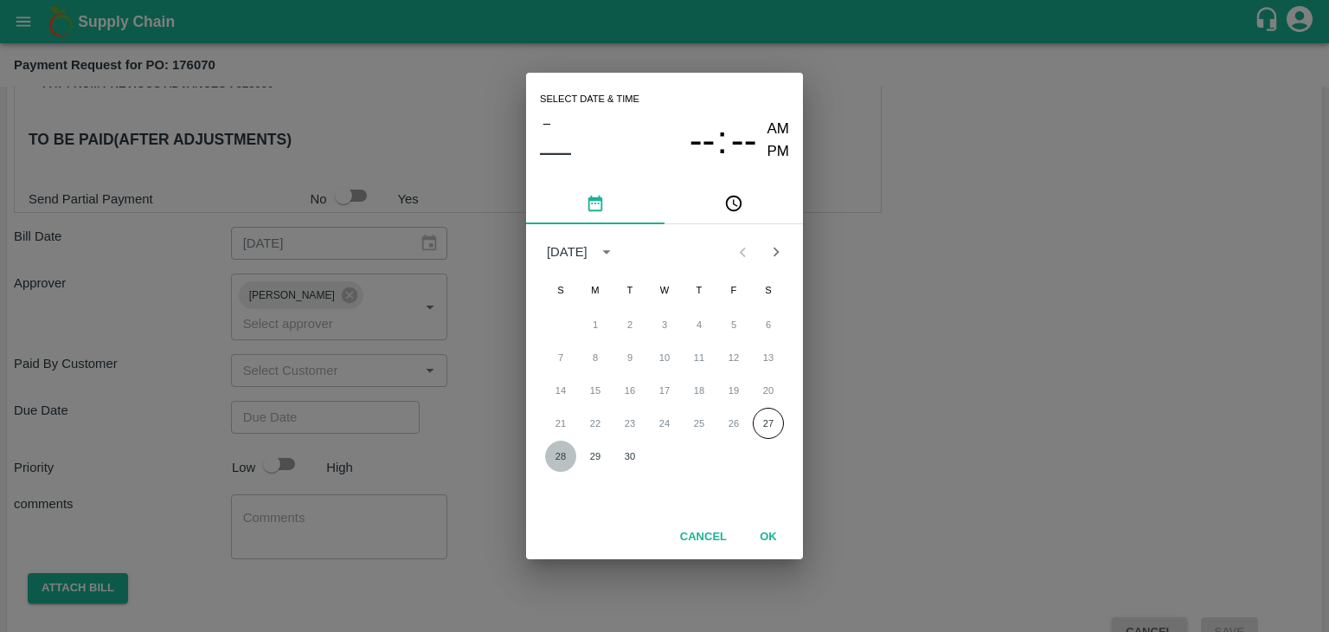
click at [560, 450] on button "28" at bounding box center [560, 455] width 31 height 31
type input "[DATE] 12:00 AM"
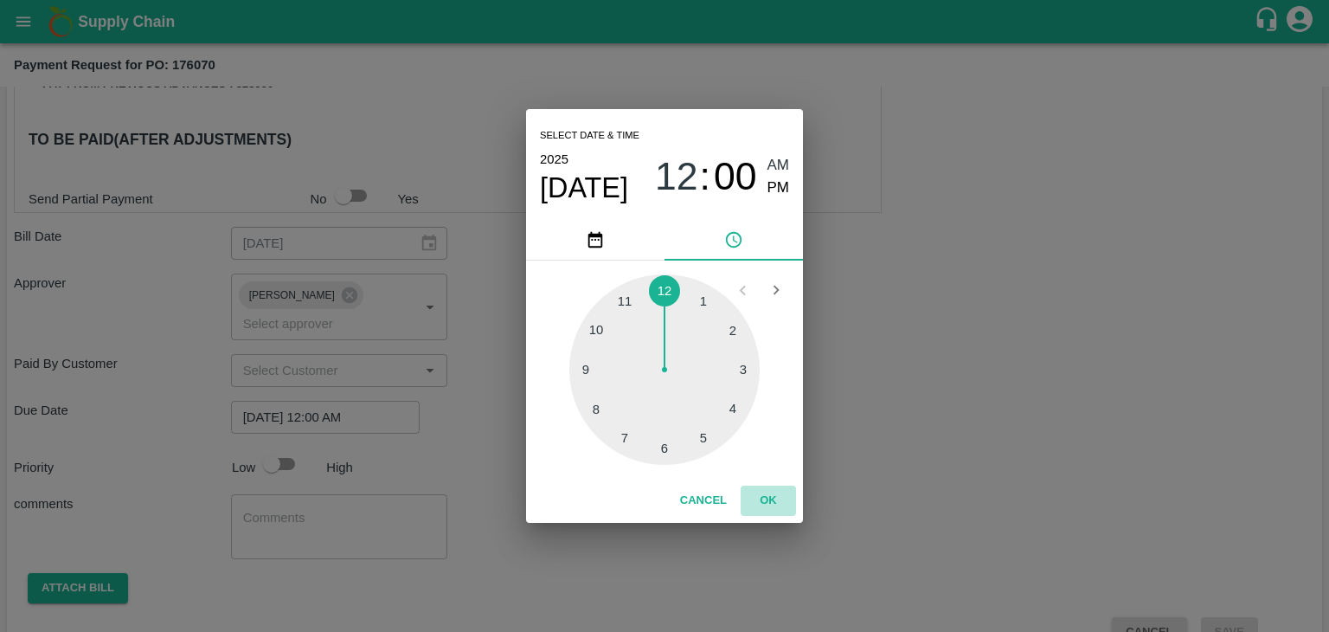
click at [770, 496] on button "OK" at bounding box center [768, 500] width 55 height 30
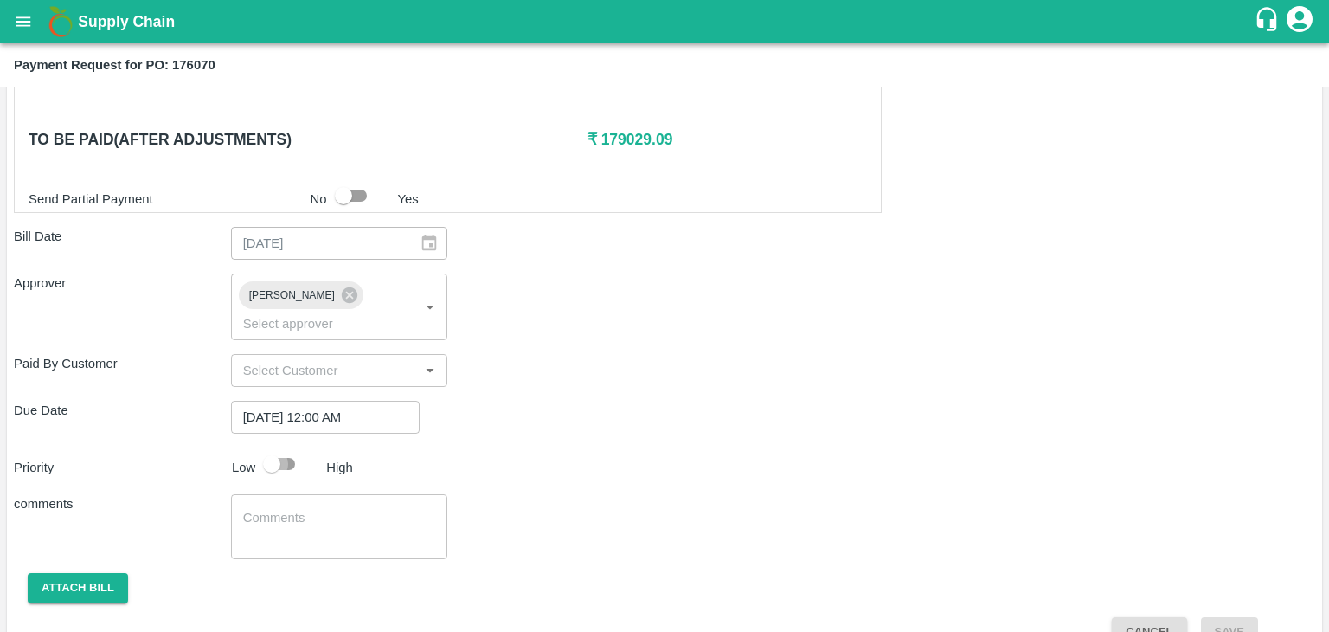
click at [278, 447] on input "checkbox" at bounding box center [271, 463] width 99 height 33
checkbox input "true"
click at [321, 509] on textarea at bounding box center [339, 527] width 193 height 36
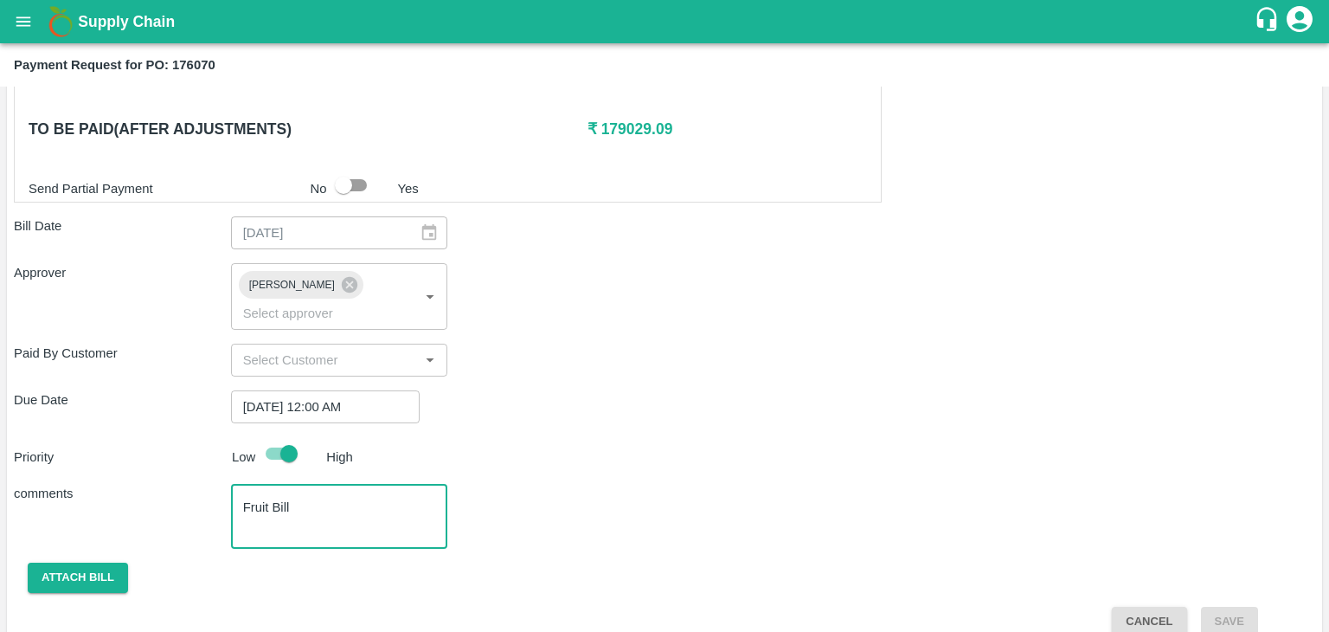
type textarea "Fruit Bill"
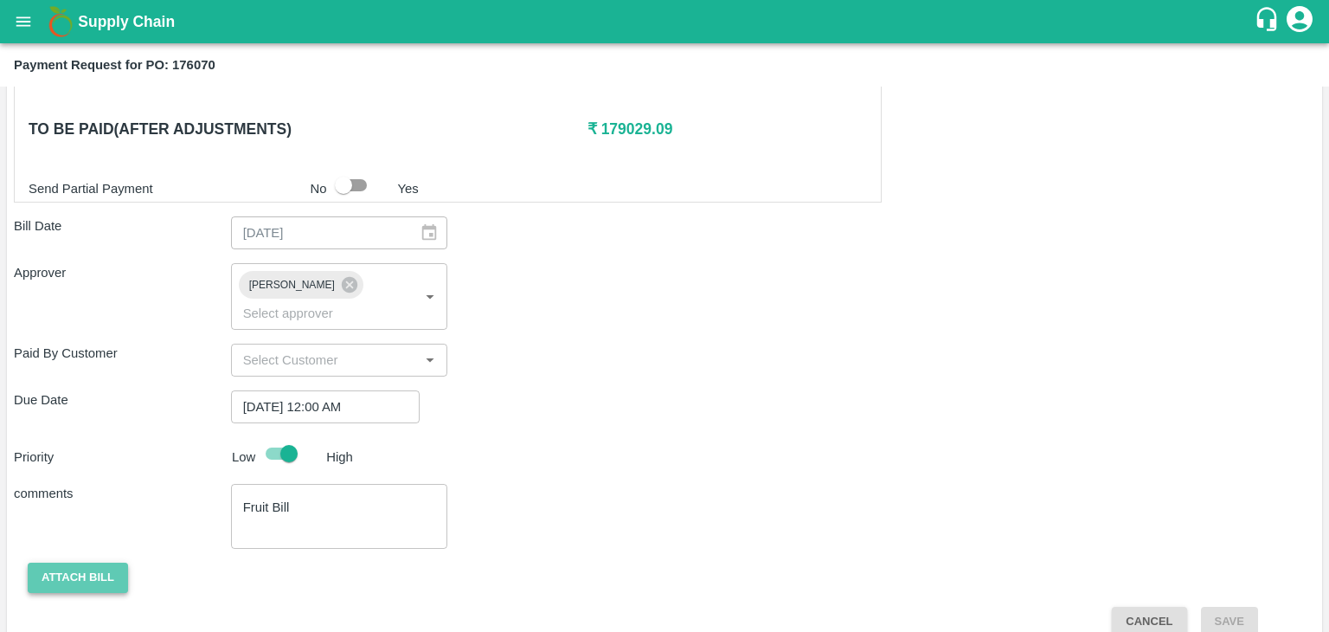
click at [87, 565] on button "Attach bill" at bounding box center [78, 577] width 100 height 30
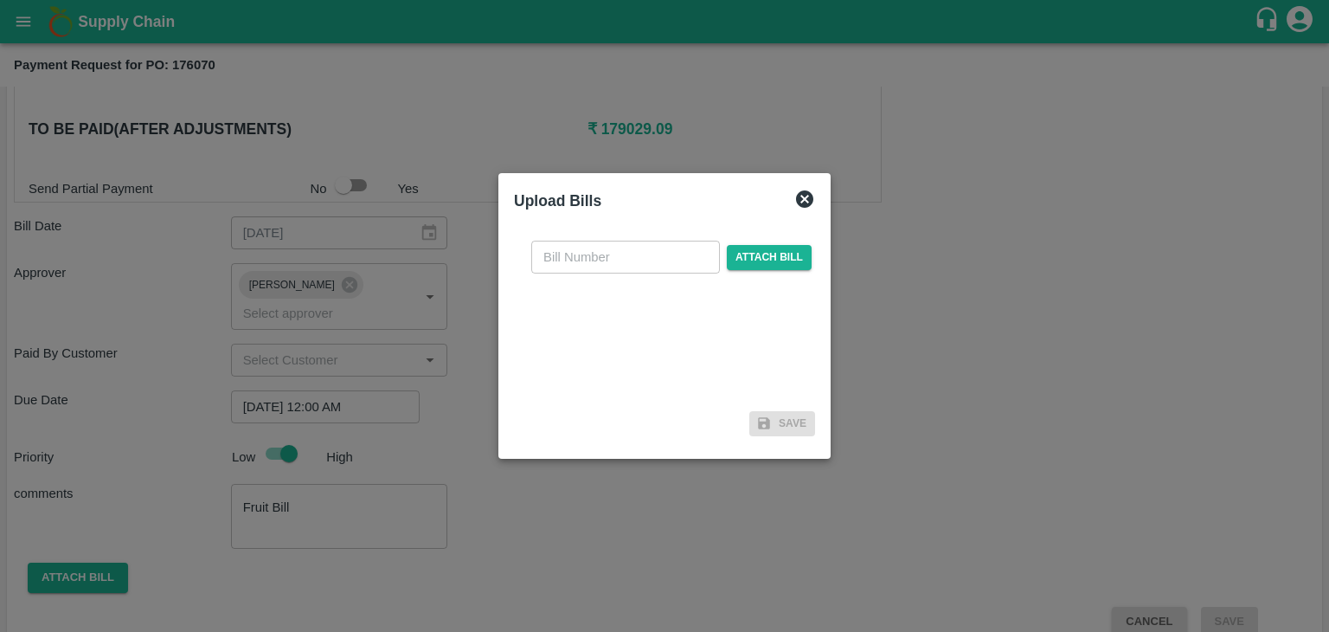
click at [678, 261] on input "text" at bounding box center [625, 257] width 189 height 33
click at [667, 253] on input "UFPCL/25-26/161" at bounding box center [625, 257] width 189 height 33
type input "UFPCL/25-26/163"
click at [762, 252] on span "Attach bill" at bounding box center [769, 257] width 85 height 25
click at [0, 0] on input "Attach bill" at bounding box center [0, 0] width 0 height 0
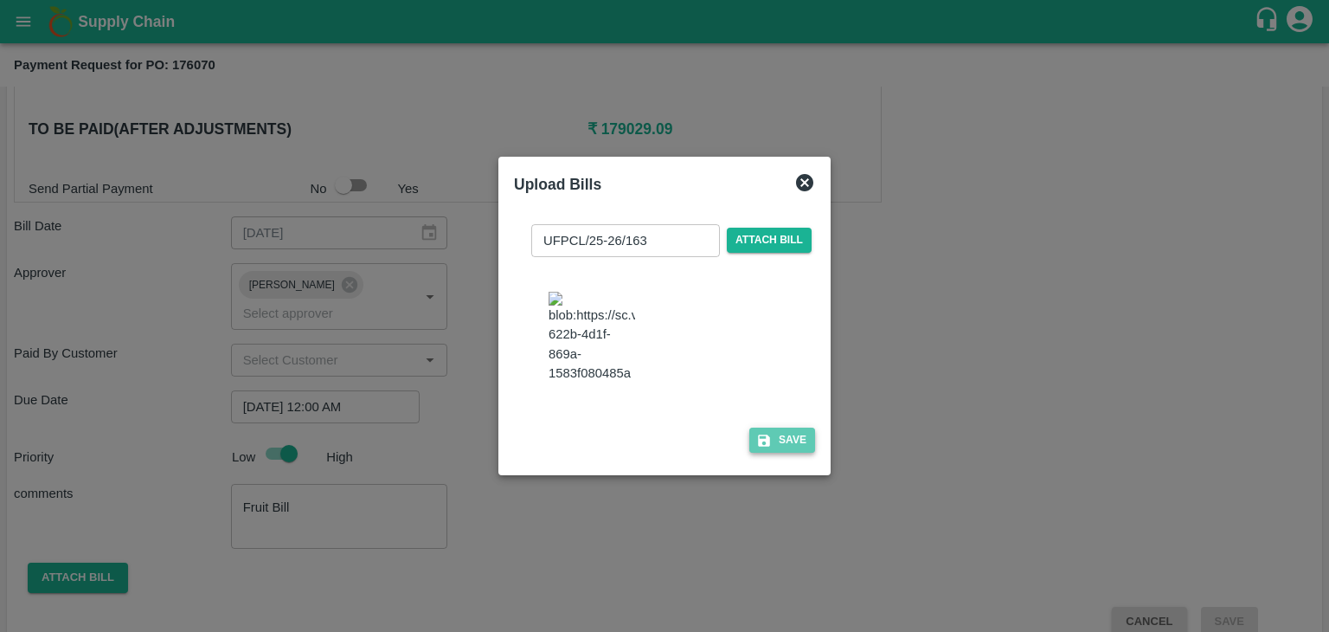
click at [794, 453] on button "Save" at bounding box center [782, 439] width 66 height 25
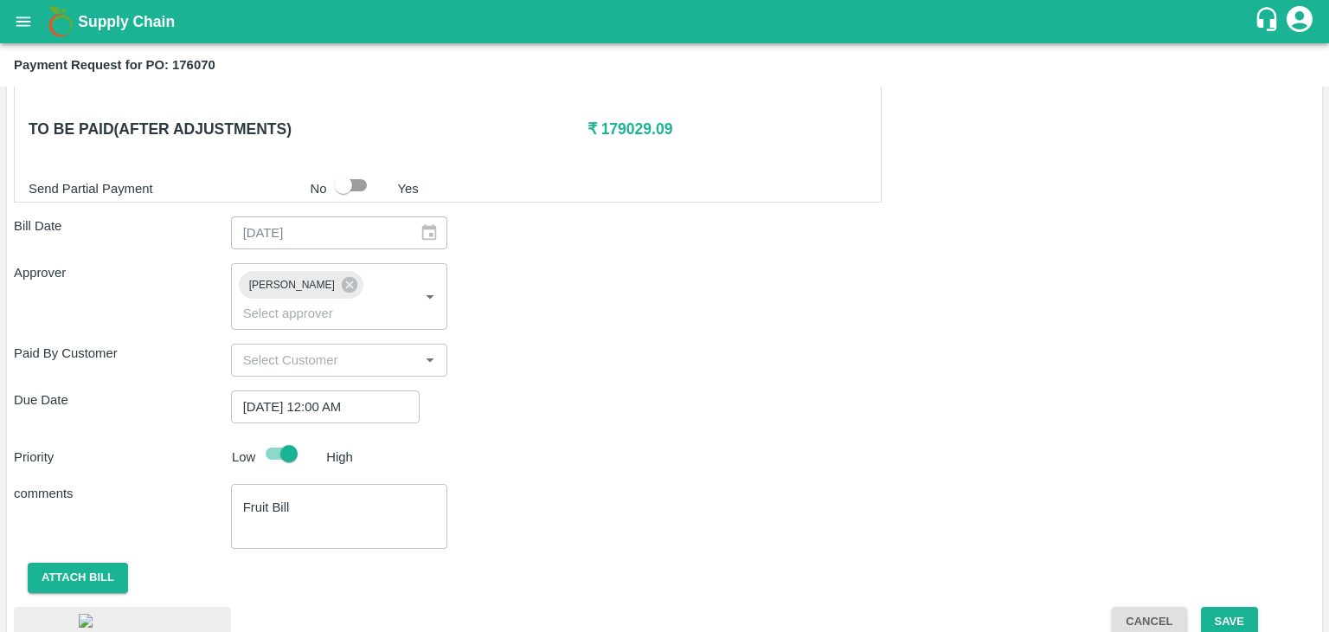
scroll to position [969, 0]
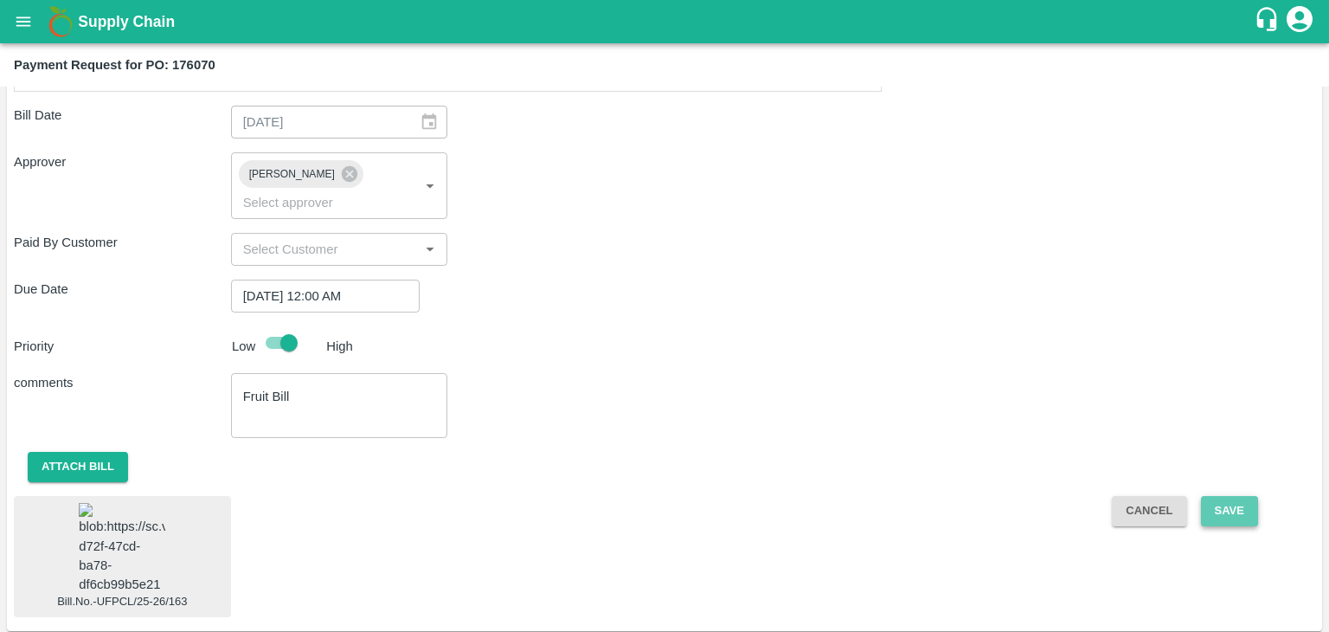
click at [1231, 496] on button "Save" at bounding box center [1229, 511] width 57 height 30
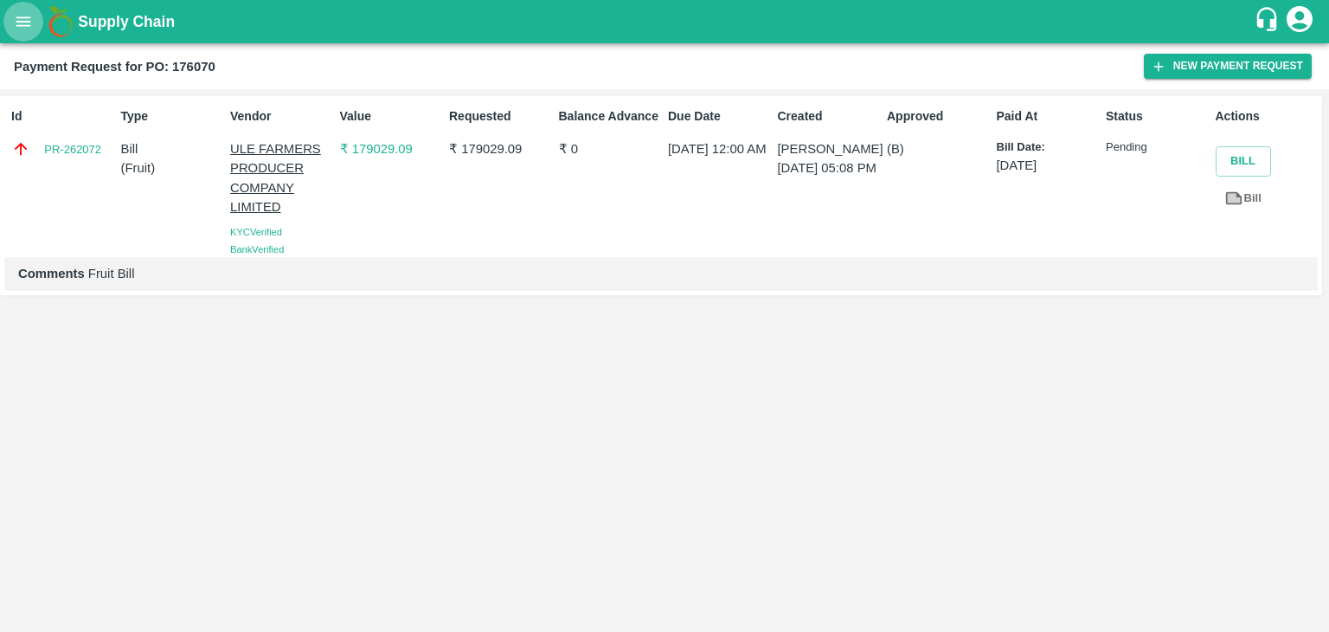
click at [25, 29] on icon "open drawer" at bounding box center [23, 21] width 19 height 19
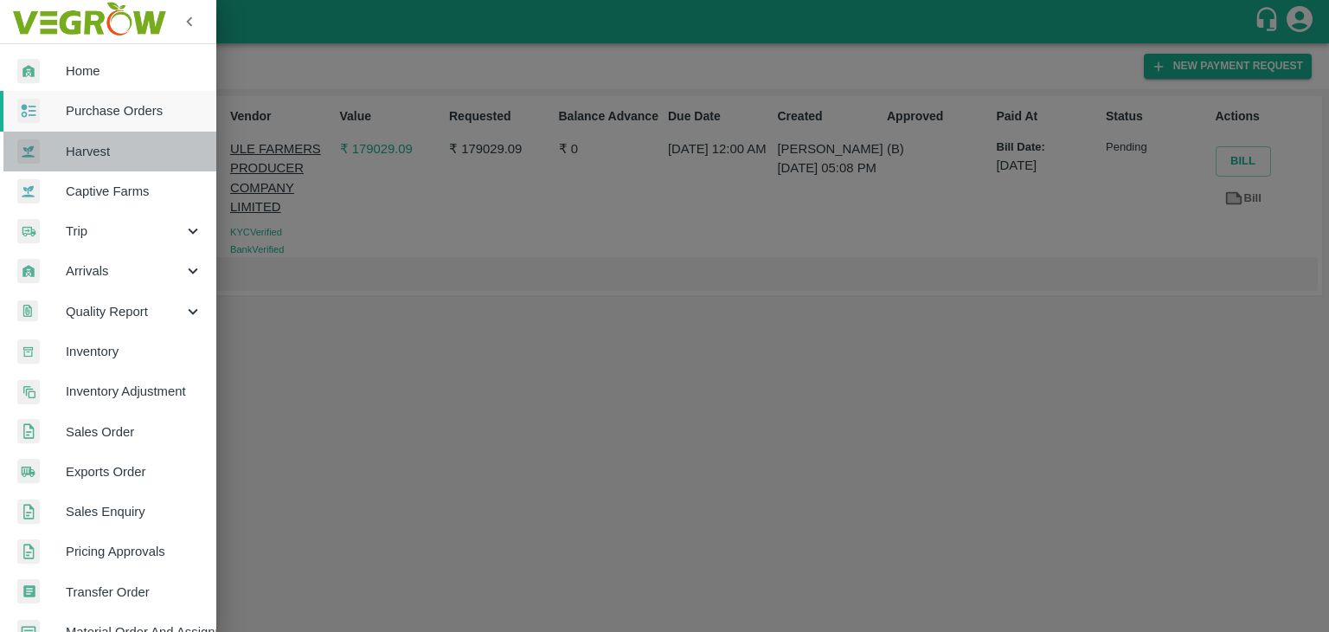
click at [132, 132] on link "Harvest" at bounding box center [108, 152] width 216 height 40
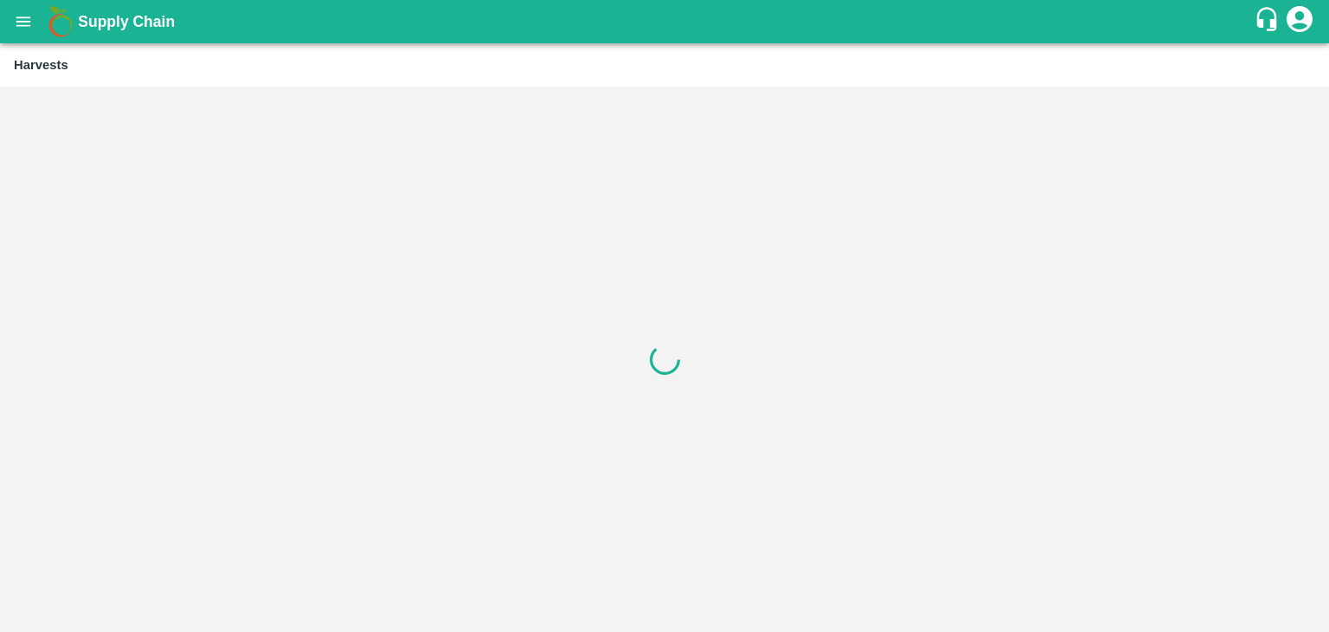
click at [28, 29] on icon "open drawer" at bounding box center [23, 21] width 19 height 19
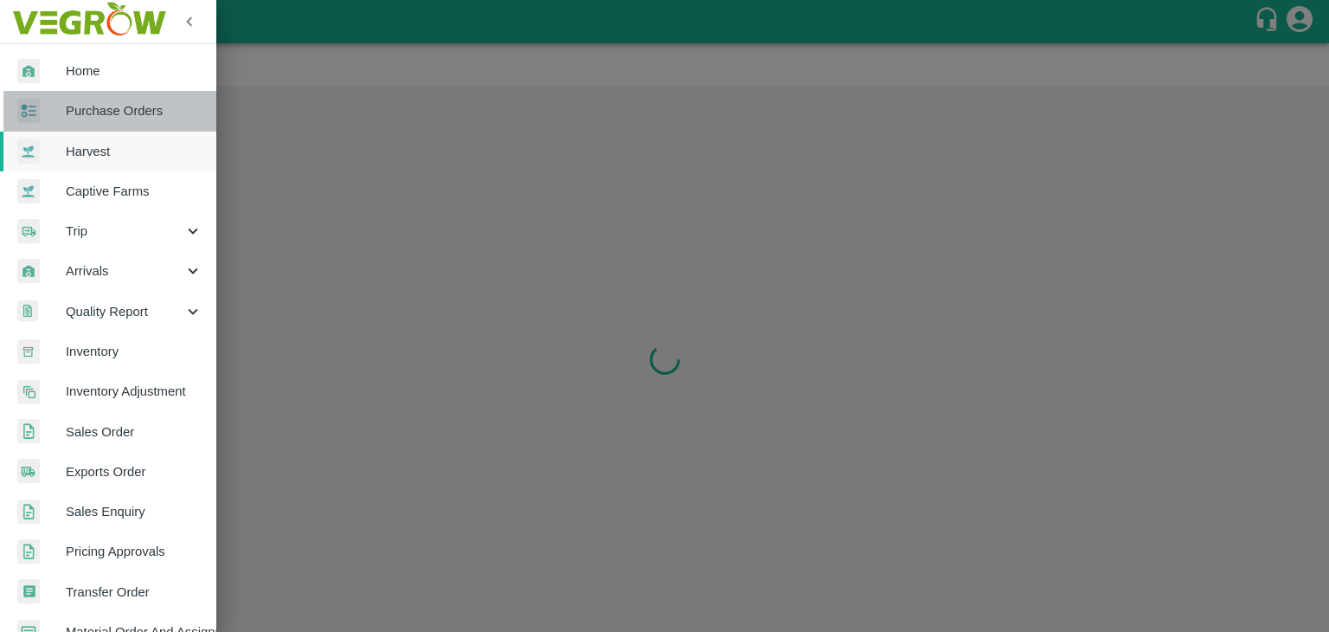
click at [130, 92] on link "Purchase Orders" at bounding box center [108, 111] width 216 height 40
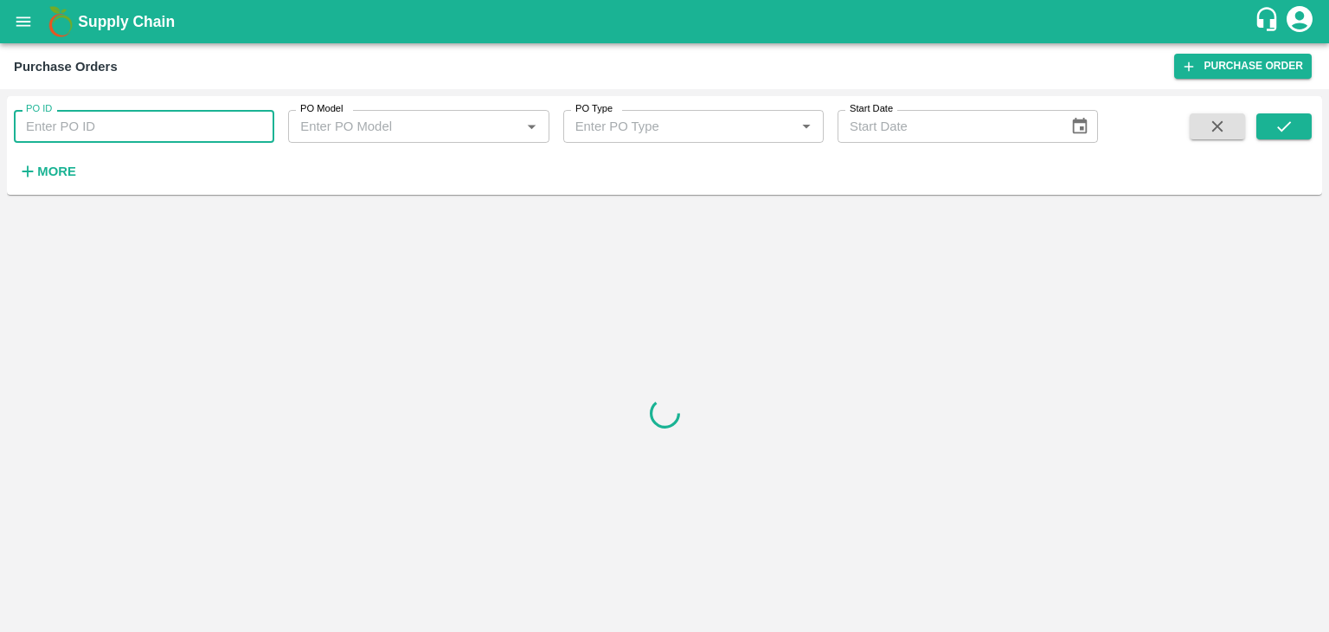
click at [229, 122] on input "PO ID" at bounding box center [144, 126] width 260 height 33
paste input "176141"
type input "176141"
click at [1293, 125] on icon "submit" at bounding box center [1284, 126] width 19 height 19
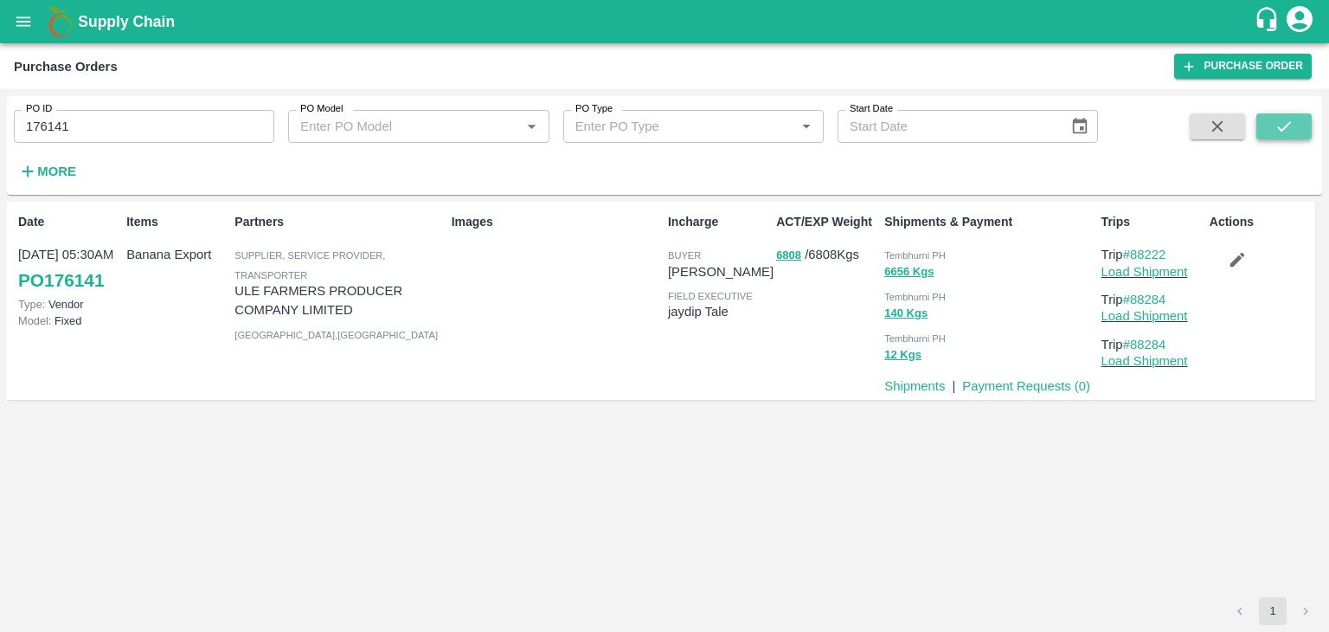
click at [1293, 125] on icon "submit" at bounding box center [1284, 126] width 19 height 19
click at [1010, 382] on link "Payment Requests ( 0 )" at bounding box center [1026, 386] width 128 height 14
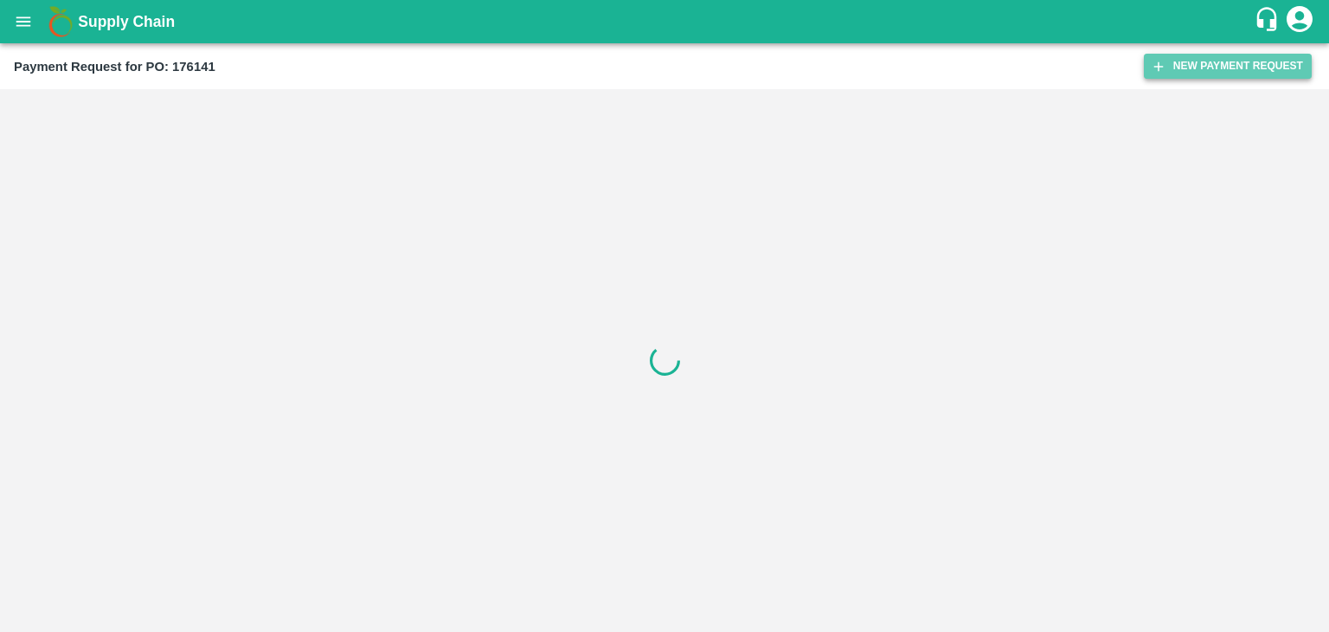
click at [1180, 72] on button "New Payment Request" at bounding box center [1228, 66] width 168 height 25
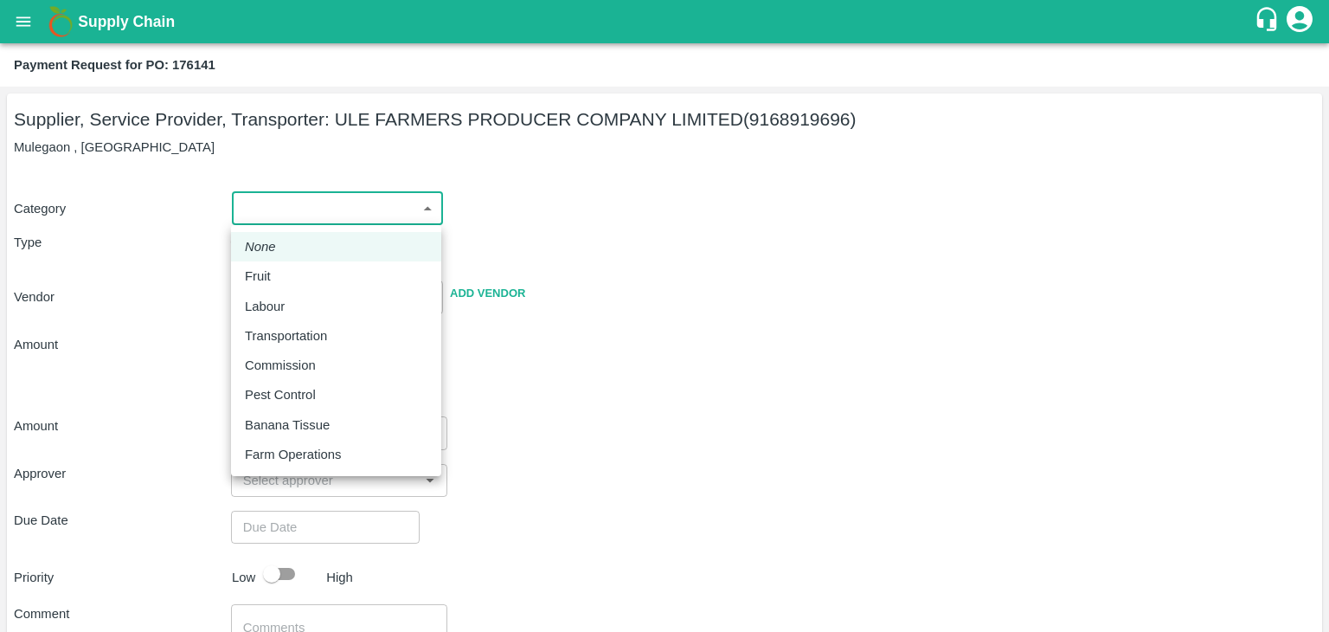
click at [273, 214] on body "Supply Chain Payment Request for PO: 176141 Supplier, Service Provider, Transpo…" at bounding box center [664, 316] width 1329 height 632
click at [270, 276] on div "Fruit" at bounding box center [262, 276] width 35 height 19
type input "1"
type input "ULE FARMERS PRODUCER COMPANY LIMITED - 9168919696(Supplier, Service Provider, T…"
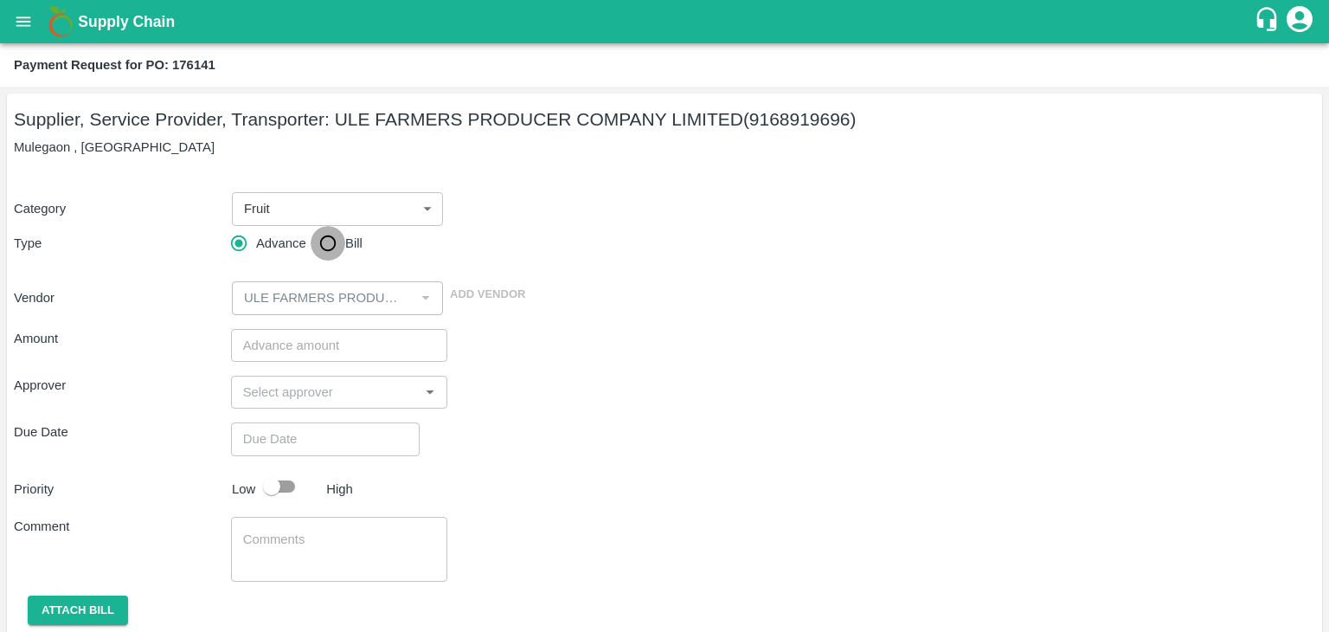
click at [322, 240] on input "Bill" at bounding box center [328, 243] width 35 height 35
radio input "true"
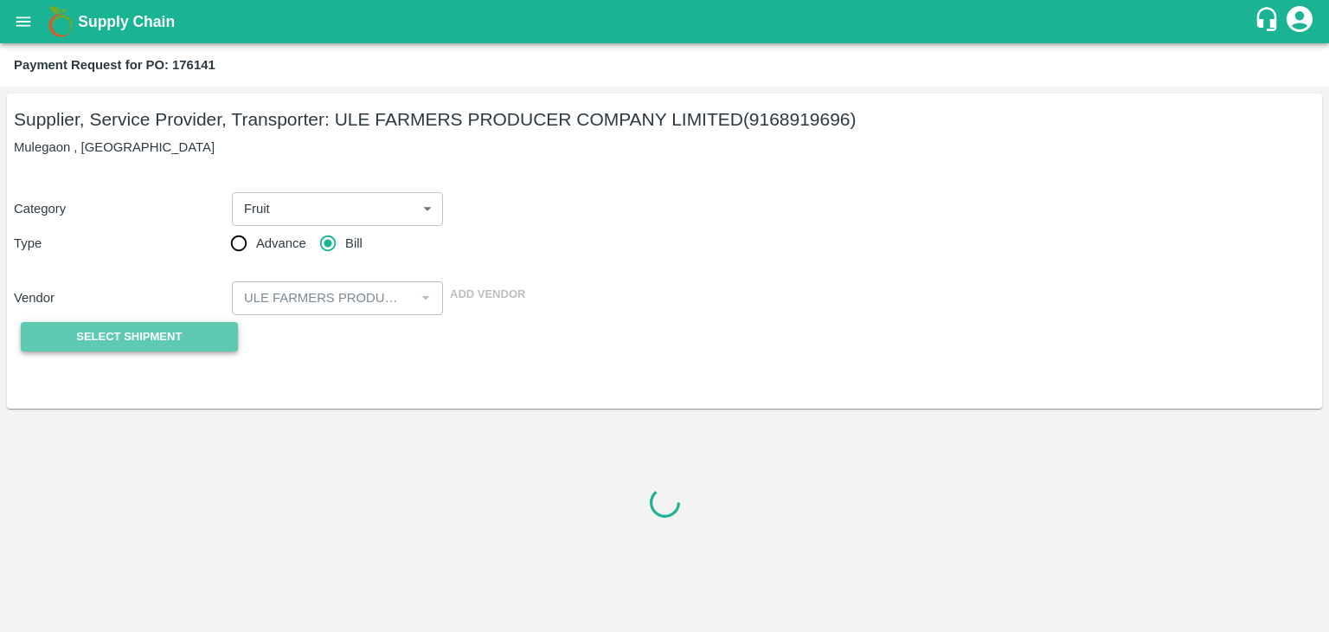
click at [117, 334] on span "Select Shipment" at bounding box center [129, 337] width 106 height 20
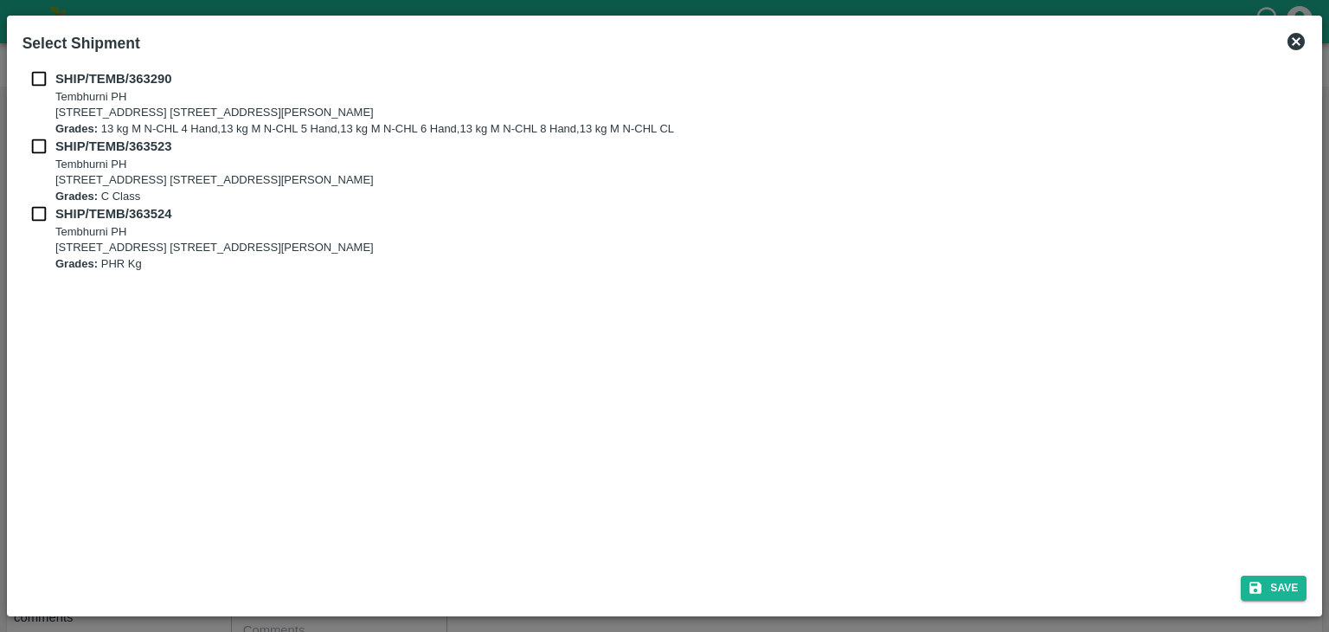
click at [42, 74] on input "checkbox" at bounding box center [38, 78] width 33 height 19
checkbox input "true"
click at [36, 143] on input "checkbox" at bounding box center [38, 146] width 33 height 19
checkbox input "true"
click at [33, 219] on input "checkbox" at bounding box center [38, 213] width 33 height 19
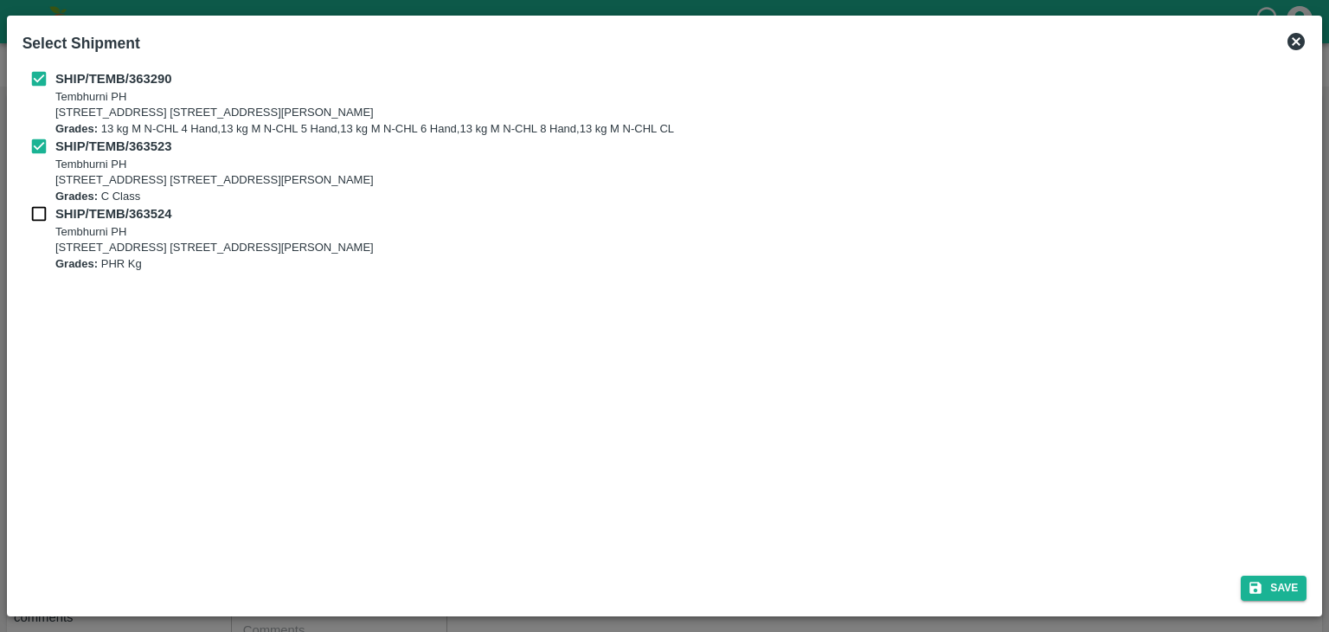
checkbox input "true"
click at [1284, 582] on button "Save" at bounding box center [1274, 587] width 66 height 25
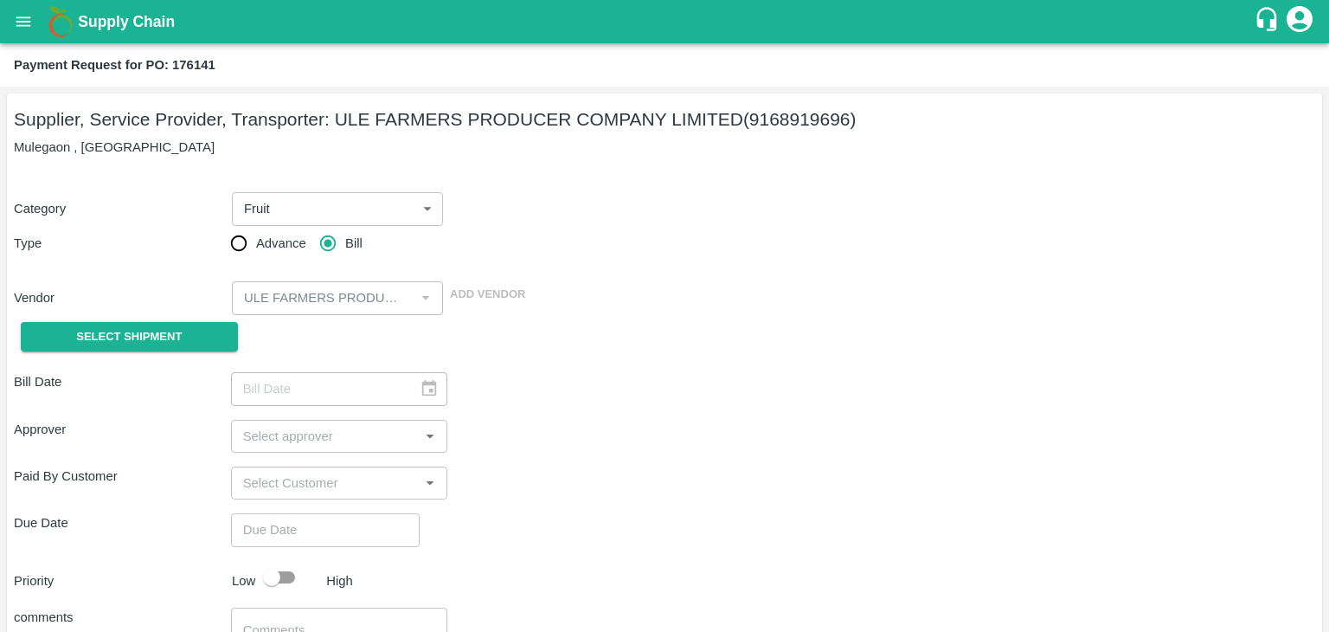
type input "[DATE]"
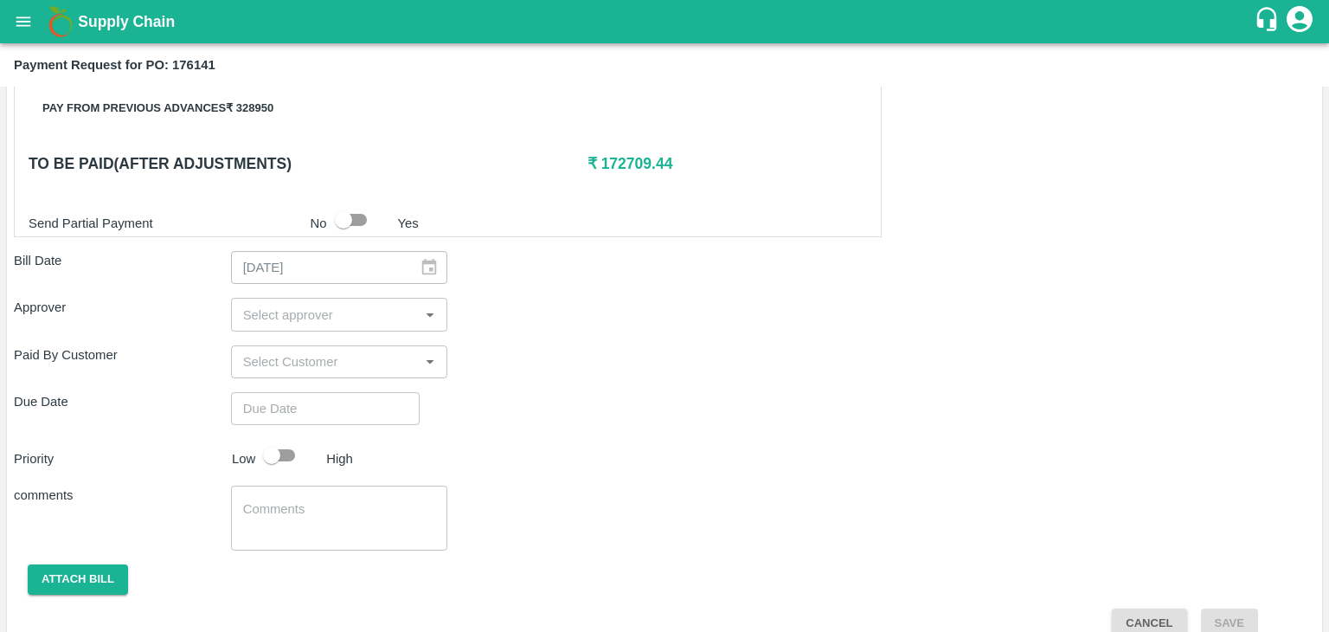
scroll to position [848, 0]
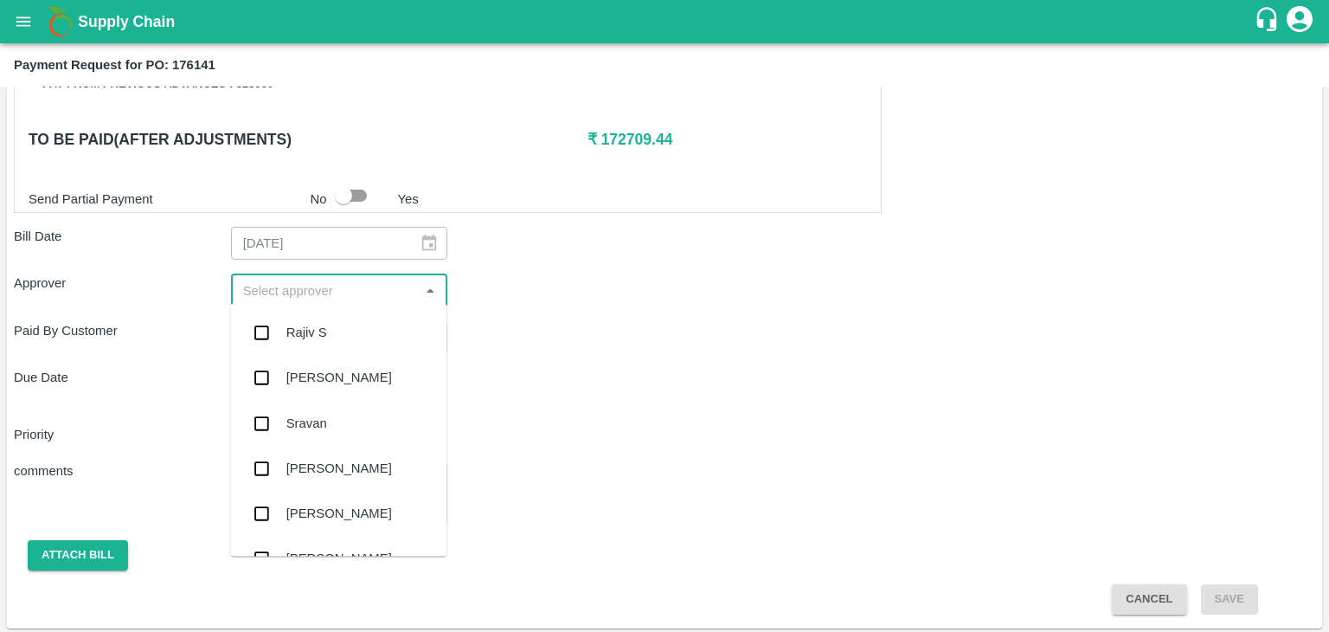
click at [308, 280] on input "input" at bounding box center [325, 290] width 178 height 22
type input "Ajit"
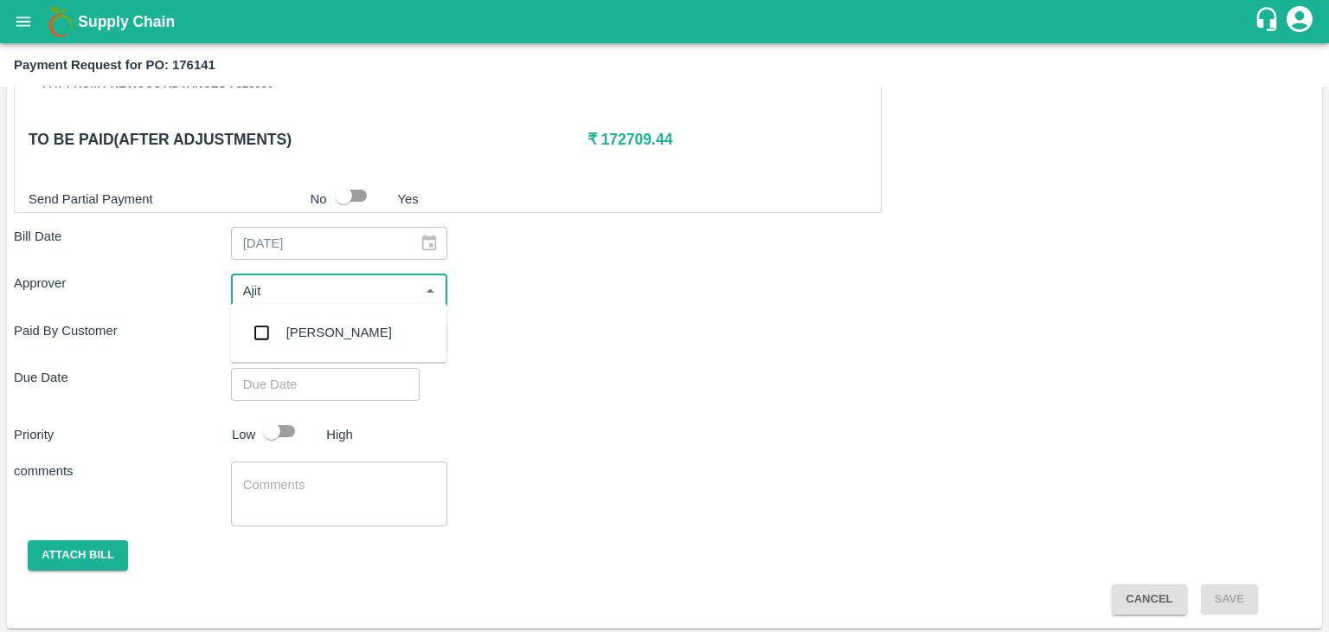
click at [321, 327] on div "[PERSON_NAME]" at bounding box center [339, 332] width 106 height 19
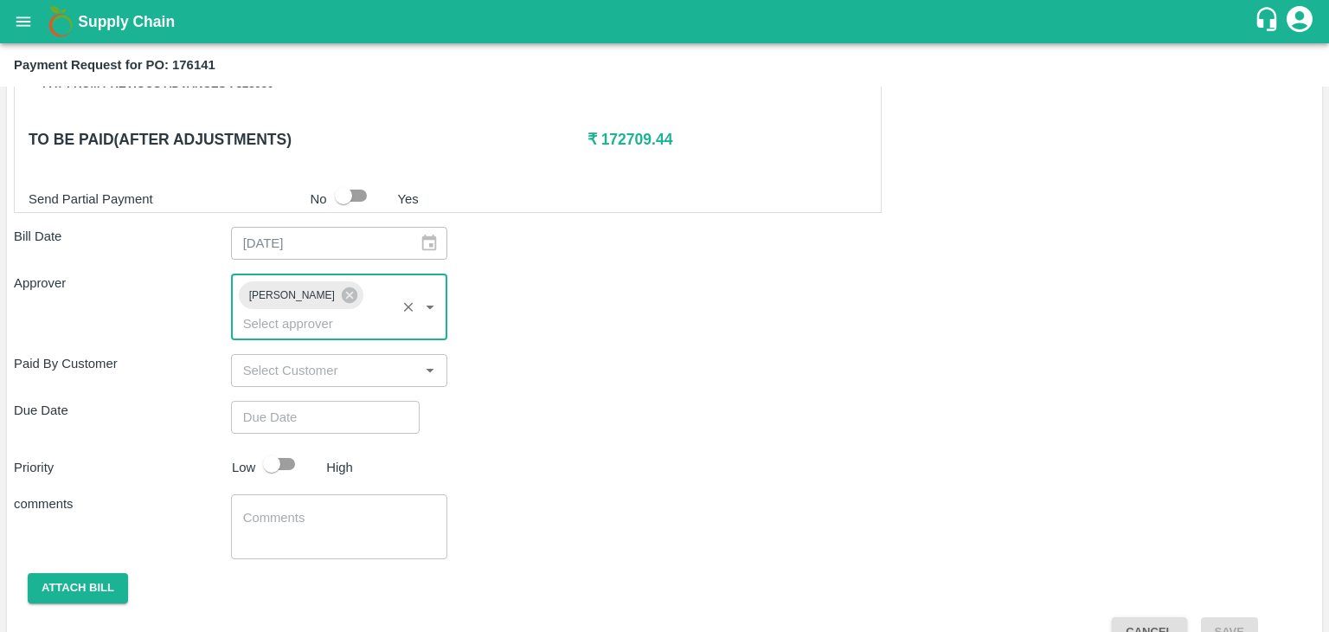
type input "DD/MM/YYYY hh:mm aa"
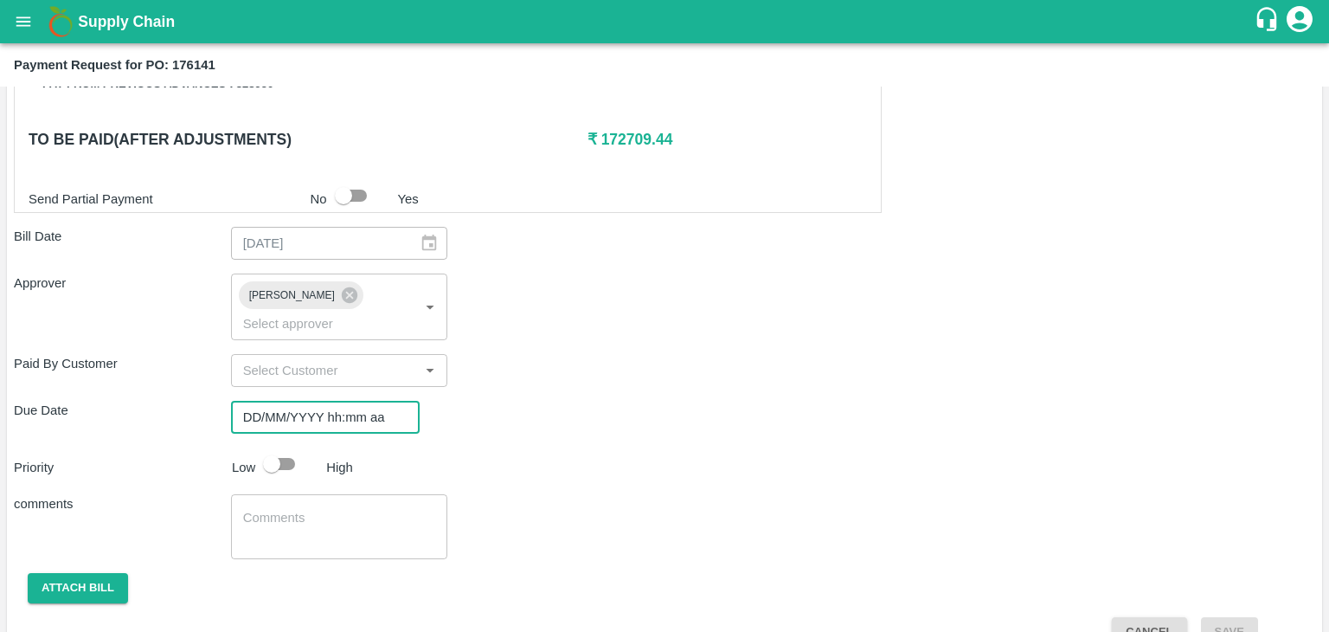
click at [345, 401] on input "DD/MM/YYYY hh:mm aa" at bounding box center [319, 417] width 177 height 33
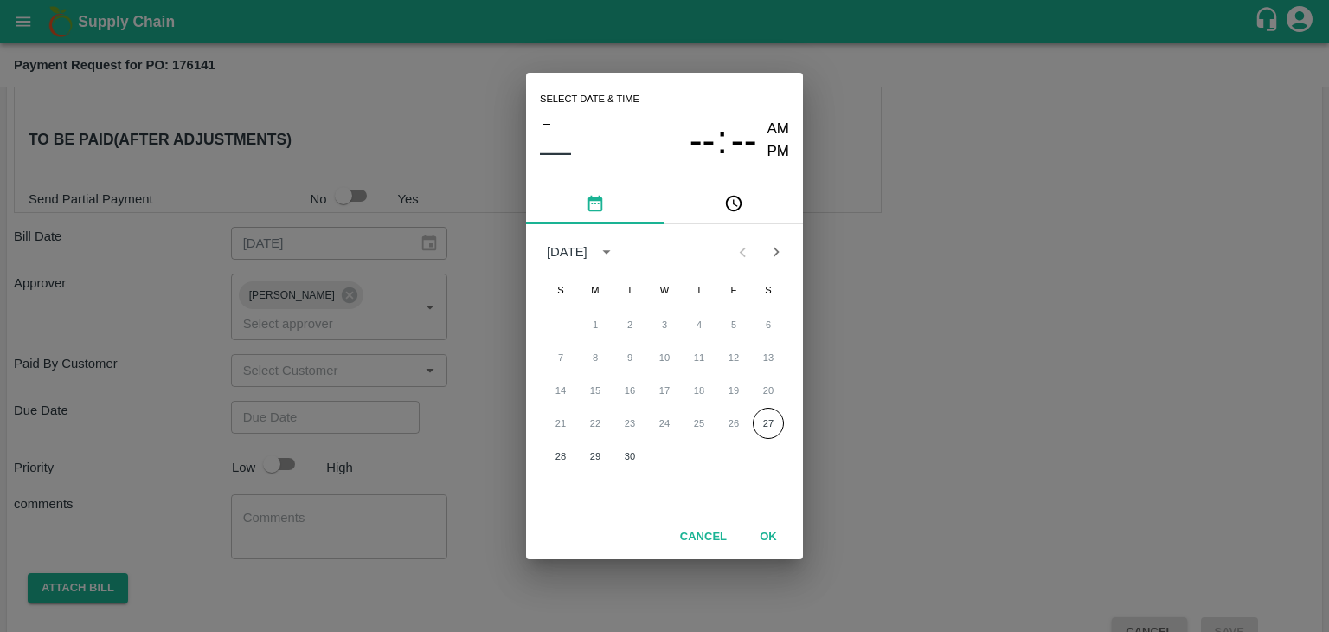
click at [562, 421] on div "21 22 23 24 25 26 27" at bounding box center [664, 423] width 277 height 31
click at [562, 454] on button "28" at bounding box center [560, 455] width 31 height 31
type input "[DATE] 12:00 AM"
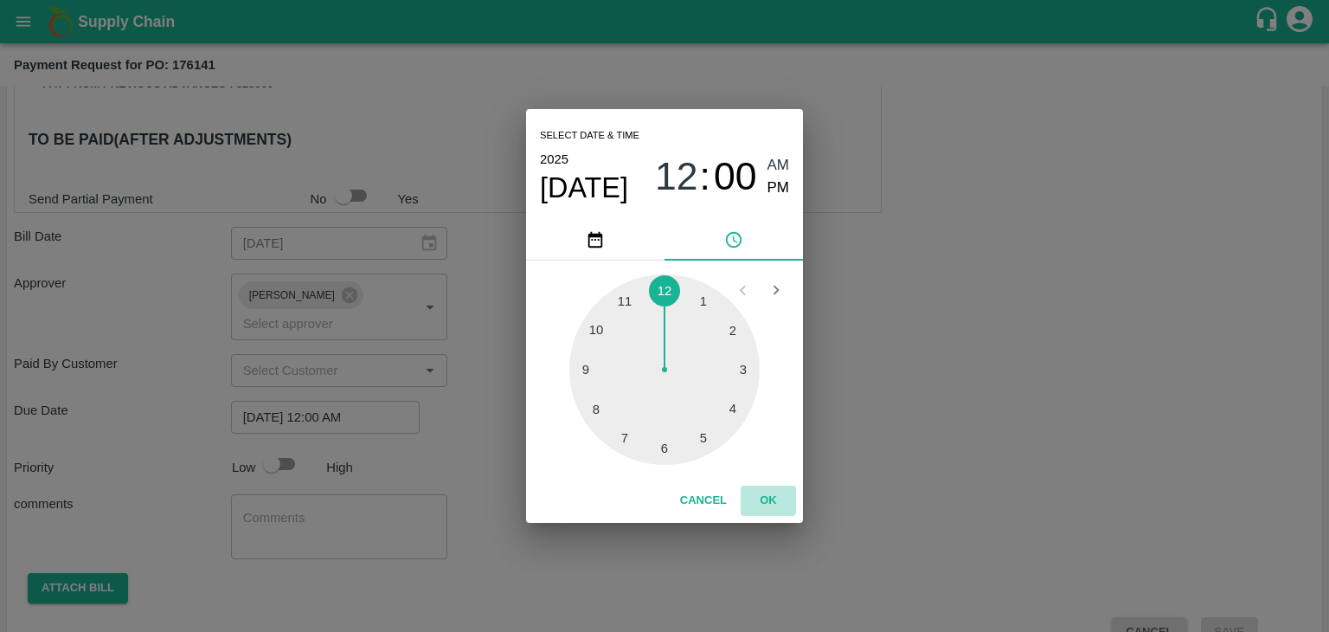
click at [782, 508] on button "OK" at bounding box center [768, 500] width 55 height 30
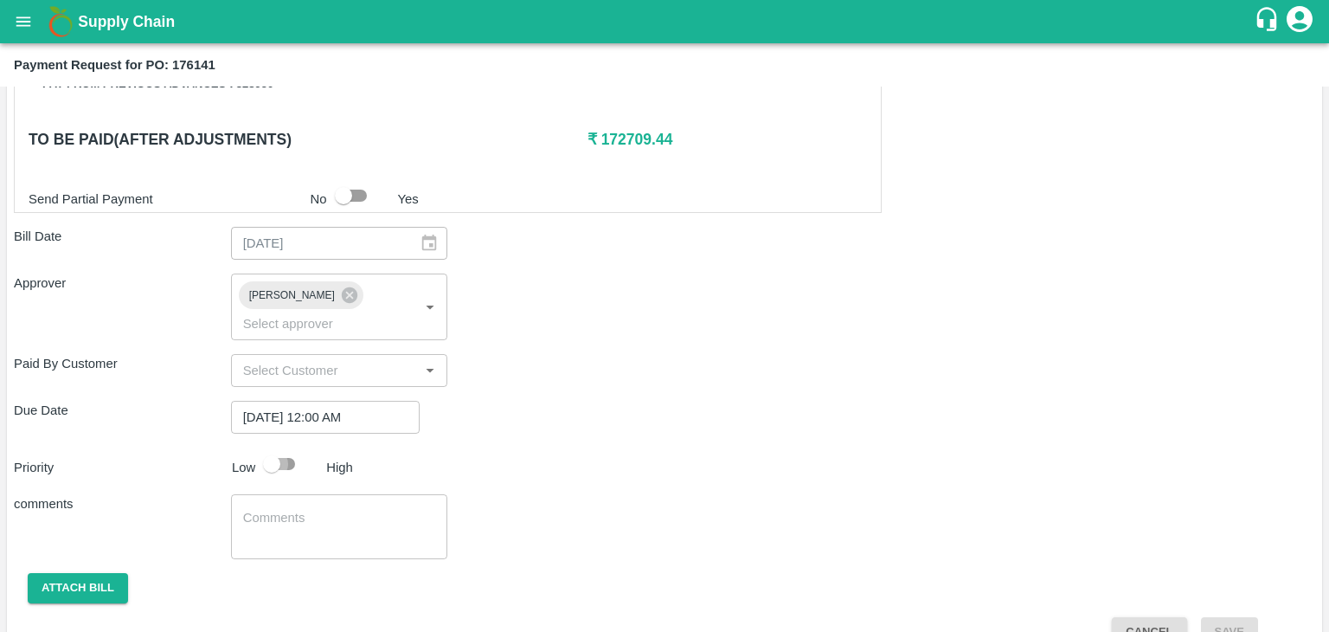
click at [290, 447] on input "checkbox" at bounding box center [271, 463] width 99 height 33
checkbox input "true"
click at [337, 509] on textarea at bounding box center [339, 527] width 193 height 36
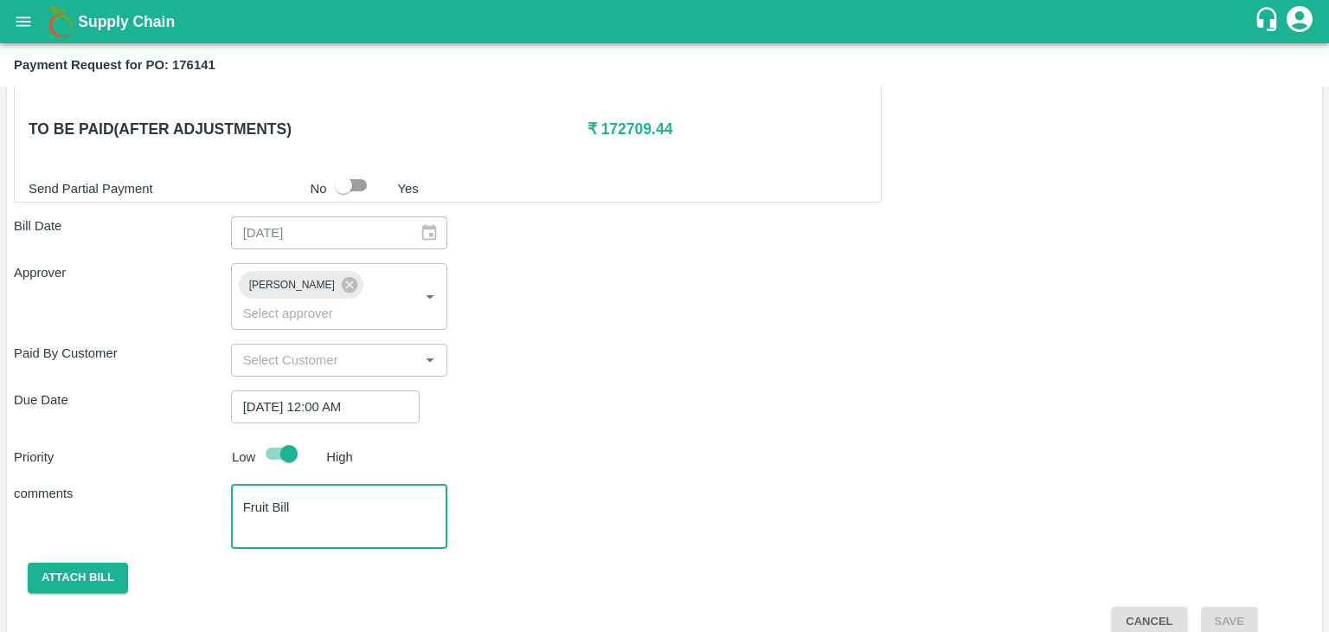
type textarea "Fruit Bill"
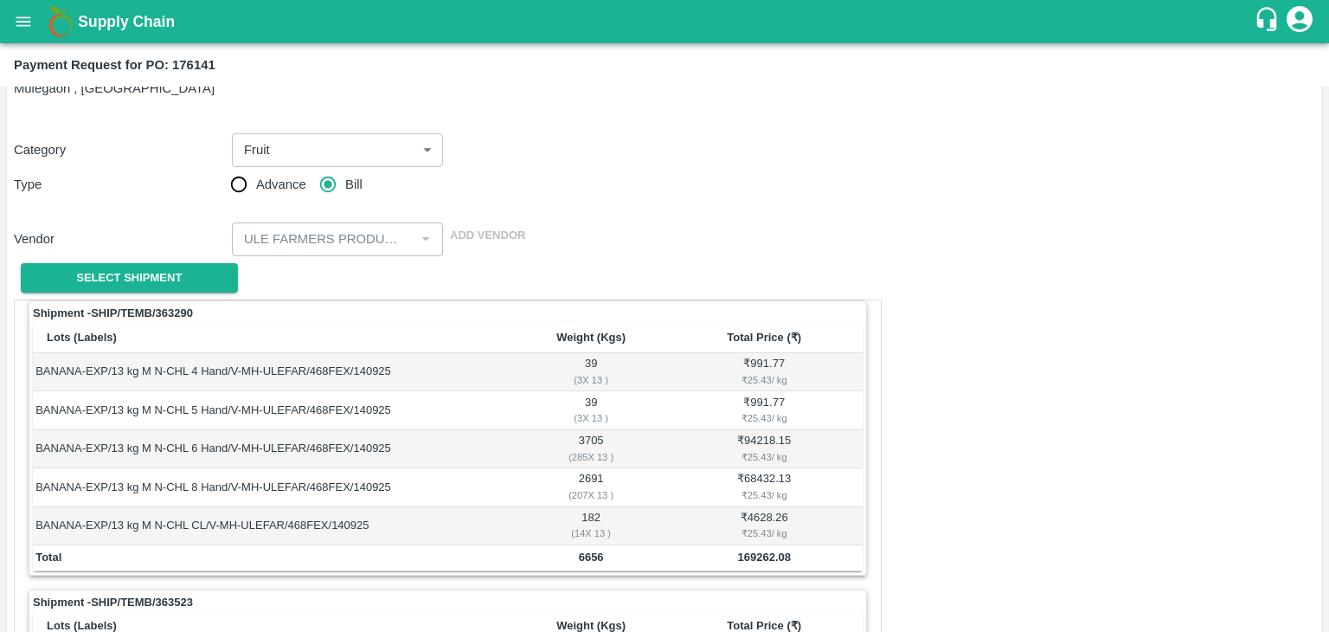
scroll to position [0, 0]
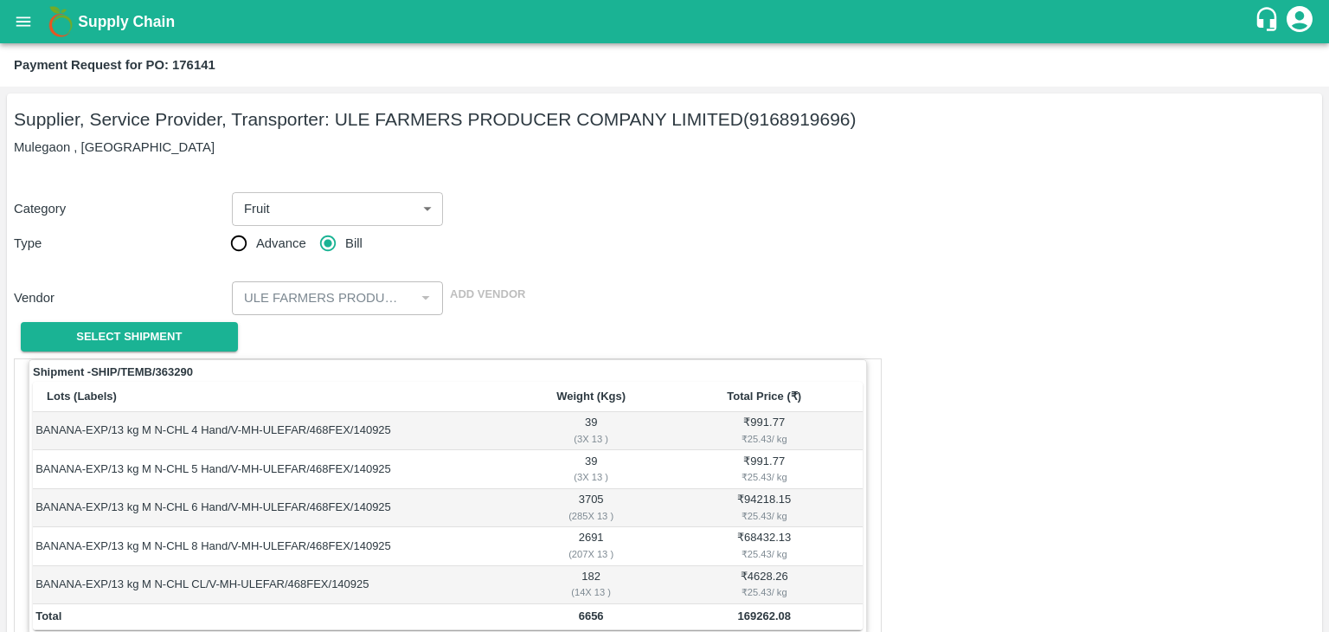
checkbox input "false"
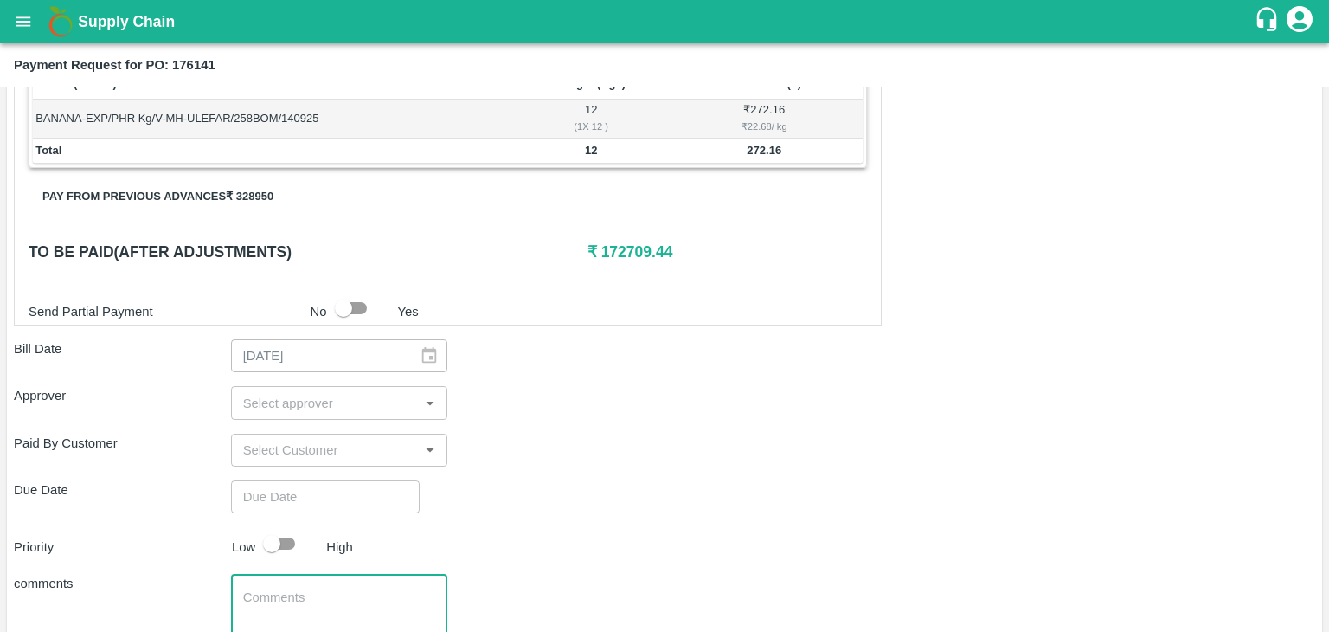
scroll to position [848, 0]
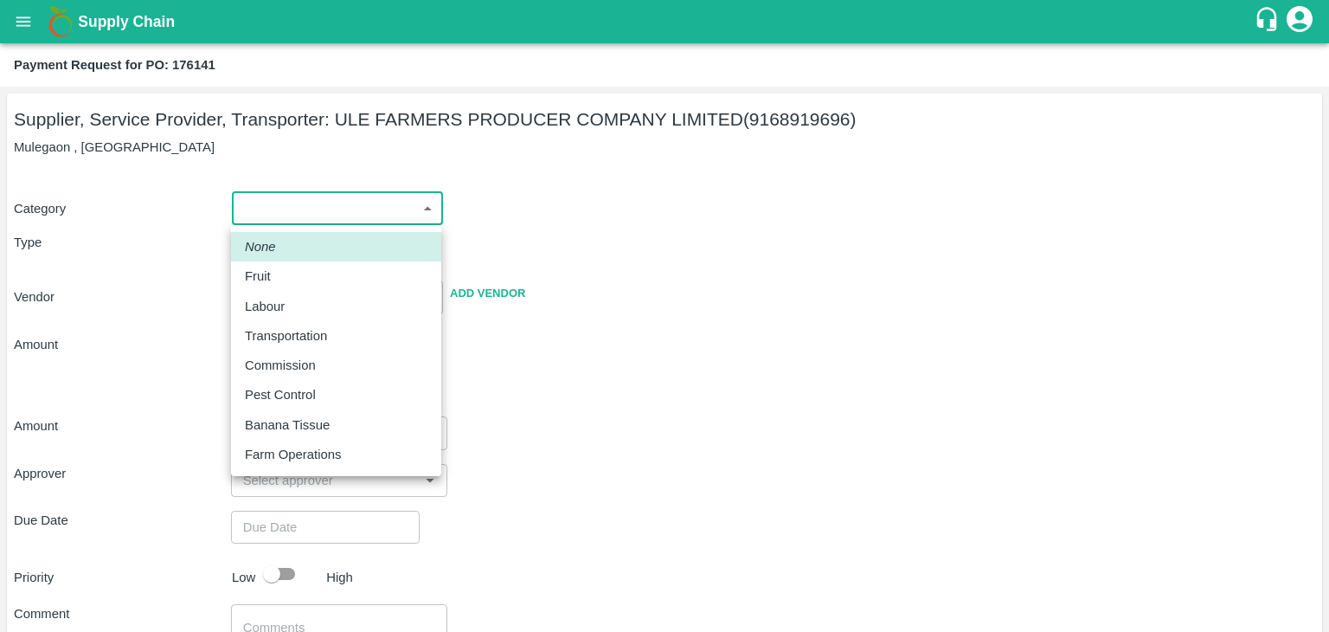
drag, startPoint x: 304, startPoint y: 219, endPoint x: 279, endPoint y: 273, distance: 60.0
click at [279, 273] on body "Supply Chain Payment Request for PO: 176141 Supplier, Service Provider, Transpo…" at bounding box center [664, 316] width 1329 height 632
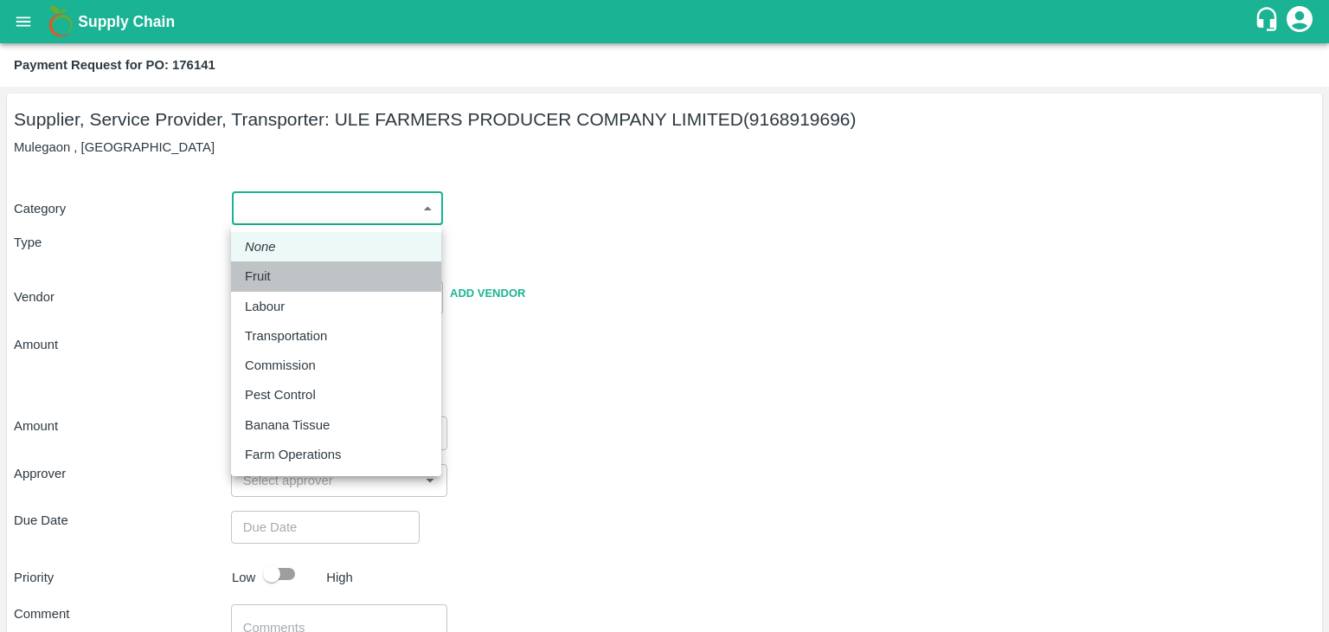
click at [279, 273] on div "Fruit" at bounding box center [262, 276] width 35 height 19
type input "1"
type input "ULE FARMERS PRODUCER COMPANY LIMITED - 9168919696(Supplier, Service Provider, T…"
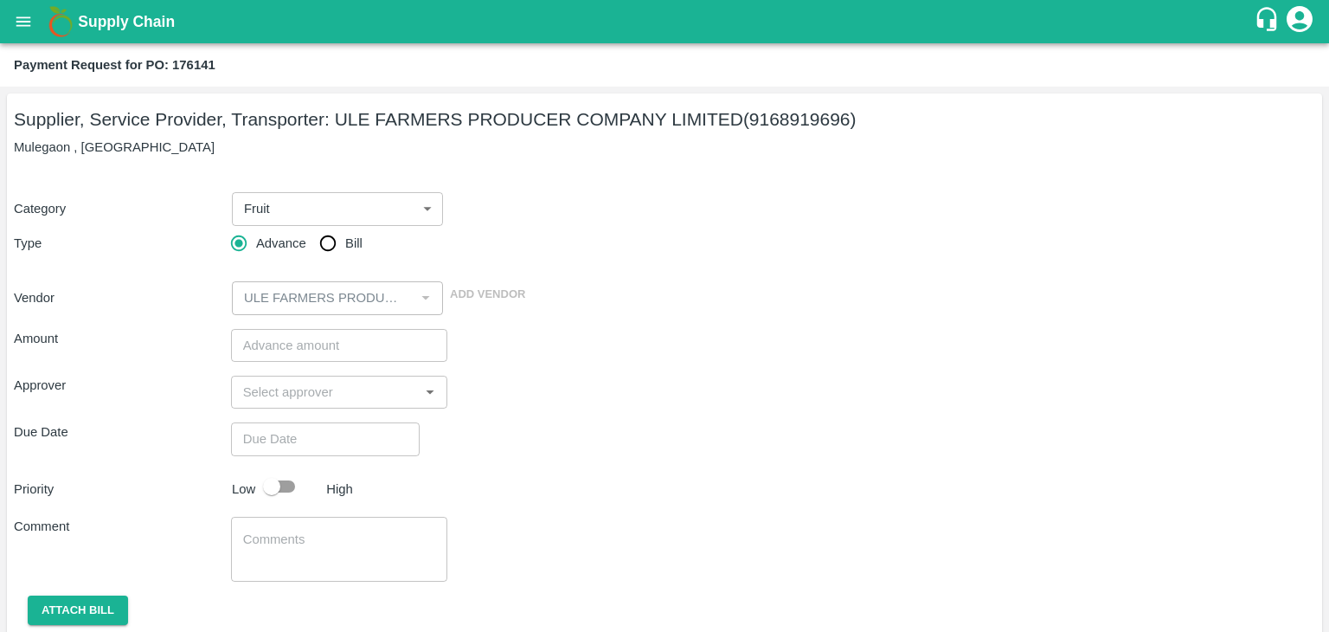
click at [308, 258] on div "Advance Bill" at bounding box center [339, 243] width 217 height 35
click at [325, 251] on input "Bill" at bounding box center [328, 243] width 35 height 35
radio input "true"
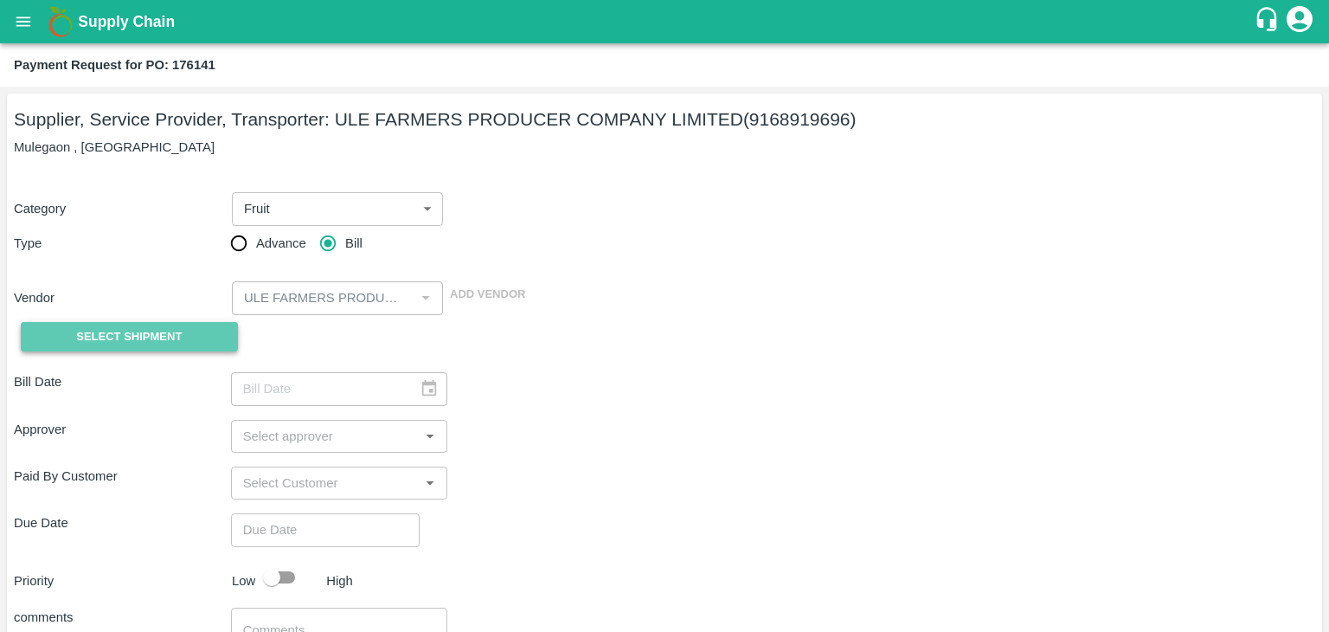
click at [127, 342] on span "Select Shipment" at bounding box center [129, 337] width 106 height 20
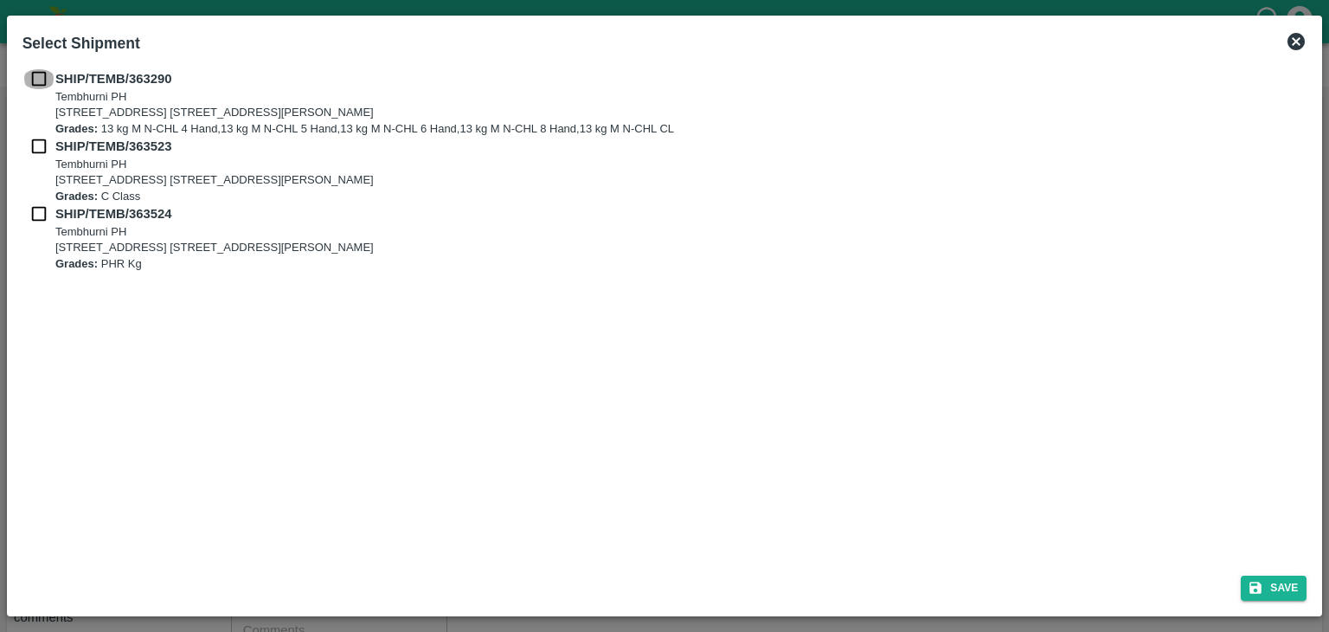
click at [36, 76] on input "checkbox" at bounding box center [38, 78] width 33 height 19
checkbox input "true"
click at [35, 146] on input "checkbox" at bounding box center [38, 146] width 33 height 19
checkbox input "true"
click at [41, 215] on input "checkbox" at bounding box center [38, 213] width 33 height 19
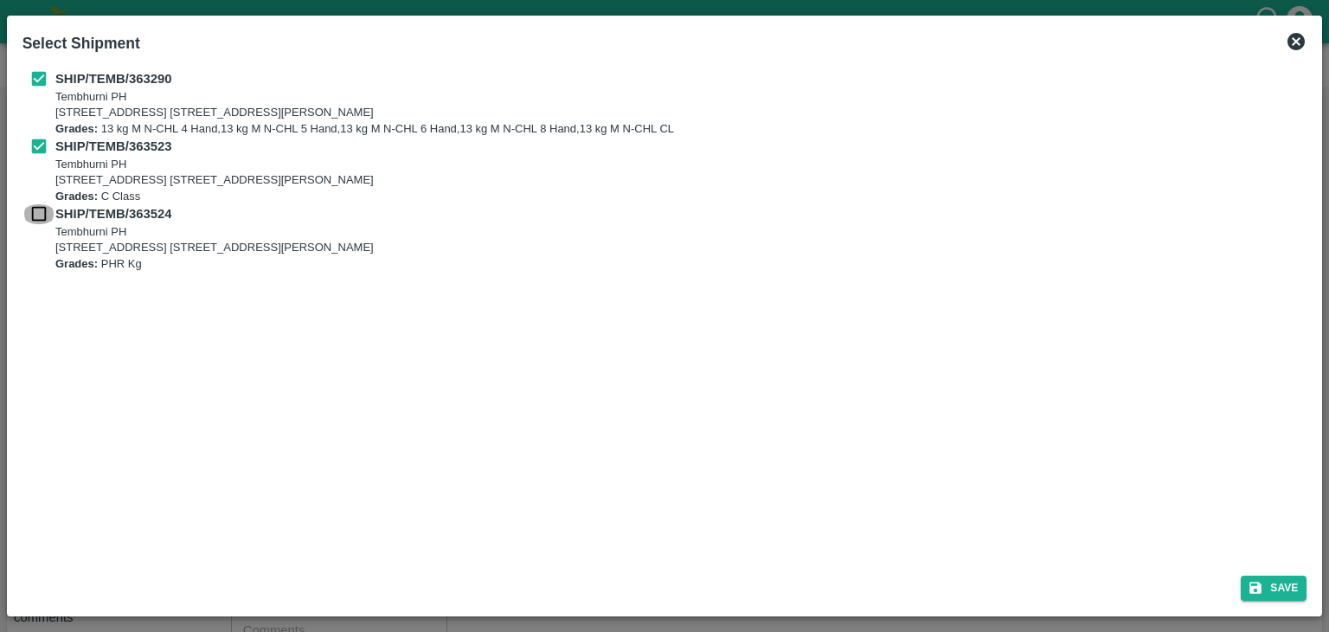
checkbox input "true"
click at [1278, 585] on button "Save" at bounding box center [1274, 587] width 66 height 25
type input "[DATE]"
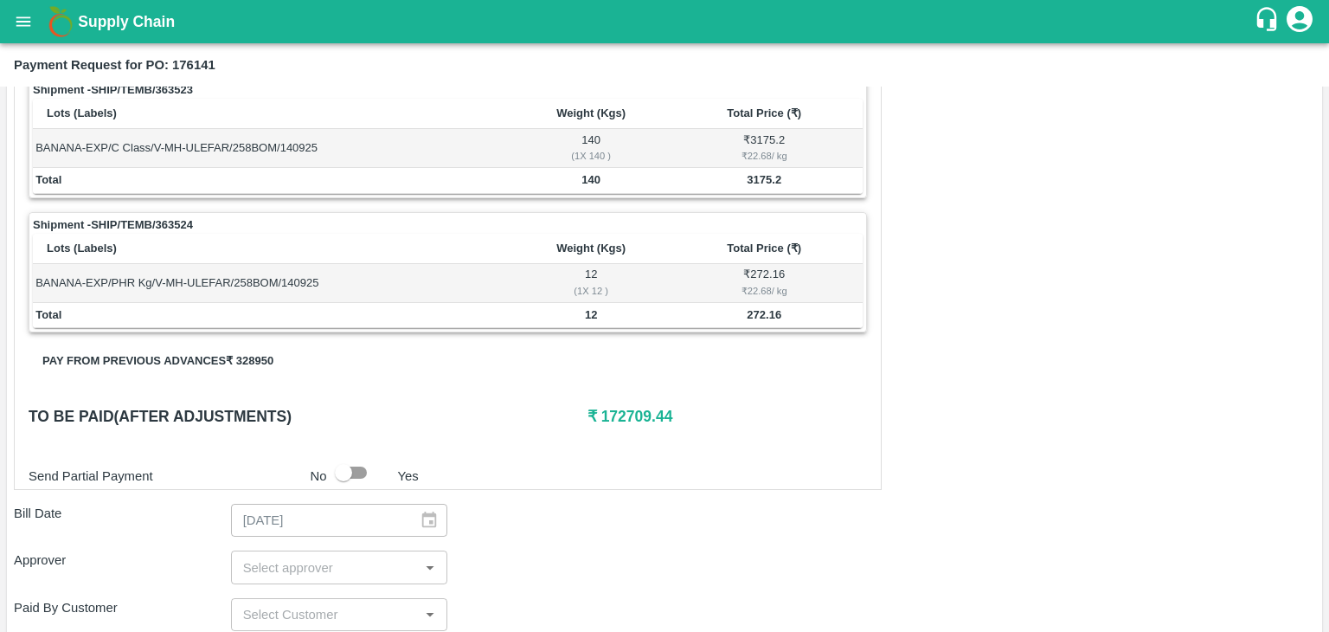
scroll to position [848, 0]
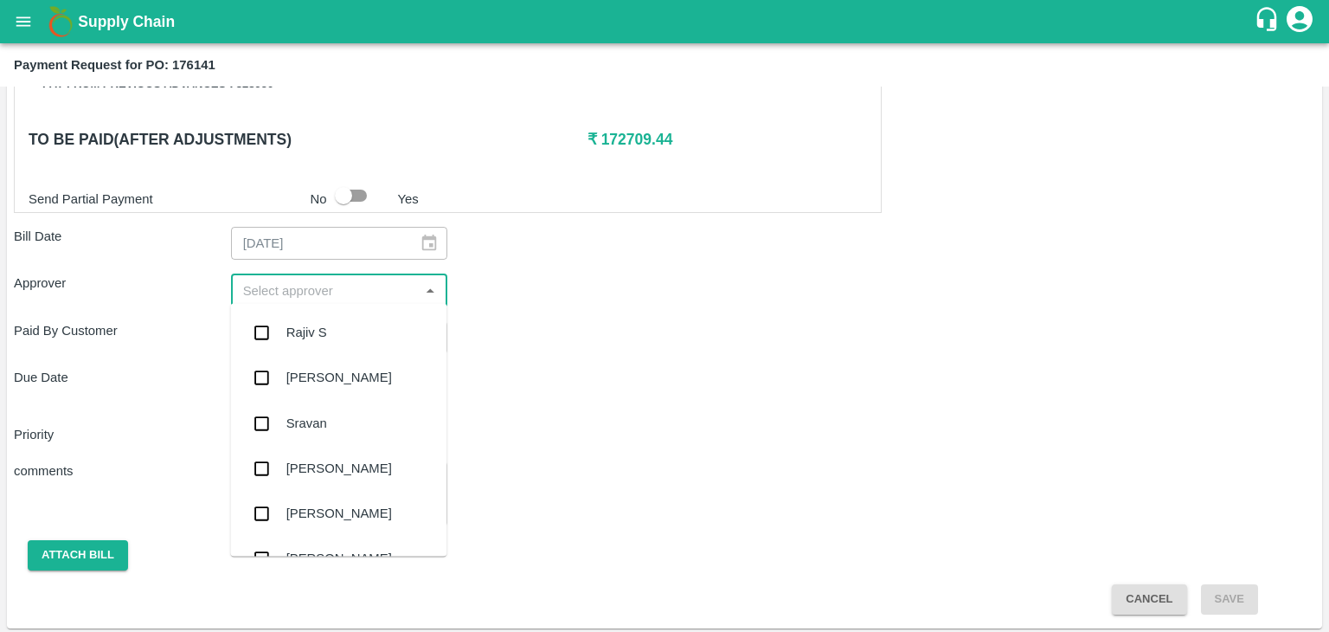
click at [332, 279] on input "input" at bounding box center [325, 290] width 178 height 22
type input "Ajit"
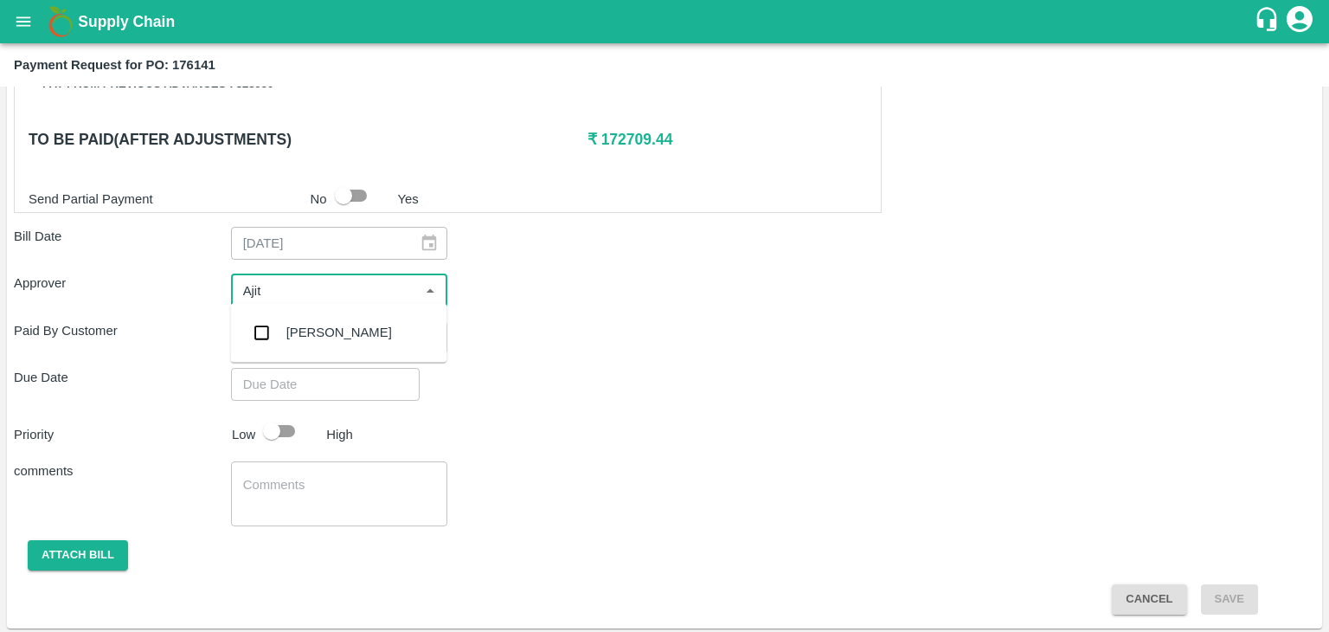
click at [331, 330] on div "[PERSON_NAME]" at bounding box center [339, 332] width 106 height 19
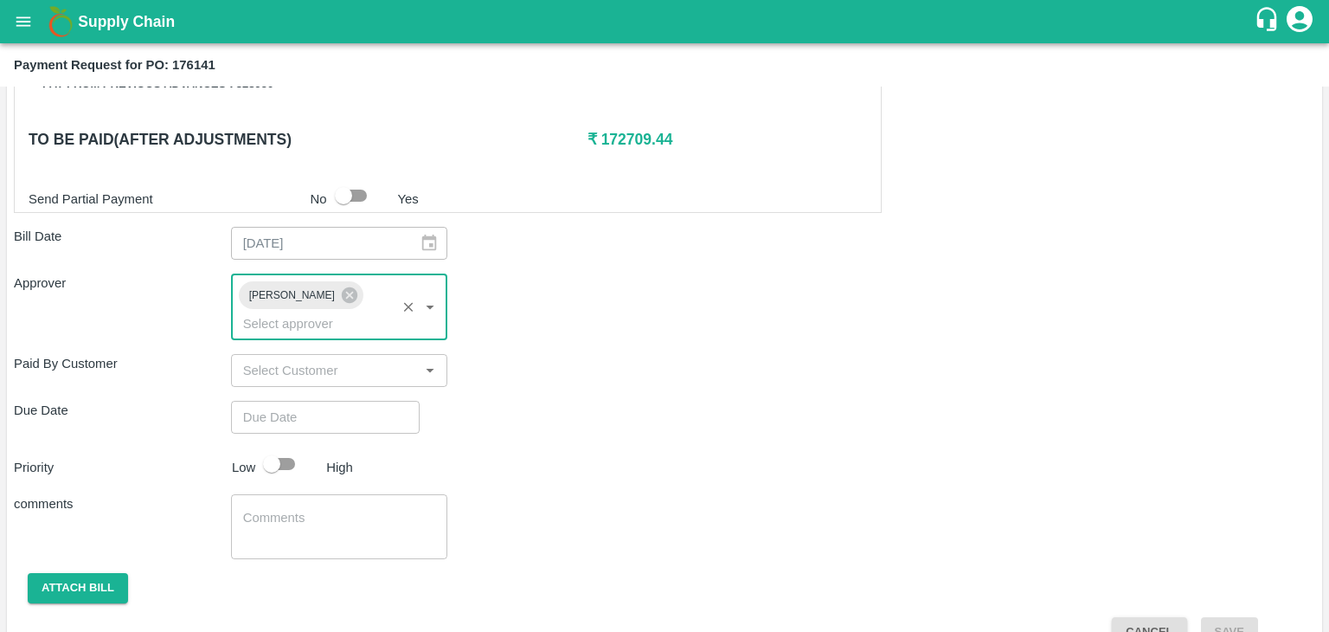
type input "DD/MM/YYYY hh:mm aa"
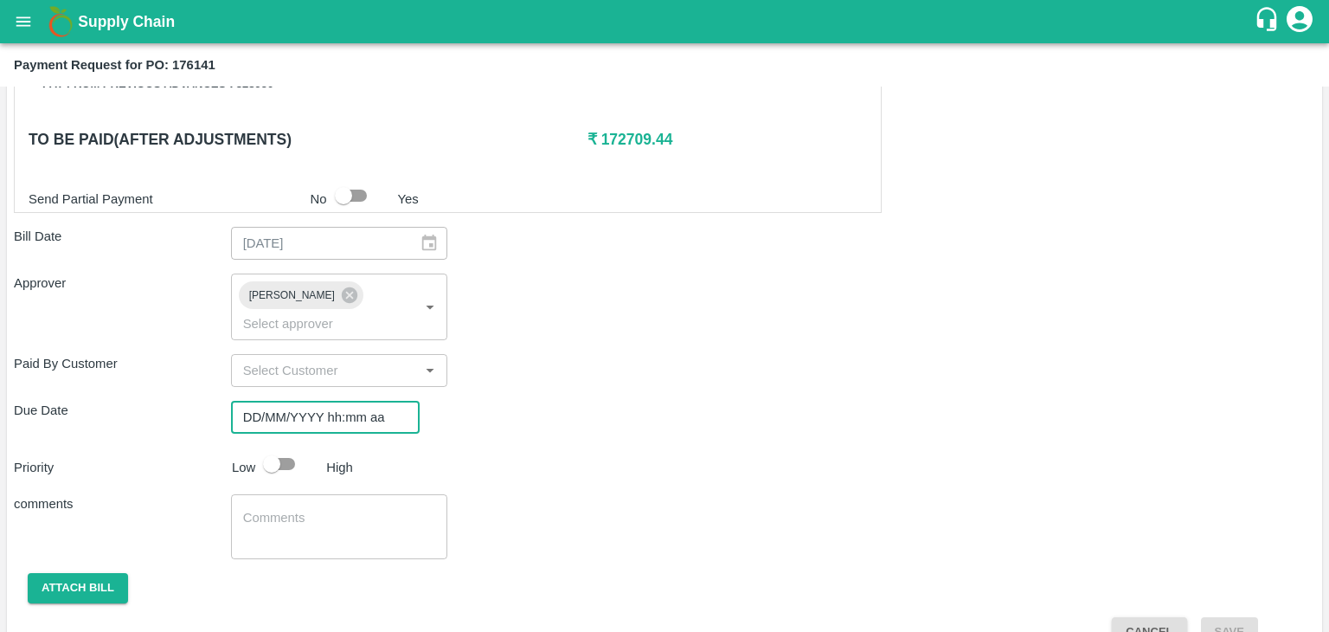
click at [352, 401] on input "DD/MM/YYYY hh:mm aa" at bounding box center [319, 417] width 177 height 33
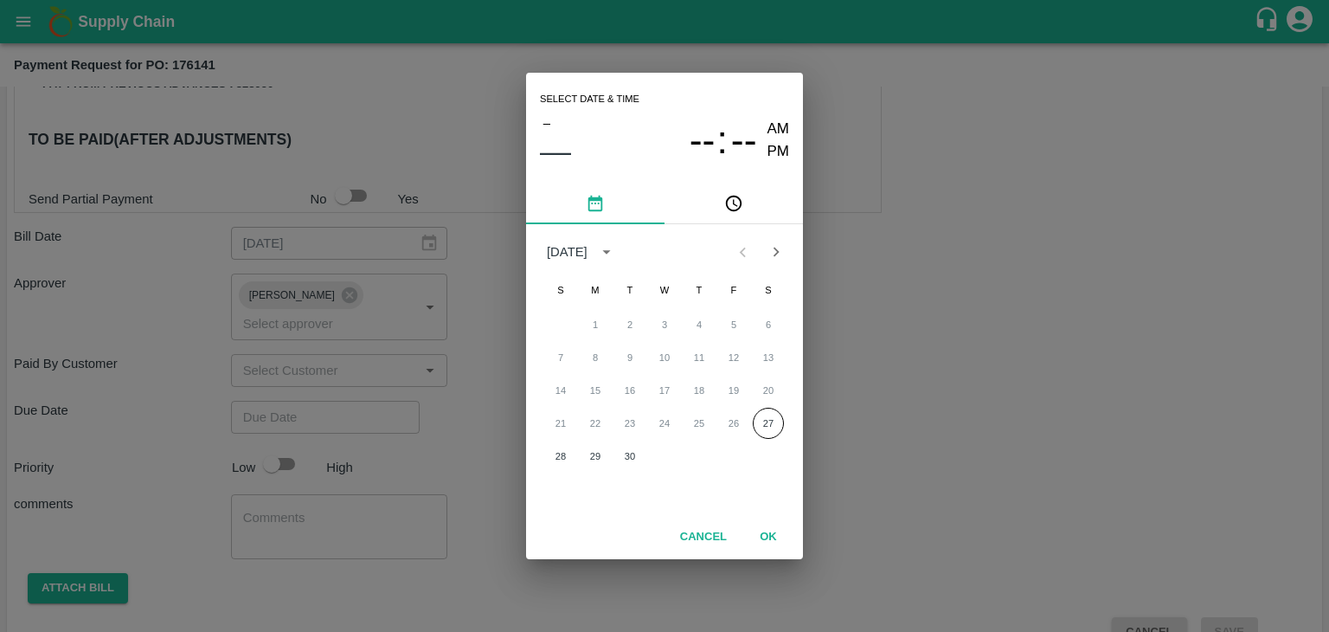
click at [547, 444] on div "28 29 30" at bounding box center [664, 455] width 277 height 31
click at [557, 452] on button "28" at bounding box center [560, 455] width 31 height 31
type input "[DATE] 12:00 AM"
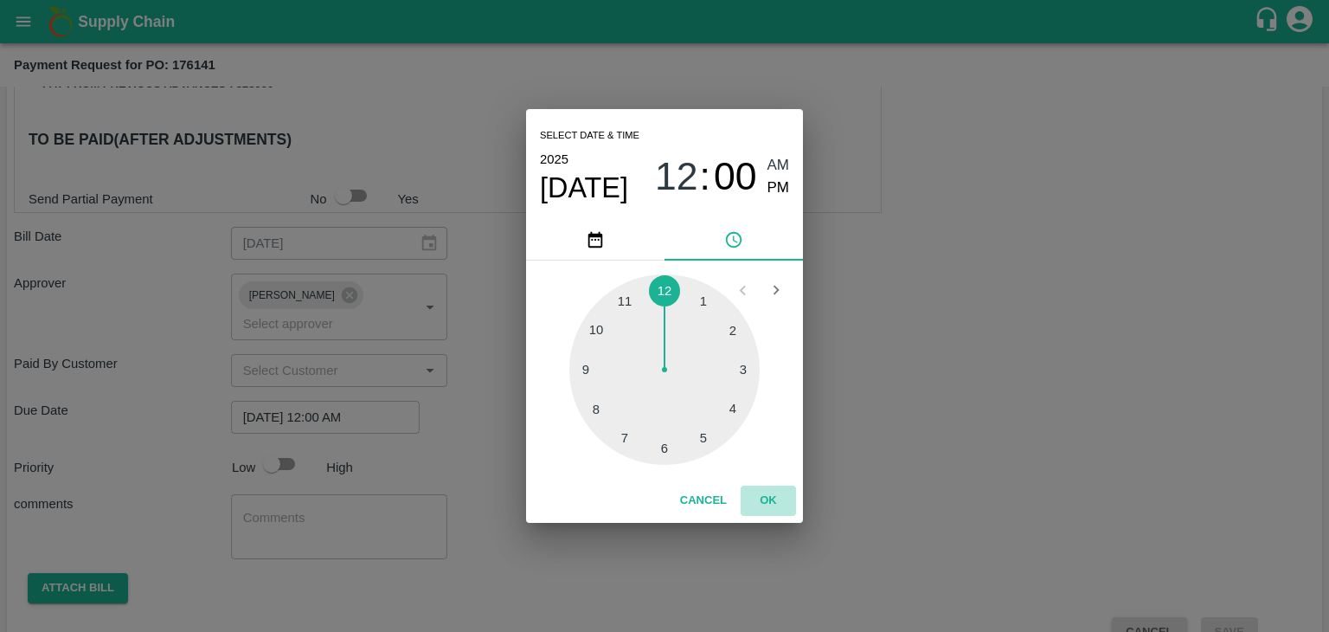
click at [765, 506] on button "OK" at bounding box center [768, 500] width 55 height 30
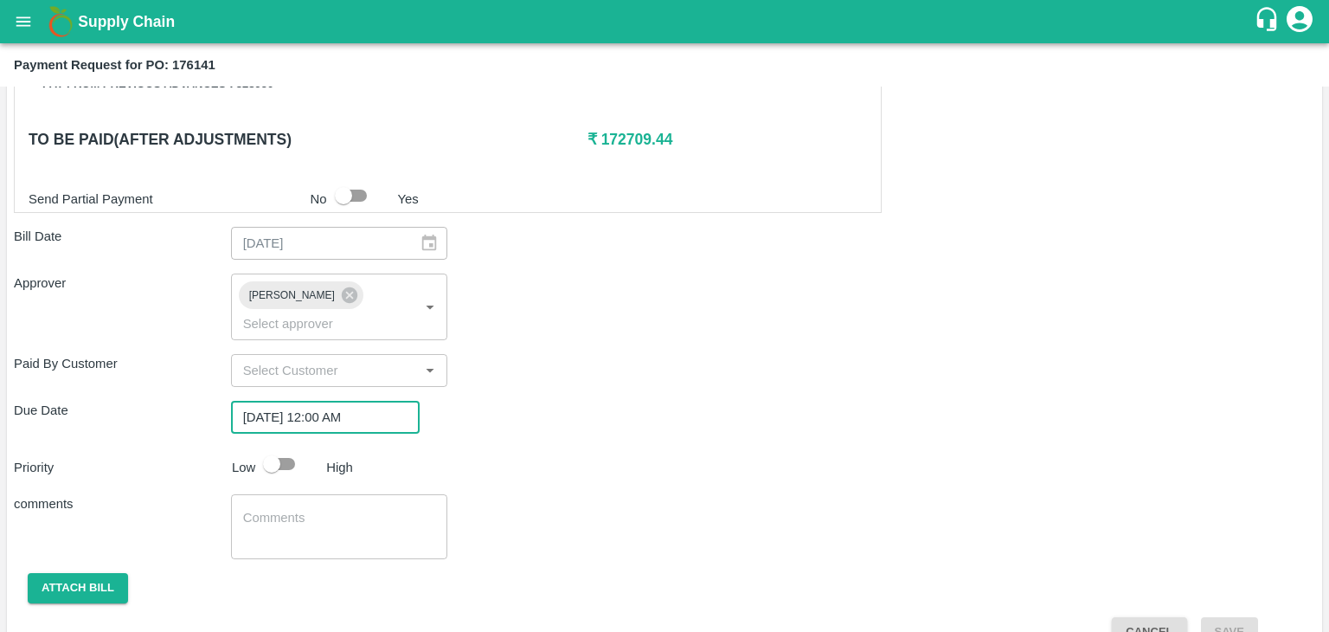
click at [300, 447] on input "checkbox" at bounding box center [271, 463] width 99 height 33
checkbox input "true"
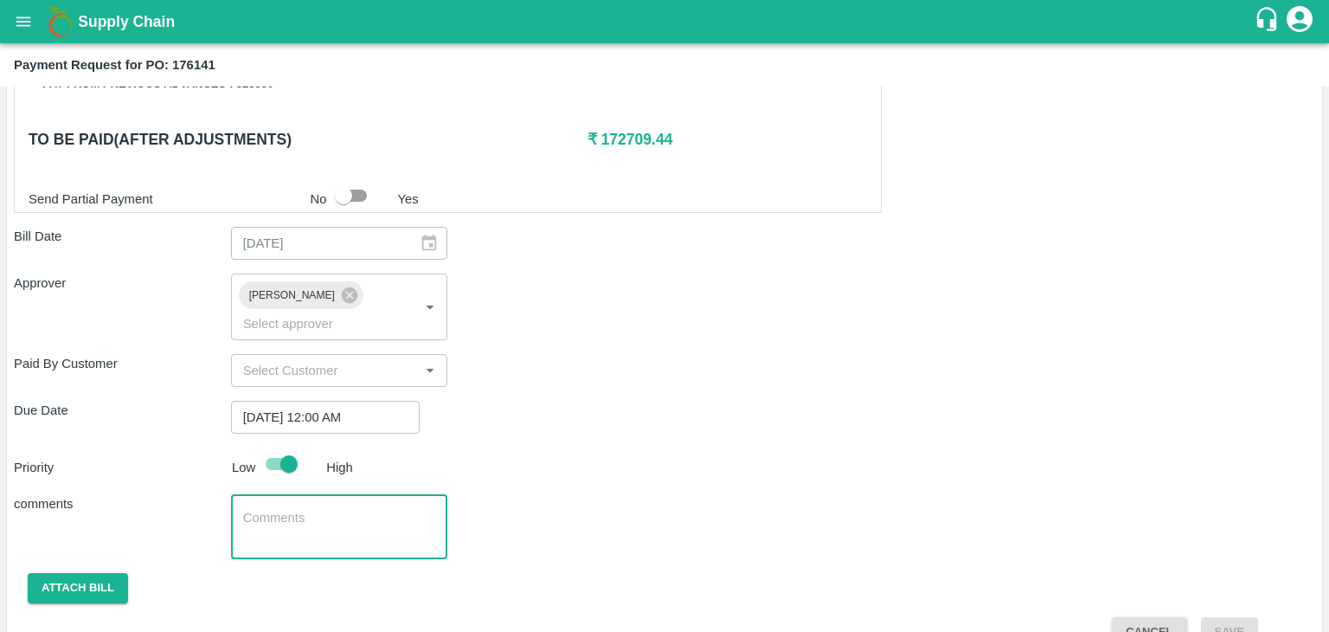
click at [315, 509] on textarea at bounding box center [339, 527] width 193 height 36
type textarea "Fruit Bill"
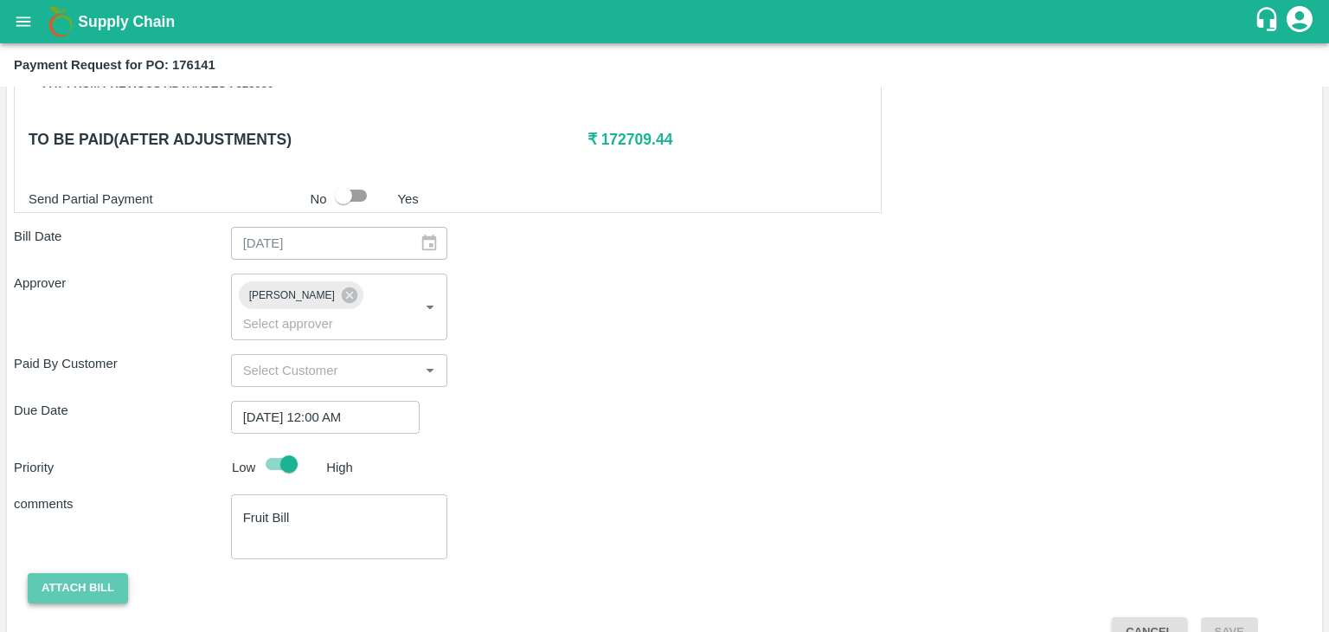
click at [58, 573] on button "Attach bill" at bounding box center [78, 588] width 100 height 30
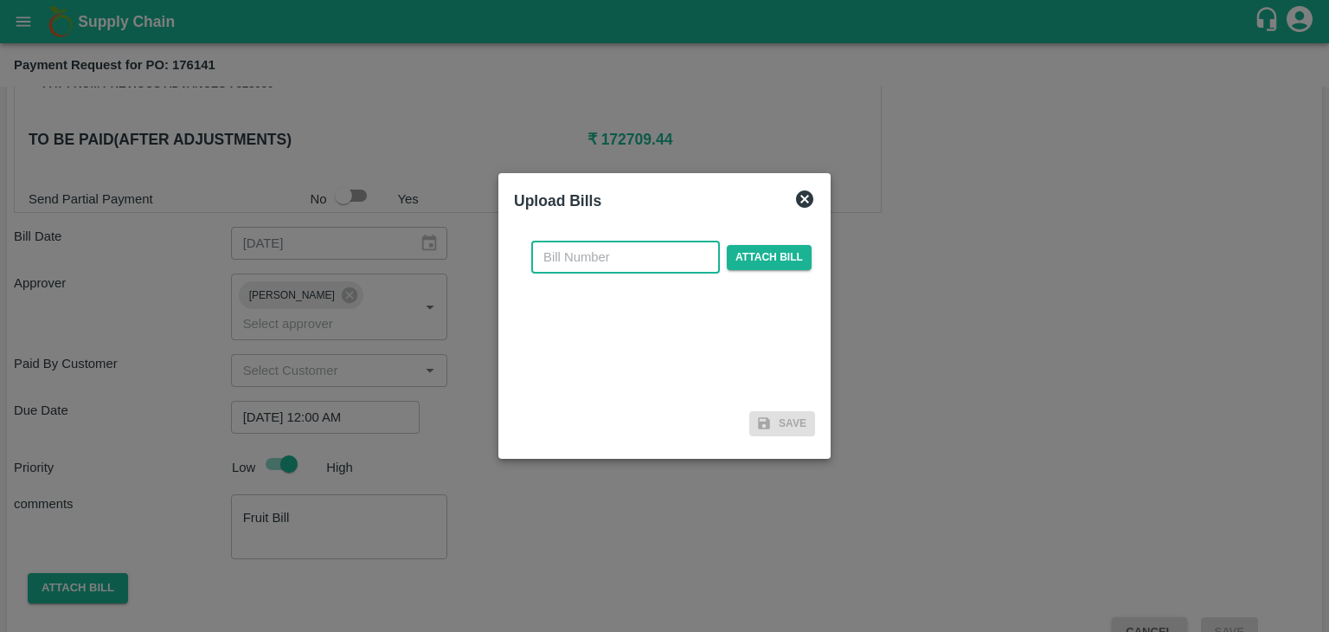
click at [654, 254] on input "text" at bounding box center [625, 257] width 189 height 33
click at [675, 258] on input "UFPCL/25-26/161" at bounding box center [625, 257] width 189 height 33
type input "UFPCL/25-26/164"
click at [765, 249] on span "Attach bill" at bounding box center [769, 257] width 85 height 25
click at [0, 0] on input "Attach bill" at bounding box center [0, 0] width 0 height 0
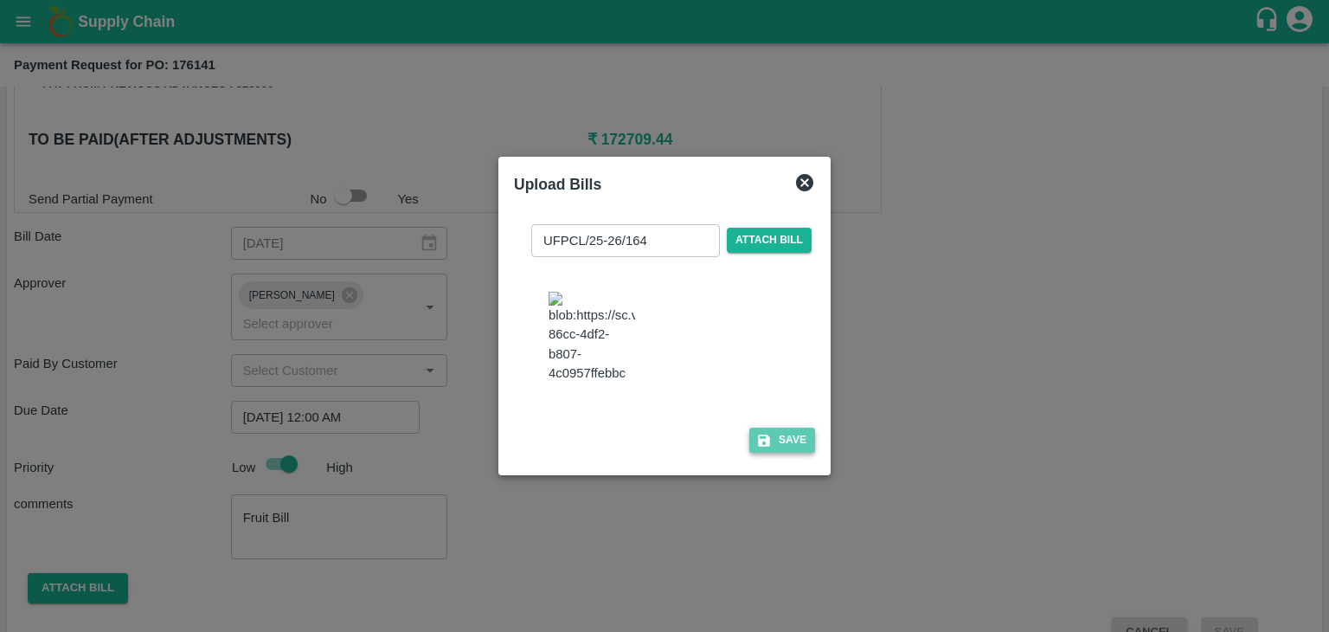
click at [788, 444] on button "Save" at bounding box center [782, 439] width 66 height 25
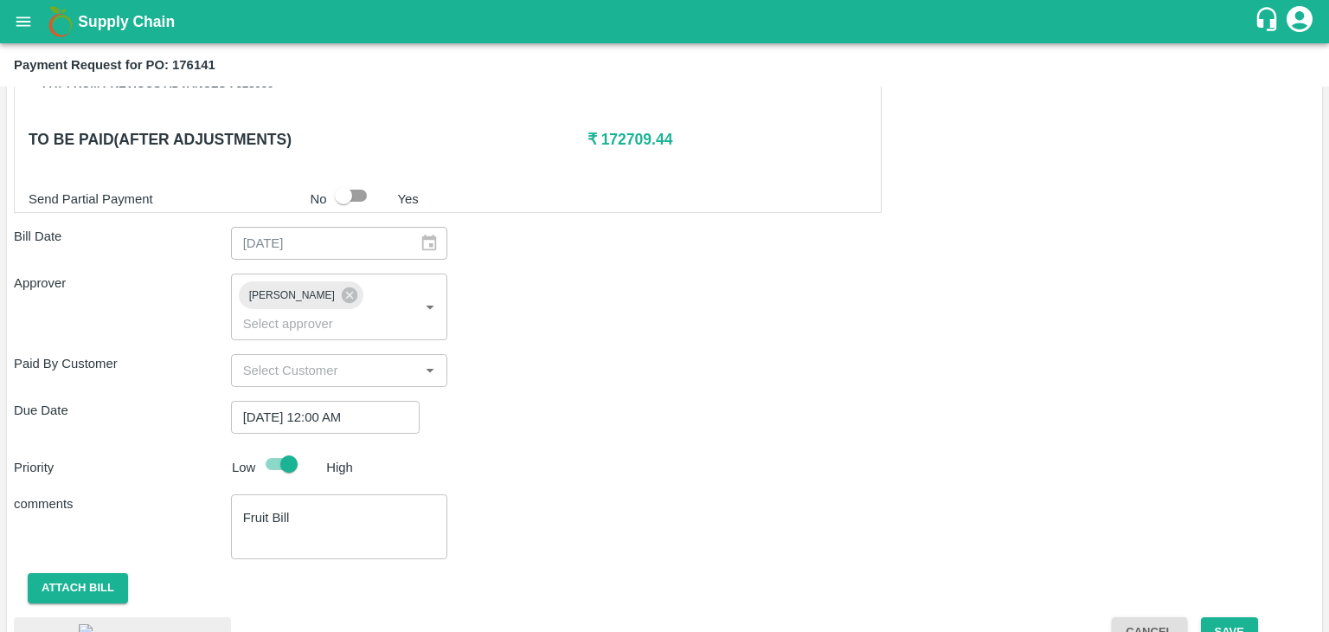
scroll to position [970, 0]
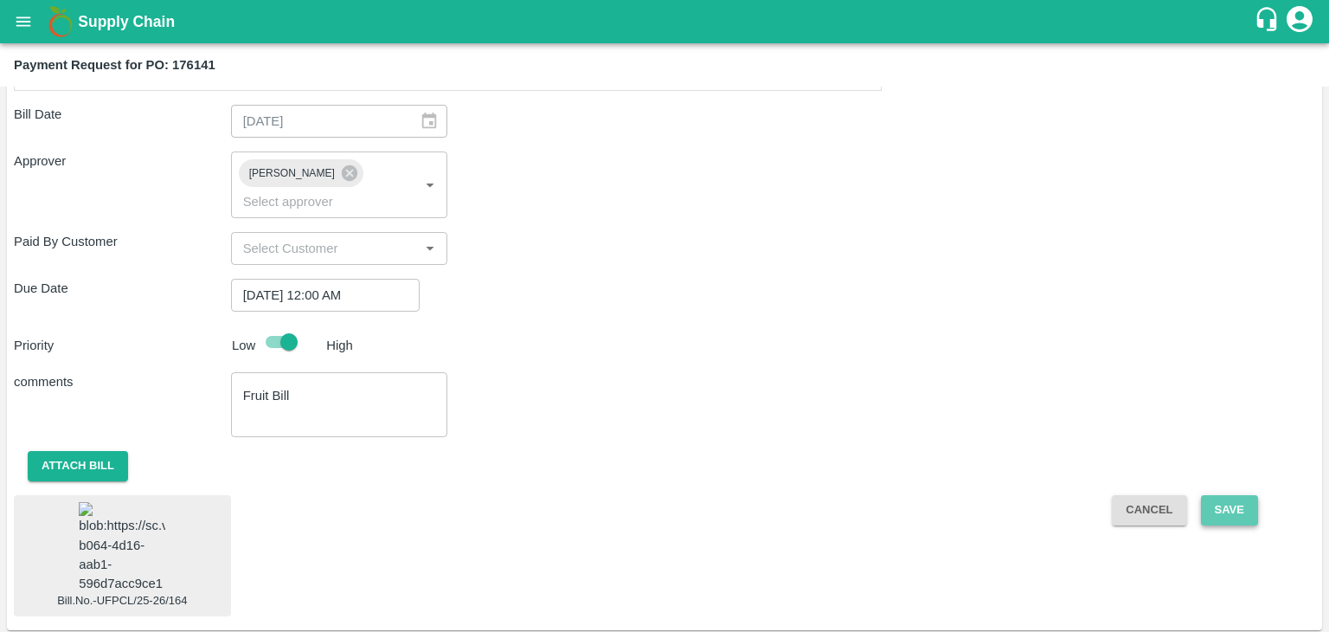
click at [1230, 495] on button "Save" at bounding box center [1229, 510] width 57 height 30
